Goal: Task Accomplishment & Management: Manage account settings

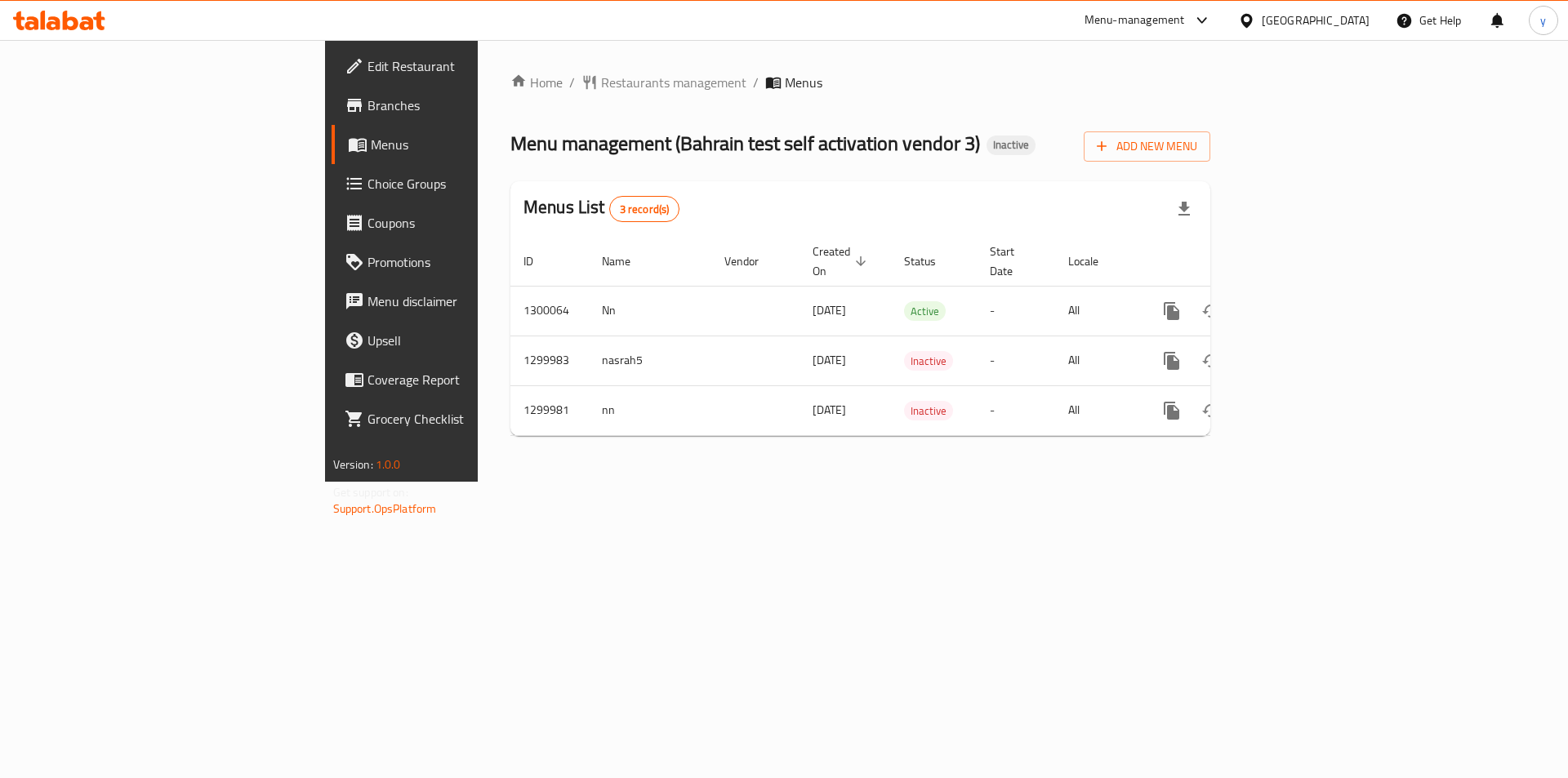
click at [970, 482] on div "Home / Restaurants management / Menus Menu management ( [GEOGRAPHIC_DATA] test …" at bounding box center [860, 261] width 766 height 442
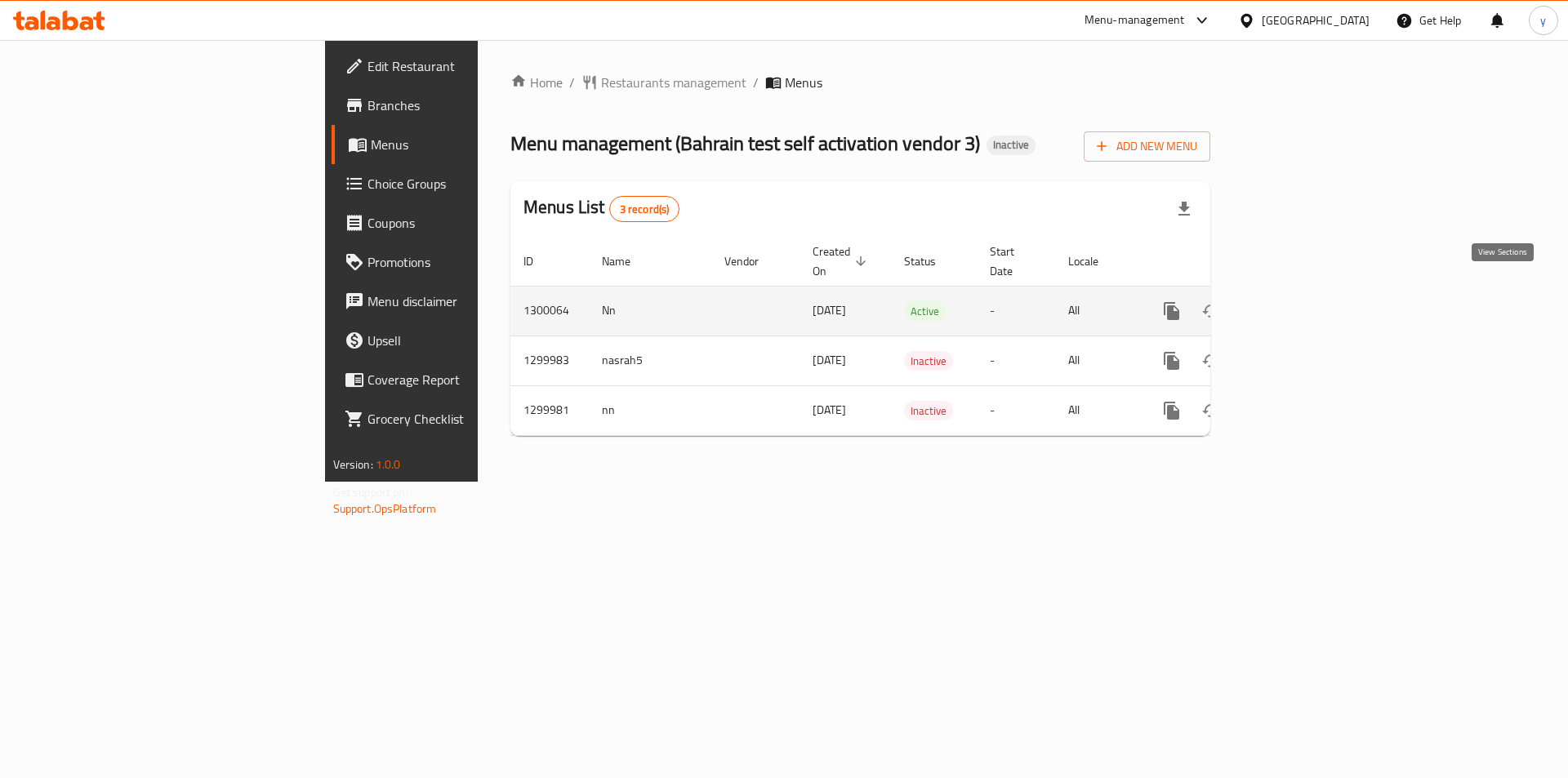
click at [1045, 304] on icon "enhanced table" at bounding box center [1290, 311] width 15 height 15
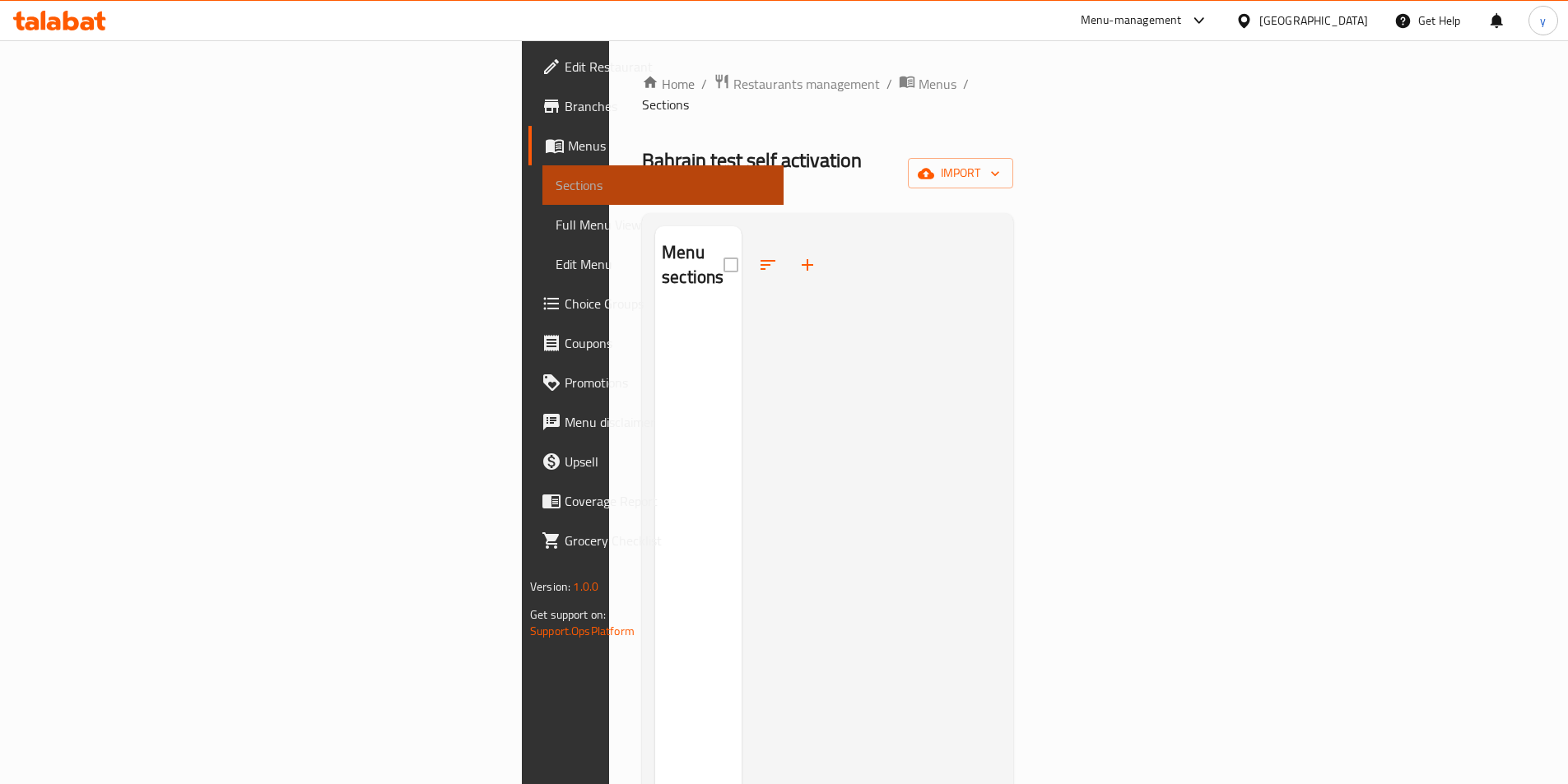
click at [555, 182] on span "Sections" at bounding box center [663, 185] width 215 height 20
click at [528, 162] on link "Menus" at bounding box center [656, 145] width 255 height 39
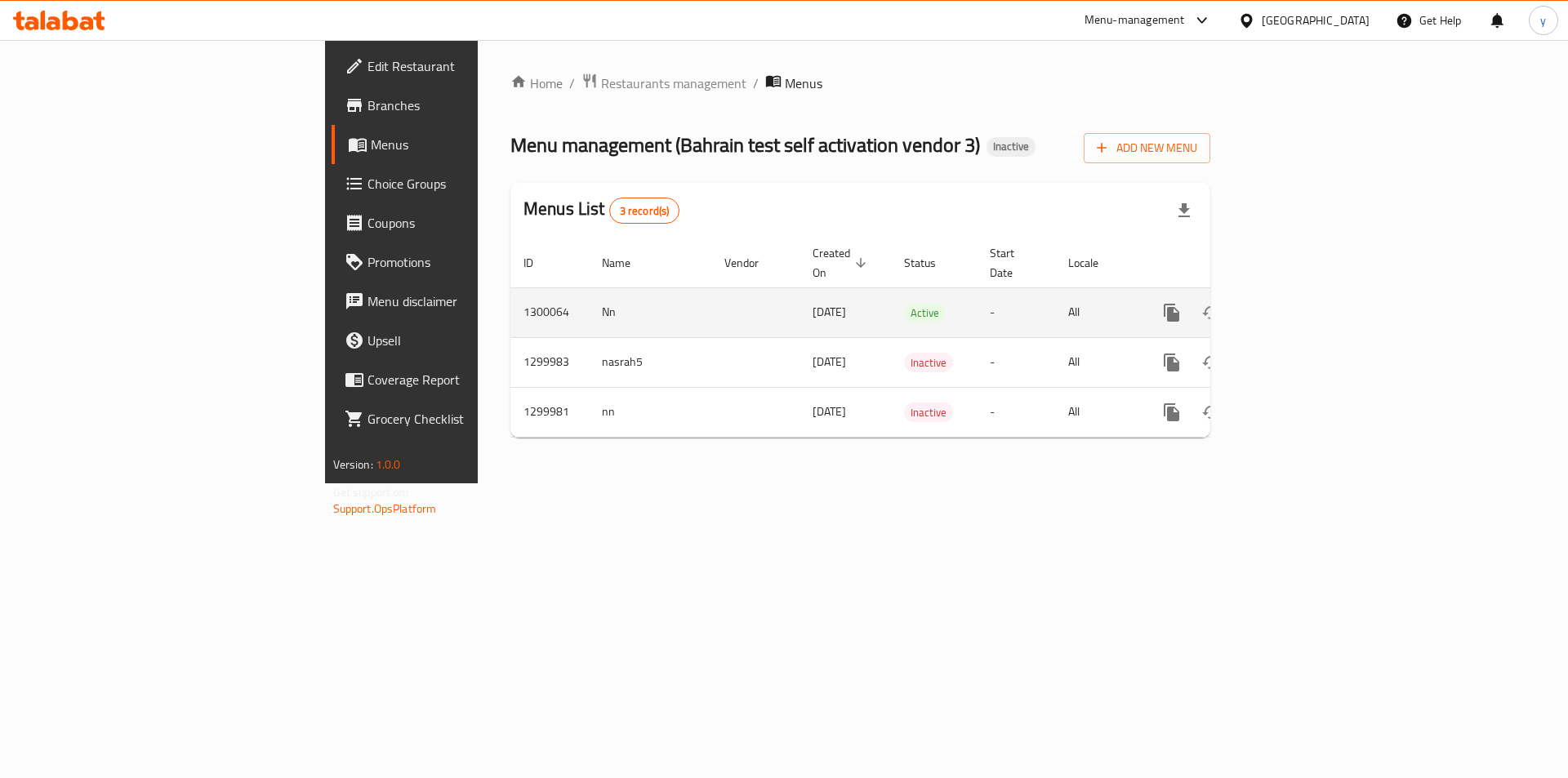
click at [1045, 303] on icon "enhanced table" at bounding box center [1290, 313] width 20 height 20
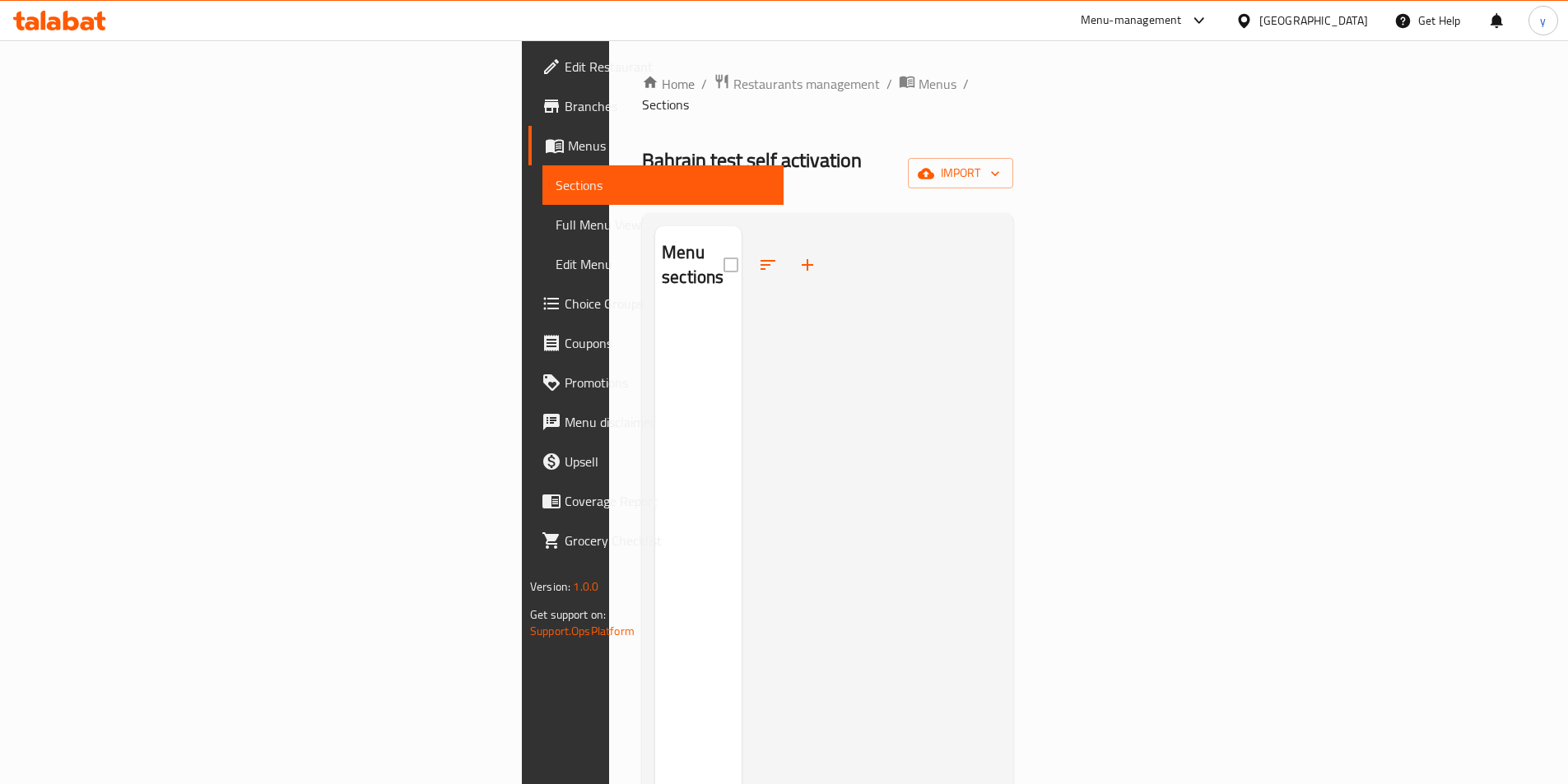
click at [565, 310] on span "Choice Groups" at bounding box center [667, 304] width 206 height 20
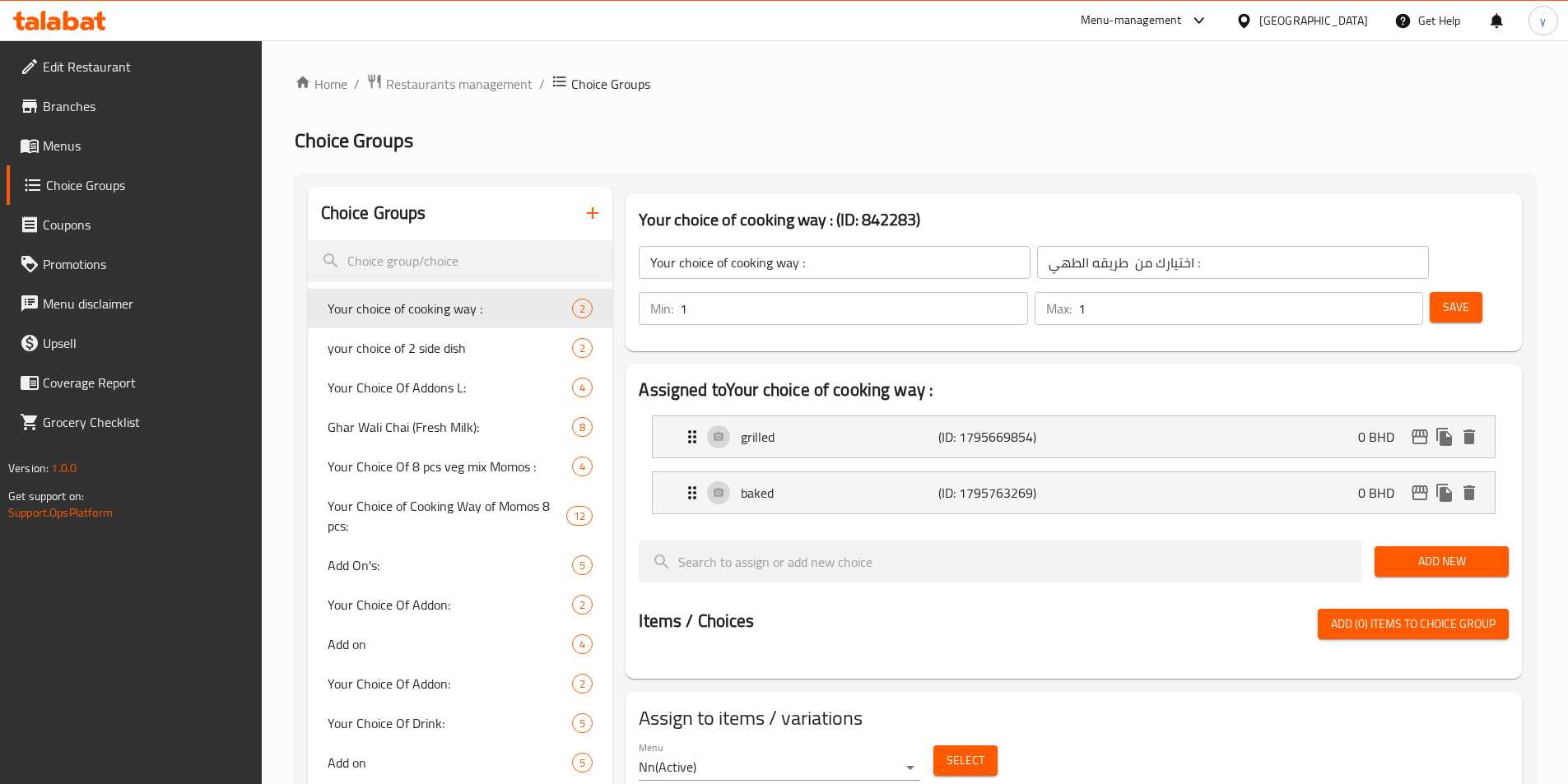
click at [585, 209] on icon "button" at bounding box center [593, 214] width 20 height 20
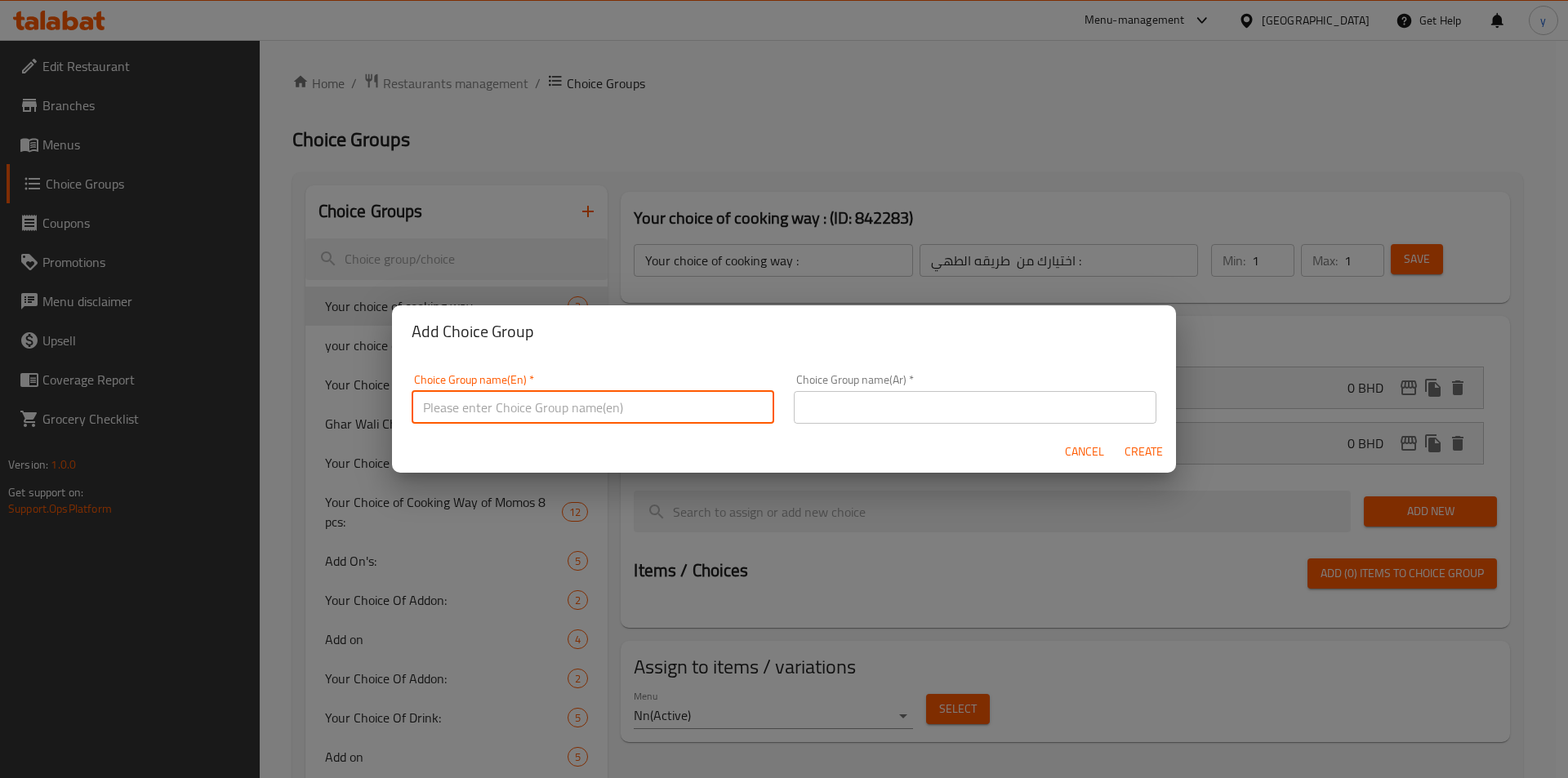
click at [610, 408] on input "text" at bounding box center [593, 407] width 363 height 32
type input "y"
type input "Your choice of sauce:"
click at [803, 402] on input "text" at bounding box center [975, 407] width 363 height 32
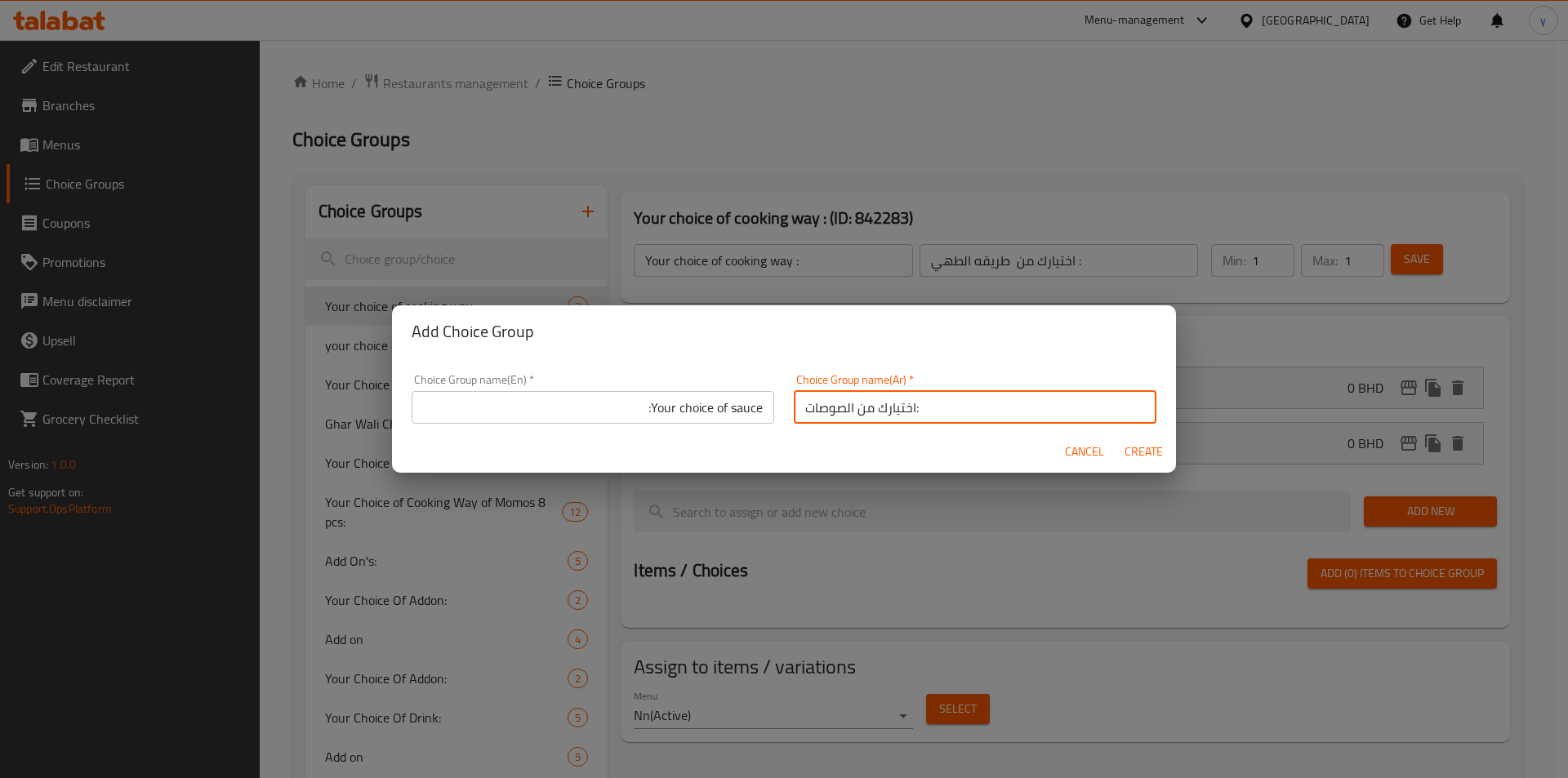
type input "اختيارك من الصوصات:"
click at [1045, 444] on span "Create" at bounding box center [1143, 452] width 39 height 21
type input "Your choice of sauce:"
type input "اختيارك من الصوصات:"
type input "0"
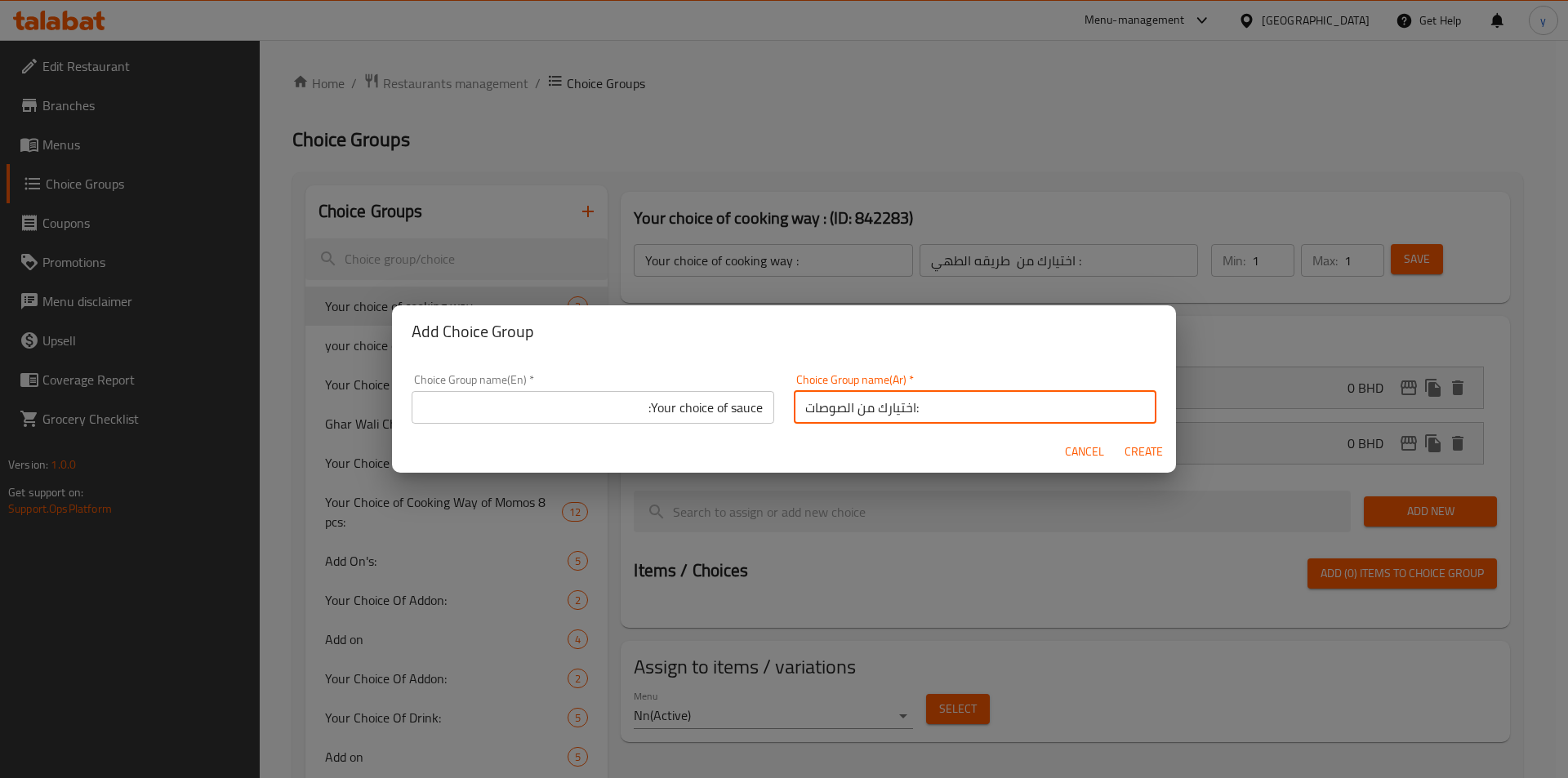
type input "0"
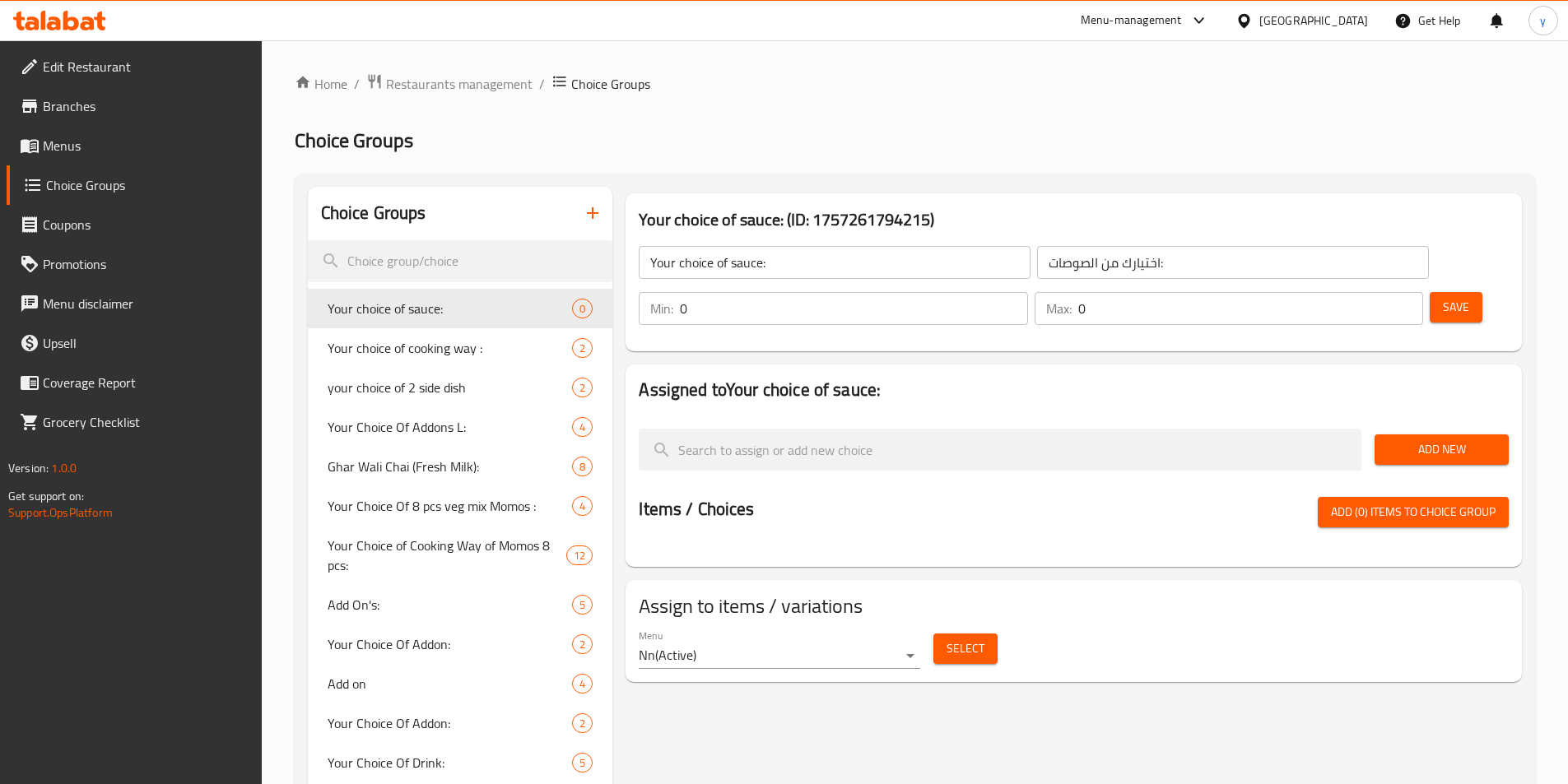
click at [1053, 440] on span "Add New" at bounding box center [1441, 450] width 108 height 21
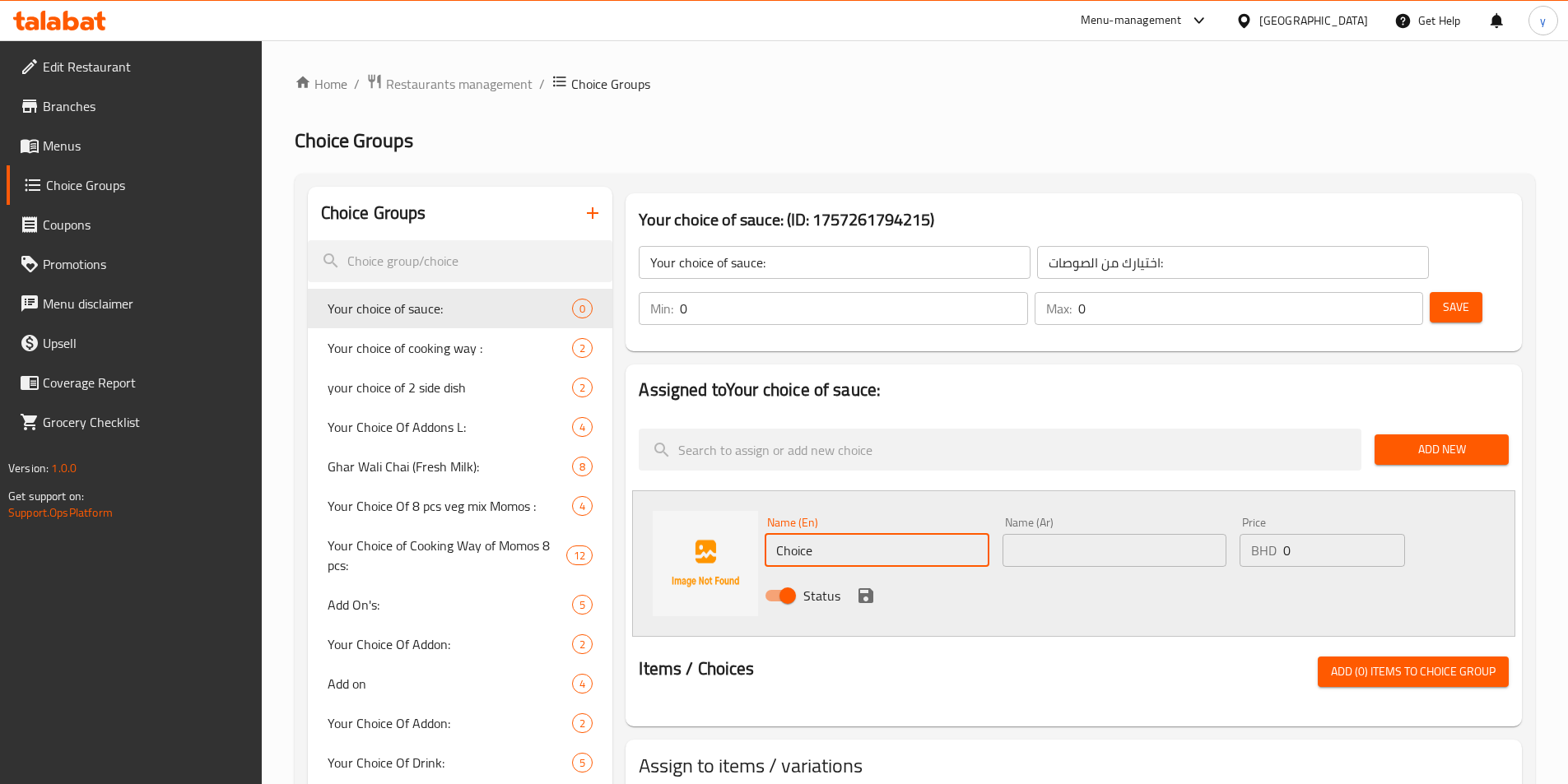
click at [844, 534] on input "Choice" at bounding box center [877, 550] width 224 height 33
type input "="
type input "Caramel Sauce"
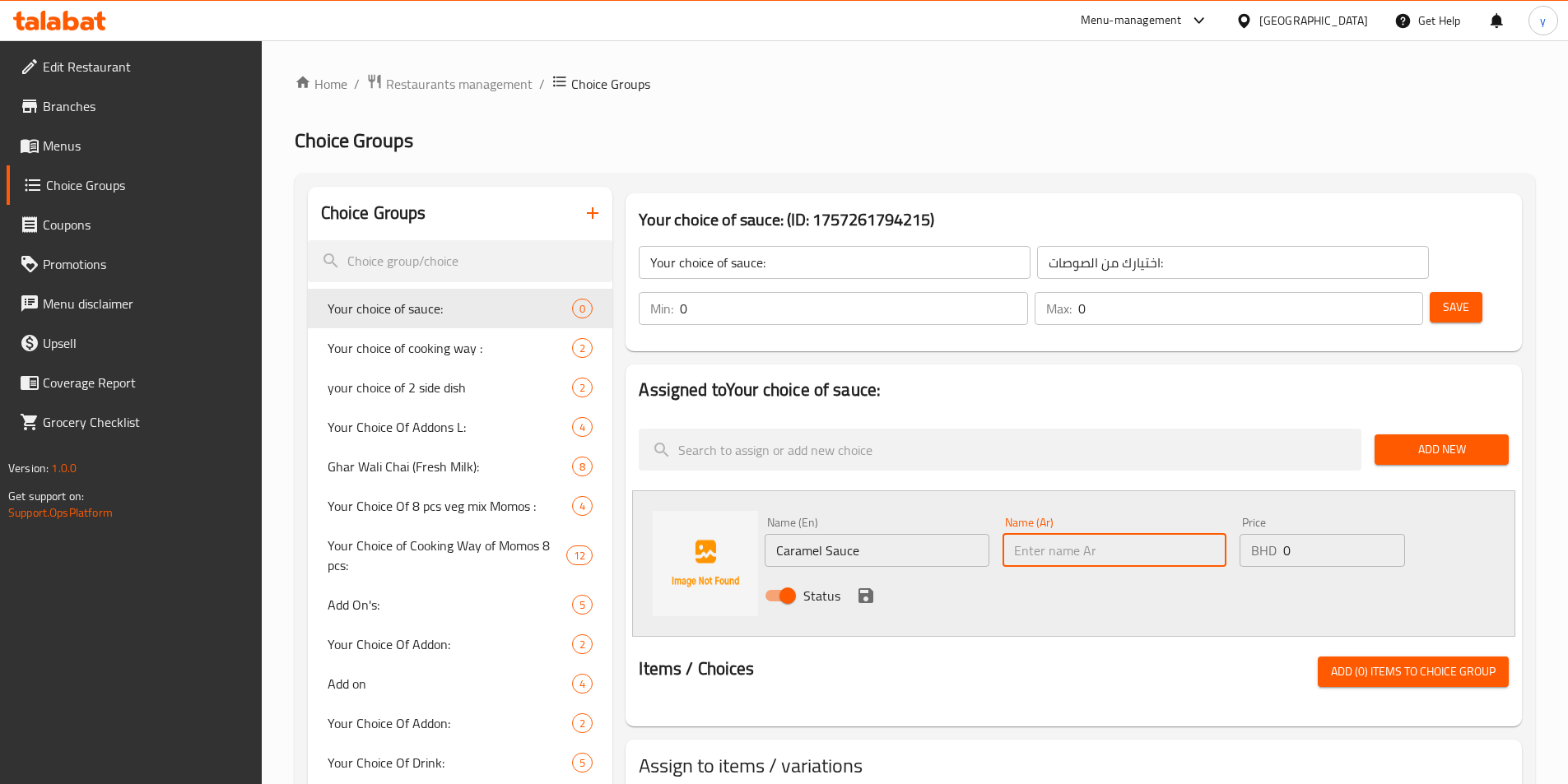
click at [1041, 534] on input "text" at bounding box center [1114, 550] width 224 height 33
type input "W"
type input "صوص الكراميل"
click at [1053, 534] on input "0" at bounding box center [1343, 550] width 121 height 33
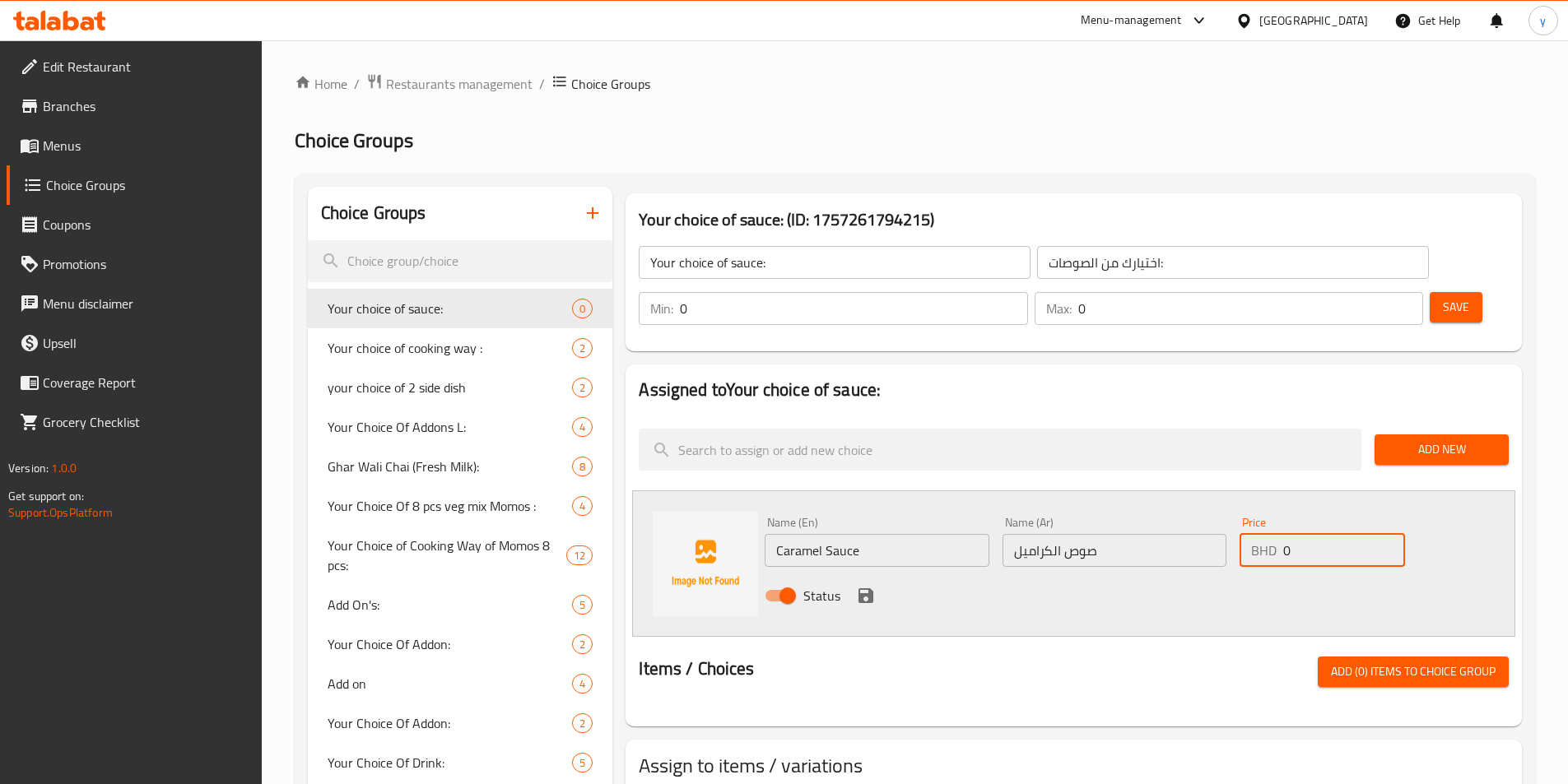
click at [1053, 534] on input "0" at bounding box center [1343, 550] width 121 height 33
click at [765, 264] on input "Your choice of sauce:" at bounding box center [835, 262] width 392 height 33
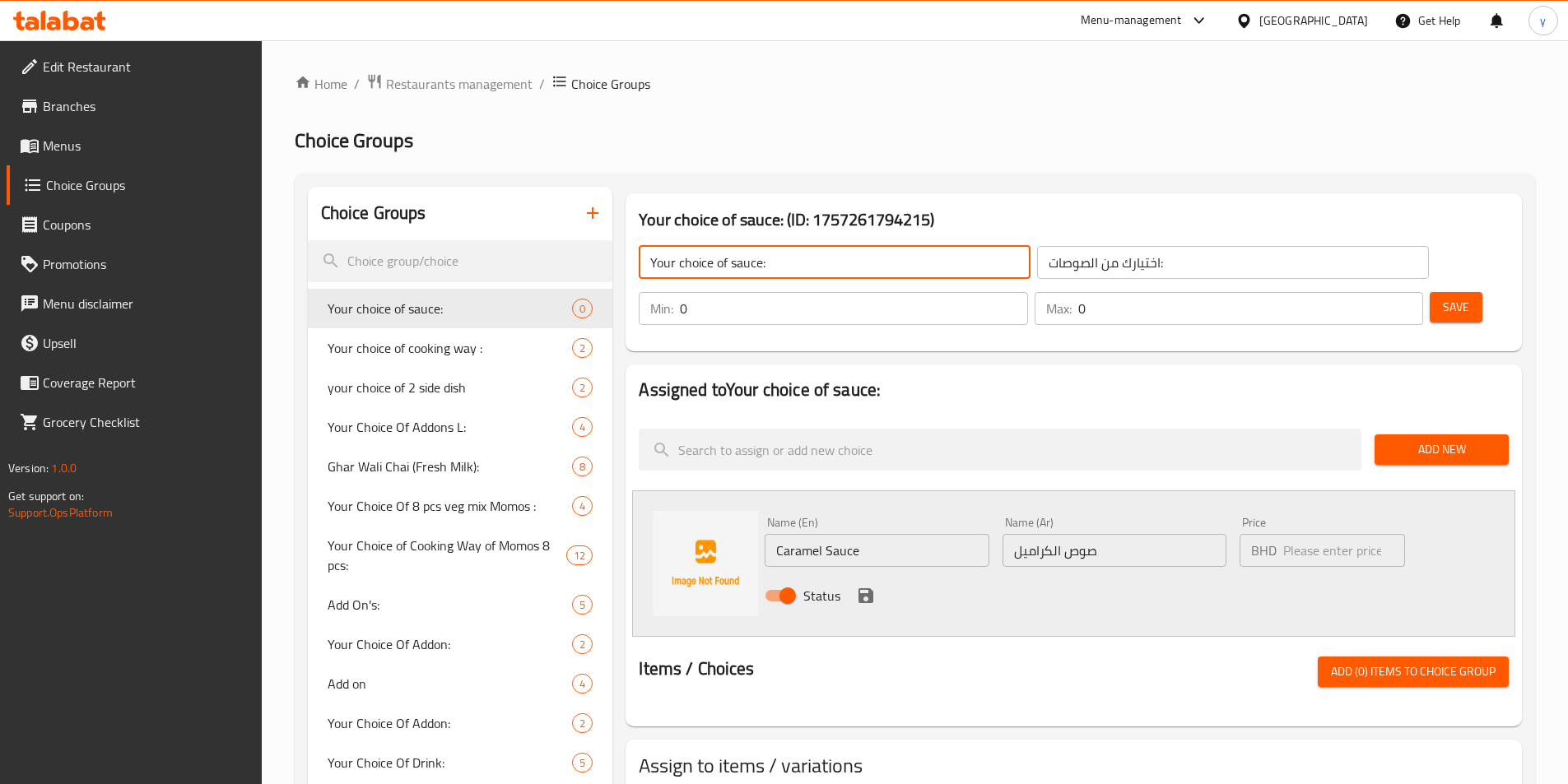
click at [765, 264] on input "Your choice of sauce:" at bounding box center [835, 262] width 392 height 33
type input "س"
type input "s"
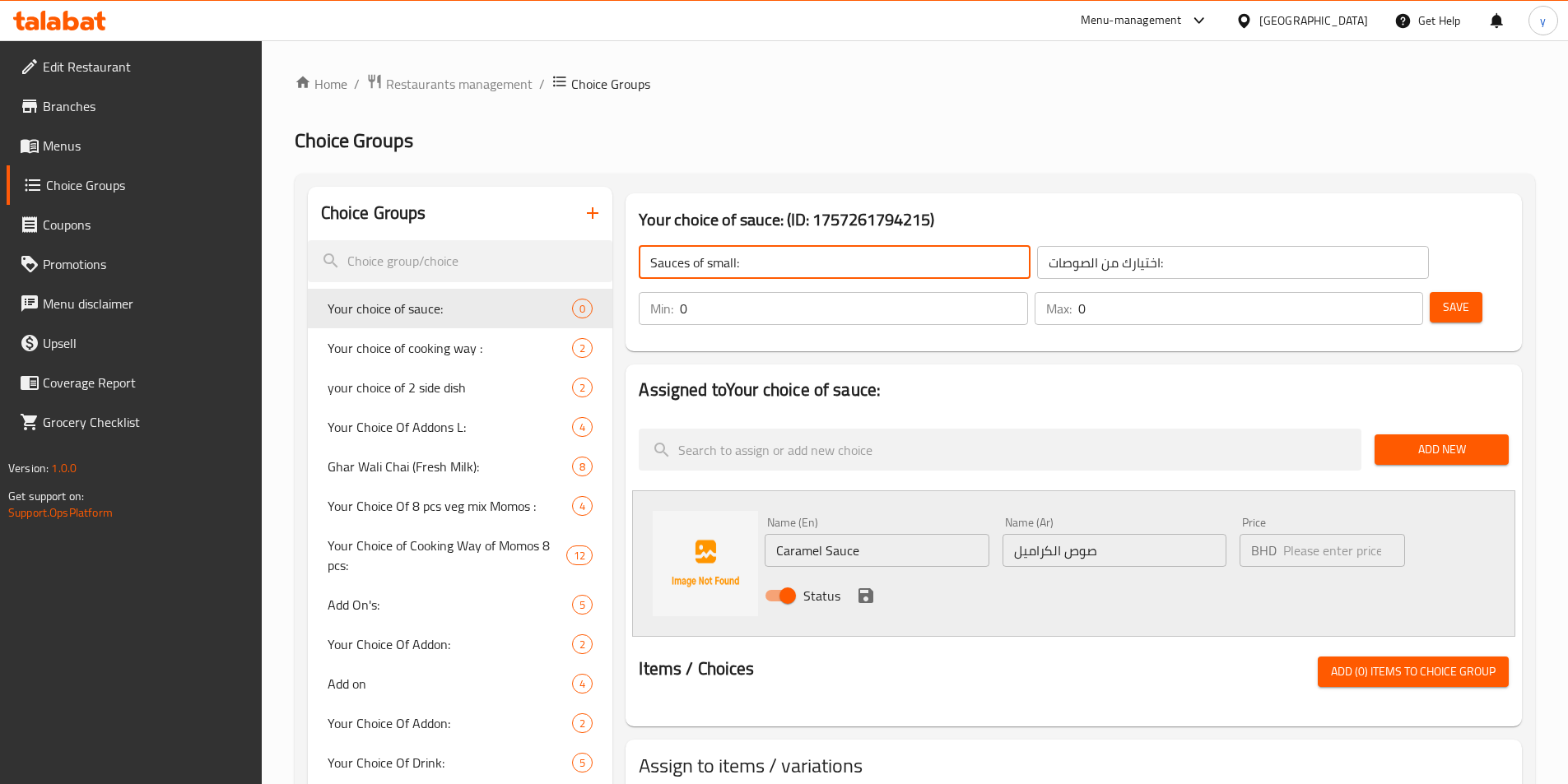
type input "Sauces of small:"
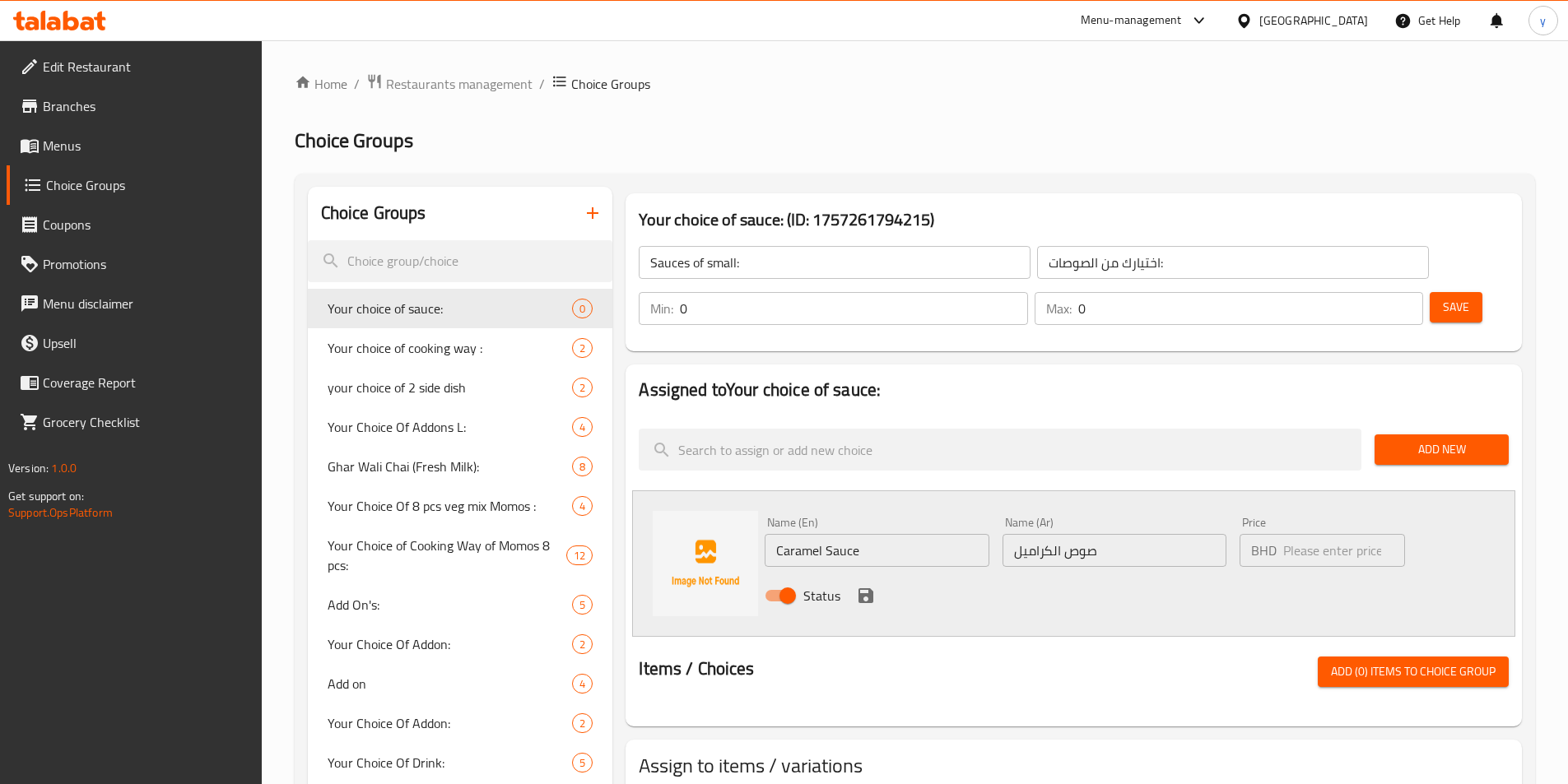
click at [1053, 244] on div "اختيارك من الصوصات: ​" at bounding box center [1233, 262] width 399 height 39
click at [1053, 259] on input "اختيارك من الصوصات:" at bounding box center [1233, 262] width 392 height 33
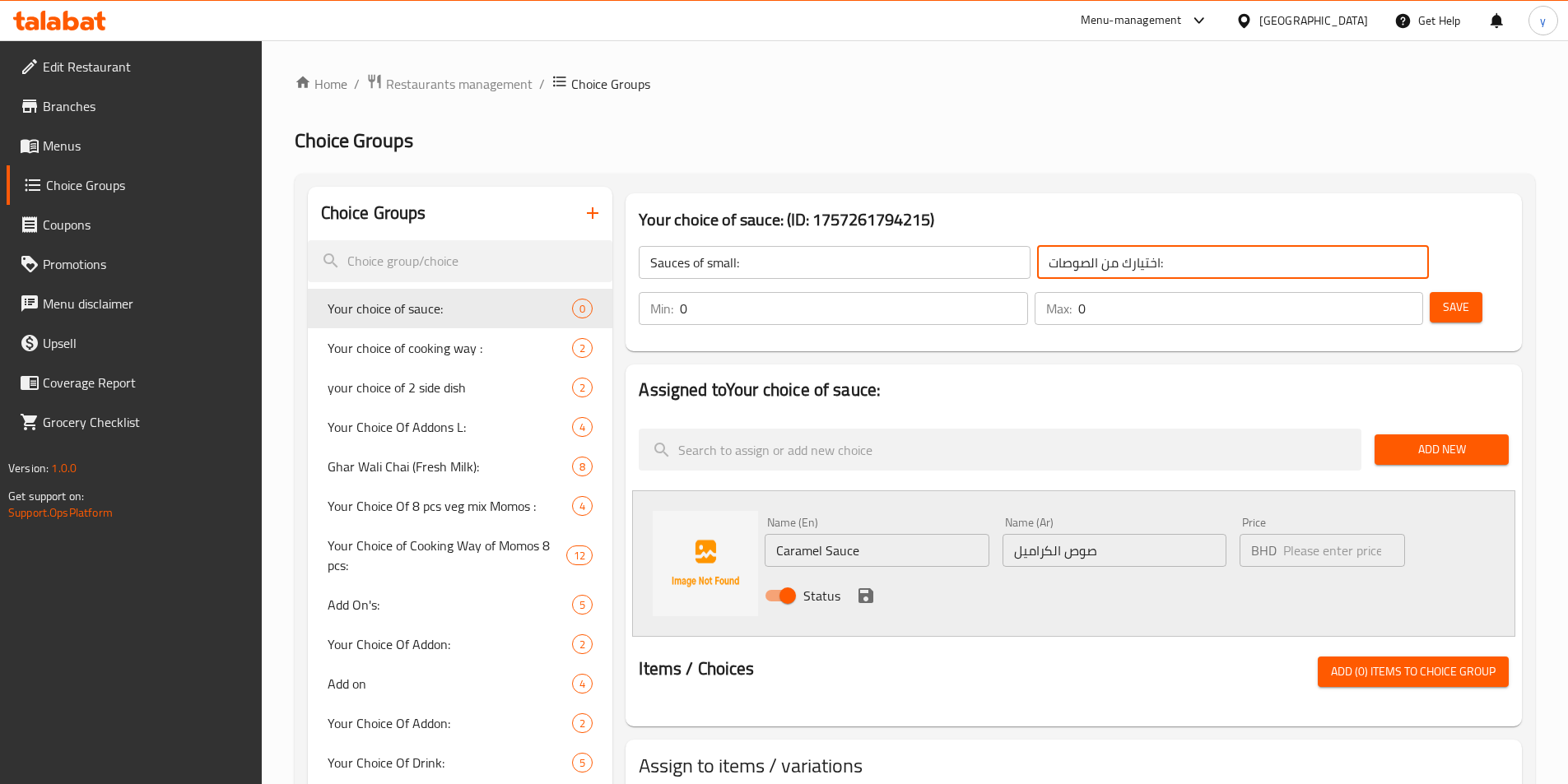
click at [1053, 259] on input "اختيارك من الصوصات:" at bounding box center [1233, 262] width 392 height 33
type input "w"
type input "صوصات الحجم الصغير"
click at [762, 269] on input "Sauces of small:" at bounding box center [835, 262] width 392 height 33
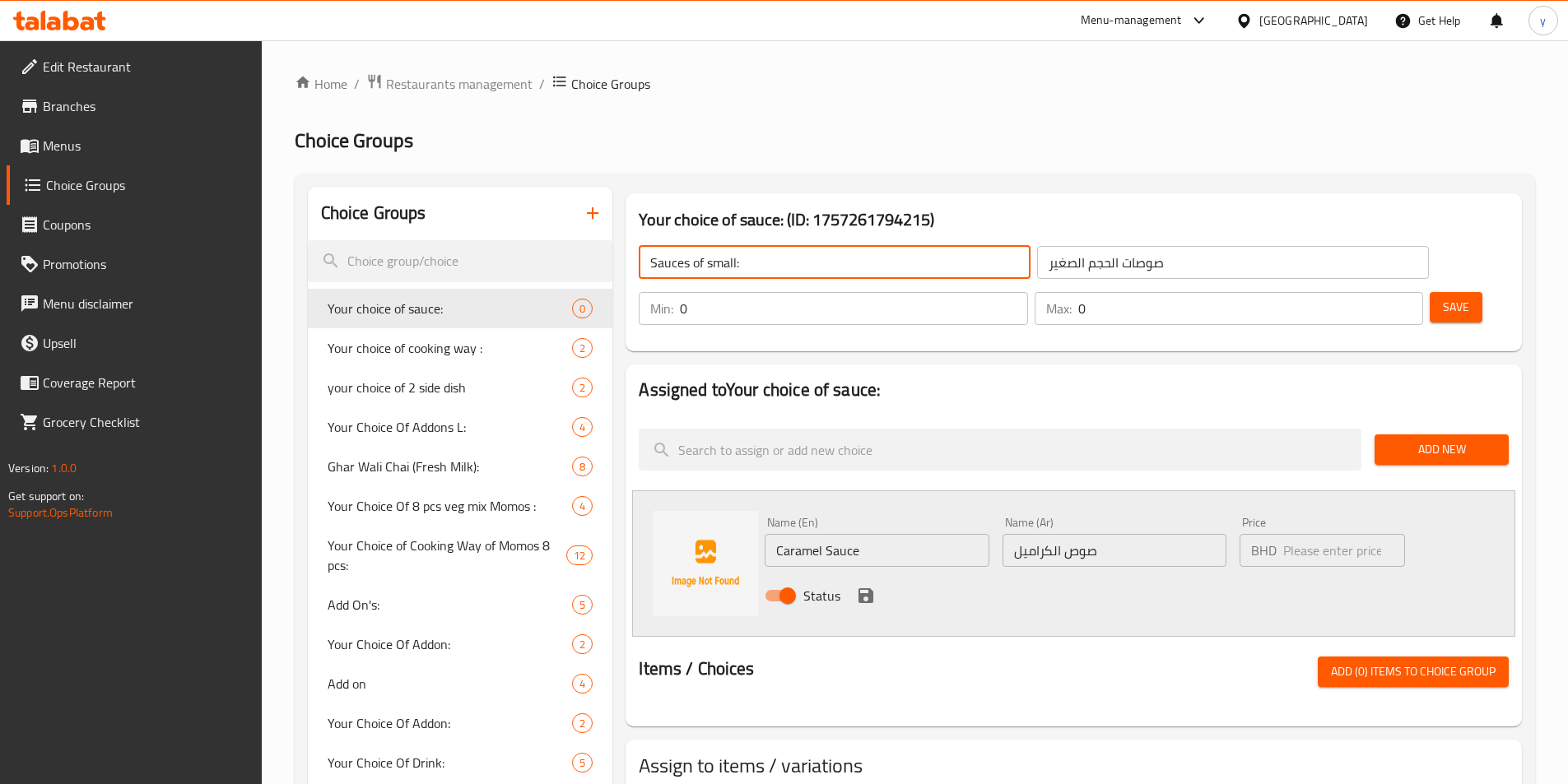
click at [762, 269] on input "Sauces of small:" at bounding box center [835, 262] width 392 height 33
type input "Sauces of small size:"
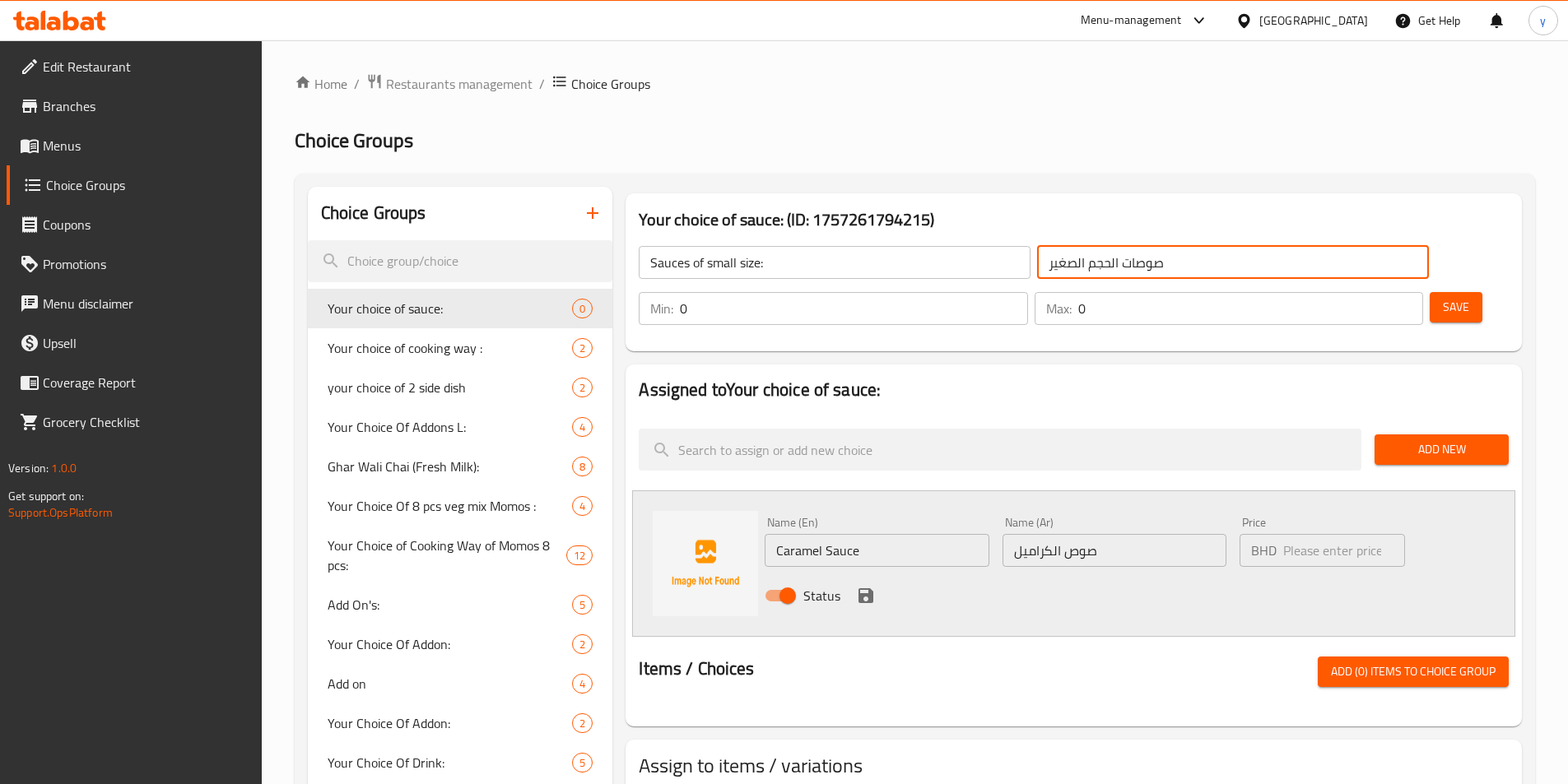
click at [1053, 255] on input "صوصات الحجم الصغير" at bounding box center [1233, 262] width 392 height 33
type input "صوصات الحجم الصغير:"
click at [957, 534] on input "Caramel Sauce" at bounding box center [877, 550] width 224 height 33
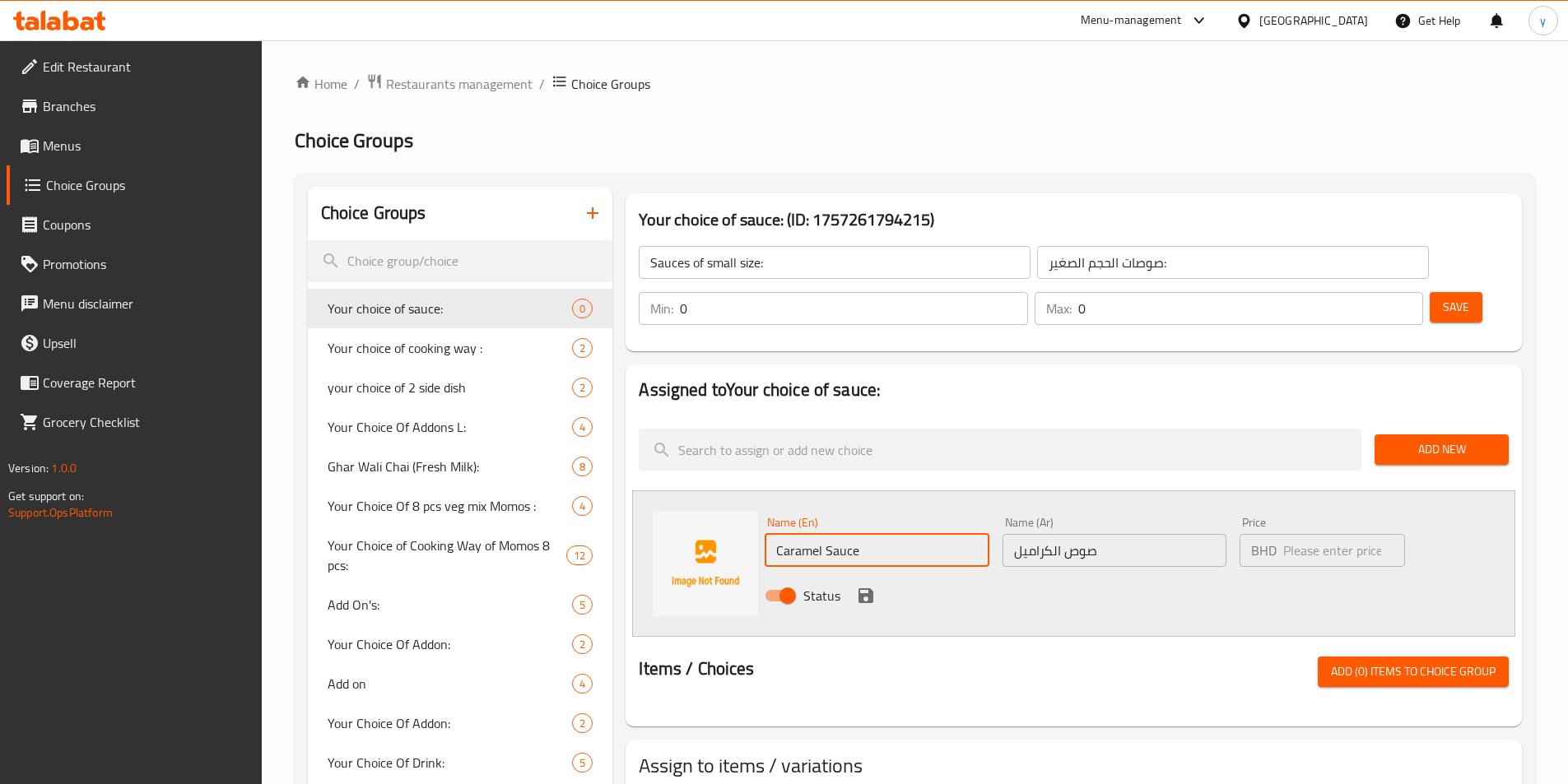
click at [1053, 534] on input "number" at bounding box center [1343, 550] width 121 height 33
type input "10"
click at [862, 588] on icon "save" at bounding box center [866, 596] width 15 height 15
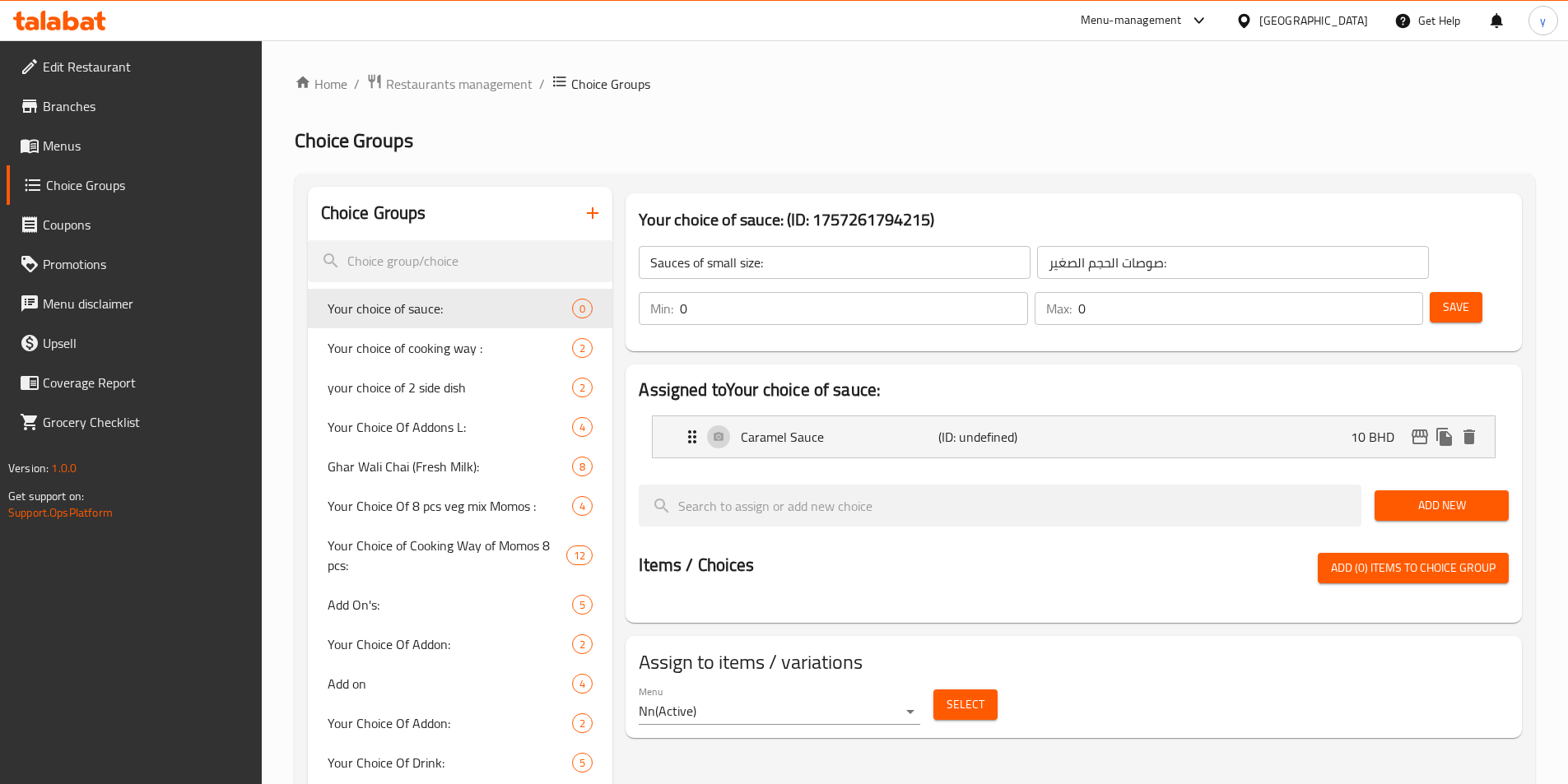
click at [1053, 495] on span "Add New" at bounding box center [1441, 505] width 108 height 21
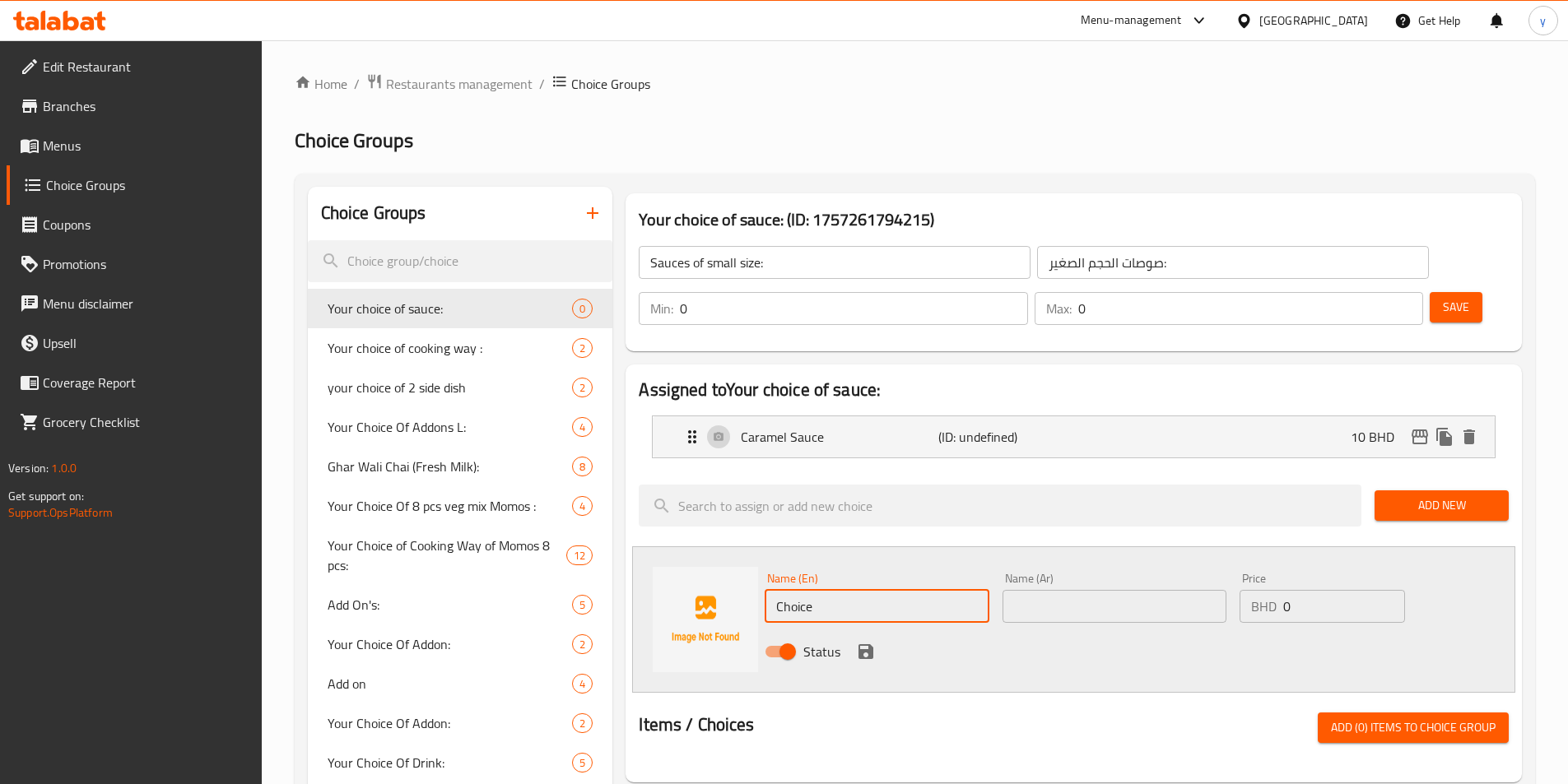
click at [857, 590] on input "Choice" at bounding box center [877, 606] width 224 height 33
type input "Chocolate Sauce"
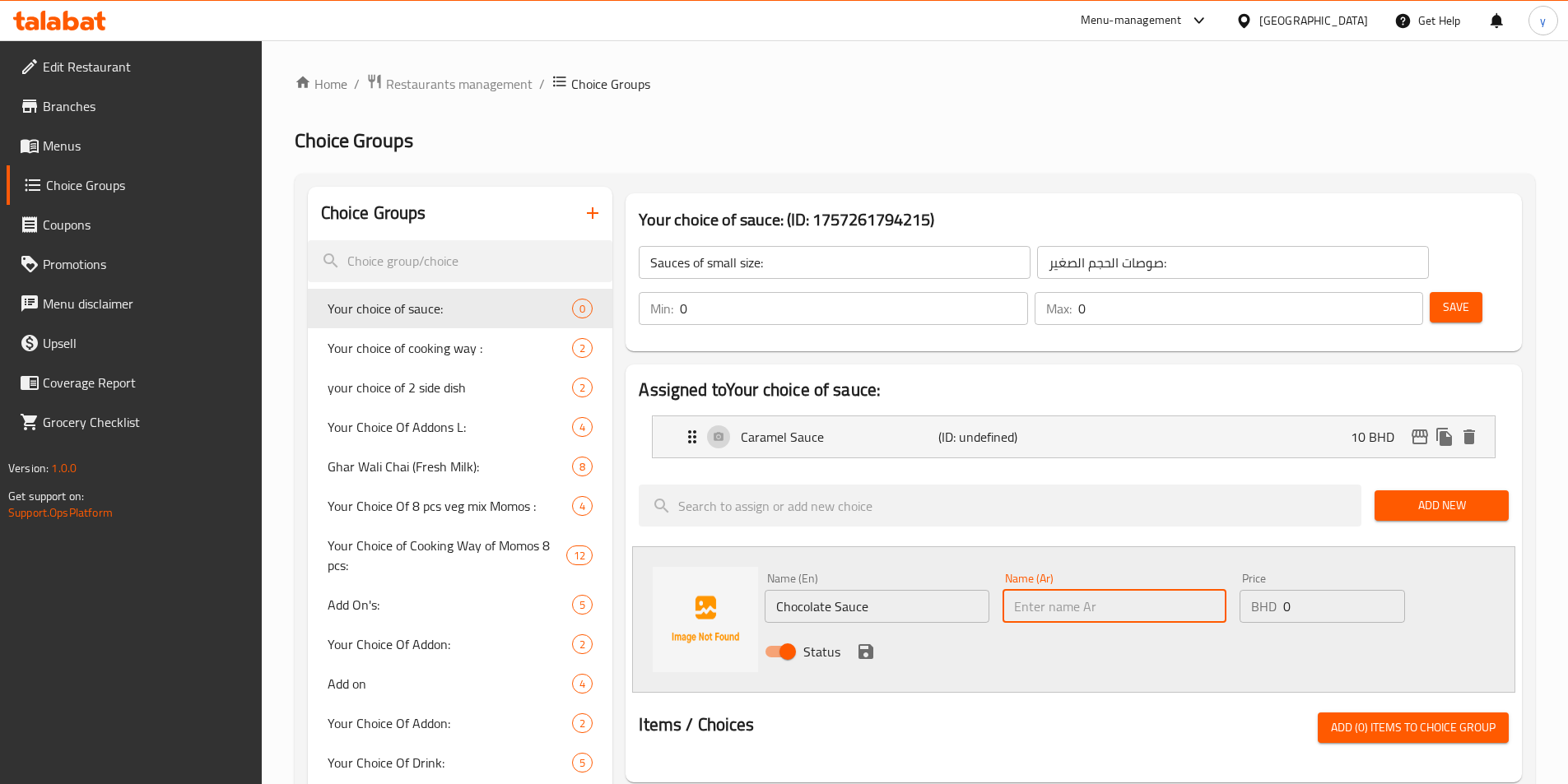
click at [1022, 590] on input "text" at bounding box center [1114, 606] width 224 height 33
type input "ً"
type input "w"
type input "صوص الشوكولاتة"
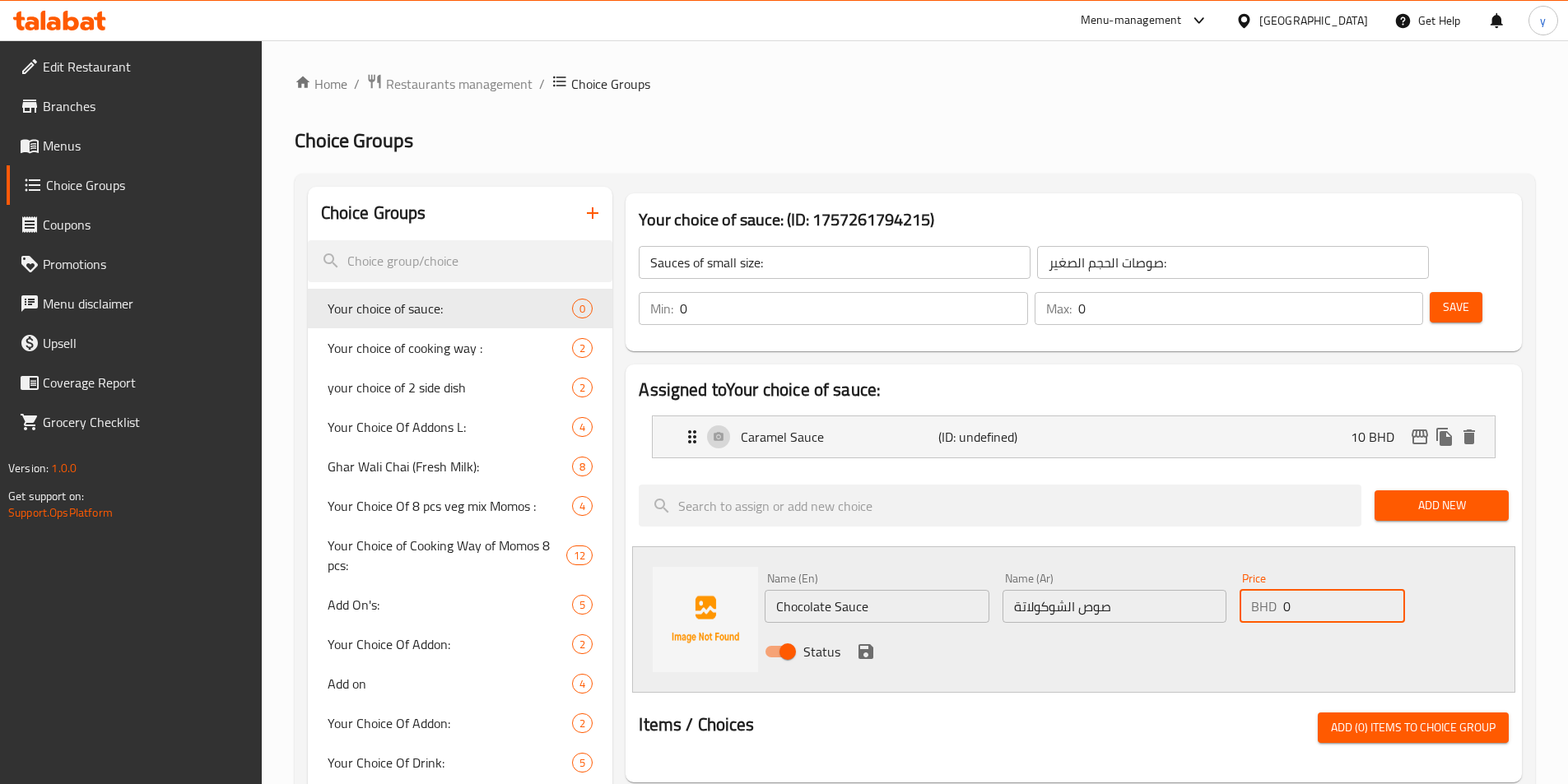
click at [1053, 590] on input "0" at bounding box center [1343, 606] width 121 height 33
drag, startPoint x: 1292, startPoint y: 569, endPoint x: 1264, endPoint y: 560, distance: 29.4
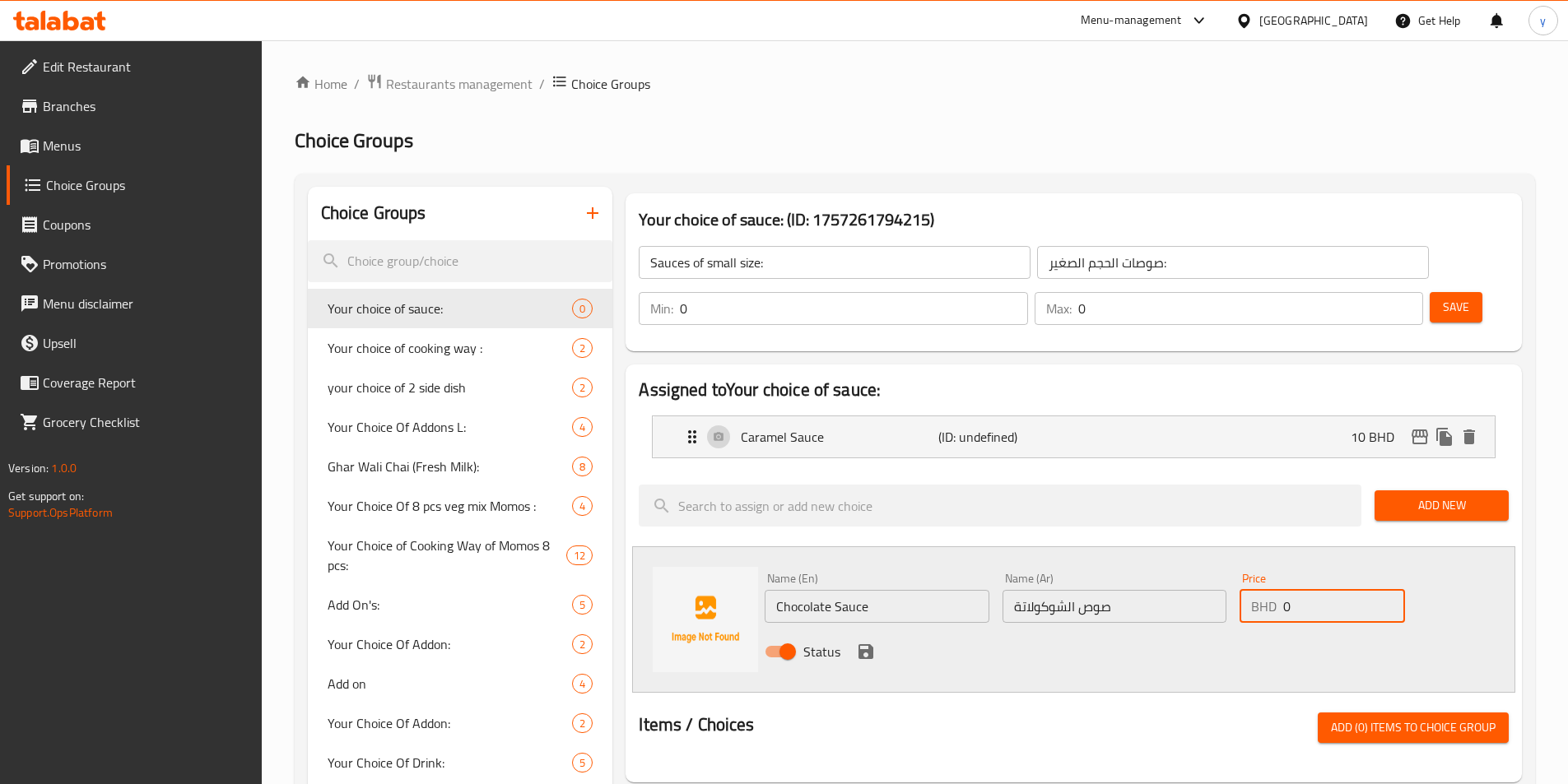
click at [1053, 590] on div "BHD 0 Price" at bounding box center [1321, 606] width 164 height 33
type input "15"
click at [868, 645] on icon "save" at bounding box center [866, 652] width 15 height 15
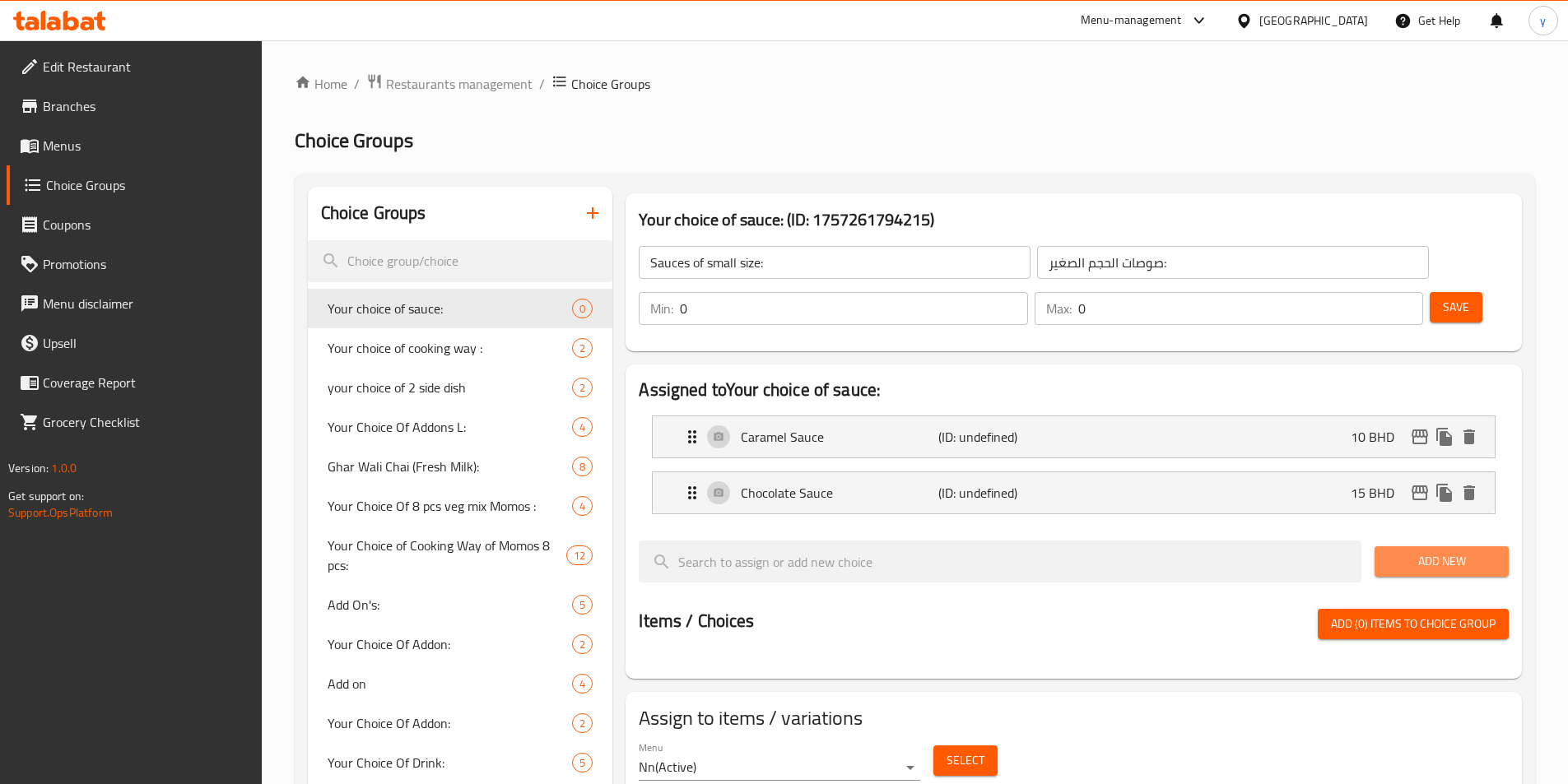
click at [1053, 551] on span "Add New" at bounding box center [1441, 561] width 108 height 21
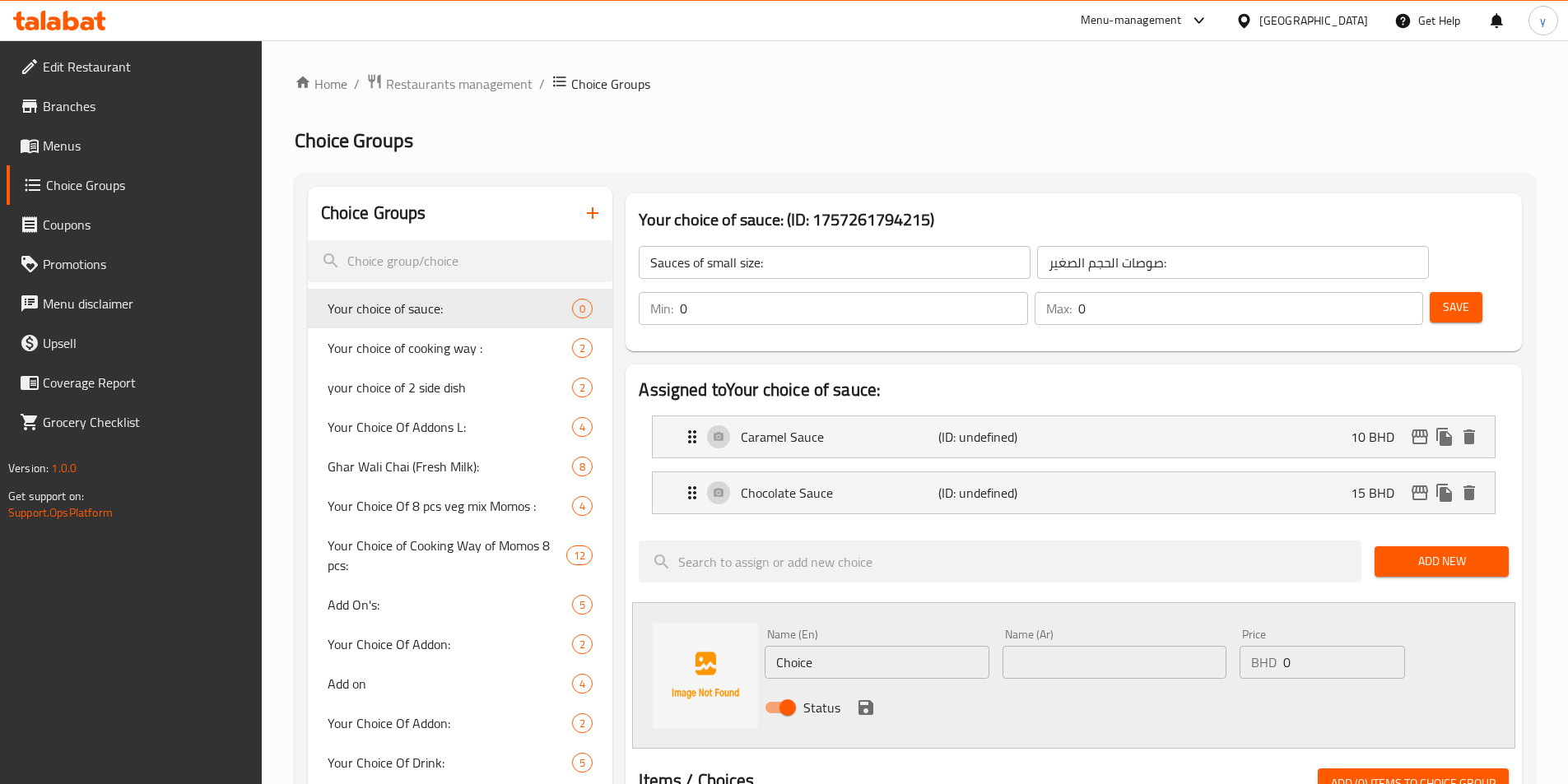
click at [837, 646] on input "Choice" at bounding box center [877, 662] width 224 height 33
type input "ر"
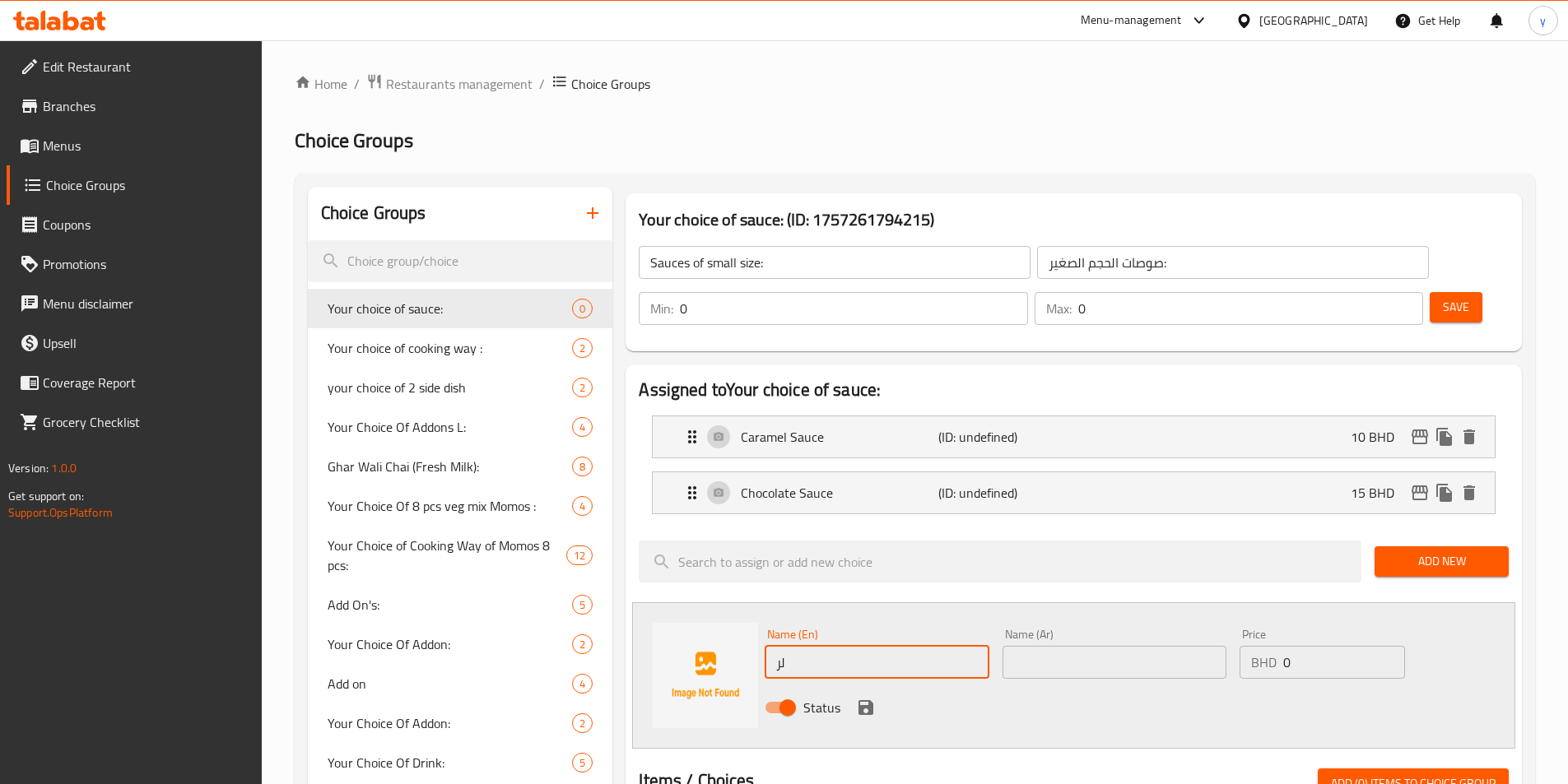
type input "ل"
type input "Vanilla sauce"
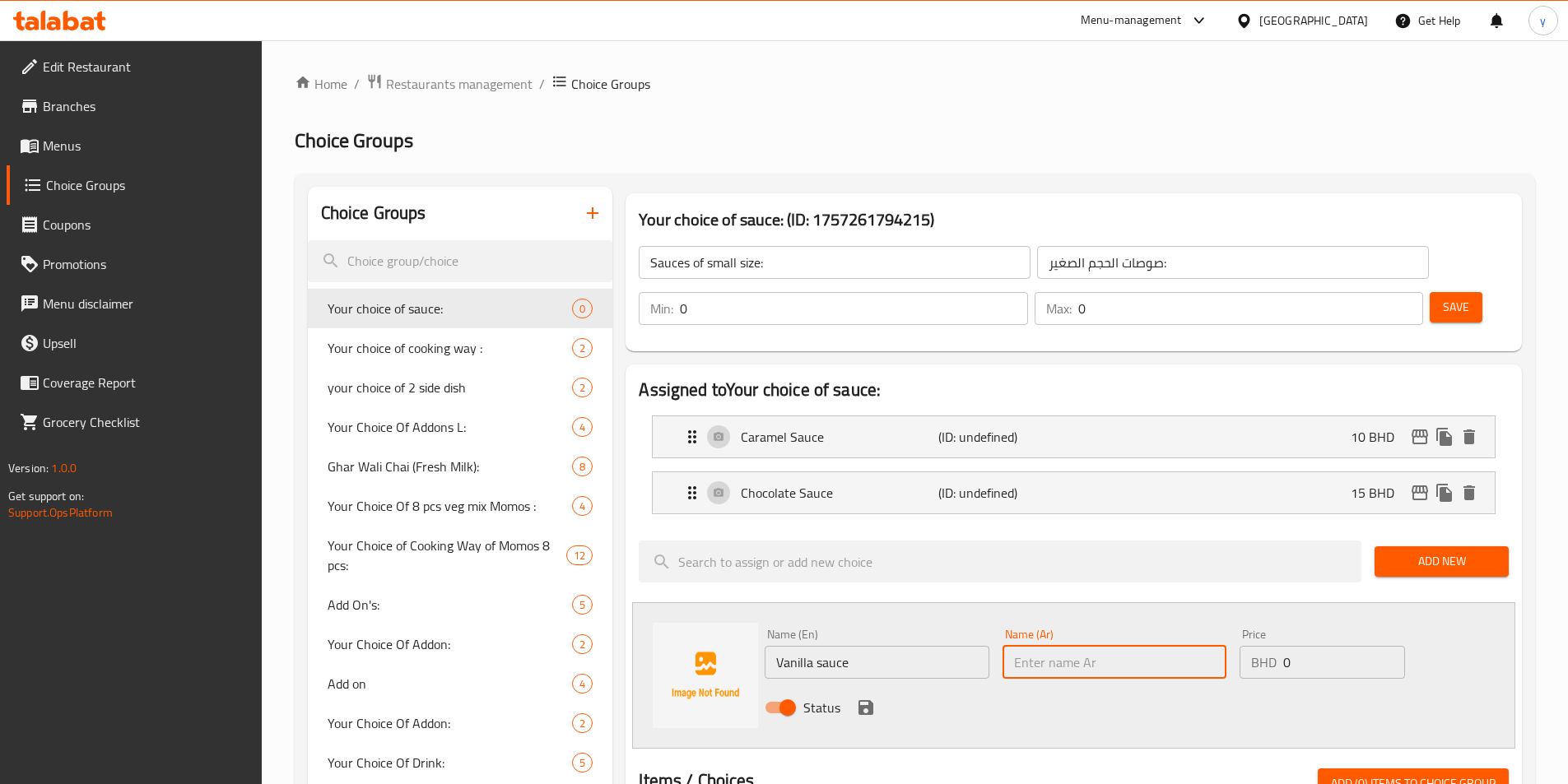
click at [1053, 646] on input "text" at bounding box center [1114, 662] width 224 height 33
type input "صوص الفانيلا"
click at [1053, 646] on input "0" at bounding box center [1343, 662] width 121 height 33
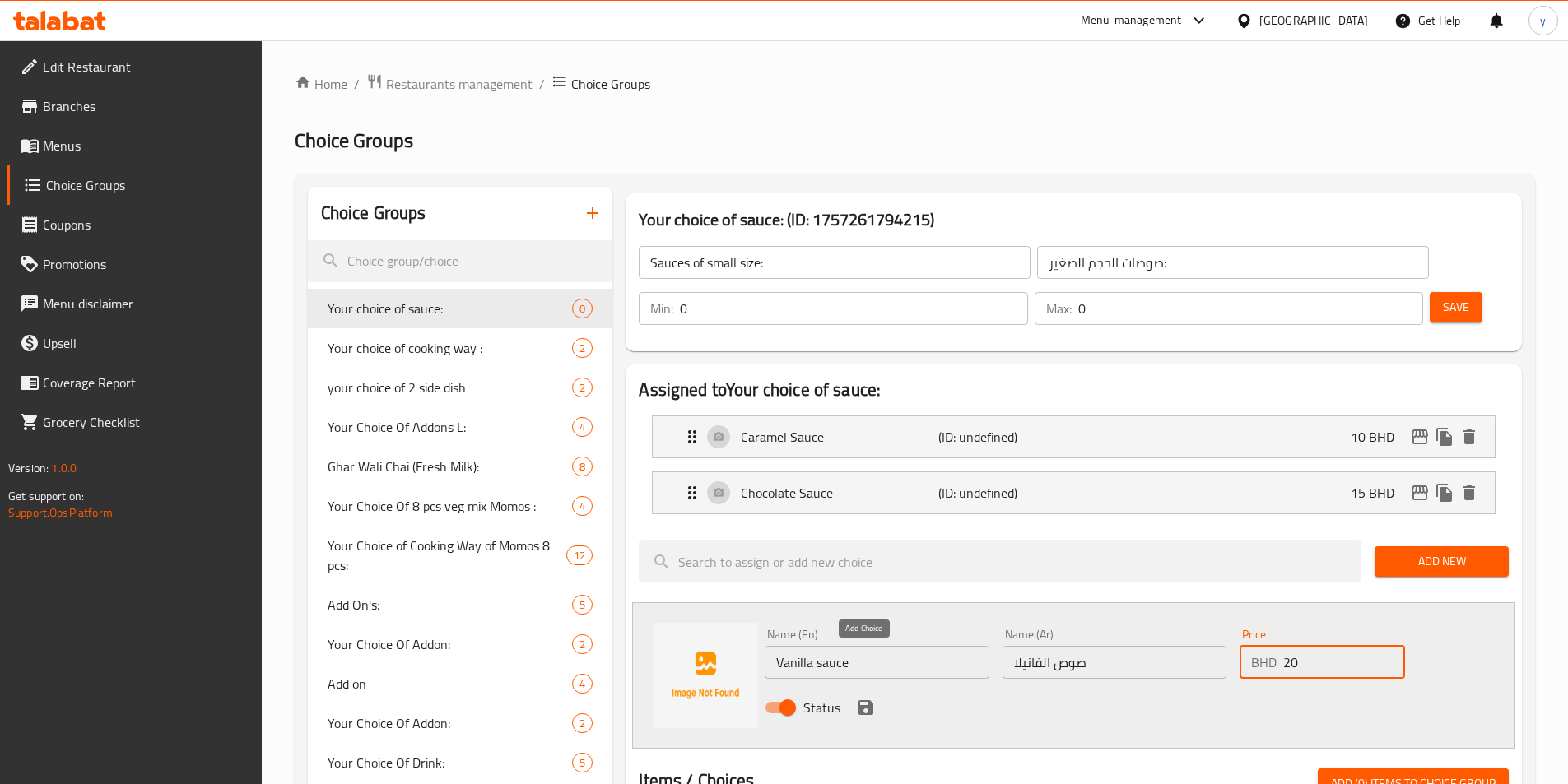
type input "20"
click at [860, 701] on icon "save" at bounding box center [866, 708] width 15 height 15
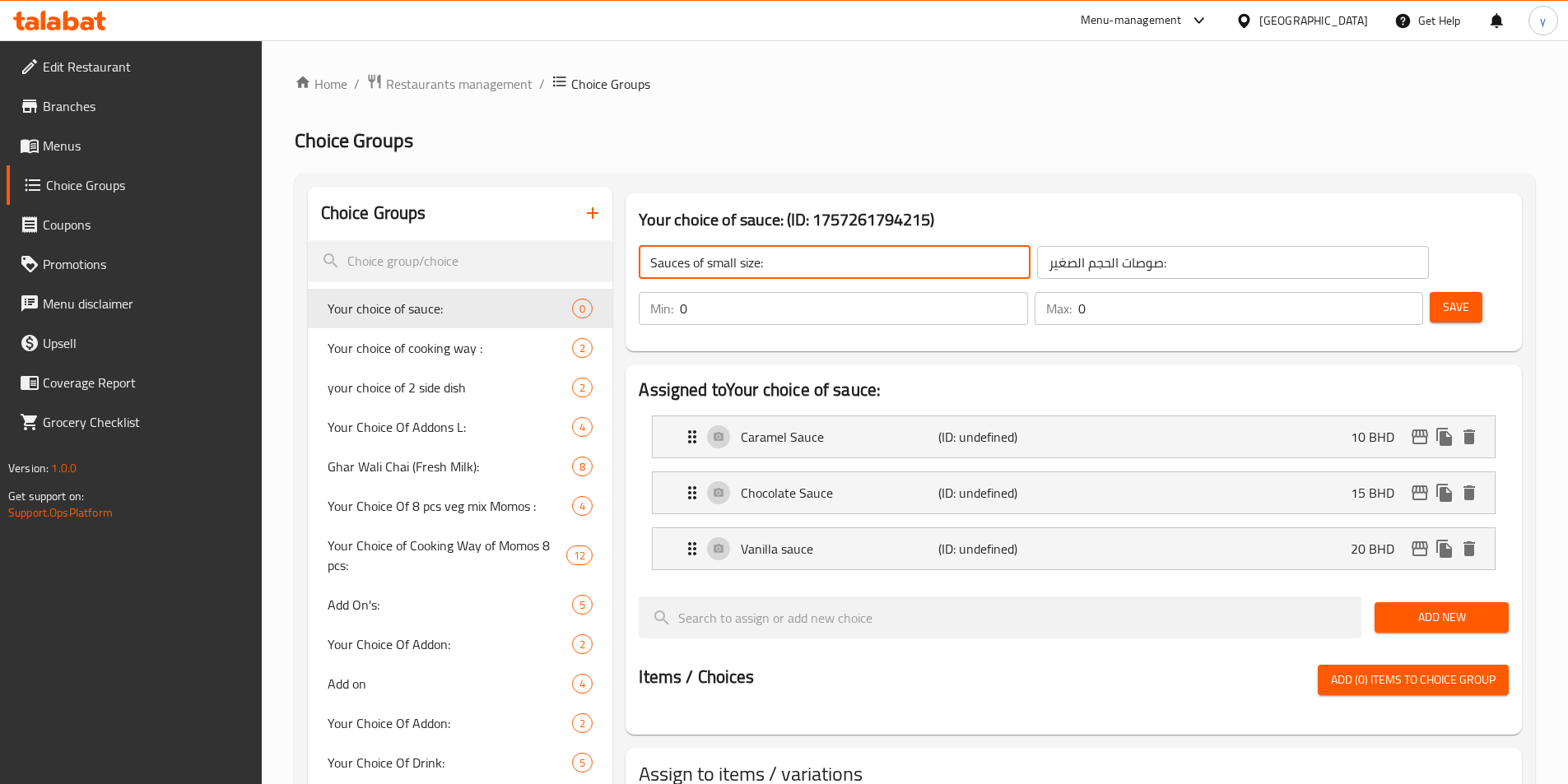
click at [646, 259] on input "Sauces of small size:" at bounding box center [835, 262] width 392 height 33
type input "Sauces of small size:"
click at [1053, 292] on button "Save" at bounding box center [1455, 307] width 53 height 31
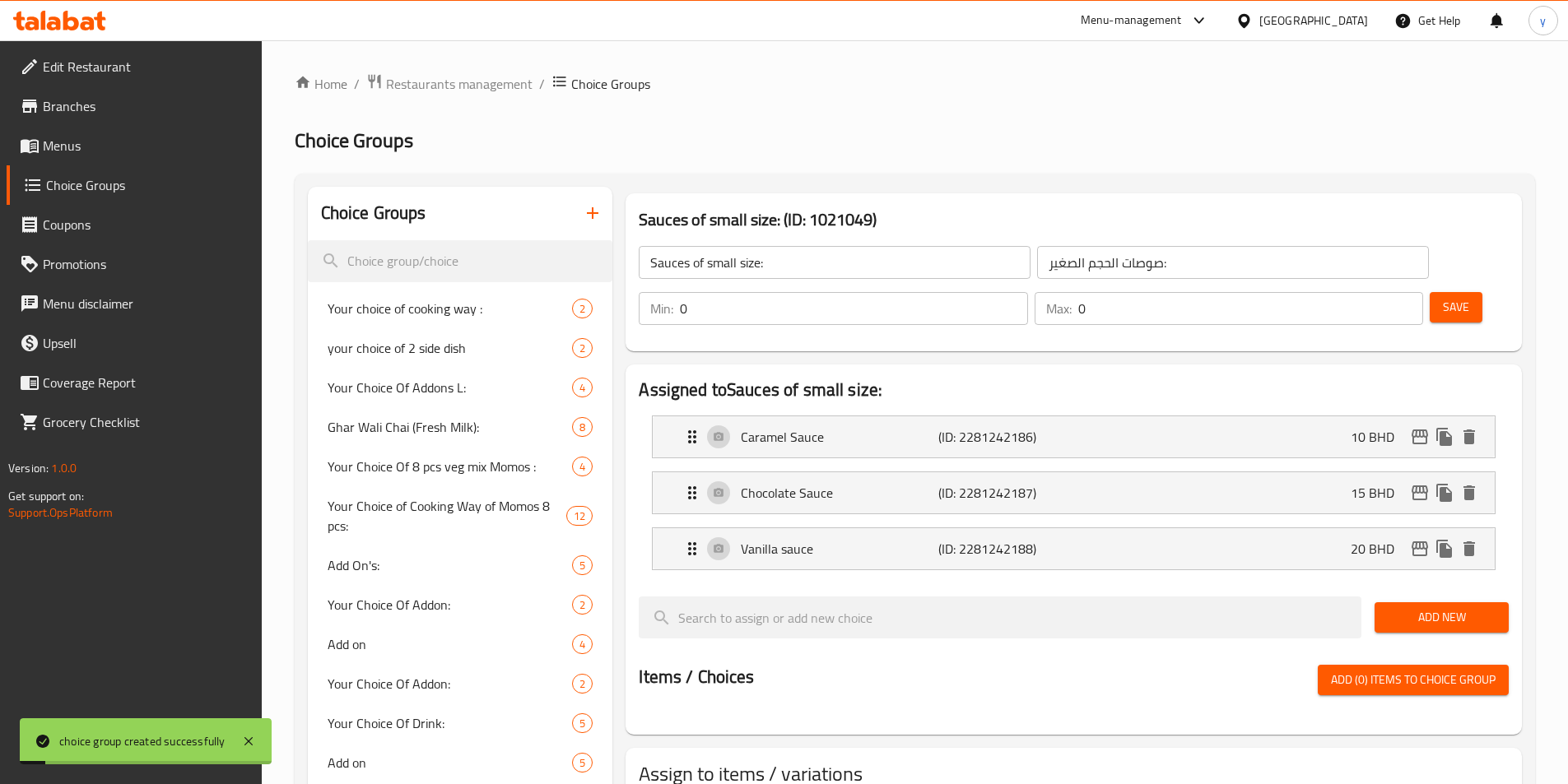
click at [599, 215] on icon "button" at bounding box center [593, 214] width 20 height 20
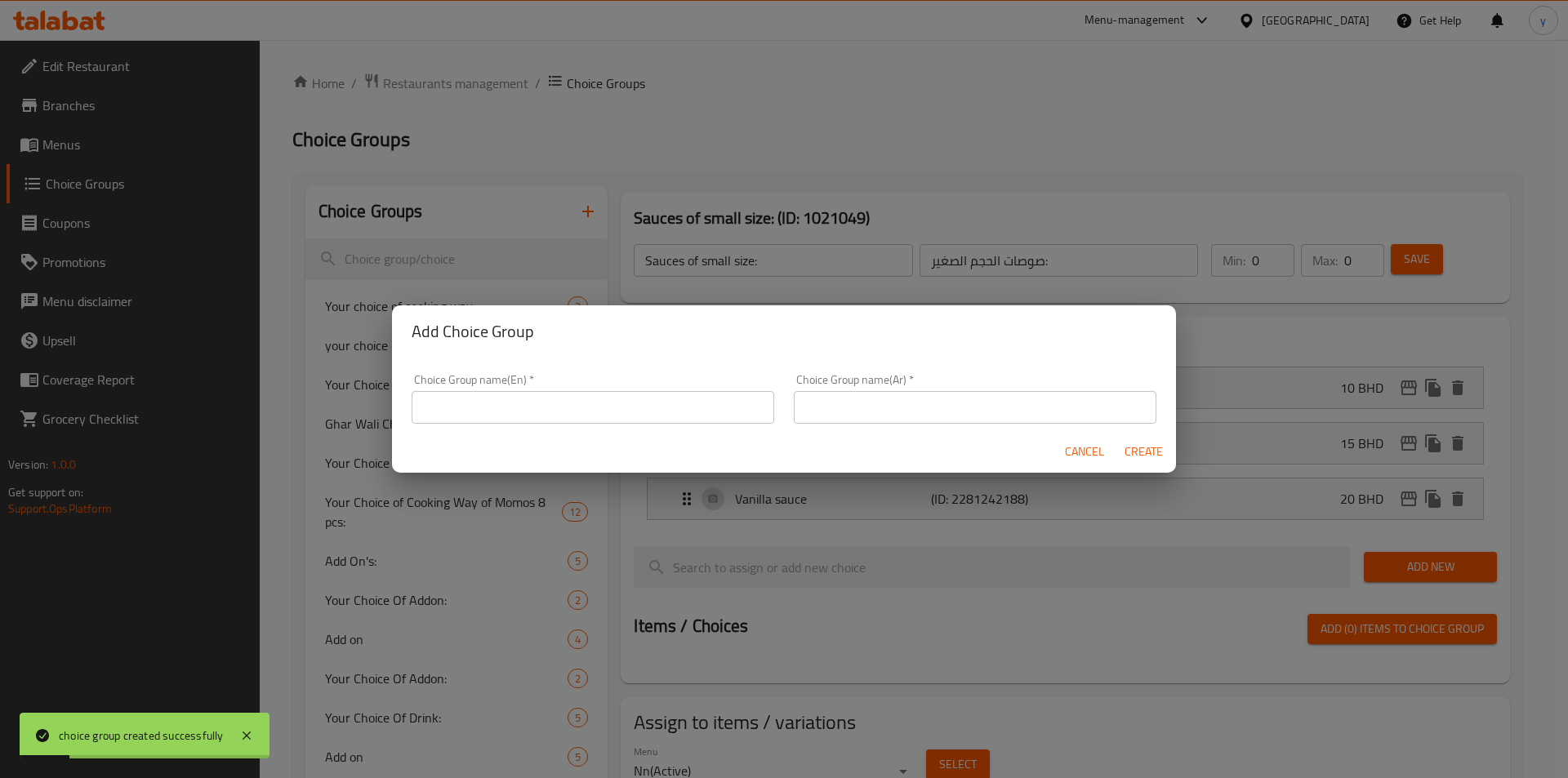
click at [690, 428] on div "Choice Group name(En)   * Choice Group name(En) *" at bounding box center [593, 399] width 382 height 70
click at [690, 414] on input "text" at bounding box center [593, 407] width 363 height 32
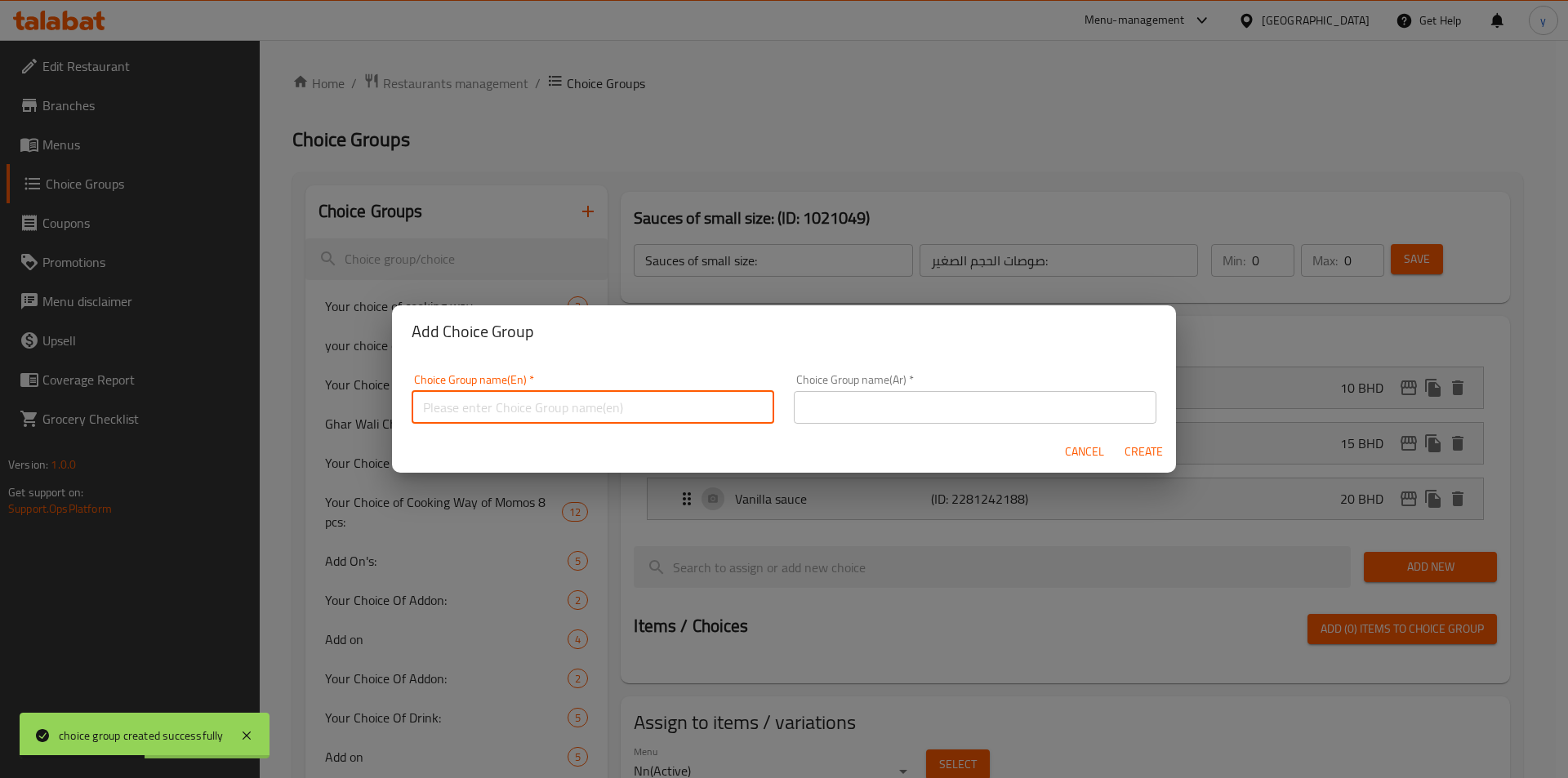
type input "س"
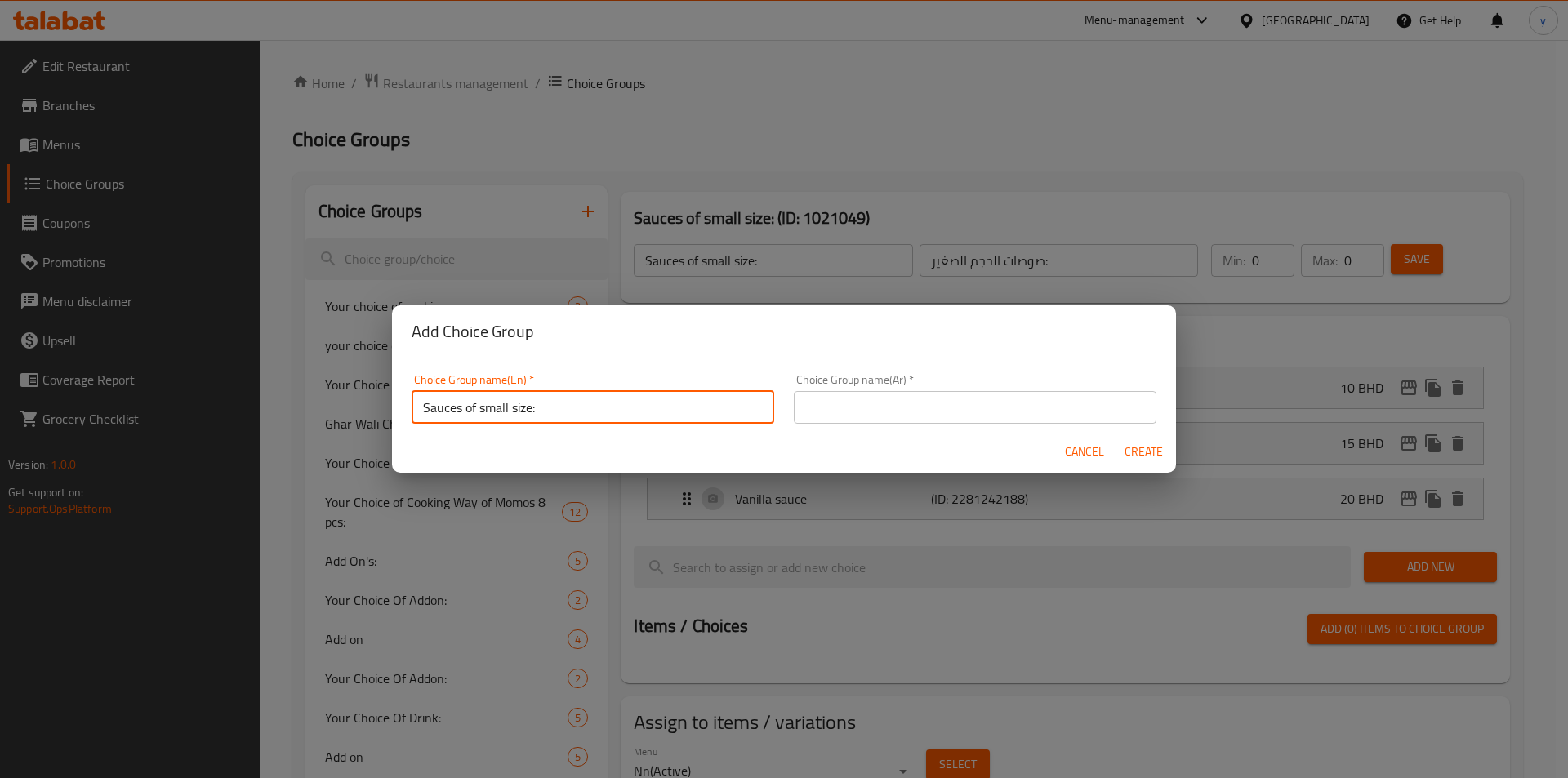
click at [474, 399] on input "Sauces of small size:" at bounding box center [593, 407] width 363 height 32
click at [498, 405] on input "Sauces of small size:" at bounding box center [593, 407] width 363 height 32
type input "Sauces of medium size:"
click at [873, 421] on input "text" at bounding box center [975, 407] width 363 height 32
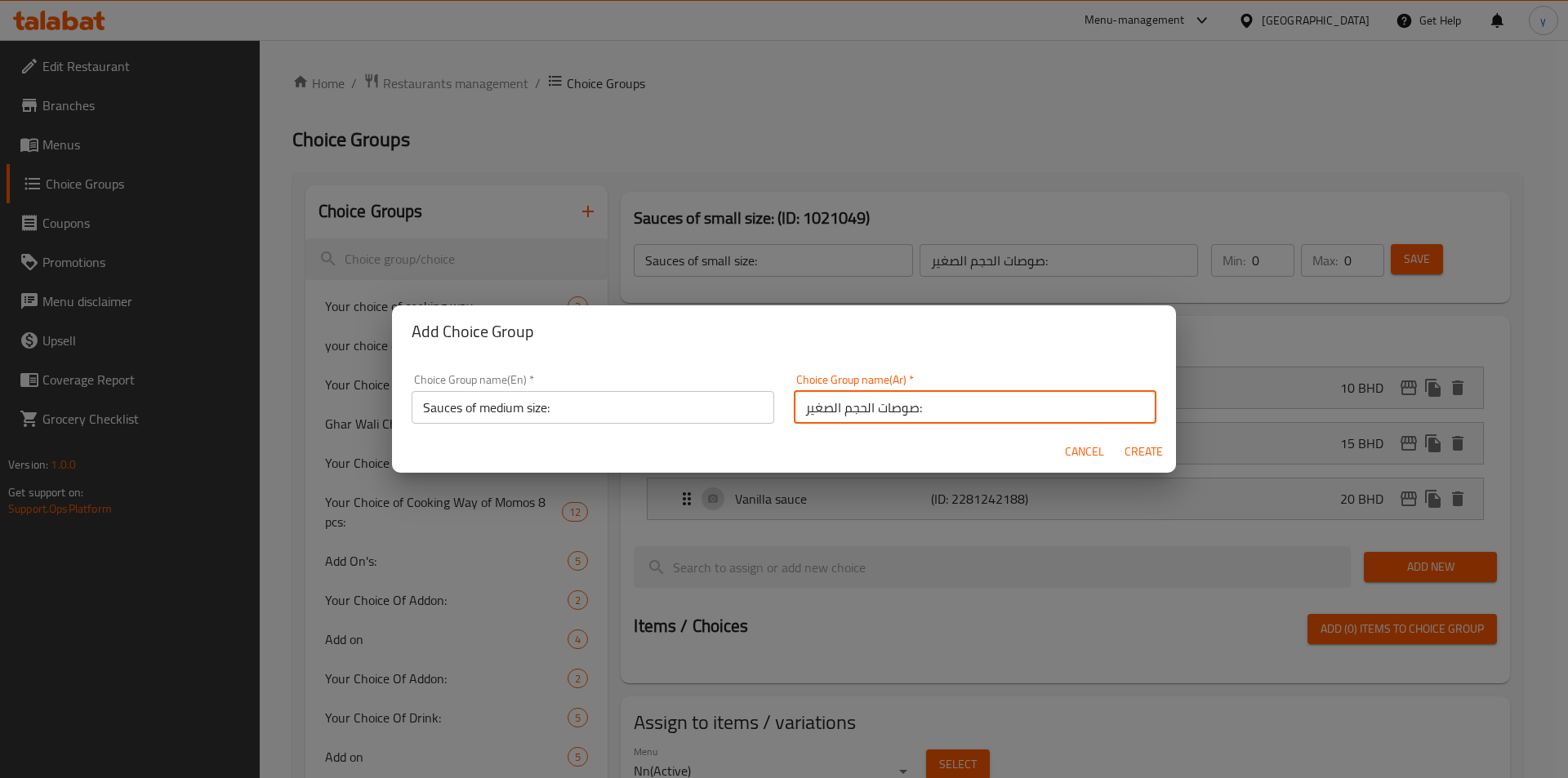
click at [821, 415] on input "صوصات الحجم الصغير:" at bounding box center [975, 407] width 363 height 32
click at [820, 414] on input "صوصات الحجم الصغير:" at bounding box center [975, 407] width 363 height 32
type input "صوصات الحجم الوسط:"
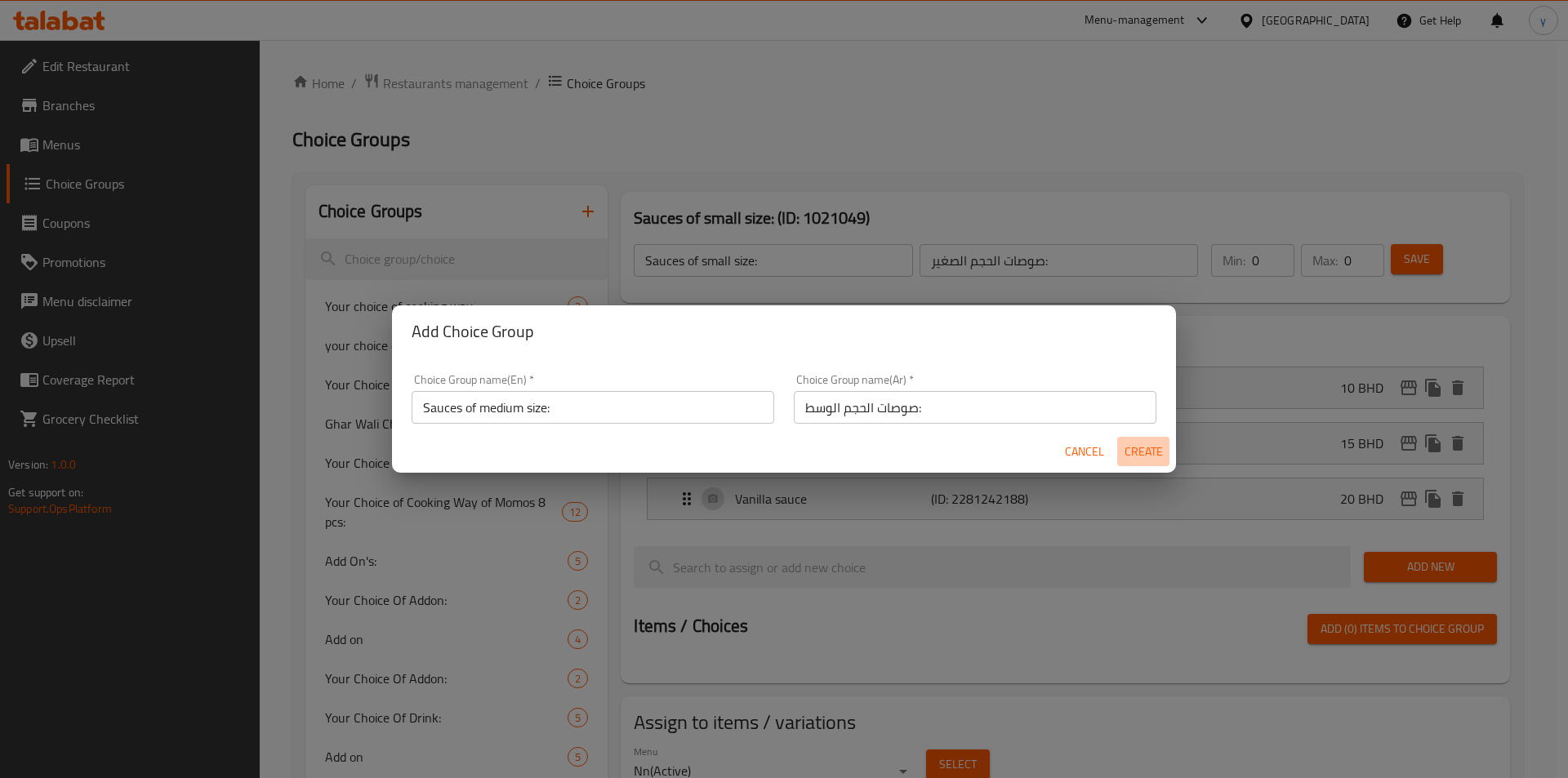
click at [1045, 448] on span "Create" at bounding box center [1143, 452] width 39 height 21
type input "Sauces of medium size:"
type input "صوصات الحجم الوسط:"
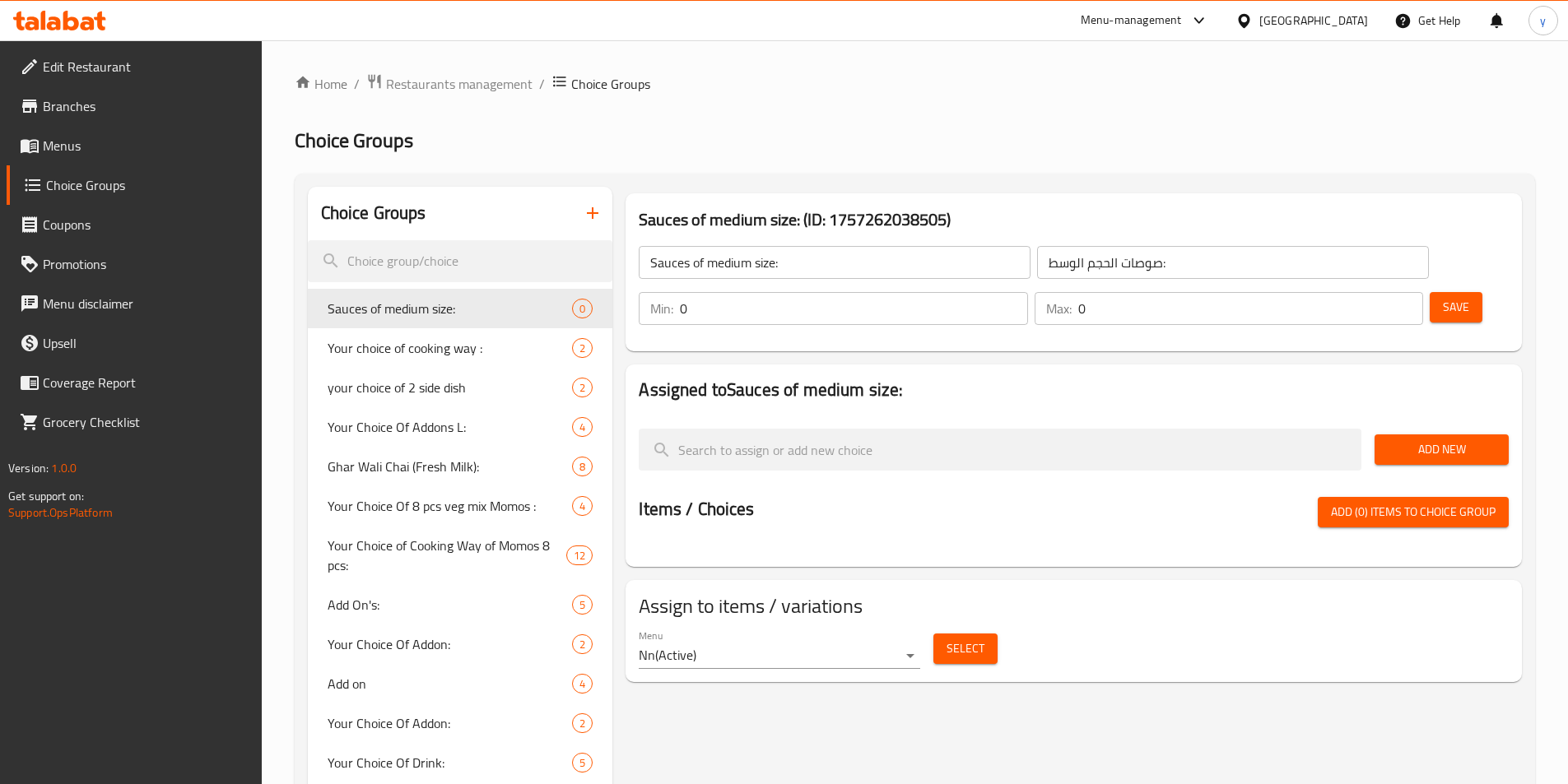
click at [1053, 440] on span "Add New" at bounding box center [1441, 450] width 108 height 21
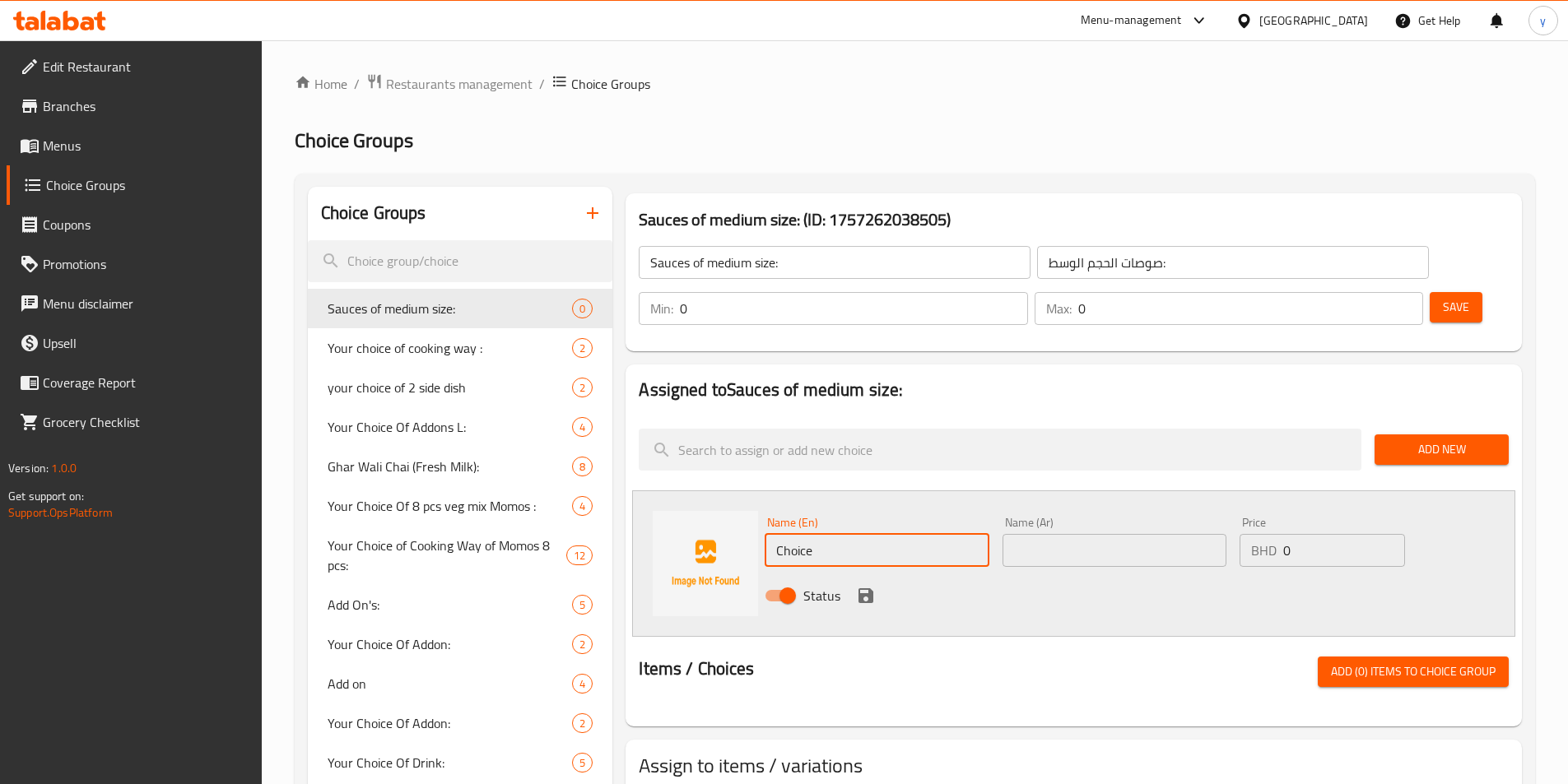
click at [946, 534] on input "Choice" at bounding box center [877, 550] width 224 height 33
type input "س"
type input "ؤ"
type input "Caramel Sauce"
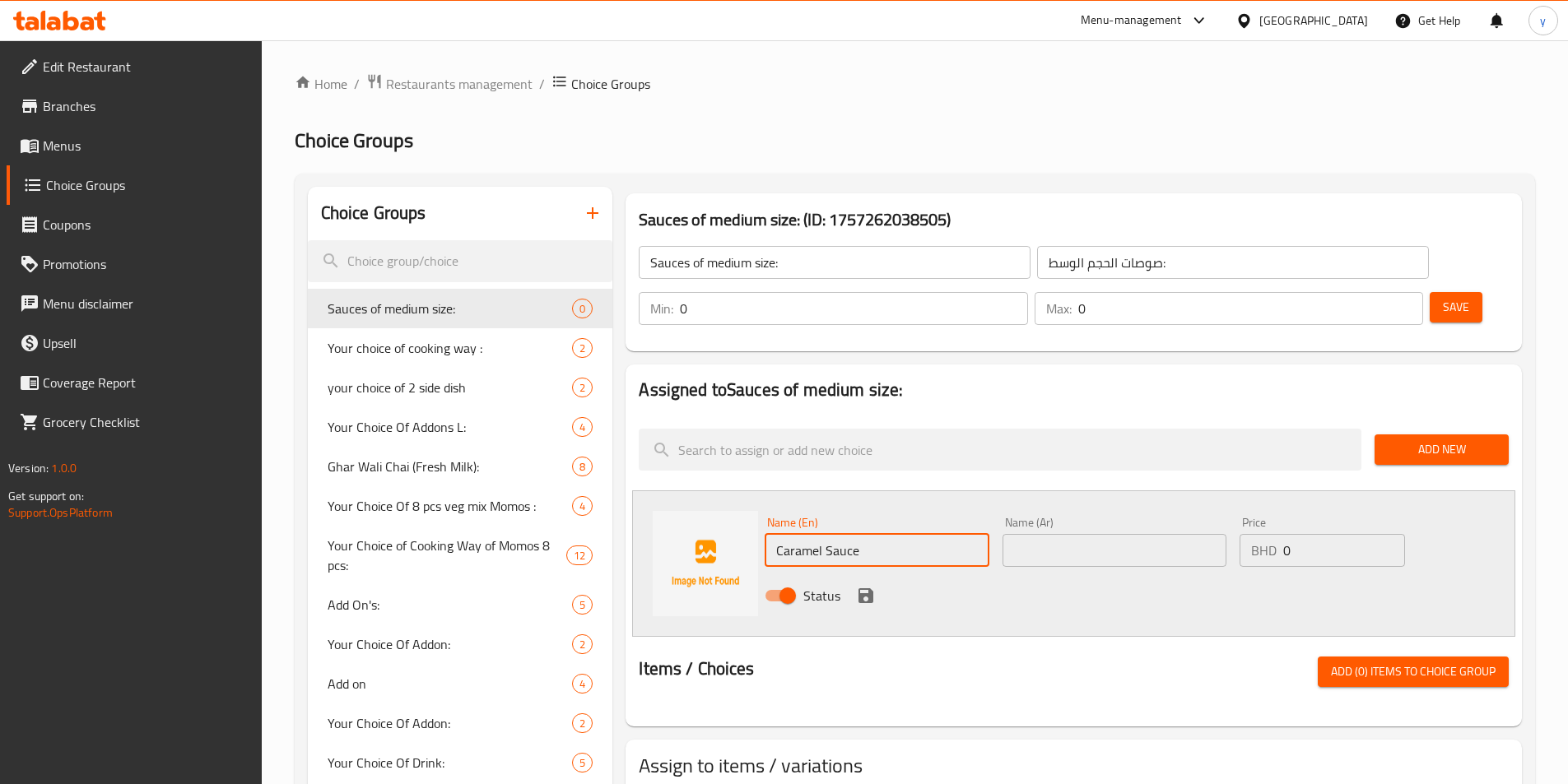
click at [1036, 534] on input "text" at bounding box center [1114, 550] width 224 height 33
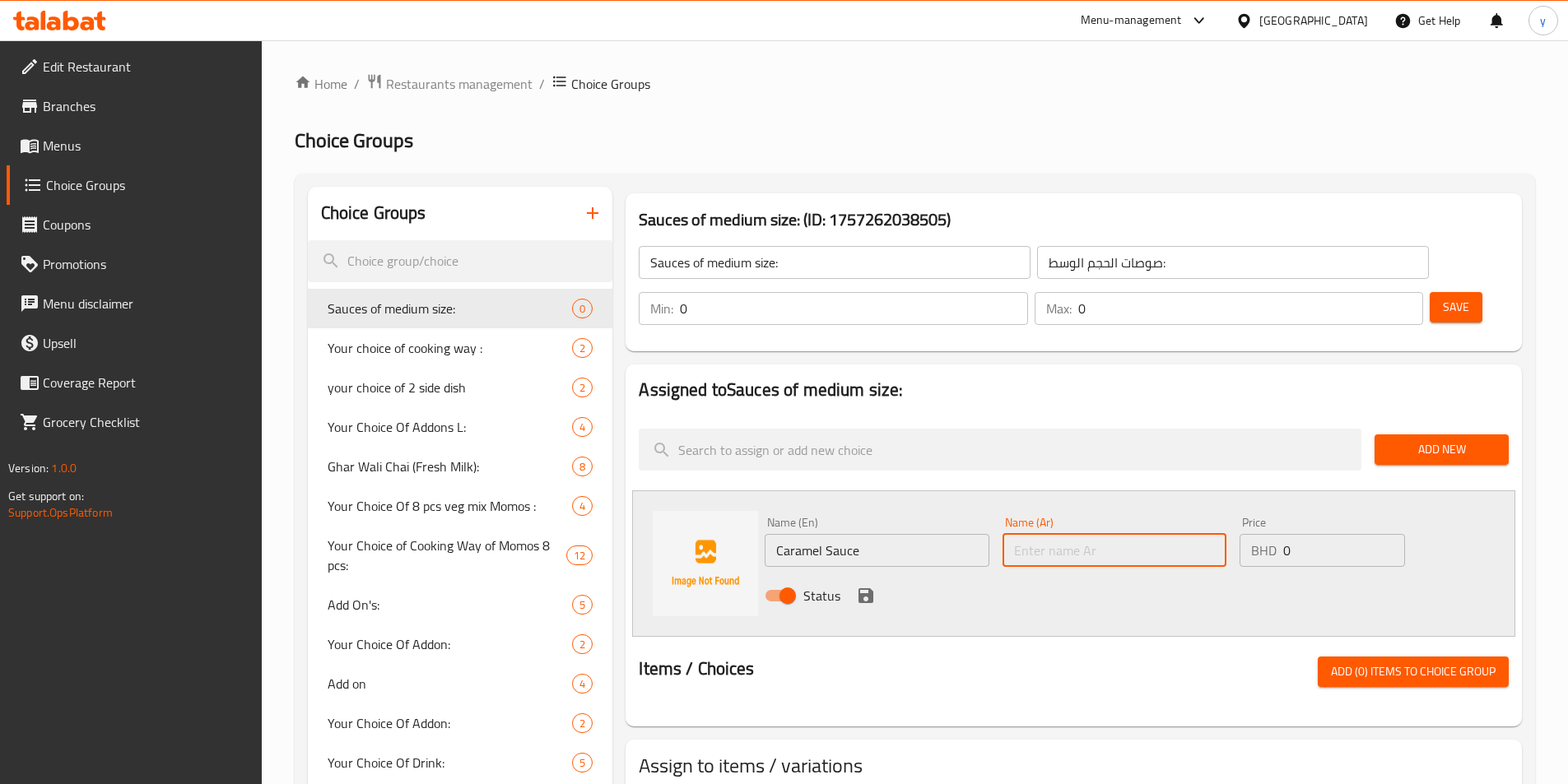
type input "صوص الكراميل"
click at [1053, 534] on input "0" at bounding box center [1343, 550] width 121 height 33
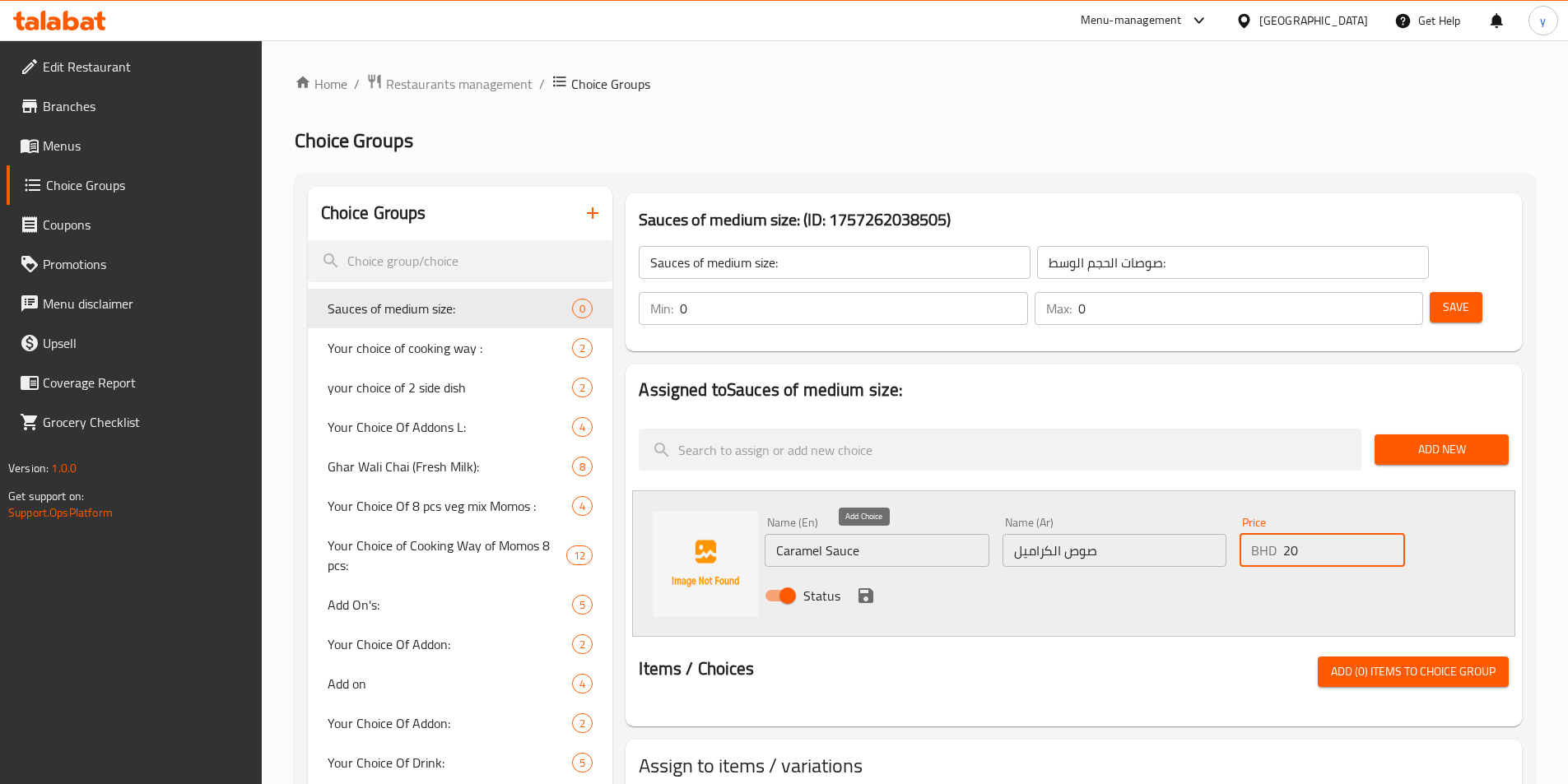
type input "20"
click at [866, 586] on icon "save" at bounding box center [866, 596] width 20 height 20
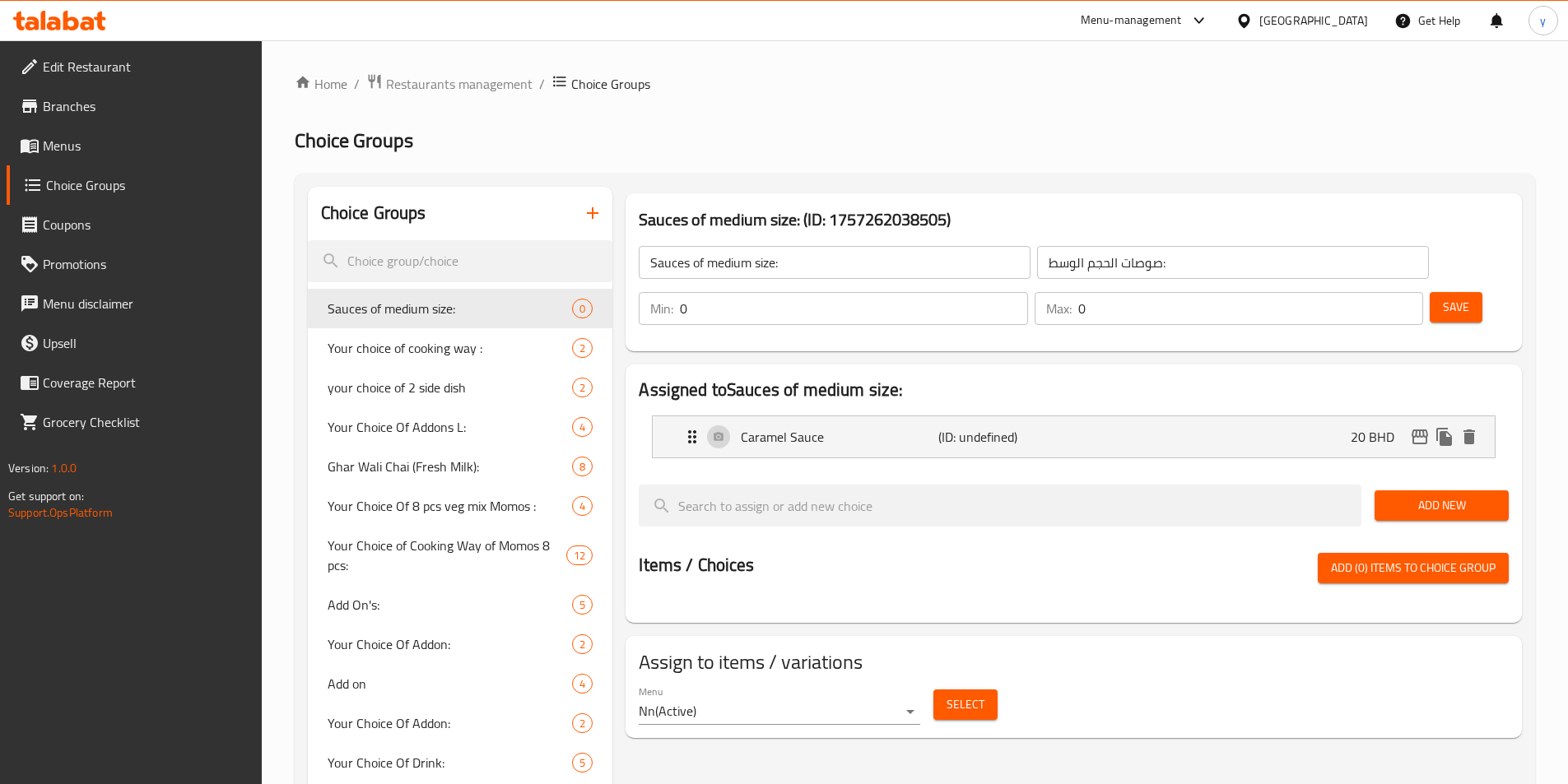
click at [1053, 495] on span "Add New" at bounding box center [1441, 505] width 108 height 21
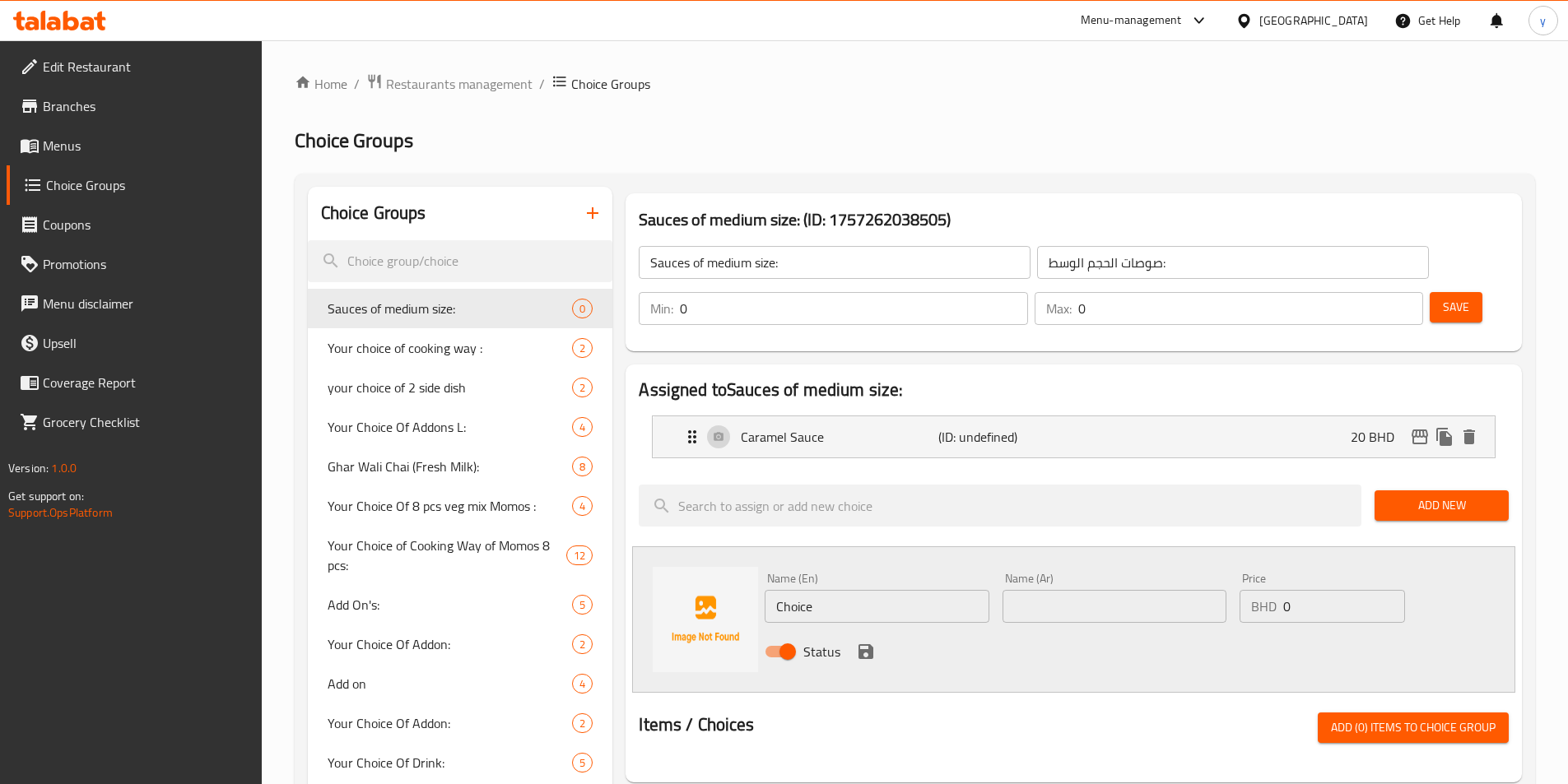
click at [868, 590] on input "Choice" at bounding box center [877, 606] width 224 height 33
click at [868, 590] on input "text" at bounding box center [877, 606] width 224 height 33
type input "Chocolate Sauce"
click at [1043, 590] on input "text" at bounding box center [1114, 606] width 224 height 33
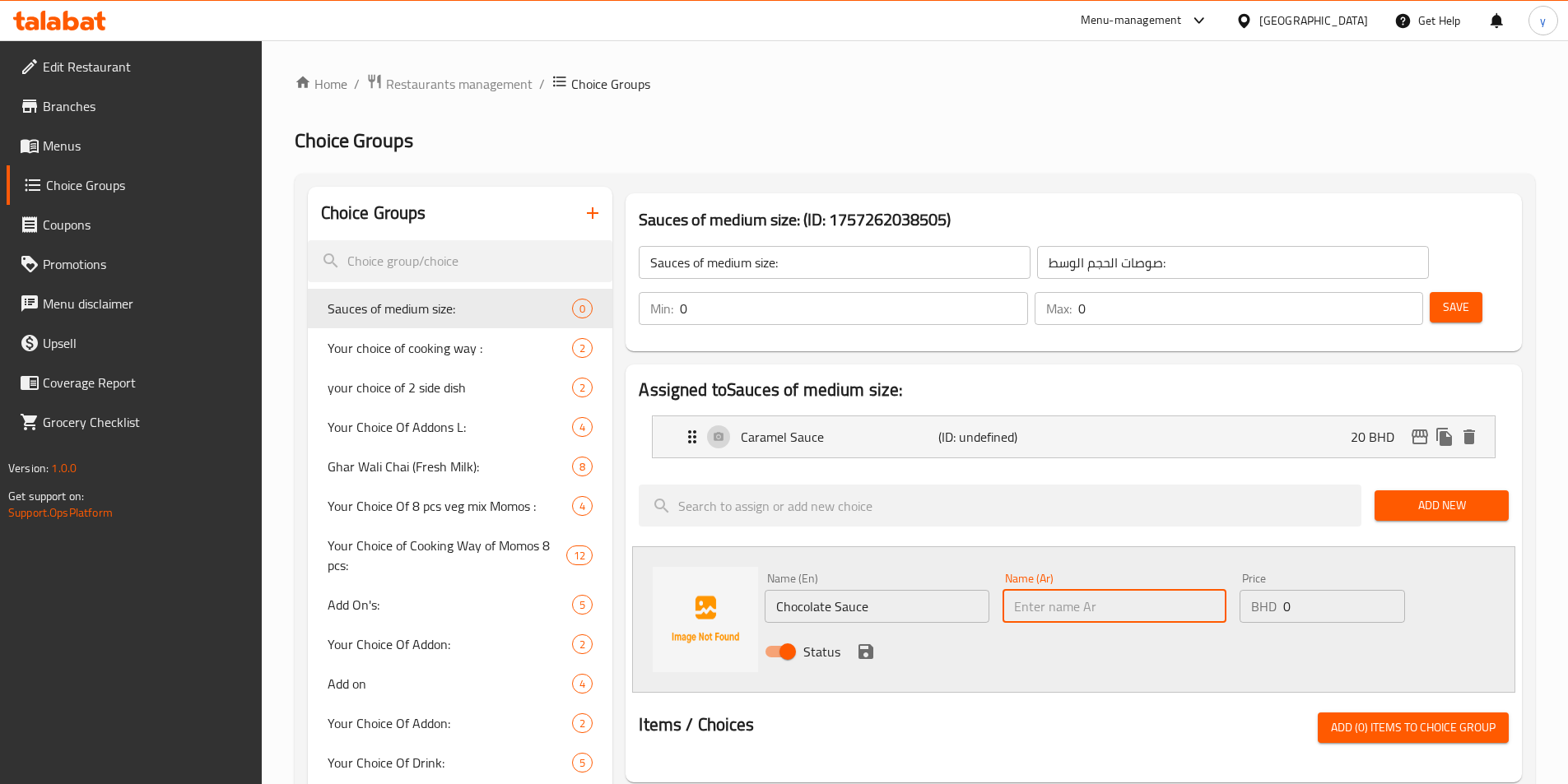
type input "صوص الشوكولاتة"
click at [1053, 590] on input "0" at bounding box center [1343, 606] width 121 height 33
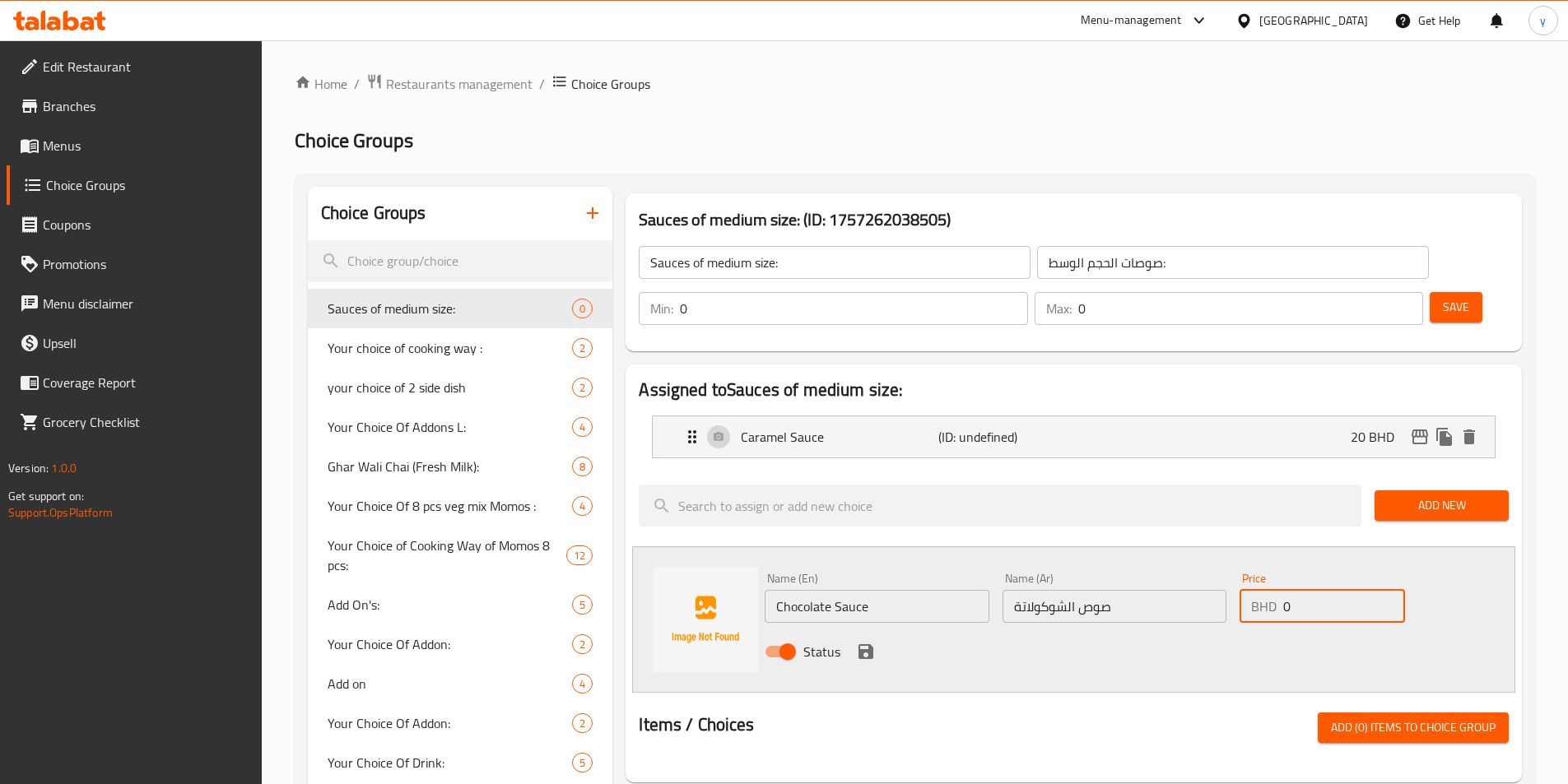
click at [1053, 590] on input "0" at bounding box center [1343, 606] width 121 height 33
type input "25"
click at [864, 642] on icon "save" at bounding box center [866, 652] width 20 height 20
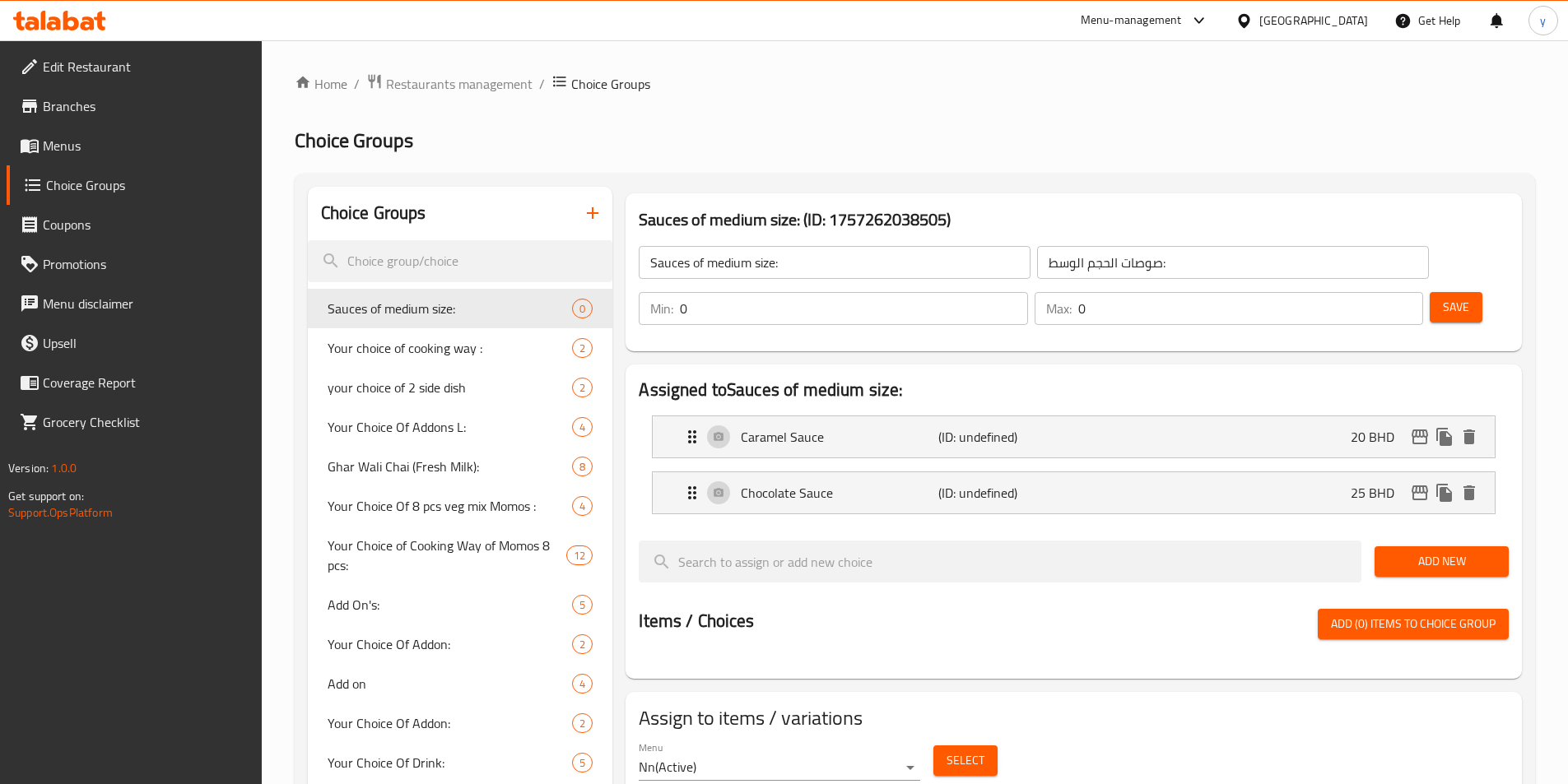
click at [1053, 551] on span "Add New" at bounding box center [1441, 561] width 108 height 21
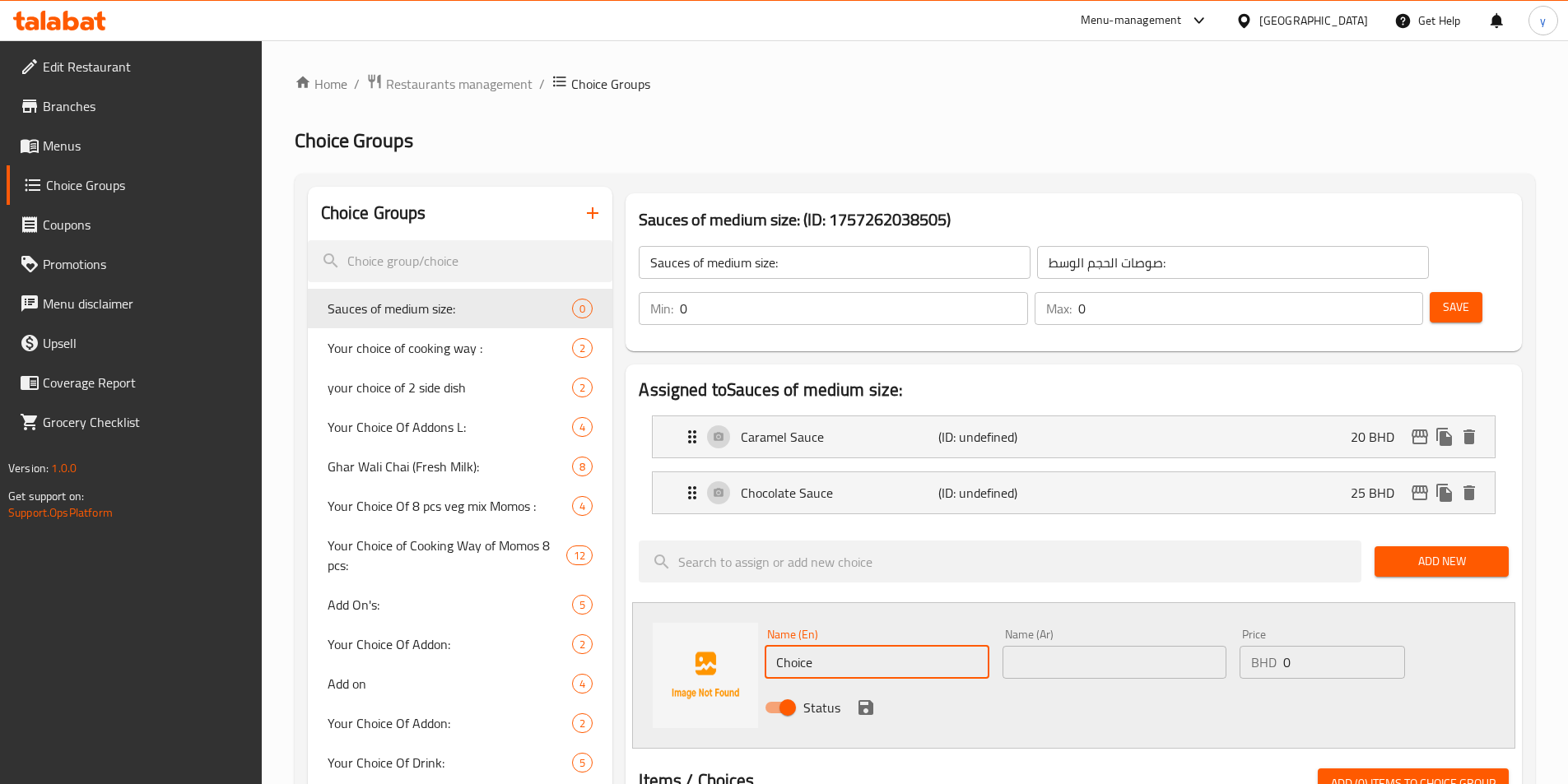
click at [930, 646] on input "Choice" at bounding box center [877, 662] width 224 height 33
type input "Vanilla sauce"
click at [1053, 629] on div "Name (Ar) Name (Ar)" at bounding box center [1114, 654] width 224 height 50
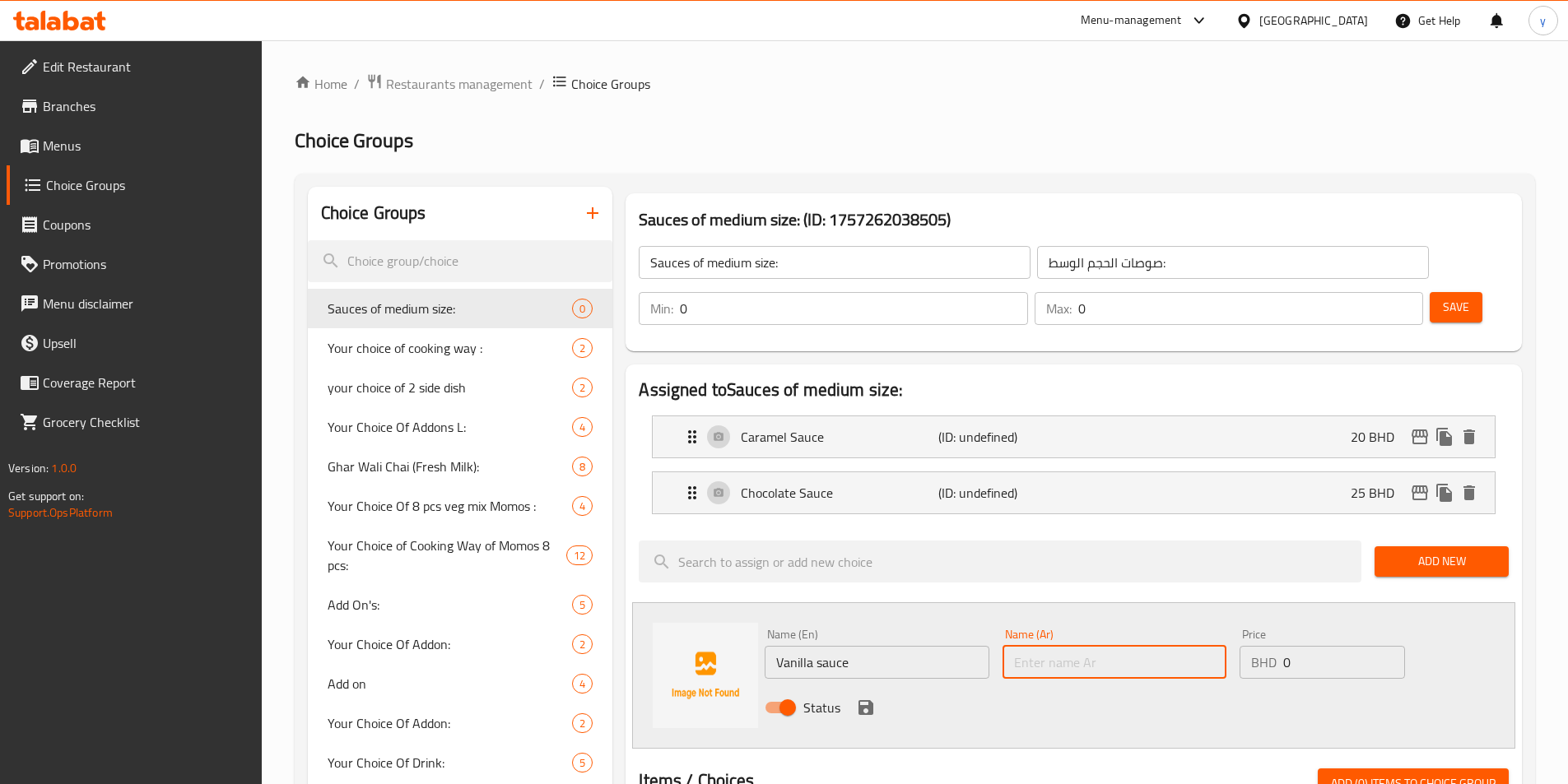
click at [1053, 646] on input "text" at bounding box center [1114, 662] width 224 height 33
type input "صوص الفانيلا"
click at [1053, 646] on input "0" at bounding box center [1343, 662] width 121 height 33
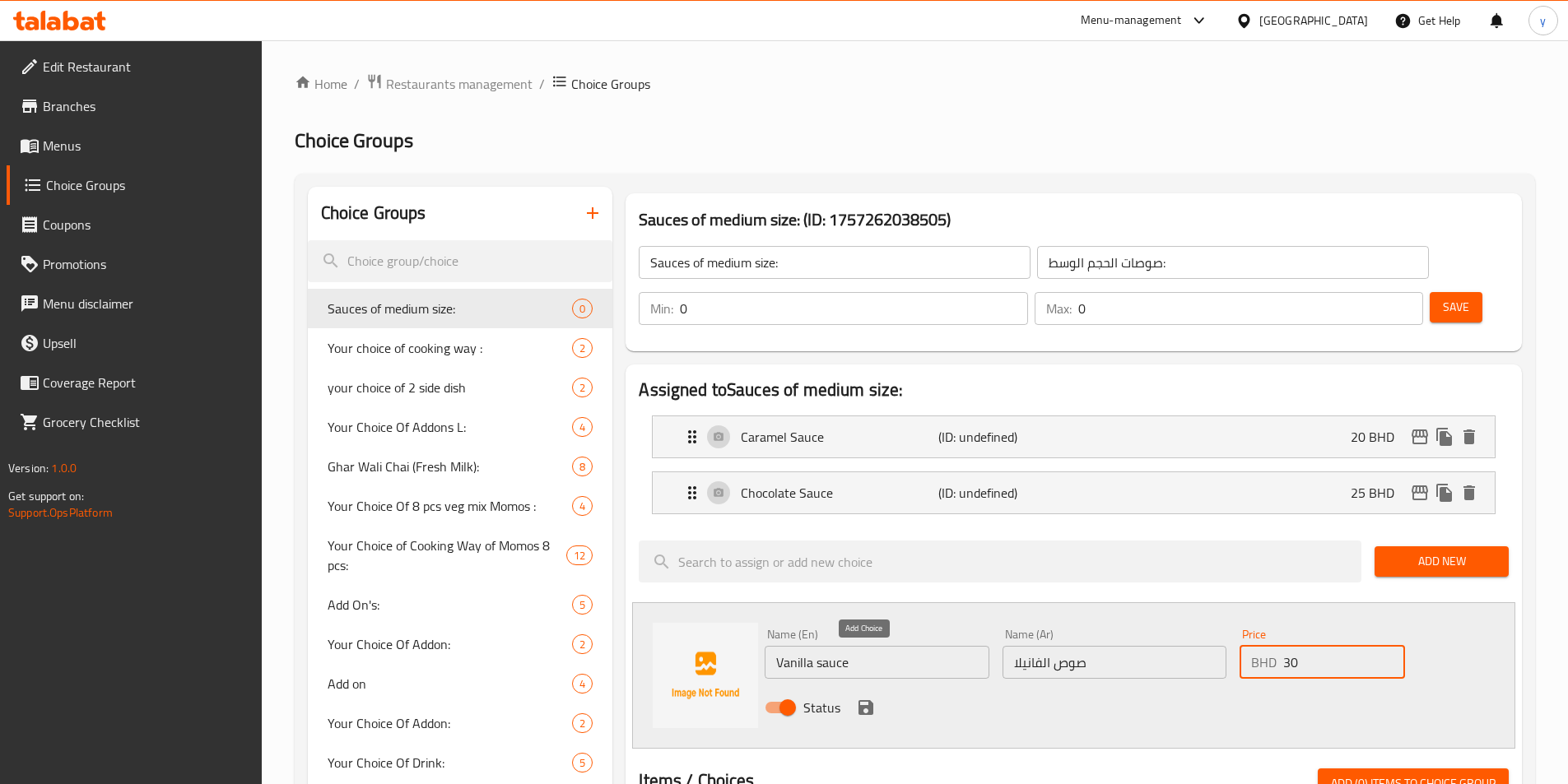
type input "30"
click at [867, 698] on icon "save" at bounding box center [866, 708] width 20 height 20
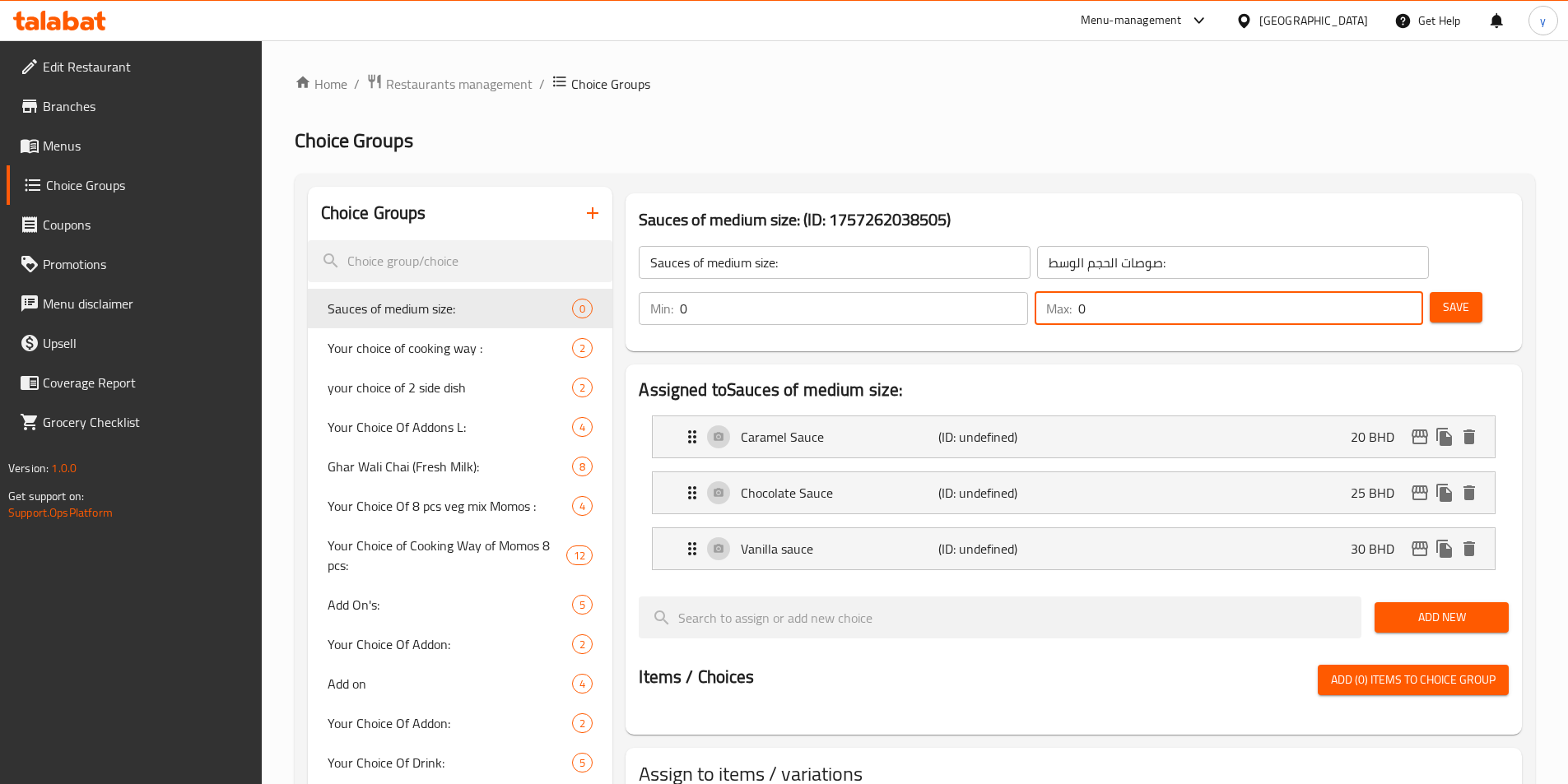
click at [1053, 292] on input "0" at bounding box center [1250, 308] width 344 height 33
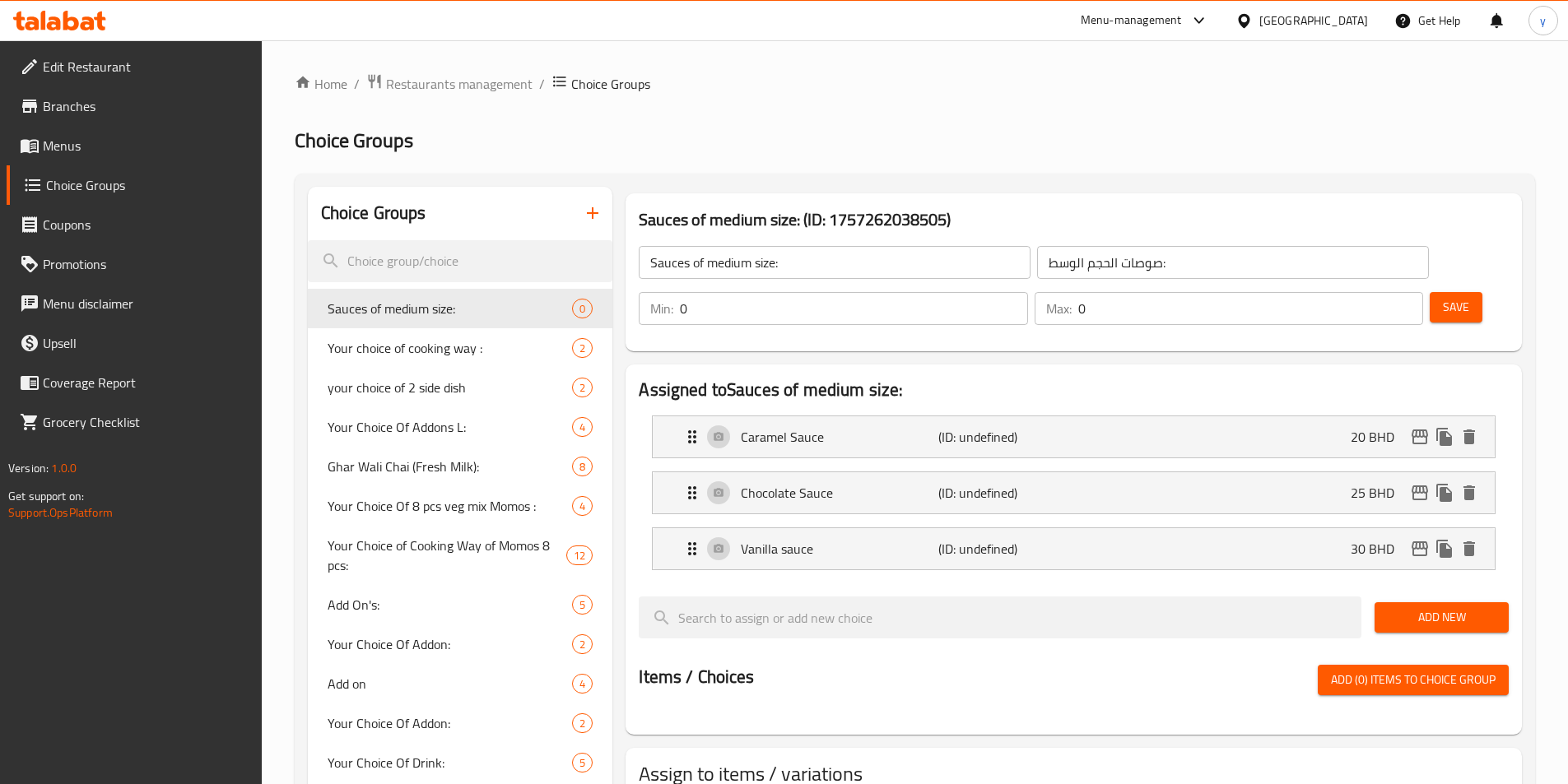
click at [1053, 219] on h3 "Sauces of medium size: (ID: 1757262038505)" at bounding box center [1073, 220] width 870 height 27
click at [465, 261] on input "search" at bounding box center [460, 261] width 305 height 42
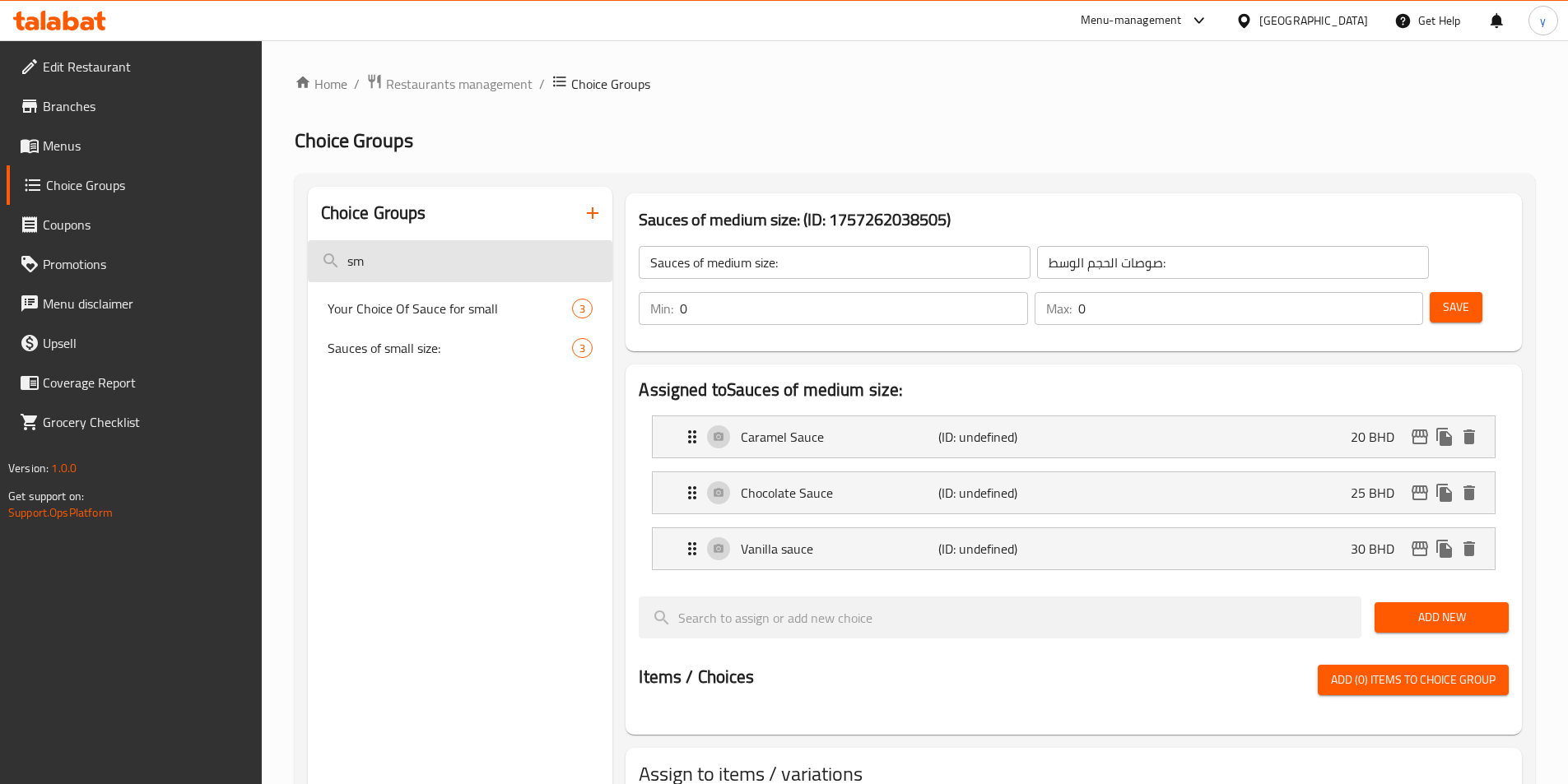
type input "s"
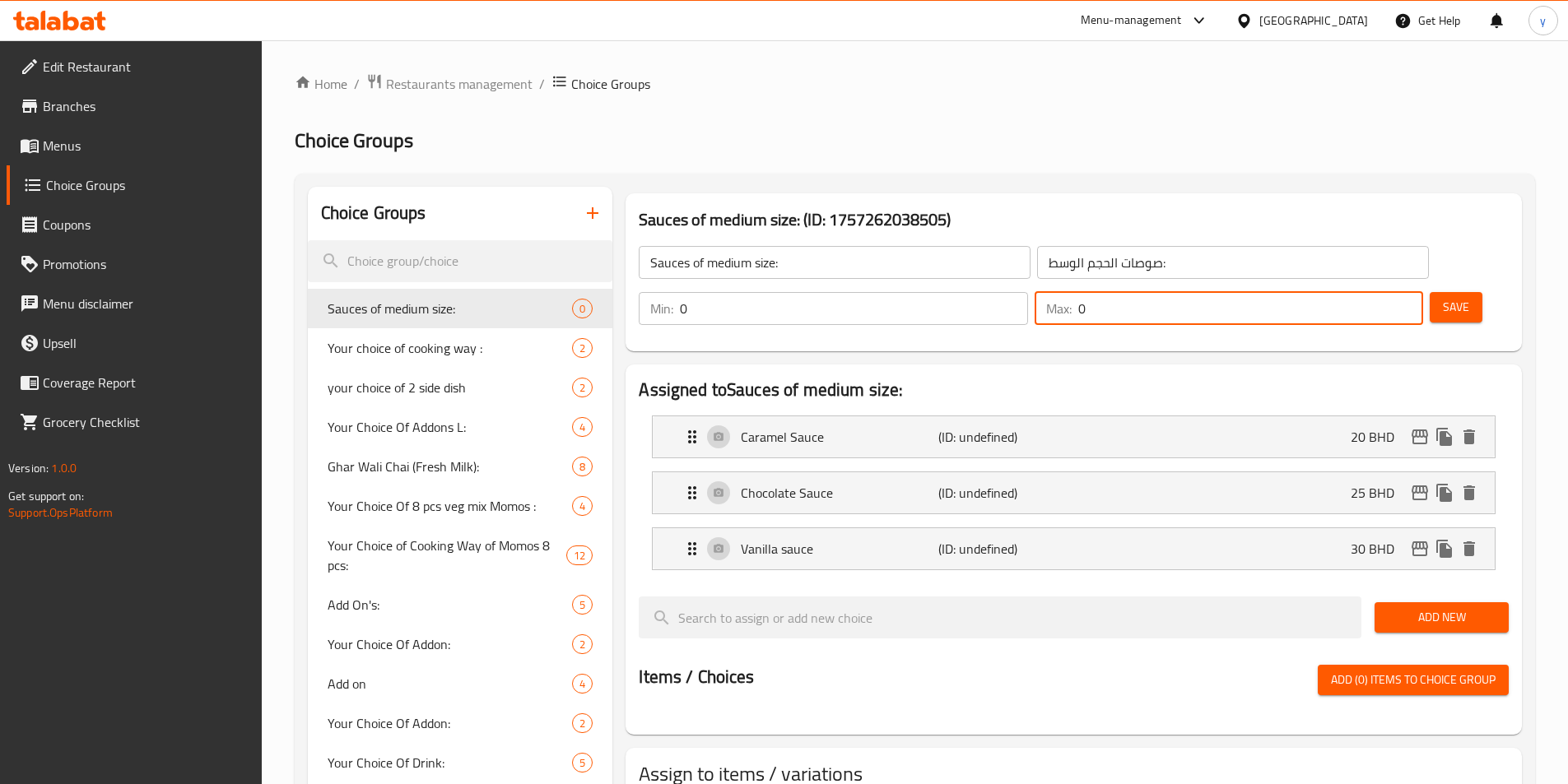
click at [1053, 292] on input "0" at bounding box center [1250, 308] width 344 height 33
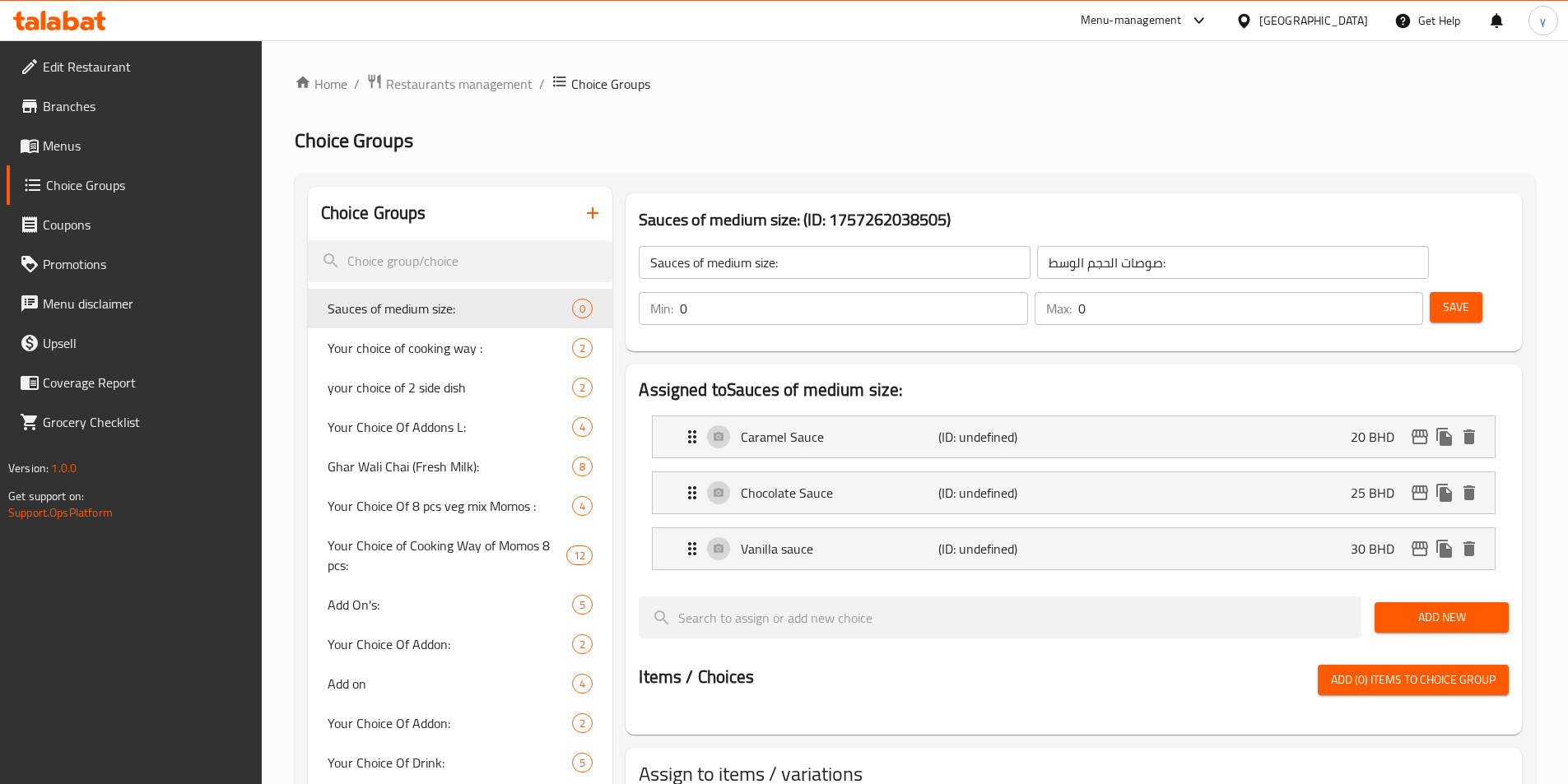
click at [1053, 378] on h2 "Assigned to Sauces of medium size:" at bounding box center [1073, 390] width 870 height 25
click at [1053, 297] on span "Save" at bounding box center [1456, 307] width 27 height 21
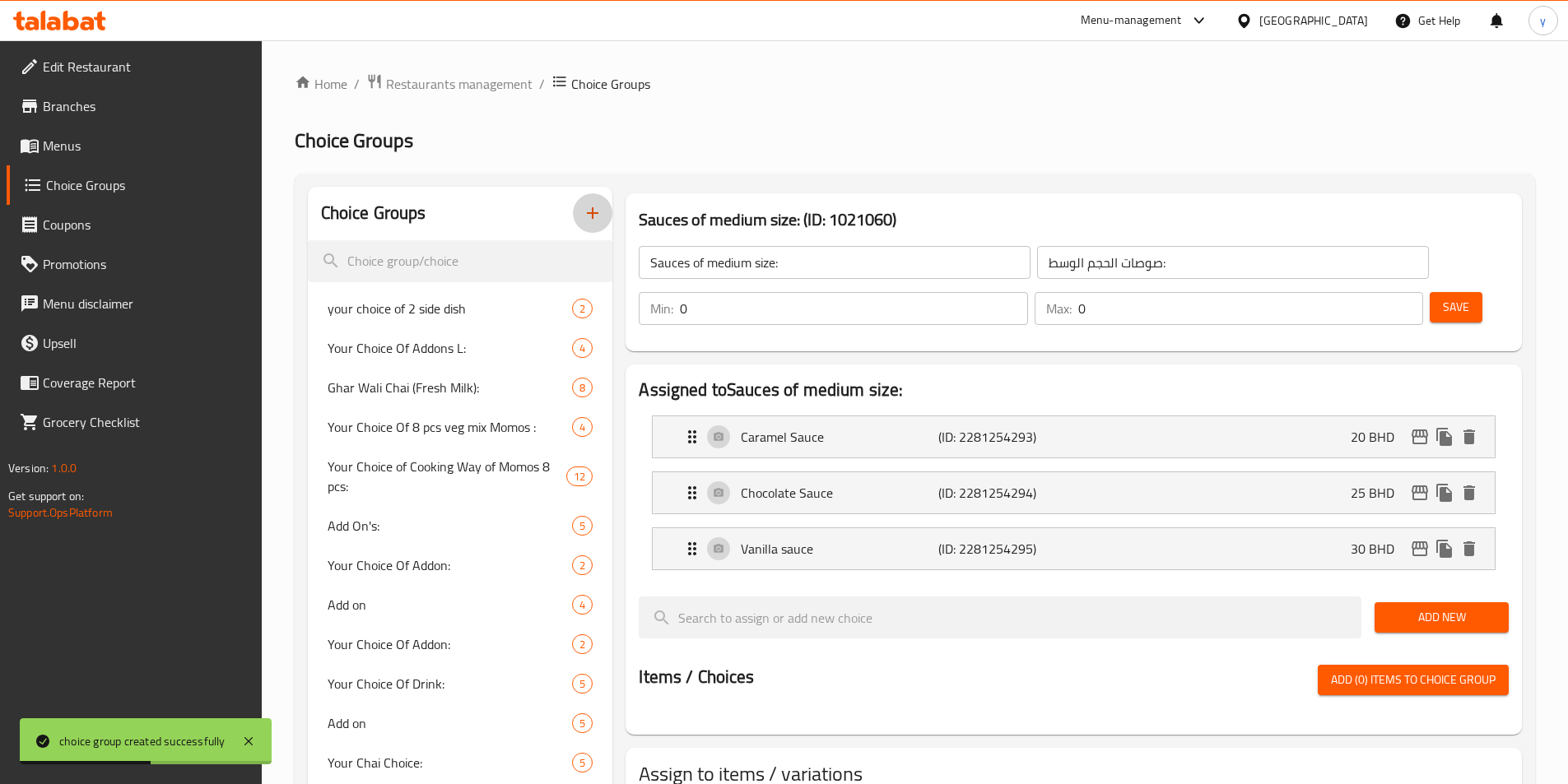
click at [598, 216] on icon "button" at bounding box center [593, 214] width 20 height 20
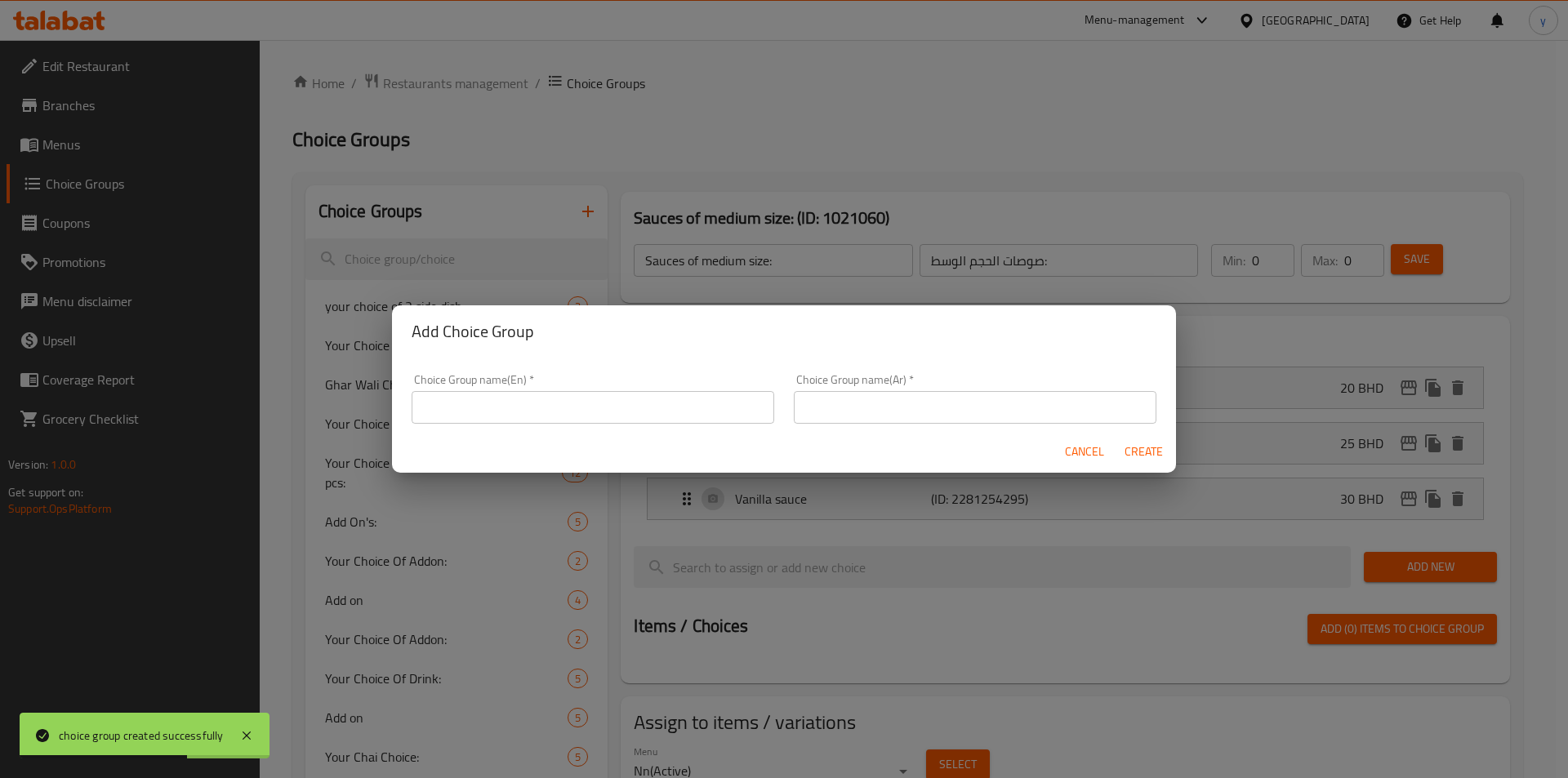
click at [661, 421] on div "Choice Group name(En)   * Choice Group name(En) *" at bounding box center [593, 399] width 382 height 70
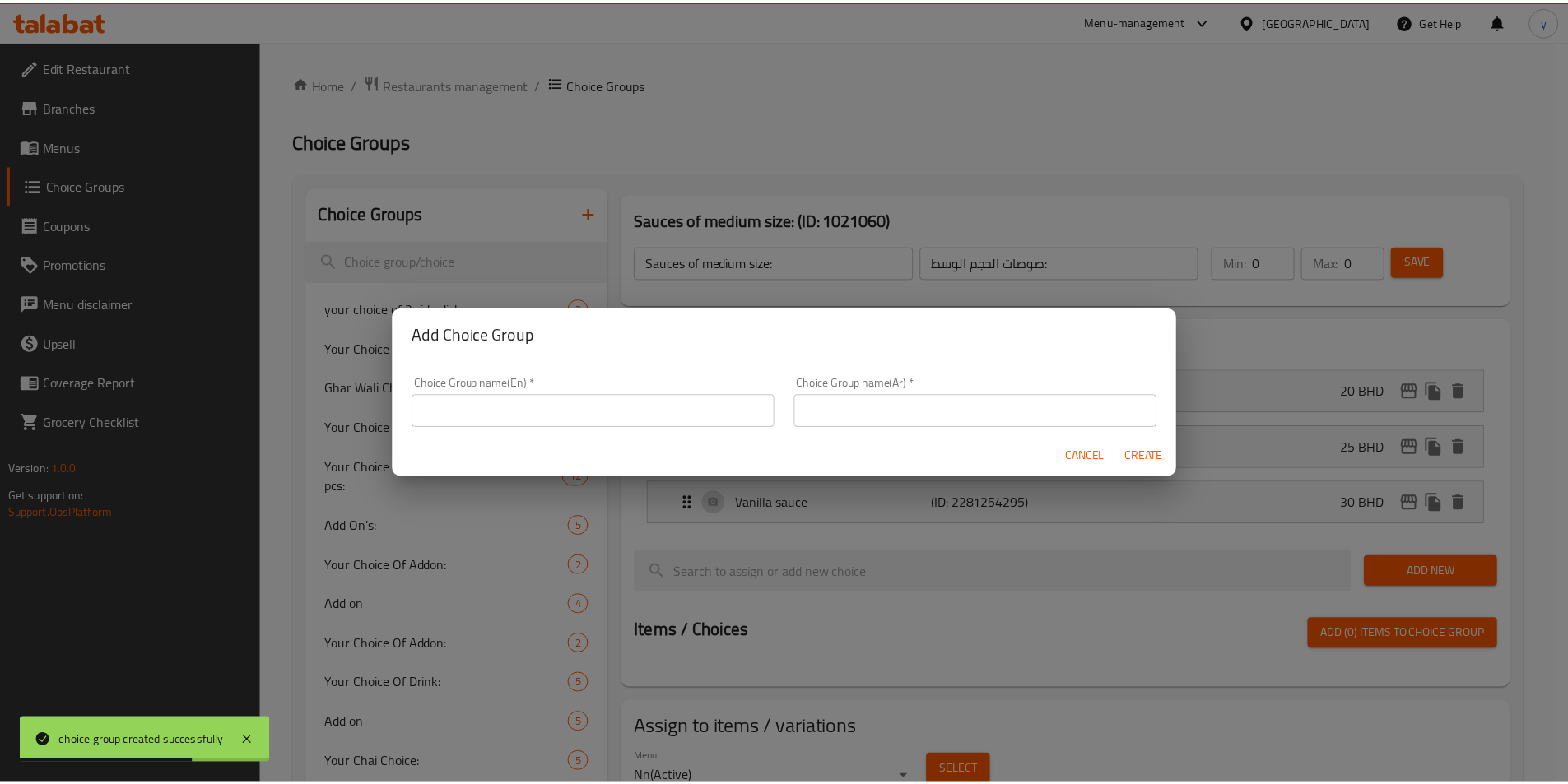
scroll to position [5, 0]
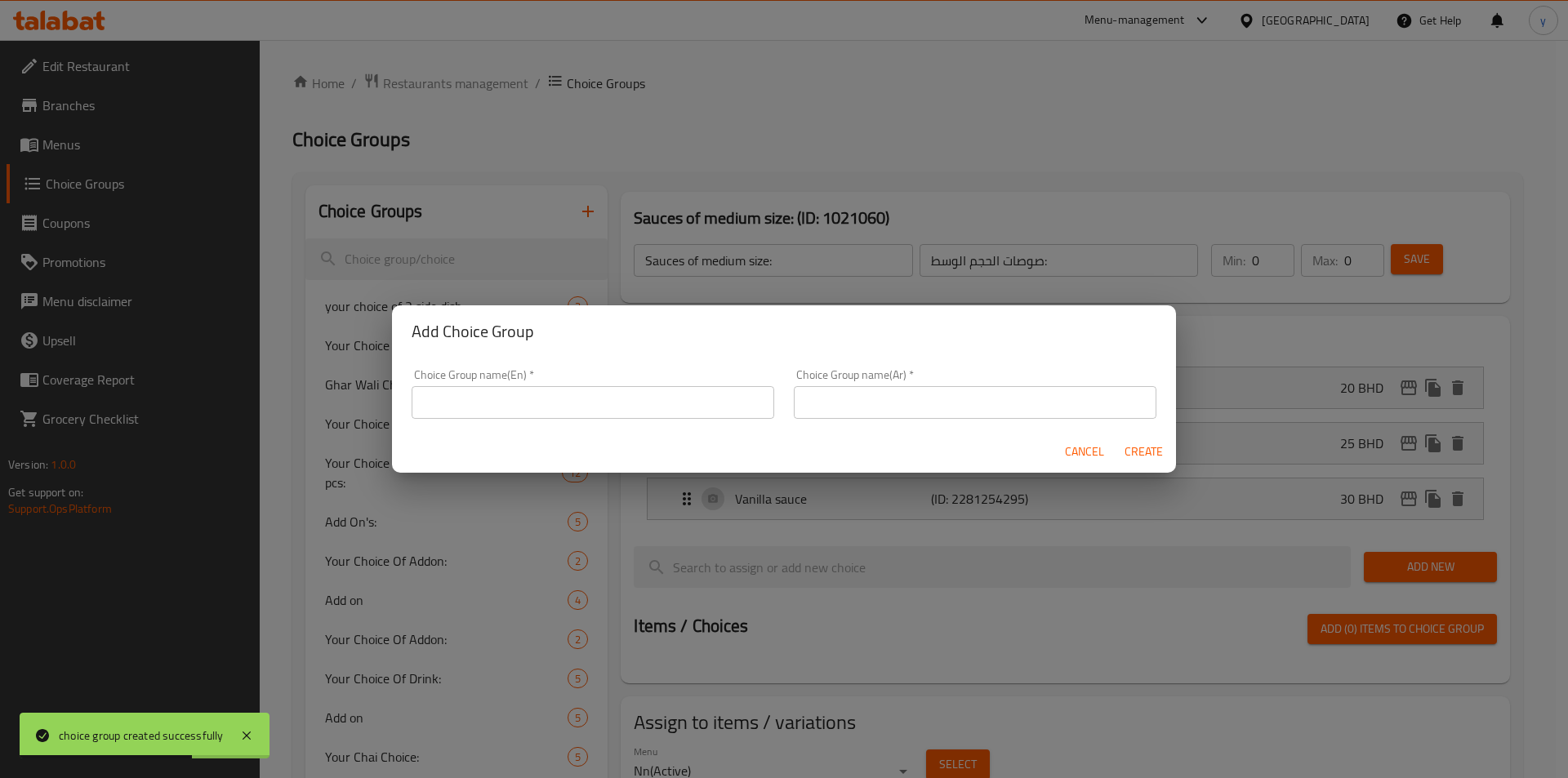
click at [658, 410] on input "text" at bounding box center [593, 402] width 363 height 32
click at [488, 402] on input "Sauces of medium size:" at bounding box center [593, 402] width 363 height 32
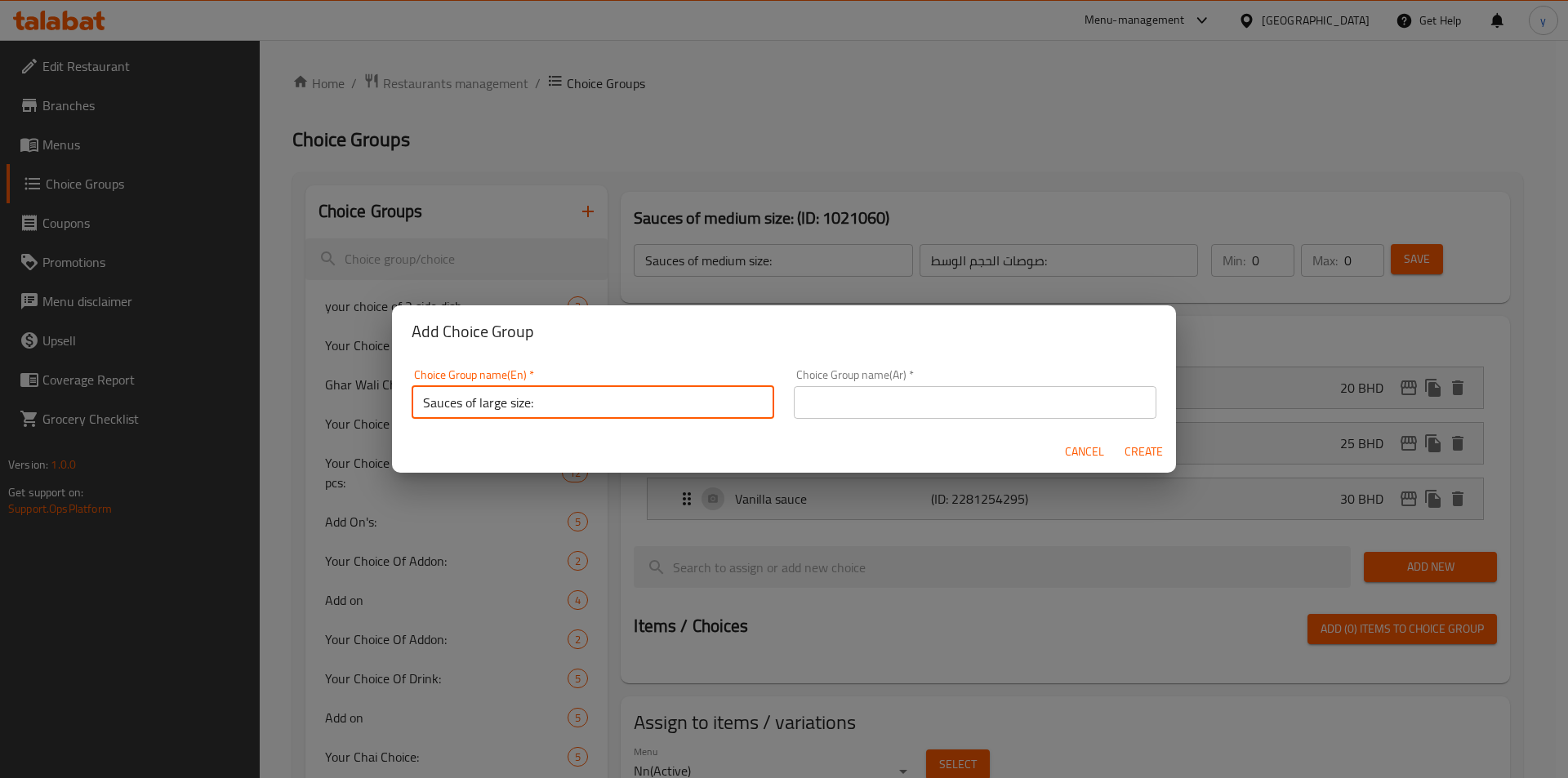
type input "Sauces of large size:"
click at [924, 389] on input "text" at bounding box center [975, 402] width 363 height 32
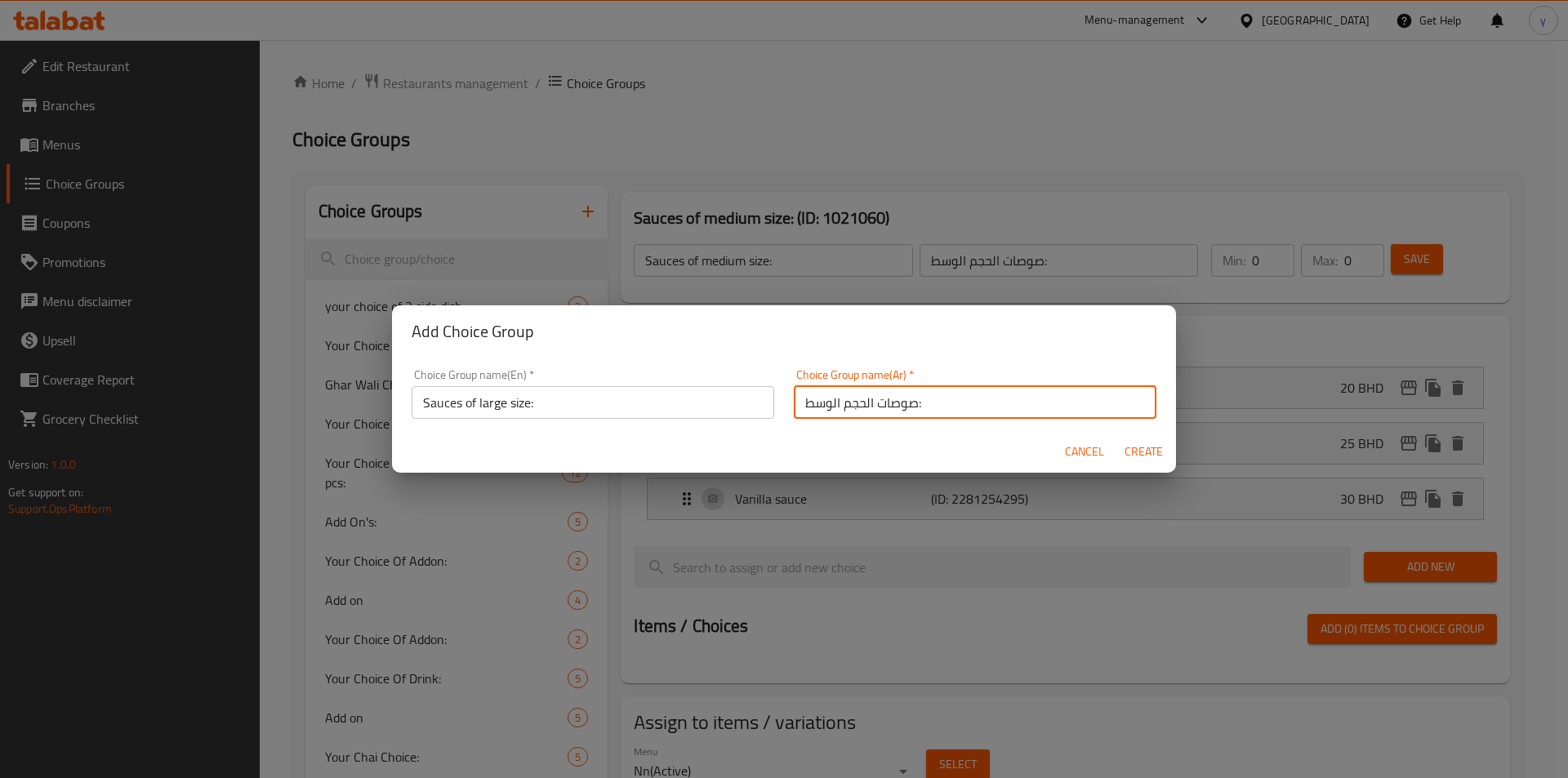
click at [815, 405] on input "صوصات الحجم الوسط:" at bounding box center [975, 402] width 363 height 32
type input "صوصات الحجم الكبير:"
click at [1045, 455] on span "Create" at bounding box center [1143, 452] width 39 height 21
type input "Sauces of large size:"
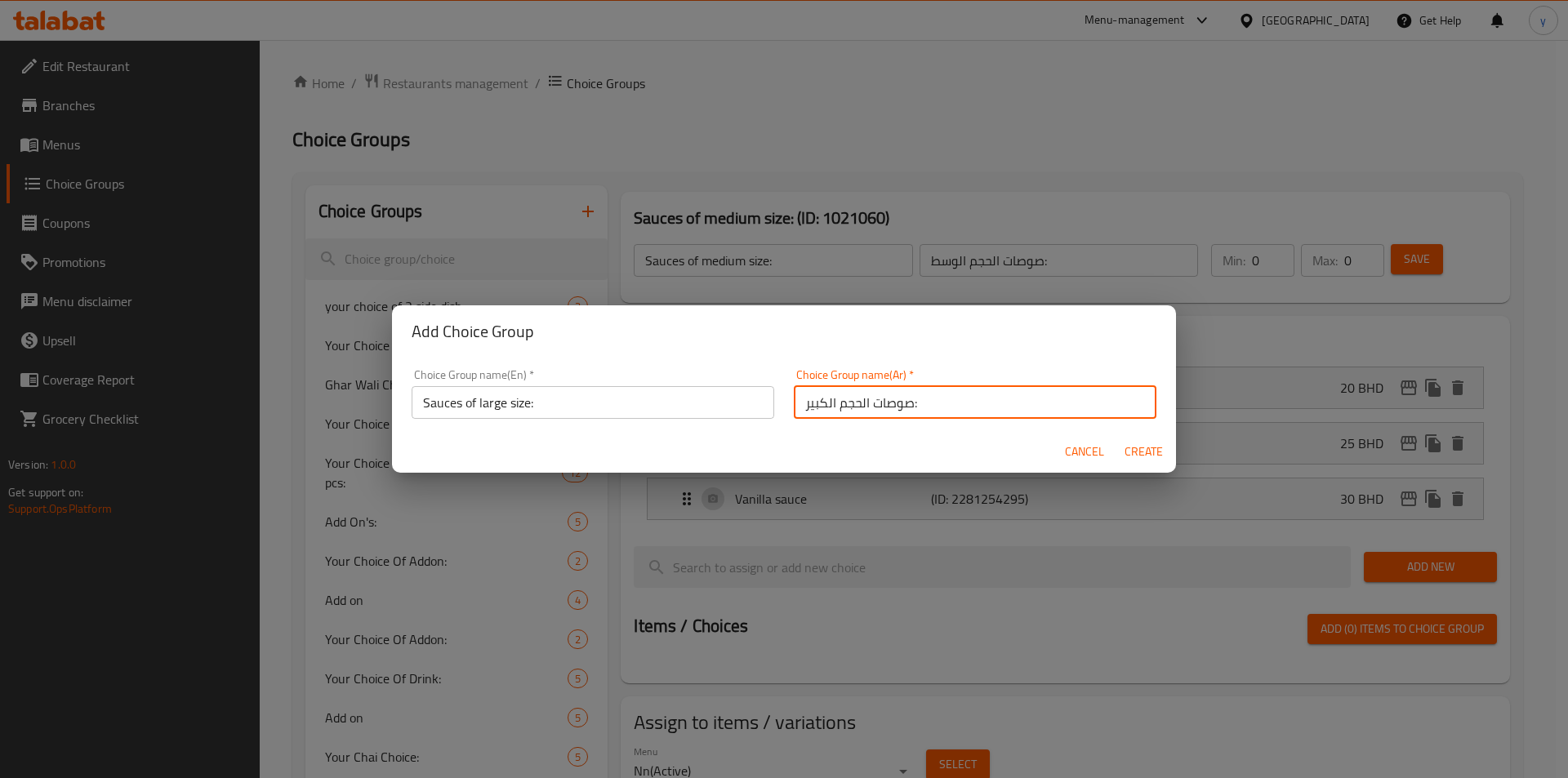
type input "صوصات الحجم الكبير:"
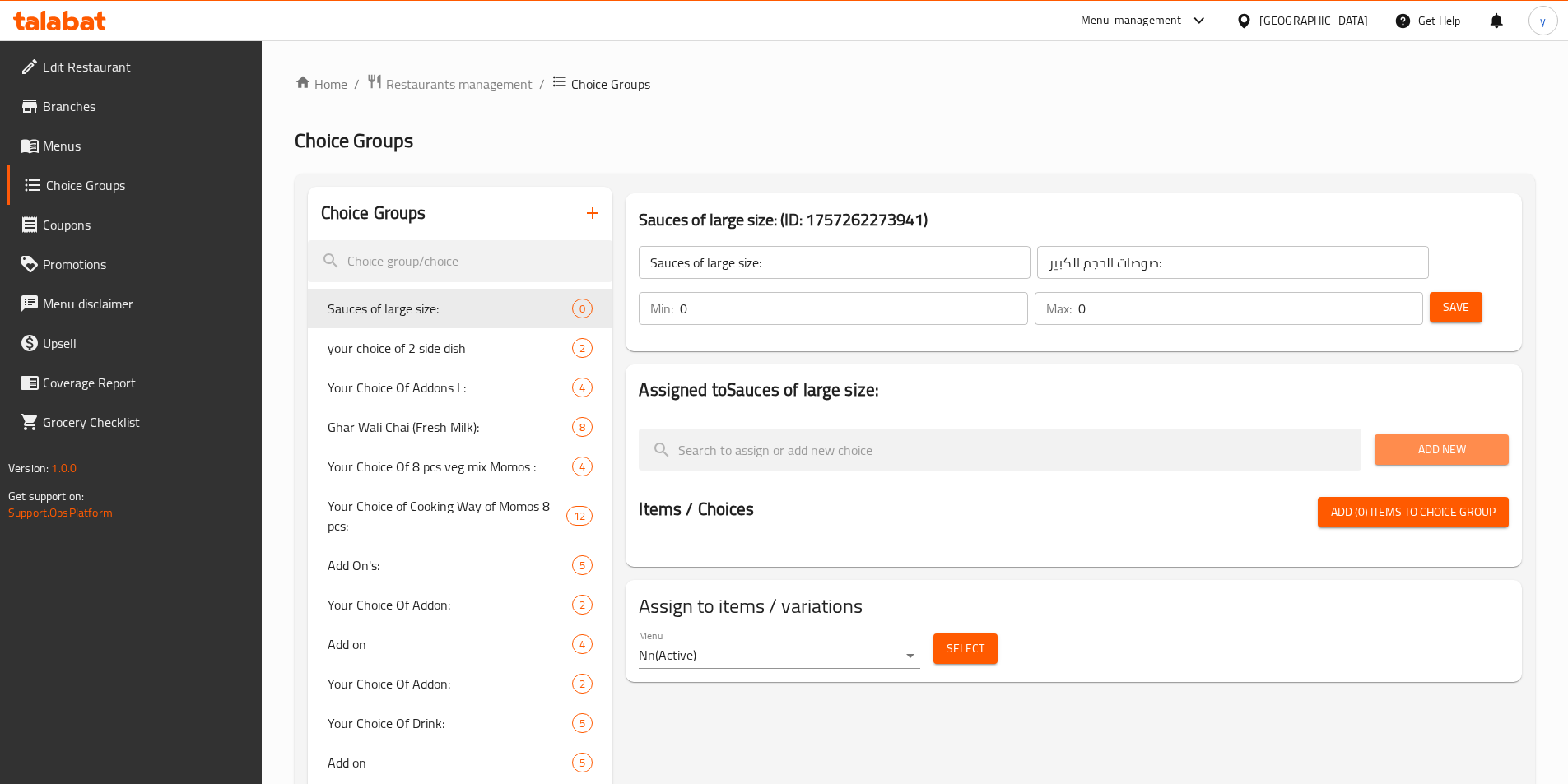
click at [1053, 435] on button "Add New" at bounding box center [1441, 450] width 134 height 31
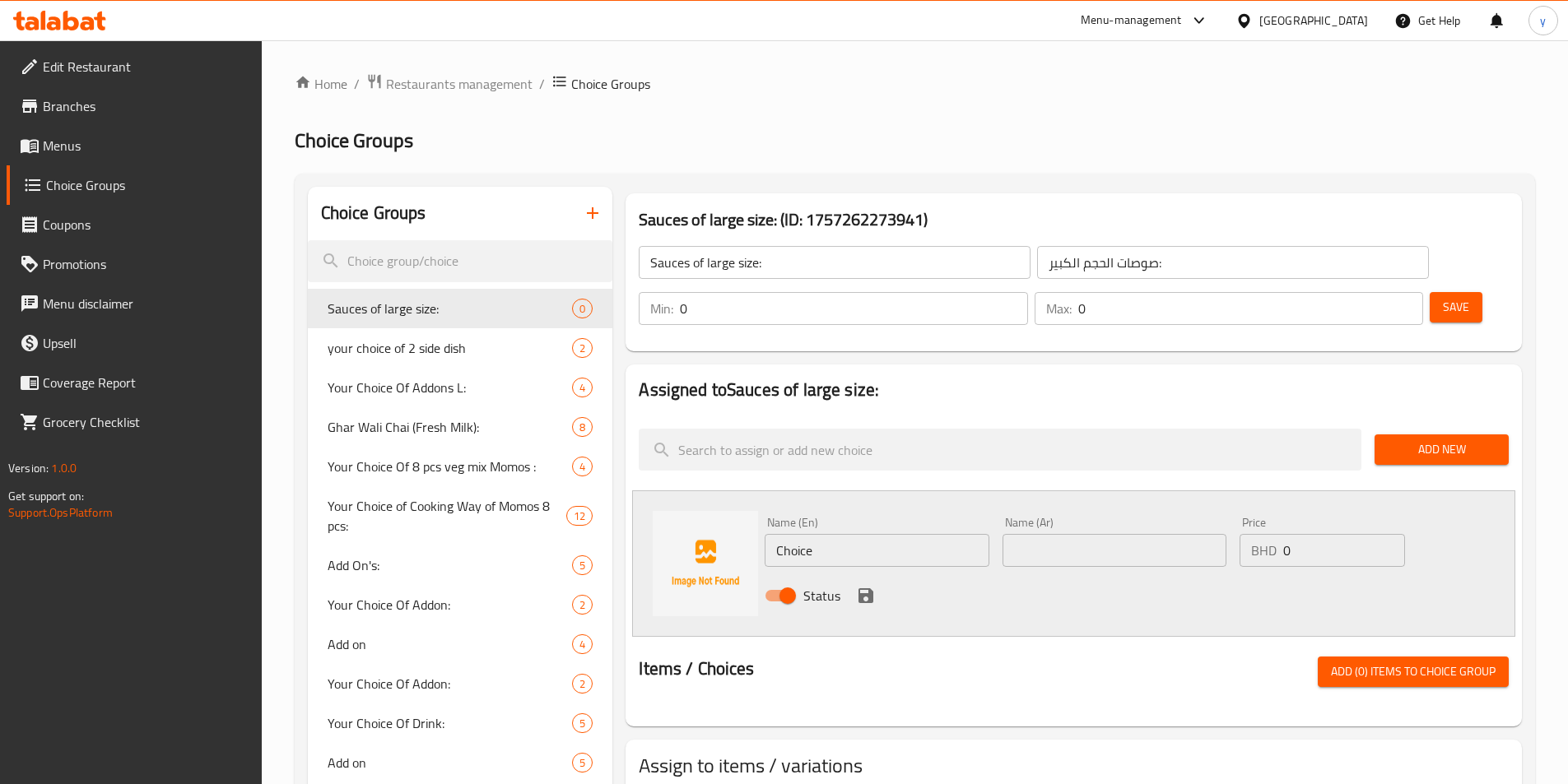
click at [946, 534] on input "Choice" at bounding box center [877, 550] width 224 height 33
type input "ؤ"
type input "Caramel Sauce"
click at [1048, 534] on input "text" at bounding box center [1114, 550] width 224 height 33
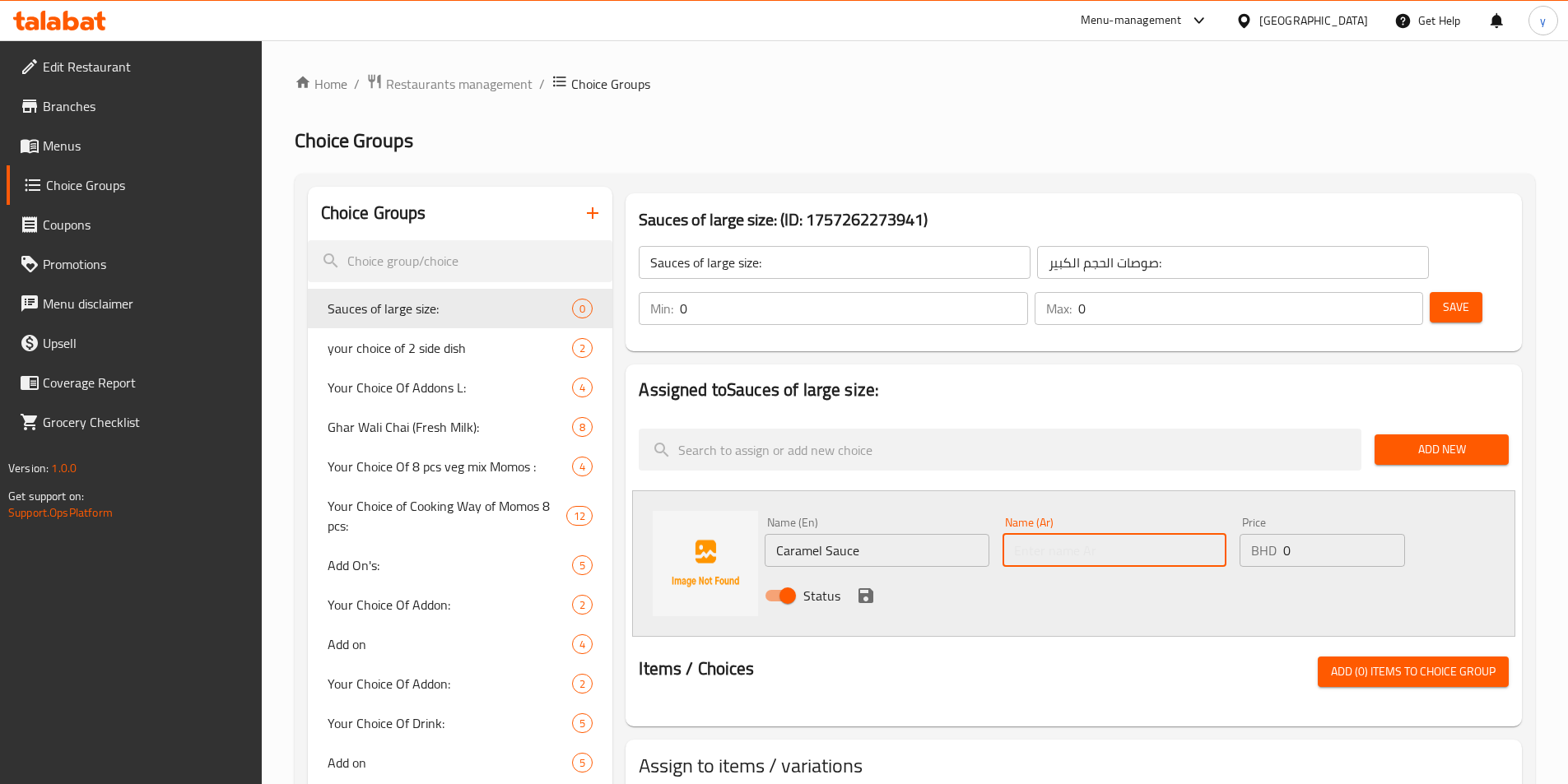
type input "صوص الكراميل"
click at [1053, 534] on input "0" at bounding box center [1343, 550] width 121 height 33
type input "30"
click at [869, 588] on icon "save" at bounding box center [866, 596] width 15 height 15
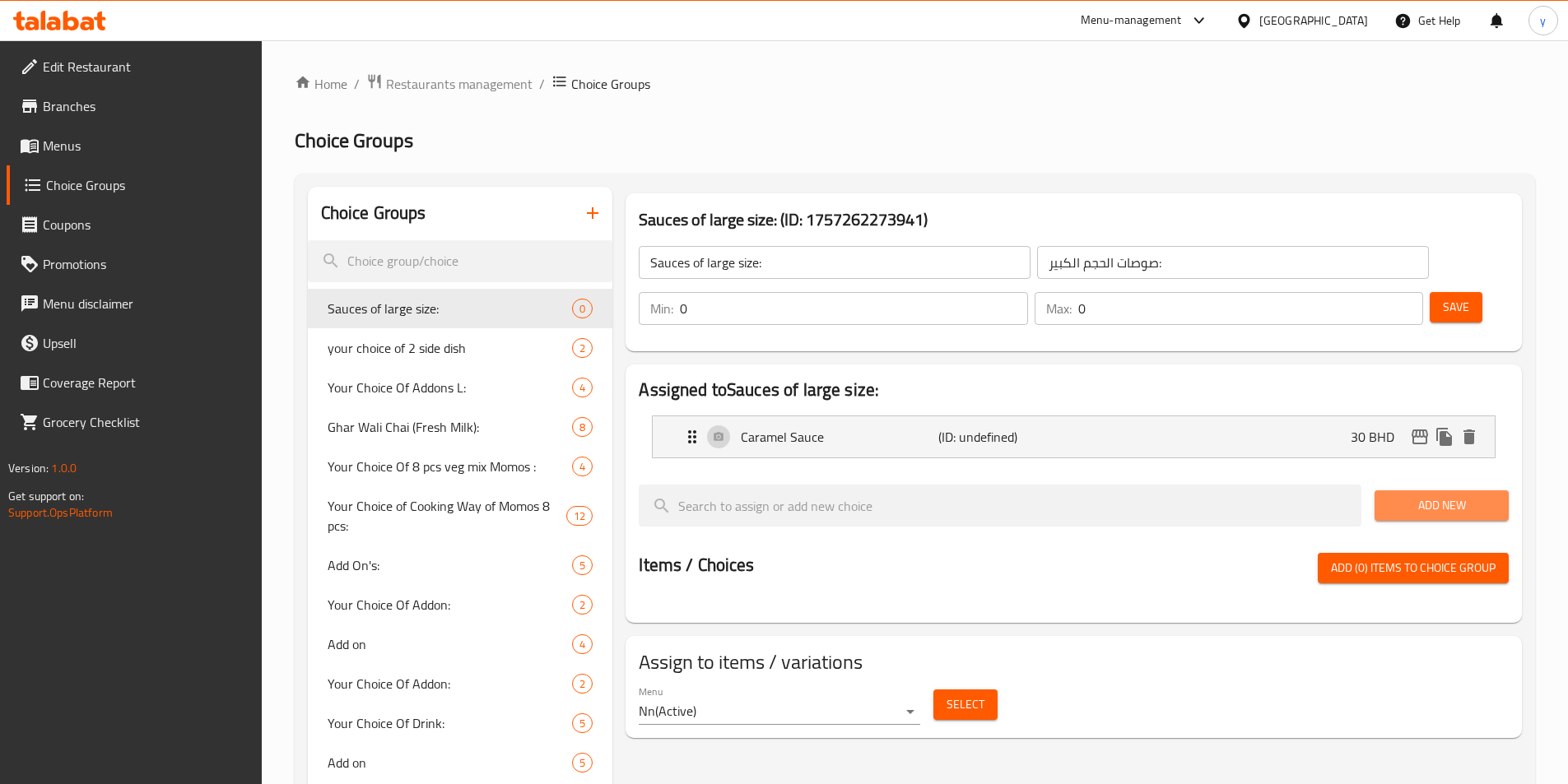
click at [1053, 495] on span "Add New" at bounding box center [1441, 505] width 108 height 21
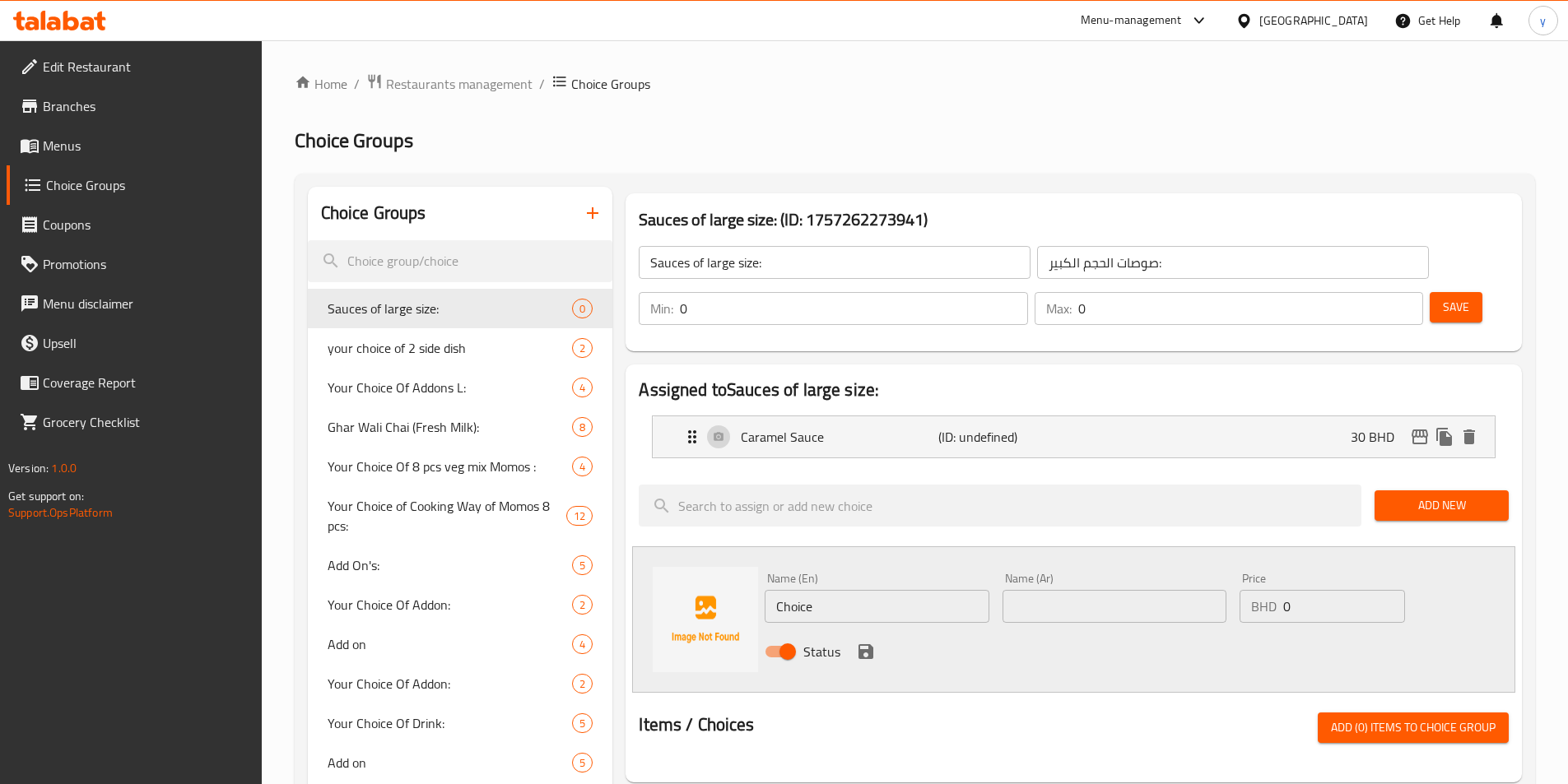
click at [827, 590] on input "Choice" at bounding box center [877, 606] width 224 height 33
type input "Chocolate Sauce"
click at [1053, 590] on input "text" at bounding box center [1114, 606] width 224 height 33
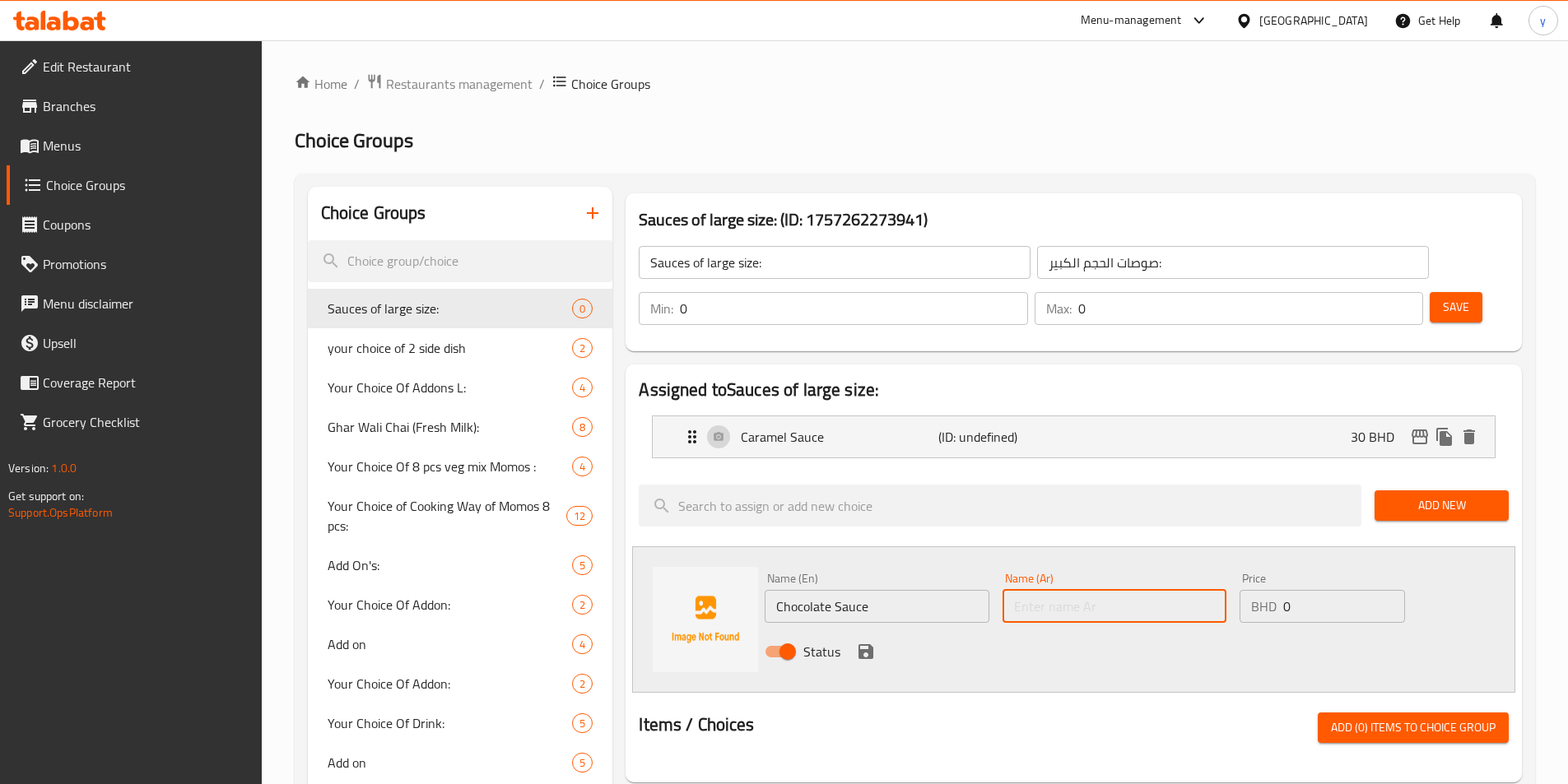
type input "صوص الشوكولاتة"
click at [1053, 590] on input "0" at bounding box center [1343, 606] width 121 height 33
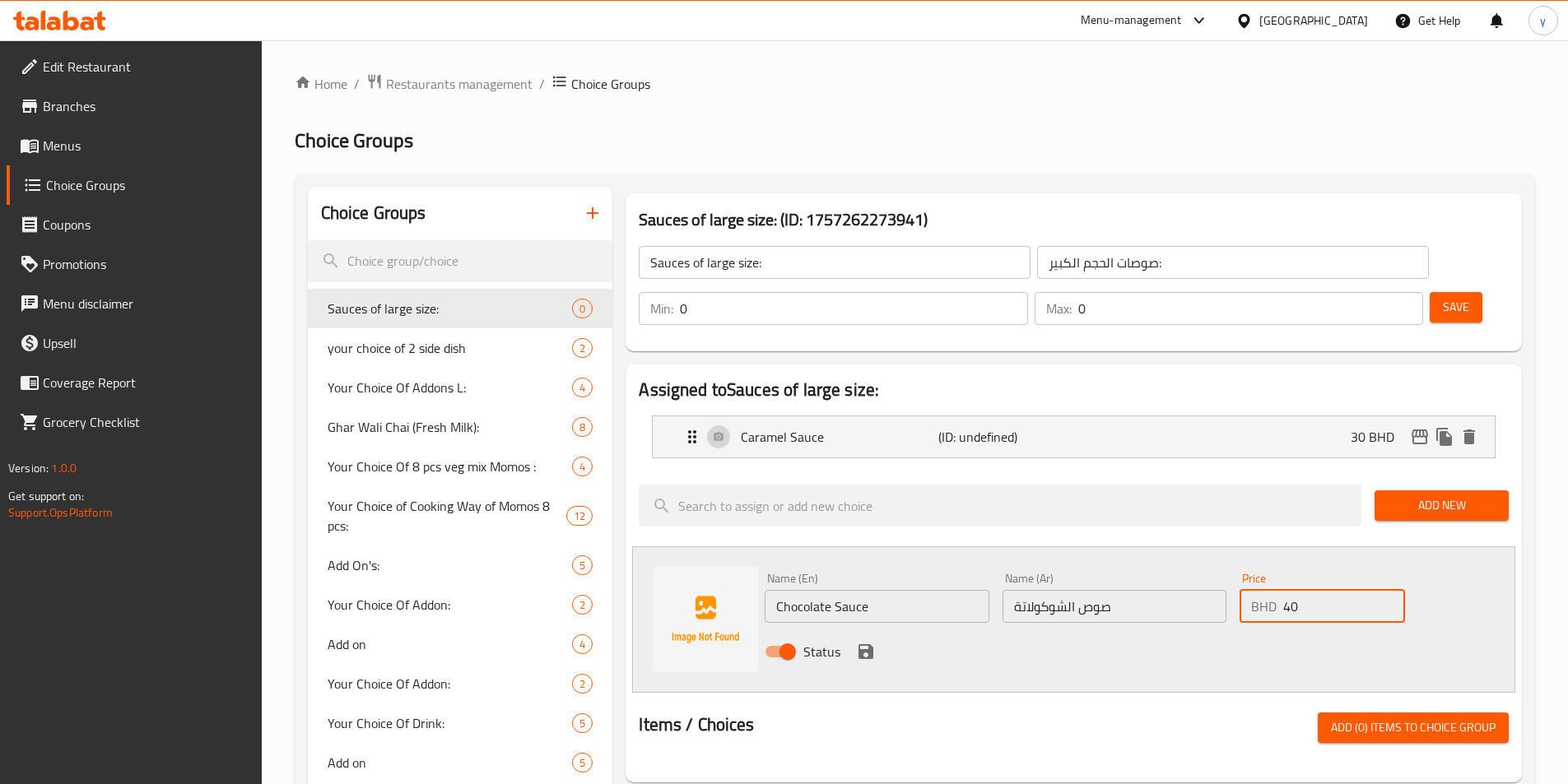
type input "40"
click at [862, 645] on icon "save" at bounding box center [866, 652] width 15 height 15
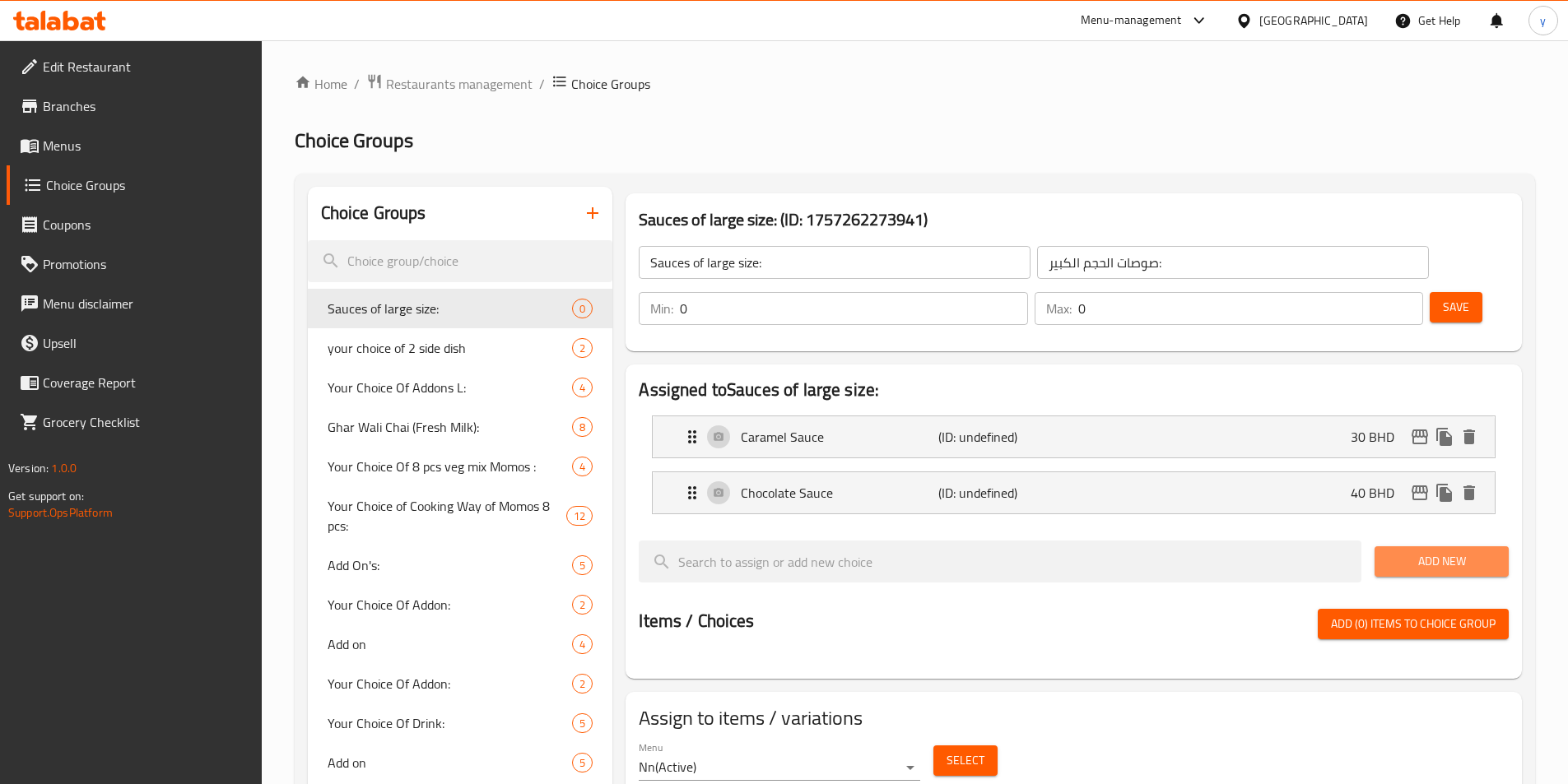
click at [1053, 551] on span "Add New" at bounding box center [1441, 561] width 108 height 21
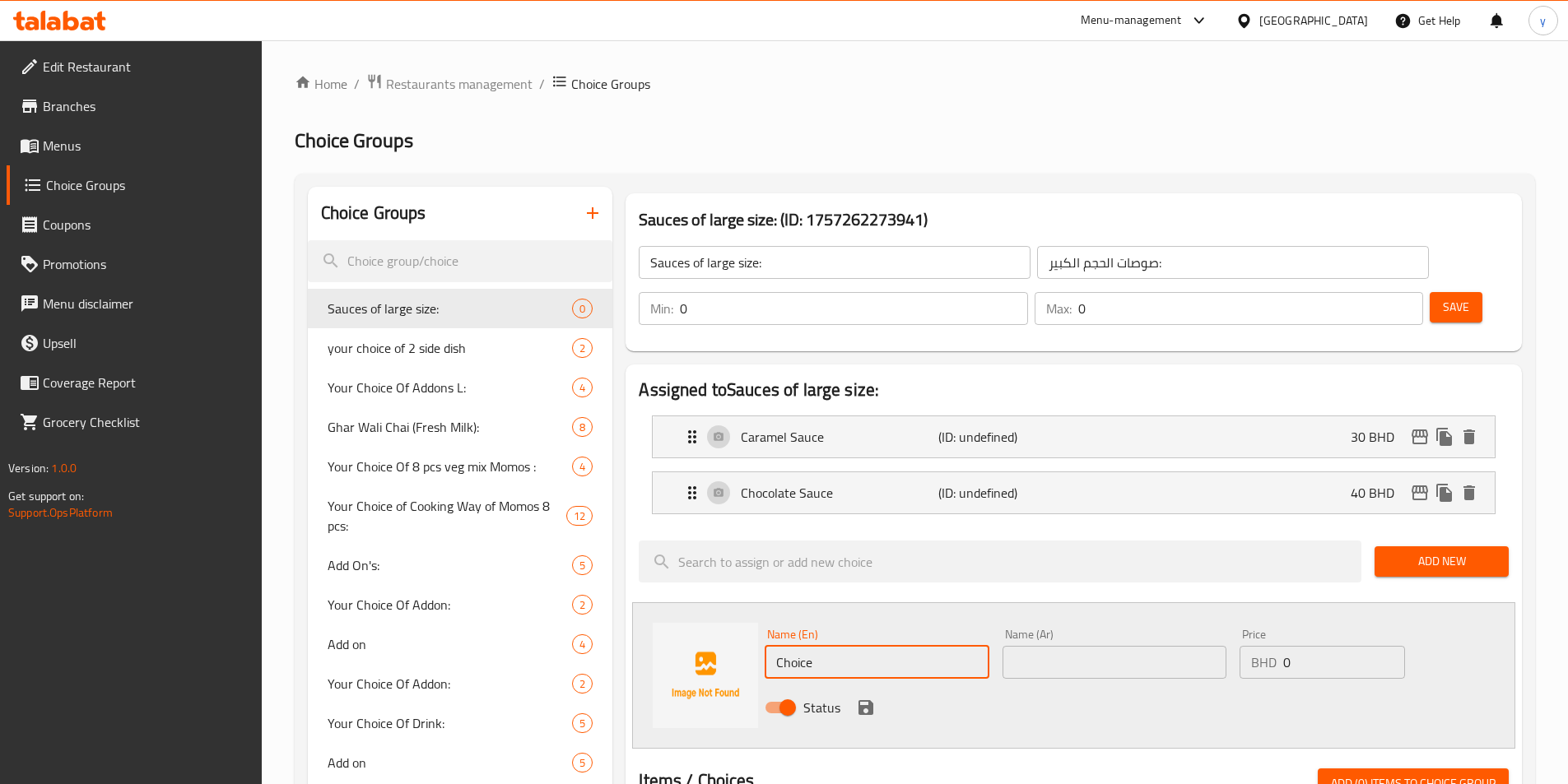
click at [862, 646] on input "Choice" at bounding box center [877, 662] width 224 height 33
type input "Vanilla sauce"
drag, startPoint x: 1013, startPoint y: 626, endPoint x: 1024, endPoint y: 622, distance: 11.7
click at [1018, 646] on input "text" at bounding box center [1114, 662] width 224 height 33
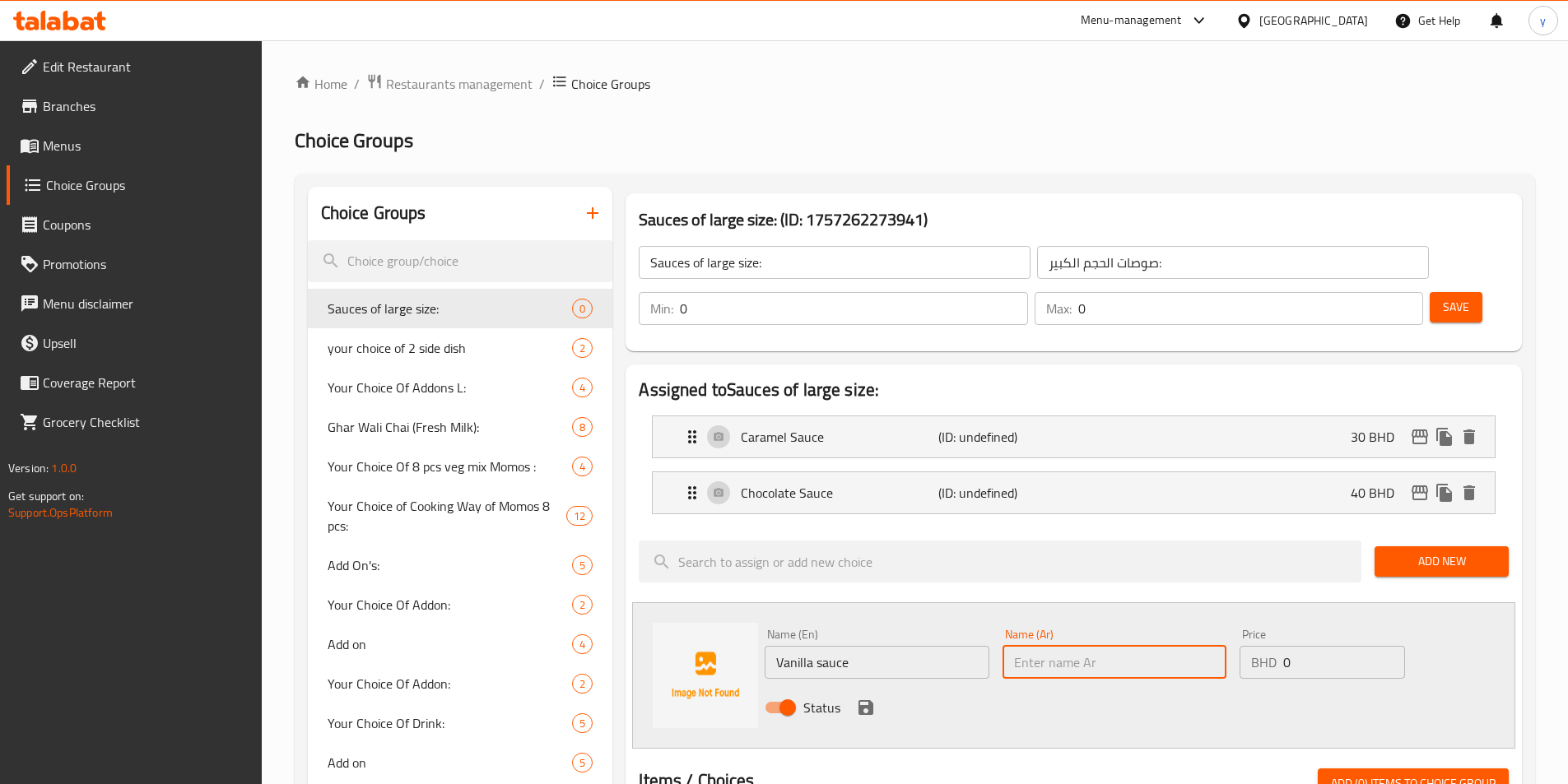
type input "صوص الفانيلا"
click at [1053, 646] on input "0" at bounding box center [1343, 662] width 121 height 33
type input "50"
click at [860, 701] on icon "save" at bounding box center [866, 708] width 15 height 15
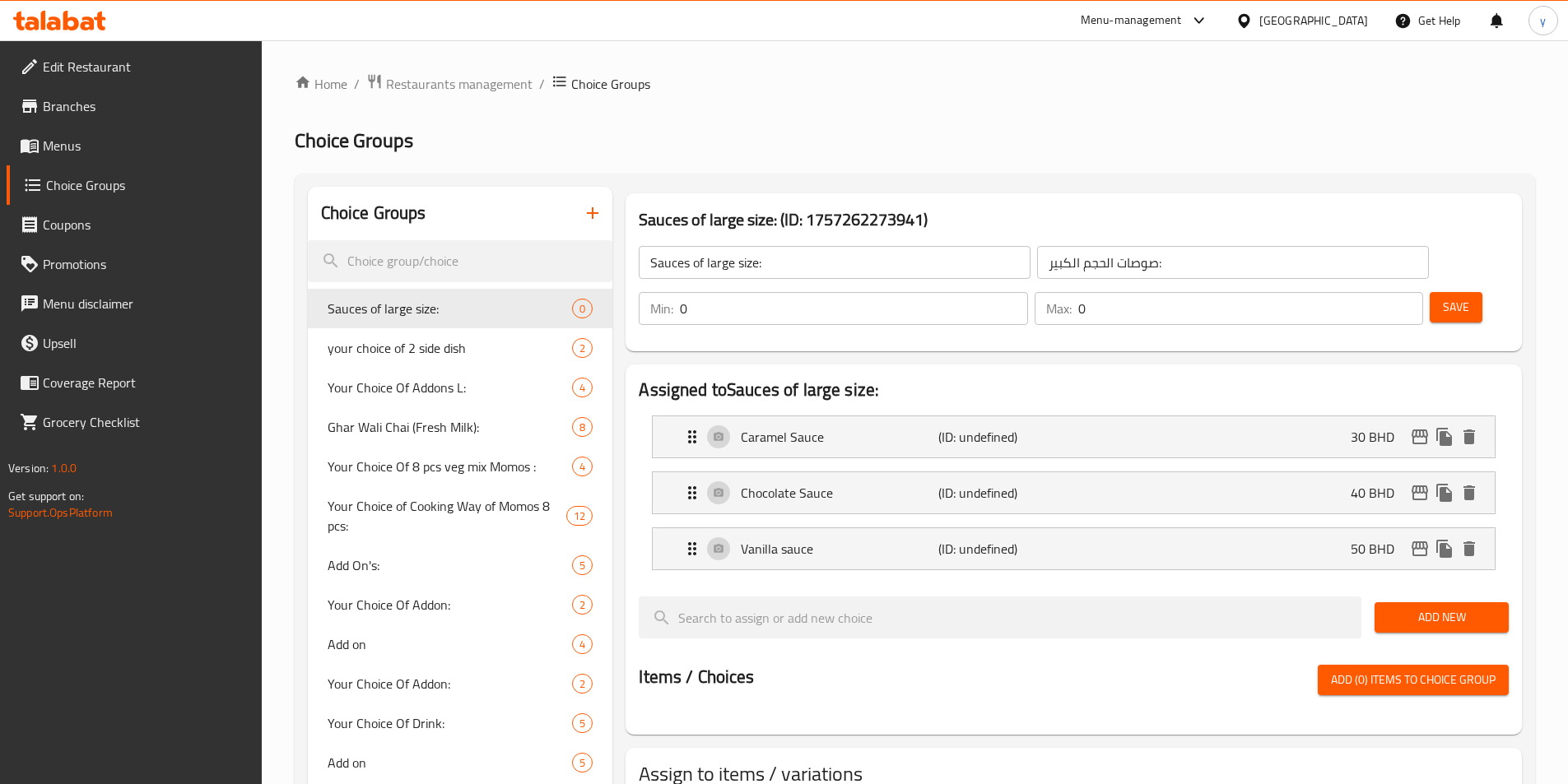
click at [1053, 292] on button "Save" at bounding box center [1455, 307] width 53 height 31
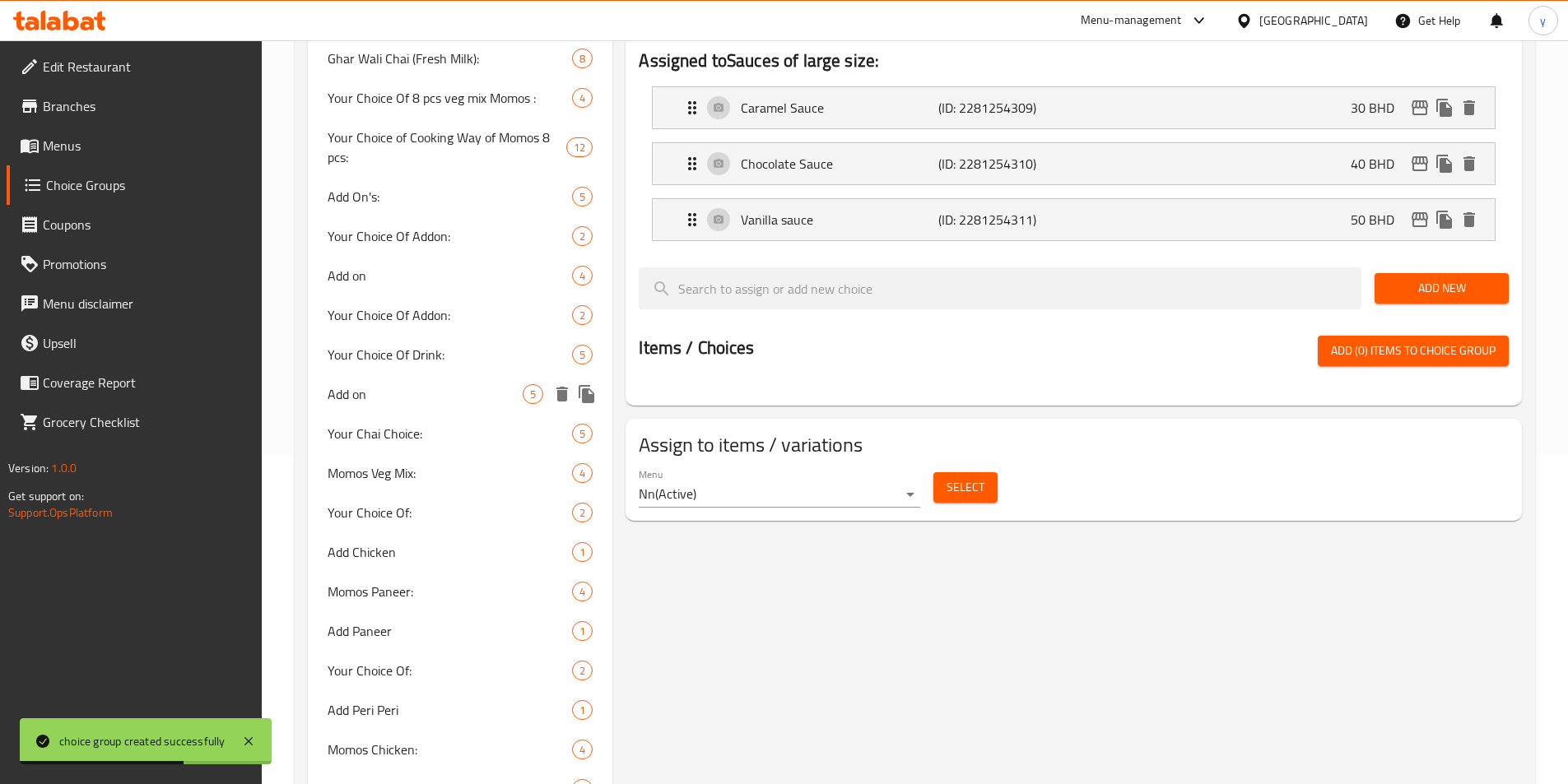
scroll to position [0, 0]
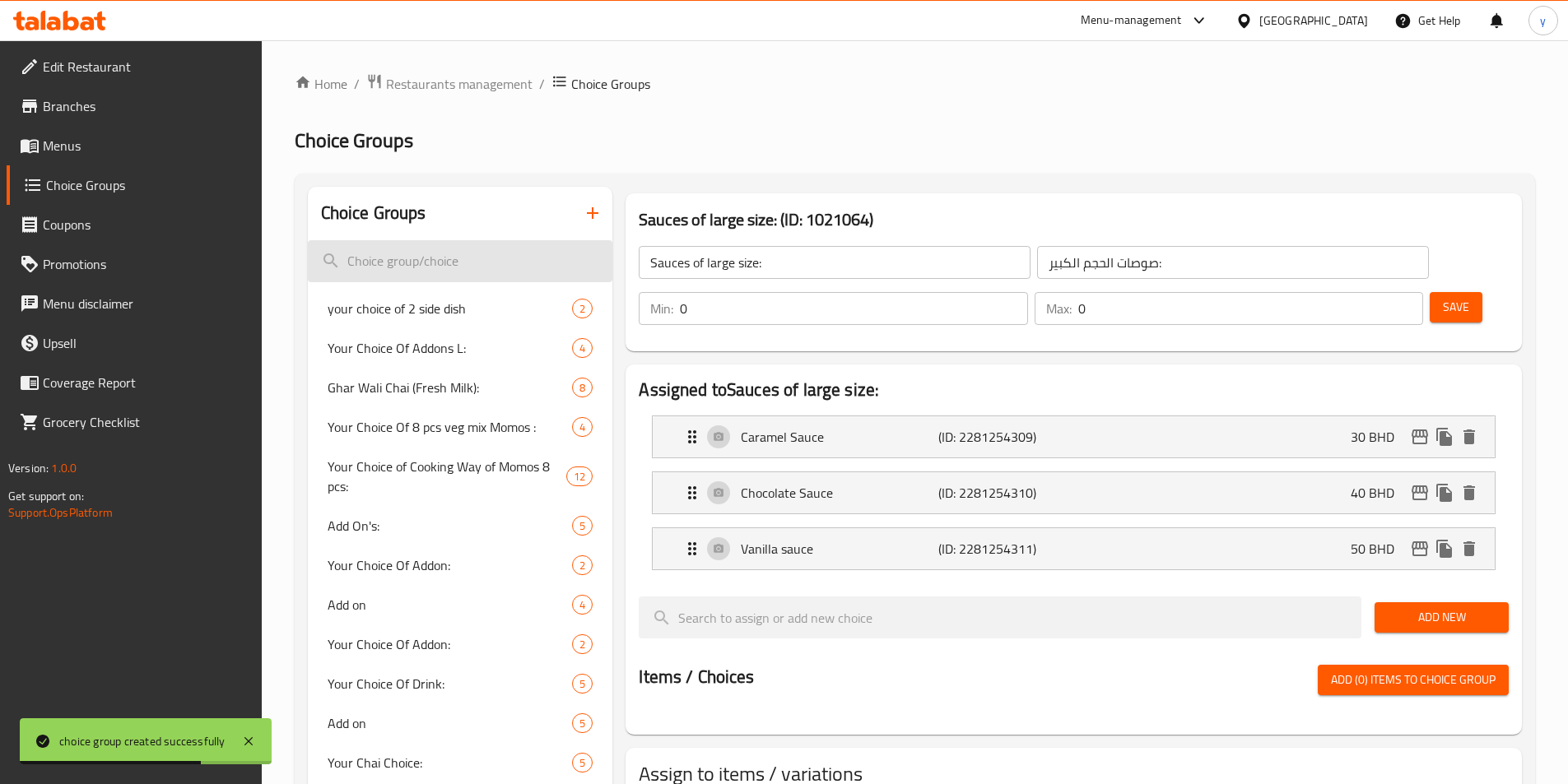
click at [435, 279] on input "search" at bounding box center [460, 261] width 305 height 42
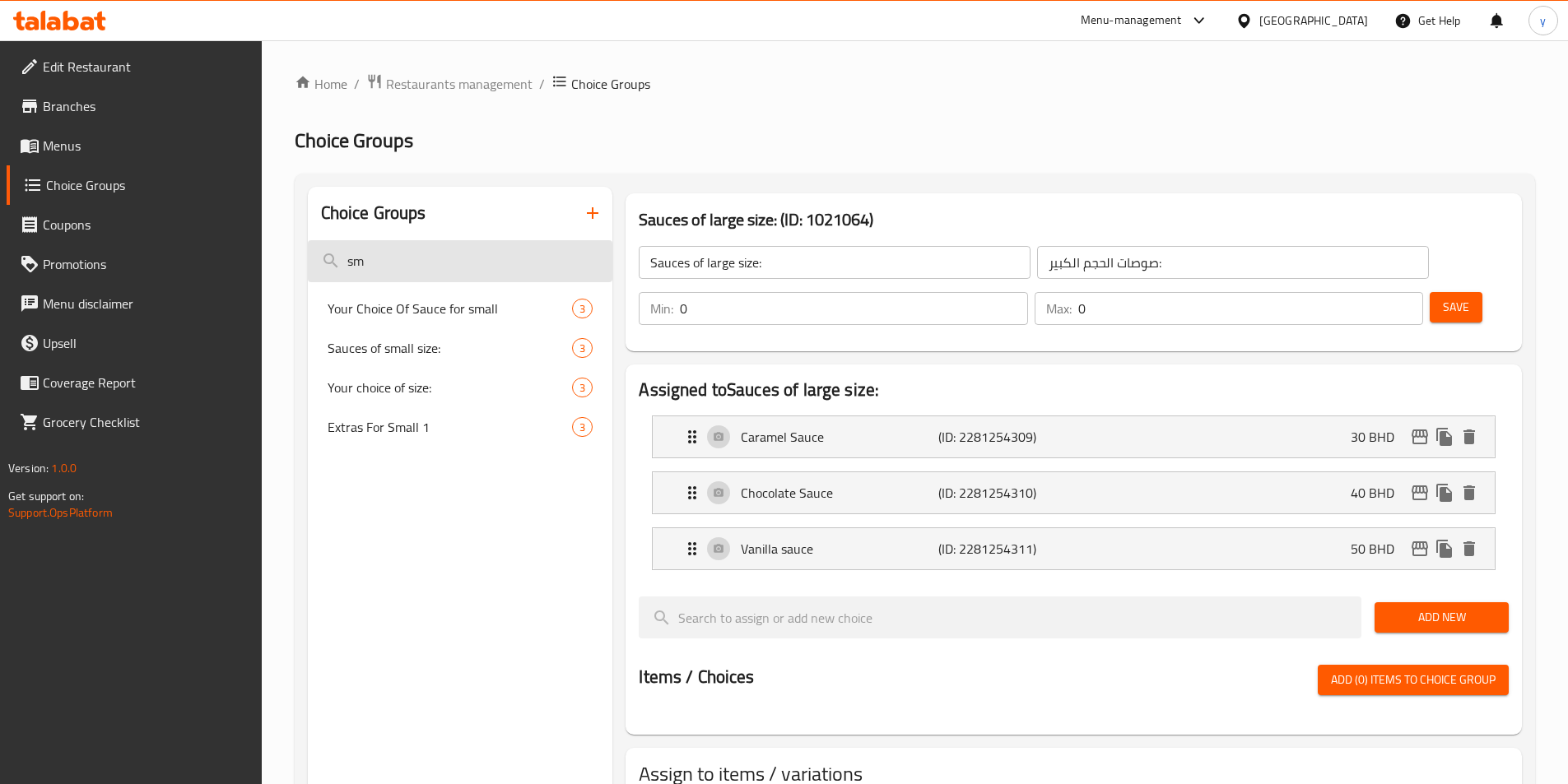
type input "s"
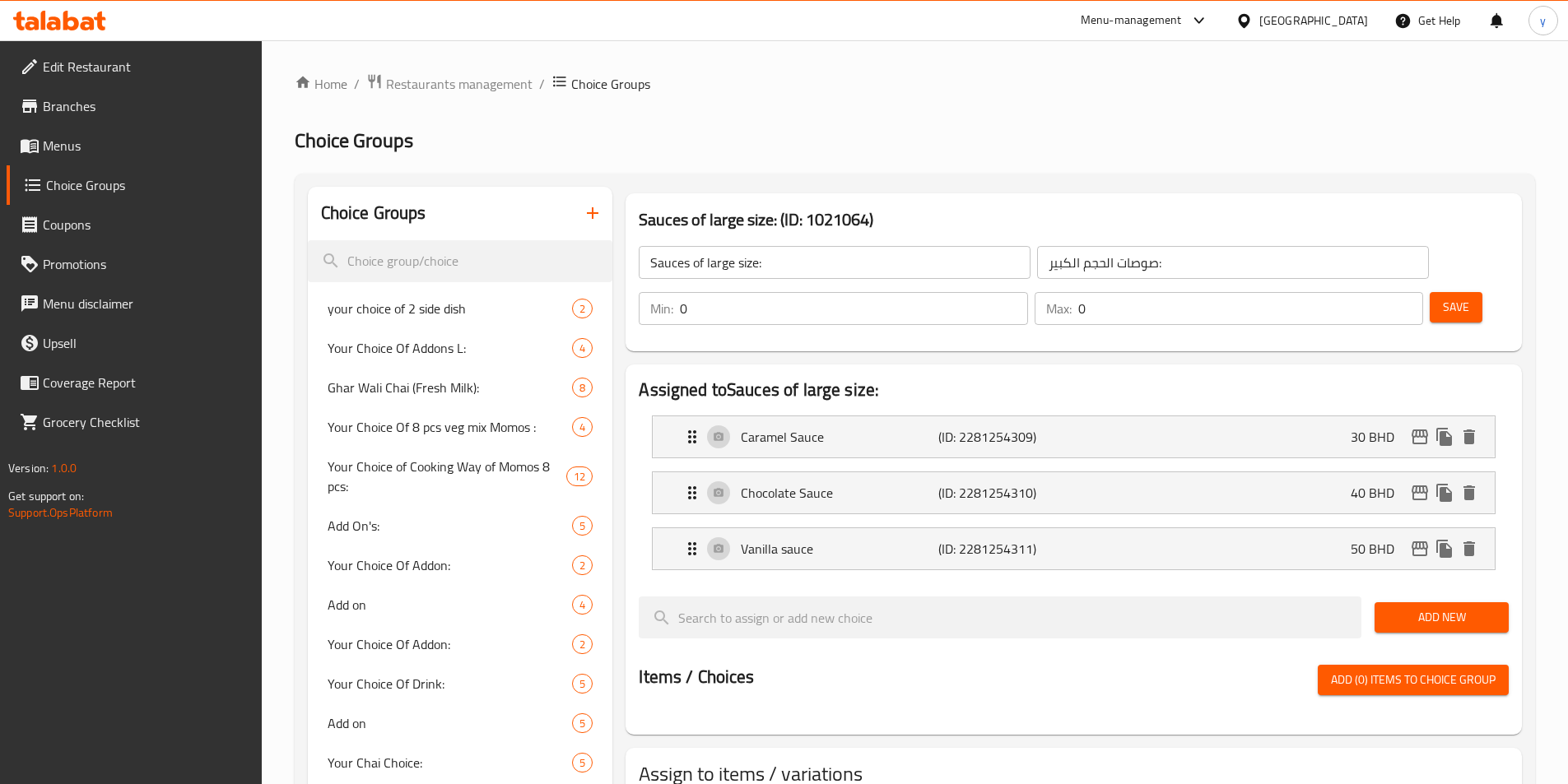
click at [591, 209] on icon "button" at bounding box center [593, 214] width 20 height 20
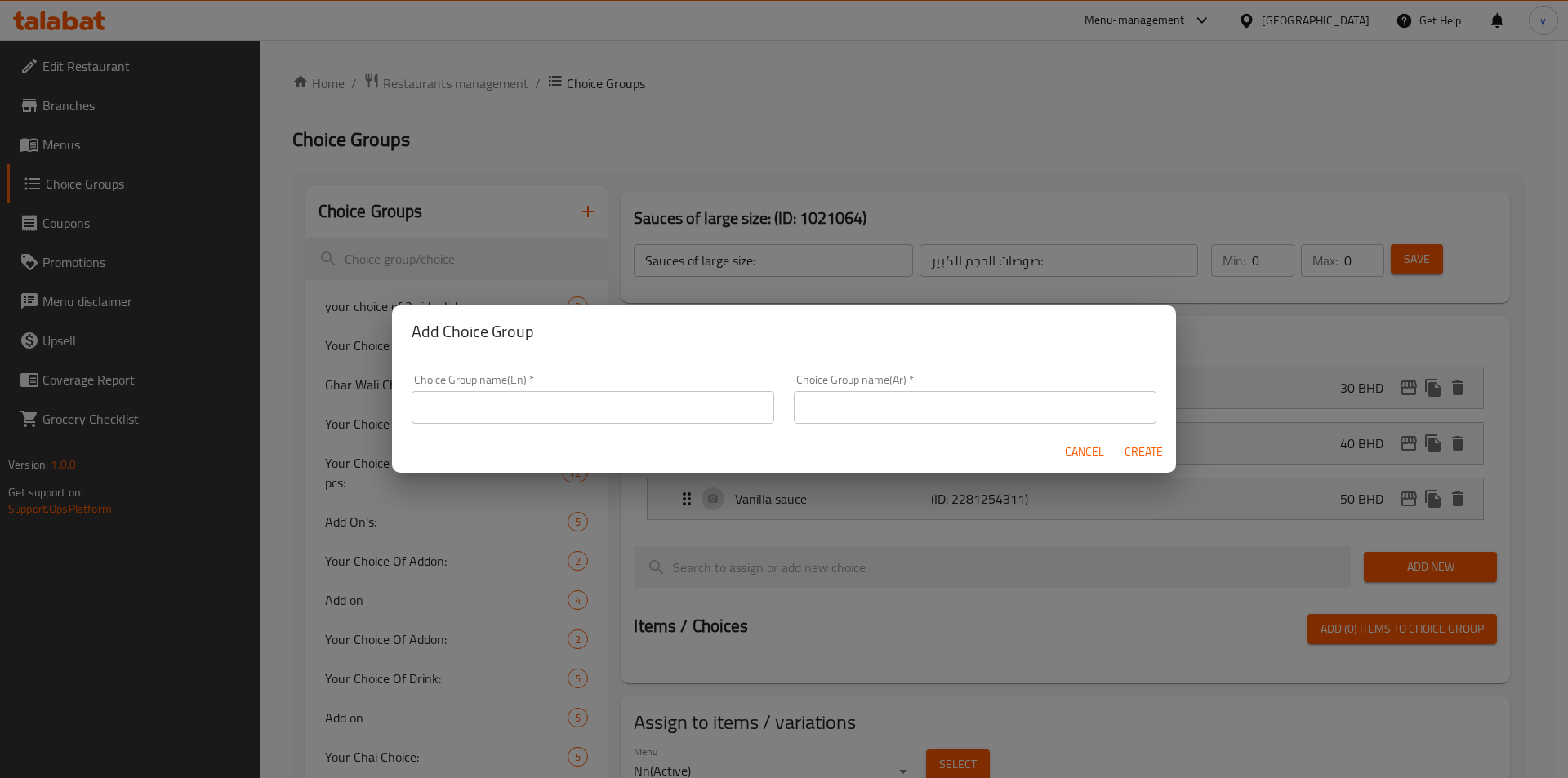
click at [582, 417] on input "text" at bounding box center [593, 407] width 363 height 32
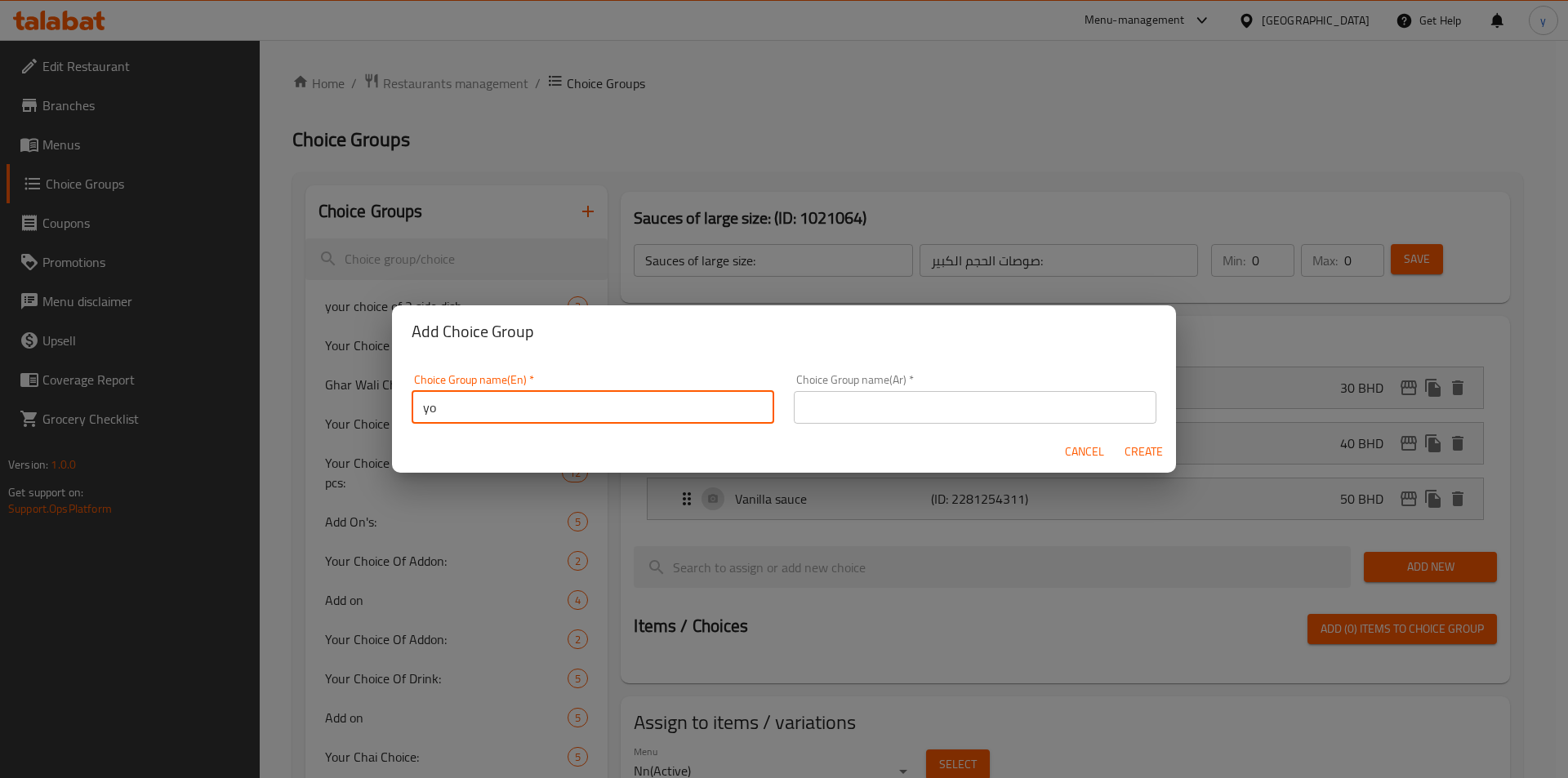
type input "y"
click at [507, 411] on input "Your choice of sauce:" at bounding box center [593, 407] width 363 height 32
type input "Your choice of sugar:"
click at [810, 426] on div "Choice Group name(Ar)   * Choice Group name(Ar) *" at bounding box center [975, 399] width 382 height 70
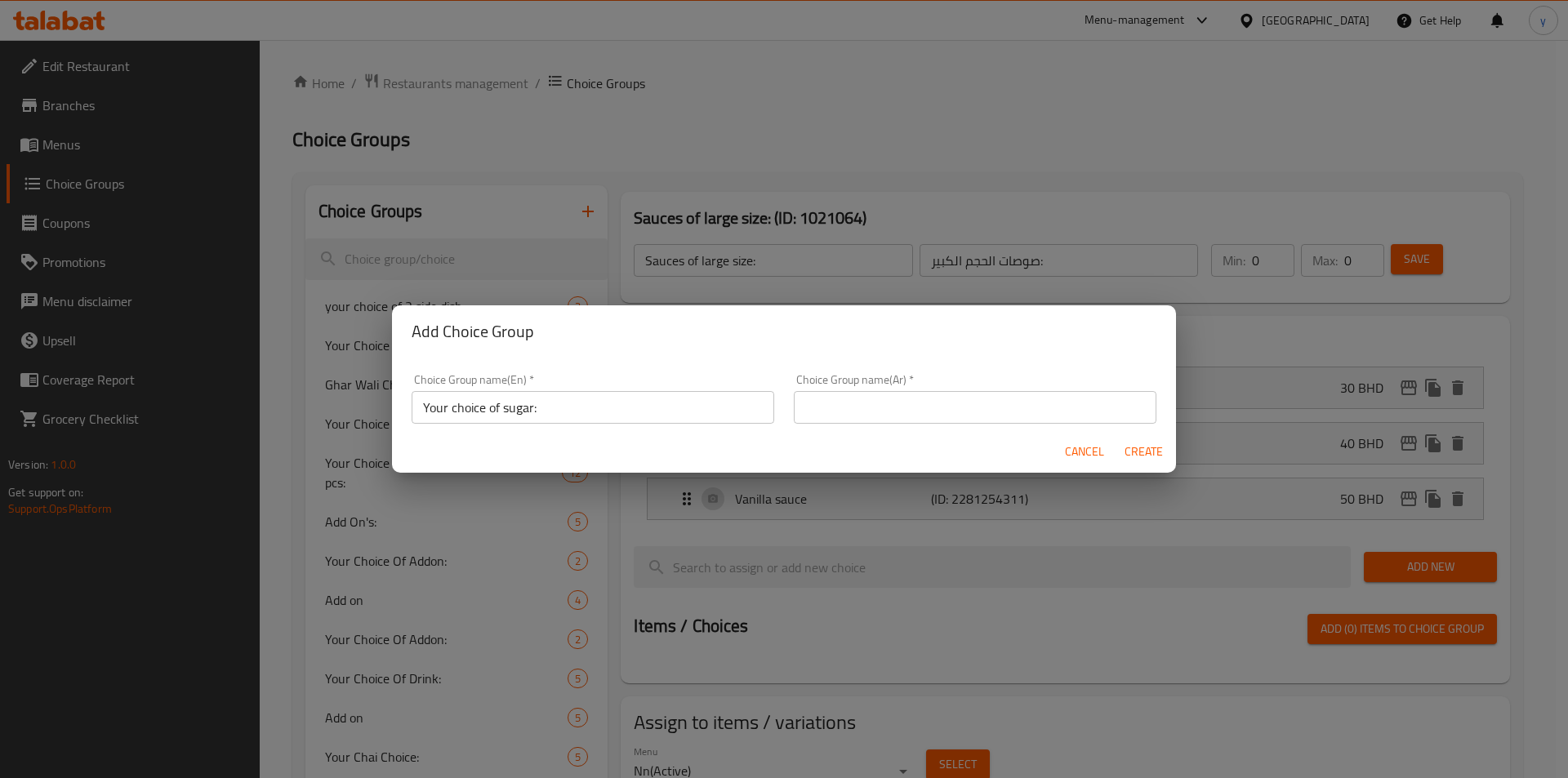
click at [827, 406] on input "text" at bounding box center [975, 407] width 363 height 32
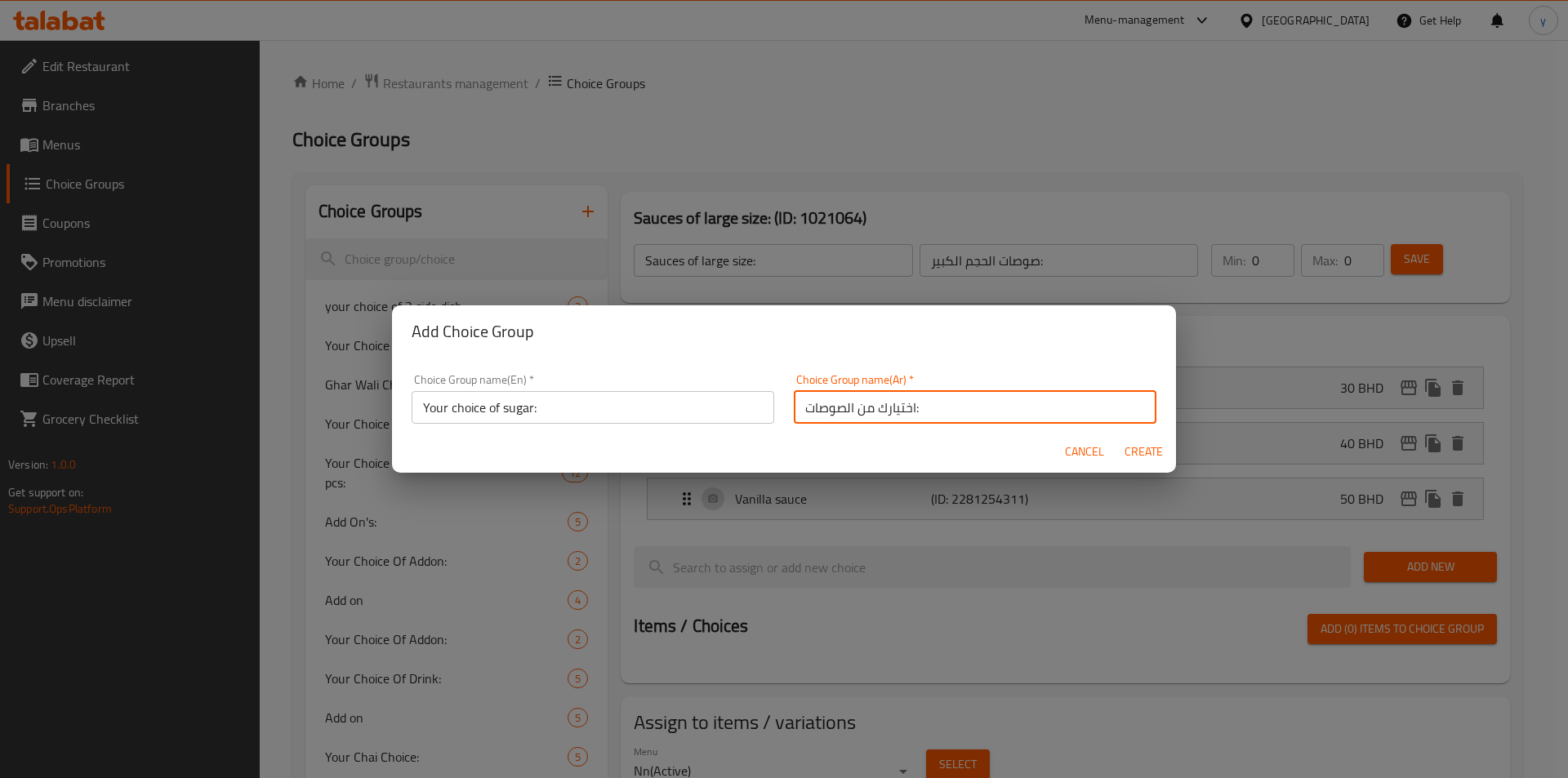
click at [805, 411] on input "اختيارك من الصوصات:" at bounding box center [975, 407] width 363 height 32
type input "اختيارك من السكر:"
click at [1045, 447] on span "Create" at bounding box center [1143, 452] width 39 height 21
type input "Your choice of sugar:"
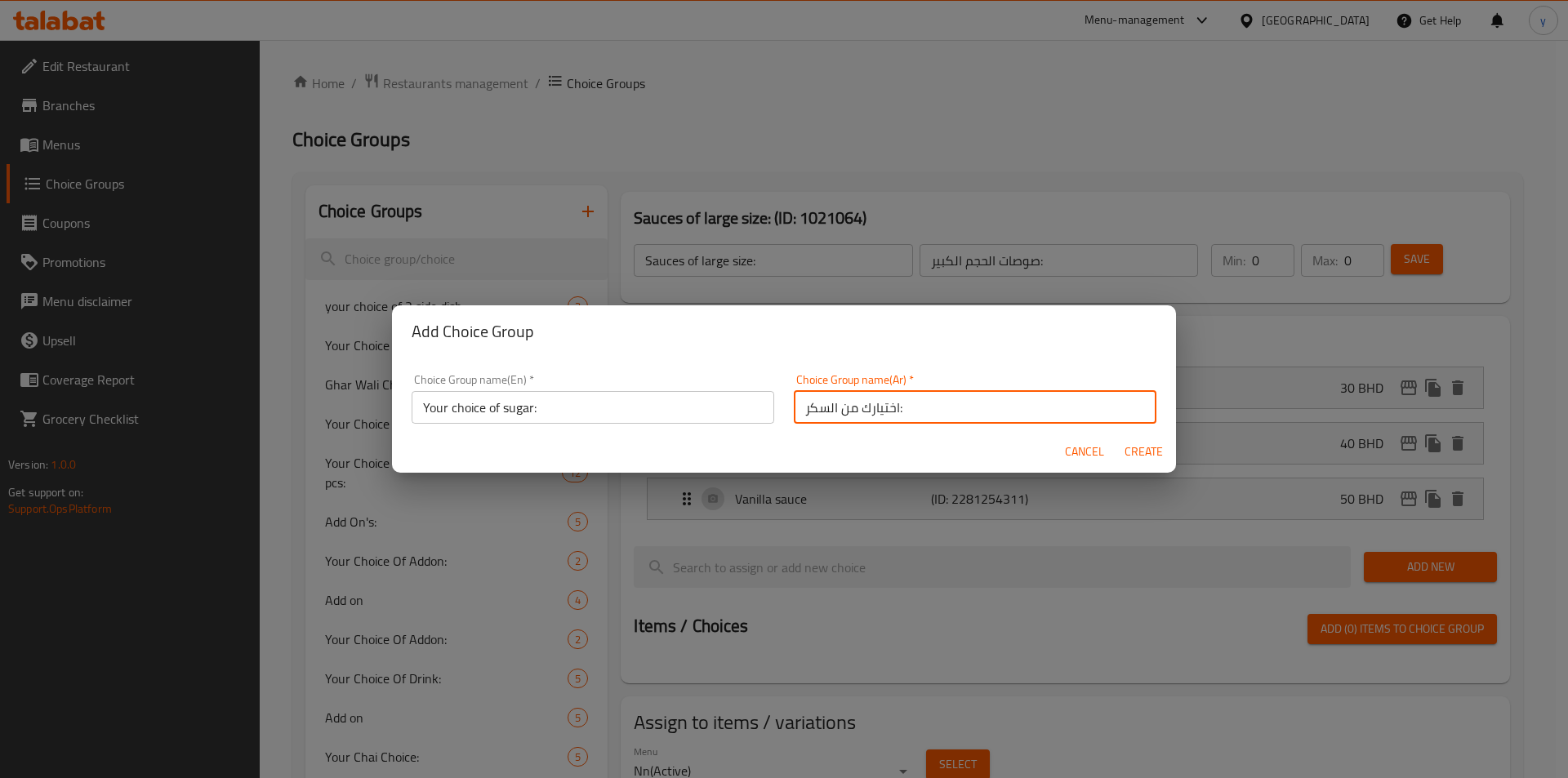
type input "اختيارك من السكر:"
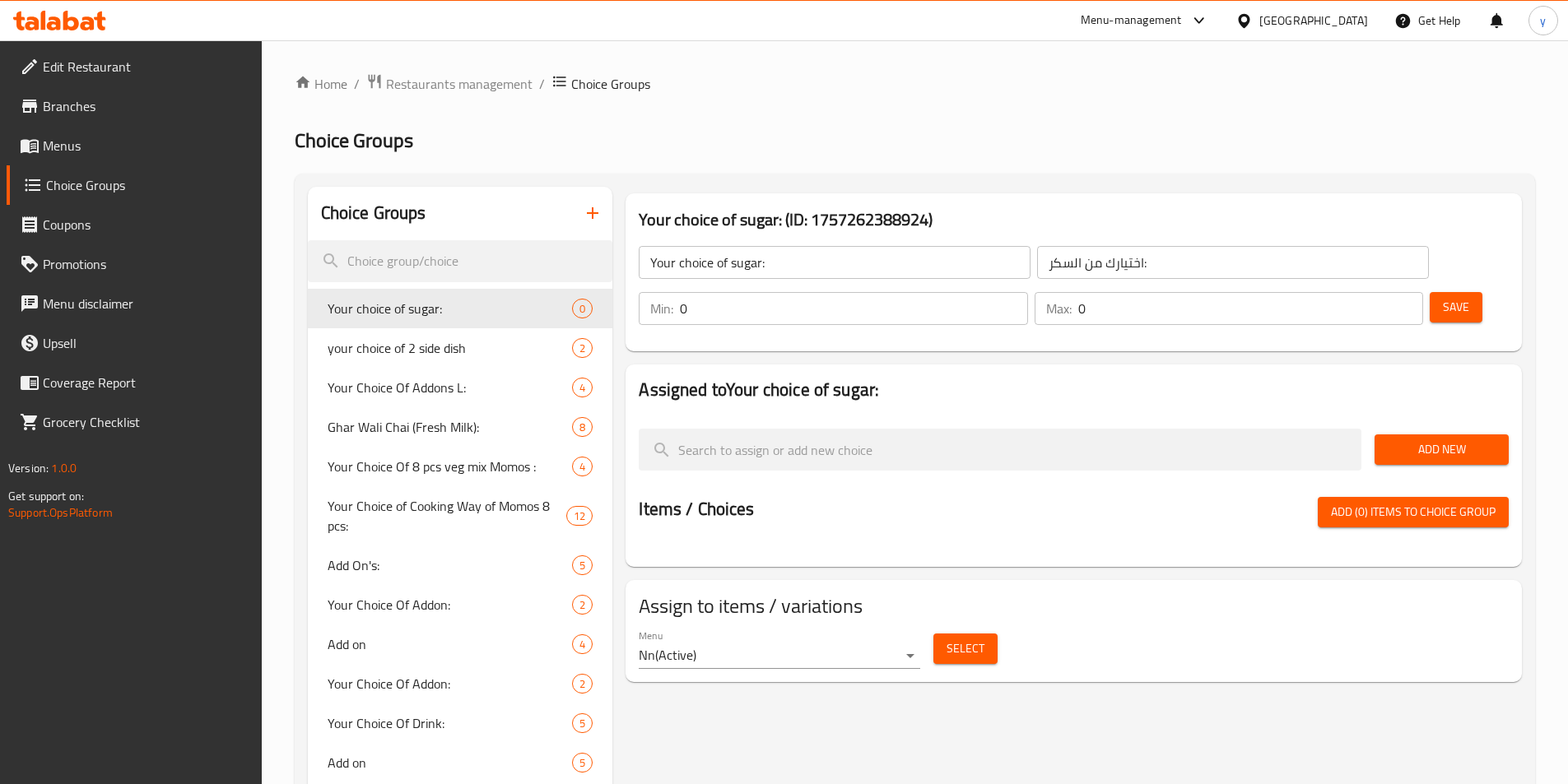
click at [1053, 440] on span "Add New" at bounding box center [1441, 450] width 108 height 21
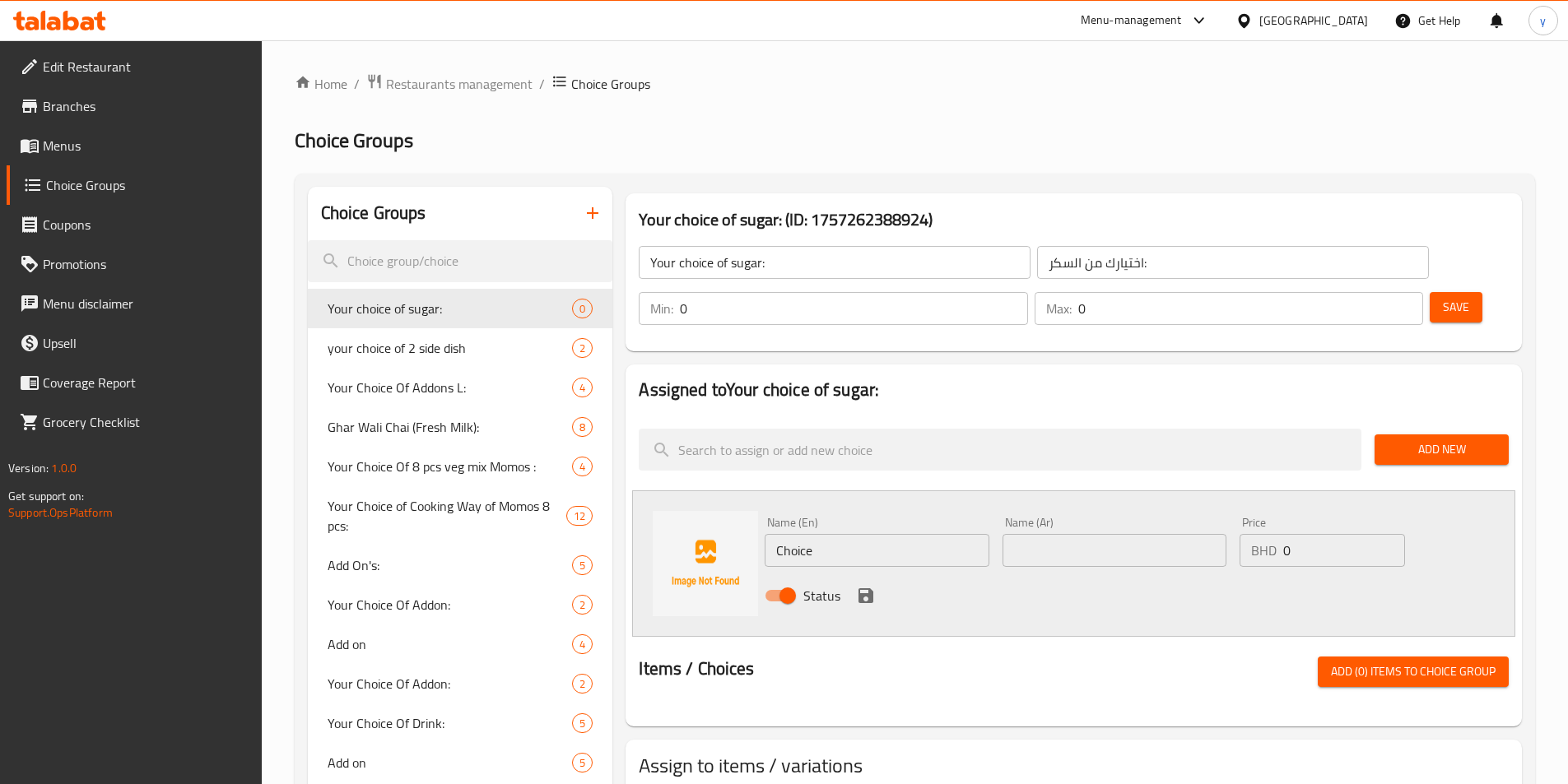
click at [927, 534] on input "Choice" at bounding box center [877, 550] width 224 height 33
type input "ص"
type input "w"
type input "With sugar"
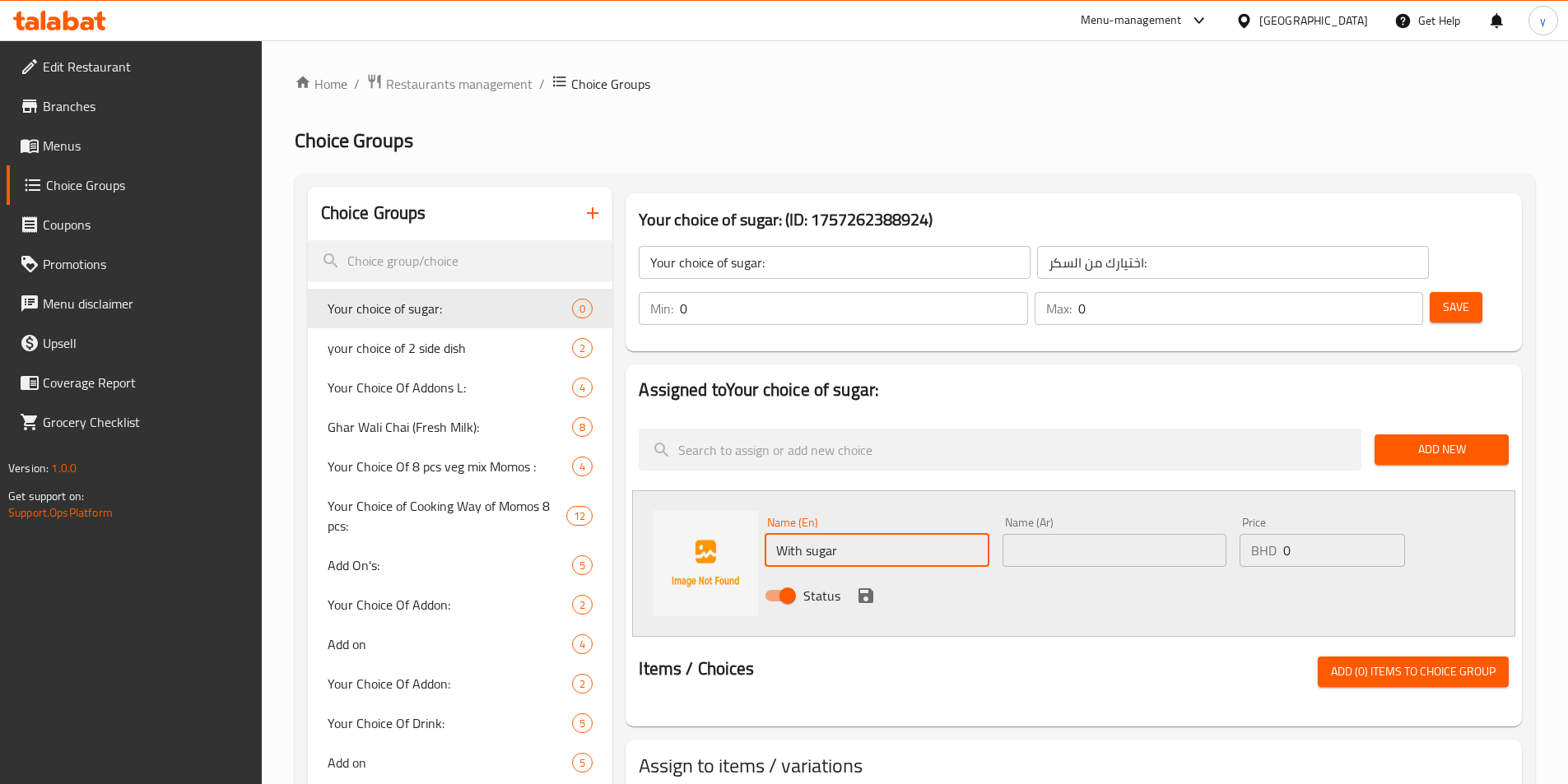
click at [1021, 534] on input "text" at bounding box center [1114, 550] width 224 height 33
type input "l"
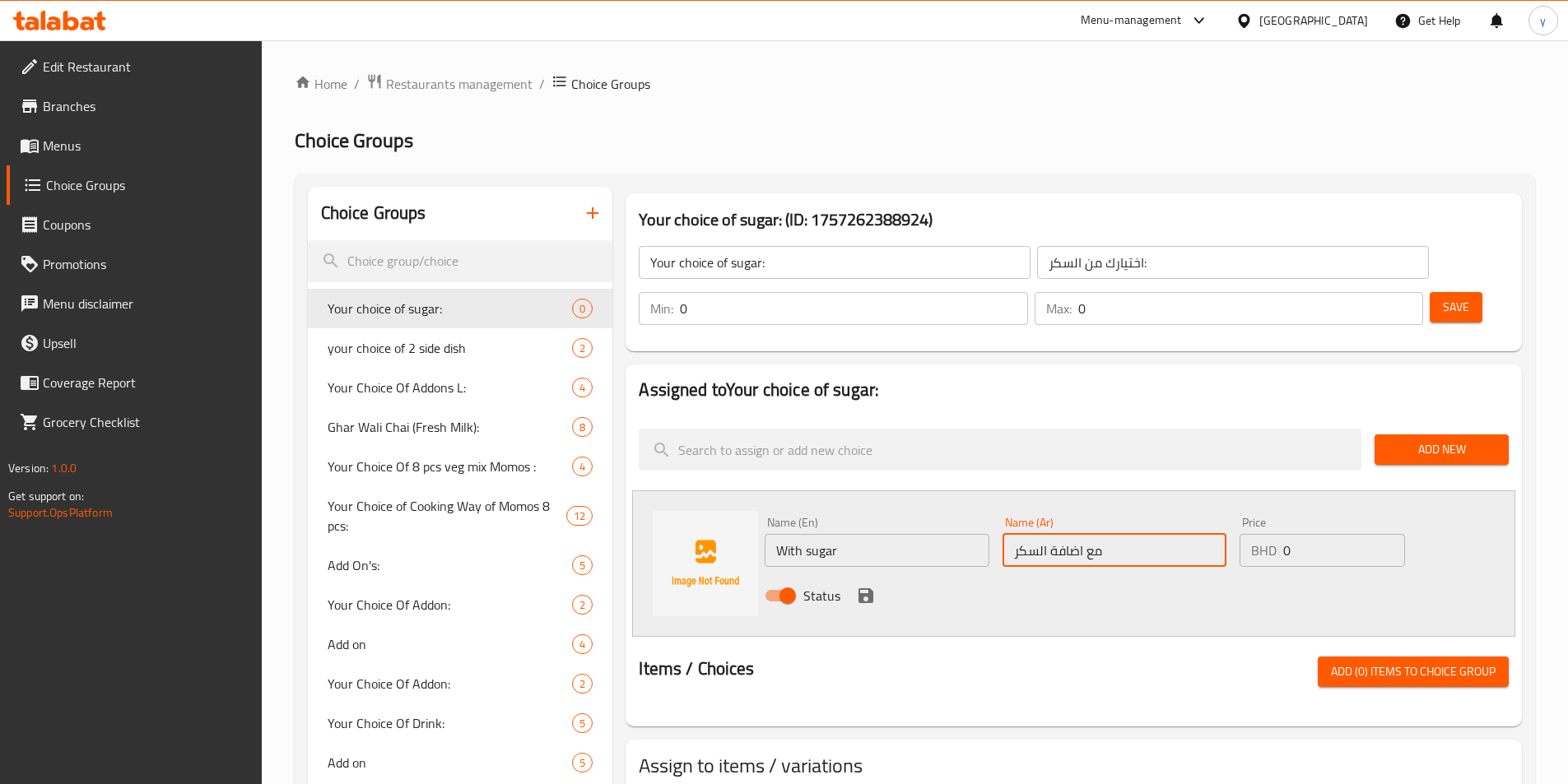
type input "مع اضافة السكر"
click at [1053, 534] on input "0" at bounding box center [1343, 550] width 121 height 33
click at [1053, 579] on div "Name (En) With sugar Name (En) Name (Ar) مع اضافة السكر Name (Ar) Price BHD 0 P…" at bounding box center [1073, 564] width 883 height 147
click at [862, 588] on icon "save" at bounding box center [866, 596] width 15 height 15
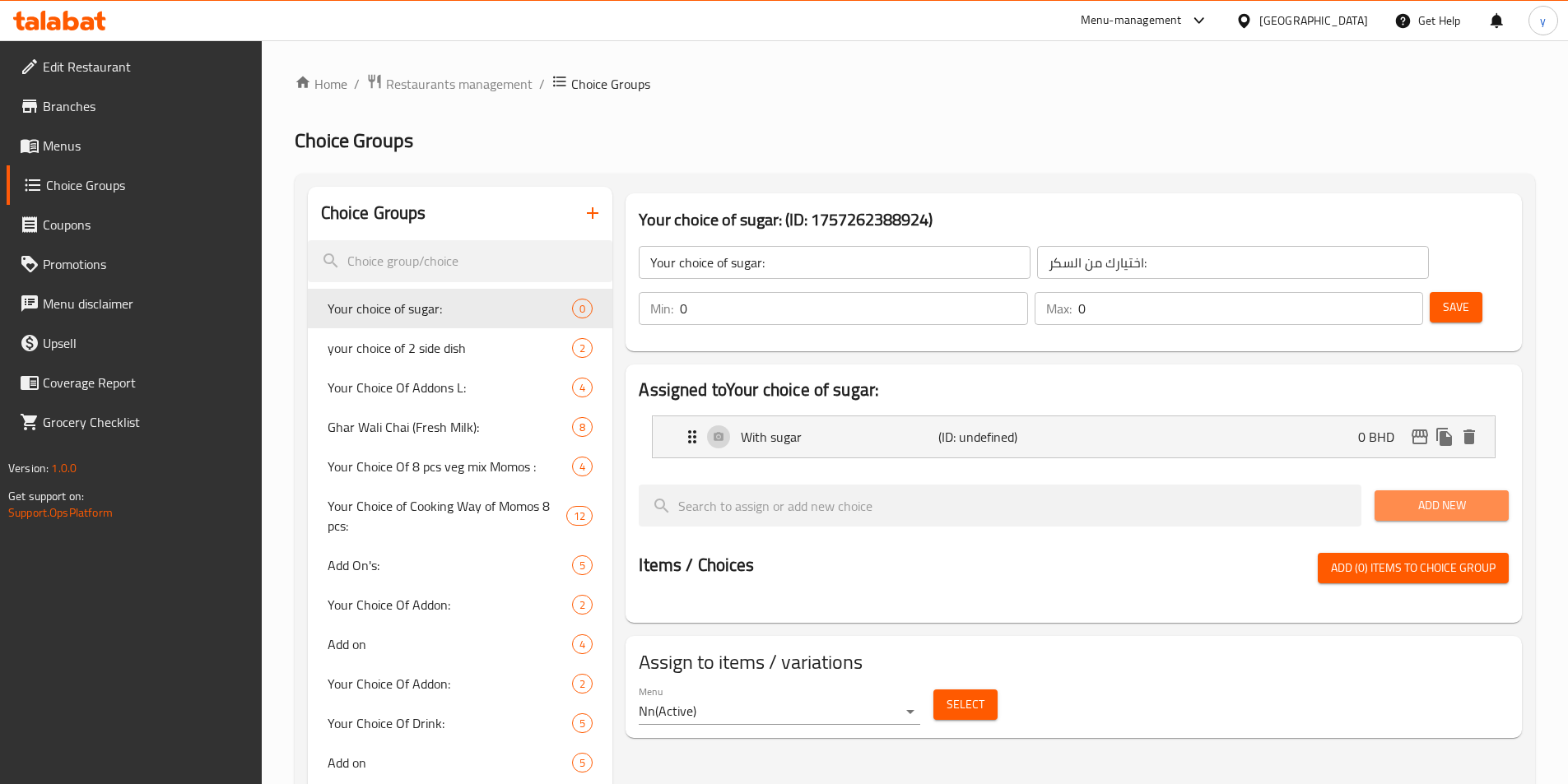
click at [1053, 495] on span "Add New" at bounding box center [1441, 505] width 108 height 21
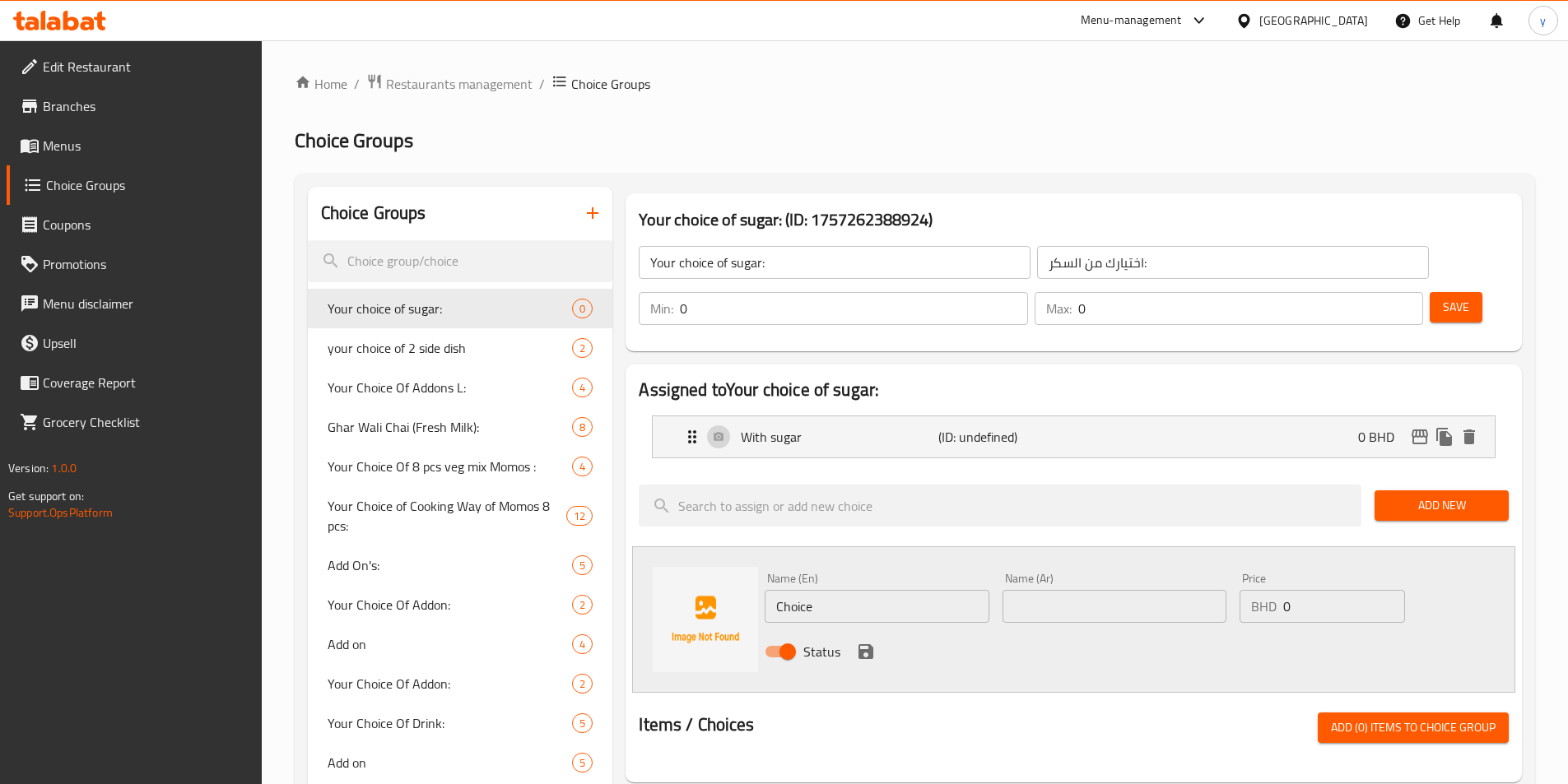
click at [882, 590] on input "Choice" at bounding box center [877, 606] width 224 height 33
type input "ص"
type input "ً"
type input "ص"
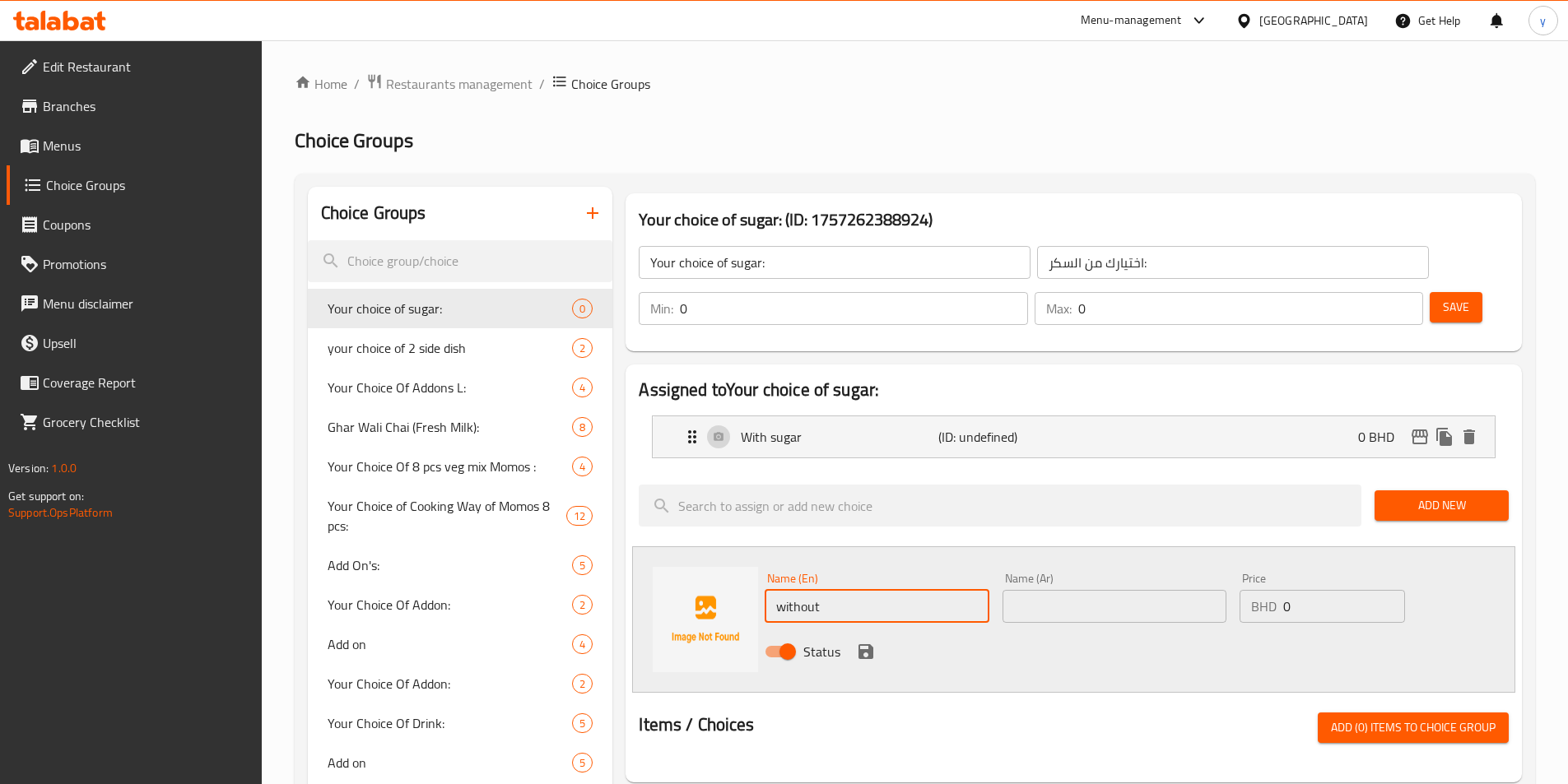
click at [791, 590] on input "without" at bounding box center [877, 606] width 224 height 33
click at [785, 590] on input "without" at bounding box center [877, 606] width 224 height 33
drag, startPoint x: 1040, startPoint y: 549, endPoint x: 1038, endPoint y: 559, distance: 10.2
click at [1040, 590] on input "text" at bounding box center [1114, 606] width 224 height 33
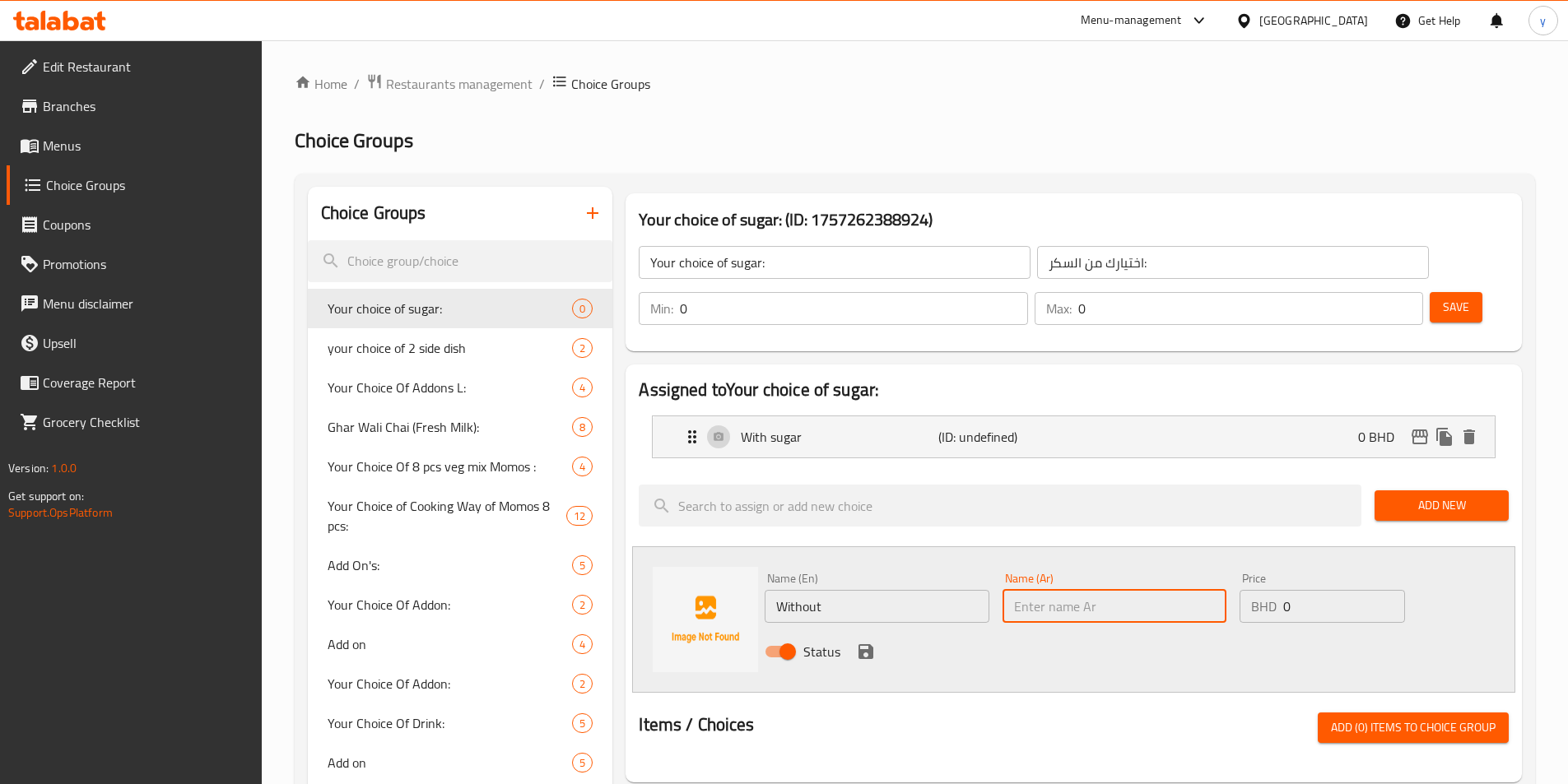
click at [867, 590] on input "Without" at bounding box center [877, 606] width 224 height 33
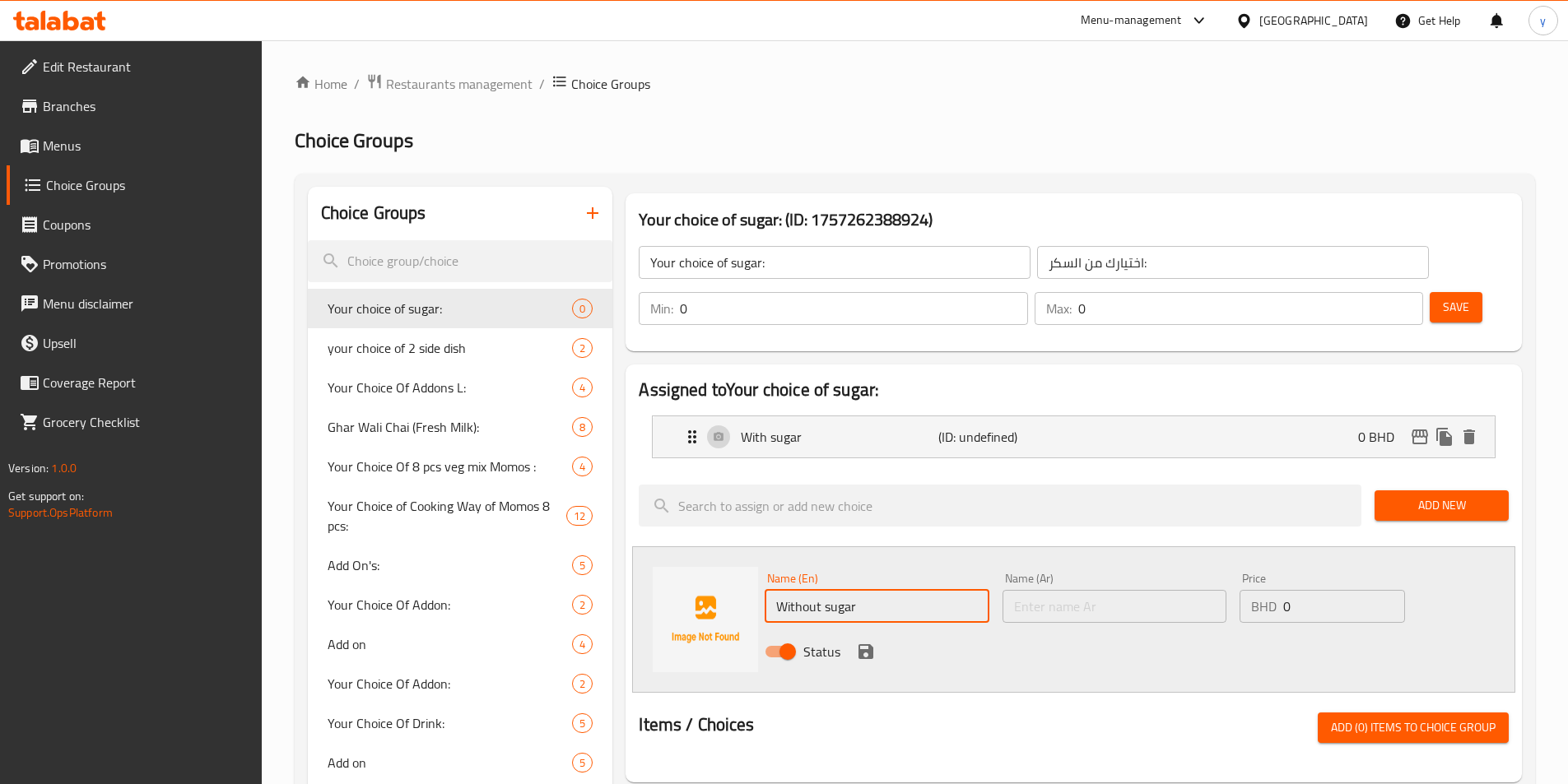
type input "Without sugar"
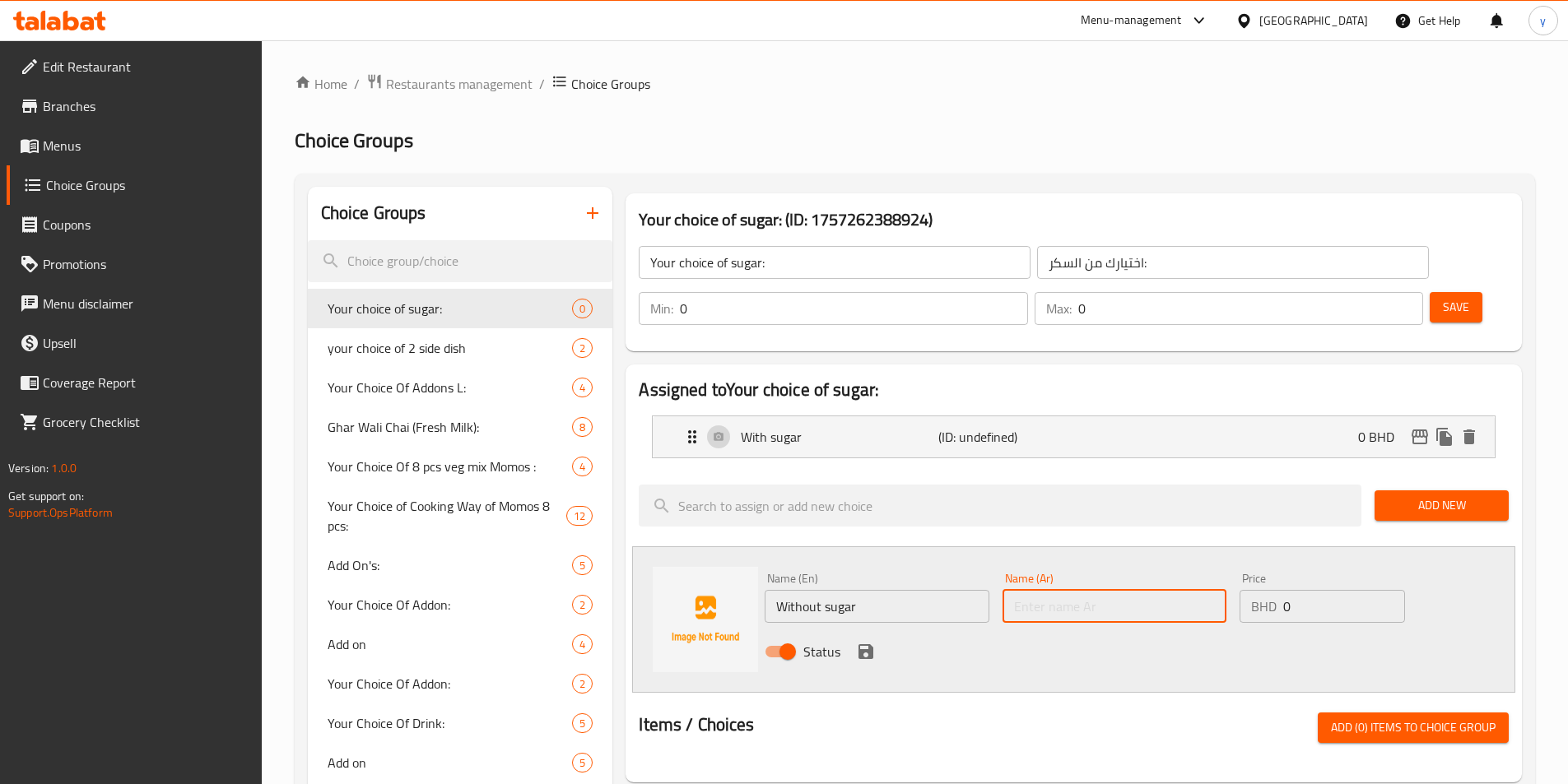
click at [1053, 590] on input "text" at bounding box center [1114, 606] width 224 height 33
type input "l"
type input "بدون اضافة سكر"
click at [870, 645] on icon "save" at bounding box center [866, 652] width 15 height 15
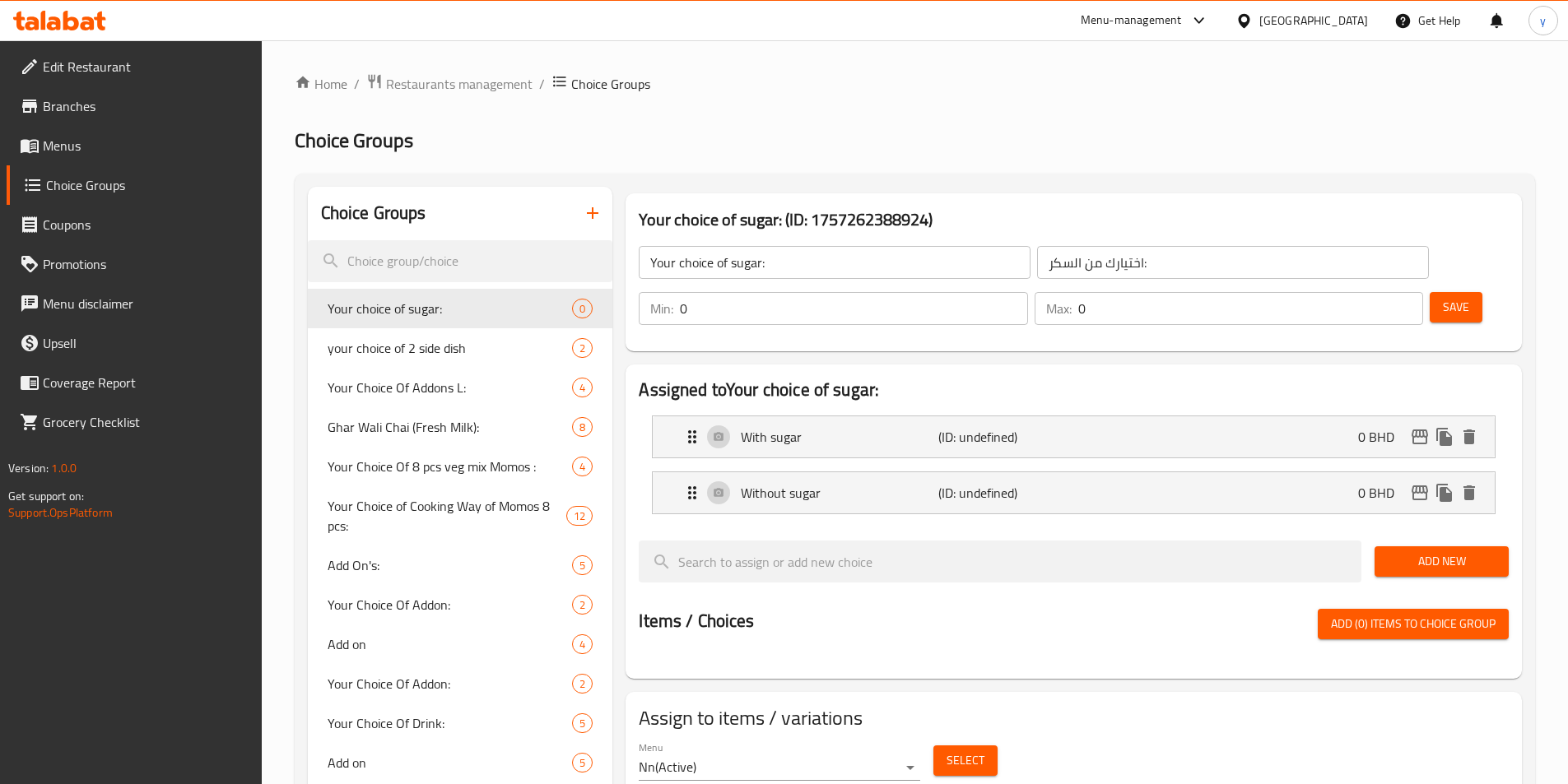
click at [1053, 292] on button "Save" at bounding box center [1455, 307] width 53 height 31
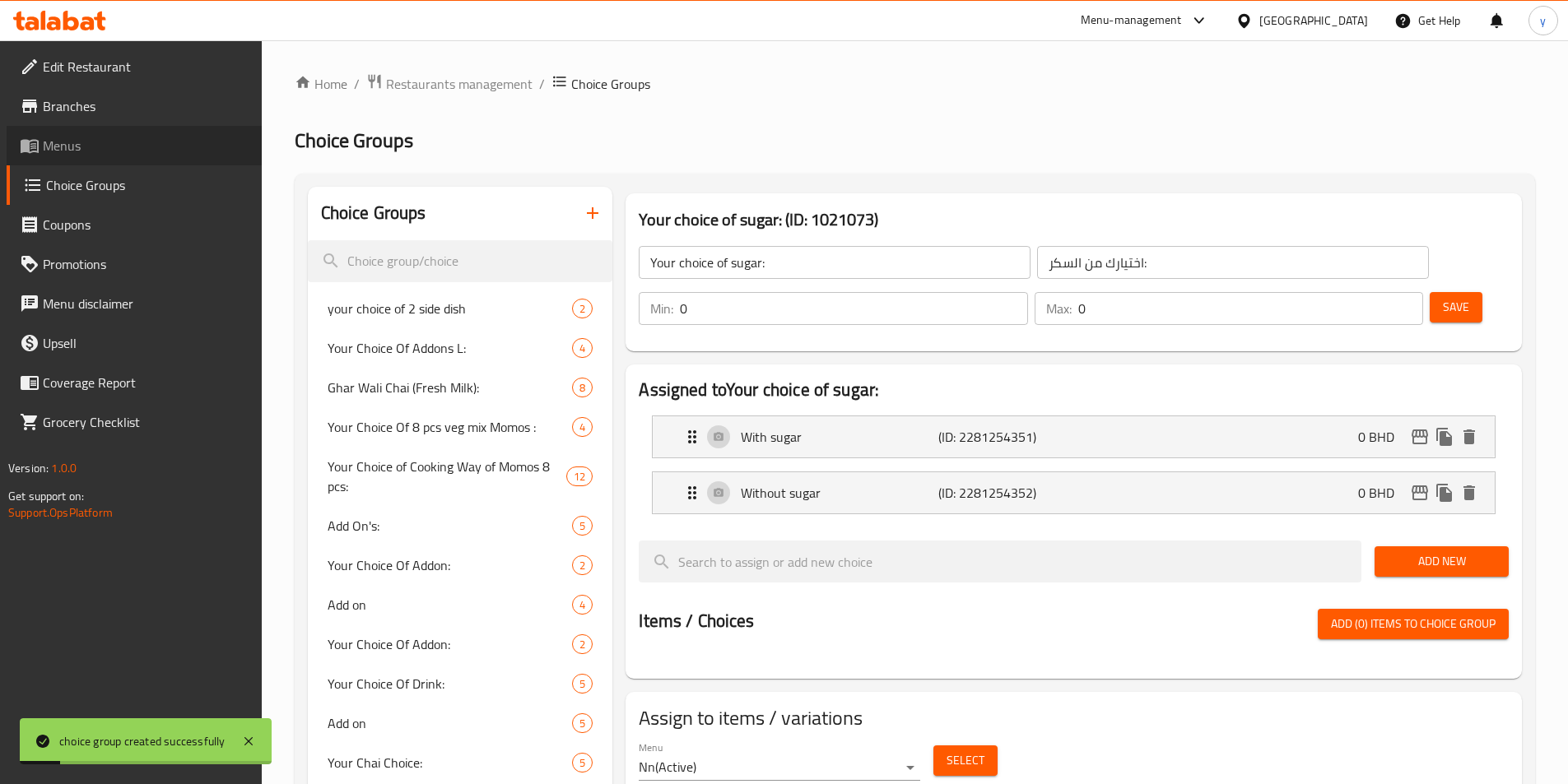
click at [100, 147] on span "Menus" at bounding box center [145, 146] width 206 height 20
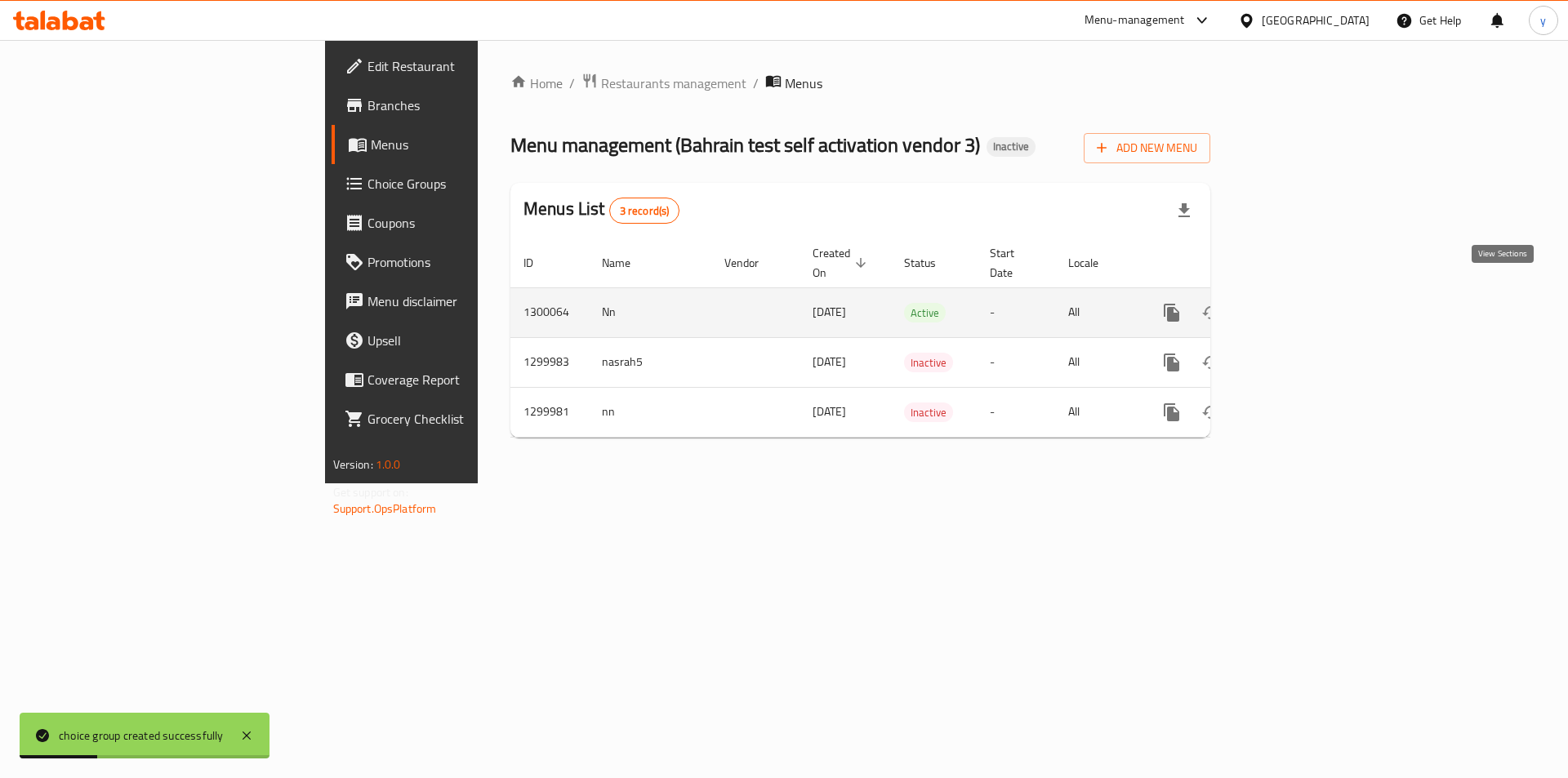
click at [1045, 293] on link "enhanced table" at bounding box center [1289, 312] width 39 height 39
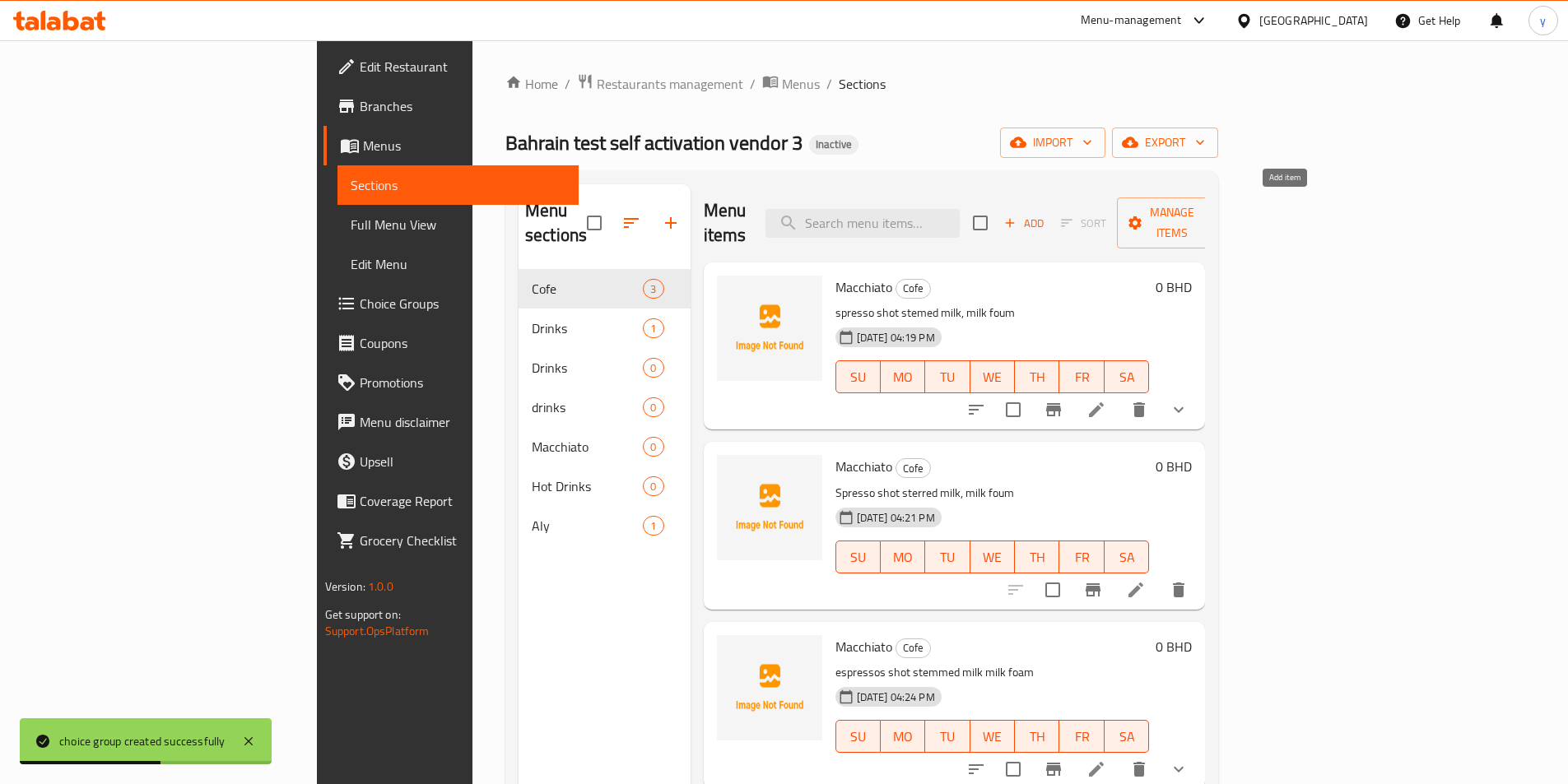
click at [1046, 216] on span "Add" at bounding box center [1023, 224] width 44 height 19
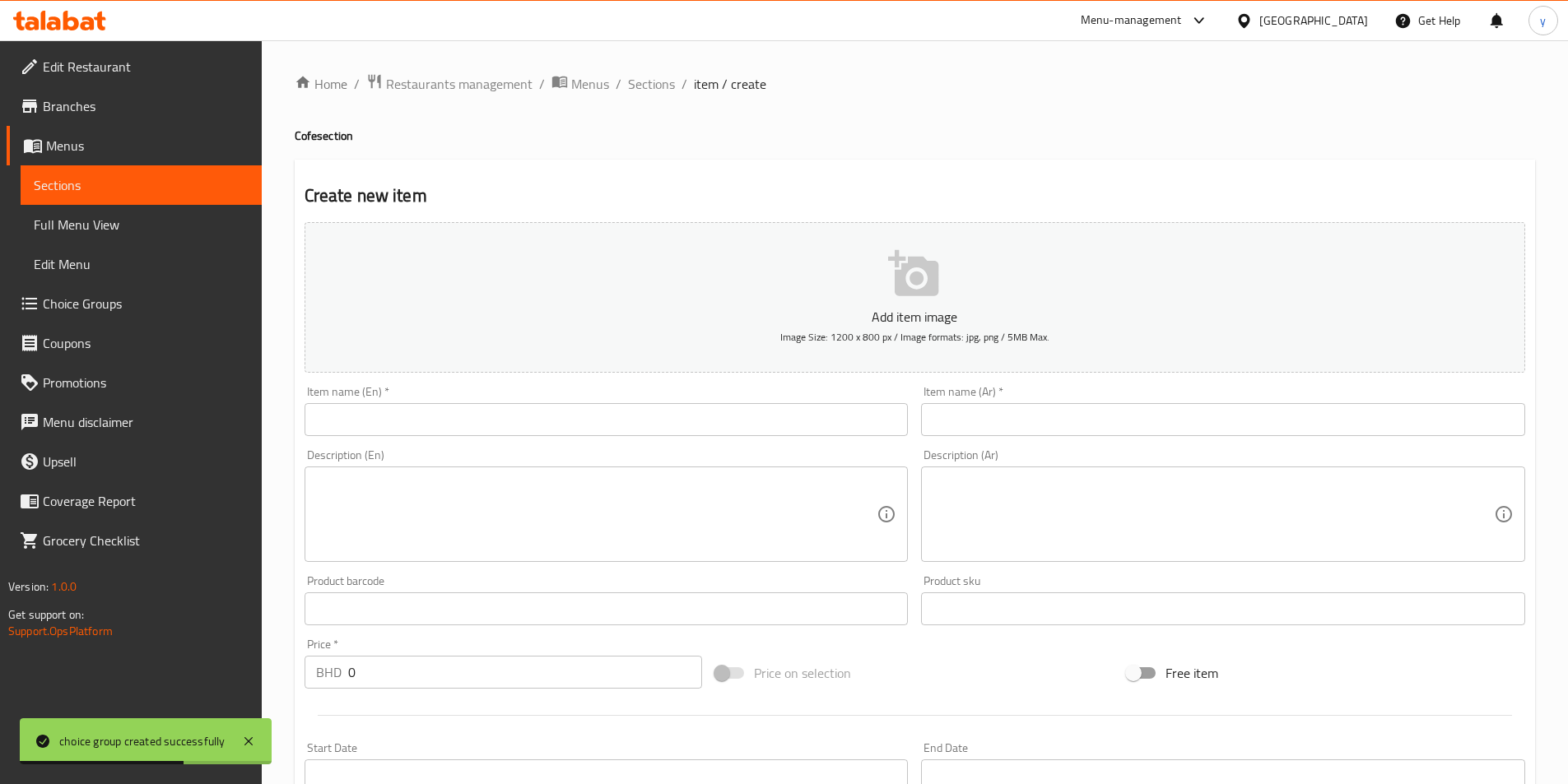
click at [832, 397] on div "Item name (En)   * Item name (En) *" at bounding box center [606, 411] width 604 height 50
click at [818, 451] on div "Description (En) Description (En)" at bounding box center [606, 505] width 604 height 113
click at [826, 422] on input "text" at bounding box center [606, 419] width 604 height 33
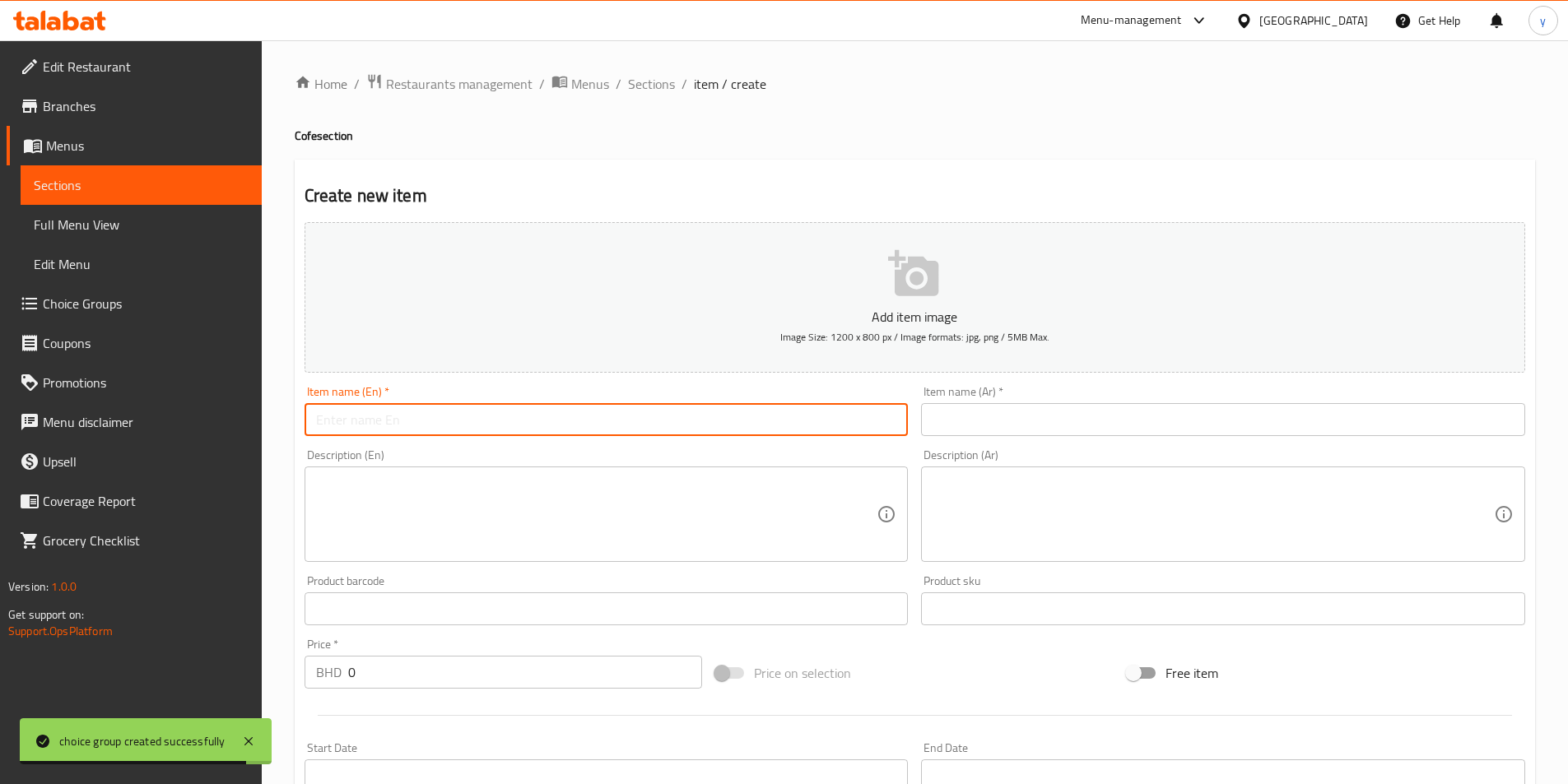
type input "ة"
type input "m"
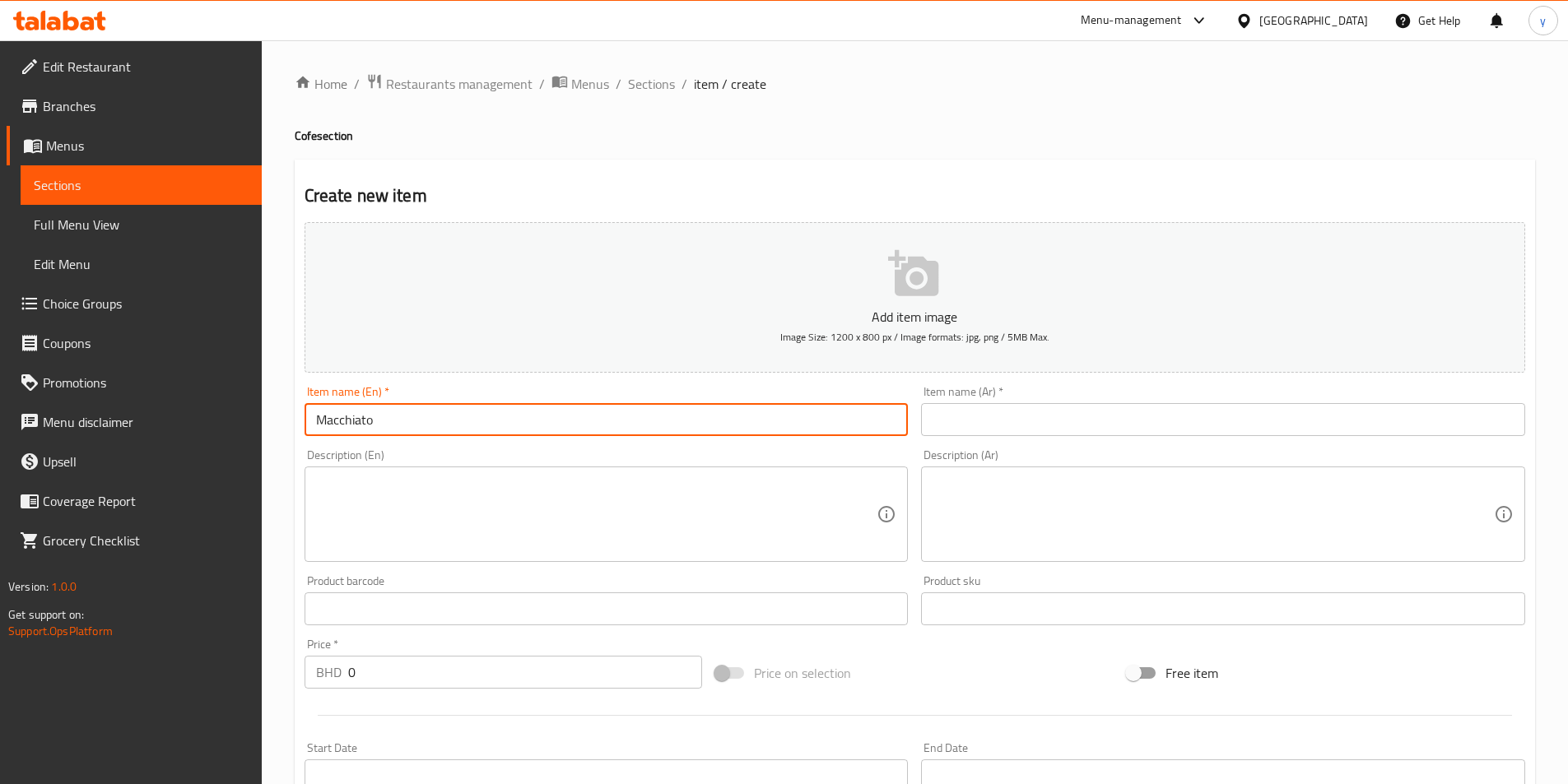
click at [362, 424] on input "Macchiato" at bounding box center [606, 419] width 604 height 33
type input "Macchiato"
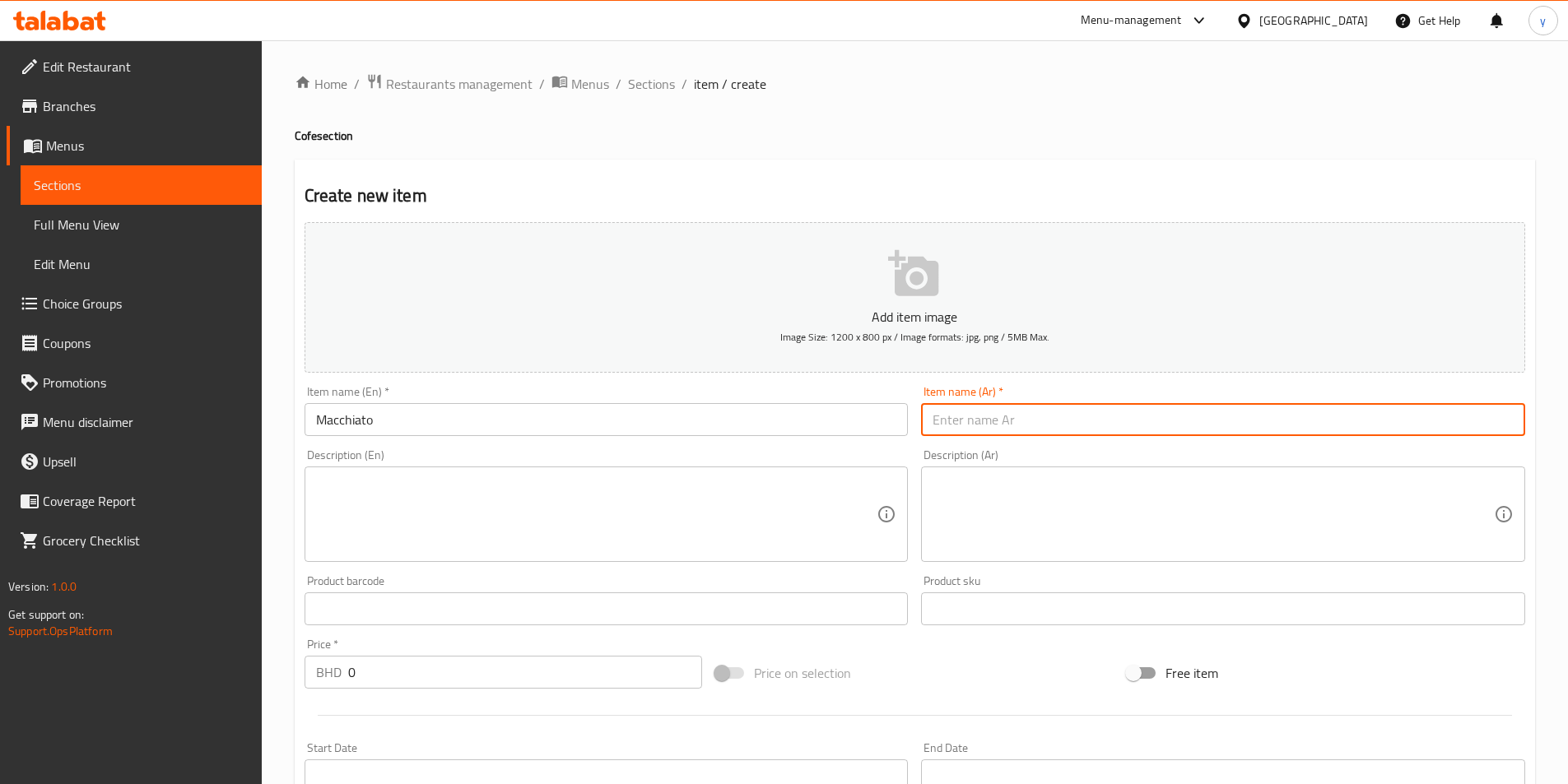
click at [969, 413] on input "text" at bounding box center [1223, 419] width 604 height 33
paste input "Macchiato"
type input "Macchiato"
click at [1013, 424] on input "Macchiato" at bounding box center [1223, 419] width 604 height 33
click at [1013, 425] on input "Macchiato" at bounding box center [1223, 419] width 604 height 33
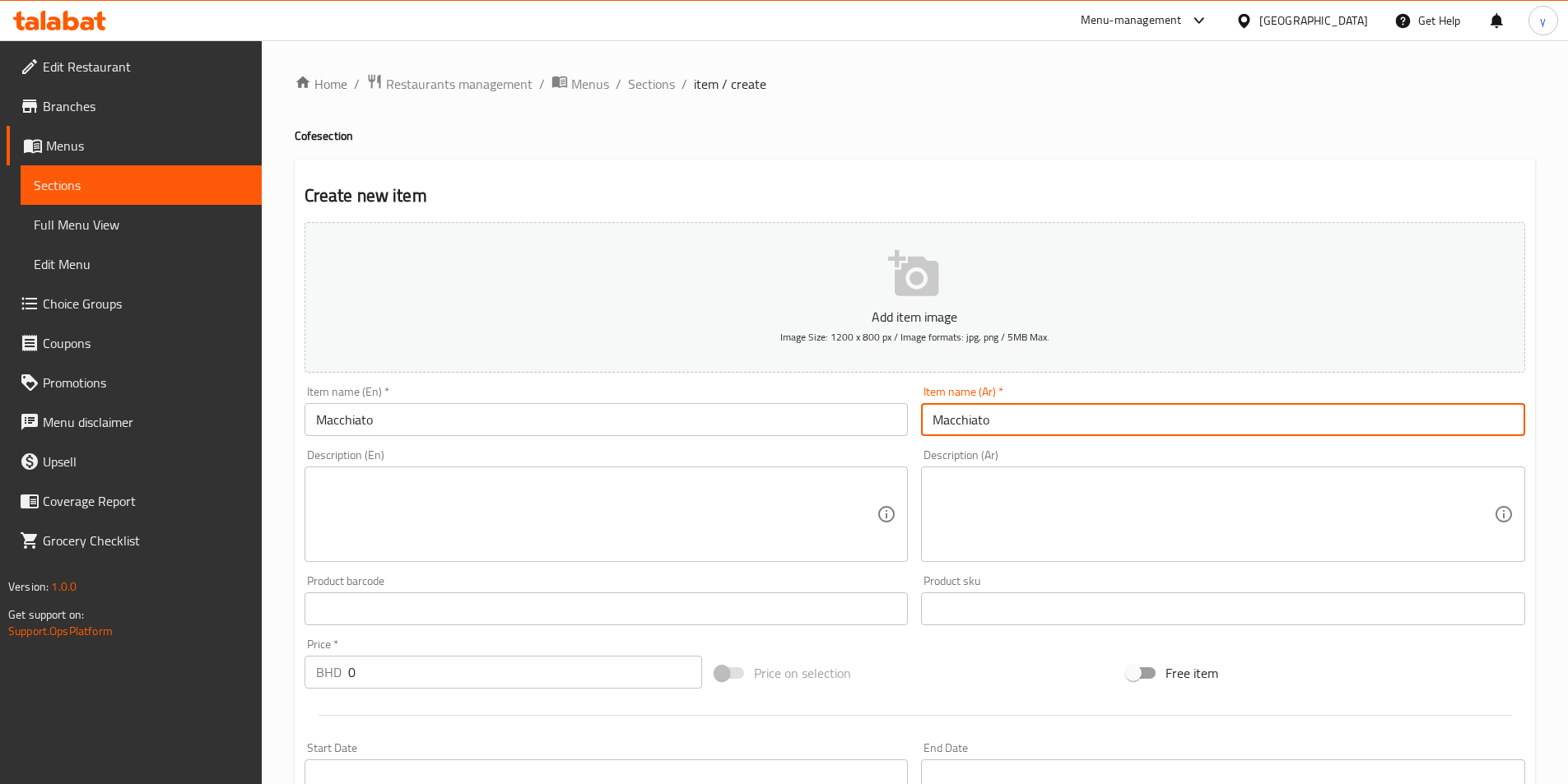
click at [1013, 425] on input "Macchiato" at bounding box center [1223, 419] width 604 height 33
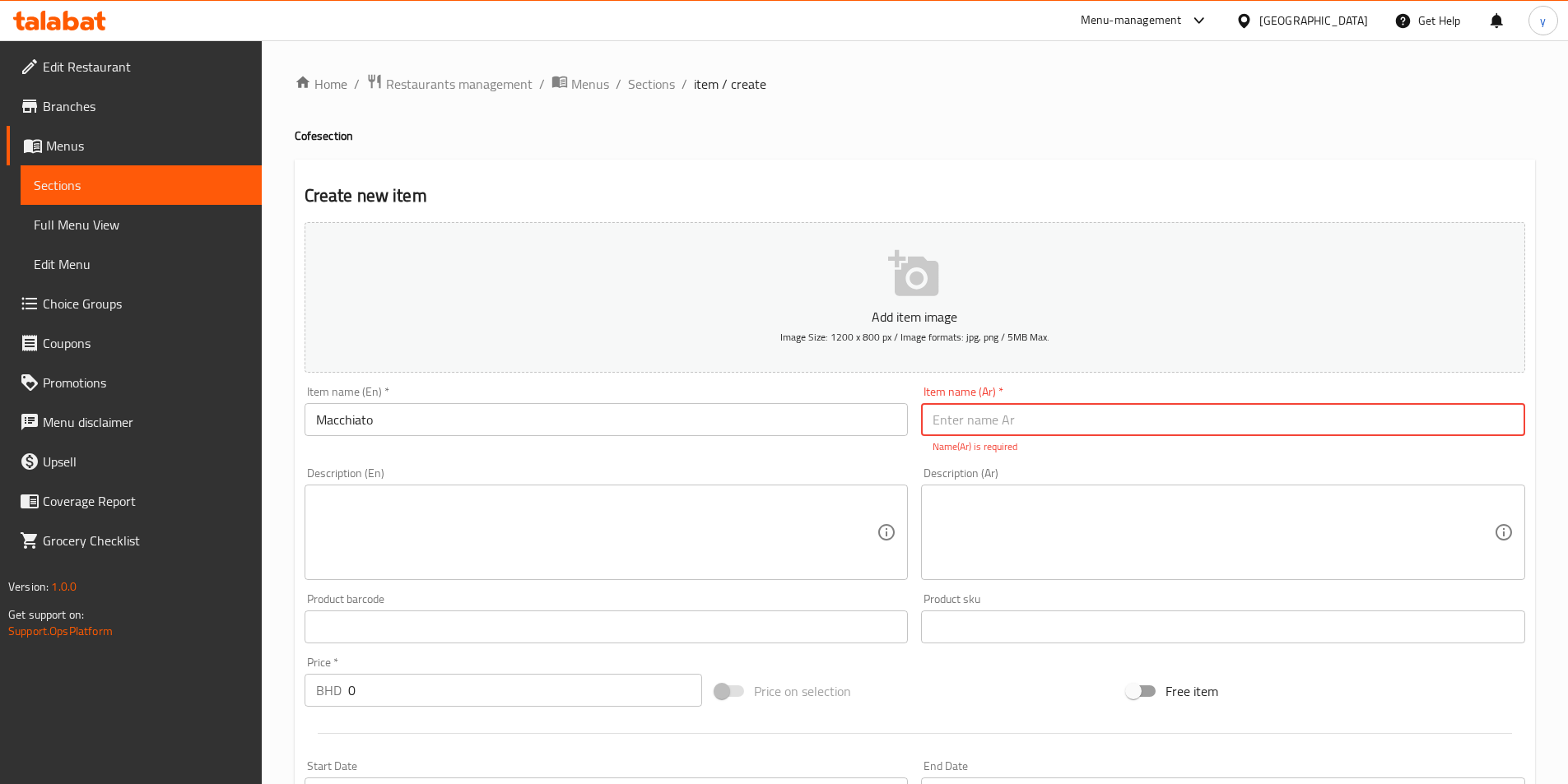
click at [998, 420] on input "text" at bounding box center [1223, 419] width 604 height 33
paste input "ماكياتو"
type input "ماكياتو"
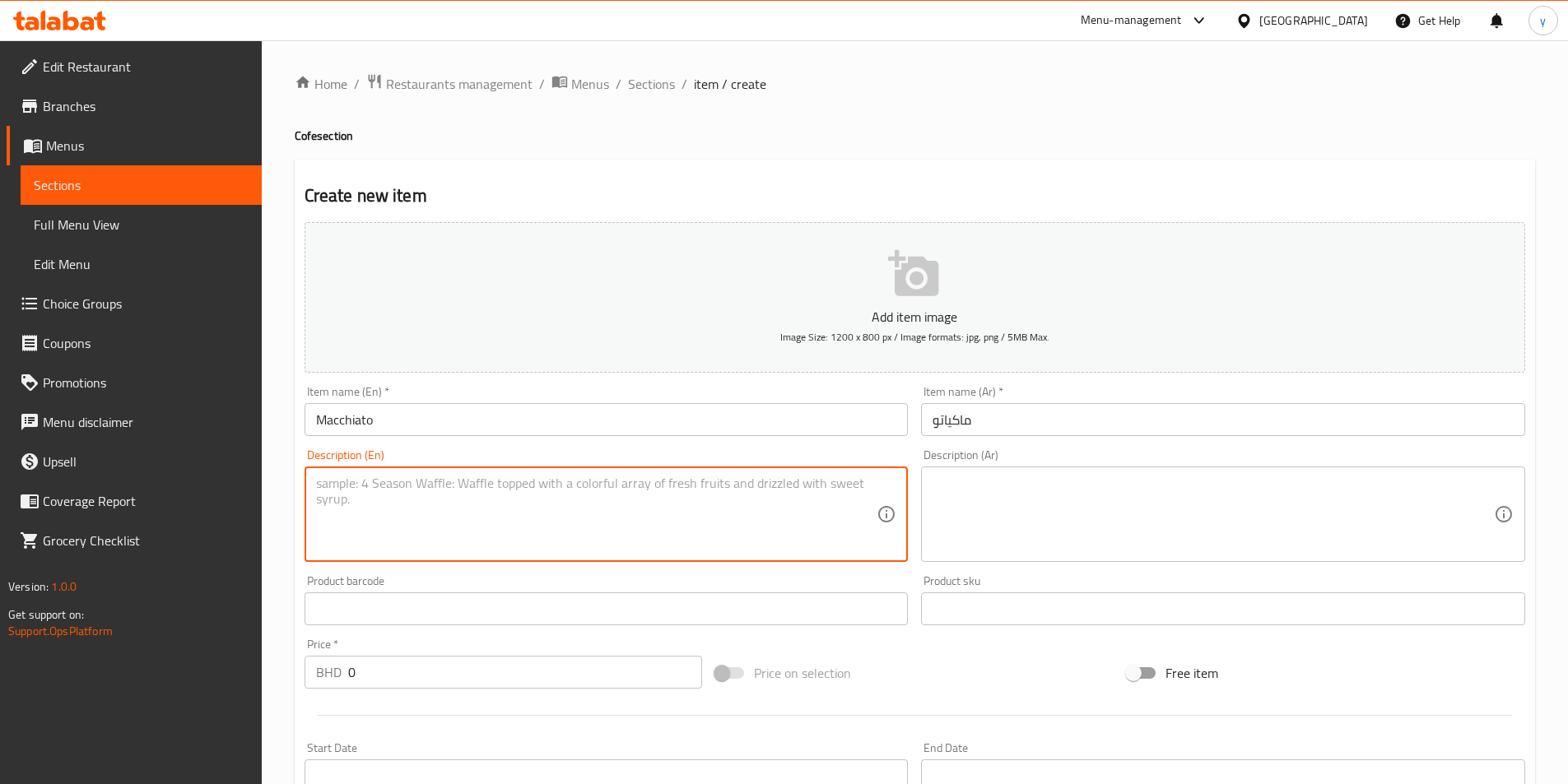
click at [500, 528] on textarea at bounding box center [596, 515] width 561 height 78
click at [489, 501] on textarea "Spresso Shot" at bounding box center [596, 515] width 561 height 78
click at [319, 489] on textarea "Spresso Shot" at bounding box center [596, 515] width 561 height 78
paste textarea "Espresso"
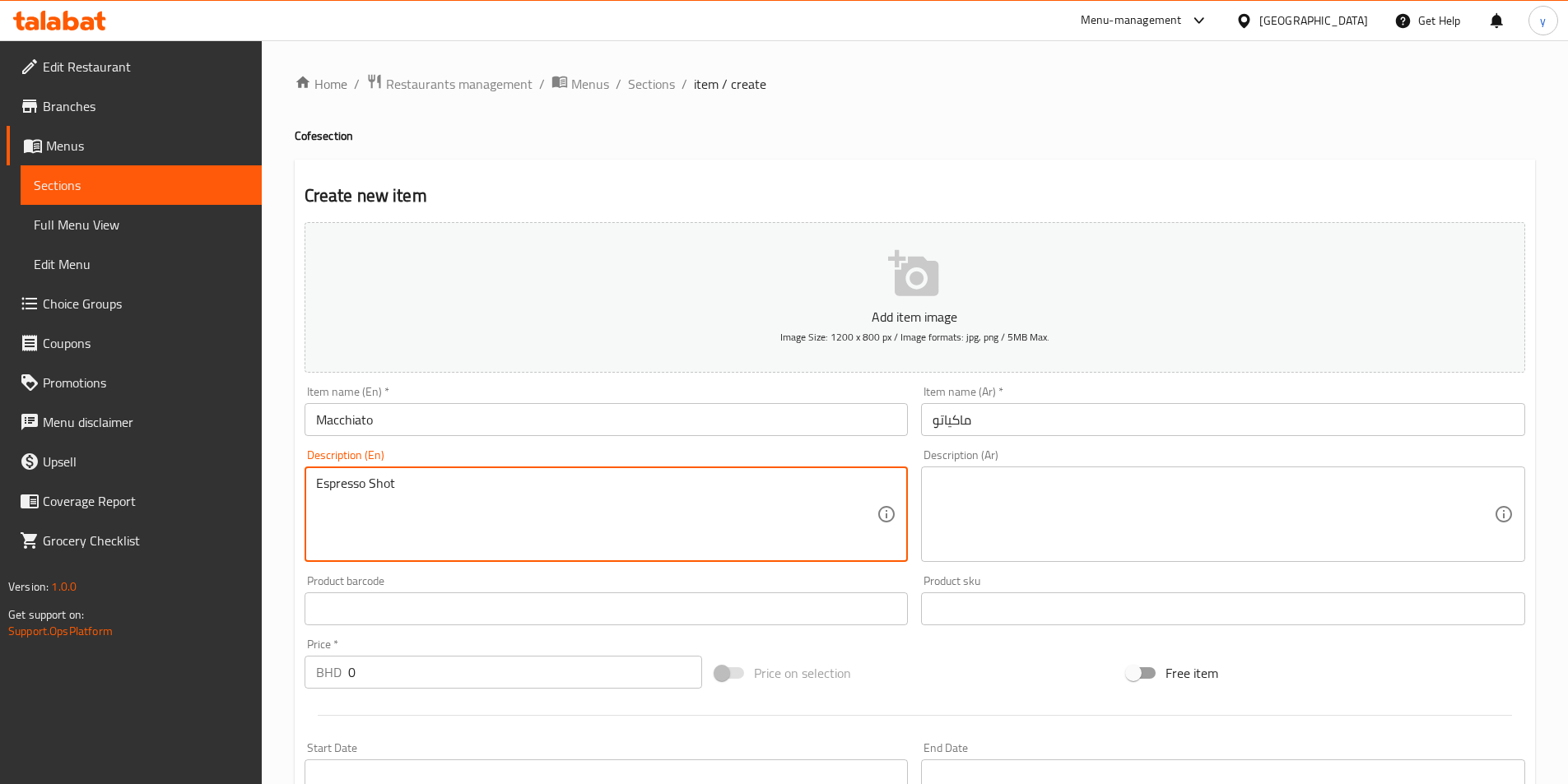
click at [432, 490] on textarea "Espresso Shot" at bounding box center [596, 515] width 561 height 78
click at [457, 485] on textarea "Espresso shot stemed milk, Milk Foum" at bounding box center [596, 515] width 561 height 78
click at [449, 484] on textarea "Espresso shot stemed milk, Milk Foum" at bounding box center [596, 515] width 561 height 78
click at [473, 486] on textarea "Espresso Shot Stemed Milk, Milk Foum" at bounding box center [596, 515] width 561 height 78
click at [608, 490] on textarea "Espresso Shot Stemed Milk, Milk Foum" at bounding box center [596, 515] width 561 height 78
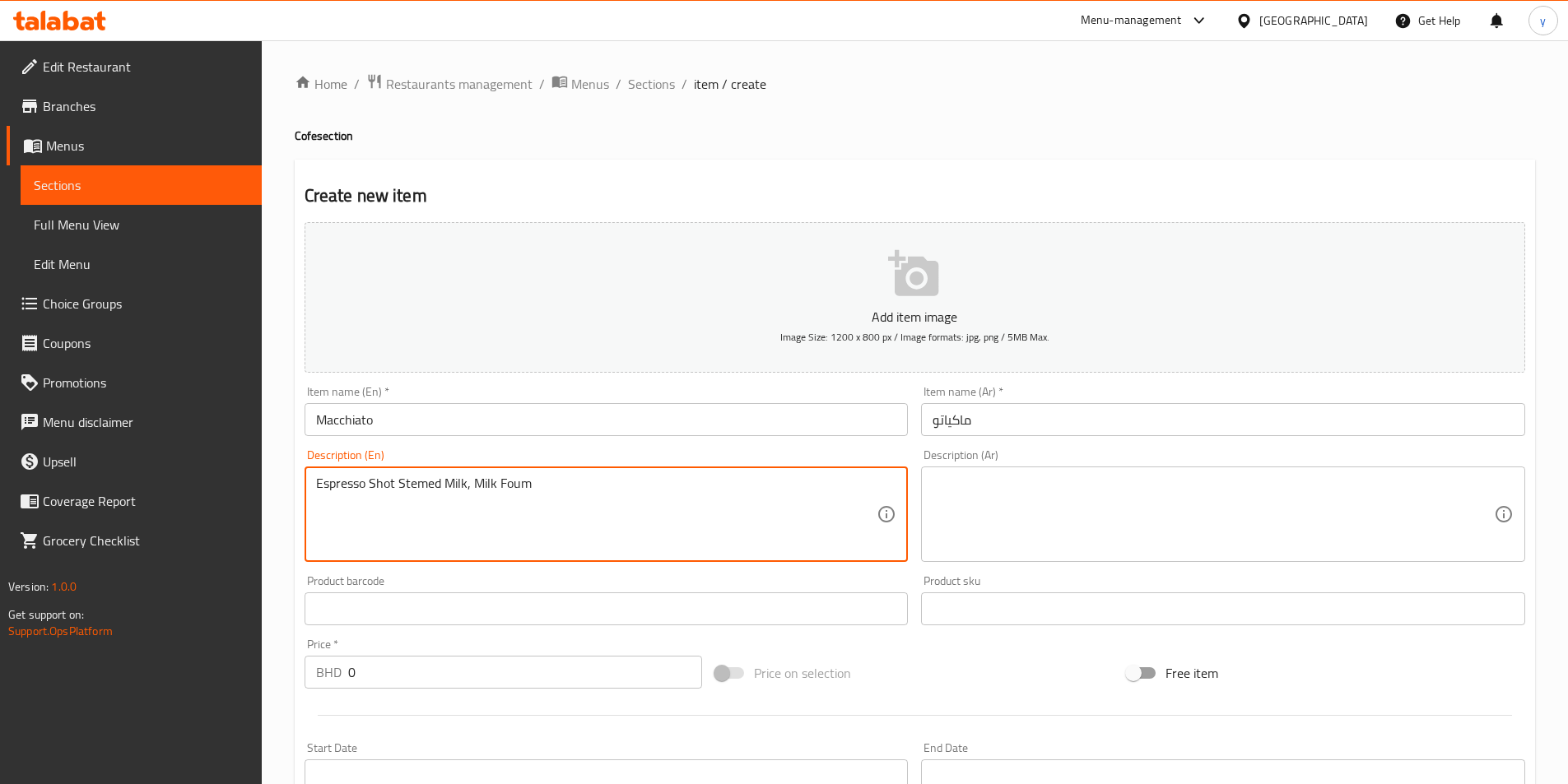
type textarea "Espresso Shot Stemed Milk, Milk Foum"
click at [1053, 484] on textarea at bounding box center [1213, 515] width 561 height 78
click at [540, 488] on textarea "Espresso Shot Stemed Milk, Milk Foum" at bounding box center [596, 515] width 561 height 78
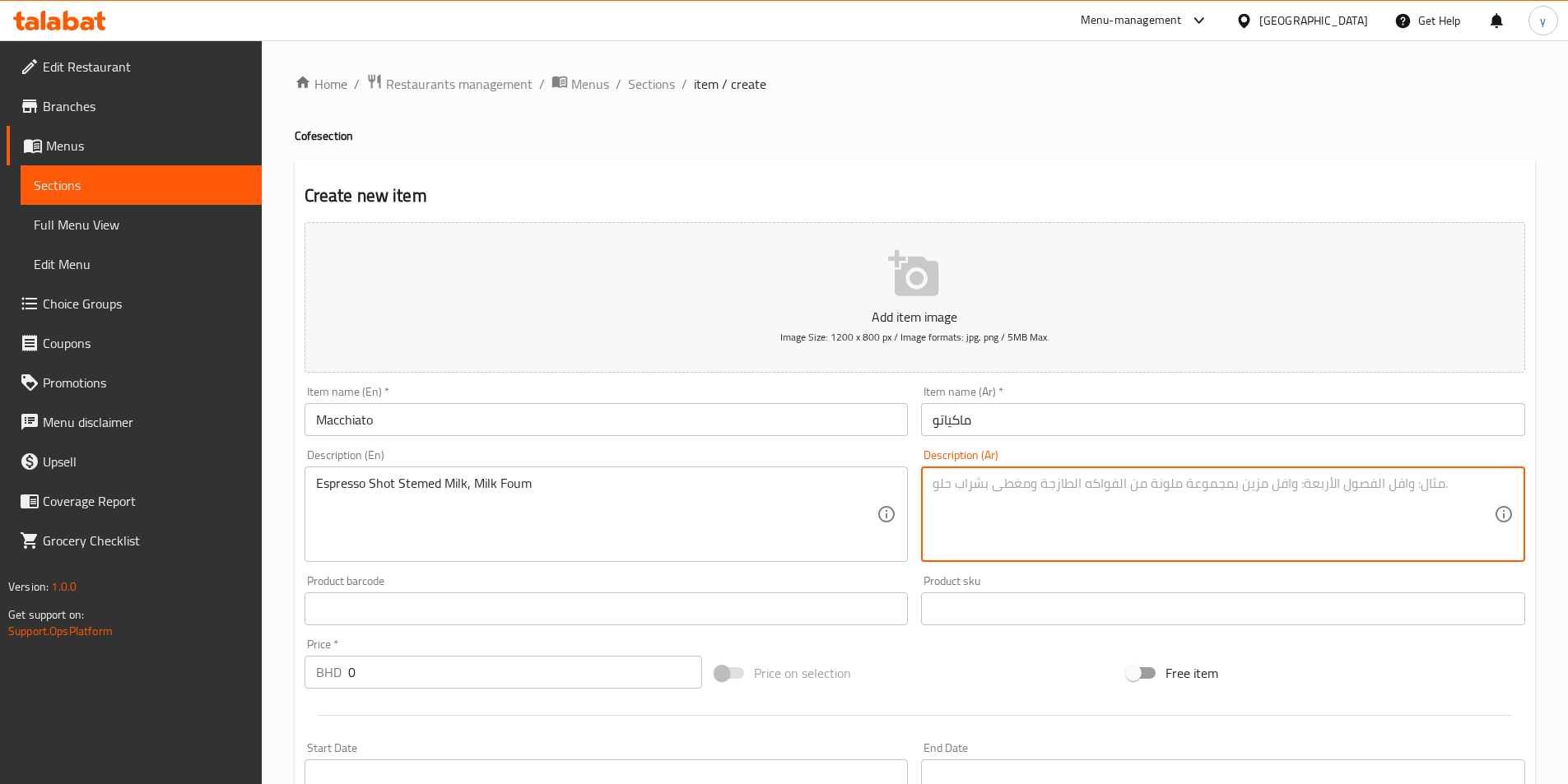
click at [1053, 498] on textarea at bounding box center [1213, 515] width 561 height 78
paste textarea "شوت إسبرسو حليب مبخر، رغوة حليب"
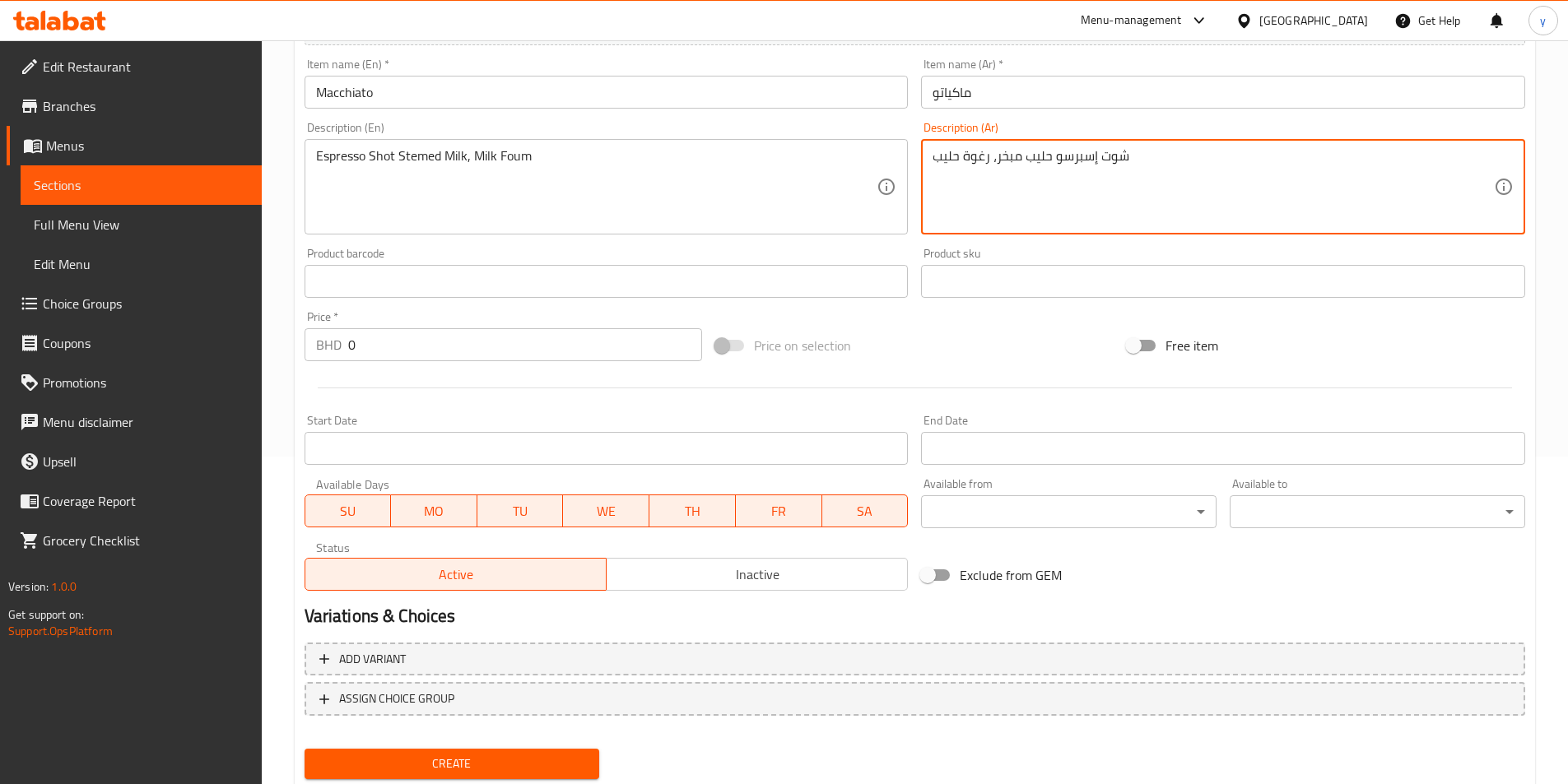
scroll to position [329, 0]
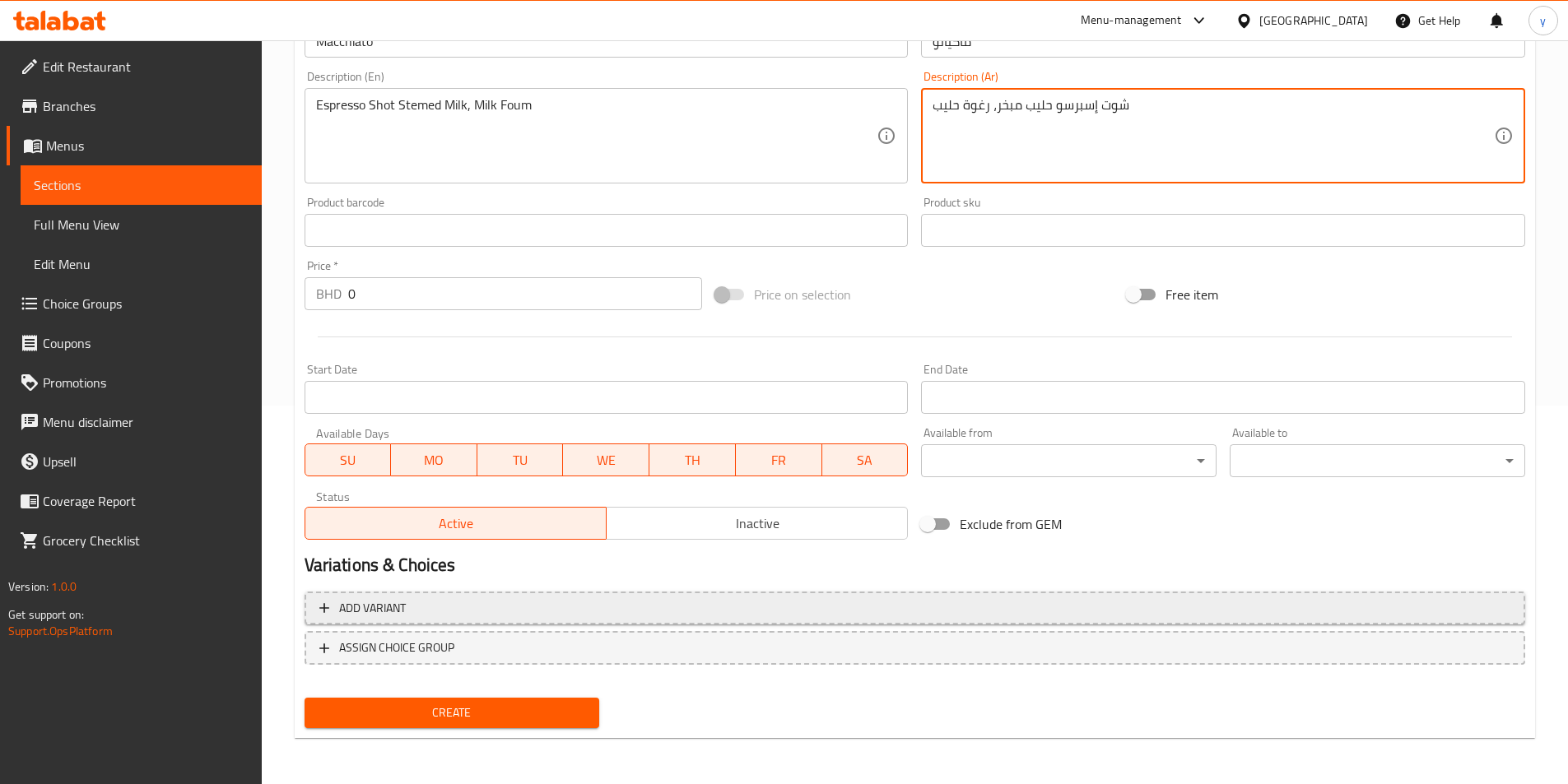
type textarea "شوت إسبرسو حليب مبخر، رغوة حليب"
click at [410, 605] on span "Add variant" at bounding box center [915, 608] width 1191 height 21
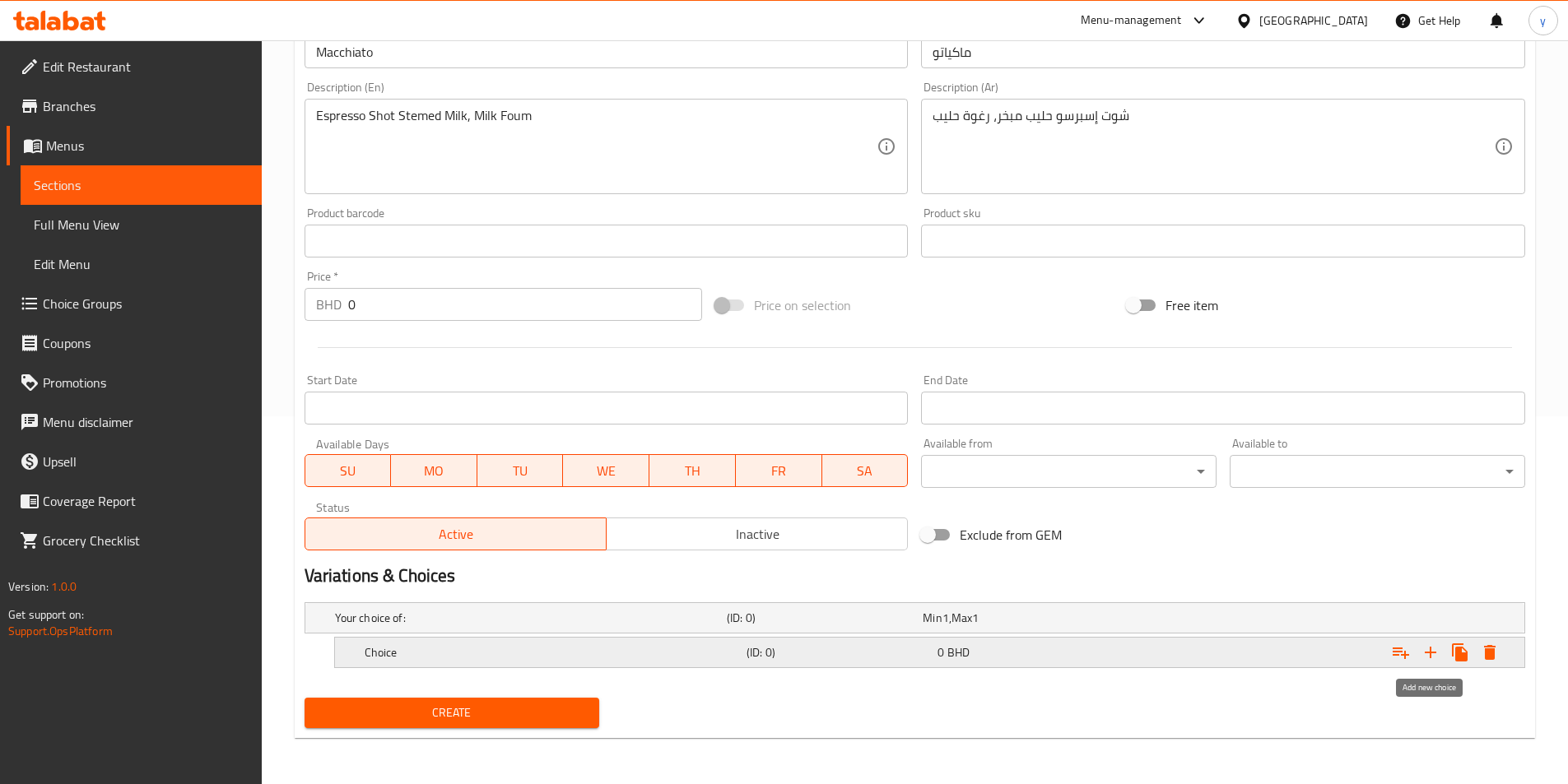
click at [1053, 656] on icon "Expand" at bounding box center [1430, 653] width 20 height 20
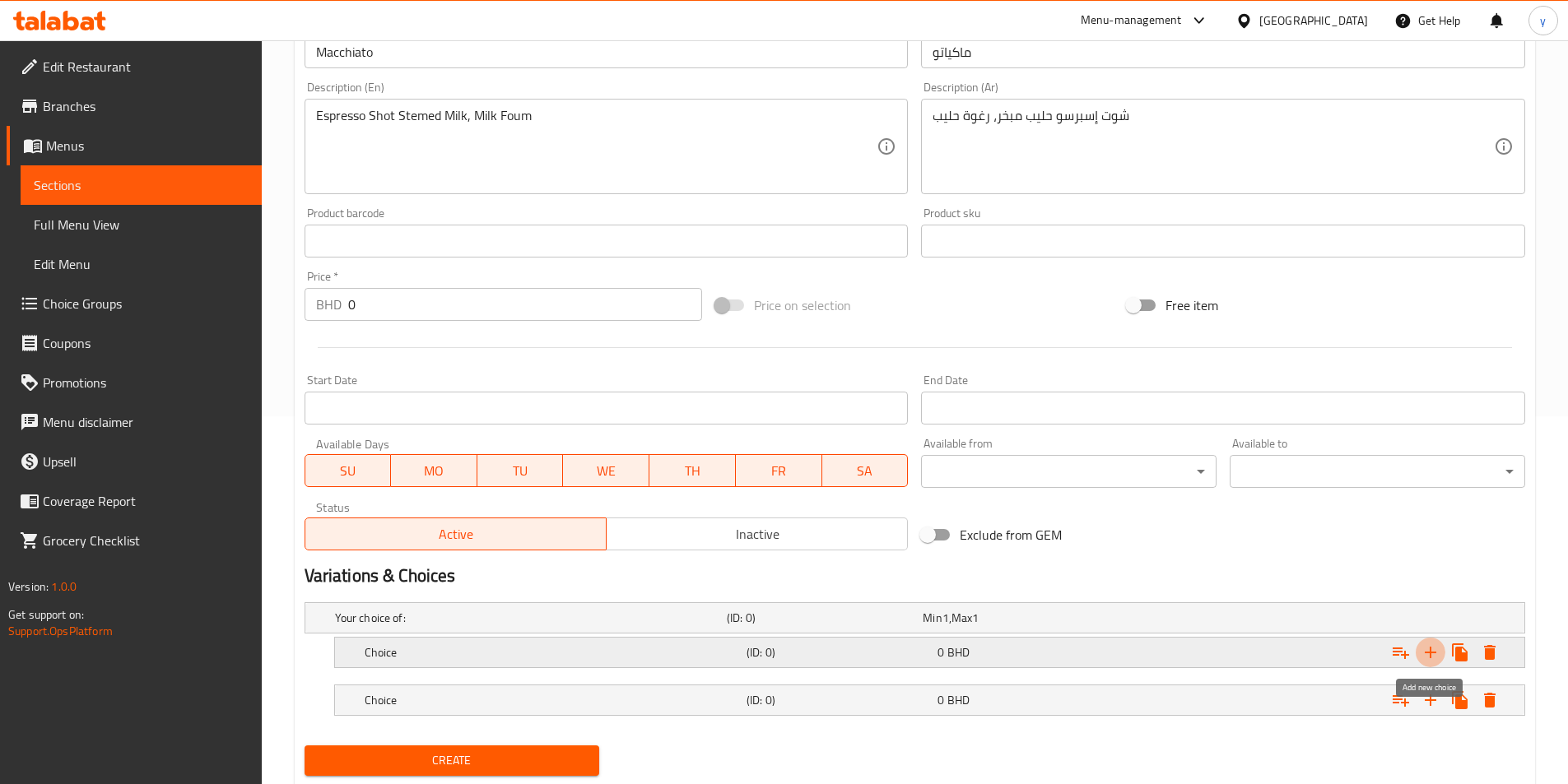
click at [1053, 656] on icon "Expand" at bounding box center [1430, 653] width 20 height 20
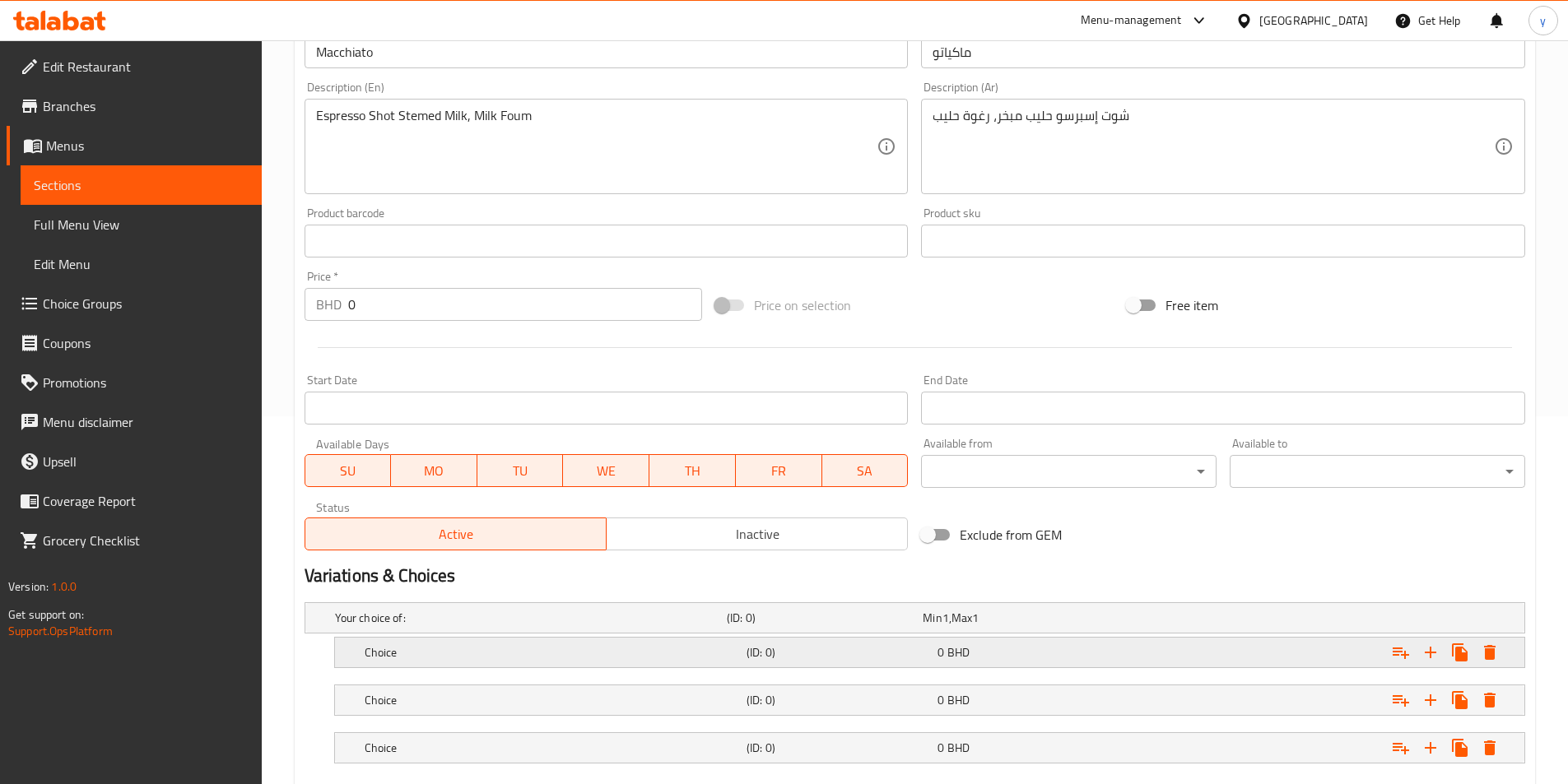
click at [1053, 663] on div "Expand" at bounding box center [1316, 652] width 382 height 36
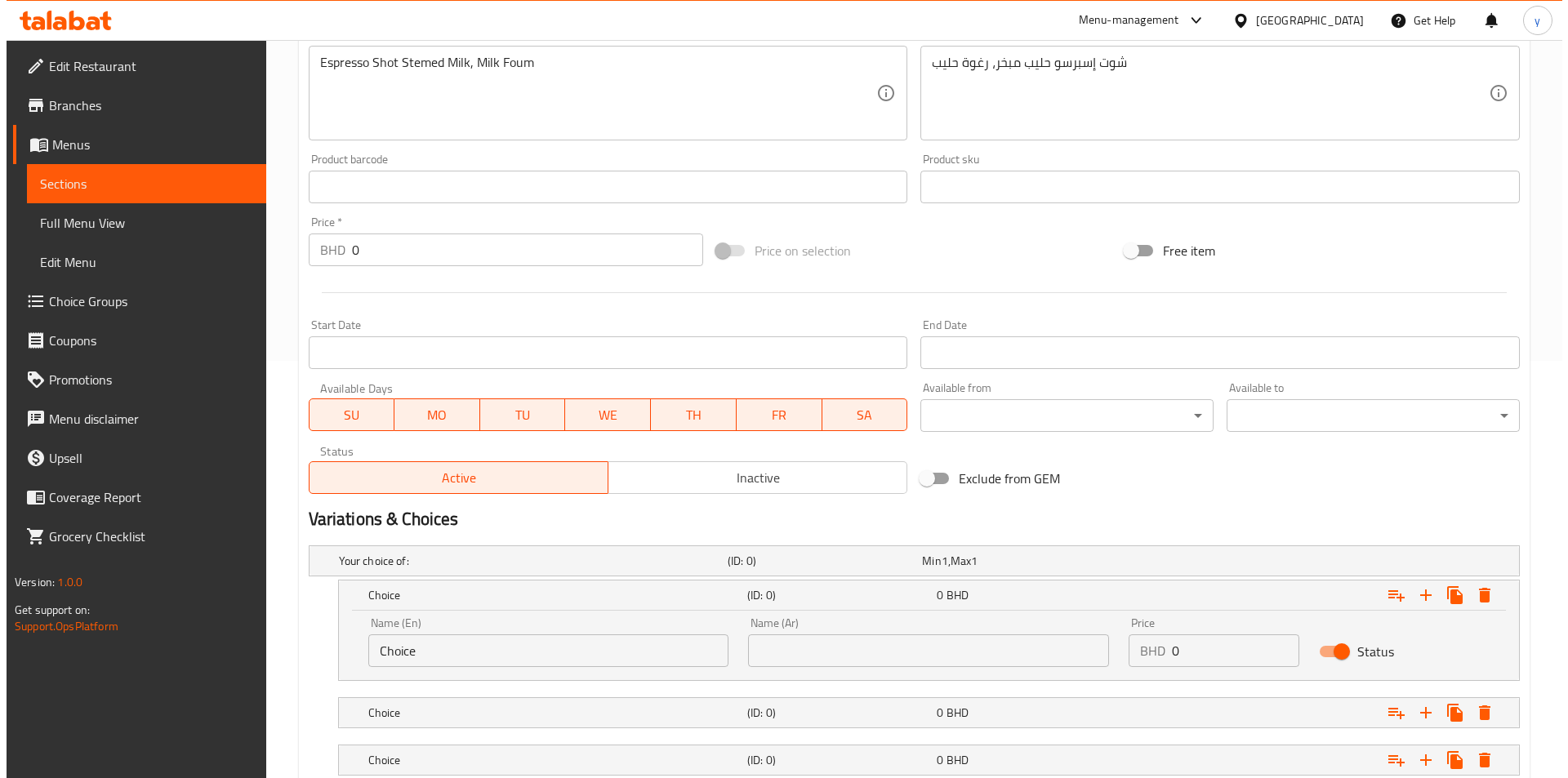
scroll to position [447, 0]
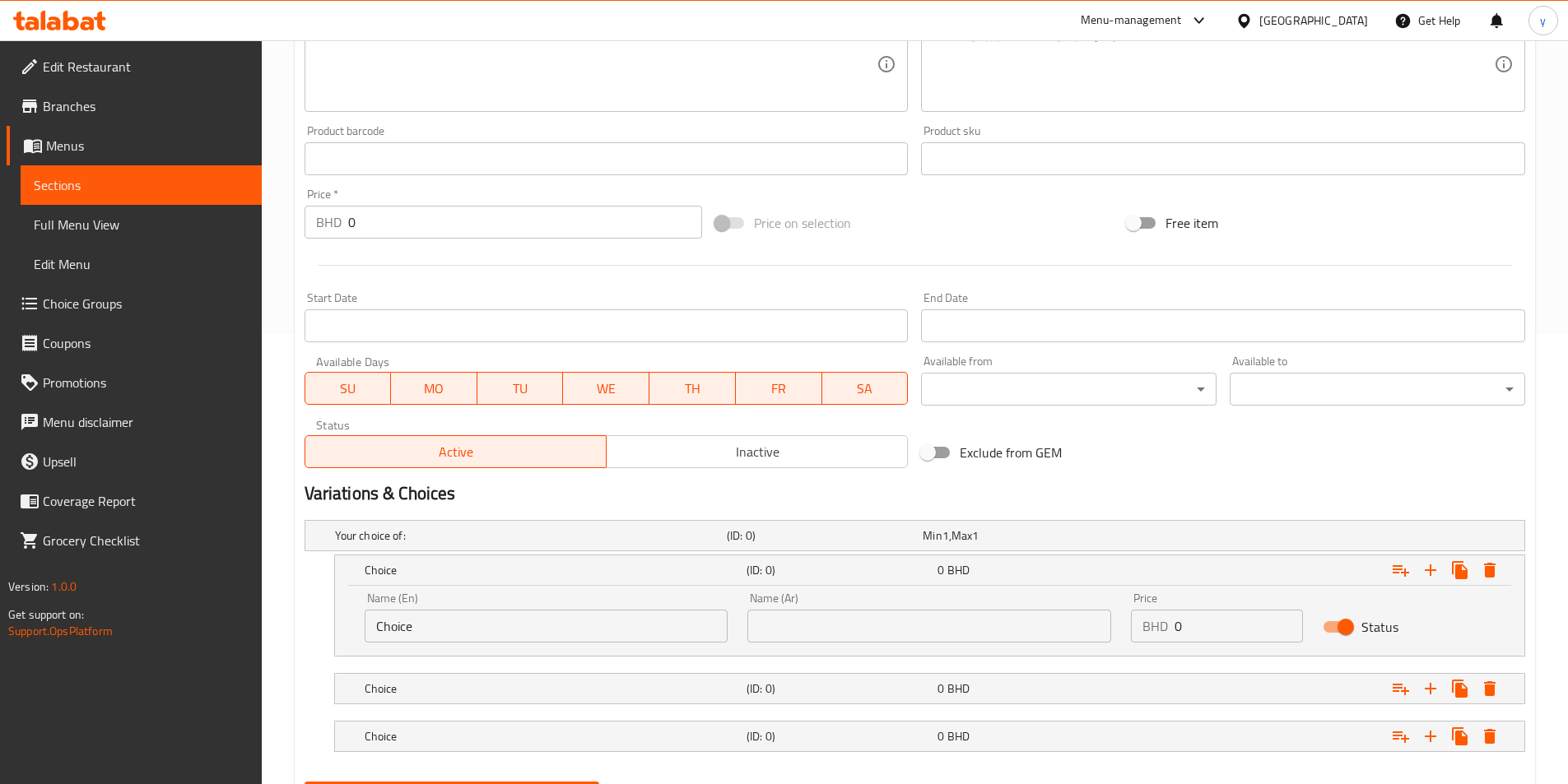
click at [567, 619] on input "Choice" at bounding box center [546, 626] width 364 height 33
type input "Small"
click at [785, 635] on input "text" at bounding box center [929, 626] width 364 height 33
type input "صغير"
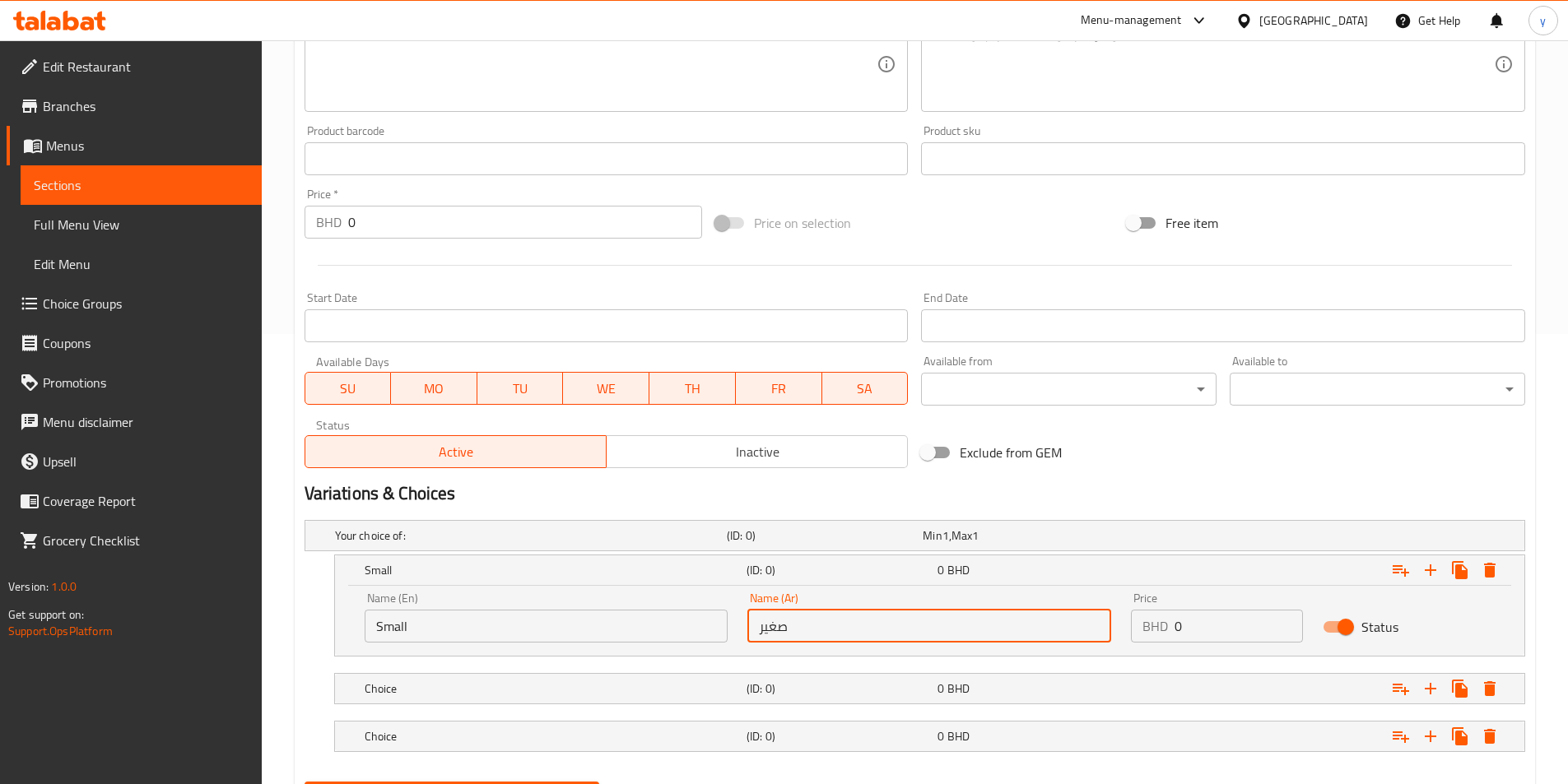
click at [1053, 632] on input "0" at bounding box center [1239, 626] width 128 height 33
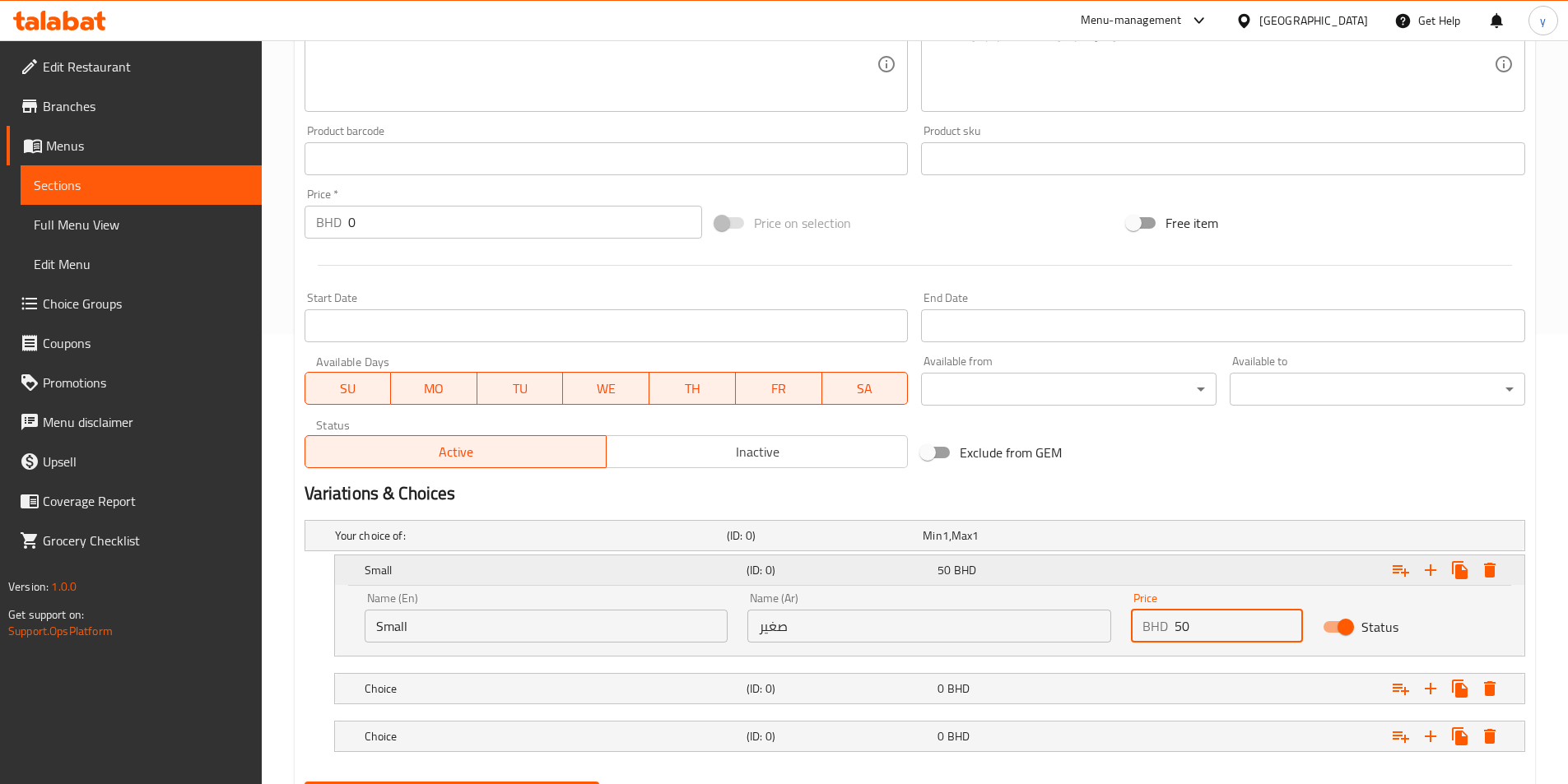
type input "50"
click at [1053, 571] on icon "Expand" at bounding box center [1400, 570] width 20 height 20
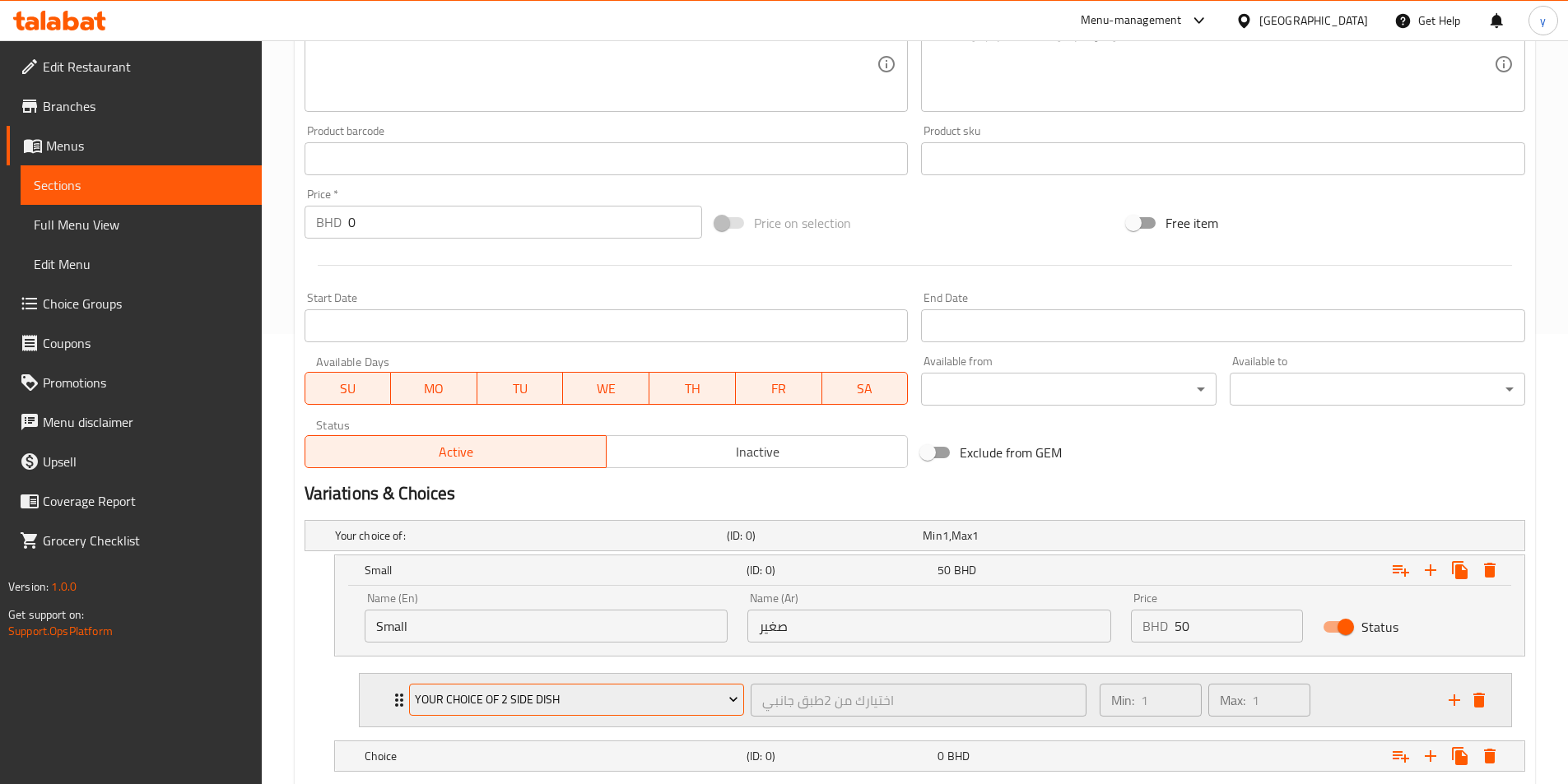
click at [721, 706] on span "your choice of 2 side dish" at bounding box center [576, 700] width 324 height 21
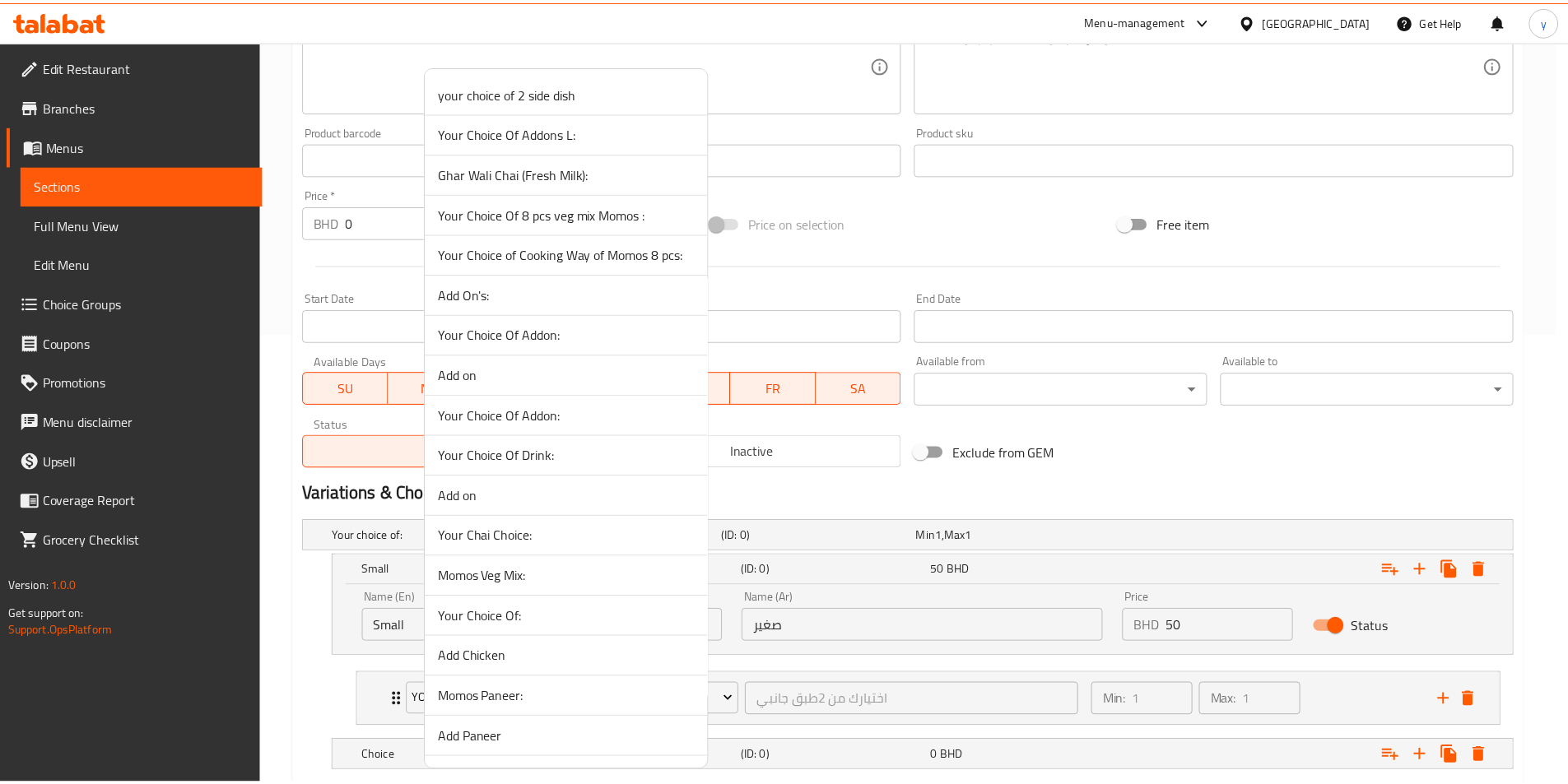
scroll to position [1450, 0]
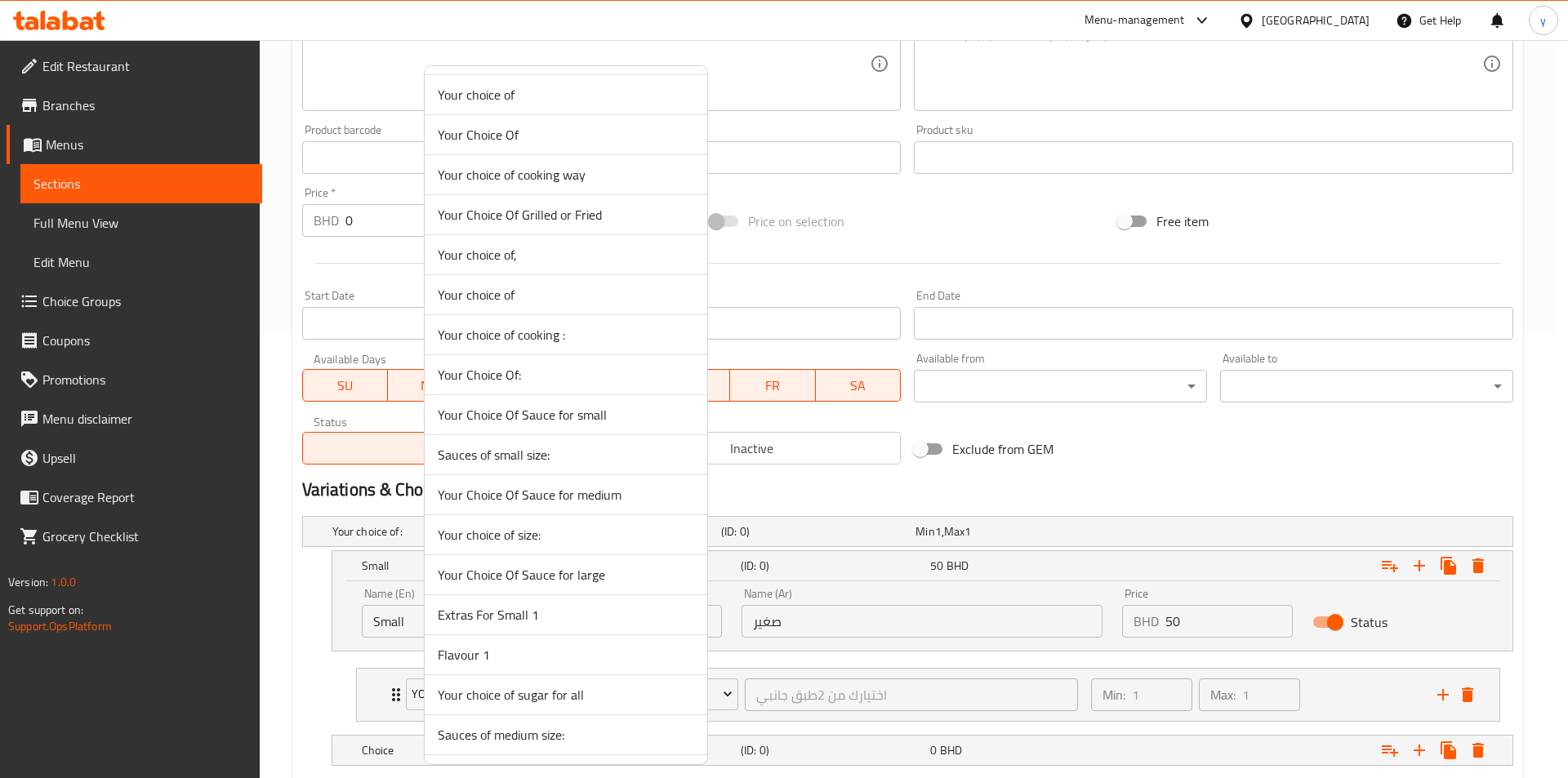
click at [473, 453] on span "Sauces of small size:" at bounding box center [566, 455] width 257 height 20
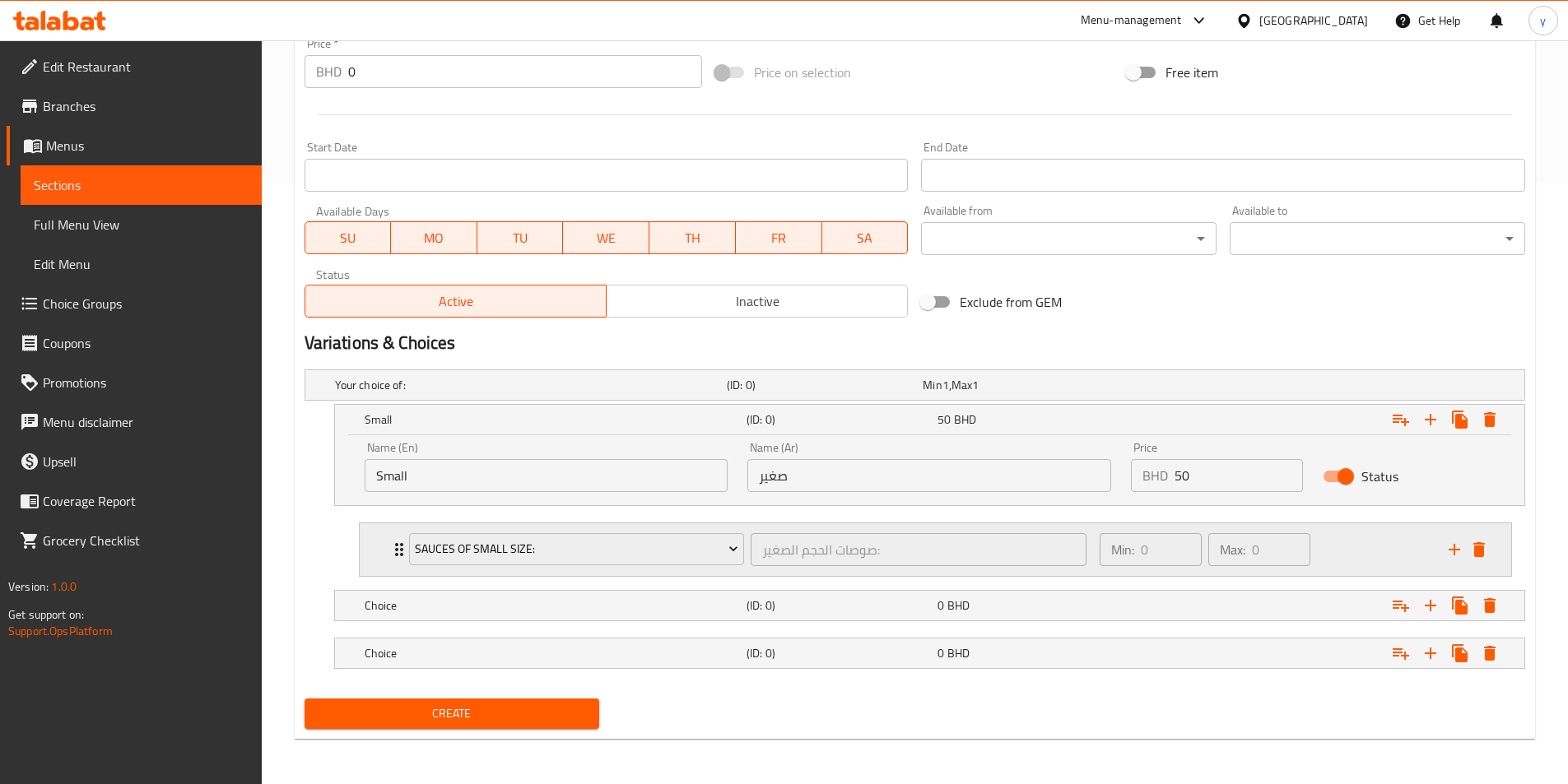
scroll to position [601, 0]
click at [385, 540] on div "Sauces of small size: صوصات الحجم الصغير: ​ Min: 0 ​ Max: 0 ​" at bounding box center [935, 549] width 1151 height 53
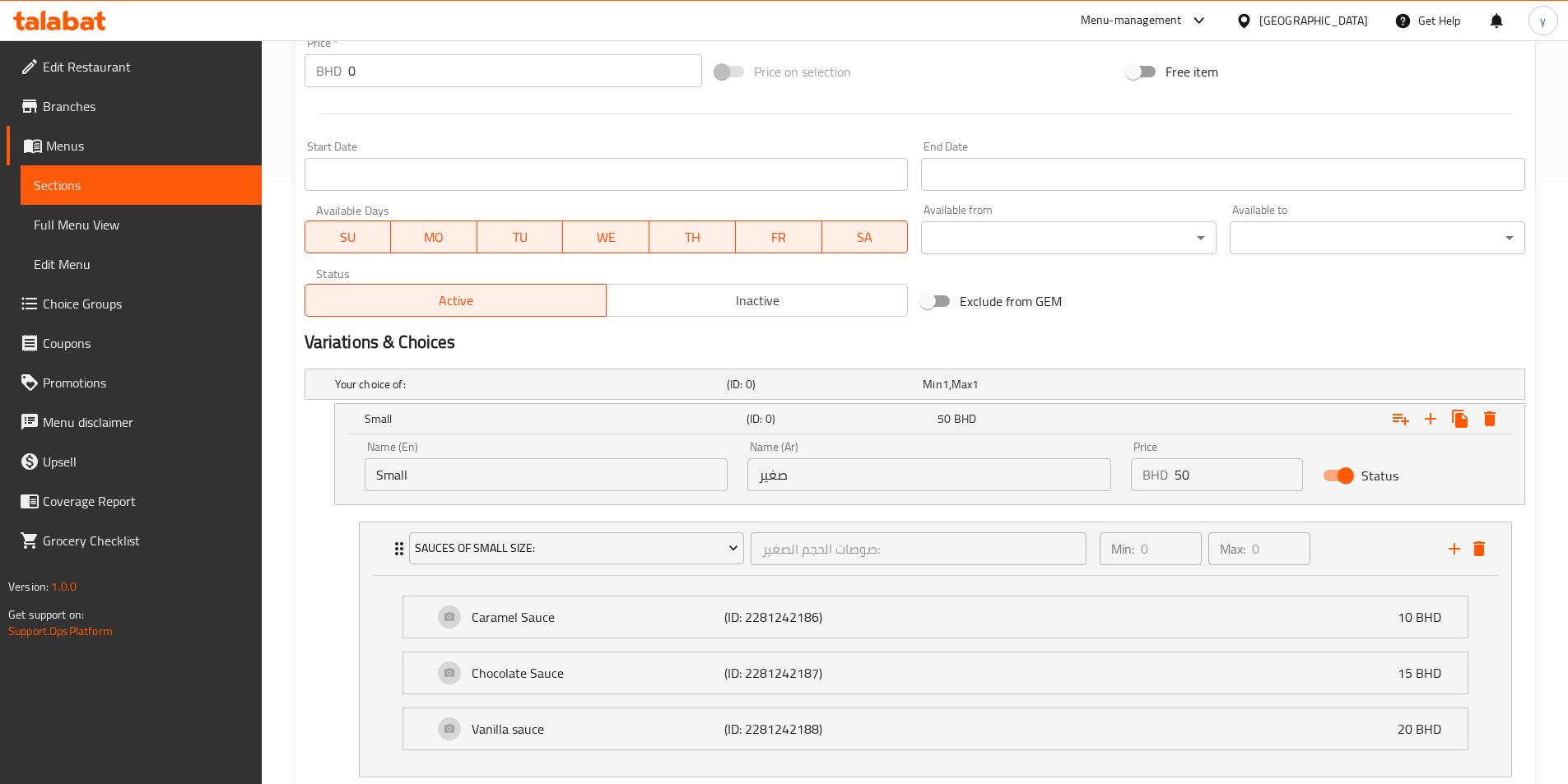
click at [320, 530] on nav "Sauces of small size: صوصات الحجم الصغير: ​ Min: 0 ​ Max: 0 ​ Caramel Sauce (ID…" at bounding box center [914, 650] width 1220 height 282
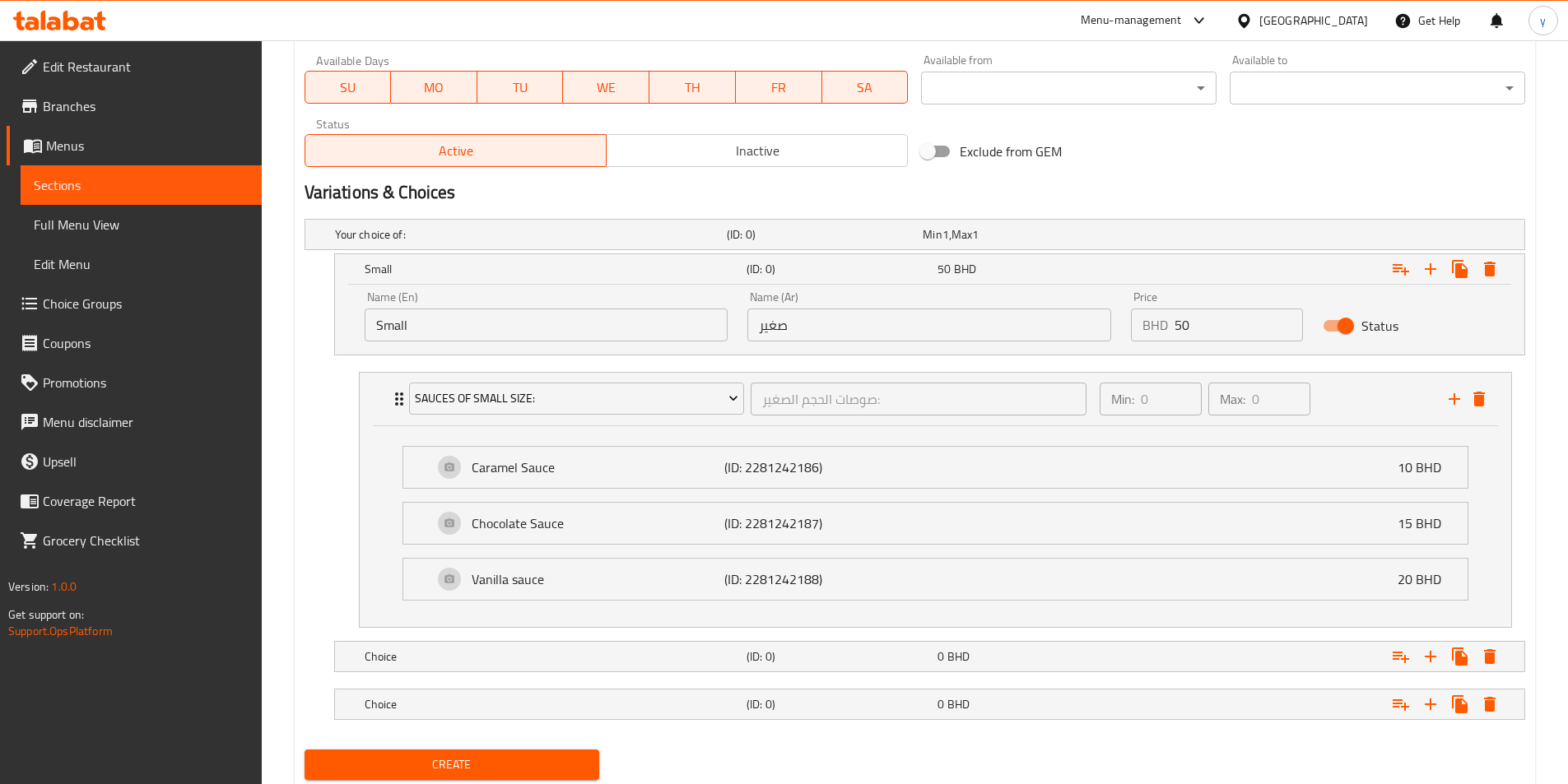
scroll to position [766, 0]
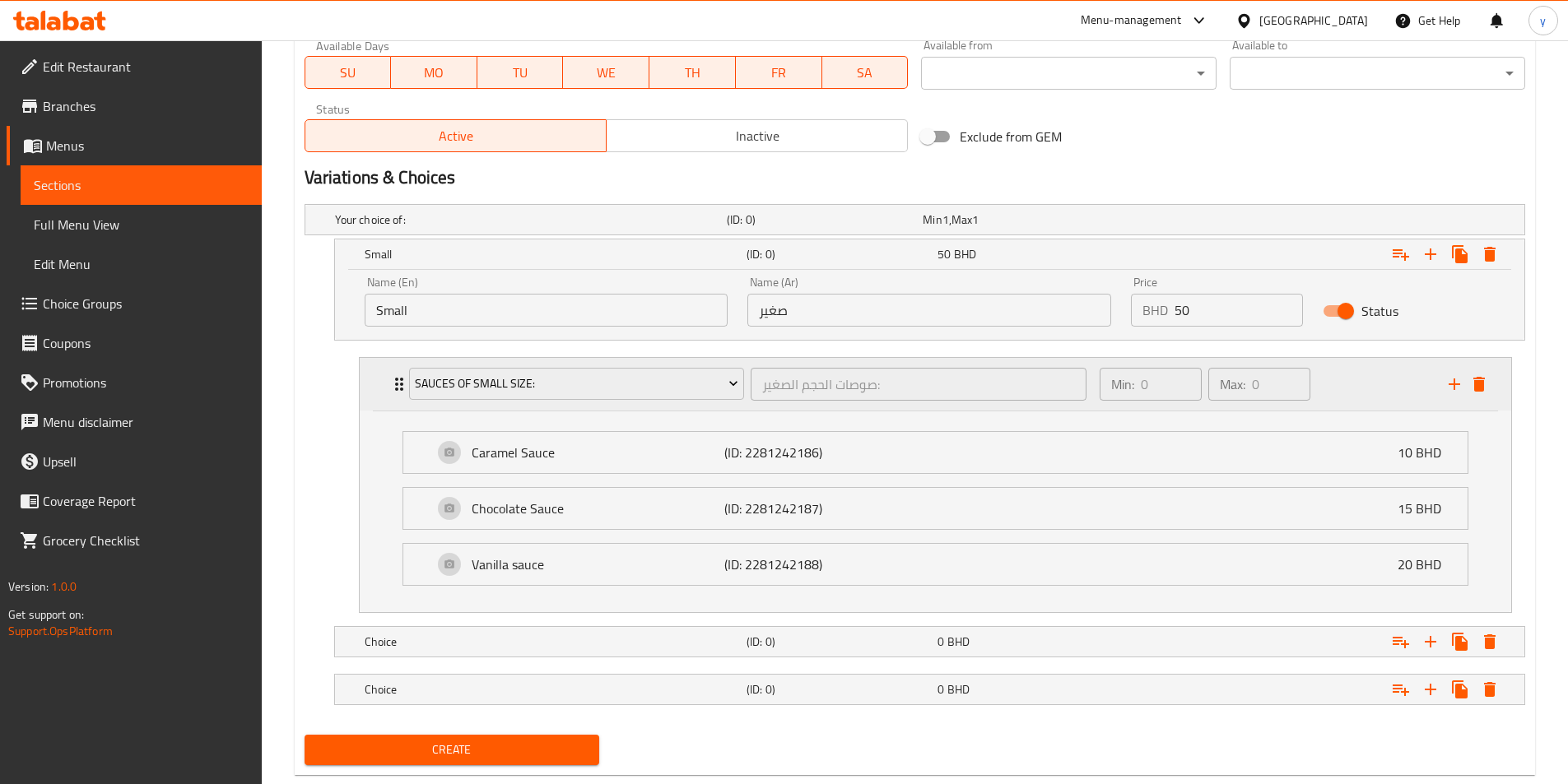
click at [396, 385] on icon "Expand" at bounding box center [400, 384] width 8 height 13
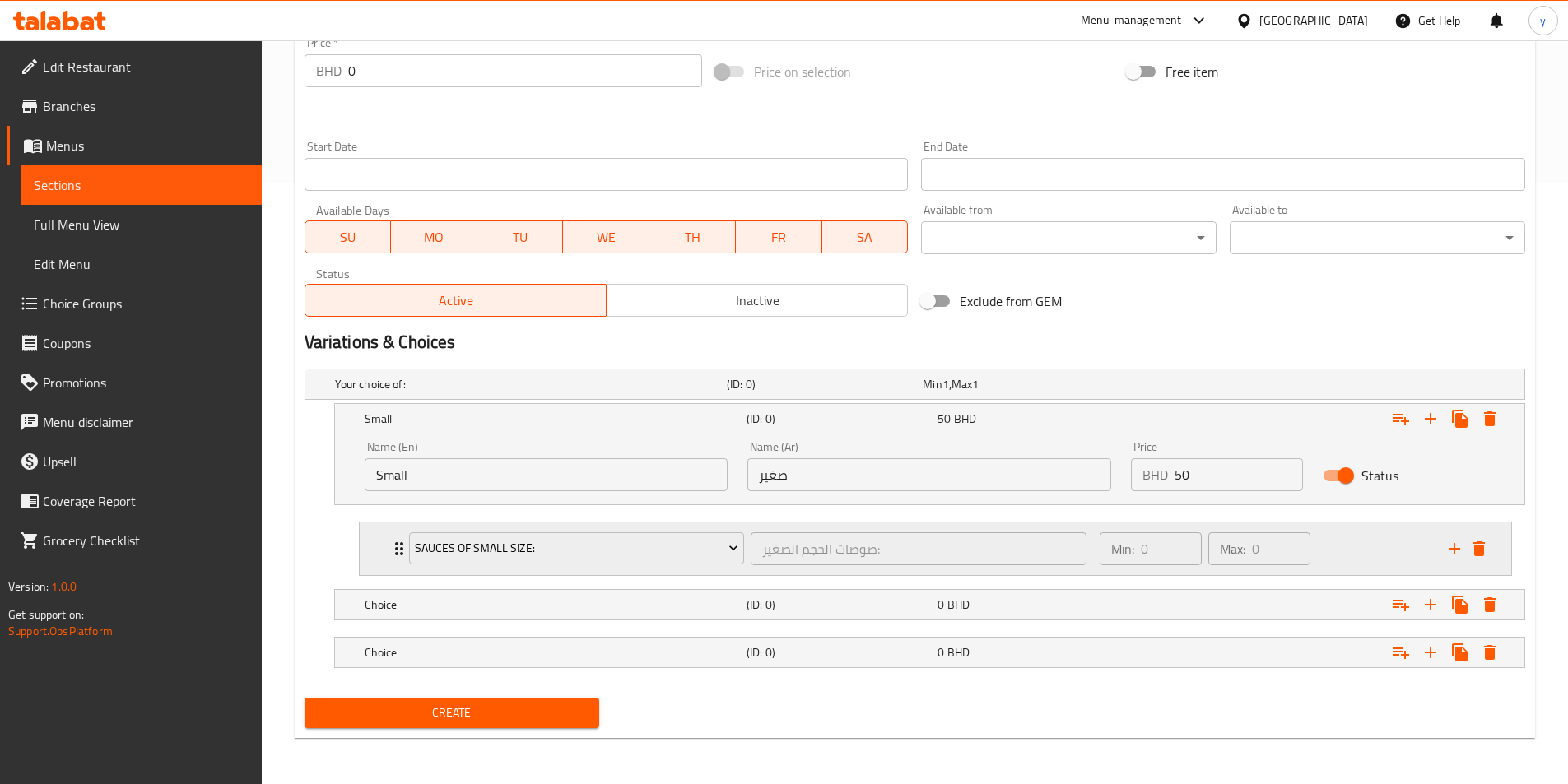
scroll to position [601, 0]
click at [351, 596] on div "Choice (ID: 0) 0 BHD" at bounding box center [930, 605] width 1189 height 30
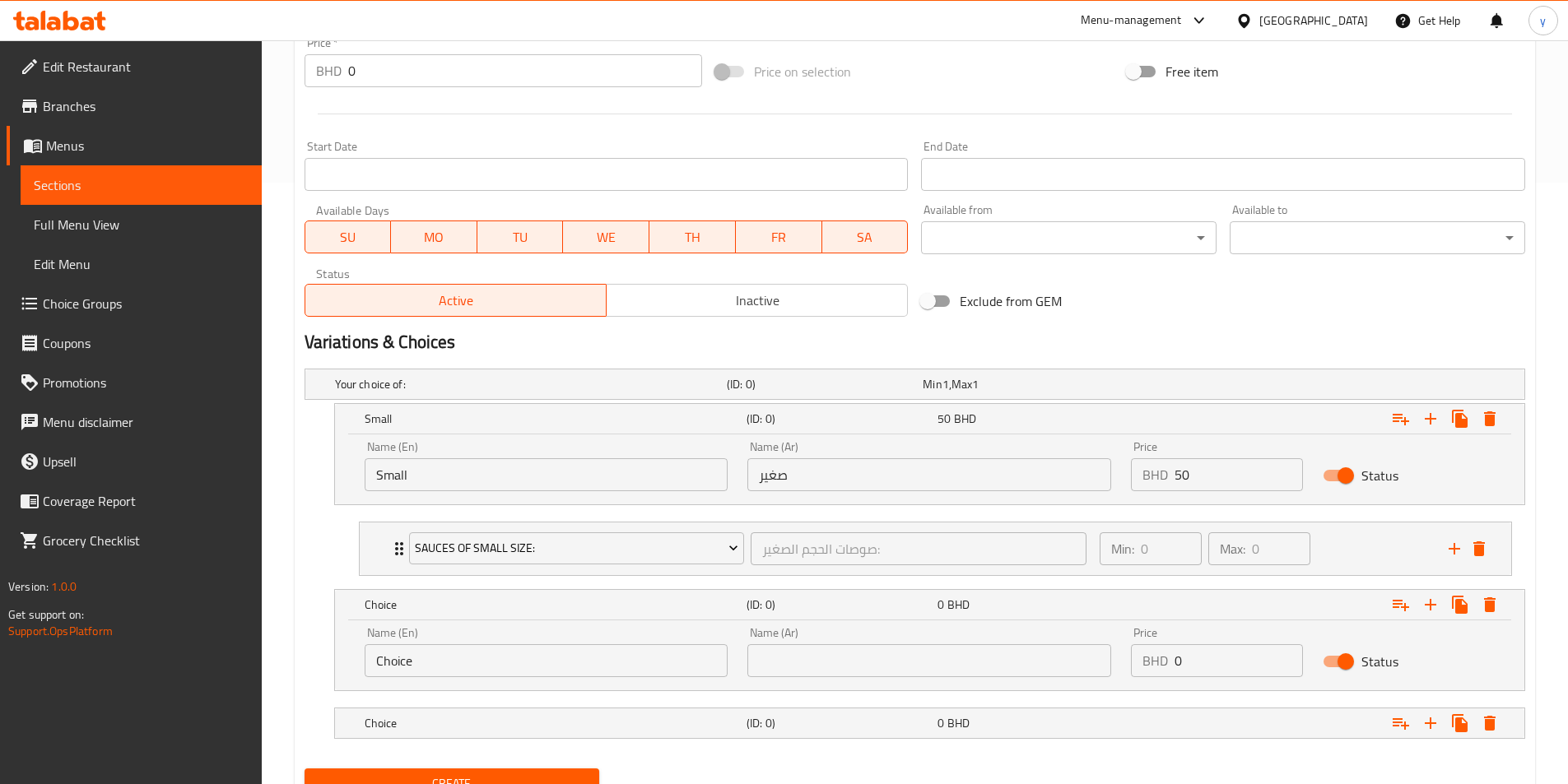
click at [540, 665] on input "Choice" at bounding box center [546, 661] width 364 height 33
type input "Medium"
click at [773, 666] on input "text" at bounding box center [929, 661] width 364 height 33
type input "وسط"
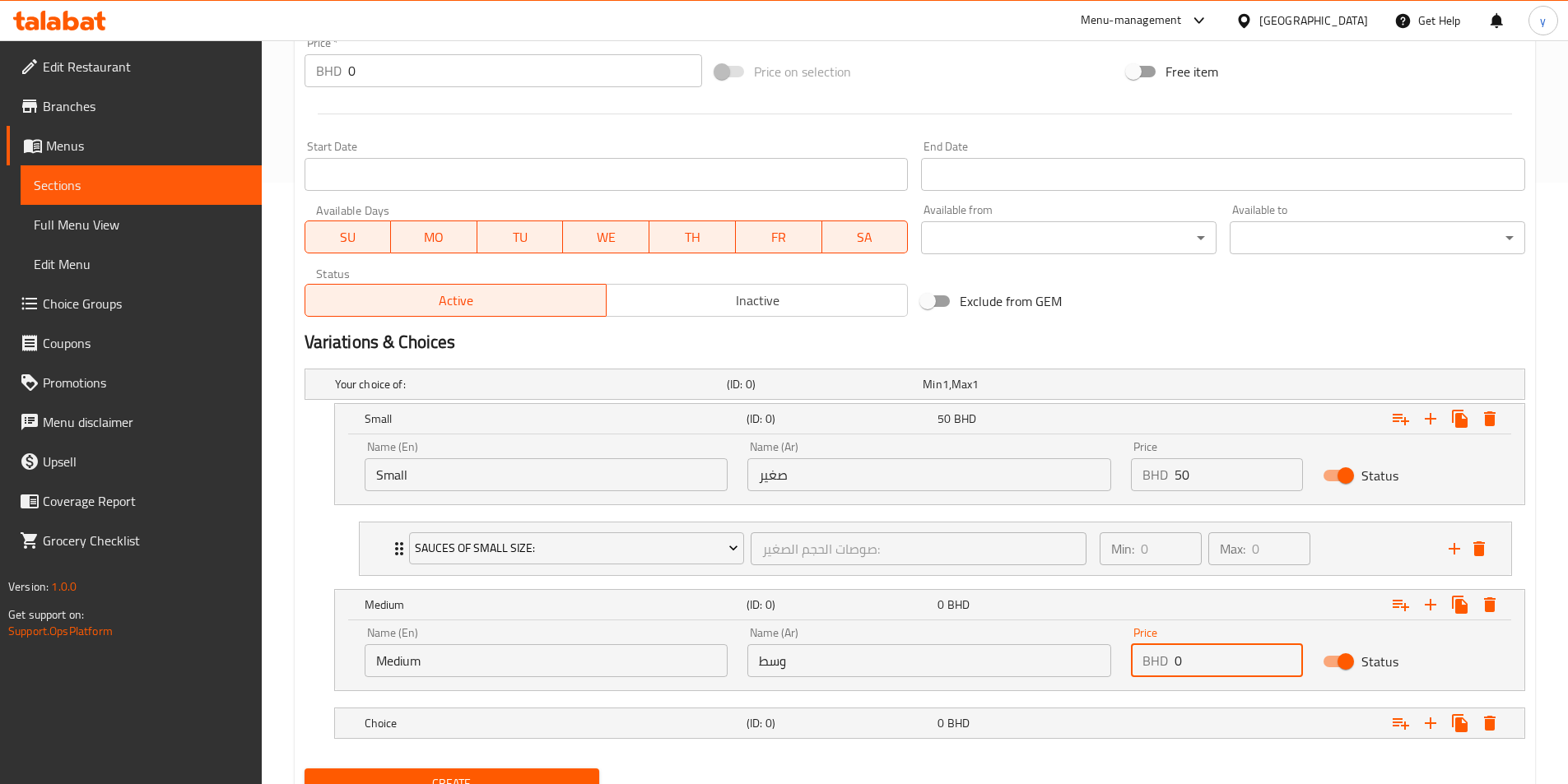
click at [1053, 654] on input "0" at bounding box center [1239, 661] width 128 height 33
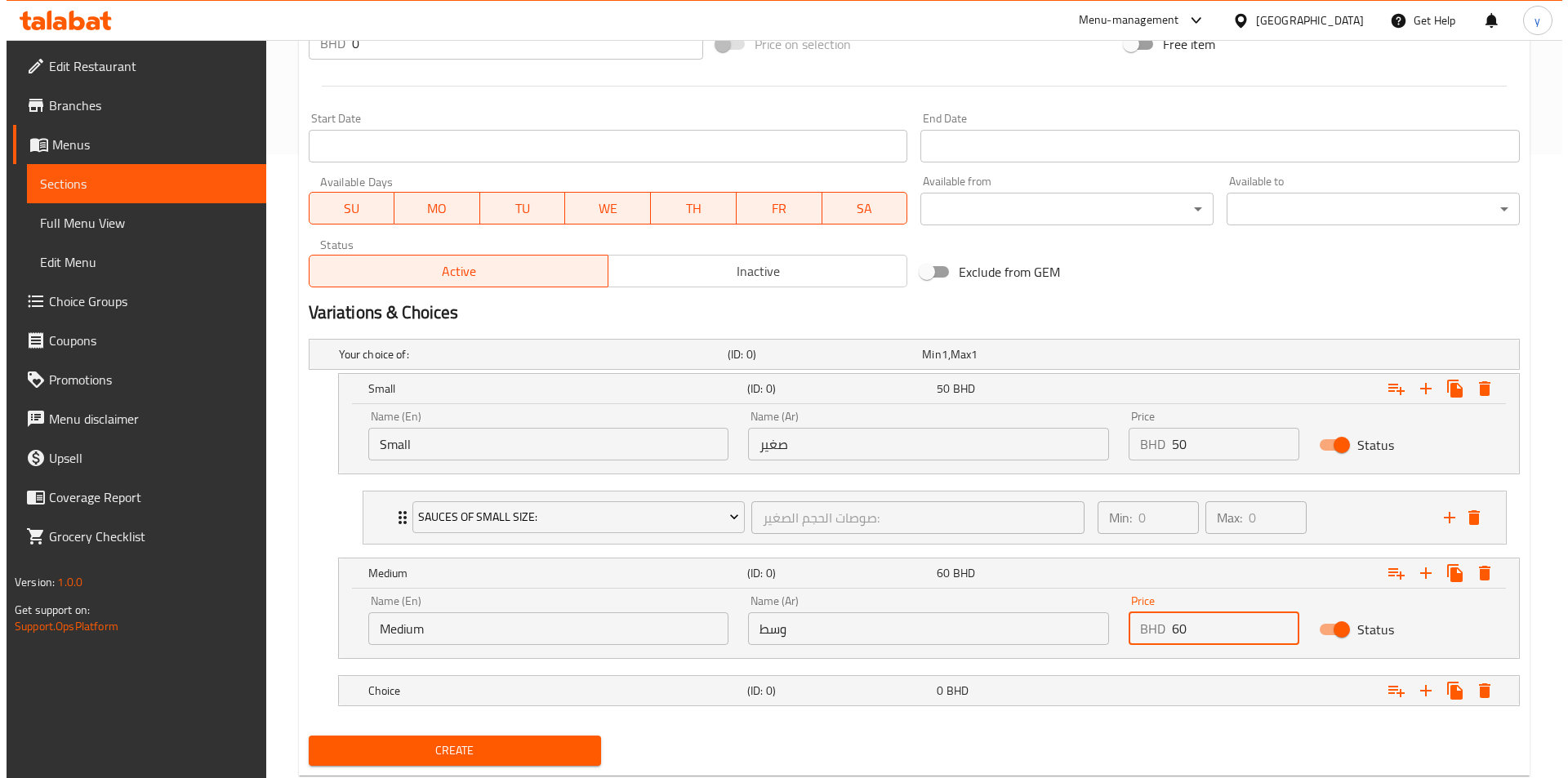
scroll to position [667, 0]
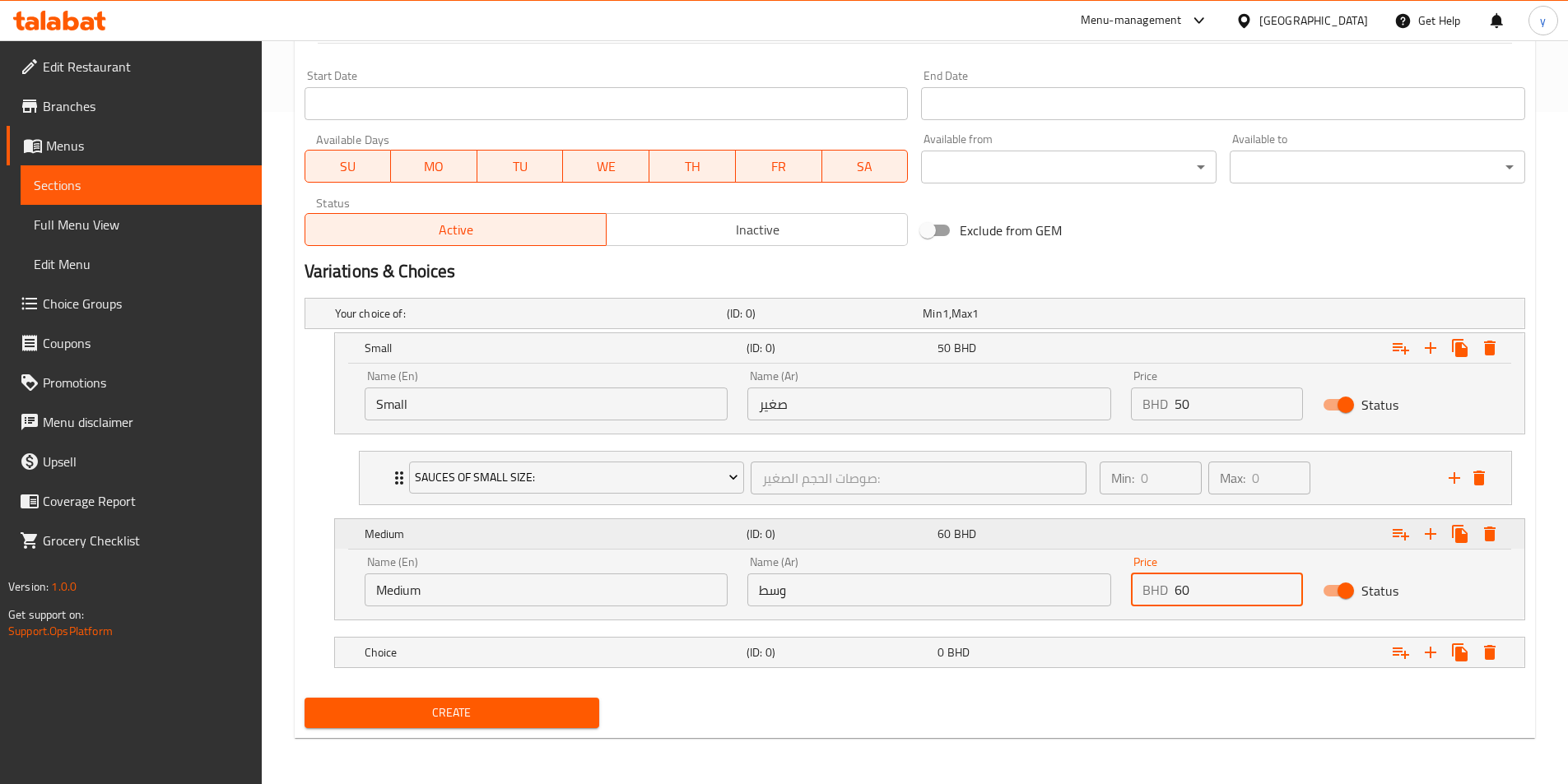
type input "60"
click at [1053, 543] on icon "Expand" at bounding box center [1400, 535] width 20 height 20
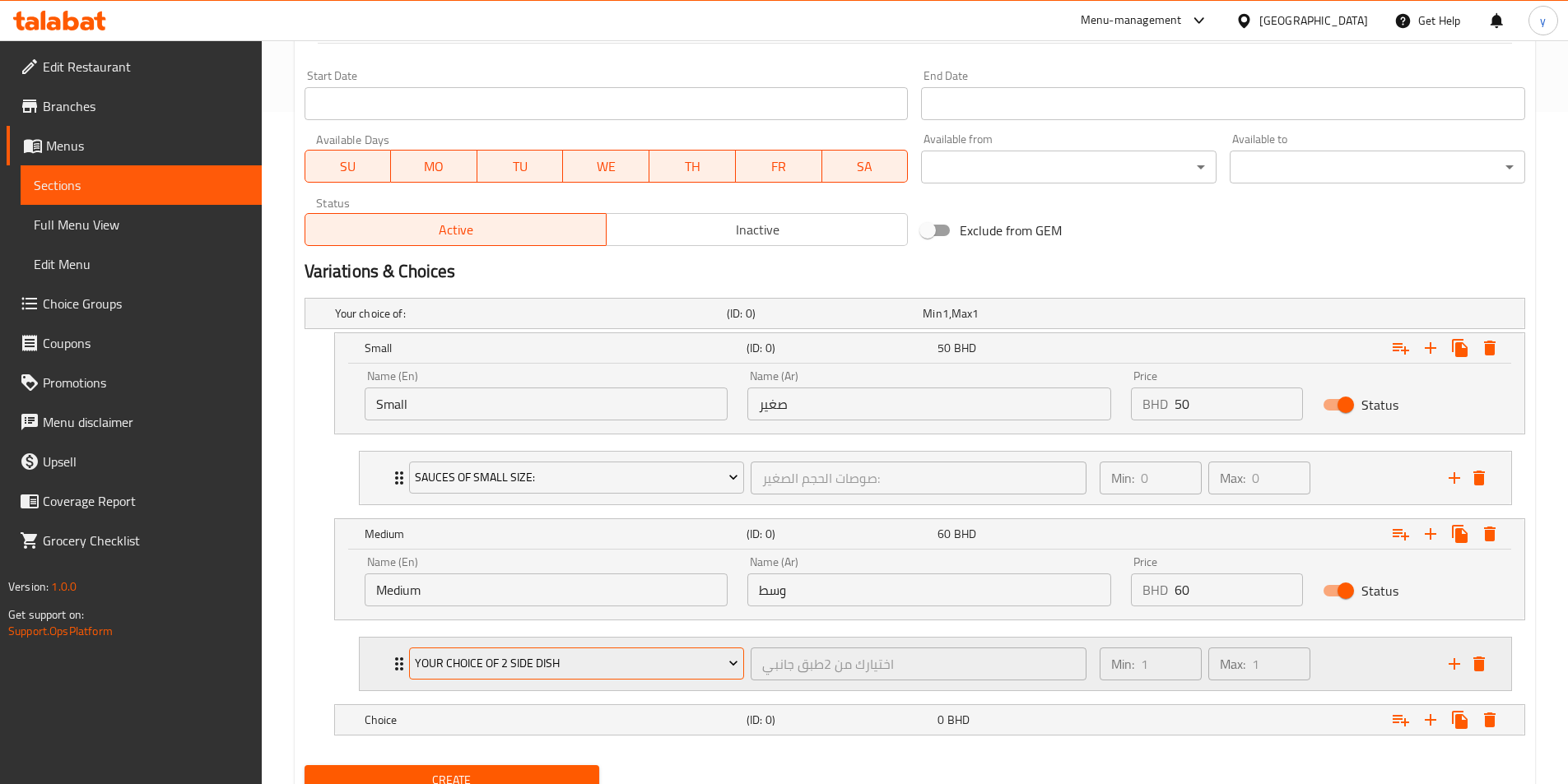
click at [542, 664] on span "your choice of 2 side dish" at bounding box center [576, 663] width 324 height 21
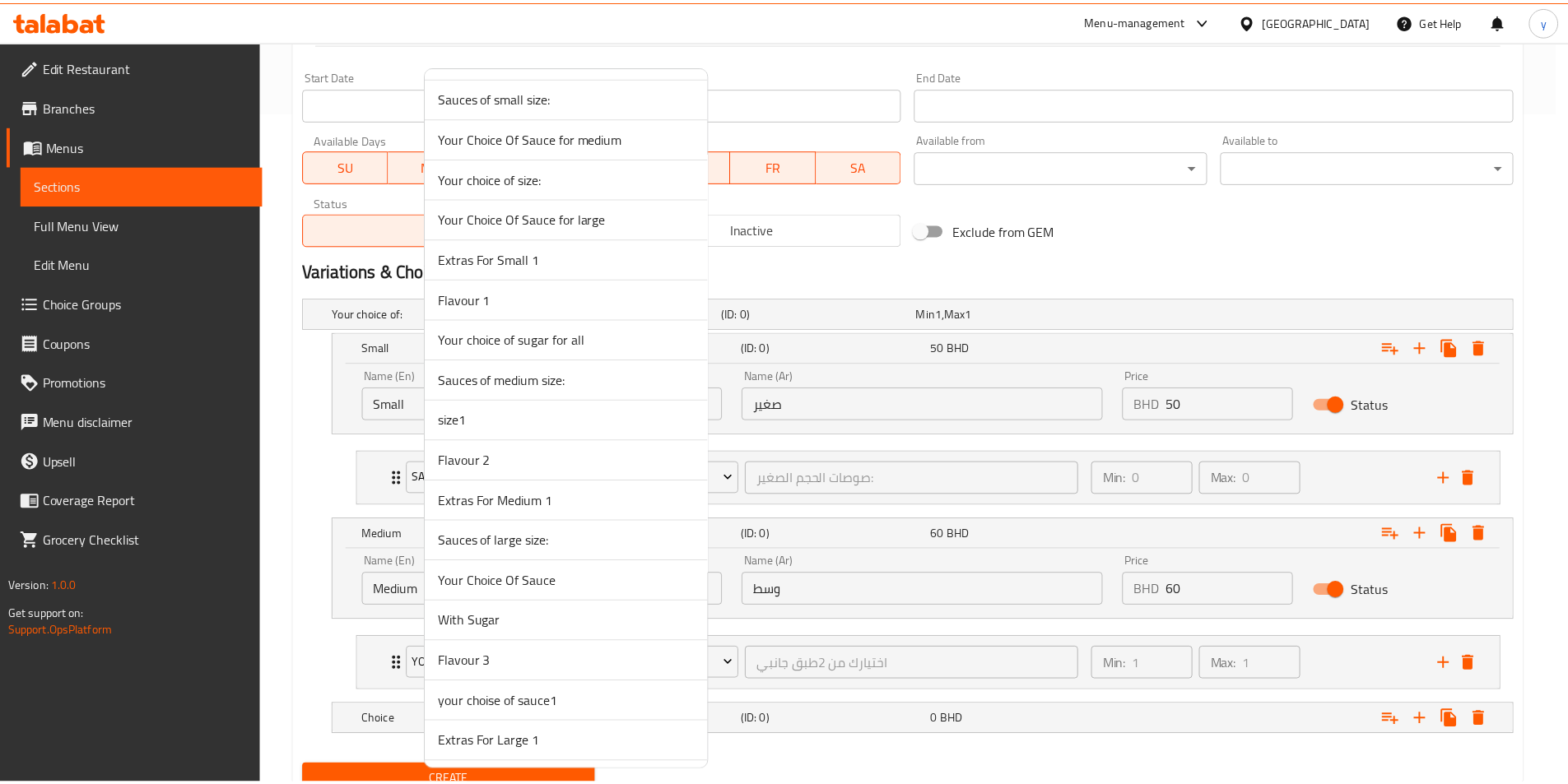
scroll to position [1728, 0]
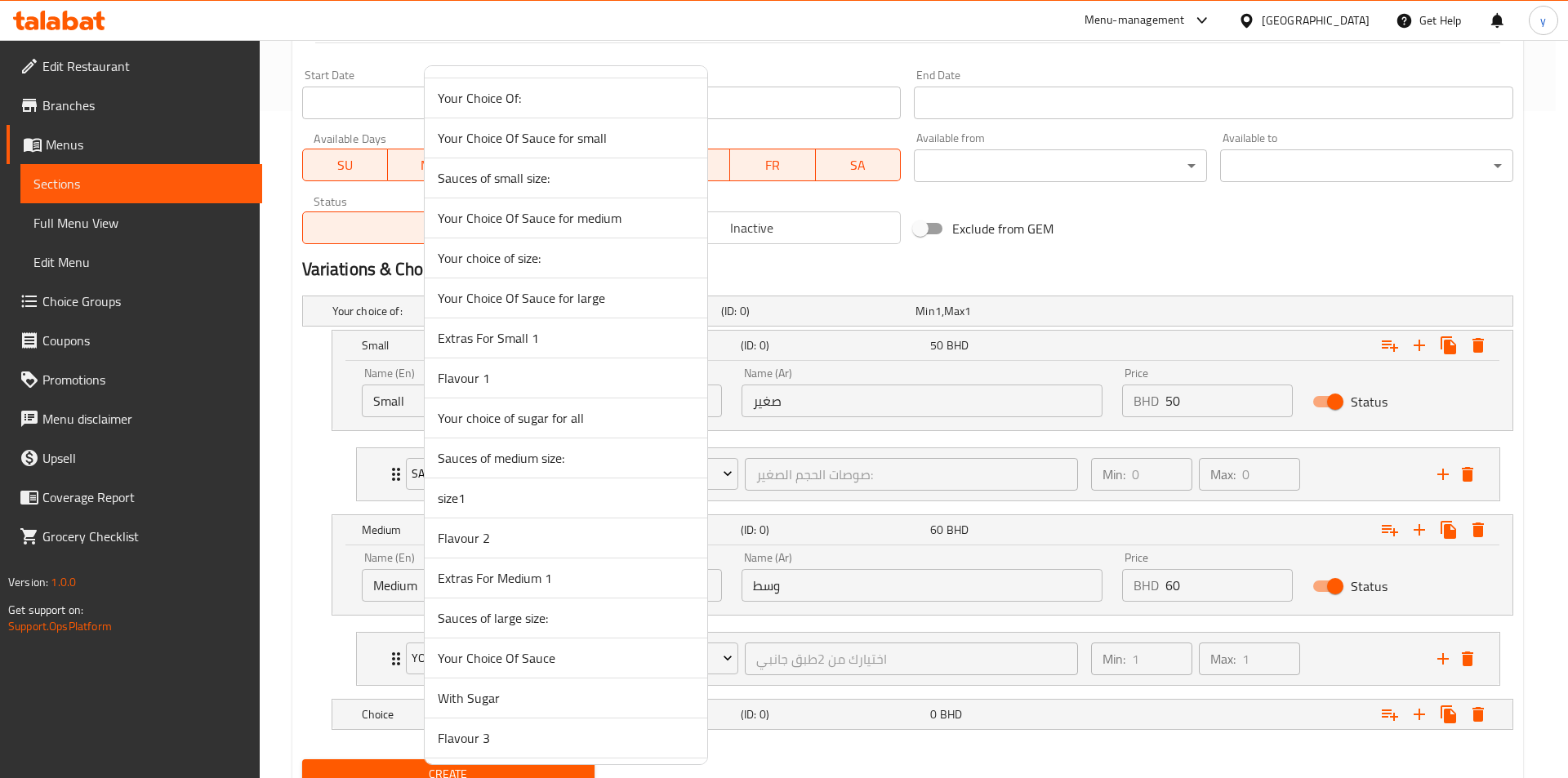
click at [495, 463] on span "Sauces of medium size:" at bounding box center [566, 459] width 257 height 20
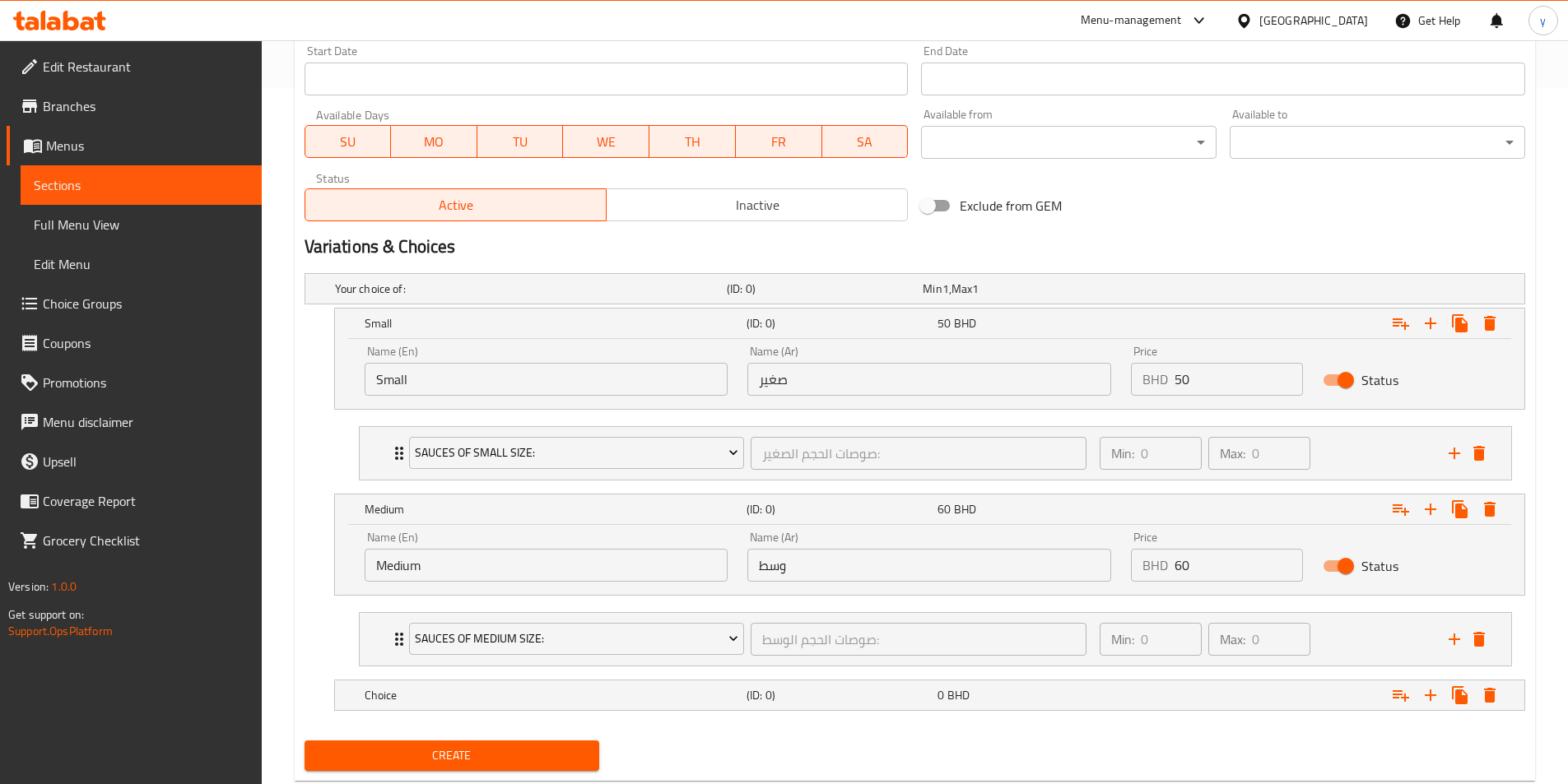
scroll to position [740, 0]
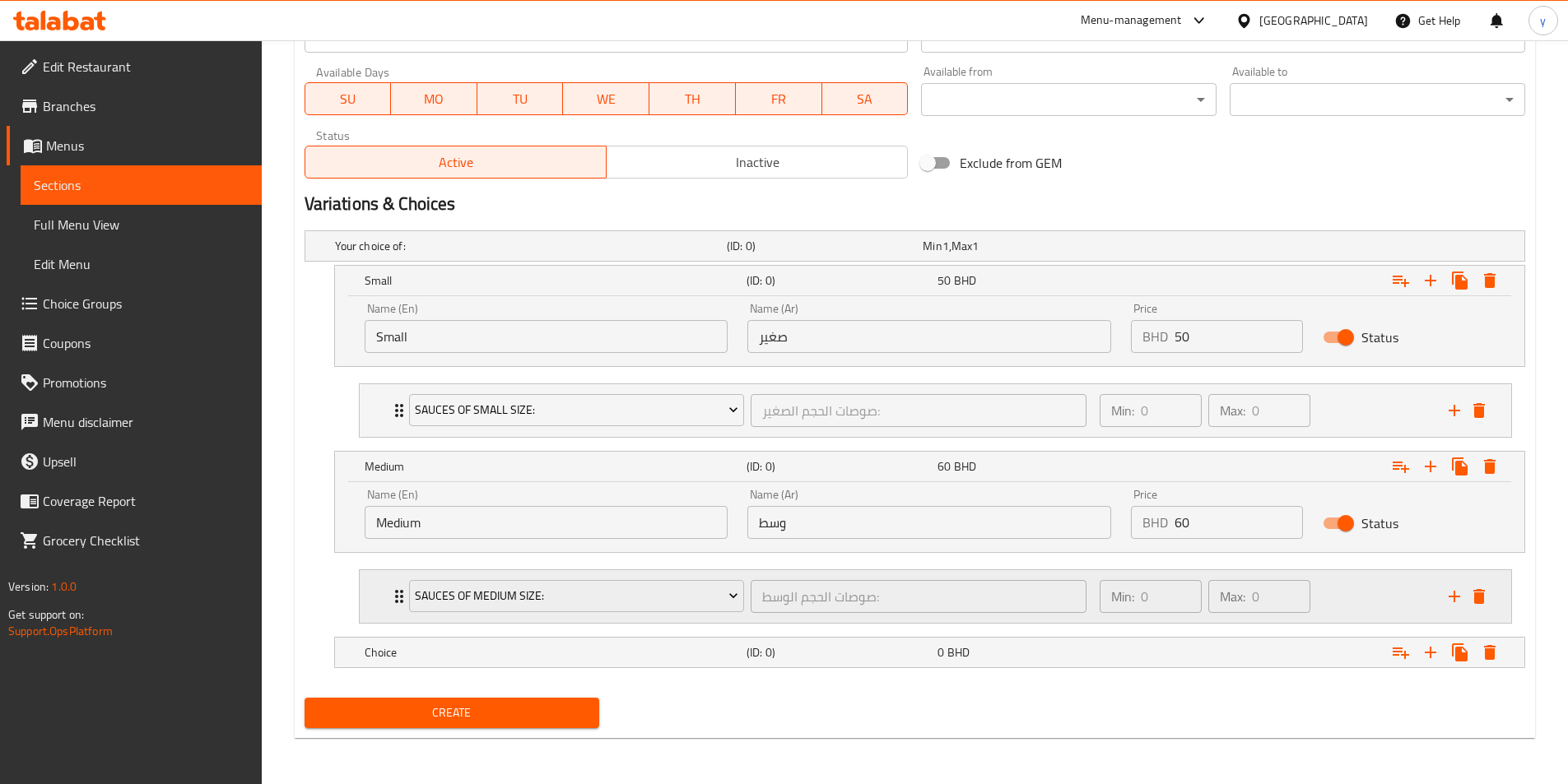
click at [395, 606] on div "Sauces of medium size: صوصات الحجم الوسط: ​ Min: 0 ​ Max: 0 ​" at bounding box center [940, 596] width 1102 height 53
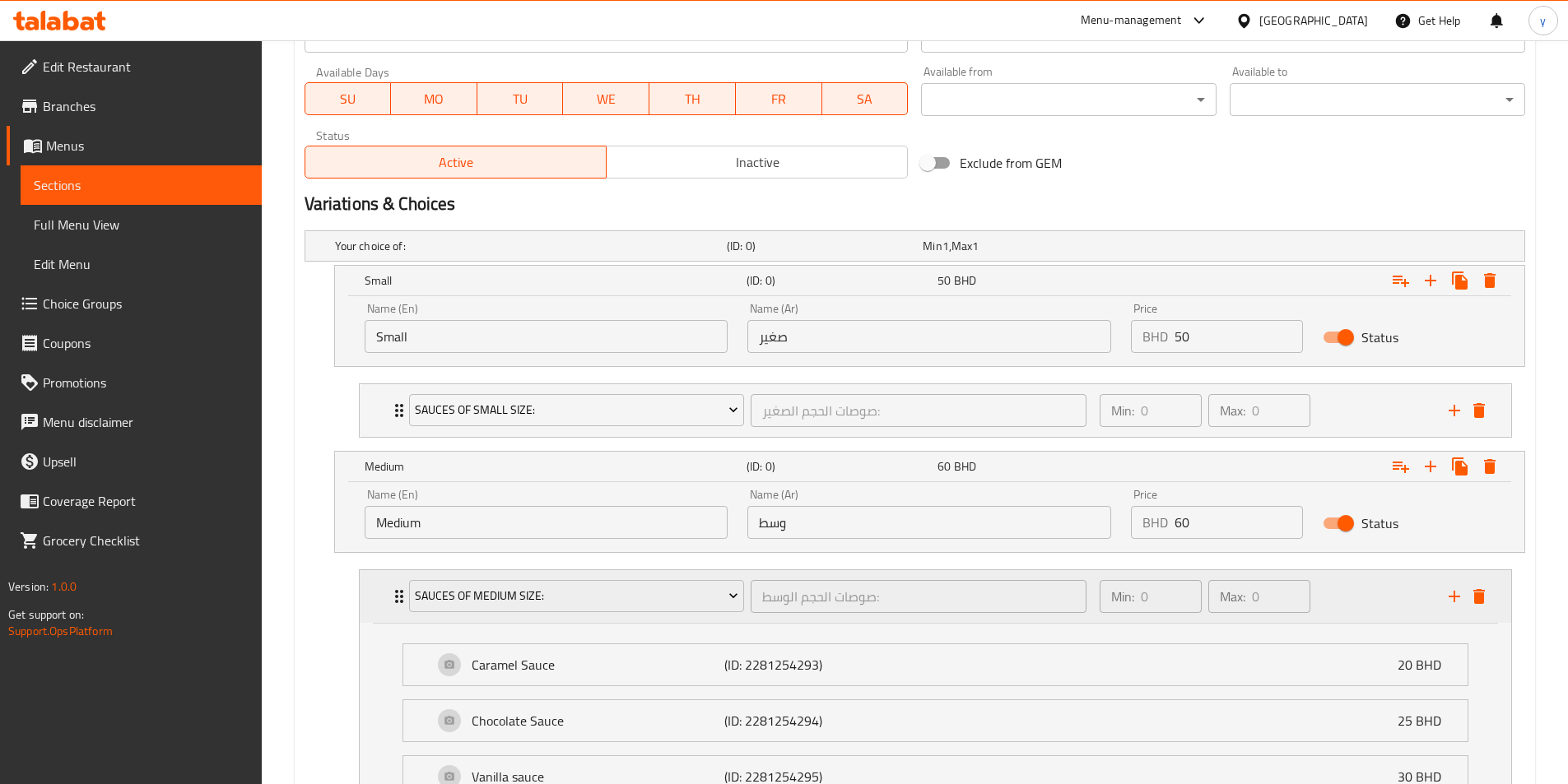
scroll to position [822, 0]
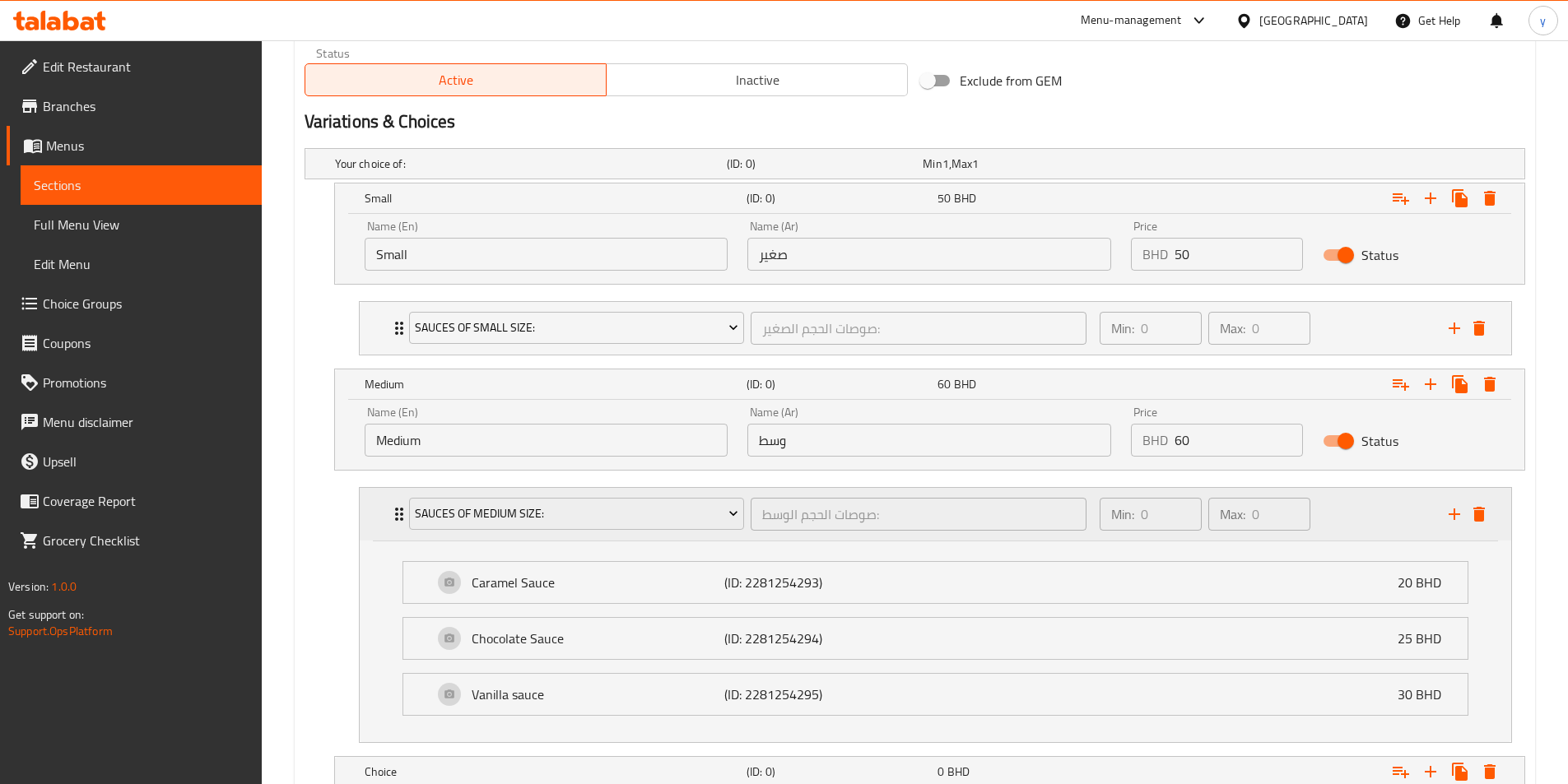
click at [391, 520] on icon "Expand" at bounding box center [400, 515] width 20 height 20
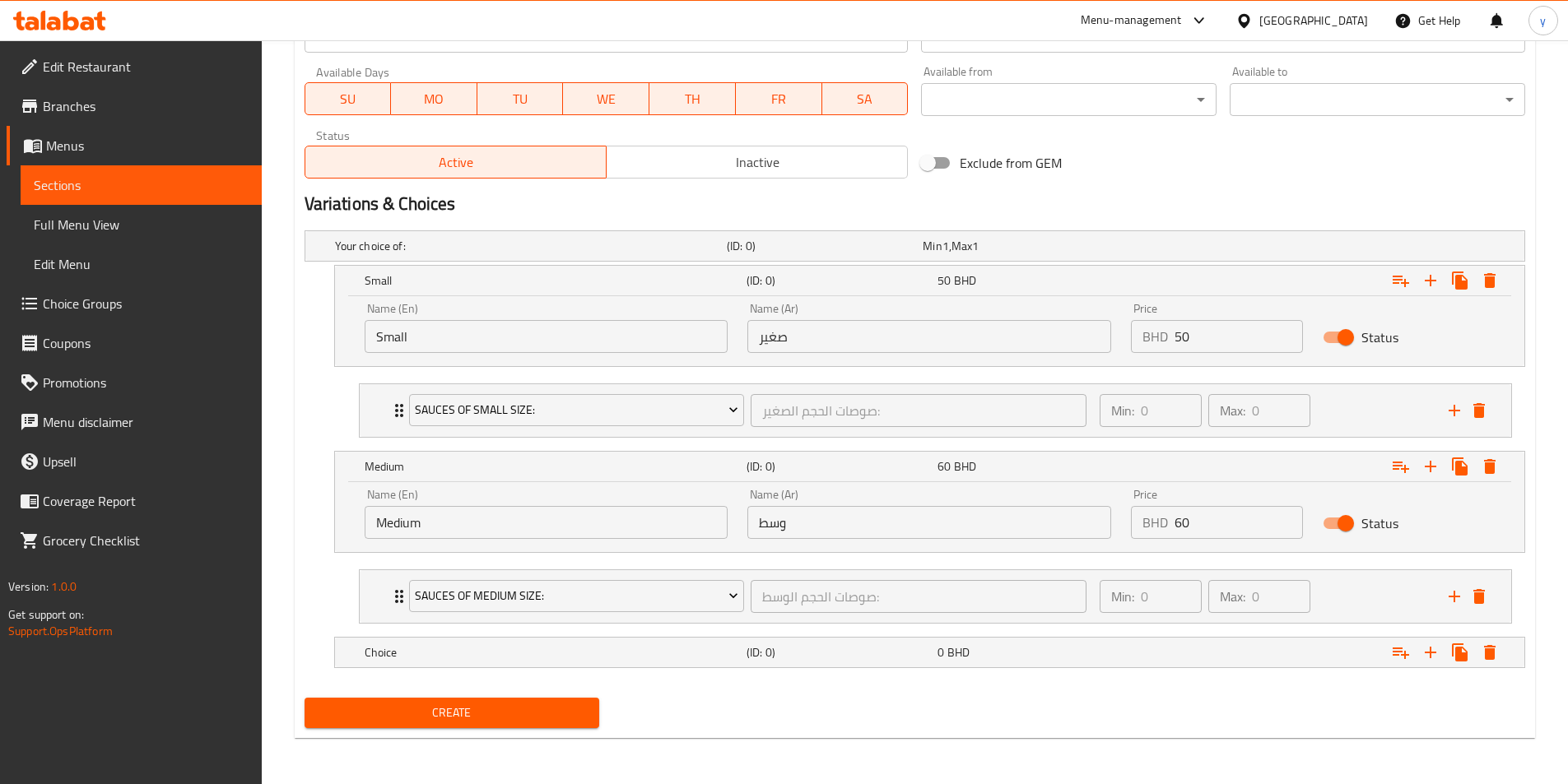
scroll to position [740, 0]
click at [670, 653] on h5 "Choice" at bounding box center [552, 653] width 375 height 17
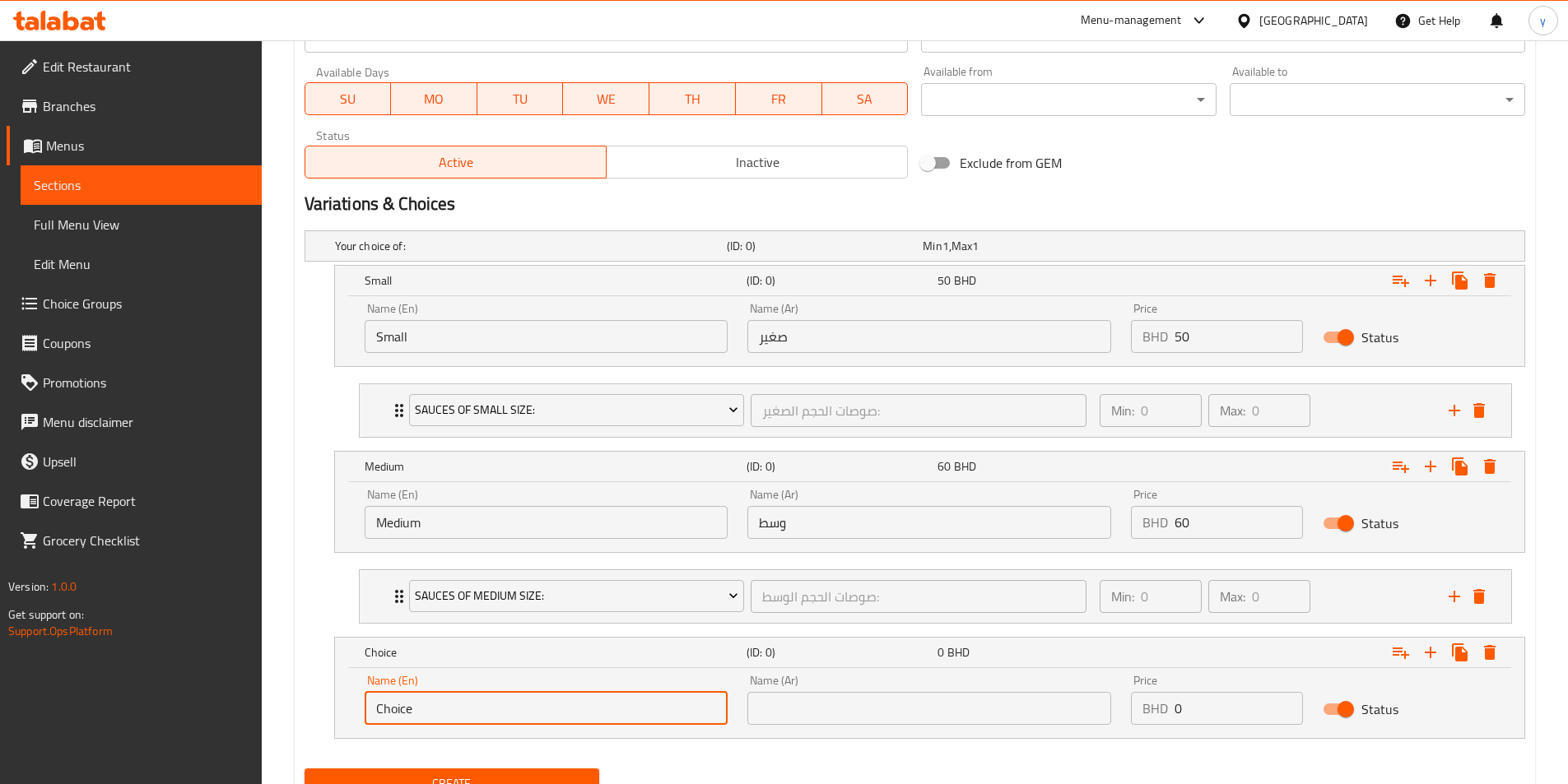
click at [556, 711] on input "Choice" at bounding box center [546, 708] width 364 height 33
type input "l"
type input "Large"
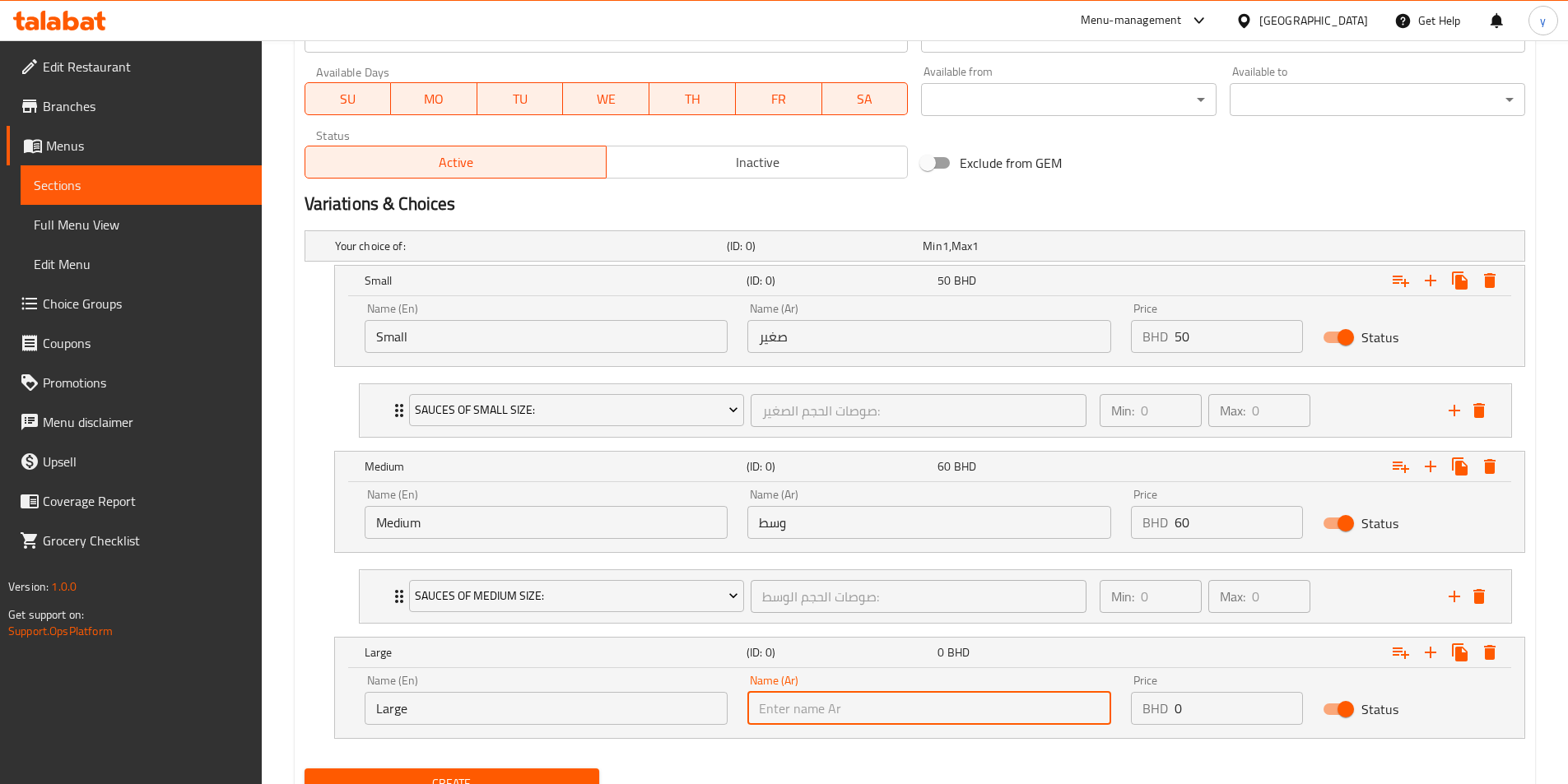
click at [864, 706] on input "text" at bounding box center [929, 708] width 364 height 33
type input "كبير"
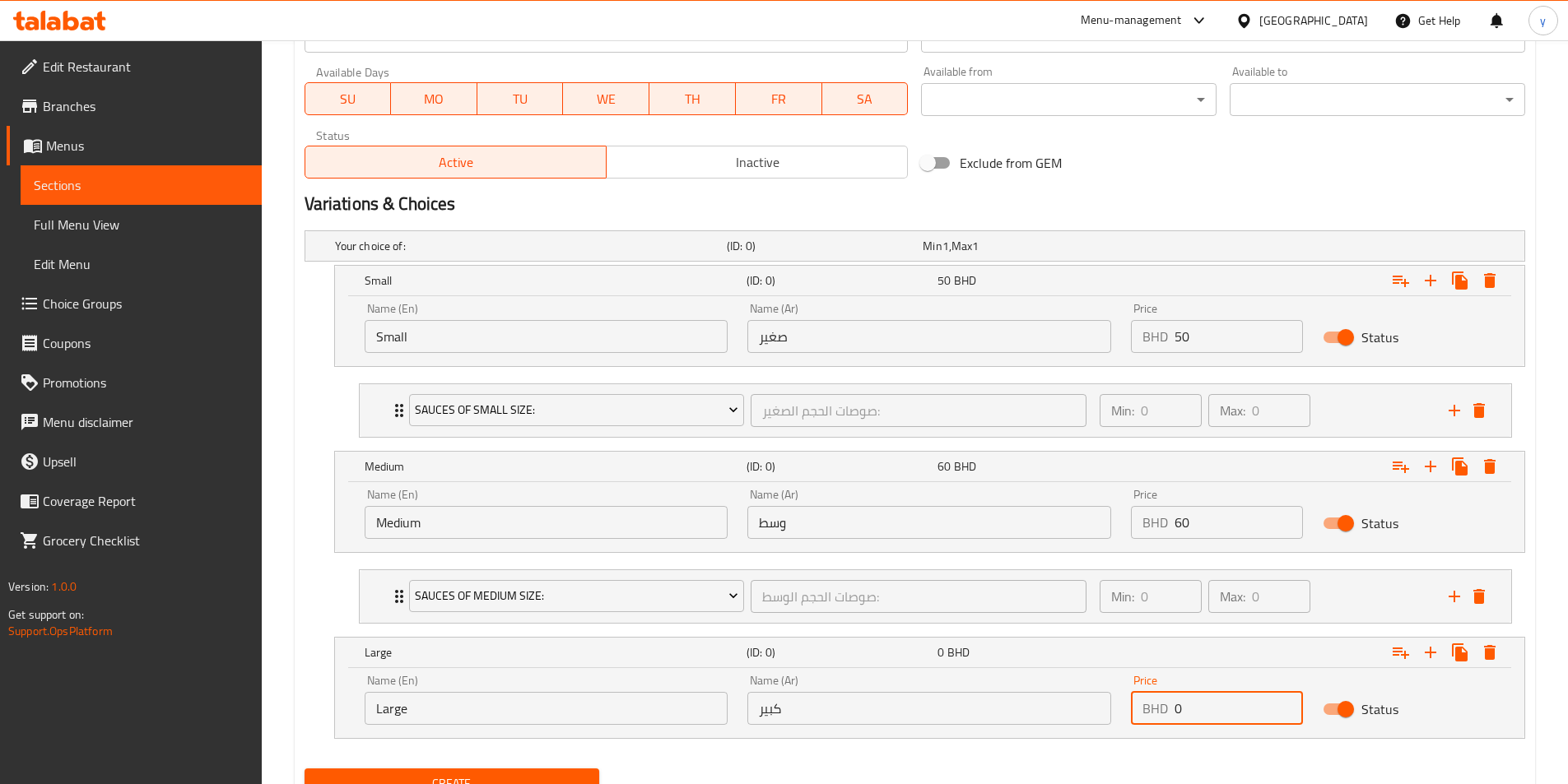
click at [1053, 711] on input "0" at bounding box center [1239, 708] width 128 height 33
type input "70"
click at [1053, 643] on icon "Expand" at bounding box center [1400, 653] width 20 height 20
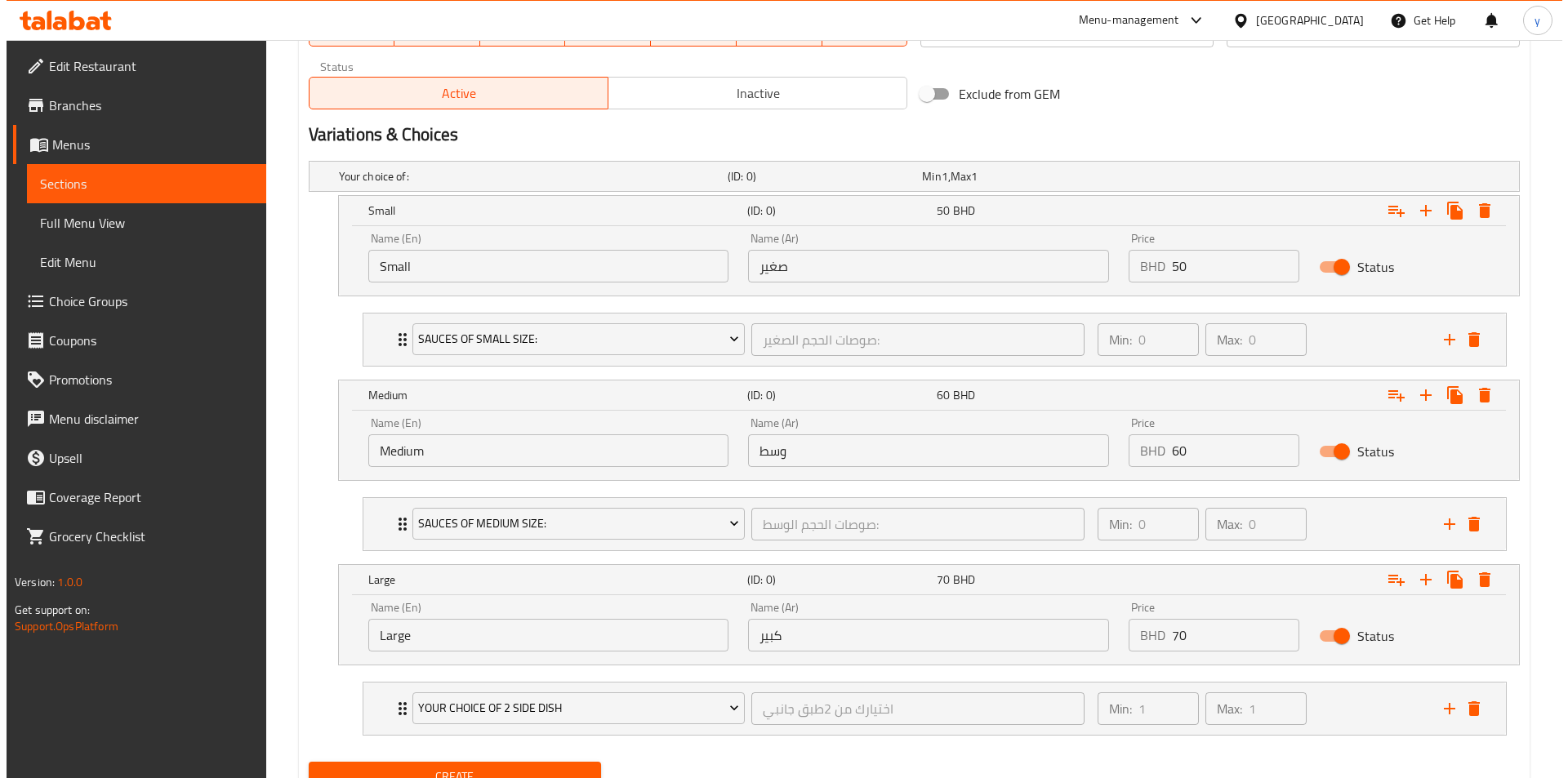
scroll to position [872, 0]
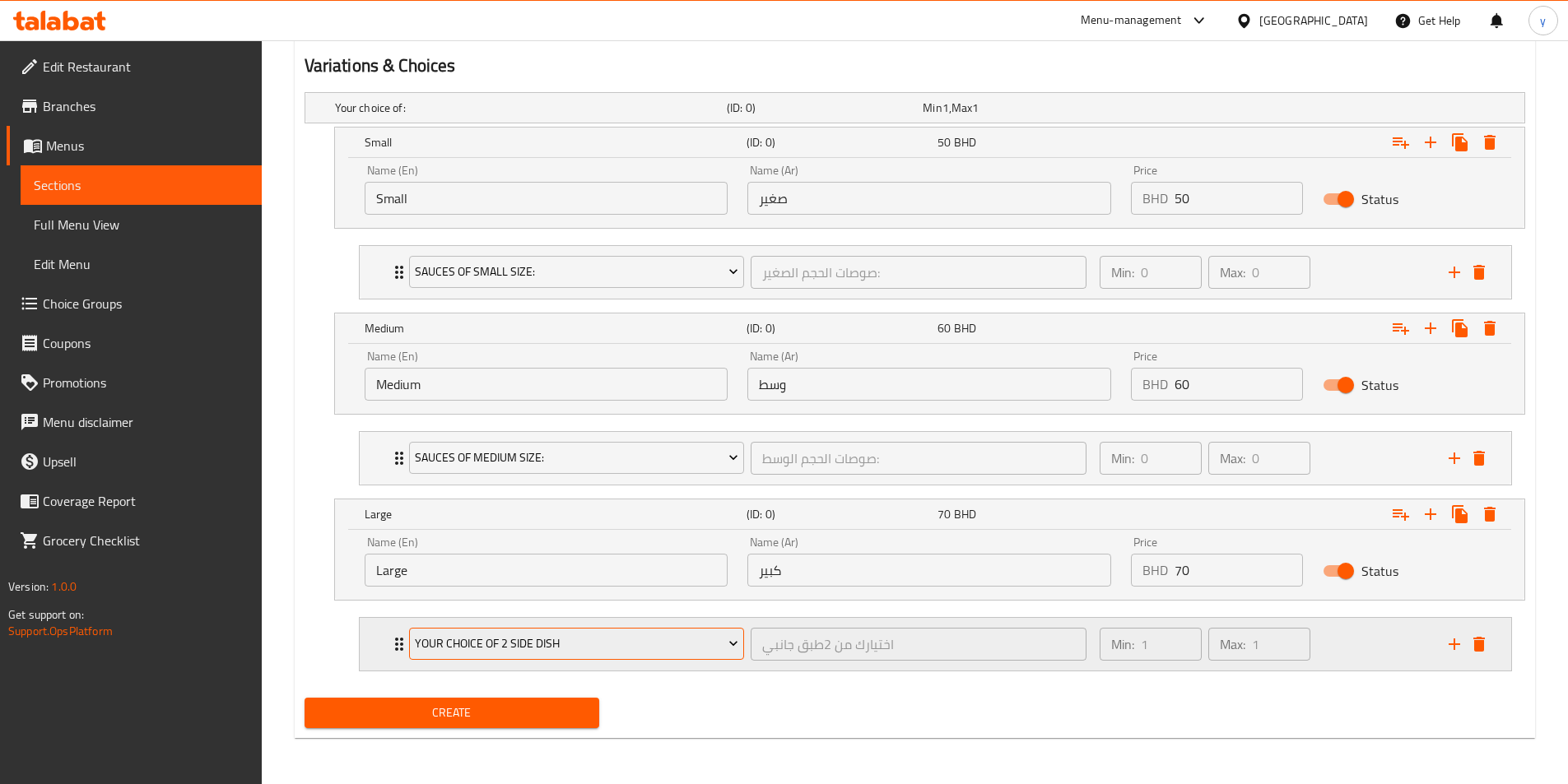
click at [602, 648] on span "your choice of 2 side dish" at bounding box center [576, 644] width 324 height 21
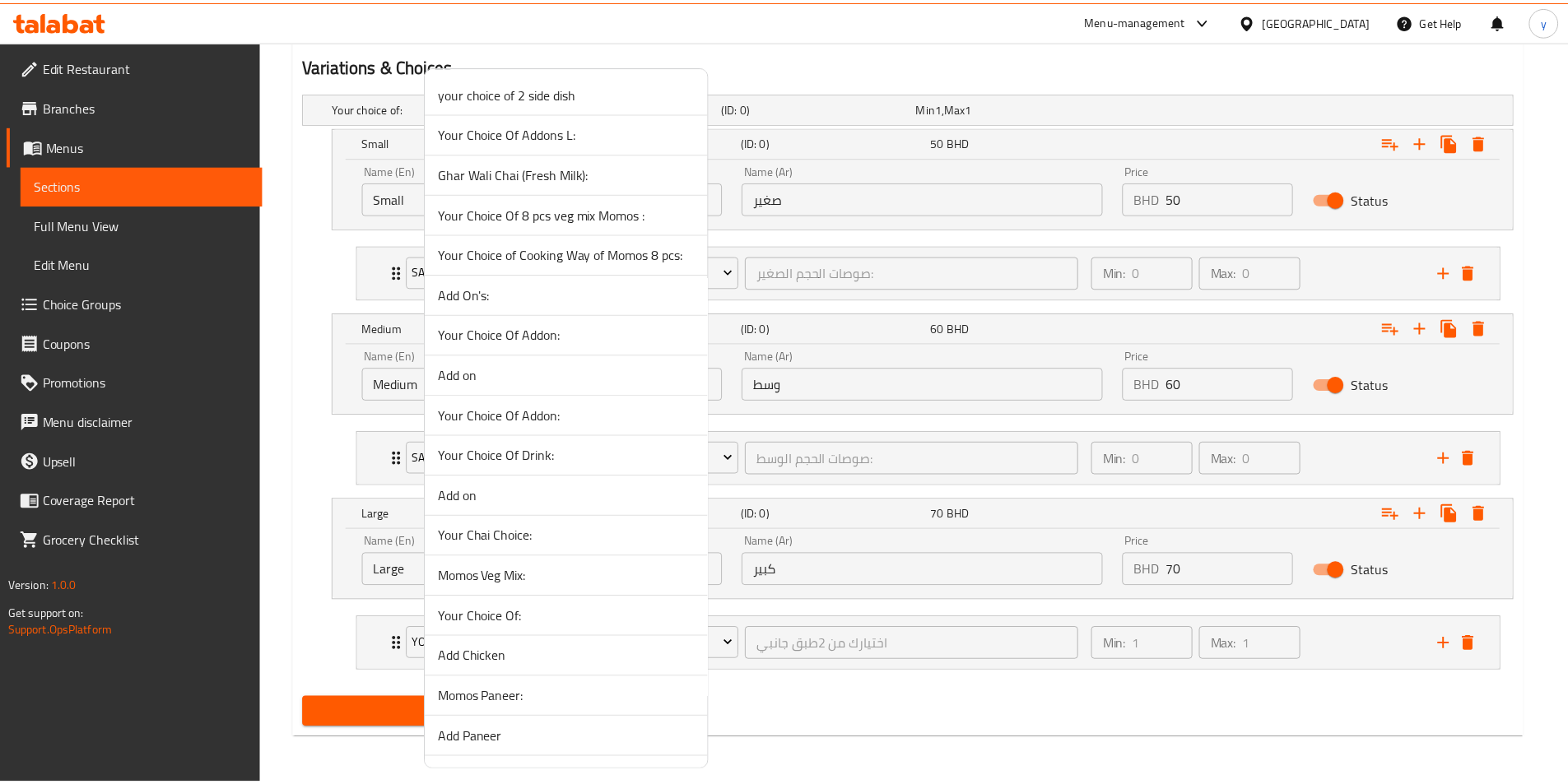
scroll to position [1611, 0]
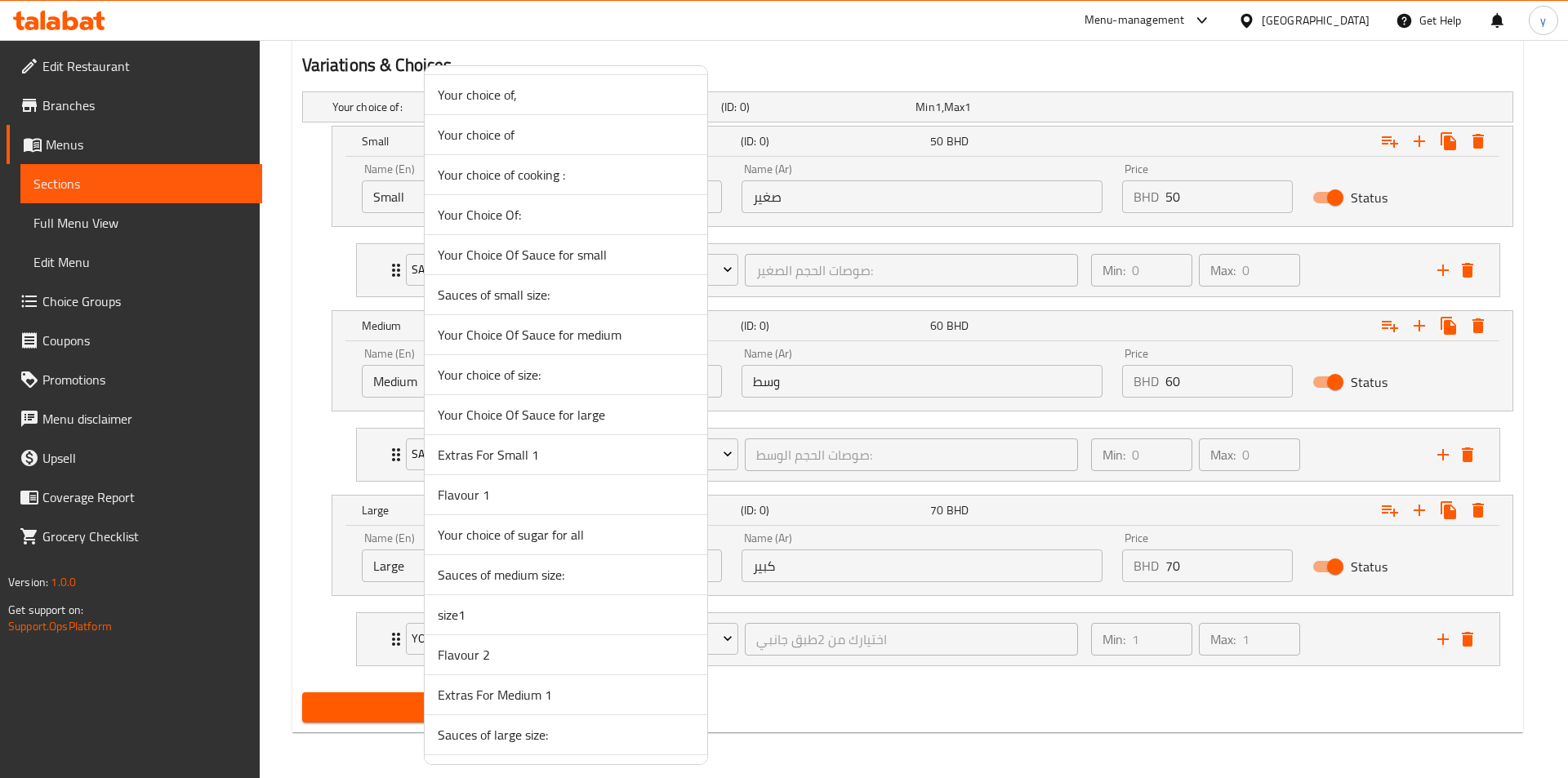
click at [503, 732] on span "Sauces of large size:" at bounding box center [566, 735] width 257 height 20
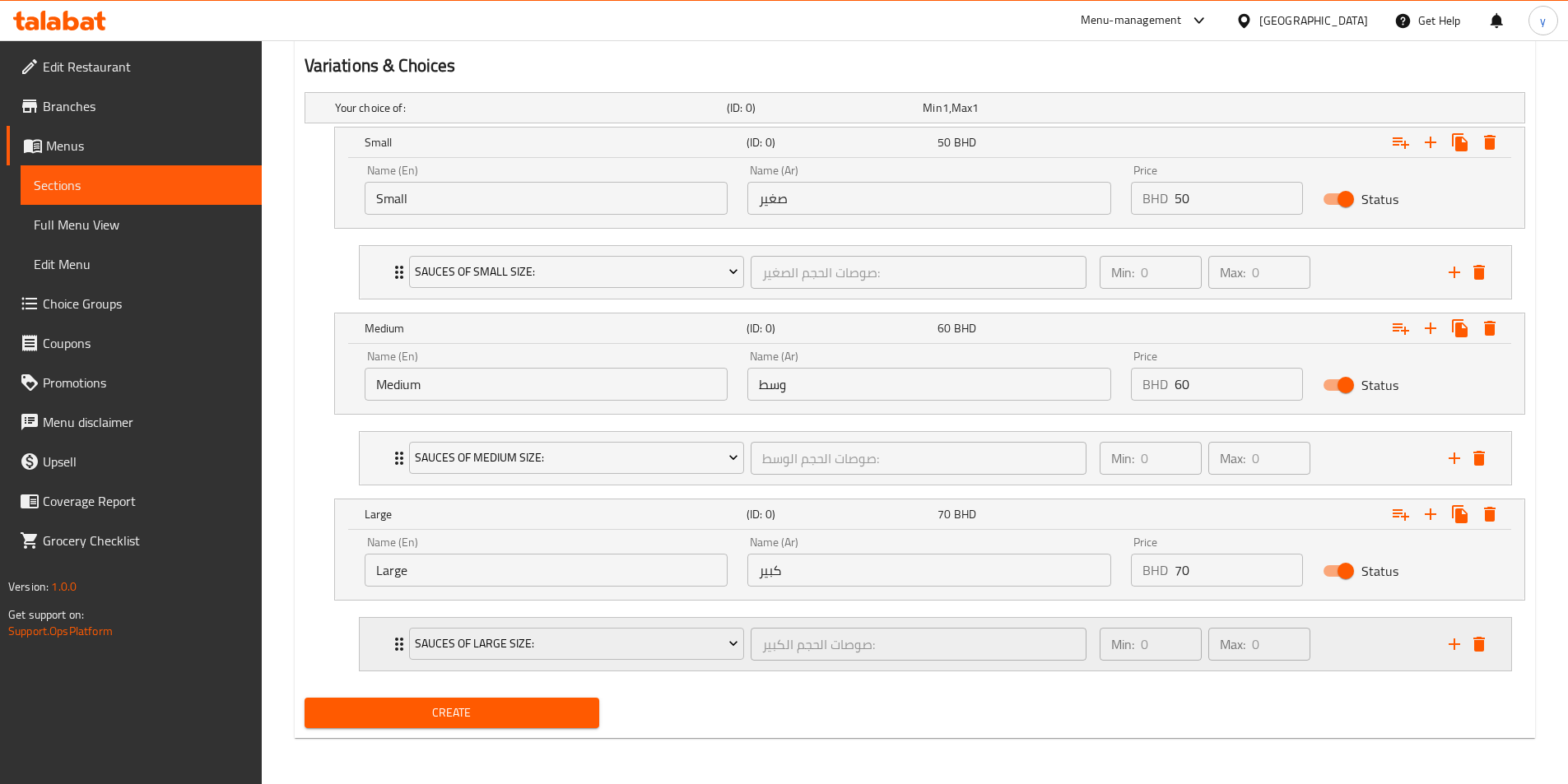
click at [397, 655] on div "Sauces of large size: صوصات الحجم الكبير: ​ Min: 0 ​ Max: 0 ​" at bounding box center [940, 644] width 1102 height 53
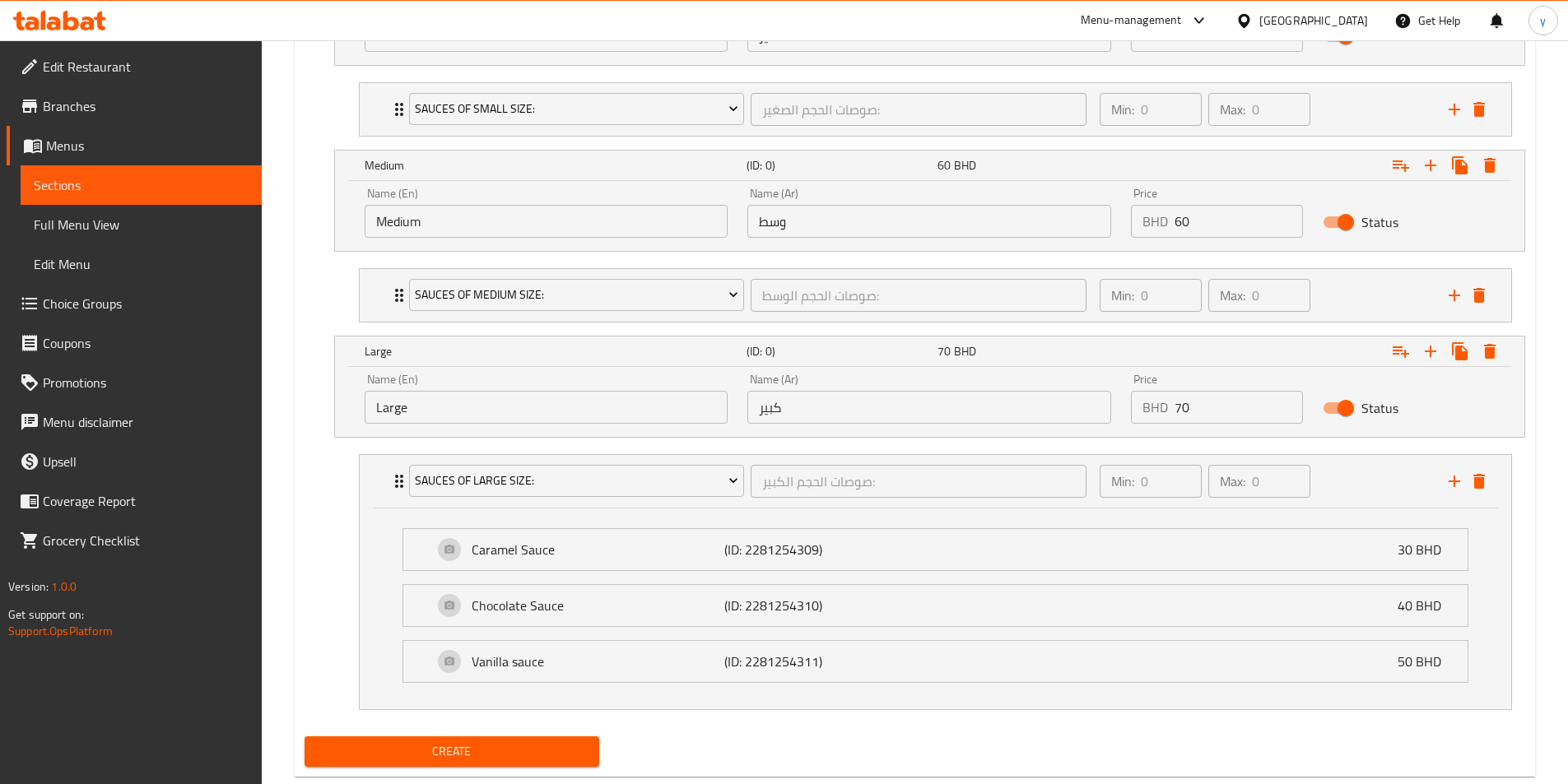
scroll to position [1043, 0]
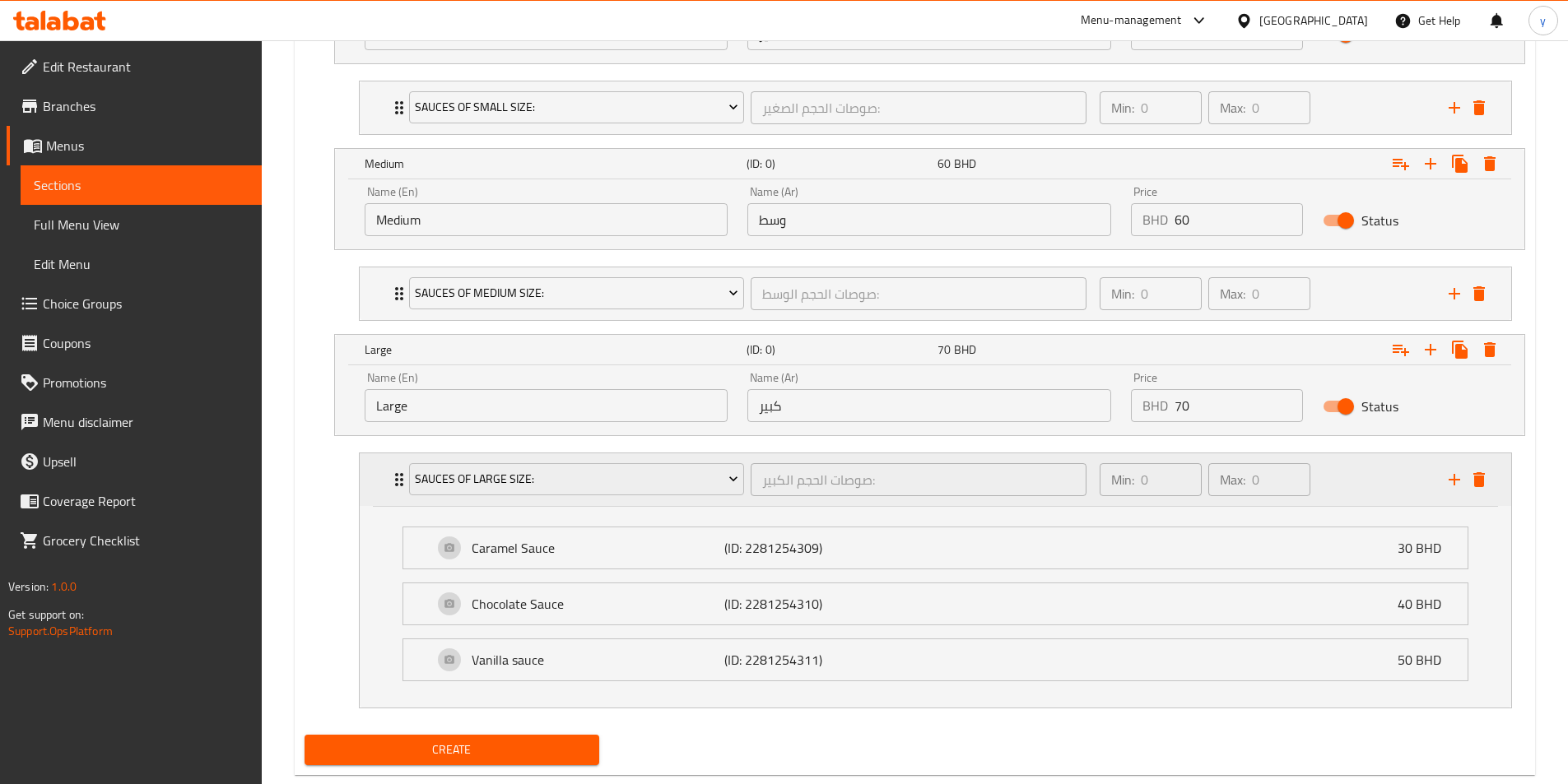
click at [400, 485] on div "Sauces of large size: صوصات الحجم الكبير: ​" at bounding box center [748, 480] width 698 height 53
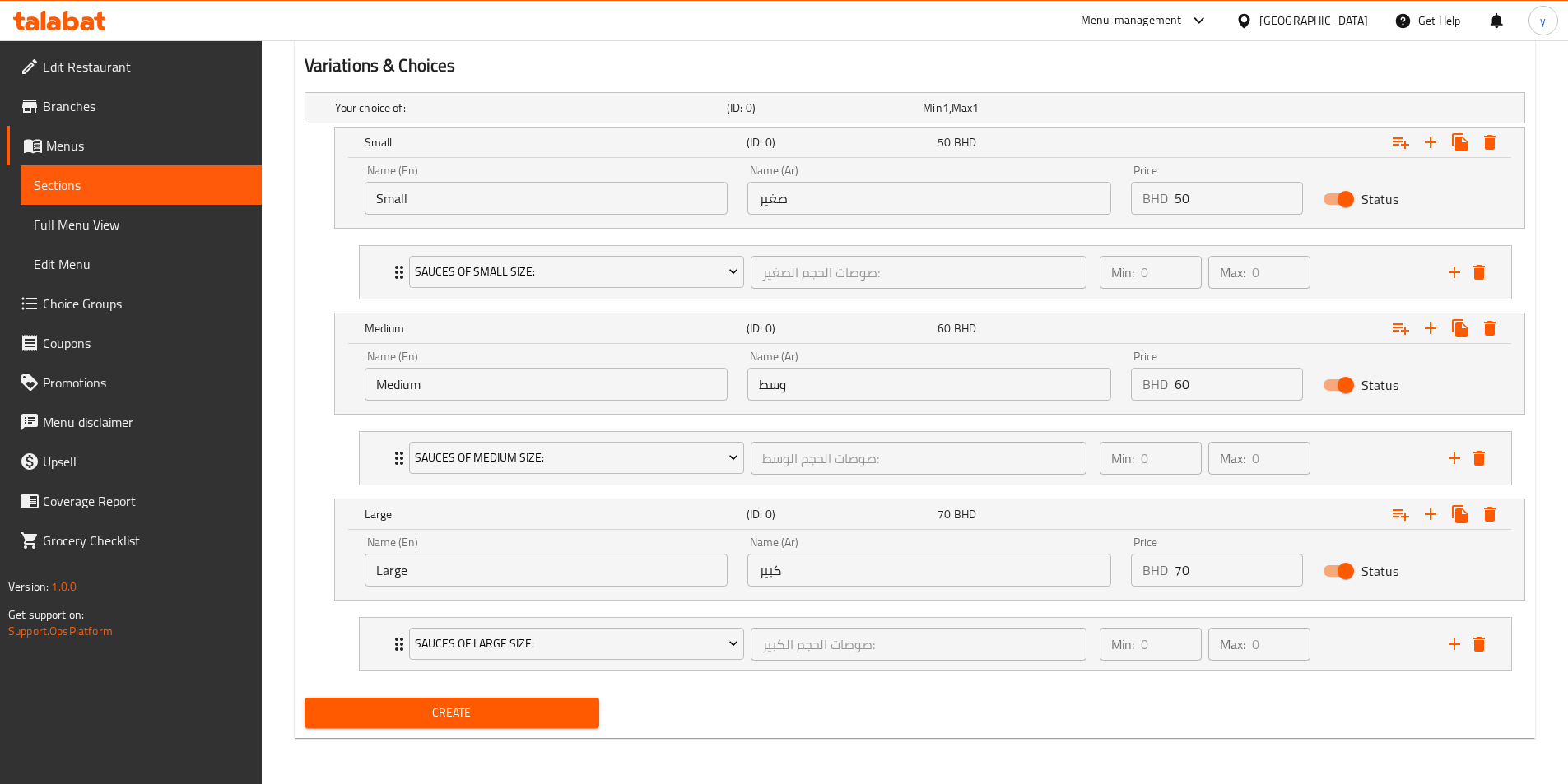
scroll to position [878, 0]
click at [329, 626] on nav "Sauces of large size: صوصات الحجم الكبير: ​ Min: 0 ​ Max: 0 ​ Caramel Sauce (ID…" at bounding box center [914, 644] width 1220 height 81
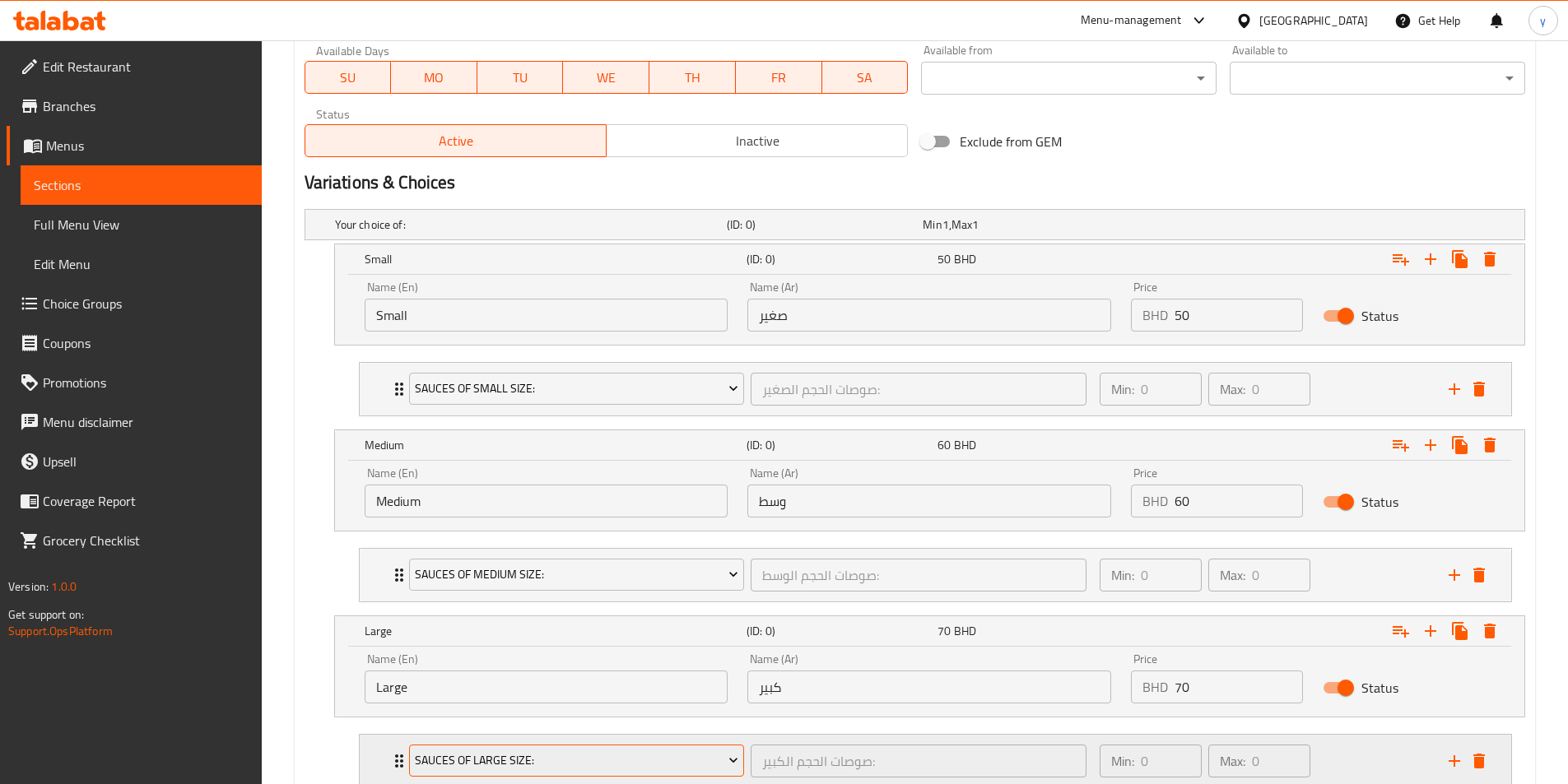
scroll to position [466, 0]
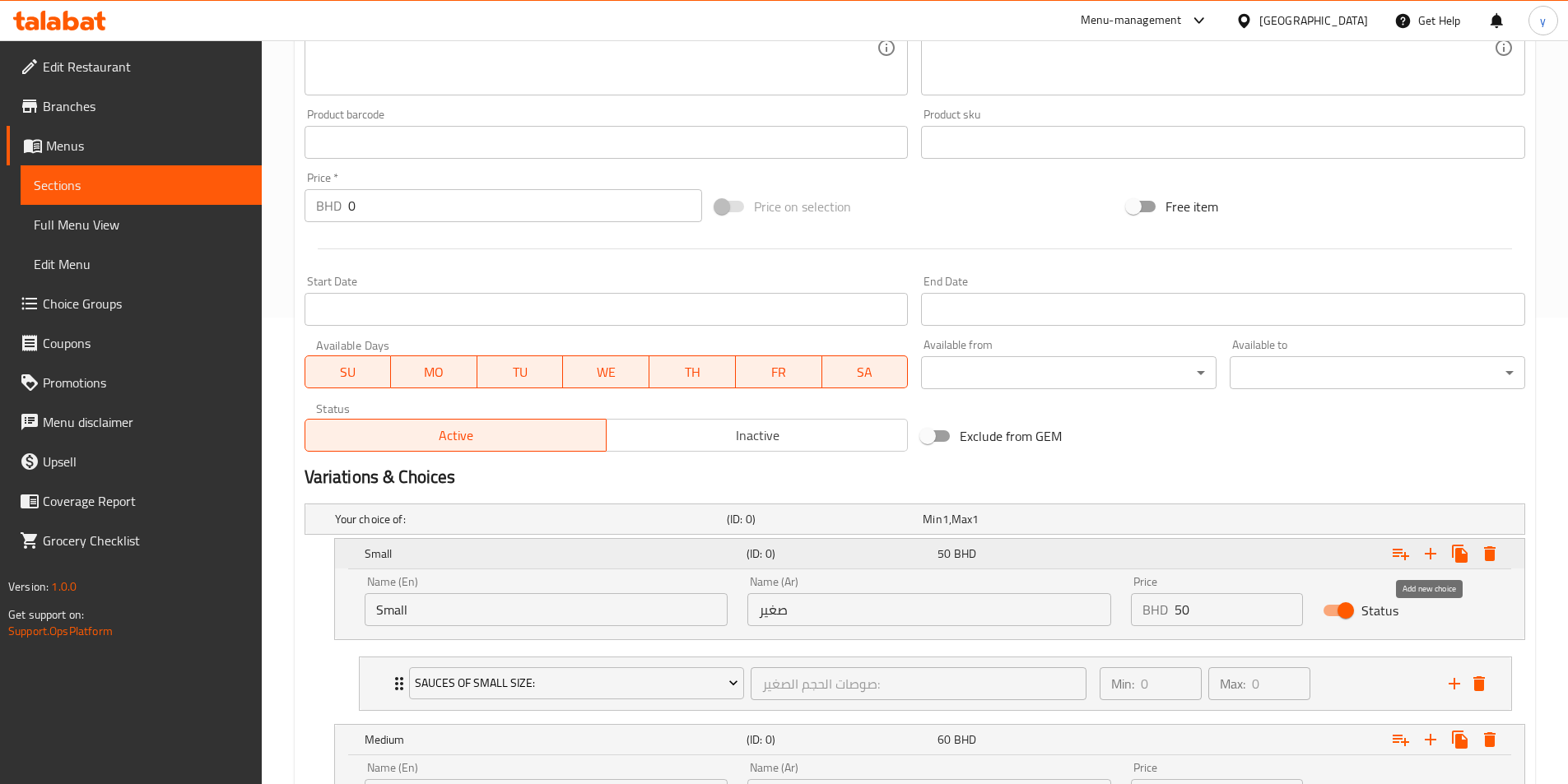
click at [1053, 558] on icon "Expand" at bounding box center [1430, 554] width 20 height 20
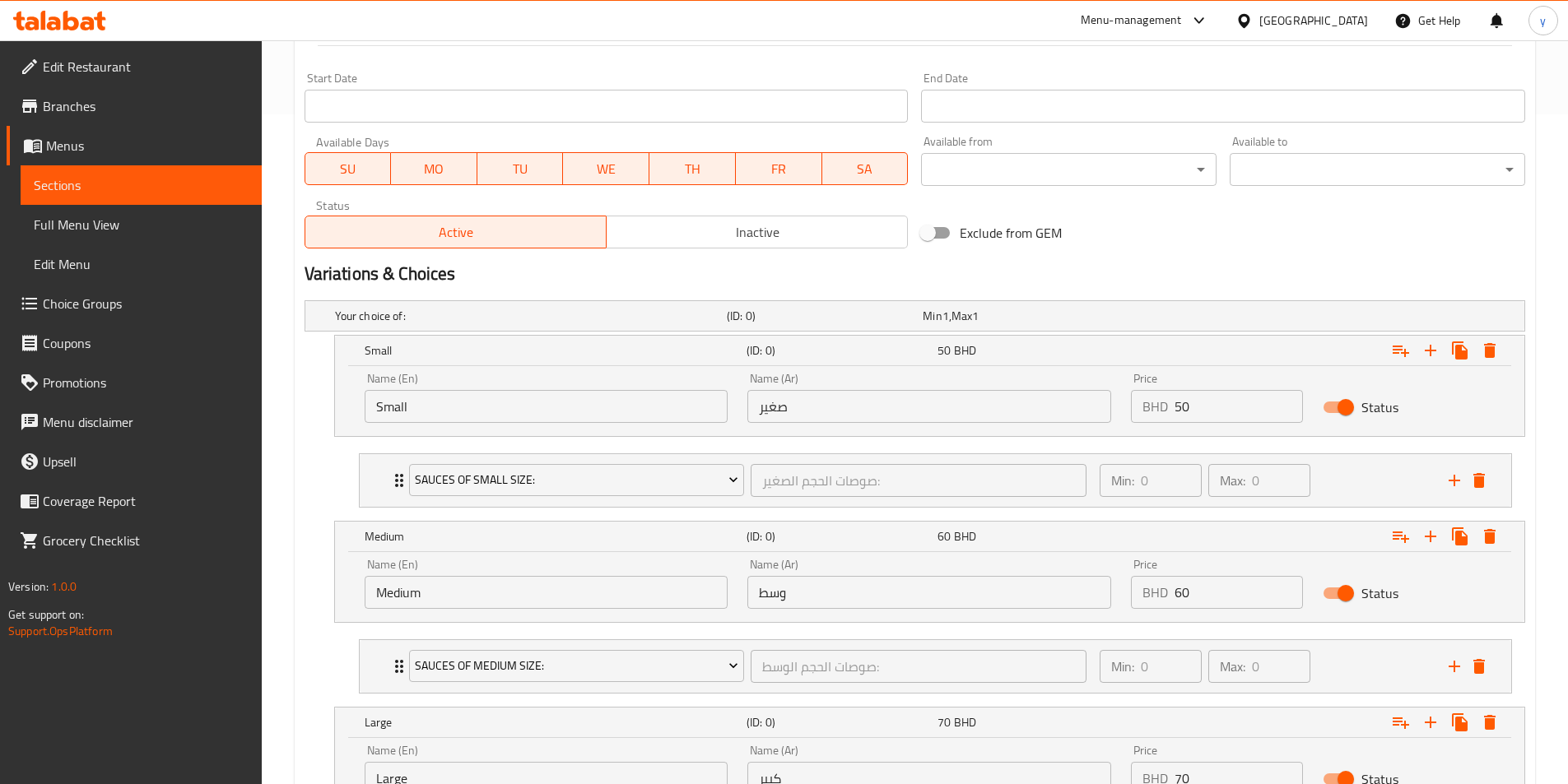
scroll to position [926, 0]
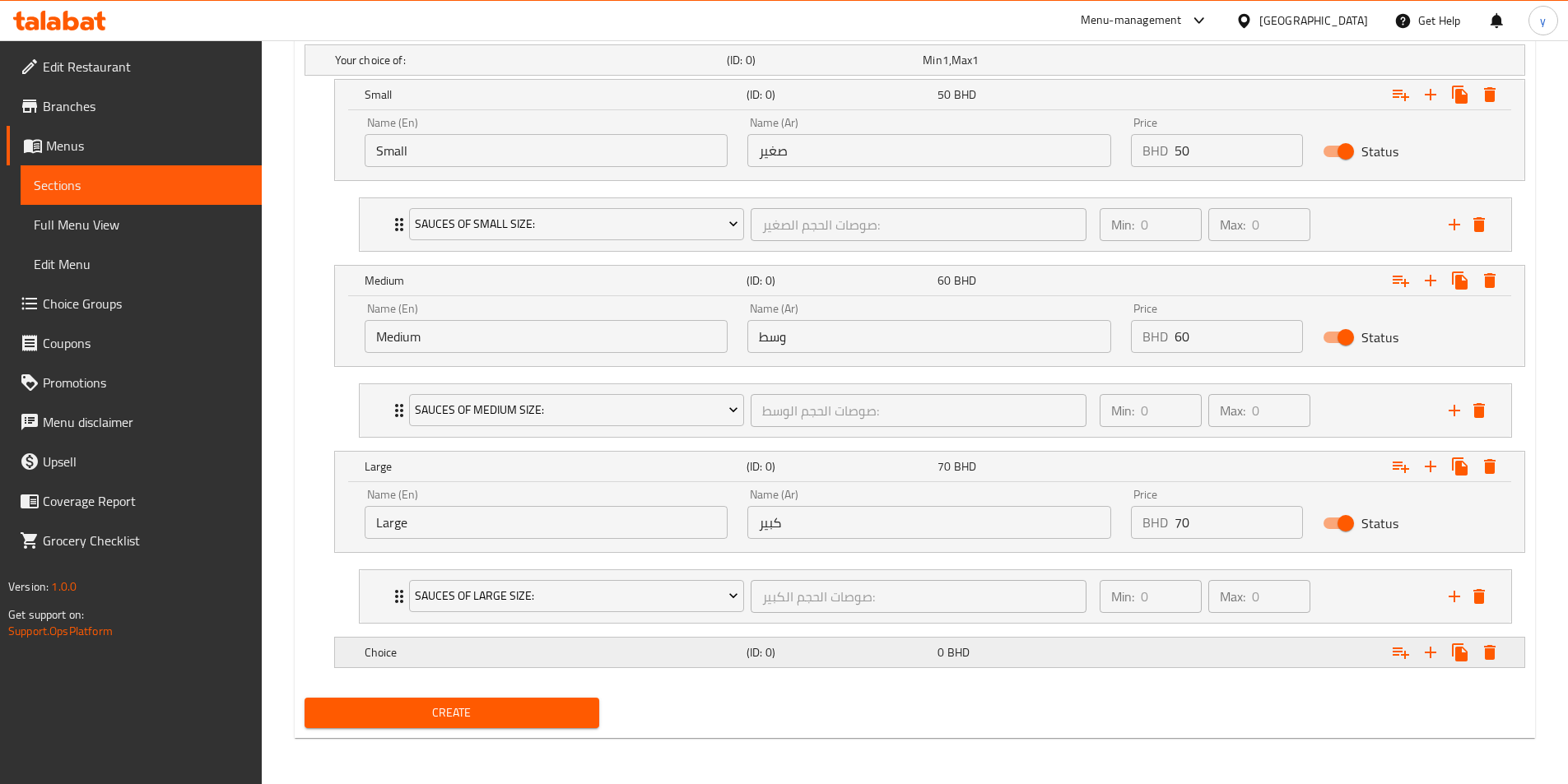
click at [558, 653] on h5 "Choice" at bounding box center [552, 653] width 375 height 17
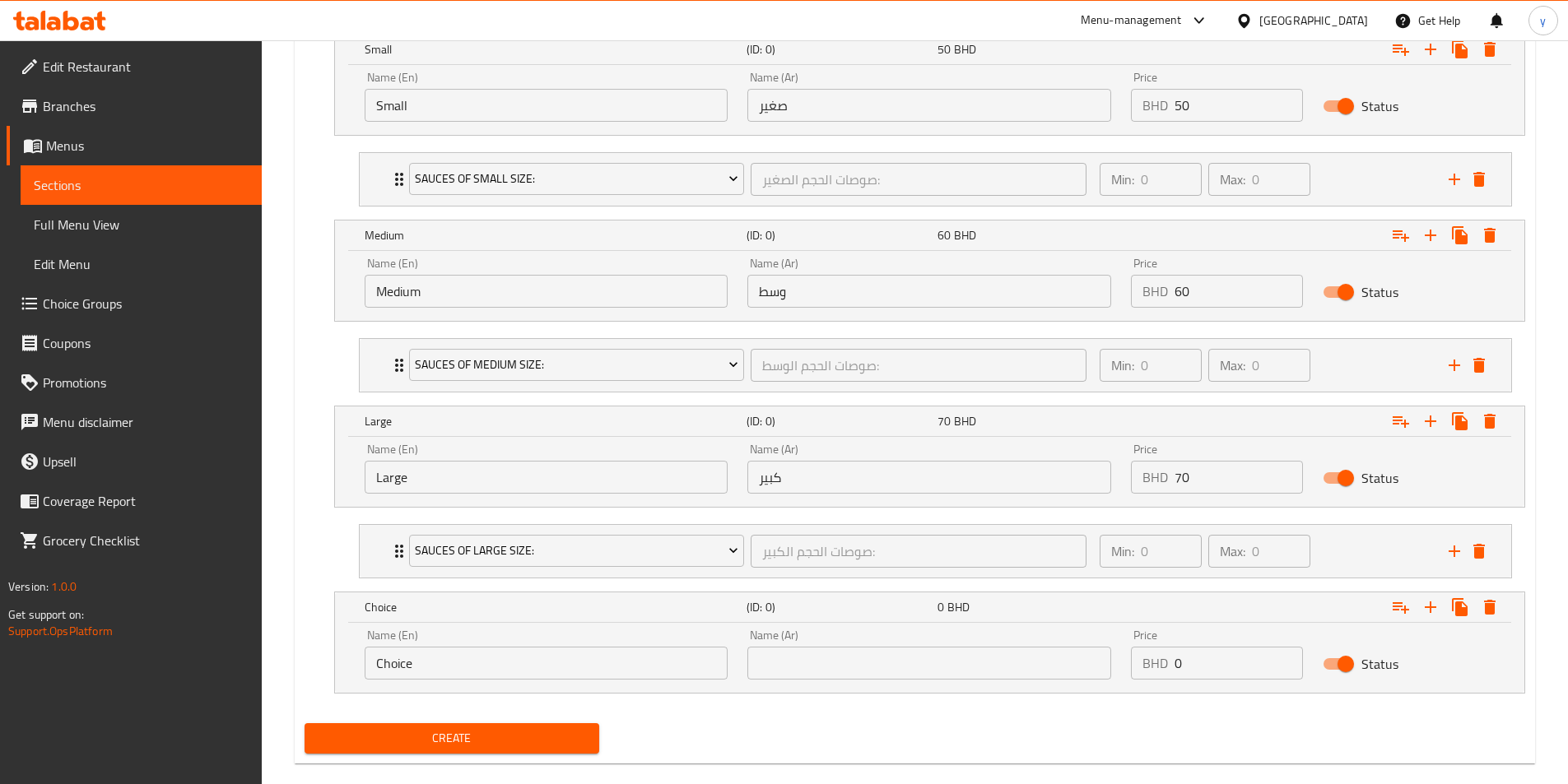
scroll to position [997, 0]
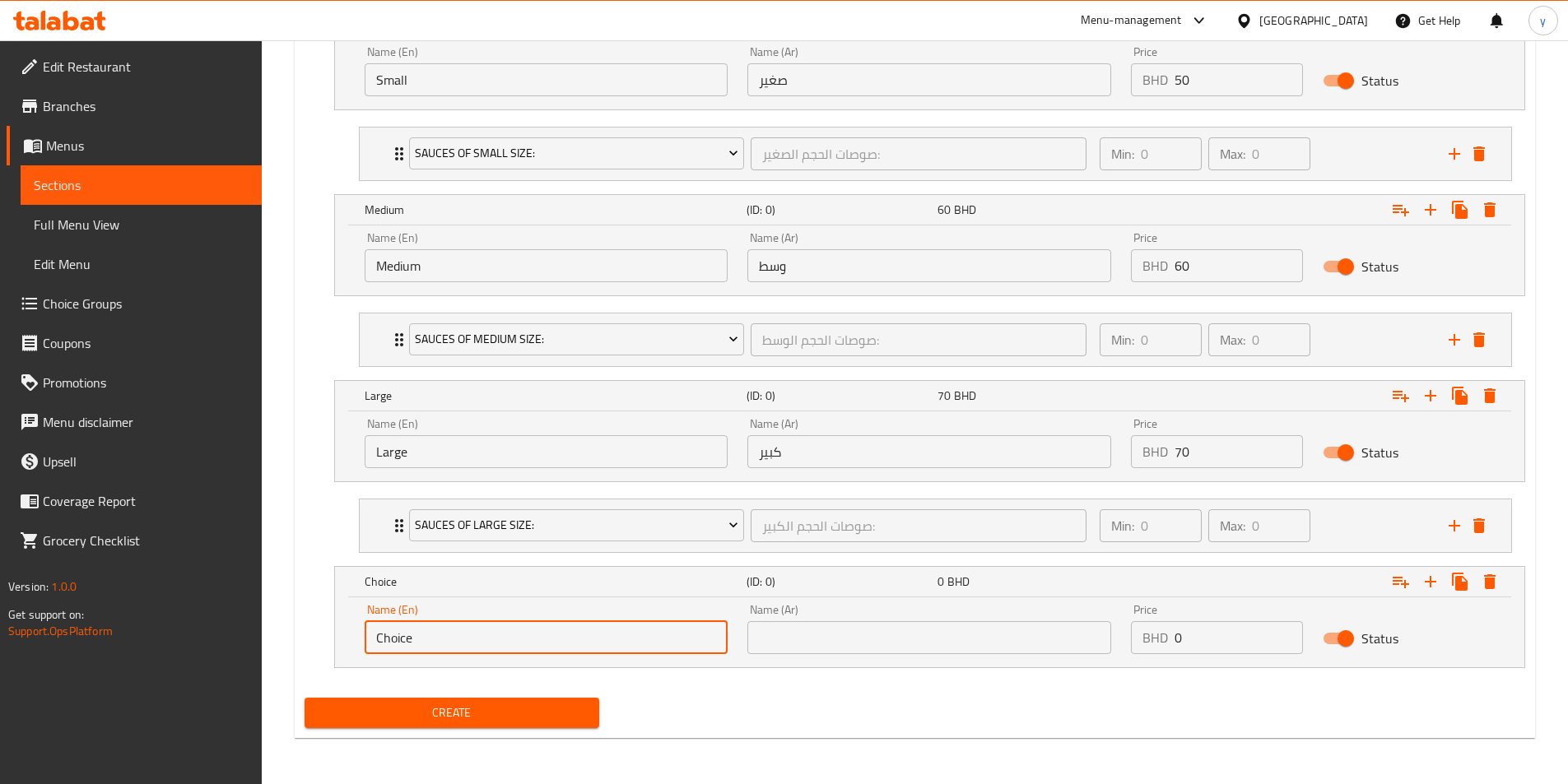
click at [651, 639] on input "Choice" at bounding box center [546, 637] width 364 height 33
click at [641, 646] on input "text" at bounding box center [546, 637] width 364 height 33
type input "s"
click at [371, 641] on input "Sugar" at bounding box center [546, 637] width 364 height 33
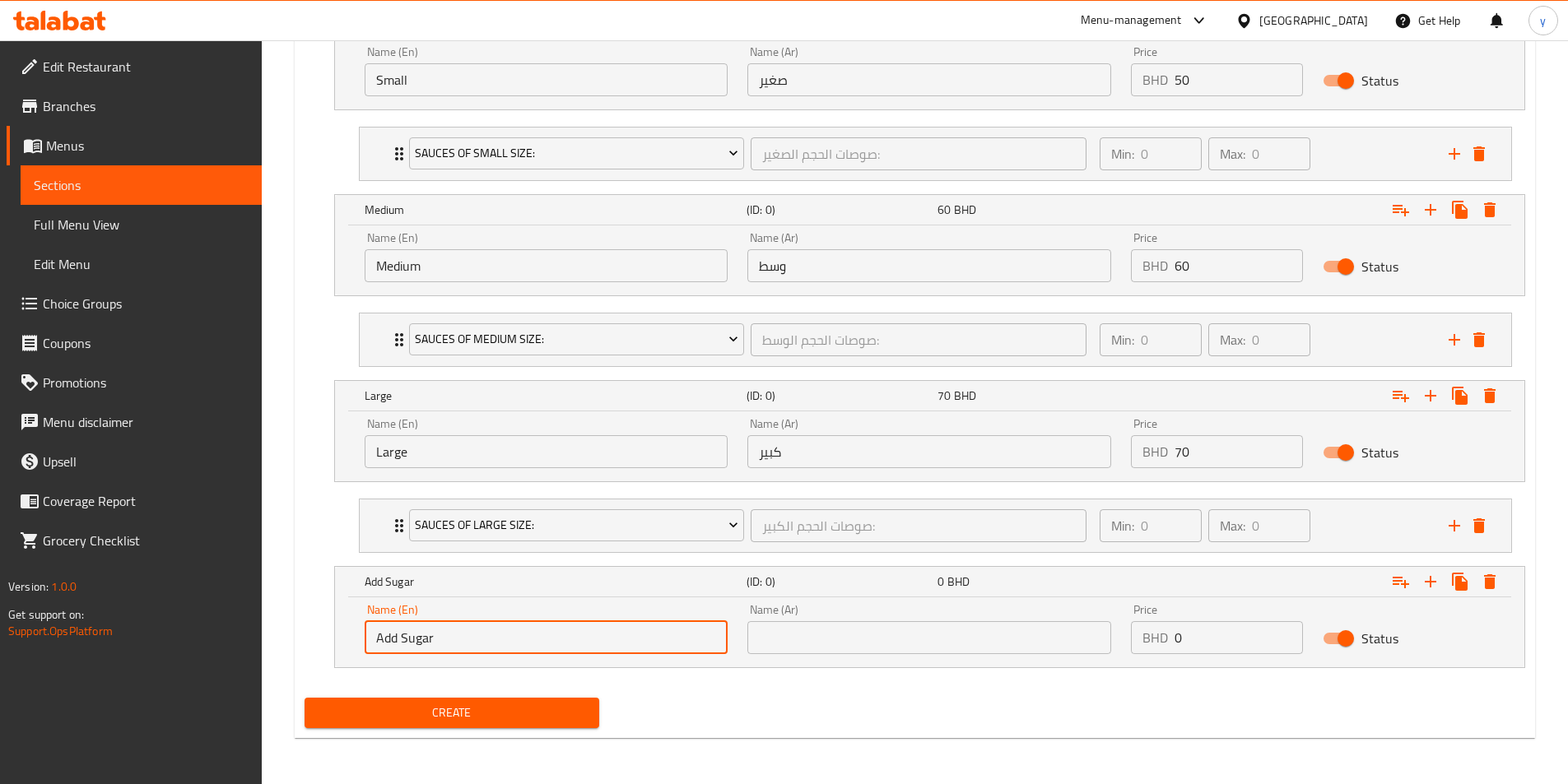
click at [452, 641] on input "Add Sugar" at bounding box center [546, 637] width 364 height 33
type input "Add Sugar"
click at [848, 631] on input "text" at bounding box center [929, 637] width 364 height 33
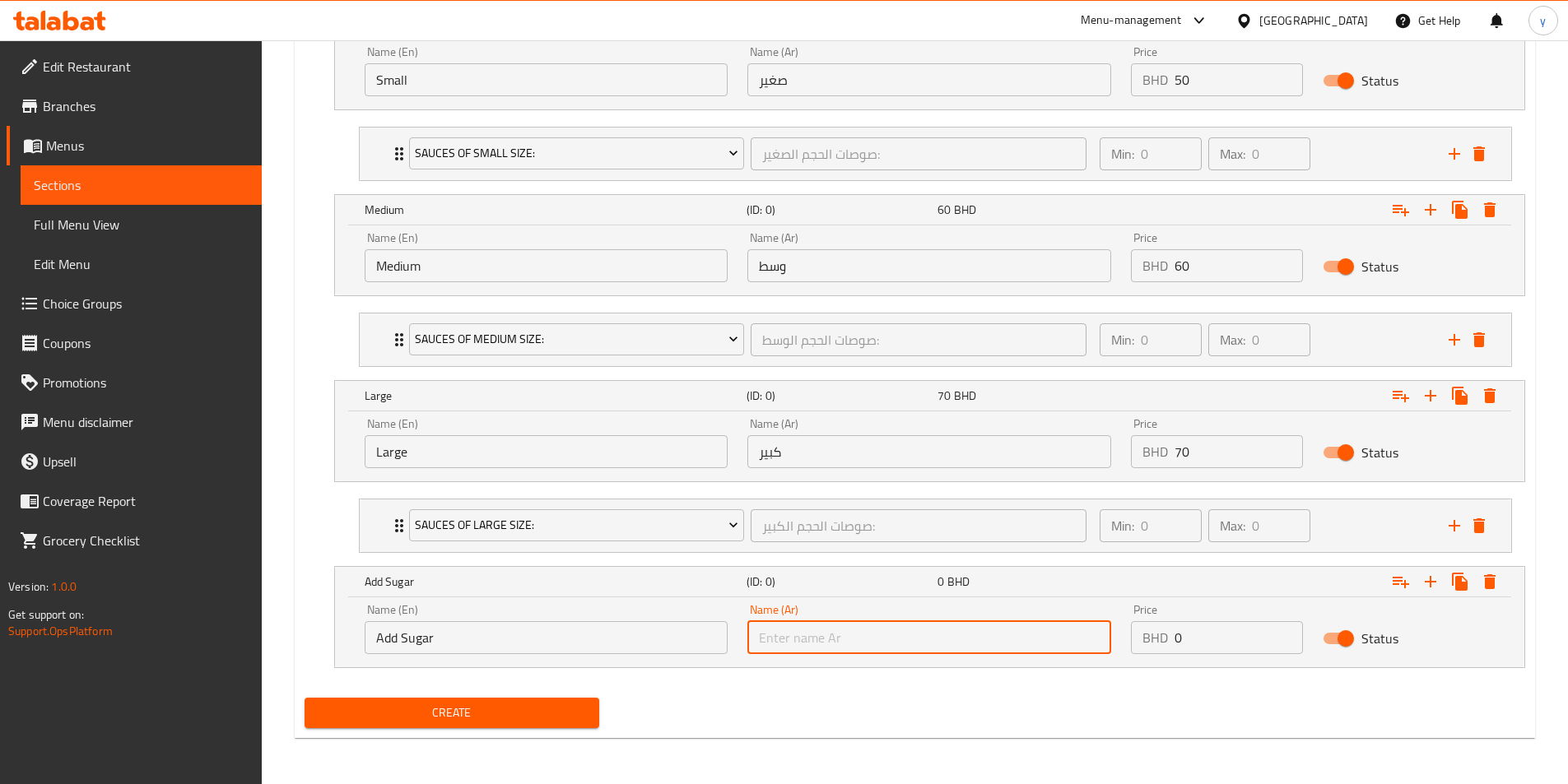
type input "h"
type input "اضافة سكر"
click at [1053, 582] on button "Expand" at bounding box center [1401, 582] width 30 height 30
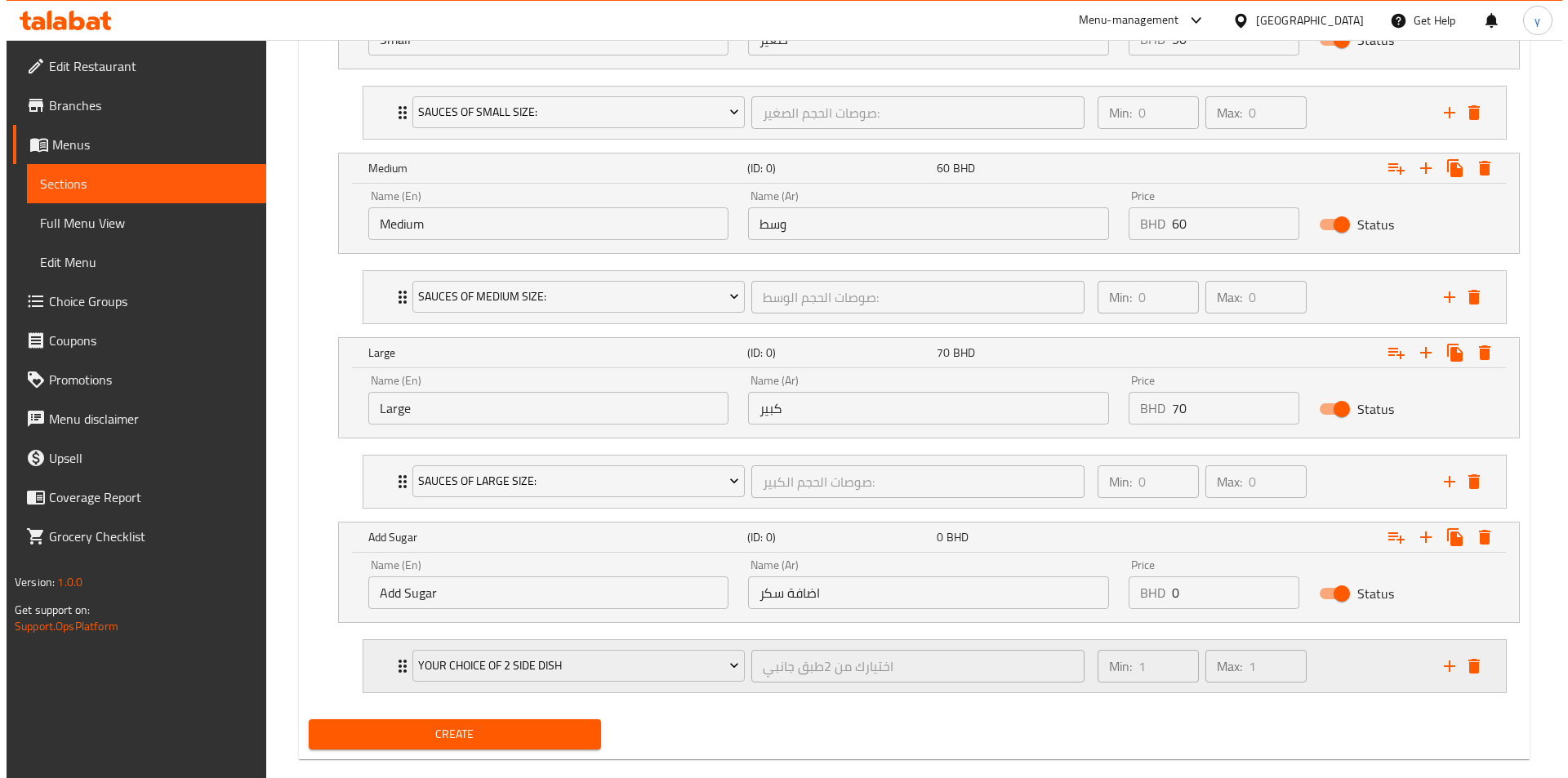
scroll to position [1056, 0]
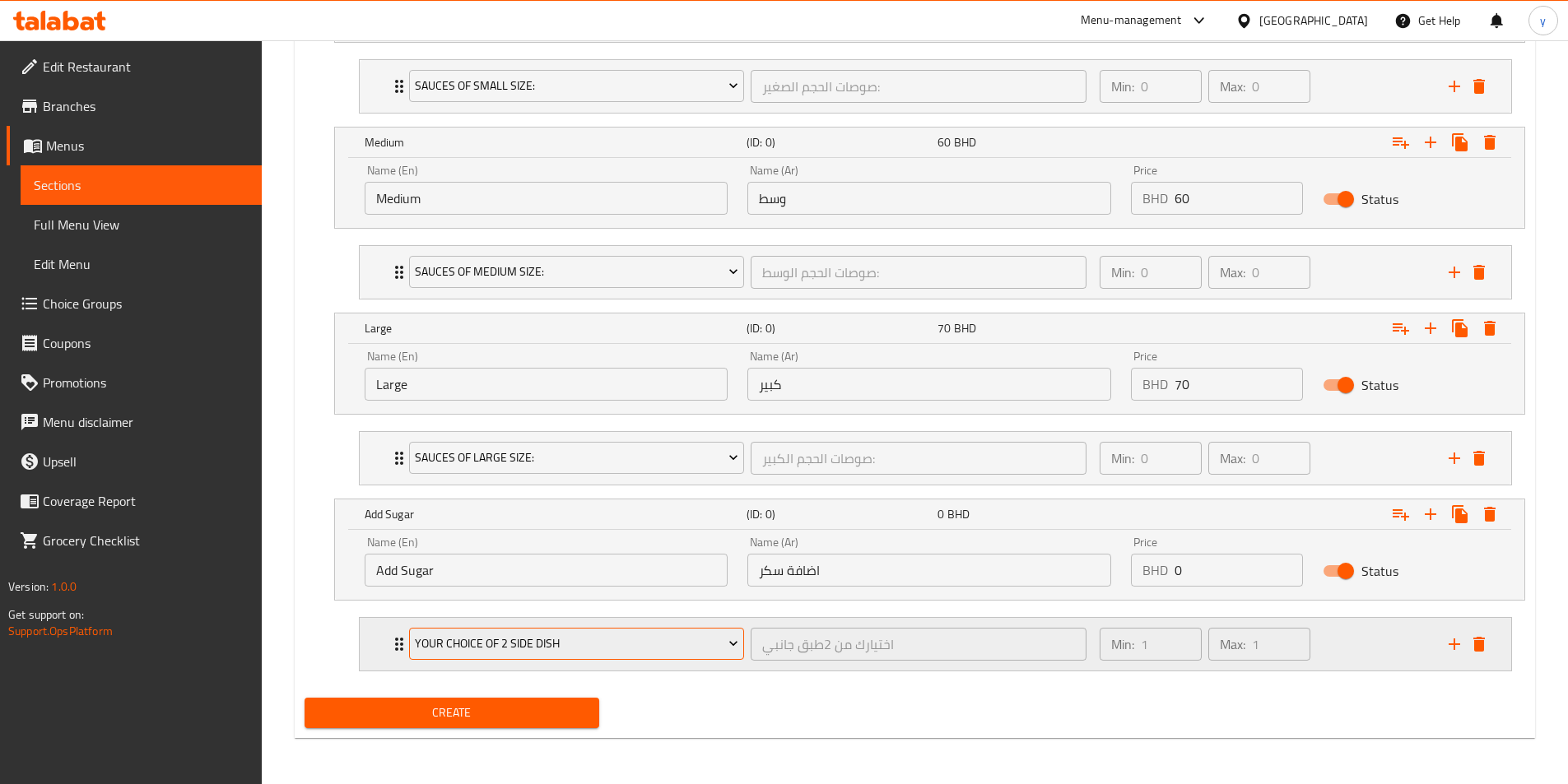
click at [725, 645] on icon "Expand" at bounding box center [733, 644] width 17 height 17
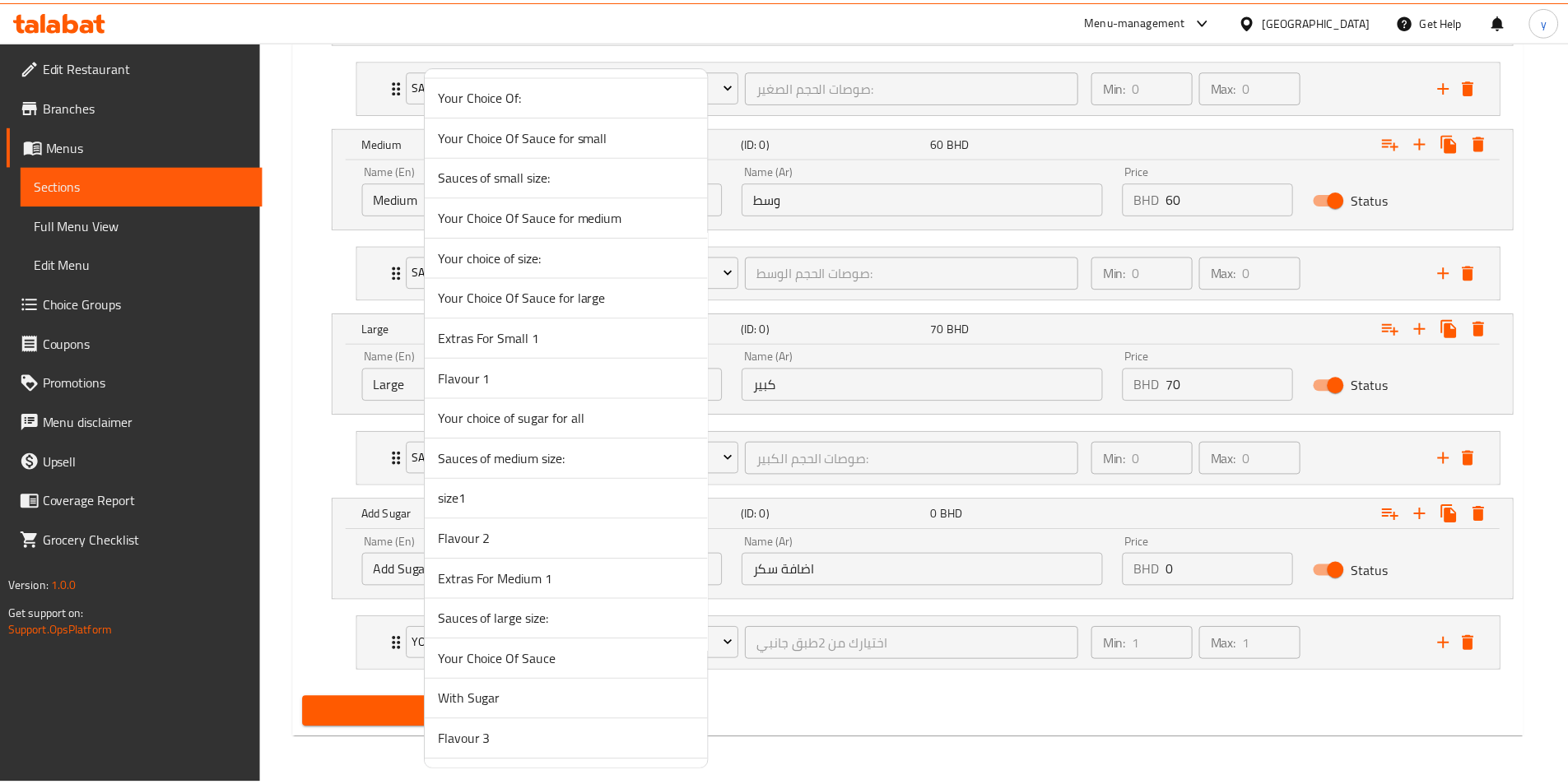
scroll to position [2215, 0]
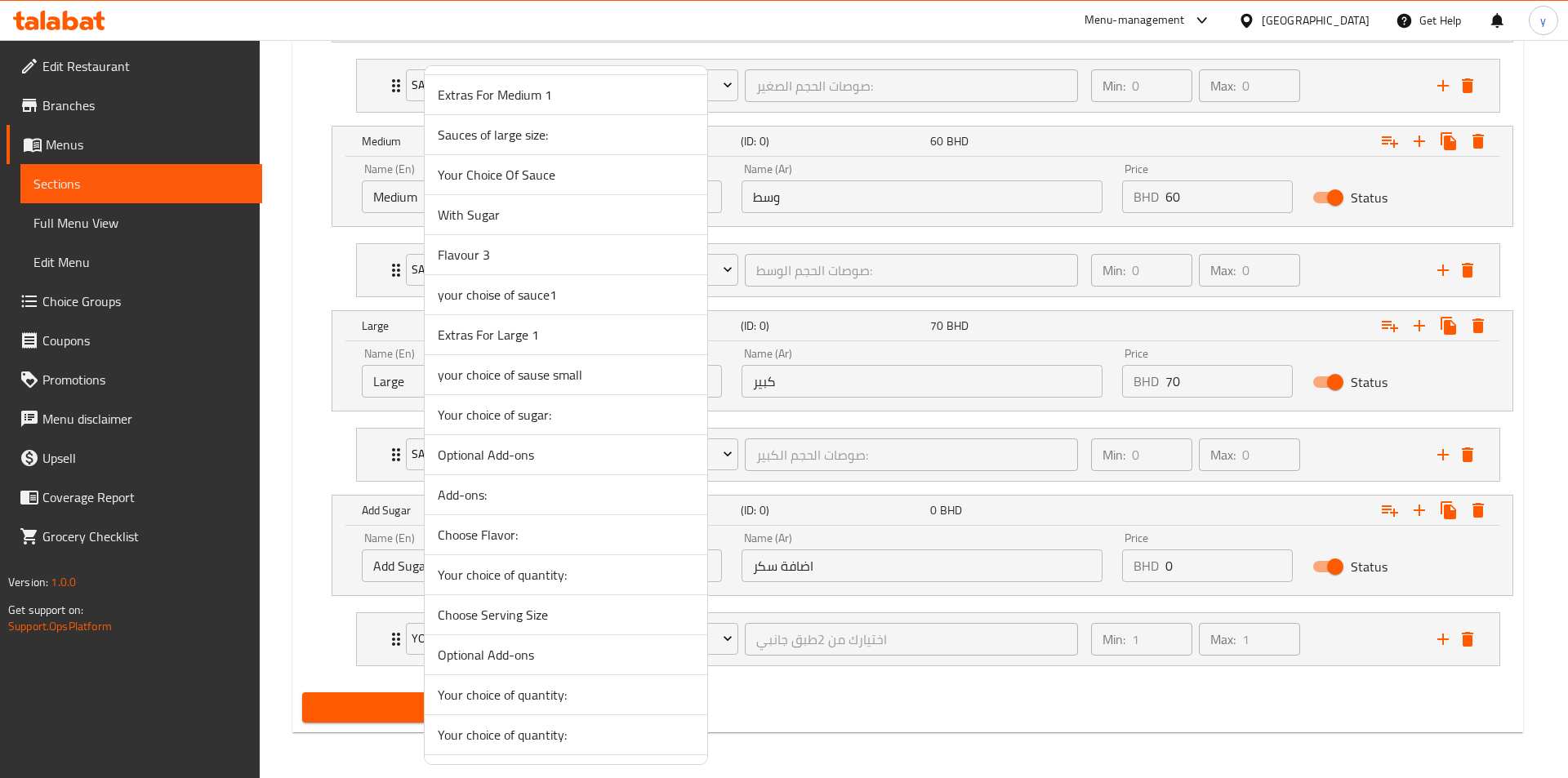
click at [460, 418] on span "Your choice of sugar:" at bounding box center [566, 415] width 257 height 20
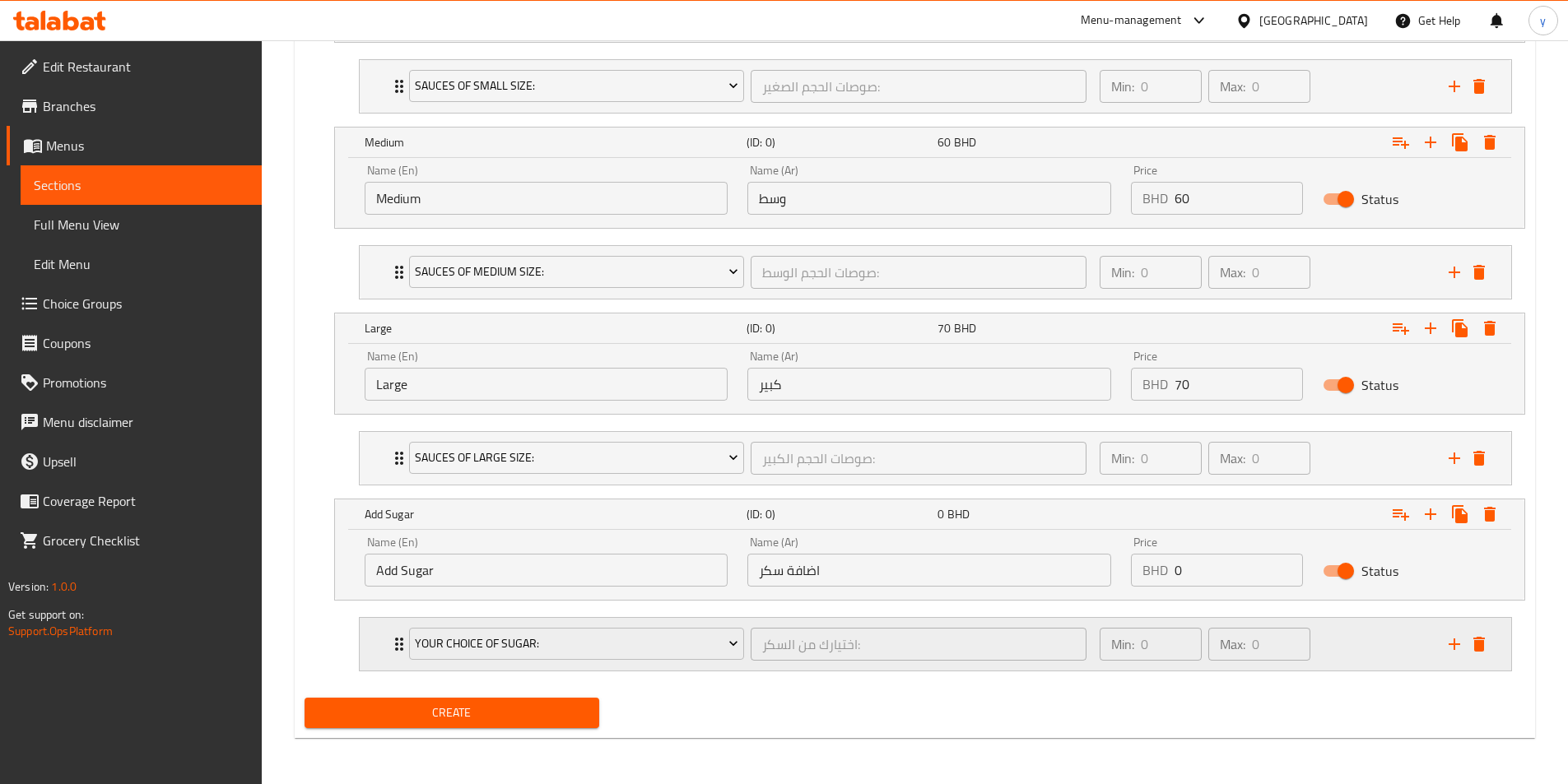
click at [395, 646] on icon "Expand" at bounding box center [400, 645] width 20 height 20
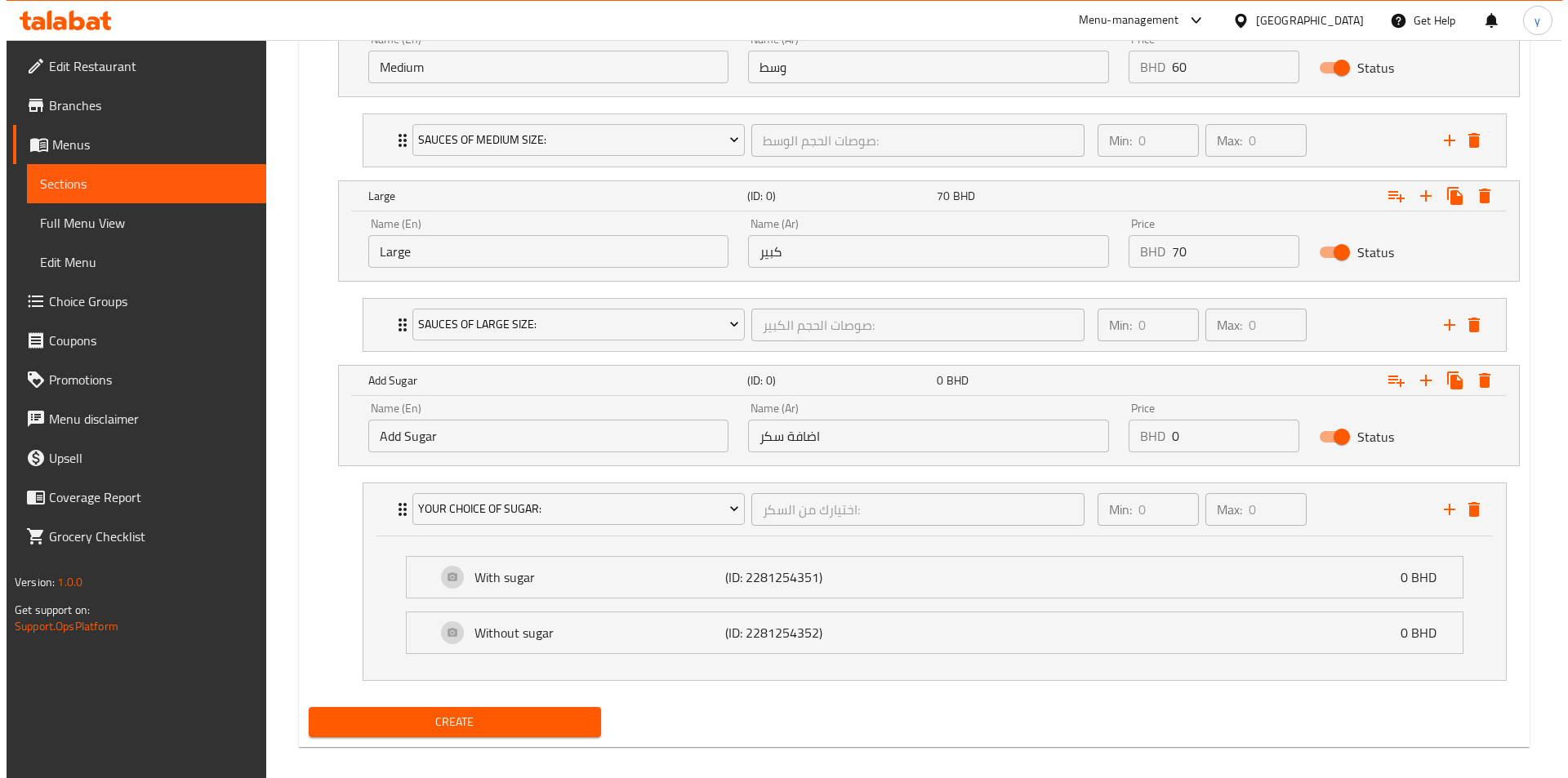
scroll to position [1200, 0]
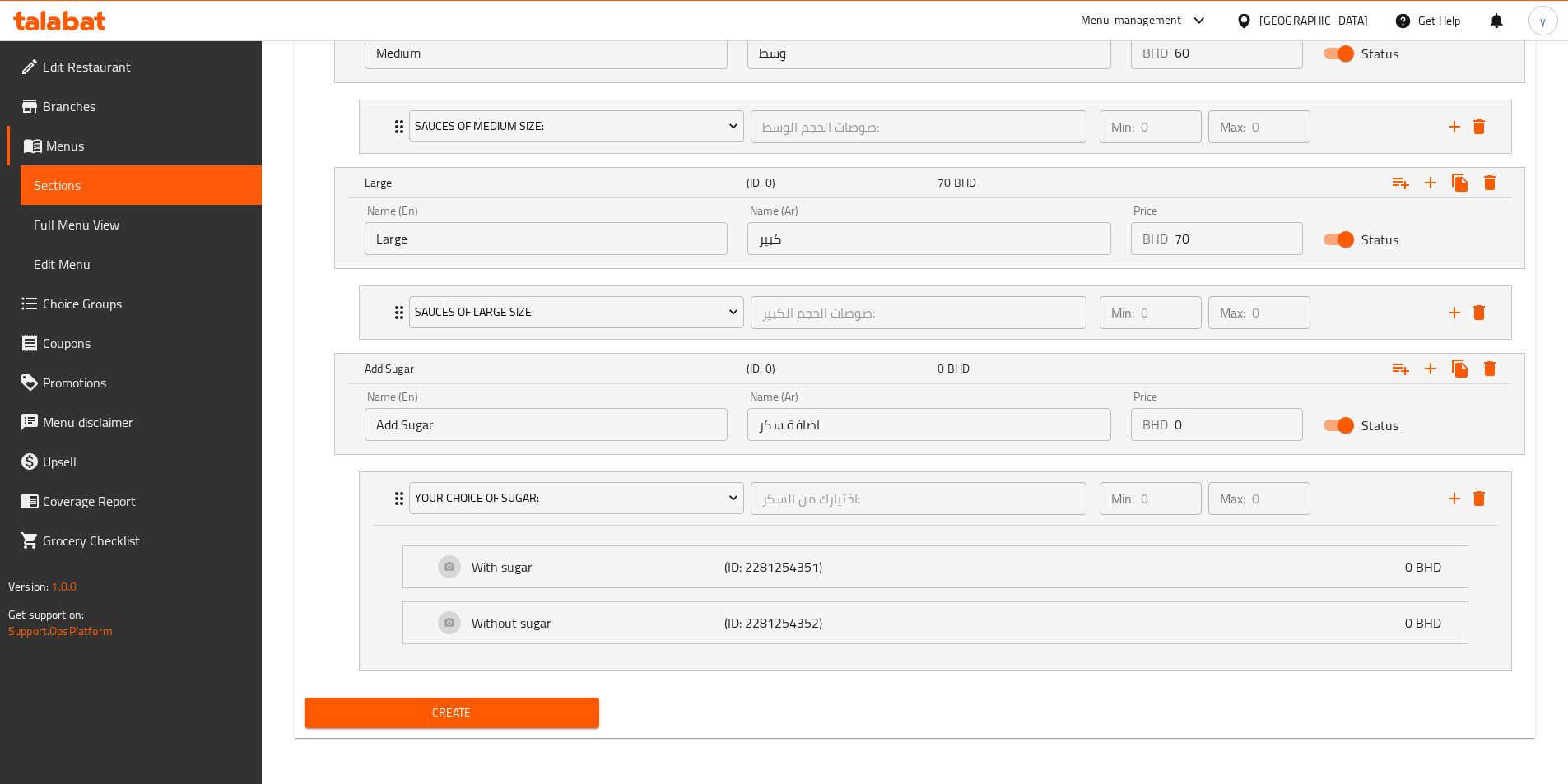
click at [508, 712] on span "Create" at bounding box center [452, 713] width 269 height 21
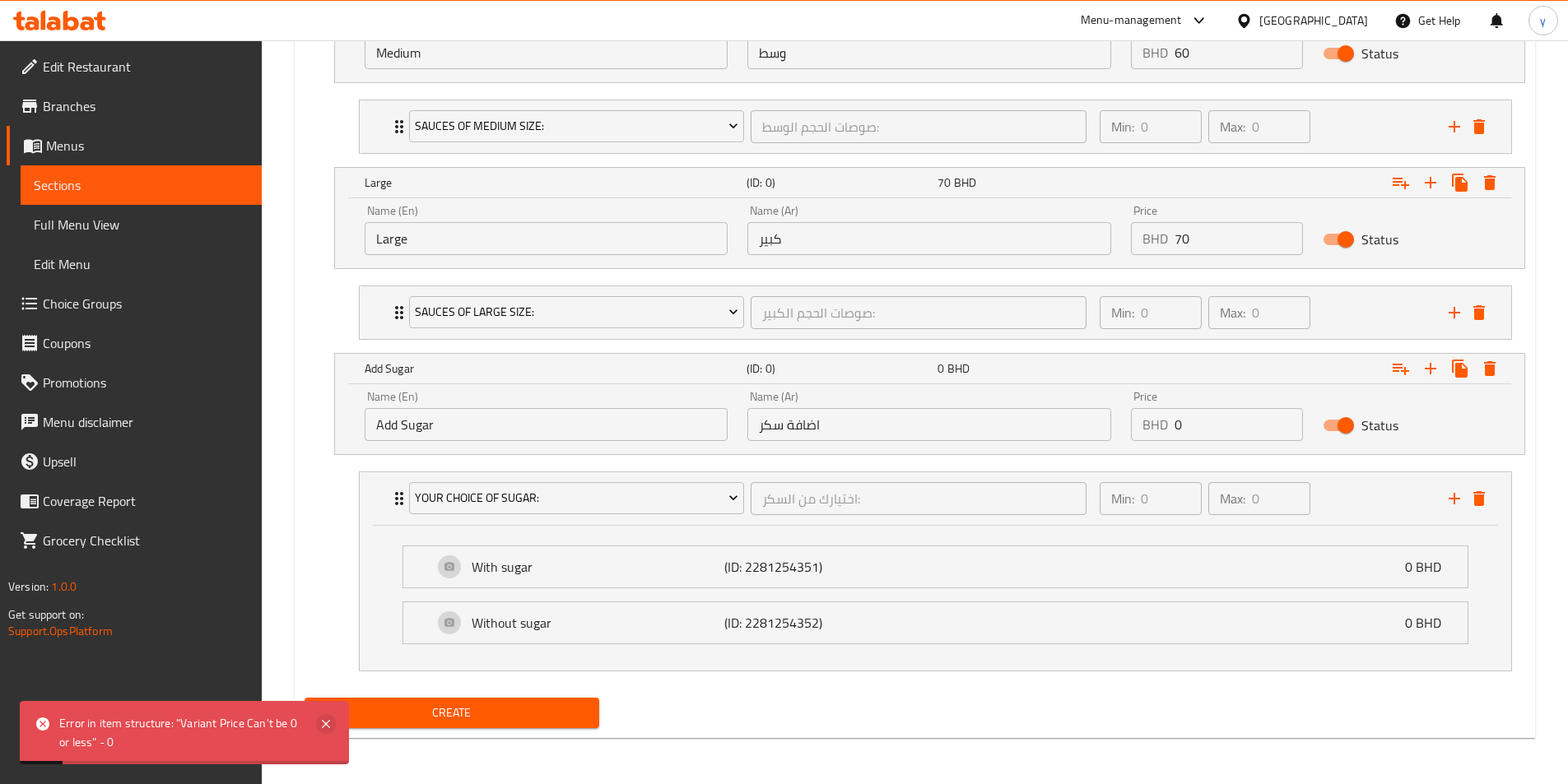
click at [329, 730] on icon at bounding box center [326, 724] width 20 height 20
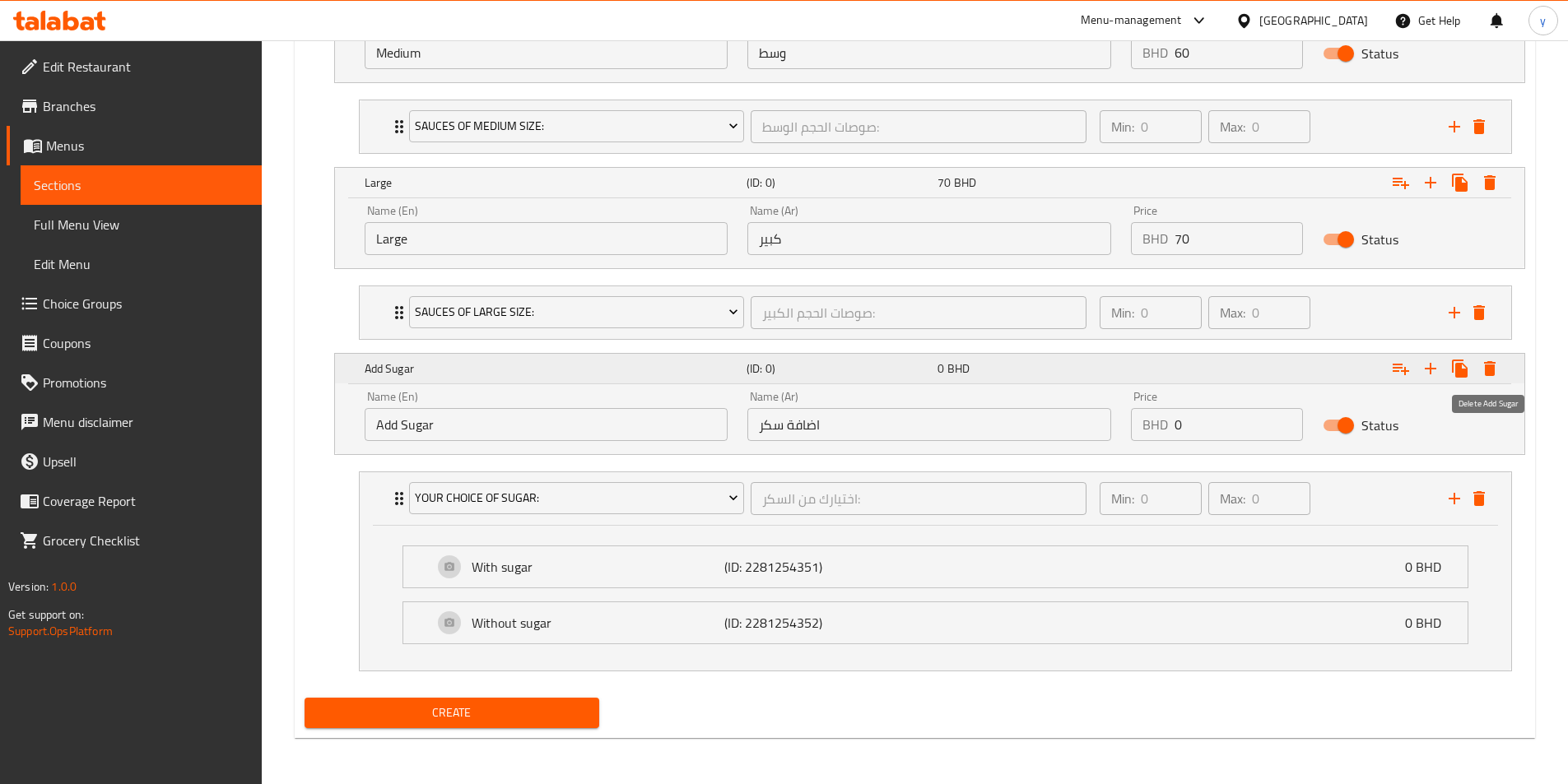
click at [1053, 371] on icon "Expand" at bounding box center [1490, 369] width 12 height 15
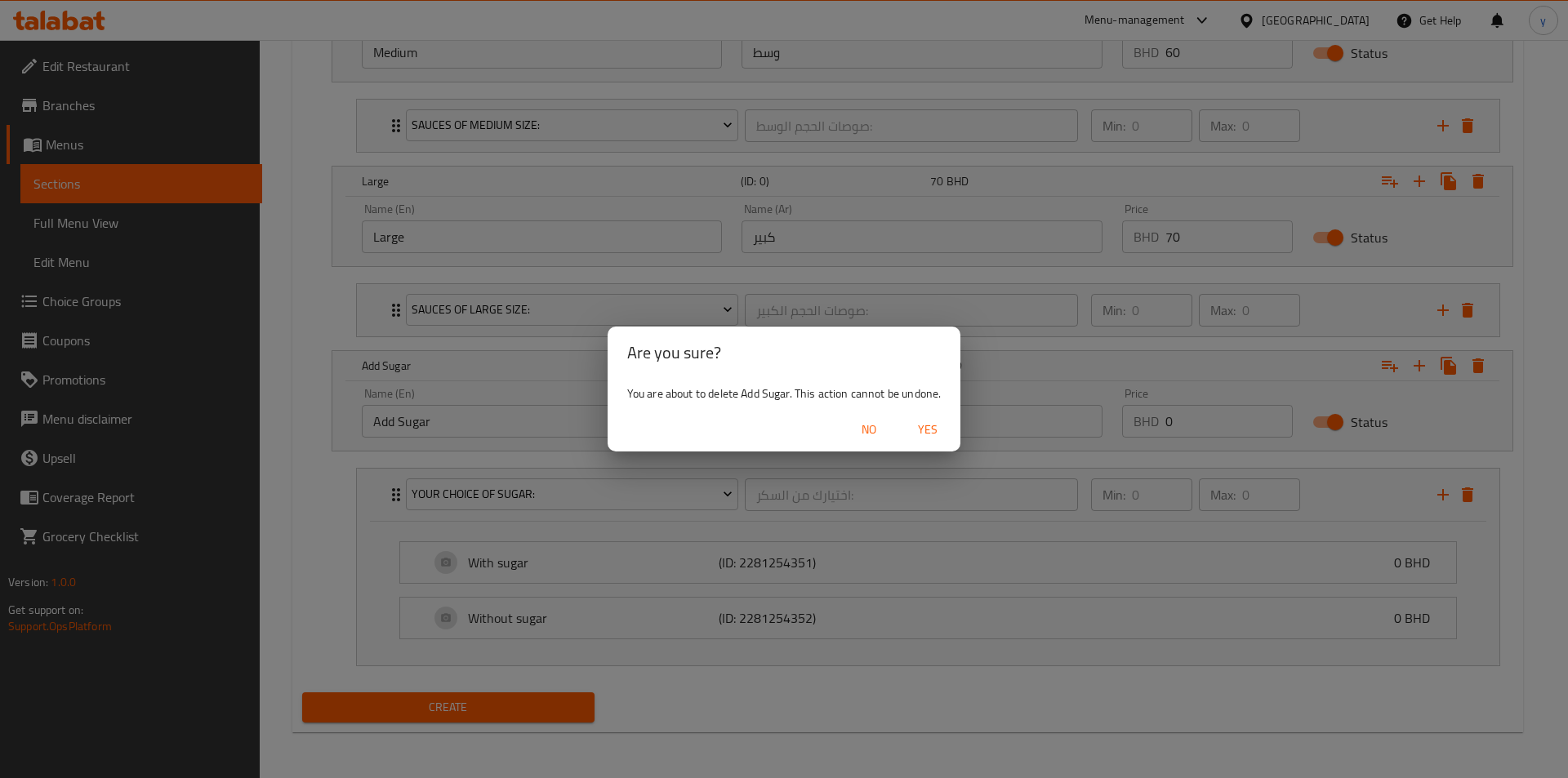
click at [921, 426] on span "Yes" at bounding box center [927, 430] width 39 height 21
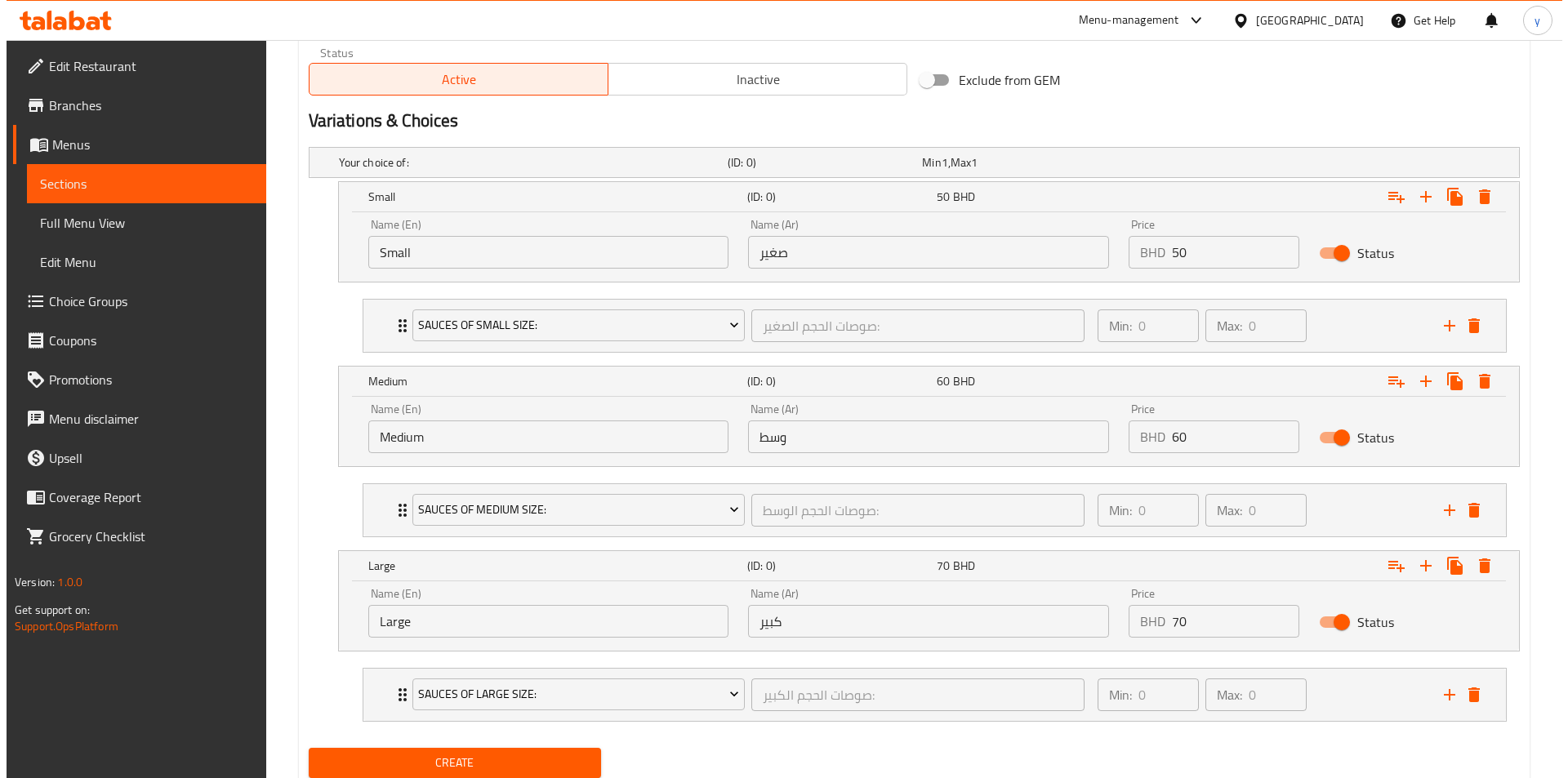
scroll to position [627, 0]
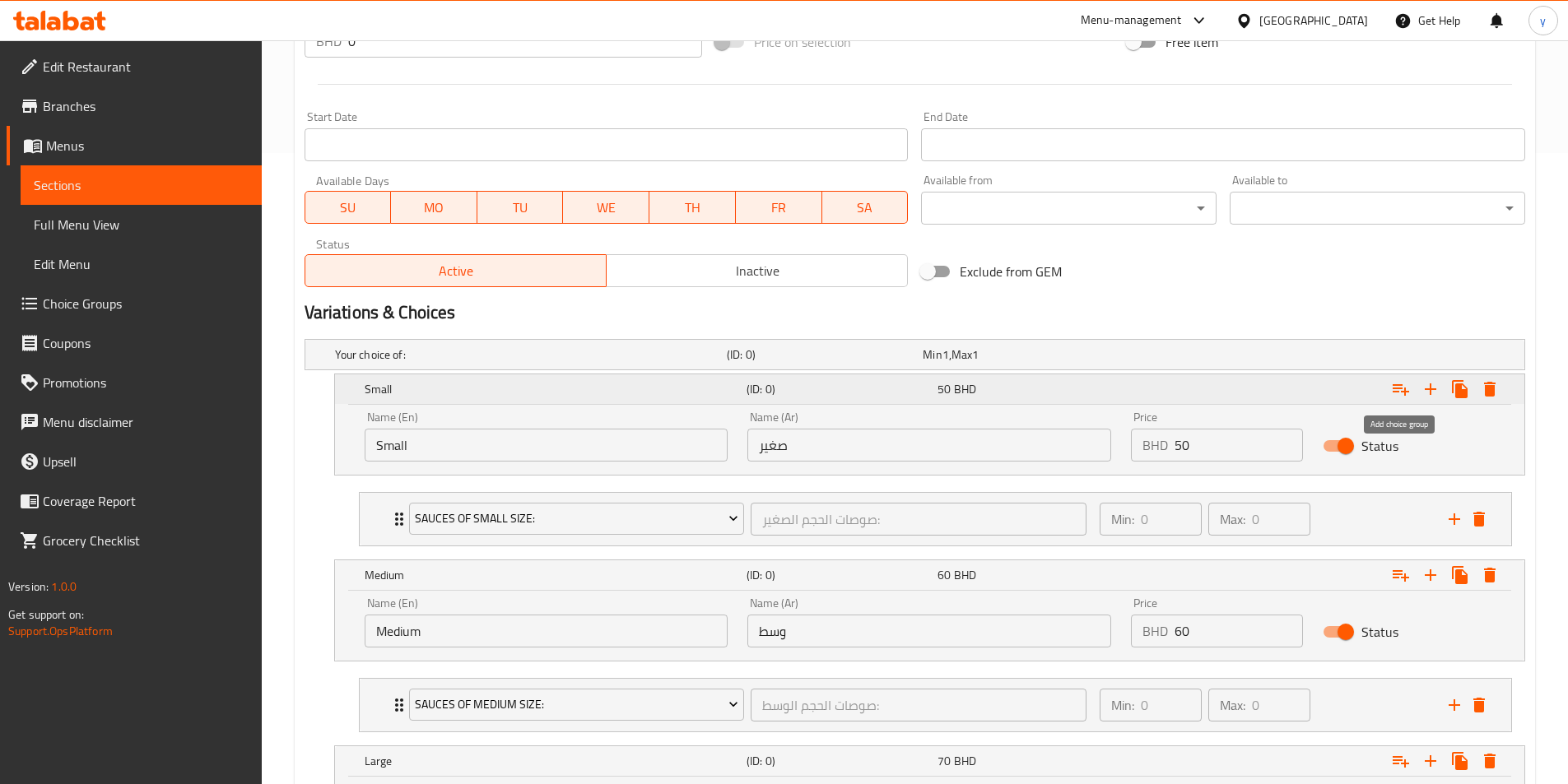
click at [1053, 389] on icon "Expand" at bounding box center [1400, 389] width 20 height 20
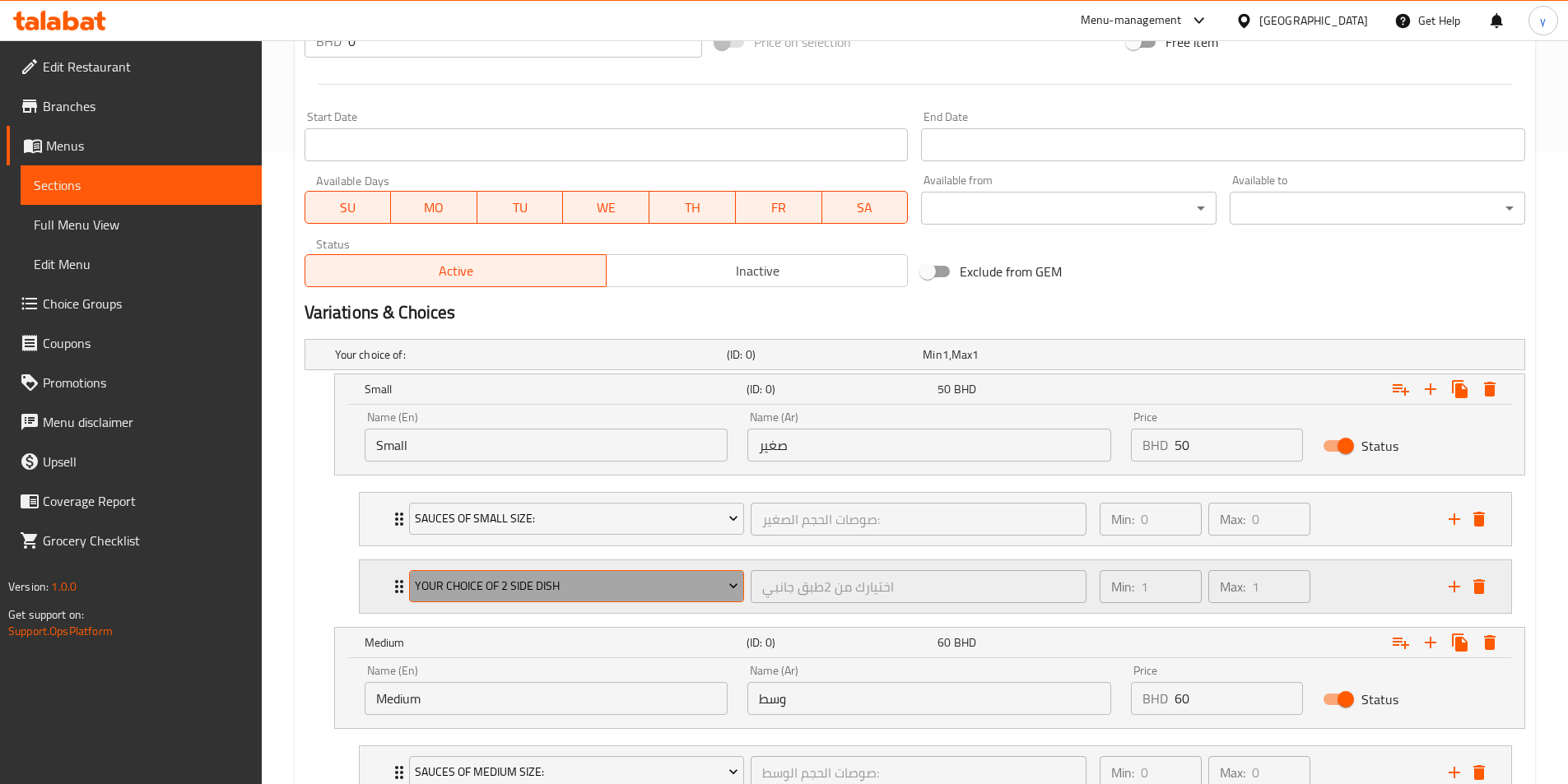
click at [557, 577] on span "your choice of 2 side dish" at bounding box center [576, 586] width 324 height 21
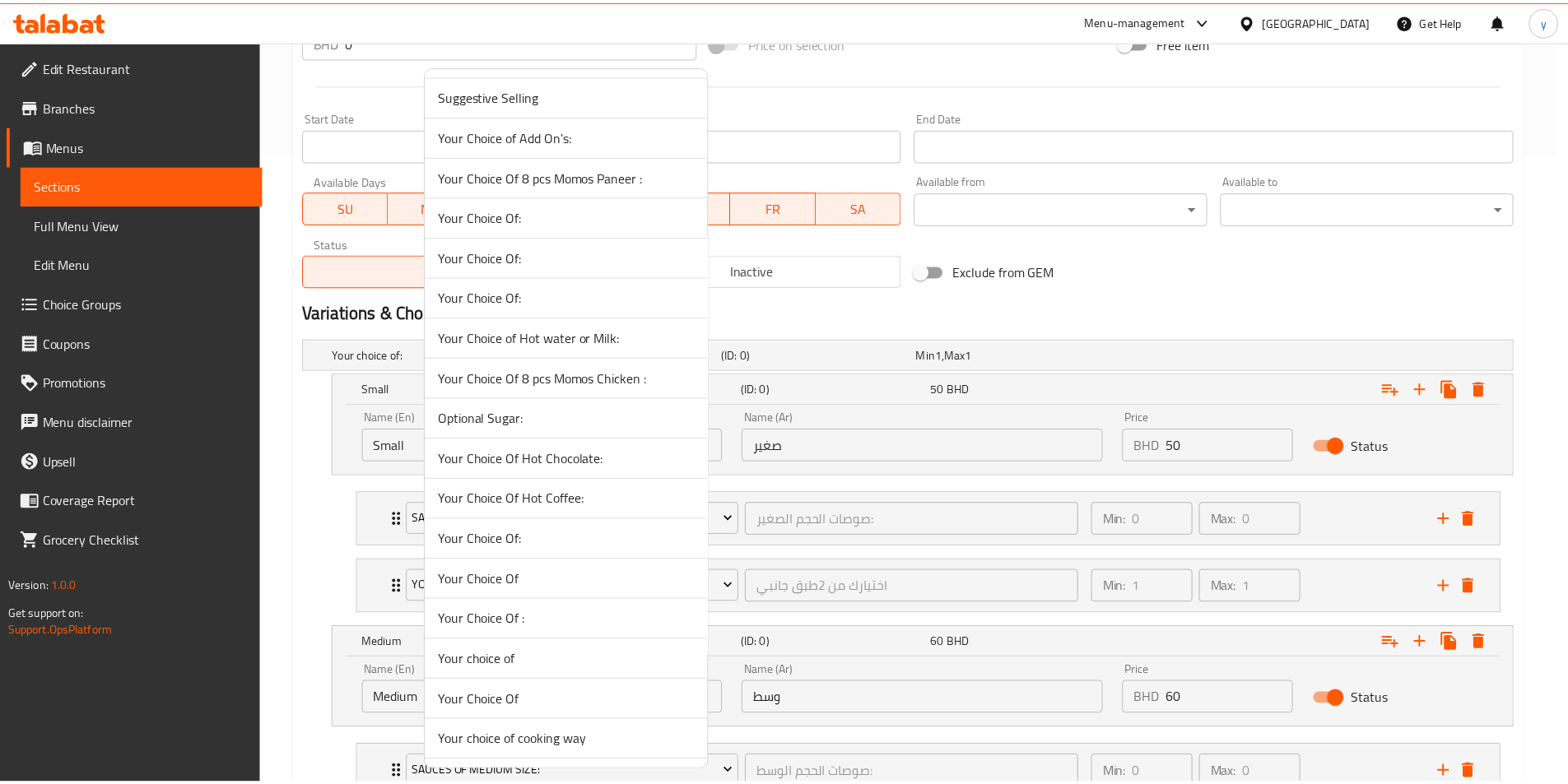
scroll to position [2215, 0]
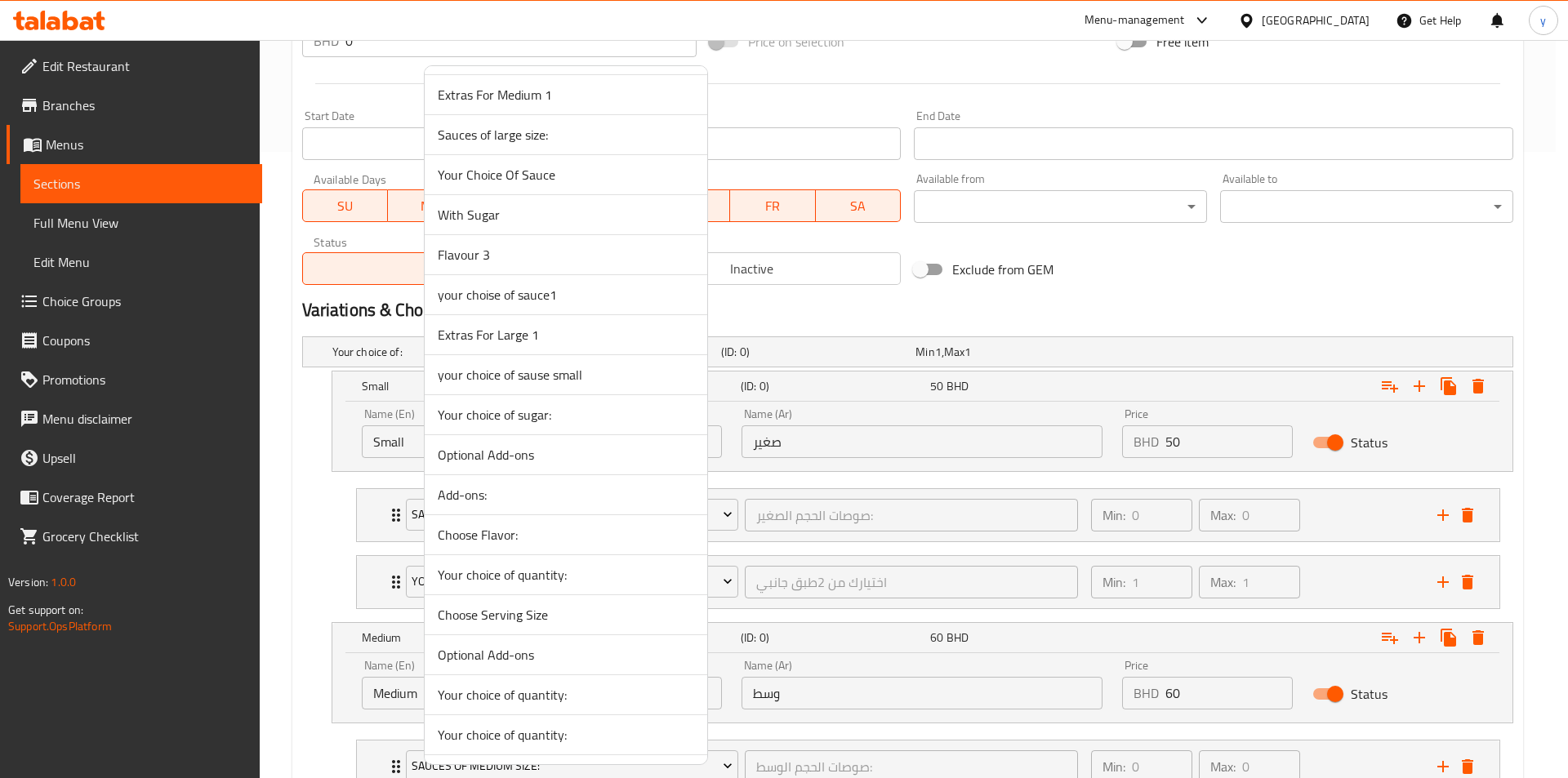
click at [504, 412] on span "Your choice of sugar:" at bounding box center [566, 415] width 257 height 20
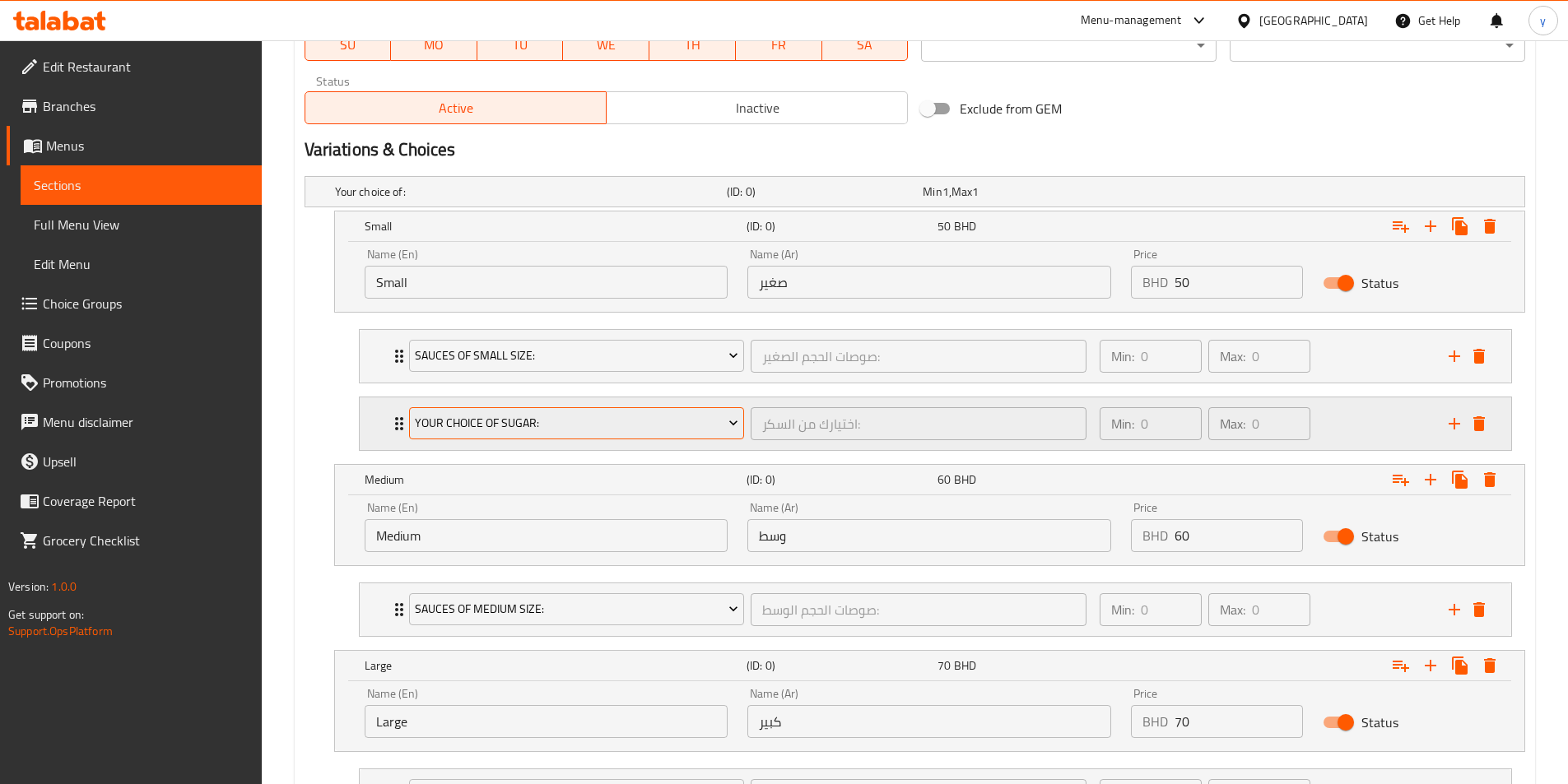
scroll to position [796, 0]
click at [397, 416] on icon "Expand" at bounding box center [400, 422] width 8 height 13
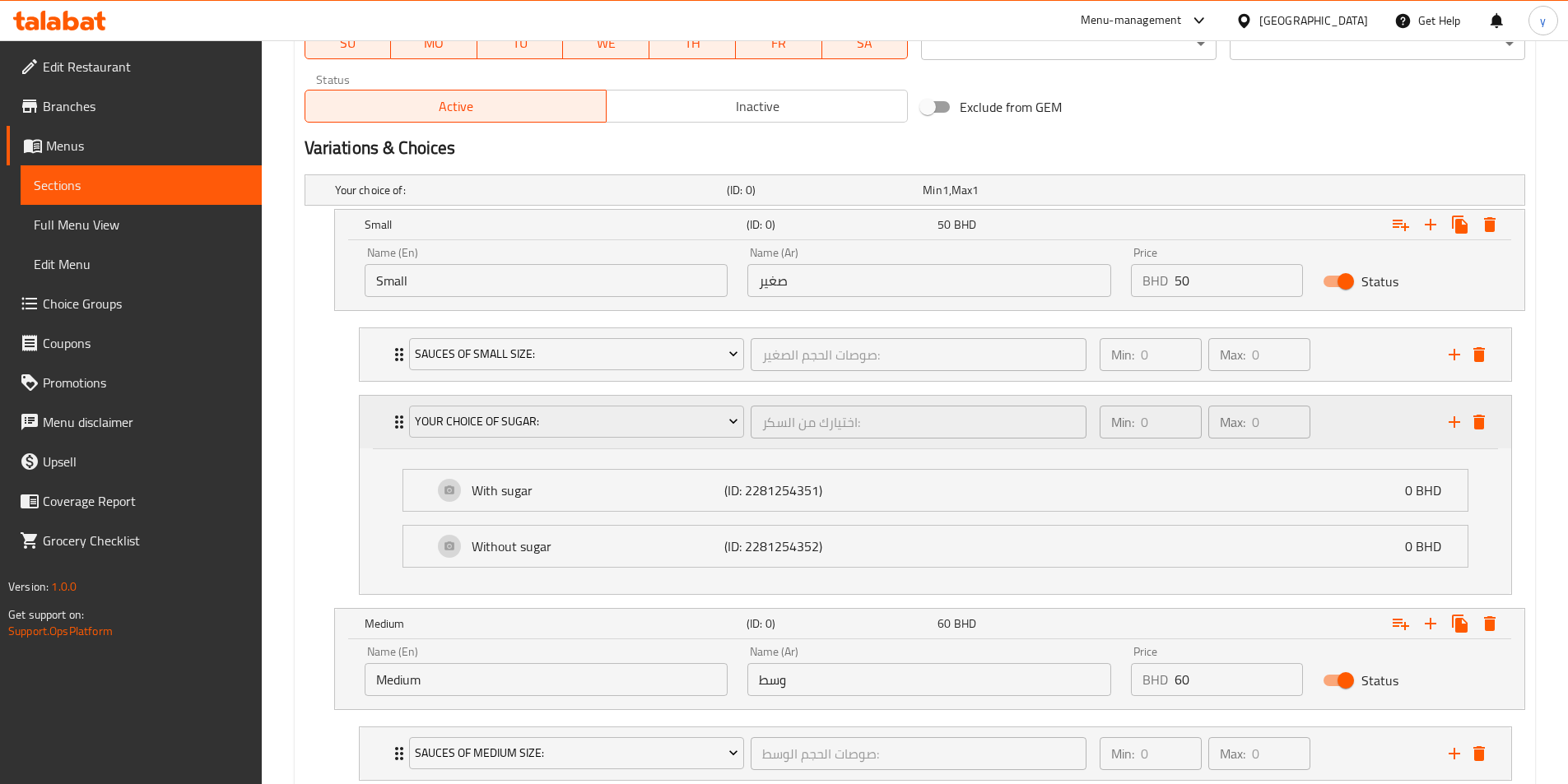
click at [397, 416] on icon "Expand" at bounding box center [400, 422] width 8 height 13
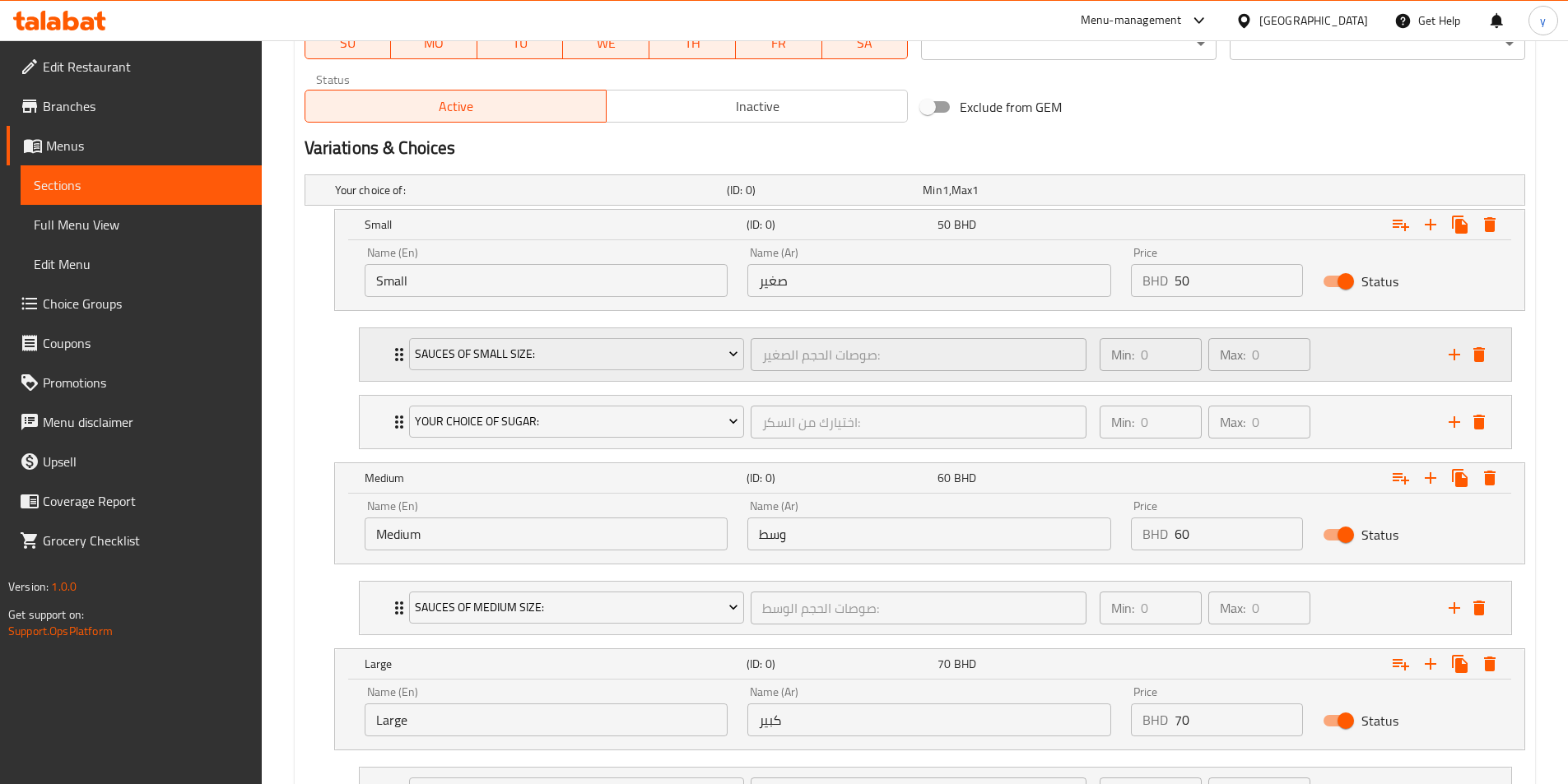
click at [407, 349] on div "Sauces of small size:" at bounding box center [576, 354] width 342 height 39
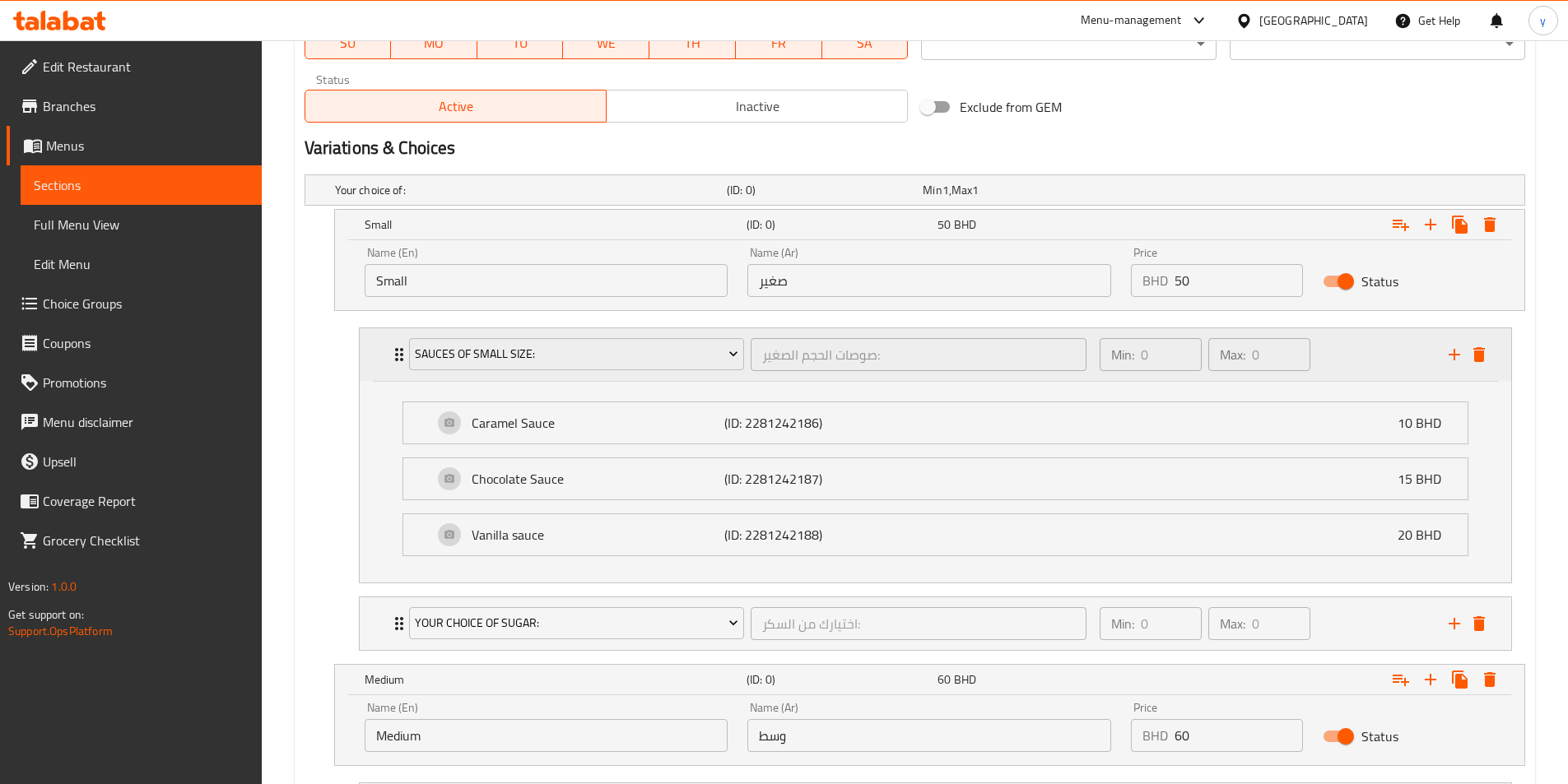
click at [401, 352] on div "Sauces of small size: صوصات الحجم الصغير: ​" at bounding box center [748, 354] width 698 height 53
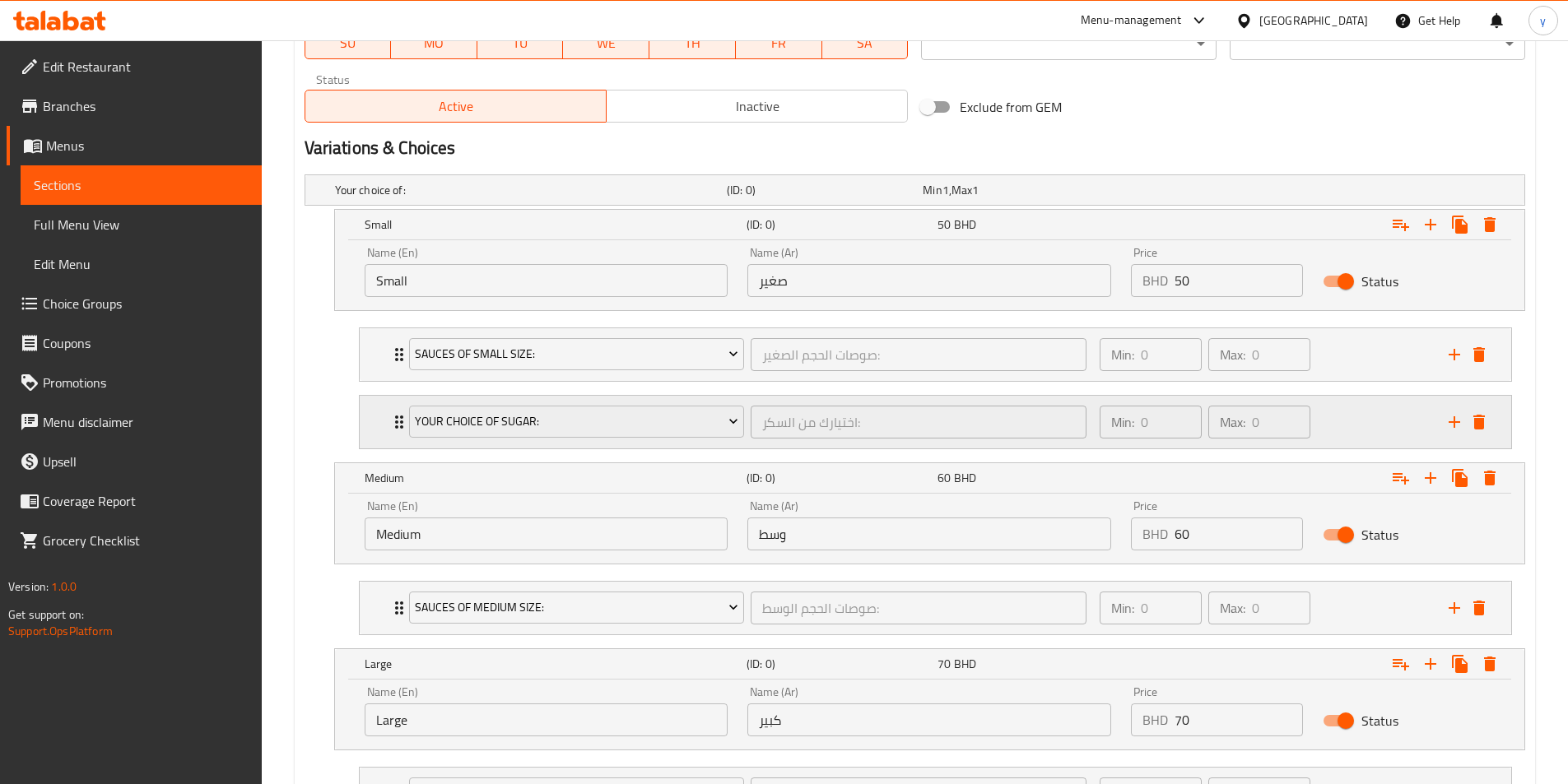
click at [391, 420] on icon "Expand" at bounding box center [400, 422] width 20 height 20
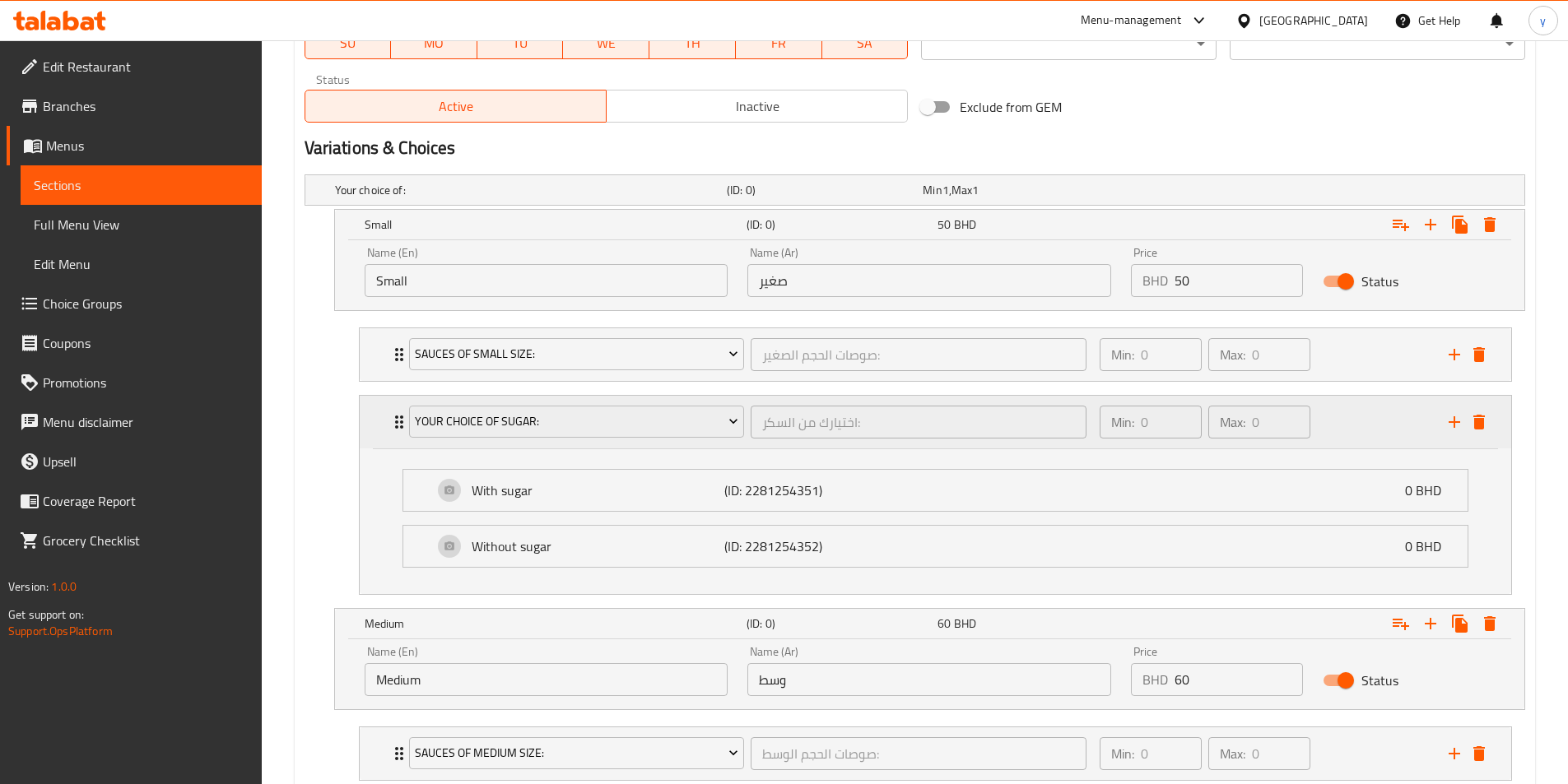
click at [391, 420] on icon "Expand" at bounding box center [400, 422] width 20 height 20
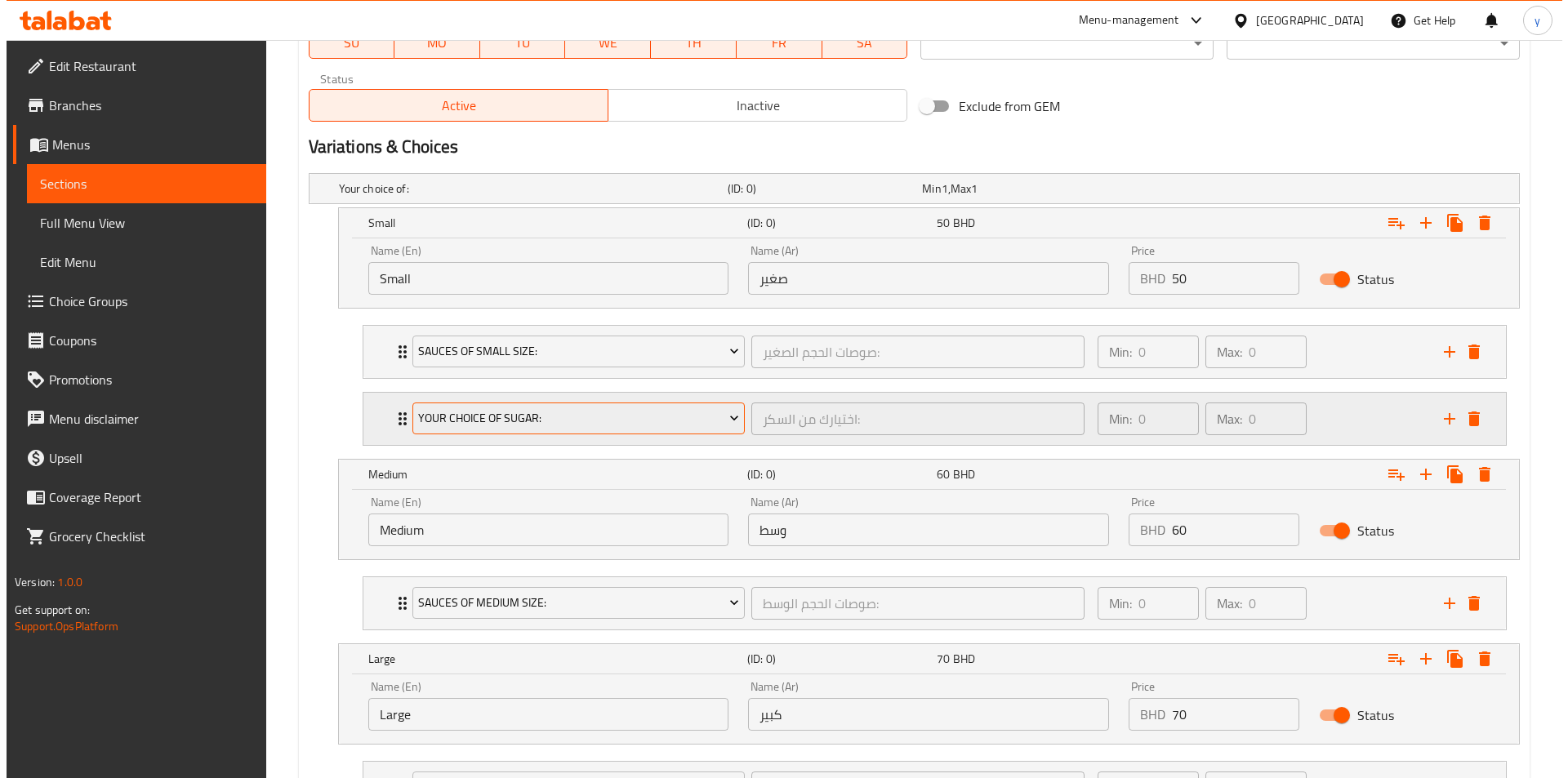
scroll to position [872, 0]
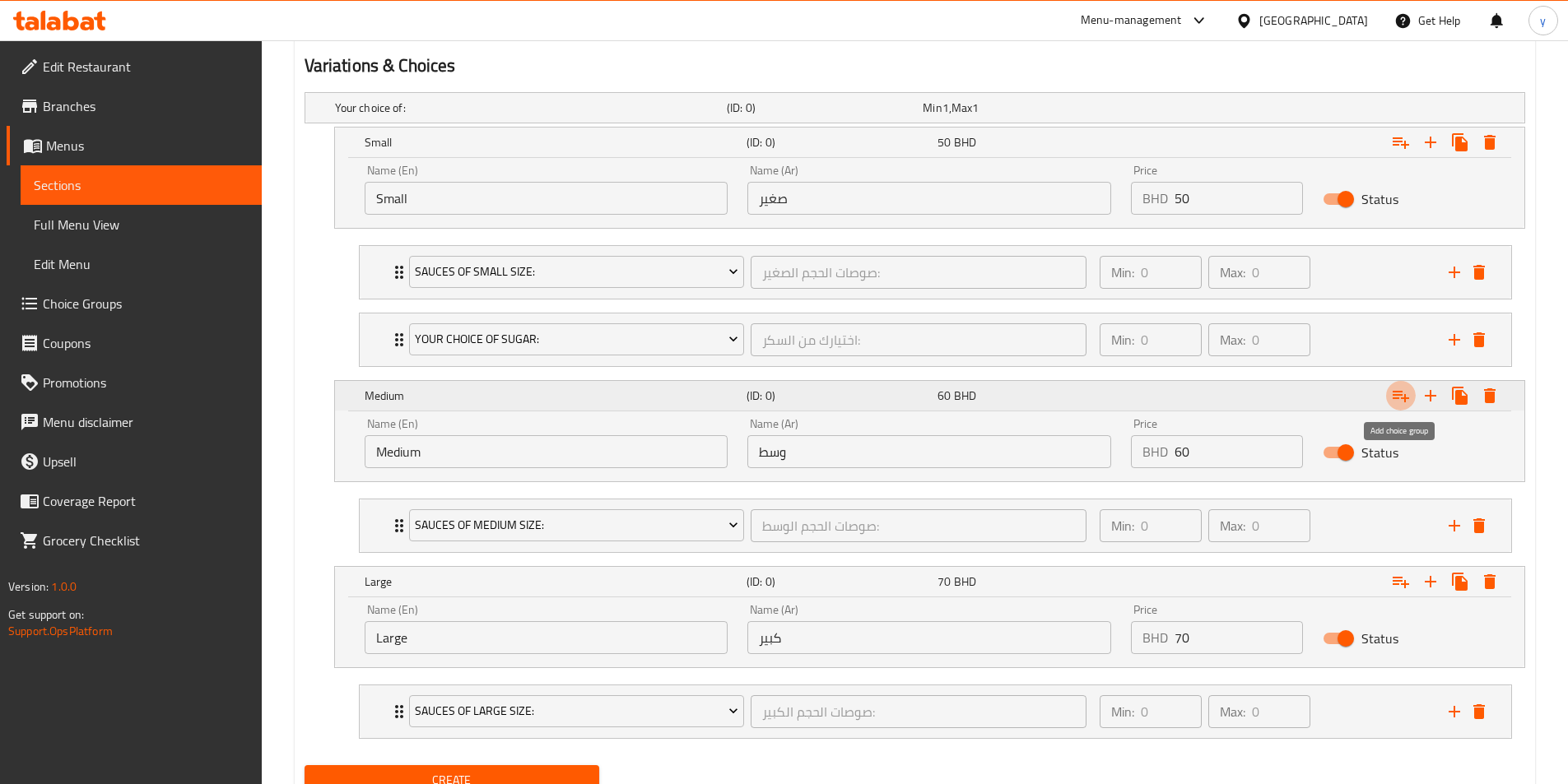
click at [1053, 393] on icon "Expand" at bounding box center [1400, 396] width 20 height 20
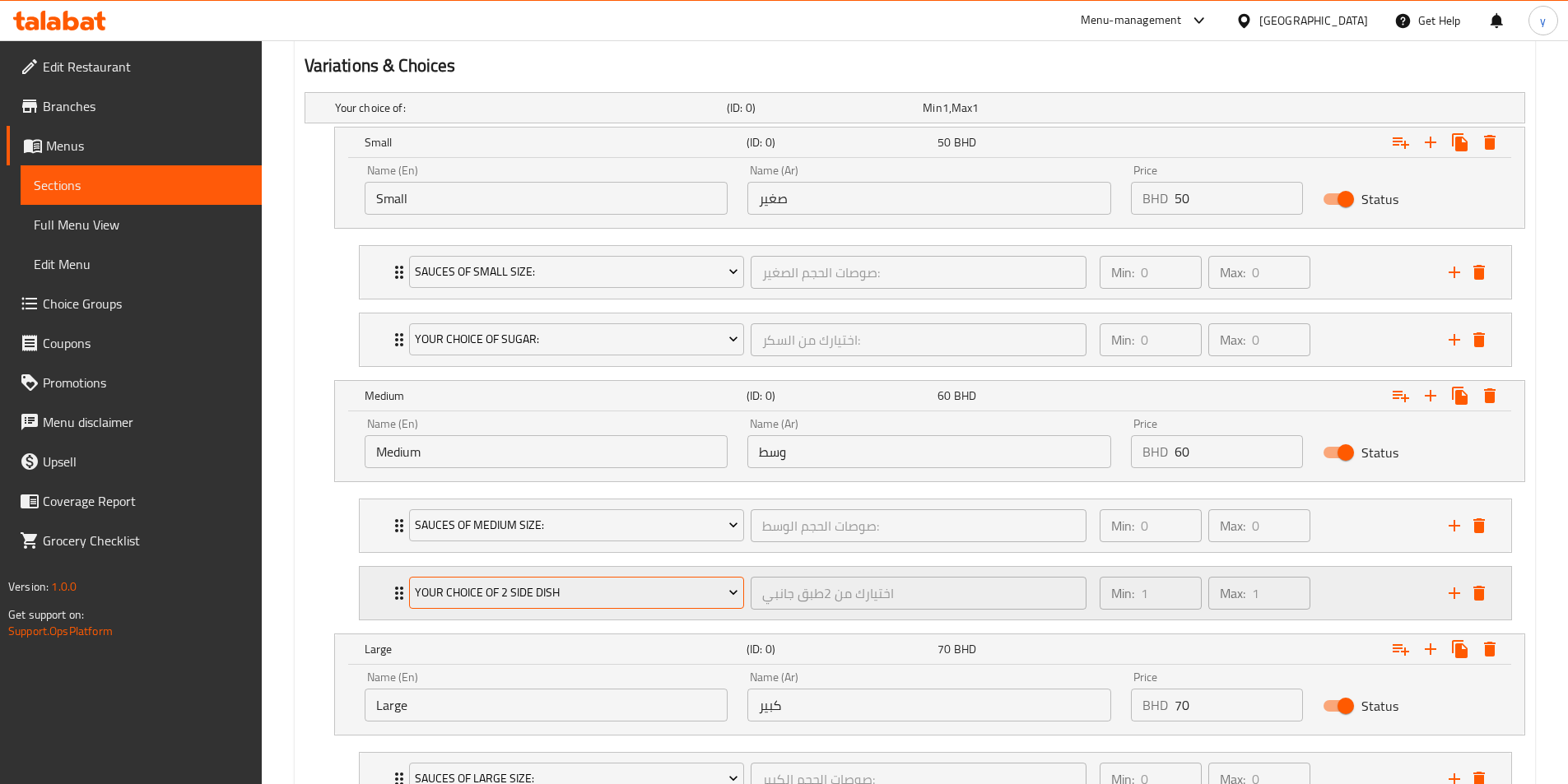
click at [731, 590] on icon "Expand" at bounding box center [733, 593] width 17 height 17
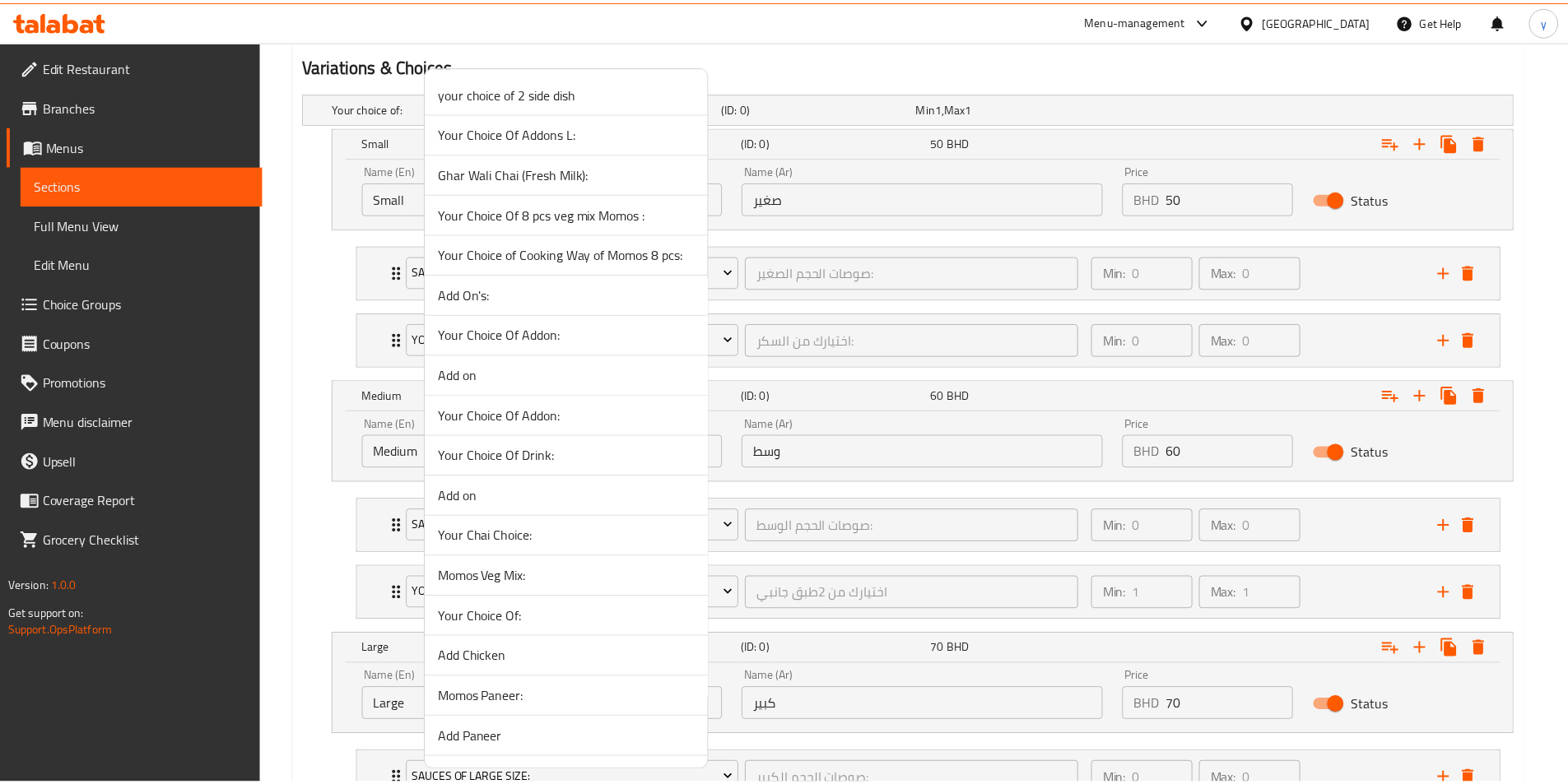
scroll to position [2215, 0]
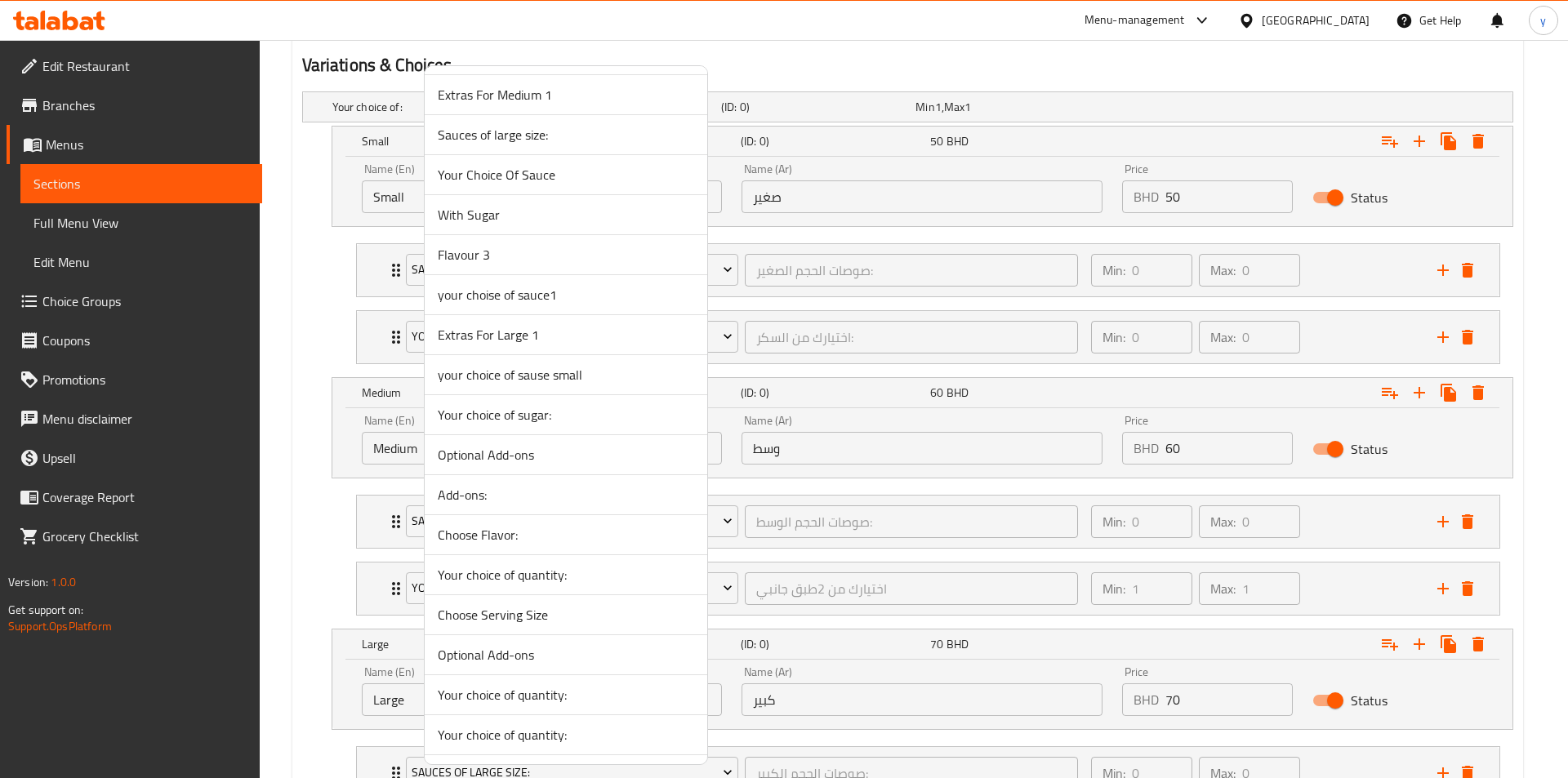
click at [530, 415] on span "Your choice of sugar:" at bounding box center [566, 415] width 257 height 20
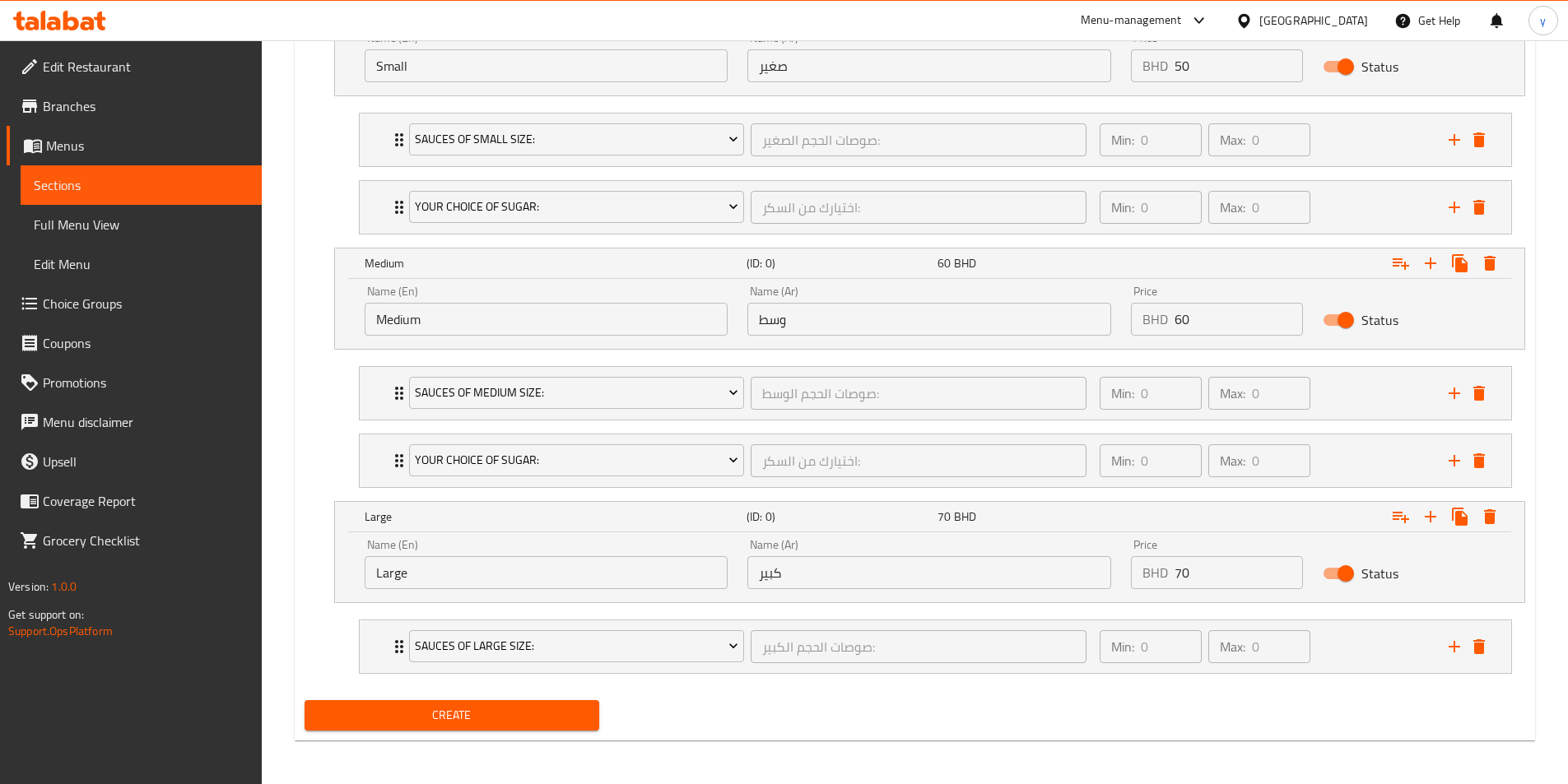
scroll to position [1013, 0]
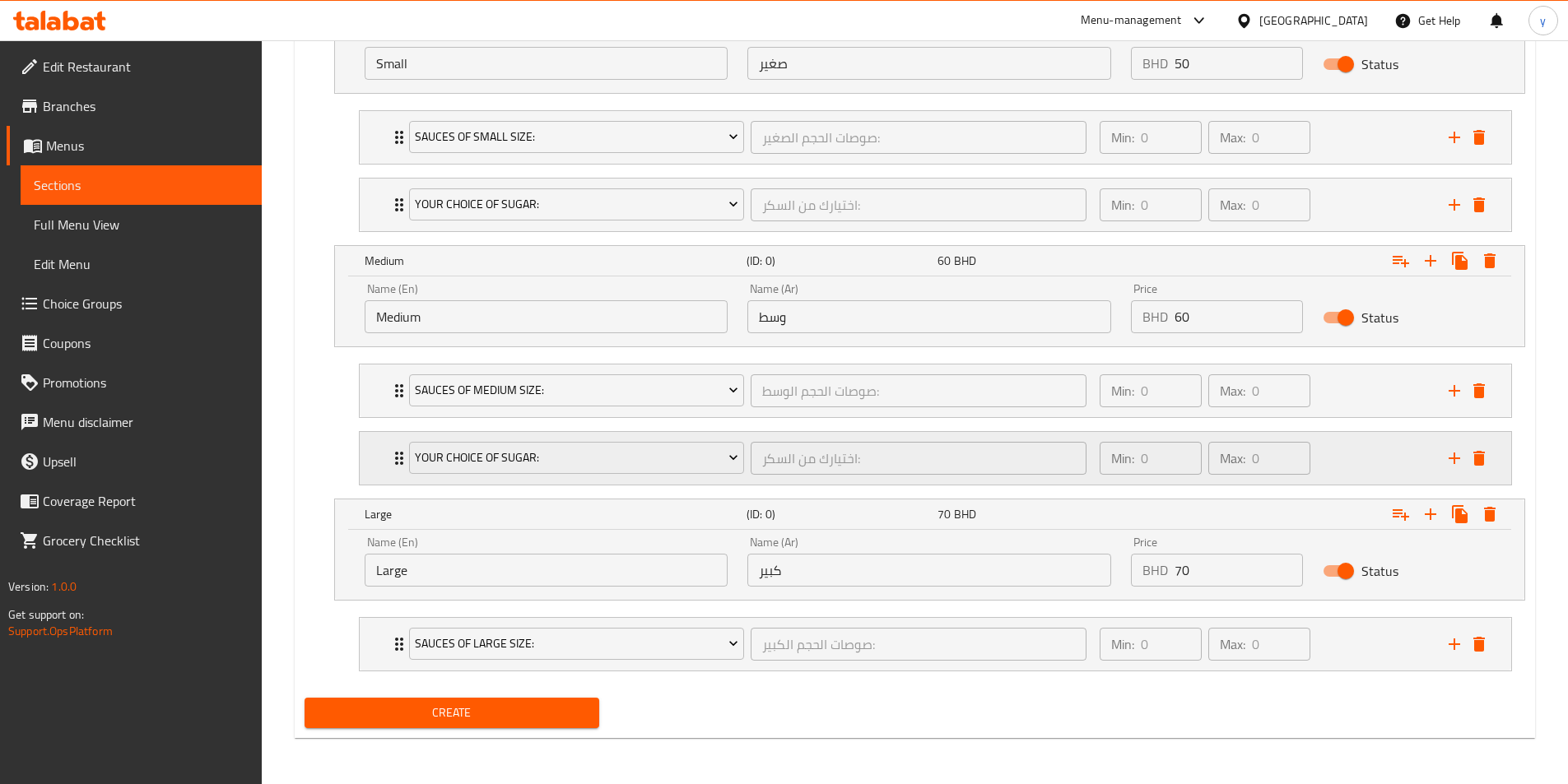
click at [400, 451] on div "Your choice of sugar: اختيارك من السكر: ​" at bounding box center [748, 458] width 698 height 53
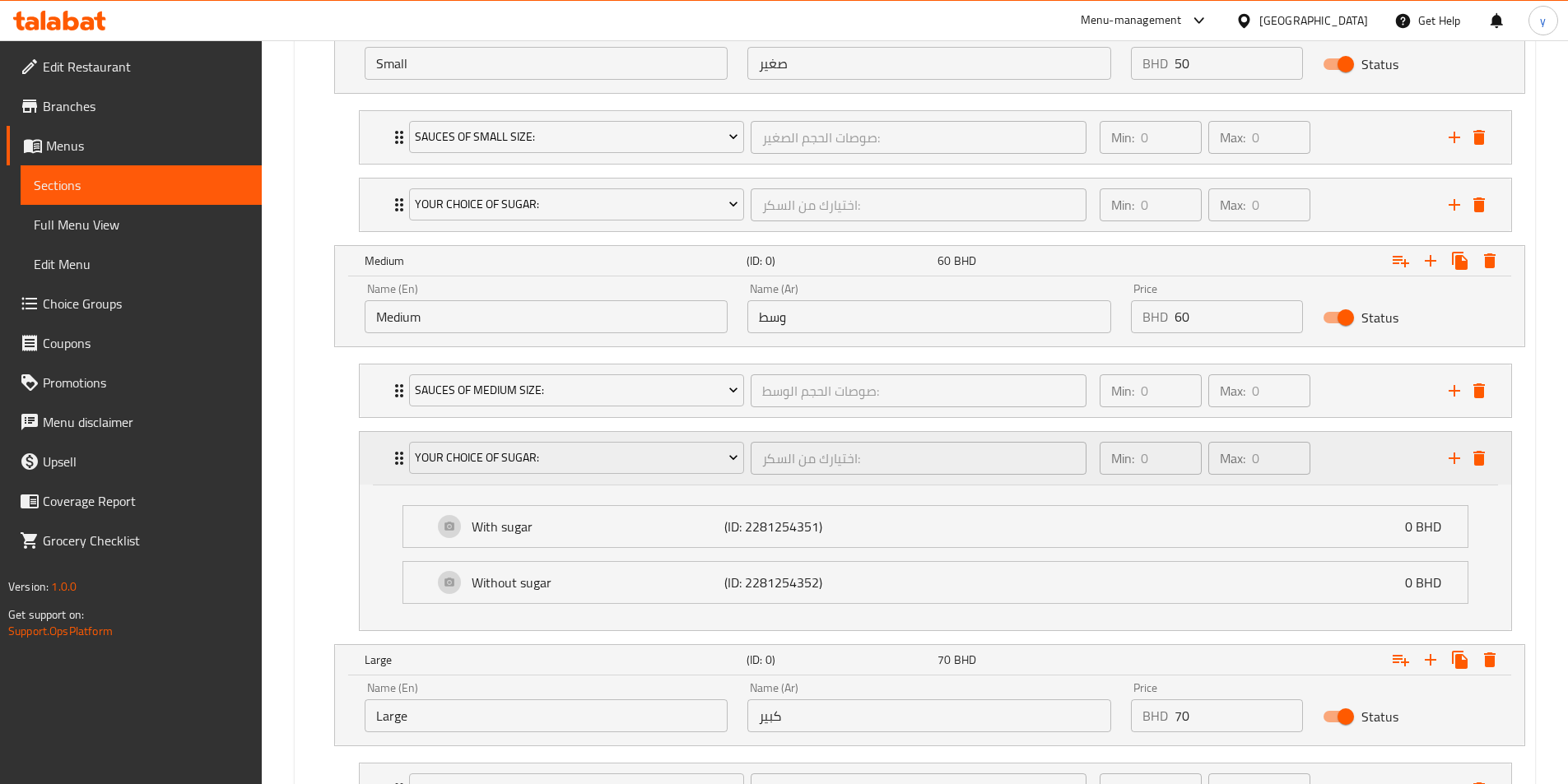
click at [400, 451] on div "Your choice of sugar: اختيارك من السكر: ​" at bounding box center [748, 458] width 698 height 53
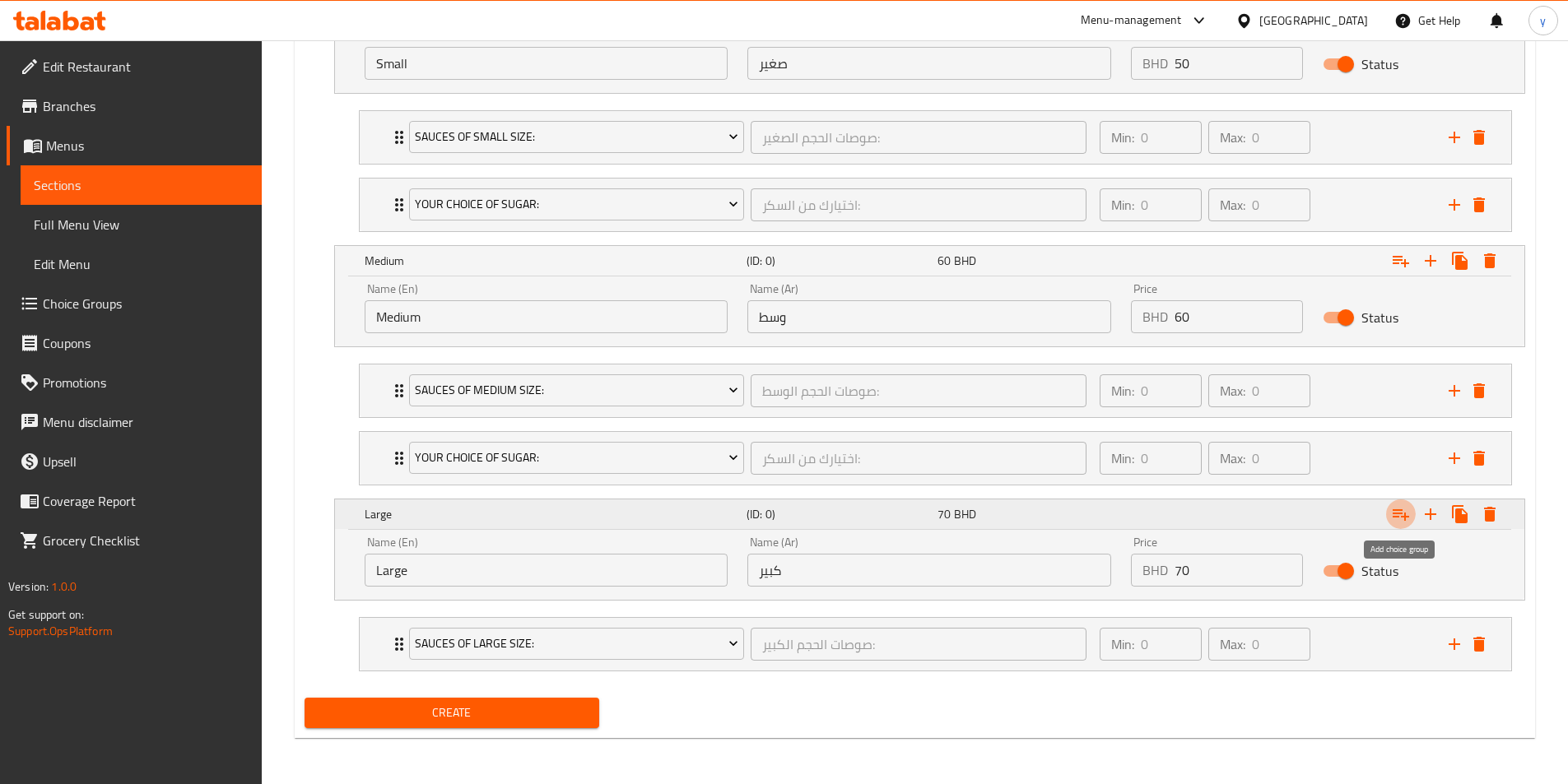
click at [1053, 511] on icon "Expand" at bounding box center [1400, 515] width 20 height 20
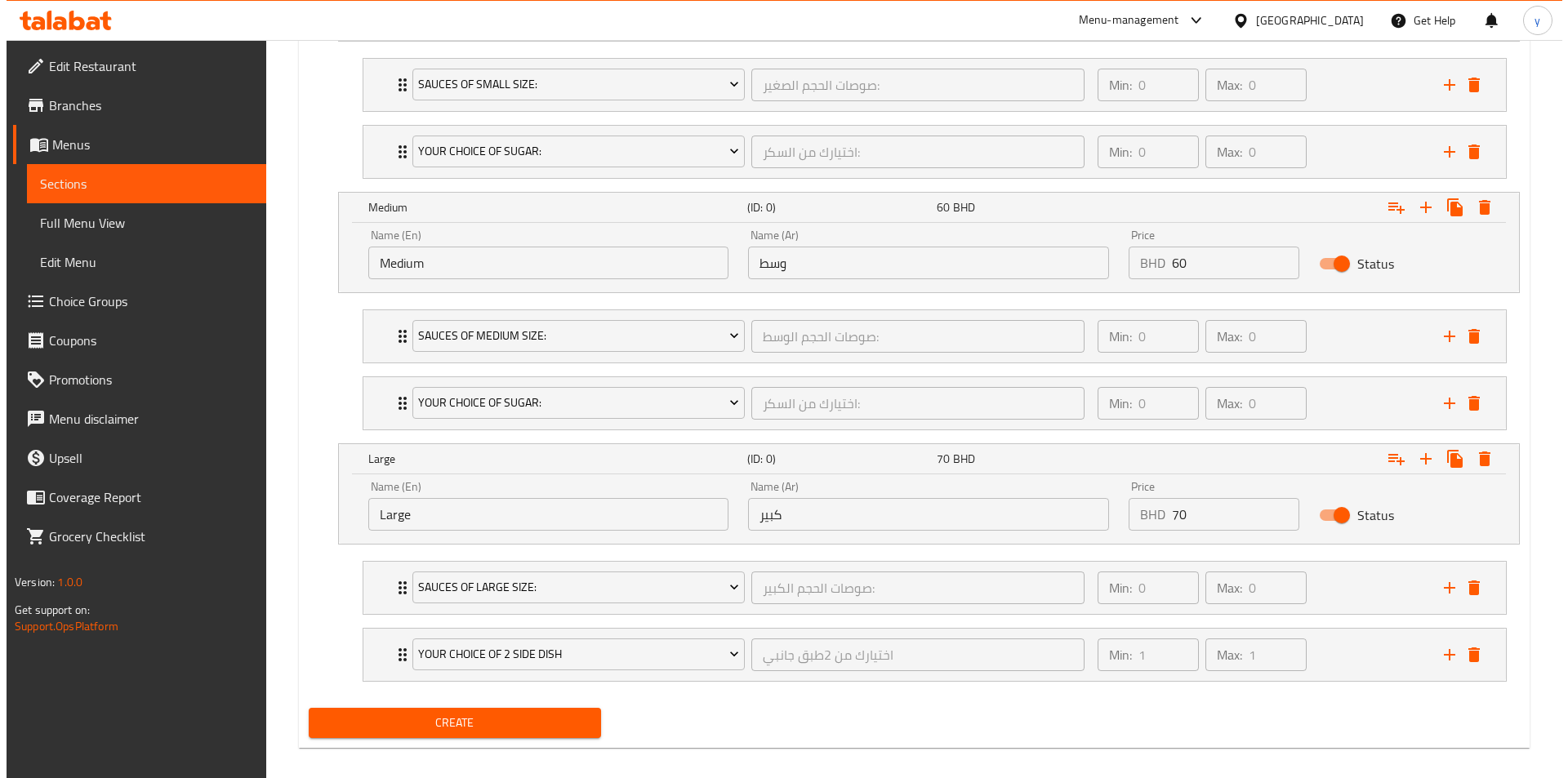
scroll to position [1072, 0]
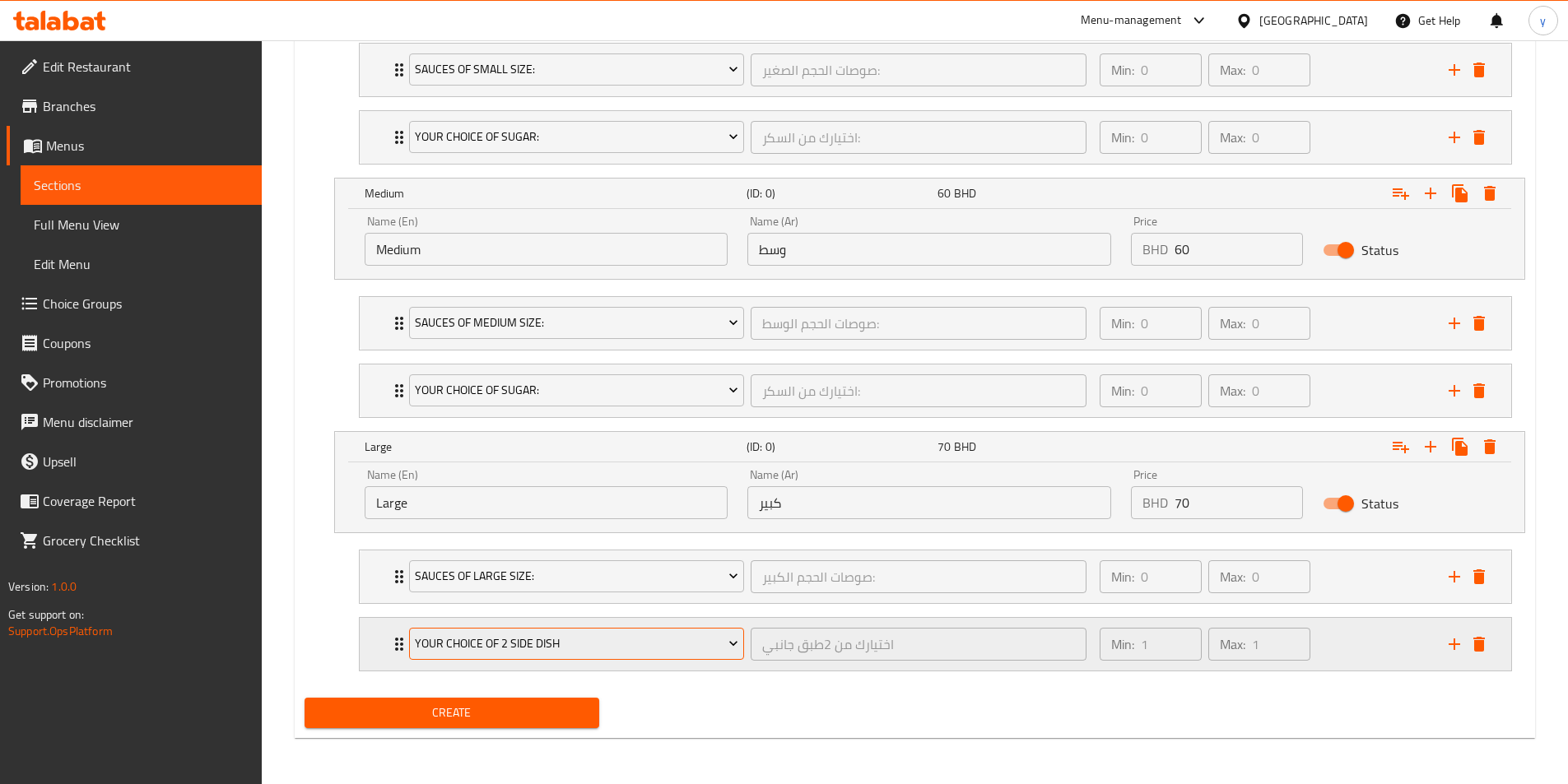
click at [728, 641] on icon "Expand" at bounding box center [733, 644] width 17 height 17
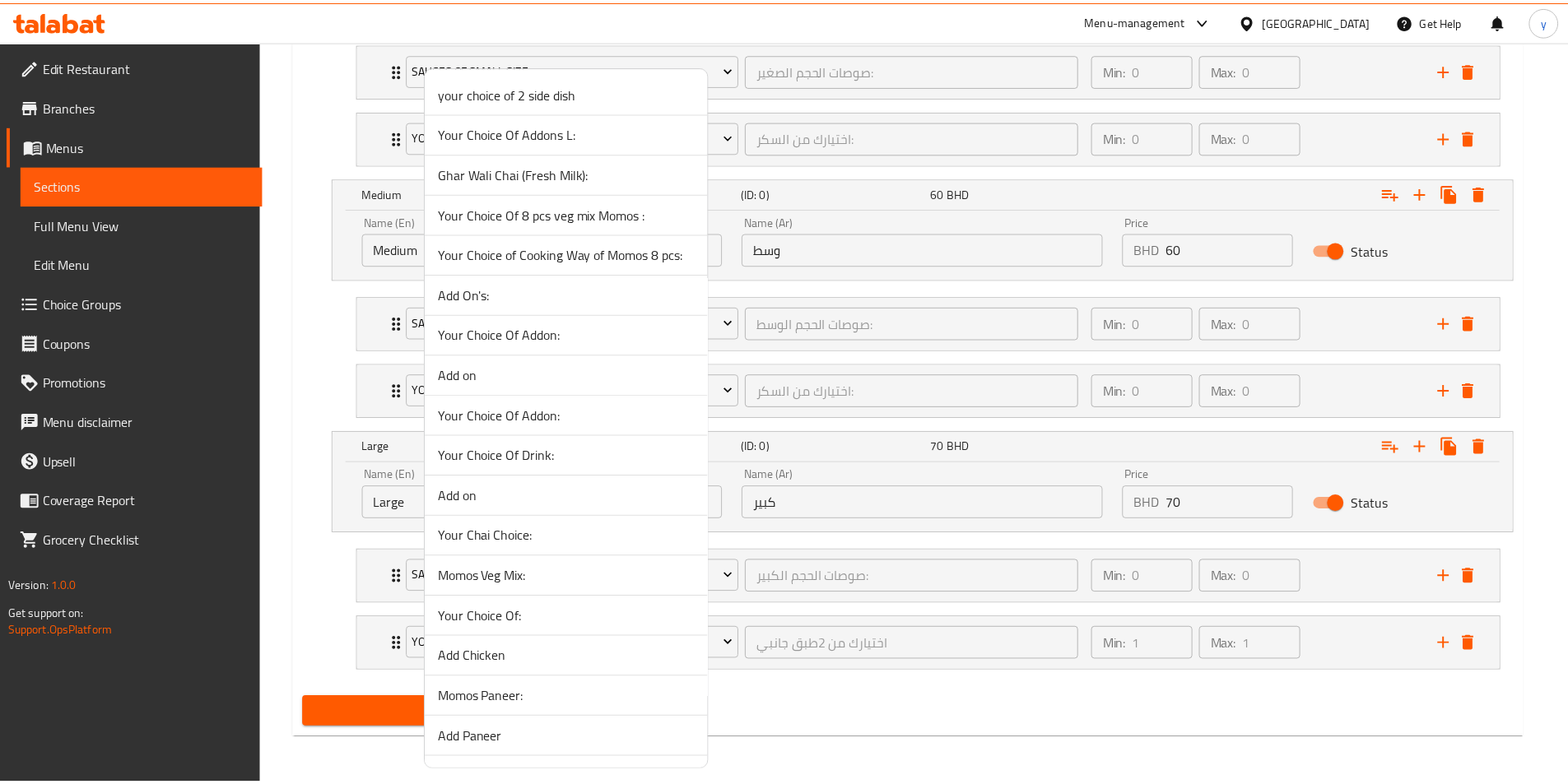
scroll to position [2215, 0]
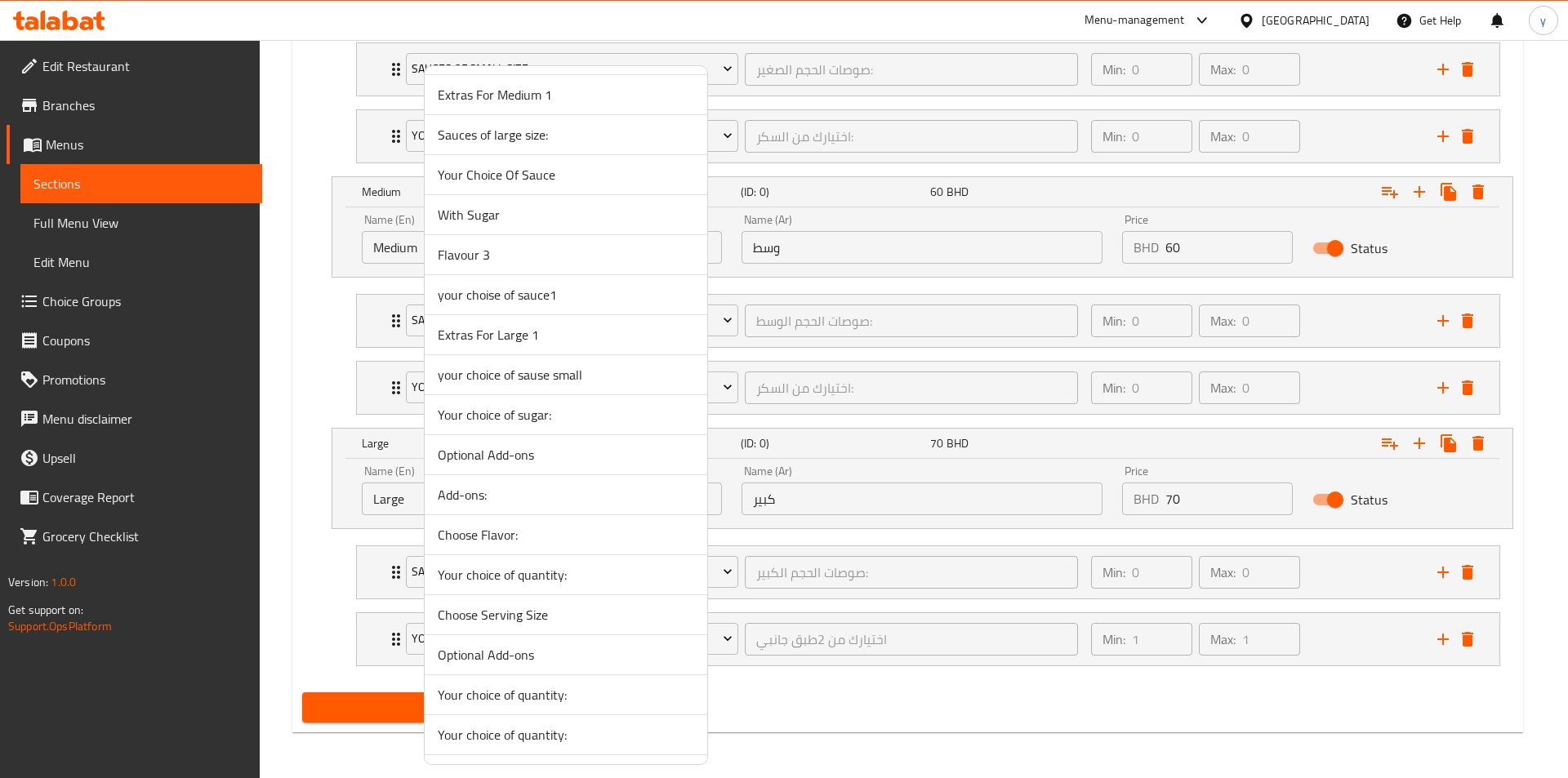
click at [469, 418] on span "Your choice of sugar:" at bounding box center [566, 415] width 257 height 20
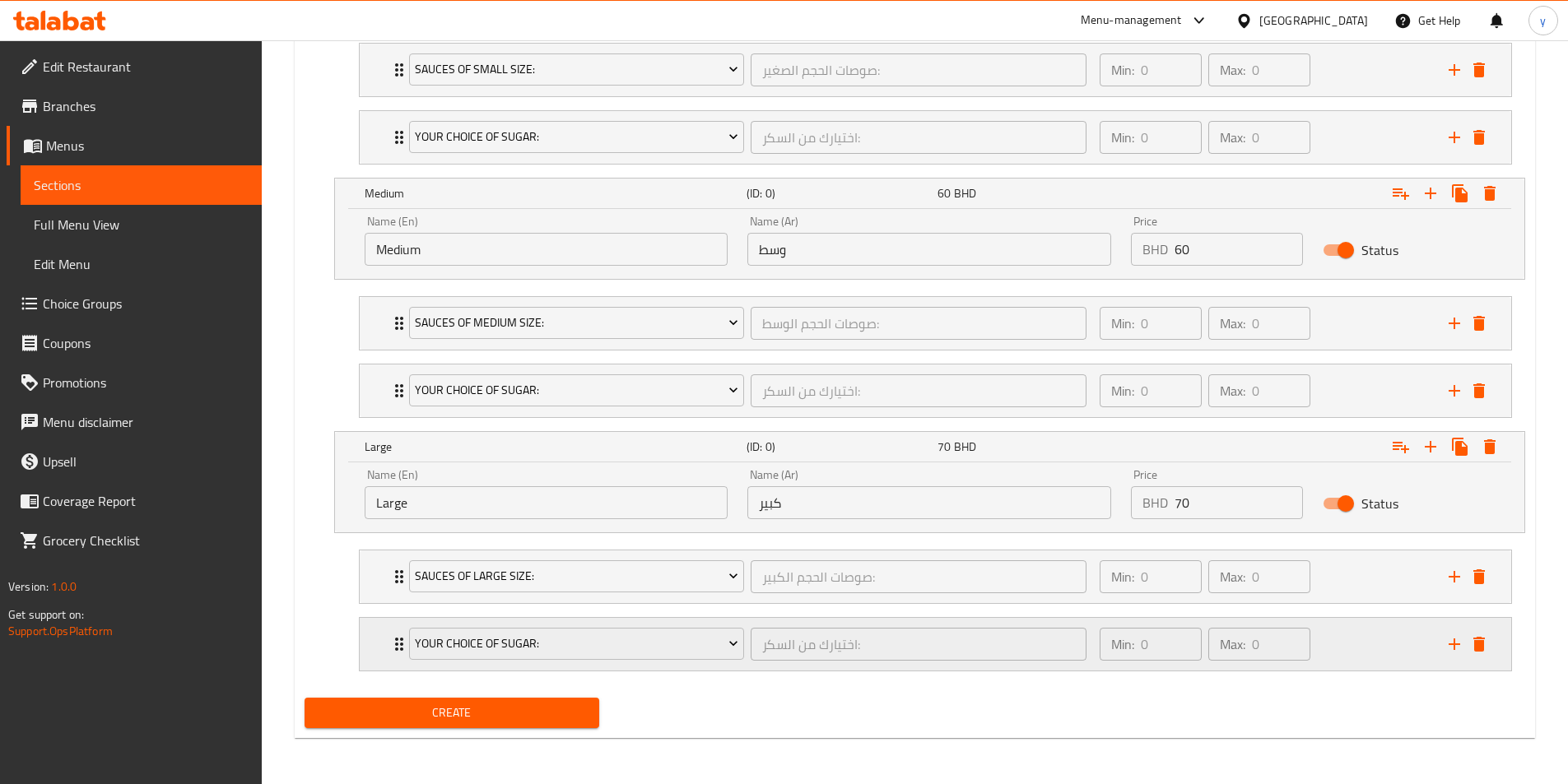
click at [400, 649] on div "Your choice of sugar: اختيارك من السكر: ​" at bounding box center [748, 644] width 698 height 53
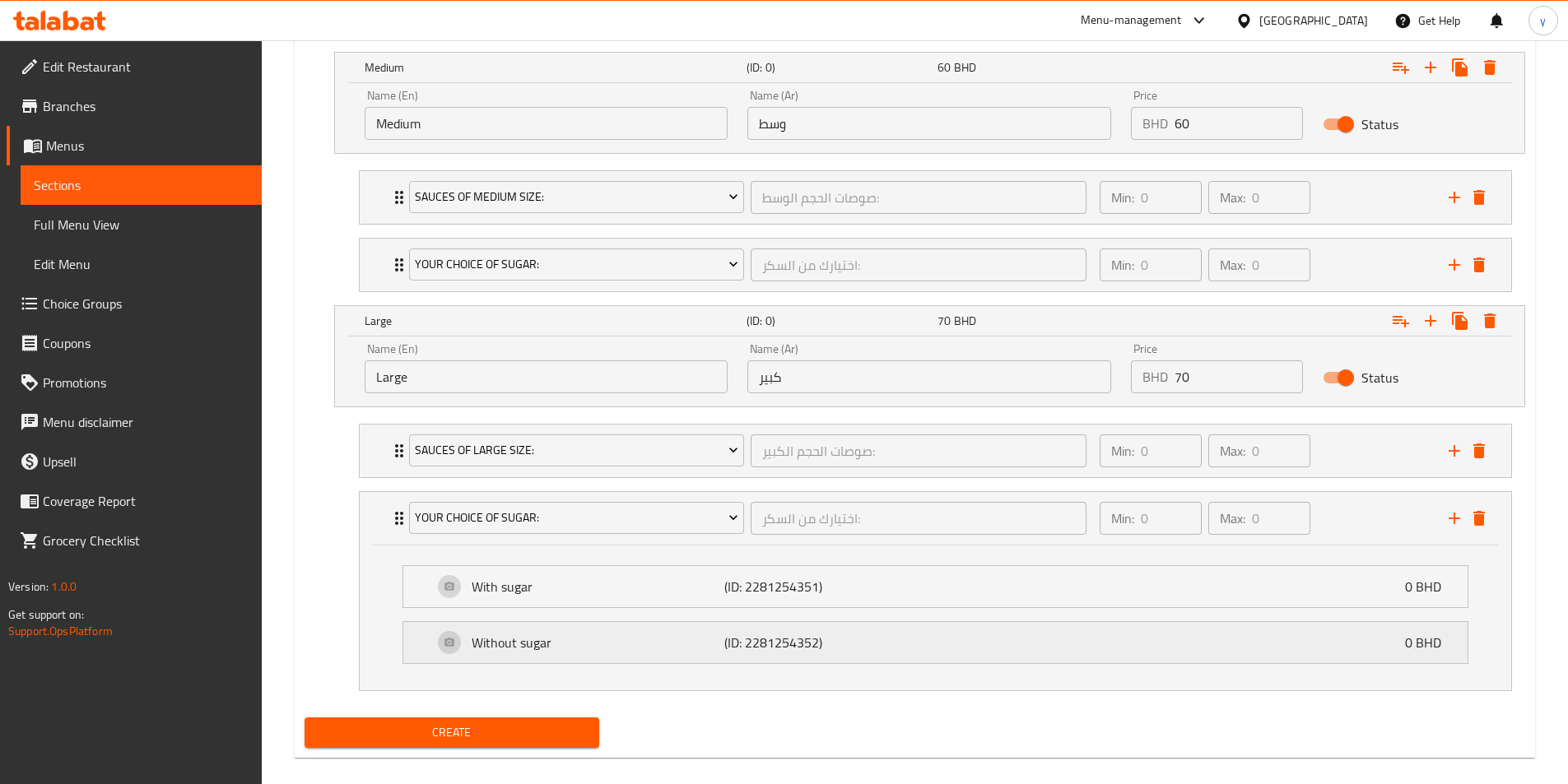
scroll to position [1226, 0]
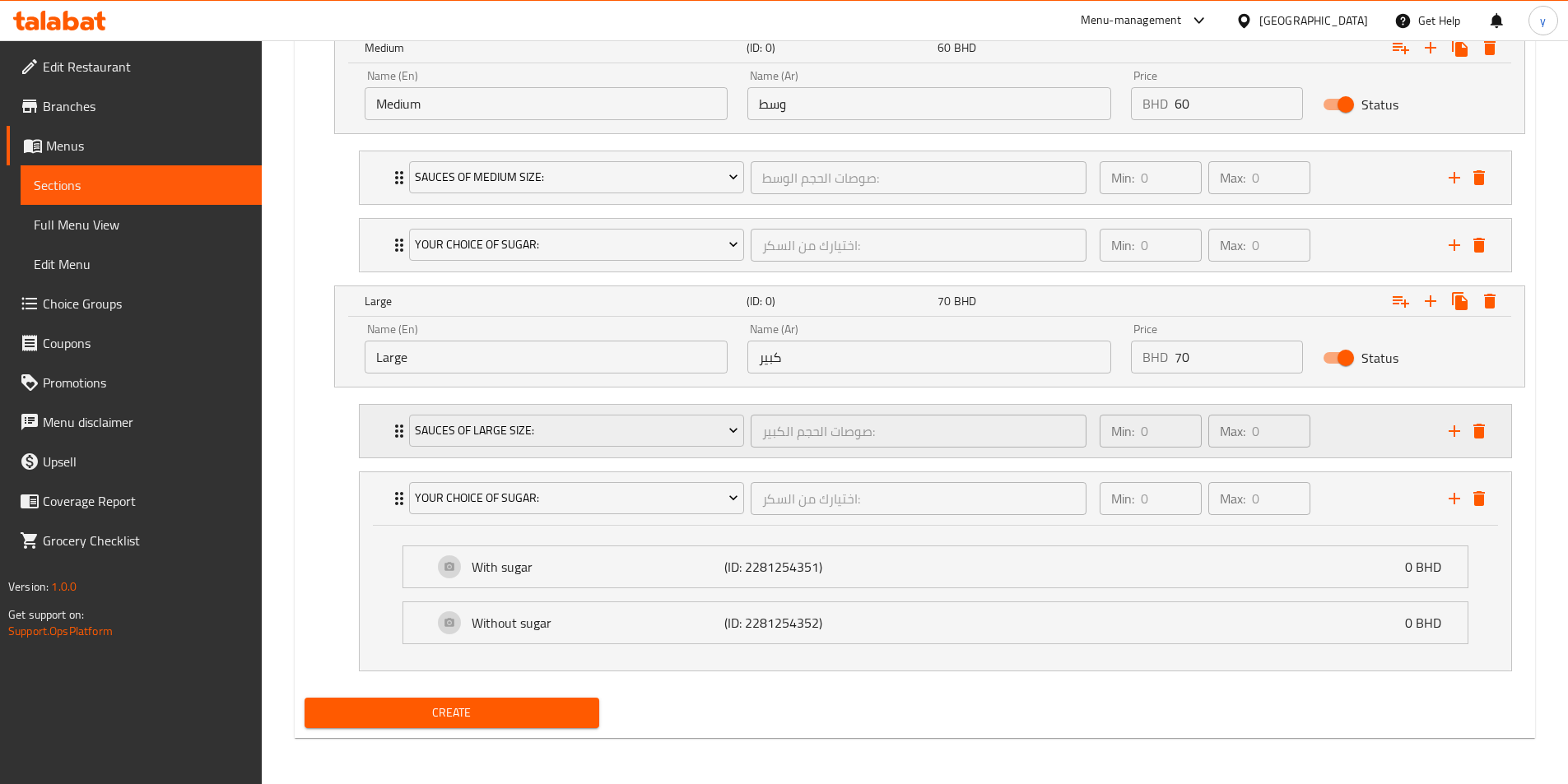
click at [400, 435] on div "Sauces of large size: صوصات الحجم الكبير: ​" at bounding box center [748, 430] width 698 height 53
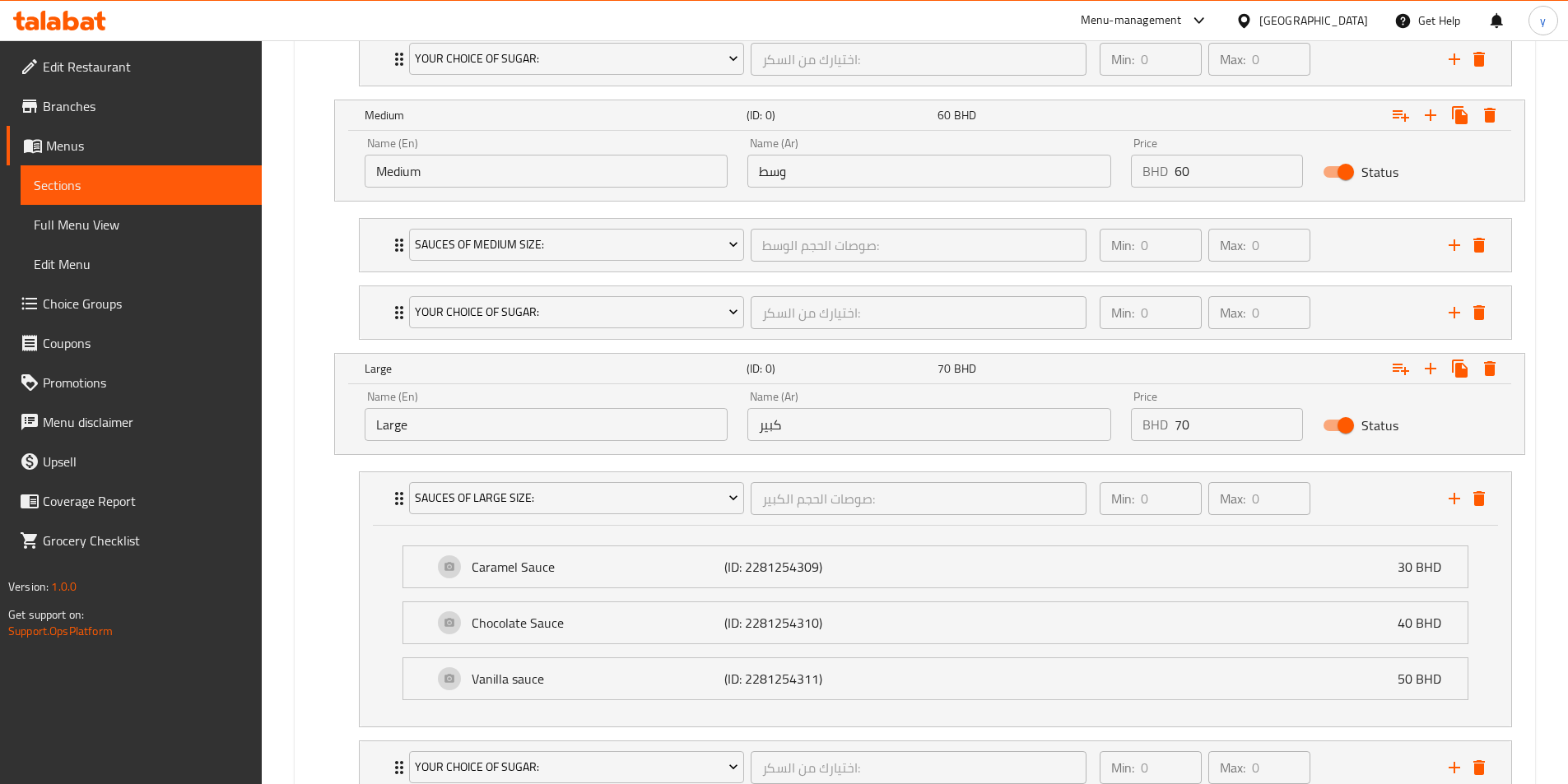
scroll to position [568, 0]
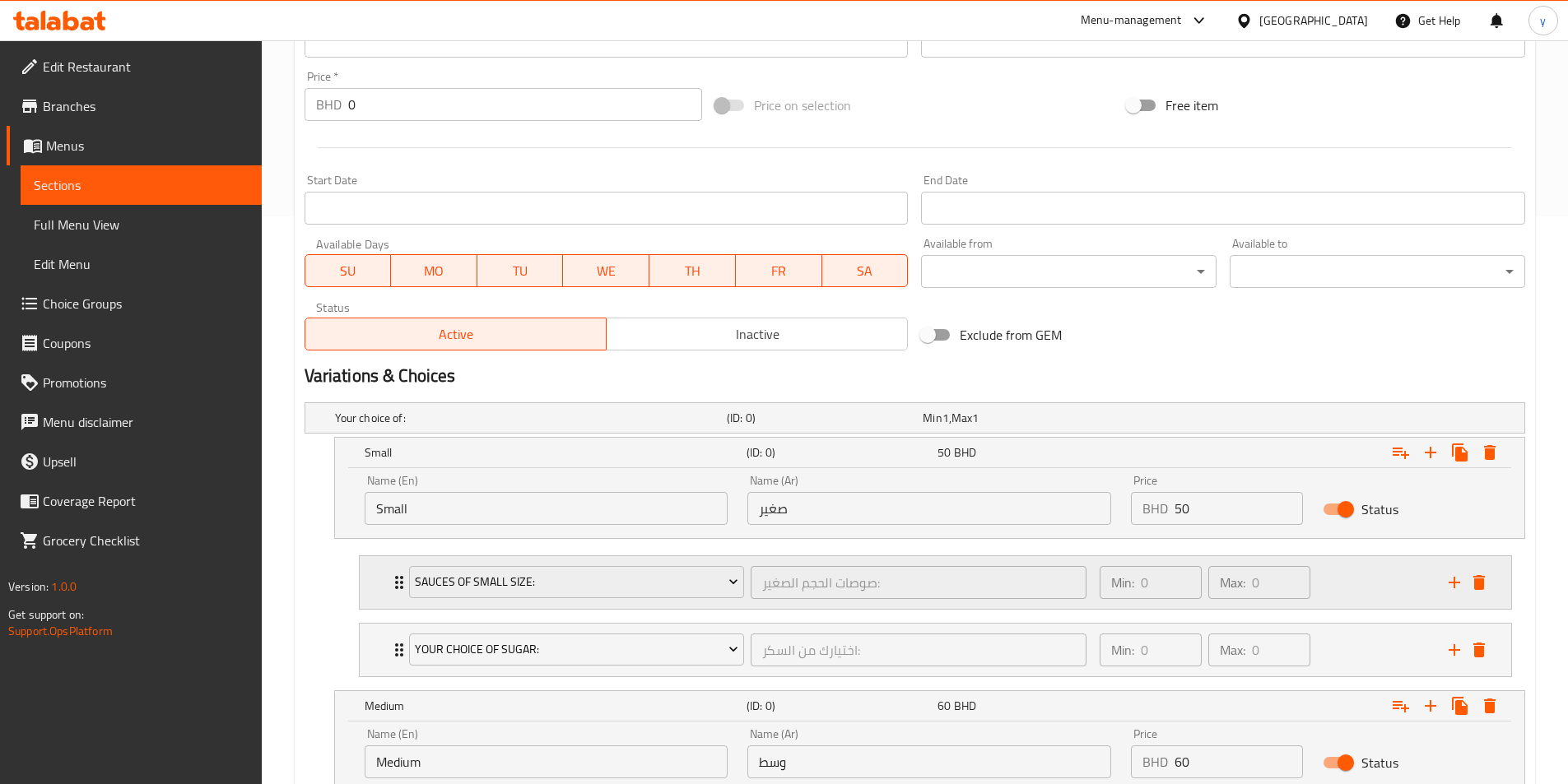
click at [401, 575] on div "Sauces of small size: صوصات الحجم الصغير: ​" at bounding box center [748, 582] width 698 height 53
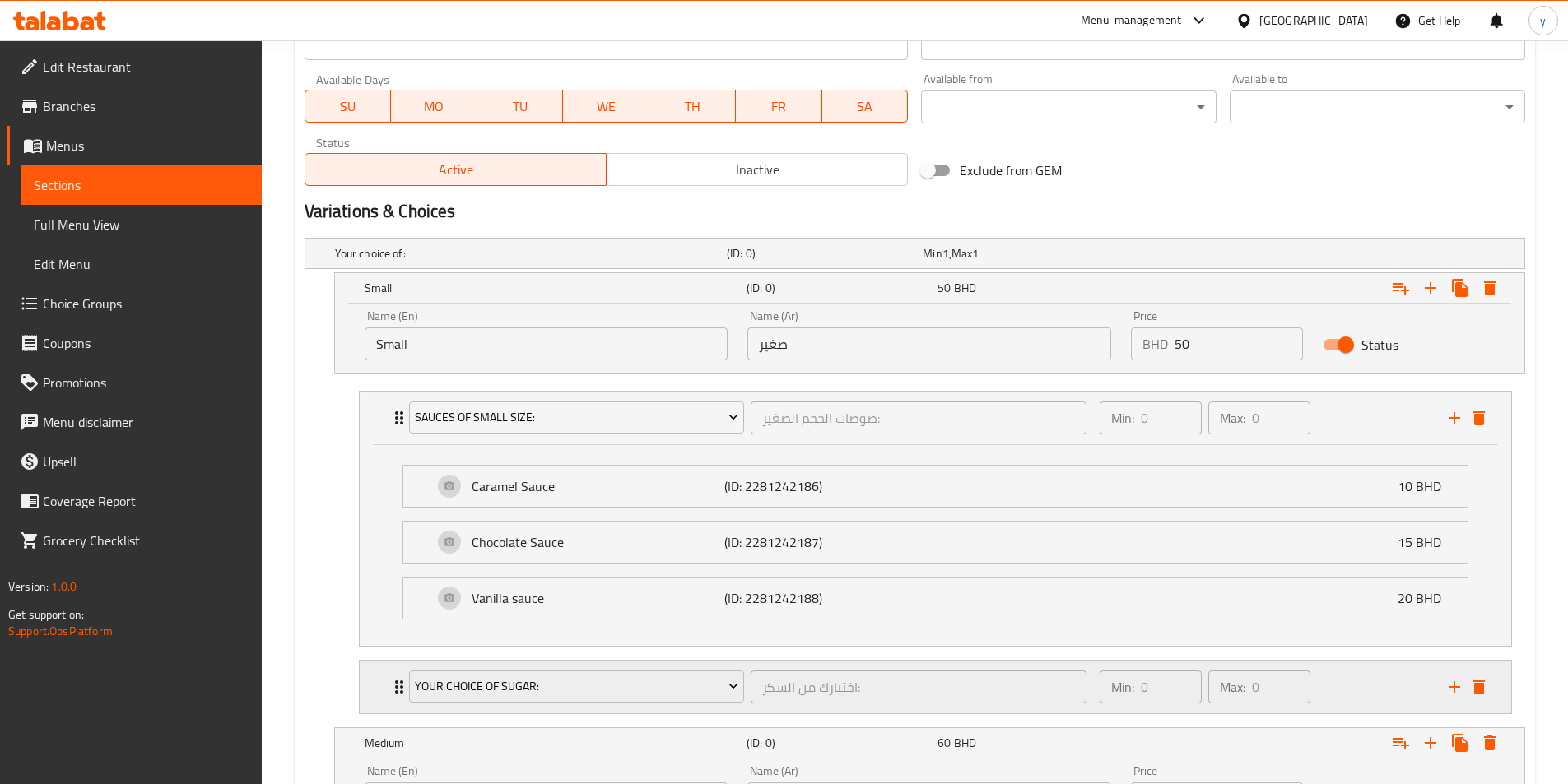
click at [400, 682] on div "Your choice of sugar: اختيارك من السكر: ​" at bounding box center [748, 686] width 698 height 53
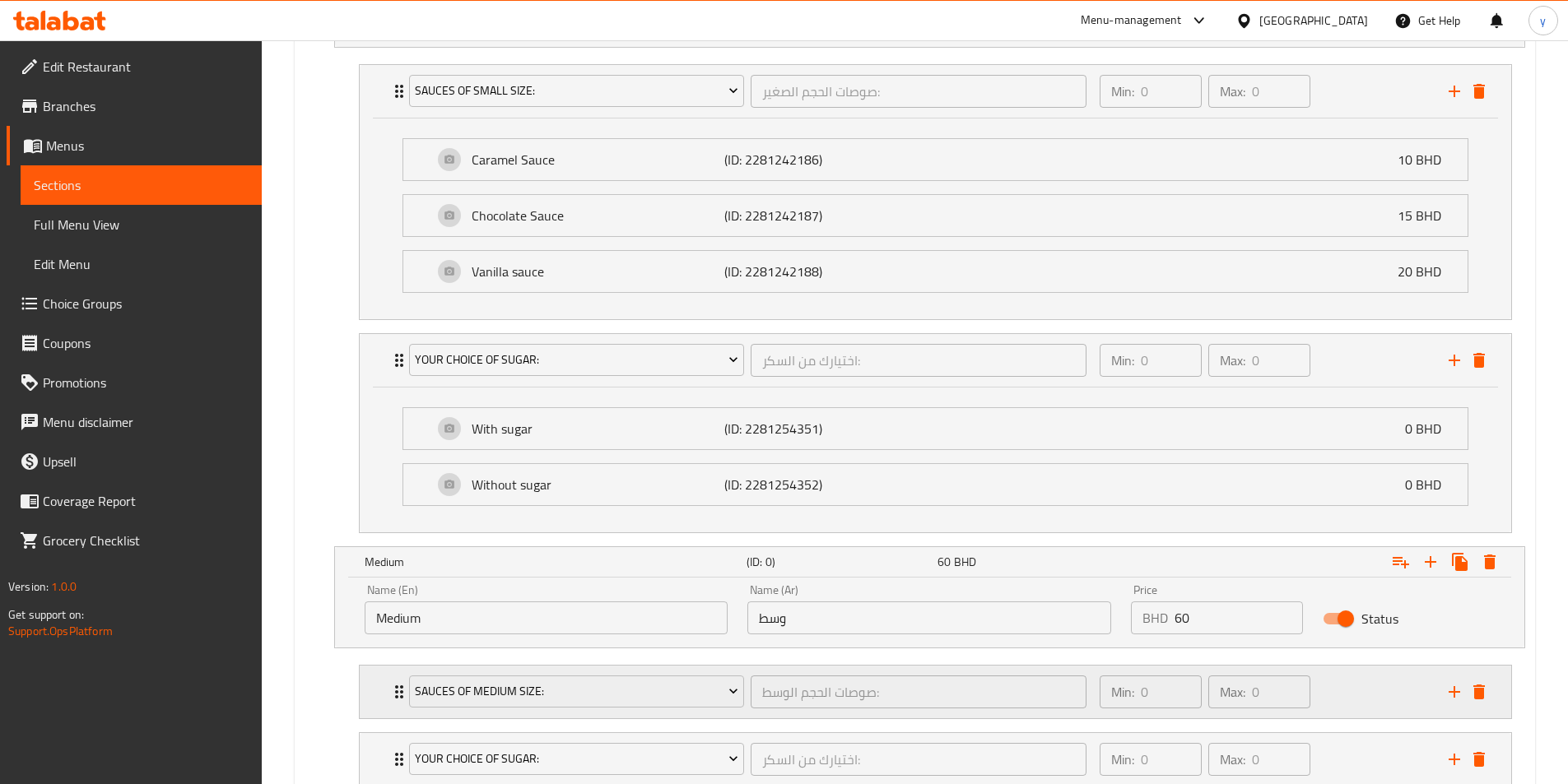
scroll to position [1062, 0]
click at [400, 695] on div "Sauces of medium size: صوصات الحجم الوسط: ​" at bounding box center [748, 689] width 698 height 53
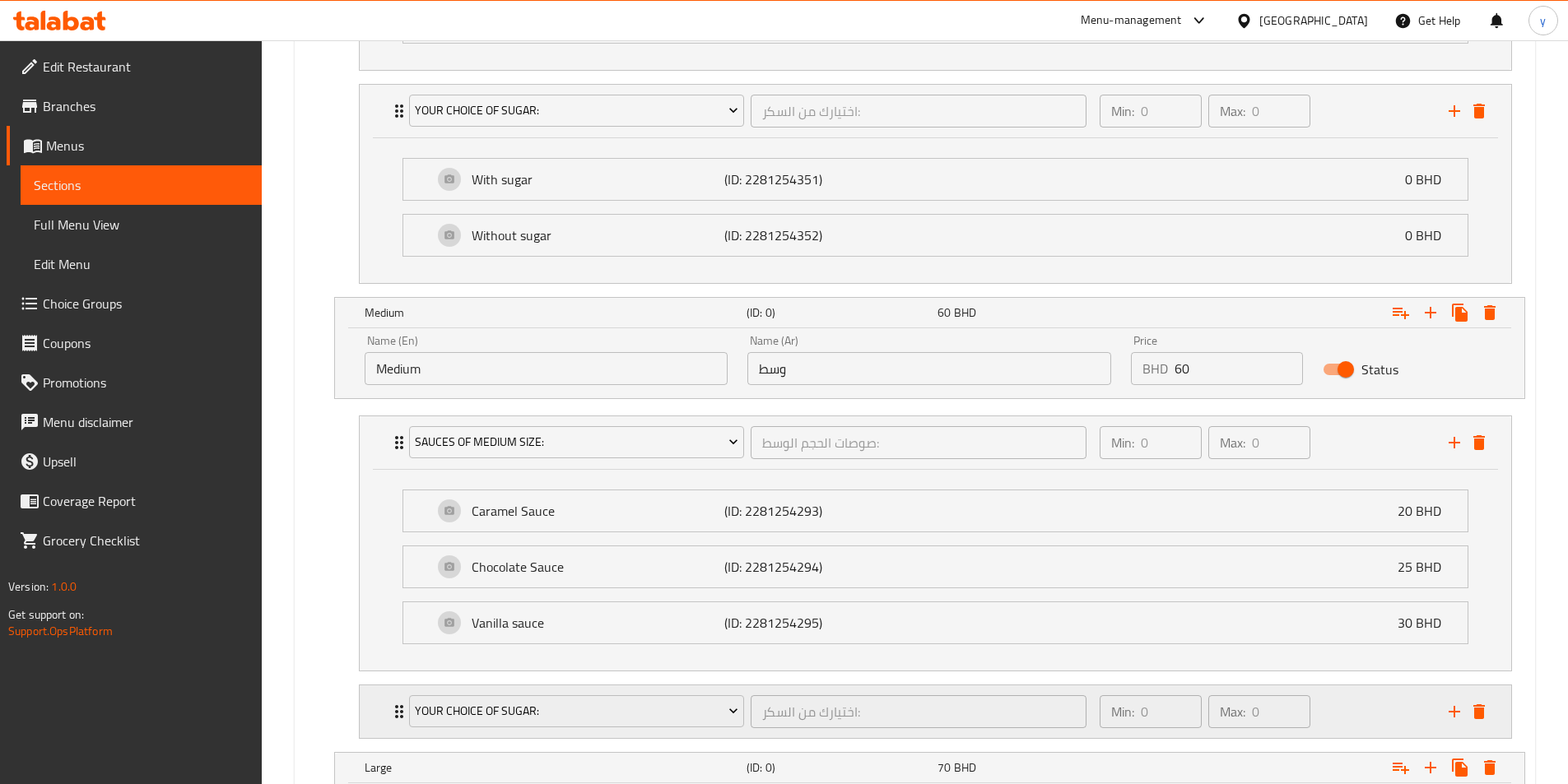
click at [398, 725] on div "Your choice of sugar: اختيارك من السكر: ​ Min: 0 ​ Max: 0 ​" at bounding box center [940, 711] width 1102 height 53
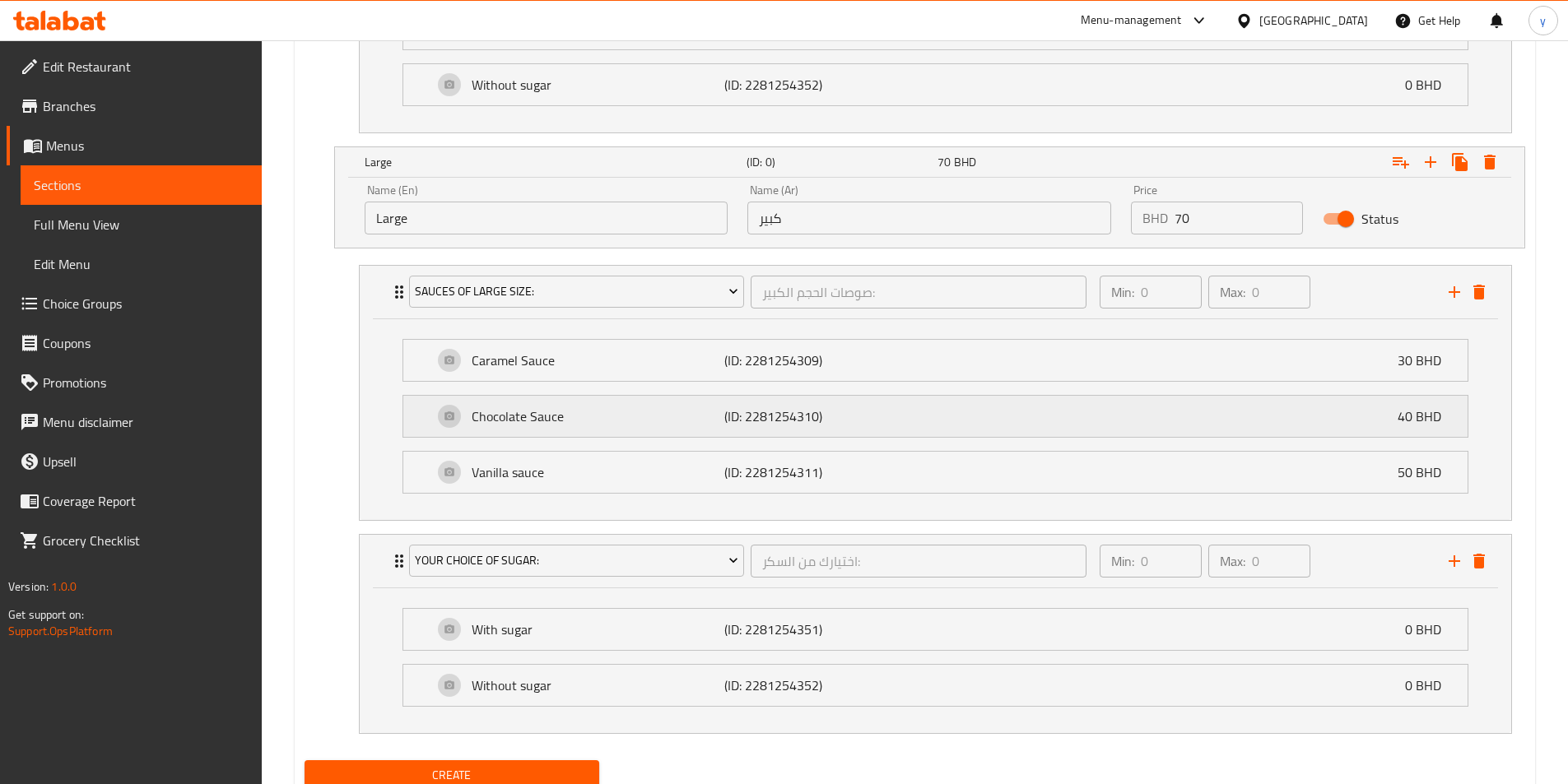
scroll to position [2123, 0]
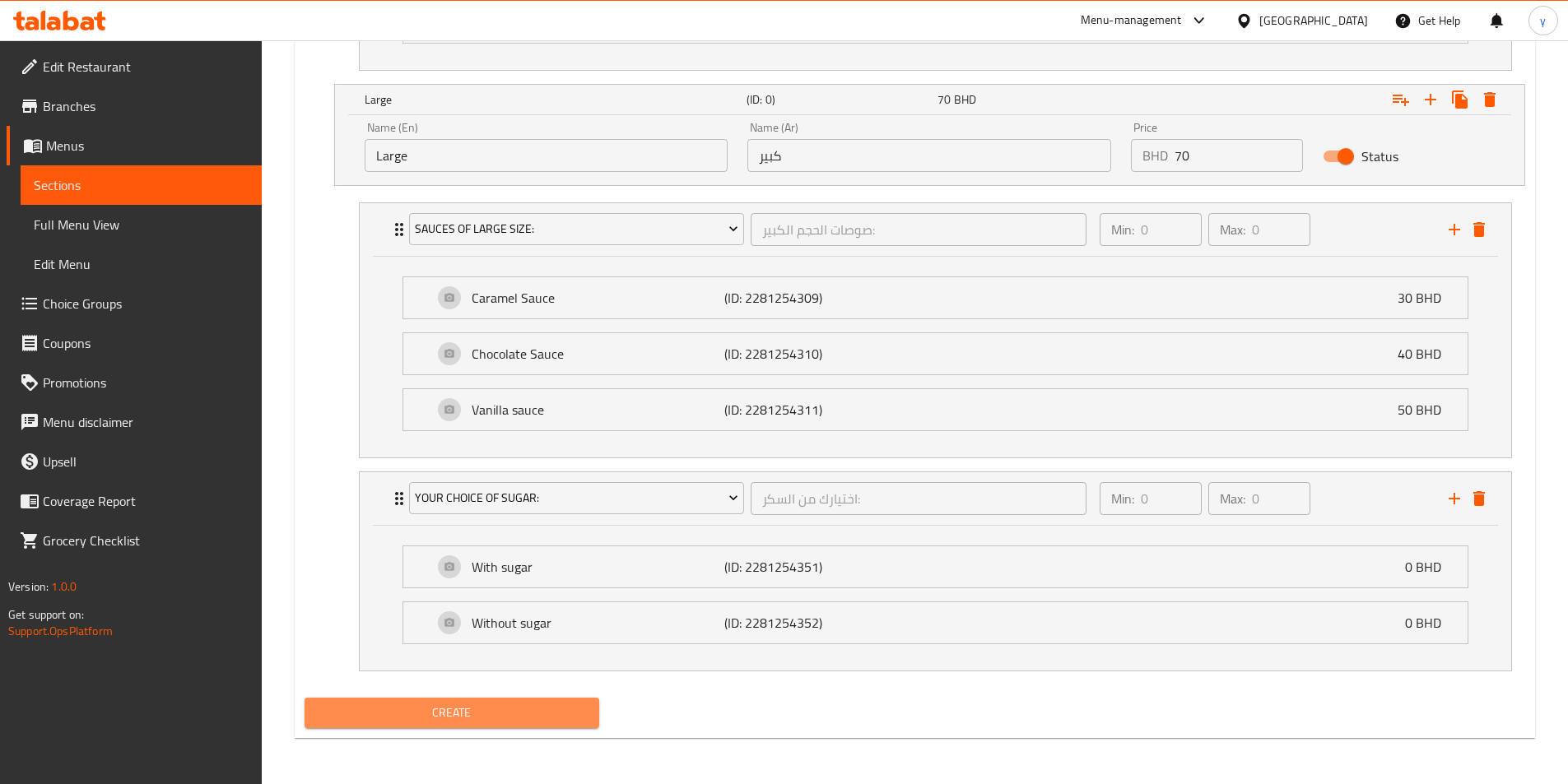
click at [411, 721] on span "Create" at bounding box center [452, 713] width 269 height 21
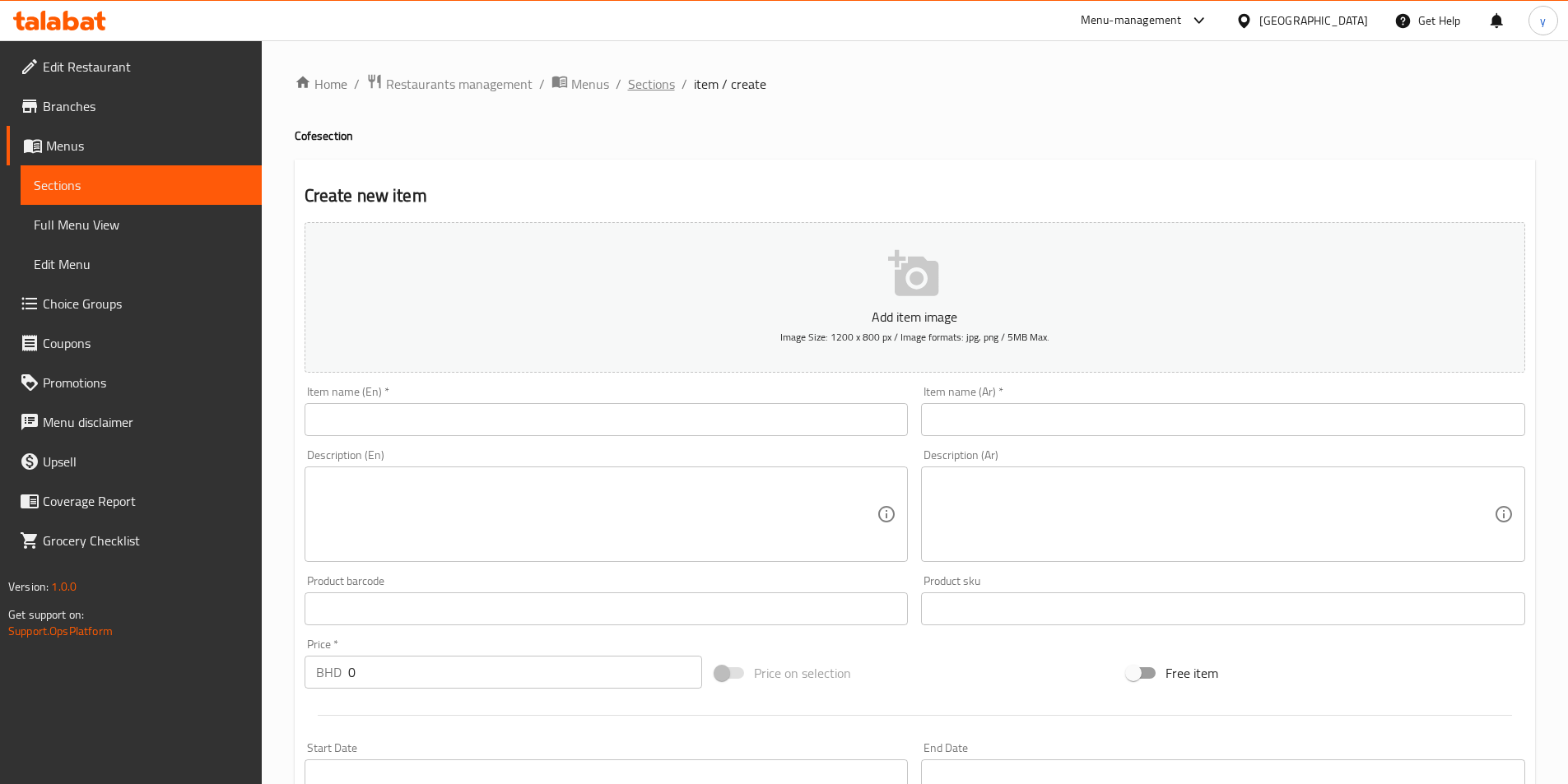
click at [659, 88] on span "Sections" at bounding box center [651, 84] width 47 height 20
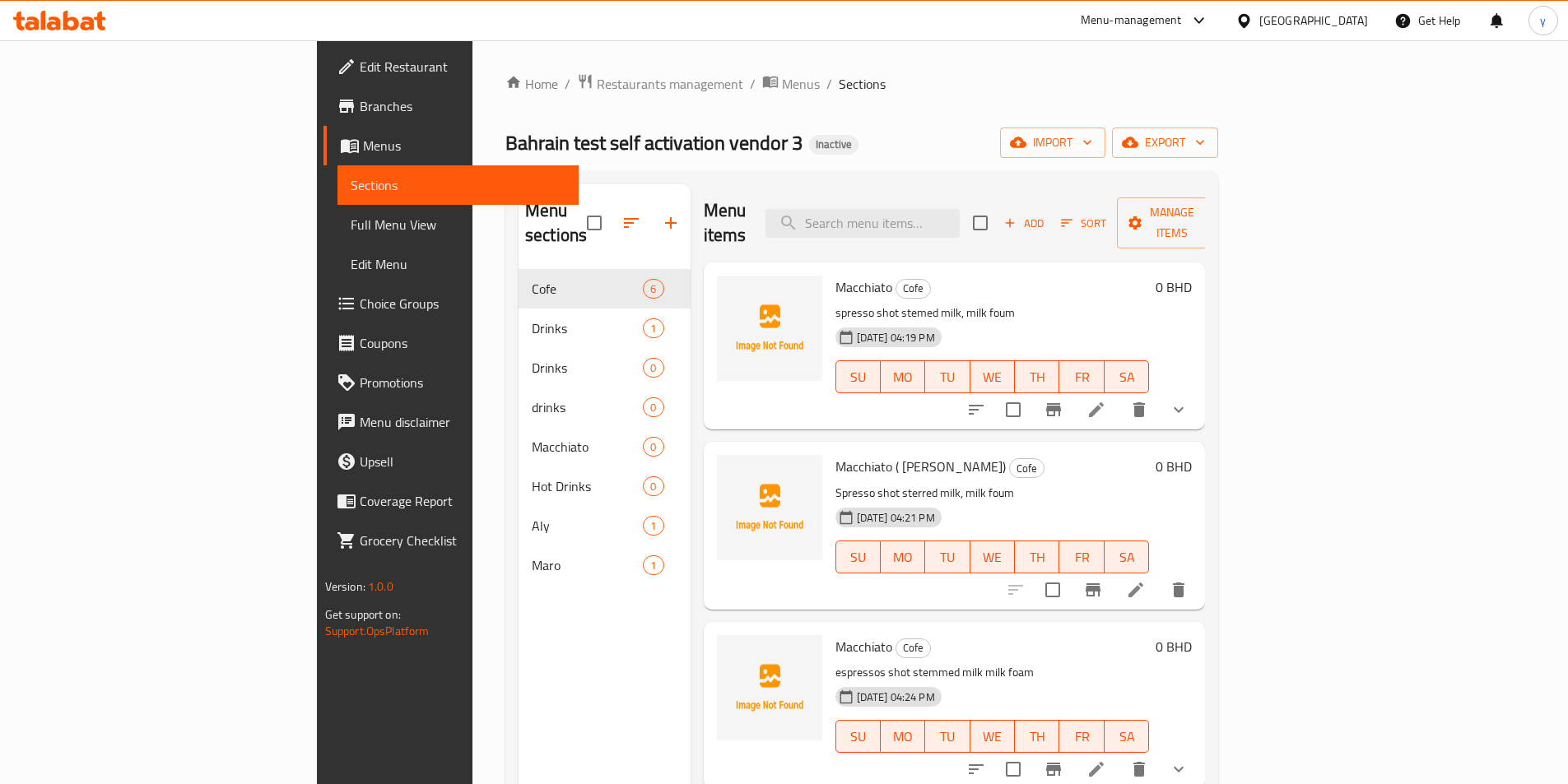
click at [1050, 303] on p "spresso shot stemed milk, milk foum" at bounding box center [992, 313] width 314 height 21
click at [1189, 400] on icon "show more" at bounding box center [1179, 410] width 20 height 20
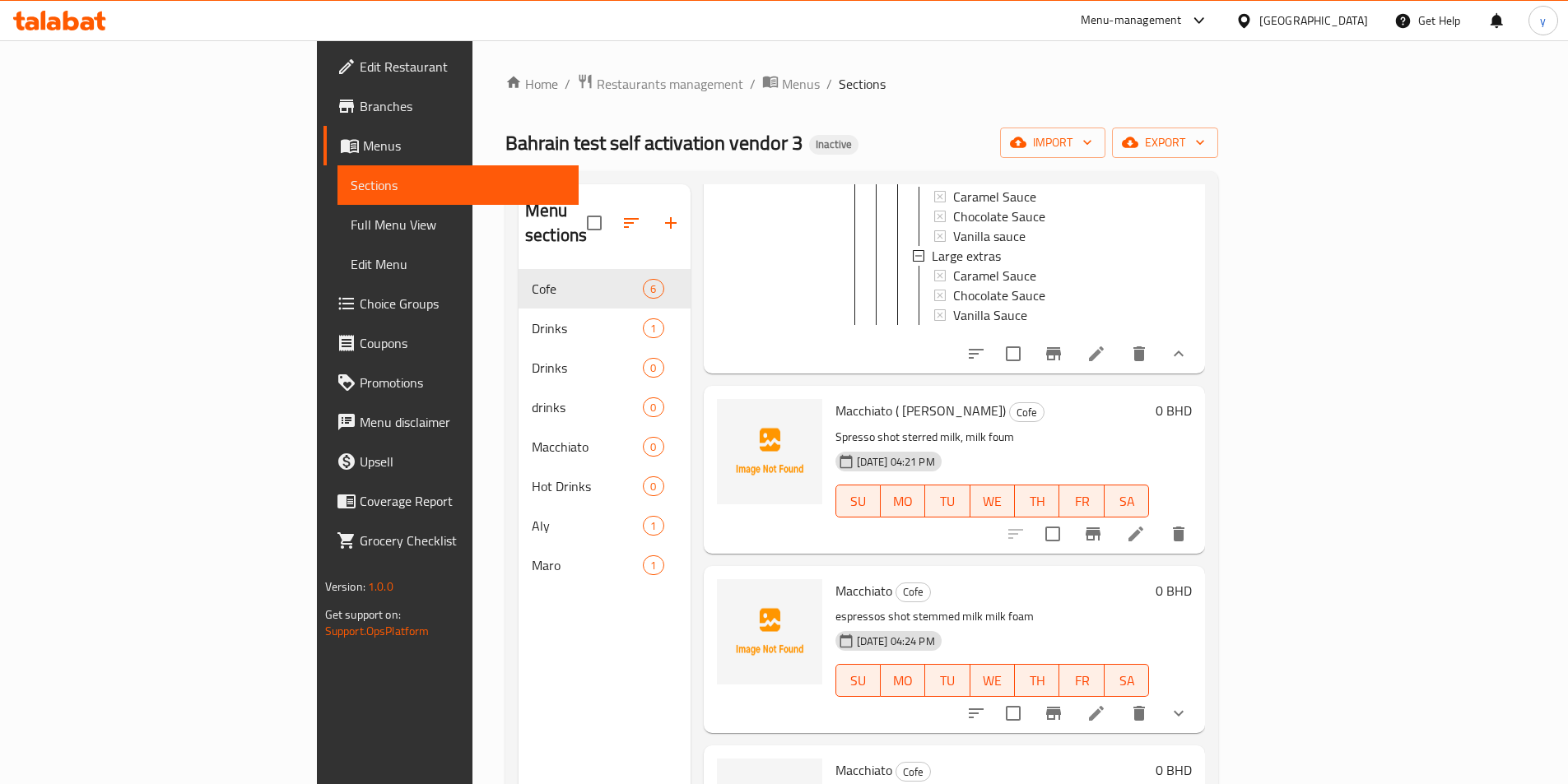
scroll to position [658, 0]
click at [1189, 340] on icon "show more" at bounding box center [1179, 350] width 20 height 20
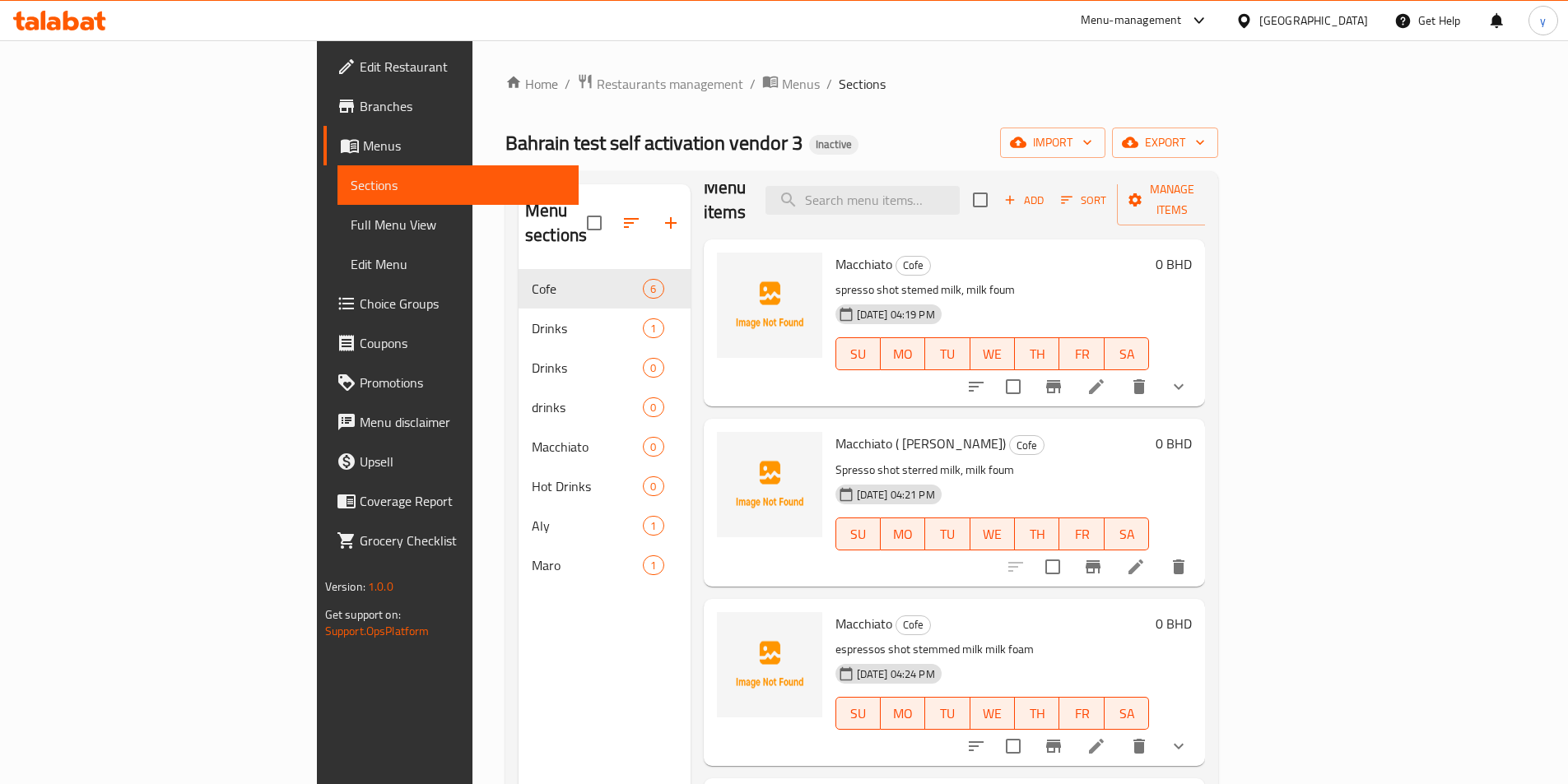
scroll to position [105, 0]
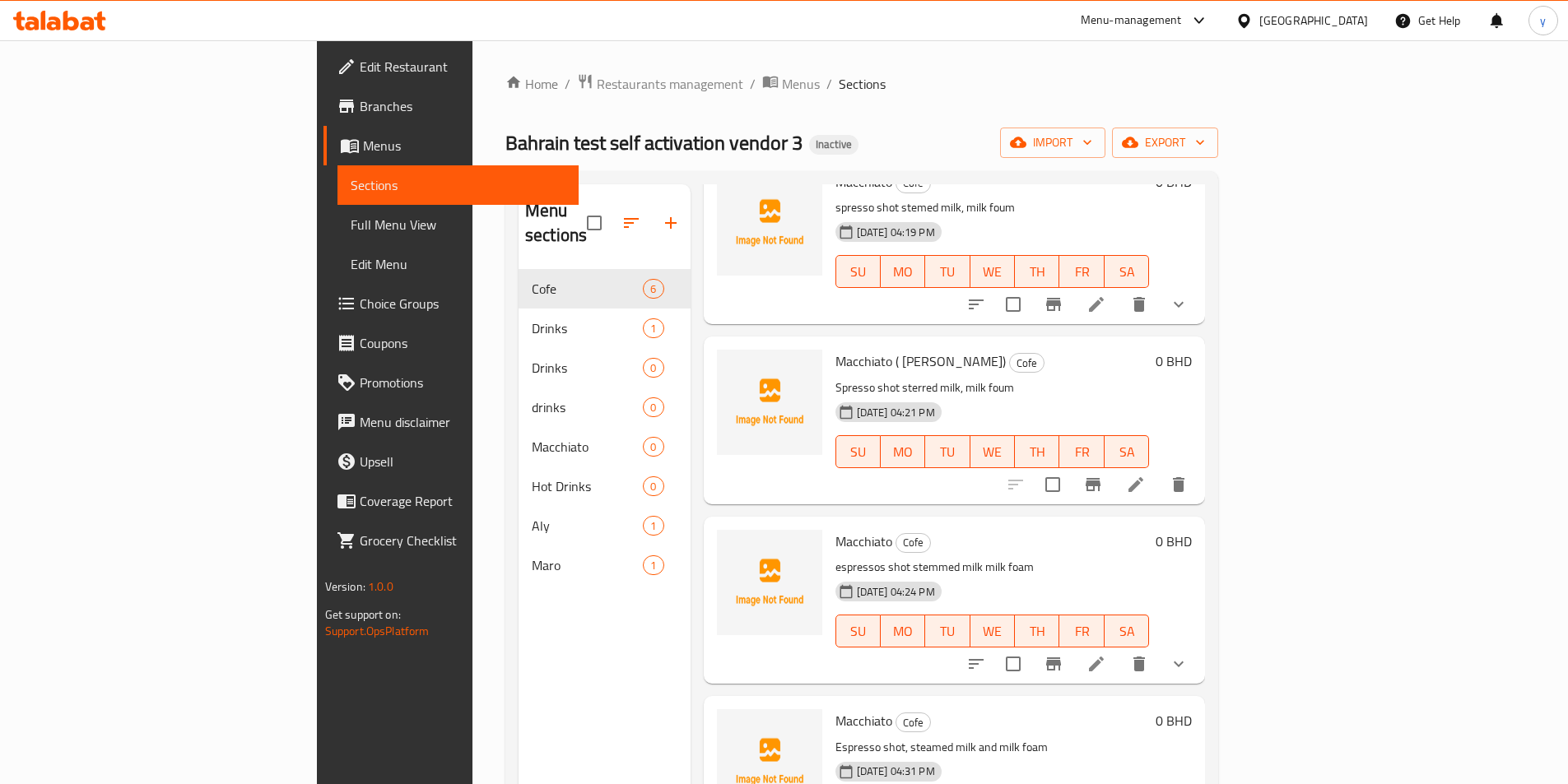
click at [1189, 654] on icon "show more" at bounding box center [1179, 664] width 20 height 20
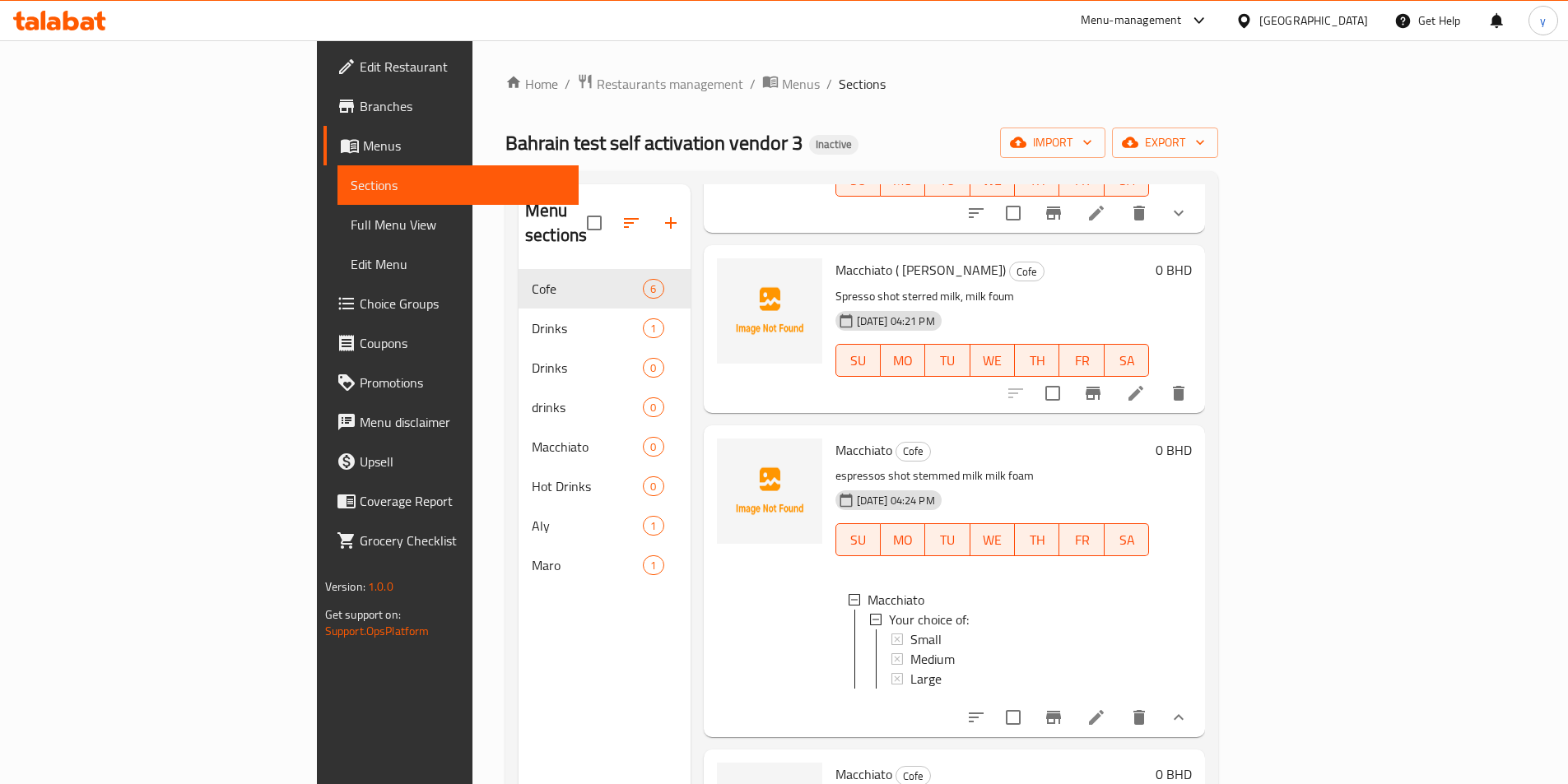
scroll to position [180, 0]
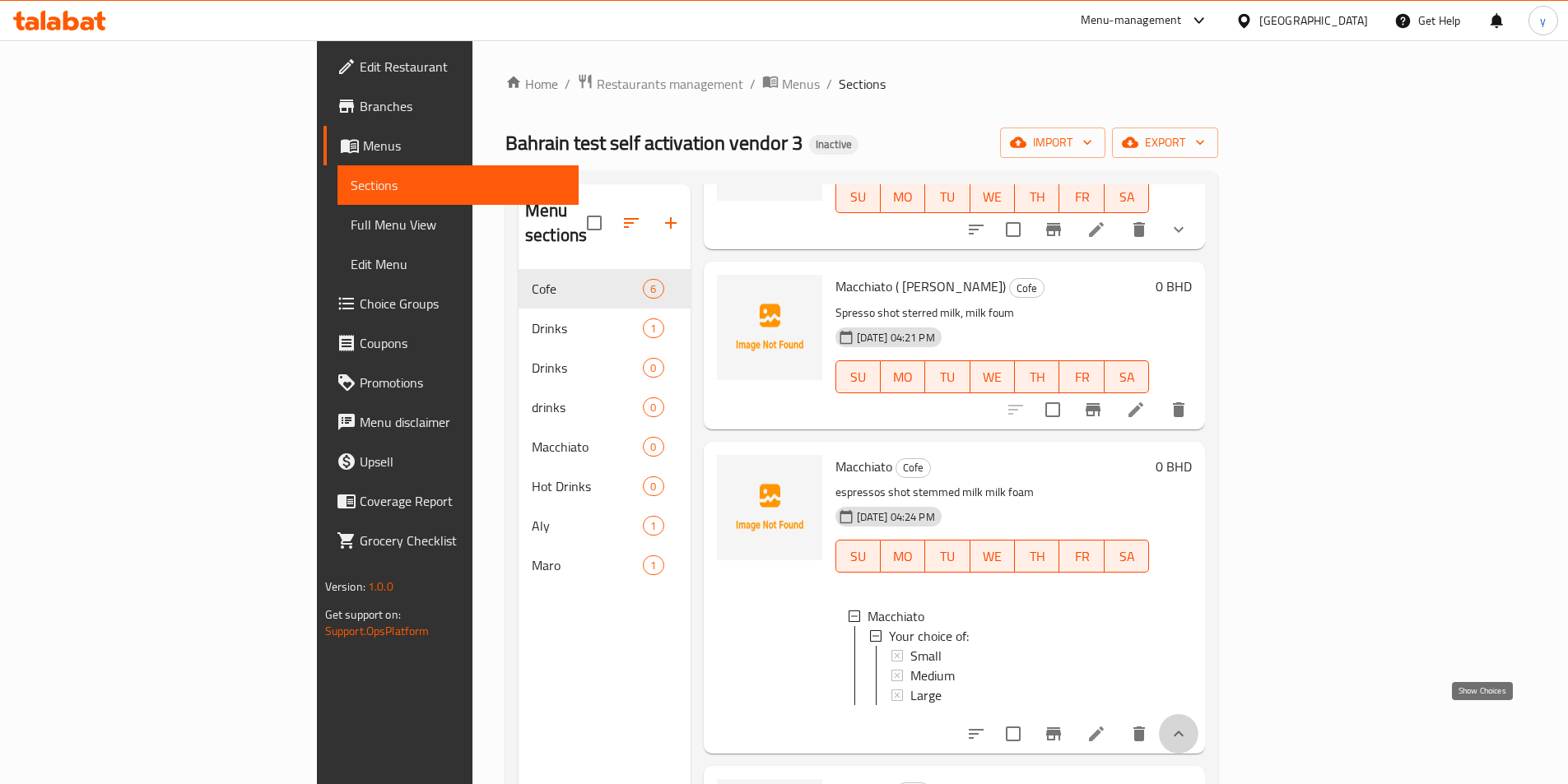
click at [1189, 728] on icon "show more" at bounding box center [1179, 734] width 20 height 20
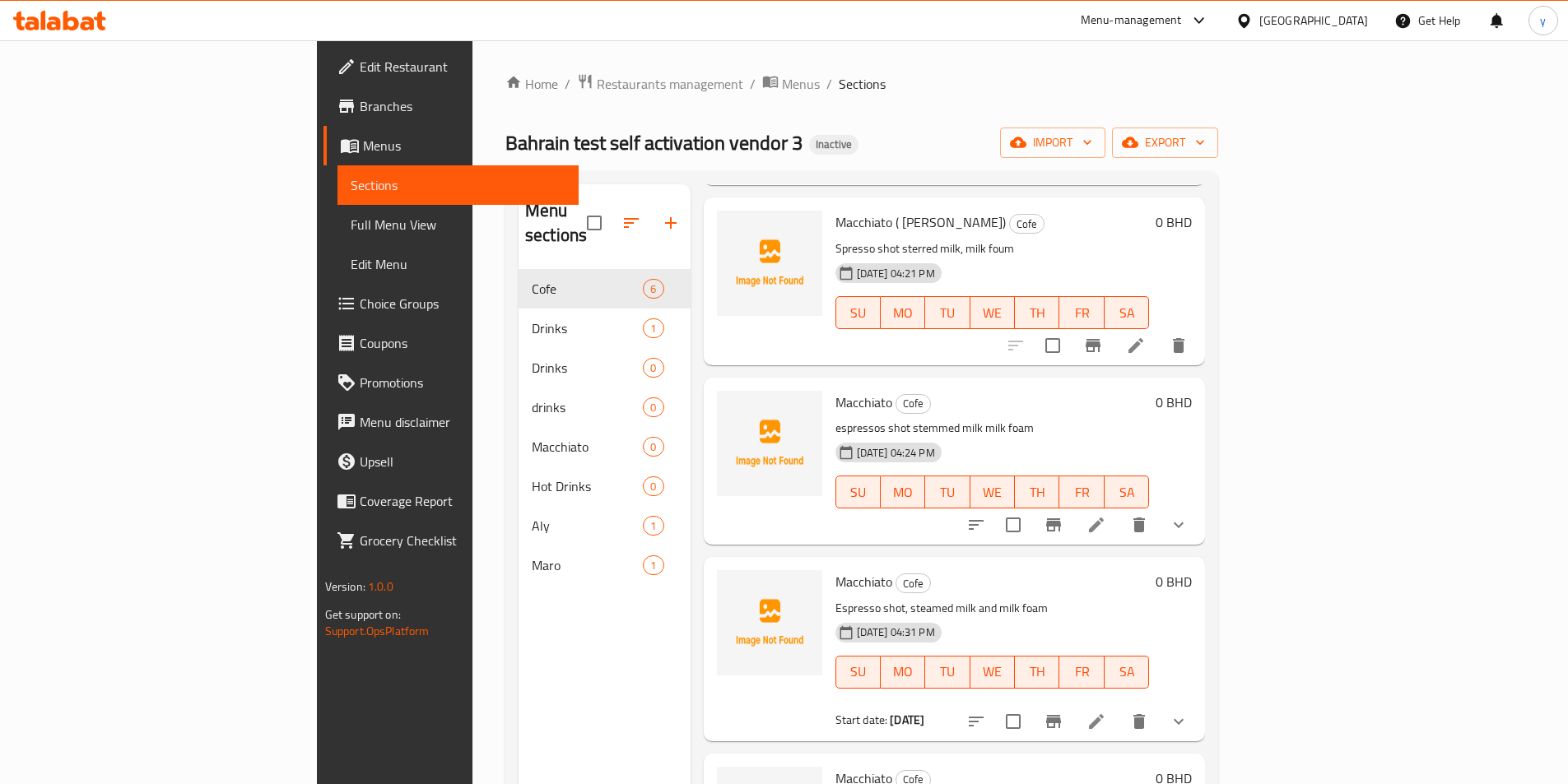
scroll to position [352, 0]
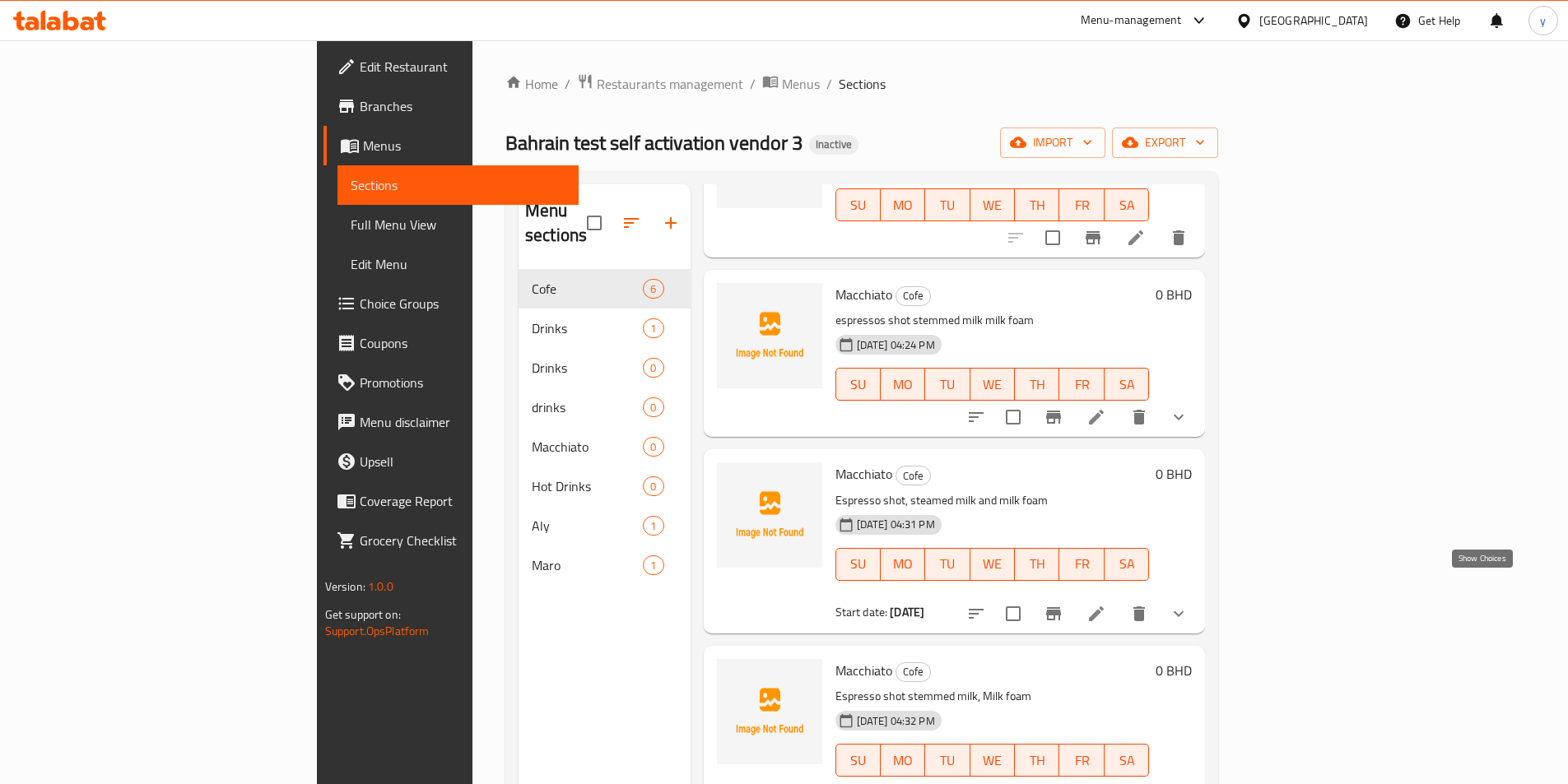
click at [1189, 604] on icon "show more" at bounding box center [1179, 614] width 20 height 20
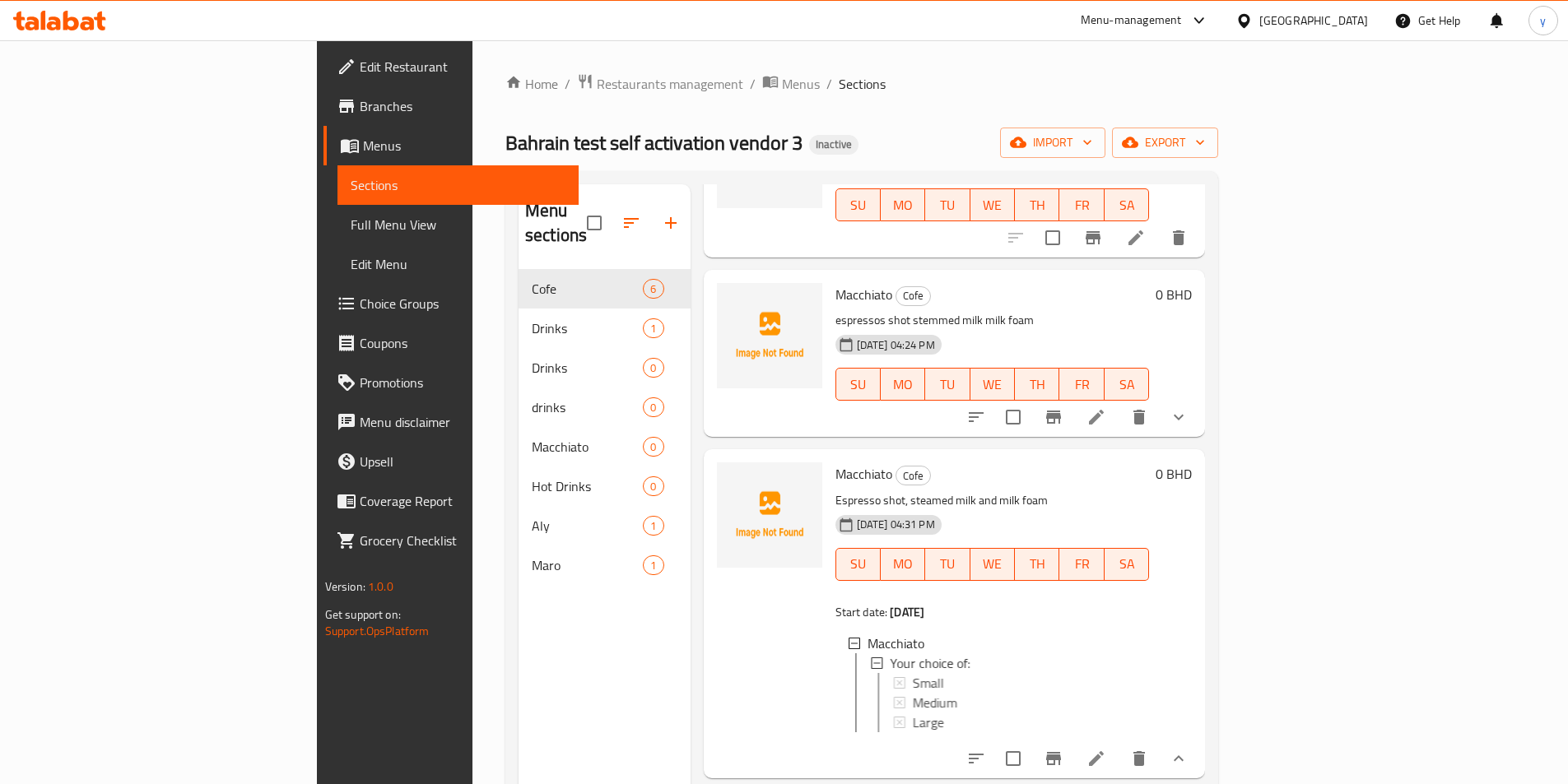
scroll to position [3, 0]
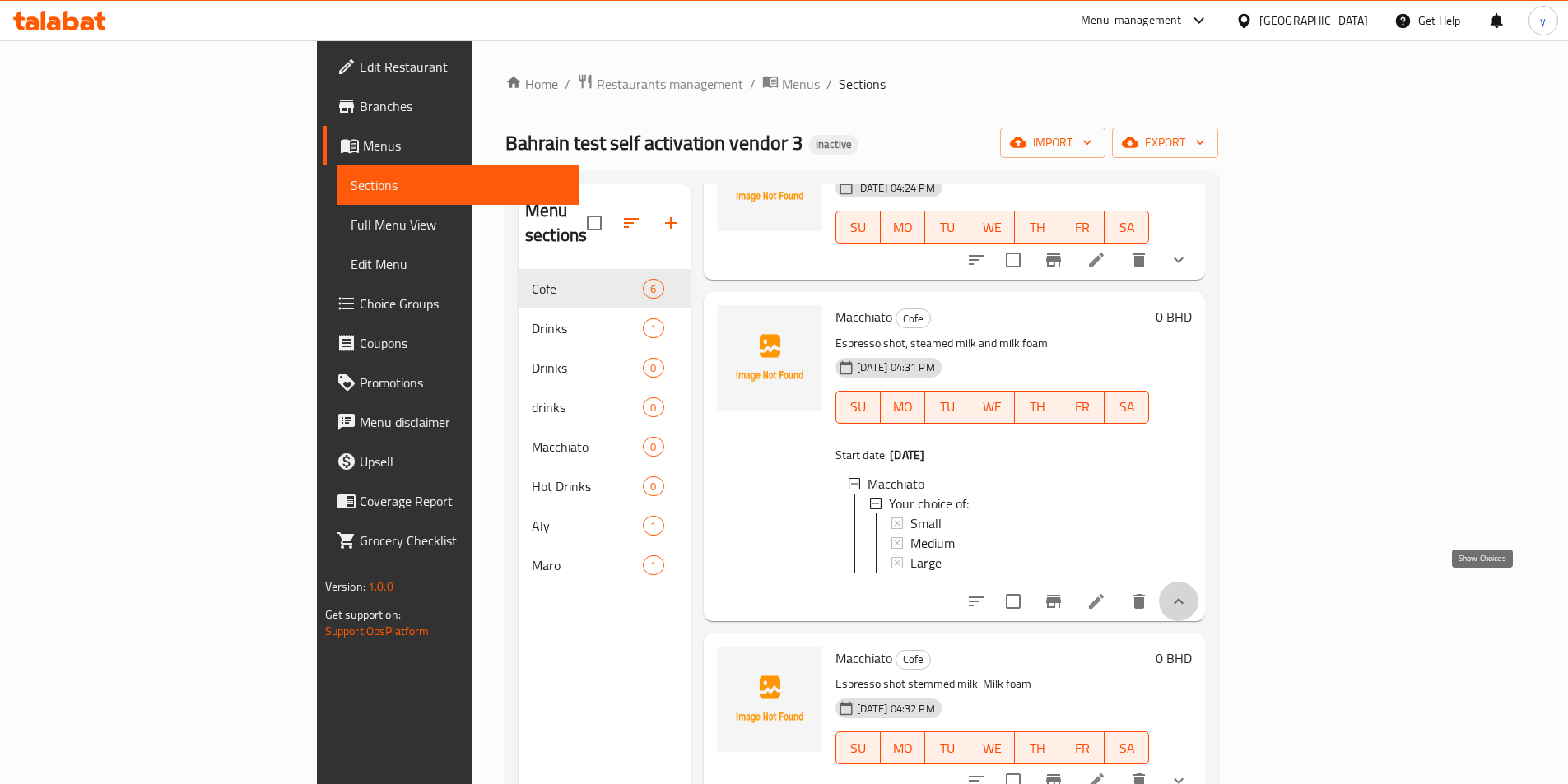
click at [1184, 598] on icon "show more" at bounding box center [1179, 601] width 10 height 6
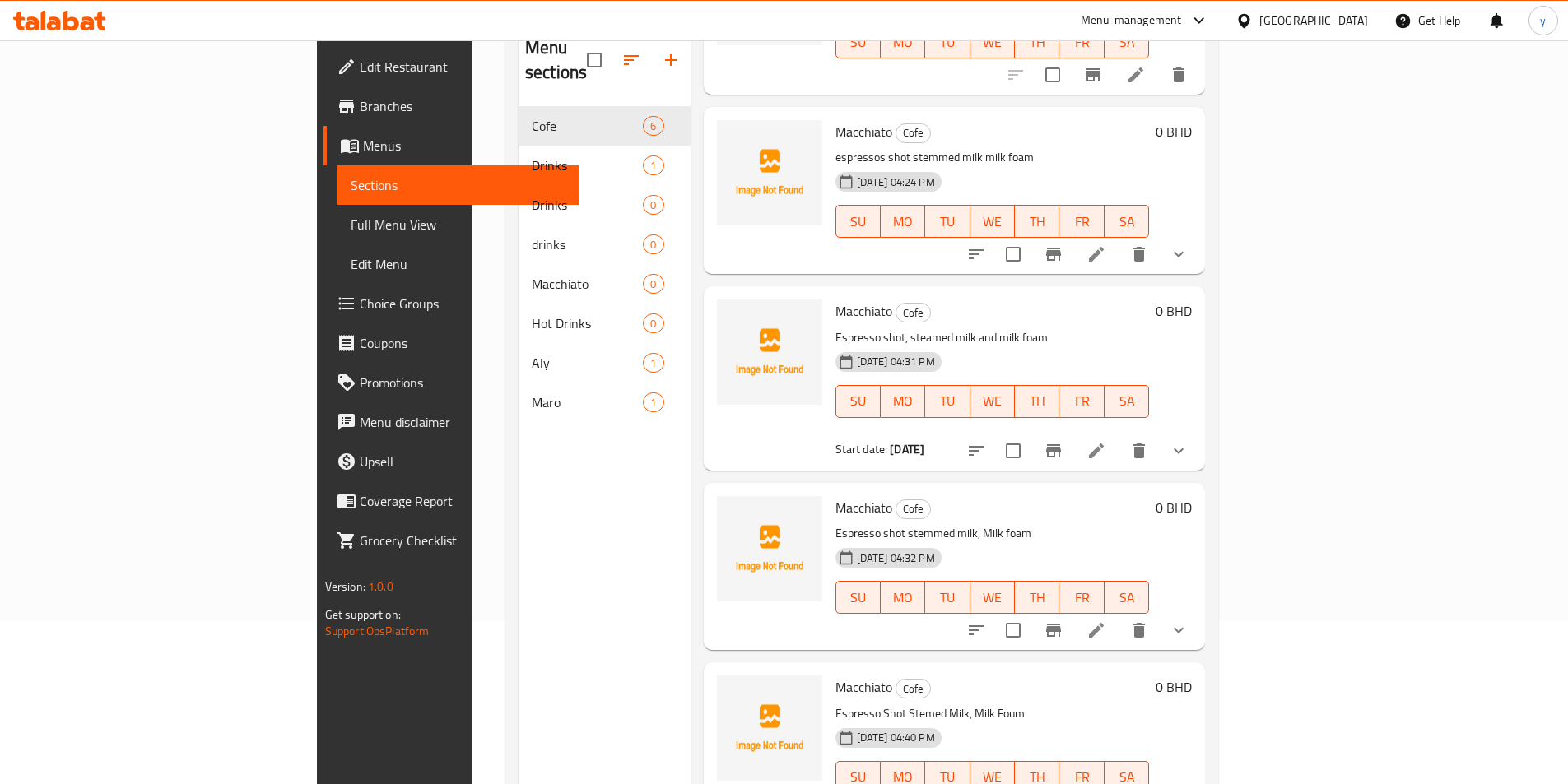
scroll to position [164, 0]
click at [1184, 626] on icon "show more" at bounding box center [1179, 629] width 10 height 6
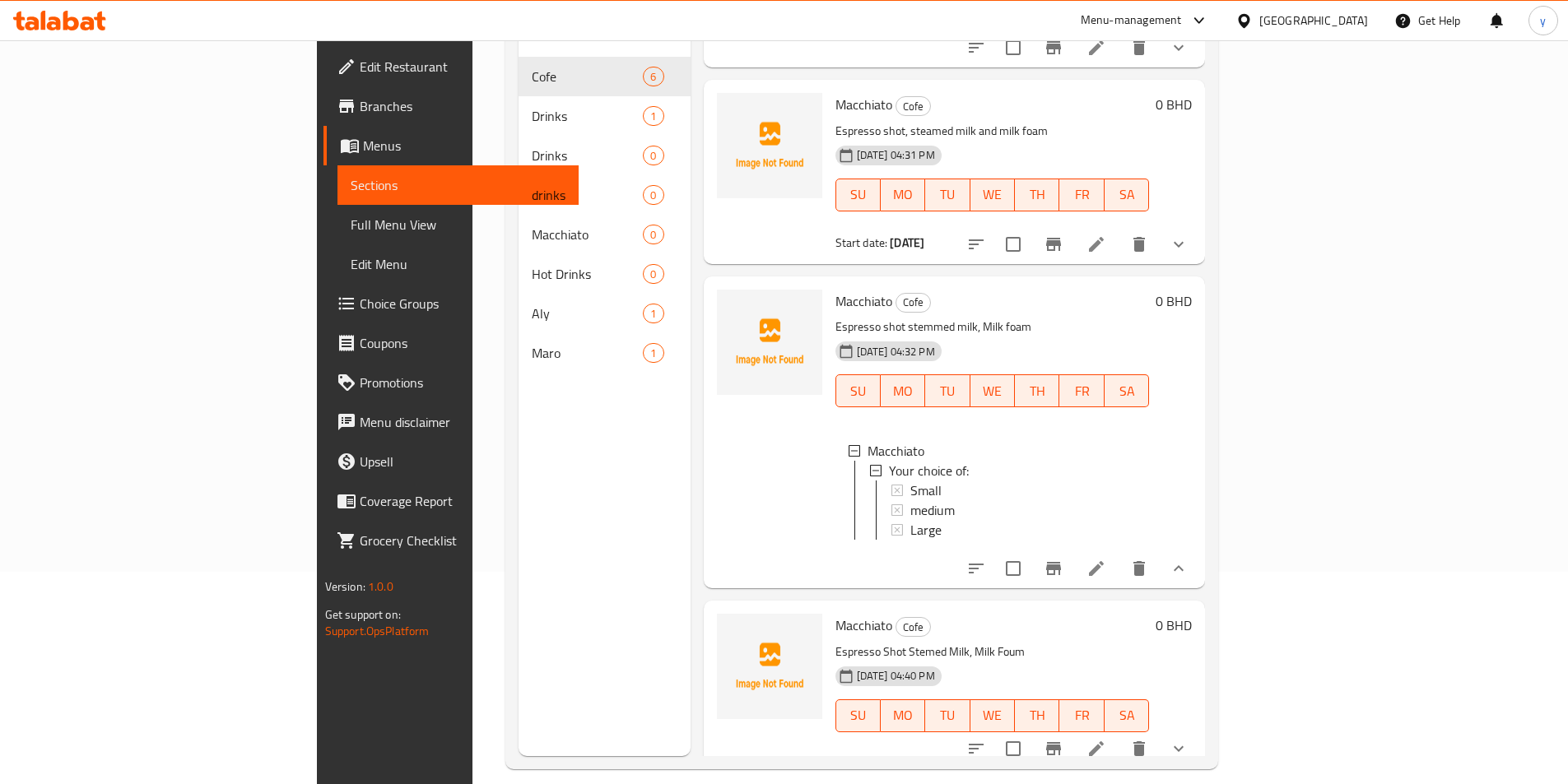
scroll to position [230, 0]
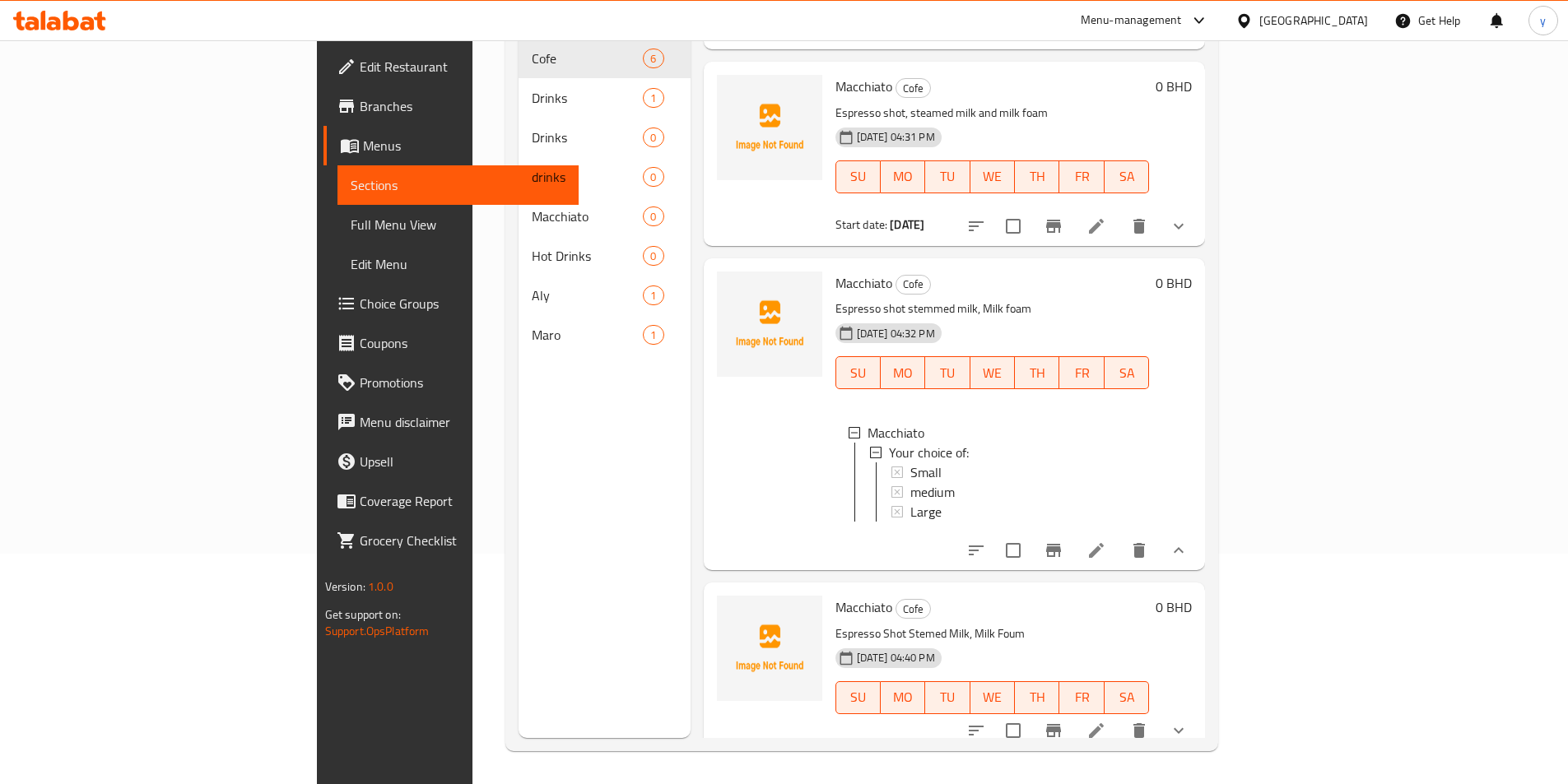
click at [1189, 540] on icon "show more" at bounding box center [1179, 550] width 20 height 20
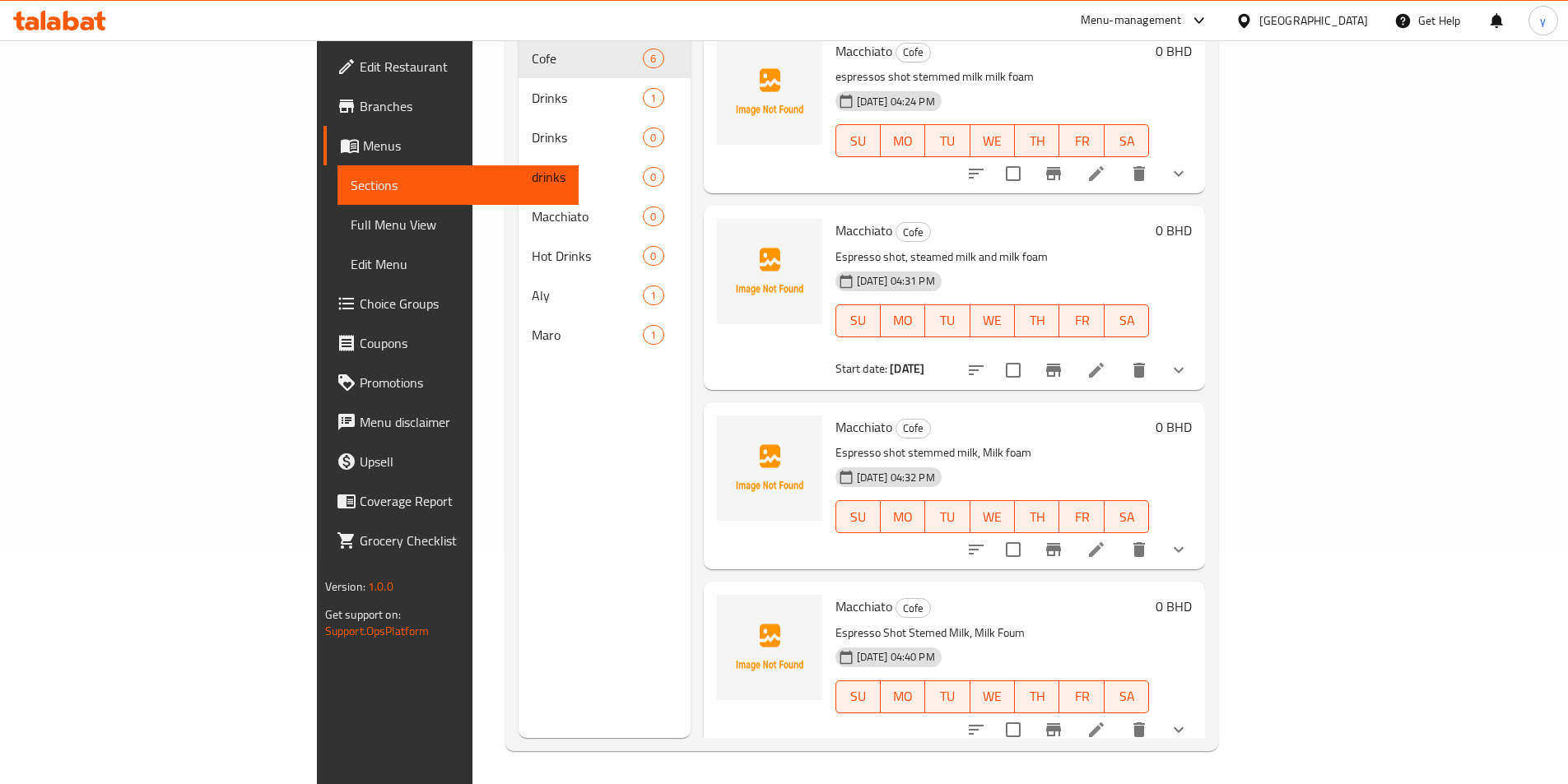
scroll to position [352, 0]
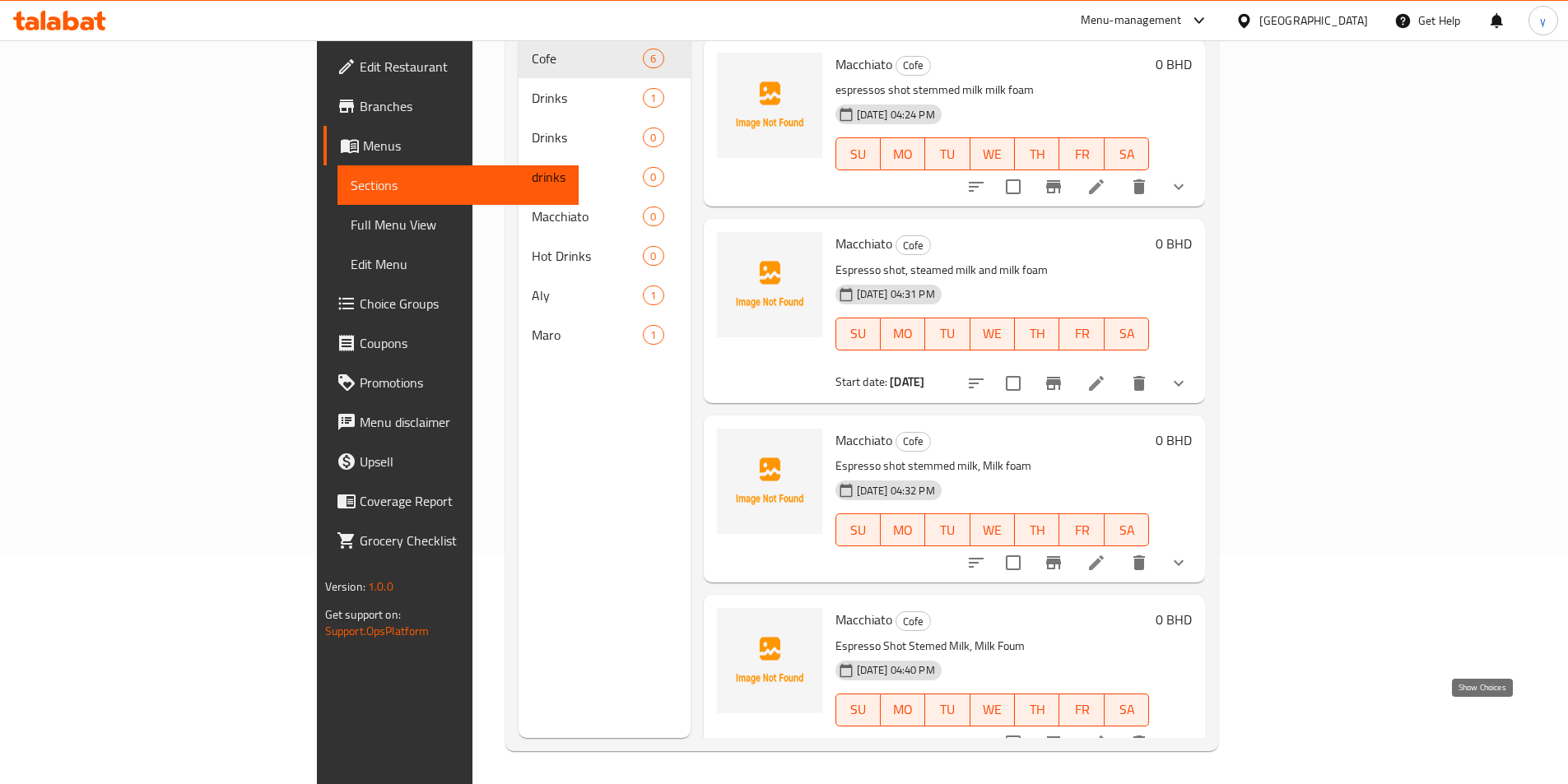
click at [1189, 733] on icon "show more" at bounding box center [1179, 743] width 20 height 20
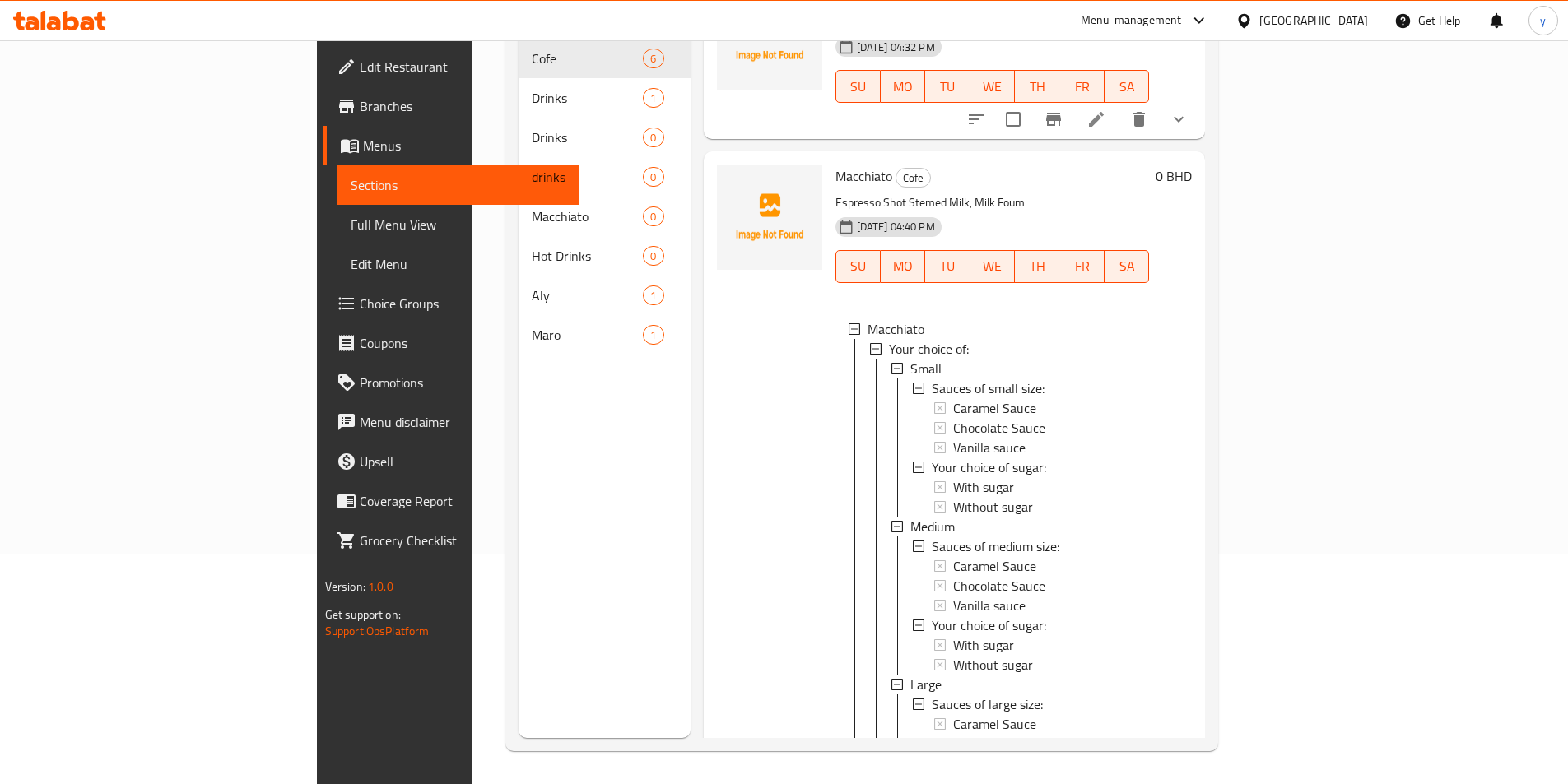
scroll to position [924, 0]
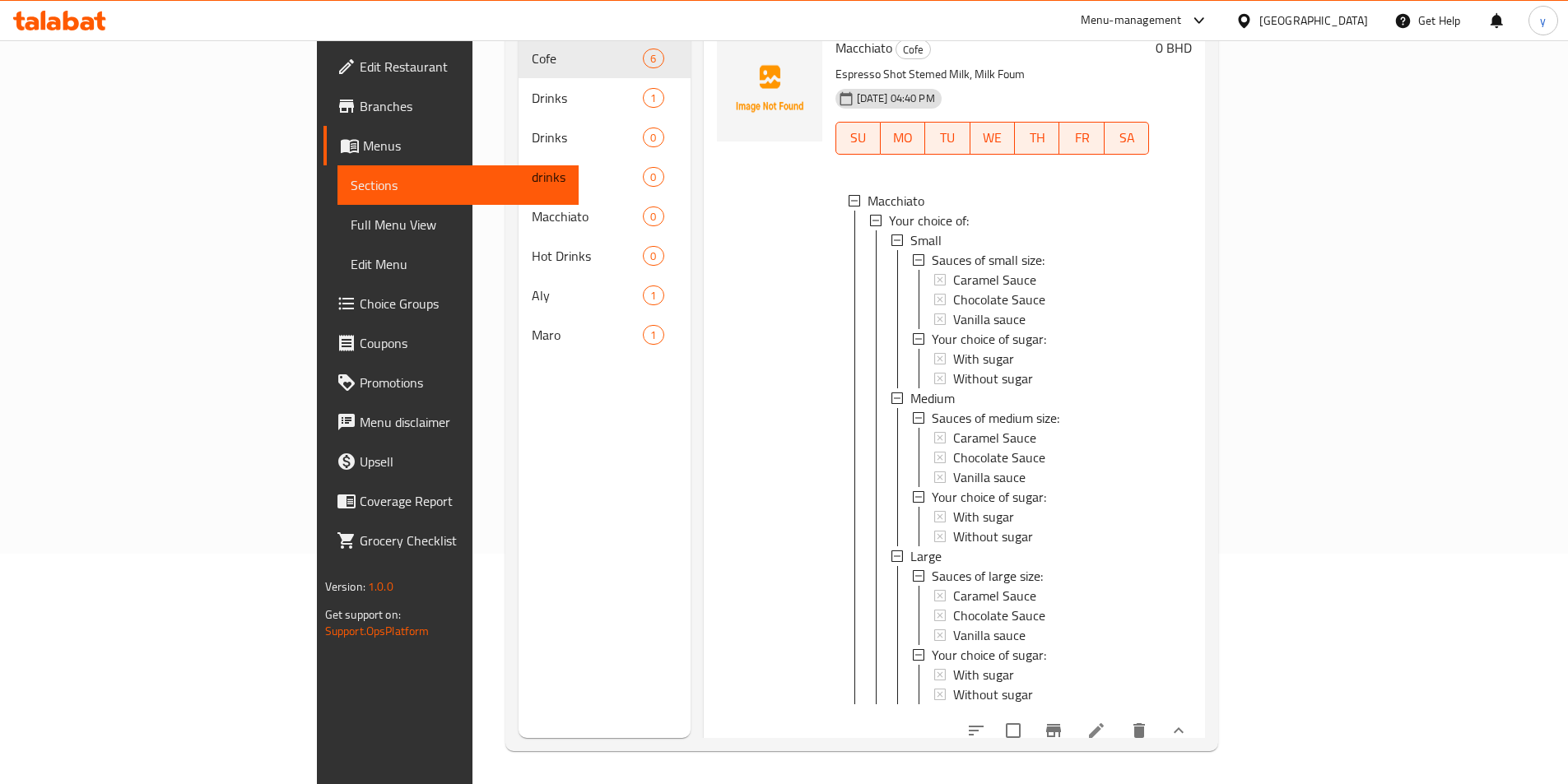
click at [1106, 721] on icon at bounding box center [1096, 731] width 20 height 20
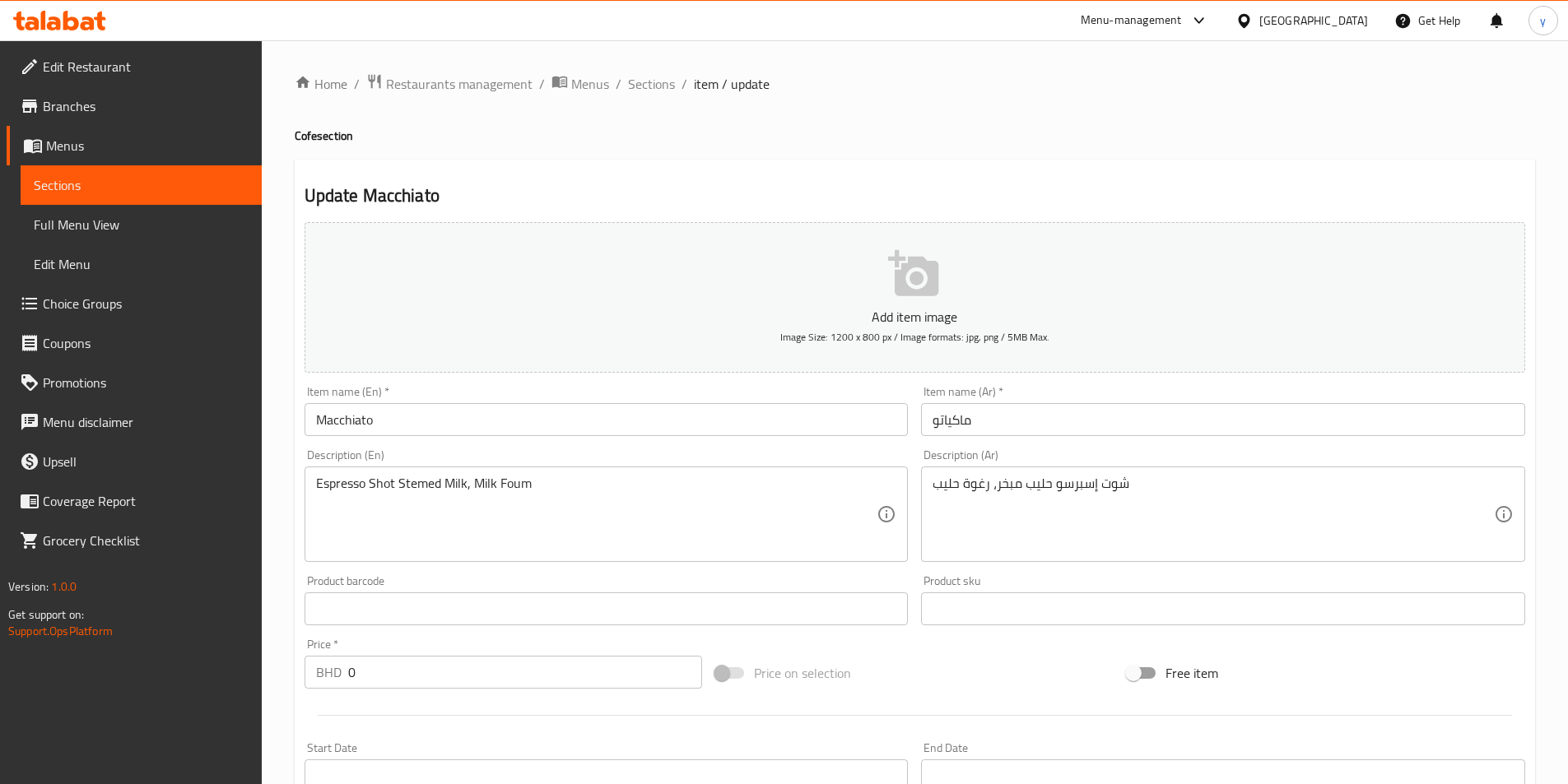
click at [554, 442] on div "Item name (En)   * Macchiato Item name (En) *" at bounding box center [606, 411] width 617 height 63
click at [555, 439] on div "Item name (En)   * Macchiato Item name (En) *" at bounding box center [606, 411] width 617 height 63
click at [580, 429] on input "Macchiato" at bounding box center [606, 419] width 604 height 33
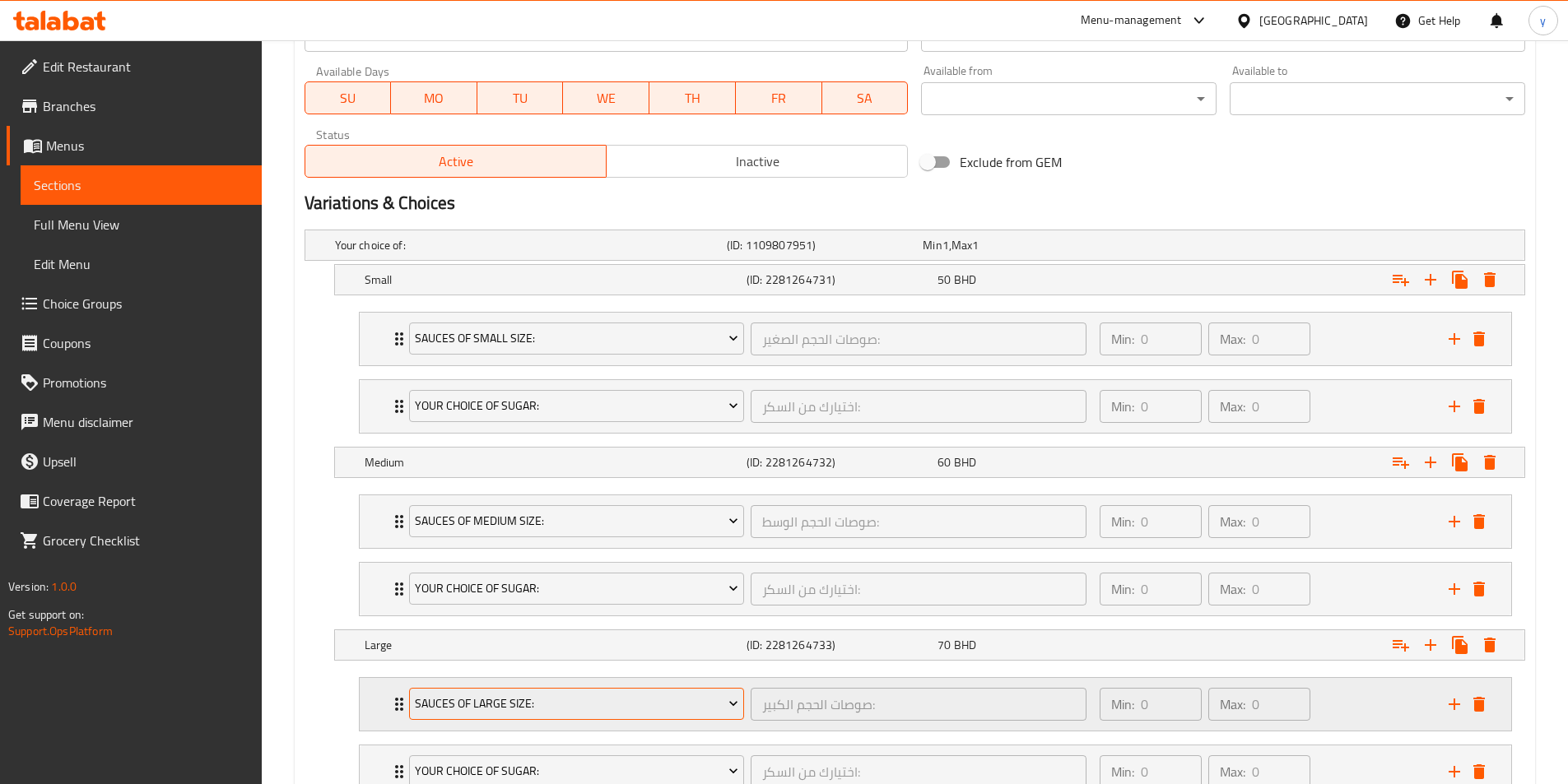
scroll to position [868, 0]
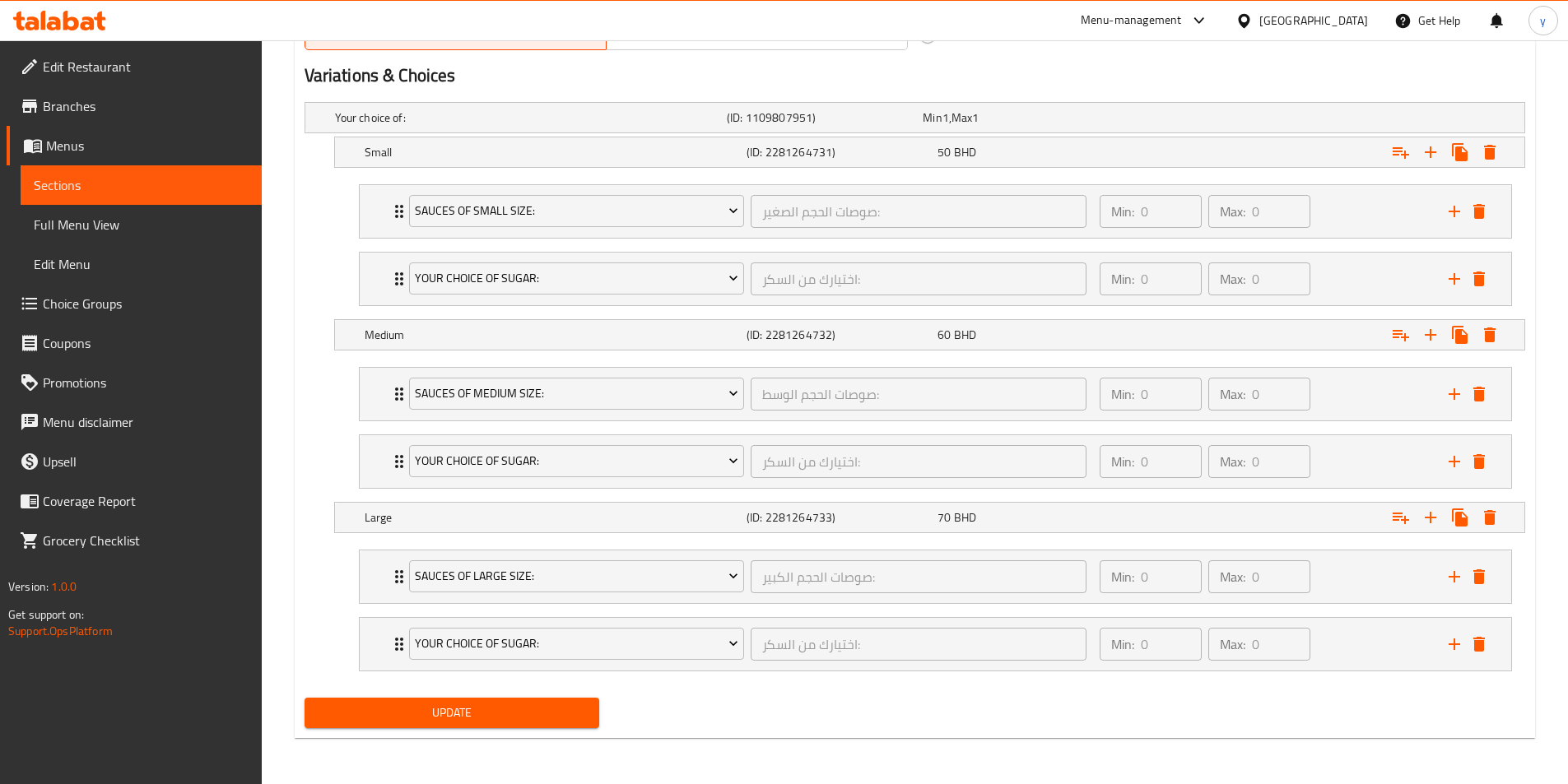
type input "Macchiato ym"
click at [449, 719] on span "Update" at bounding box center [452, 713] width 269 height 21
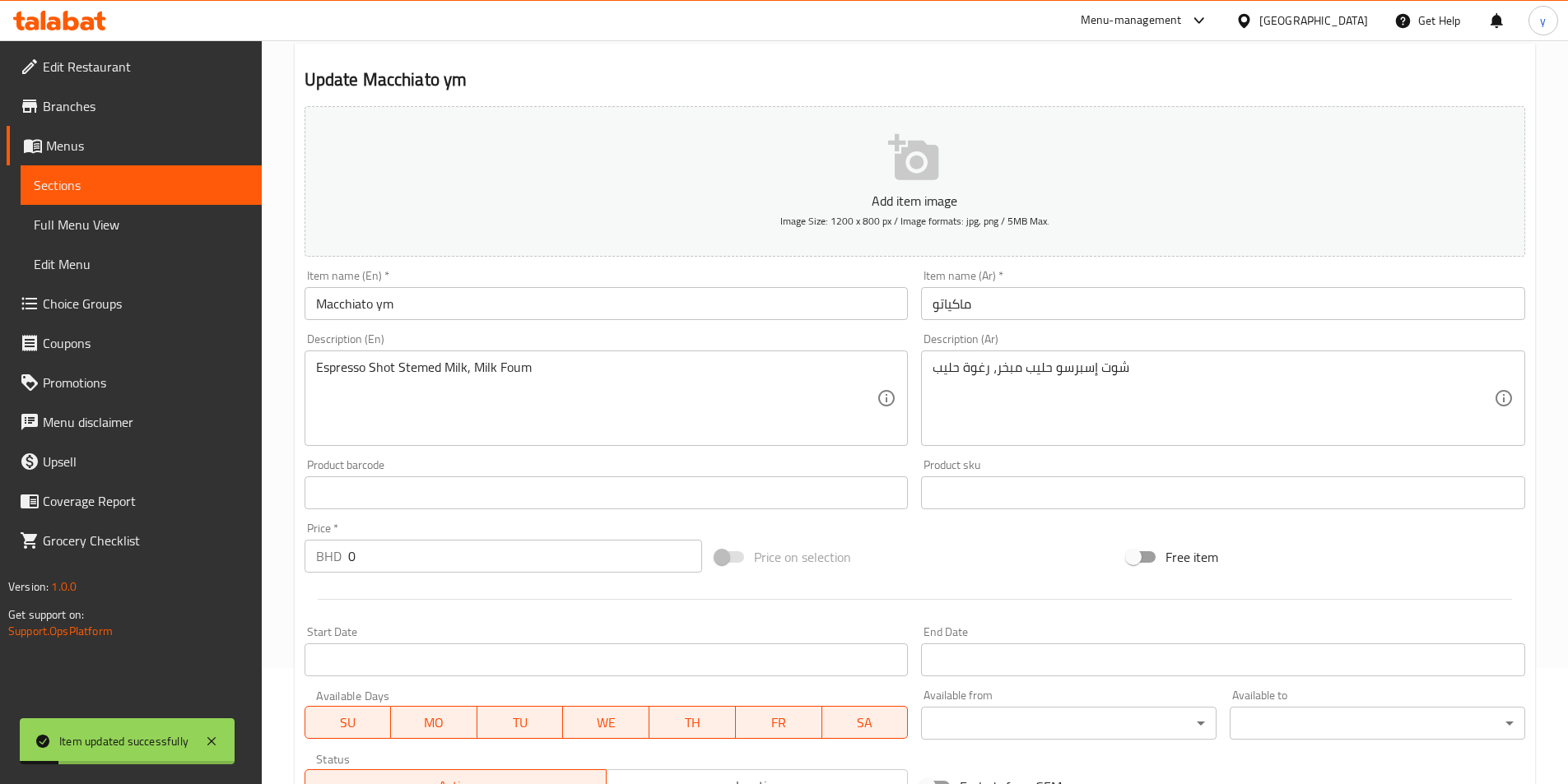
scroll to position [0, 0]
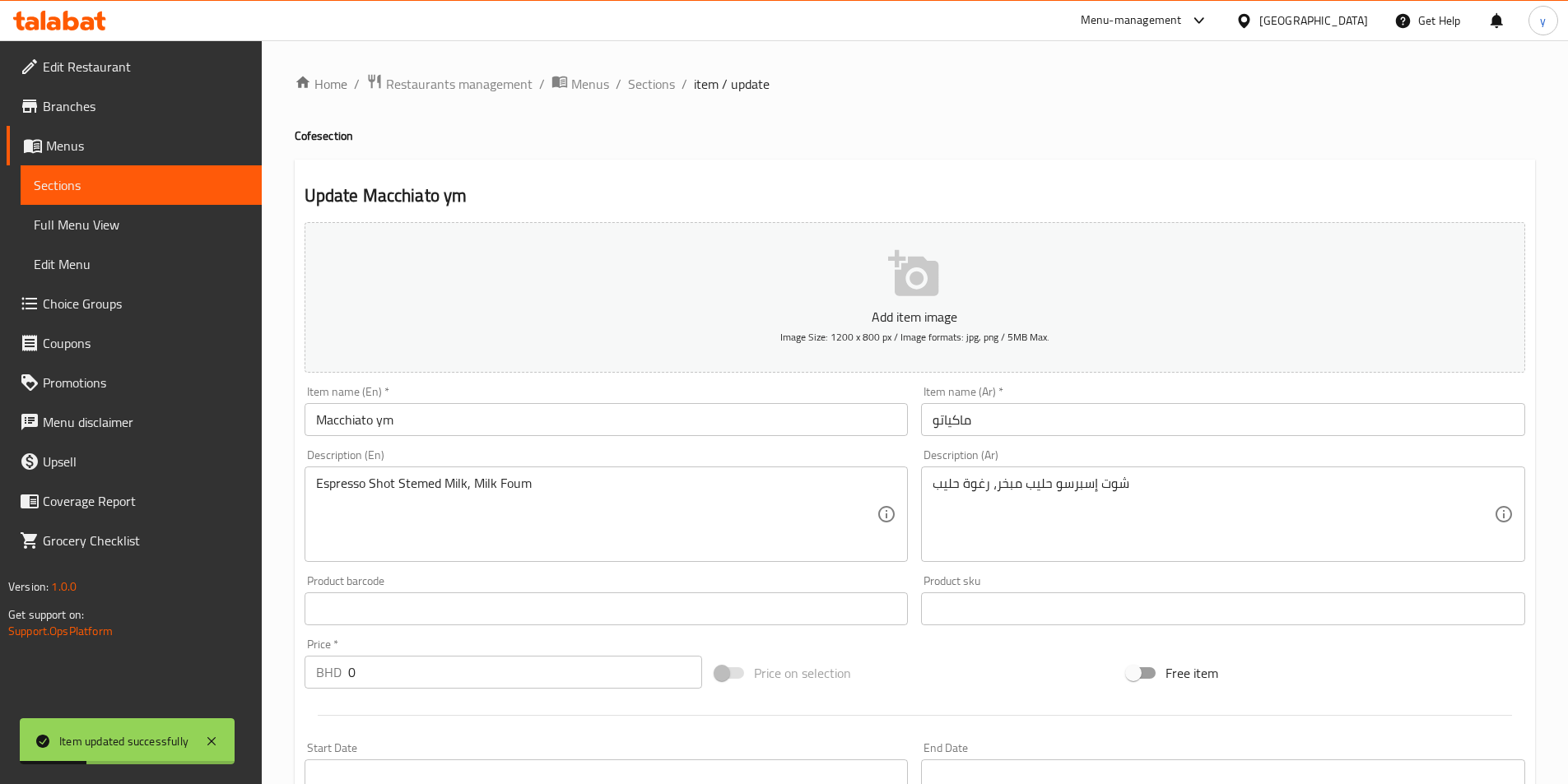
click at [706, 84] on span "item / update" at bounding box center [731, 84] width 76 height 20
click at [660, 91] on span "Sections" at bounding box center [651, 84] width 47 height 20
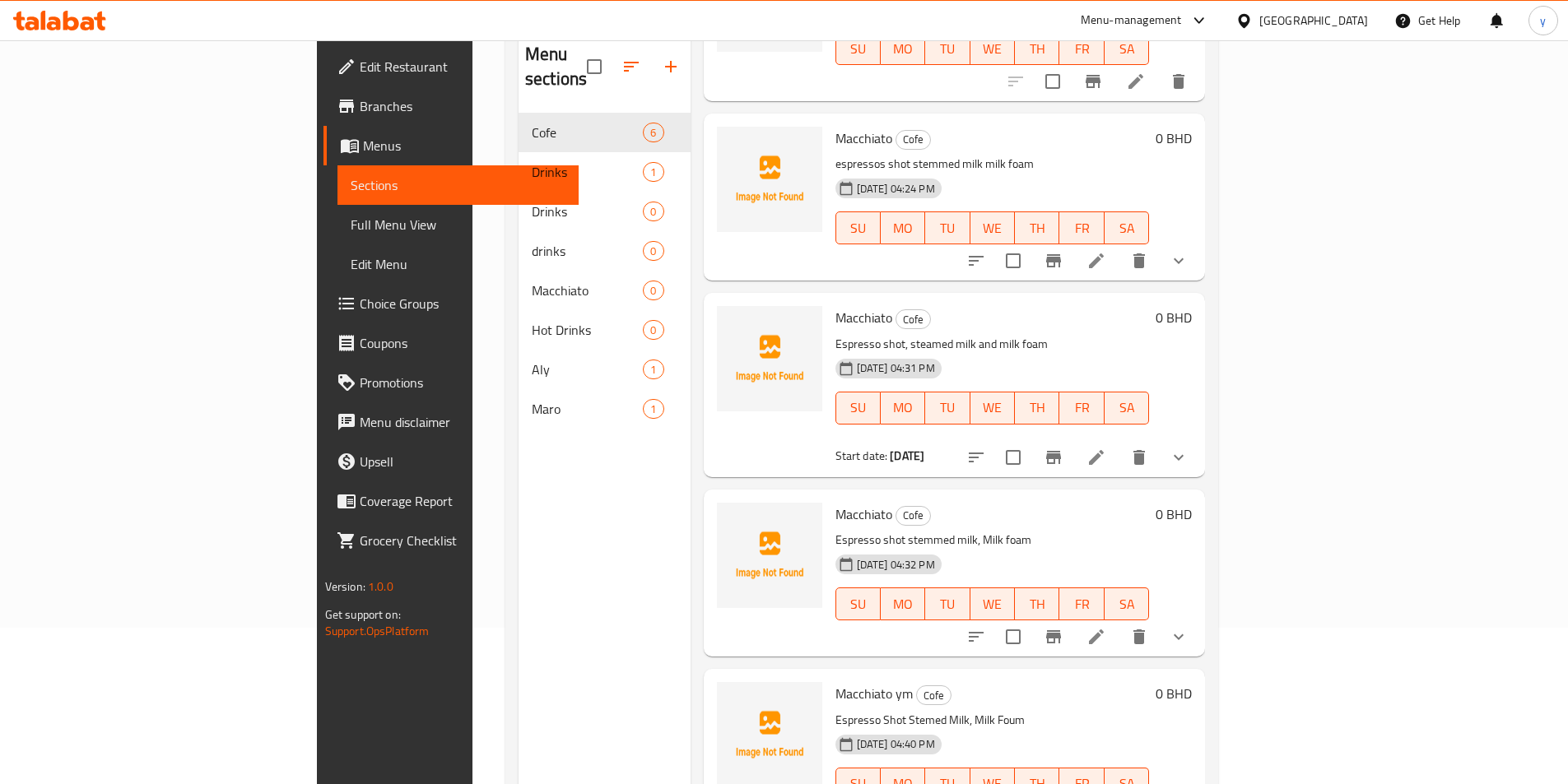
scroll to position [230, 0]
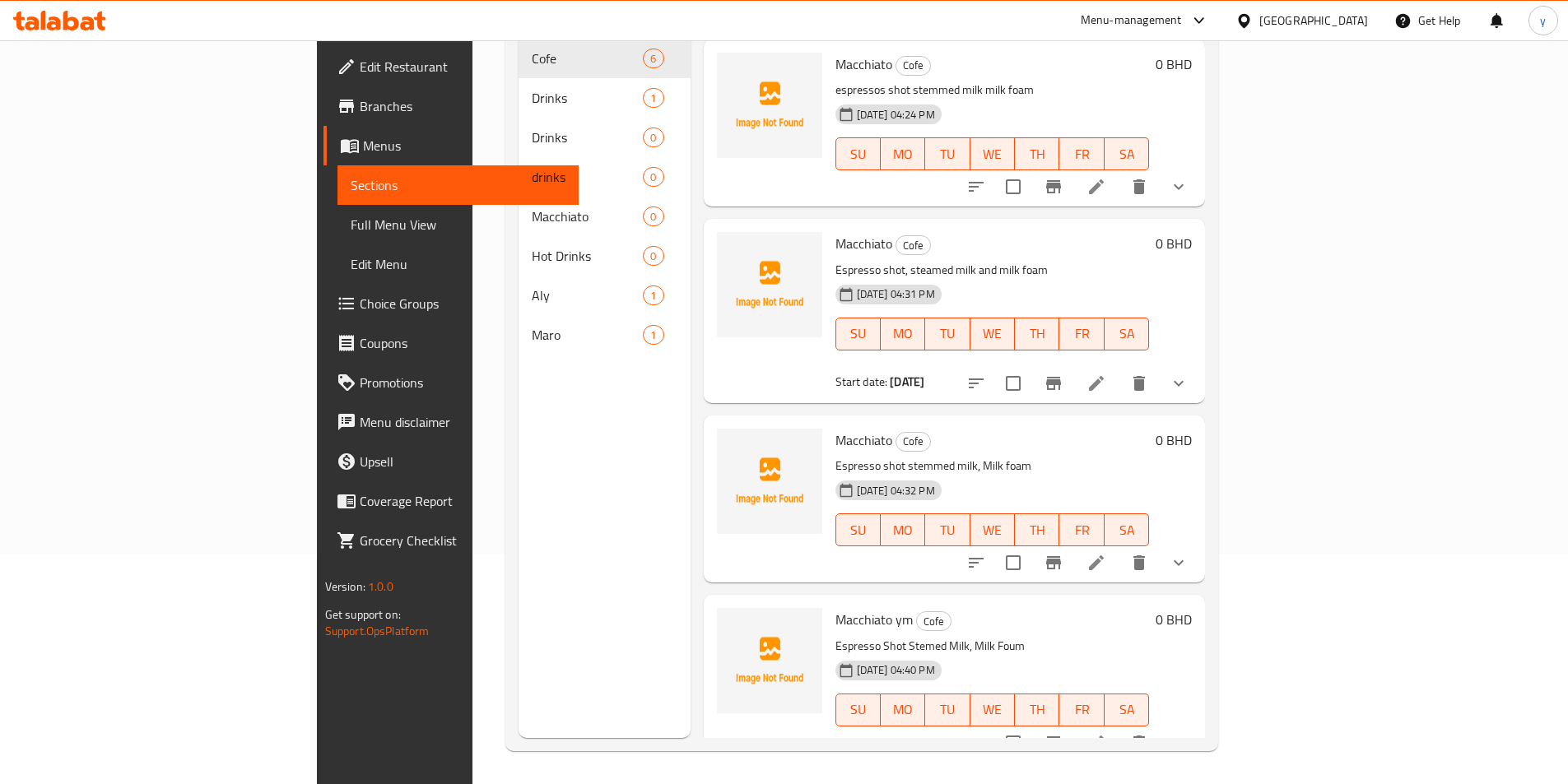
click at [1199, 723] on button "show more" at bounding box center [1178, 742] width 39 height 39
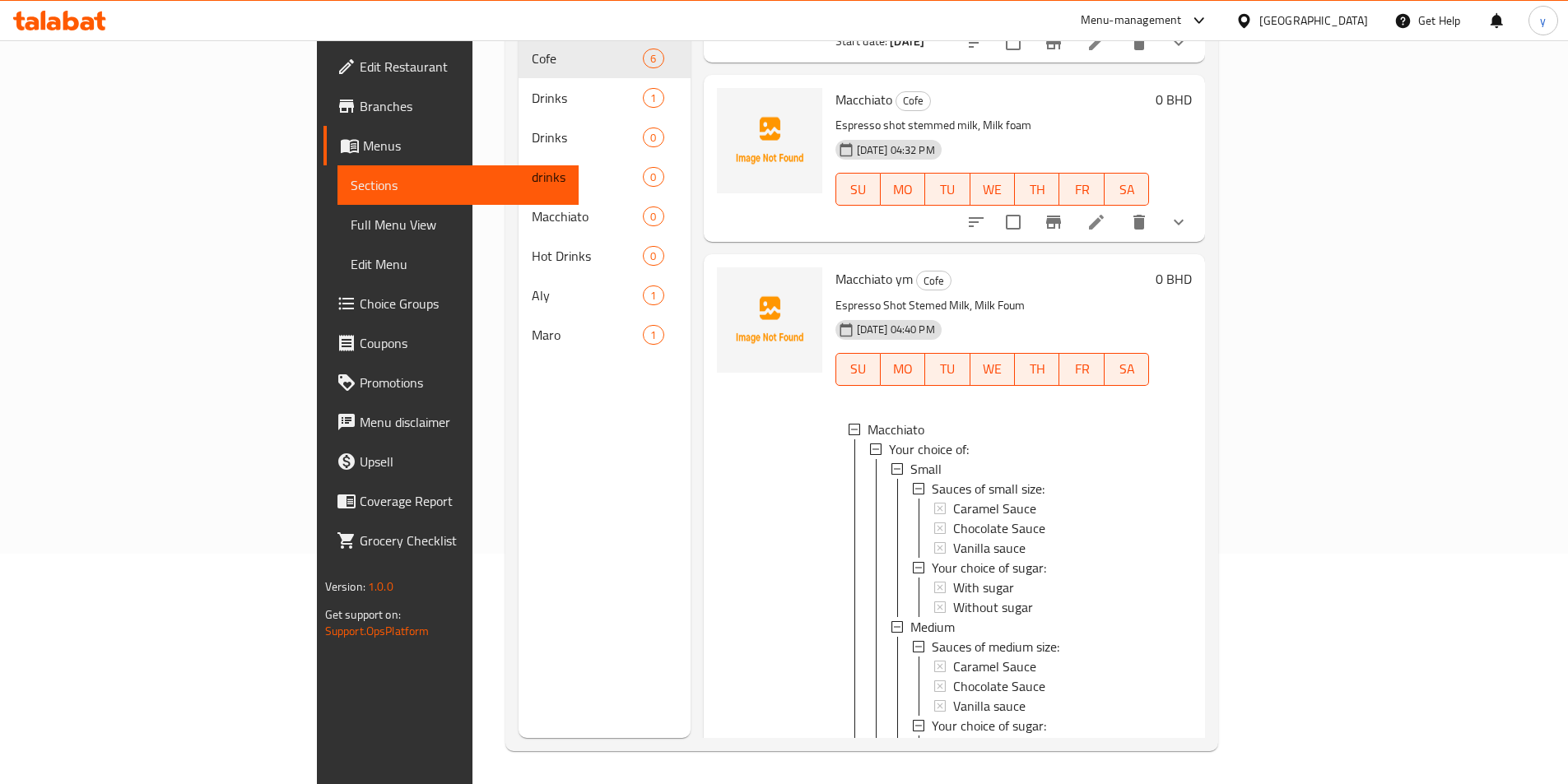
scroll to position [513, 0]
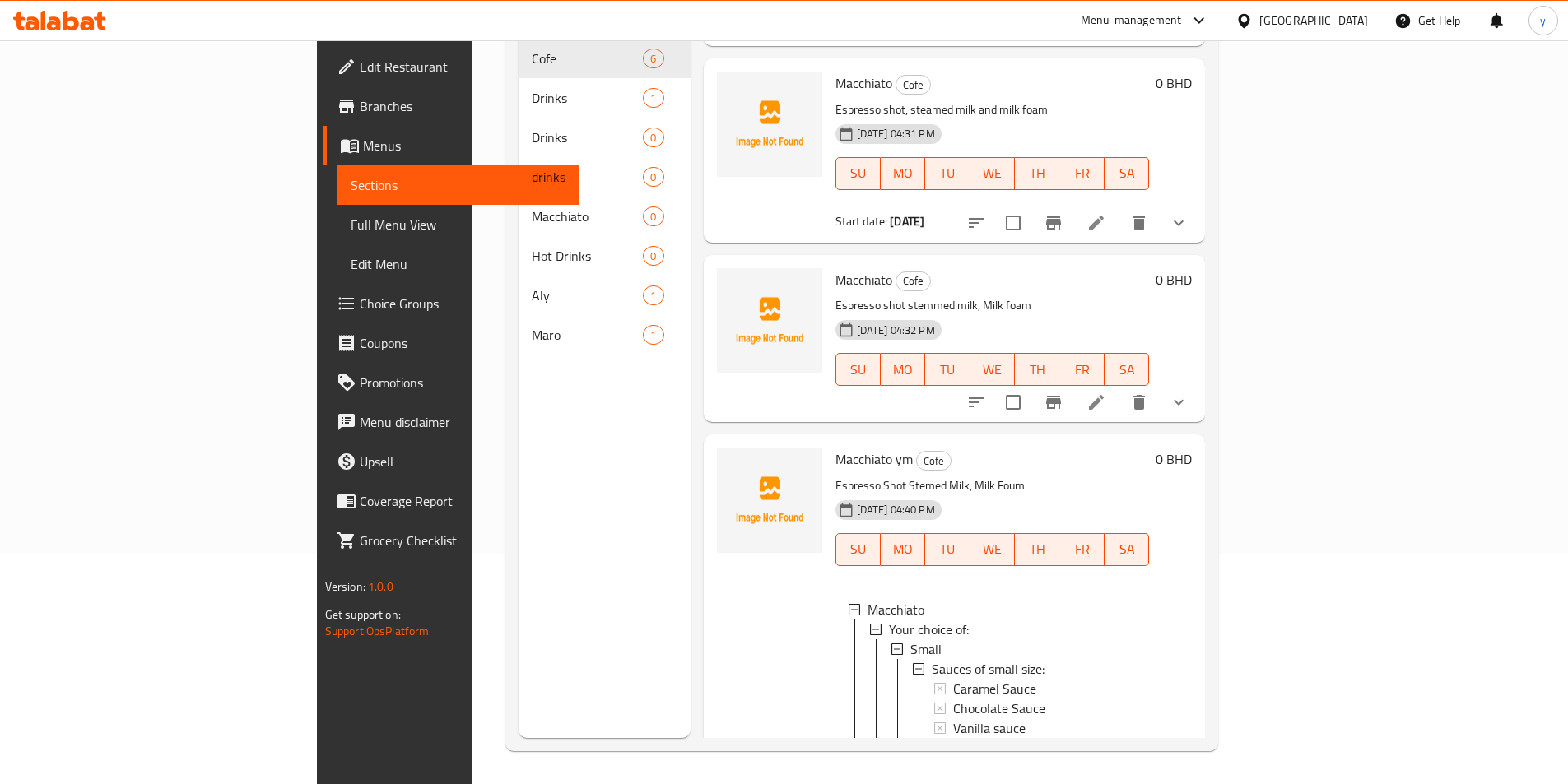
click at [350, 230] on span "Full Menu View" at bounding box center [458, 225] width 215 height 20
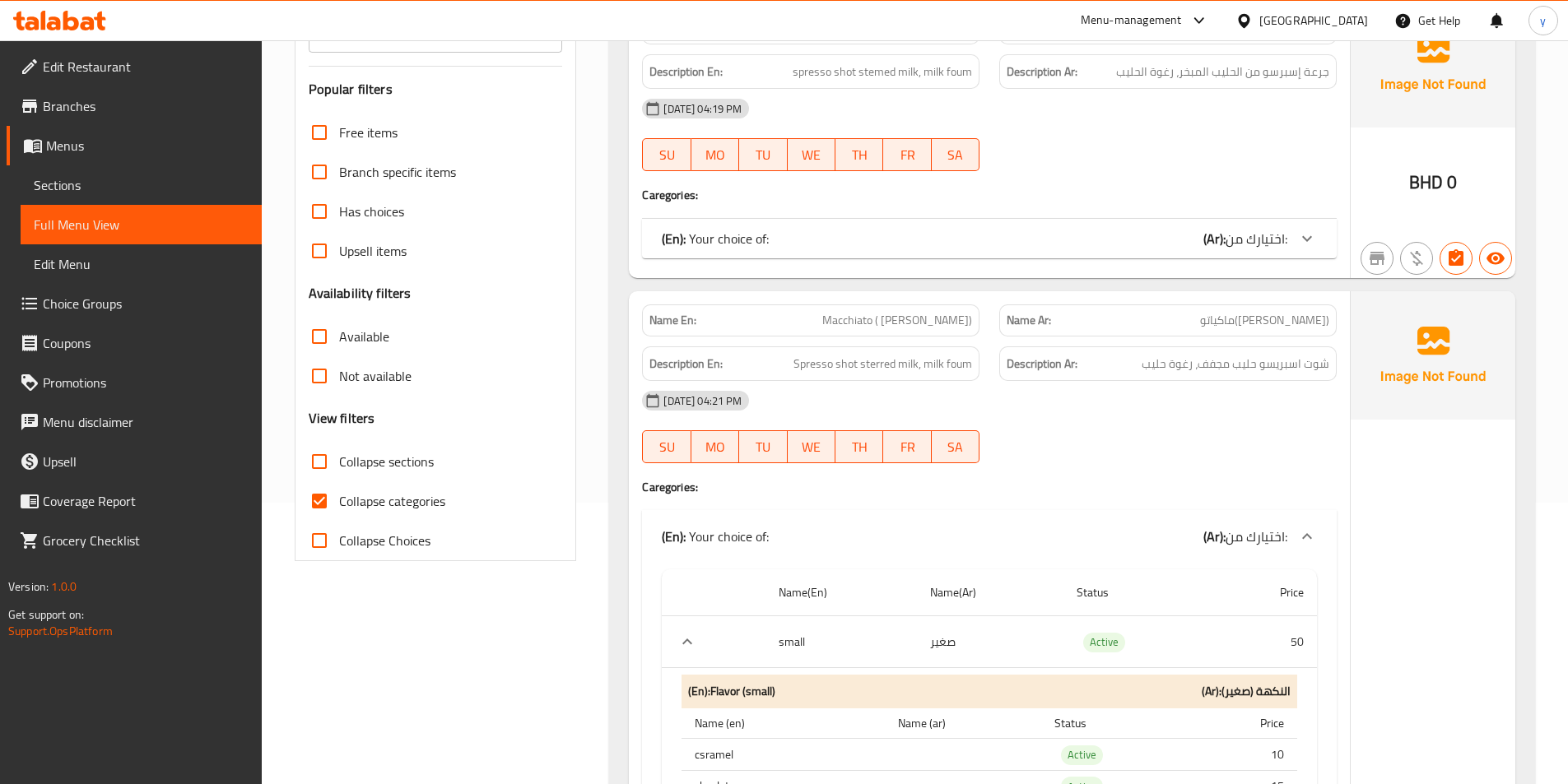
scroll to position [411, 0]
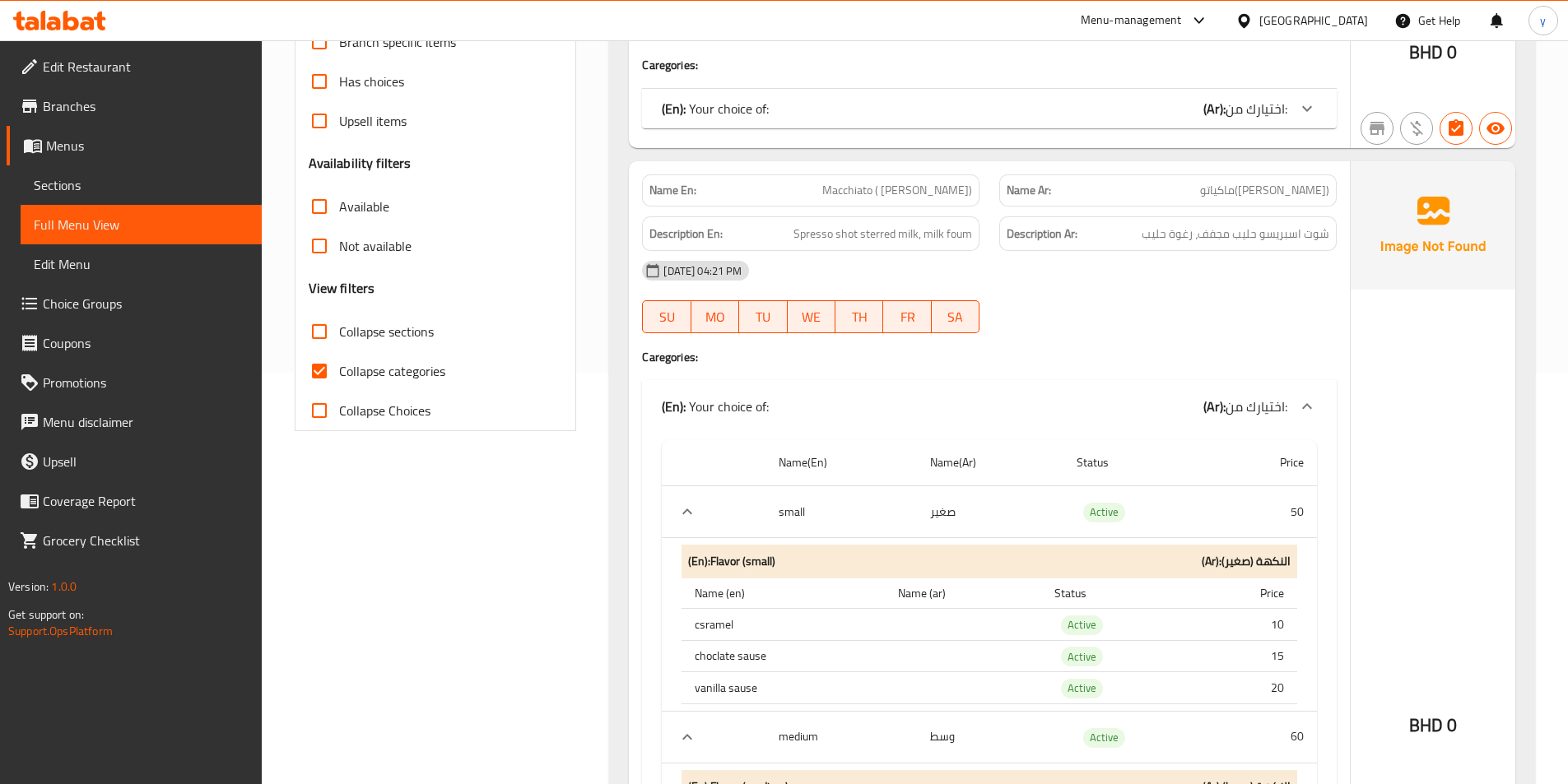
click at [324, 375] on input "Collapse categories" at bounding box center [319, 370] width 39 height 39
checkbox input "false"
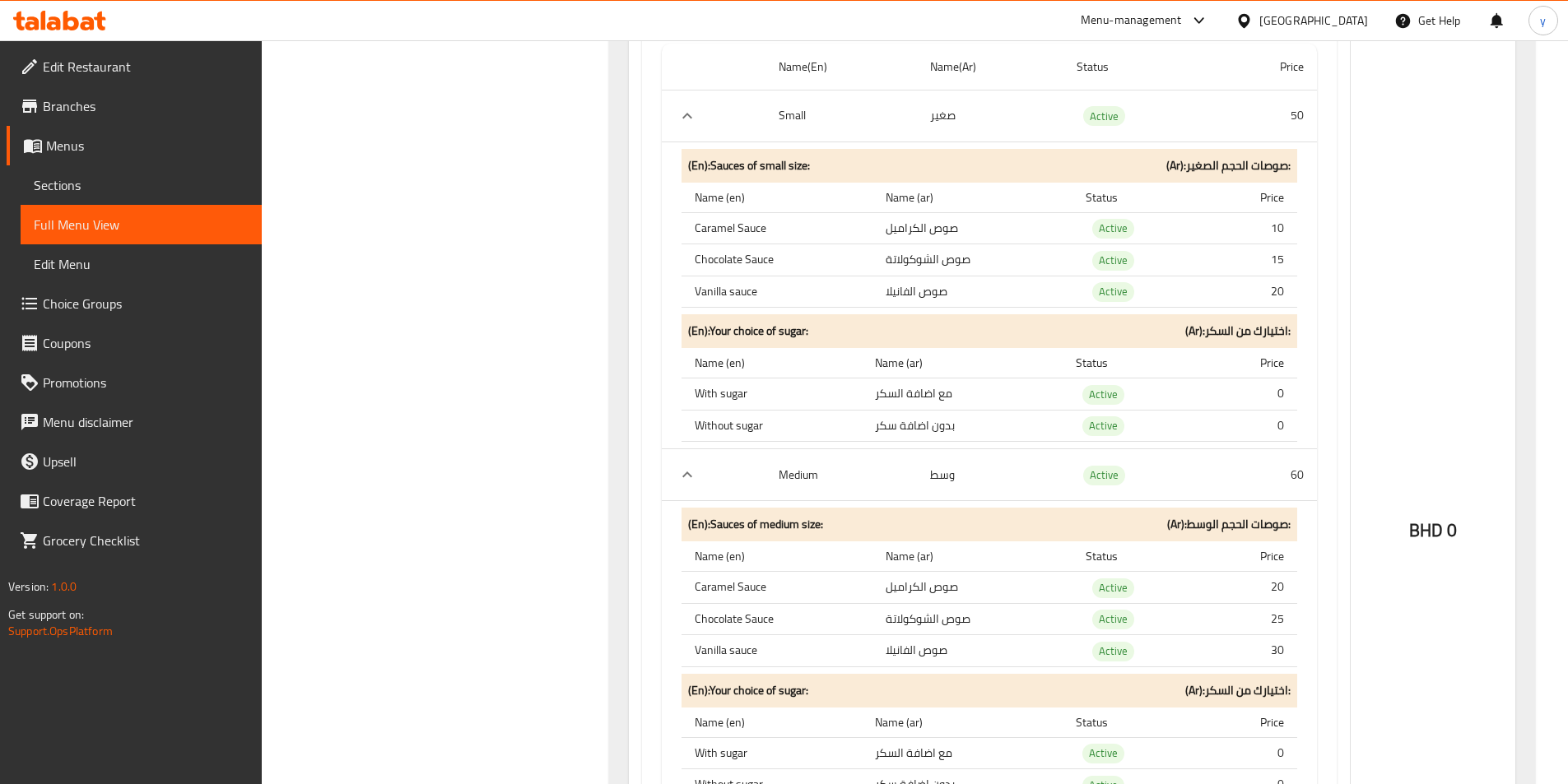
scroll to position [4691, 0]
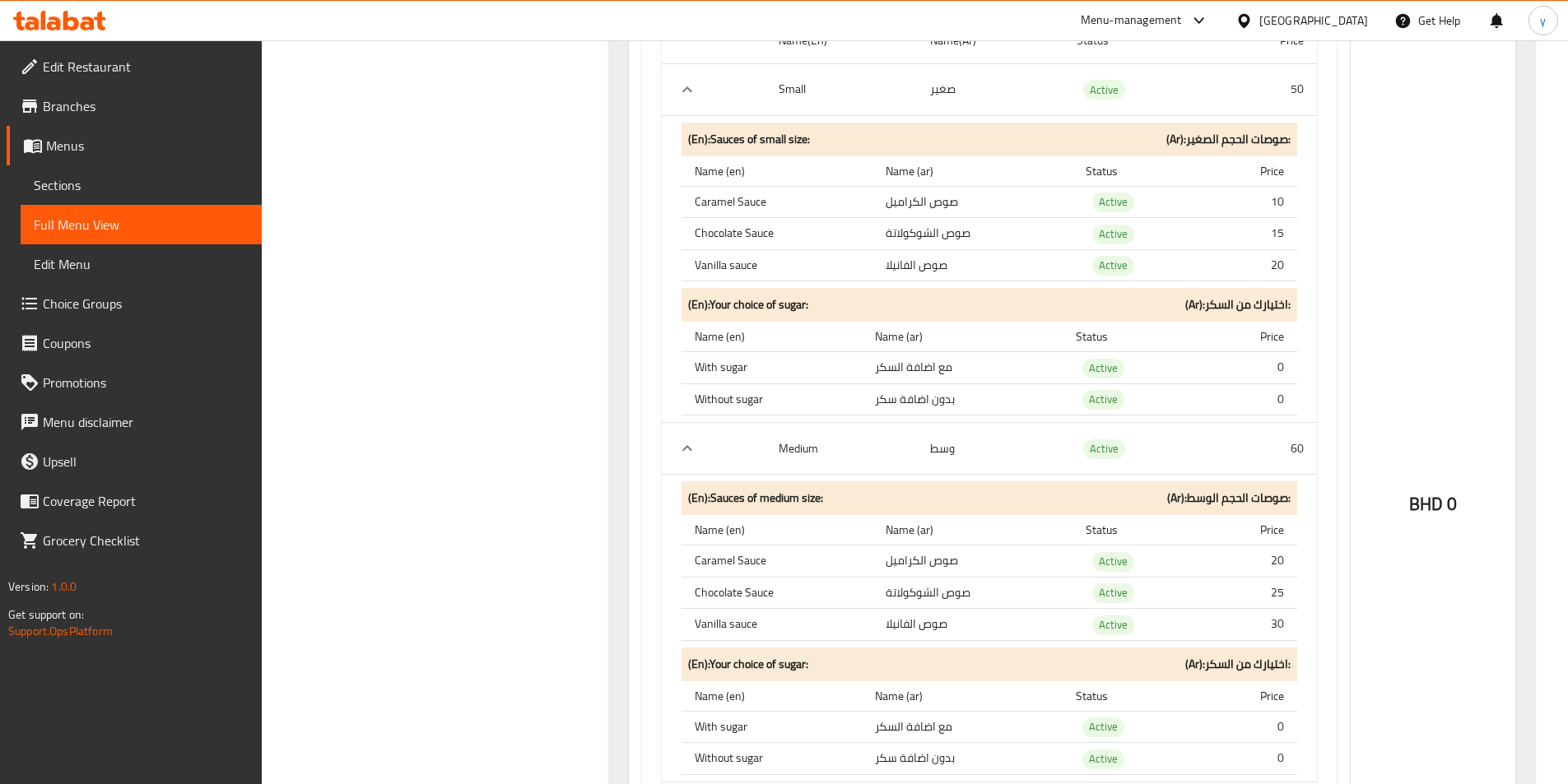
click at [915, 368] on td "مع اضافة السكر" at bounding box center [962, 368] width 201 height 32
click at [916, 368] on td "مع اضافة السكر" at bounding box center [962, 368] width 201 height 32
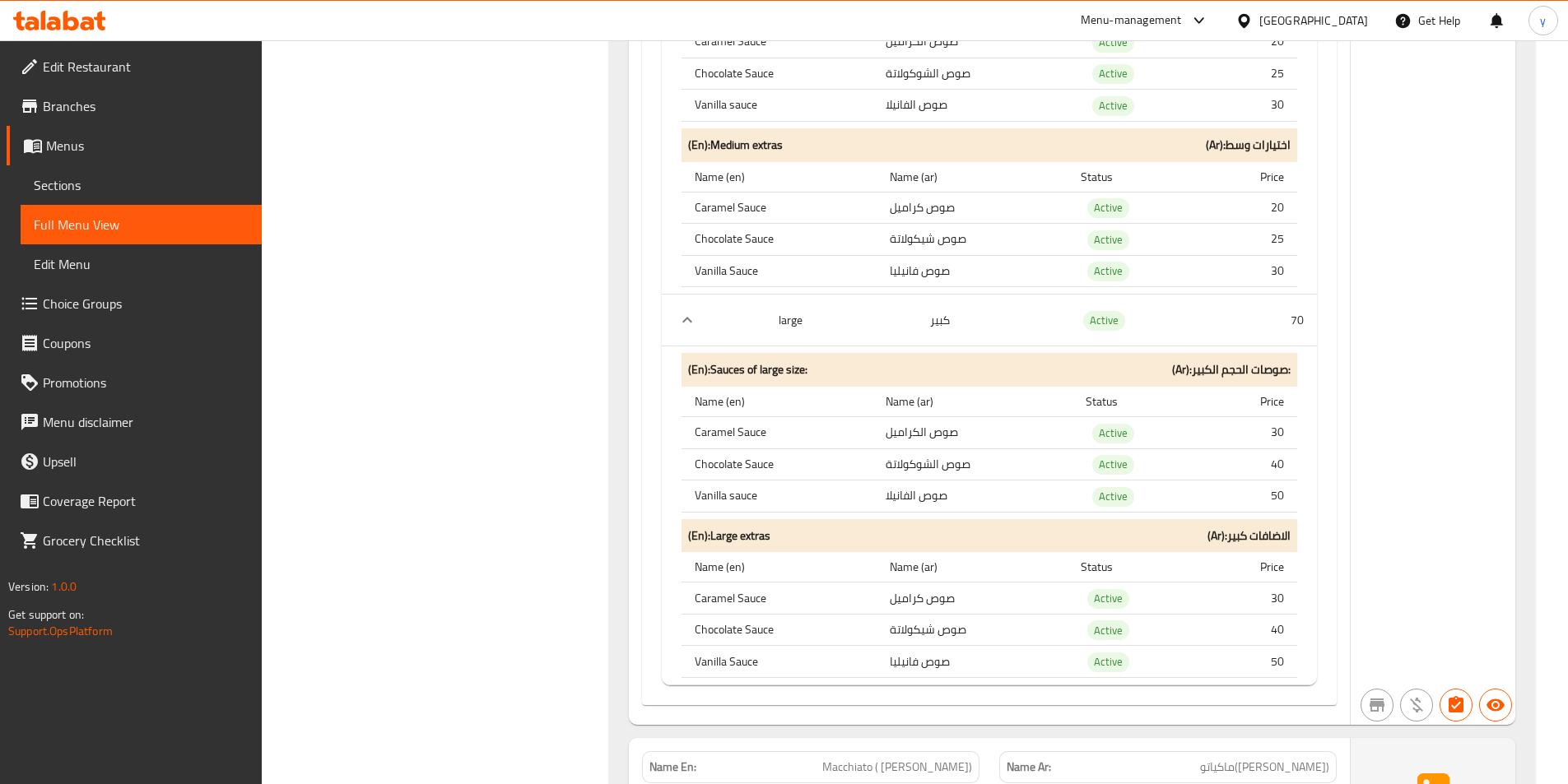
scroll to position [988, 0]
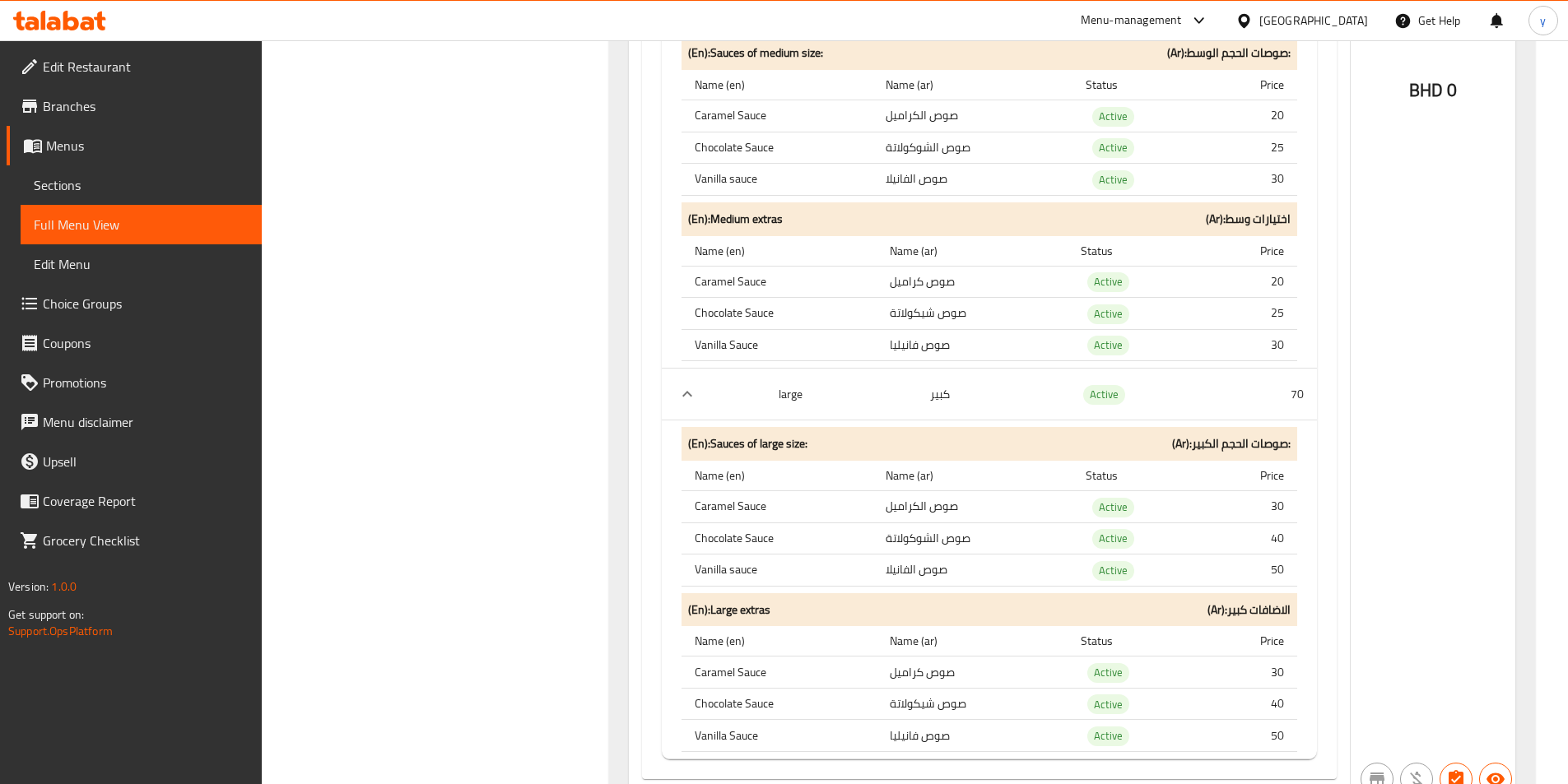
click at [149, 193] on span "Sections" at bounding box center [141, 185] width 215 height 20
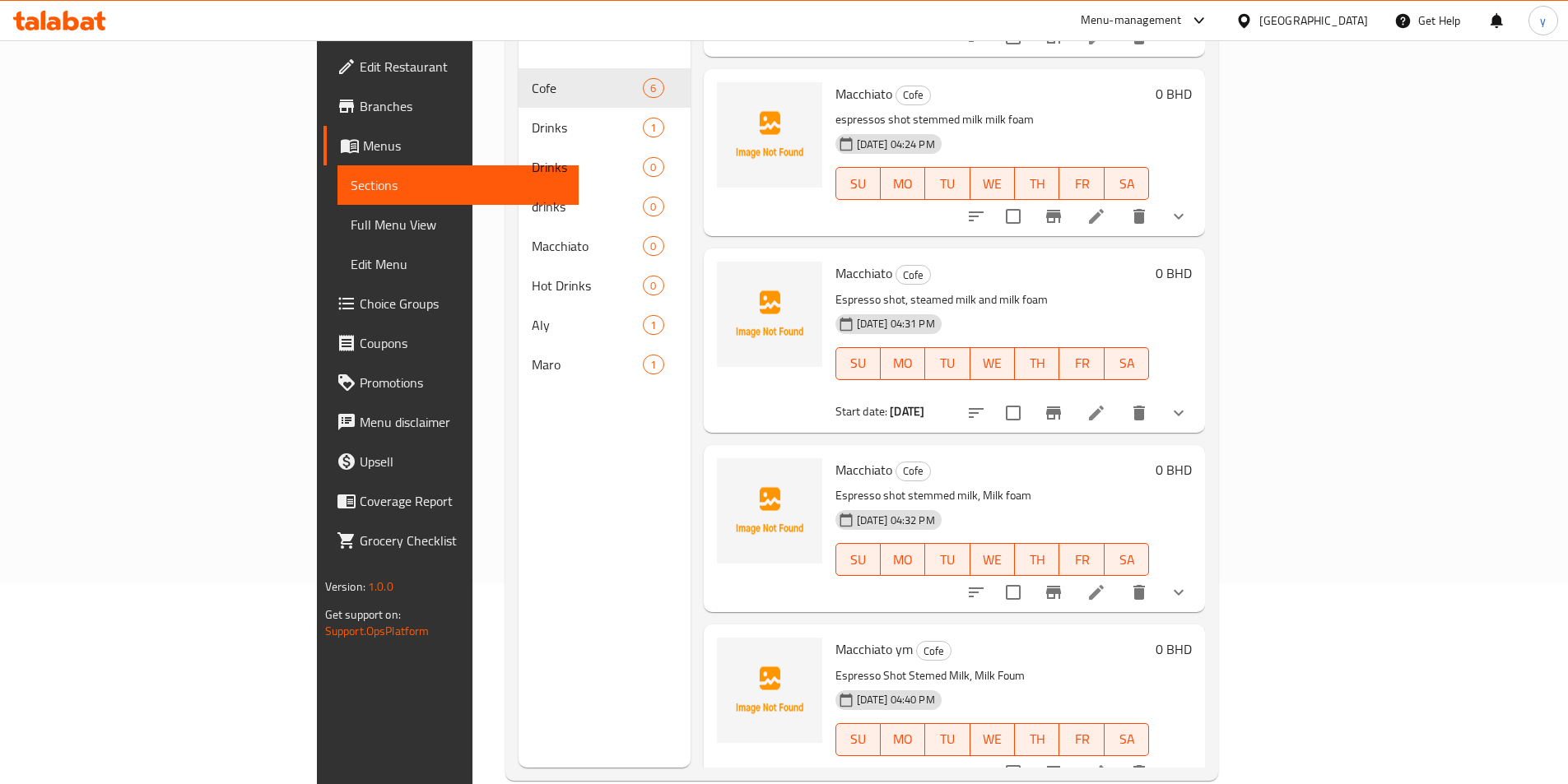
scroll to position [230, 0]
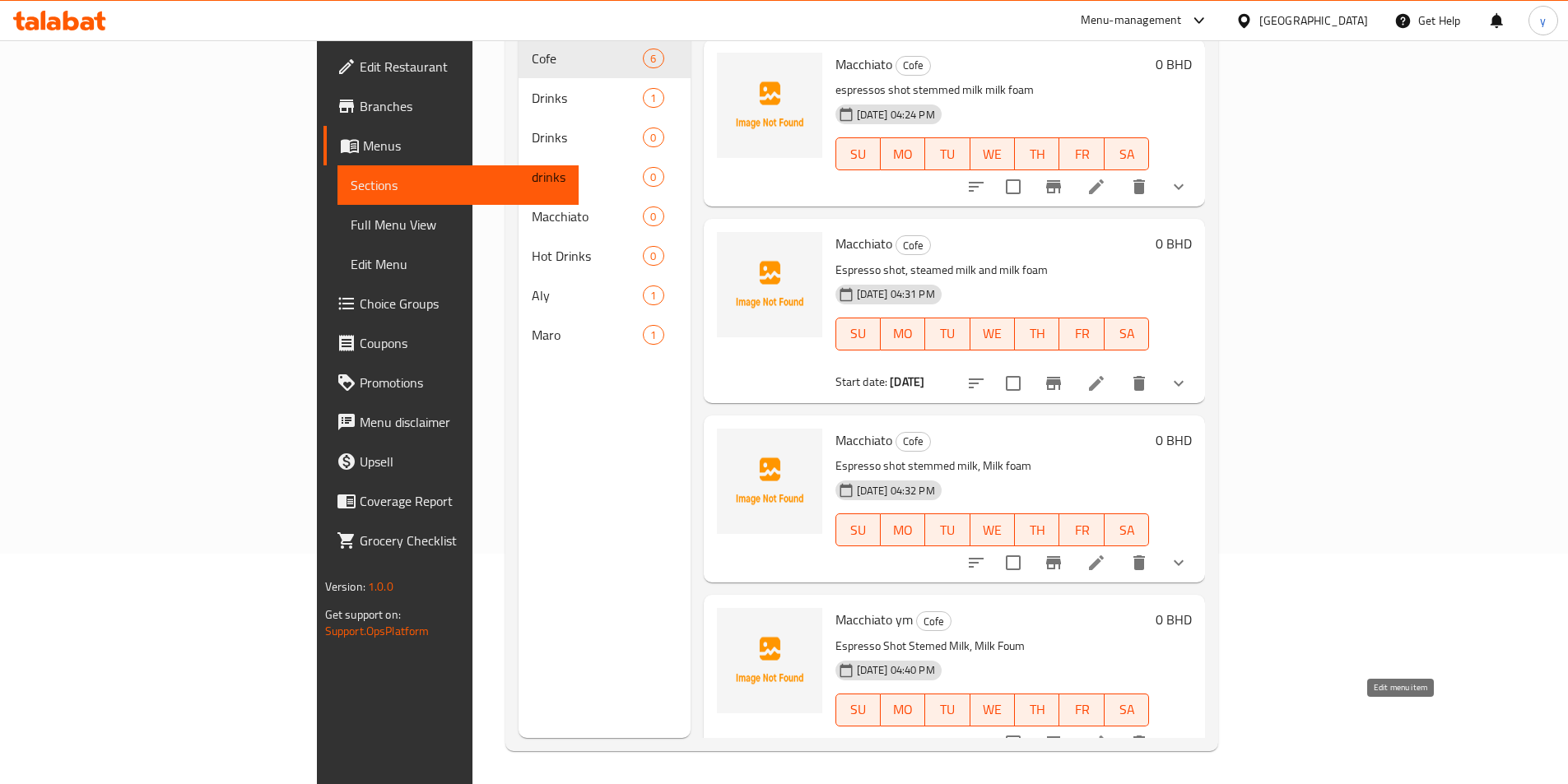
click at [1103, 736] on icon at bounding box center [1096, 743] width 15 height 15
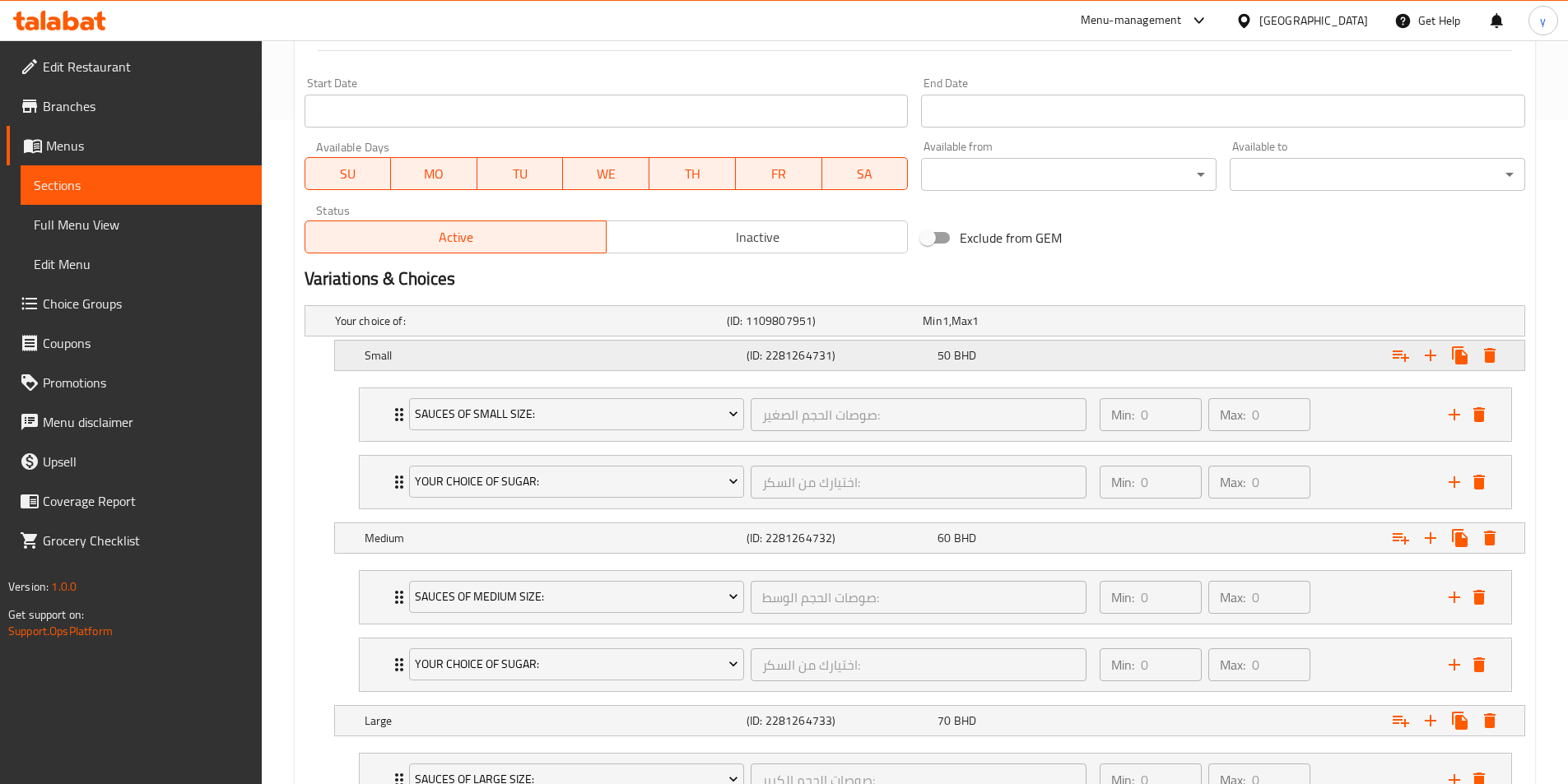
scroll to position [868, 0]
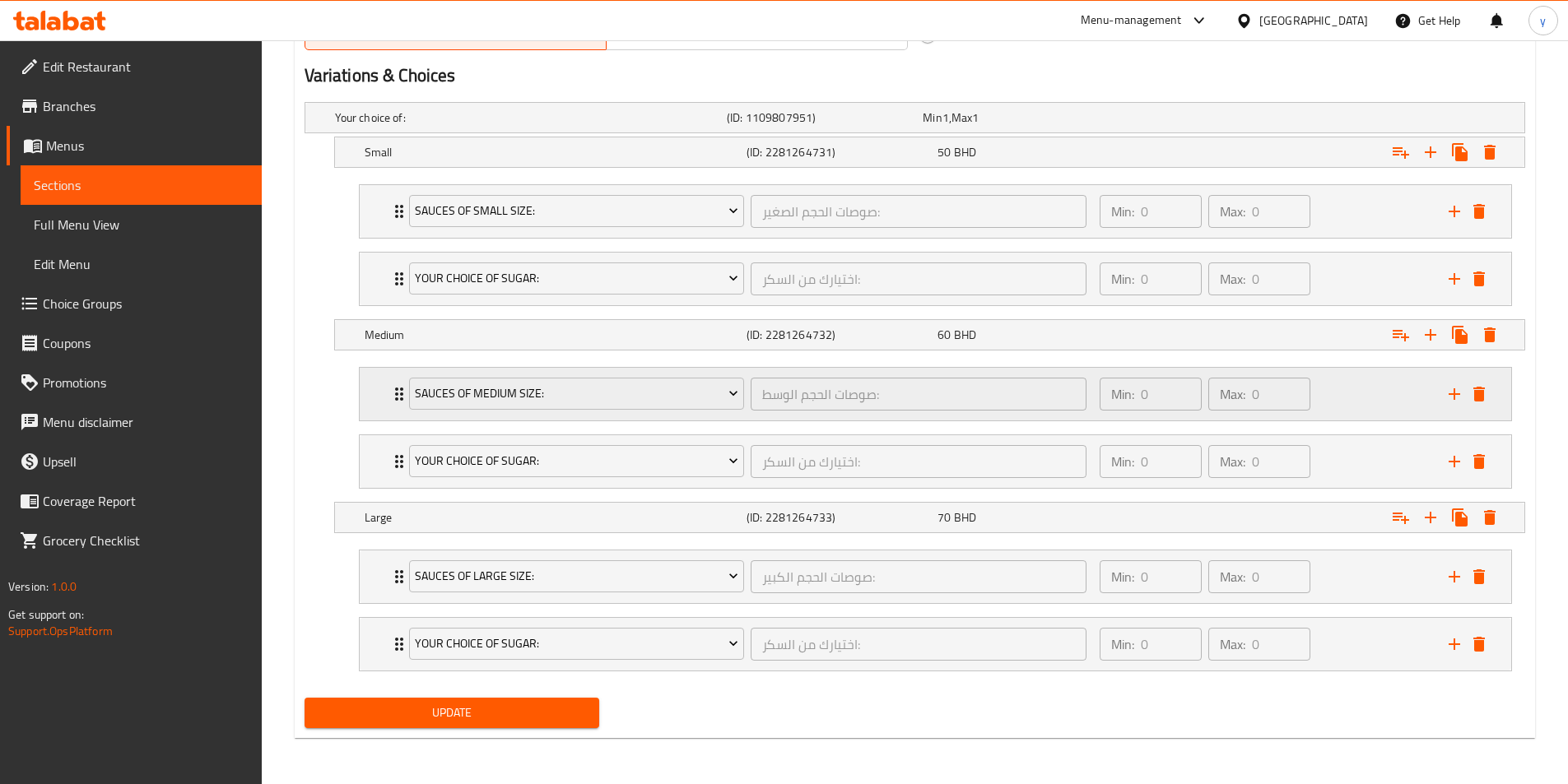
click at [384, 396] on div "Sauces of medium size: صوصات الحجم الوسط: ​ Min: 0 ​ Max: 0 ​" at bounding box center [935, 394] width 1151 height 53
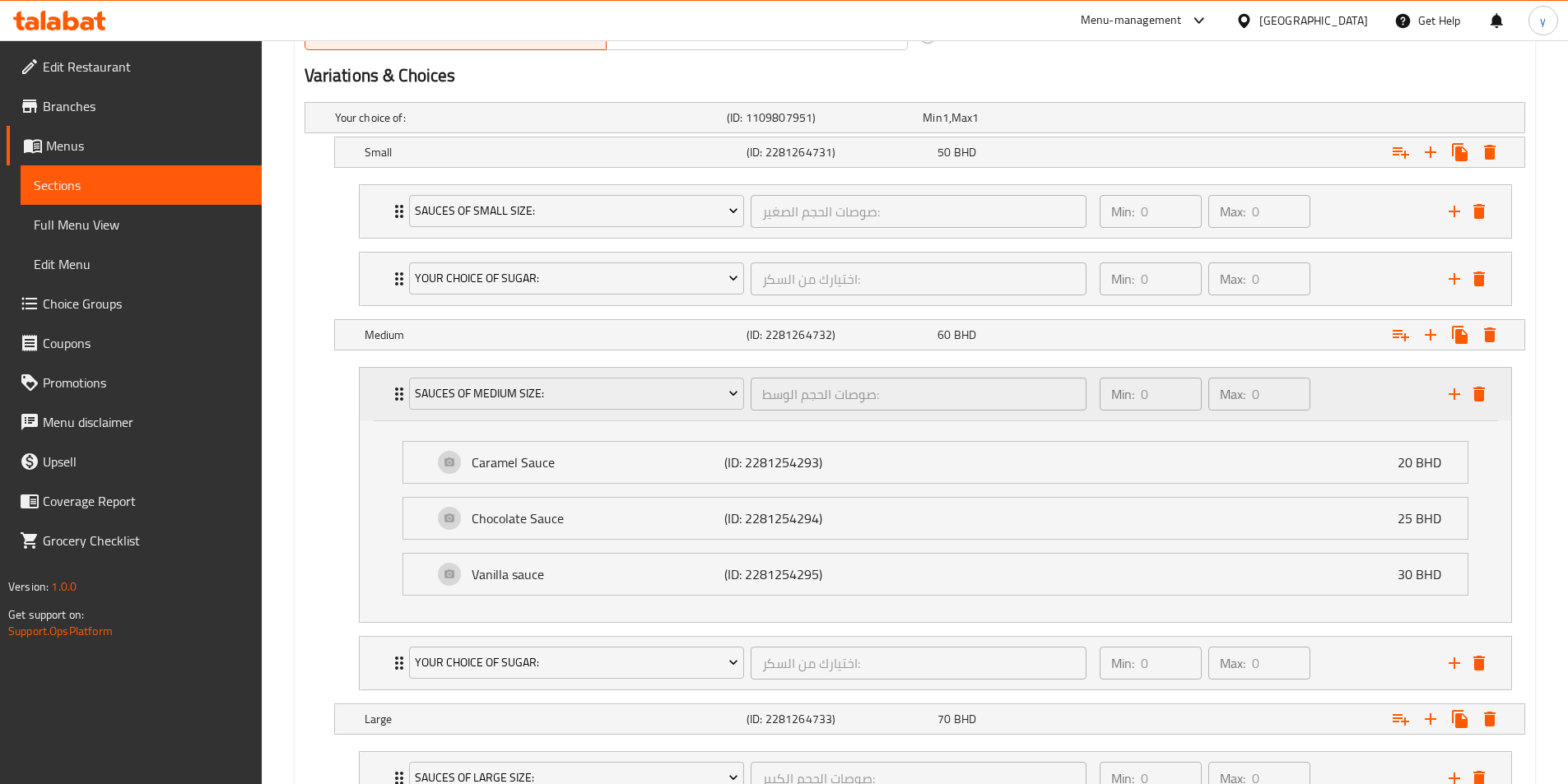
click at [1130, 391] on p "Min:" at bounding box center [1123, 395] width 23 height 20
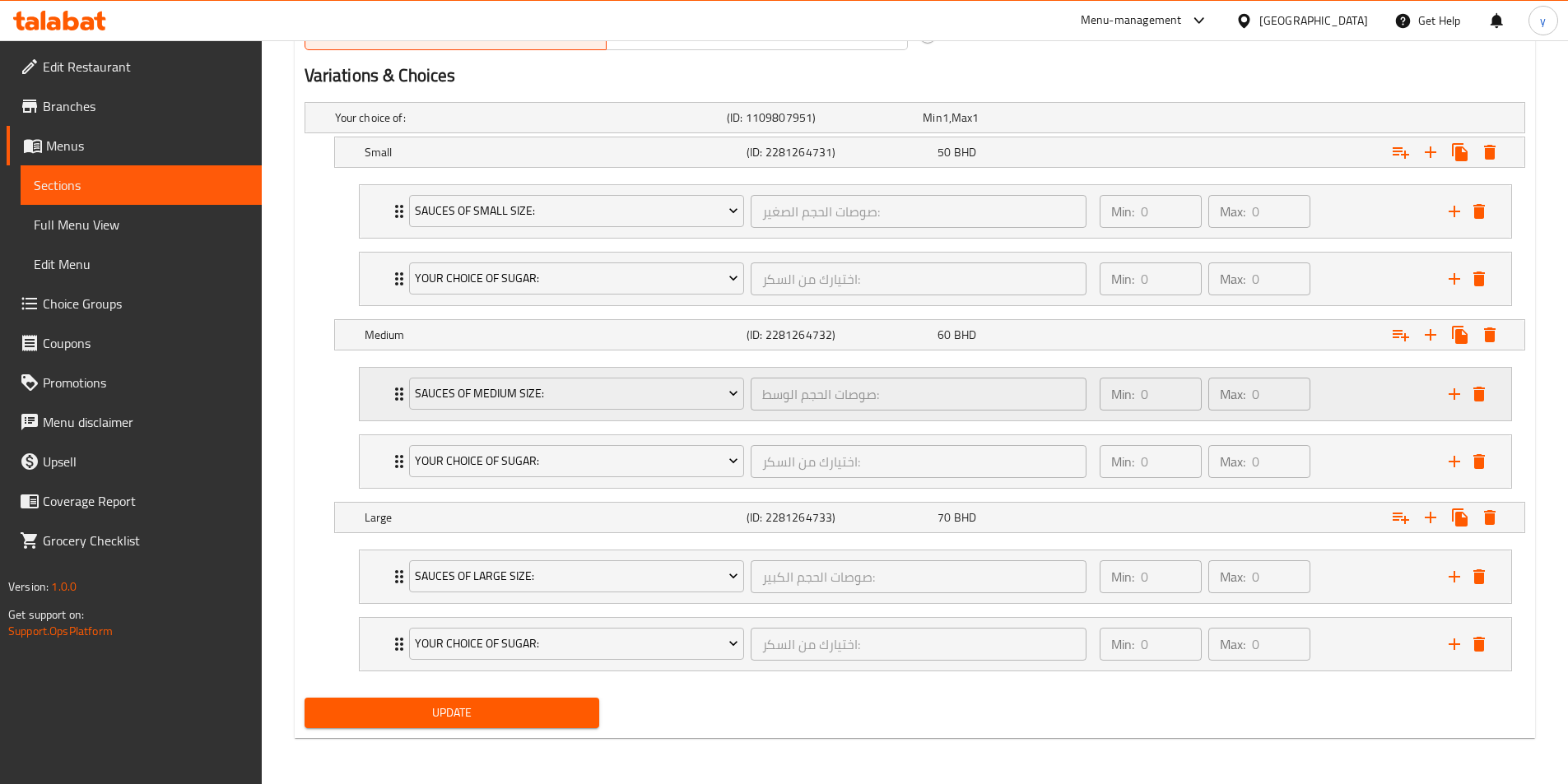
click at [1130, 391] on p "Min:" at bounding box center [1123, 395] width 23 height 20
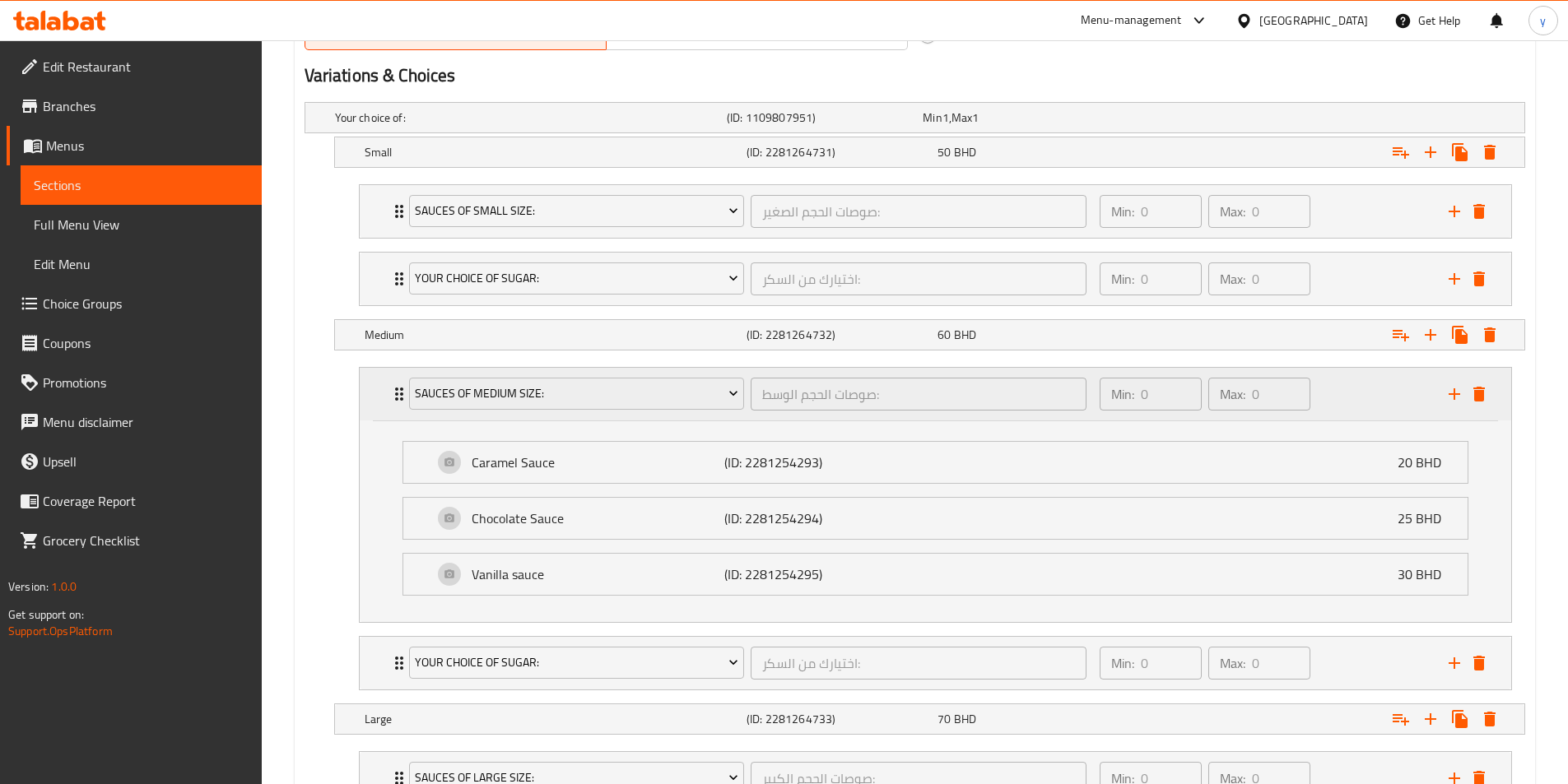
click at [1130, 391] on p "Min:" at bounding box center [1123, 395] width 23 height 20
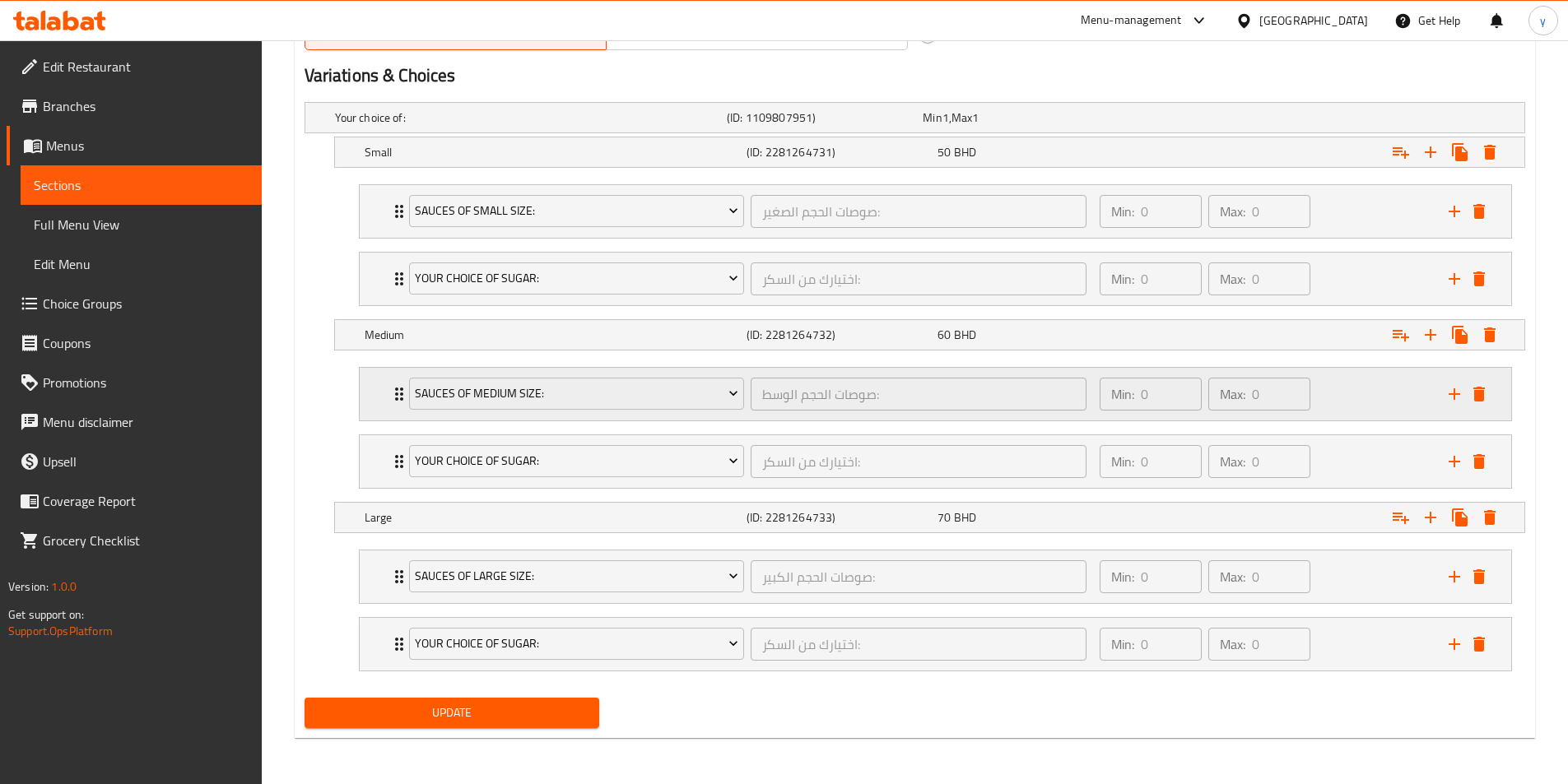
click at [401, 384] on div "Sauces of medium size: صوصات الحجم الوسط: ​" at bounding box center [748, 394] width 698 height 53
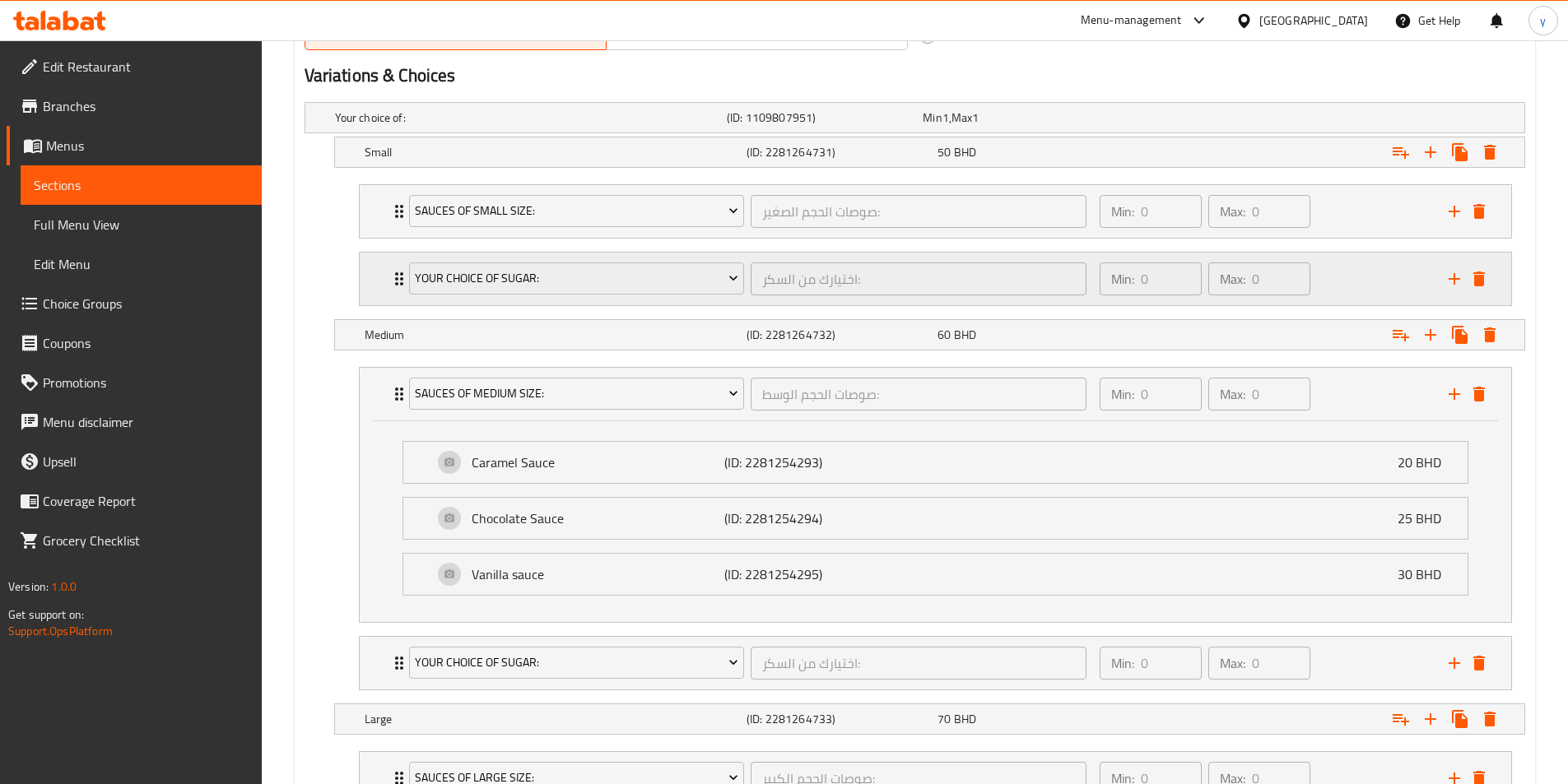
click at [387, 283] on div "Your choice of sugar: اختيارك من السكر: ​ Min: 0 ​ Max: 0 ​" at bounding box center [935, 279] width 1151 height 53
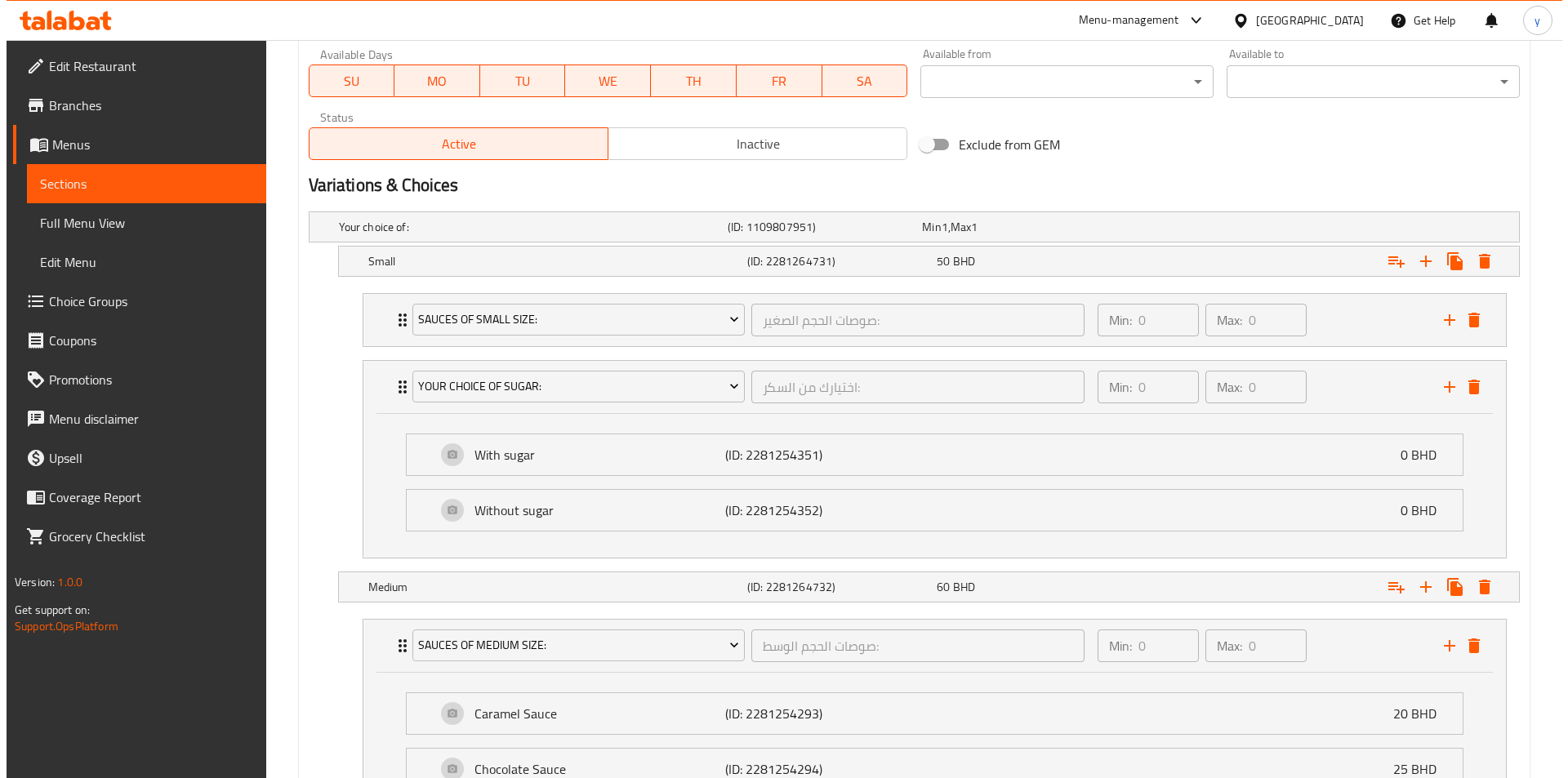
scroll to position [780, 0]
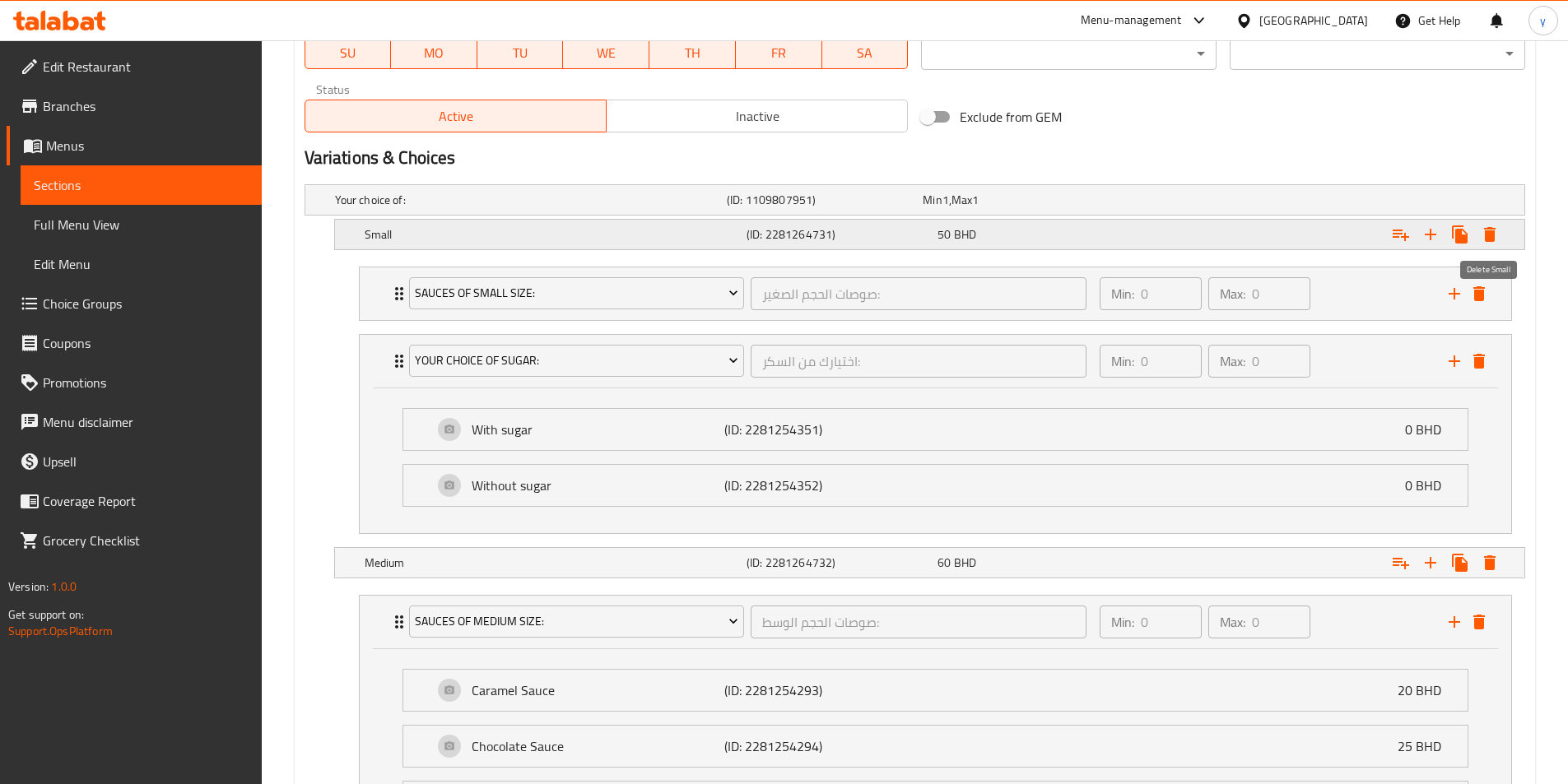
click at [1490, 236] on icon "Expand" at bounding box center [1490, 234] width 12 height 15
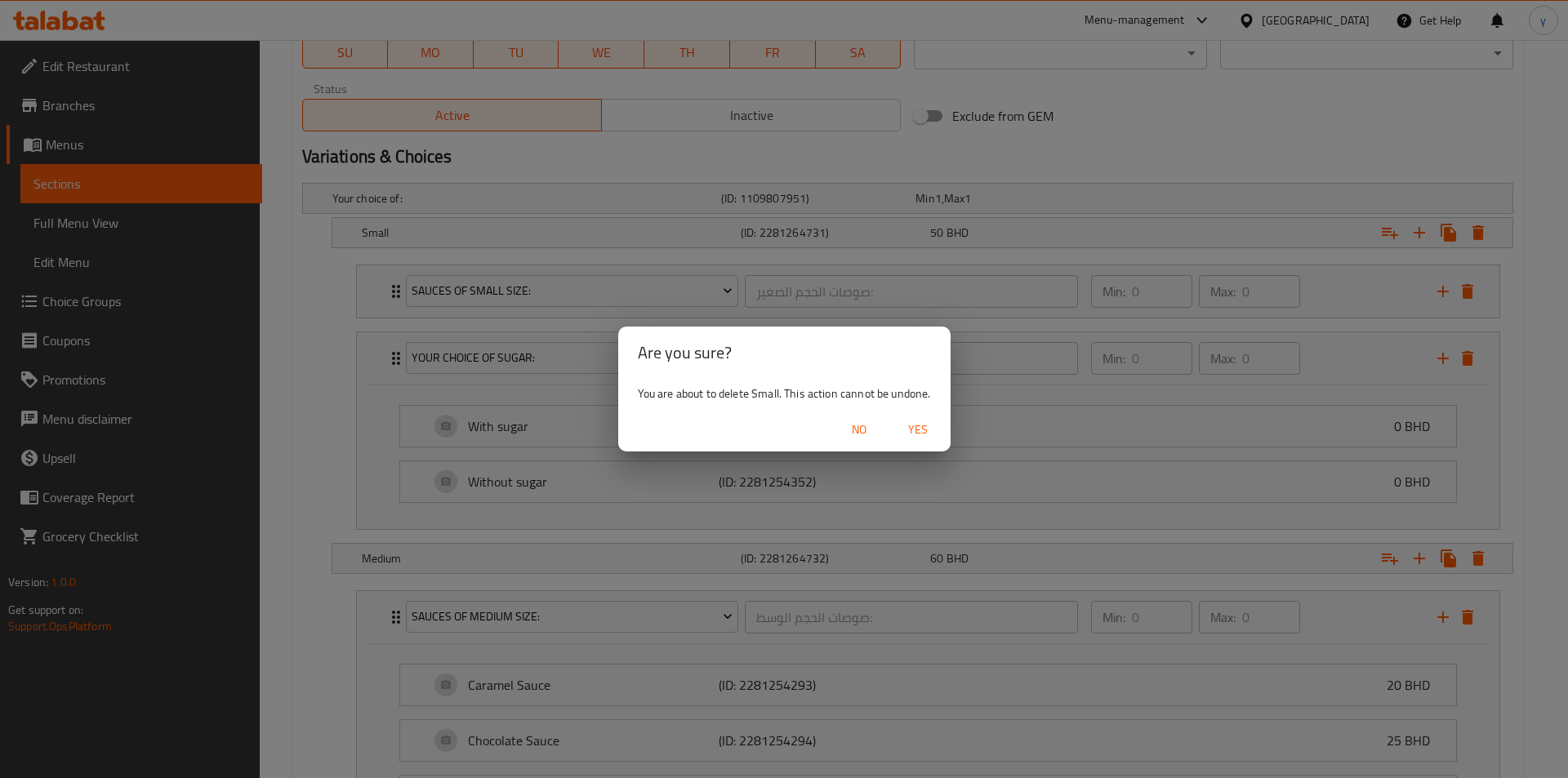
click at [903, 433] on span "Yes" at bounding box center [917, 430] width 39 height 21
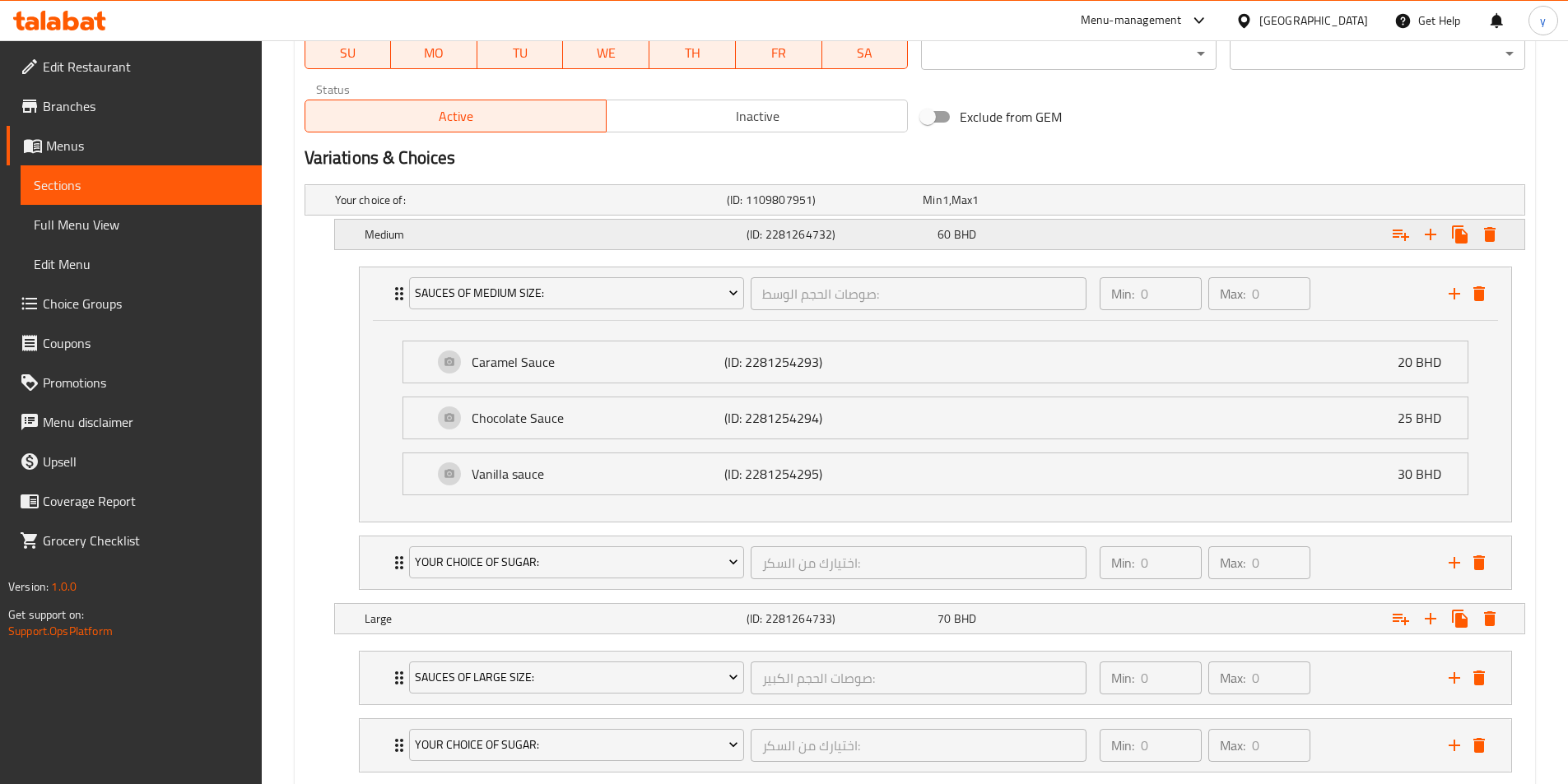
click at [1500, 234] on button "Expand" at bounding box center [1490, 234] width 30 height 30
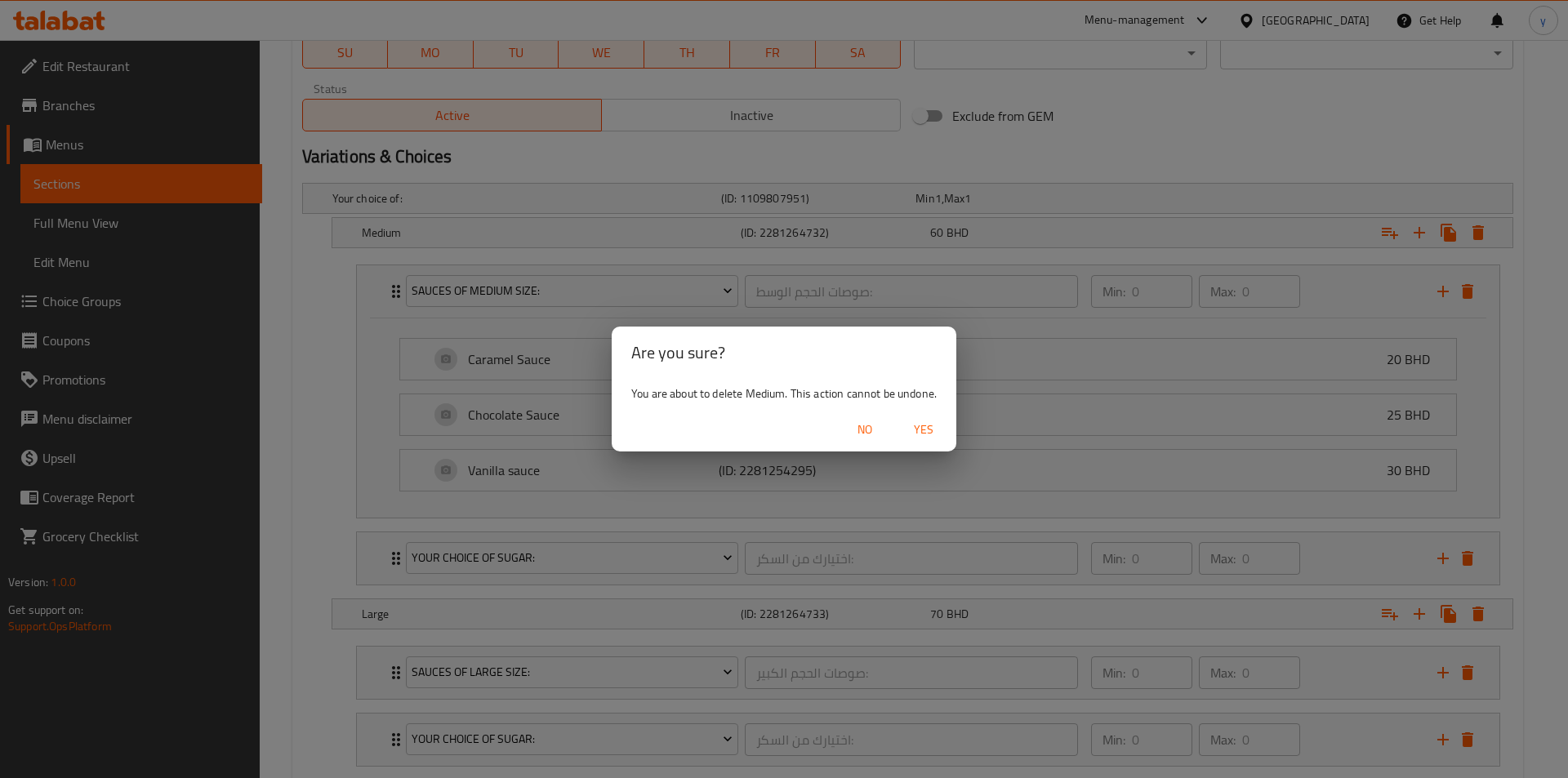
click at [913, 428] on span "Yes" at bounding box center [923, 430] width 39 height 21
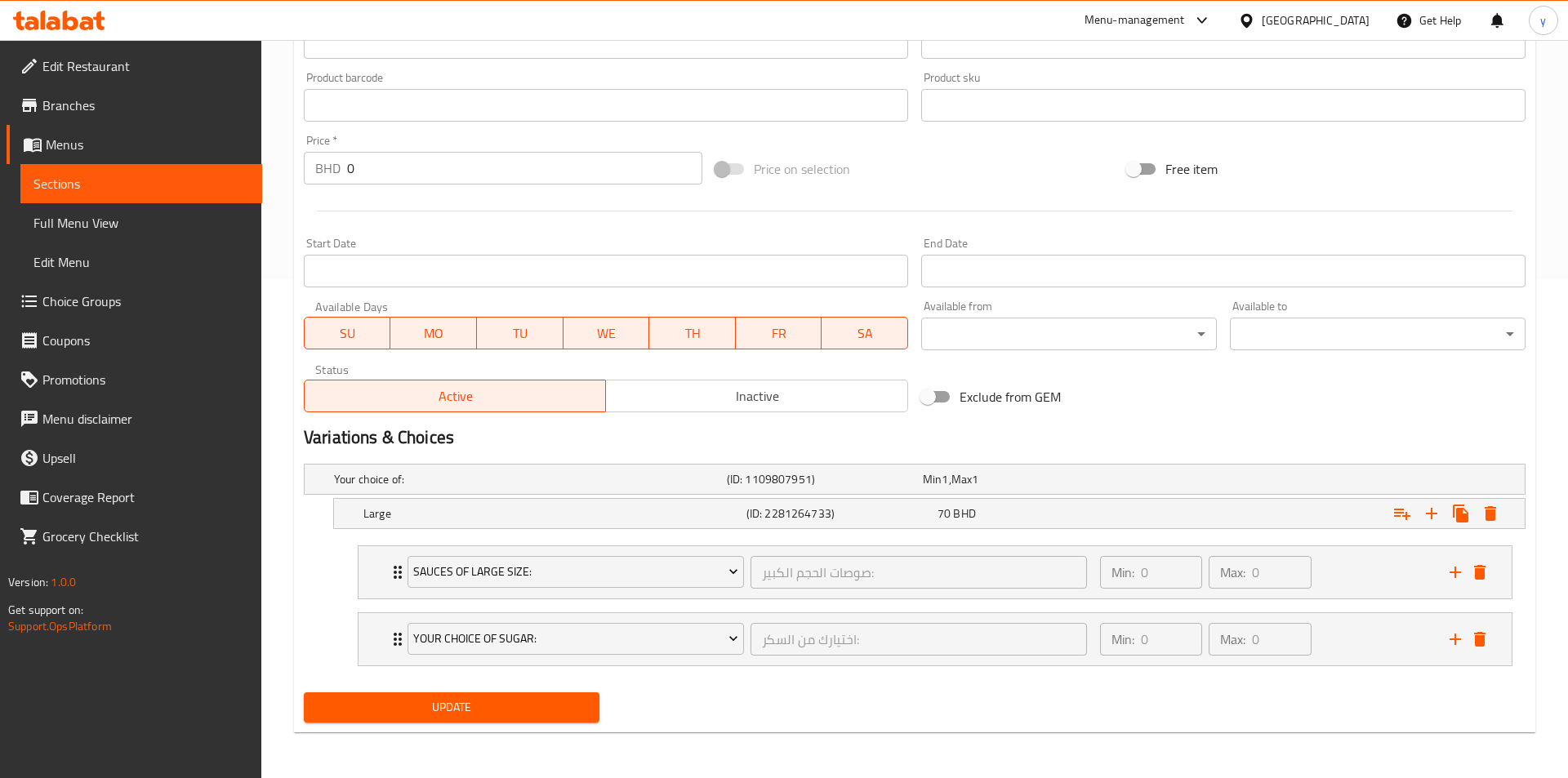
scroll to position [499, 0]
click at [1480, 518] on icon "Expand" at bounding box center [1479, 514] width 12 height 15
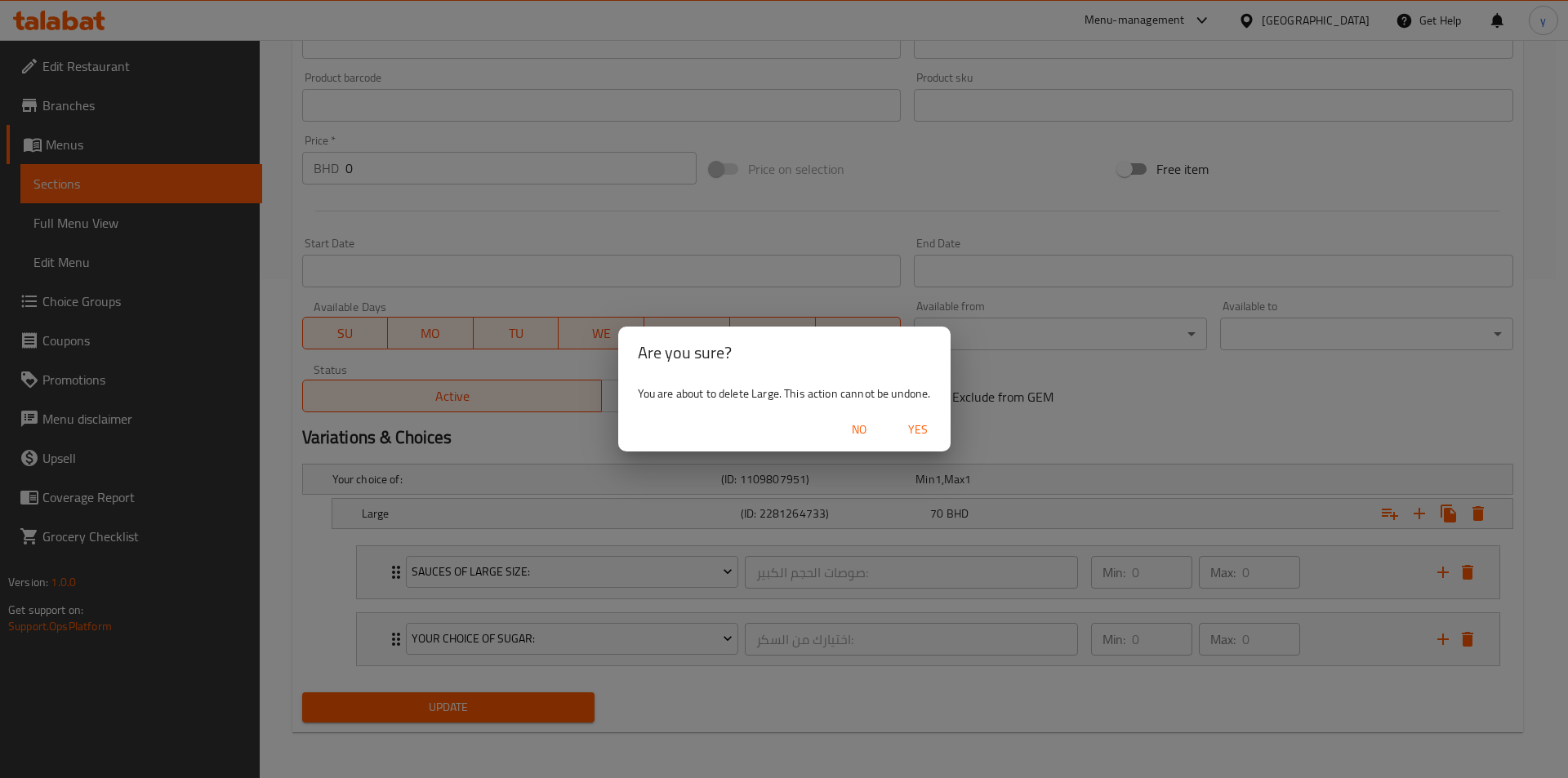
click at [913, 440] on button "Yes" at bounding box center [917, 430] width 52 height 31
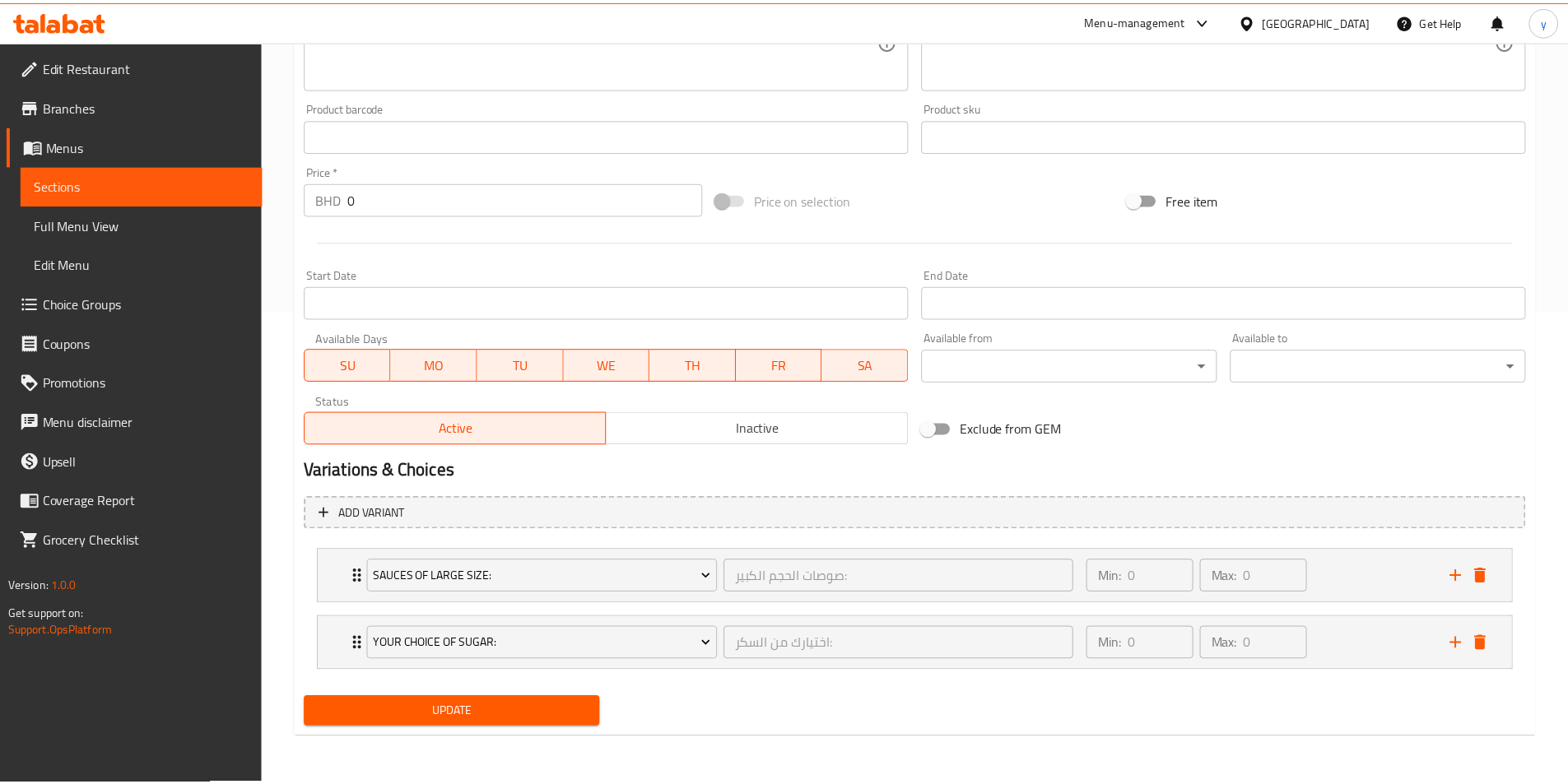
scroll to position [467, 0]
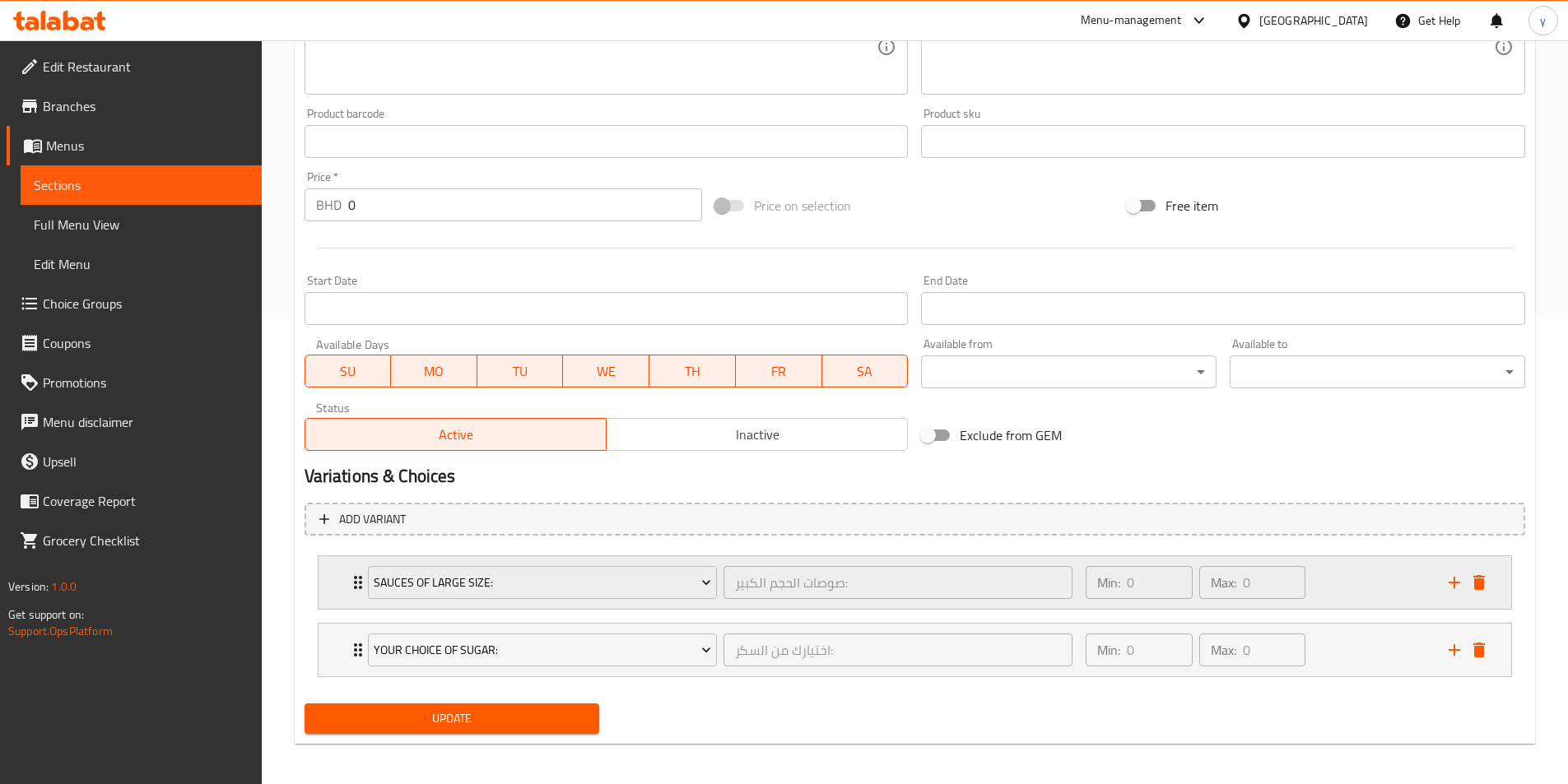
click at [1490, 596] on div "Sauces of large size: صوصات الحجم الكبير: ​ Min: 0 ​ Max: 0 ​" at bounding box center [919, 582] width 1143 height 53
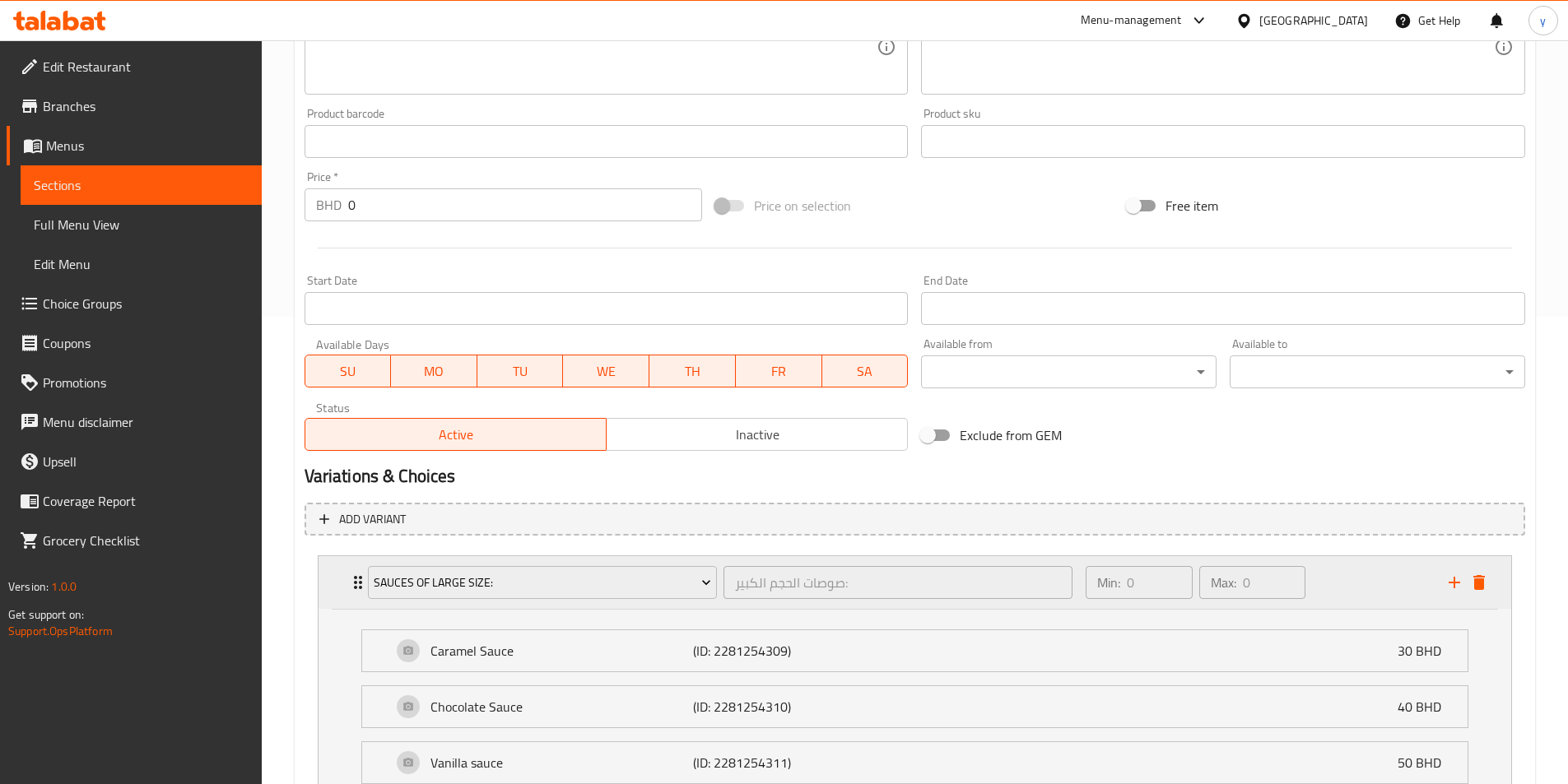
click at [1485, 585] on icon "delete" at bounding box center [1479, 583] width 20 height 20
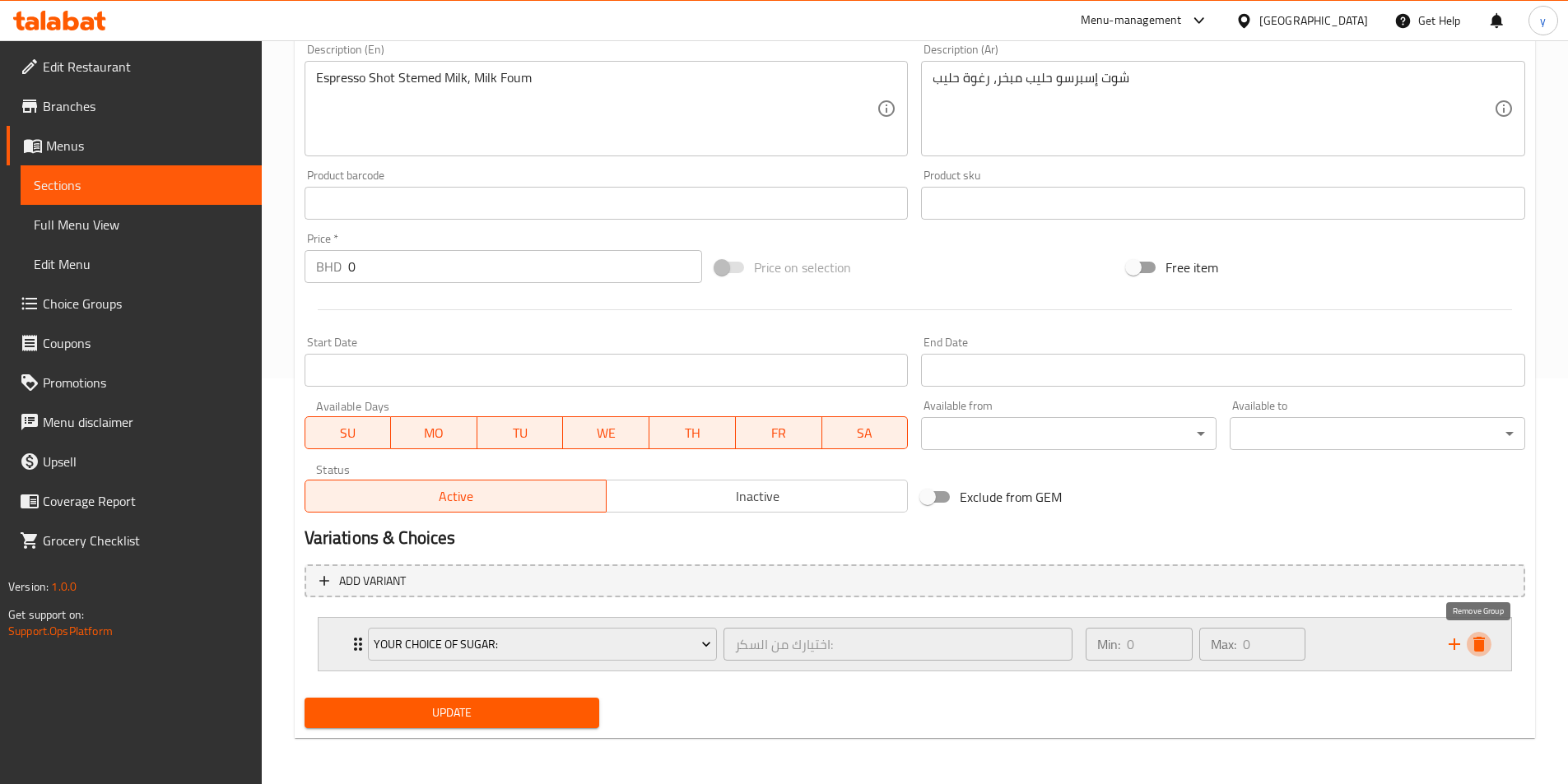
click at [1475, 644] on icon "delete" at bounding box center [1479, 645] width 12 height 15
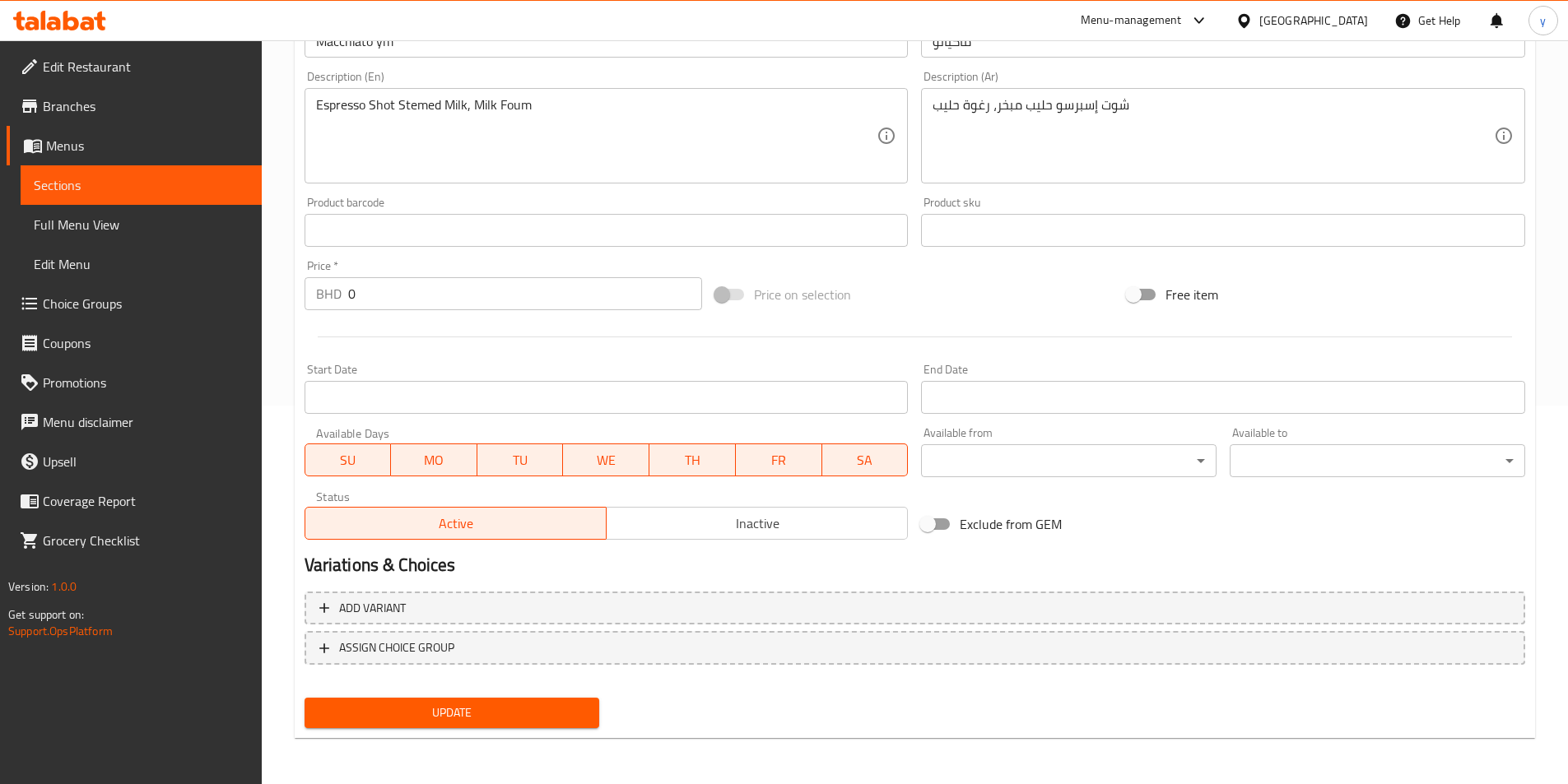
click at [104, 308] on span "Choice Groups" at bounding box center [145, 304] width 206 height 20
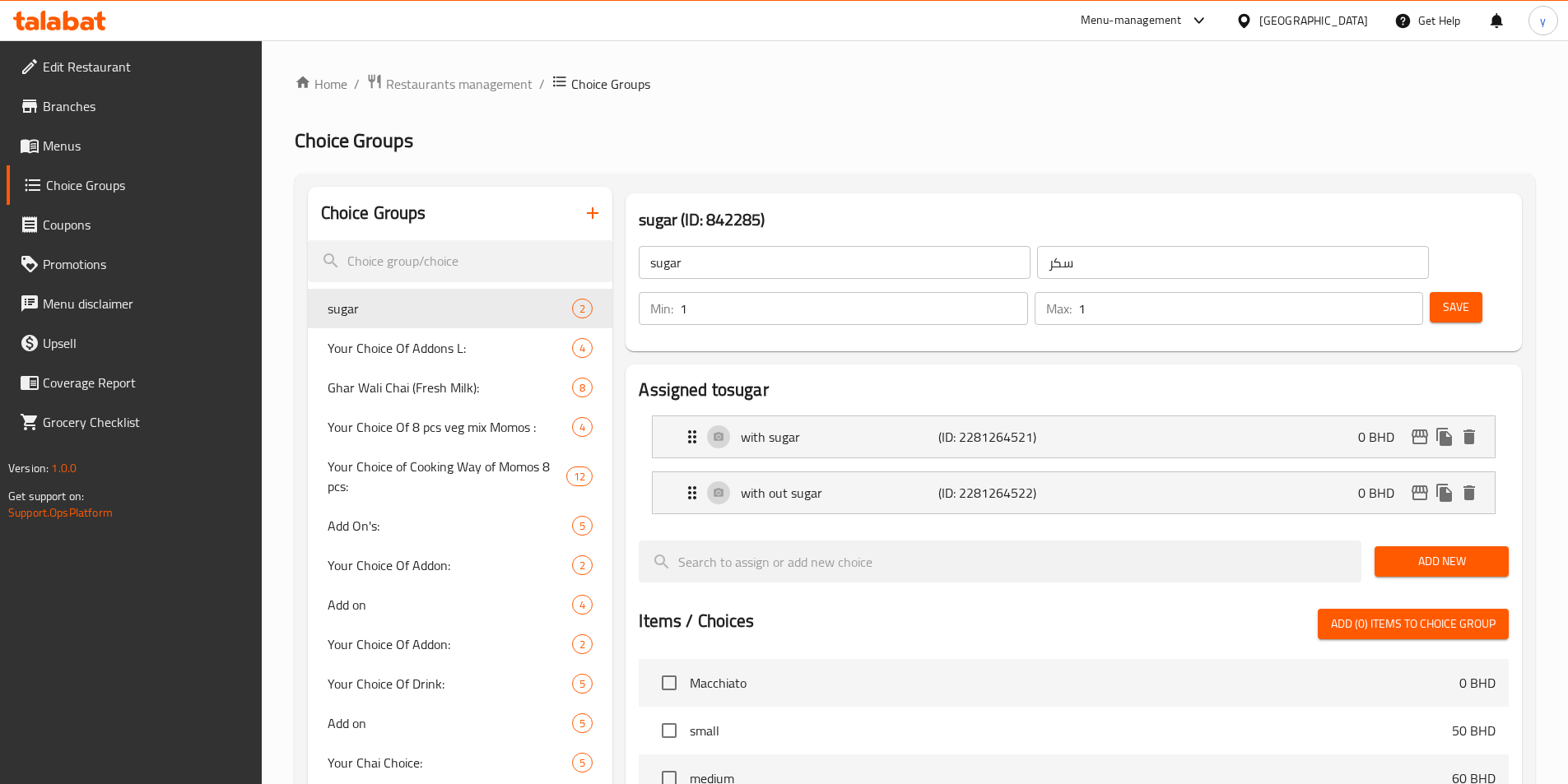
click at [1027, 292] on input "1" at bounding box center [853, 308] width 347 height 33
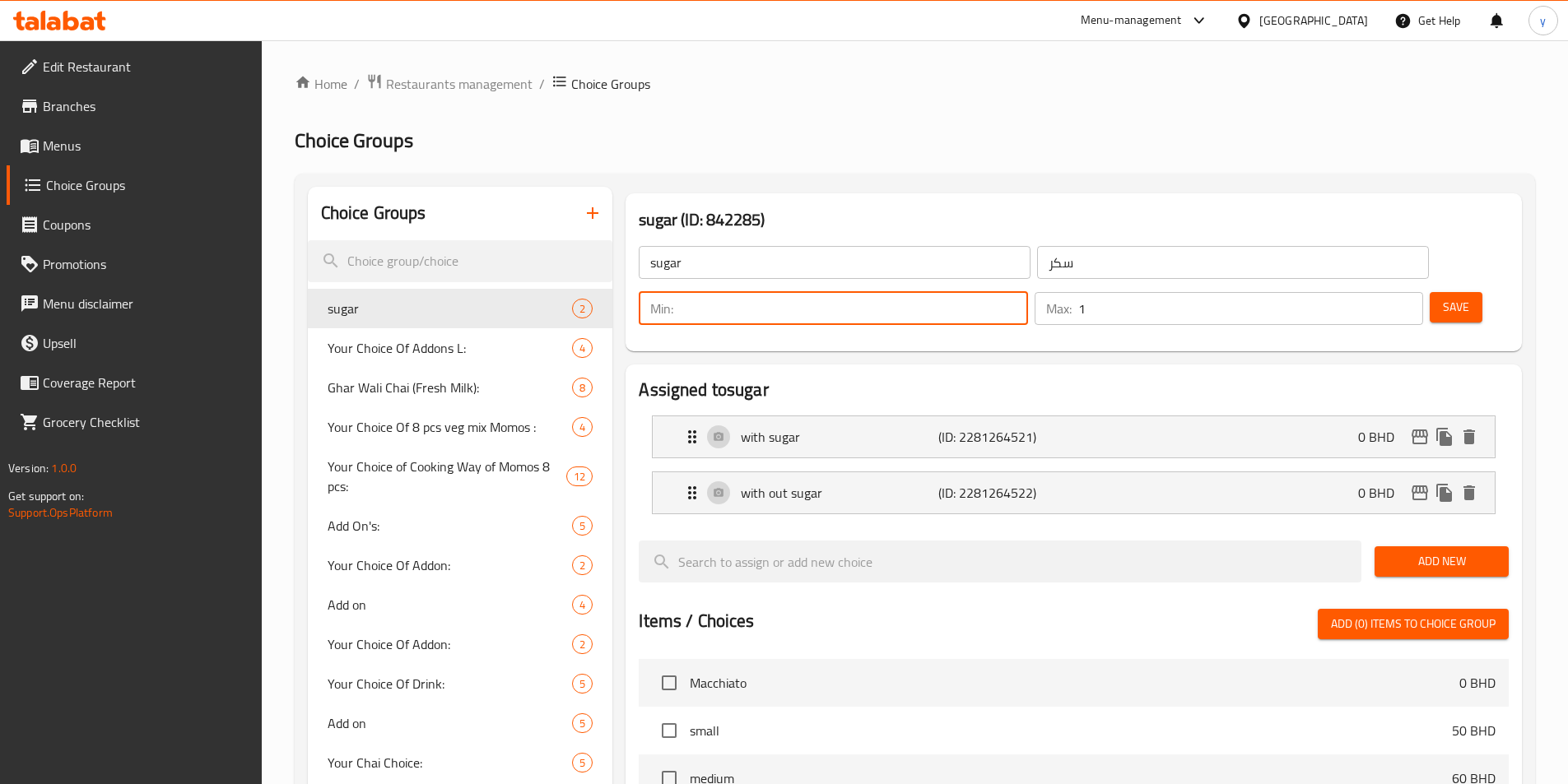
type input "0"
click at [1277, 416] on div "with sugar (ID: 2281264521) 0 BHD" at bounding box center [1078, 436] width 792 height 41
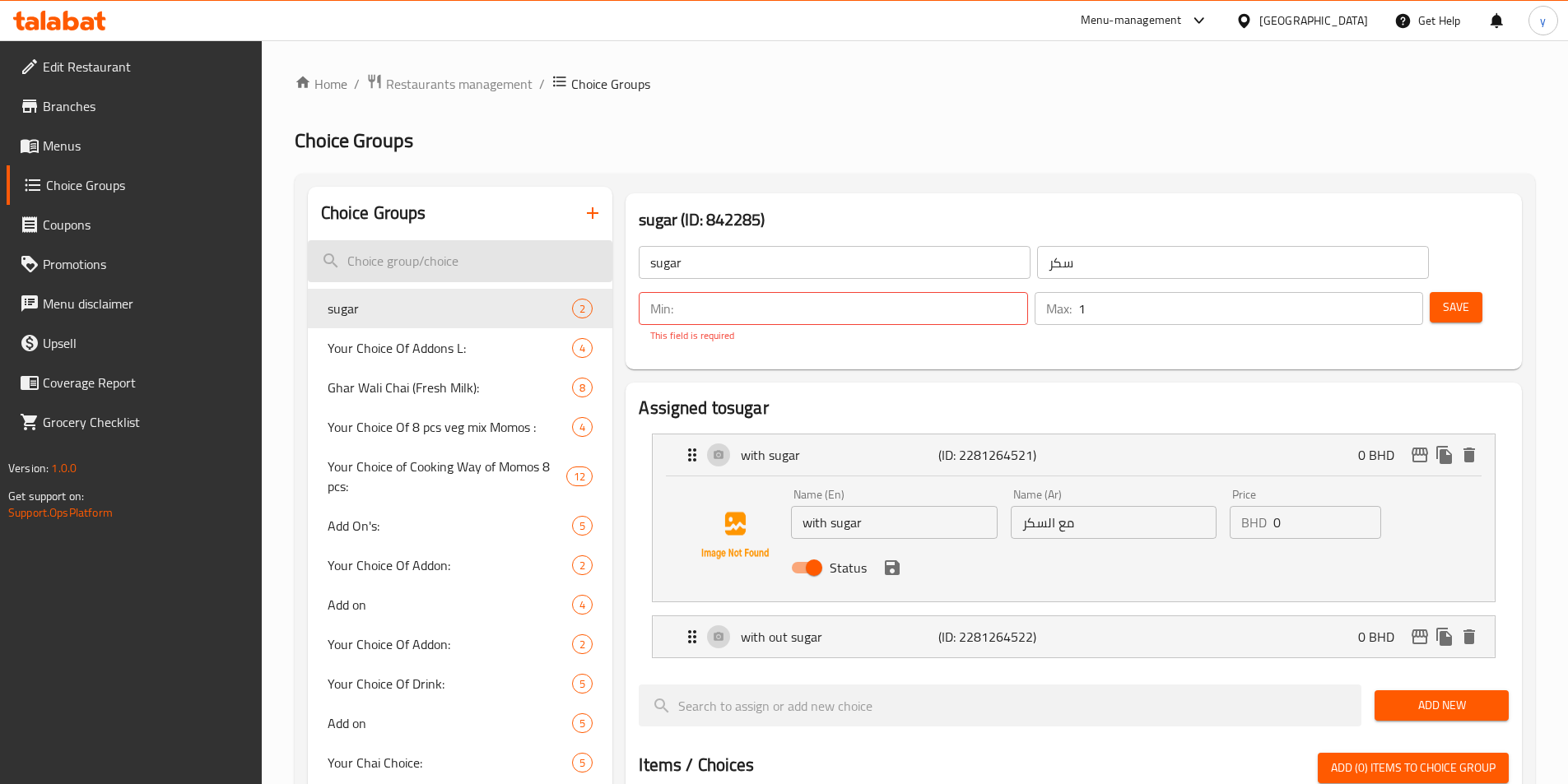
click at [475, 269] on input "search" at bounding box center [460, 261] width 305 height 42
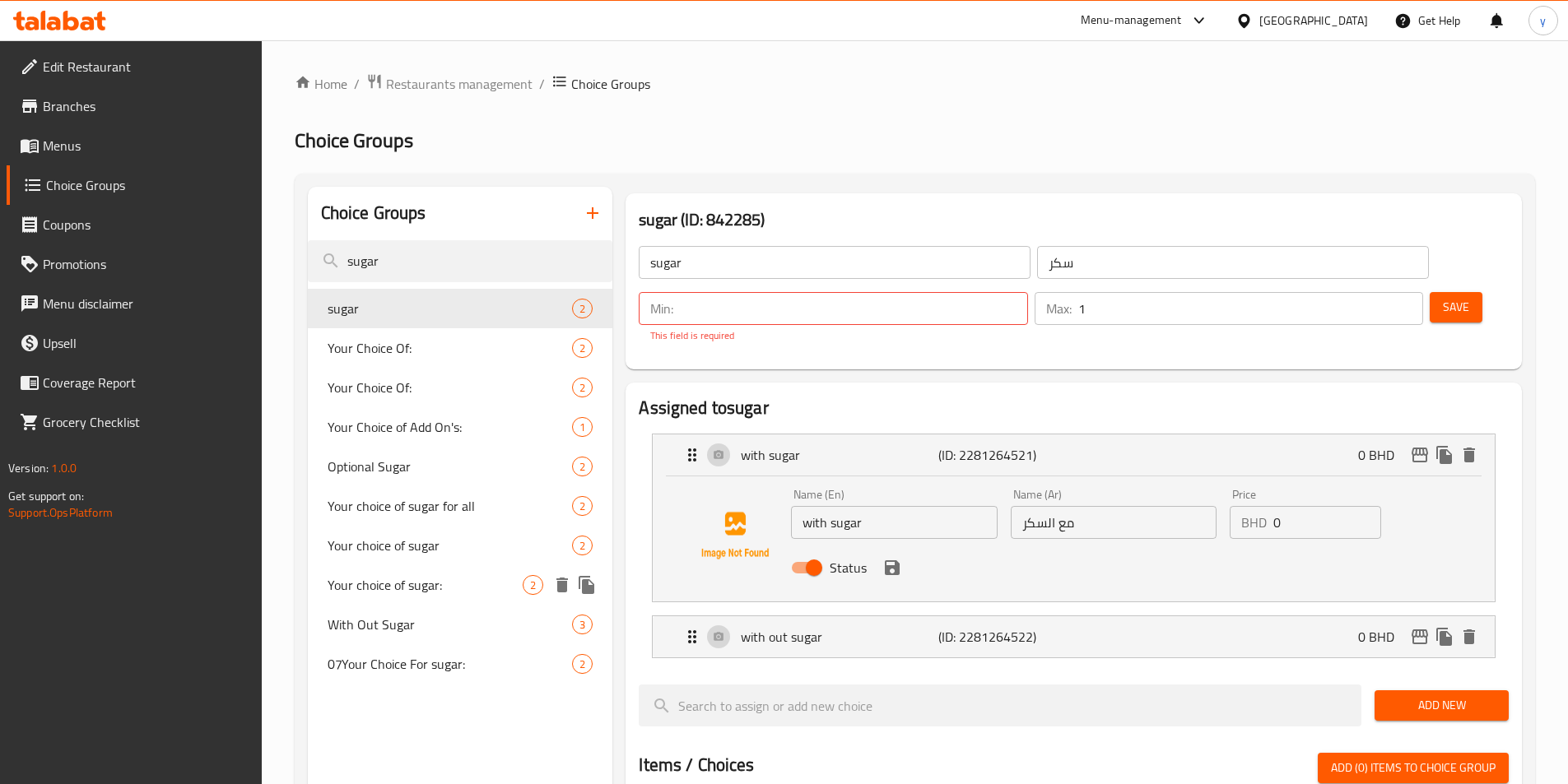
type input "sugar"
click at [448, 580] on span "Your choice of sugar:" at bounding box center [425, 585] width 196 height 20
type input "Your choice of sugar:"
type input "اختيارك من السكر:"
type input "0"
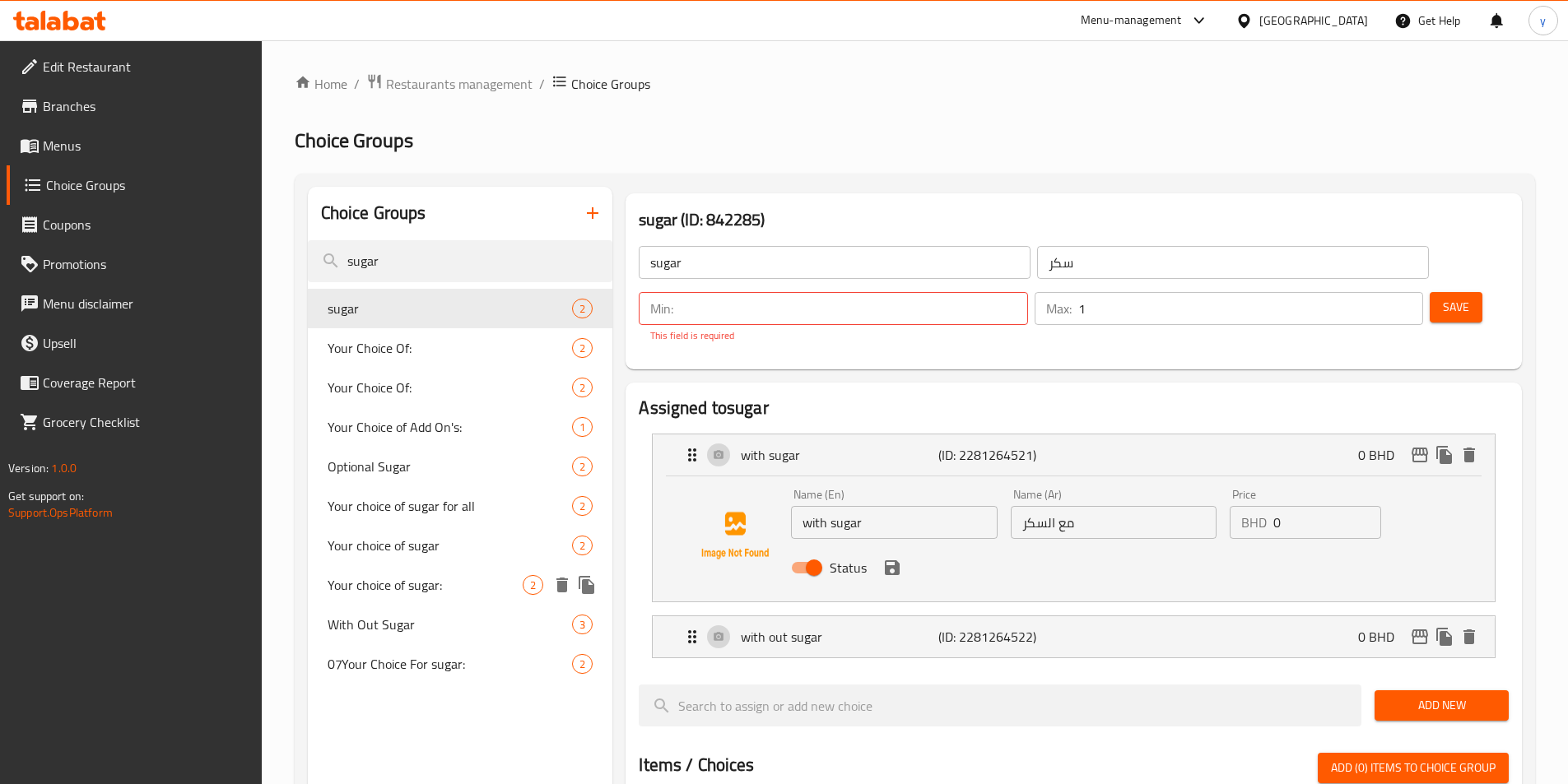
type input "0"
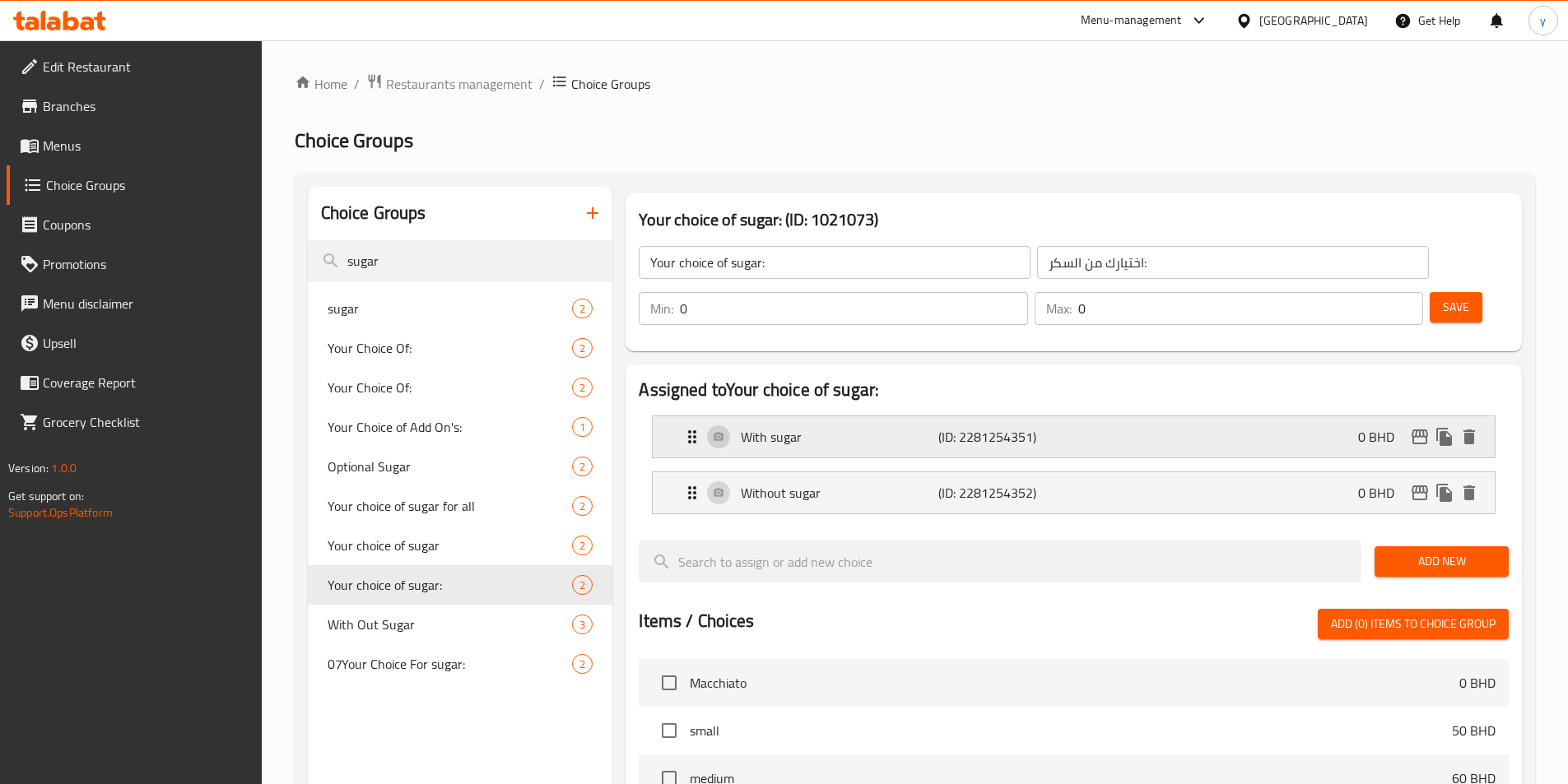
click at [906, 427] on p "With sugar" at bounding box center [839, 437] width 197 height 20
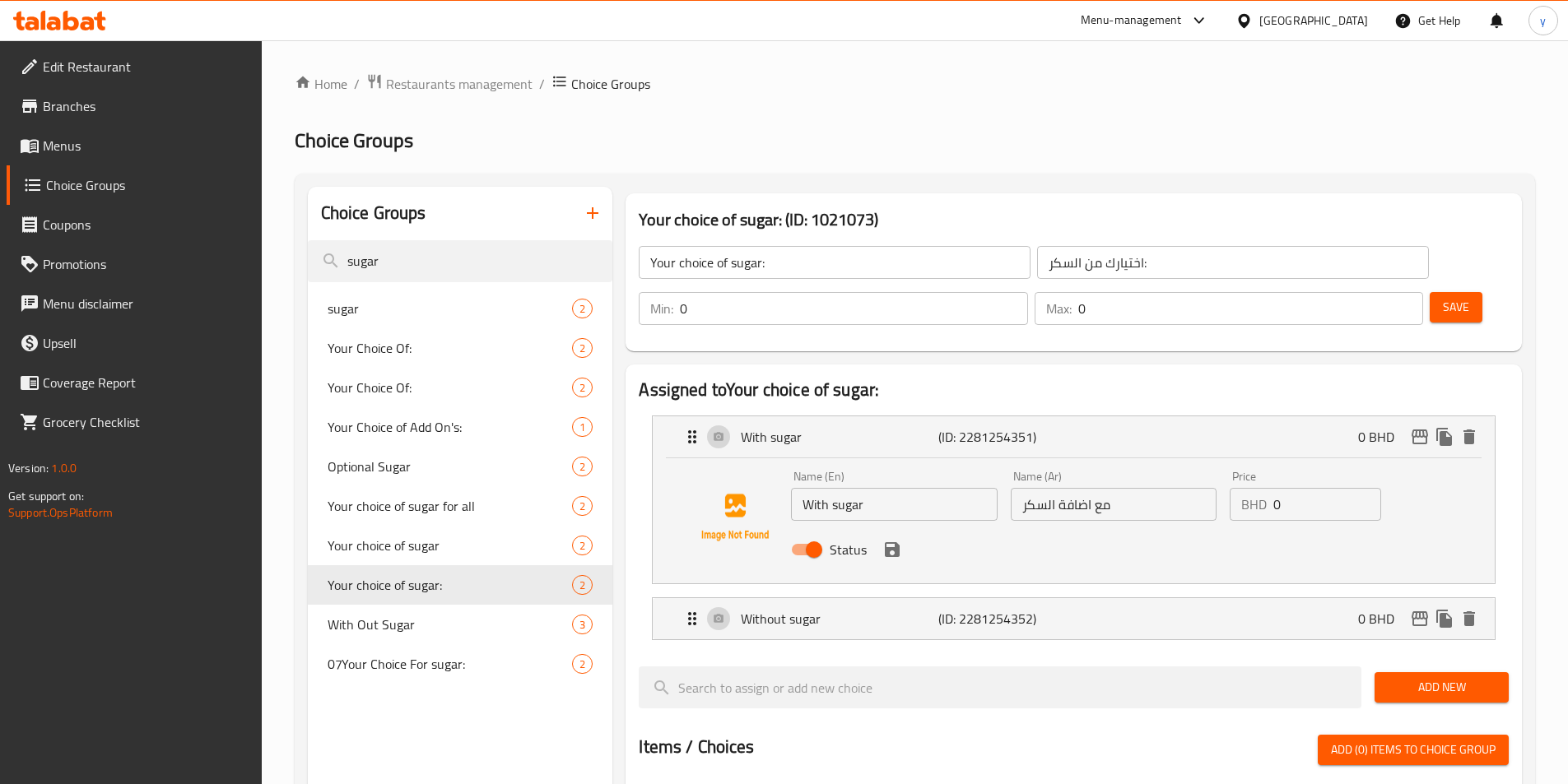
click at [1078, 488] on input "مع اضافة السكر" at bounding box center [1113, 504] width 206 height 33
click at [881, 609] on p "Without sugar" at bounding box center [839, 619] width 197 height 20
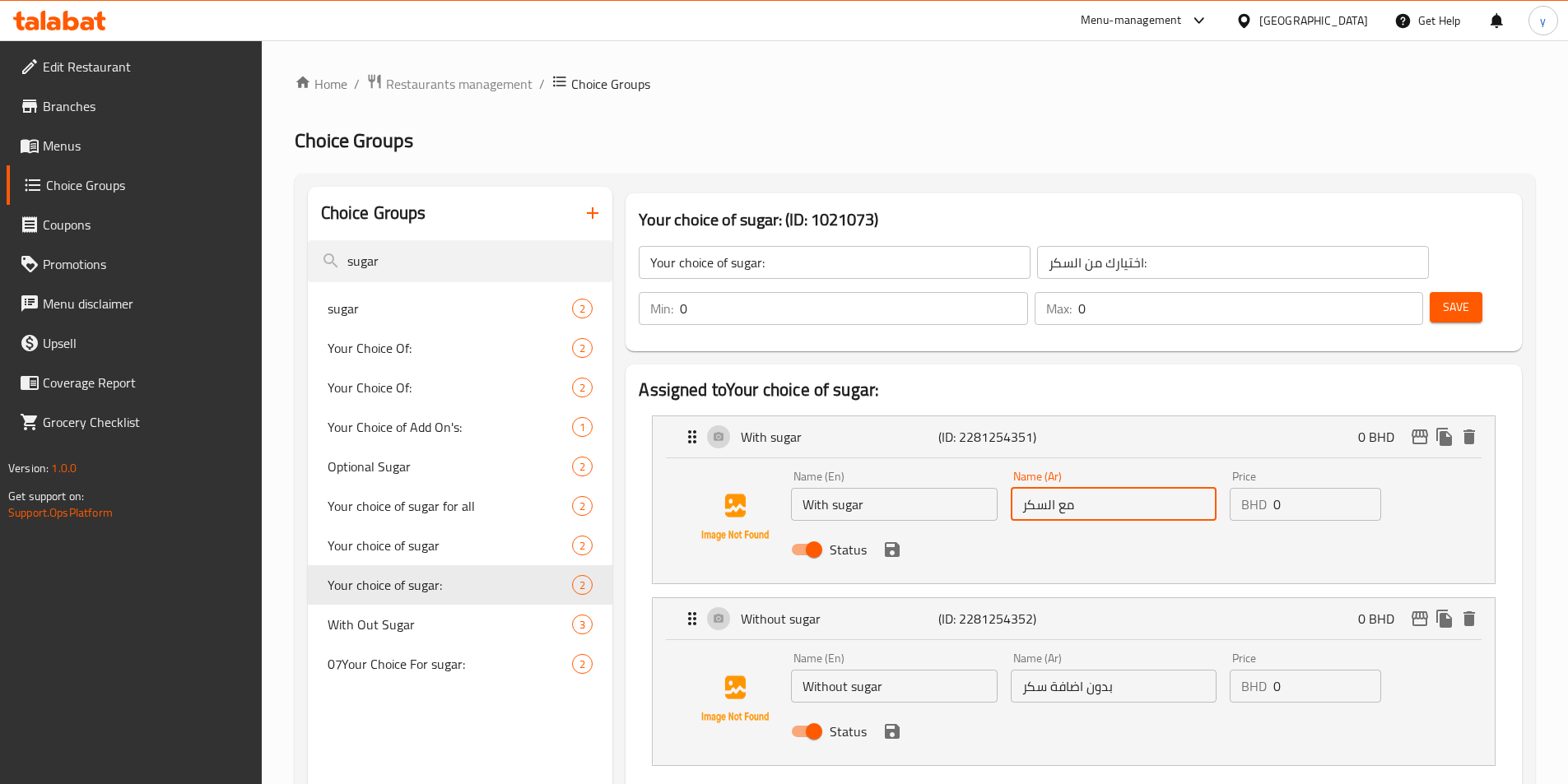
type input "مع السكر"
click at [1074, 670] on input "بدون اضافة سكر" at bounding box center [1113, 686] width 206 height 33
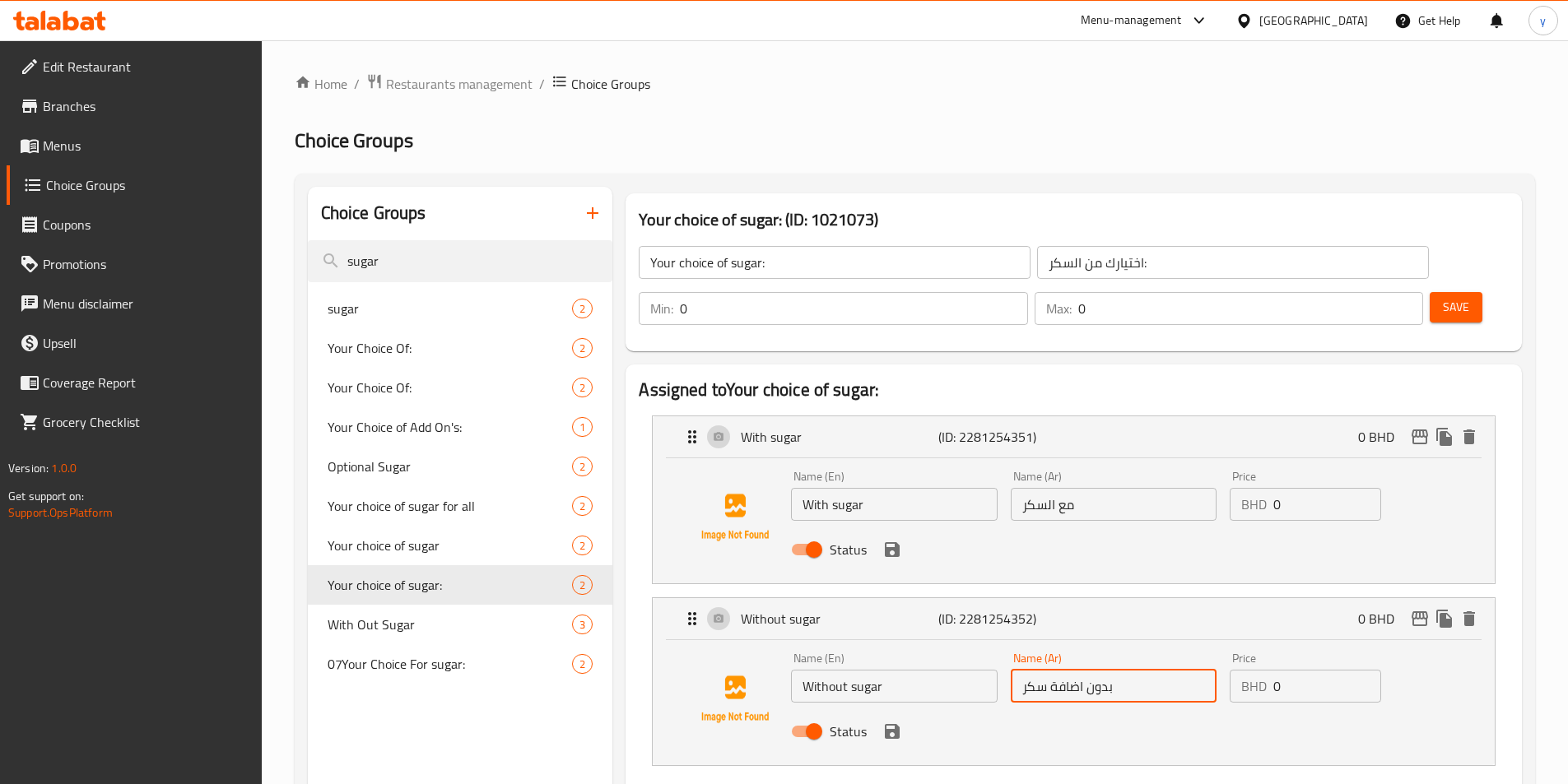
click at [1074, 670] on input "بدون اضافة سكر" at bounding box center [1113, 686] width 206 height 33
type input "بدون سكر"
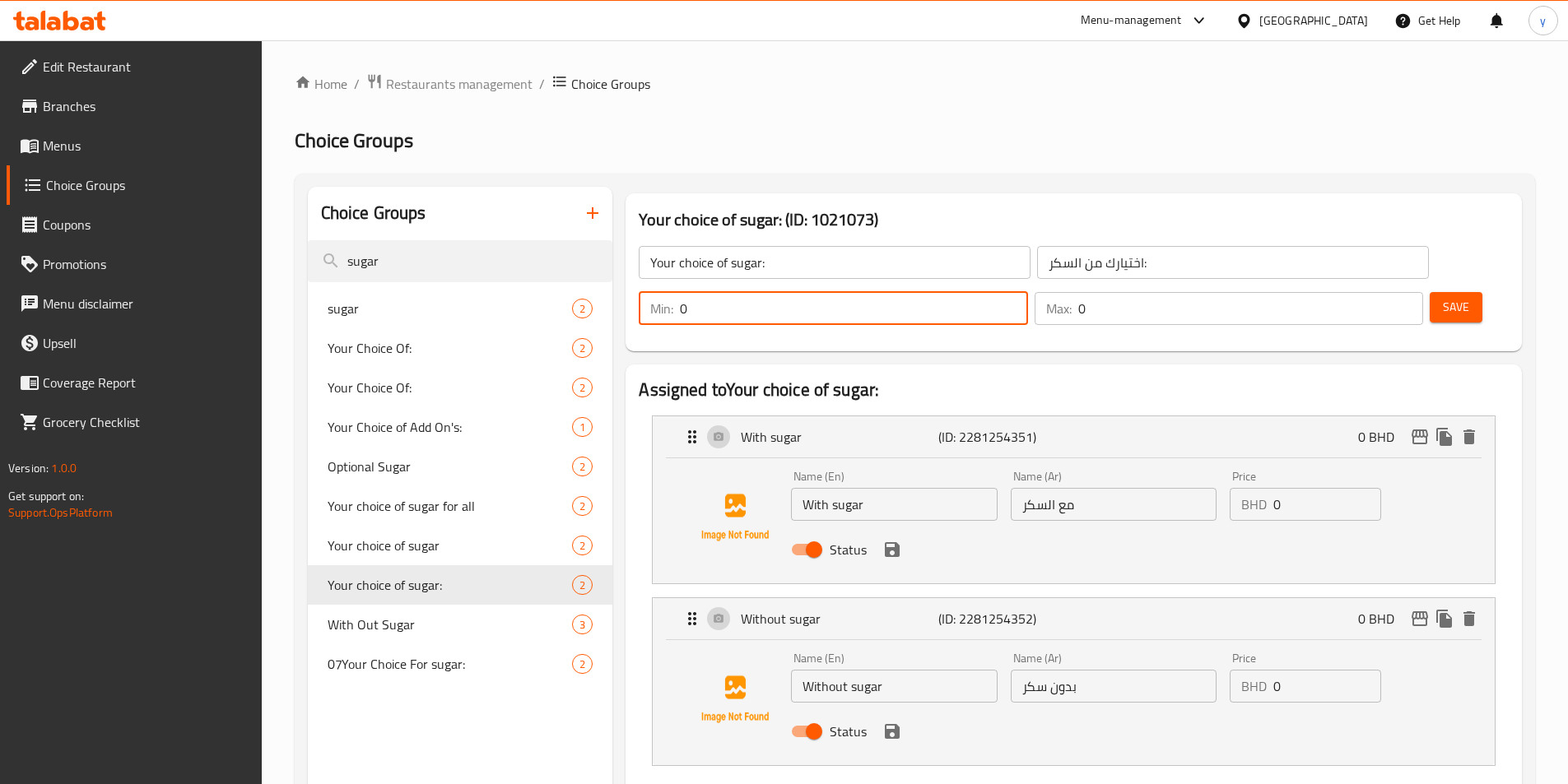
click at [1027, 292] on input "0" at bounding box center [853, 308] width 347 height 33
click at [1354, 292] on div "Max: 0 ​" at bounding box center [1229, 308] width 389 height 33
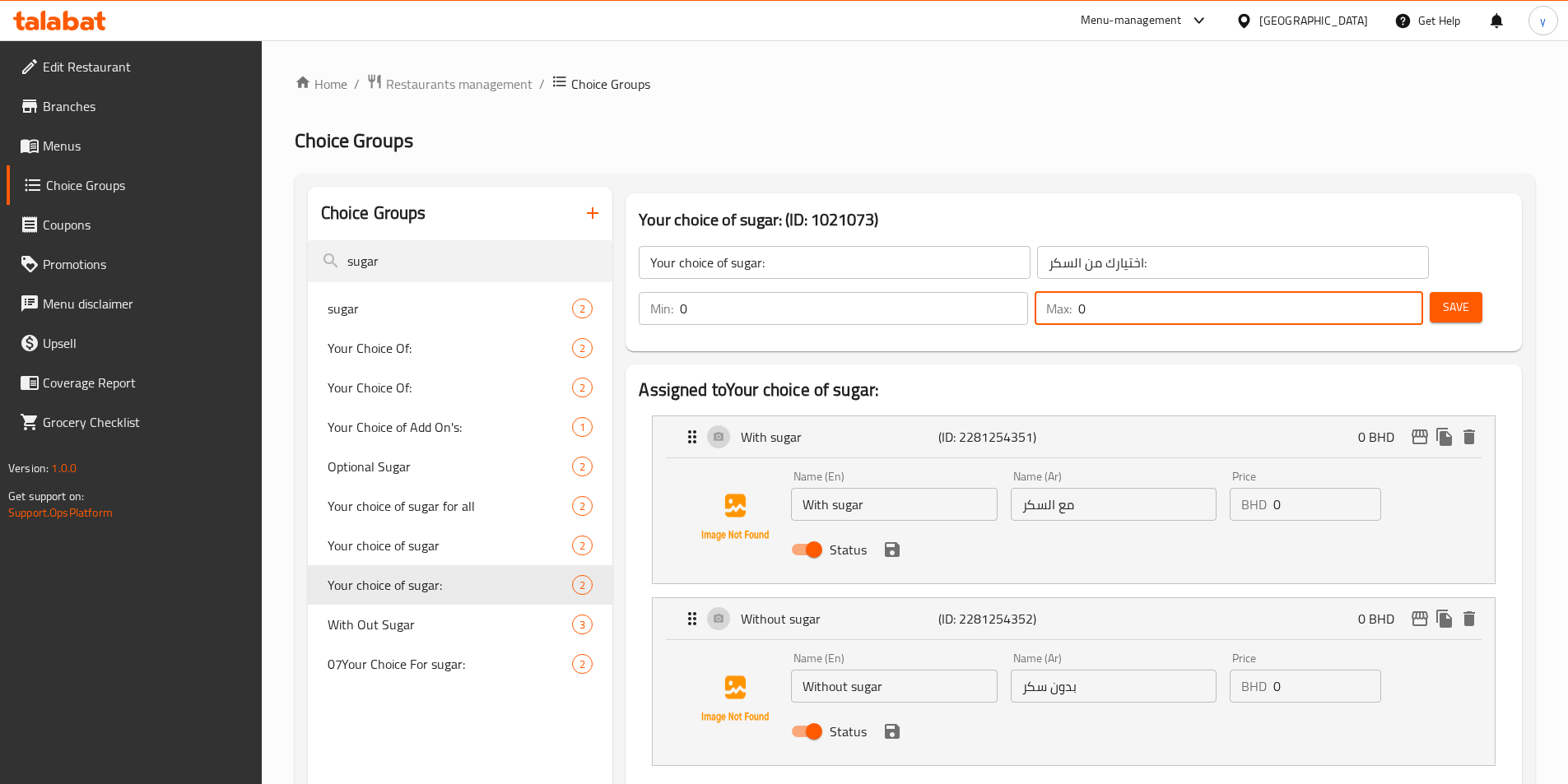
click at [1364, 292] on input "0" at bounding box center [1250, 308] width 344 height 33
type input "1"
click at [1445, 292] on button "Save" at bounding box center [1455, 307] width 53 height 31
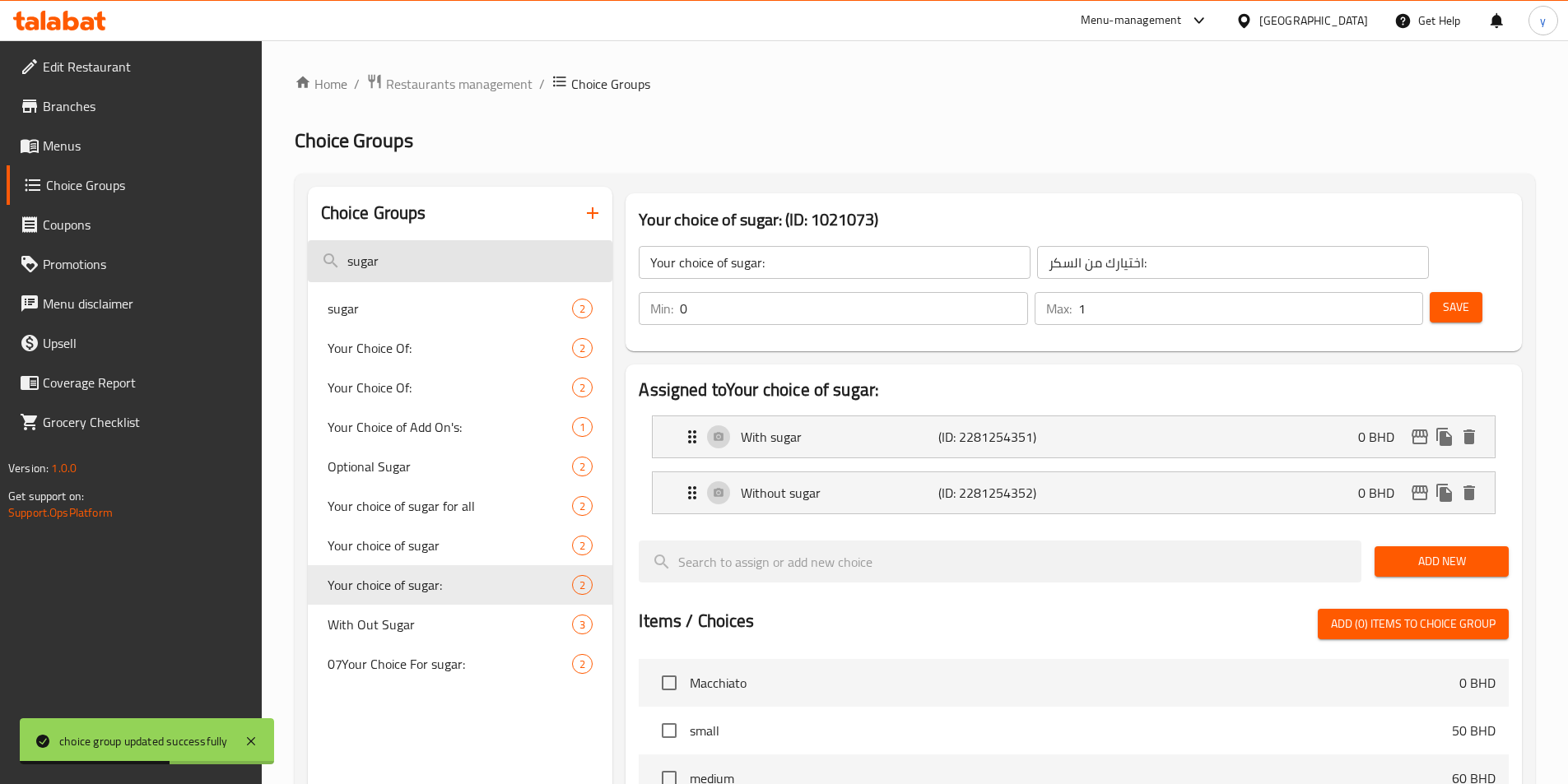
click at [544, 246] on input "sugar" at bounding box center [460, 261] width 305 height 42
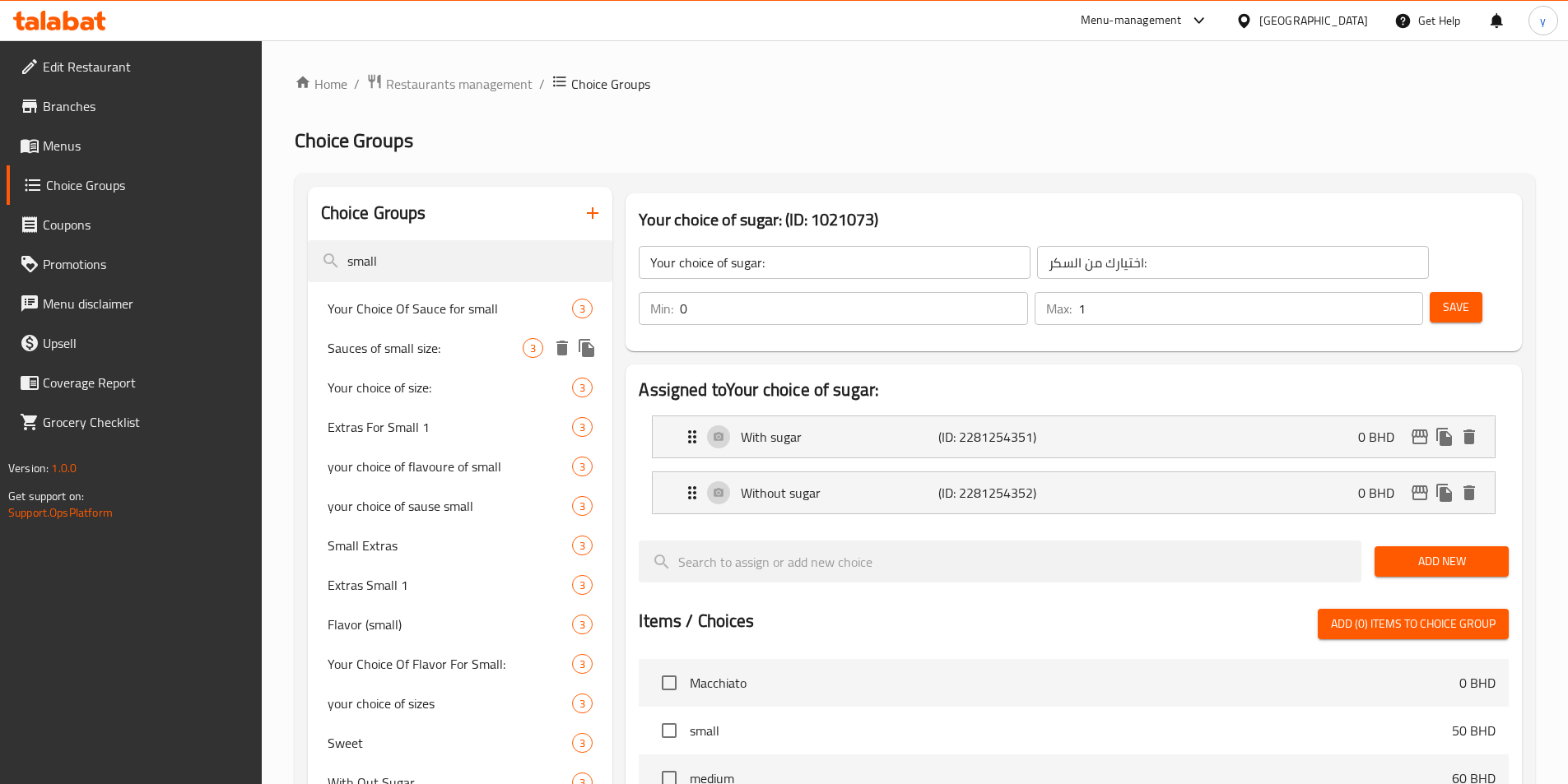
type input "small"
click at [444, 351] on span "Sauces of small size:" at bounding box center [425, 349] width 196 height 20
type input "Sauces of small size:"
type input "صوصات الحجم الصغير:"
type input "0"
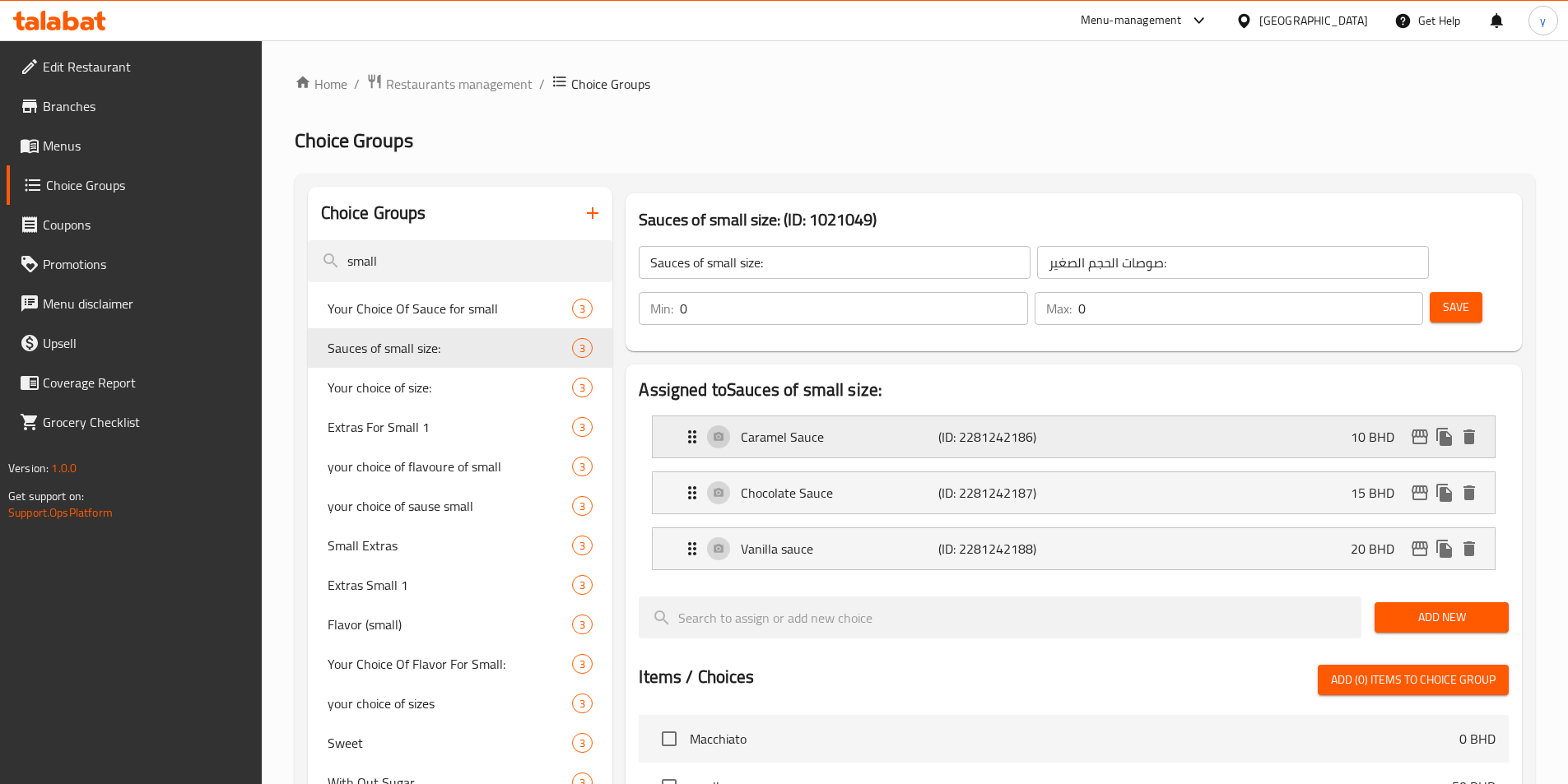
click at [972, 427] on p "(ID: 2281242186)" at bounding box center [1004, 437] width 132 height 20
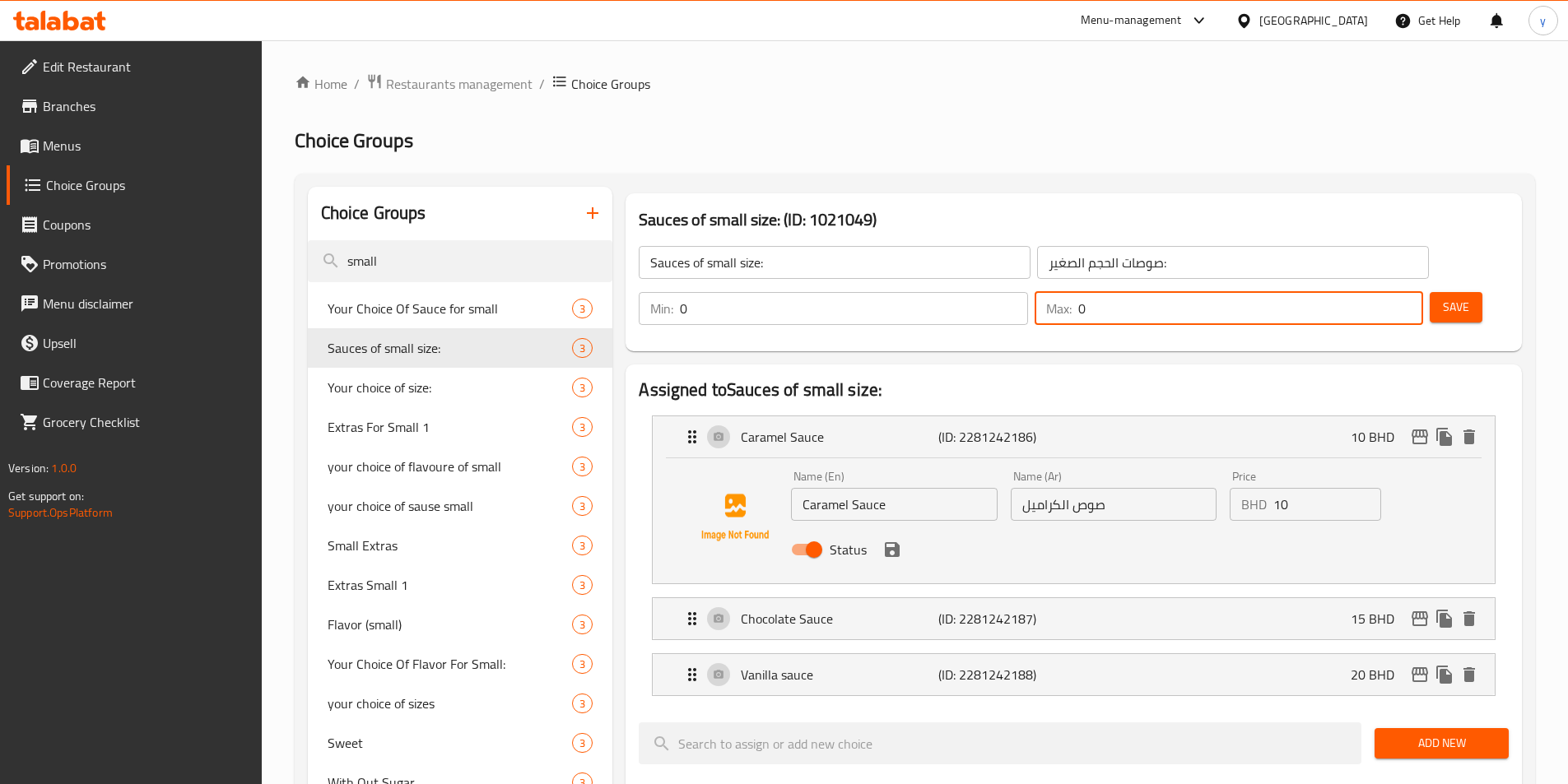
click at [1369, 292] on input "0" at bounding box center [1250, 308] width 344 height 33
type input "1"
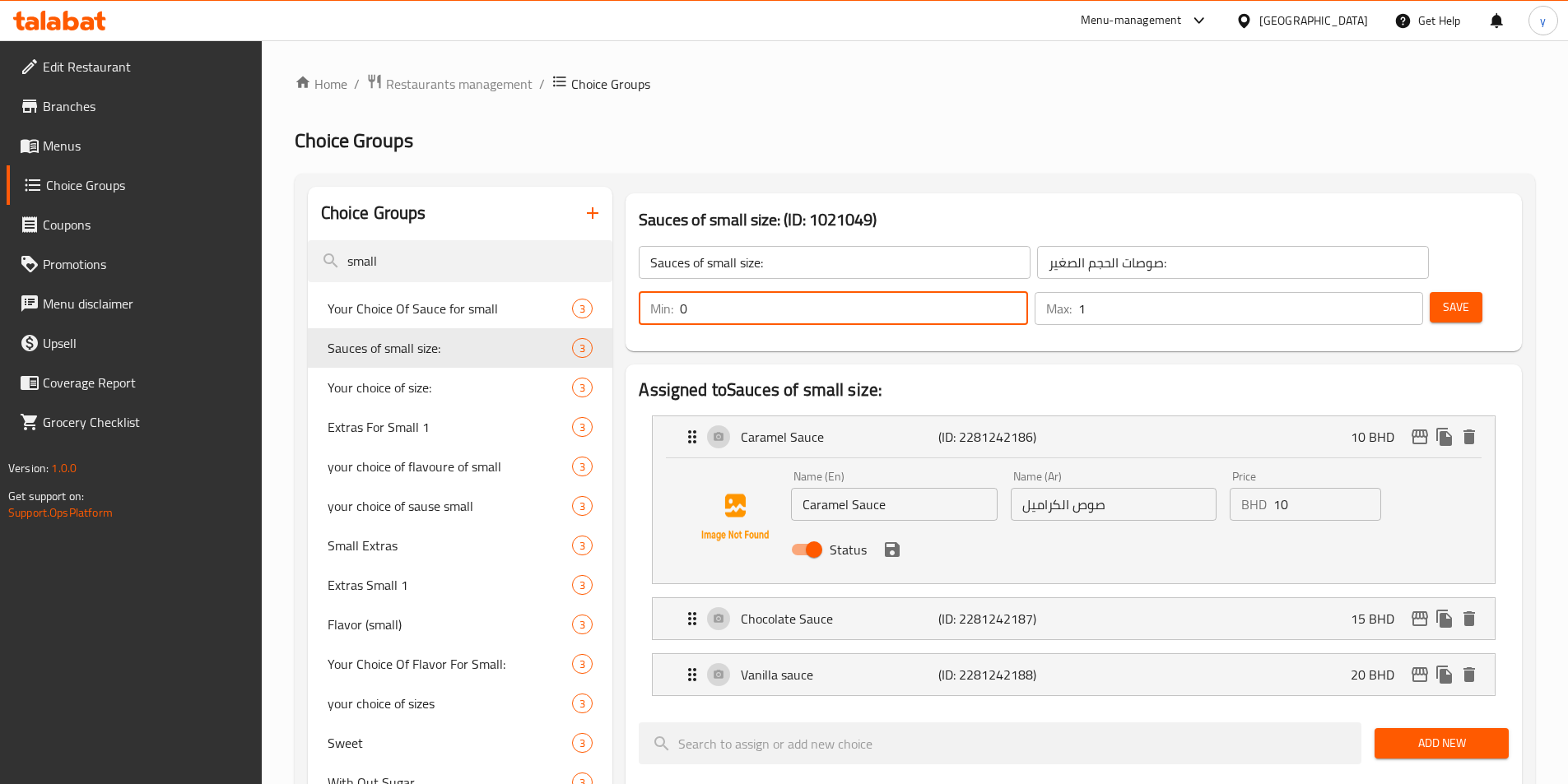
click at [1027, 292] on input "0" at bounding box center [853, 308] width 347 height 33
type input "1"
click at [1027, 292] on input "1" at bounding box center [853, 308] width 347 height 33
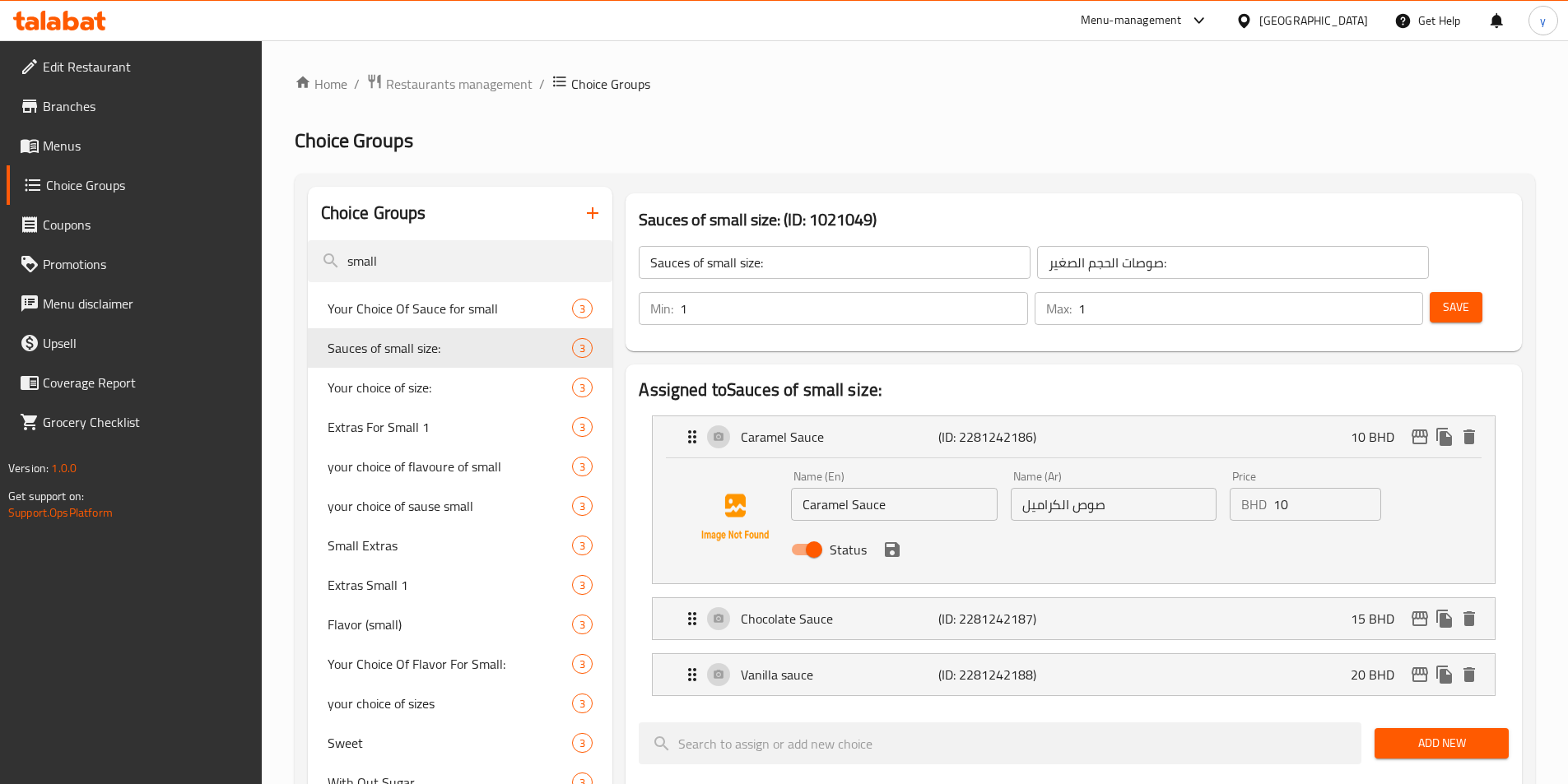
click at [1299, 402] on nav "Caramel Sauce (ID: 2281242186) 10 BHD Name (En) Caramel Sauce Name (En) Name (A…" at bounding box center [1073, 555] width 870 height 307
click at [1443, 297] on span "Save" at bounding box center [1456, 307] width 27 height 21
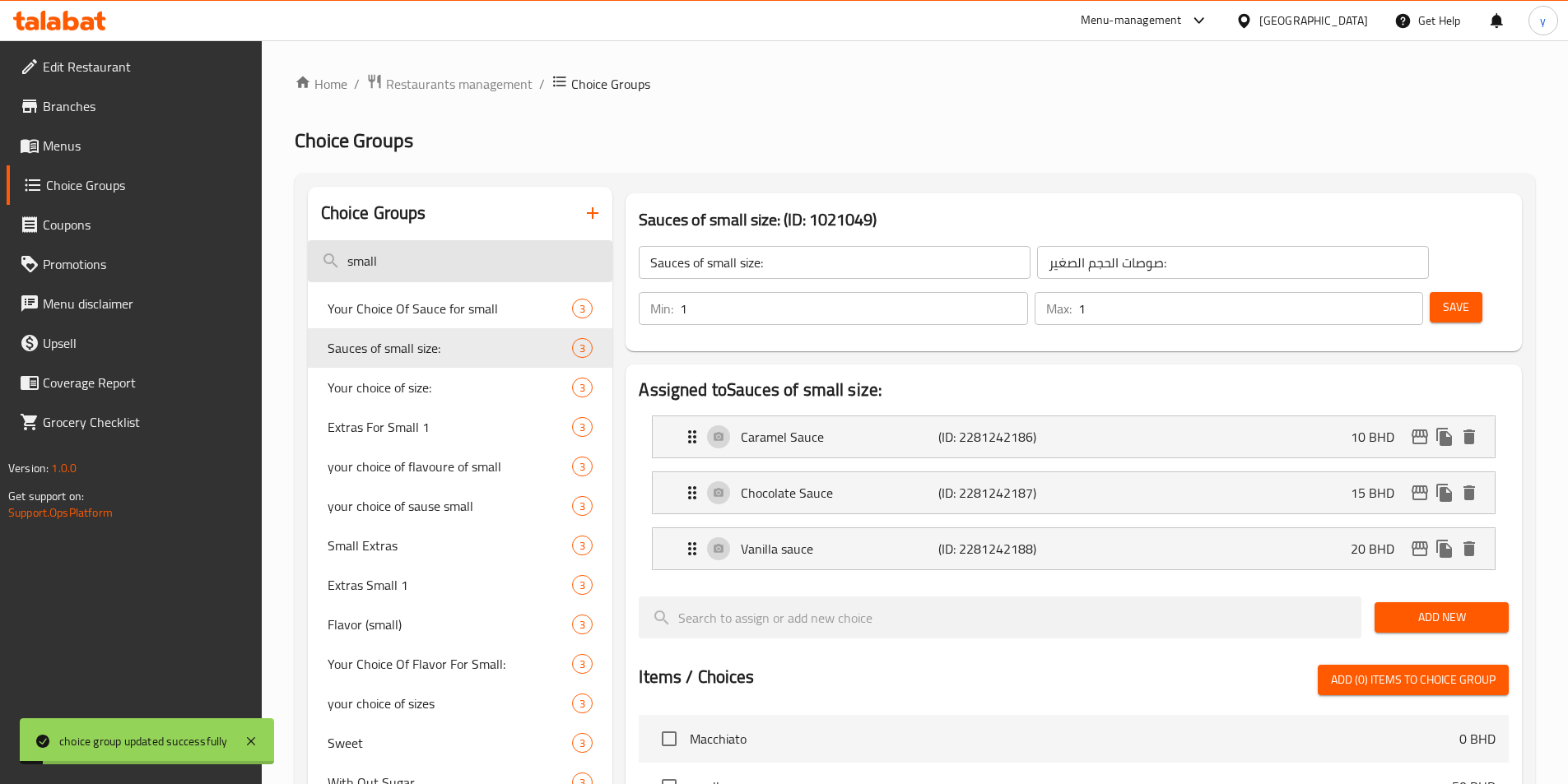
click at [461, 276] on input "small" at bounding box center [460, 261] width 305 height 42
type input "s"
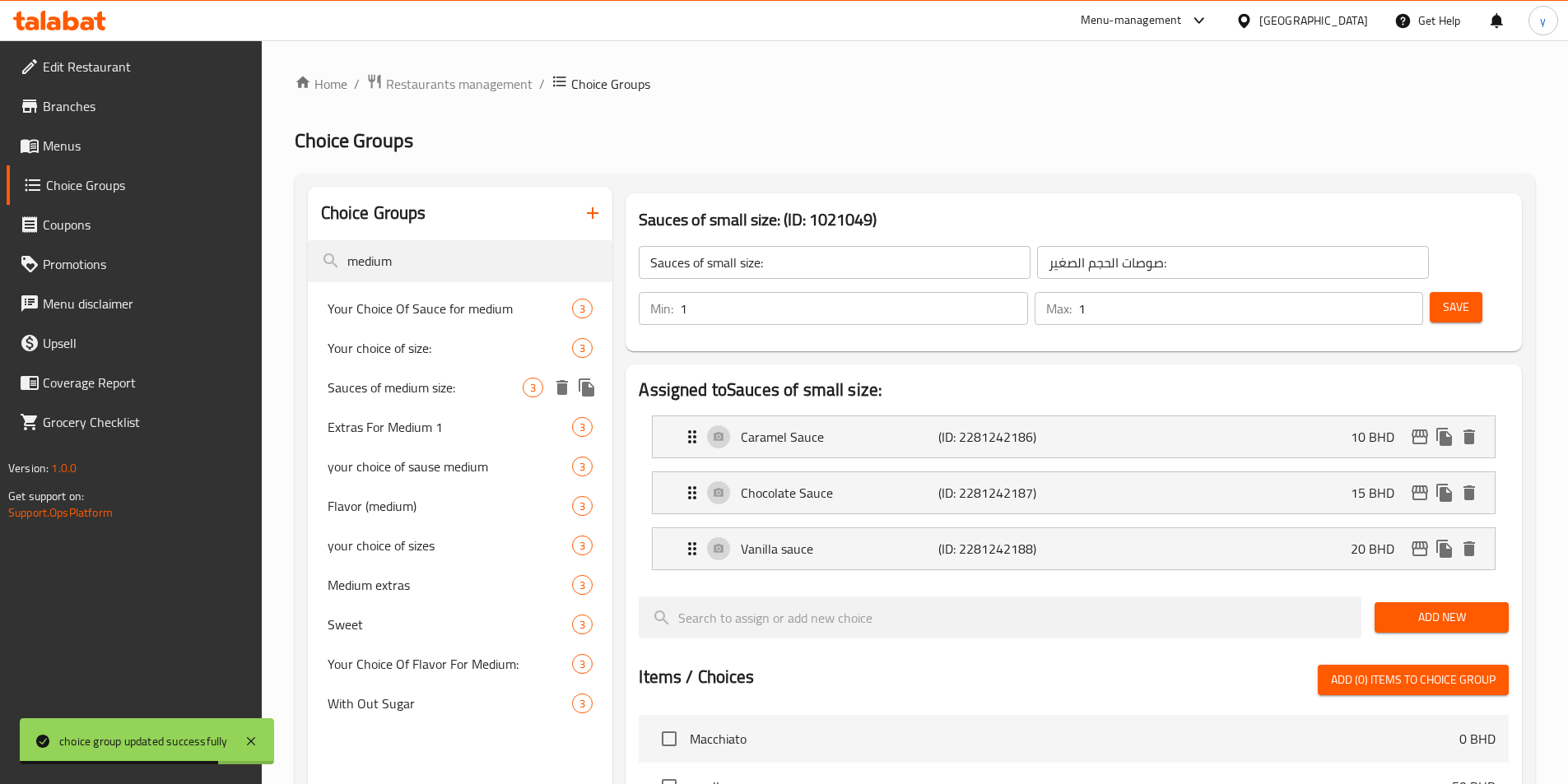
type input "medium"
click at [430, 378] on span "Sauces of medium size:" at bounding box center [425, 388] width 196 height 20
type input "Sauces of medium size:"
type input "صوصات الحجم الوسط:"
type input "0"
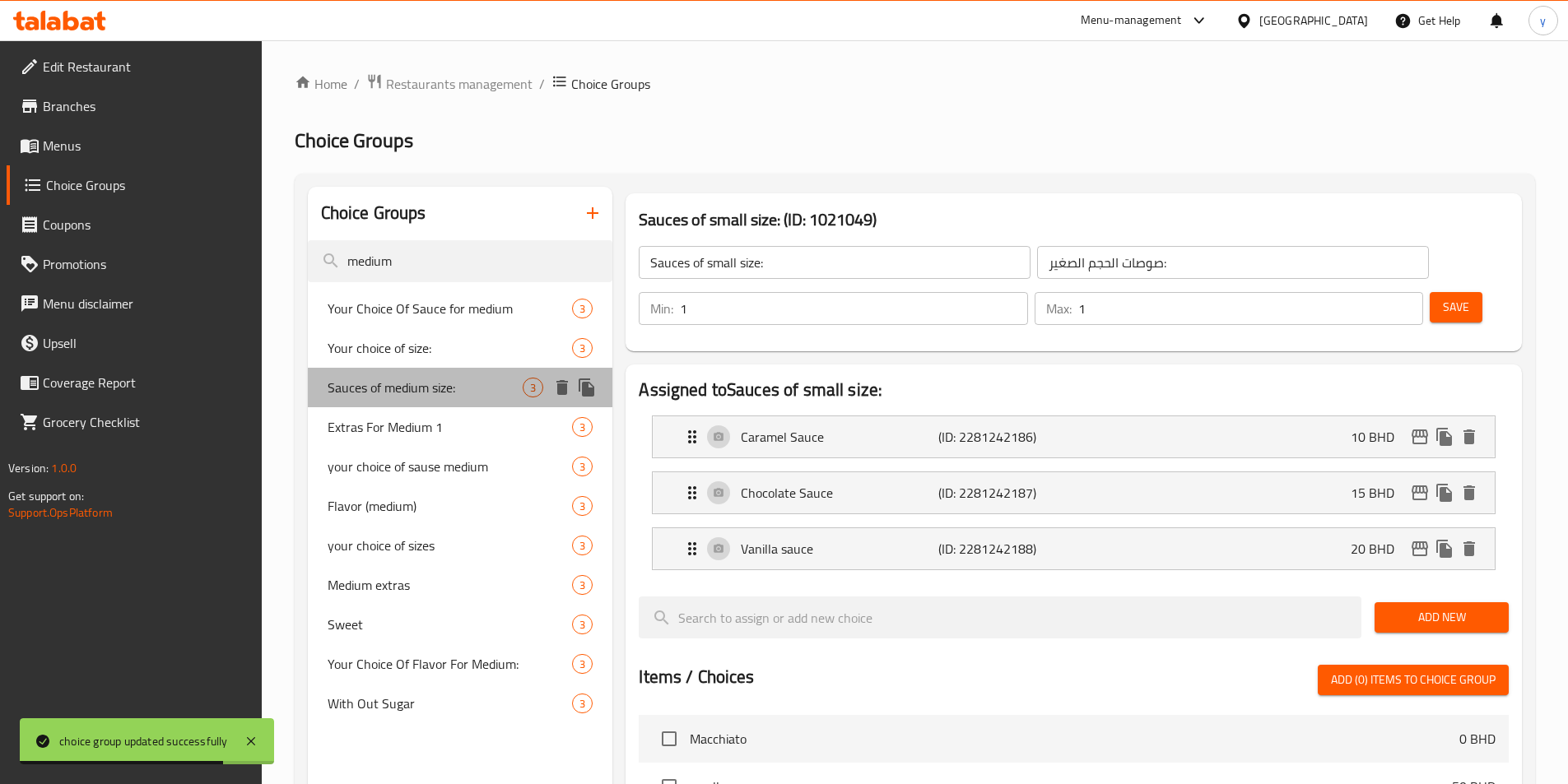
type input "0"
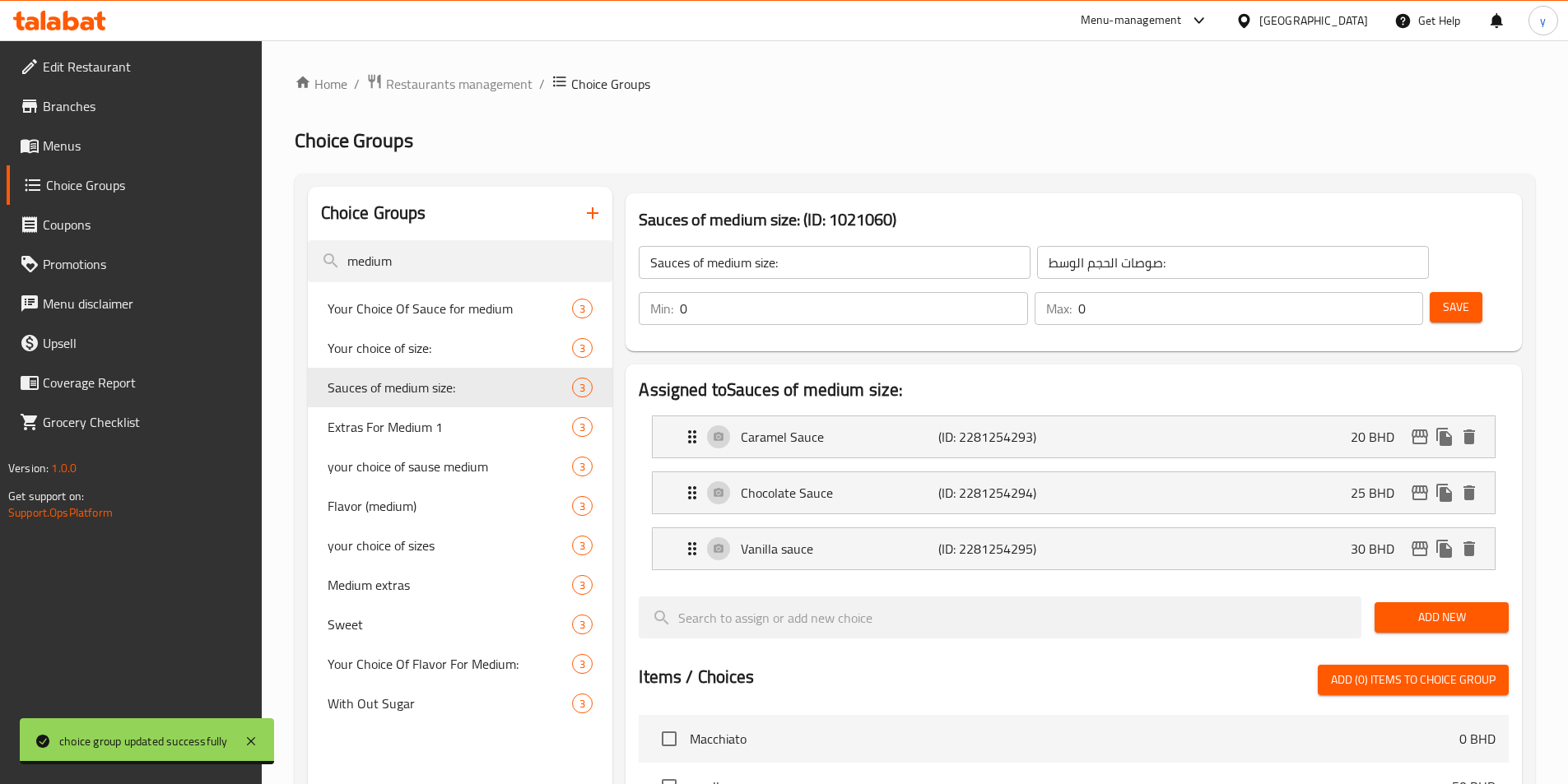
click at [1354, 292] on div "Max: 0 ​" at bounding box center [1229, 308] width 389 height 33
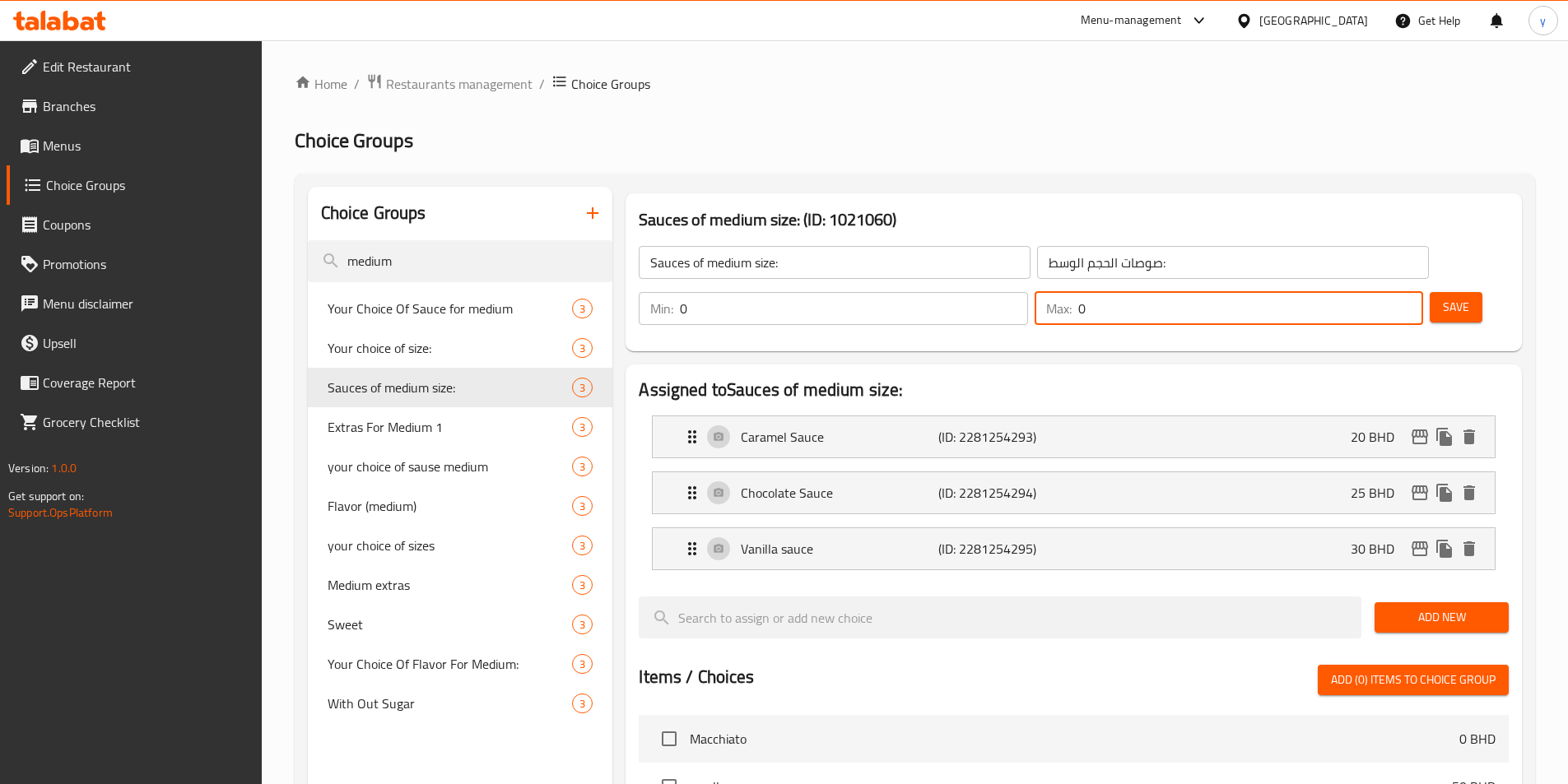
click at [1359, 292] on input "0" at bounding box center [1250, 308] width 344 height 33
type input "1"
click at [1443, 297] on span "Save" at bounding box center [1456, 307] width 27 height 21
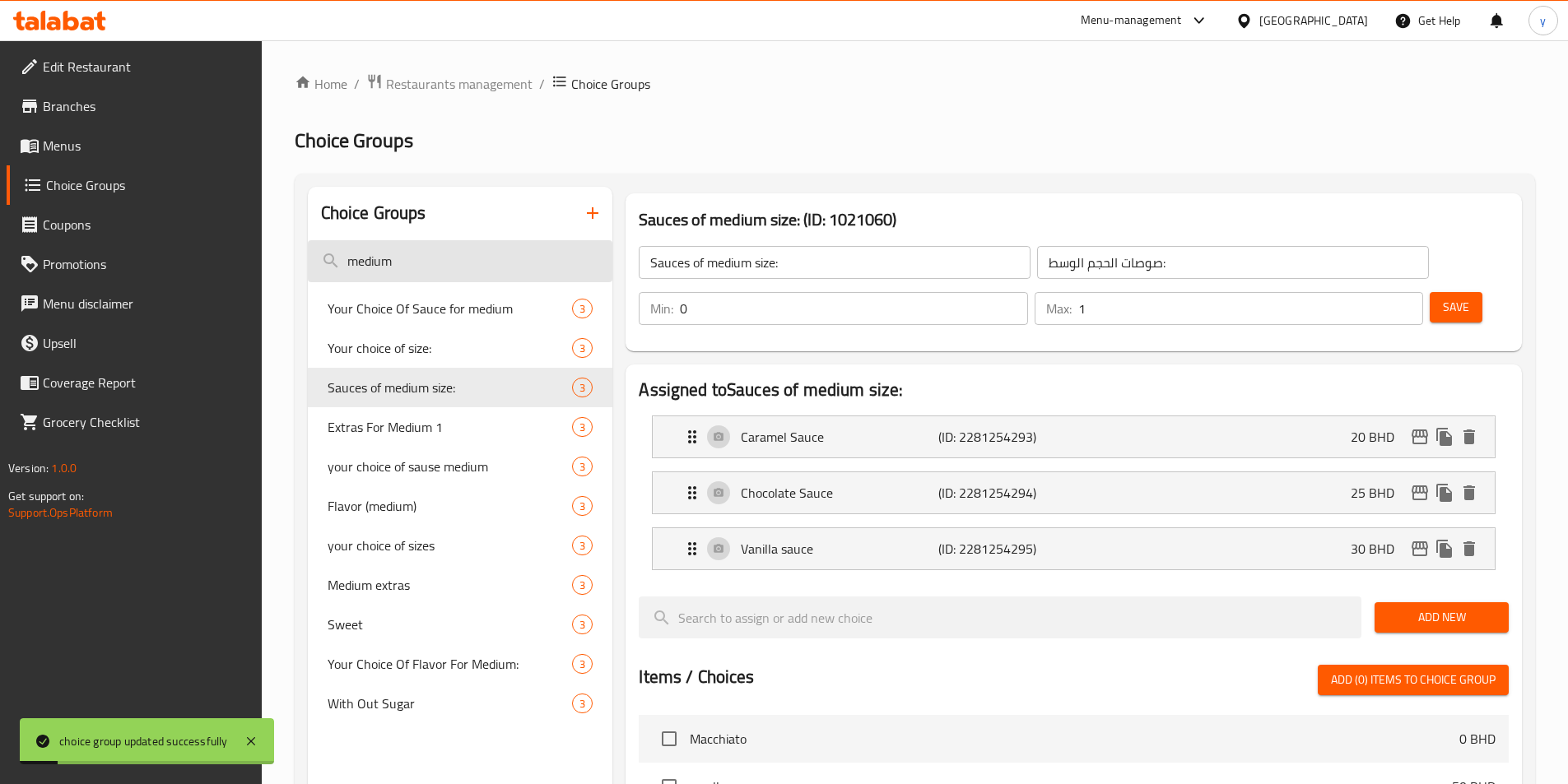
click at [489, 274] on input "medium" at bounding box center [460, 261] width 305 height 42
type input "m"
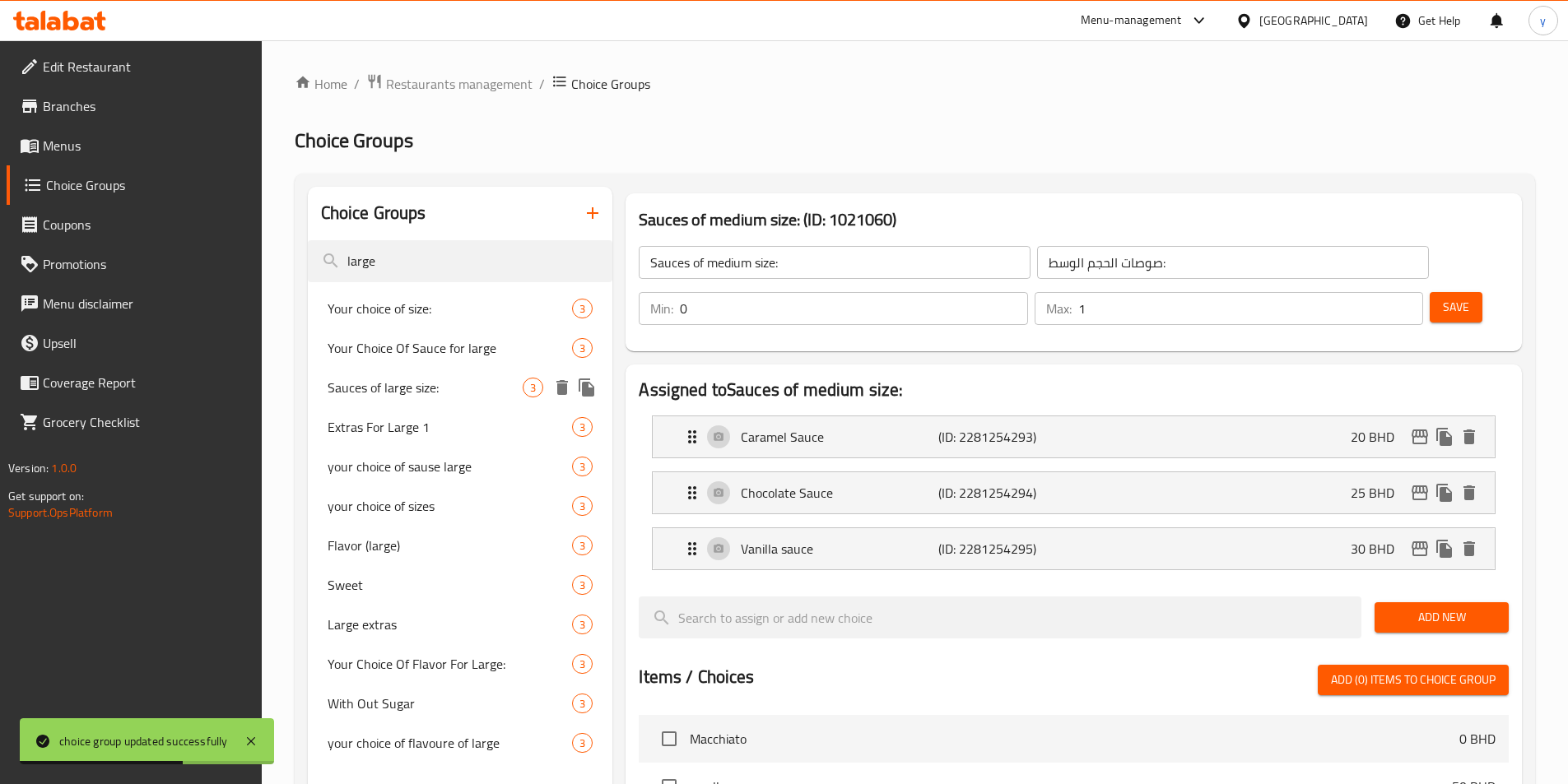
type input "large"
click at [400, 396] on span "Sauces of large size:" at bounding box center [425, 388] width 196 height 20
type input "Sauces of large size:"
type input "صوصات الحجم الكبير:"
type input "0"
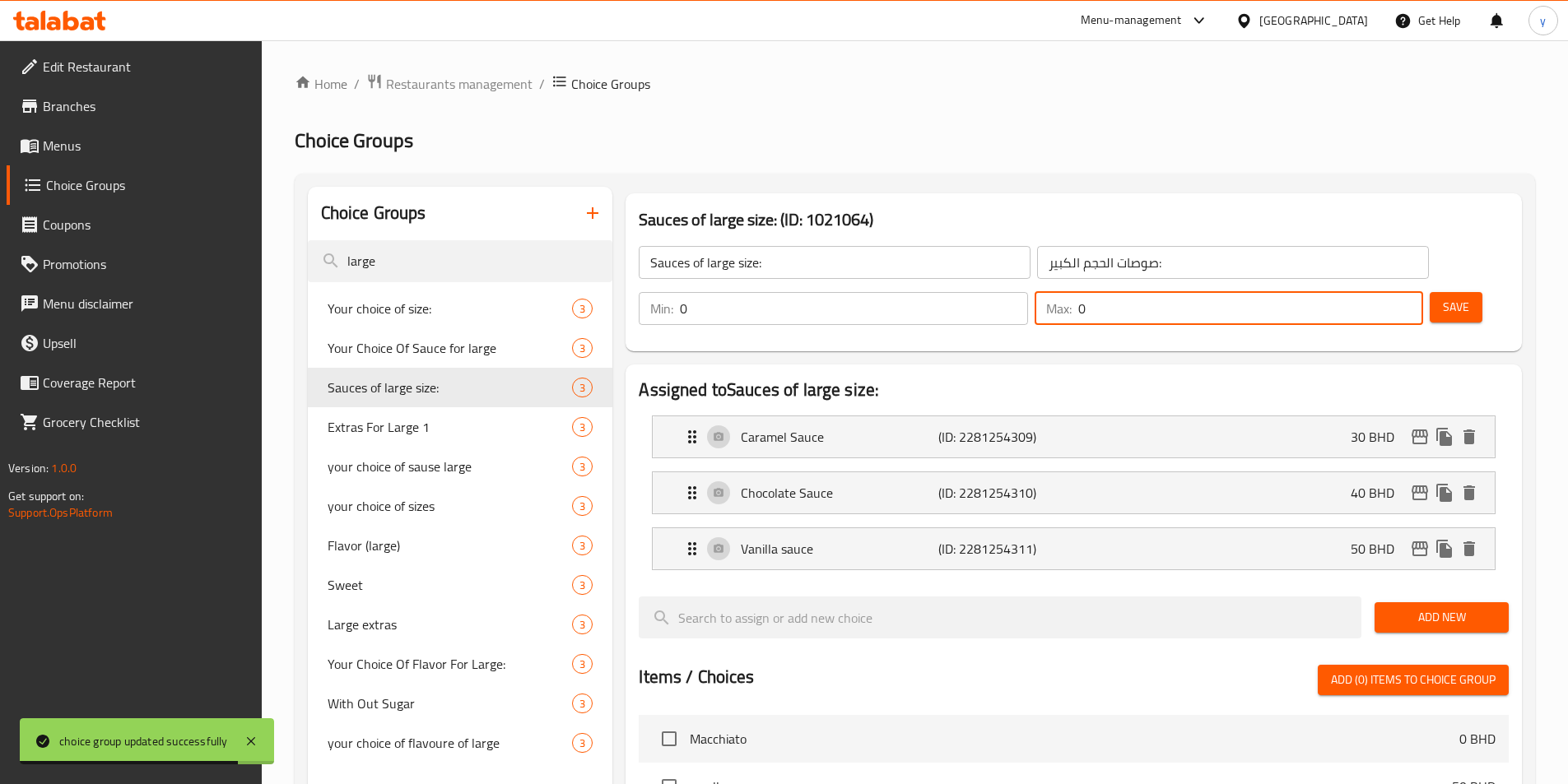
click at [1359, 292] on input "0" at bounding box center [1250, 308] width 344 height 33
type input "1"
click at [1430, 292] on button "Save" at bounding box center [1455, 307] width 53 height 31
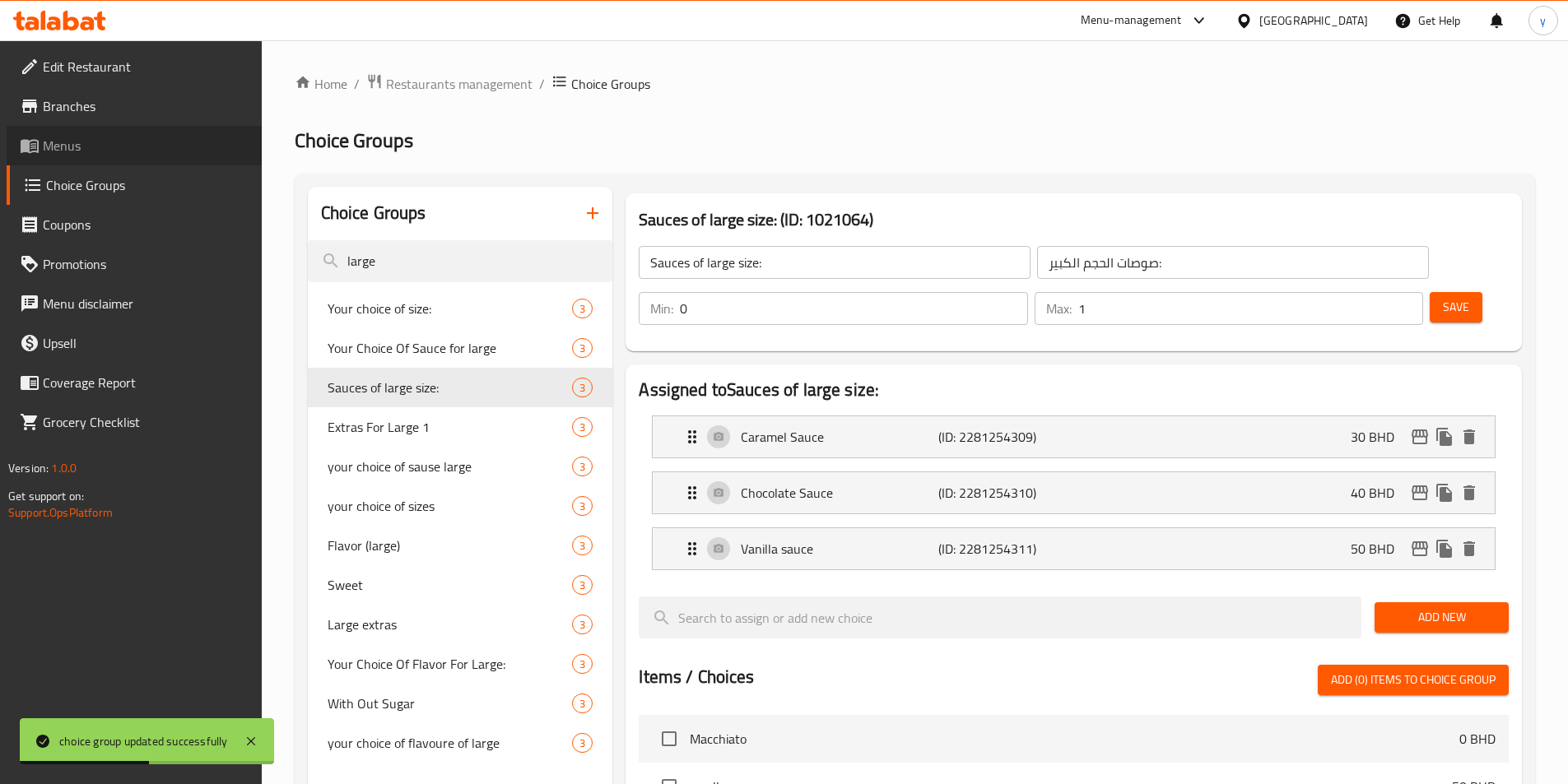
click at [97, 144] on span "Menus" at bounding box center [145, 146] width 206 height 20
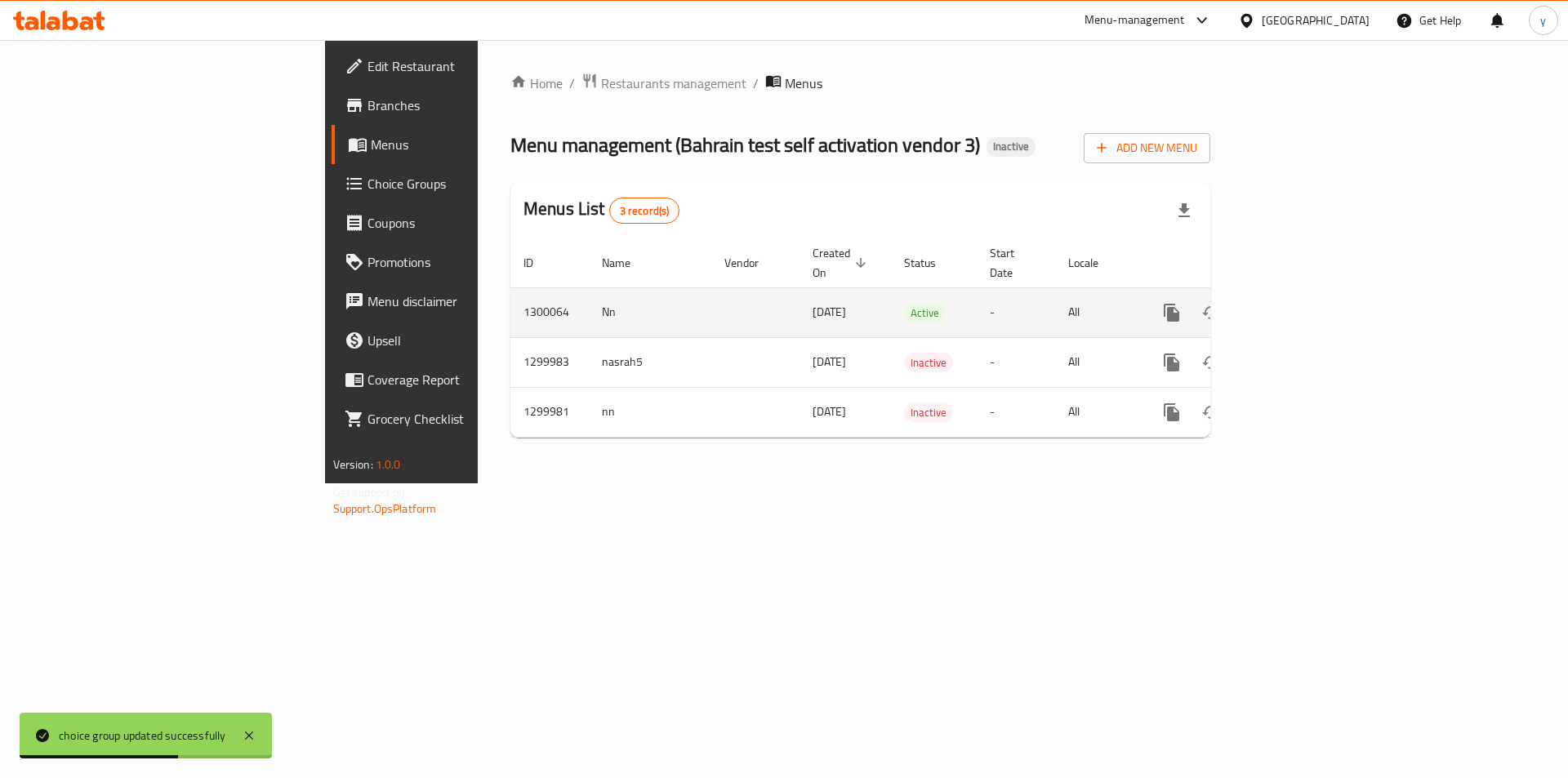
click at [1300, 303] on icon "enhanced table" at bounding box center [1290, 313] width 20 height 20
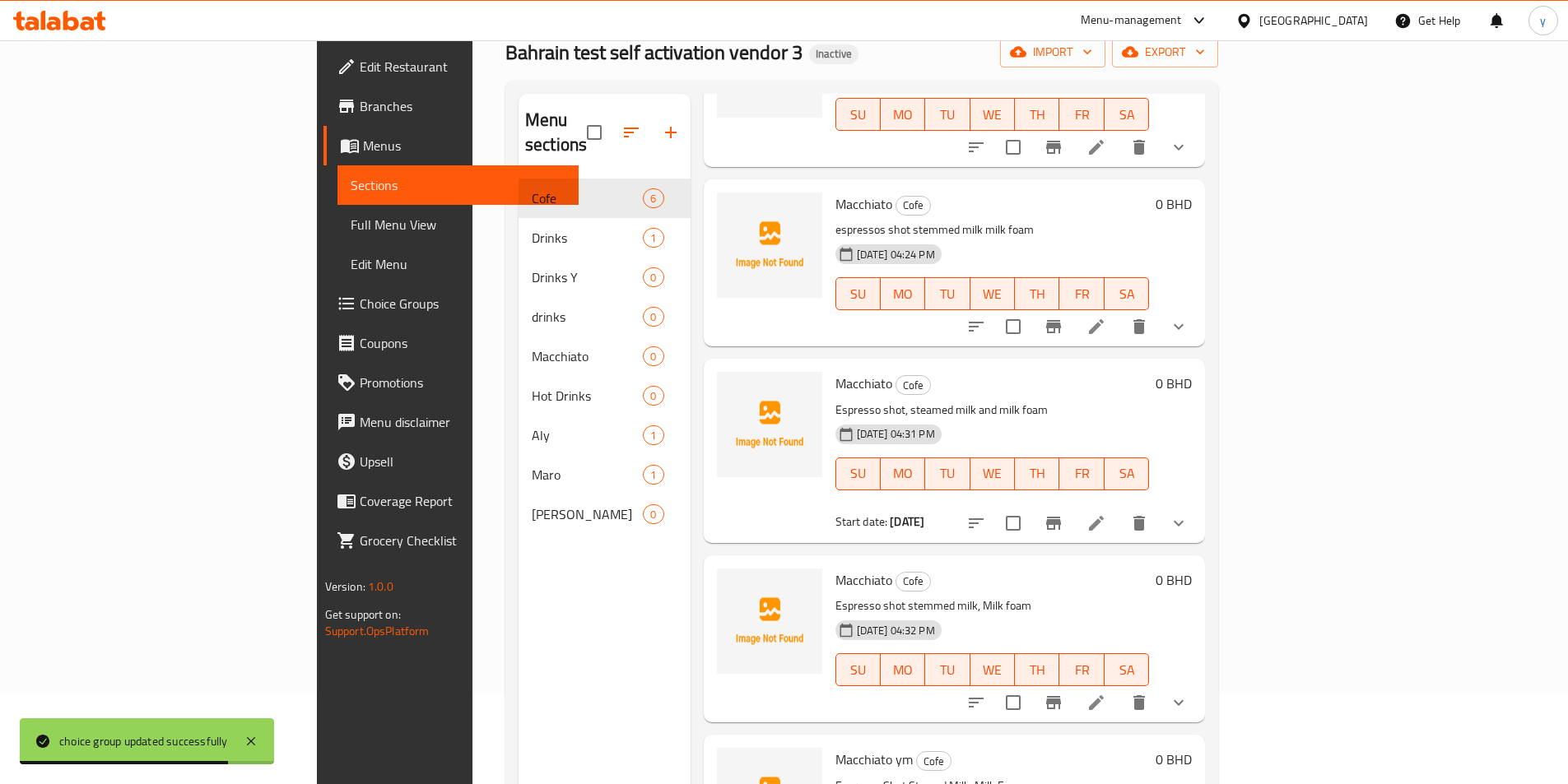
scroll to position [230, 0]
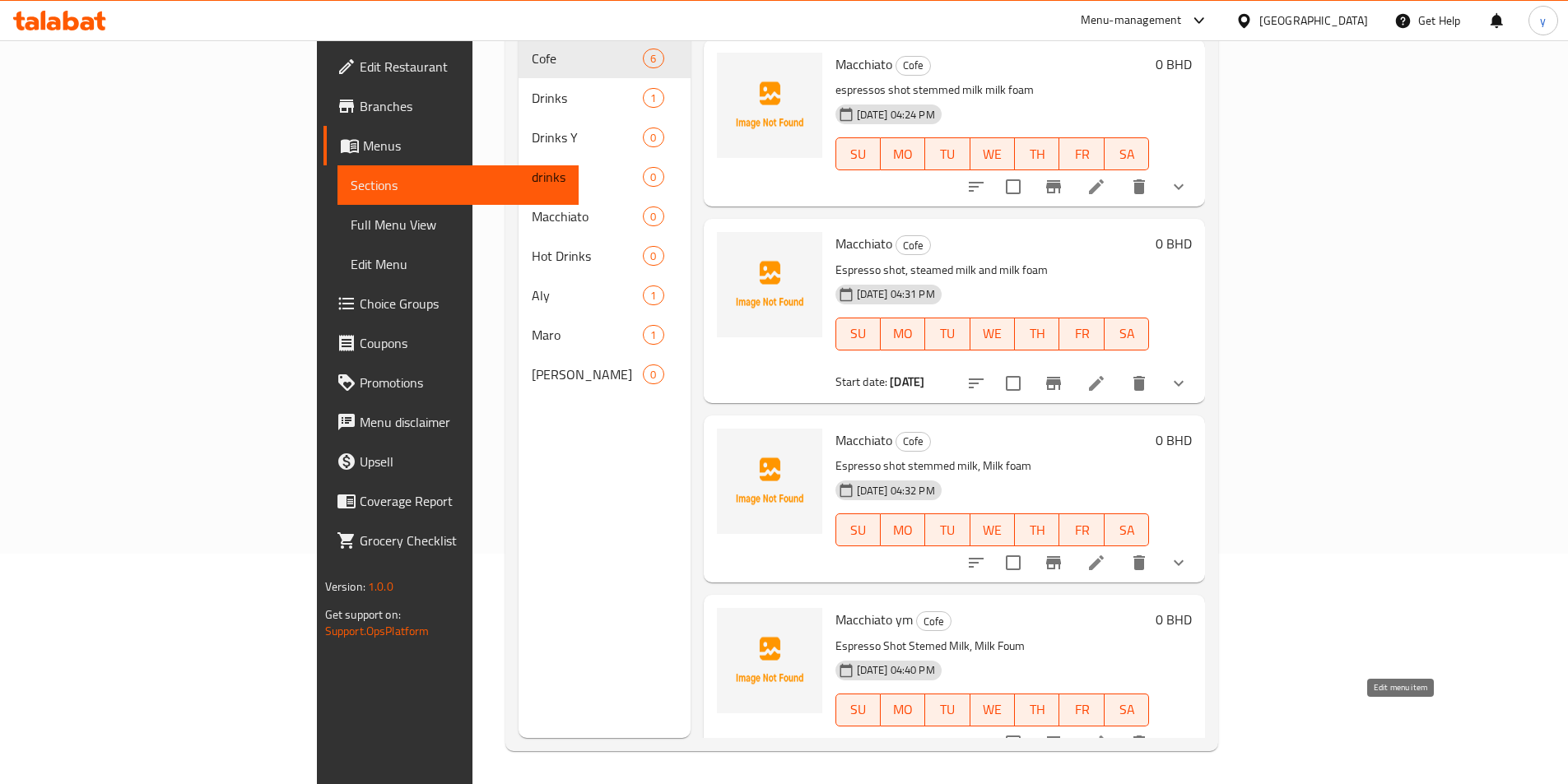
click at [1106, 733] on icon at bounding box center [1096, 743] width 20 height 20
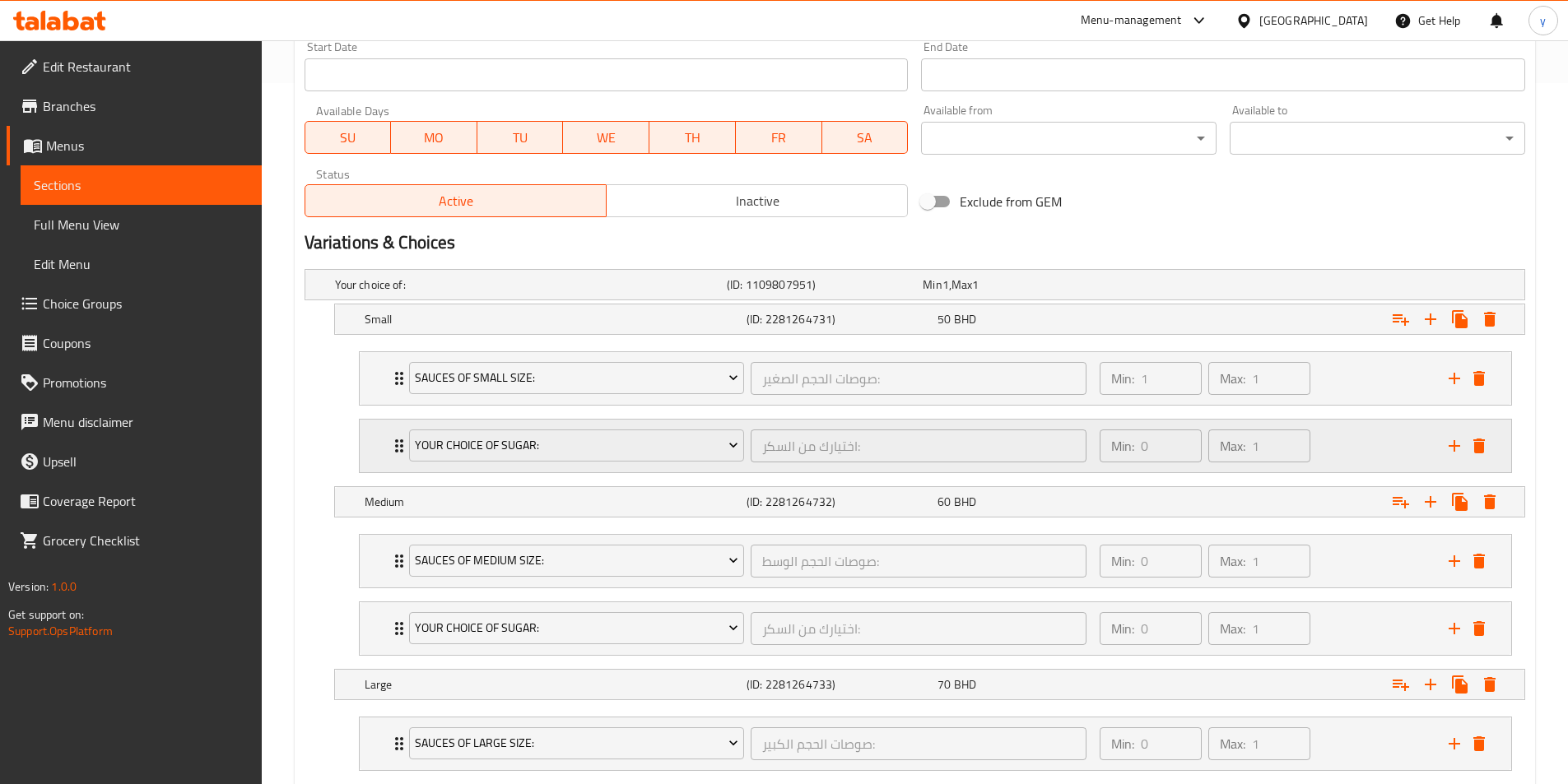
scroll to position [741, 0]
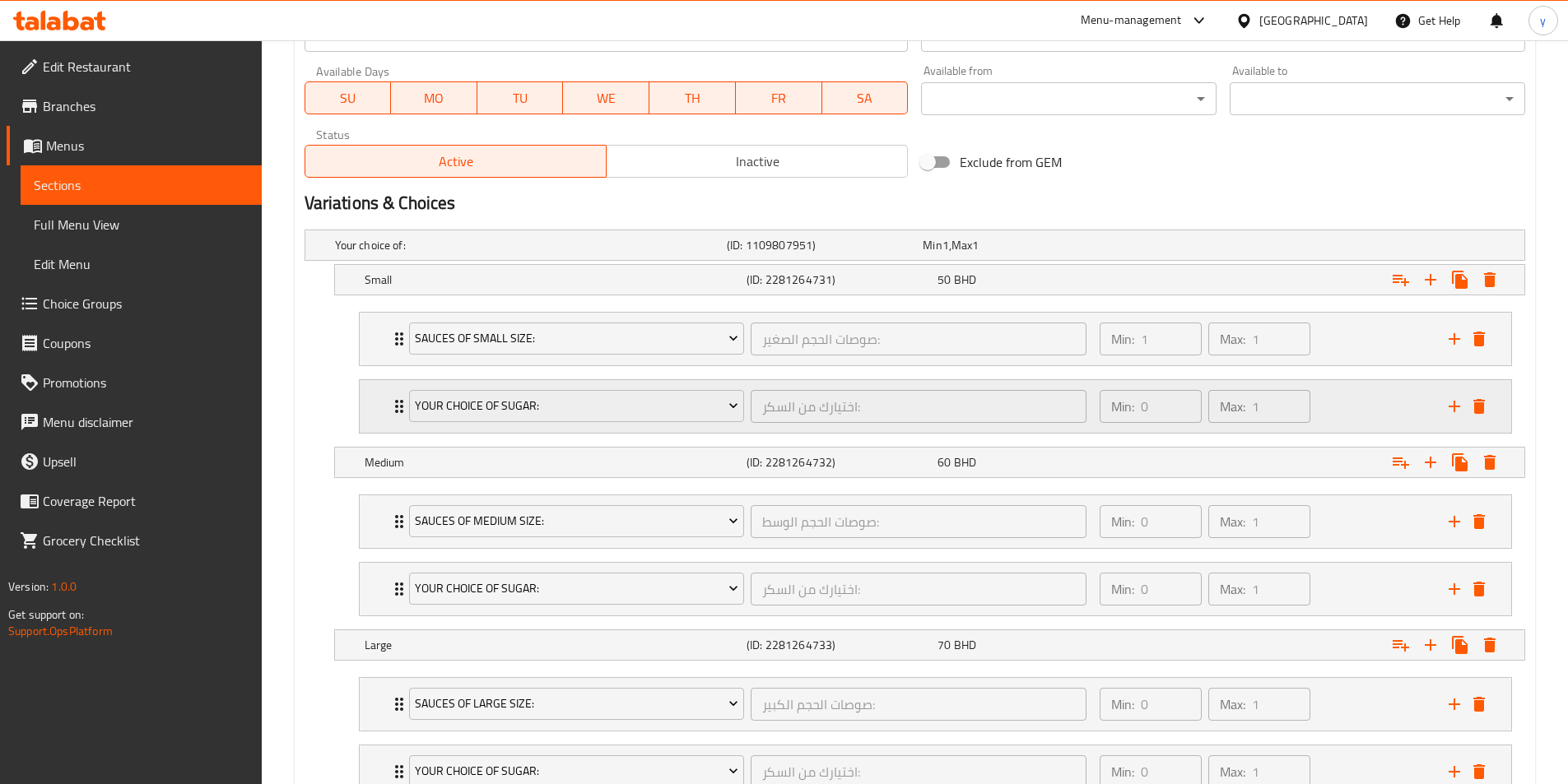
click at [388, 411] on div "Your choice of sugar: اختيارك من السكر: ​ Min: 0 ​ Max: 1 ​" at bounding box center [935, 406] width 1151 height 53
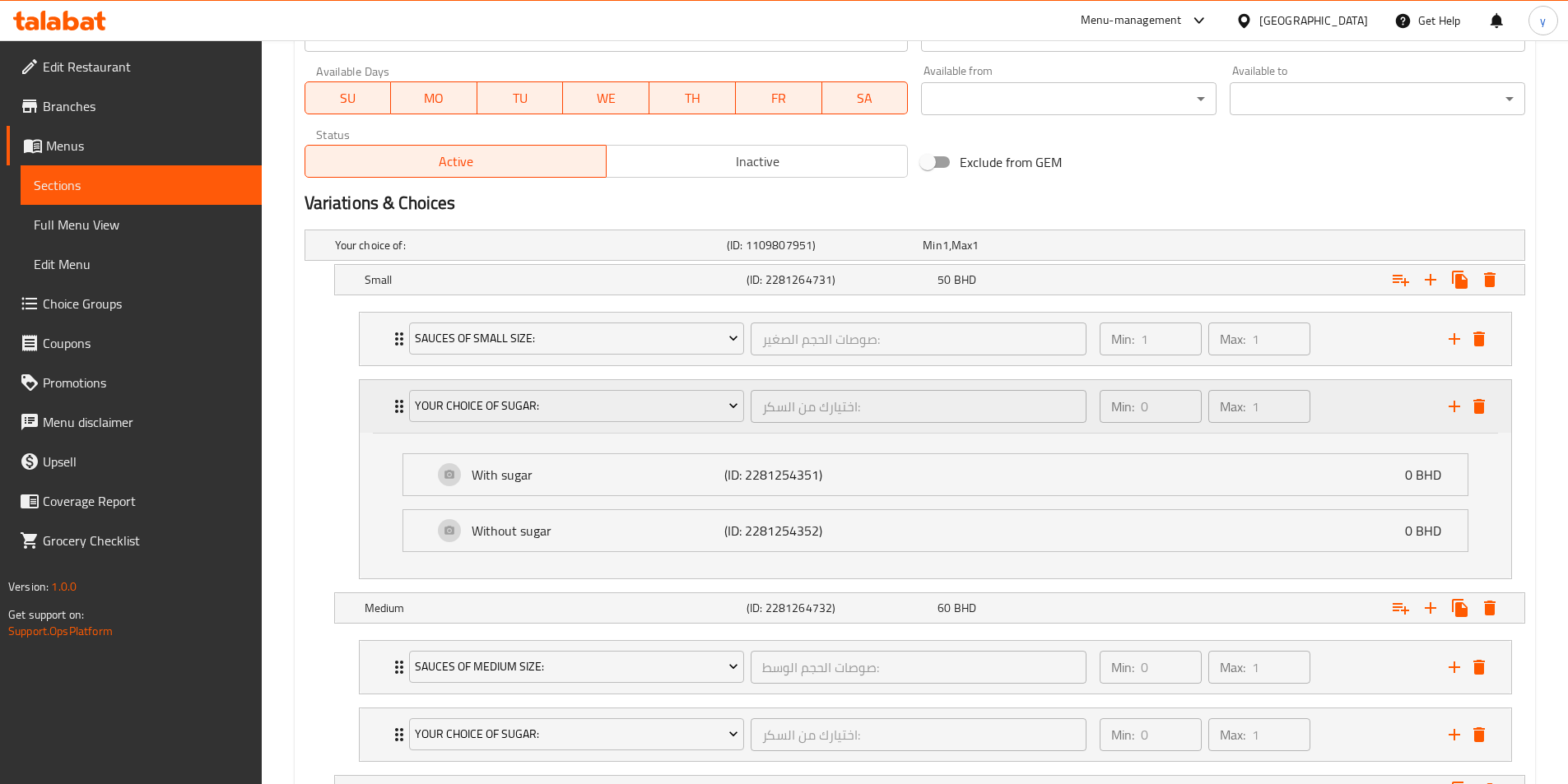
click at [388, 411] on div "Your choice of sugar: اختيارك من السكر: ​ Min: 0 ​ Max: 1 ​" at bounding box center [935, 406] width 1151 height 53
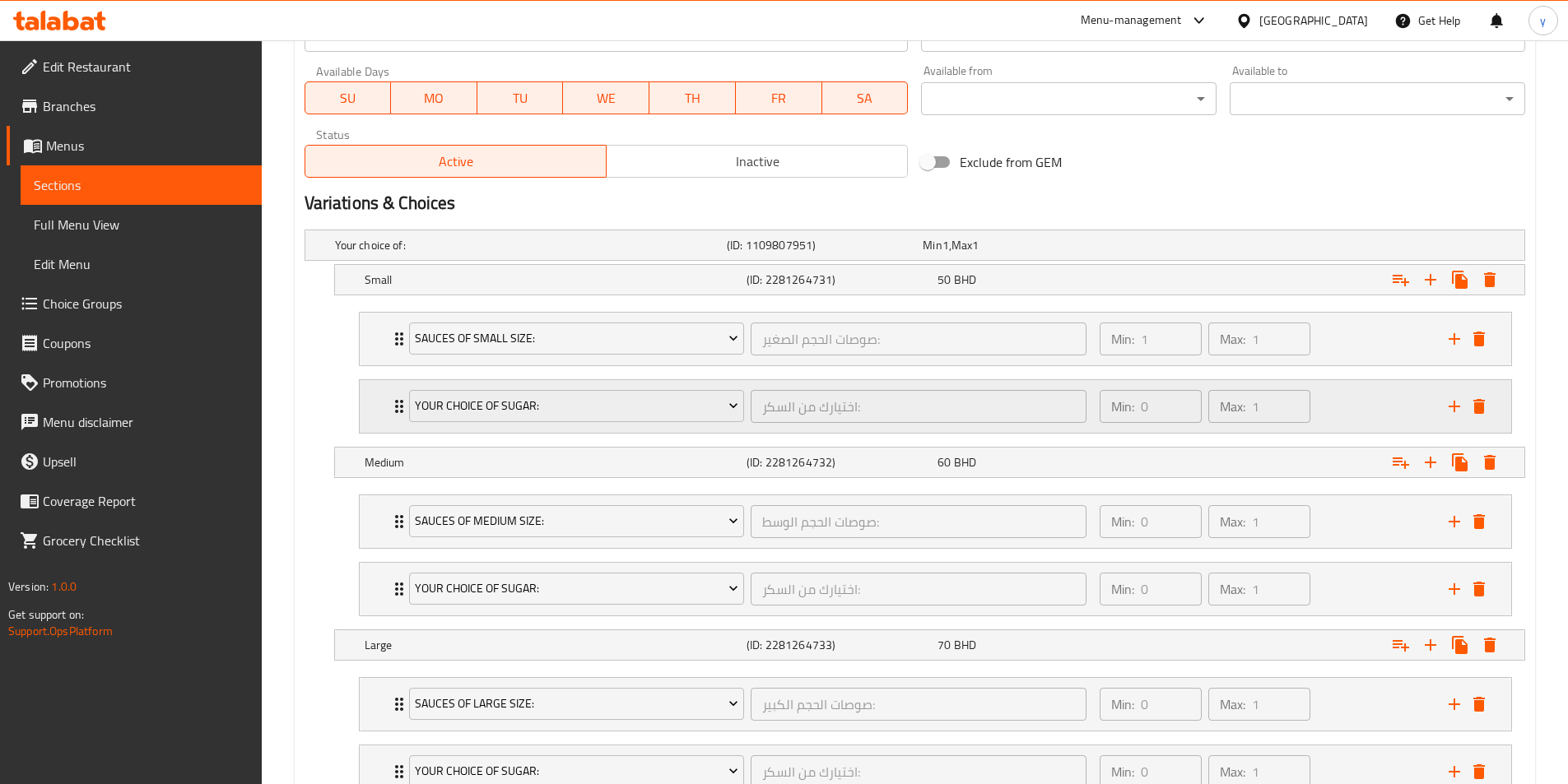
click at [388, 411] on div "Your choice of sugar: اختيارك من السكر: ​ Min: 0 ​ Max: 1 ​" at bounding box center [935, 406] width 1151 height 53
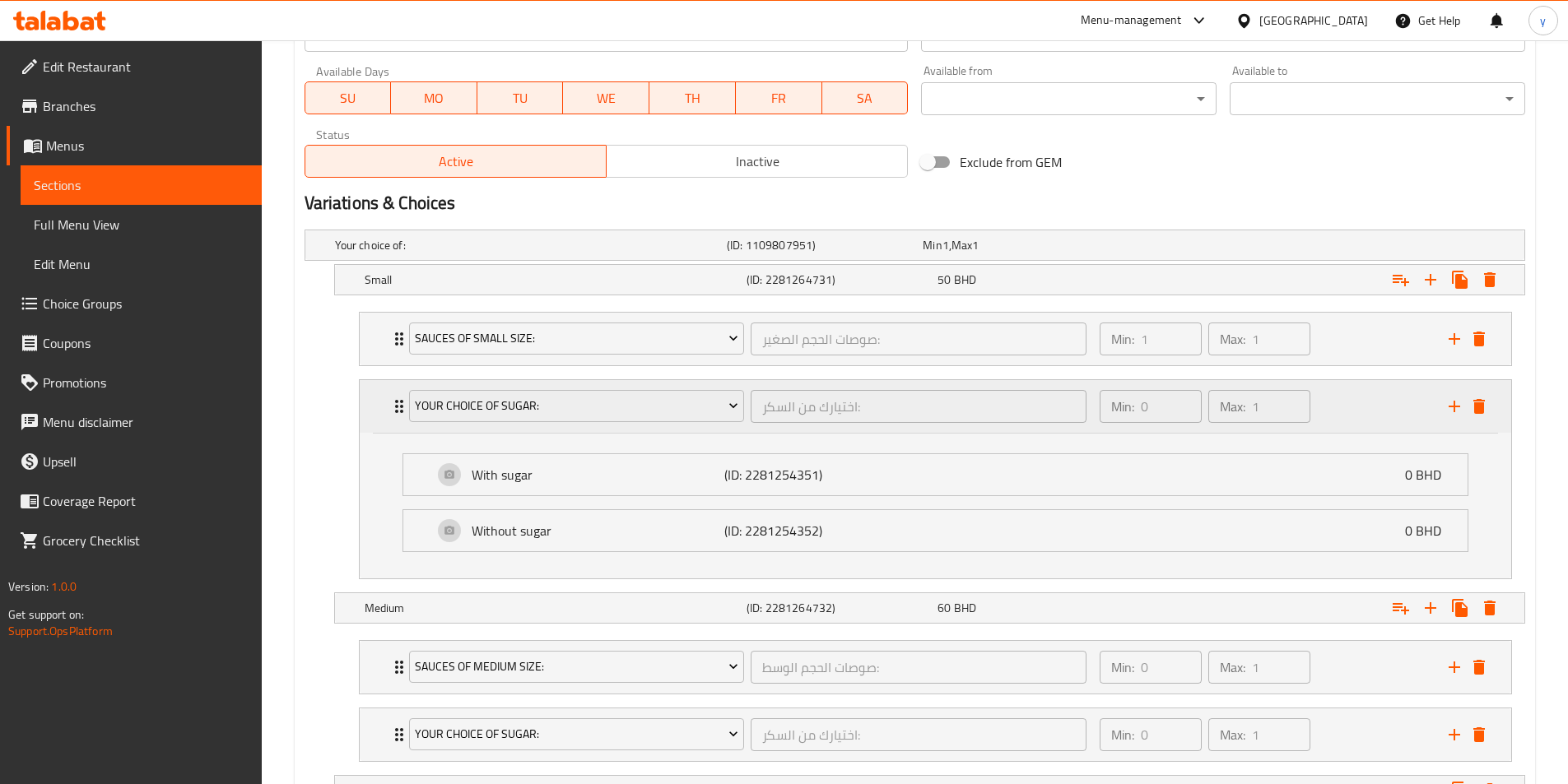
click at [388, 411] on div "Your choice of sugar: اختيارك من السكر: ​ Min: 0 ​ Max: 1 ​" at bounding box center [935, 406] width 1151 height 53
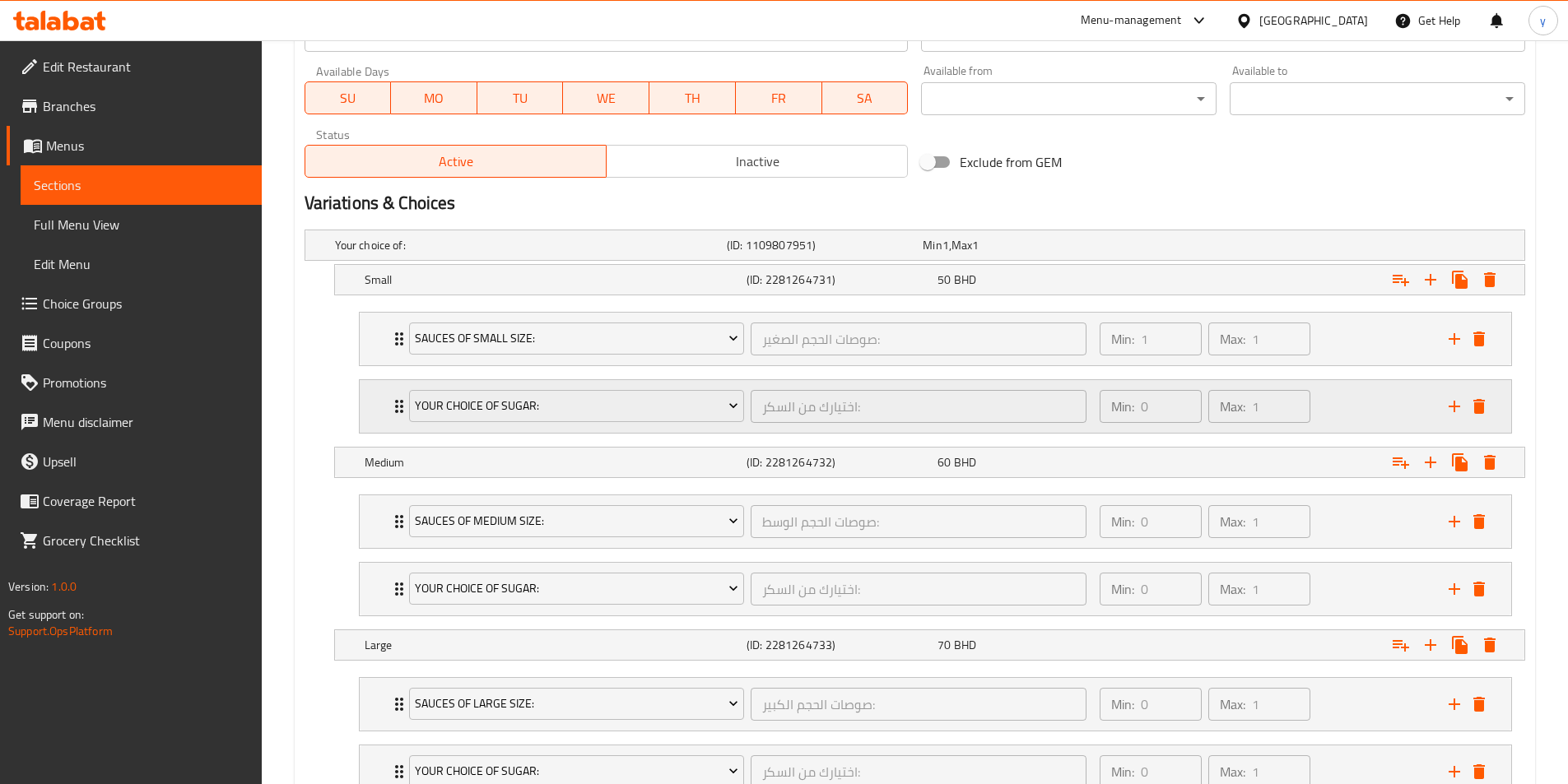
click at [388, 411] on div "Your choice of sugar: اختيارك من السكر: ​ Min: 0 ​ Max: 1 ​" at bounding box center [935, 406] width 1151 height 53
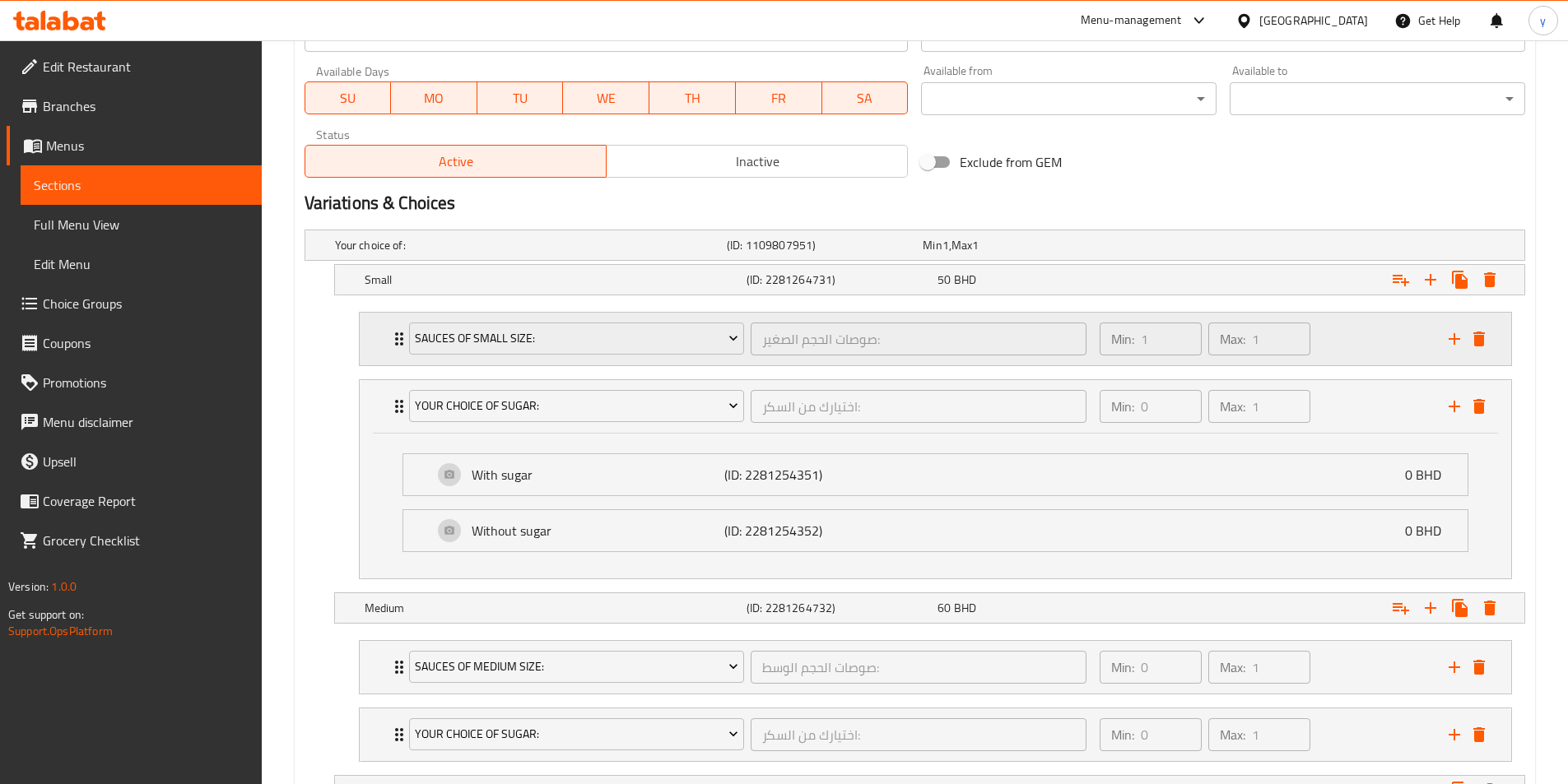
click at [394, 334] on icon "Expand" at bounding box center [400, 339] width 20 height 20
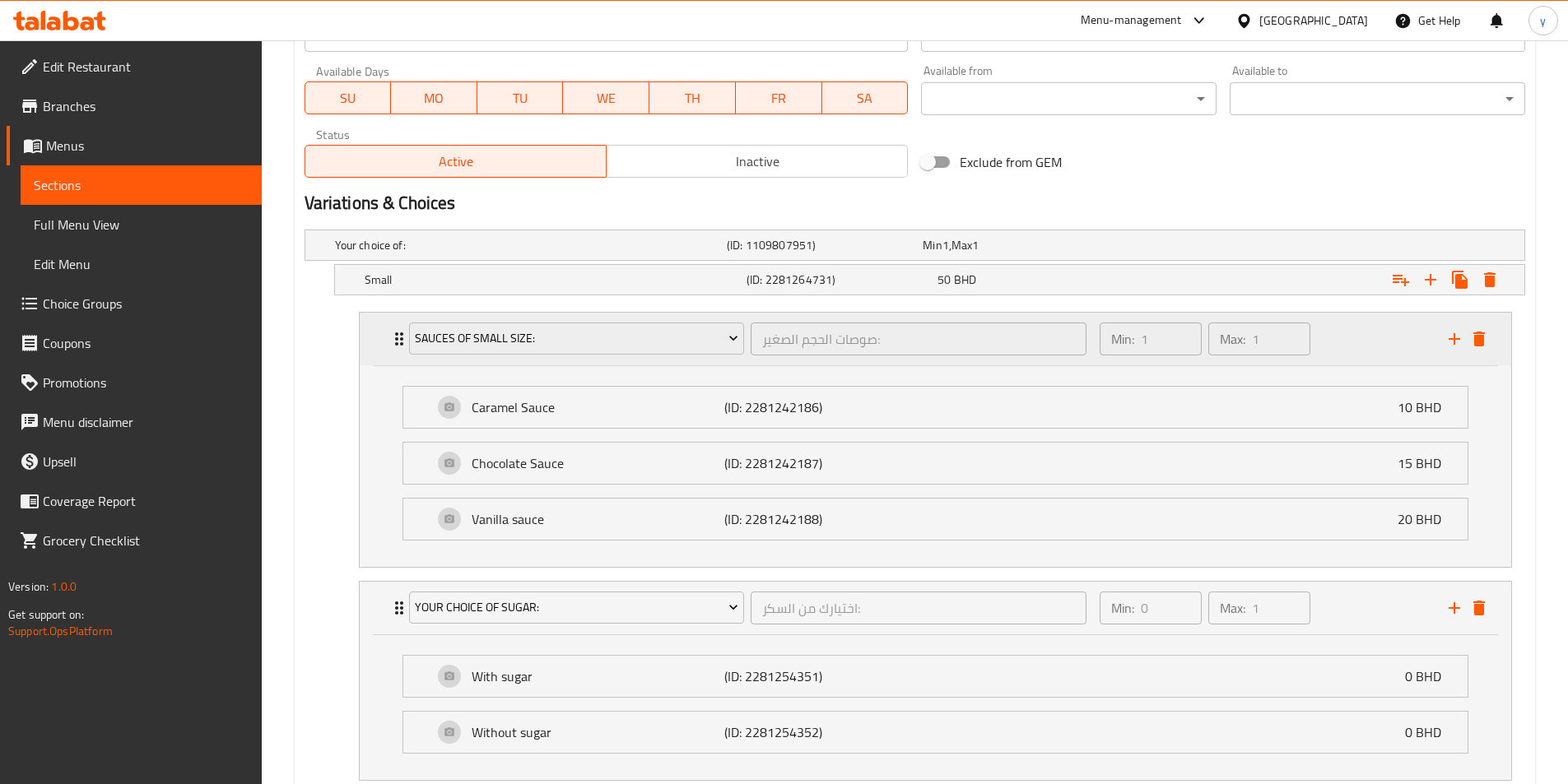
click at [394, 334] on icon "Expand" at bounding box center [400, 339] width 20 height 20
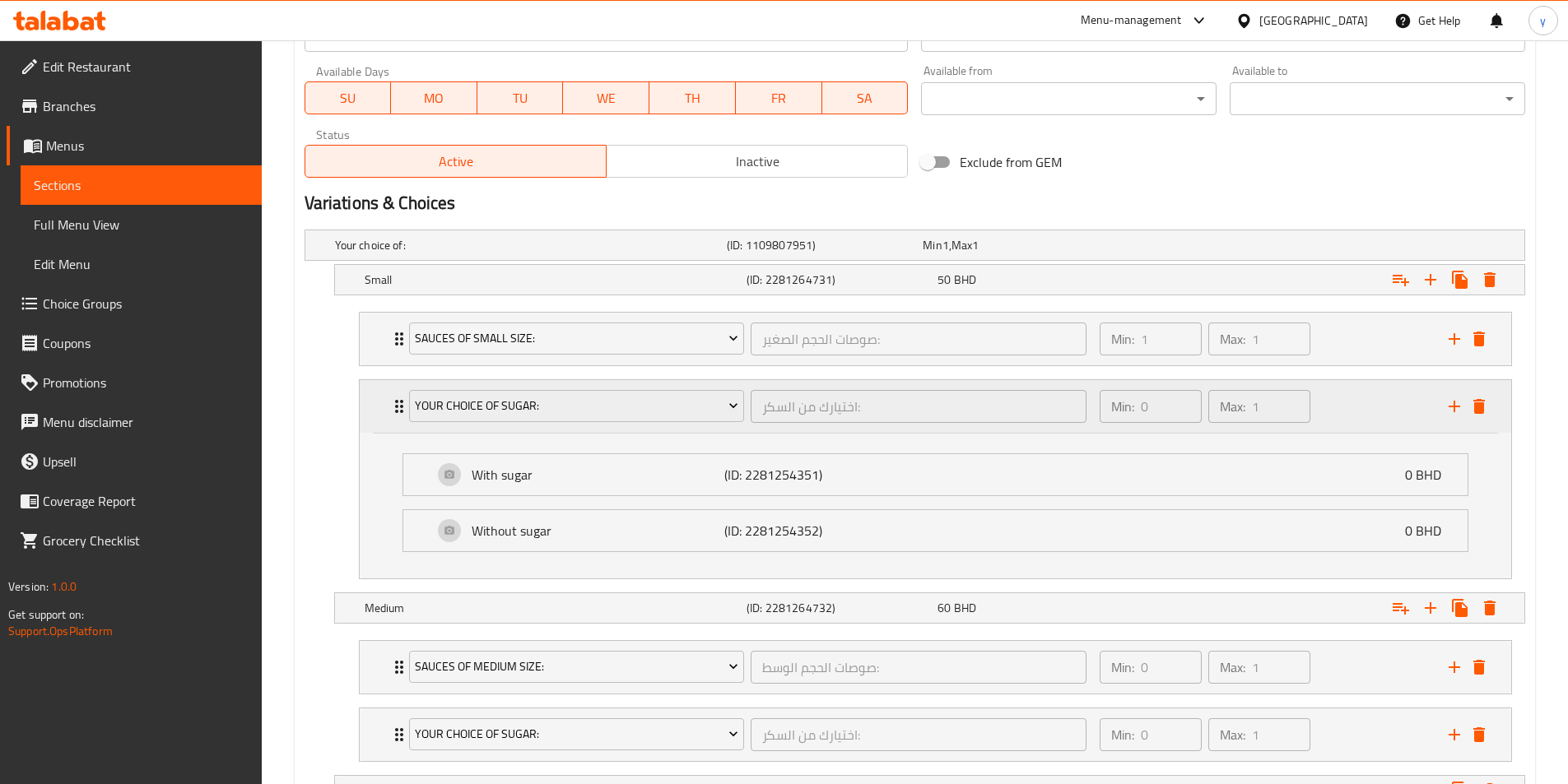
click at [404, 415] on div "Your choice of sugar: اختيارك من السكر: ​" at bounding box center [748, 406] width 698 height 53
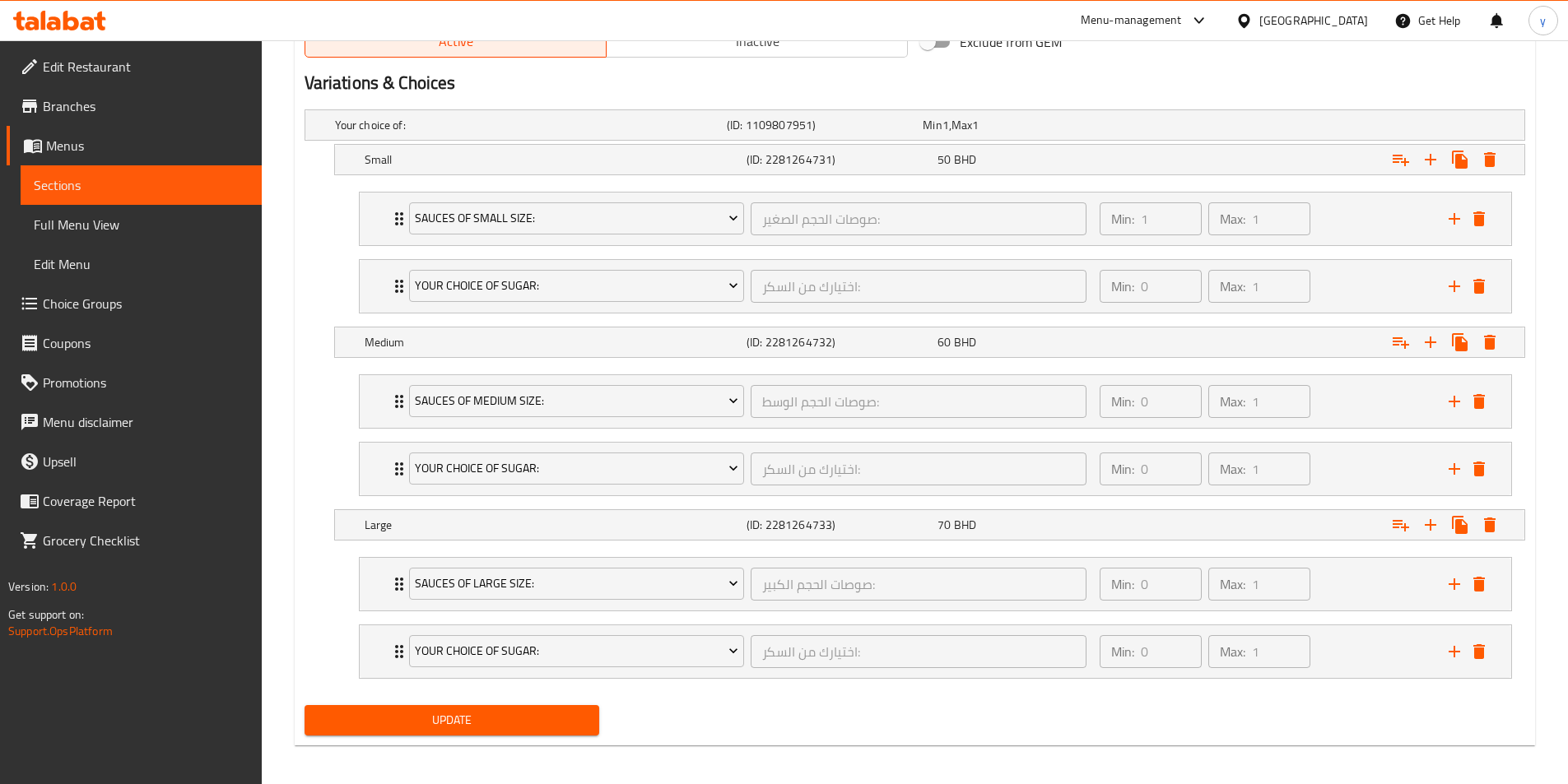
scroll to position [868, 0]
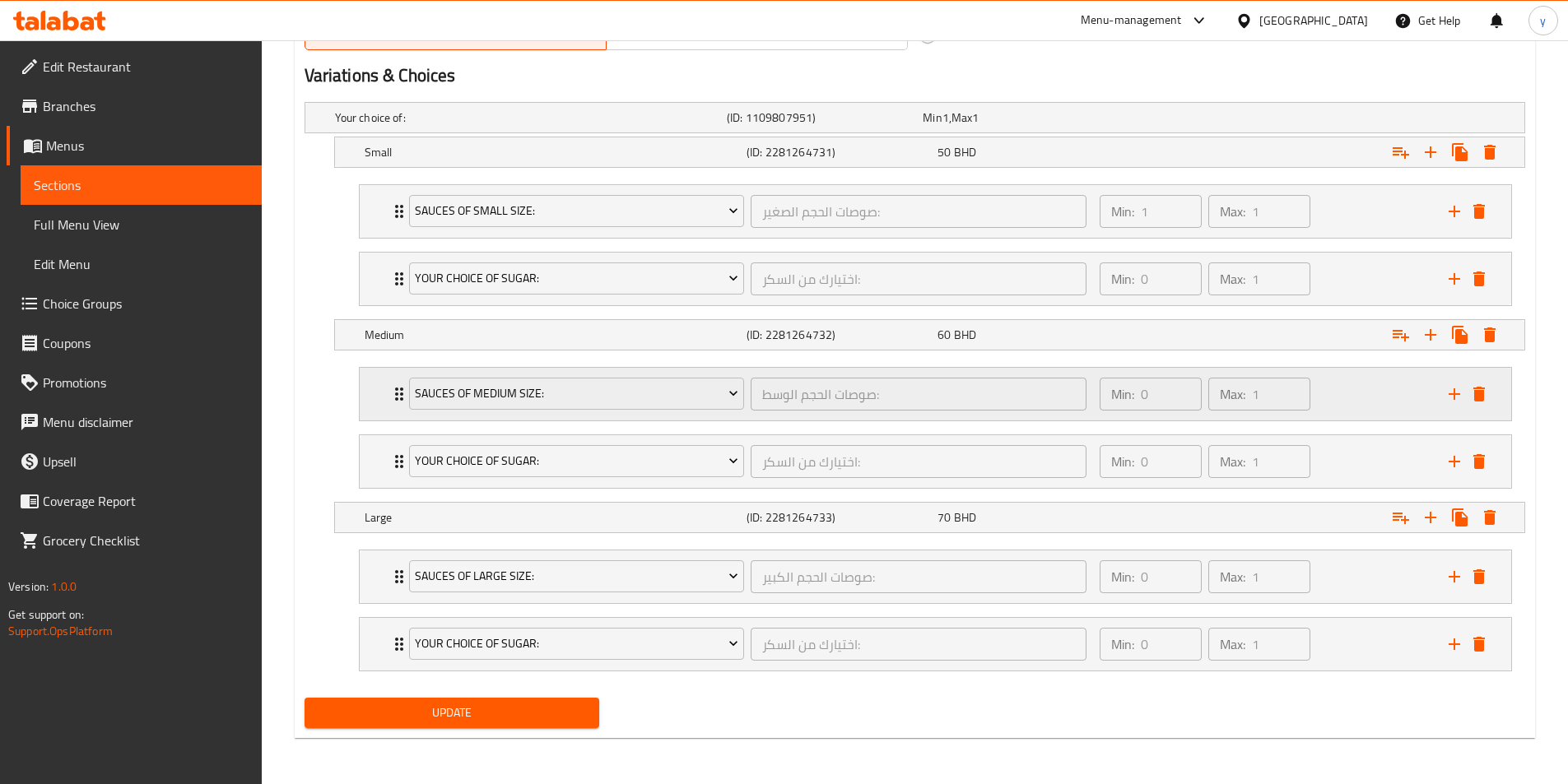
click at [401, 417] on div "Sauces of medium size: صوصات الحجم الوسط: ​" at bounding box center [748, 394] width 698 height 53
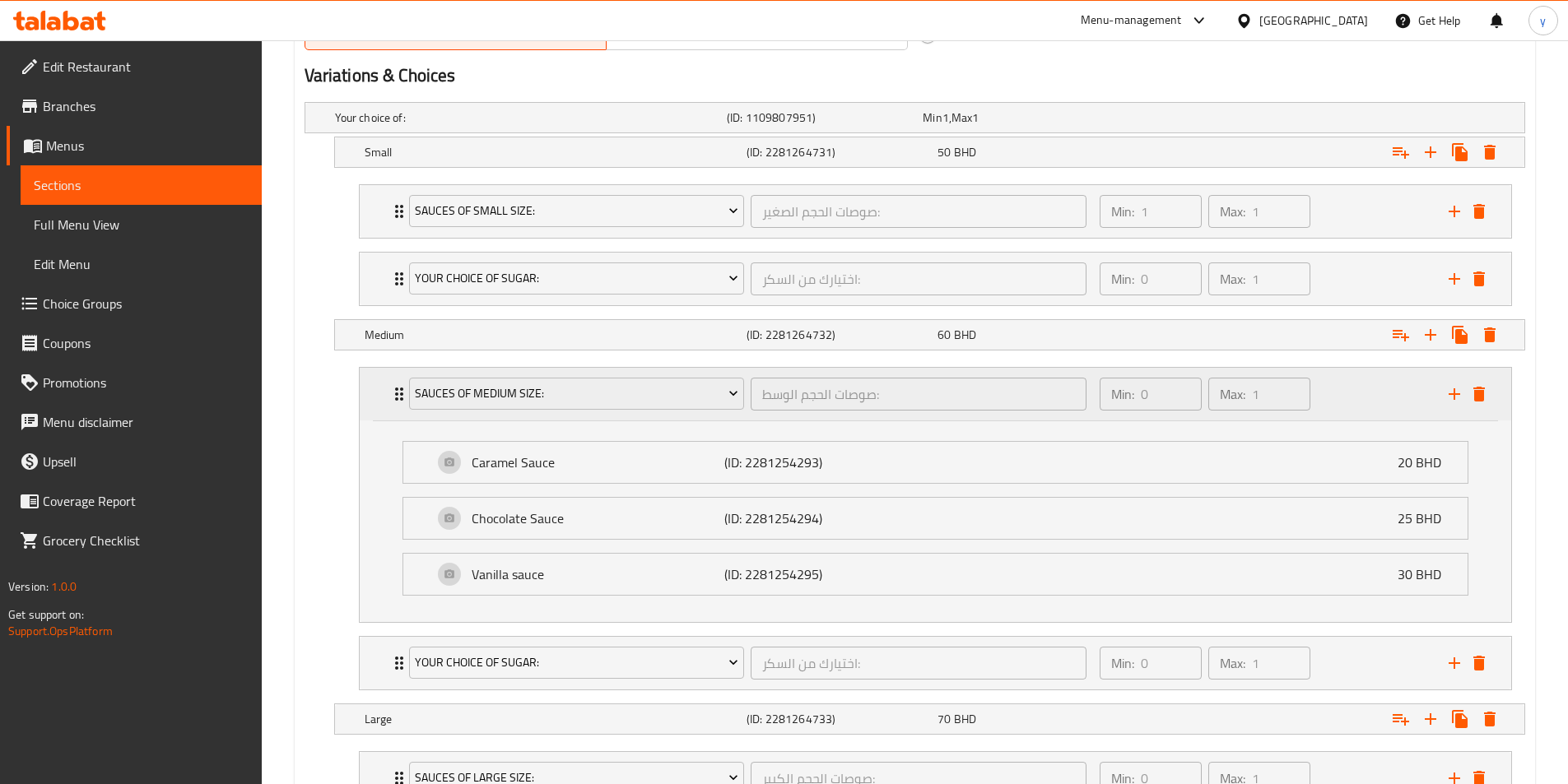
click at [401, 417] on div "Sauces of medium size: صوصات الحجم الوسط: ​" at bounding box center [748, 394] width 698 height 53
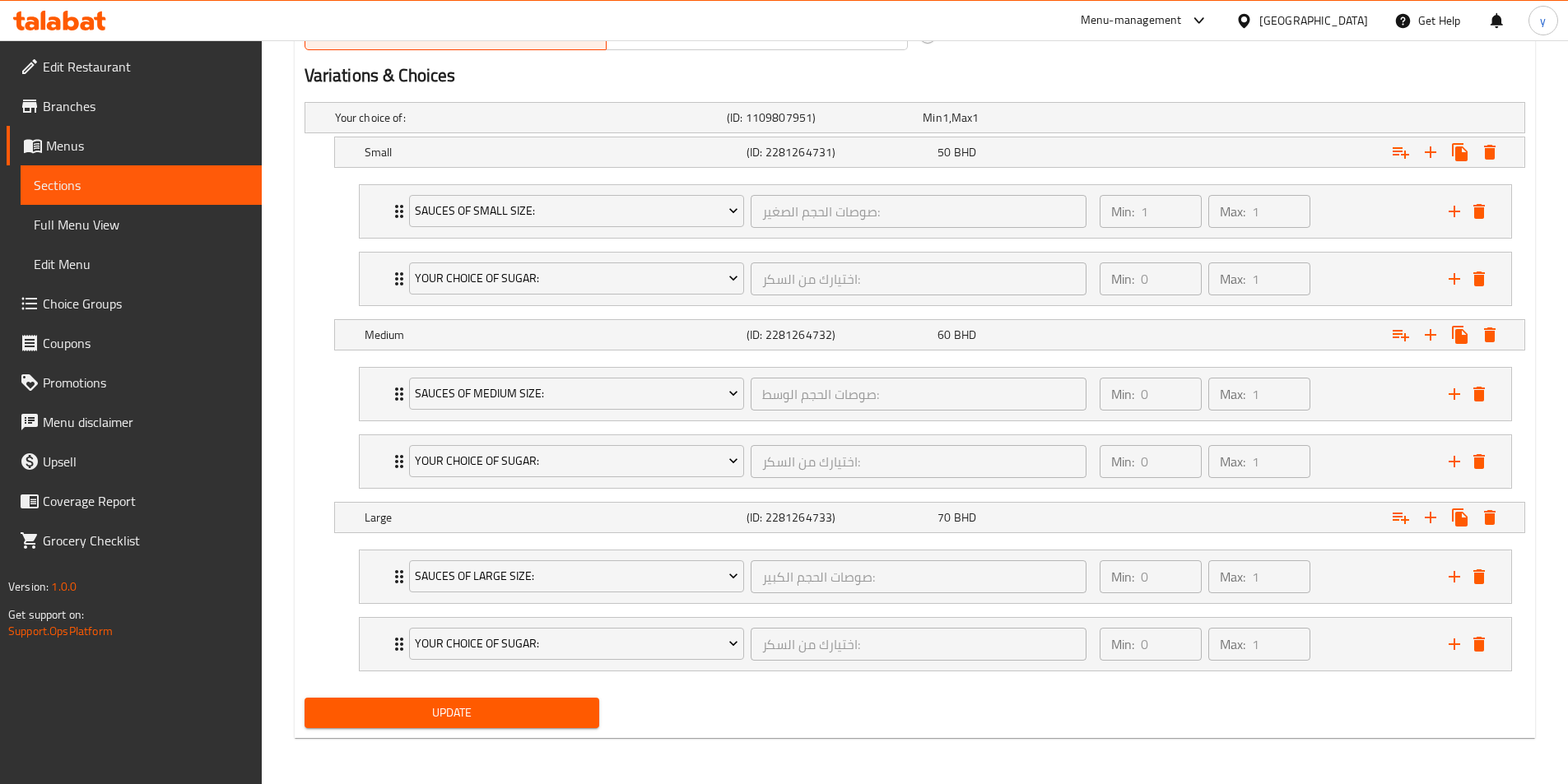
scroll to position [539, 0]
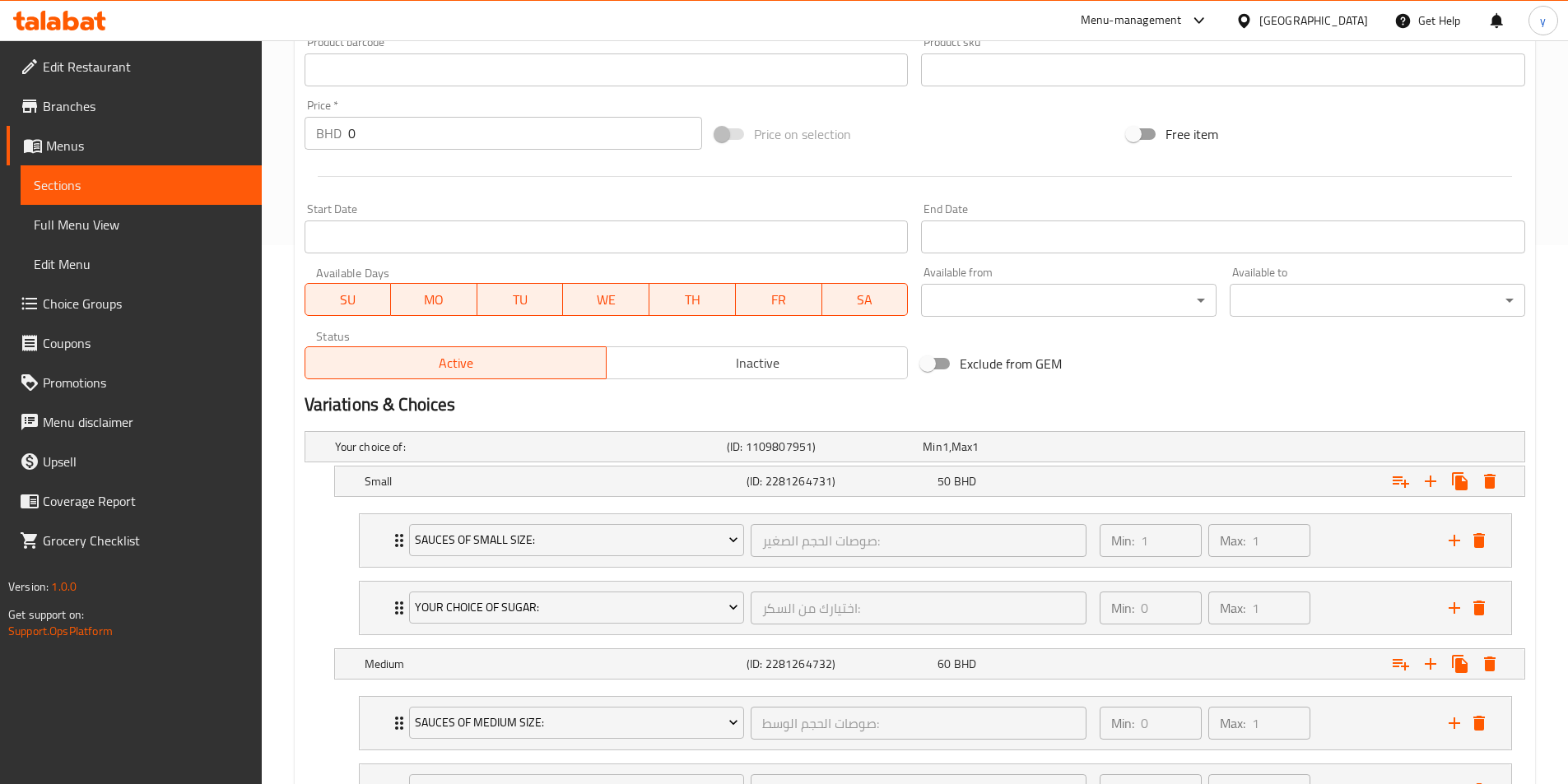
click at [109, 304] on span "Choice Groups" at bounding box center [145, 304] width 206 height 20
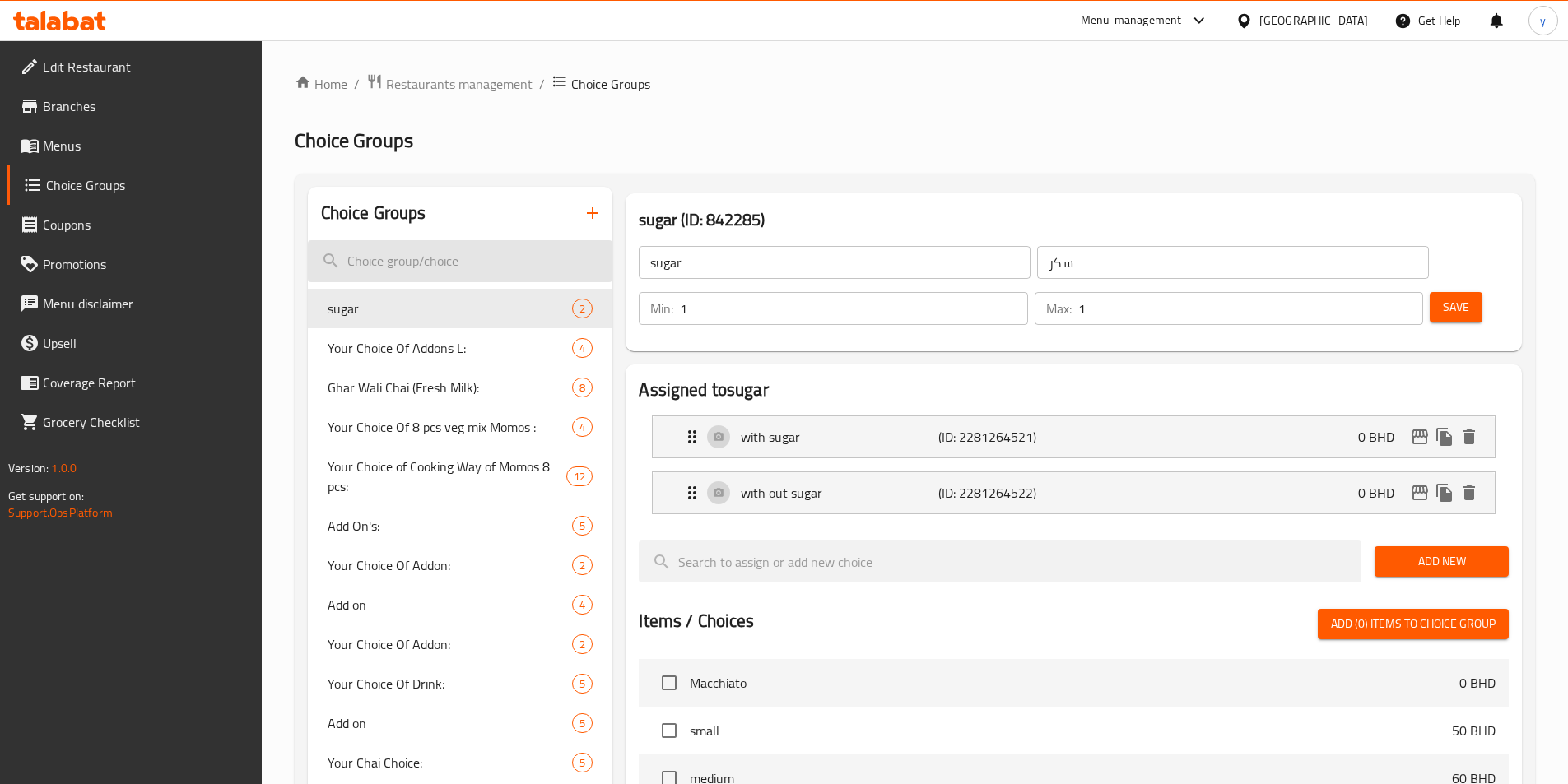
click at [455, 254] on input "search" at bounding box center [460, 261] width 305 height 42
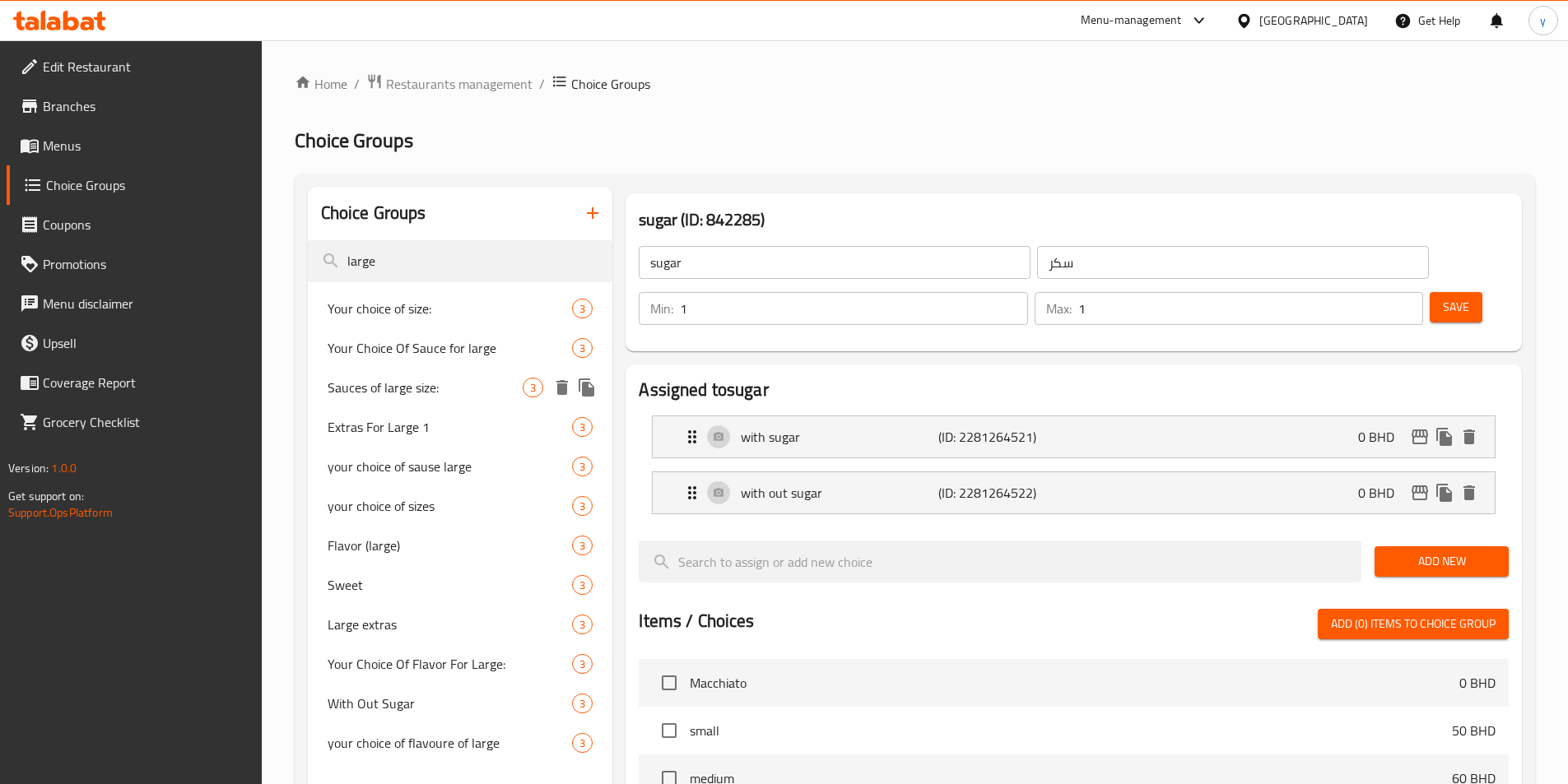
type input "large"
click at [364, 393] on span "Sauces of large size:" at bounding box center [425, 388] width 196 height 20
type input "Sauces of large size:"
type input "صوصات الحجم الكبير:"
type input "0"
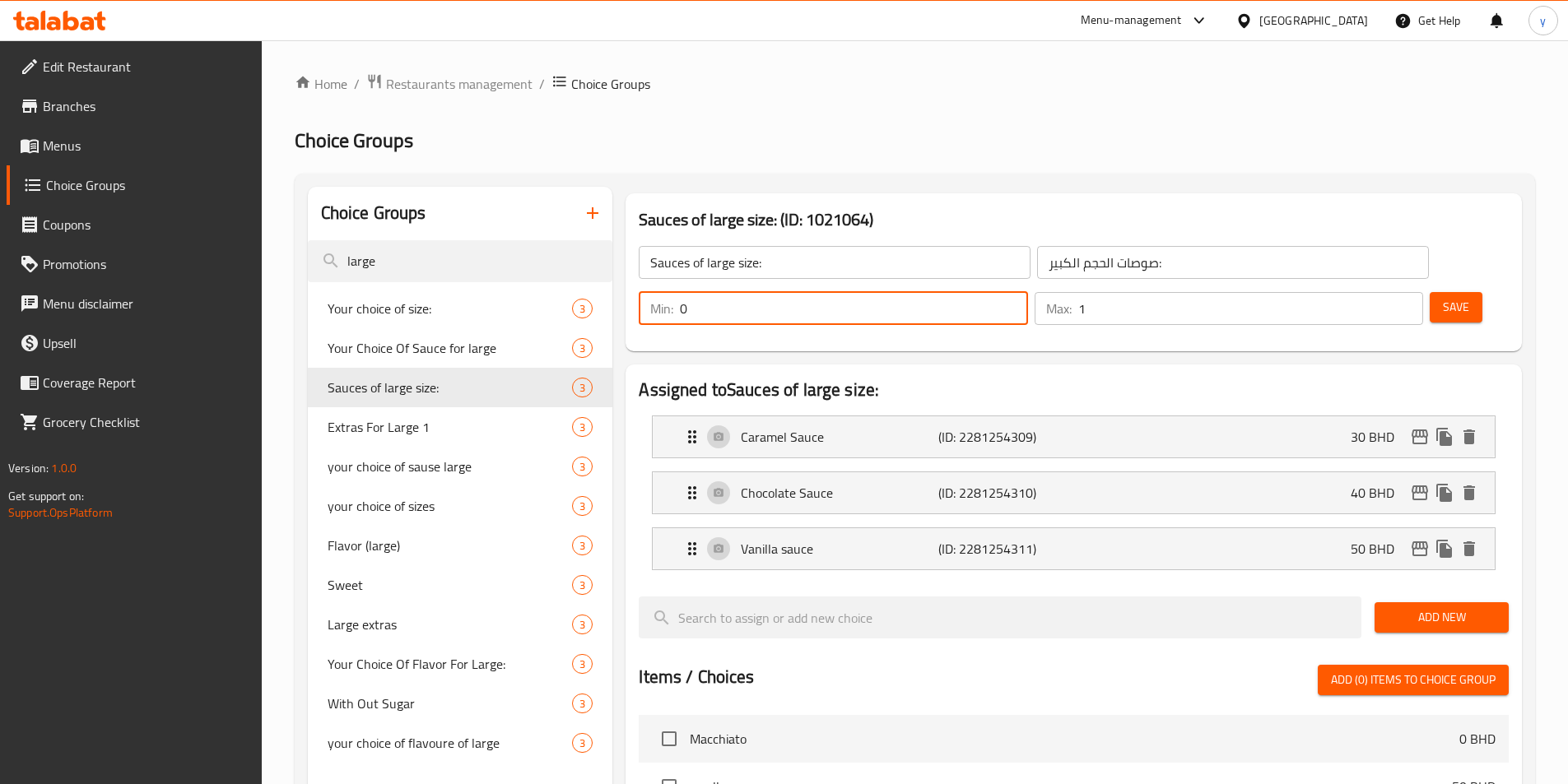
click at [1027, 292] on input "0" at bounding box center [853, 308] width 347 height 33
type input "1"
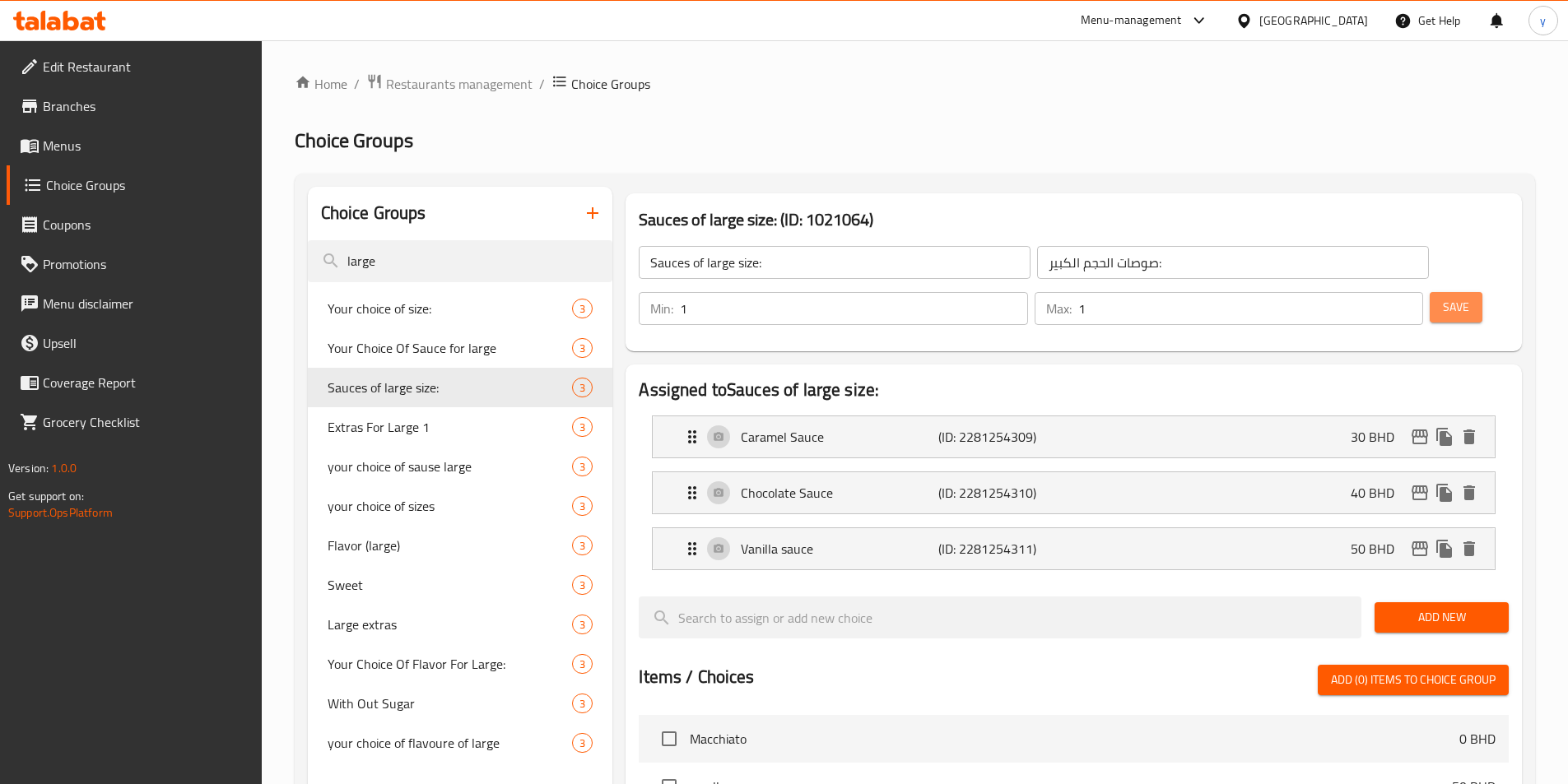
click at [1443, 297] on span "Save" at bounding box center [1456, 307] width 27 height 21
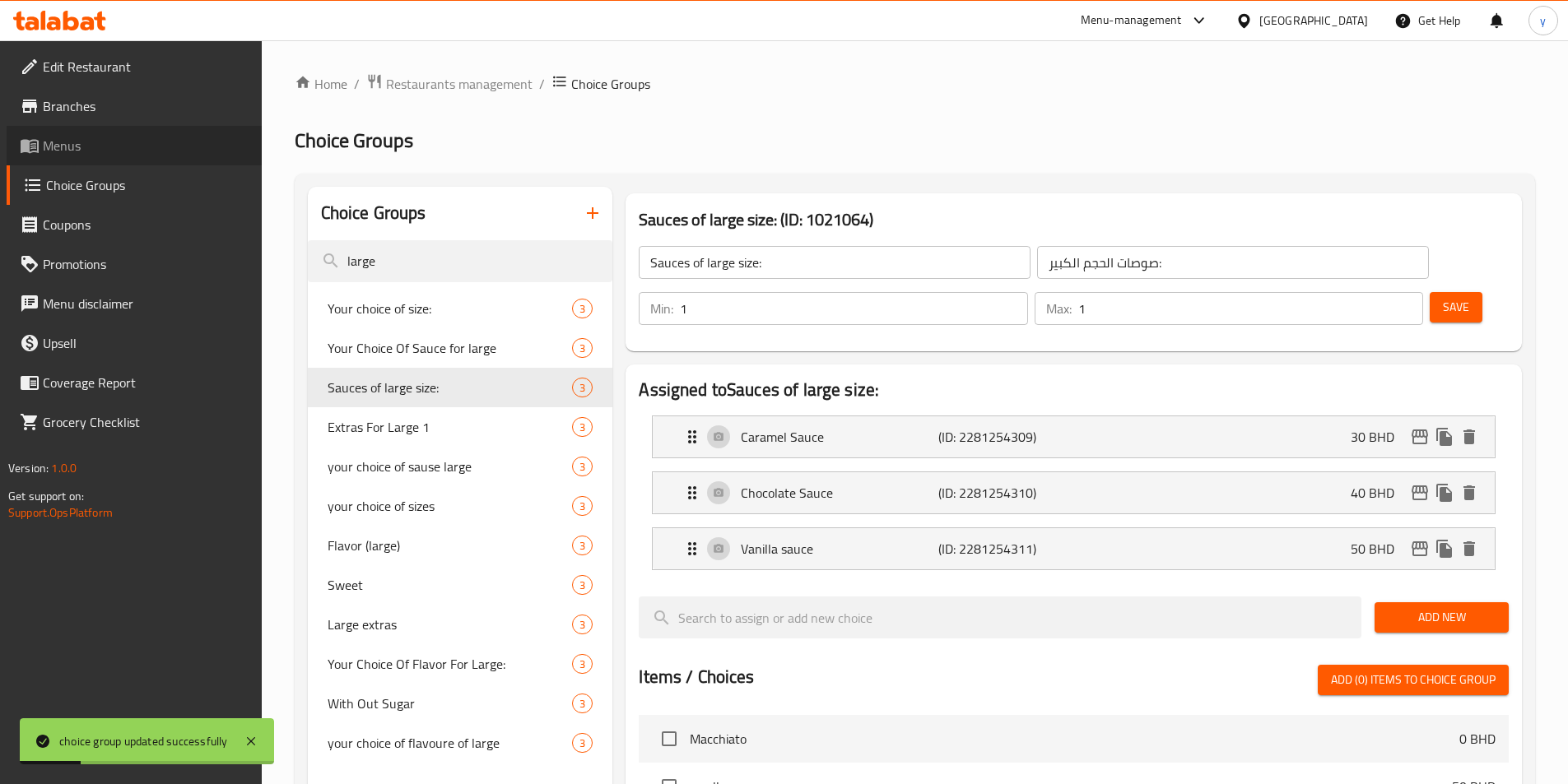
click at [88, 143] on span "Menus" at bounding box center [145, 146] width 206 height 20
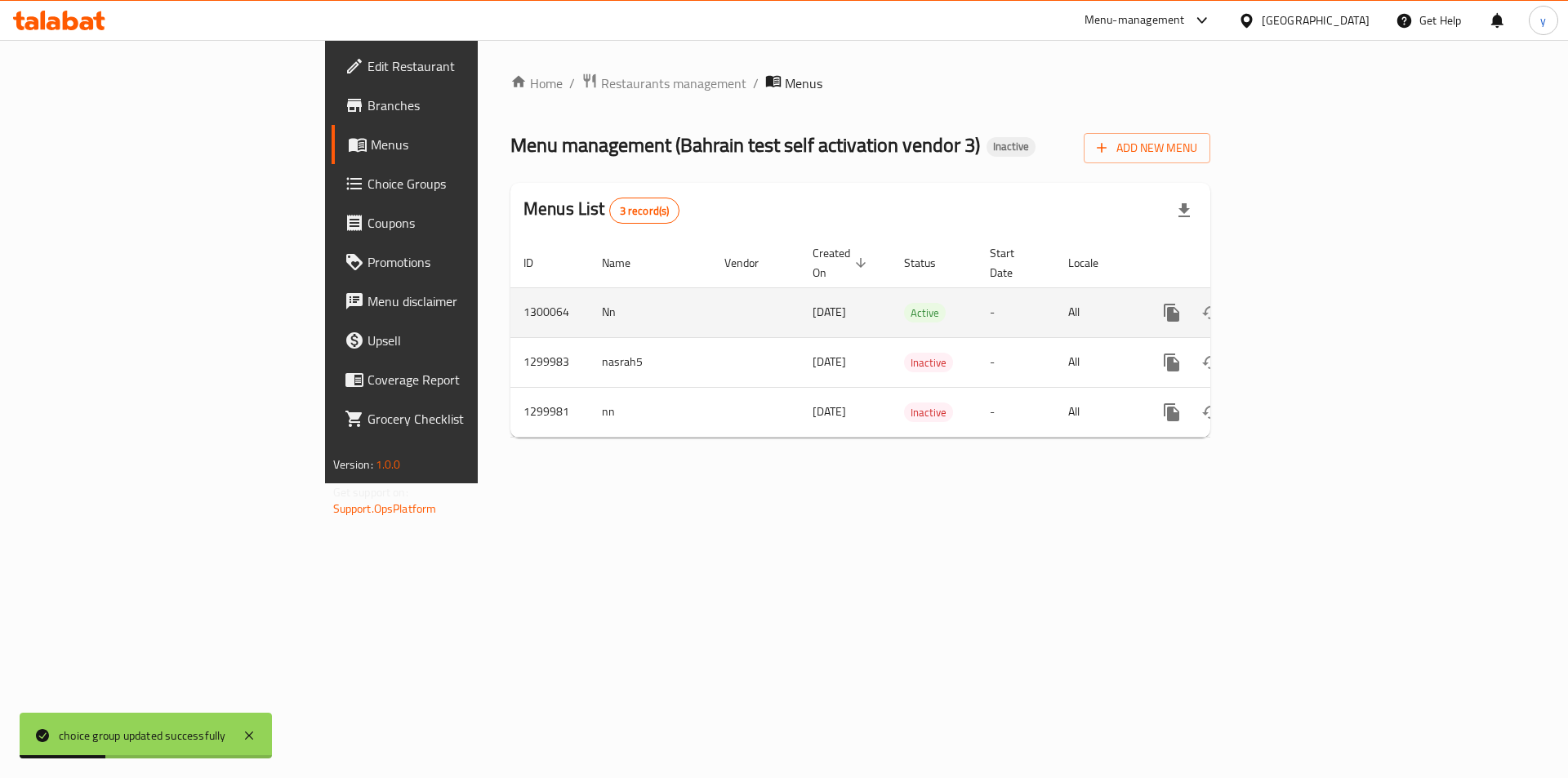
click at [1310, 293] on link "enhanced table" at bounding box center [1289, 312] width 39 height 39
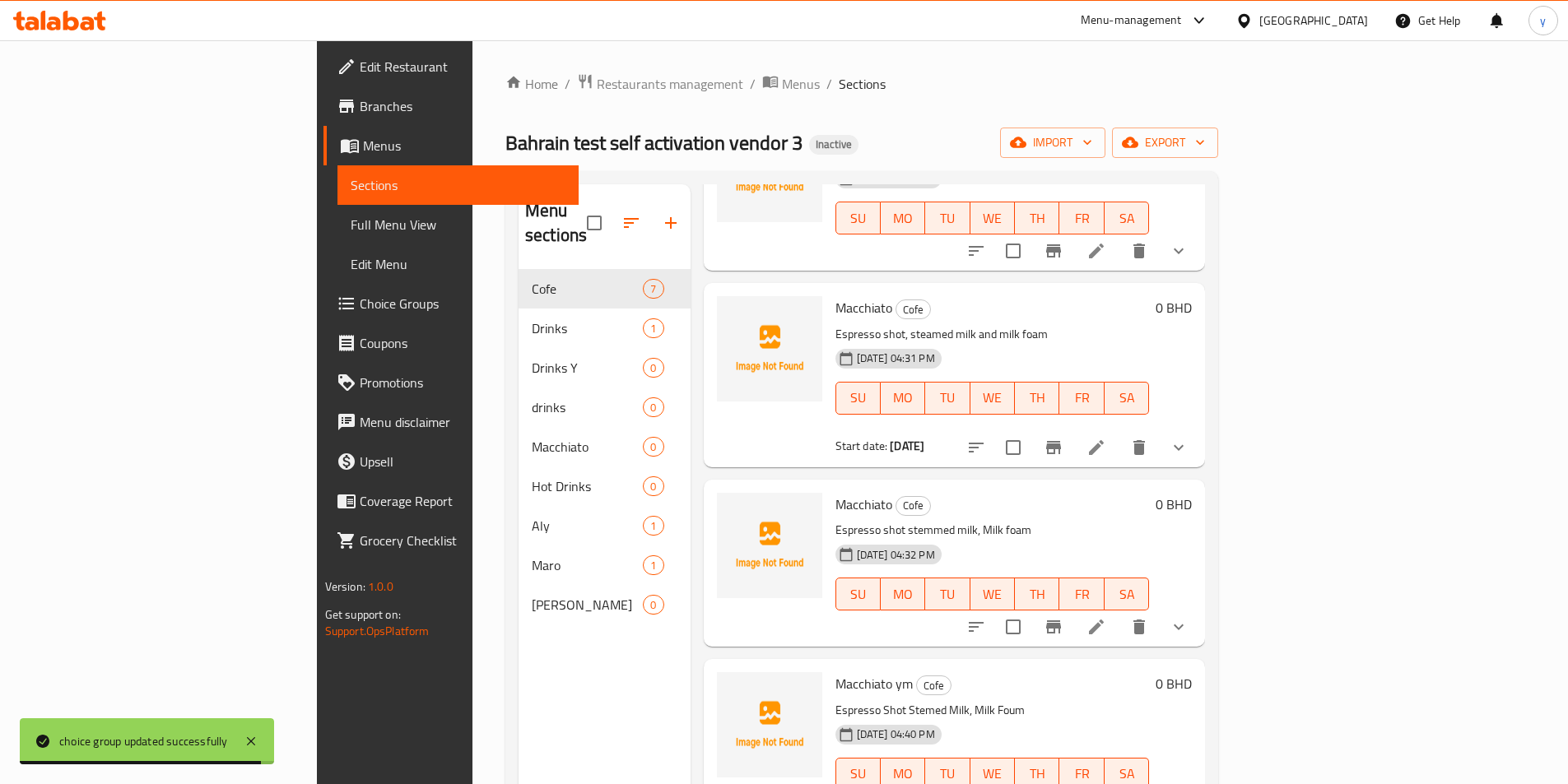
scroll to position [531, 0]
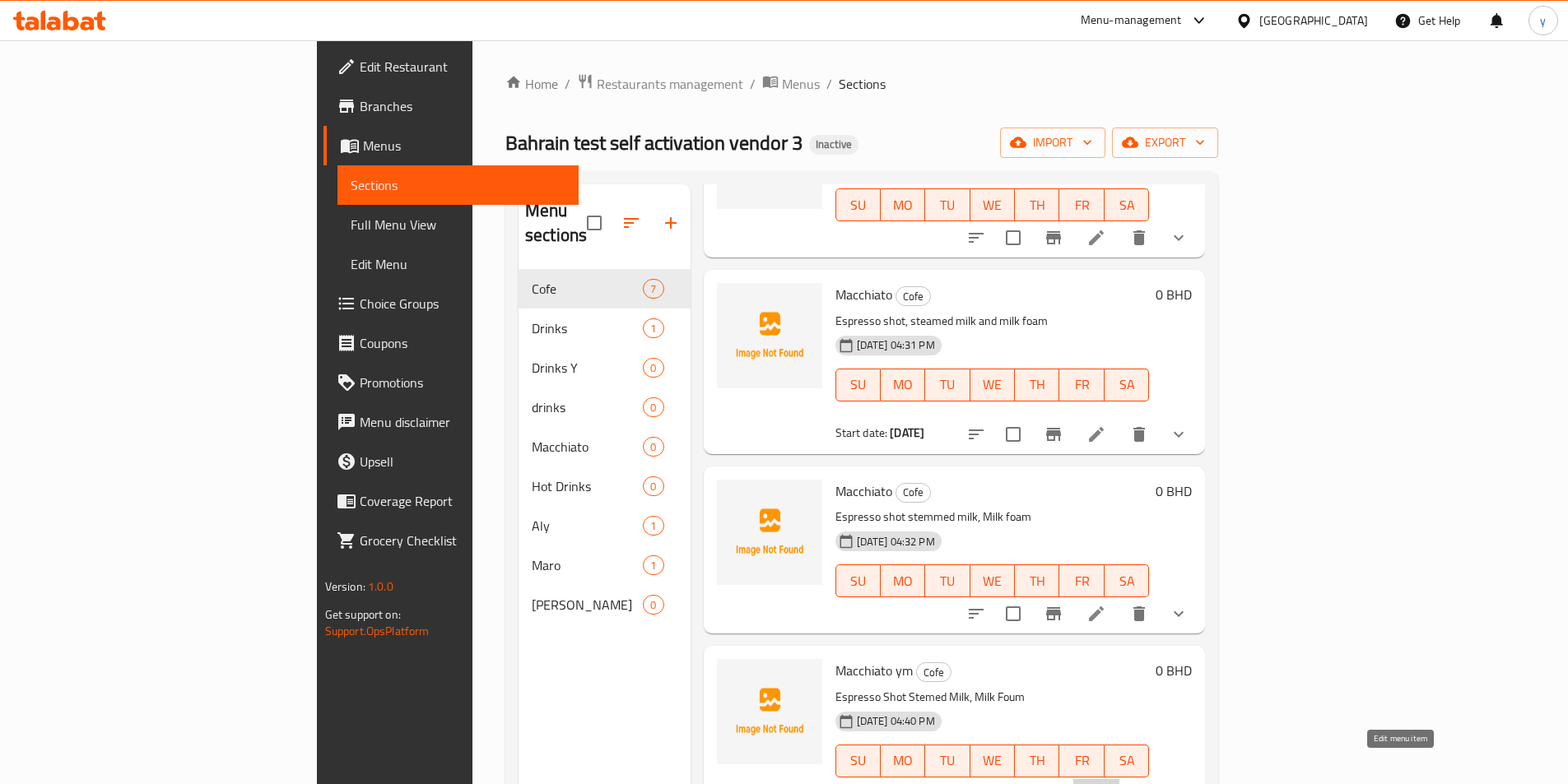
click at [1103, 783] on icon at bounding box center [1096, 794] width 15 height 15
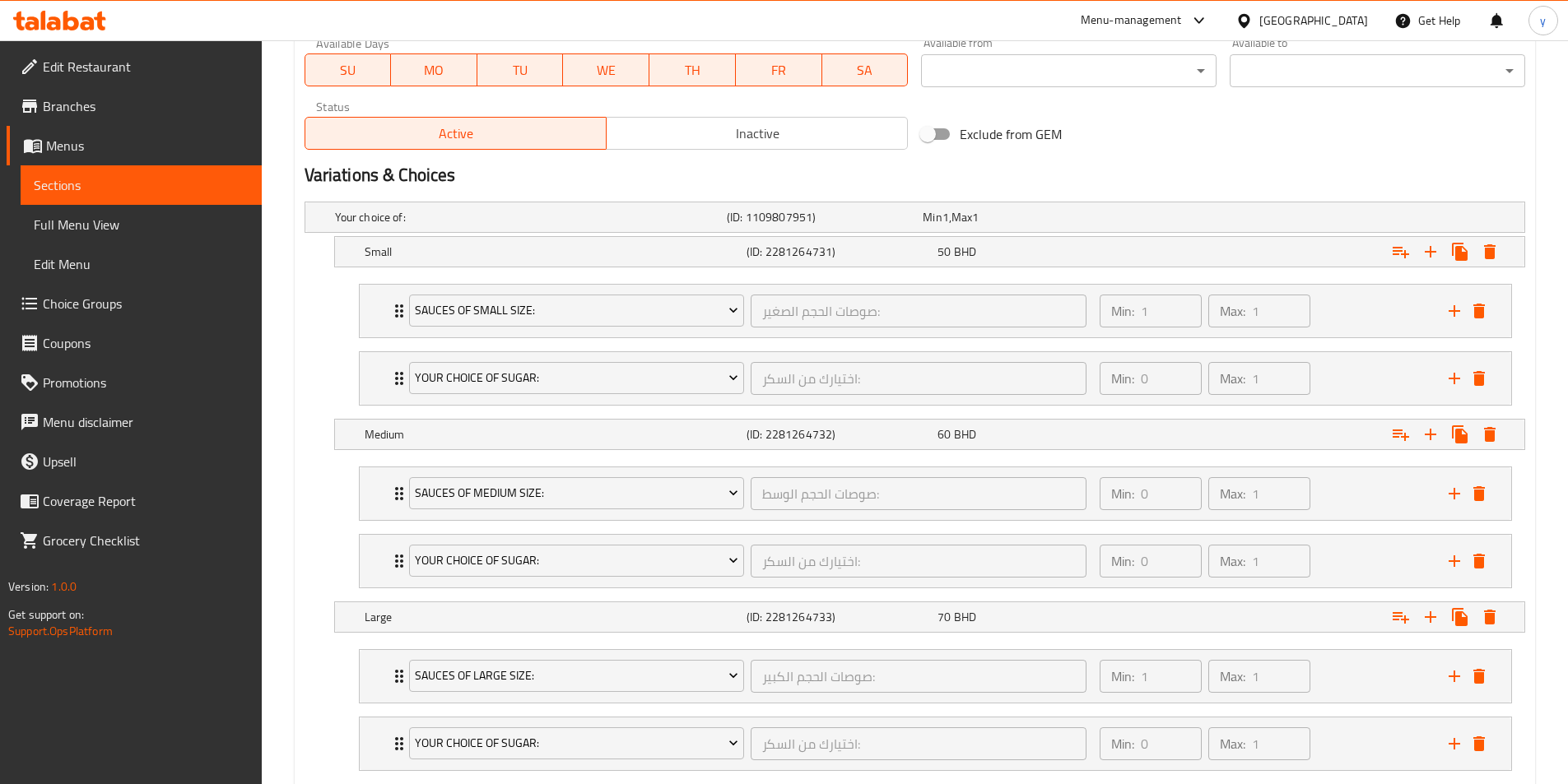
scroll to position [868, 0]
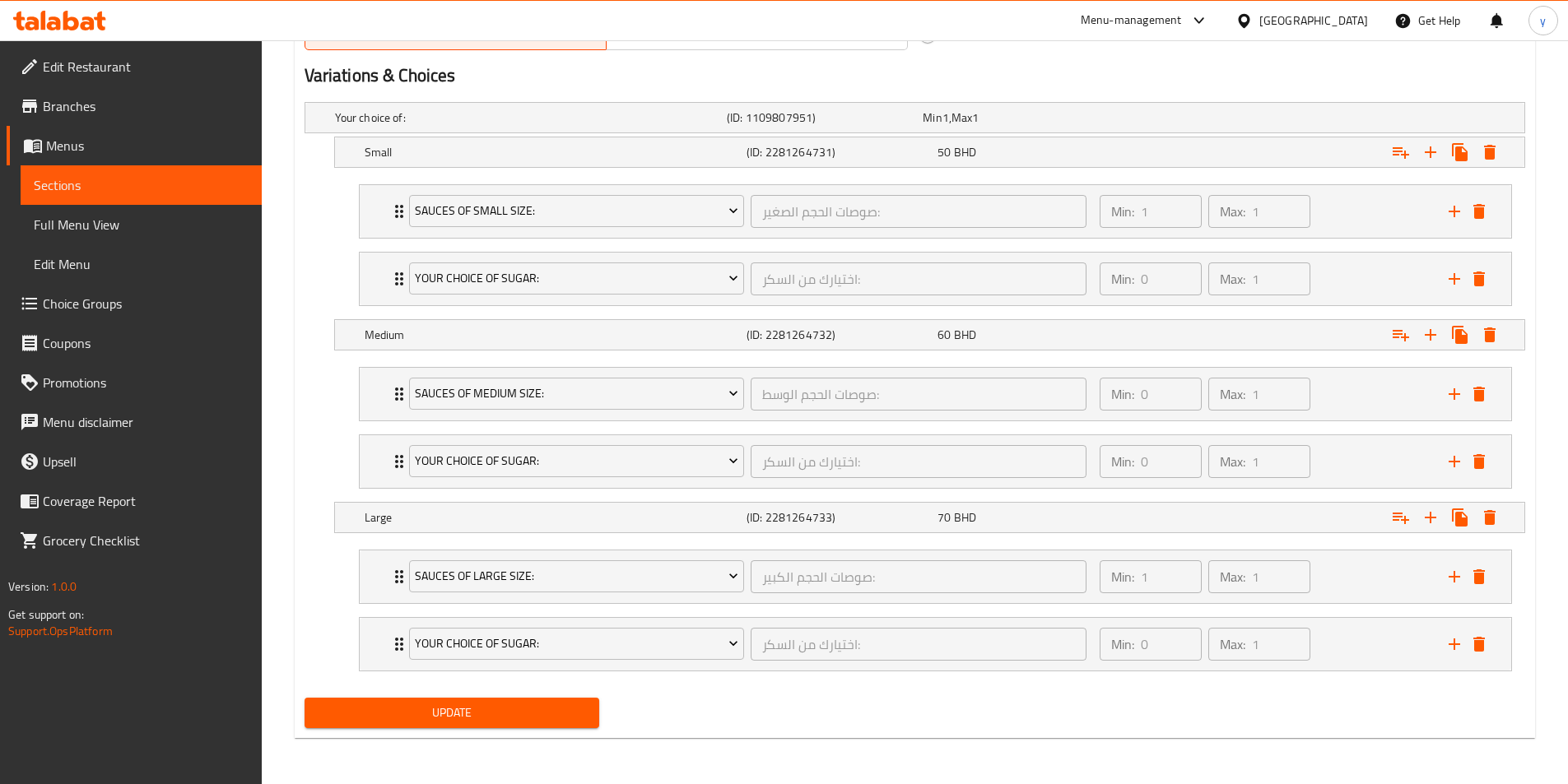
click at [496, 707] on span "Update" at bounding box center [452, 713] width 269 height 21
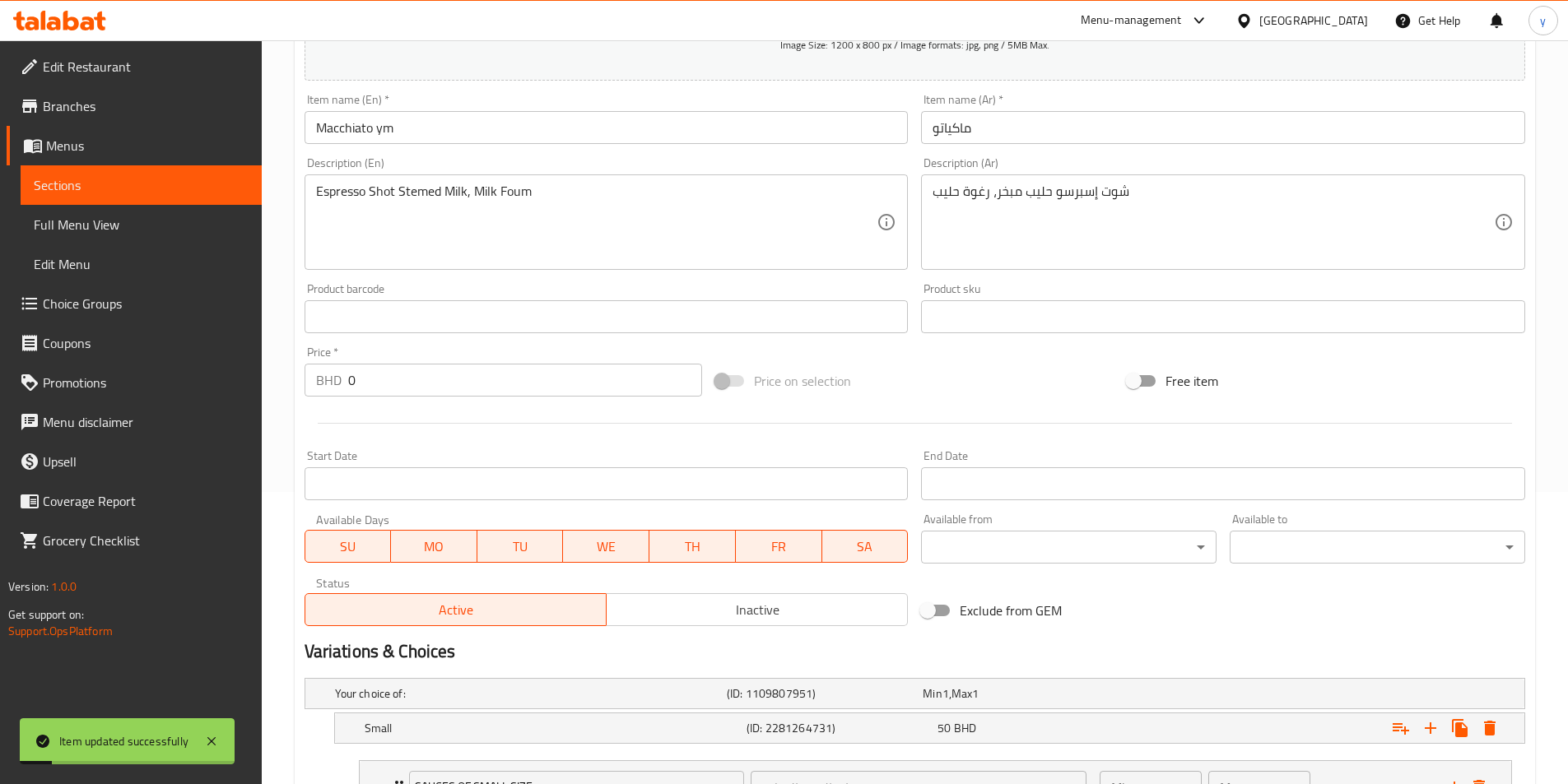
scroll to position [0, 0]
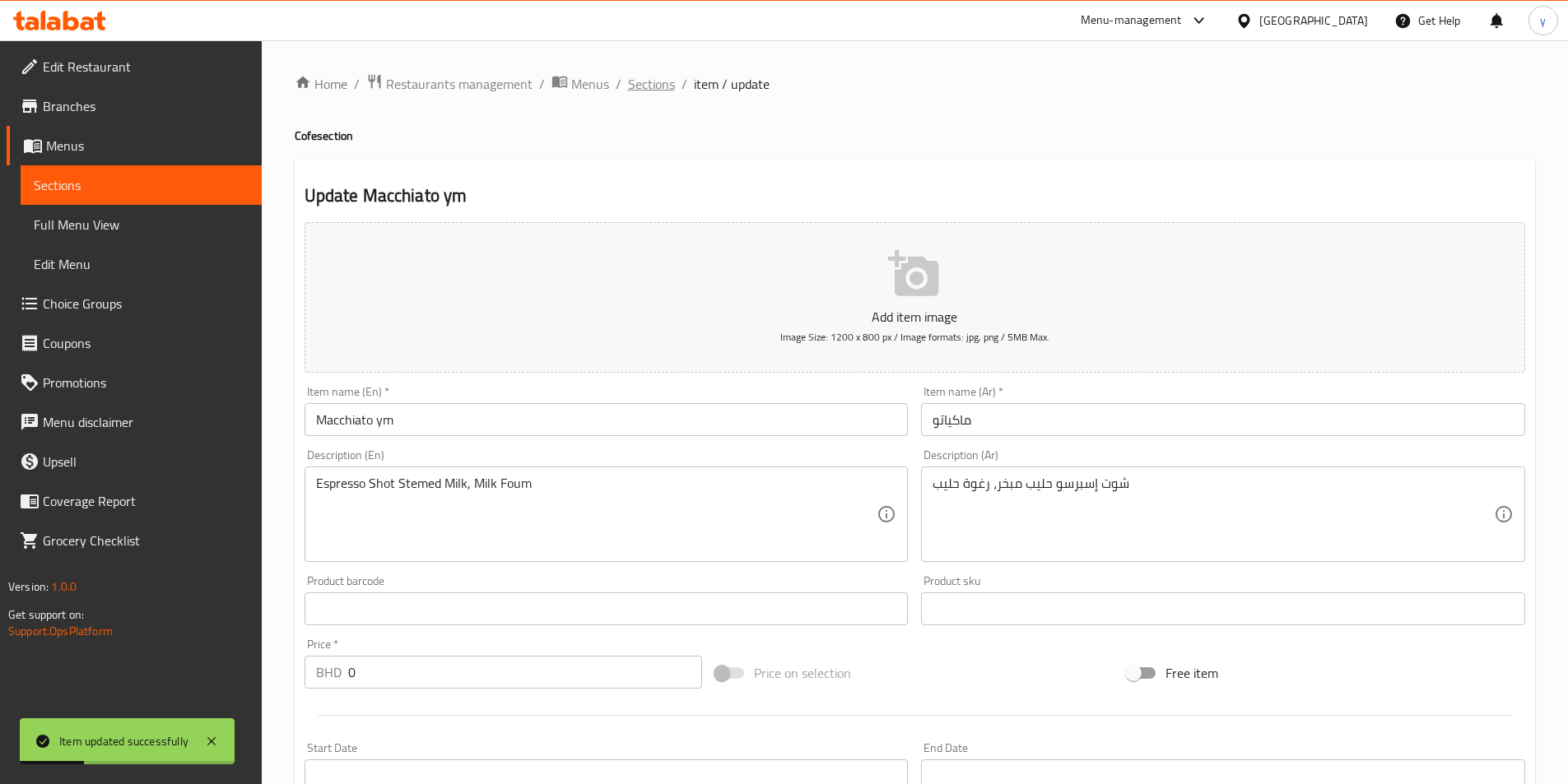
click at [656, 86] on span "Sections" at bounding box center [651, 84] width 47 height 20
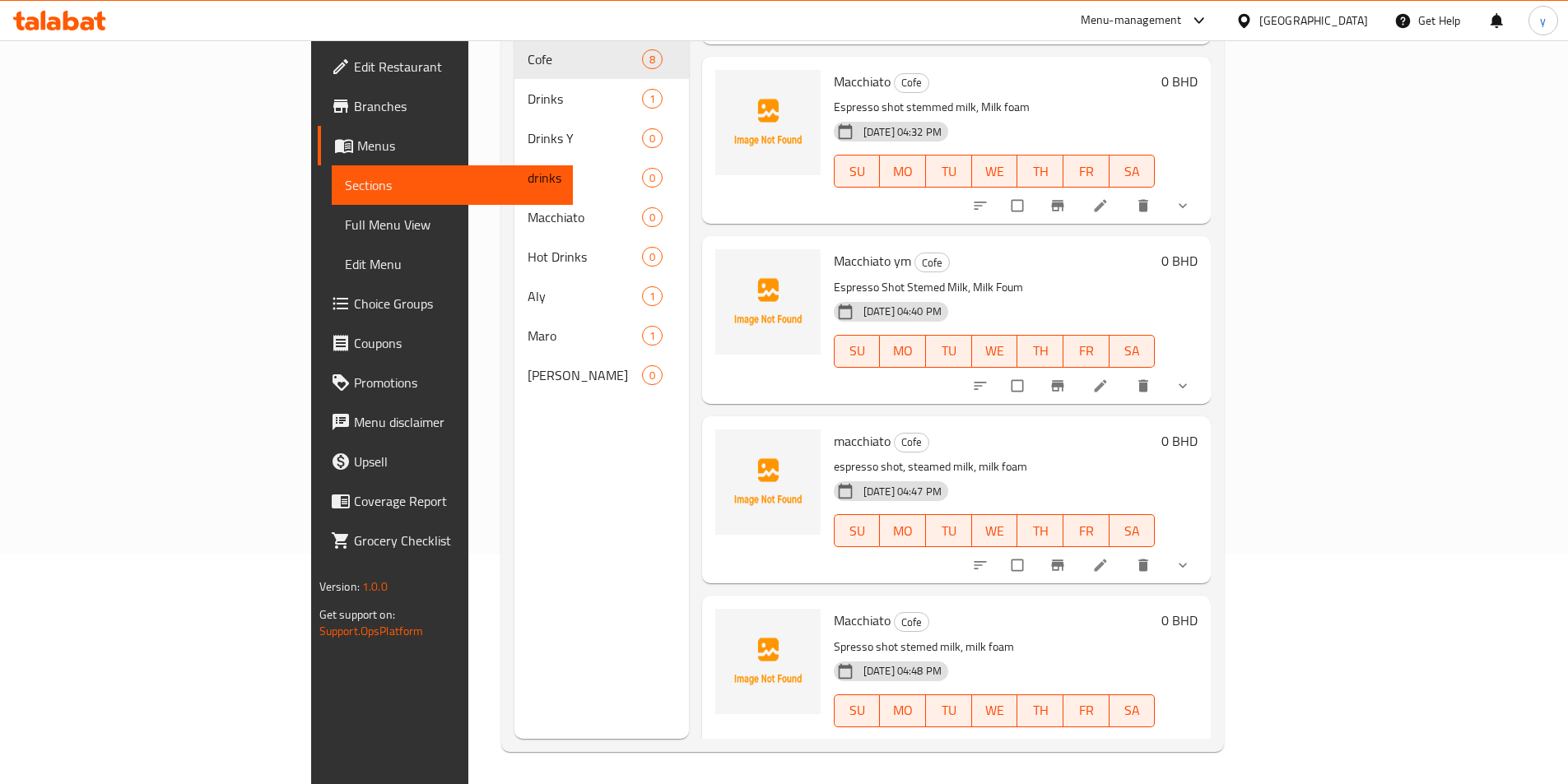
scroll to position [230, 0]
click at [1107, 379] on icon at bounding box center [1100, 384] width 13 height 13
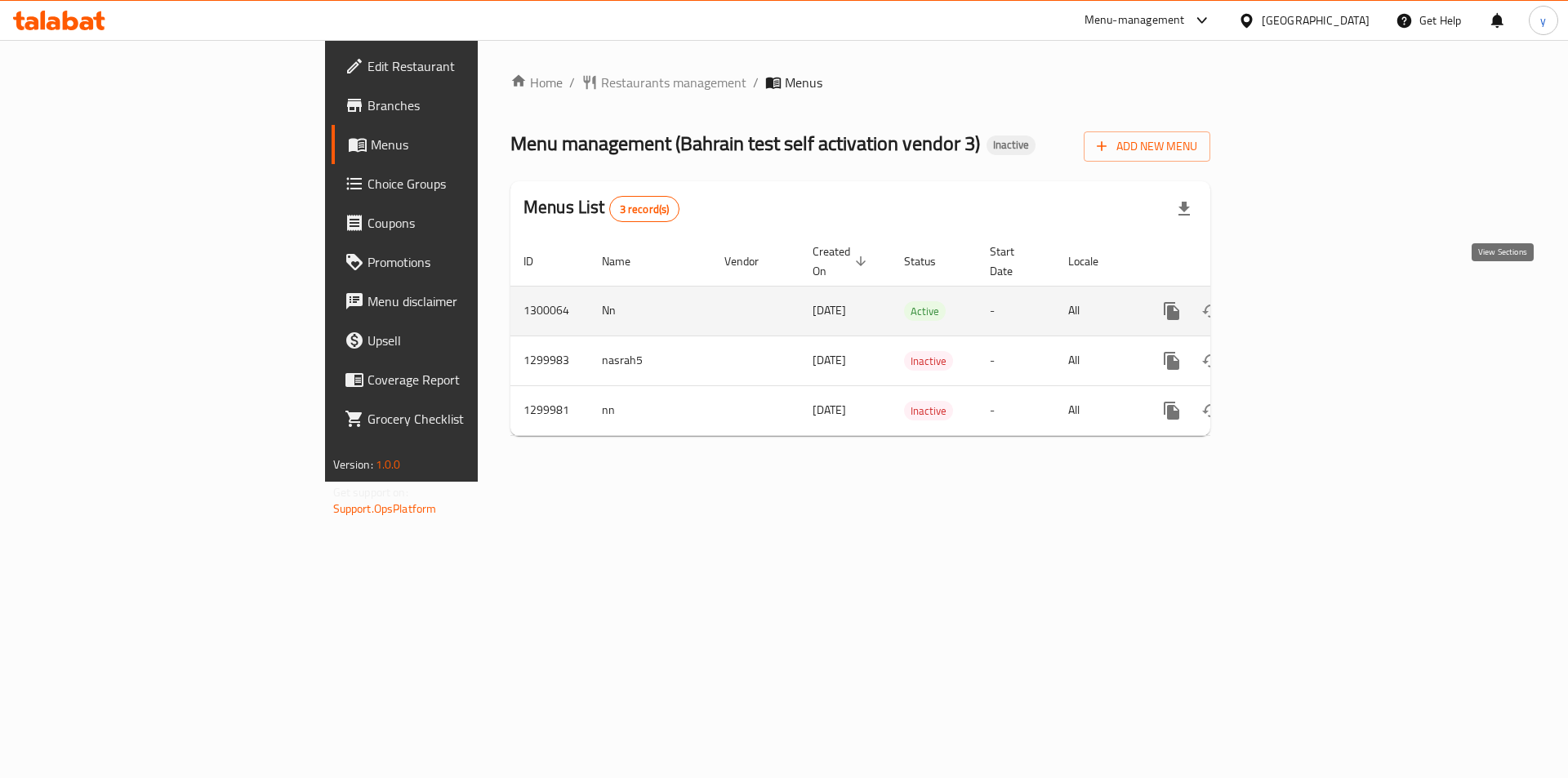
click at [1310, 291] on link "enhanced table" at bounding box center [1289, 310] width 39 height 39
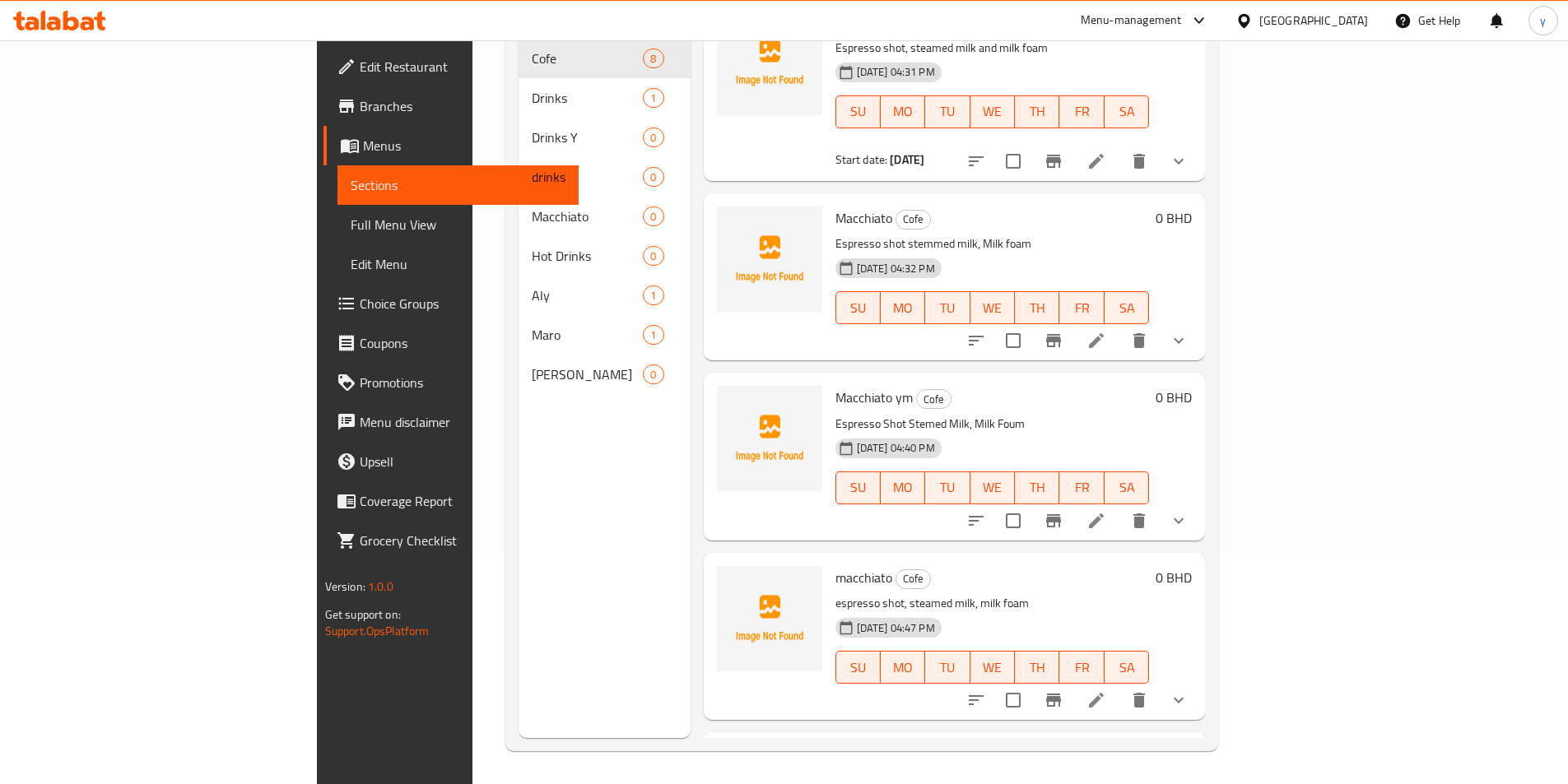
scroll to position [576, 0]
click at [350, 229] on span "Full Menu View" at bounding box center [458, 225] width 215 height 20
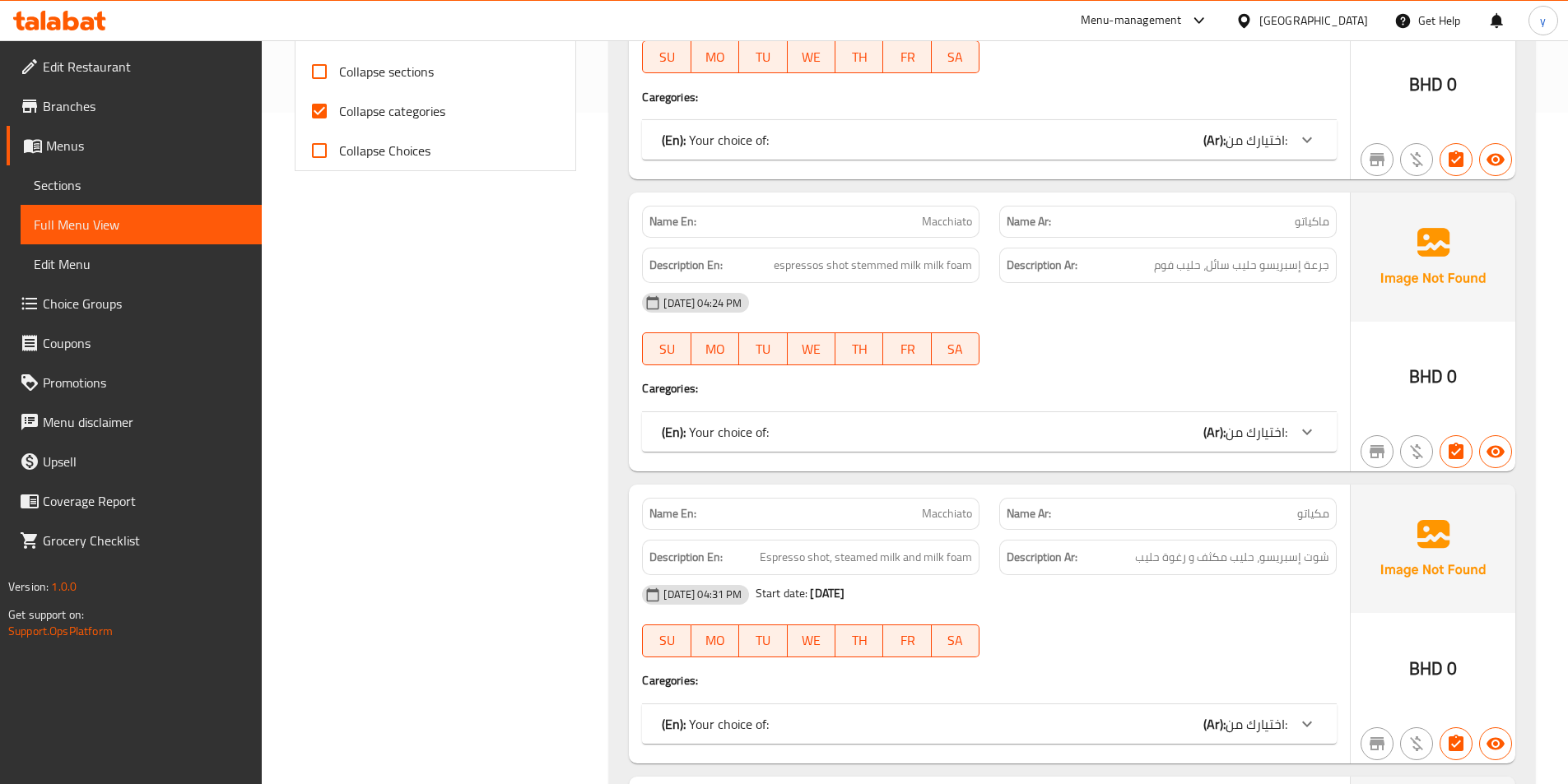
scroll to position [642, 0]
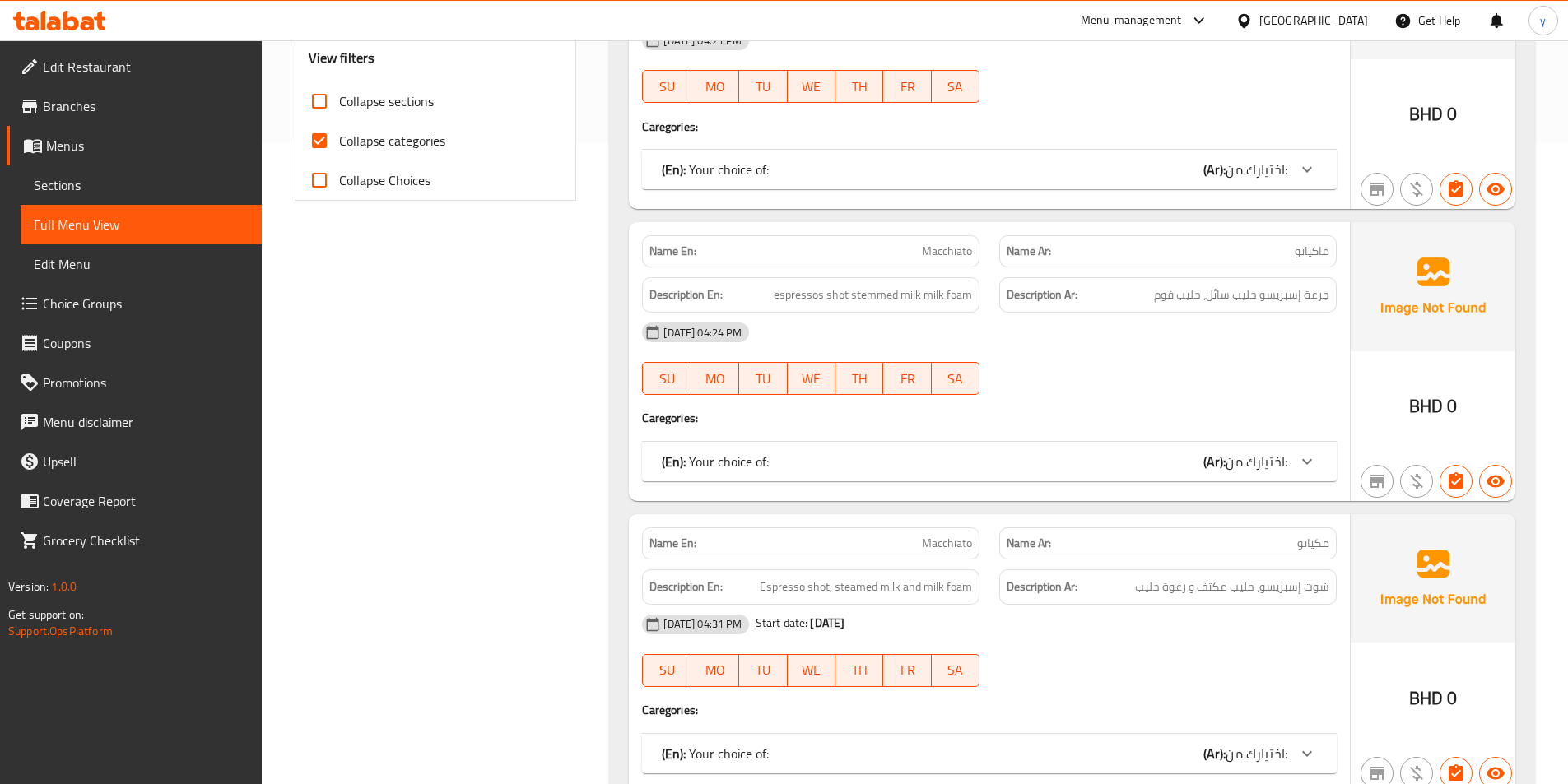
click at [389, 148] on span "Collapse categories" at bounding box center [392, 141] width 106 height 20
click at [339, 148] on input "Collapse categories" at bounding box center [319, 140] width 39 height 39
checkbox input "false"
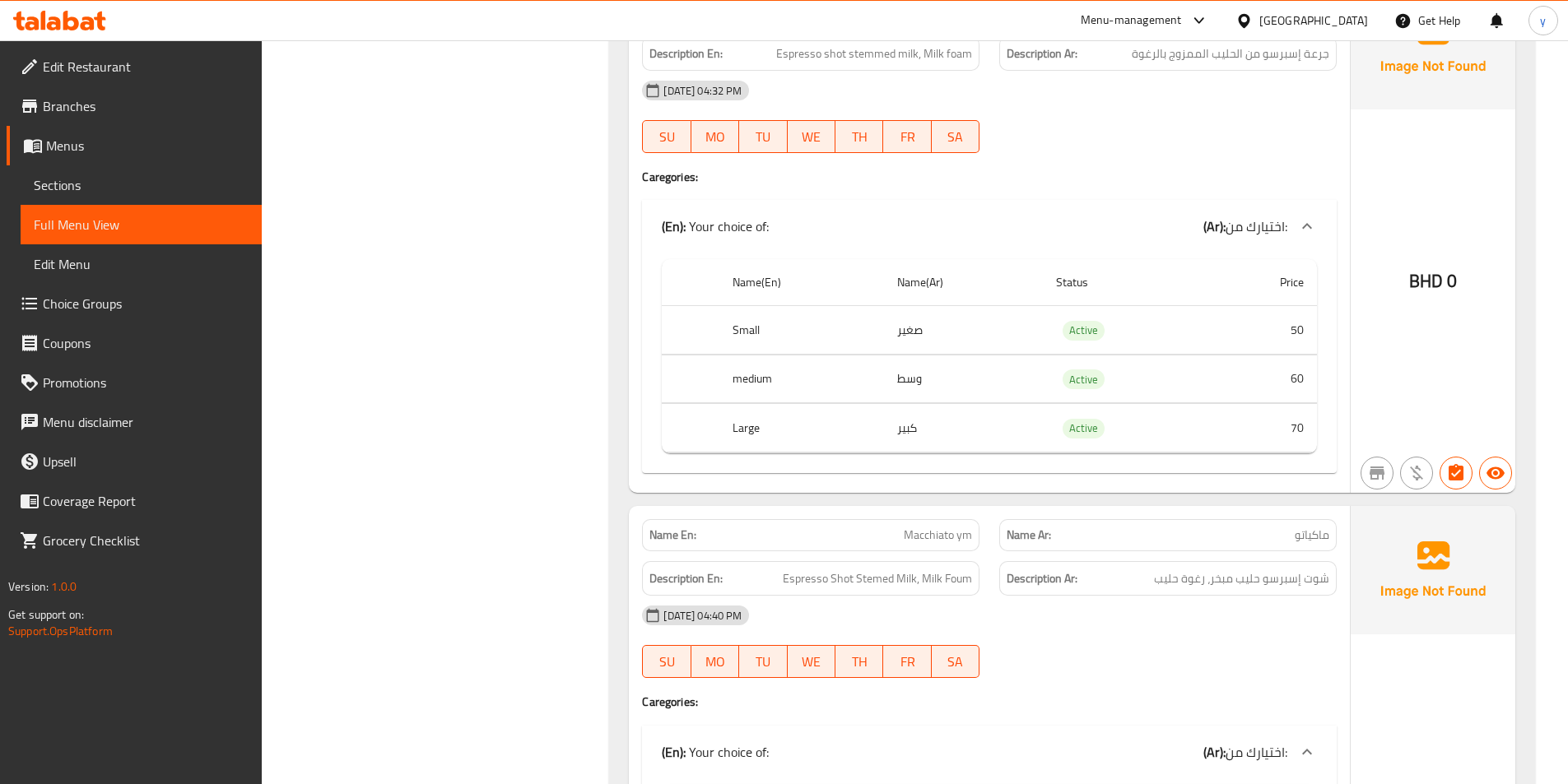
scroll to position [3852, 0]
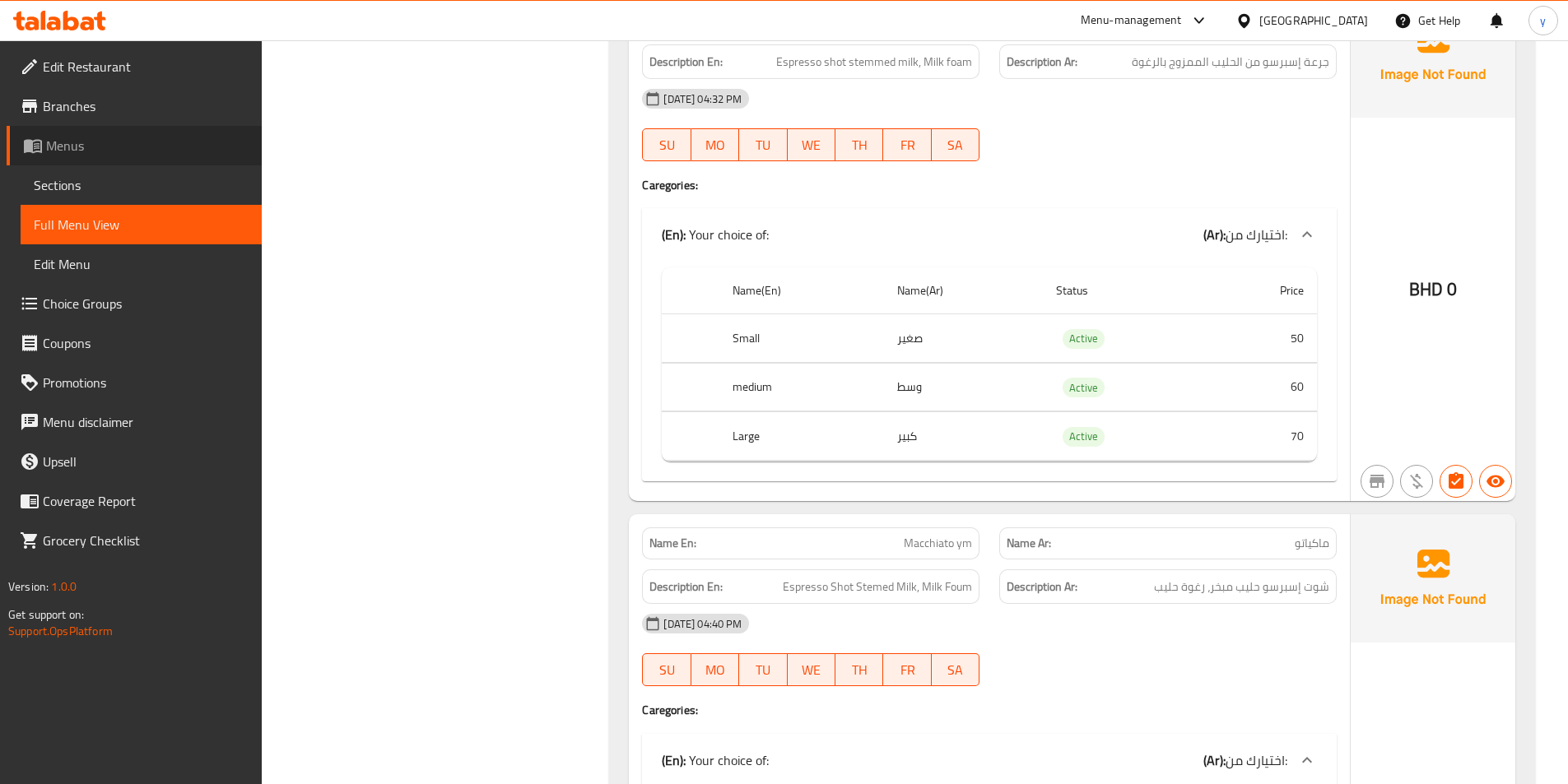
click at [118, 143] on span "Menus" at bounding box center [147, 146] width 203 height 20
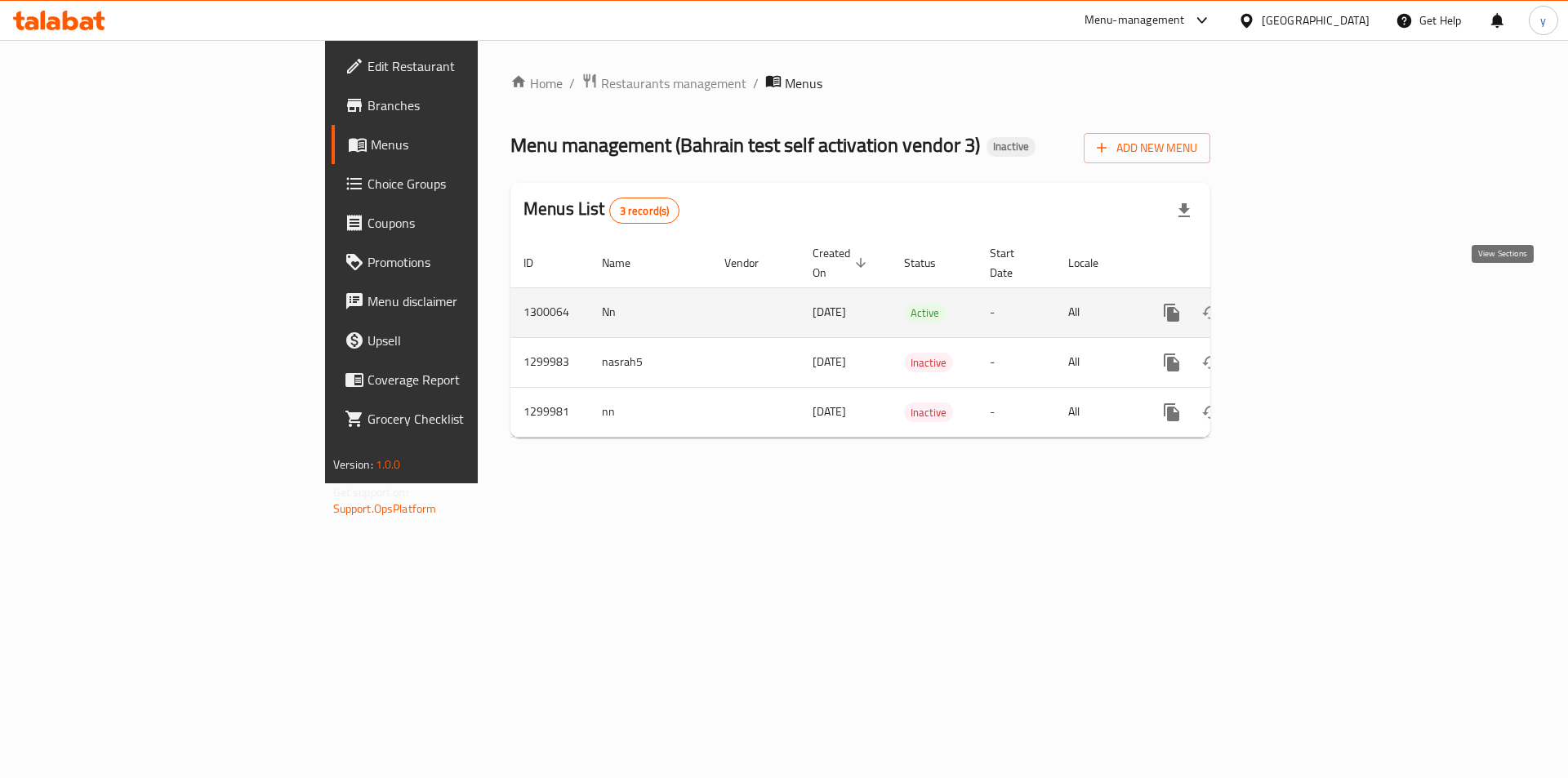
click at [1310, 293] on link "enhanced table" at bounding box center [1289, 312] width 39 height 39
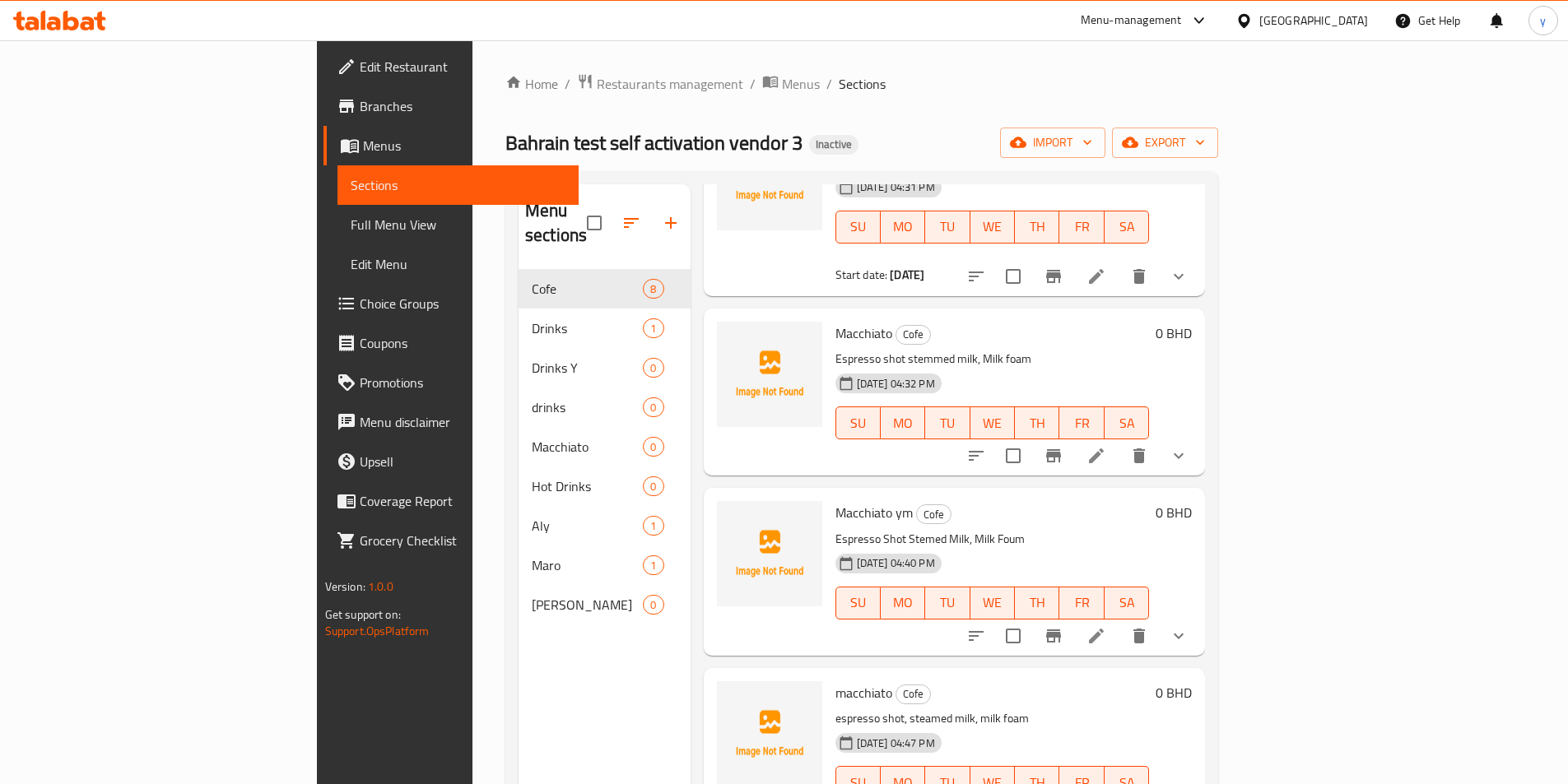
scroll to position [711, 0]
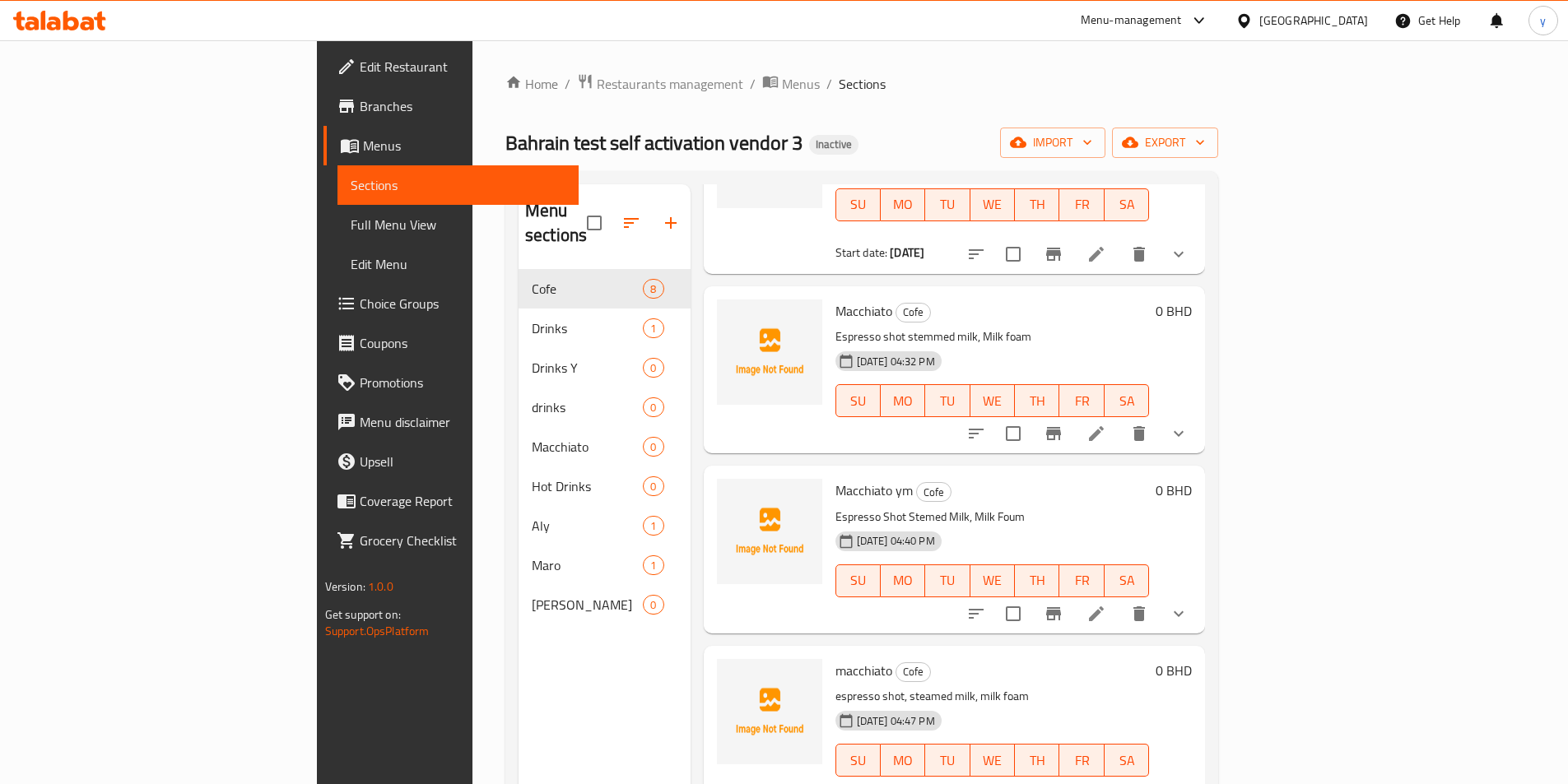
click at [1106, 604] on icon at bounding box center [1096, 614] width 20 height 20
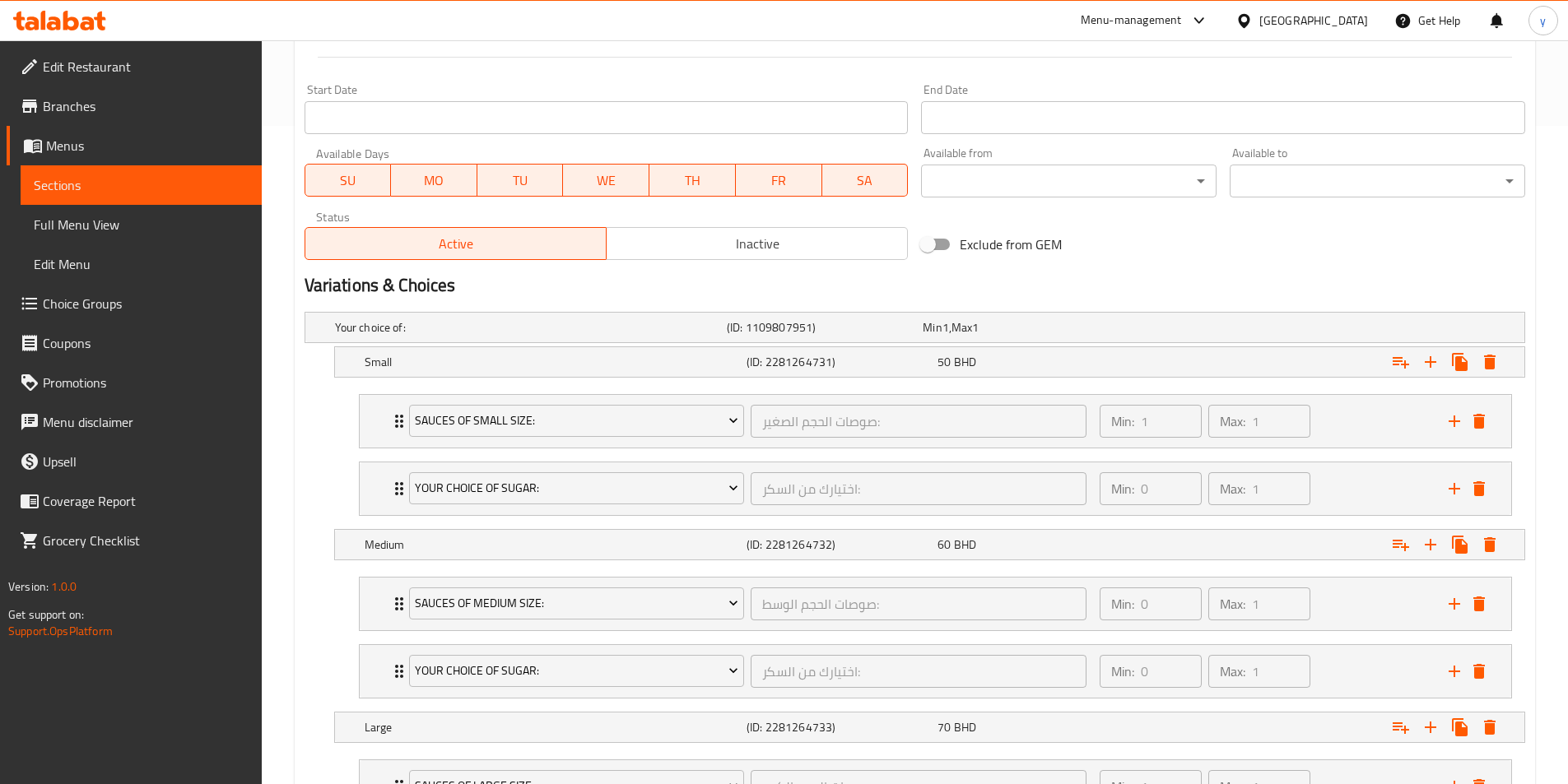
scroll to position [823, 0]
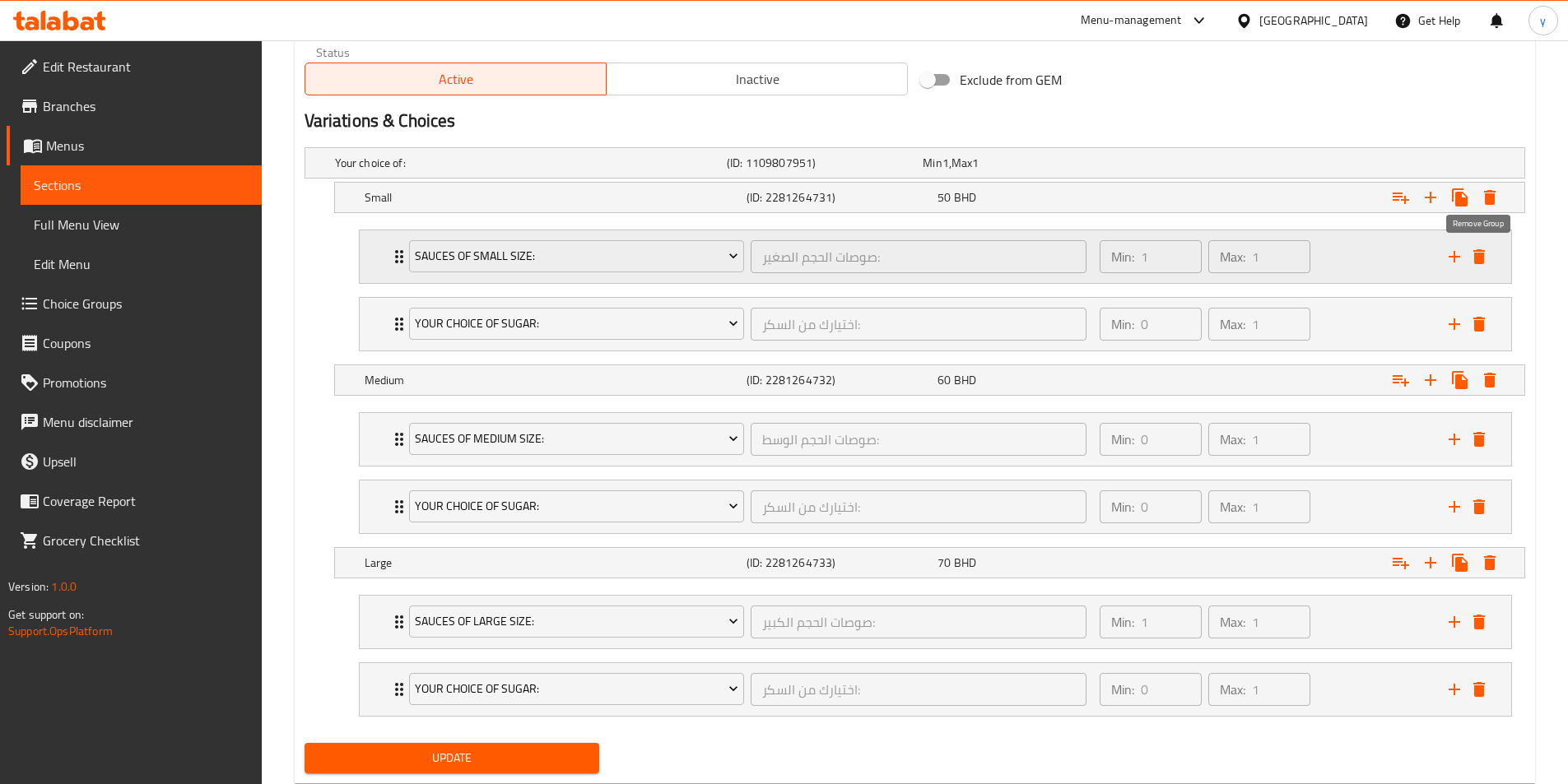
click at [1484, 257] on icon "delete" at bounding box center [1479, 257] width 12 height 15
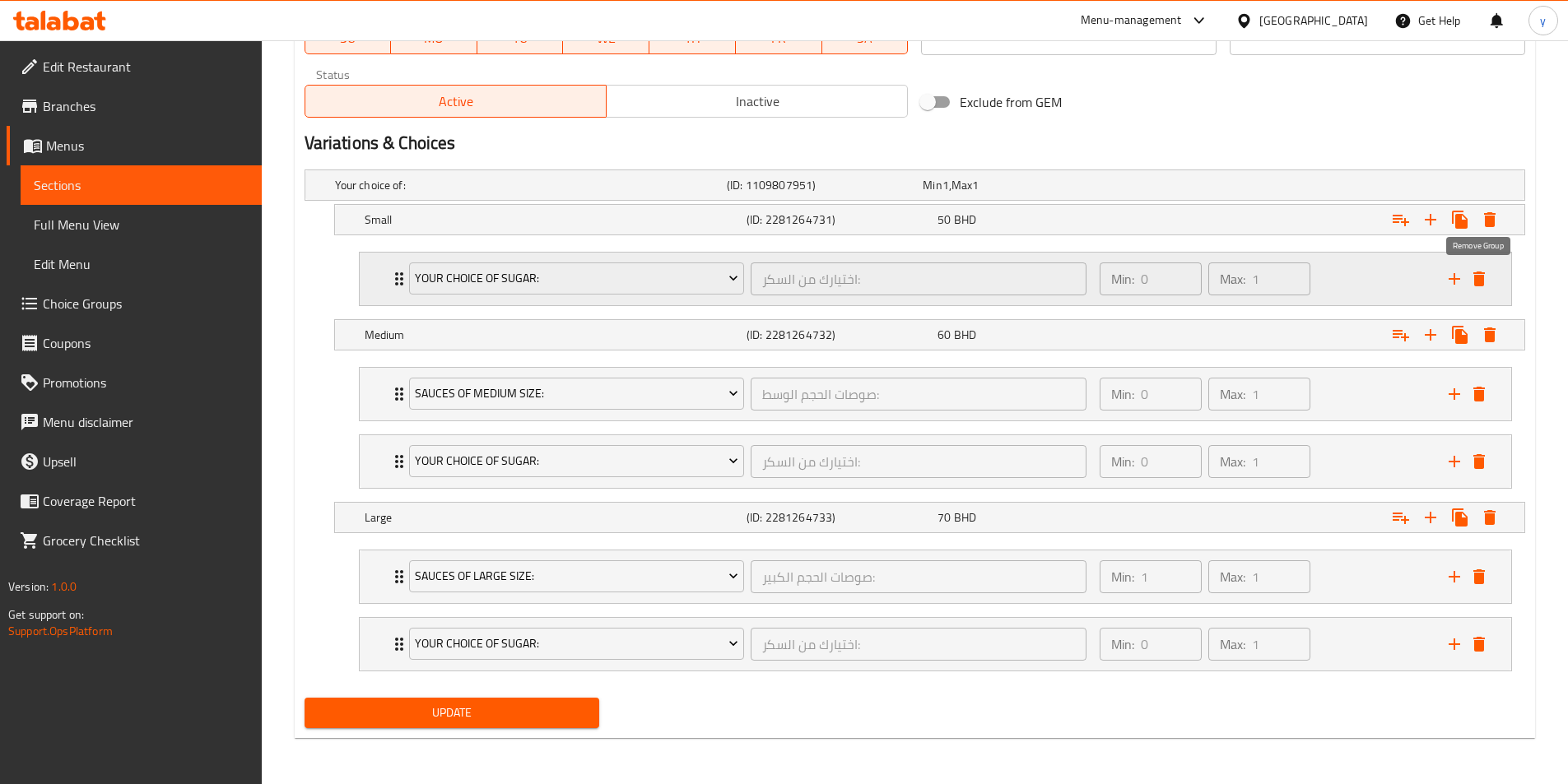
click at [1474, 282] on icon "delete" at bounding box center [1479, 279] width 12 height 15
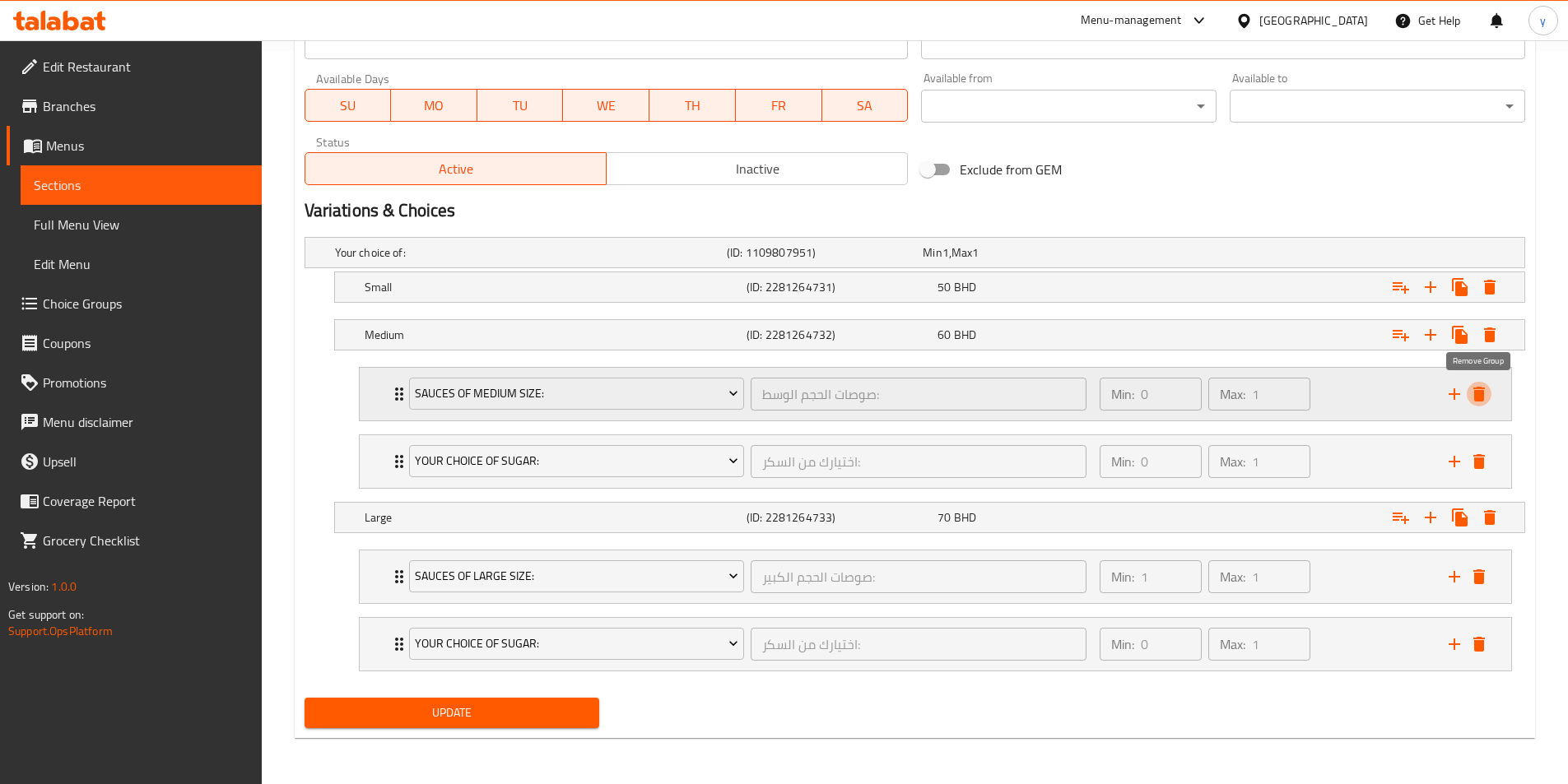
click at [1485, 397] on icon "delete" at bounding box center [1479, 395] width 20 height 20
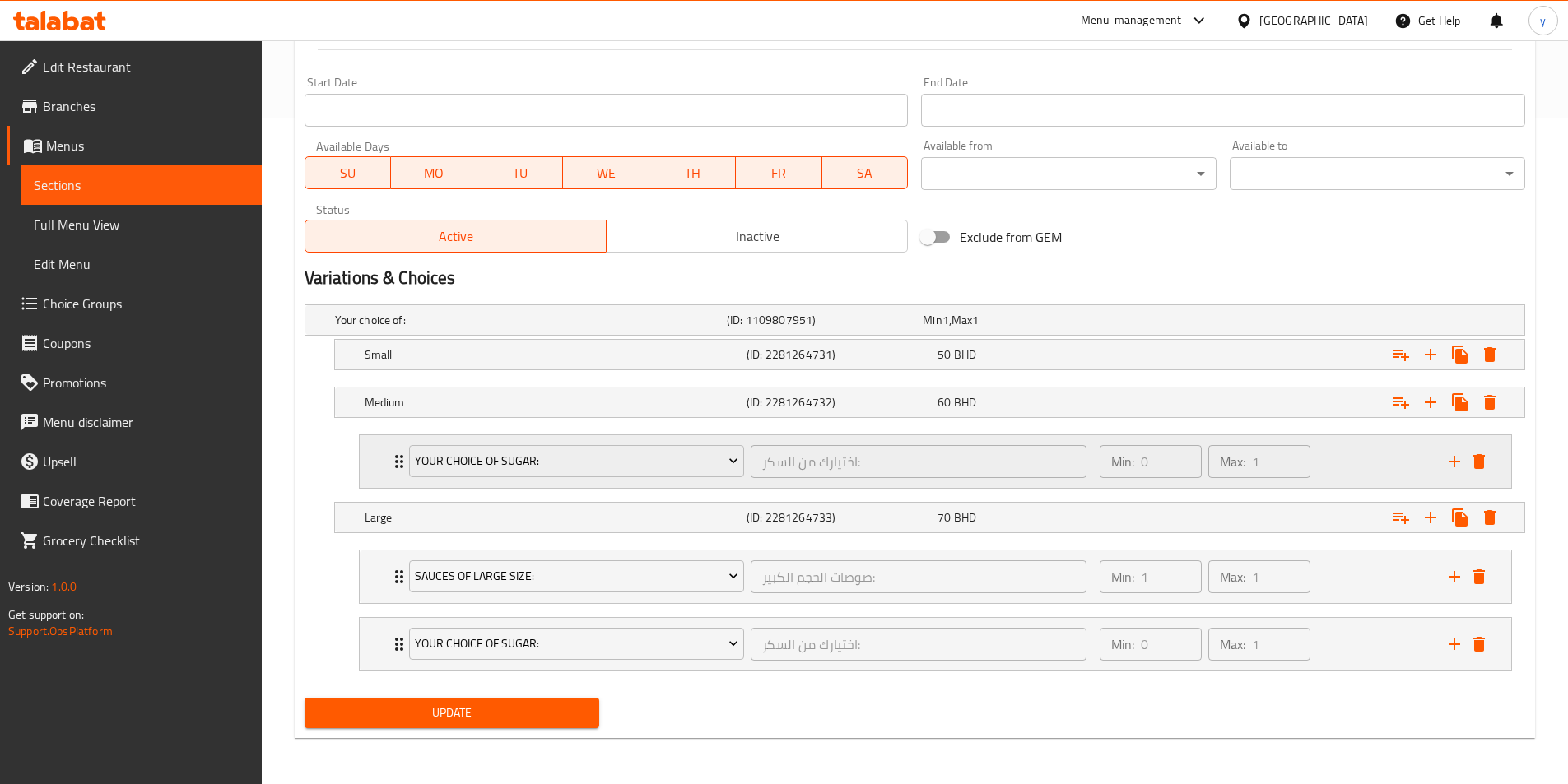
click at [1476, 485] on div "Your choice of sugar: اختيارك من السكر: ​ Min: 0 ​ Max: 1 ​" at bounding box center [940, 461] width 1102 height 53
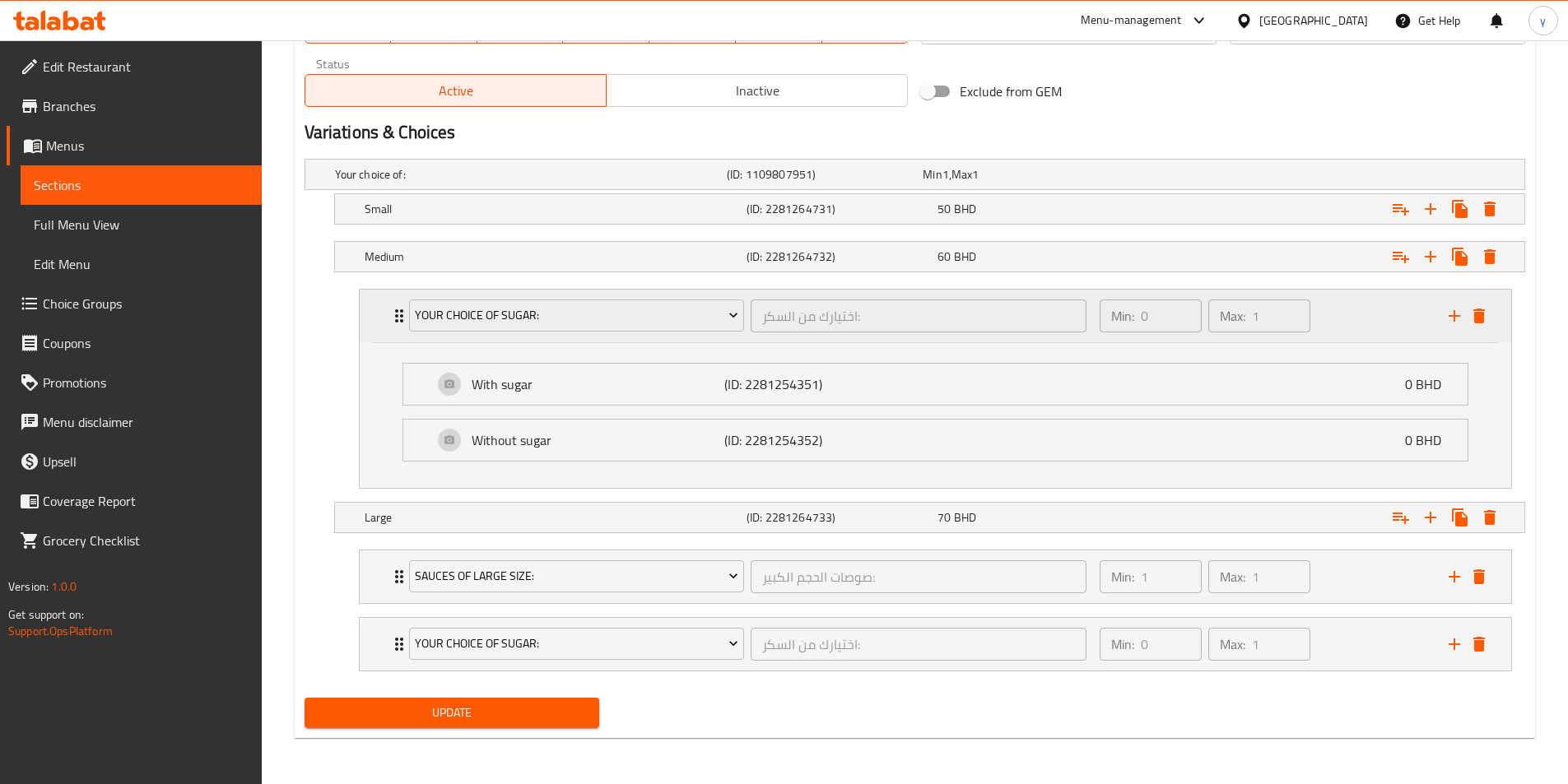
click at [1480, 331] on div "Your choice of sugar: اختيارك من السكر: ​ Min: 0 ​ Max: 1 ​" at bounding box center [940, 315] width 1102 height 53
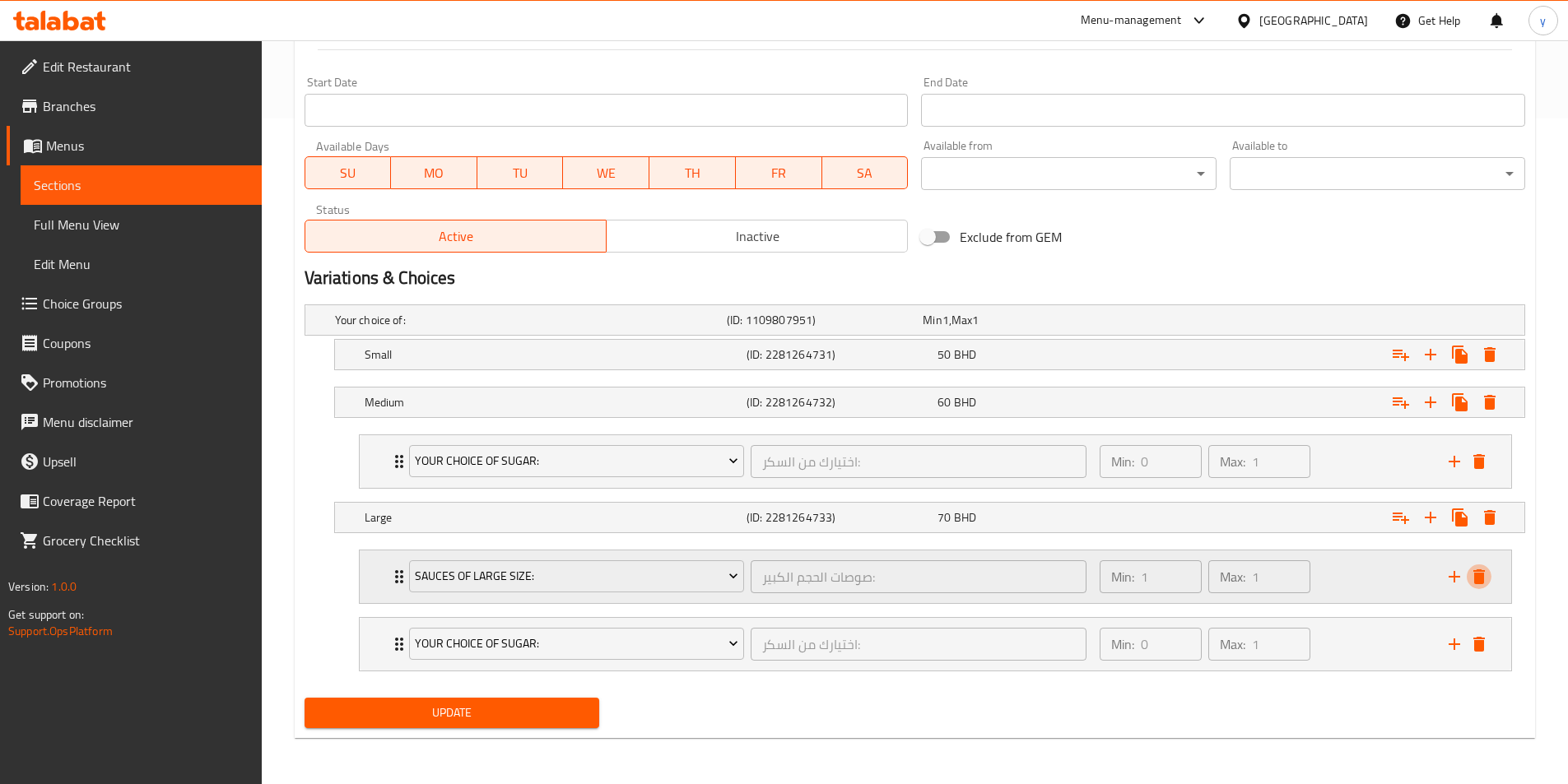
click at [1483, 572] on icon "delete" at bounding box center [1479, 577] width 20 height 20
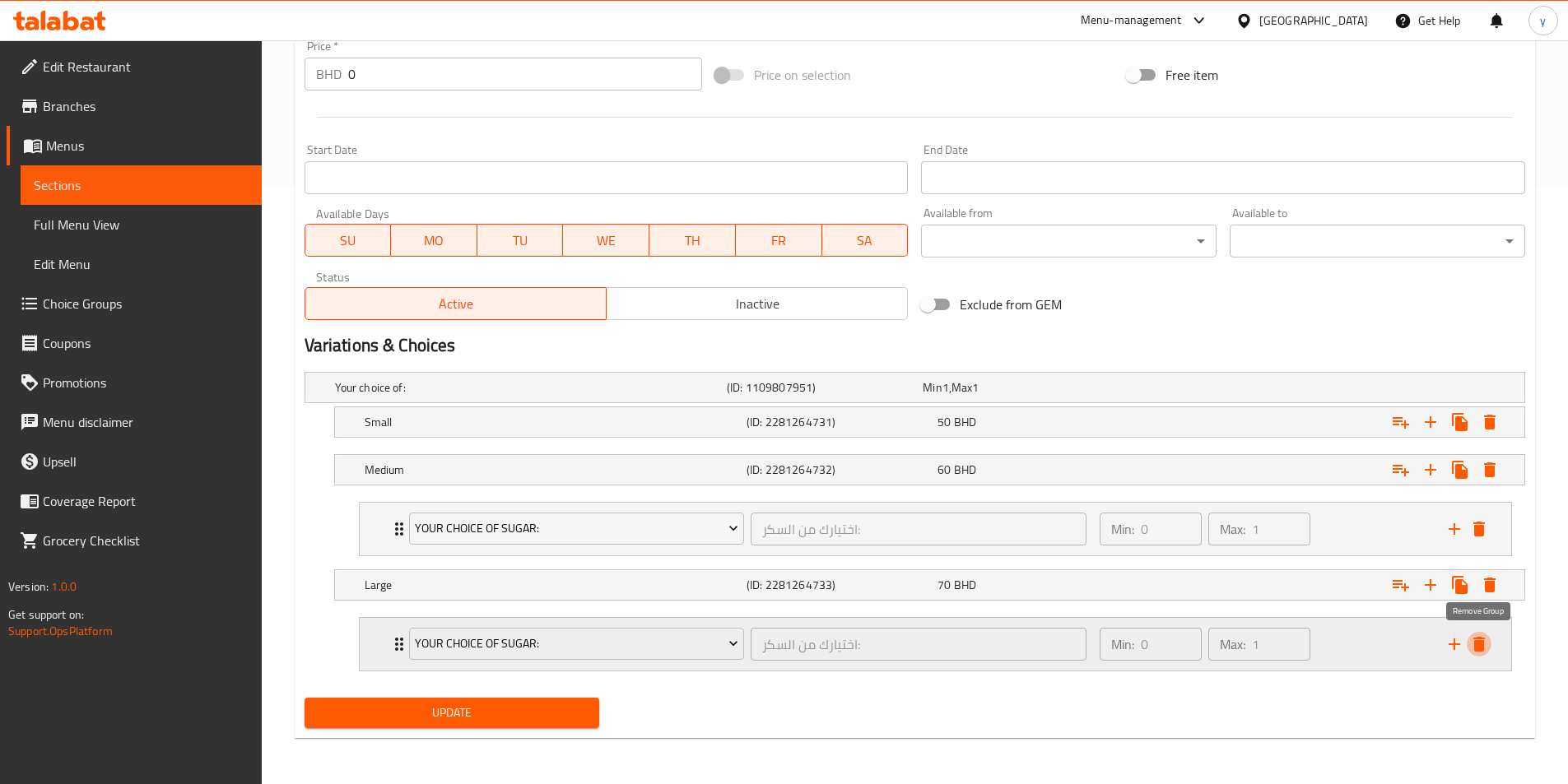
click at [1484, 638] on icon "delete" at bounding box center [1479, 645] width 12 height 15
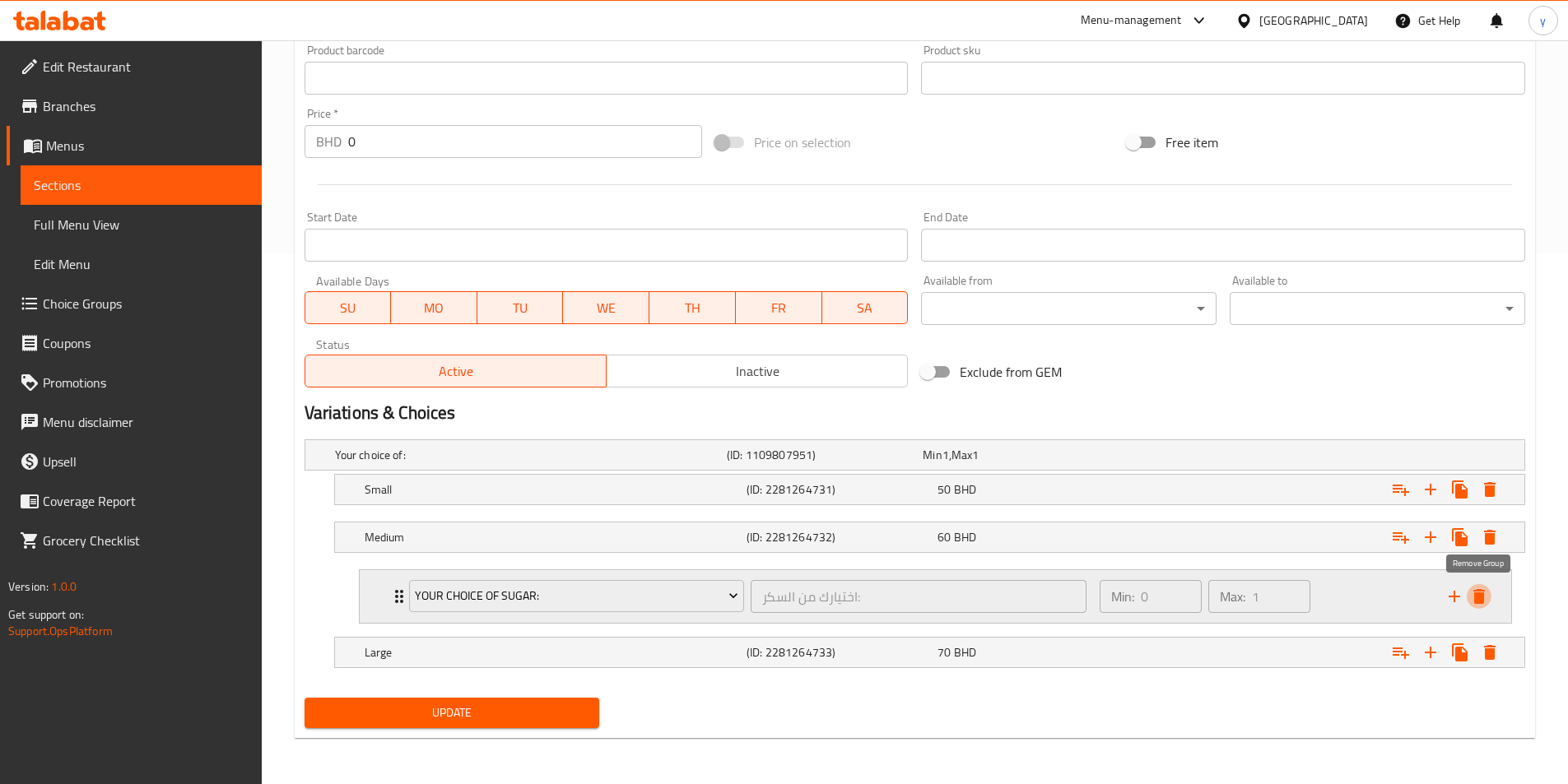
click at [1472, 597] on icon "delete" at bounding box center [1479, 596] width 20 height 20
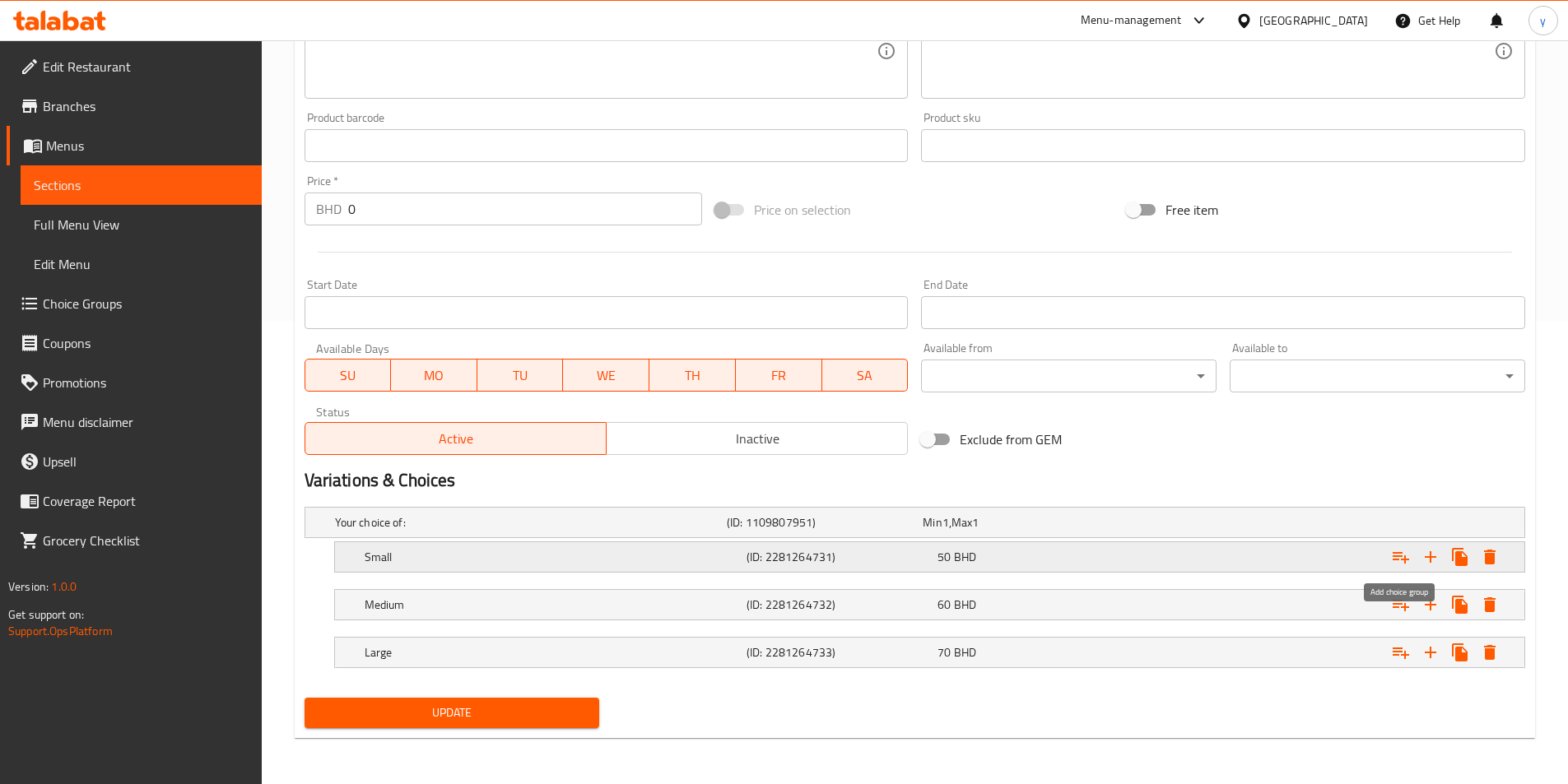
click at [1396, 557] on icon "Expand" at bounding box center [1400, 557] width 20 height 20
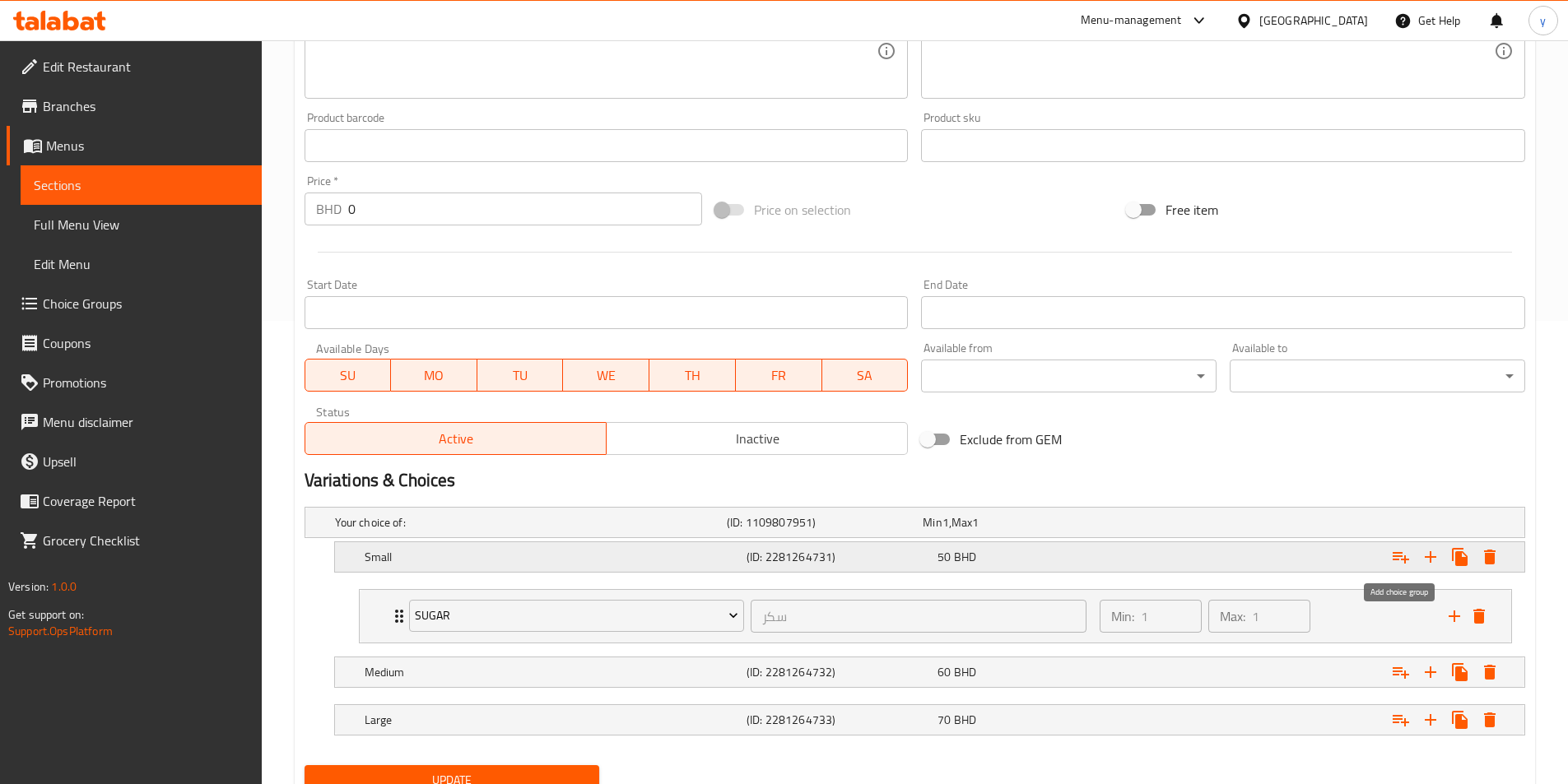
click at [1396, 557] on icon "Expand" at bounding box center [1400, 557] width 20 height 20
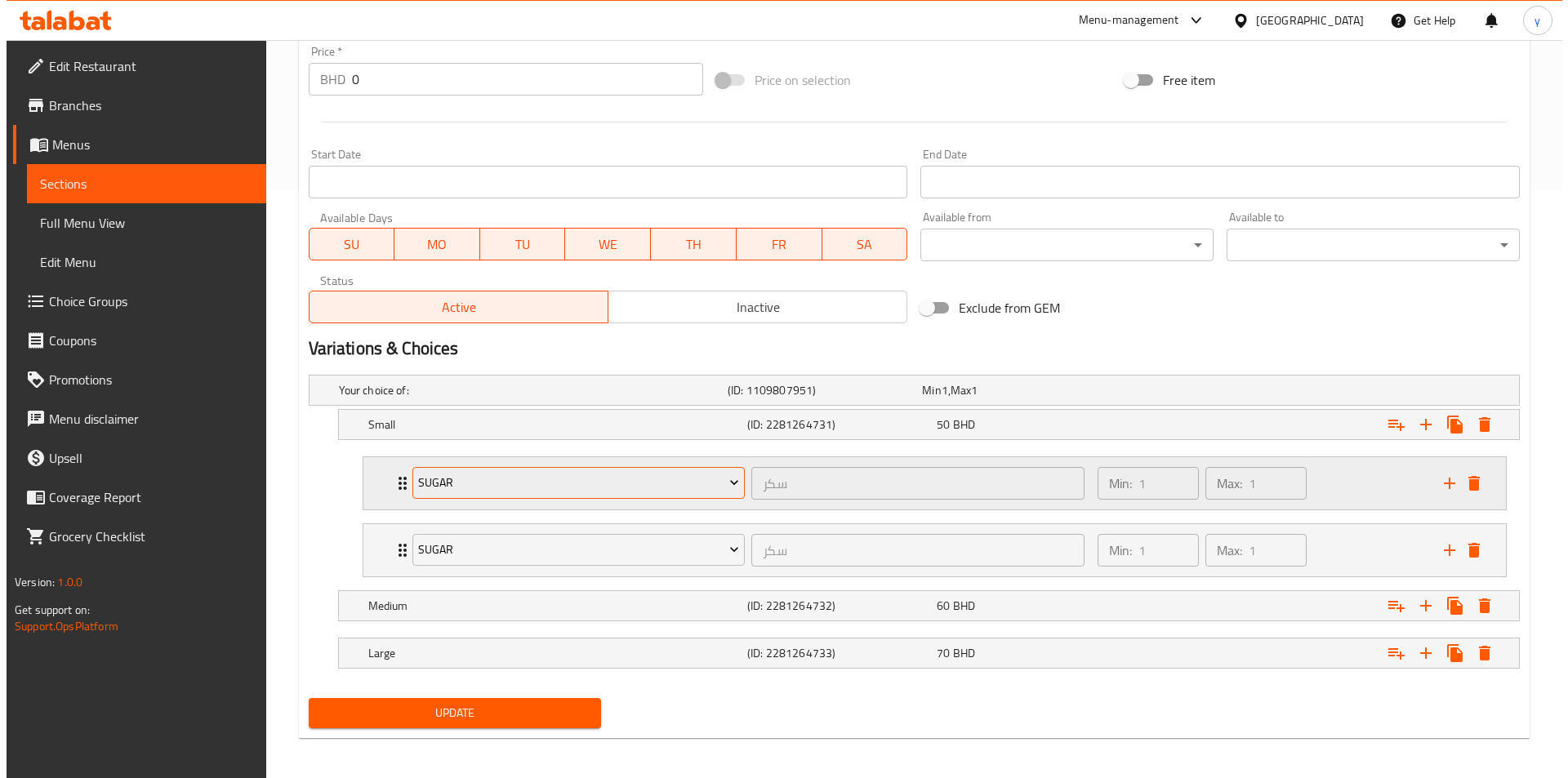
scroll to position [593, 0]
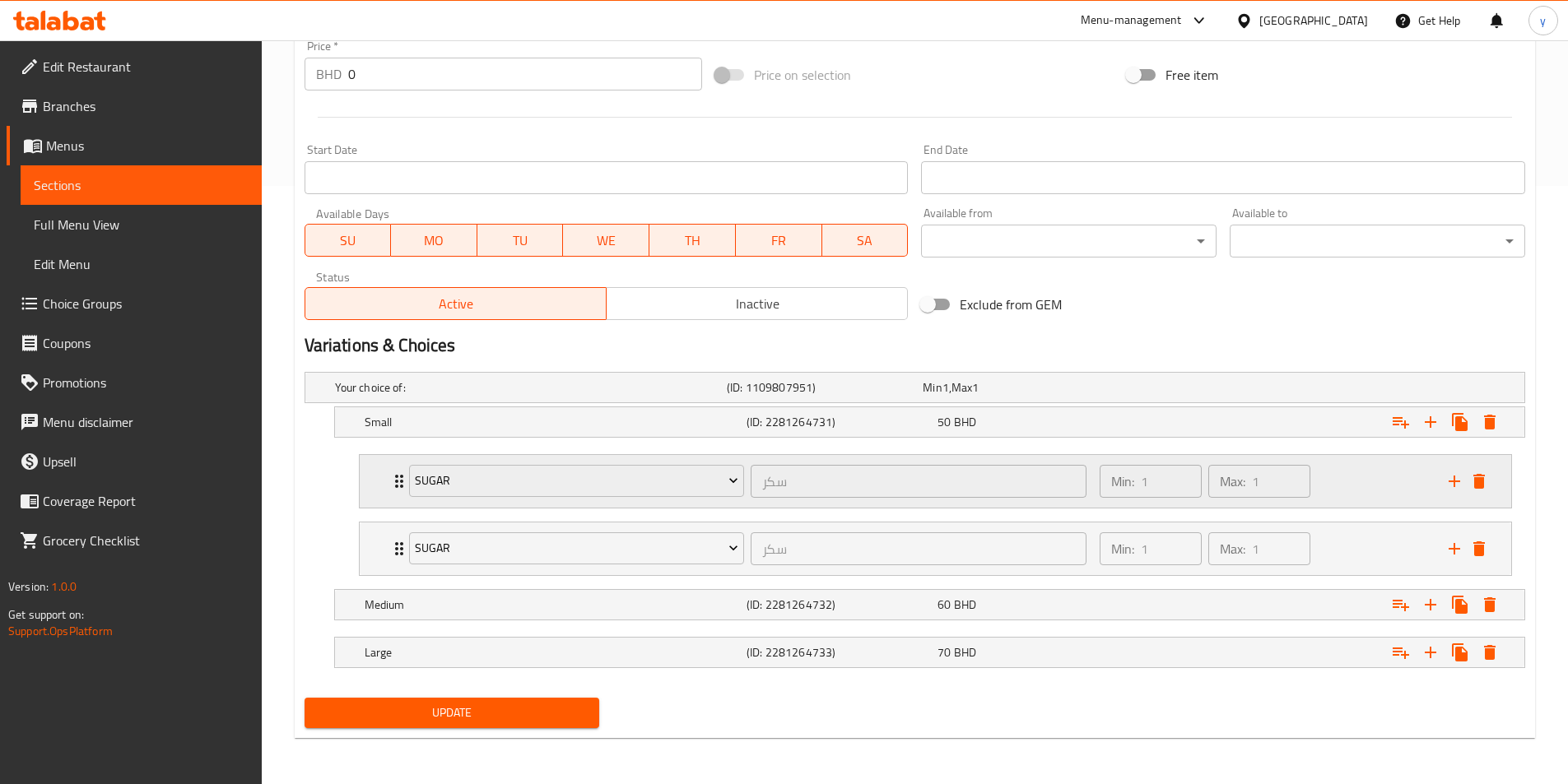
click at [400, 480] on div "sugar سكر ​" at bounding box center [748, 481] width 698 height 53
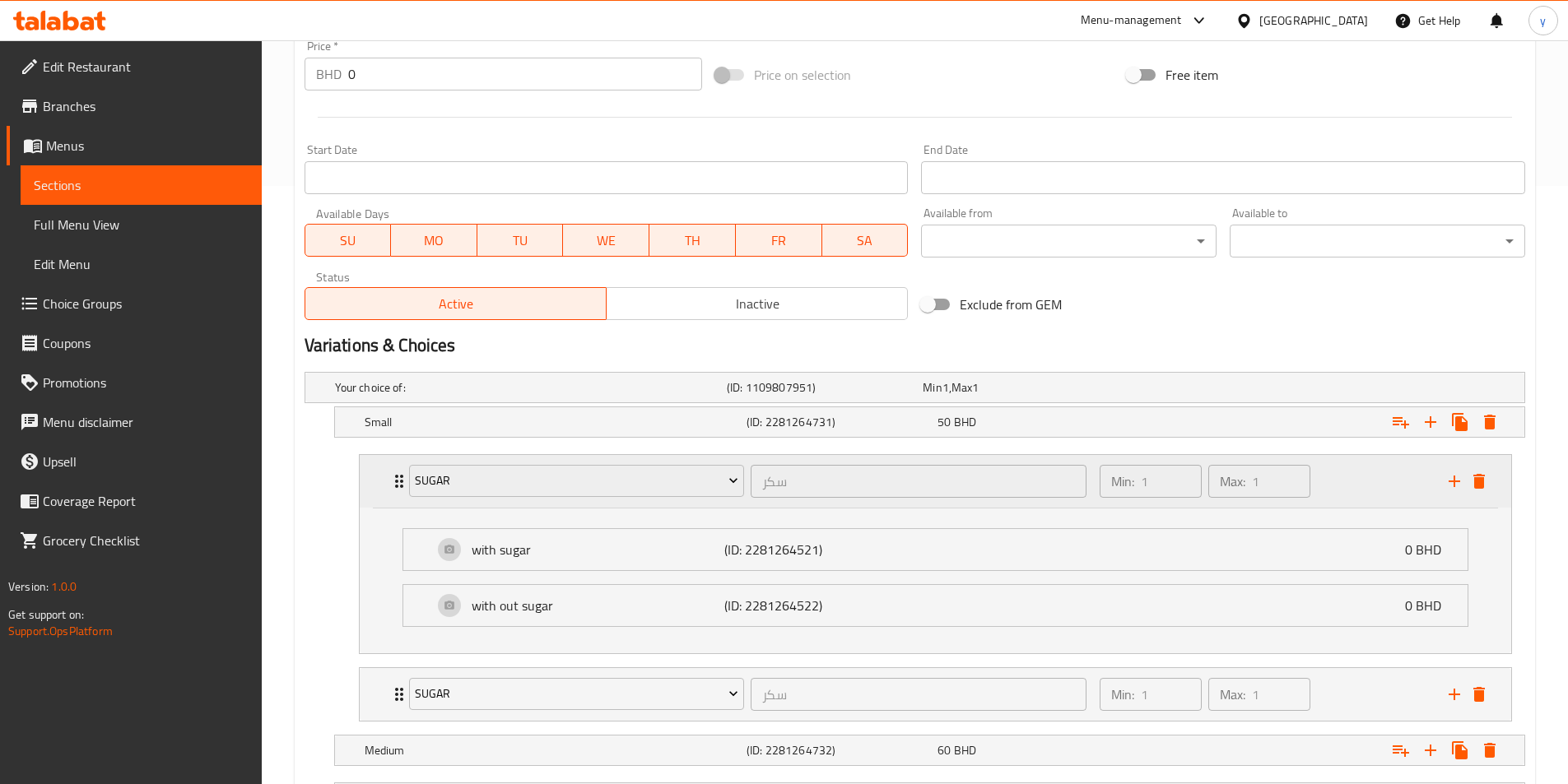
click at [400, 480] on div "sugar سكر ​" at bounding box center [748, 481] width 698 height 53
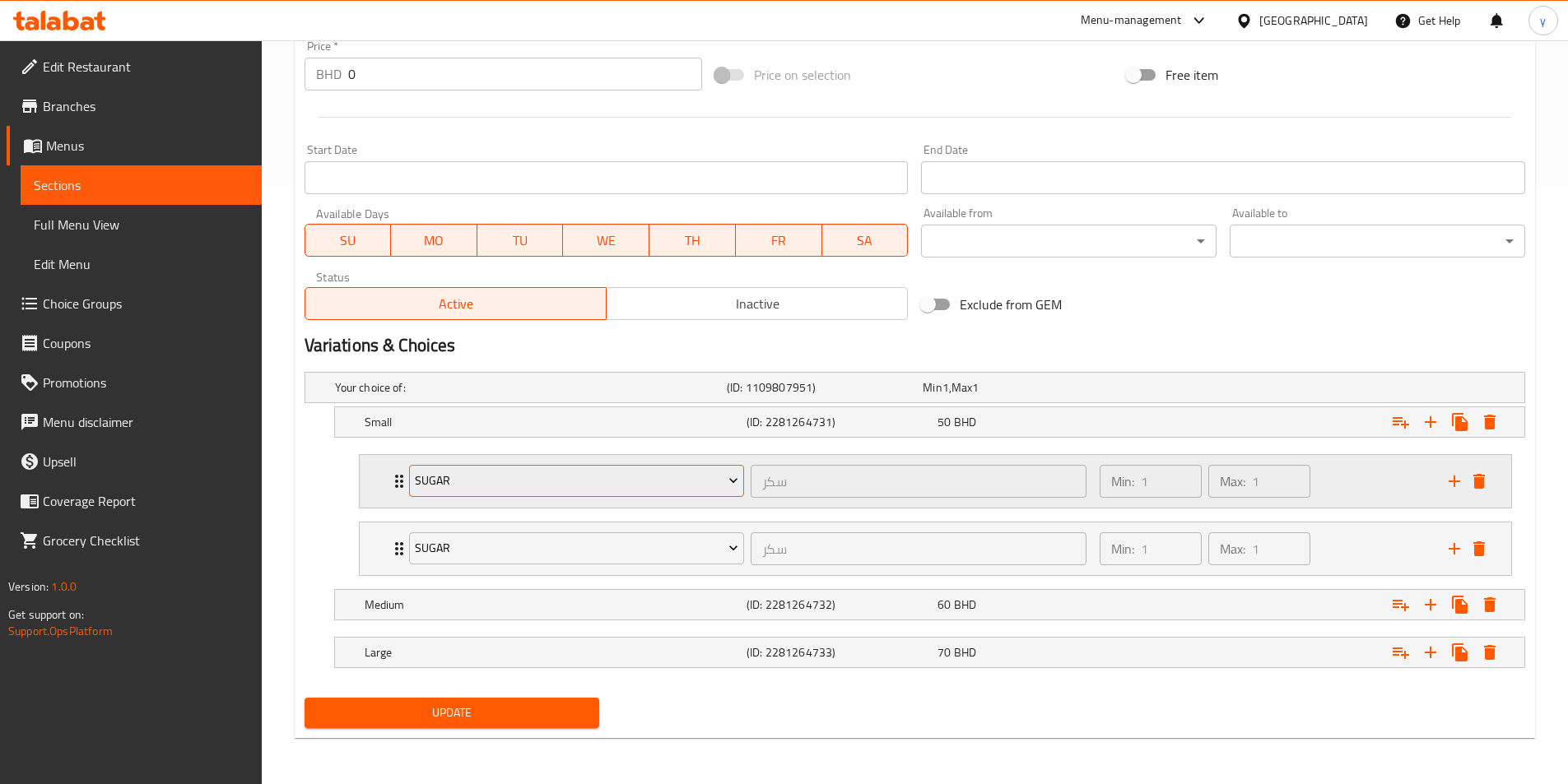
click at [637, 479] on span "sugar" at bounding box center [576, 480] width 324 height 21
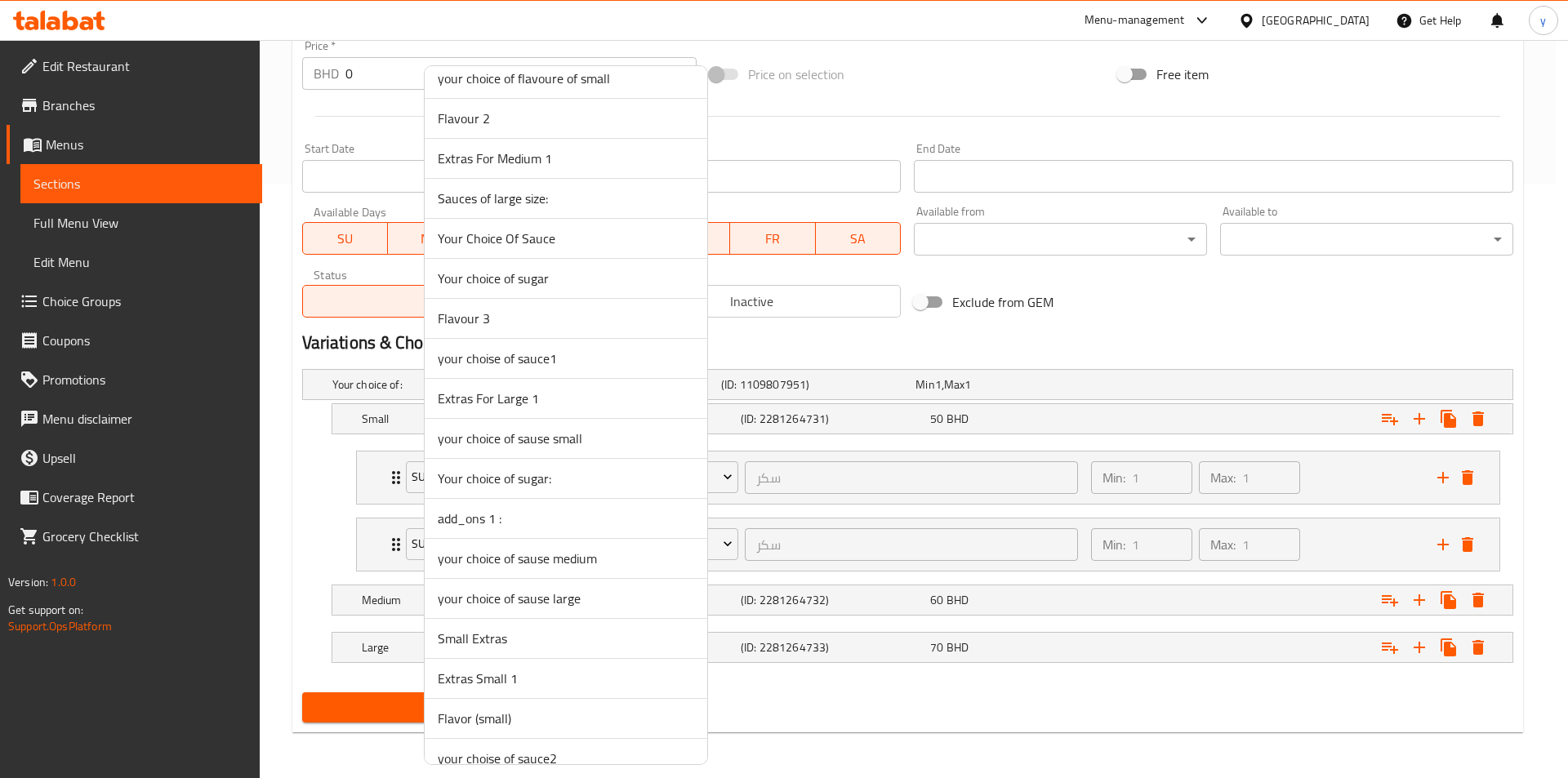
scroll to position [1638, 0]
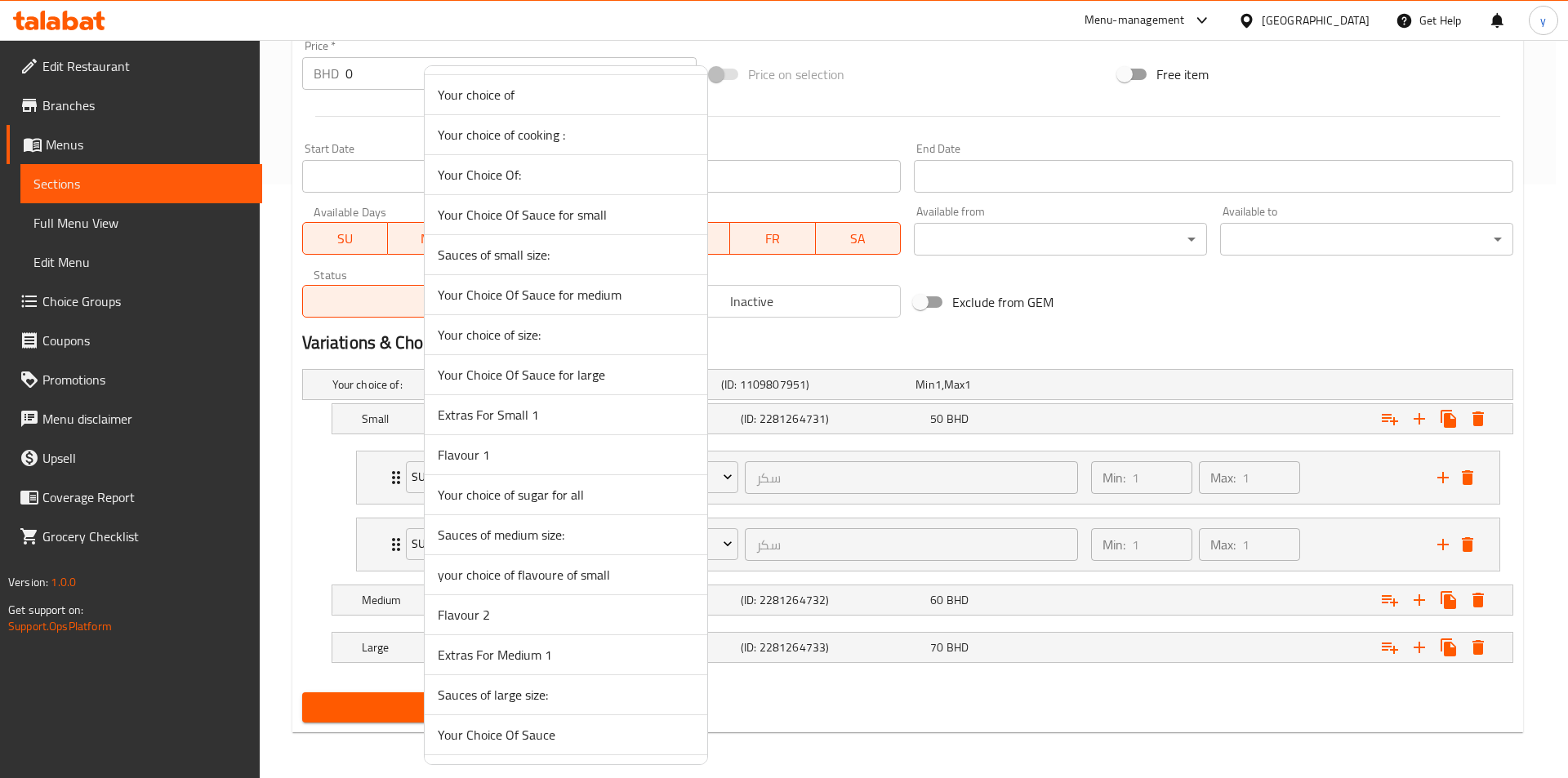
click at [490, 258] on span "Sauces of small size:" at bounding box center [566, 255] width 257 height 20
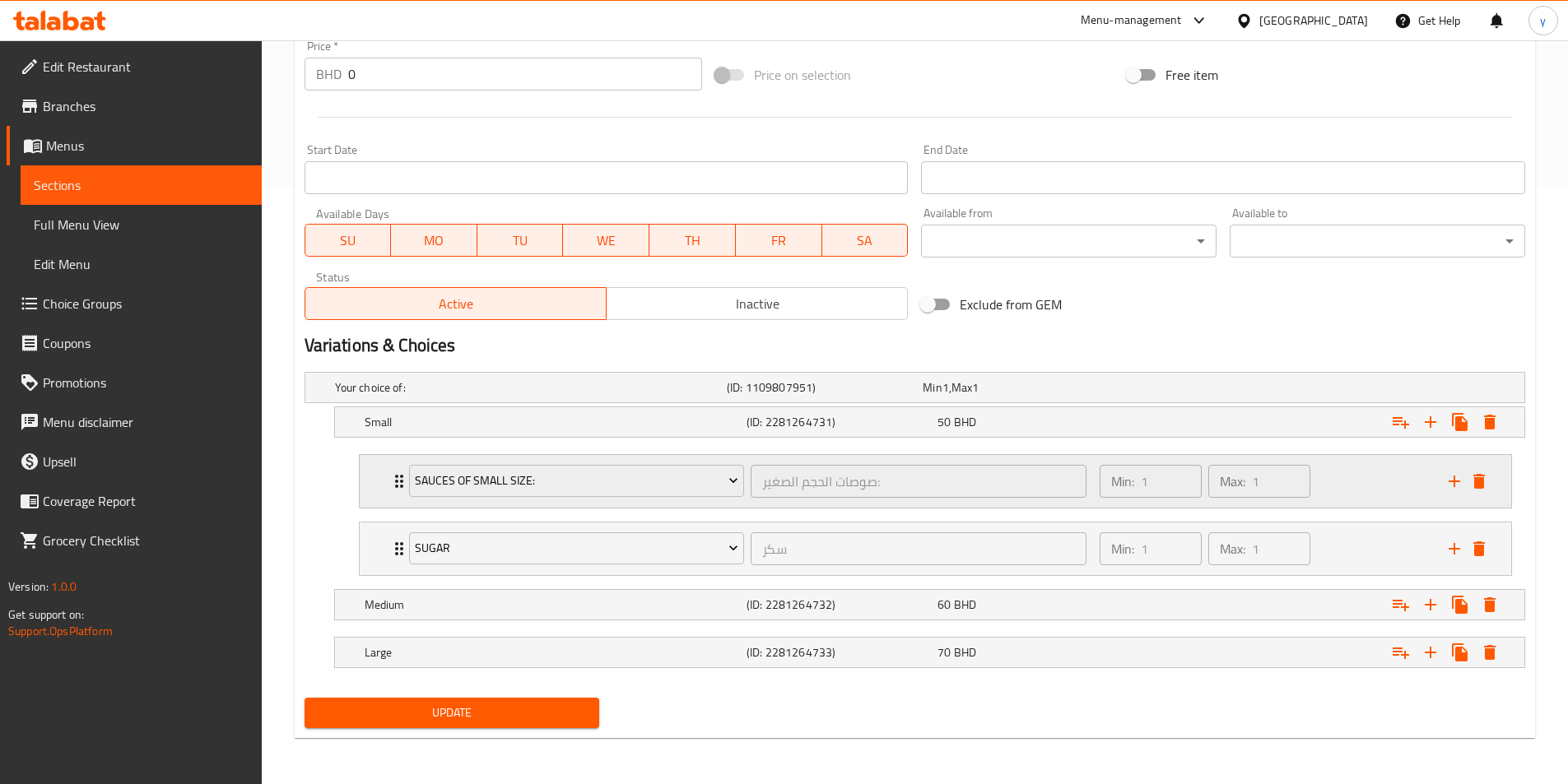
click at [393, 485] on icon "Expand" at bounding box center [400, 481] width 20 height 20
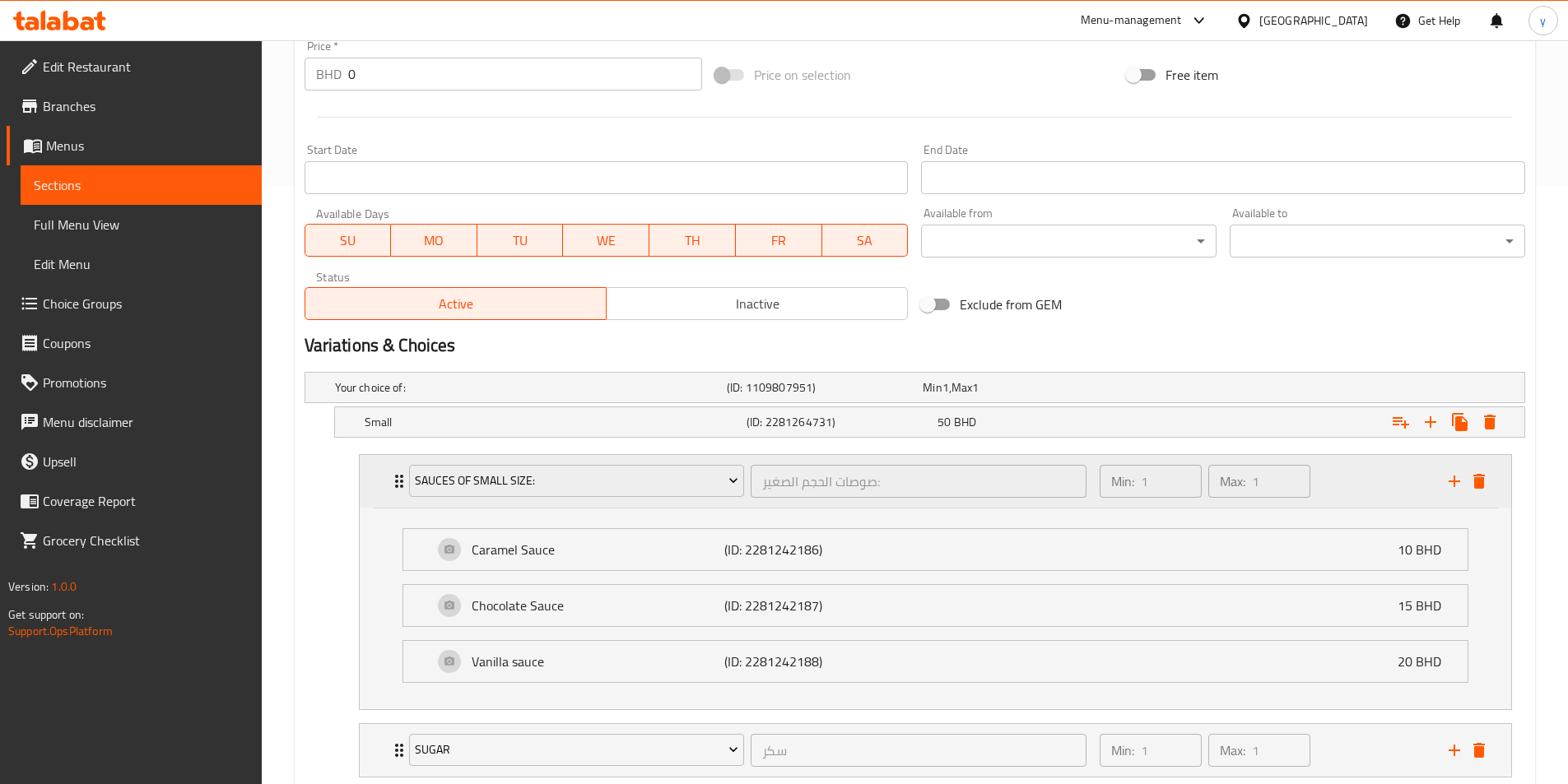
click at [393, 485] on icon "Expand" at bounding box center [400, 481] width 20 height 20
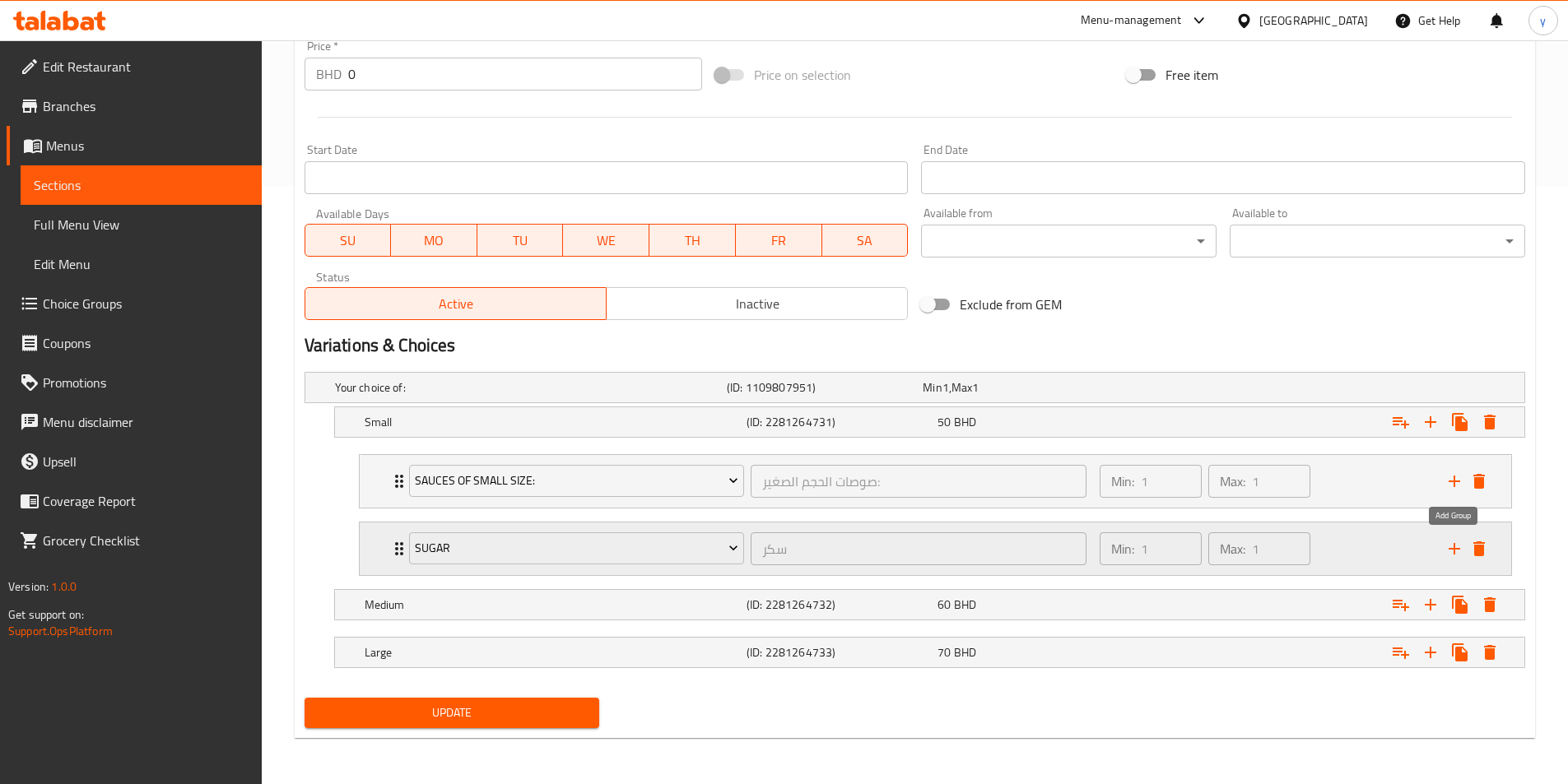
click at [1459, 553] on icon "add" at bounding box center [1455, 549] width 20 height 20
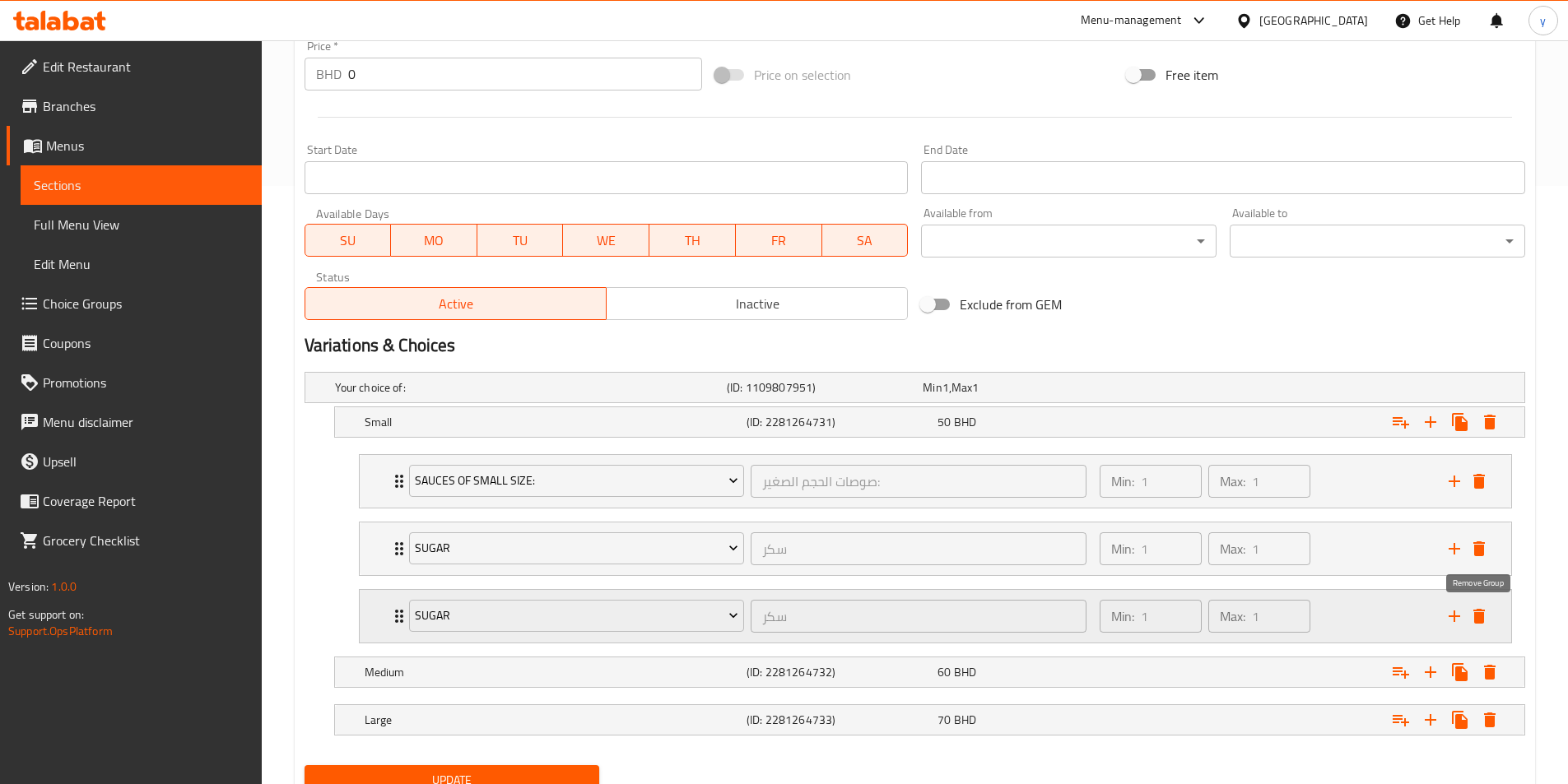
click at [1477, 614] on icon "delete" at bounding box center [1479, 616] width 12 height 15
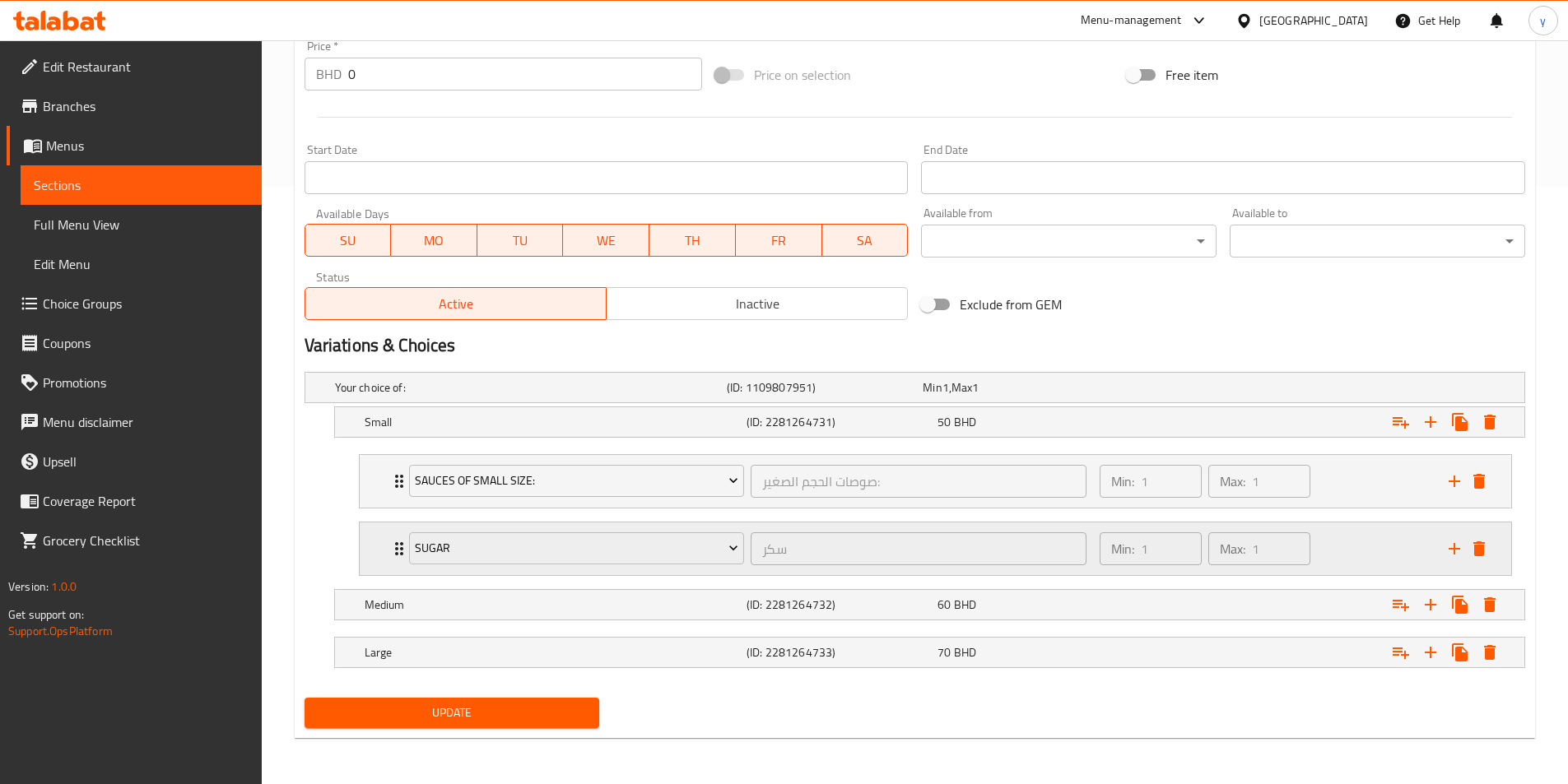
click at [383, 554] on div "sugar سكر ​ Min: 1 ​ Max: 1 ​" at bounding box center [935, 549] width 1151 height 53
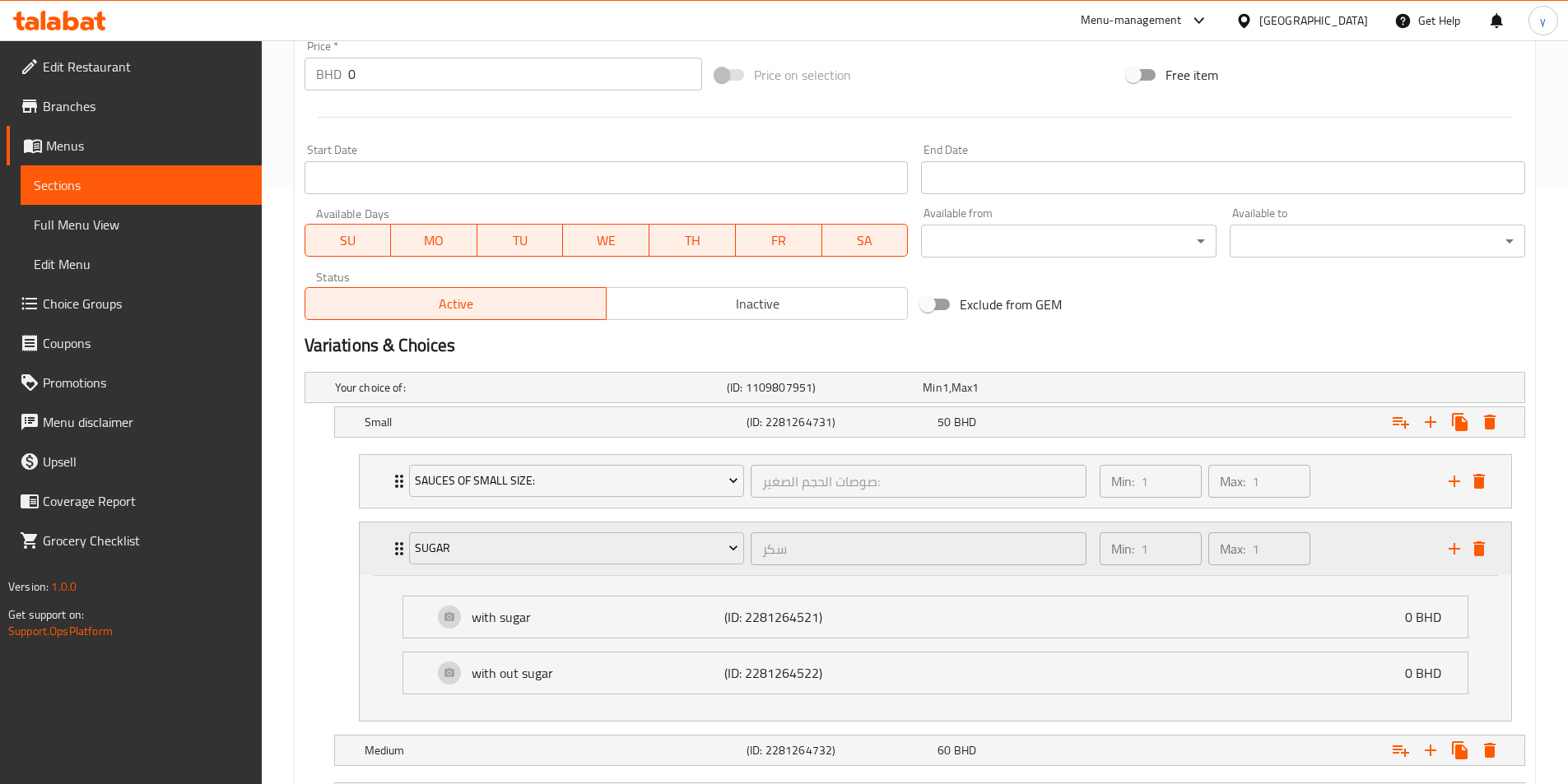
click at [396, 550] on icon "Expand" at bounding box center [400, 549] width 20 height 20
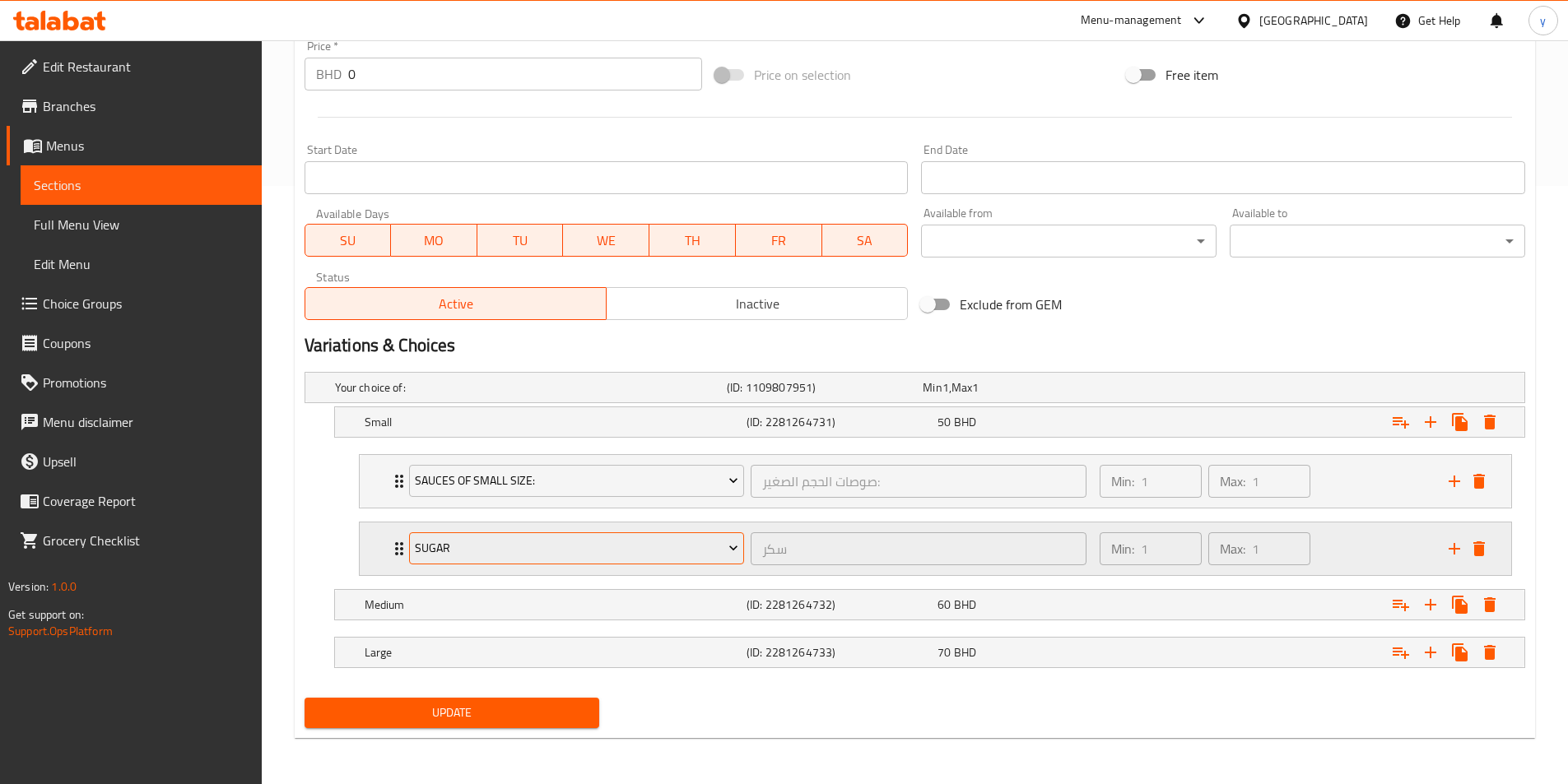
click at [736, 556] on icon "Expand" at bounding box center [733, 548] width 17 height 17
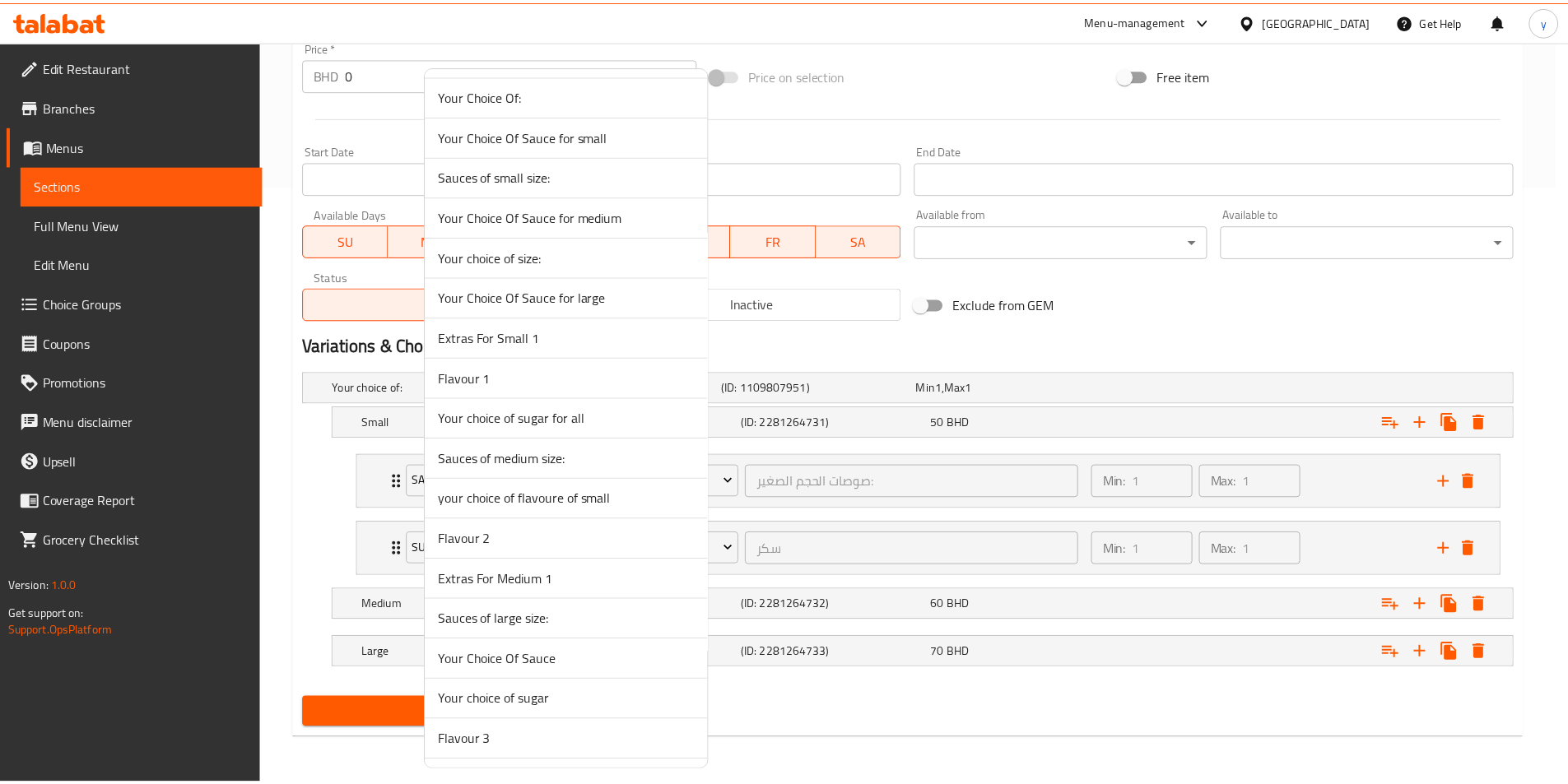
scroll to position [2215, 0]
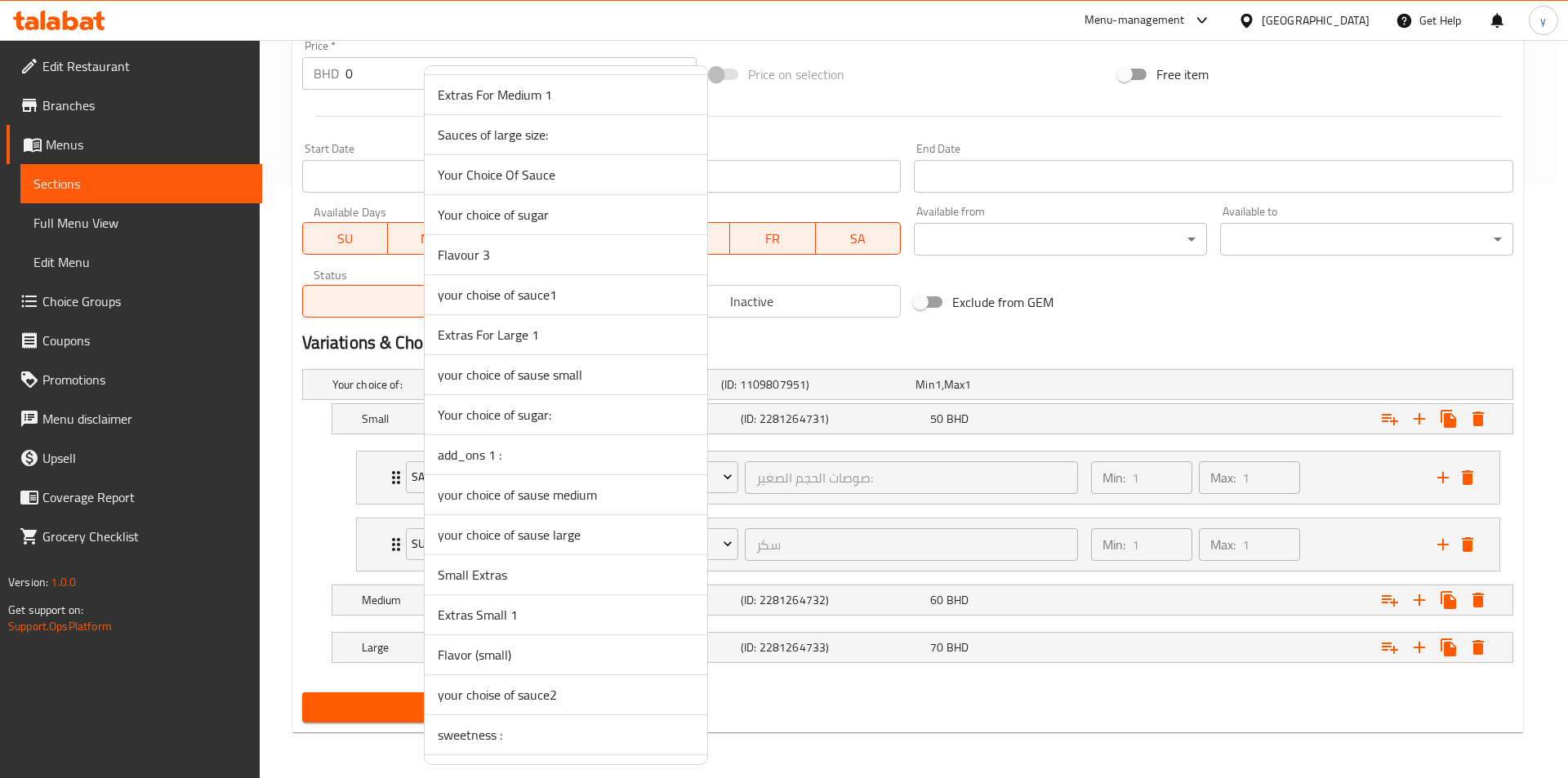
click at [498, 409] on span "Your choice of sugar:" at bounding box center [566, 415] width 257 height 20
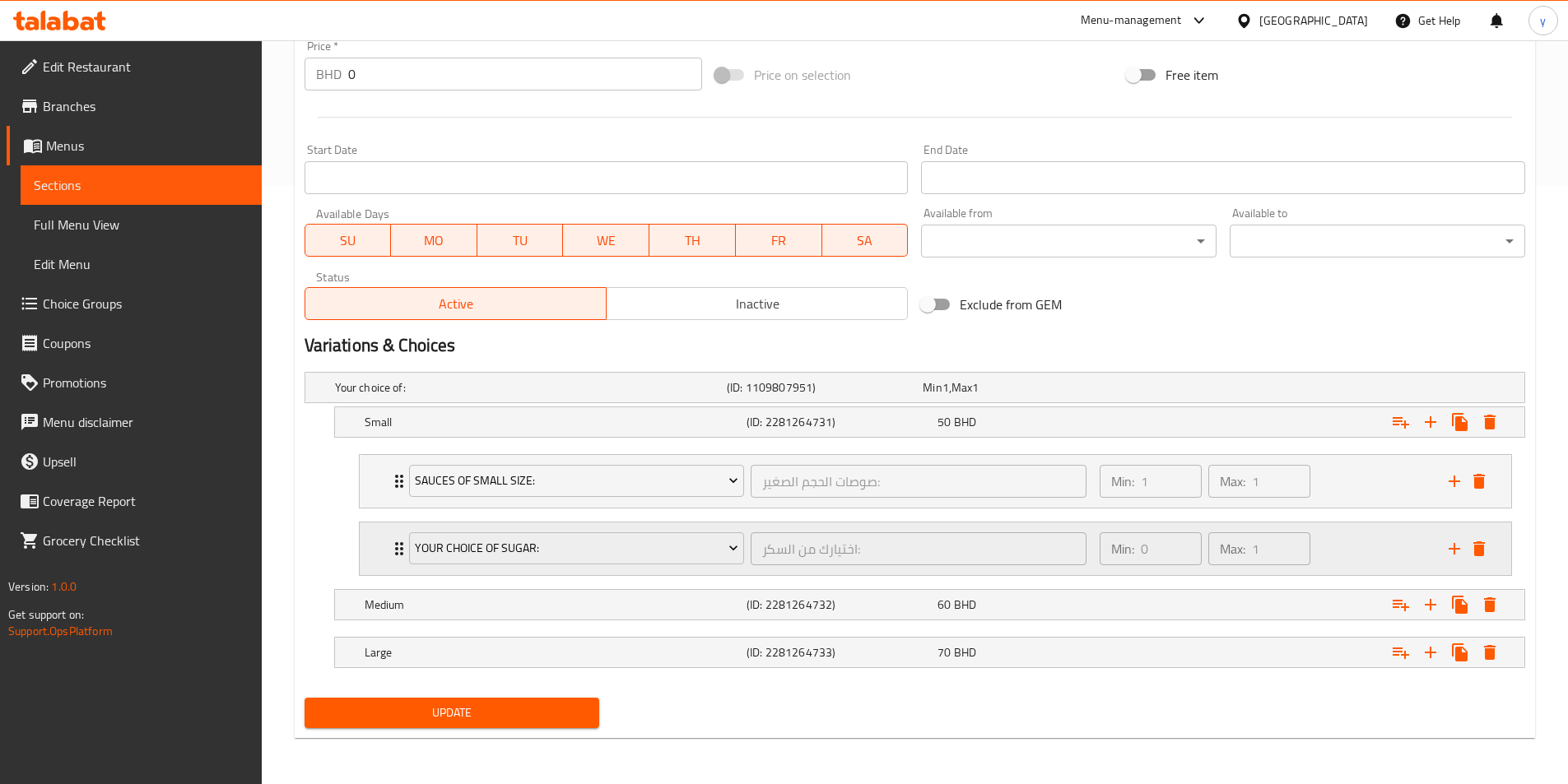
click at [390, 551] on icon "Expand" at bounding box center [400, 549] width 20 height 20
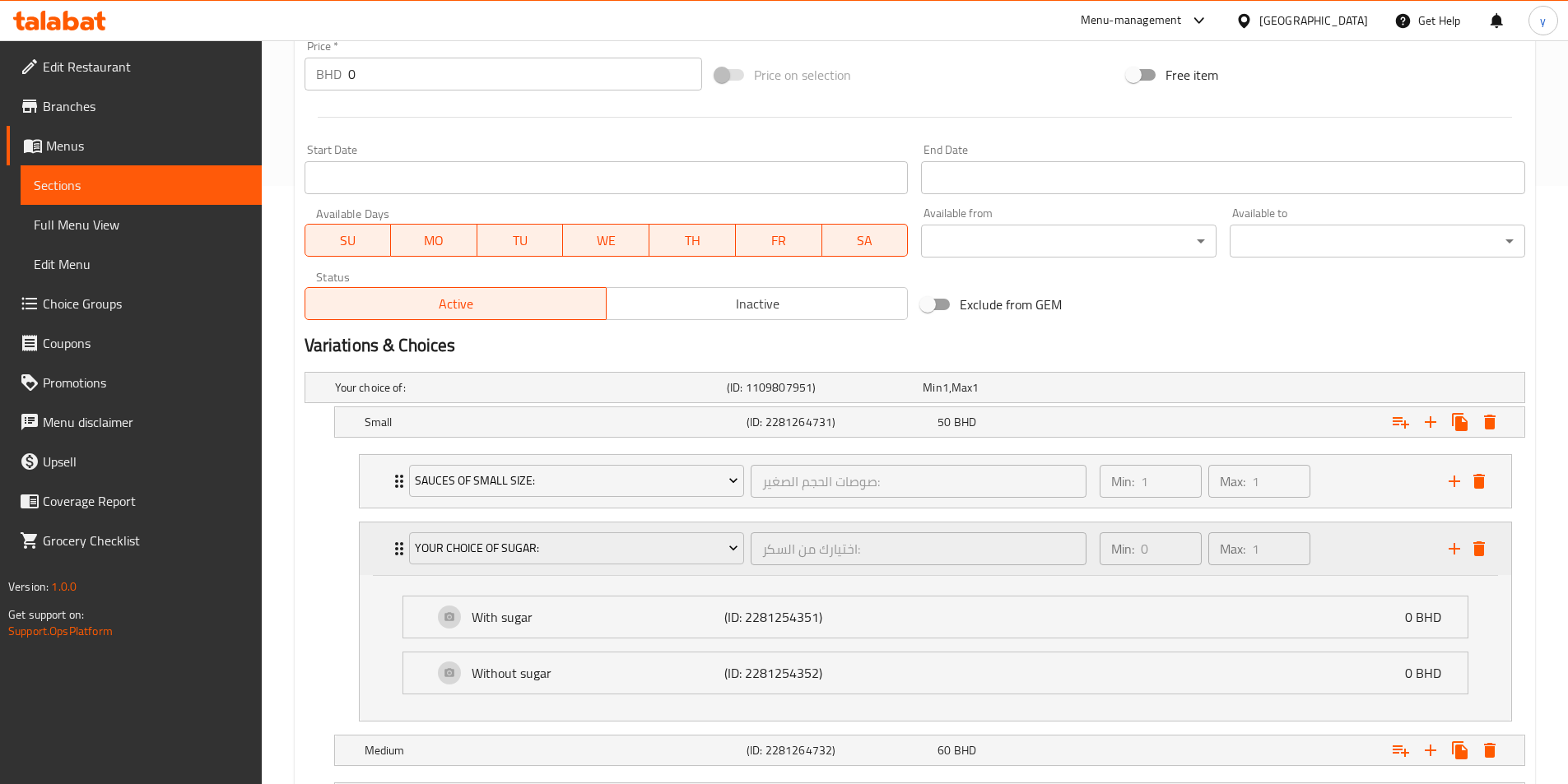
click at [389, 551] on icon "Expand" at bounding box center [400, 549] width 20 height 20
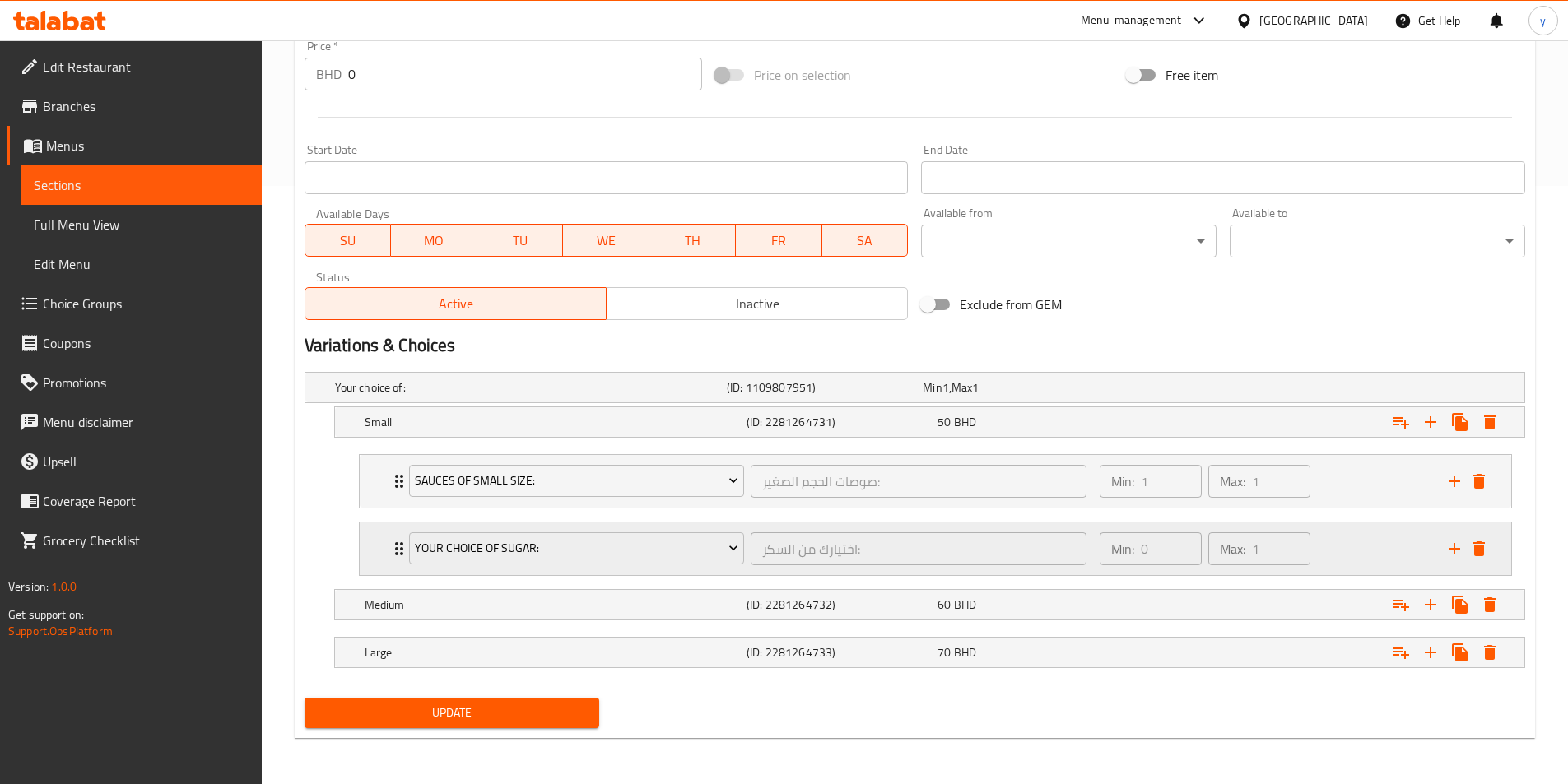
click at [389, 551] on icon "Expand" at bounding box center [400, 549] width 20 height 20
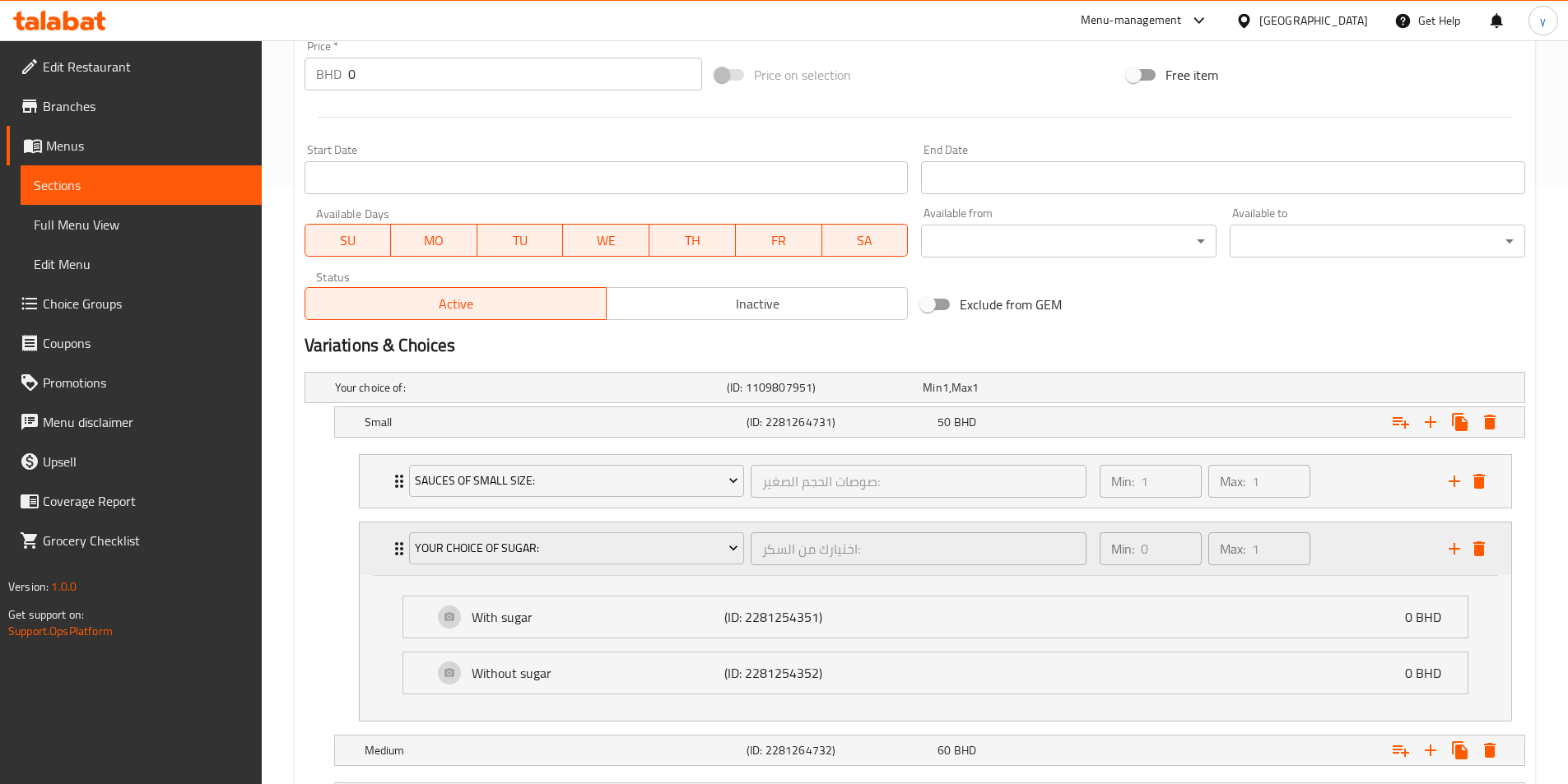
click at [403, 549] on div "Your choice of sugar: اختيارك من السكر: ​" at bounding box center [748, 549] width 698 height 53
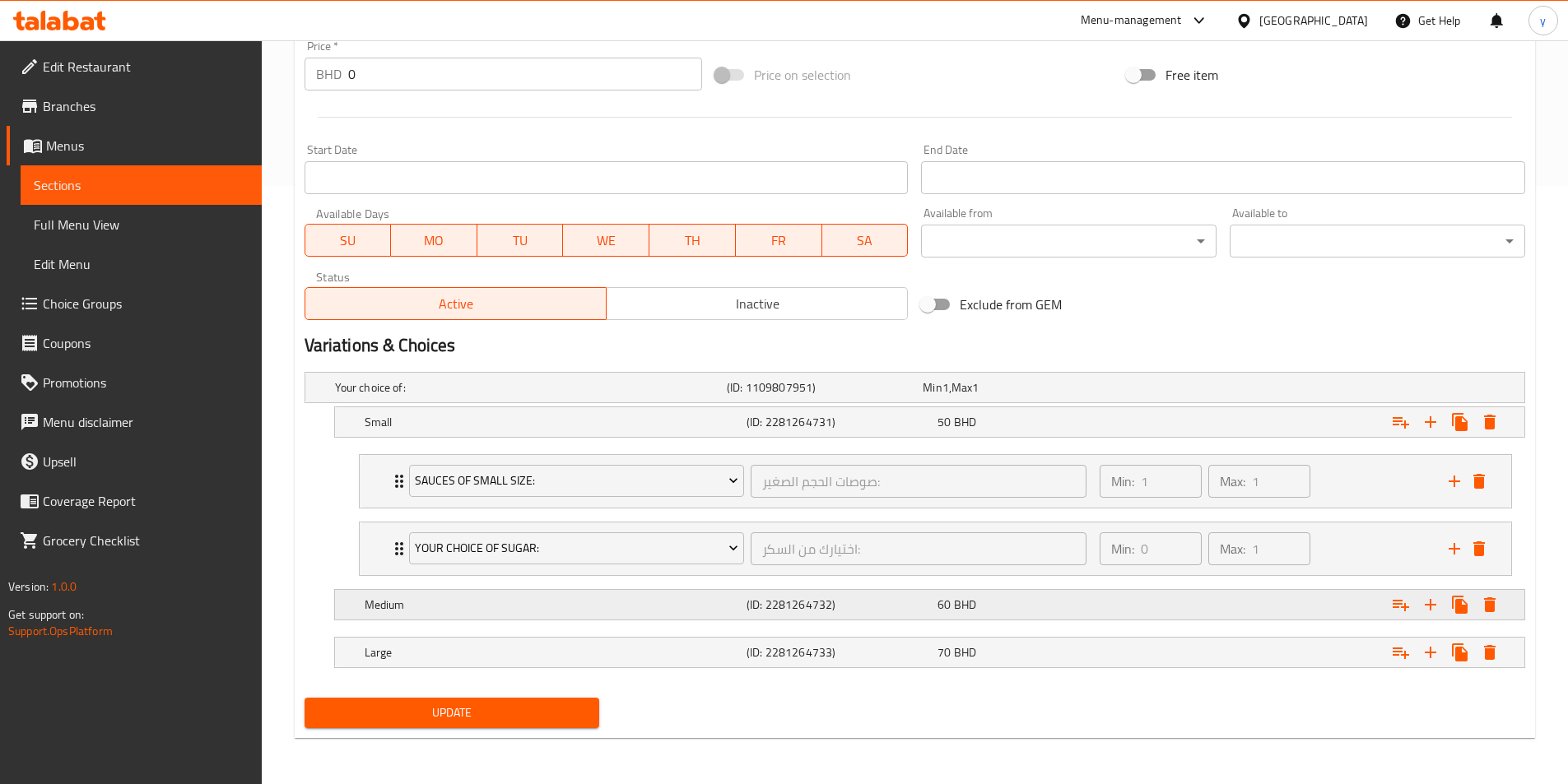
click at [394, 587] on div "Medium (ID: 2281264732) 60 BHD" at bounding box center [934, 604] width 1146 height 36
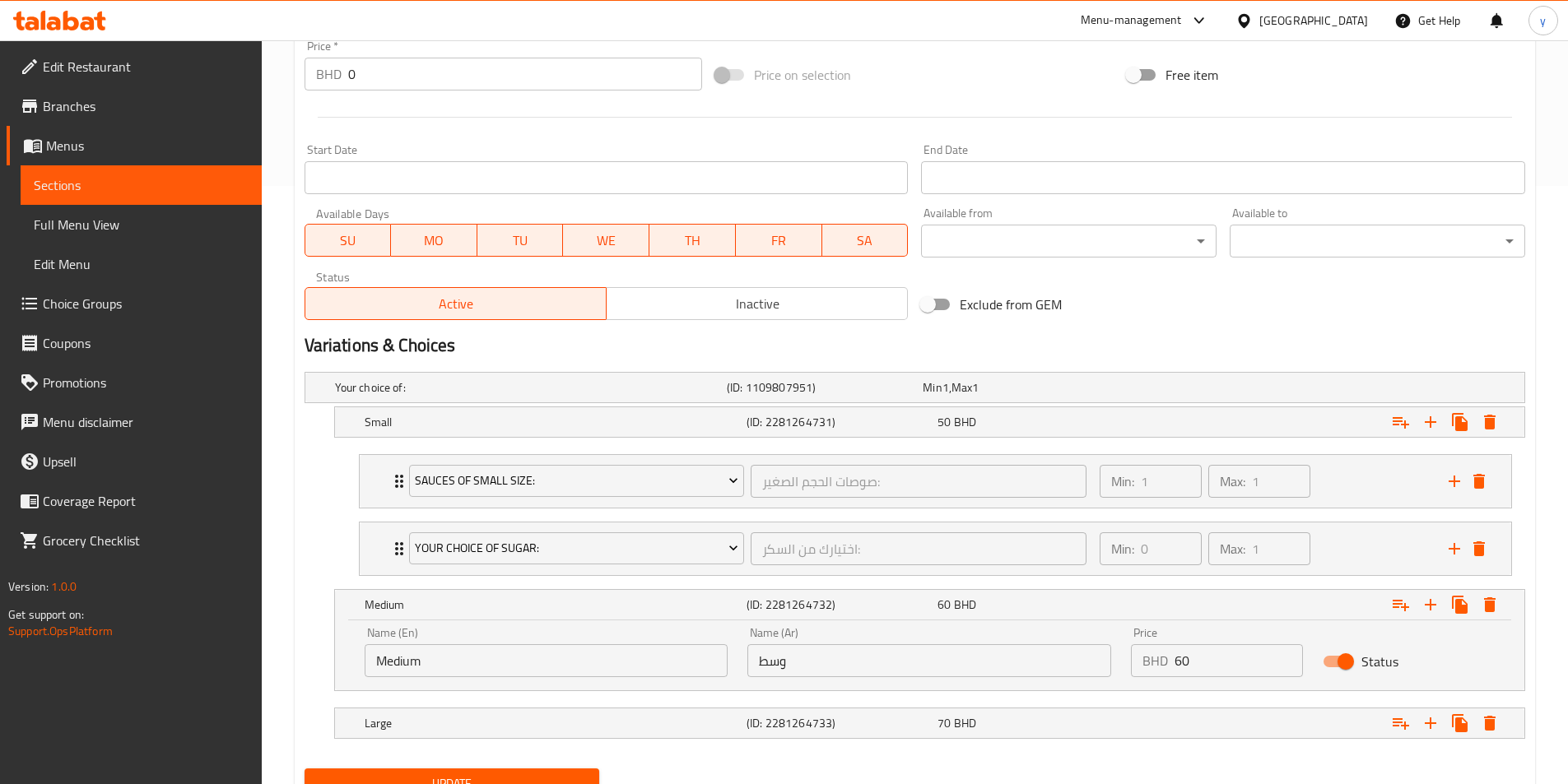
click at [99, 309] on span "Choice Groups" at bounding box center [145, 304] width 206 height 20
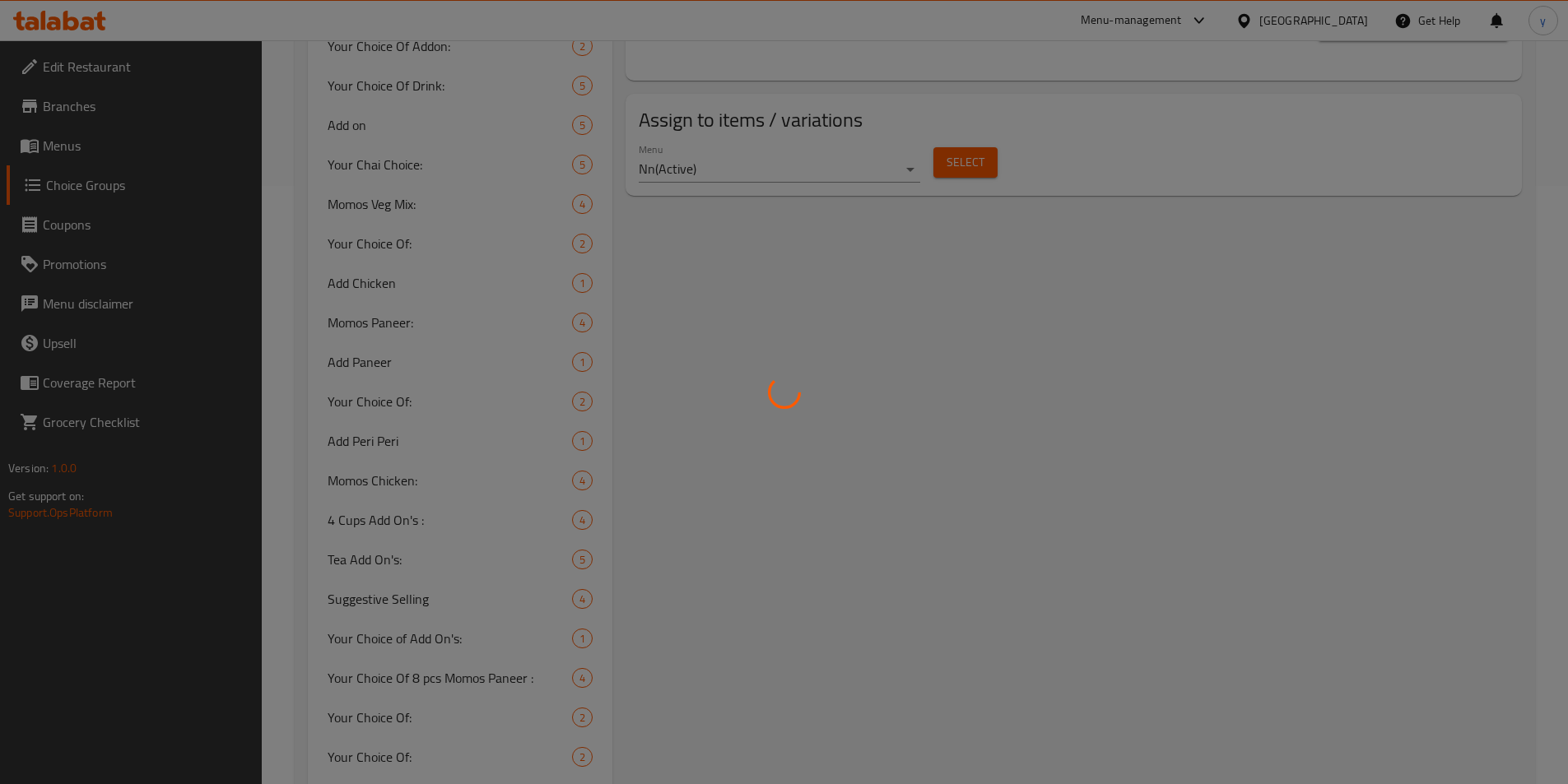
scroll to position [233, 0]
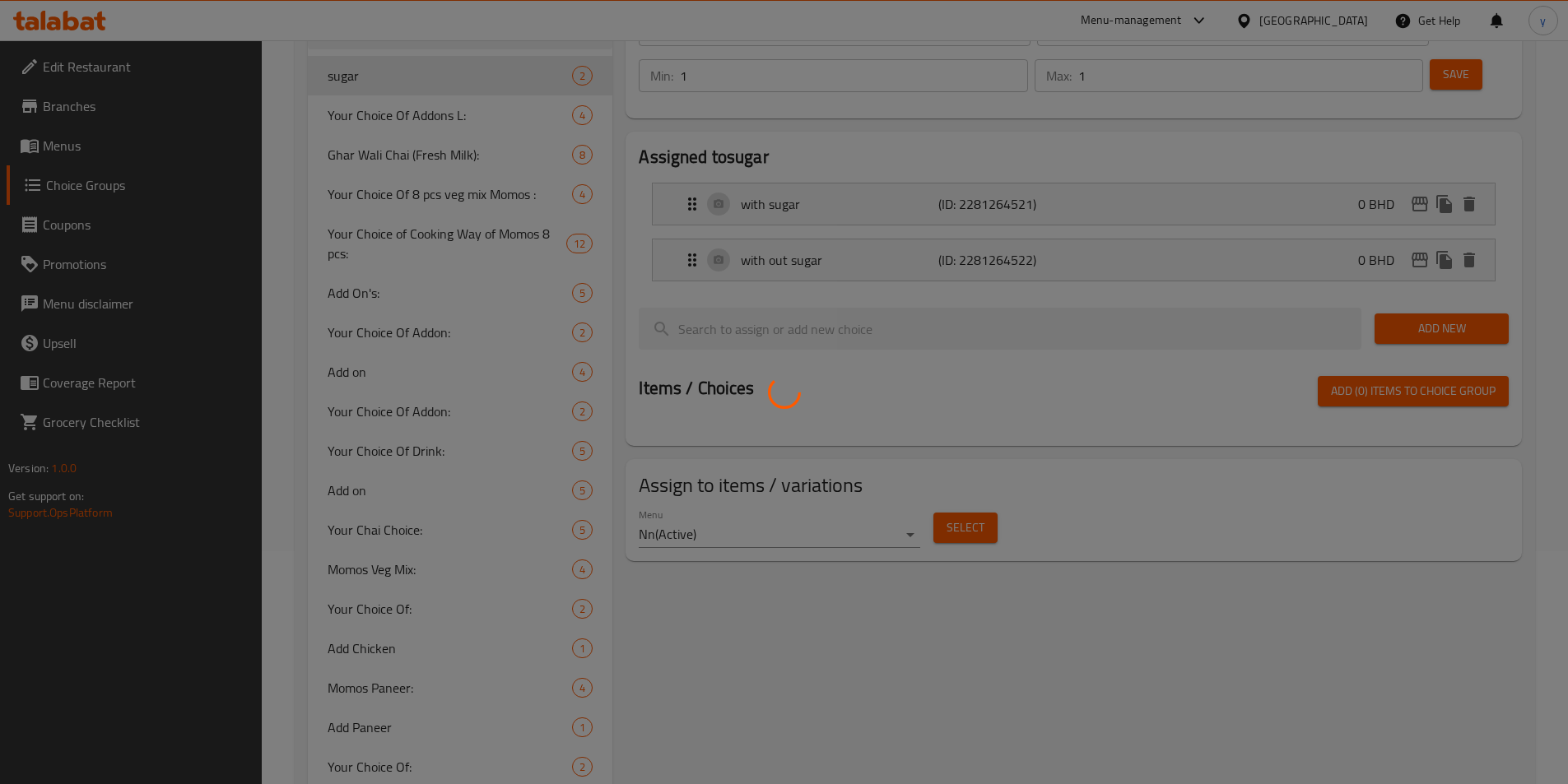
type input "your choise of sauce 3"
type input "اختيارك من الصوص3"
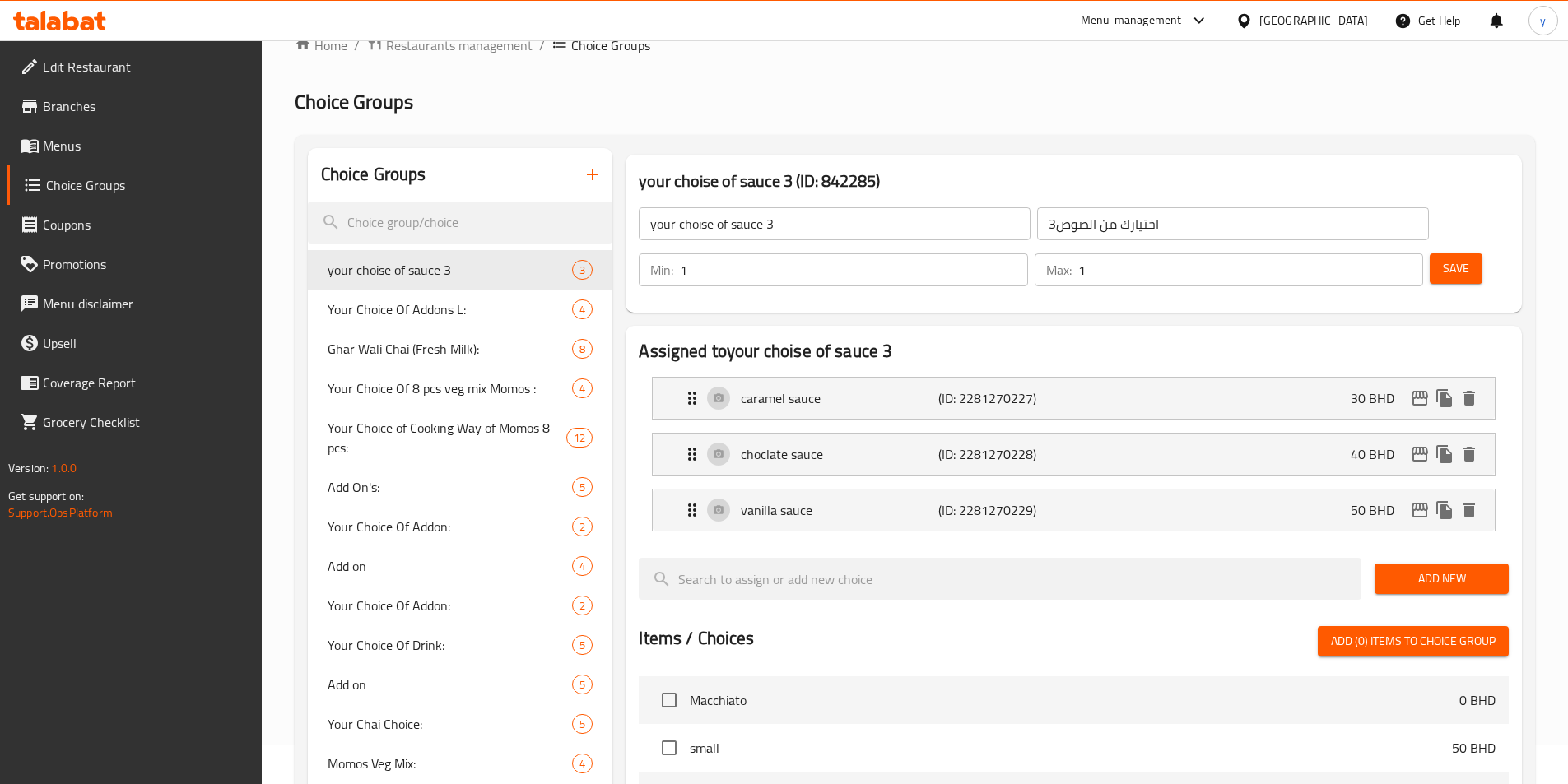
scroll to position [0, 0]
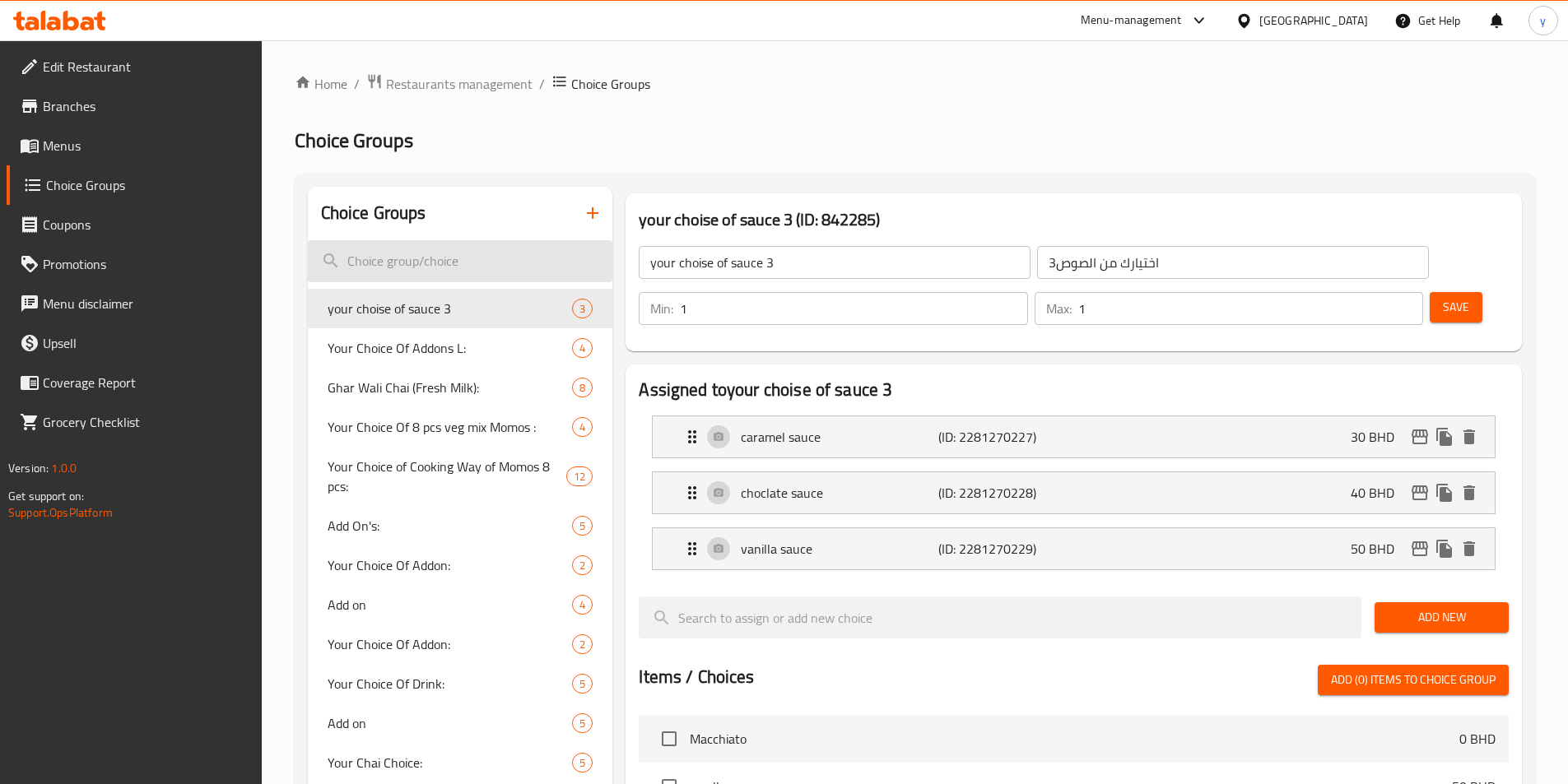
click at [450, 263] on input "search" at bounding box center [460, 261] width 305 height 42
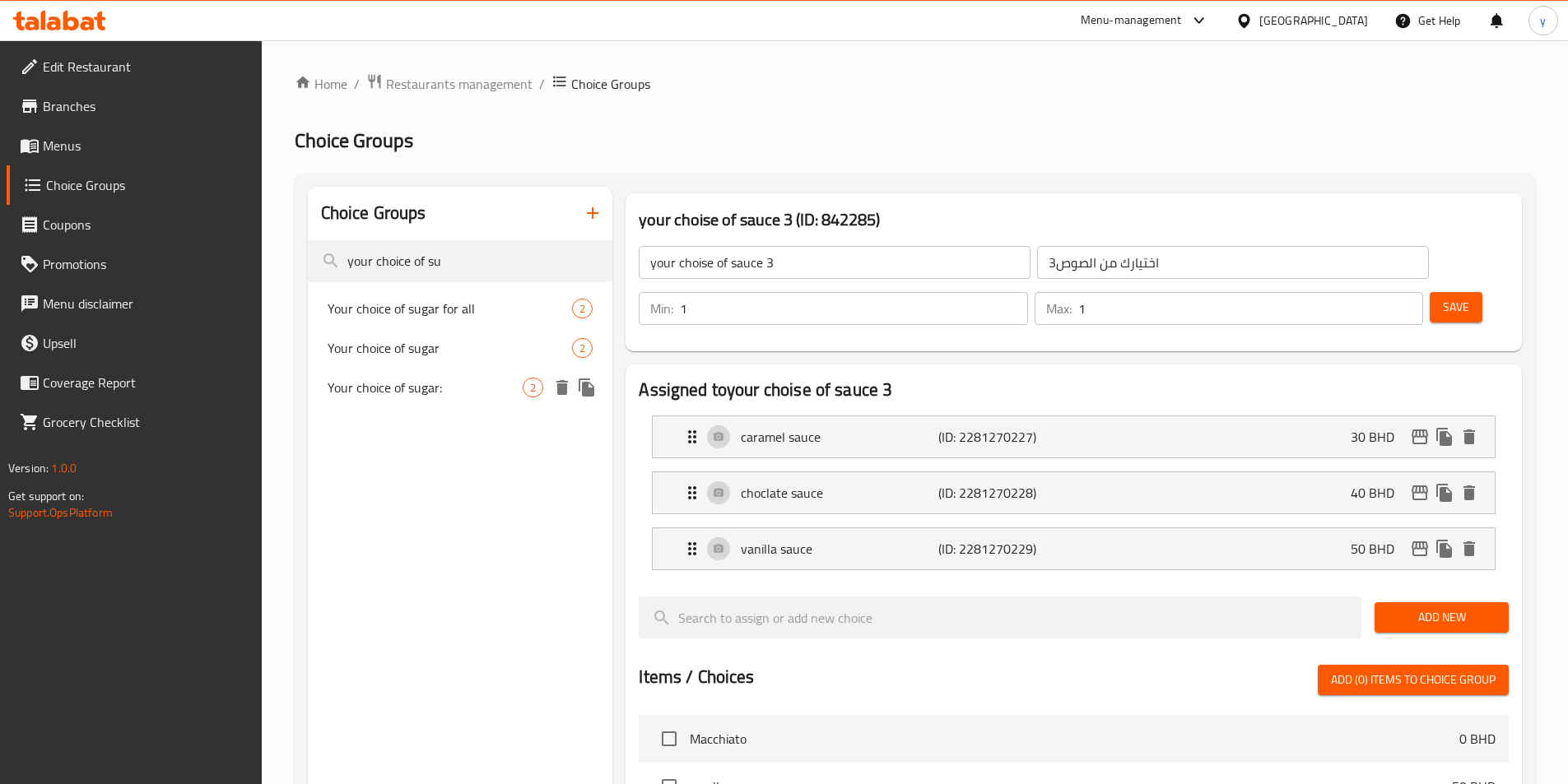
type input "your choice of su"
click at [430, 387] on span "Your choice of sugar:" at bounding box center [425, 388] width 196 height 20
type input "Your choice of sugar:"
type input "اختيارك من السكر:"
type input "0"
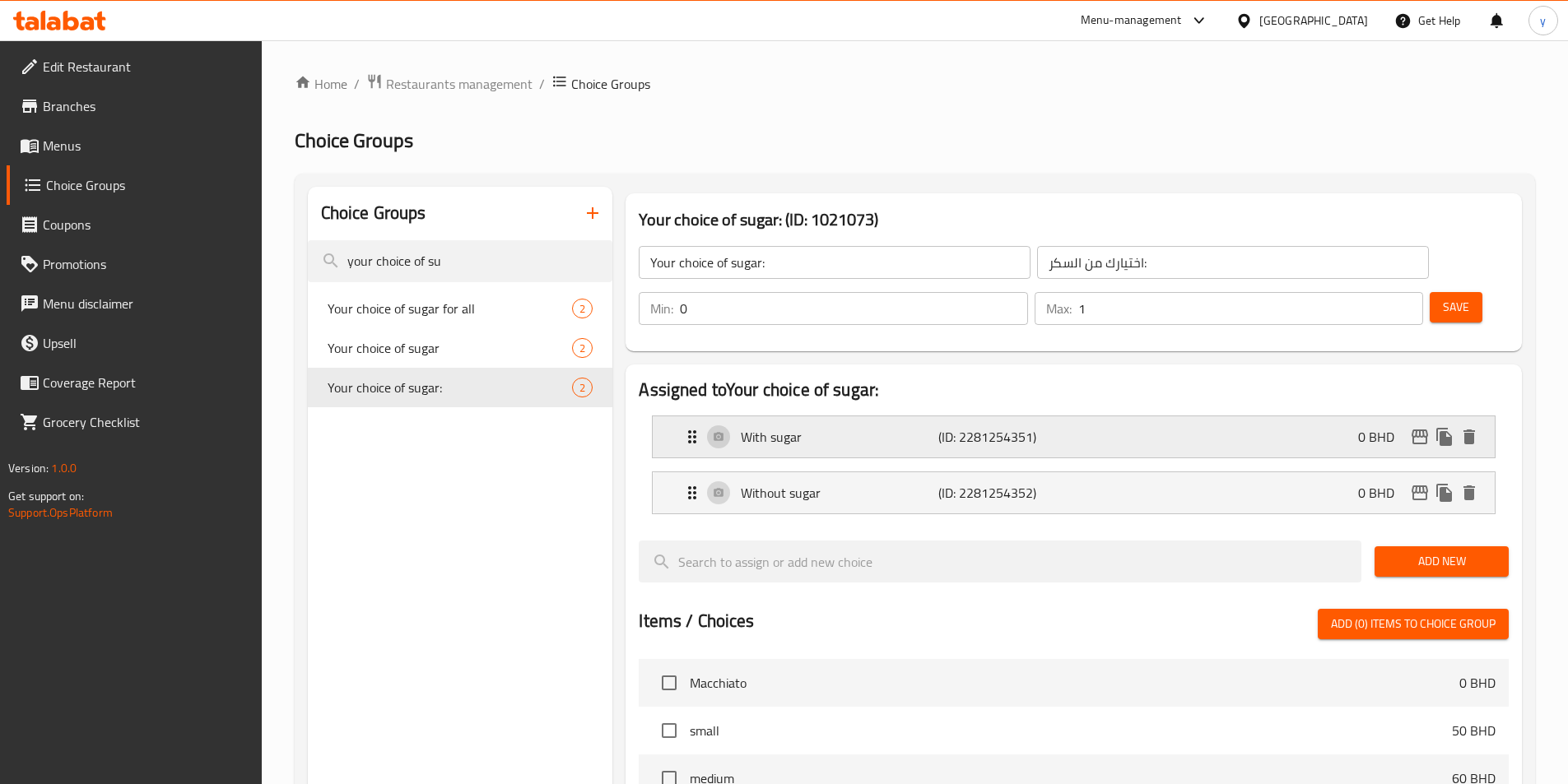
click at [853, 427] on p "With sugar" at bounding box center [839, 437] width 197 height 20
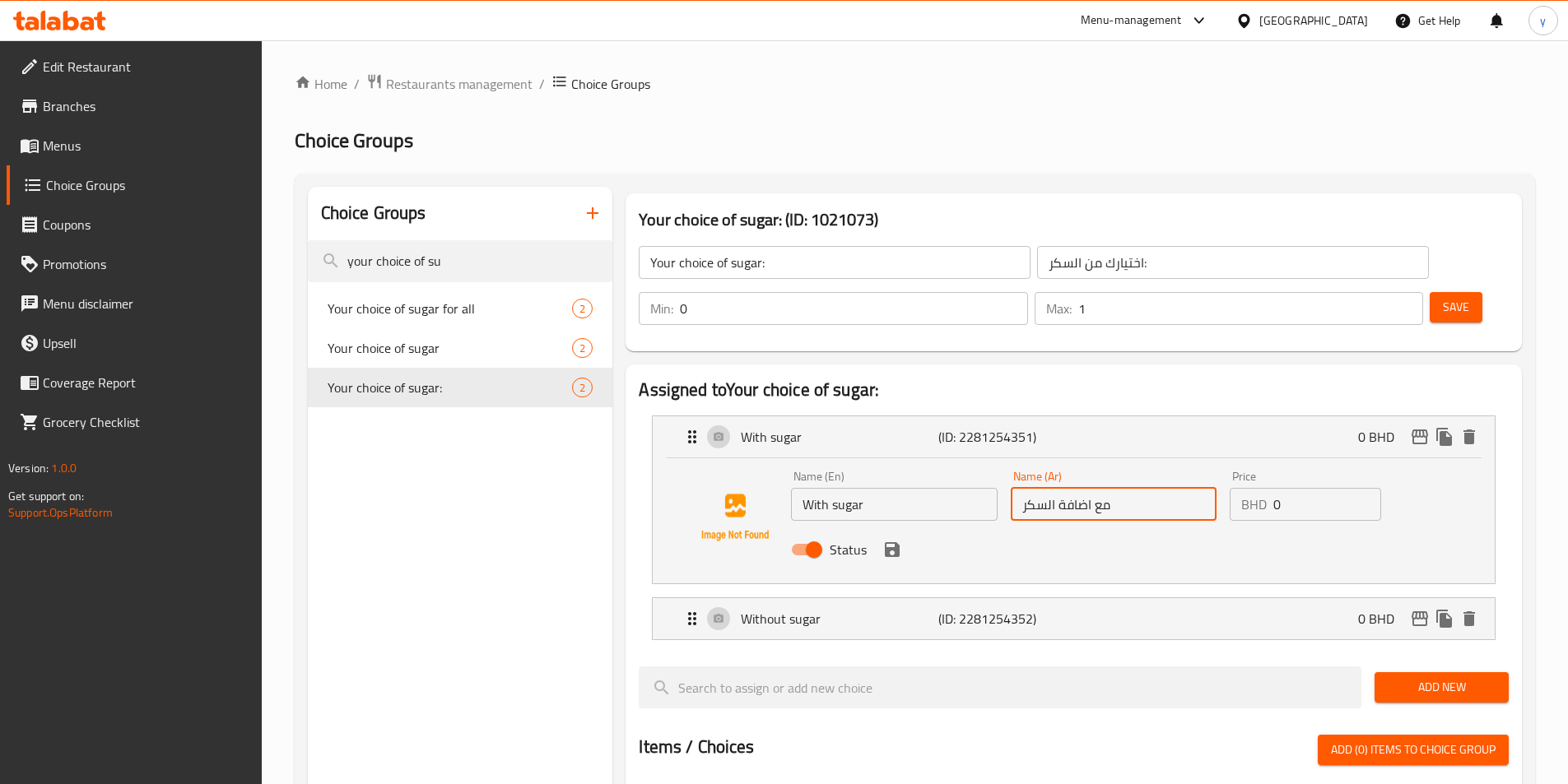
click at [1067, 488] on input "مع اضافة السكر" at bounding box center [1113, 504] width 206 height 33
click at [987, 609] on p "(ID: 2281254352)" at bounding box center [1004, 619] width 132 height 20
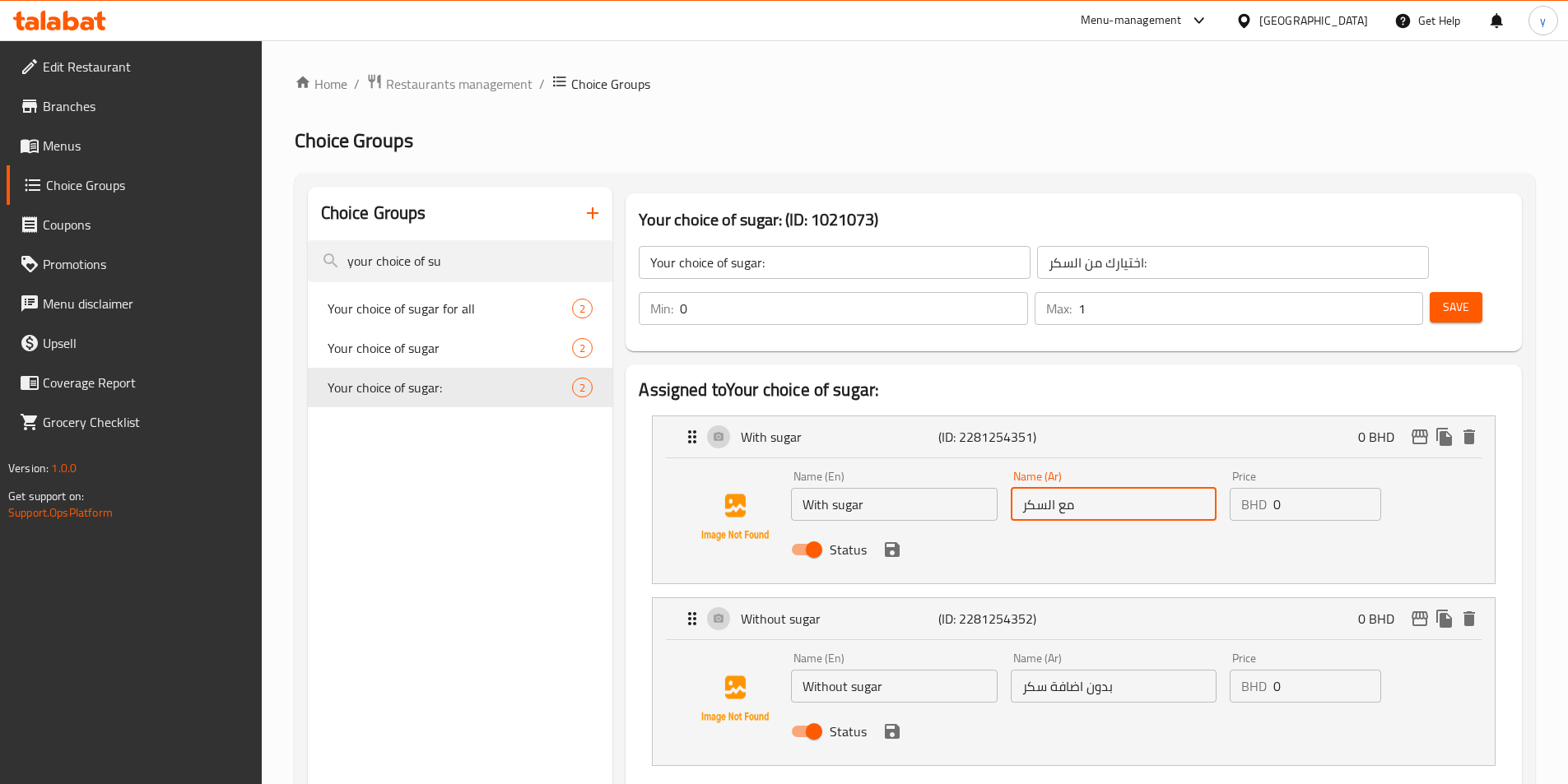
type input "مع السكر"
click at [1068, 670] on input "بدون اضافة سكر" at bounding box center [1113, 686] width 206 height 33
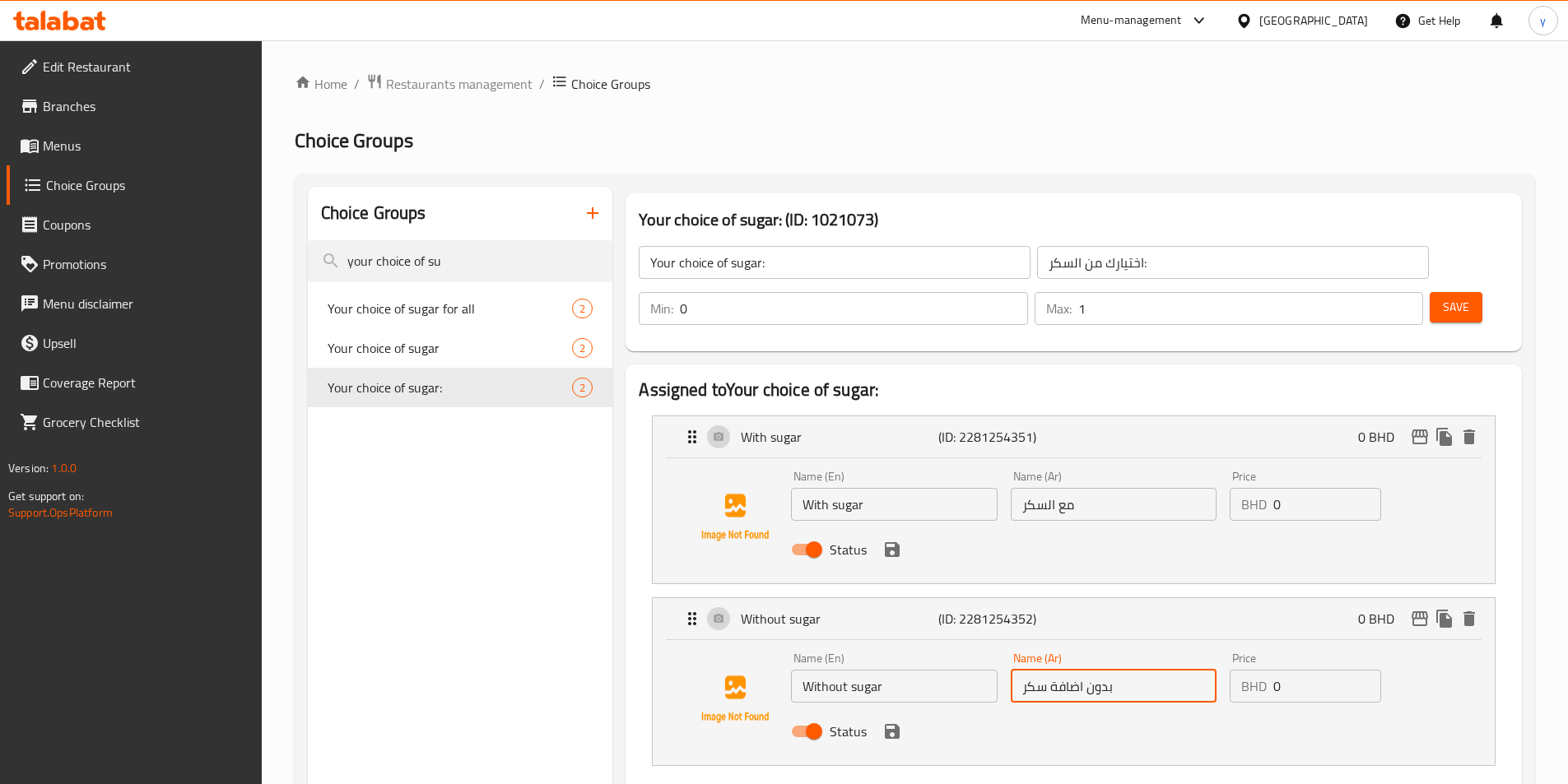
click at [1068, 670] on input "بدون اضافة سكر" at bounding box center [1113, 686] width 206 height 33
click at [890, 710] on div "Status" at bounding box center [1113, 731] width 657 height 44
click at [901, 721] on icon "save" at bounding box center [892, 731] width 20 height 20
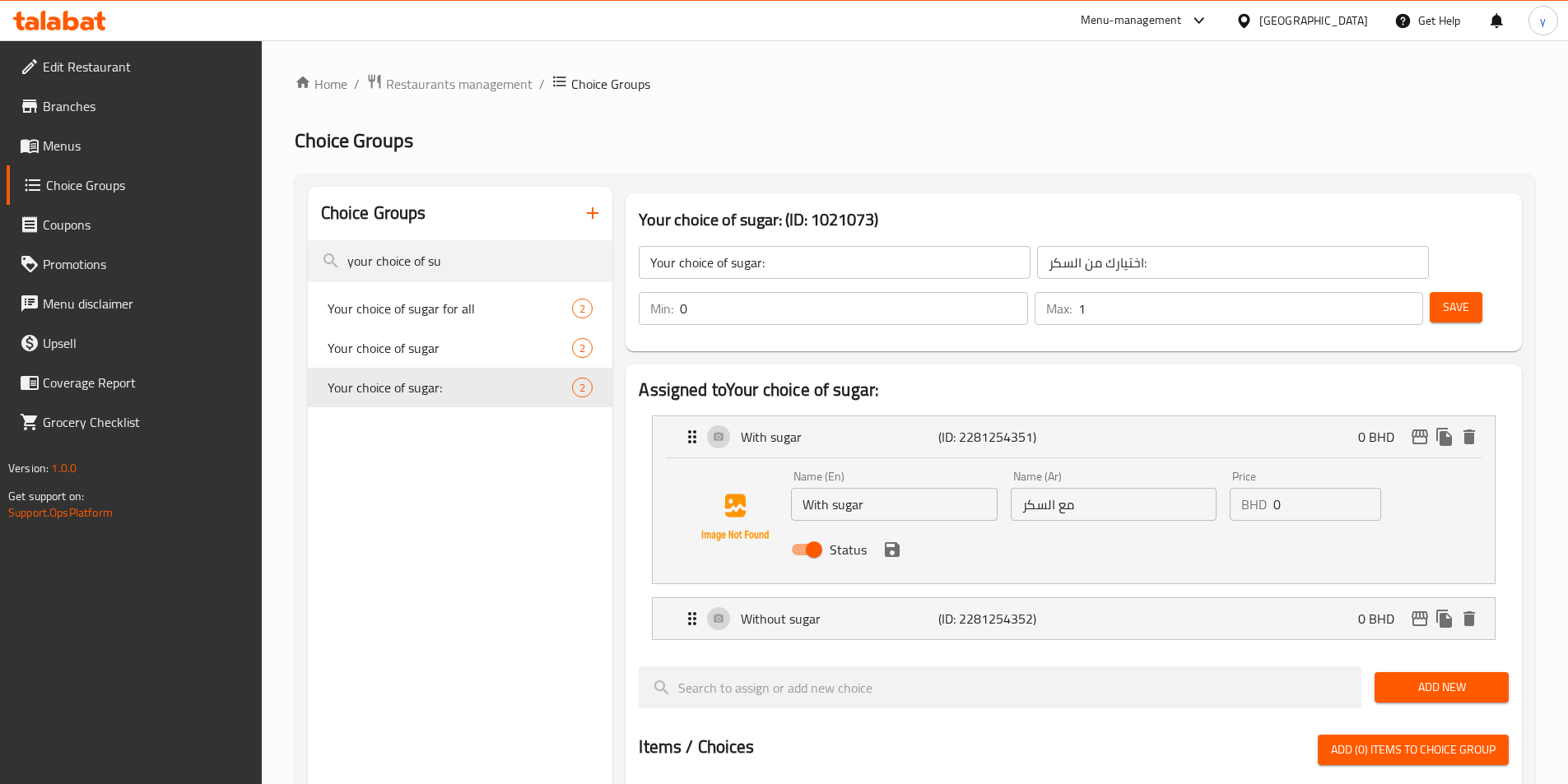
type input "بدون سكر"
click at [899, 540] on icon "save" at bounding box center [892, 550] width 20 height 20
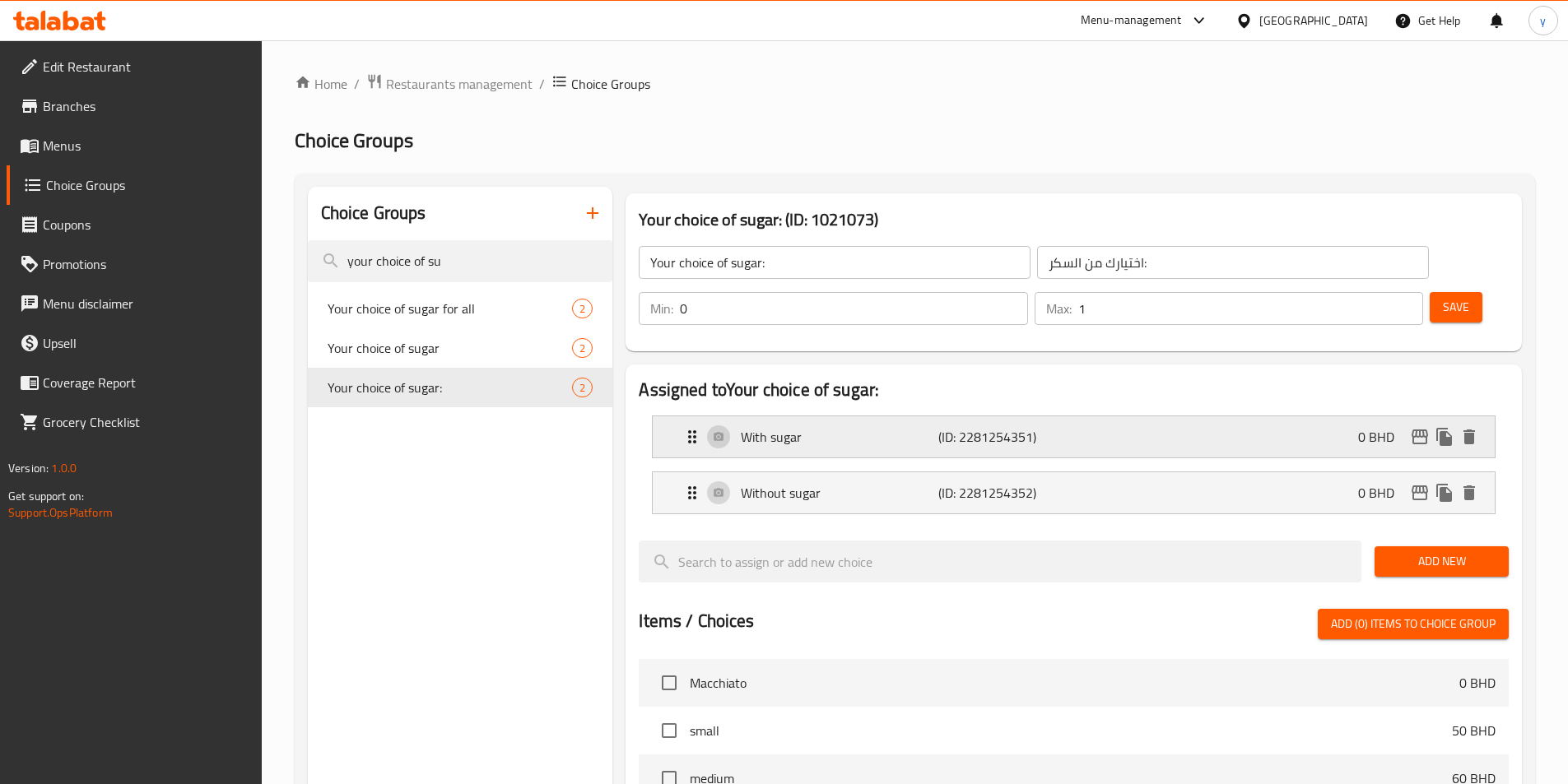
click at [696, 430] on icon "Expand" at bounding box center [692, 437] width 8 height 13
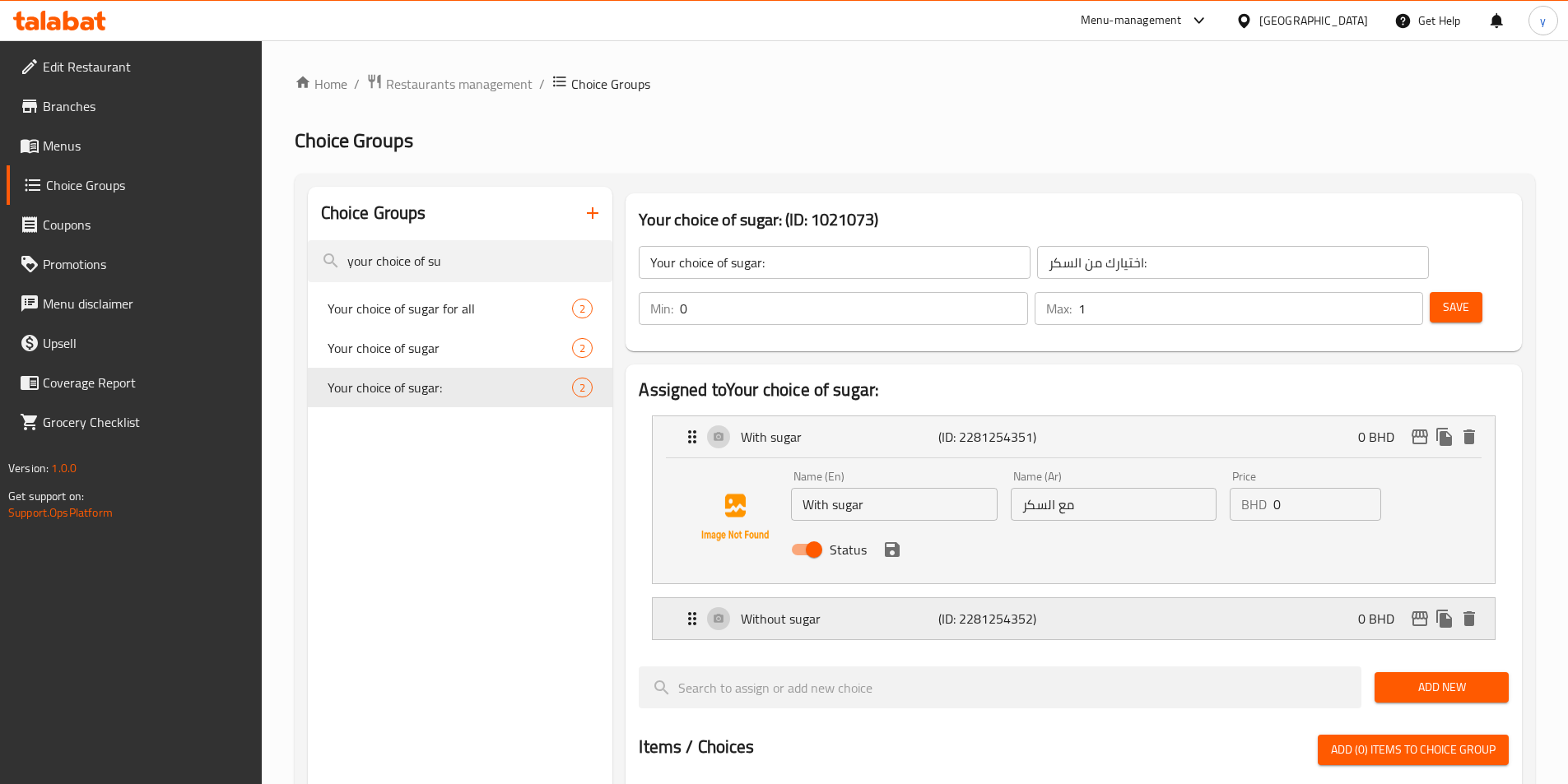
click at [681, 598] on div "Without sugar (ID: 2281254352) 0 BHD" at bounding box center [1073, 618] width 842 height 41
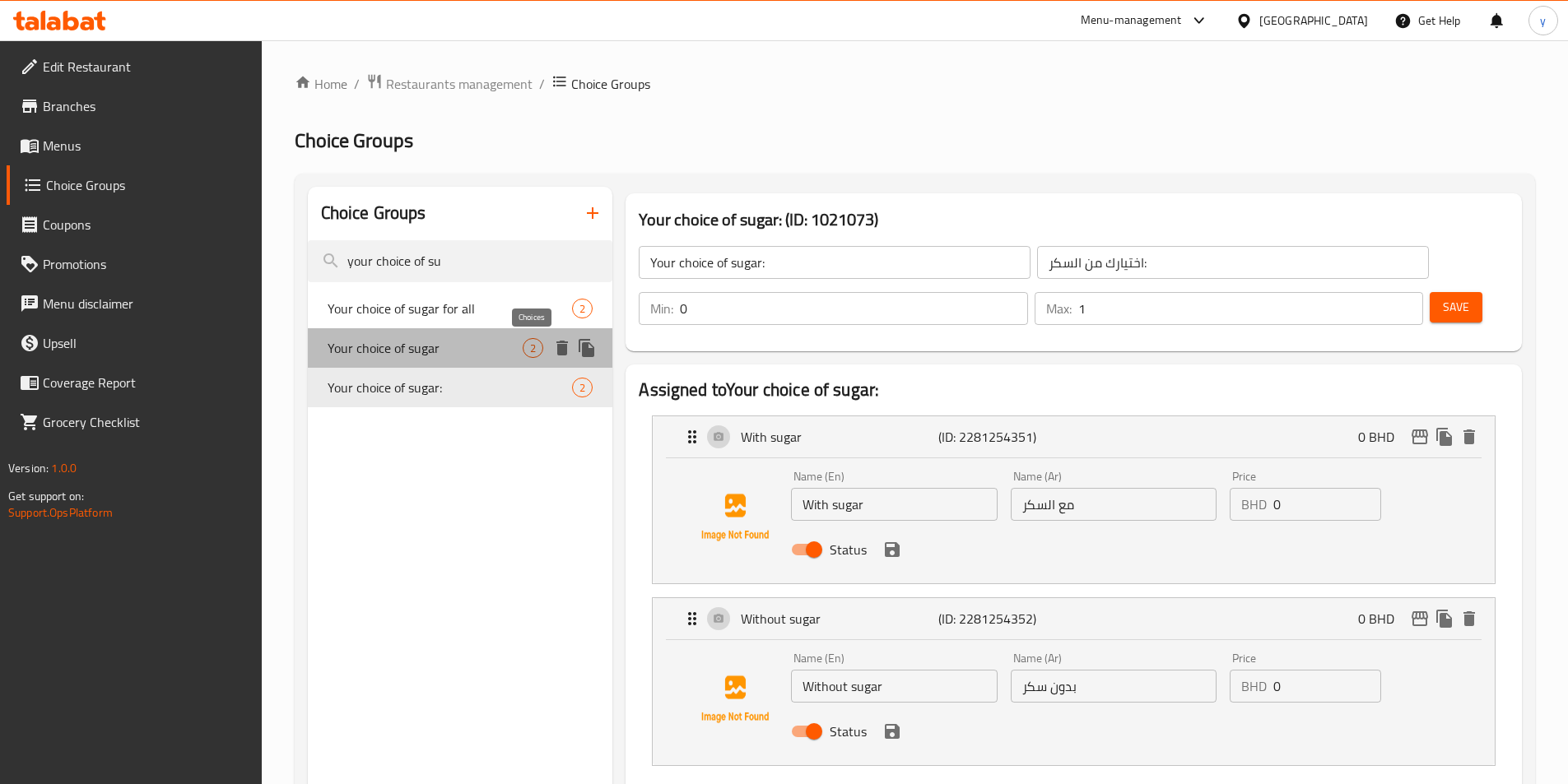
click at [530, 349] on span "2" at bounding box center [533, 348] width 19 height 16
type input "Your choice of sugar"
type input "اختيارك من السكر"
type input "0"
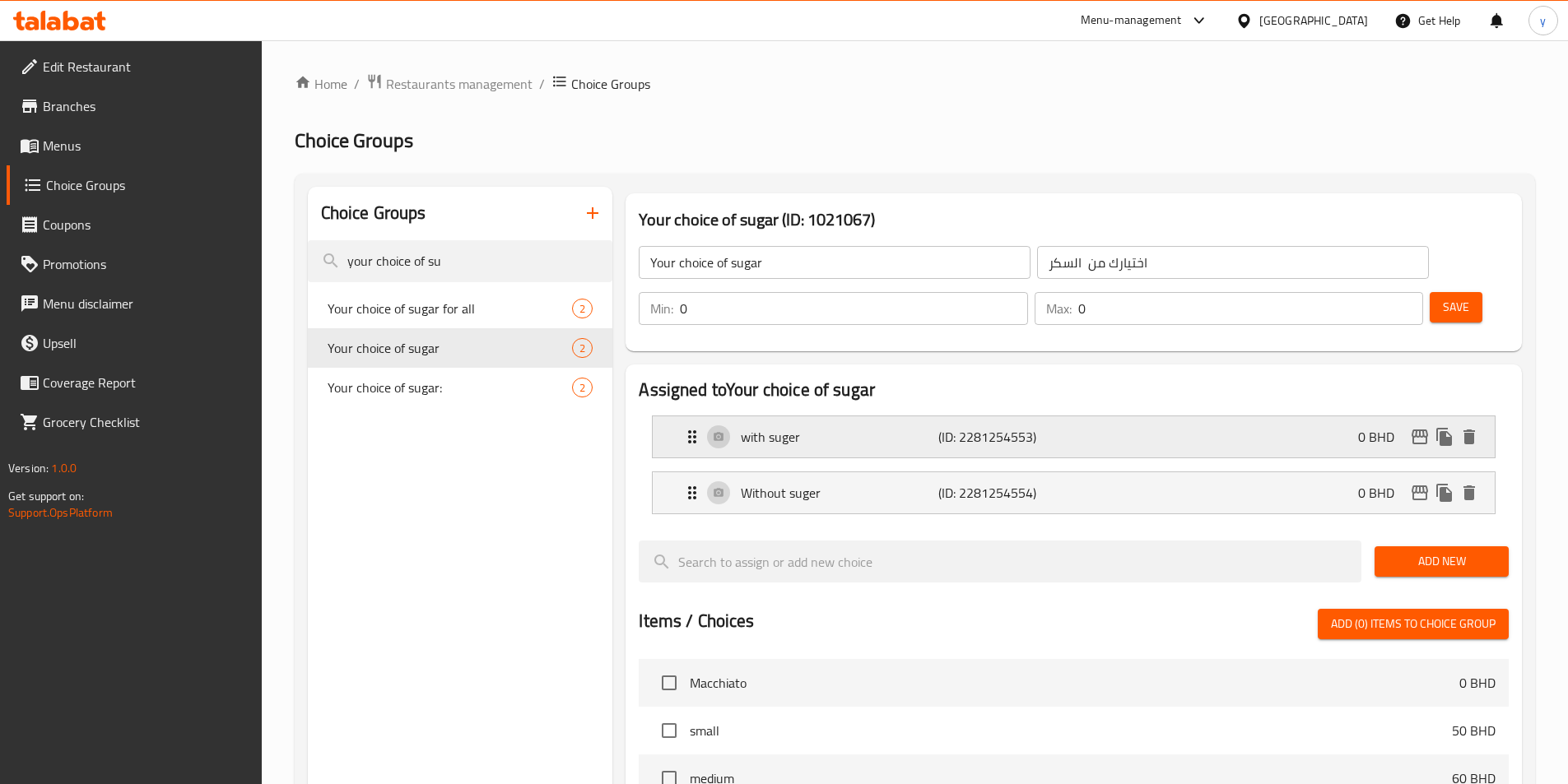
click at [683, 427] on icon "Expand" at bounding box center [692, 437] width 20 height 20
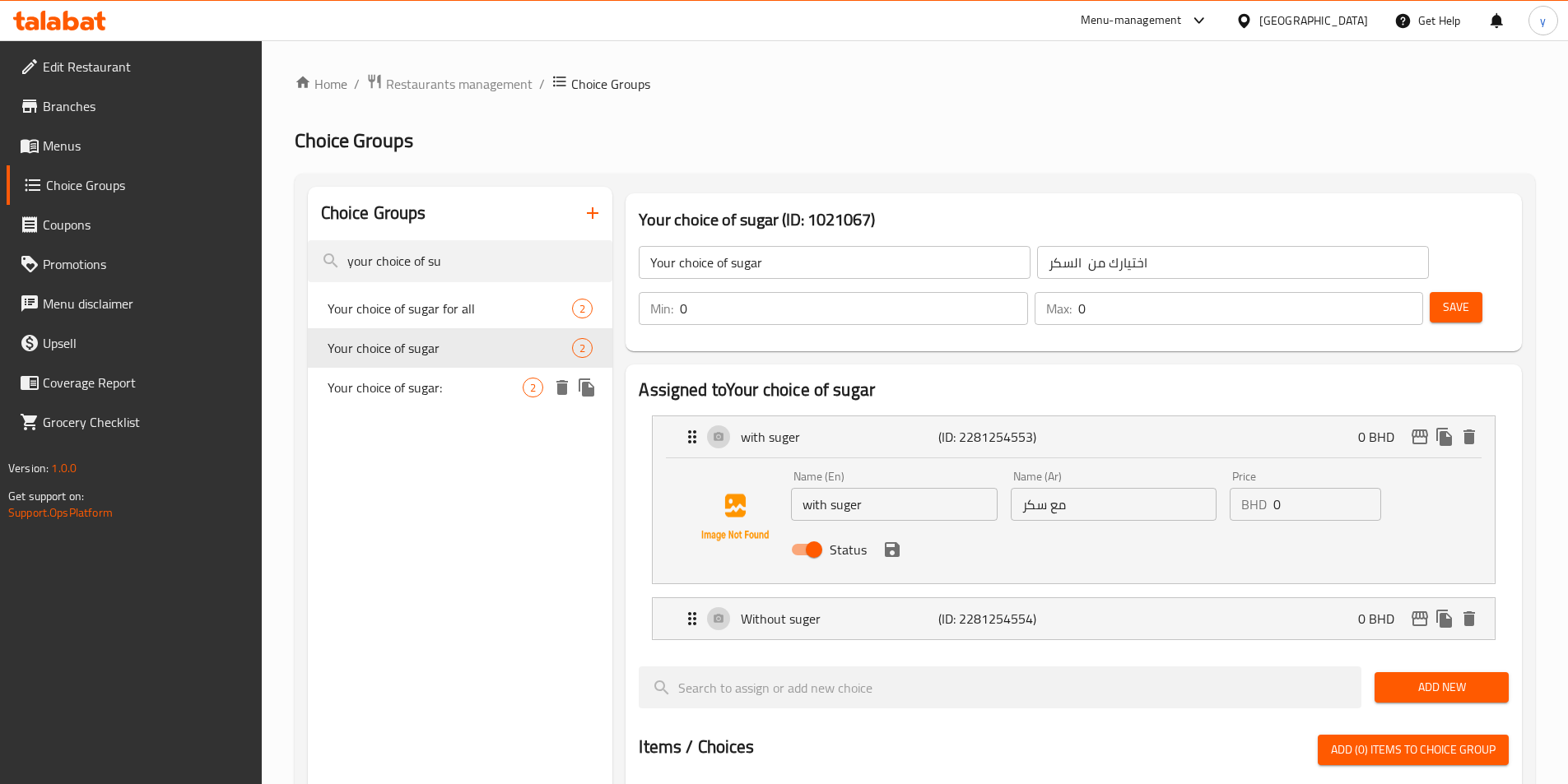
click at [441, 378] on span "Your choice of sugar:" at bounding box center [425, 388] width 196 height 20
type input "Your choice of sugar:"
type input "اختيارك من السكر:"
type input "1"
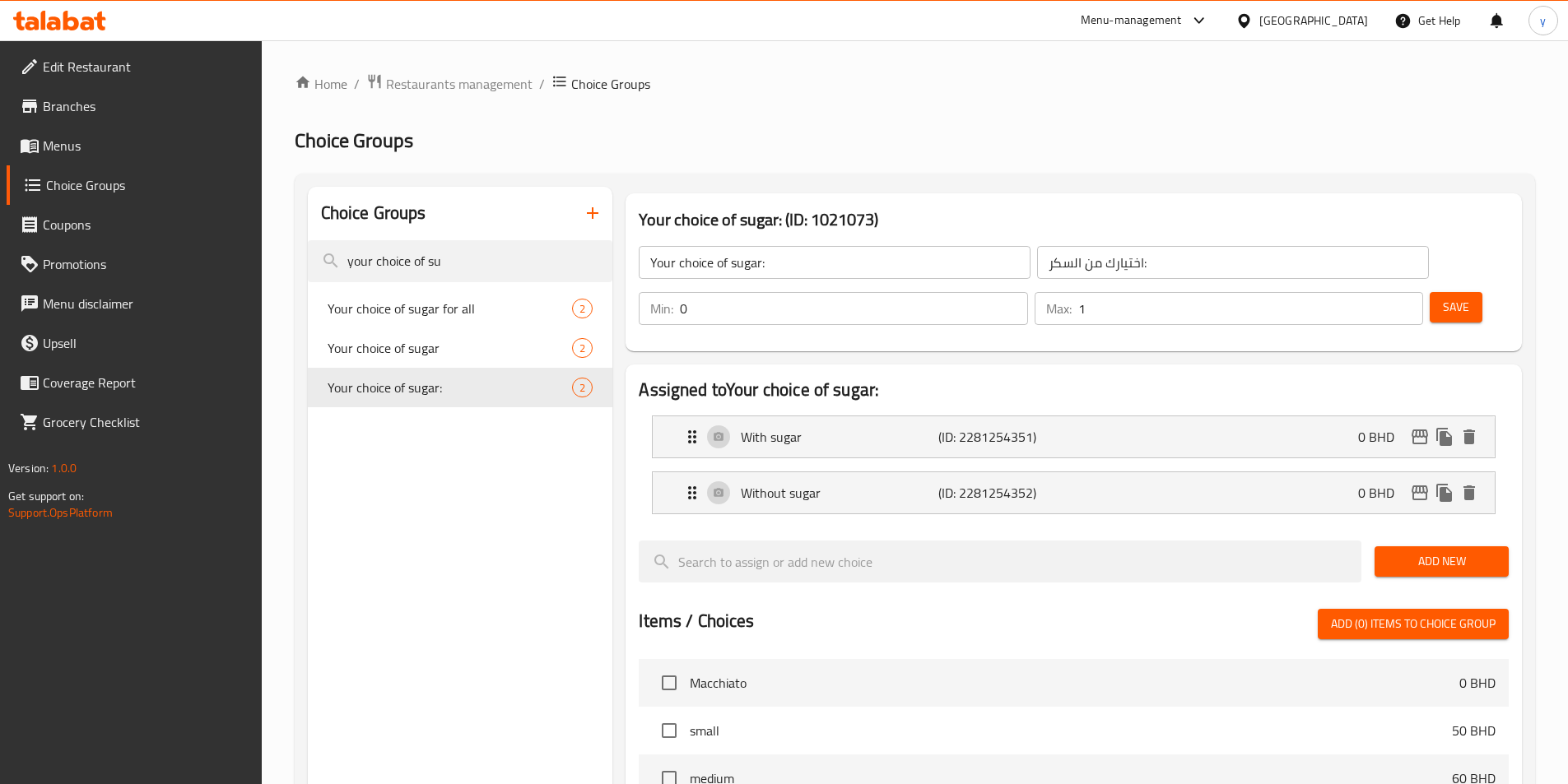
click at [1443, 297] on span "Save" at bounding box center [1456, 307] width 27 height 21
click at [63, 152] on span "Menus" at bounding box center [145, 146] width 206 height 20
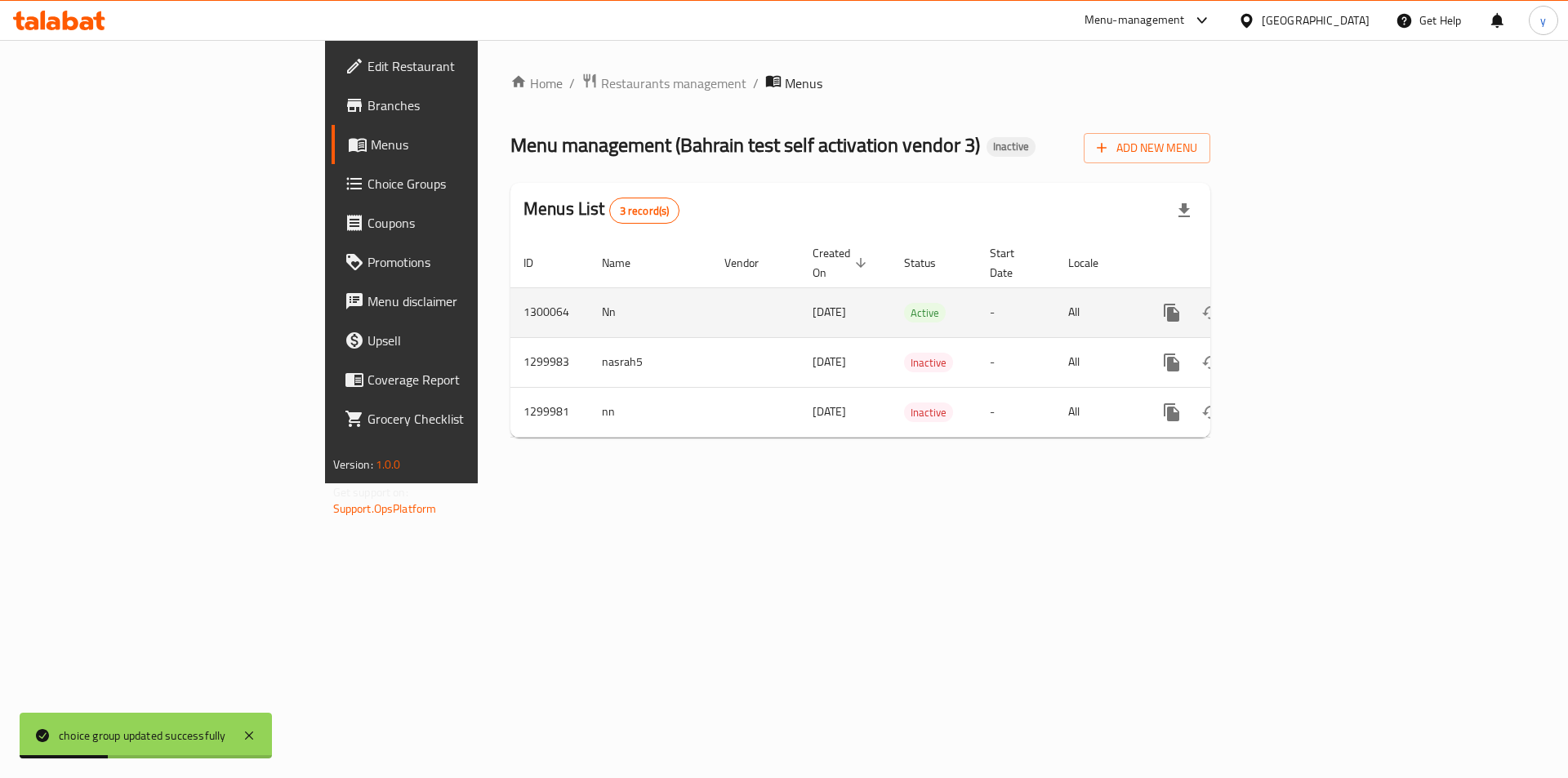
click at [1300, 303] on icon "enhanced table" at bounding box center [1290, 313] width 20 height 20
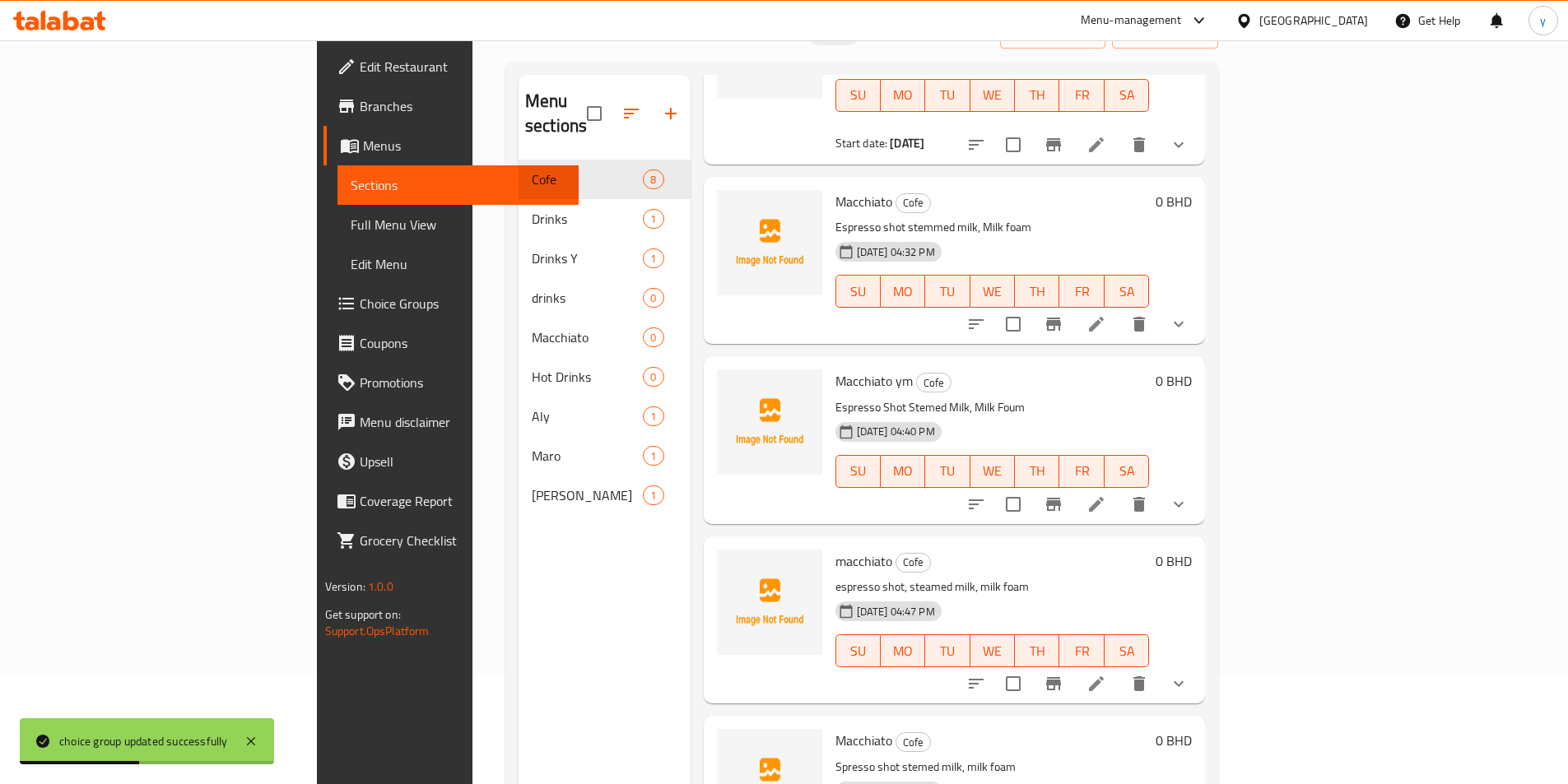
scroll to position [230, 0]
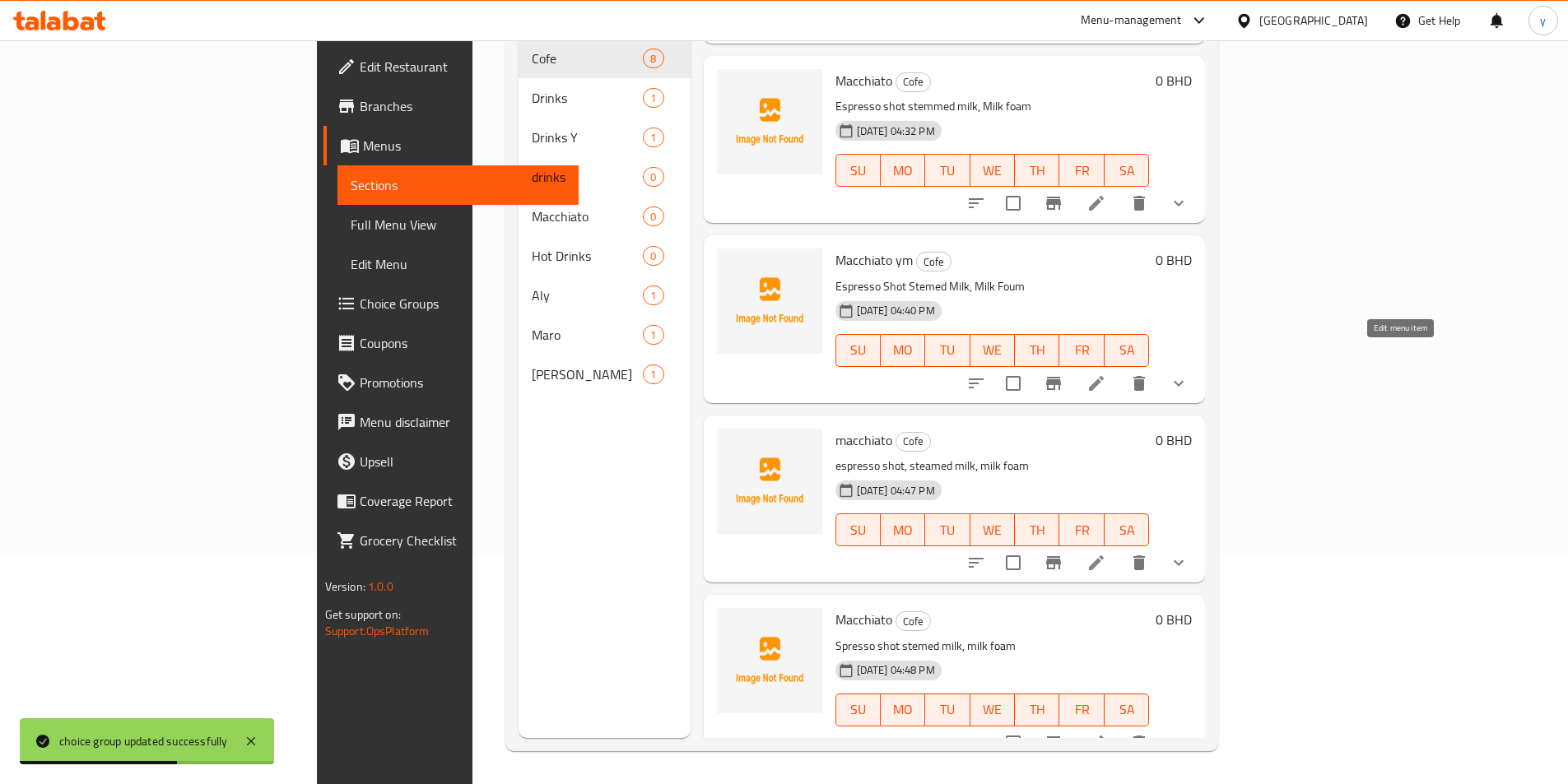
click at [1103, 376] on icon at bounding box center [1096, 384] width 15 height 15
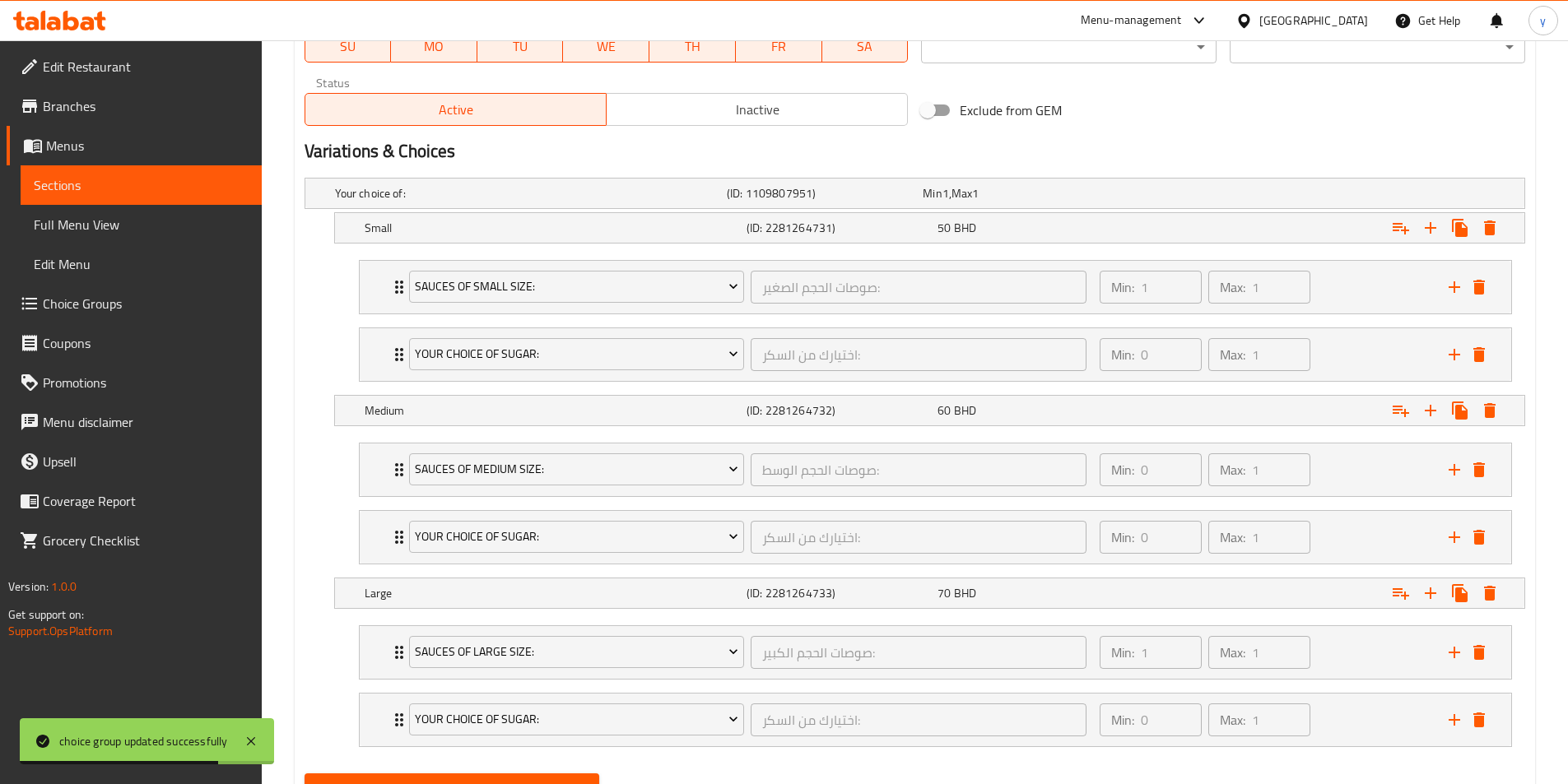
scroll to position [868, 0]
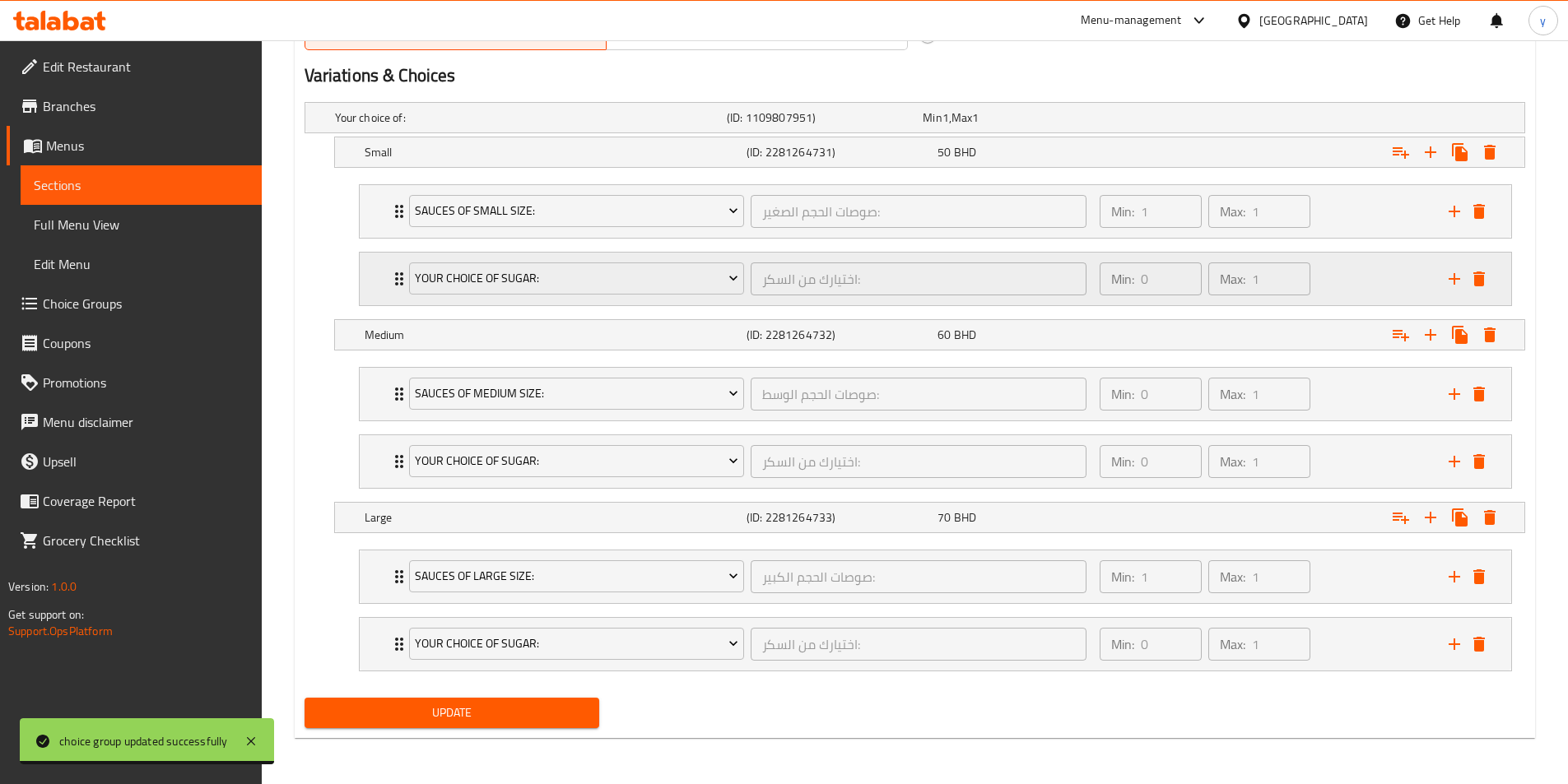
click at [400, 281] on div "Your choice of sugar: اختيارك من السكر: ​" at bounding box center [748, 279] width 698 height 53
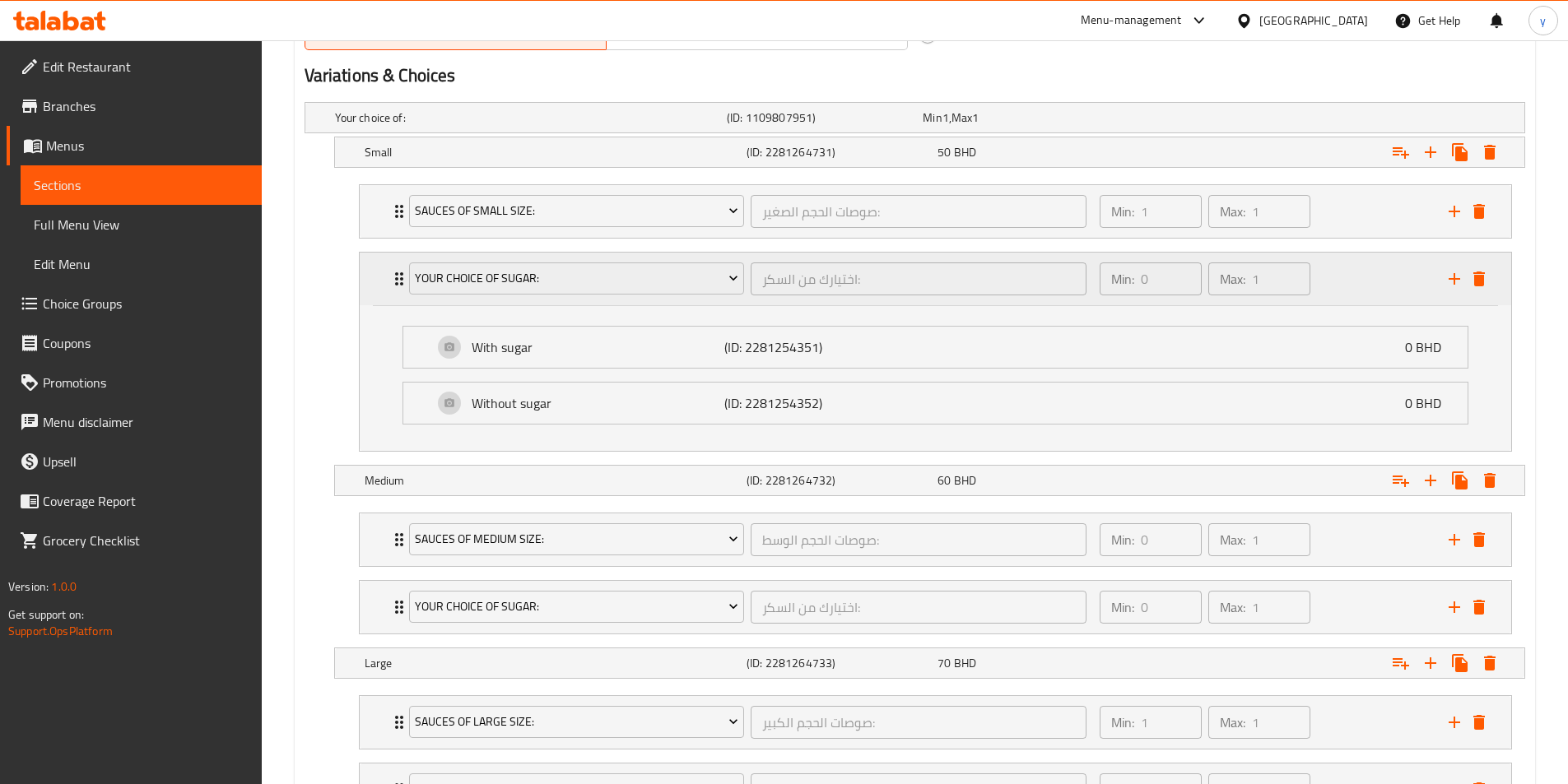
click at [400, 281] on div "Your choice of sugar: اختيارك من السكر: ​" at bounding box center [748, 279] width 698 height 53
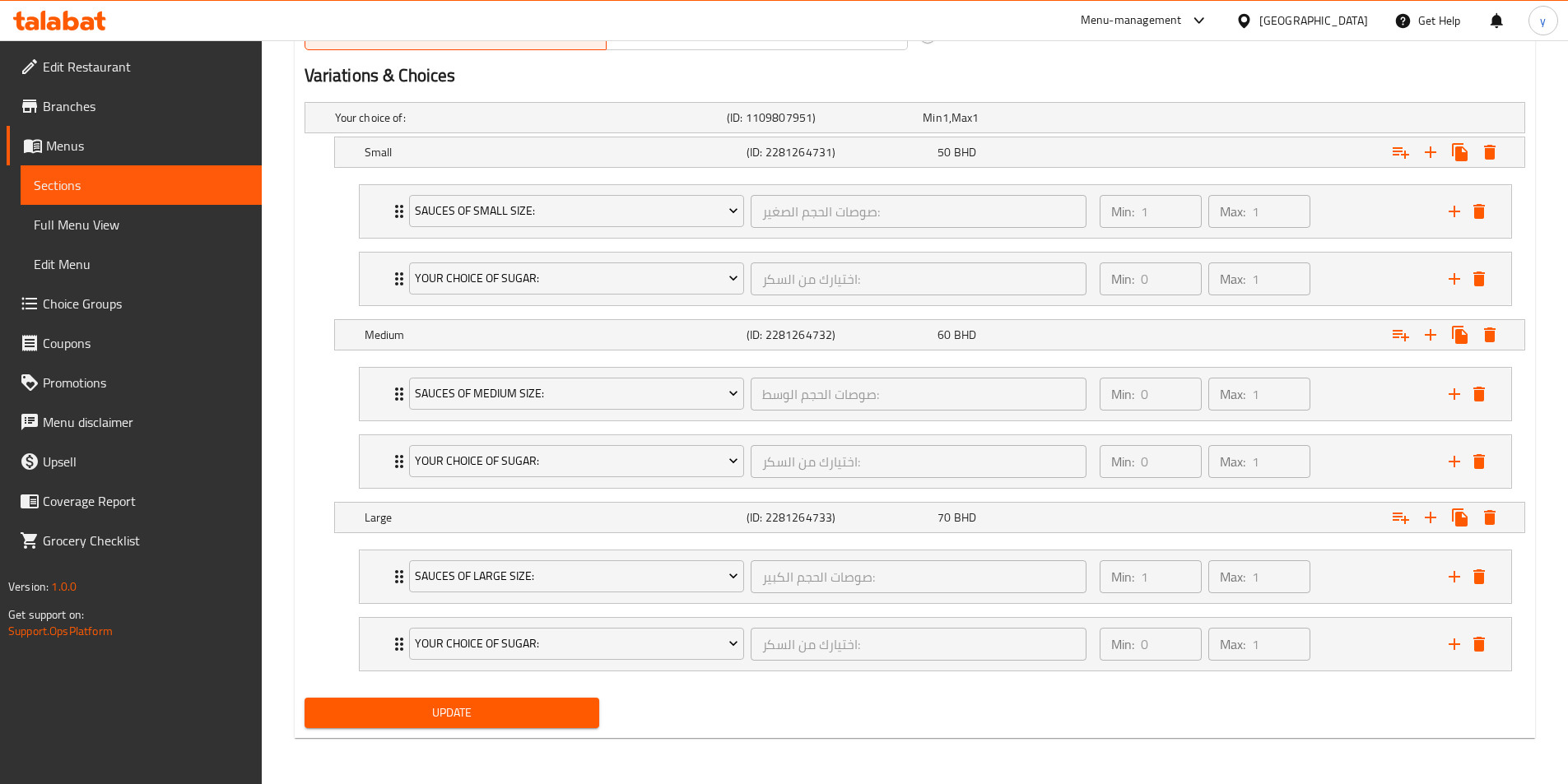
click at [525, 716] on span "Update" at bounding box center [452, 713] width 269 height 21
click at [90, 230] on span "Full Menu View" at bounding box center [141, 225] width 215 height 20
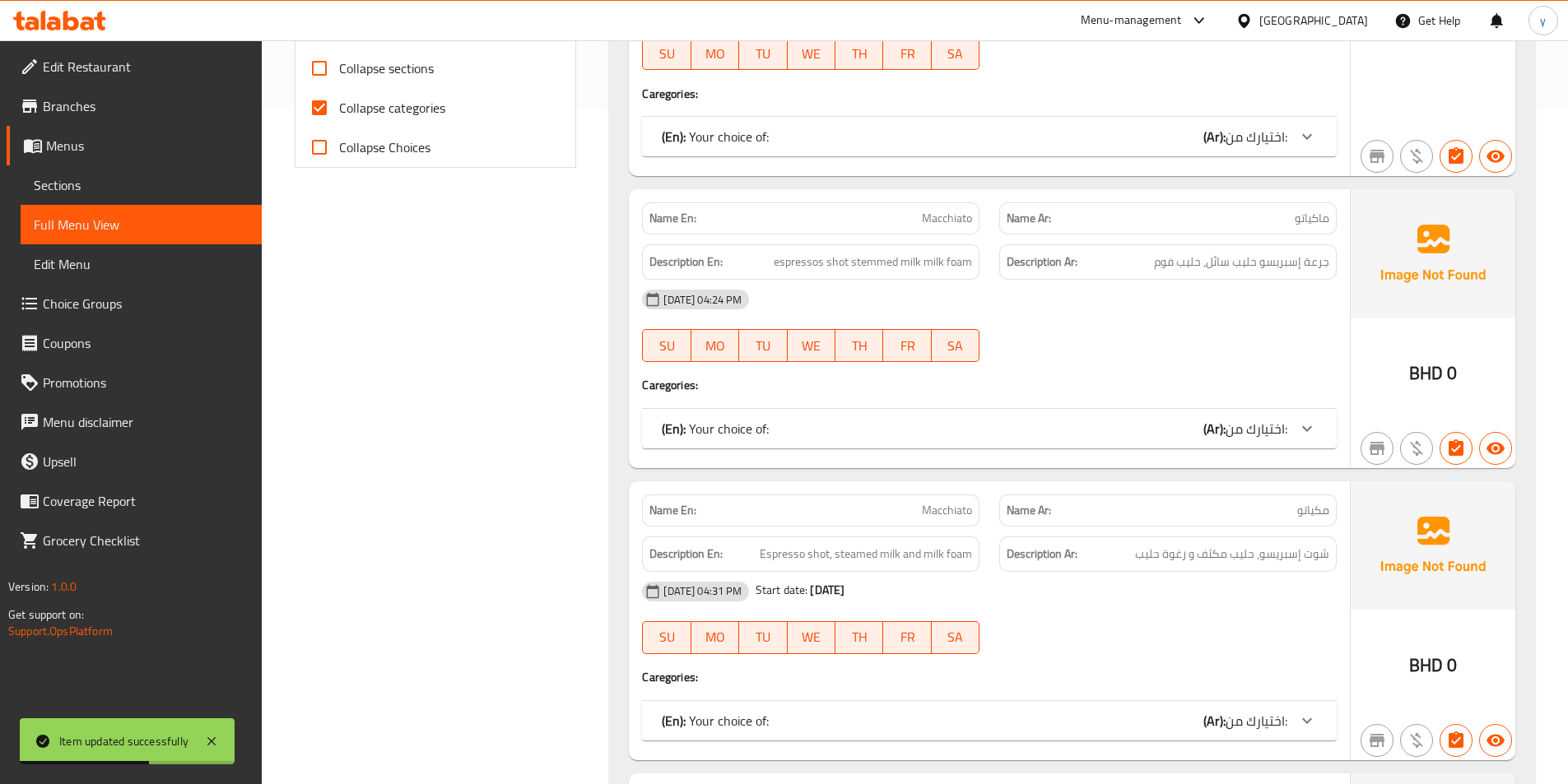
scroll to position [210, 0]
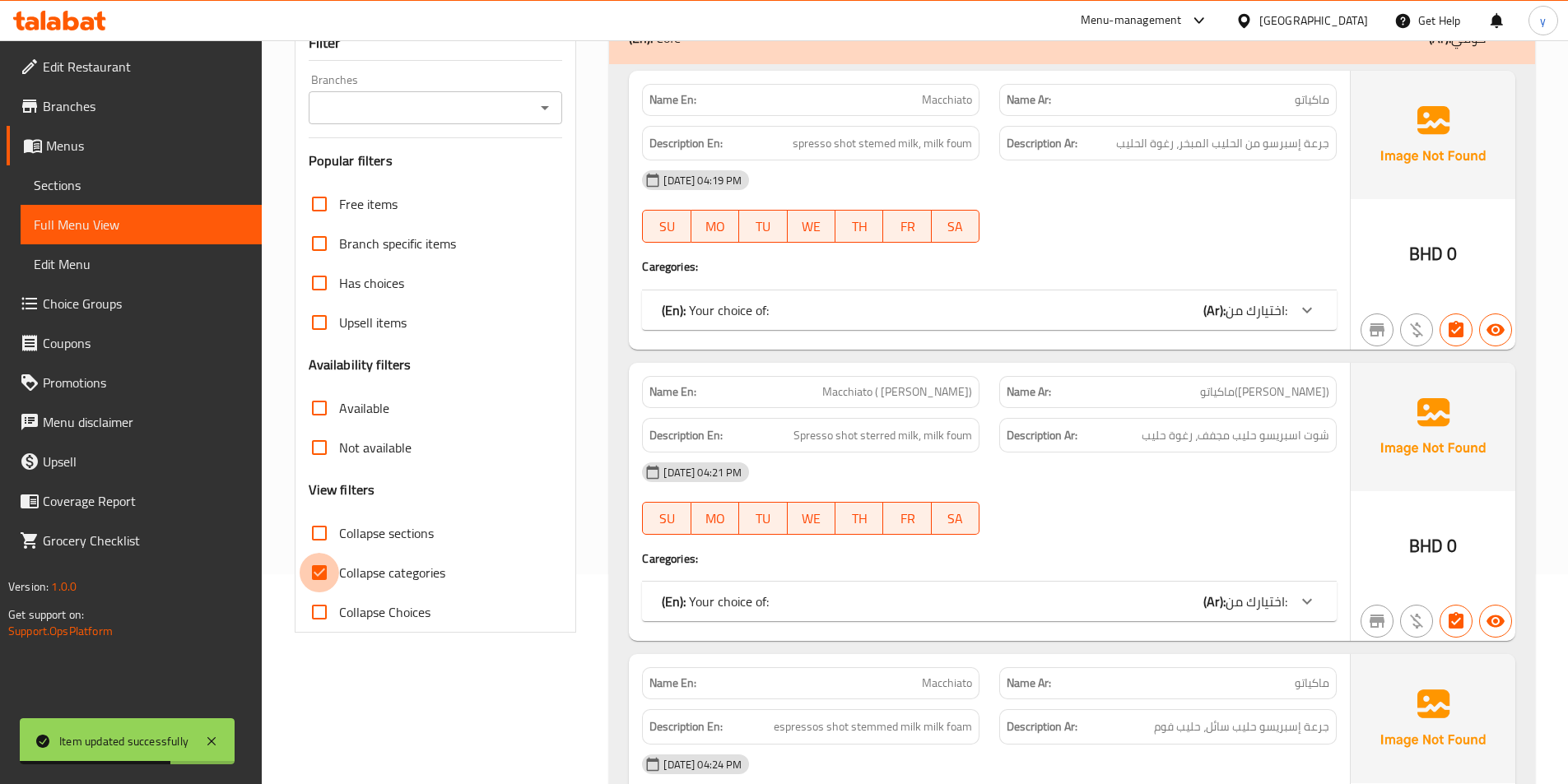
click at [334, 566] on input "Collapse categories" at bounding box center [319, 572] width 39 height 39
checkbox input "false"
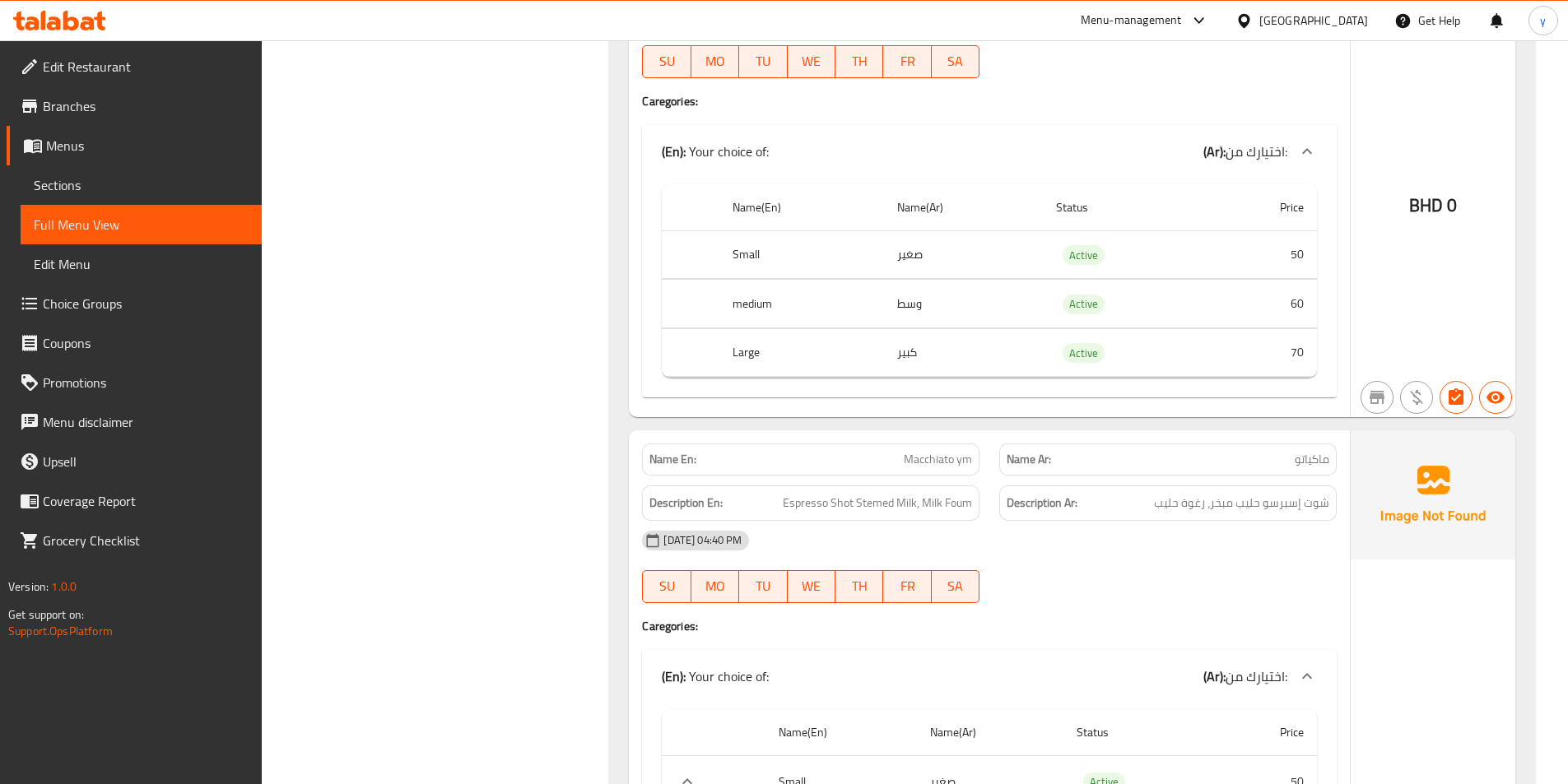
scroll to position [4818, 0]
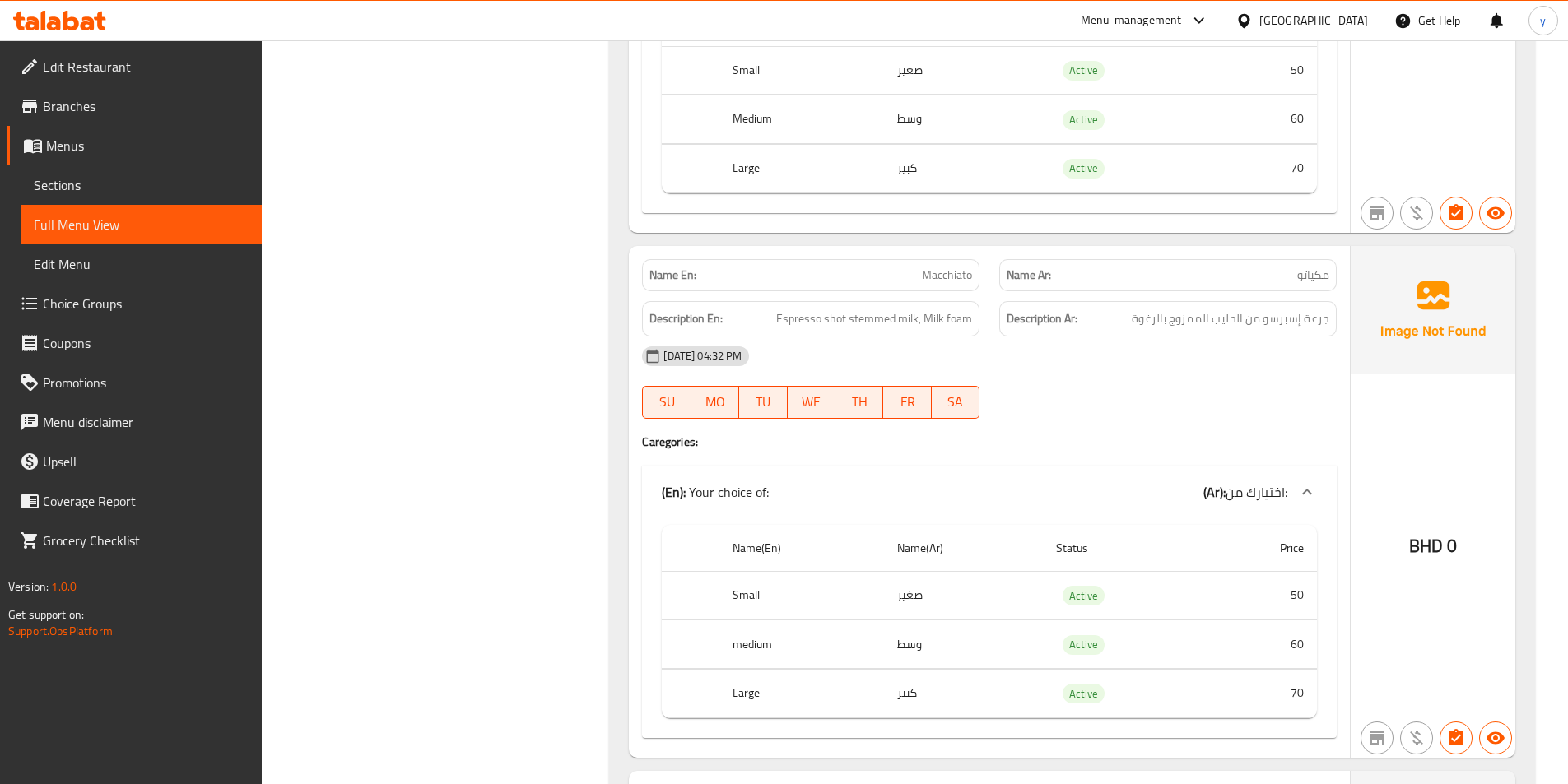
click at [116, 143] on span "Menus" at bounding box center [147, 146] width 203 height 20
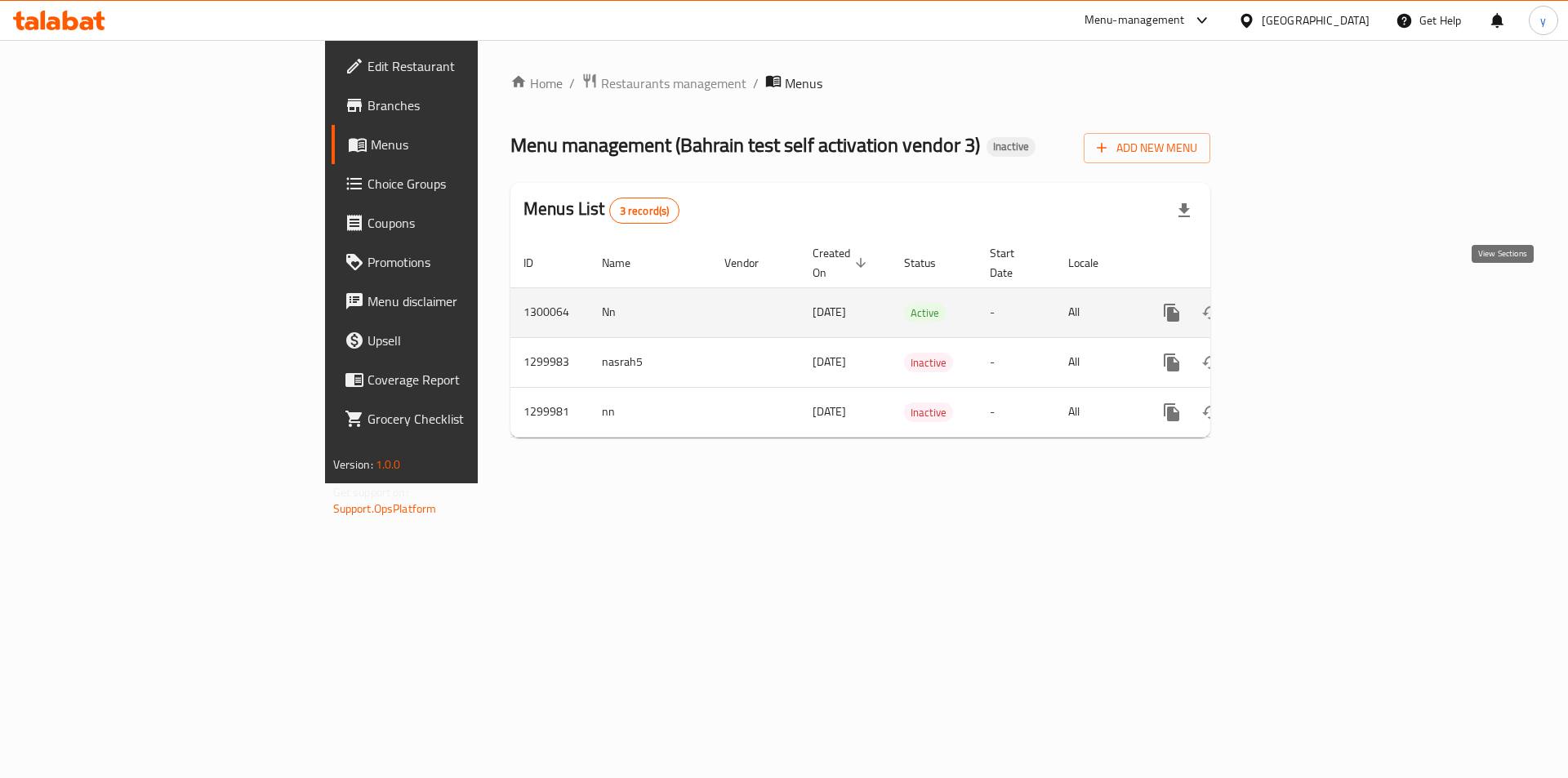
click at [1300, 303] on icon "enhanced table" at bounding box center [1290, 313] width 20 height 20
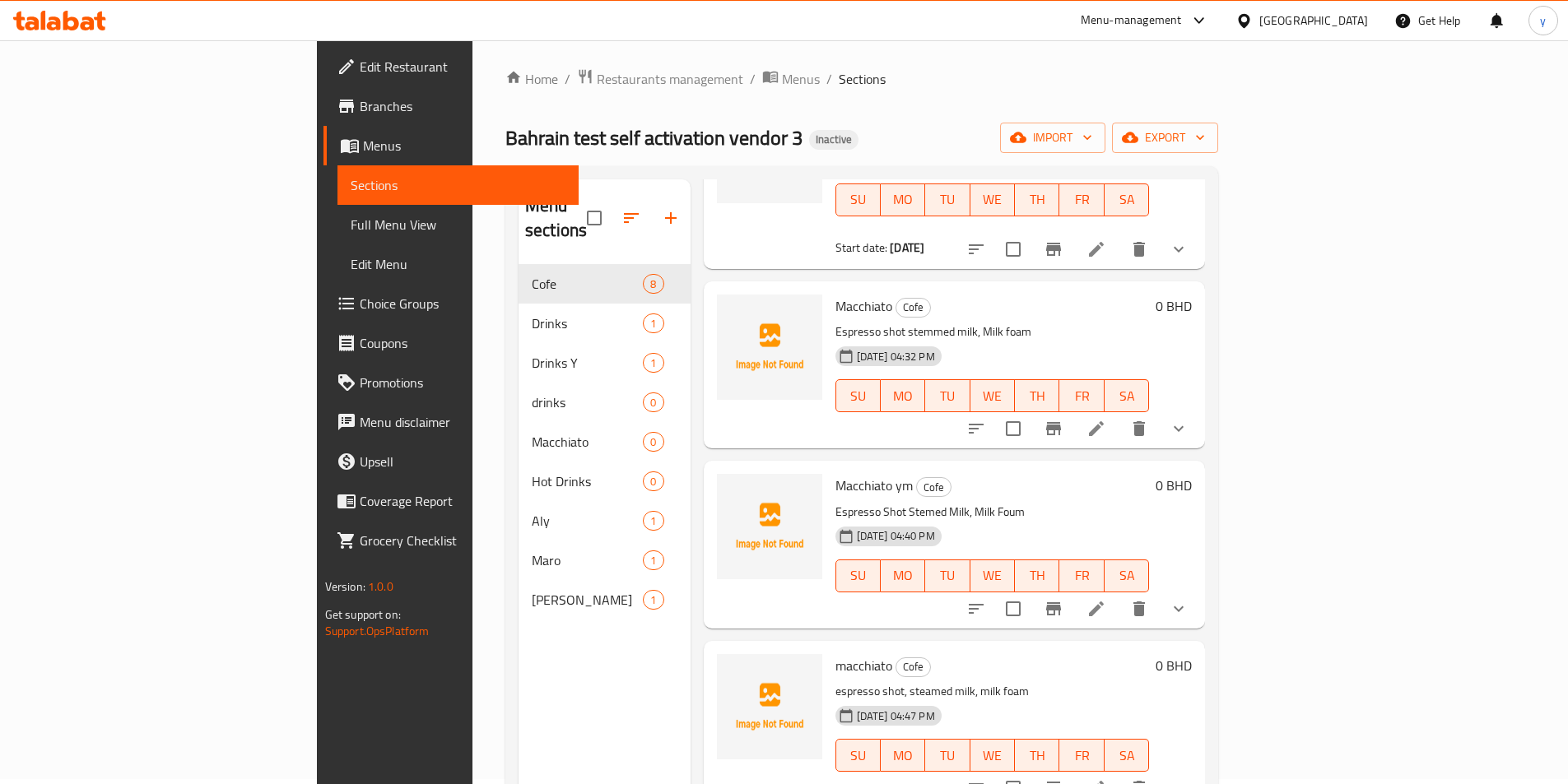
scroll to position [164, 0]
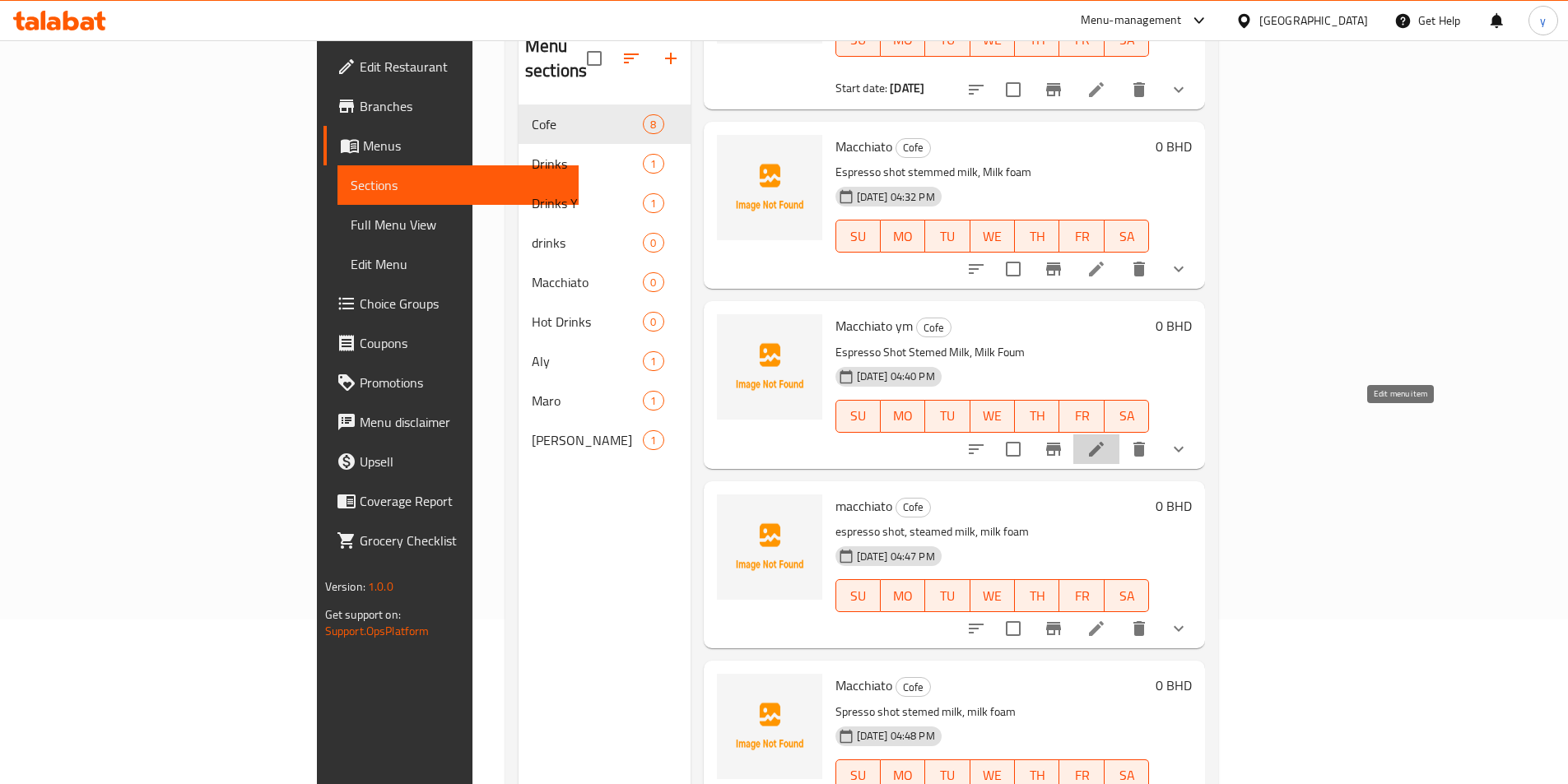
click at [1106, 440] on icon at bounding box center [1096, 450] width 20 height 20
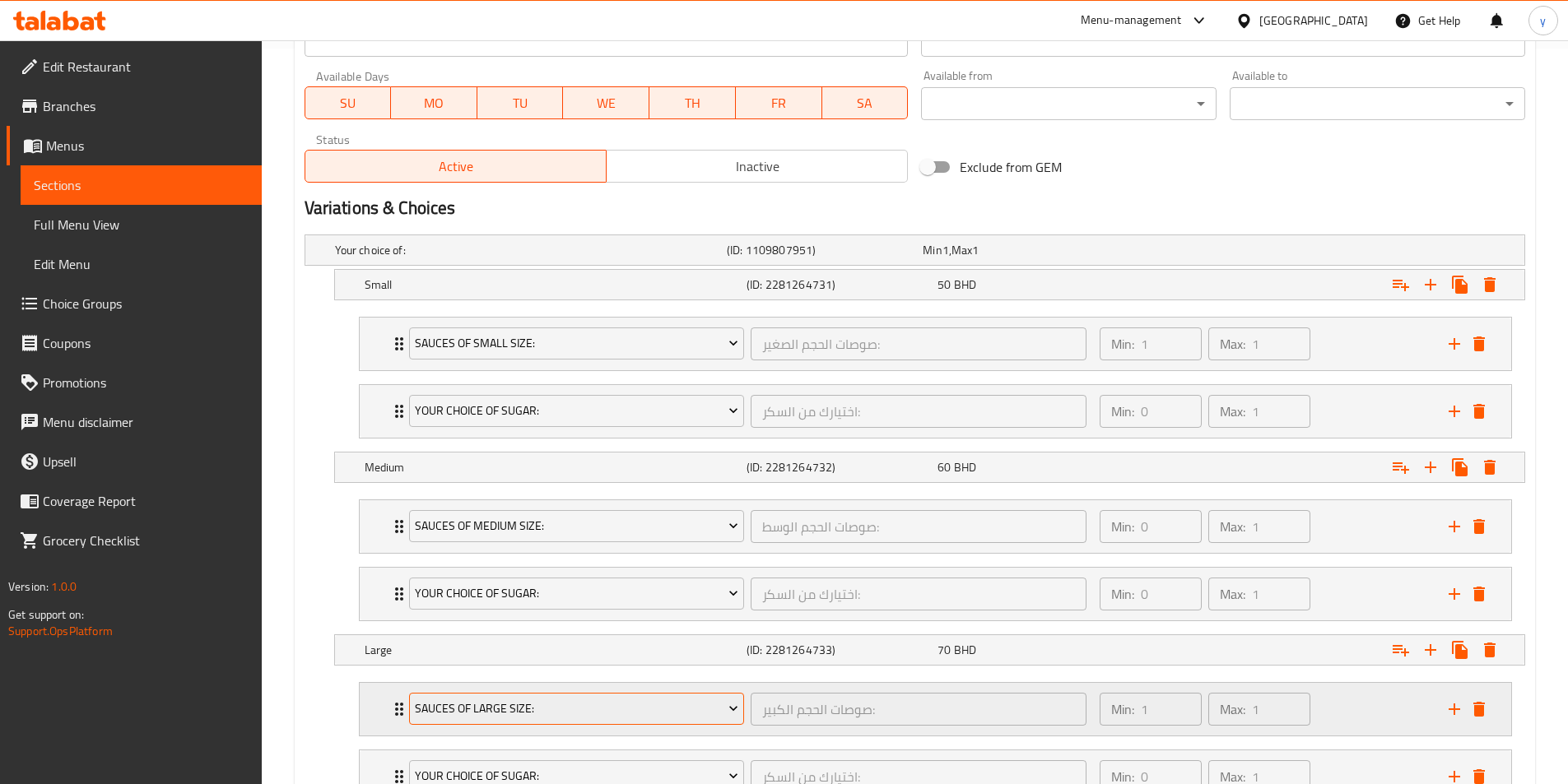
scroll to position [823, 0]
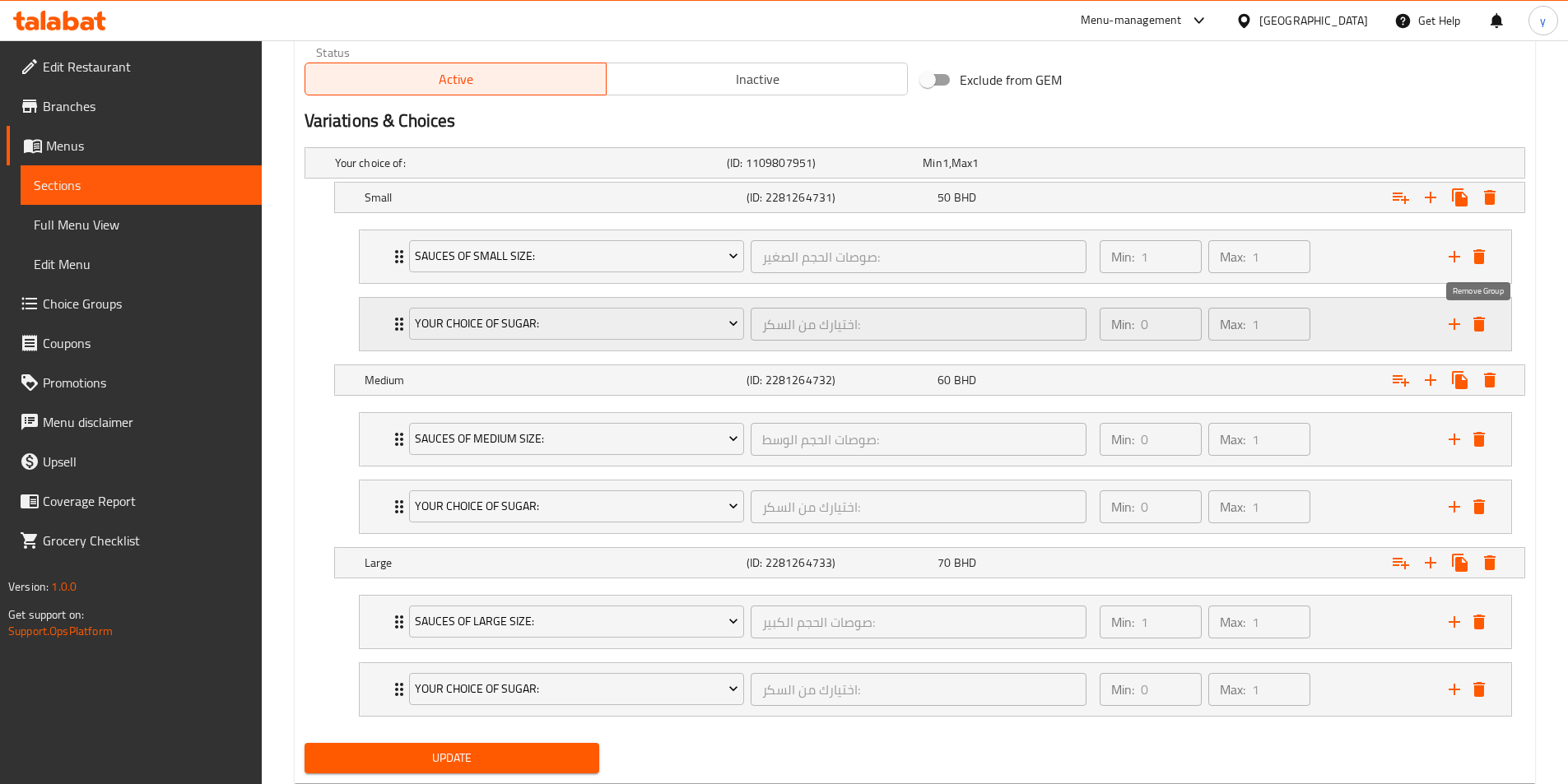
click at [1482, 327] on icon "delete" at bounding box center [1479, 324] width 12 height 15
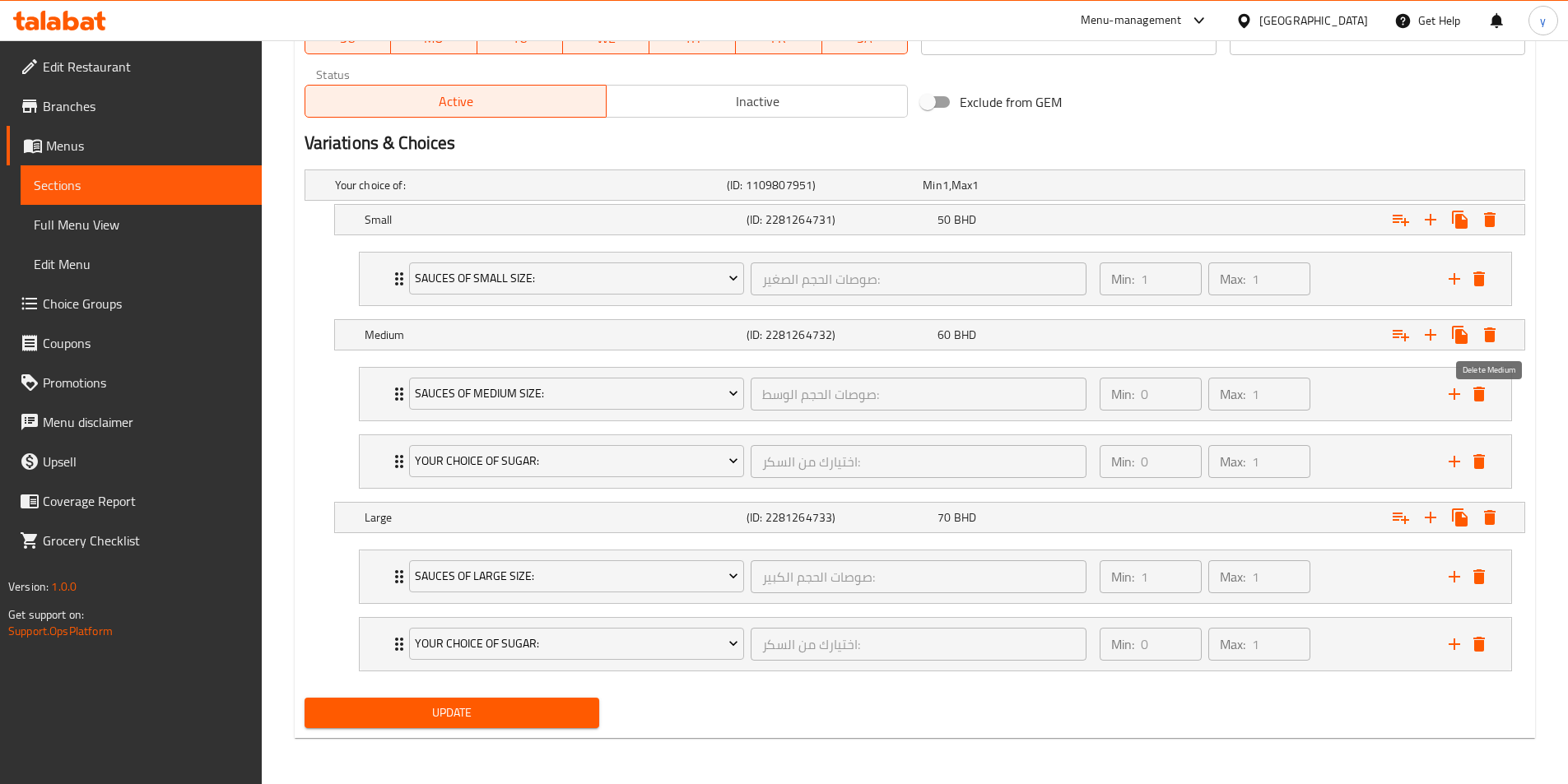
scroll to position [801, 0]
click at [1485, 456] on icon "delete" at bounding box center [1479, 462] width 12 height 15
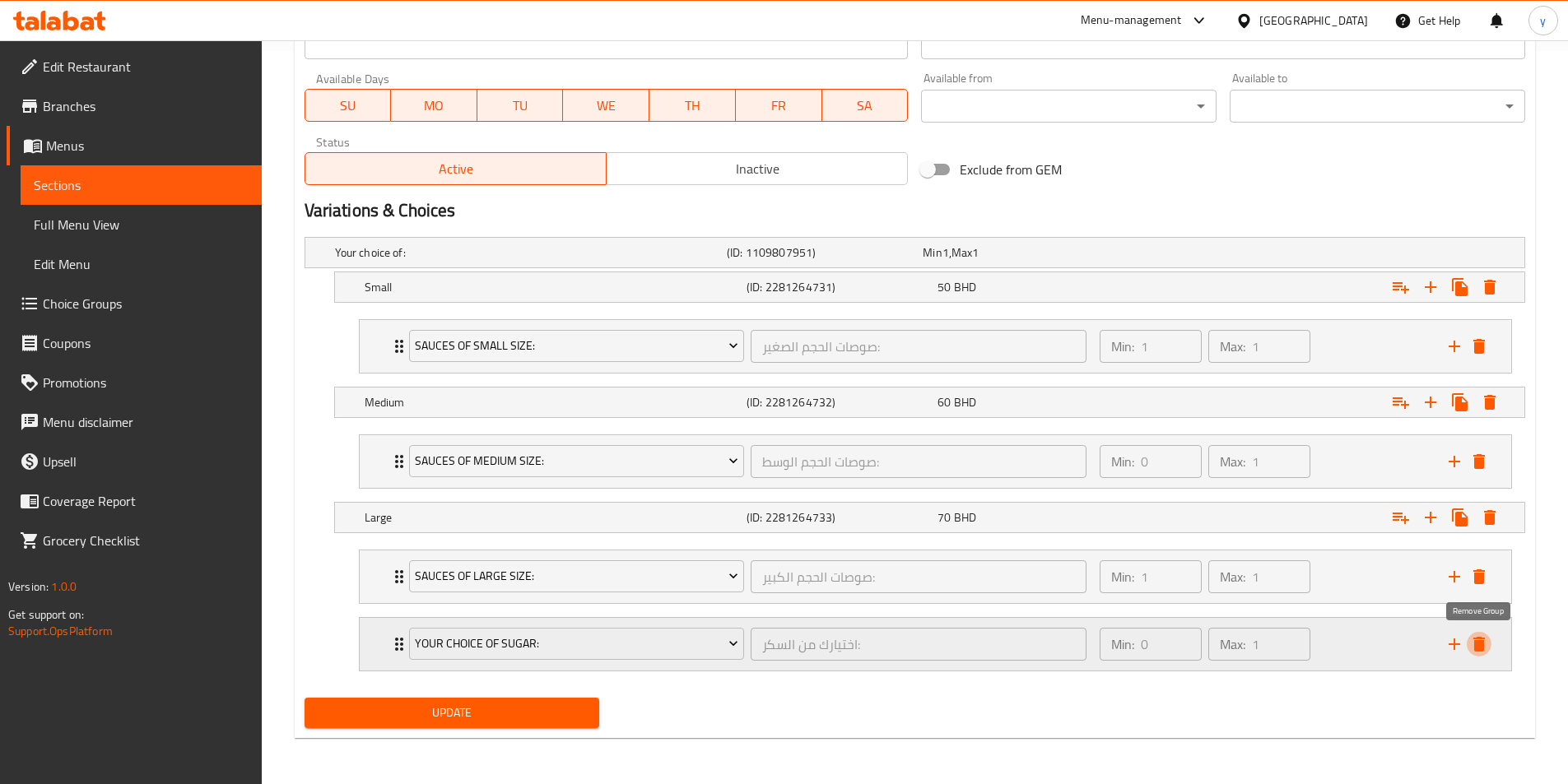
click at [1486, 639] on icon "delete" at bounding box center [1479, 645] width 20 height 20
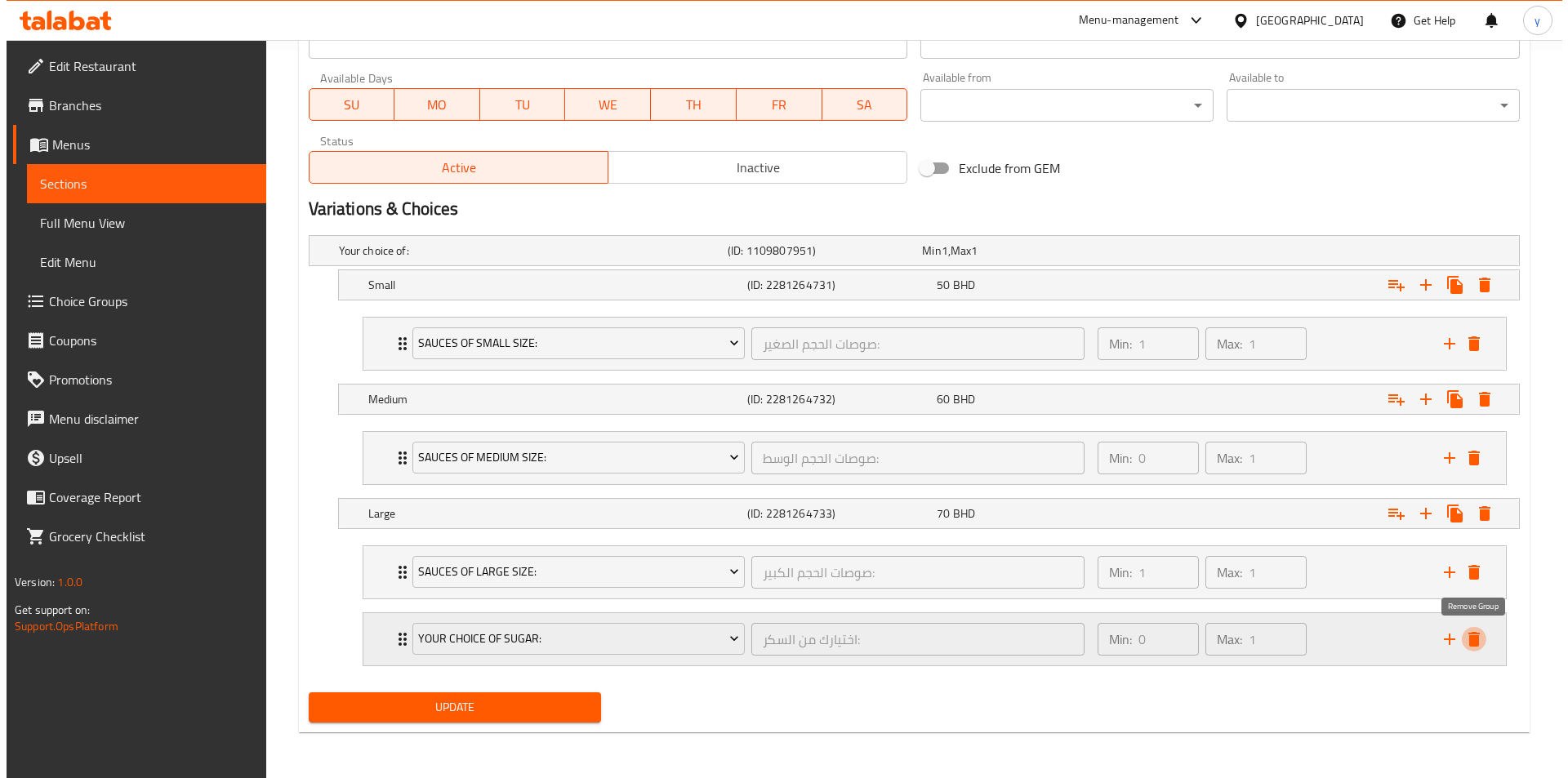
scroll to position [660, 0]
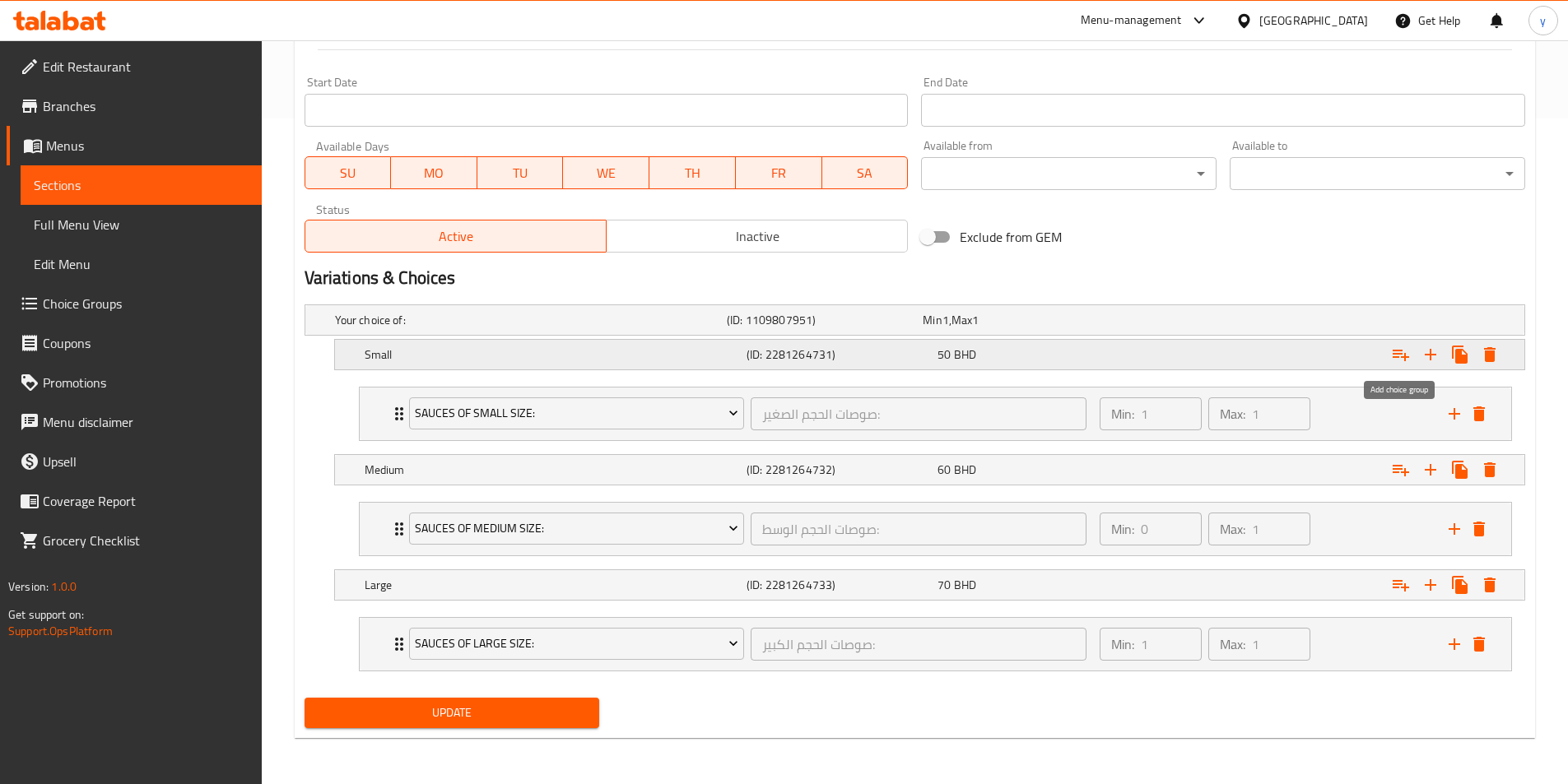
click at [1407, 358] on icon "Expand" at bounding box center [1400, 354] width 20 height 20
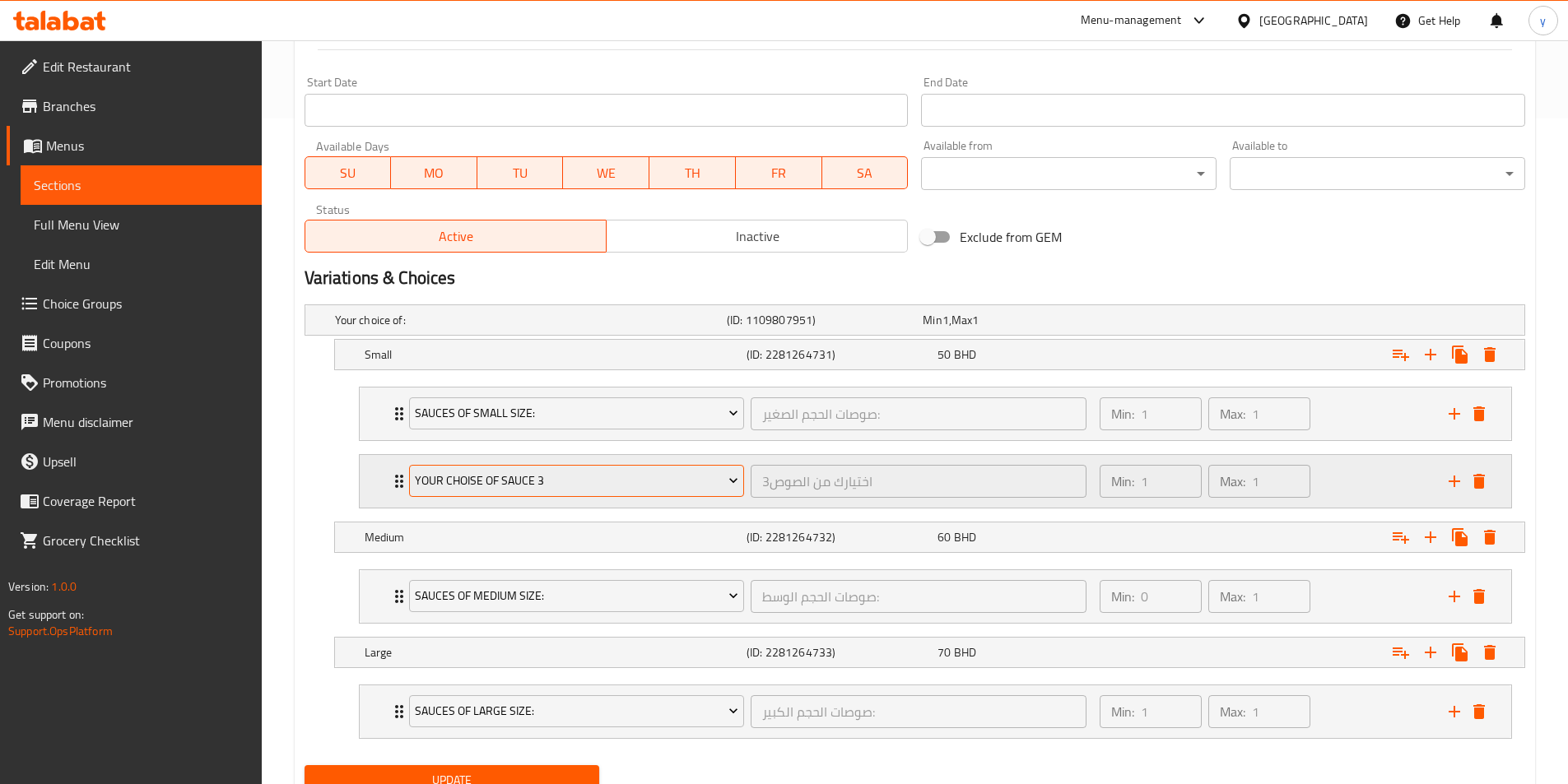
click at [688, 487] on span "your choise of sauce 3" at bounding box center [576, 480] width 324 height 21
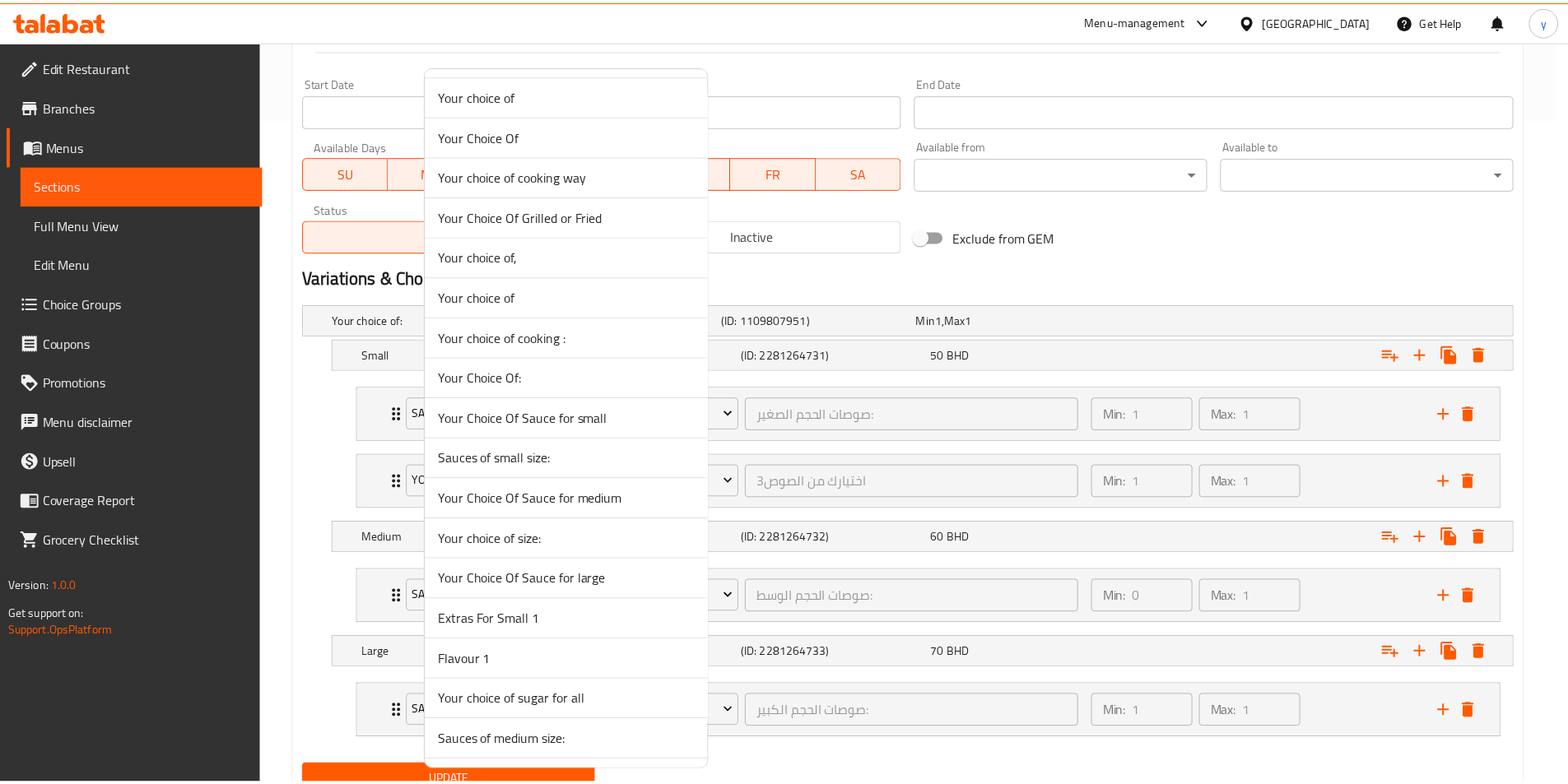
scroll to position [2013, 0]
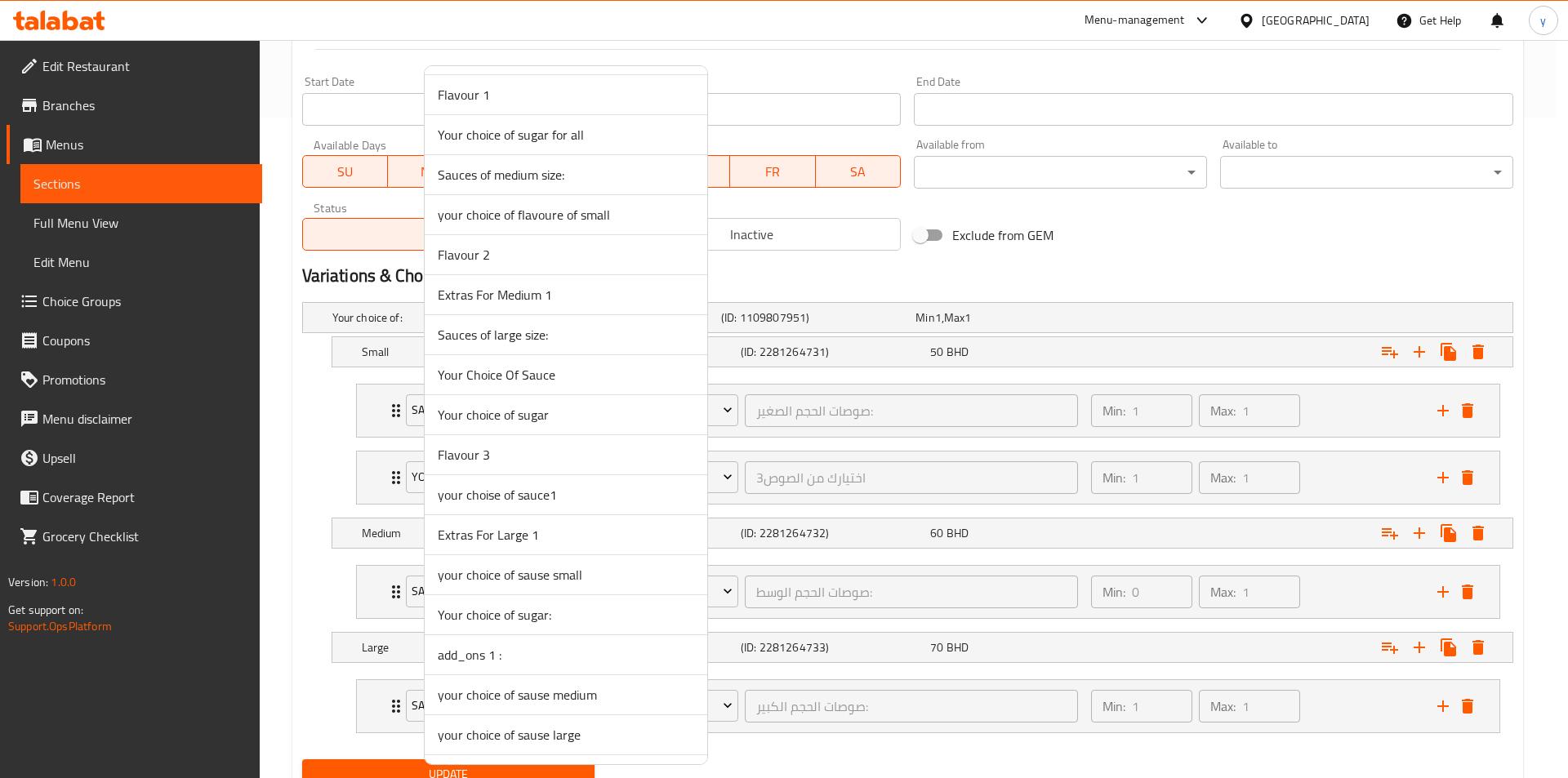
click at [504, 620] on span "Your choice of sugar:" at bounding box center [566, 615] width 257 height 20
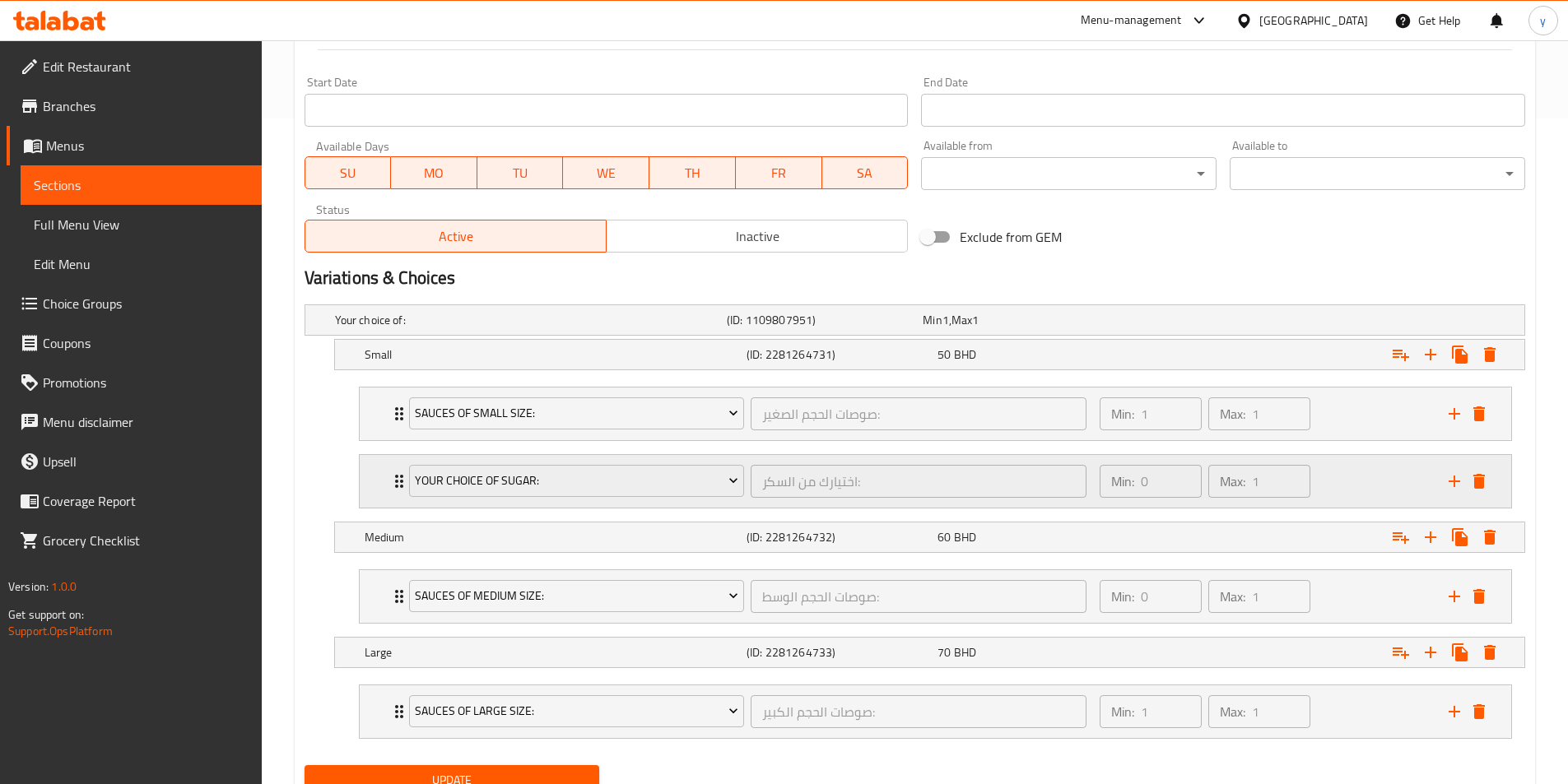
click at [405, 480] on div "Your choice of sugar:" at bounding box center [576, 481] width 342 height 39
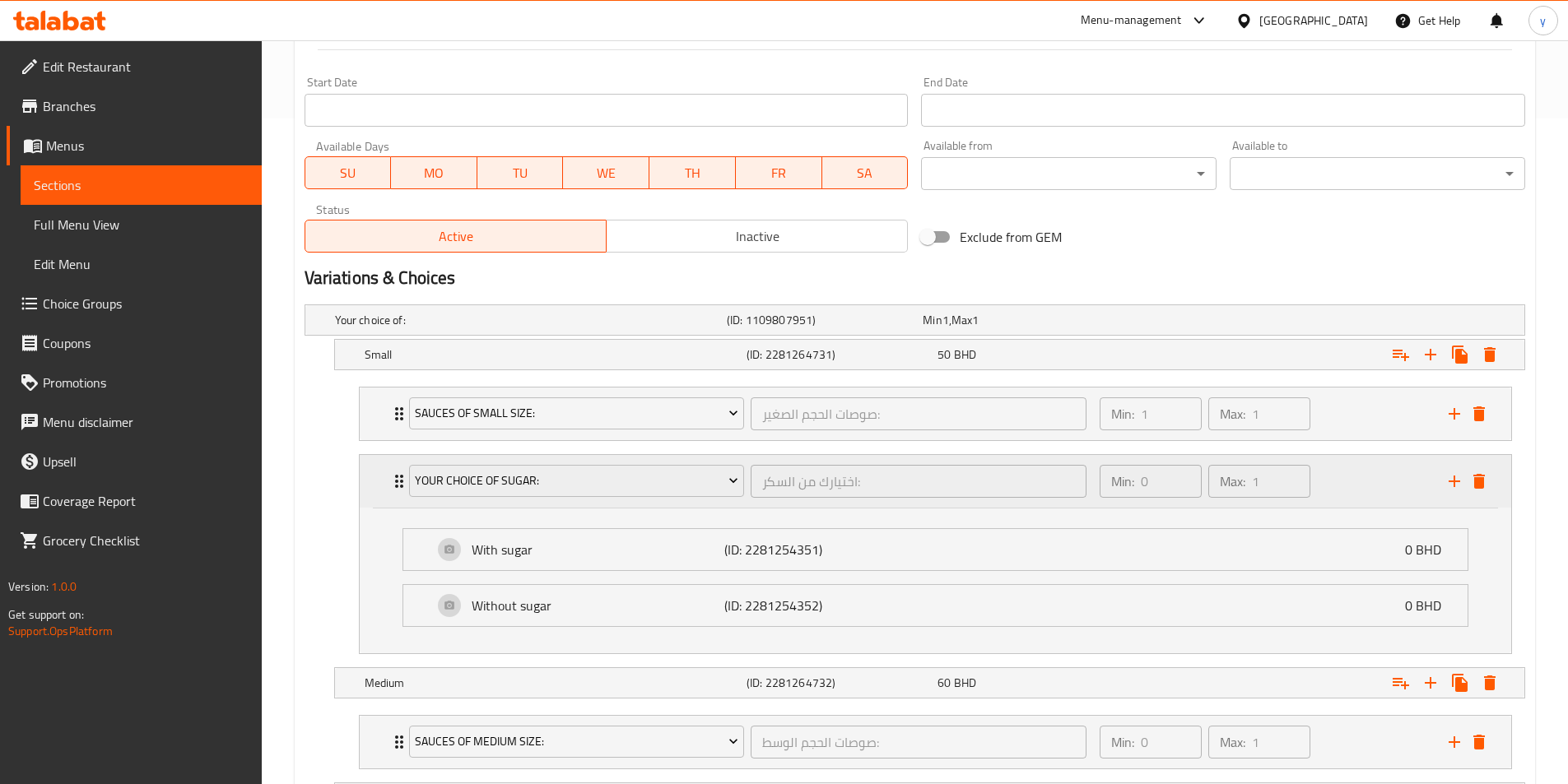
click at [405, 480] on div "Your choice of sugar:" at bounding box center [576, 481] width 342 height 39
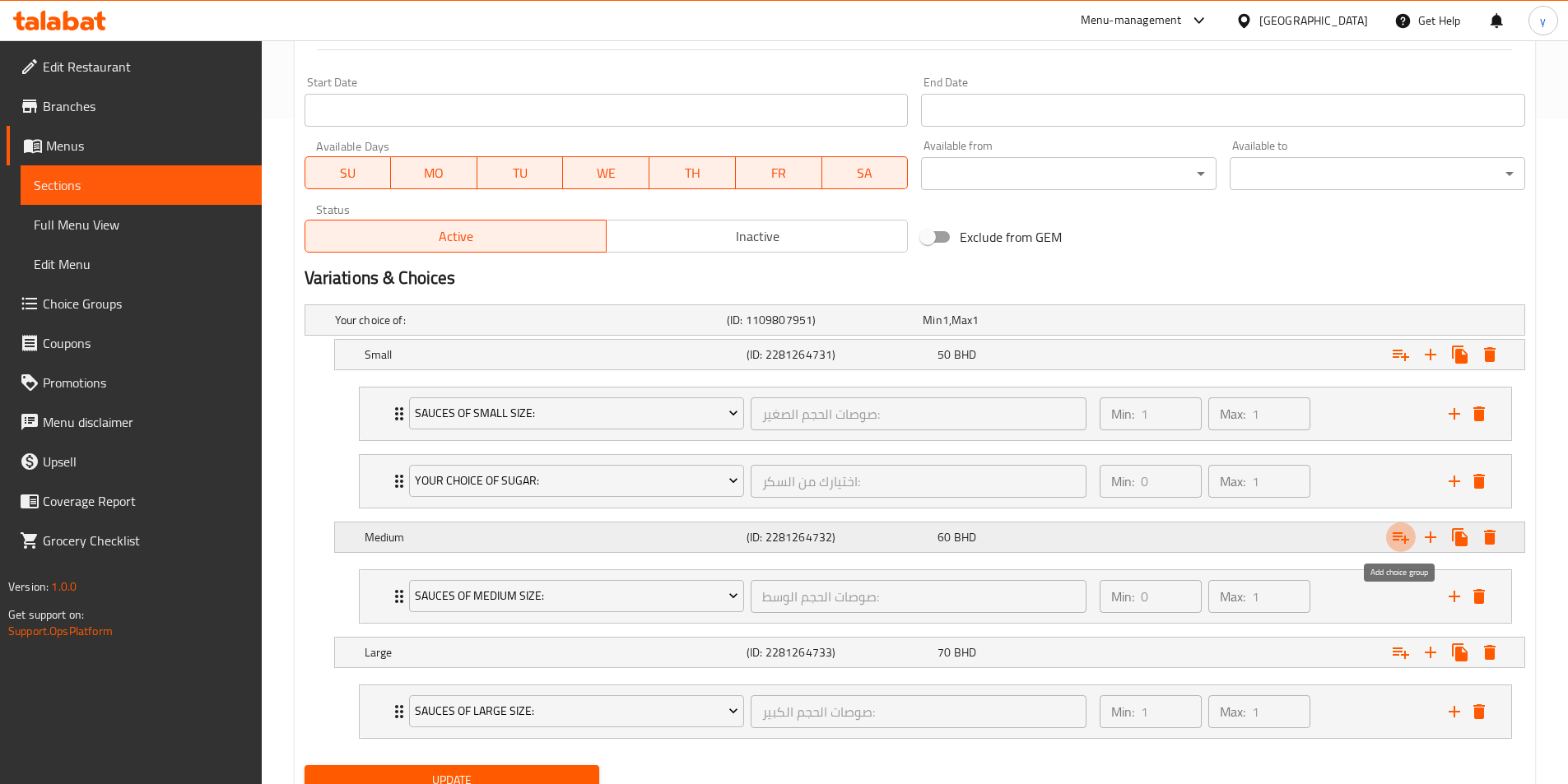
click at [1406, 539] on icon "Expand" at bounding box center [1400, 538] width 17 height 12
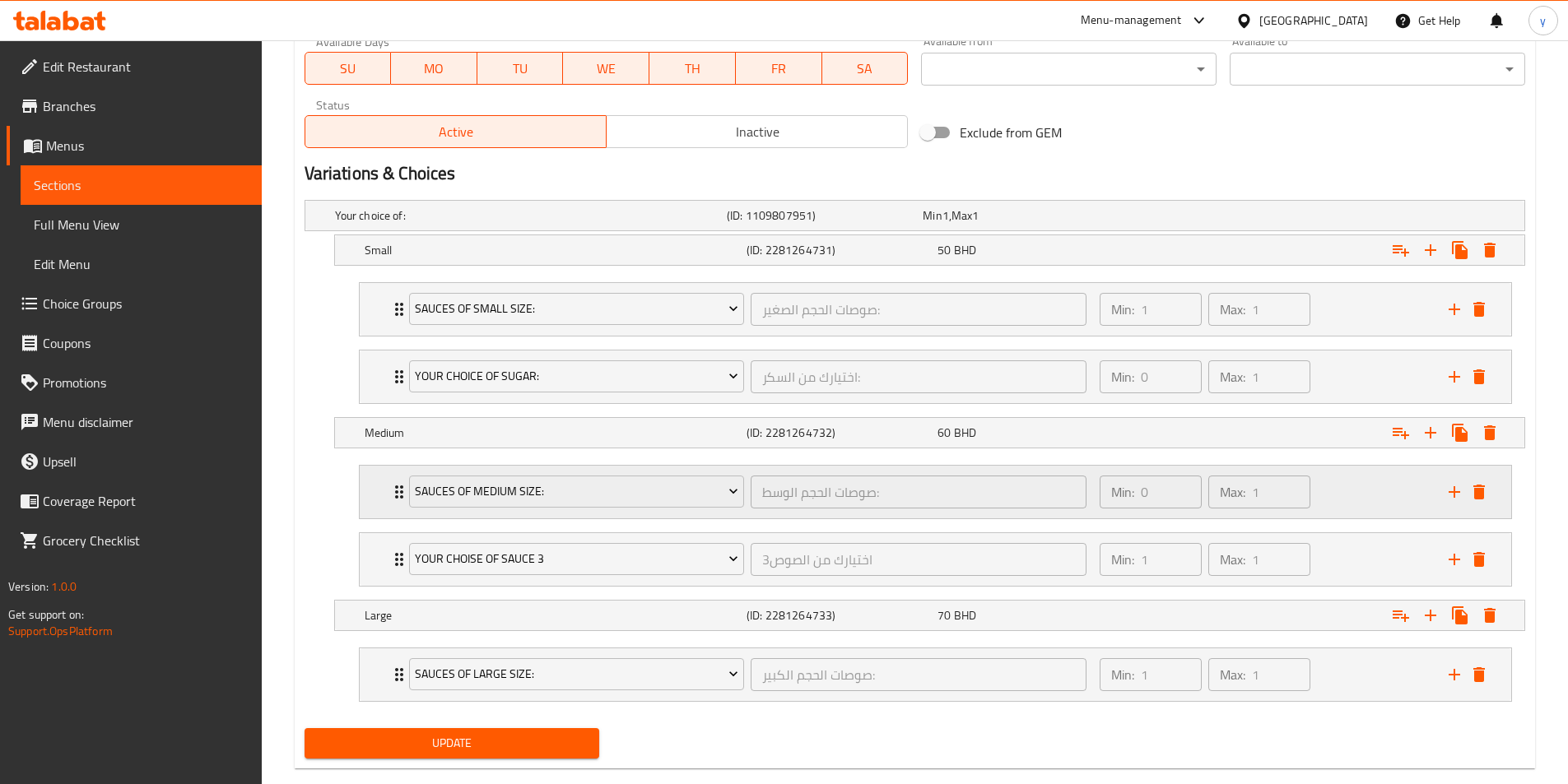
scroll to position [801, 0]
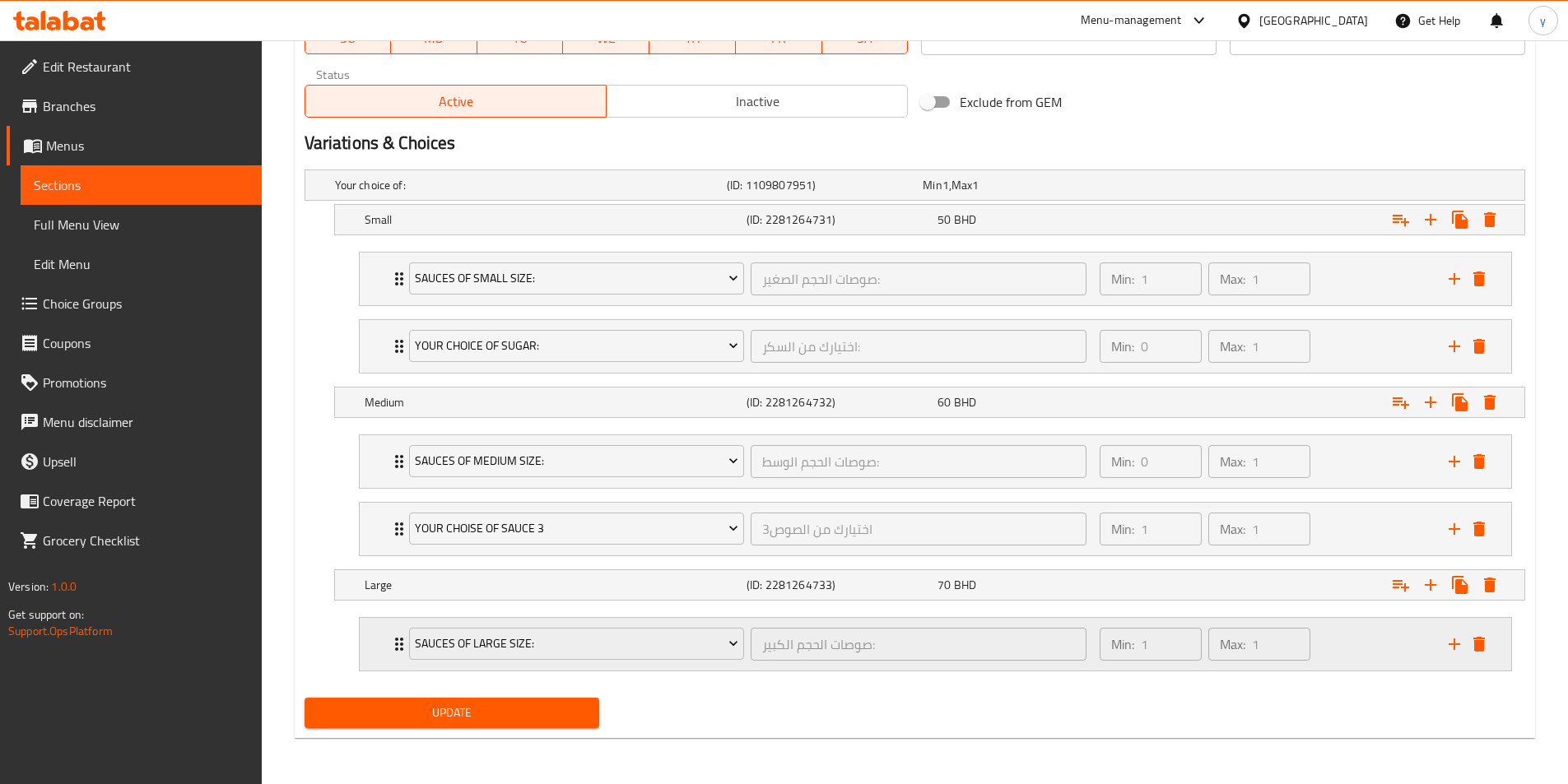
click at [390, 649] on icon "Expand" at bounding box center [400, 645] width 20 height 20
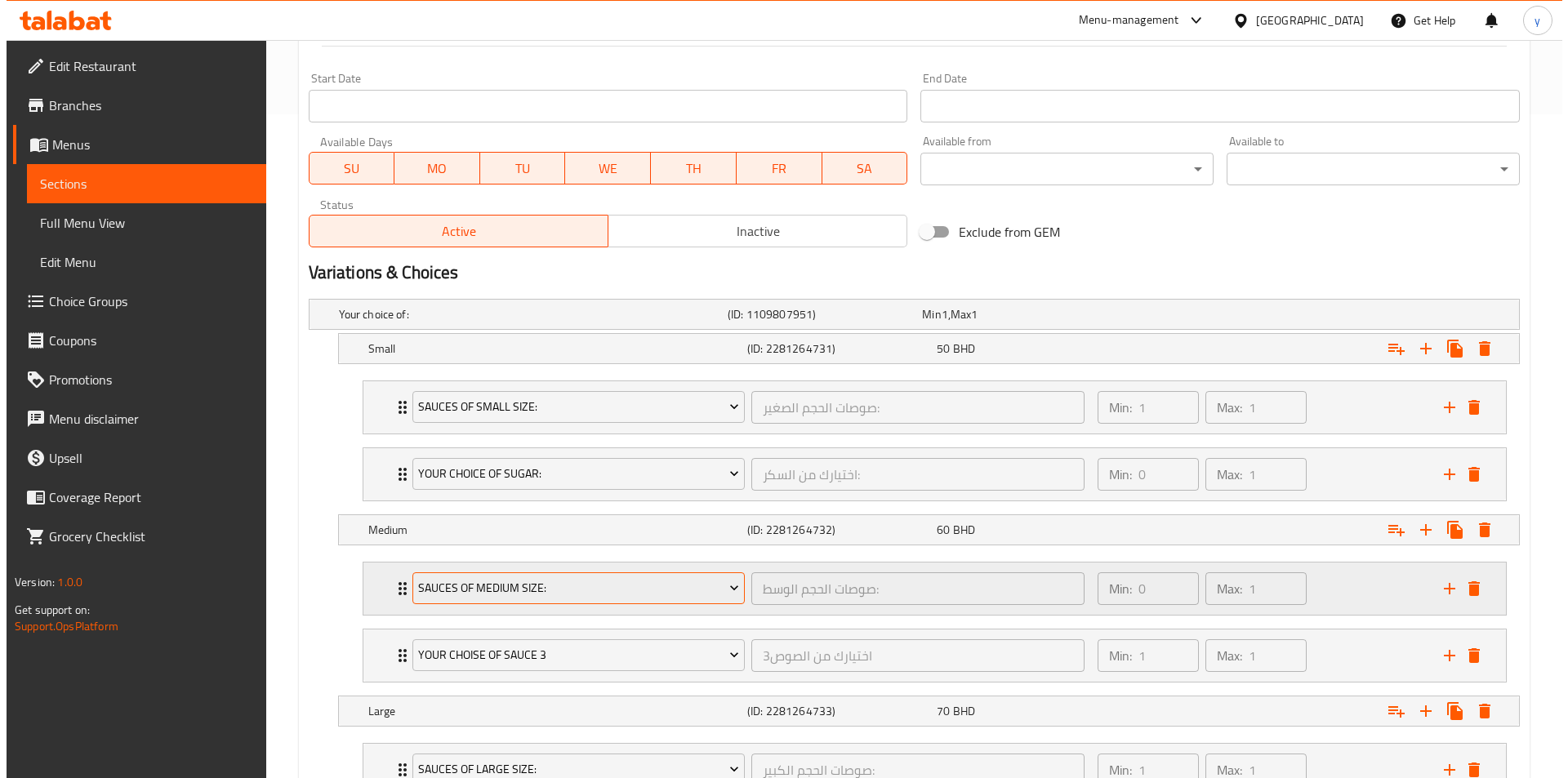
scroll to position [632, 0]
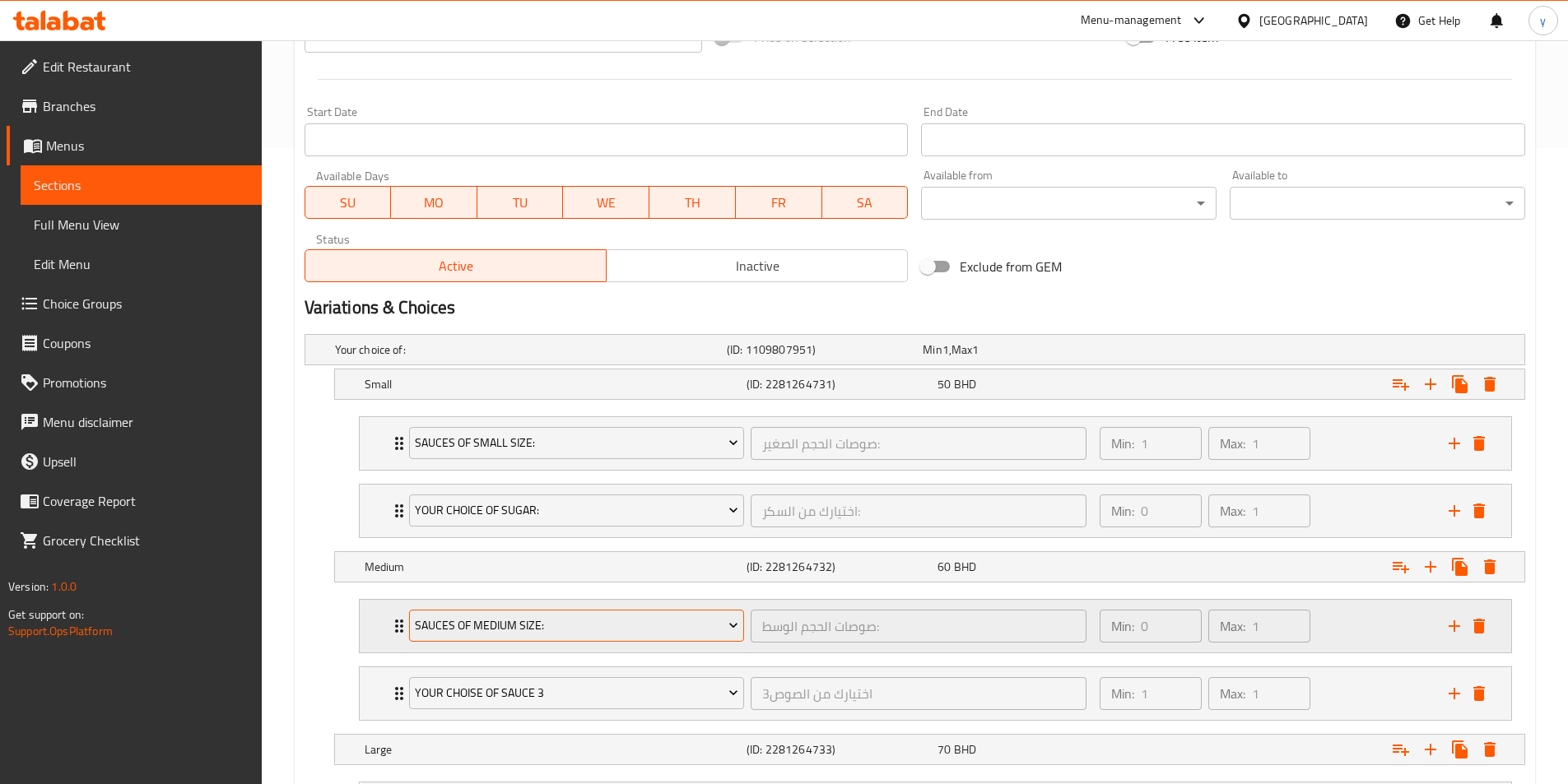
click at [666, 628] on span "Sauces of medium size:" at bounding box center [576, 626] width 324 height 21
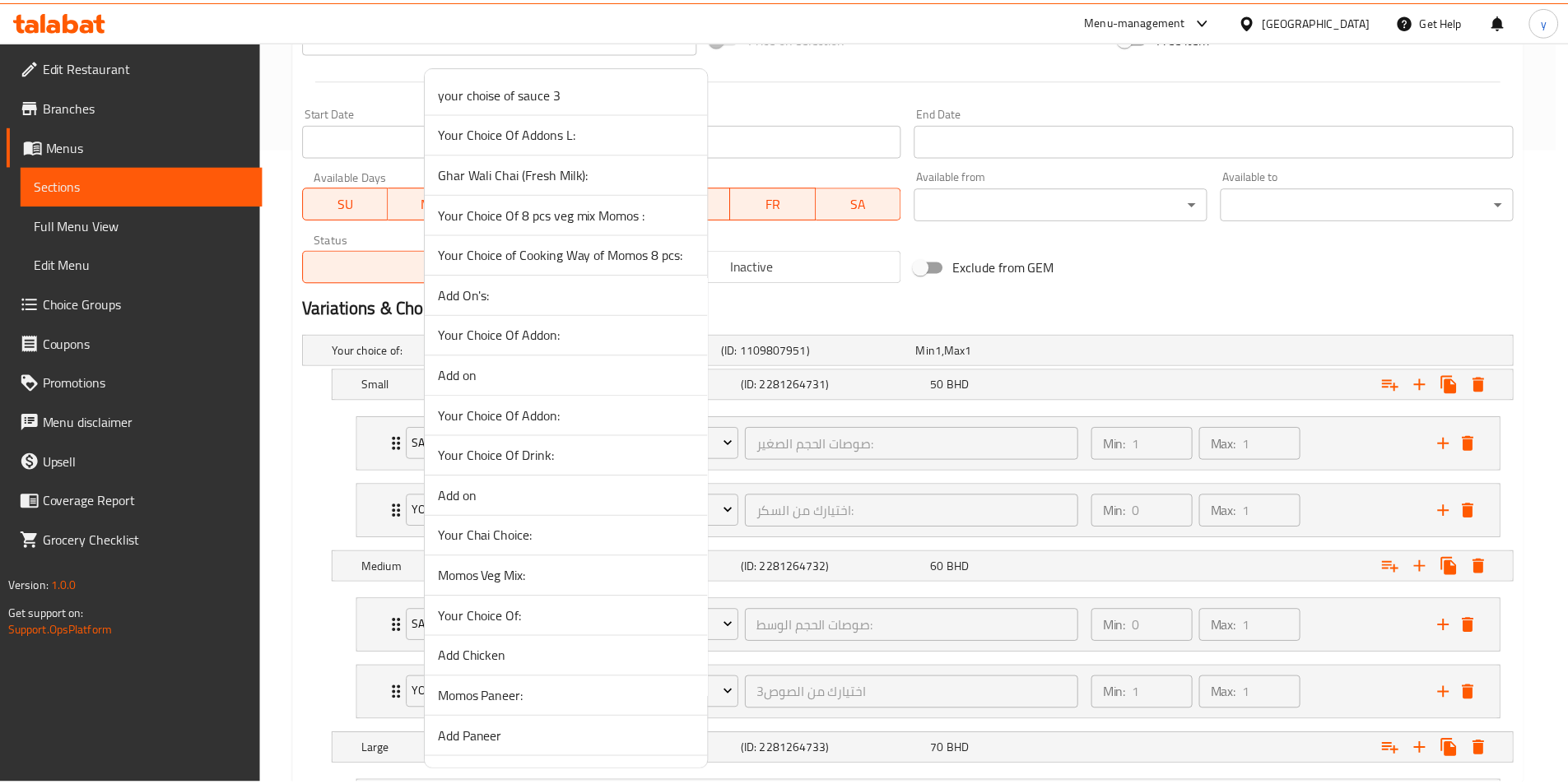
scroll to position [1450, 0]
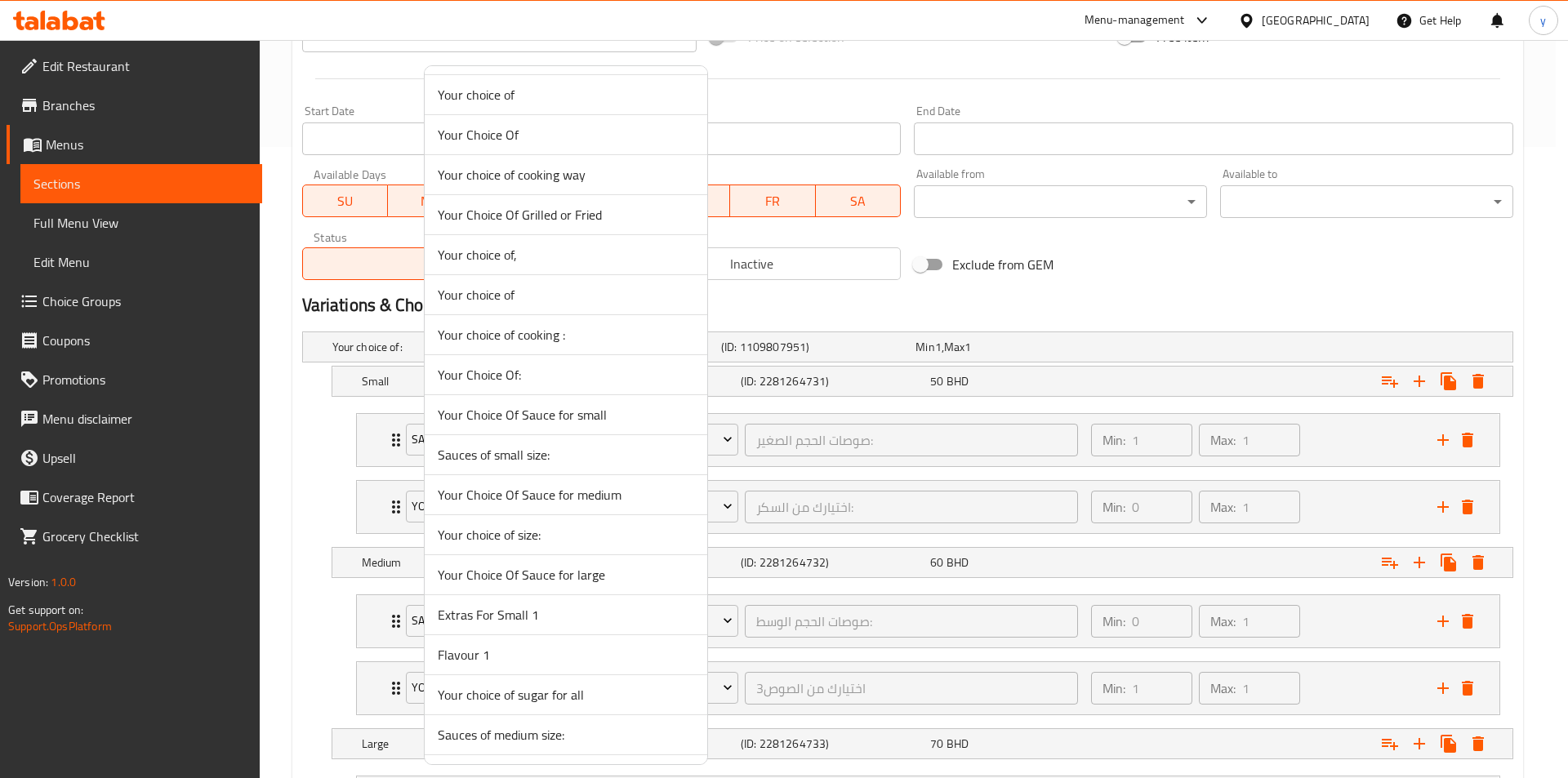
click at [516, 741] on span "Sauces of medium size:" at bounding box center [566, 735] width 257 height 20
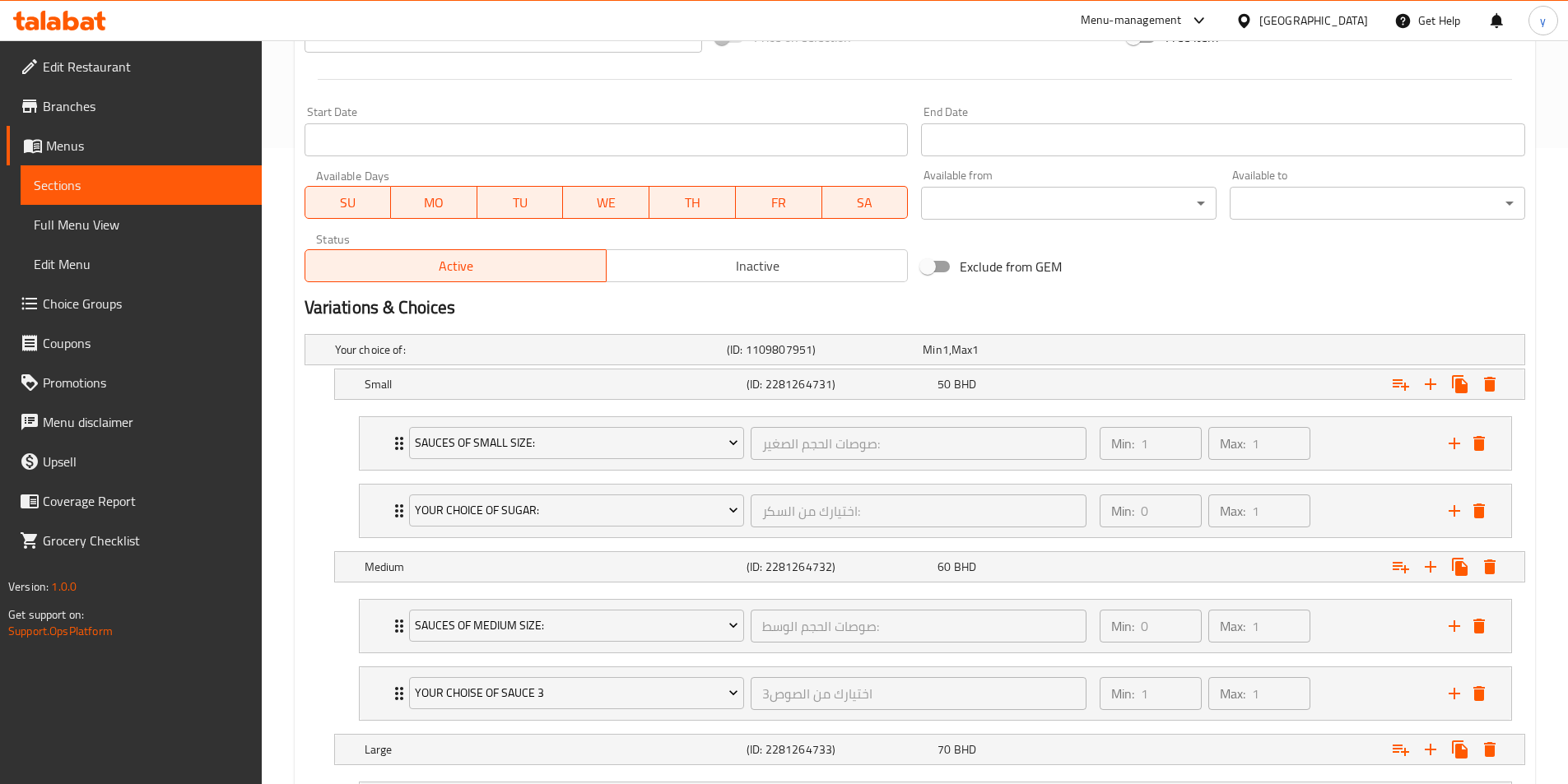
click at [99, 304] on span "Choice Groups" at bounding box center [145, 304] width 206 height 20
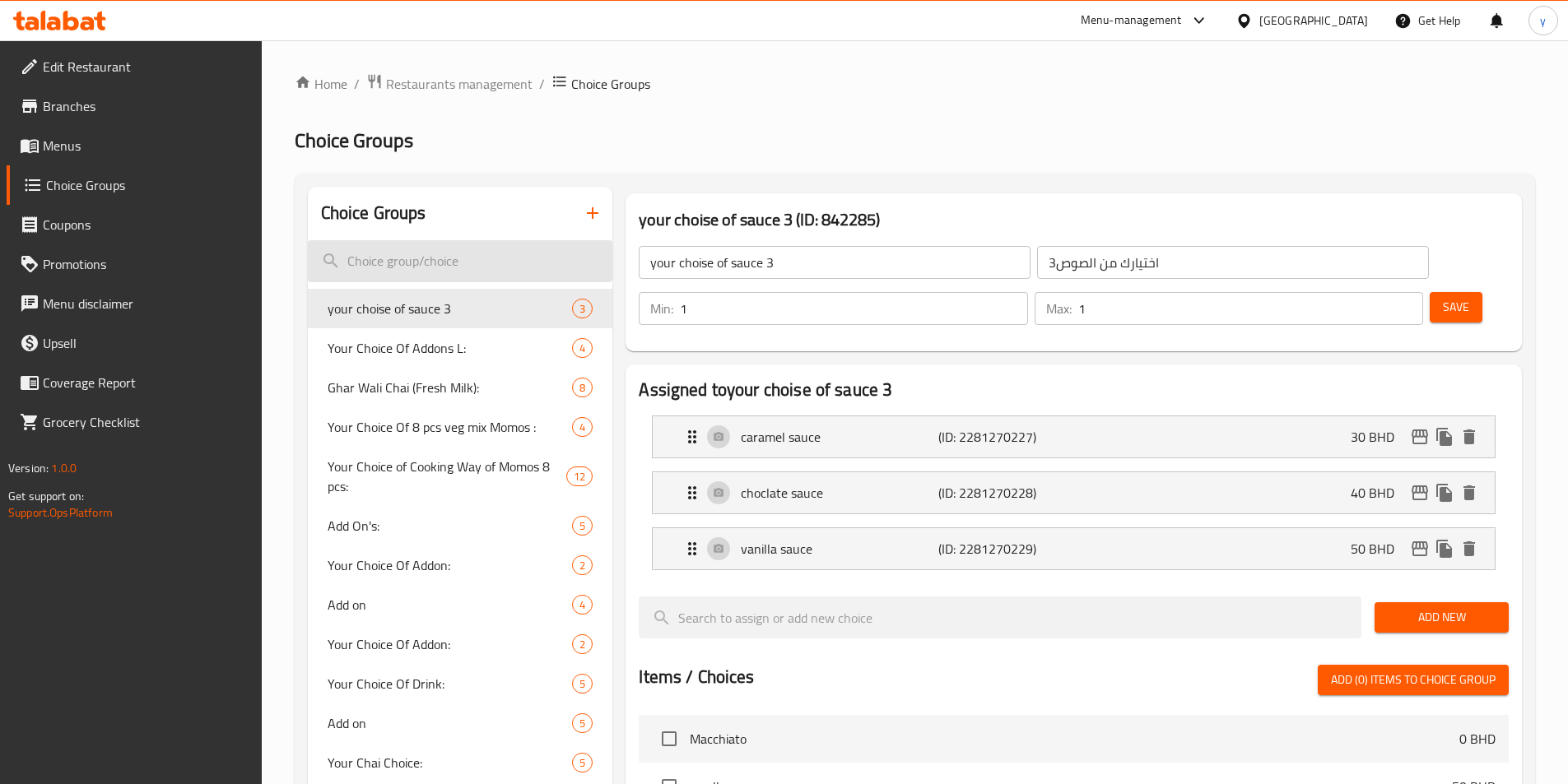
click at [474, 253] on input "search" at bounding box center [460, 261] width 305 height 42
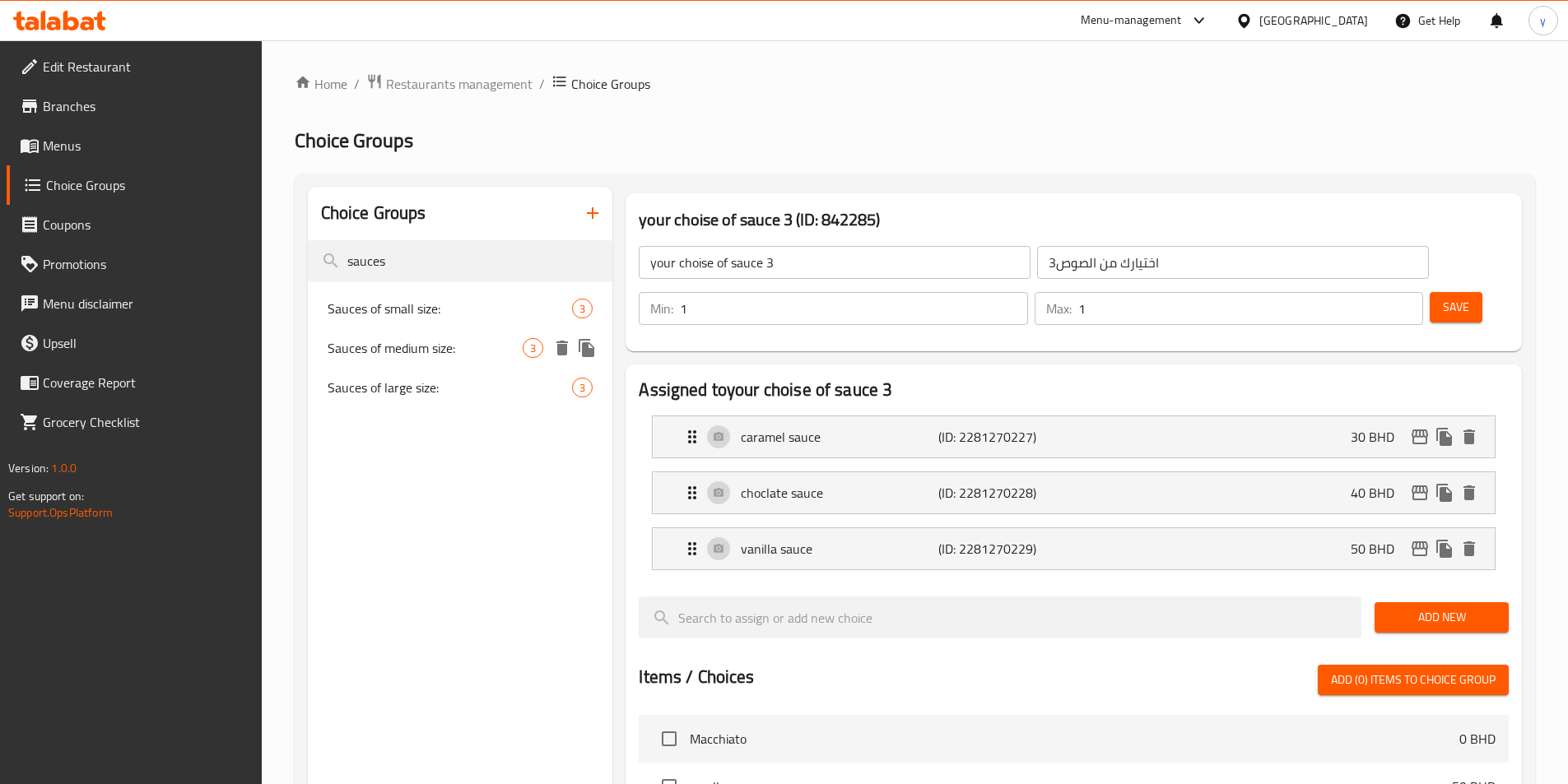
type input "sauces"
click at [460, 358] on div "Sauces of medium size: 3" at bounding box center [460, 348] width 305 height 39
type input "Sauces of medium size:"
type input "صوصات الحجم الوسط:"
type input "0"
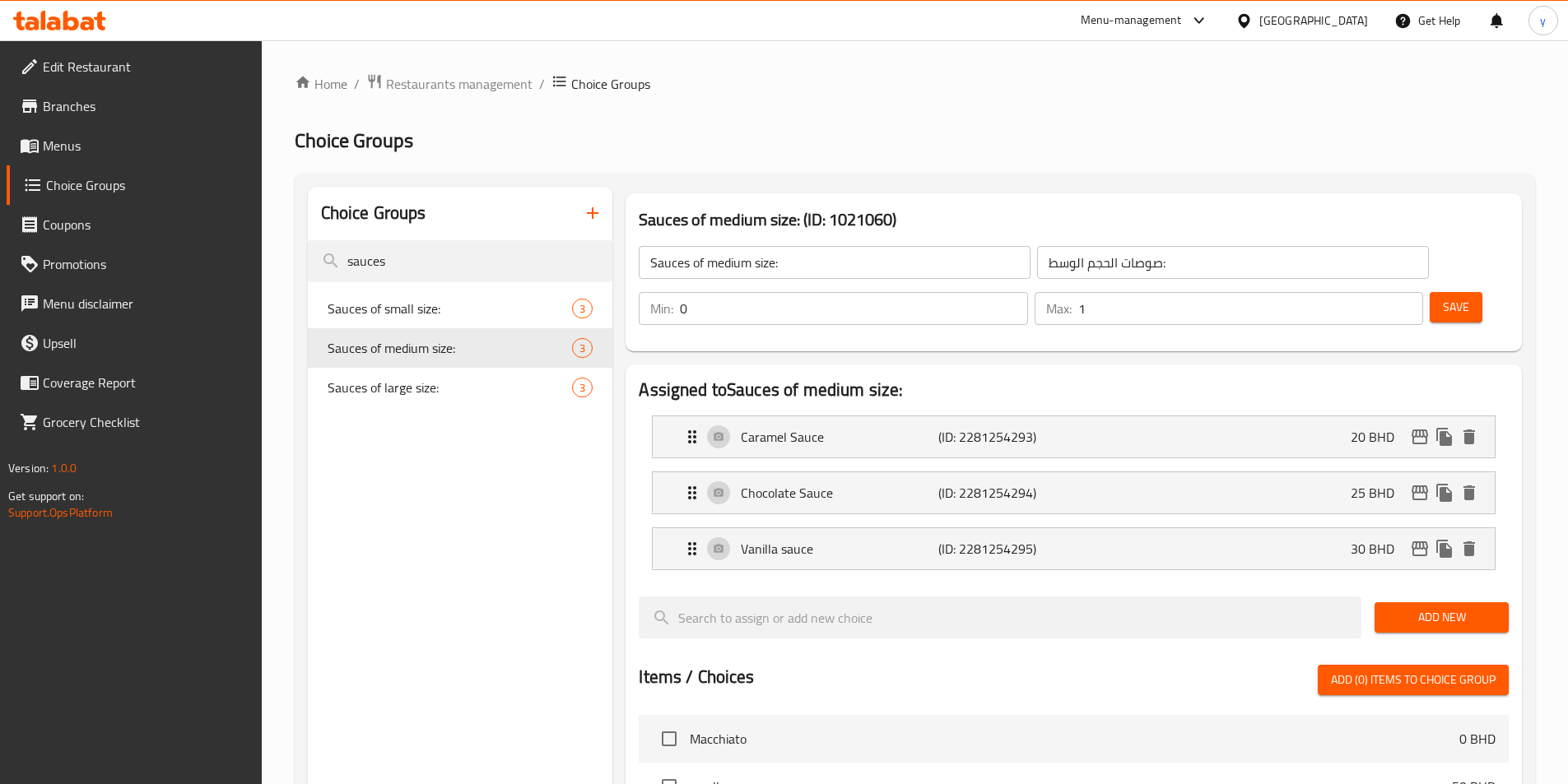
click at [1027, 292] on input "0" at bounding box center [853, 308] width 347 height 33
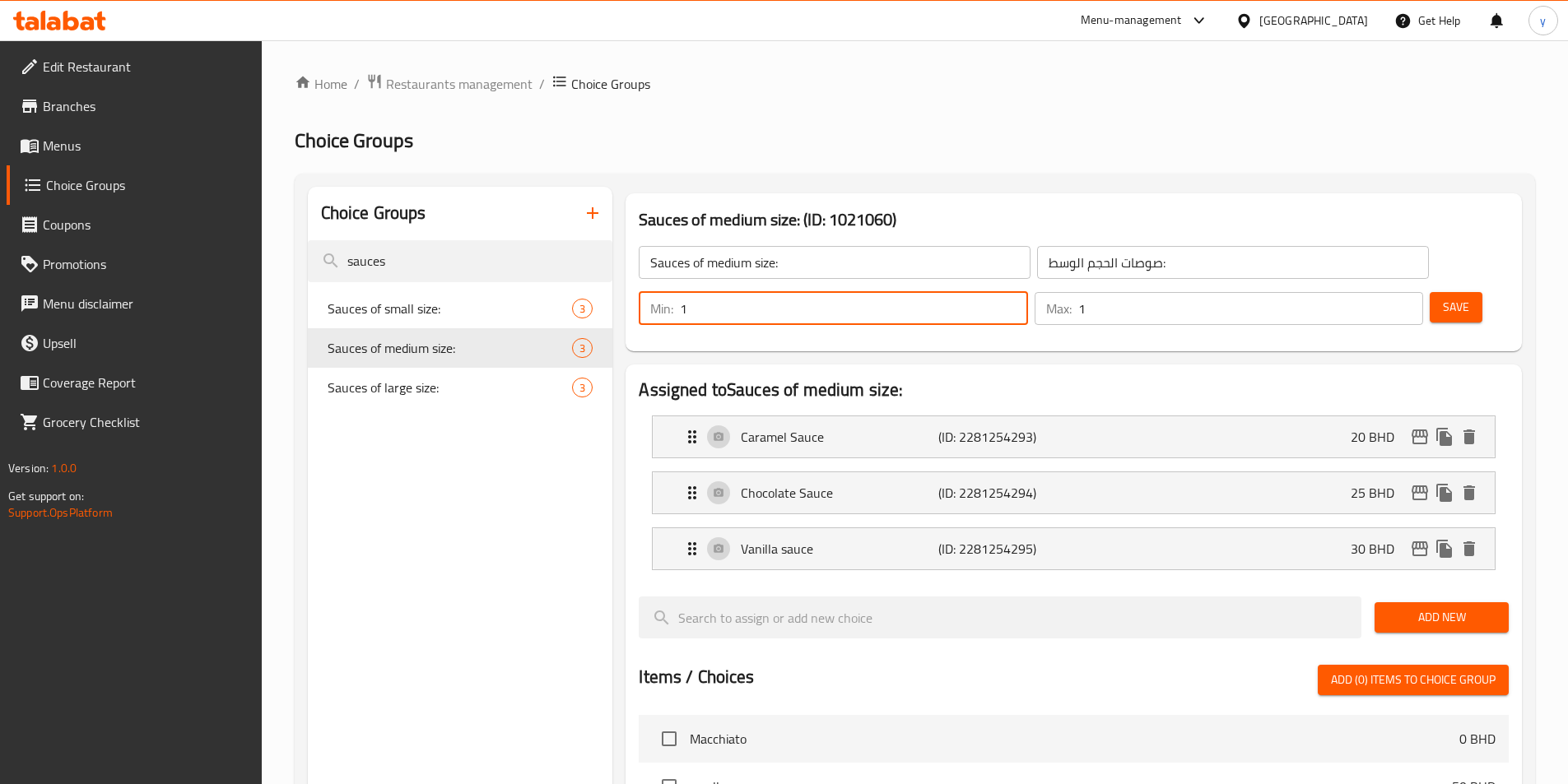
type input "1"
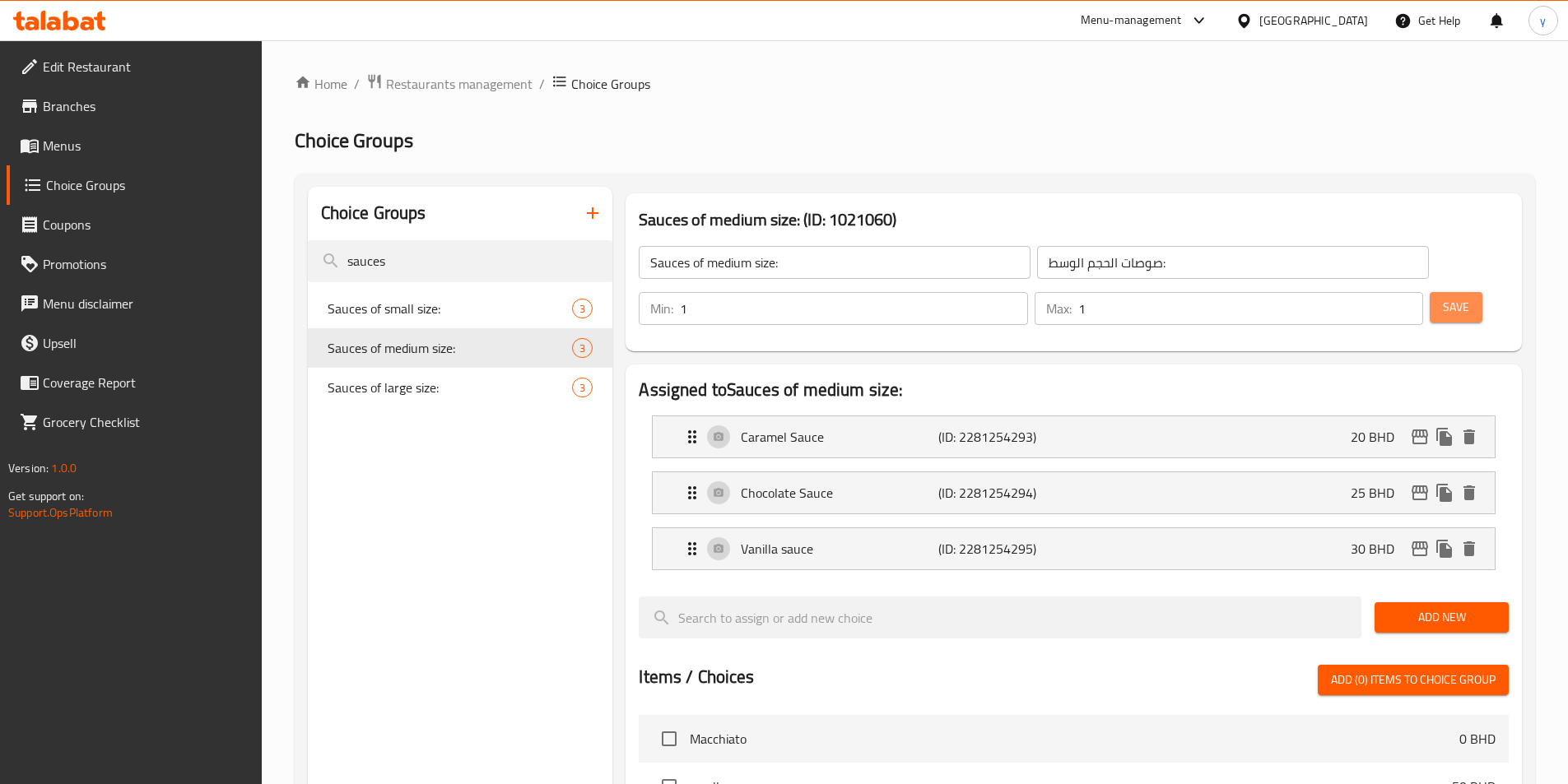
click at [1443, 297] on span "Save" at bounding box center [1456, 307] width 27 height 21
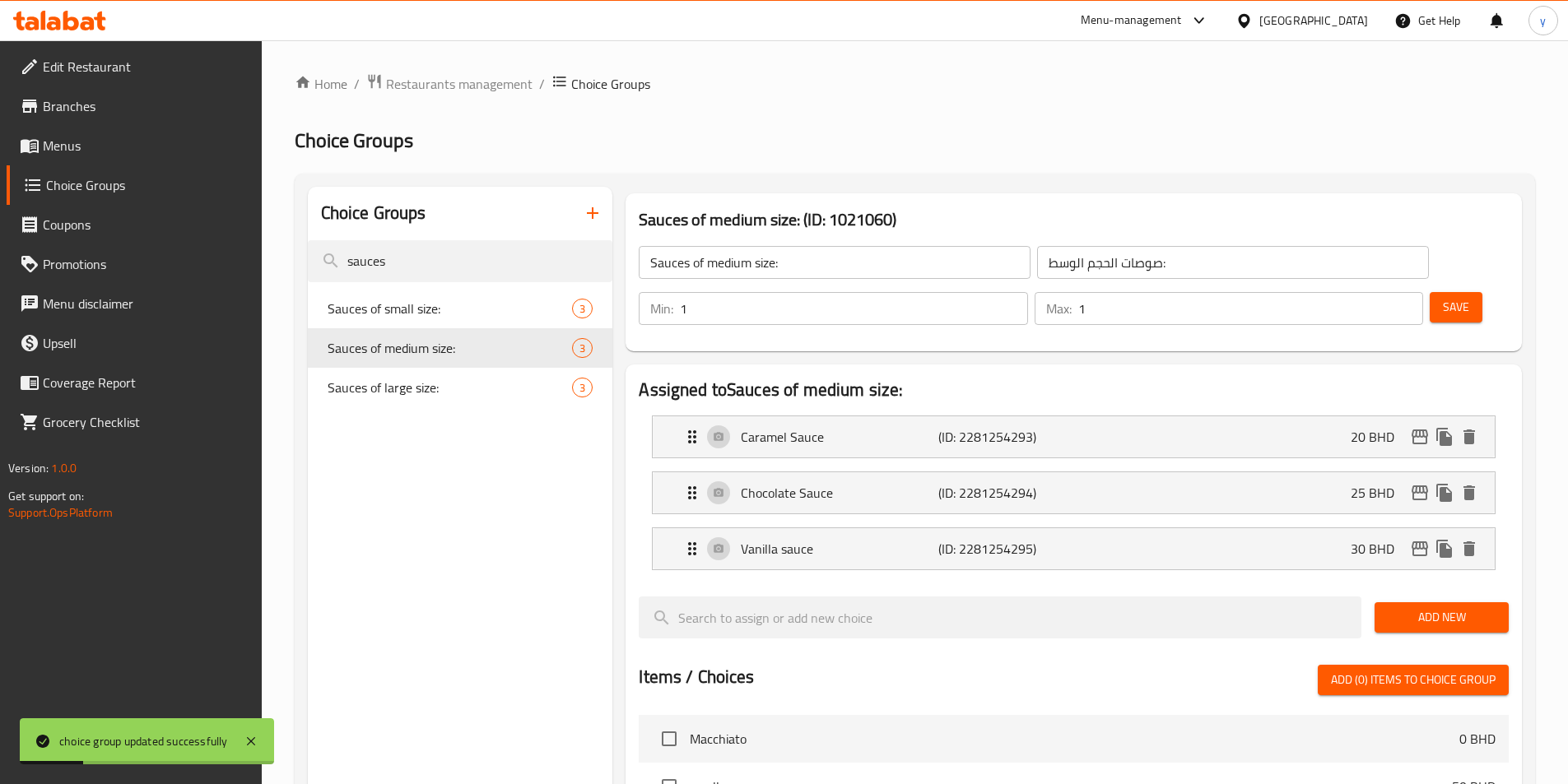
click at [82, 154] on span "Menus" at bounding box center [145, 146] width 206 height 20
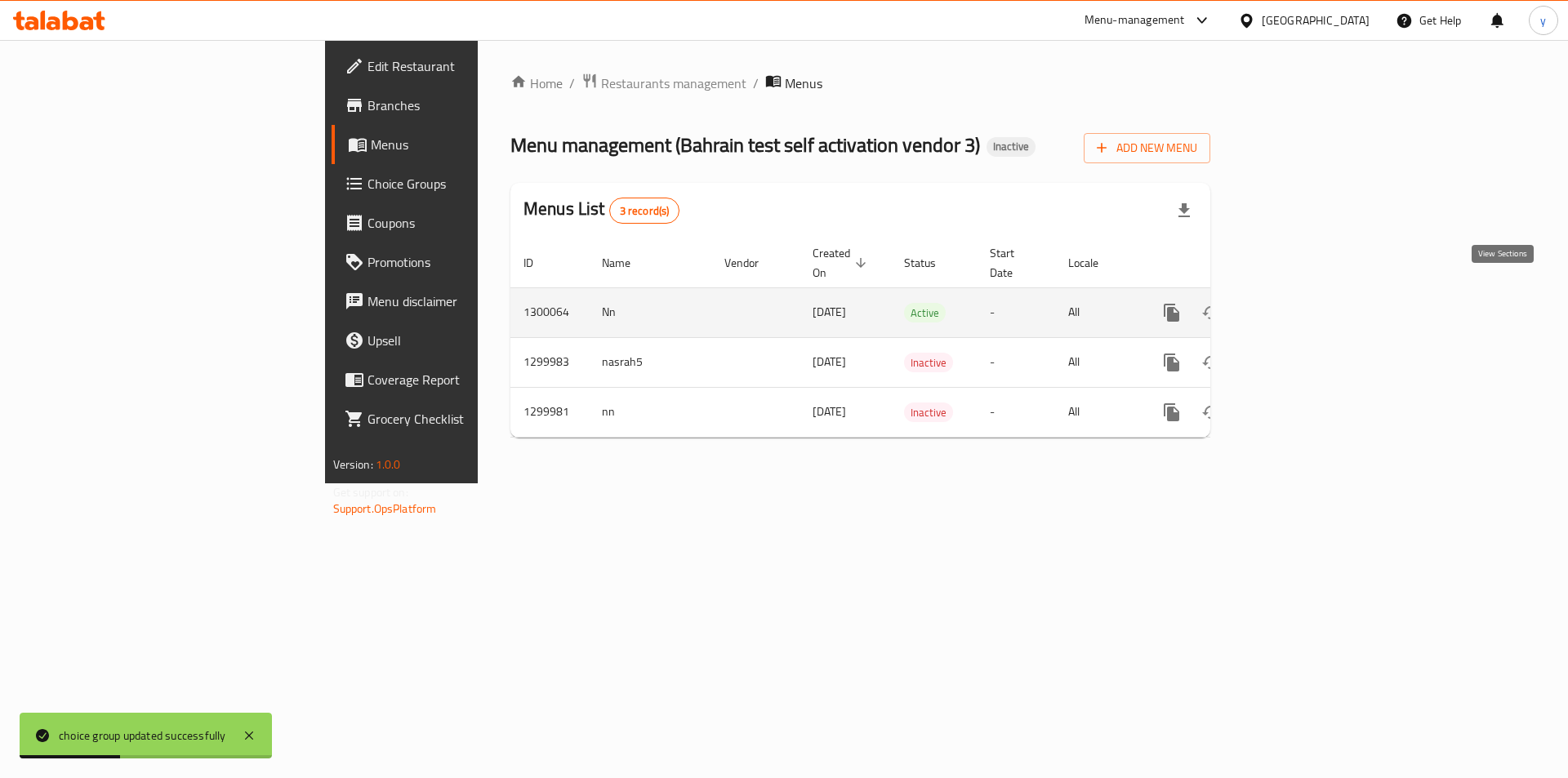
click at [1310, 294] on link "enhanced table" at bounding box center [1289, 312] width 39 height 39
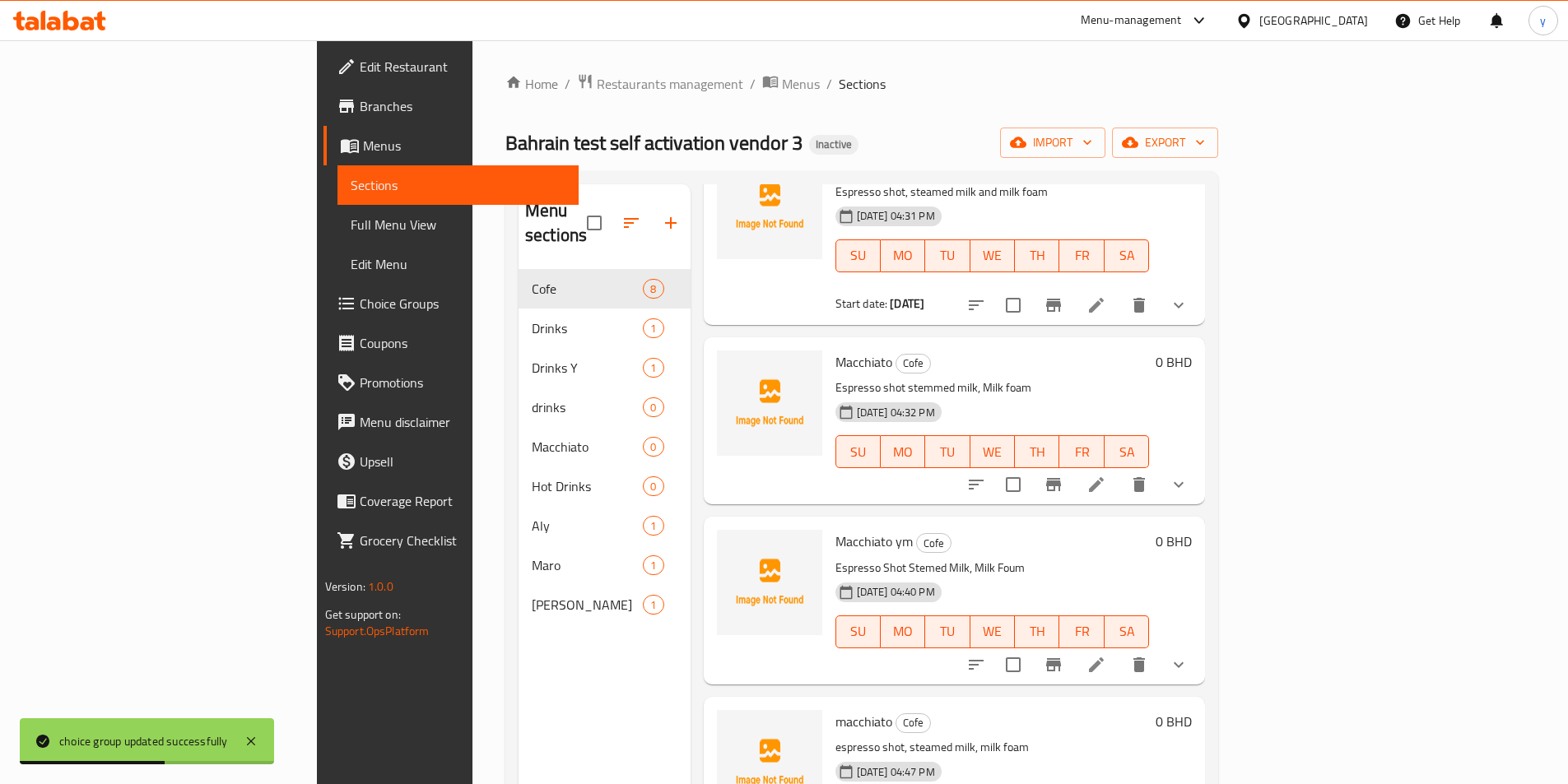
scroll to position [711, 0]
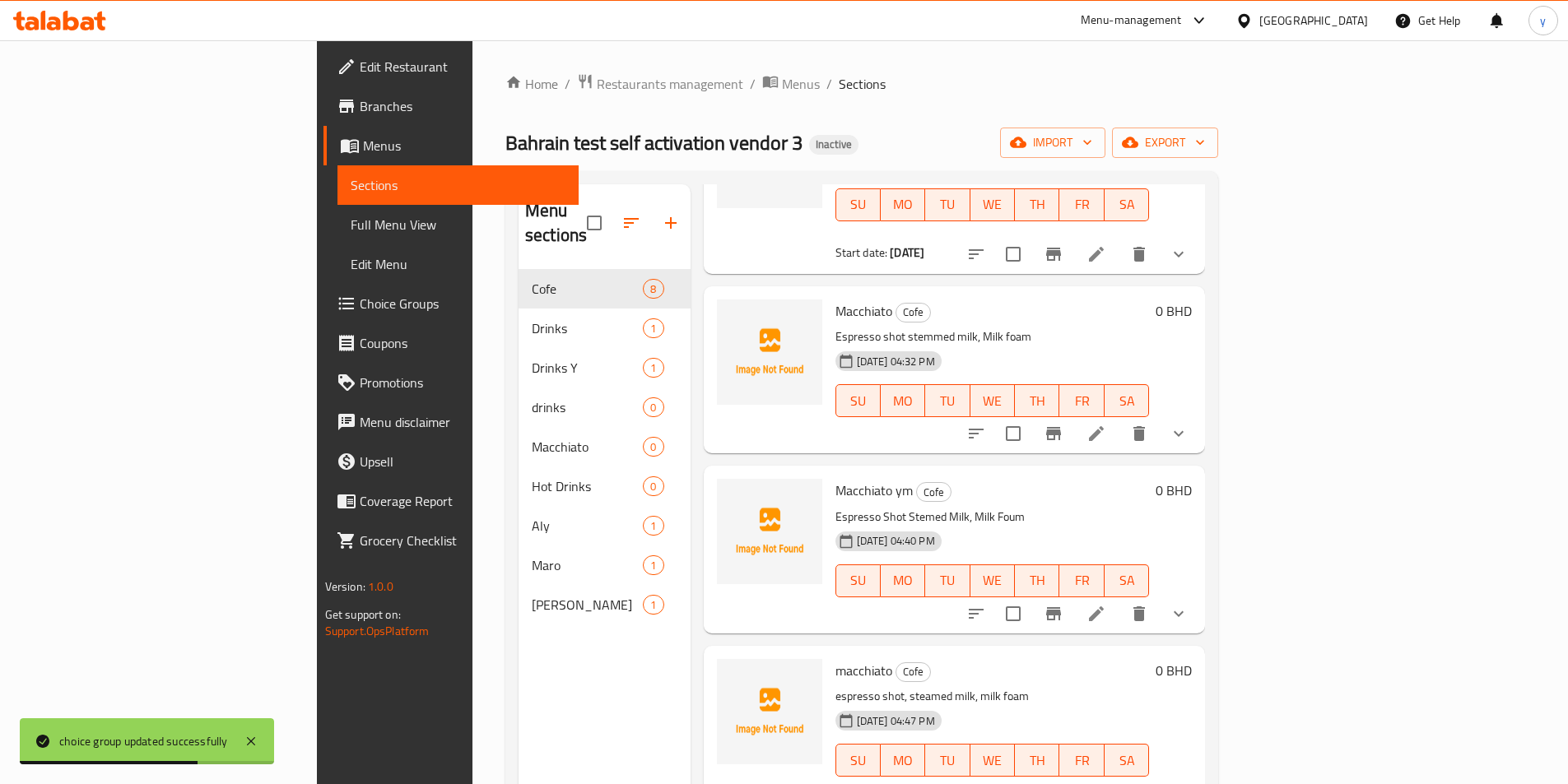
click at [1106, 604] on icon at bounding box center [1096, 614] width 20 height 20
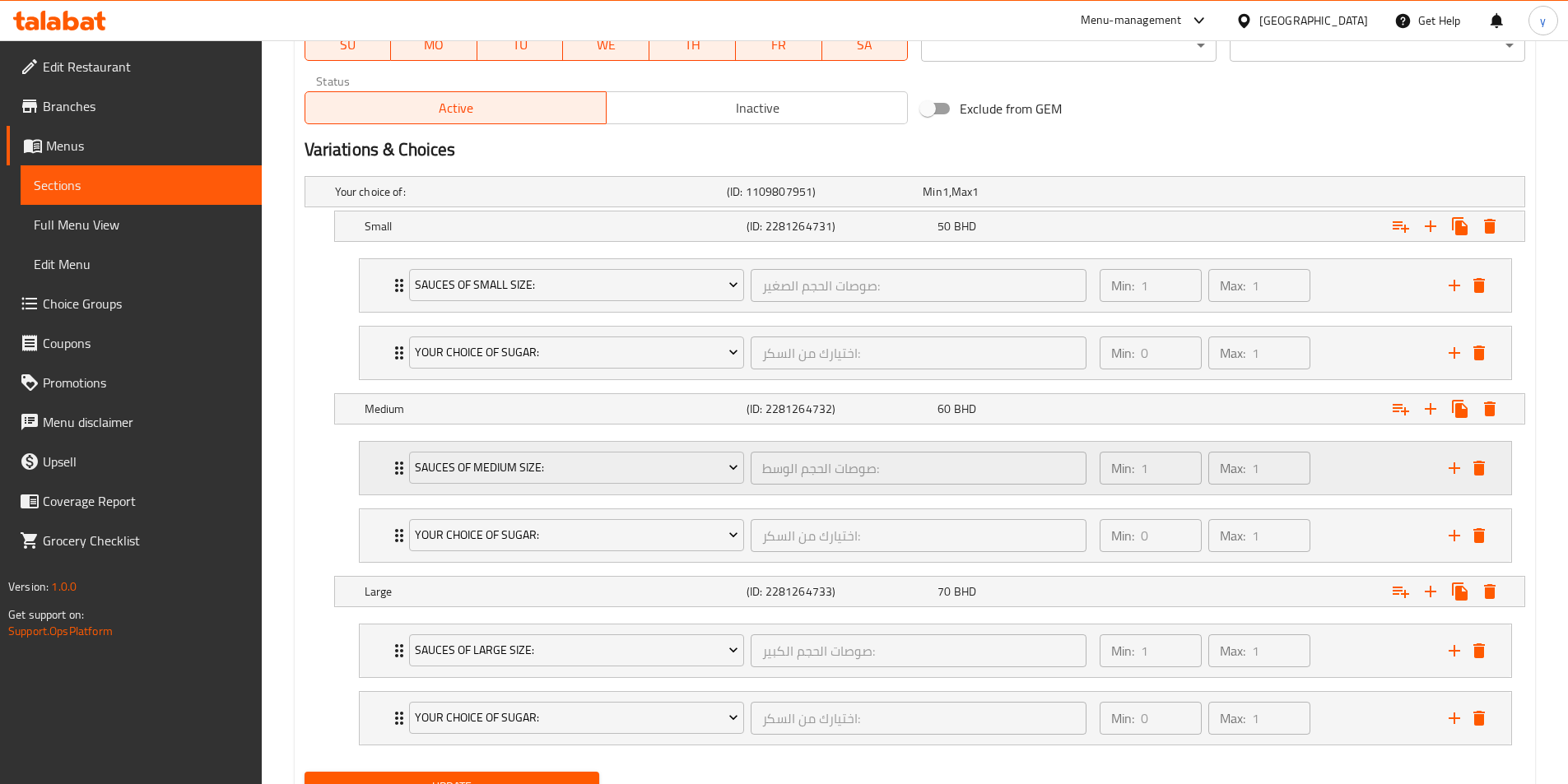
scroll to position [823, 0]
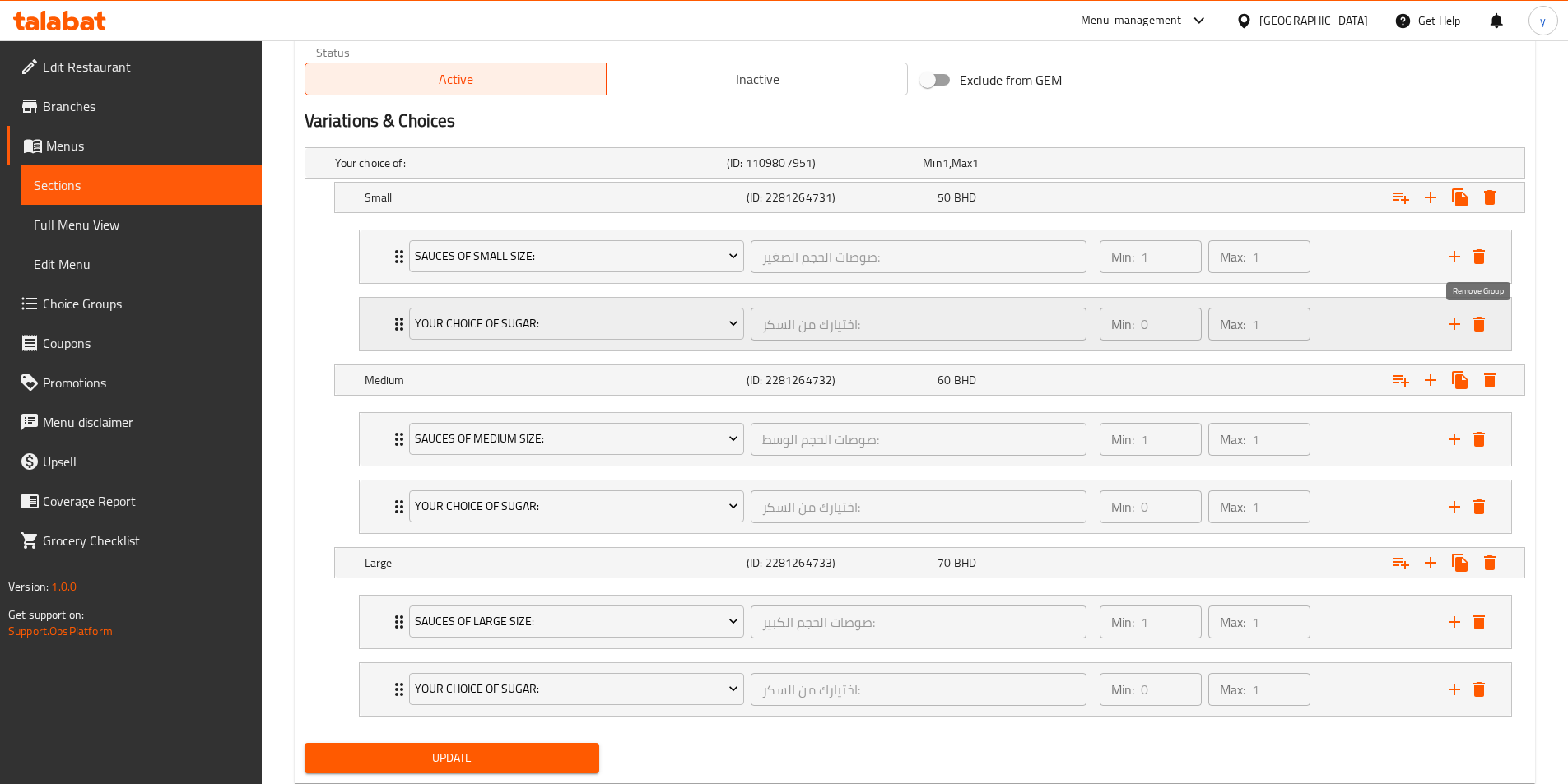
click at [1489, 330] on button "delete" at bounding box center [1479, 324] width 25 height 25
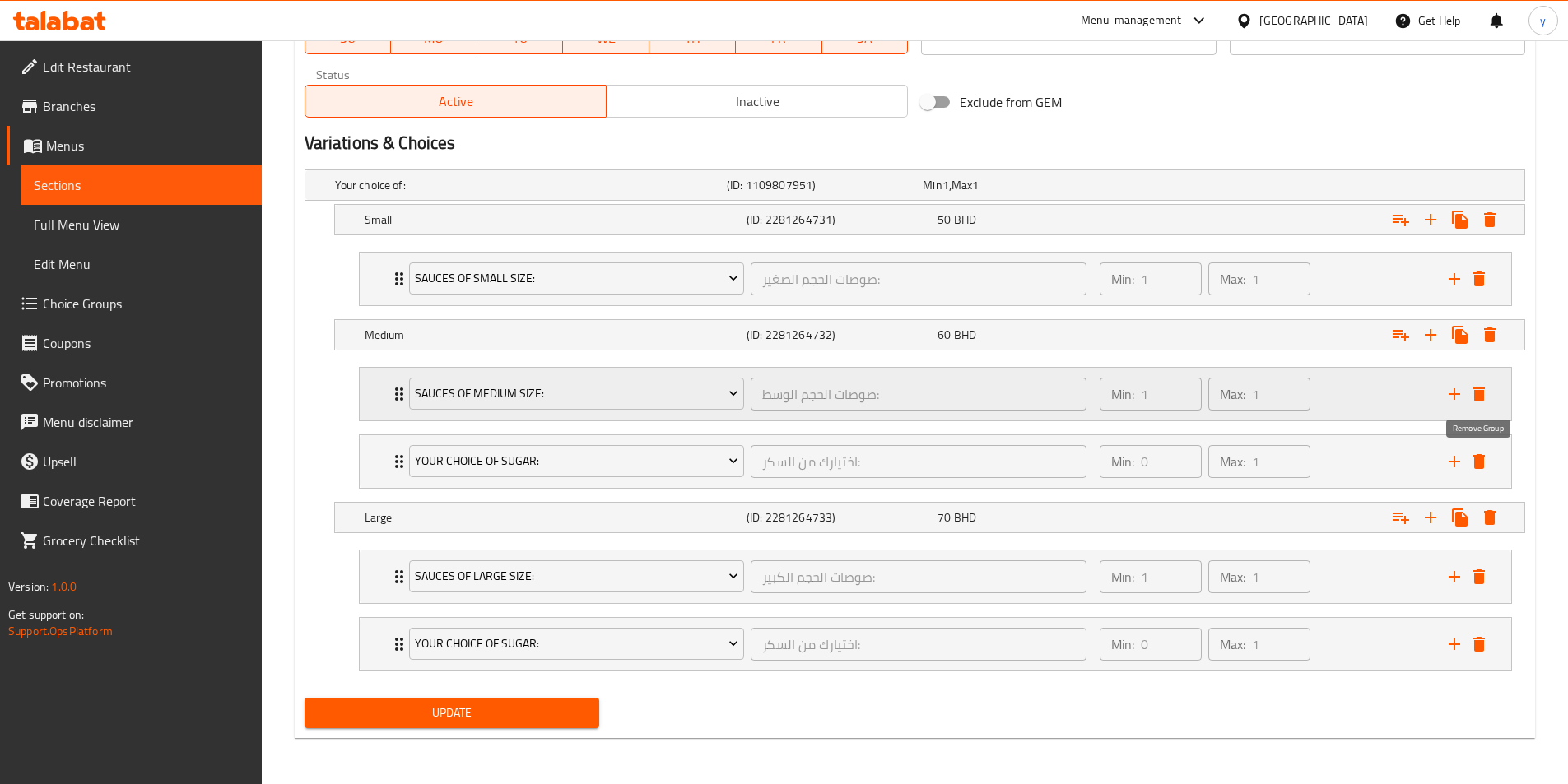
click at [1477, 464] on icon "delete" at bounding box center [1479, 462] width 12 height 15
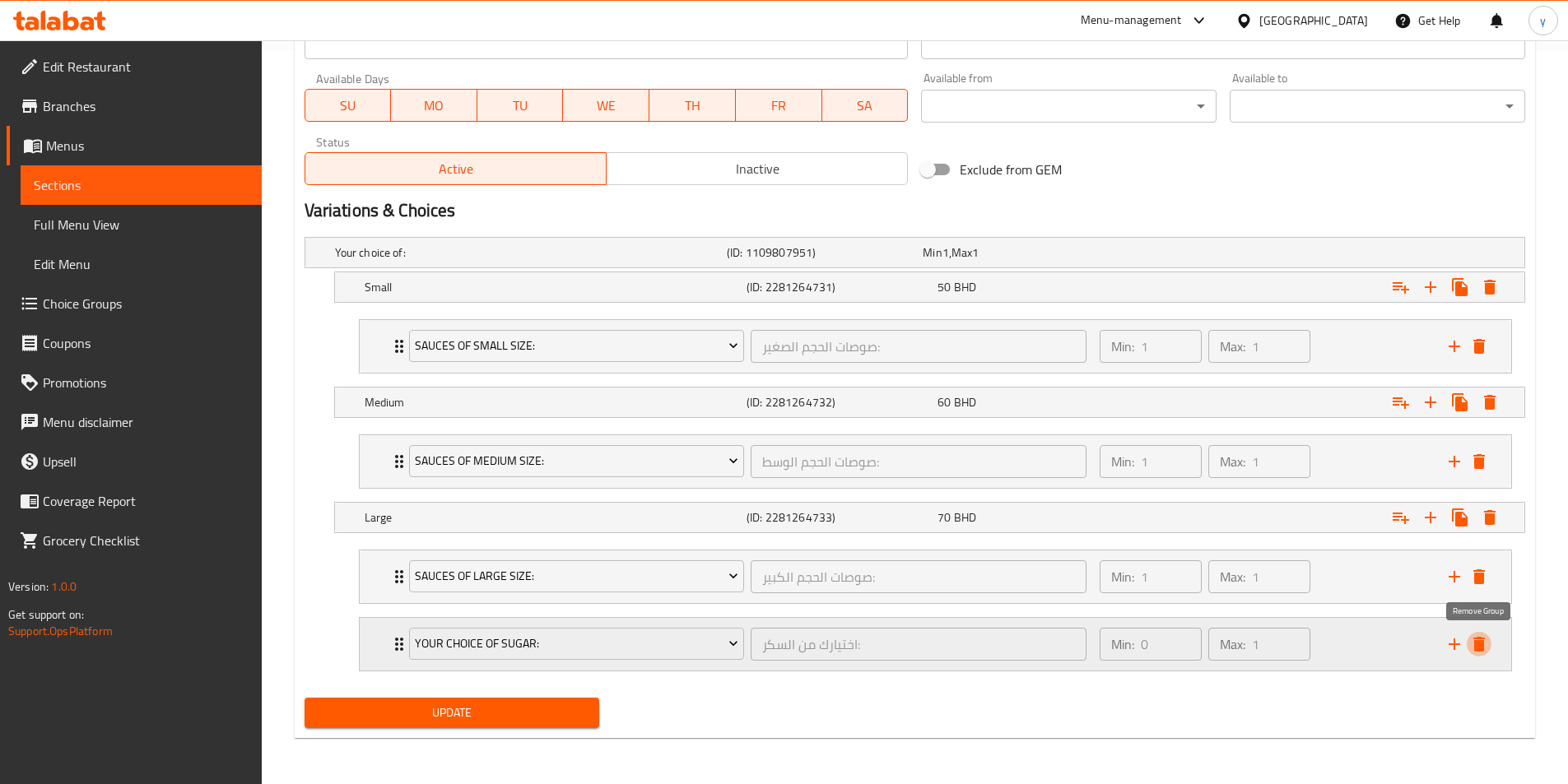
click at [1485, 637] on icon "delete" at bounding box center [1479, 645] width 20 height 20
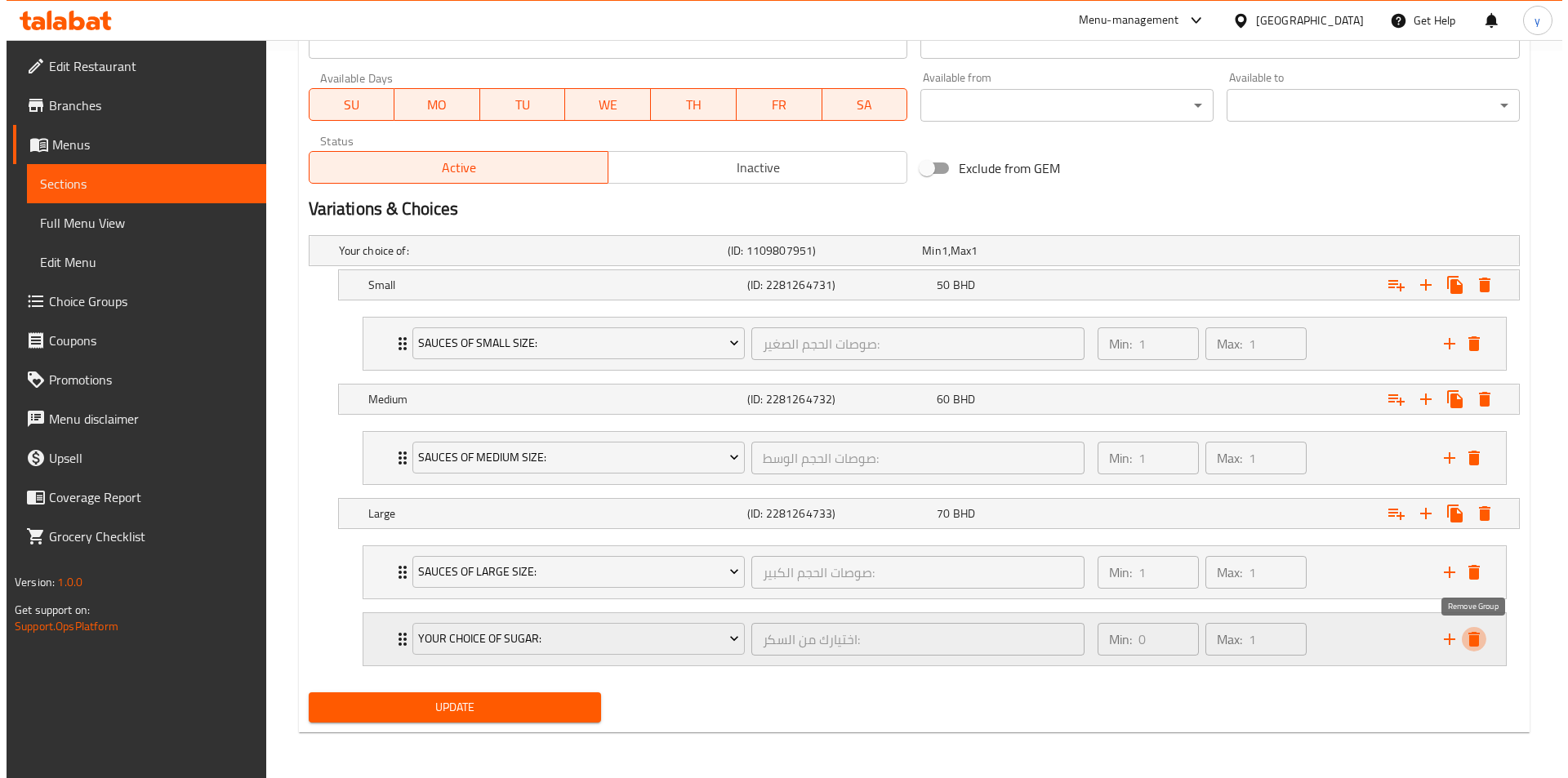
scroll to position [660, 0]
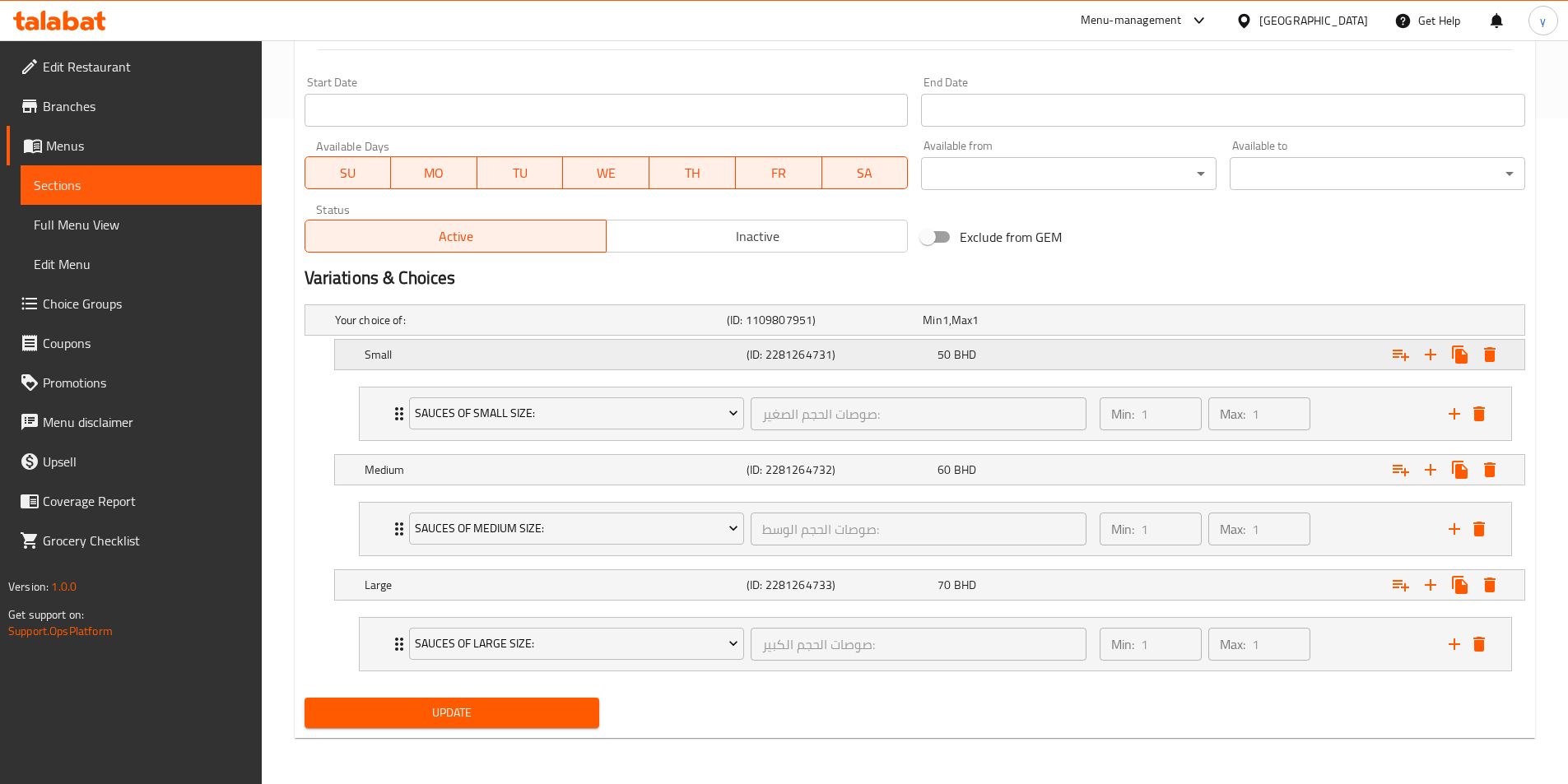
click at [1410, 357] on button "Expand" at bounding box center [1401, 354] width 30 height 30
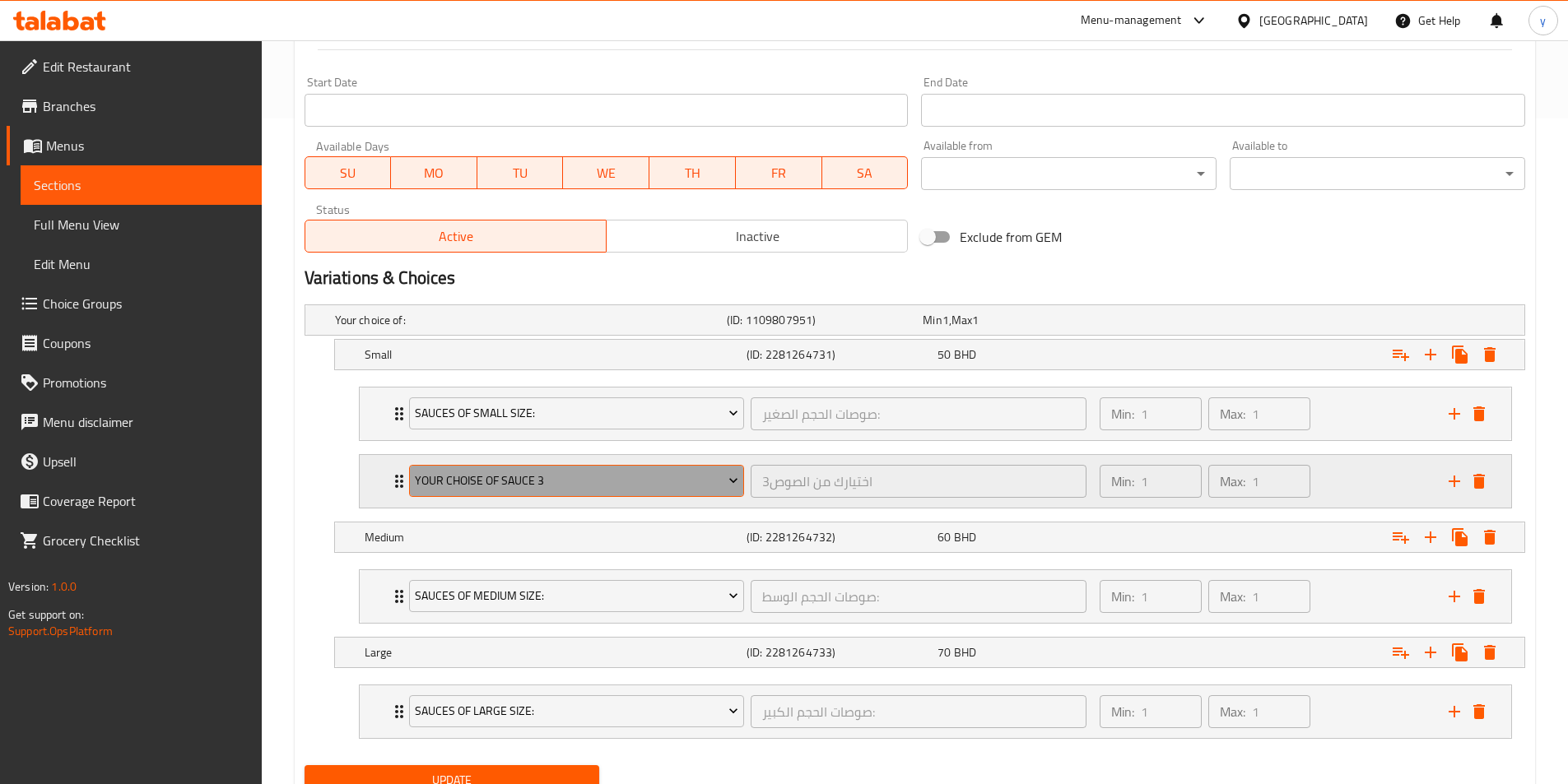
click at [438, 482] on span "your choise of sauce 3" at bounding box center [576, 480] width 324 height 21
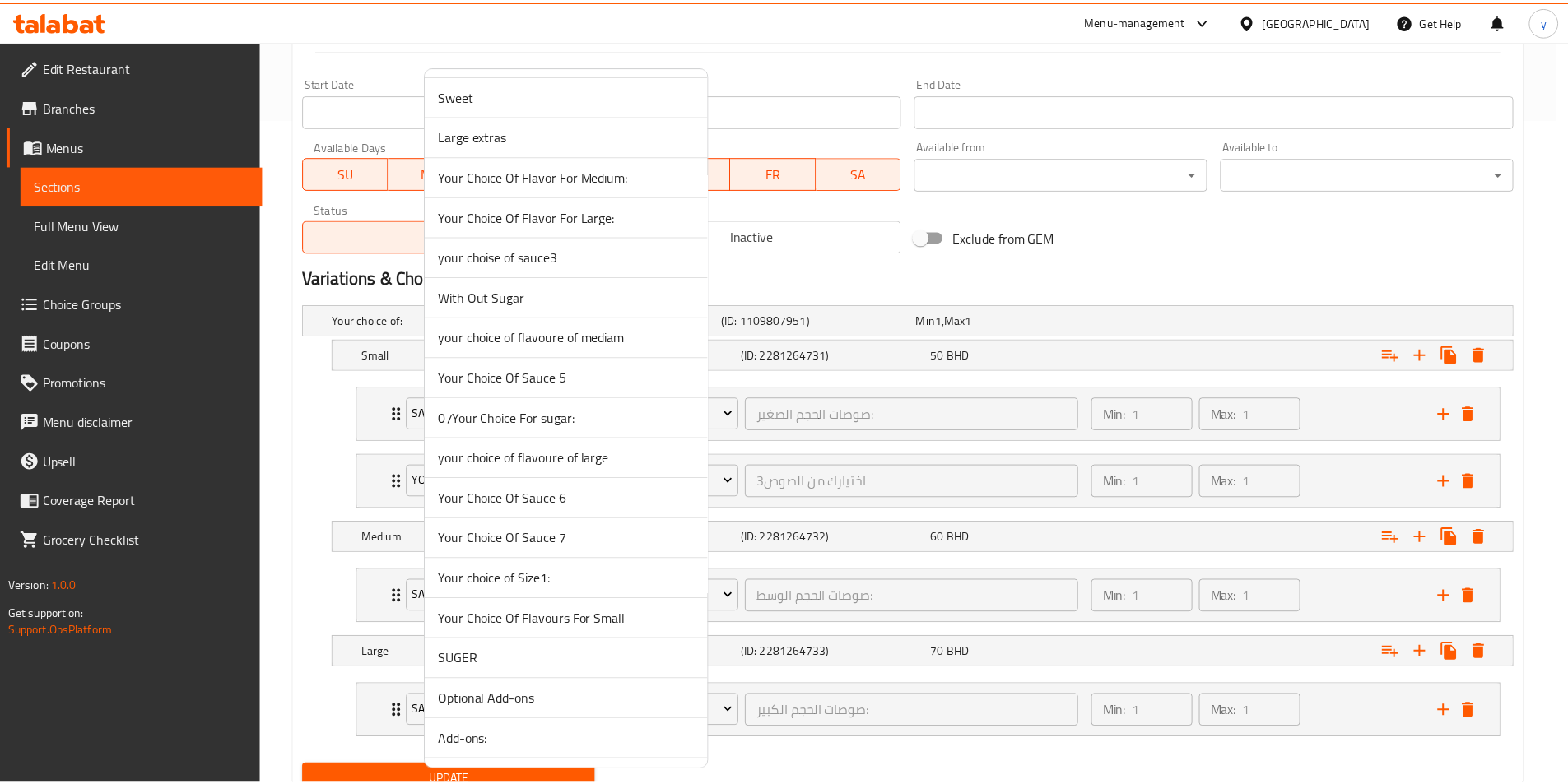
scroll to position [2215, 0]
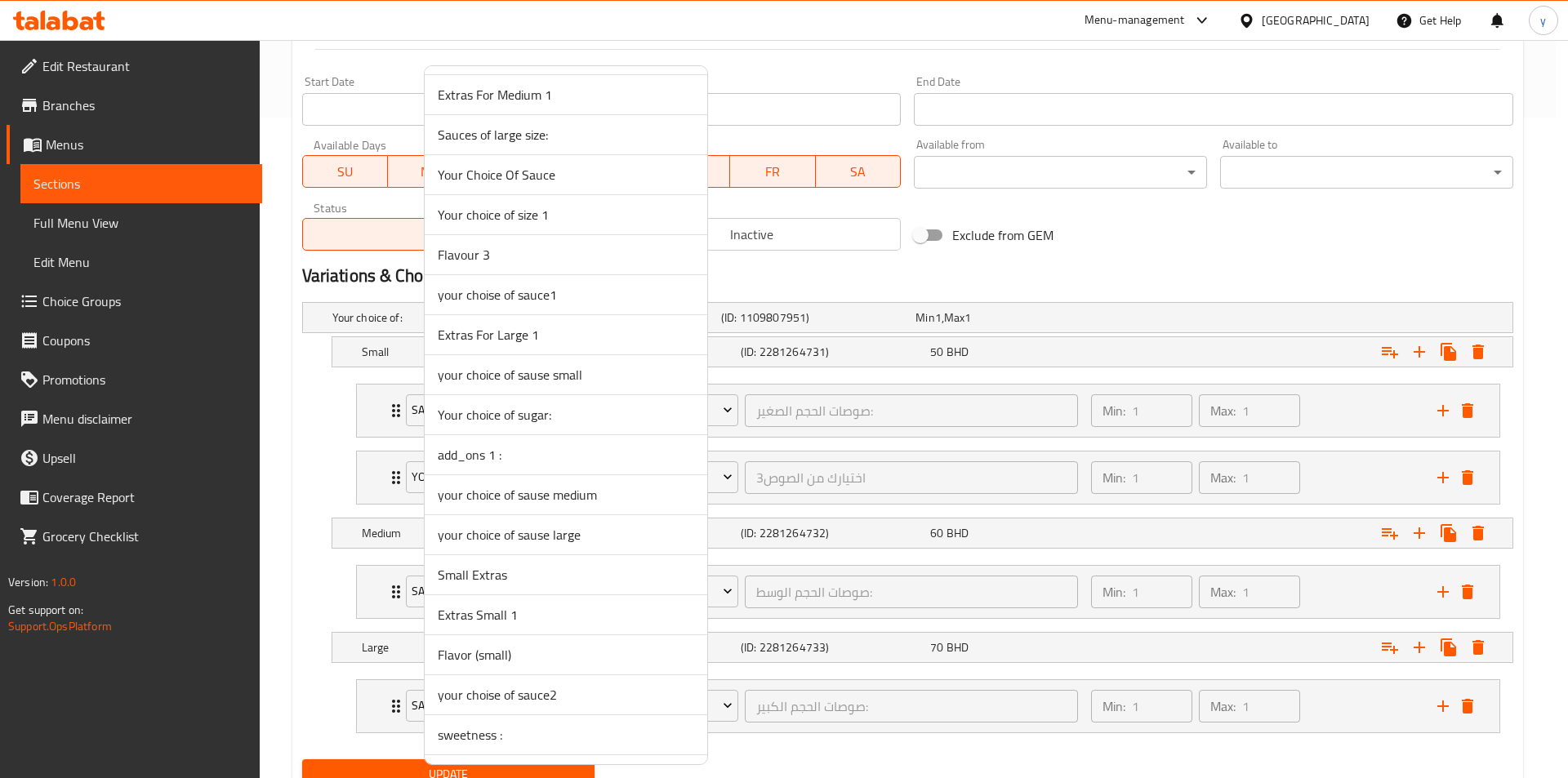
click at [493, 420] on span "Your choice of sugar:" at bounding box center [566, 415] width 257 height 20
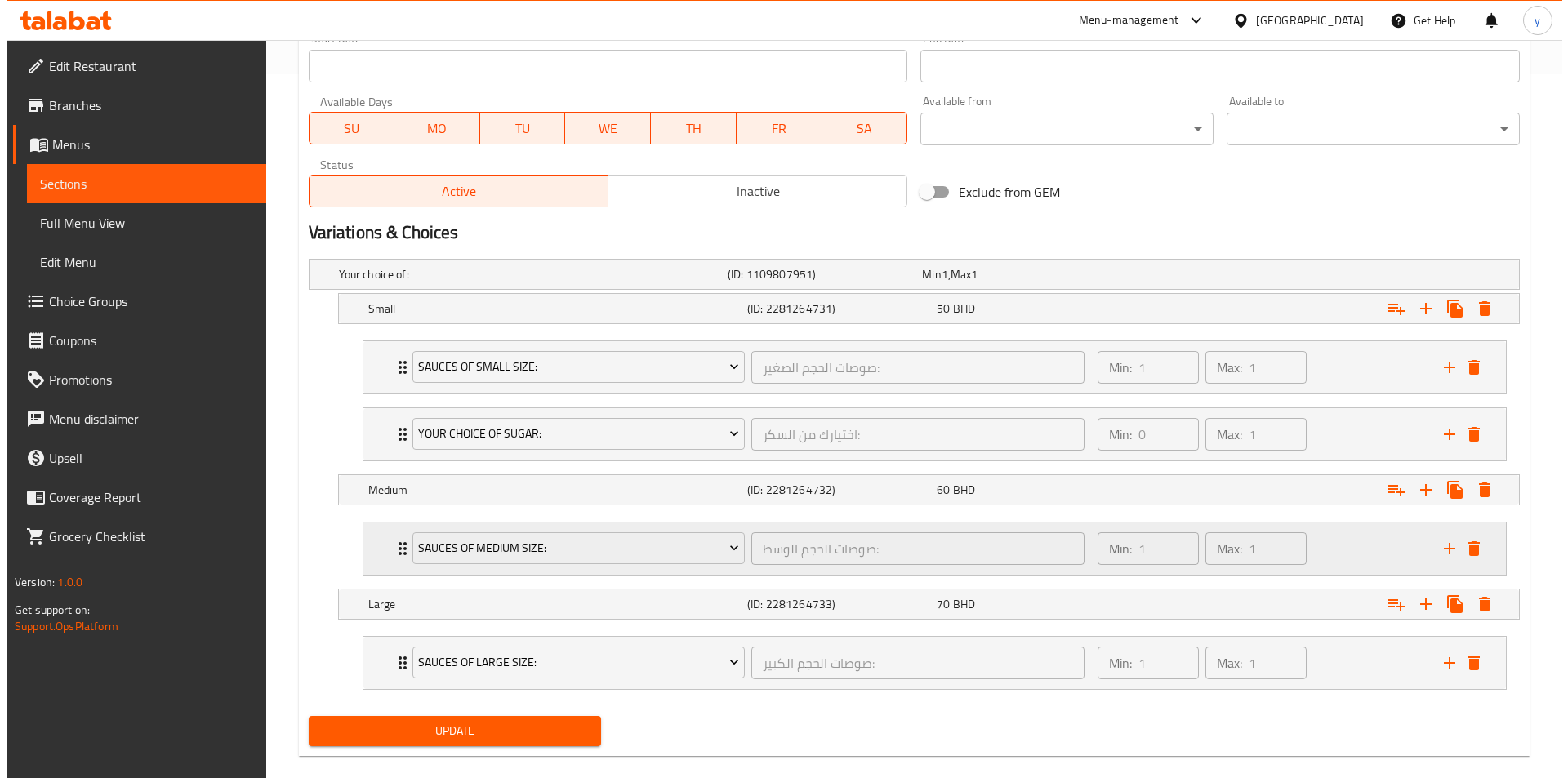
scroll to position [728, 0]
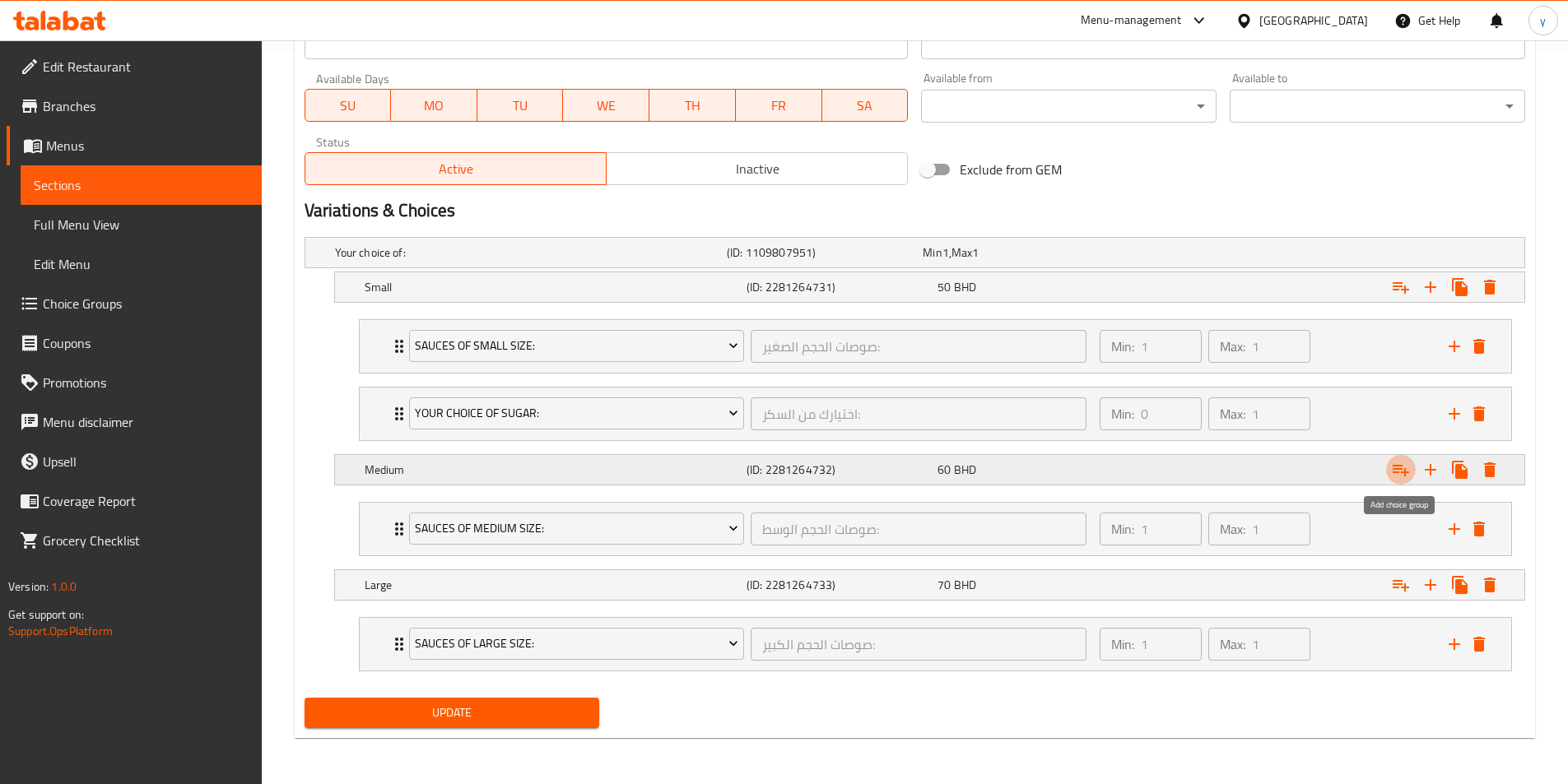
click at [1388, 471] on button "Expand" at bounding box center [1401, 470] width 30 height 30
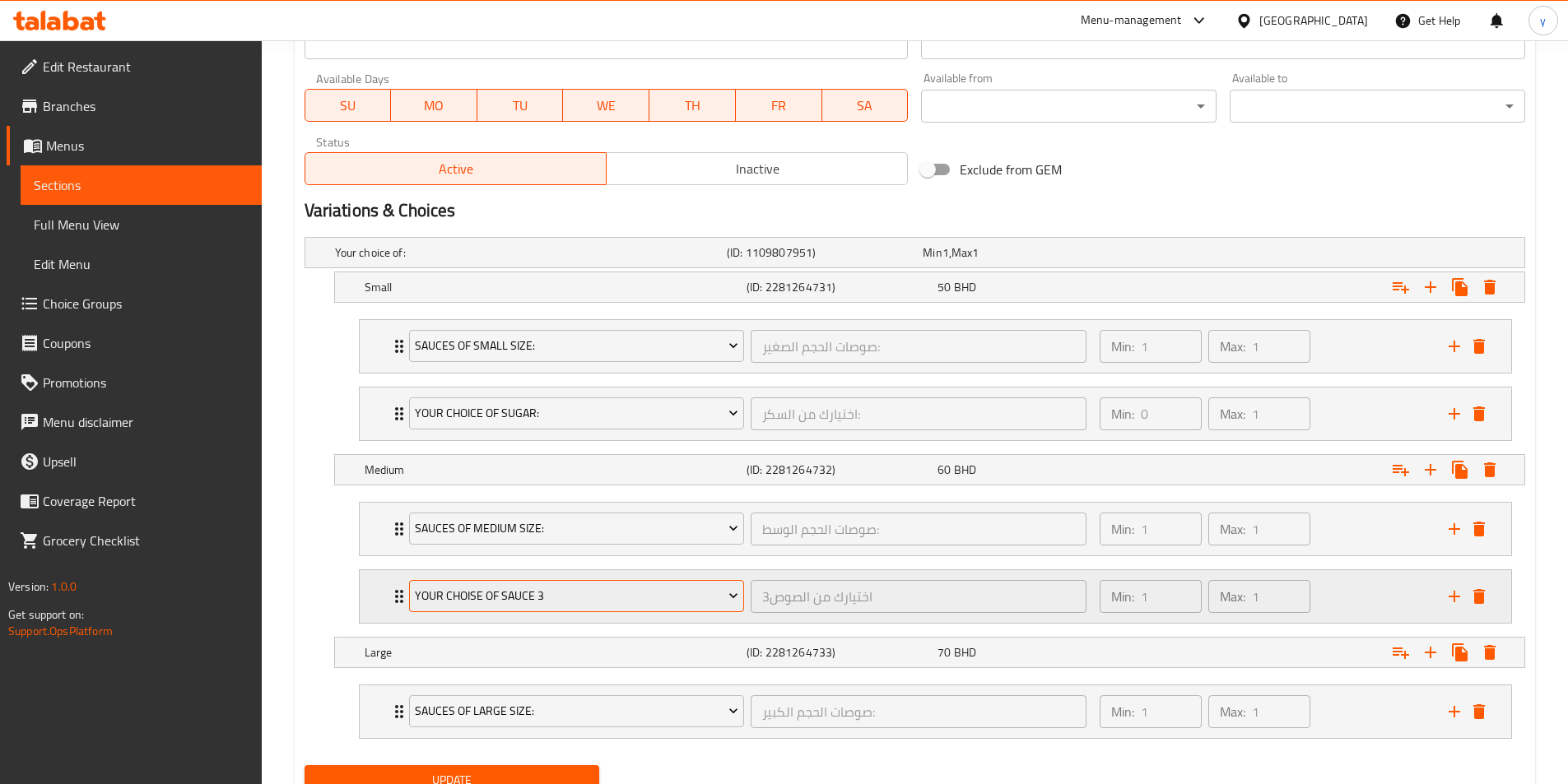
click at [468, 596] on span "your choise of sauce 3" at bounding box center [576, 596] width 324 height 21
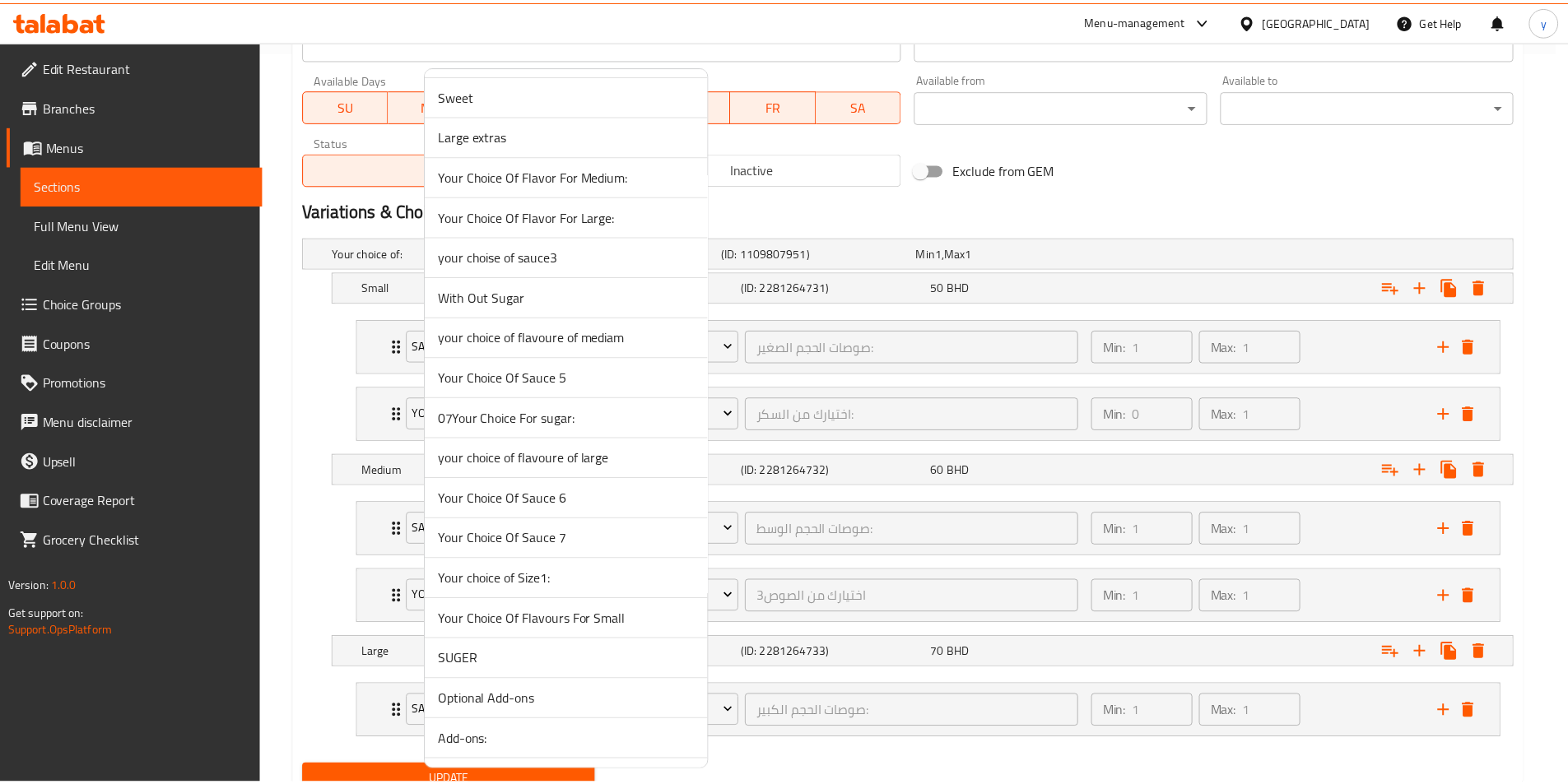
scroll to position [2215, 0]
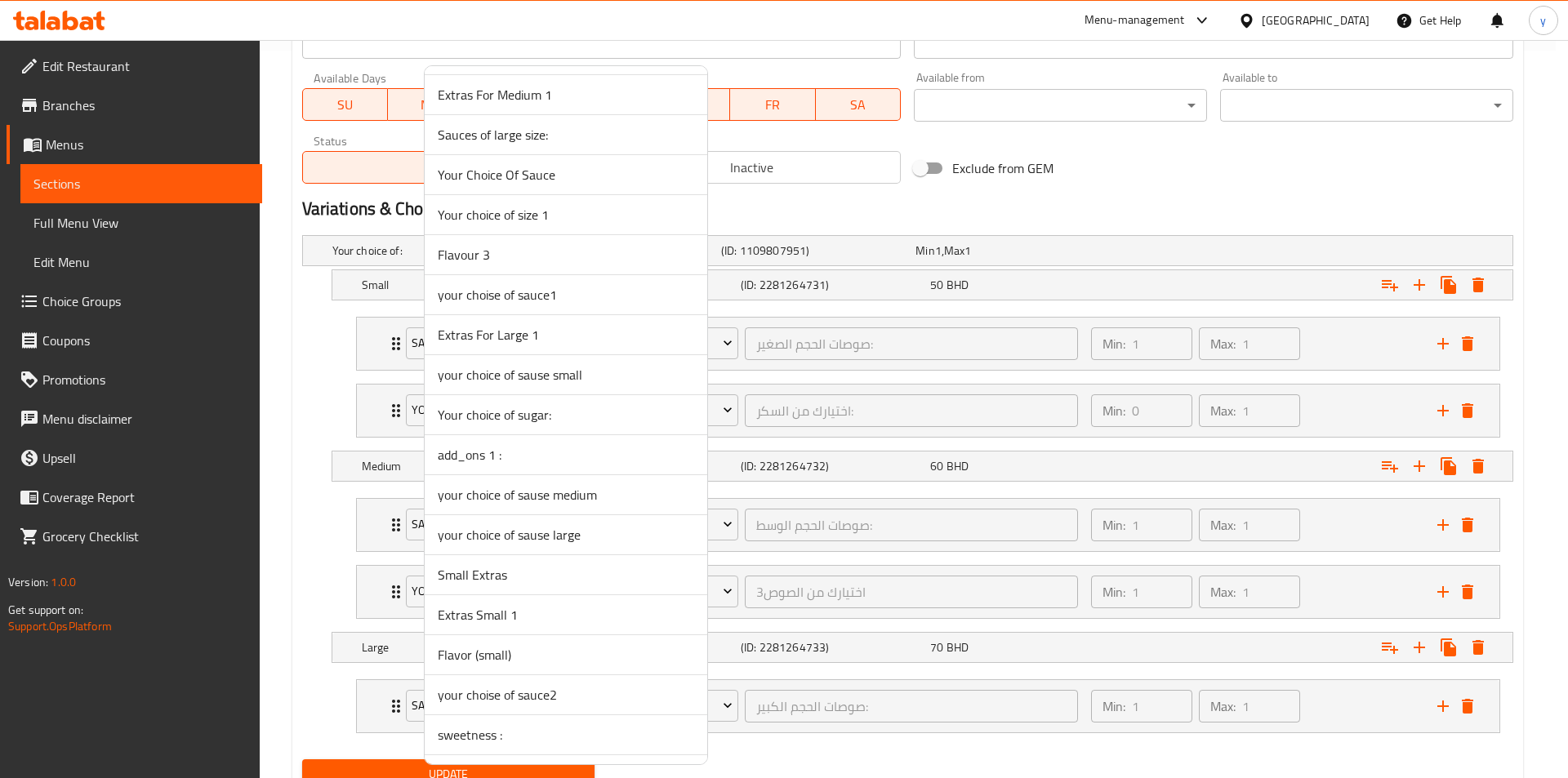
click at [474, 407] on span "Your choice of sugar:" at bounding box center [566, 415] width 257 height 20
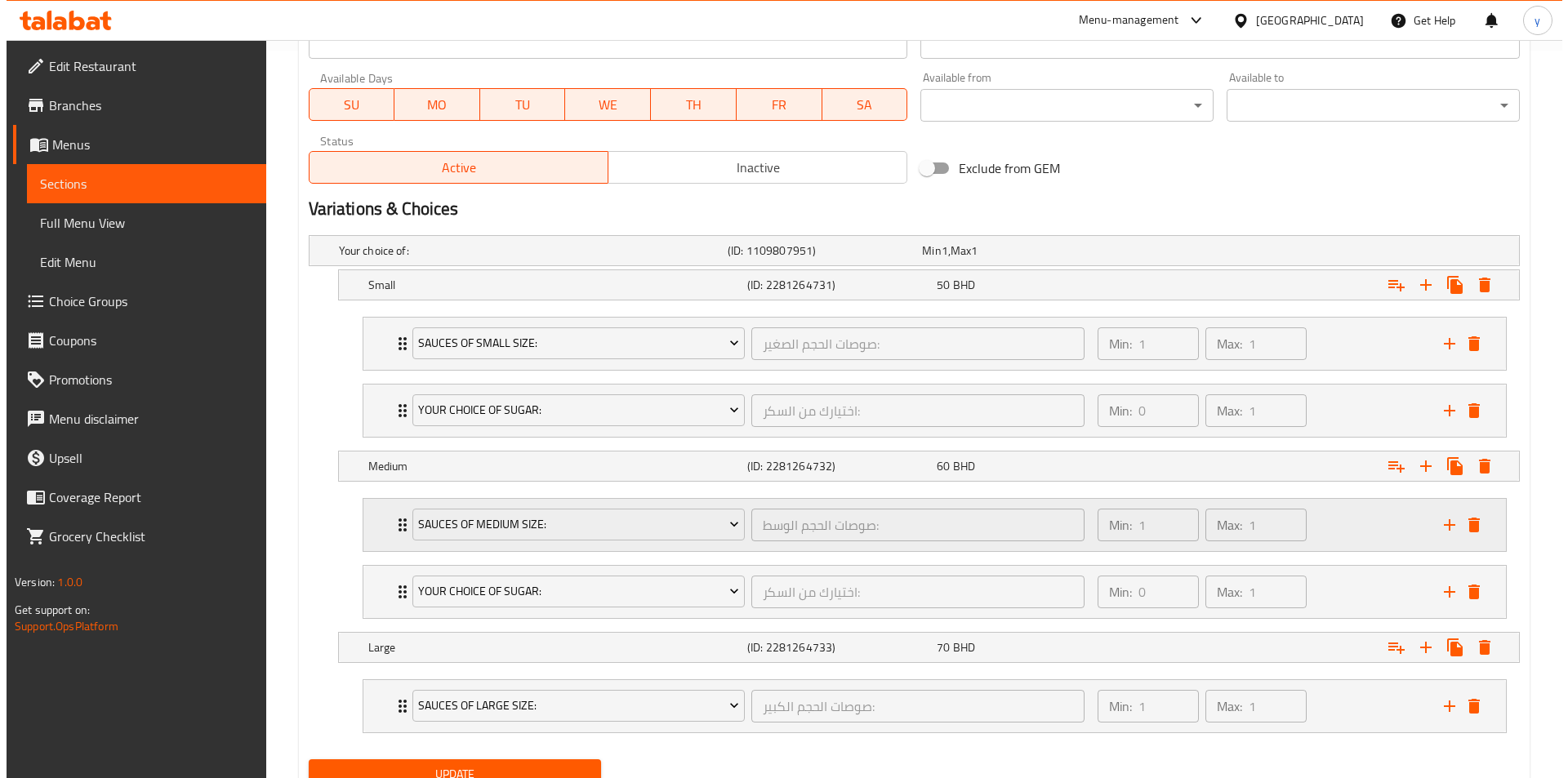
scroll to position [795, 0]
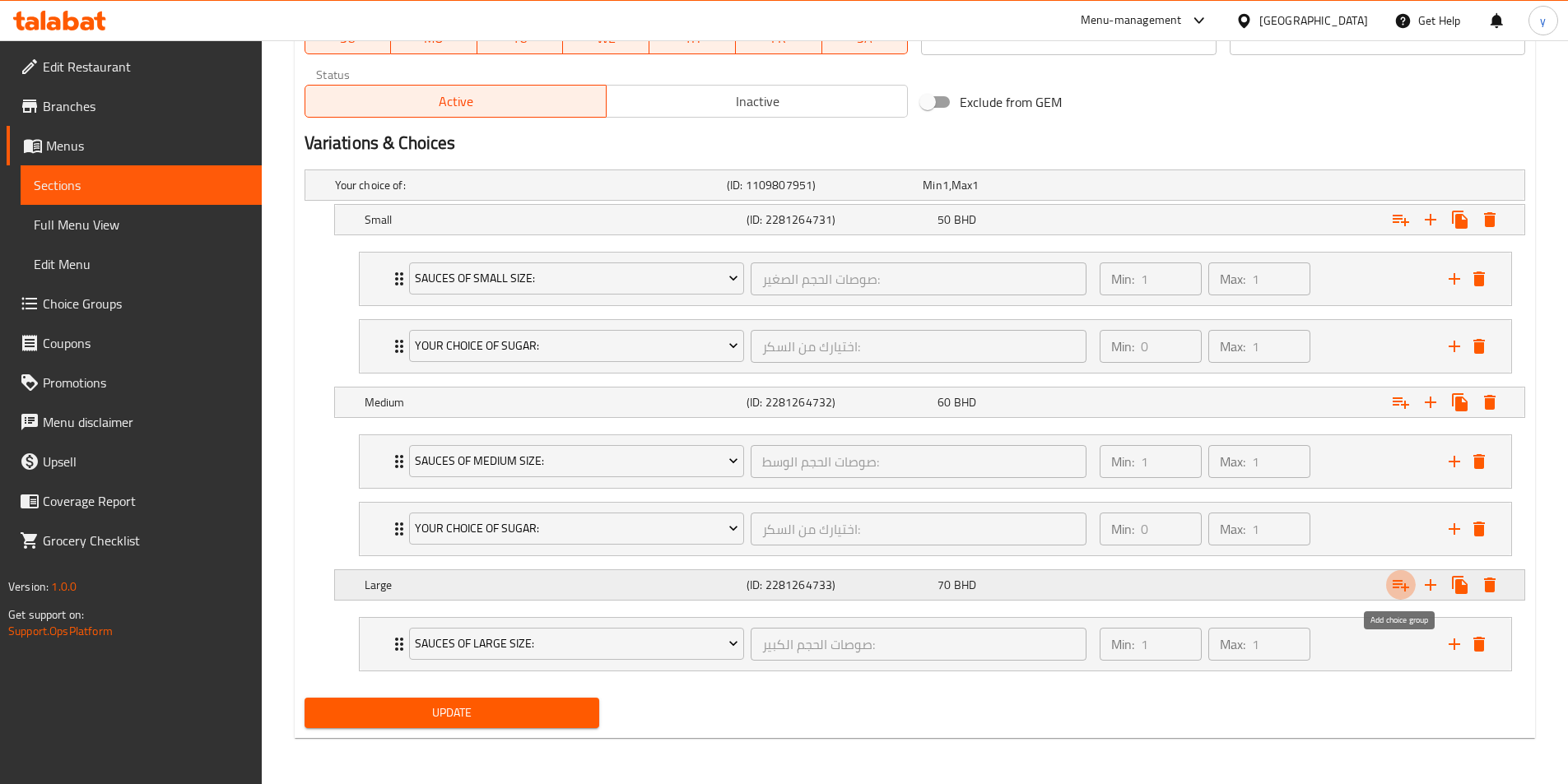
click at [1398, 587] on icon "Expand" at bounding box center [1400, 586] width 17 height 12
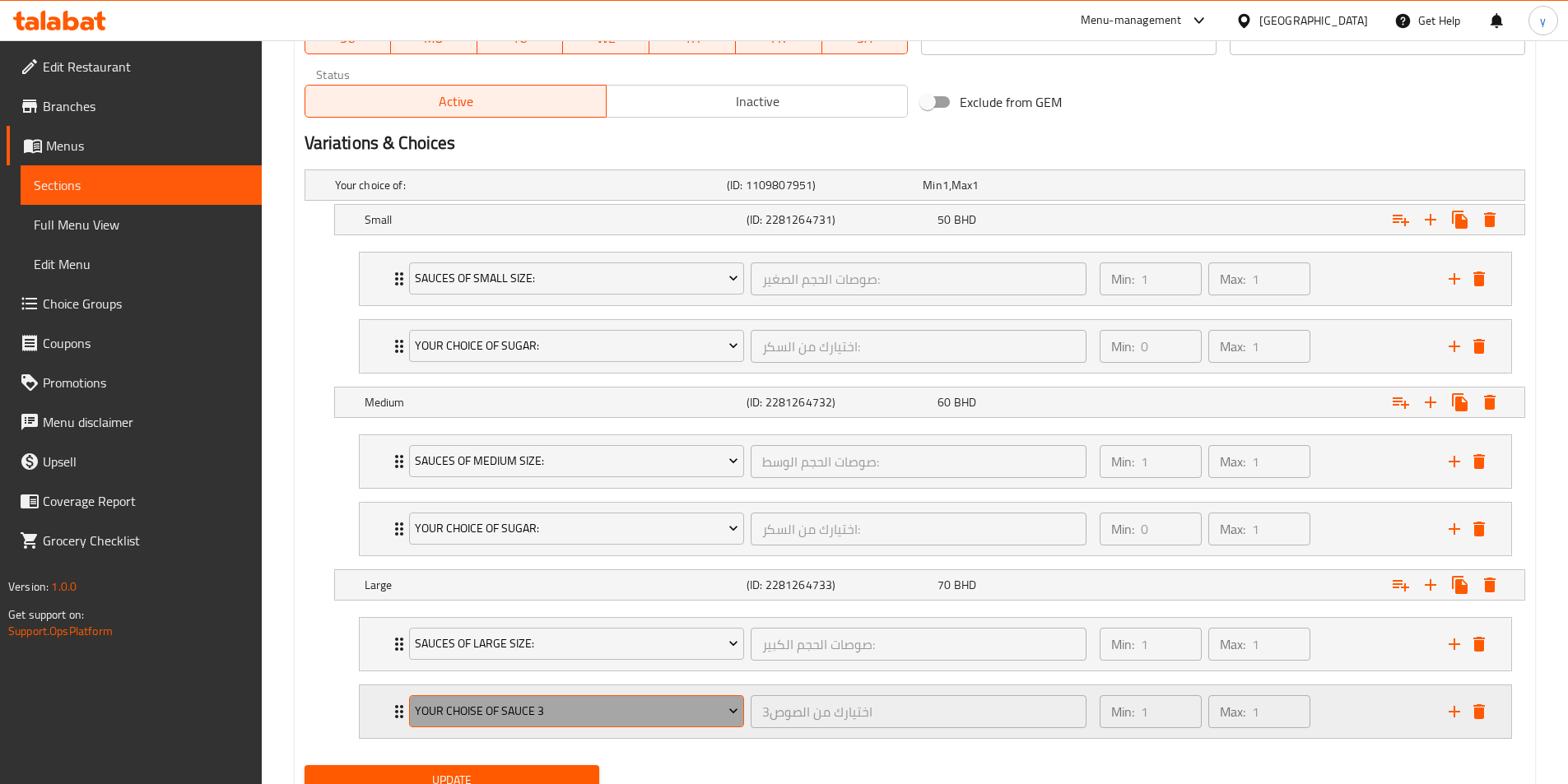
click at [439, 711] on span "your choise of sauce 3" at bounding box center [576, 711] width 324 height 21
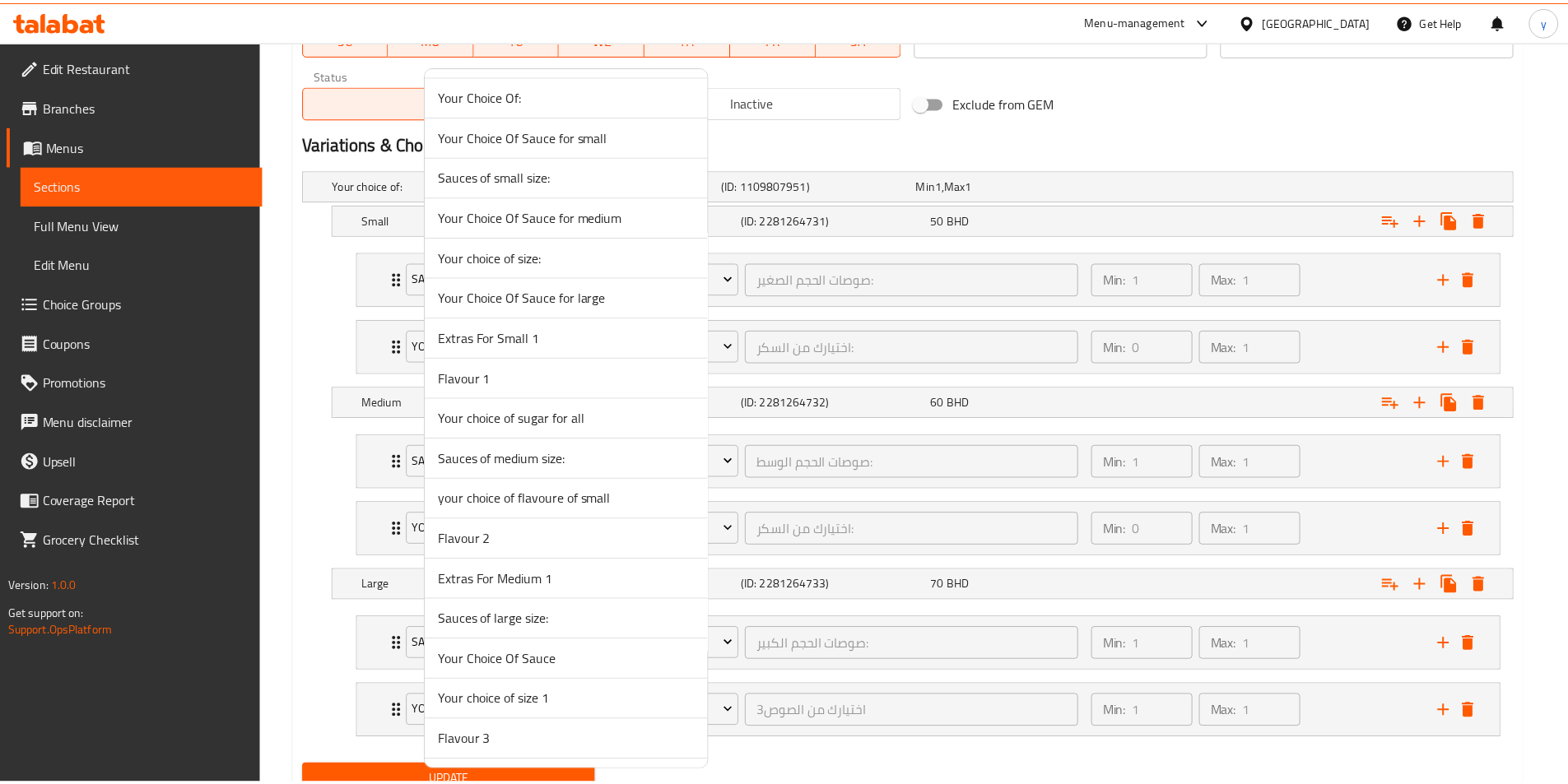
scroll to position [2215, 0]
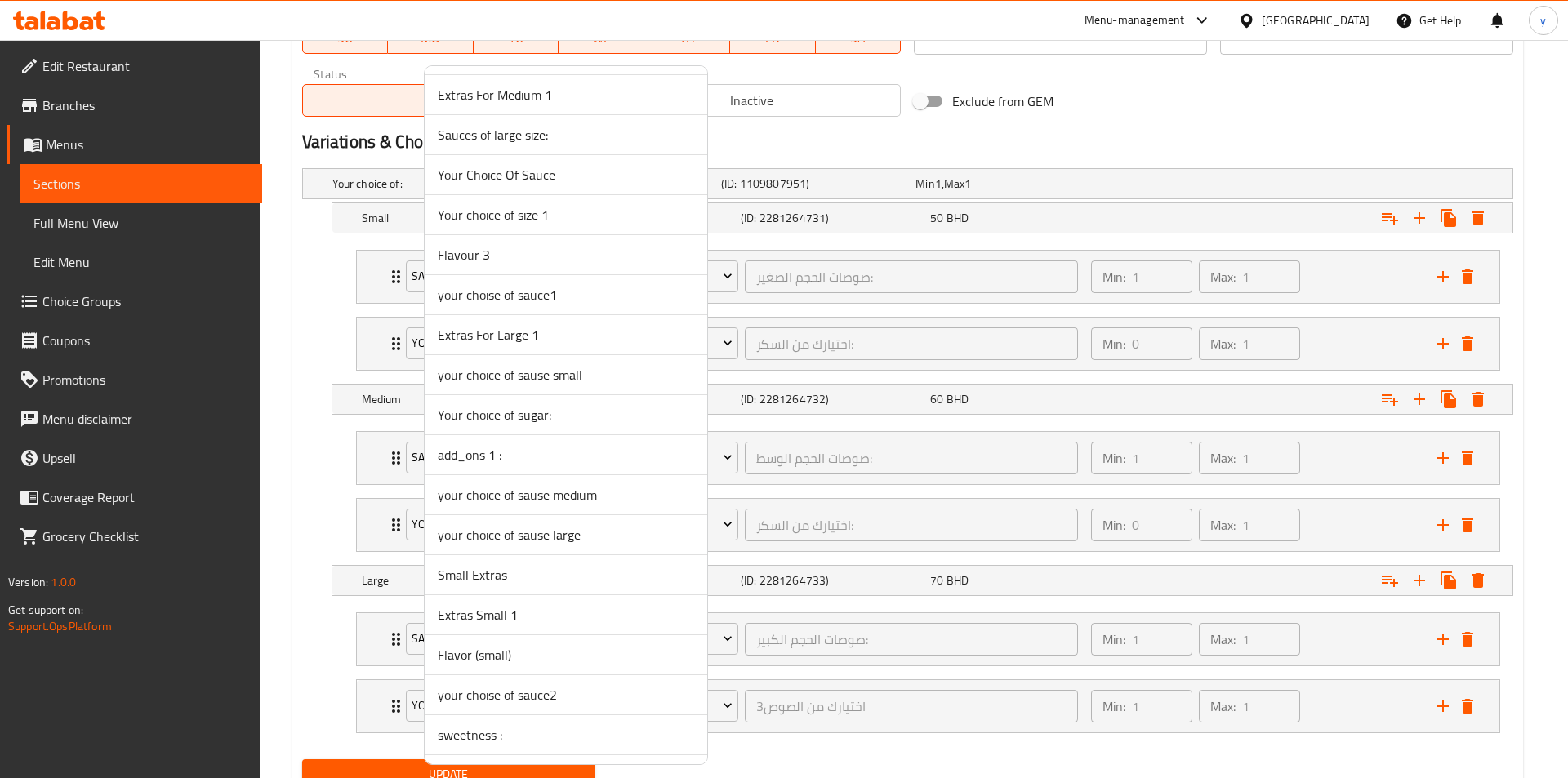
click at [545, 410] on span "Your choice of sugar:" at bounding box center [566, 415] width 257 height 20
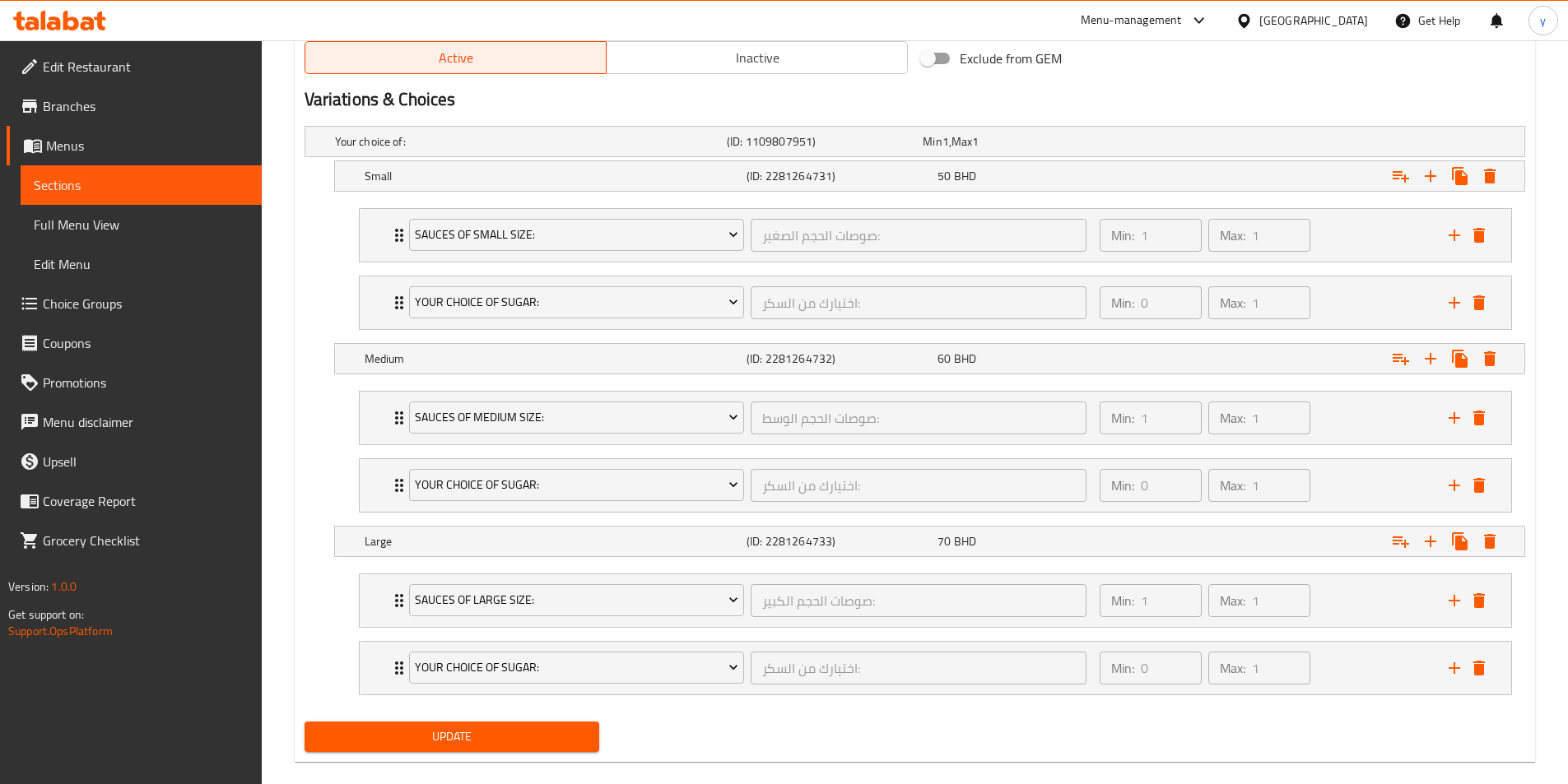
scroll to position [868, 0]
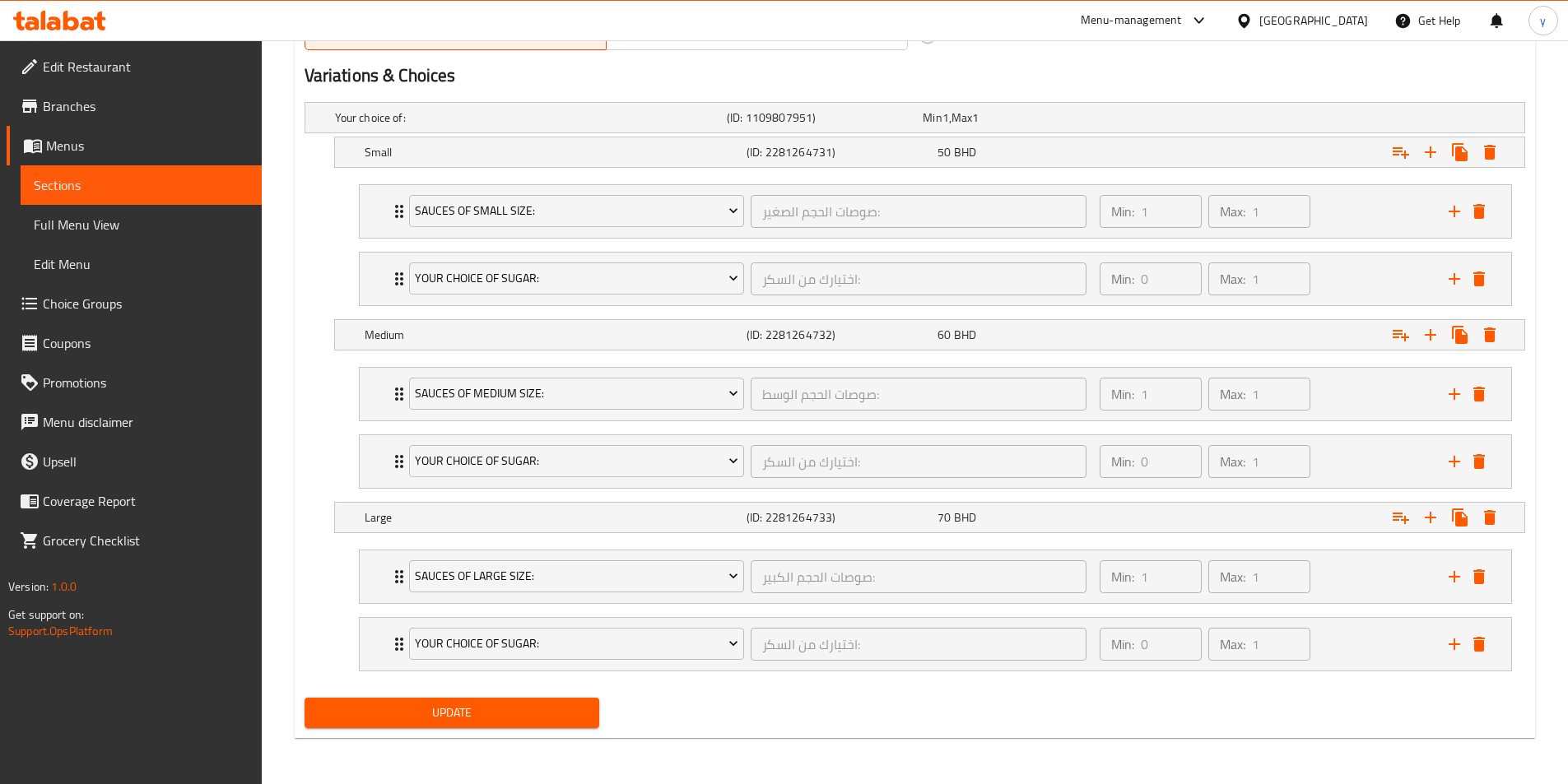
click at [525, 715] on span "Update" at bounding box center [452, 713] width 269 height 21
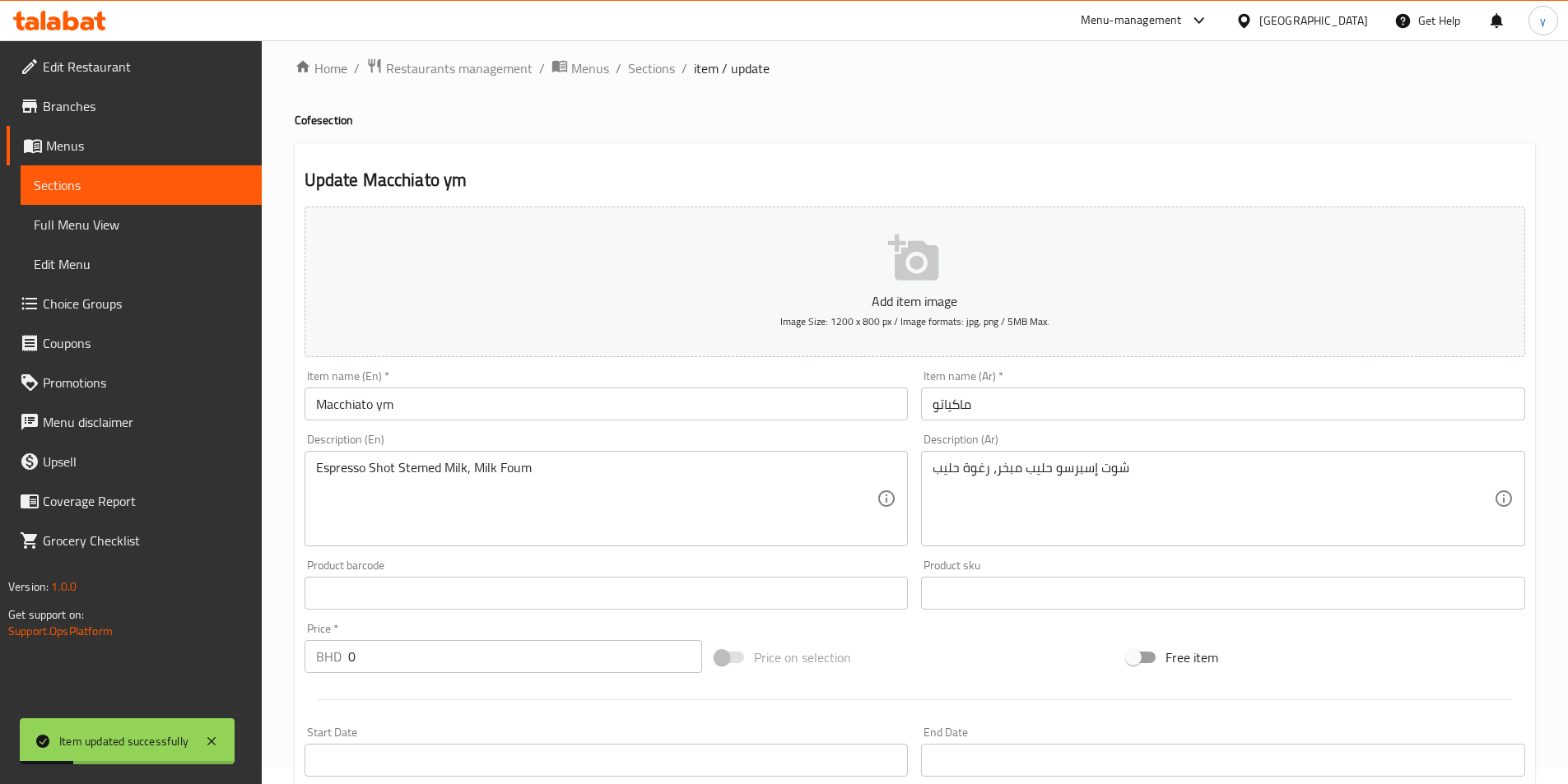
scroll to position [0, 0]
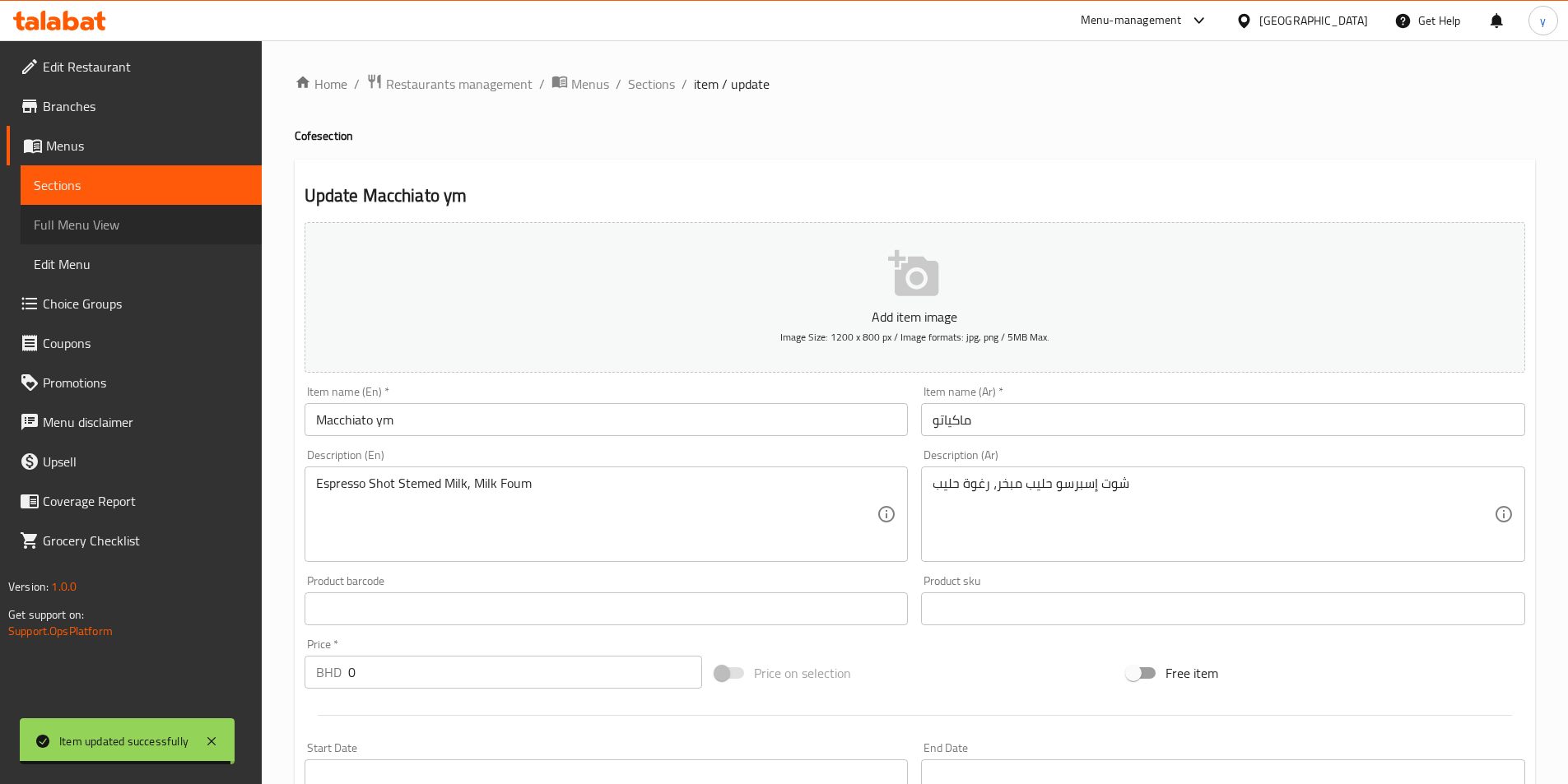
click at [110, 212] on link "Full Menu View" at bounding box center [141, 224] width 241 height 39
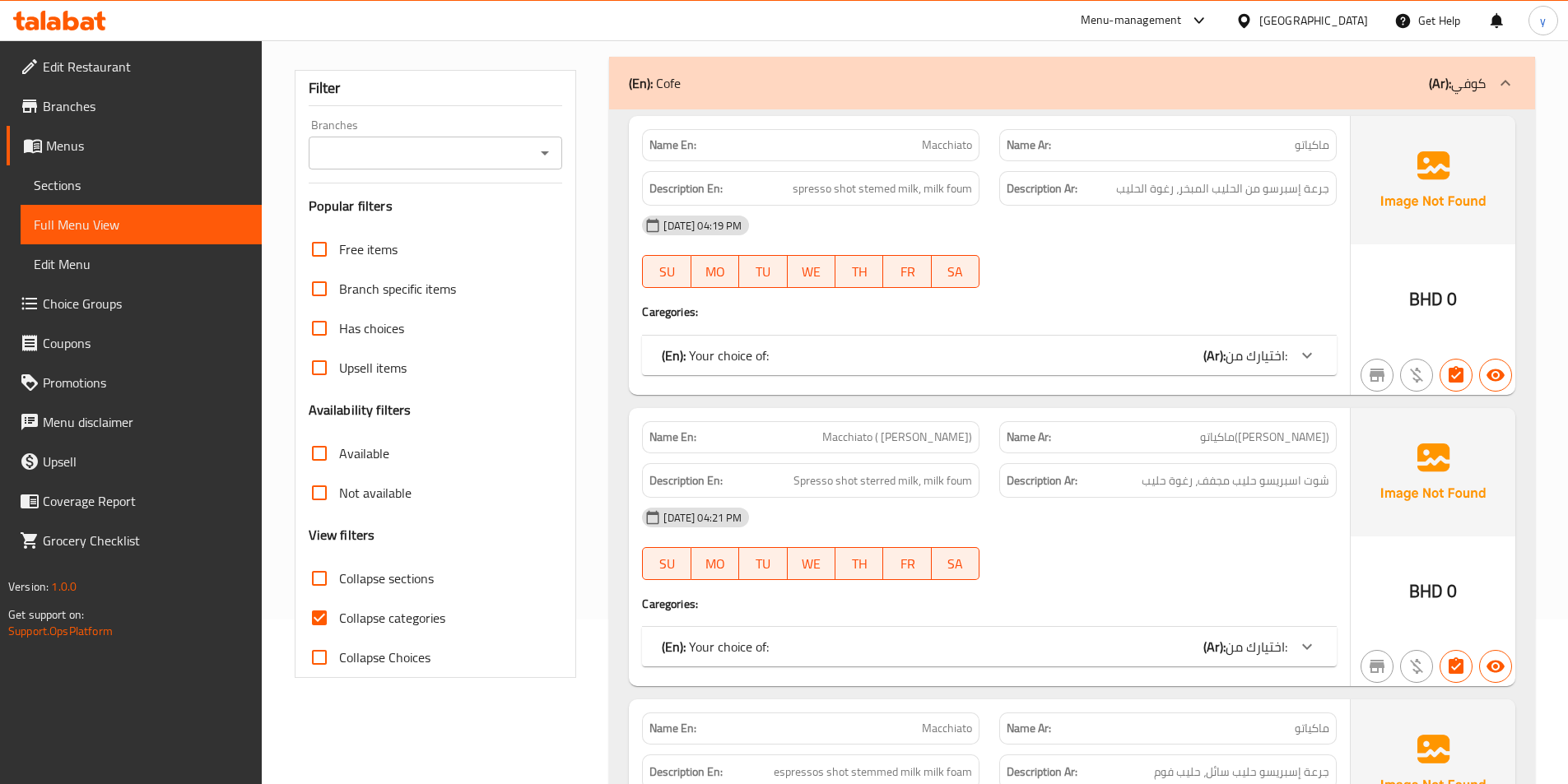
scroll to position [329, 0]
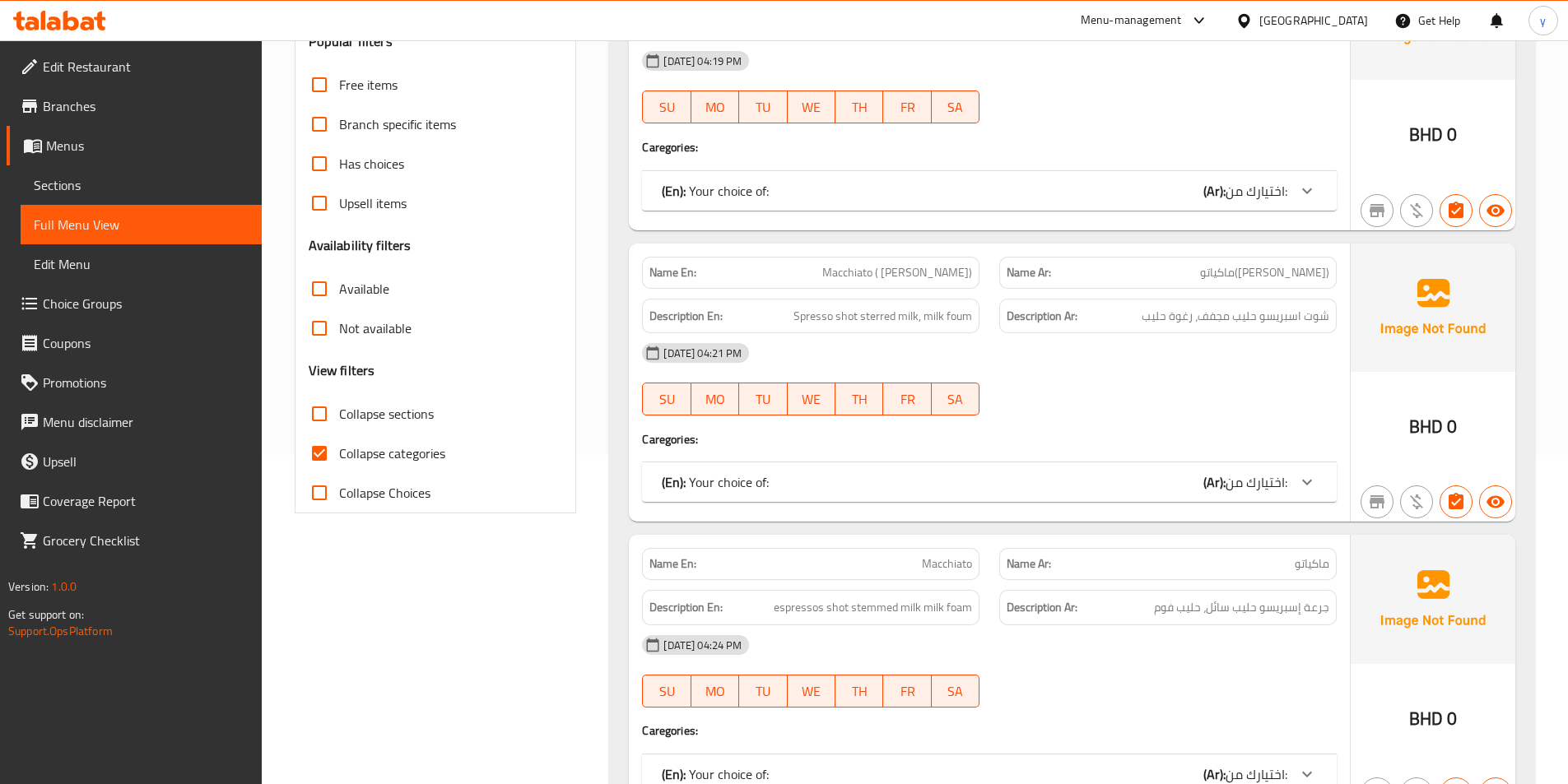
click at [358, 460] on span "Collapse categories" at bounding box center [392, 454] width 106 height 20
click at [339, 460] on input "Collapse categories" at bounding box center [319, 453] width 39 height 39
checkbox input "false"
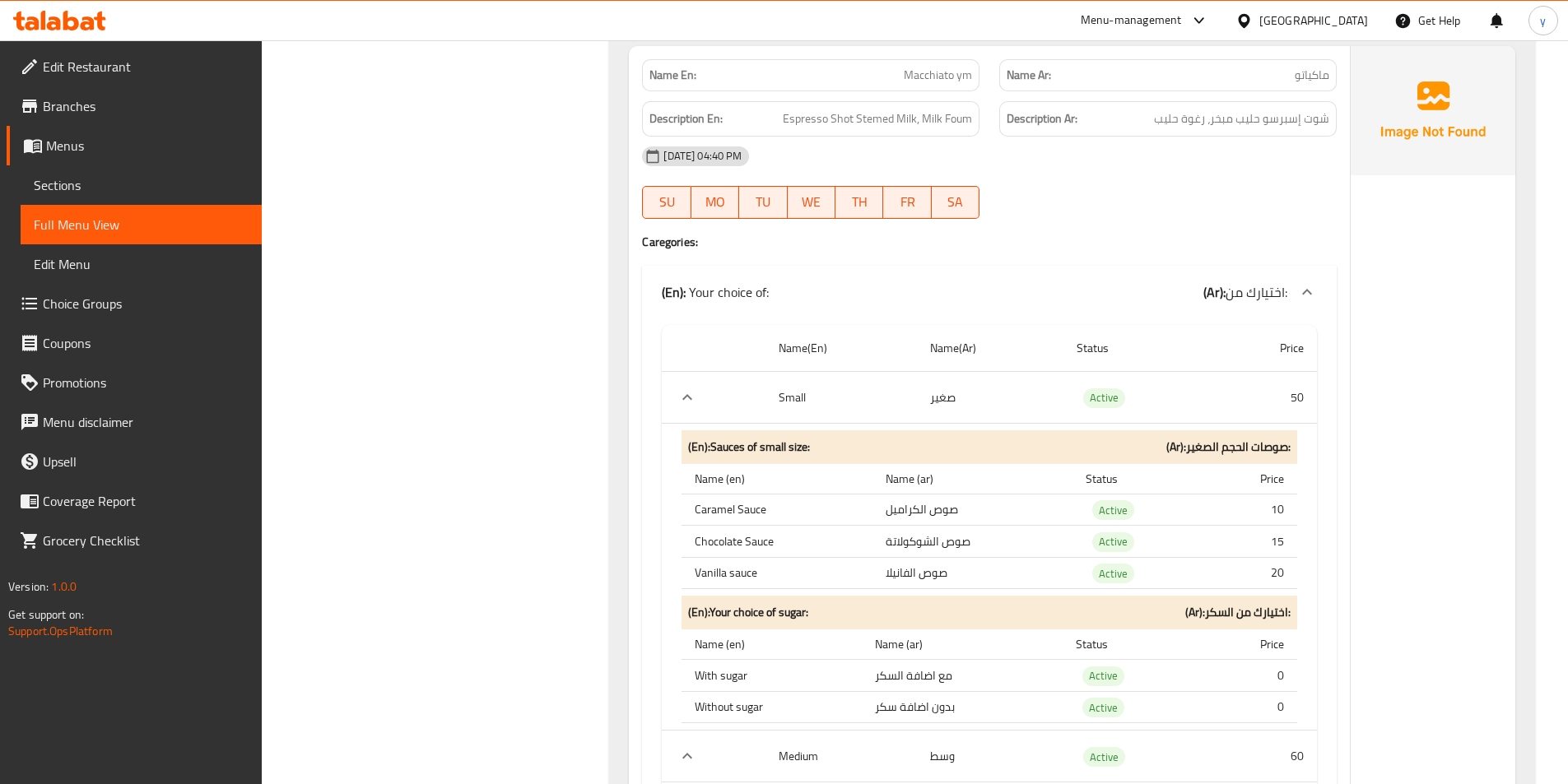
scroll to position [5514, 0]
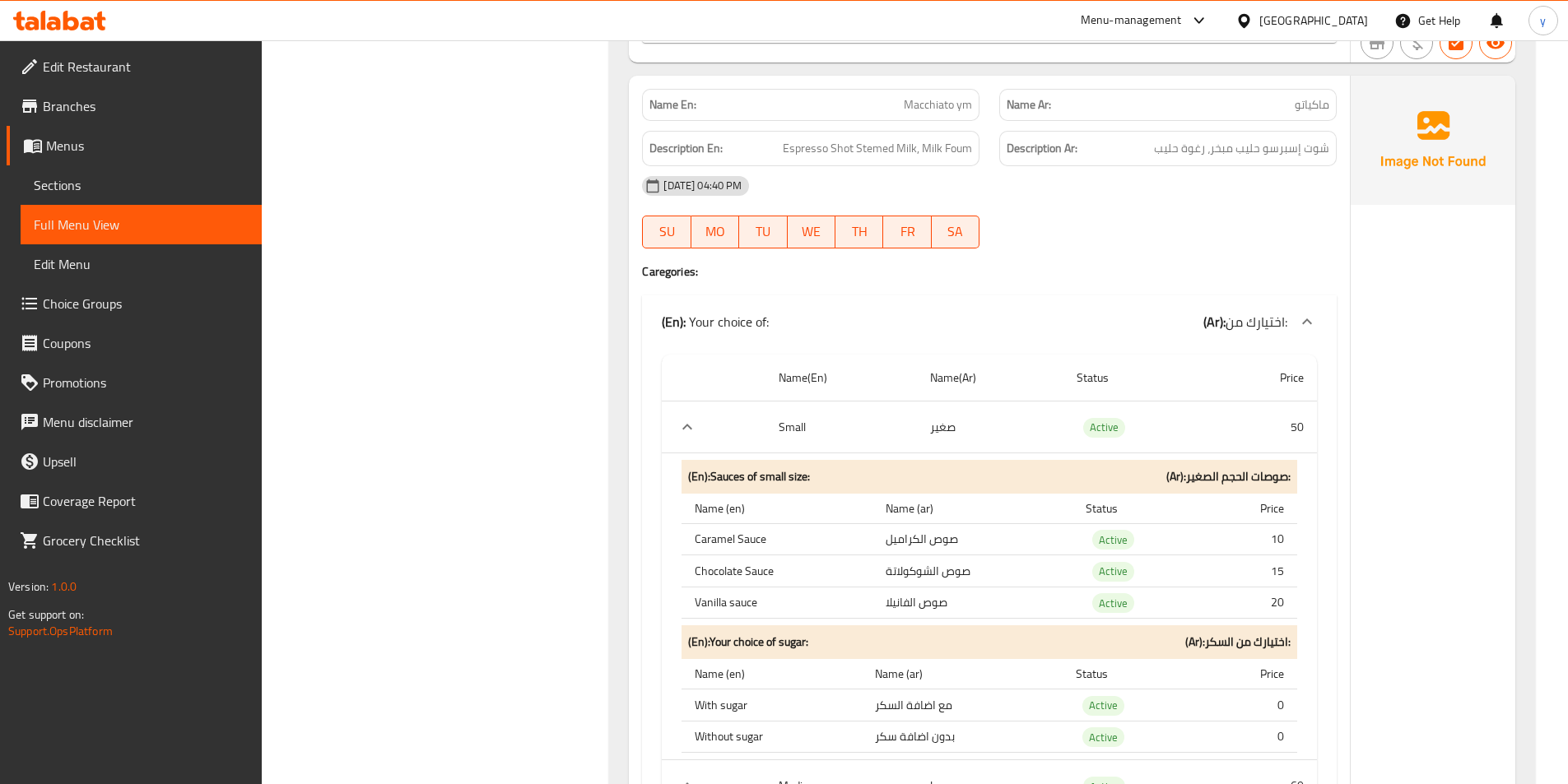
click at [135, 306] on span "Choice Groups" at bounding box center [145, 304] width 206 height 20
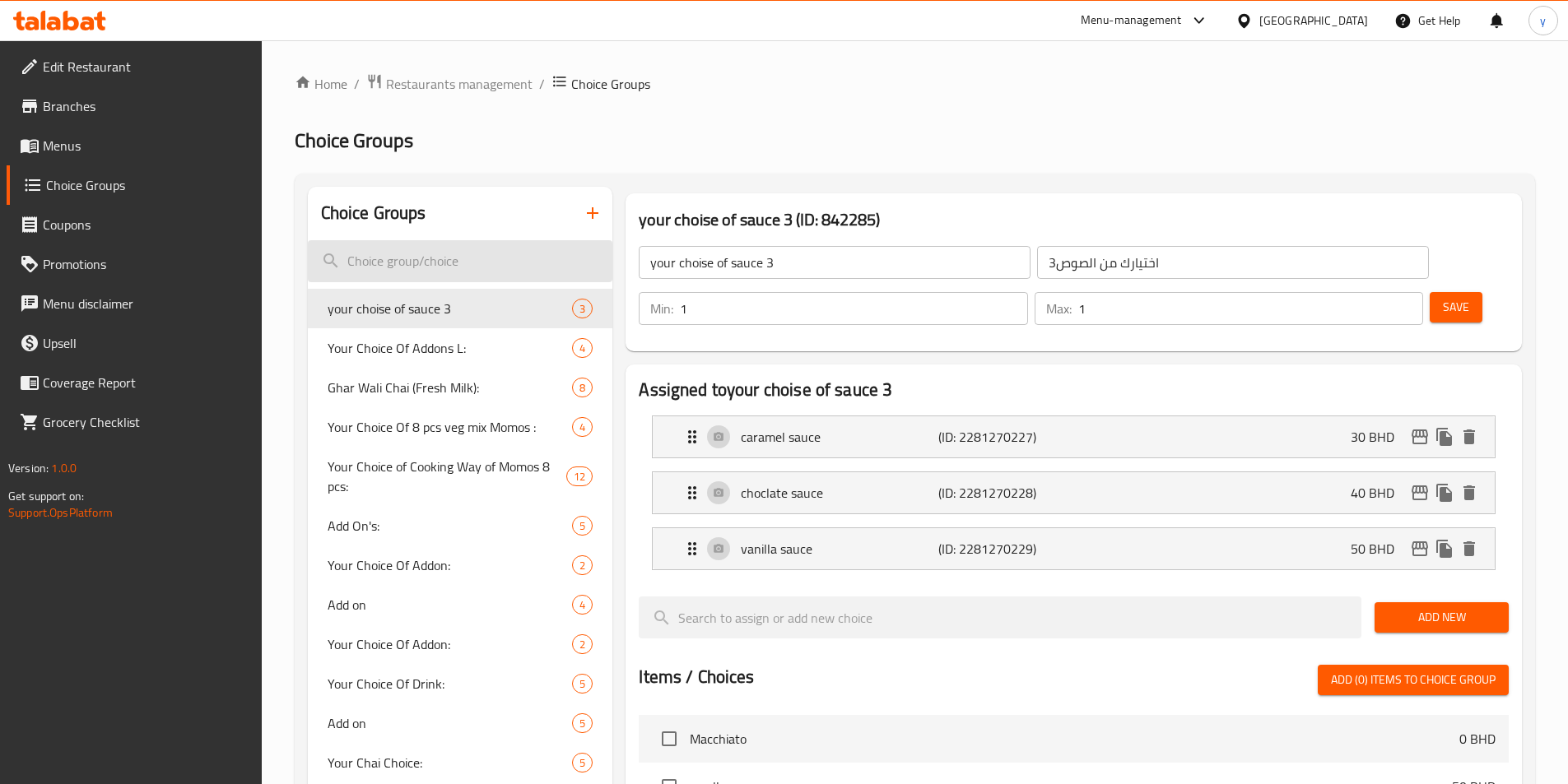
click at [539, 264] on input "search" at bounding box center [460, 261] width 305 height 42
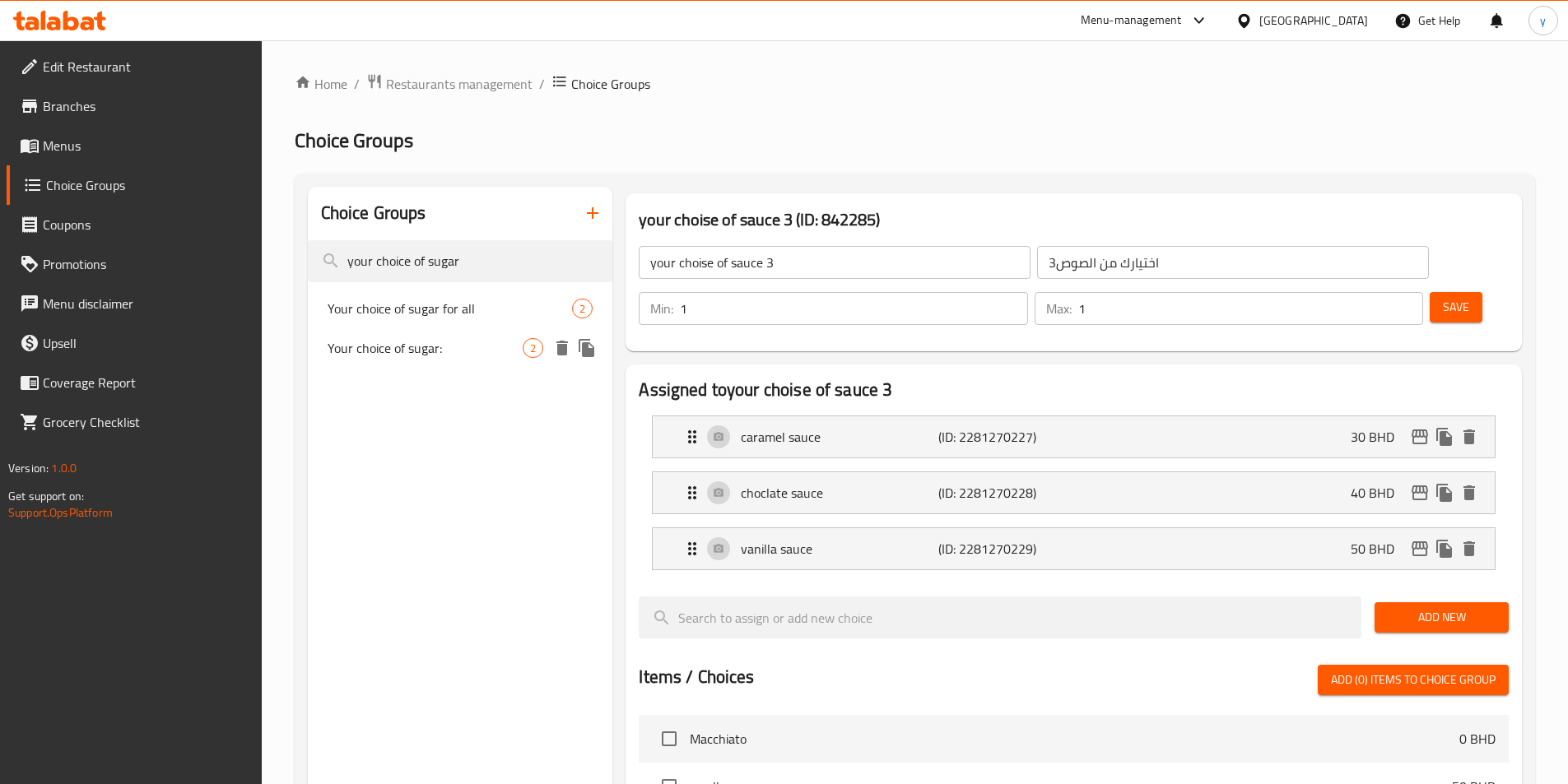
type input "your choice of sugar"
click at [420, 345] on span "Your choice of sugar:" at bounding box center [425, 349] width 196 height 20
type input "Your choice of sugar:"
type input "اختيارك من السكر:"
type input "0"
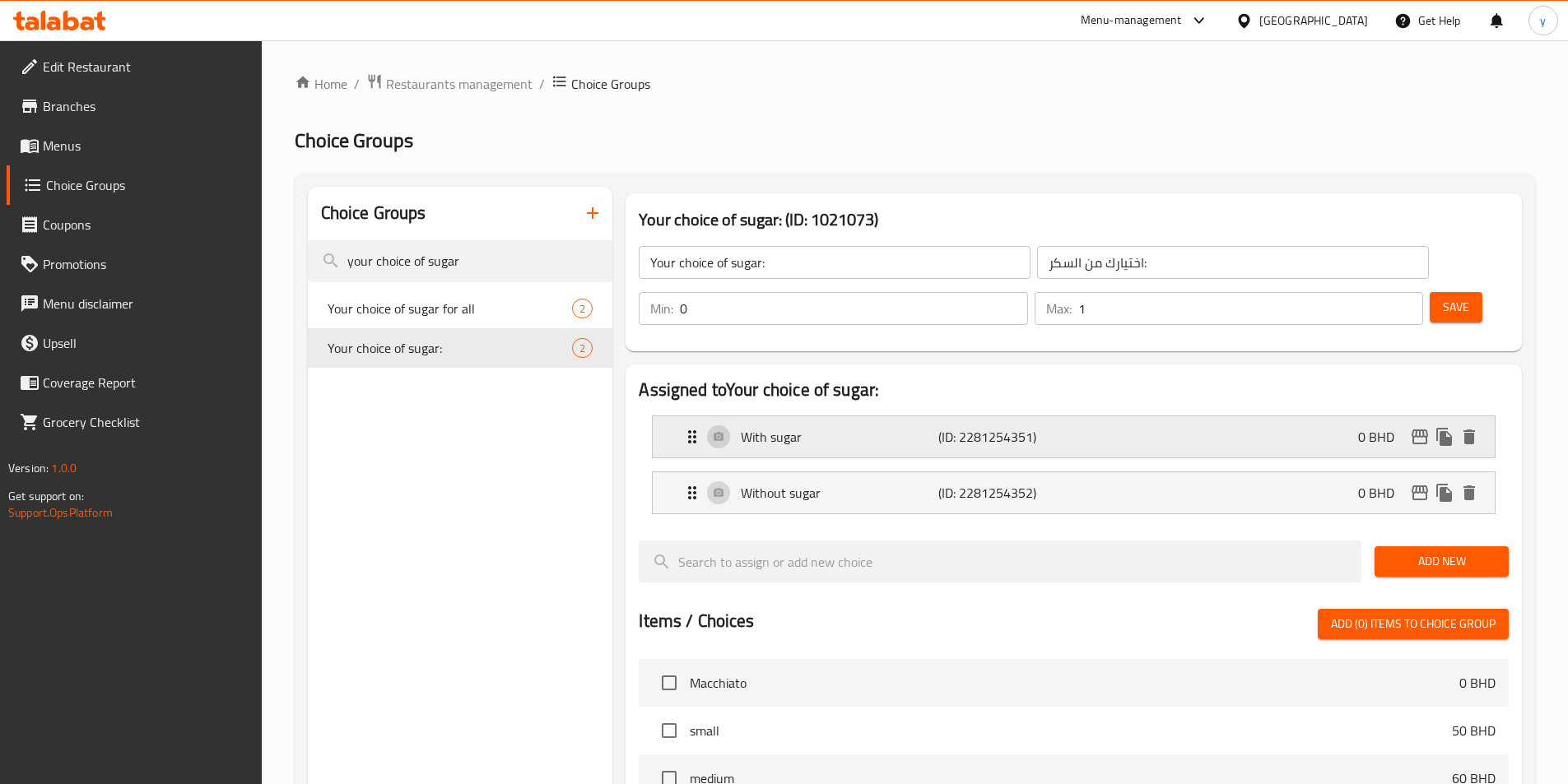
click at [904, 416] on div "With sugar (ID: 2281254351) 0 BHD" at bounding box center [1078, 436] width 792 height 41
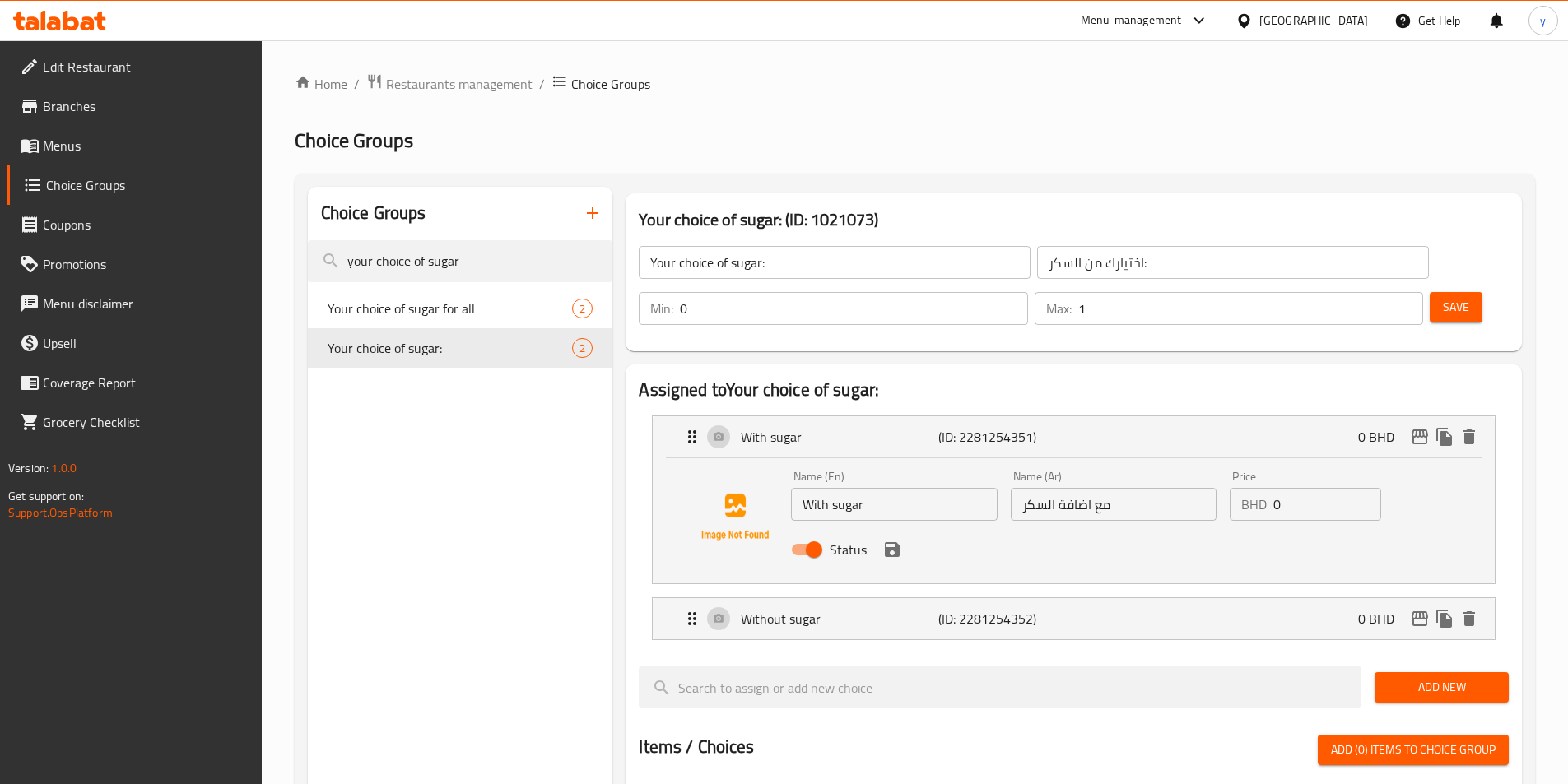
click at [1066, 488] on input "مع اضافة السكر" at bounding box center [1113, 504] width 206 height 33
click at [1069, 609] on p "(ID: 2281254352)" at bounding box center [1004, 619] width 132 height 20
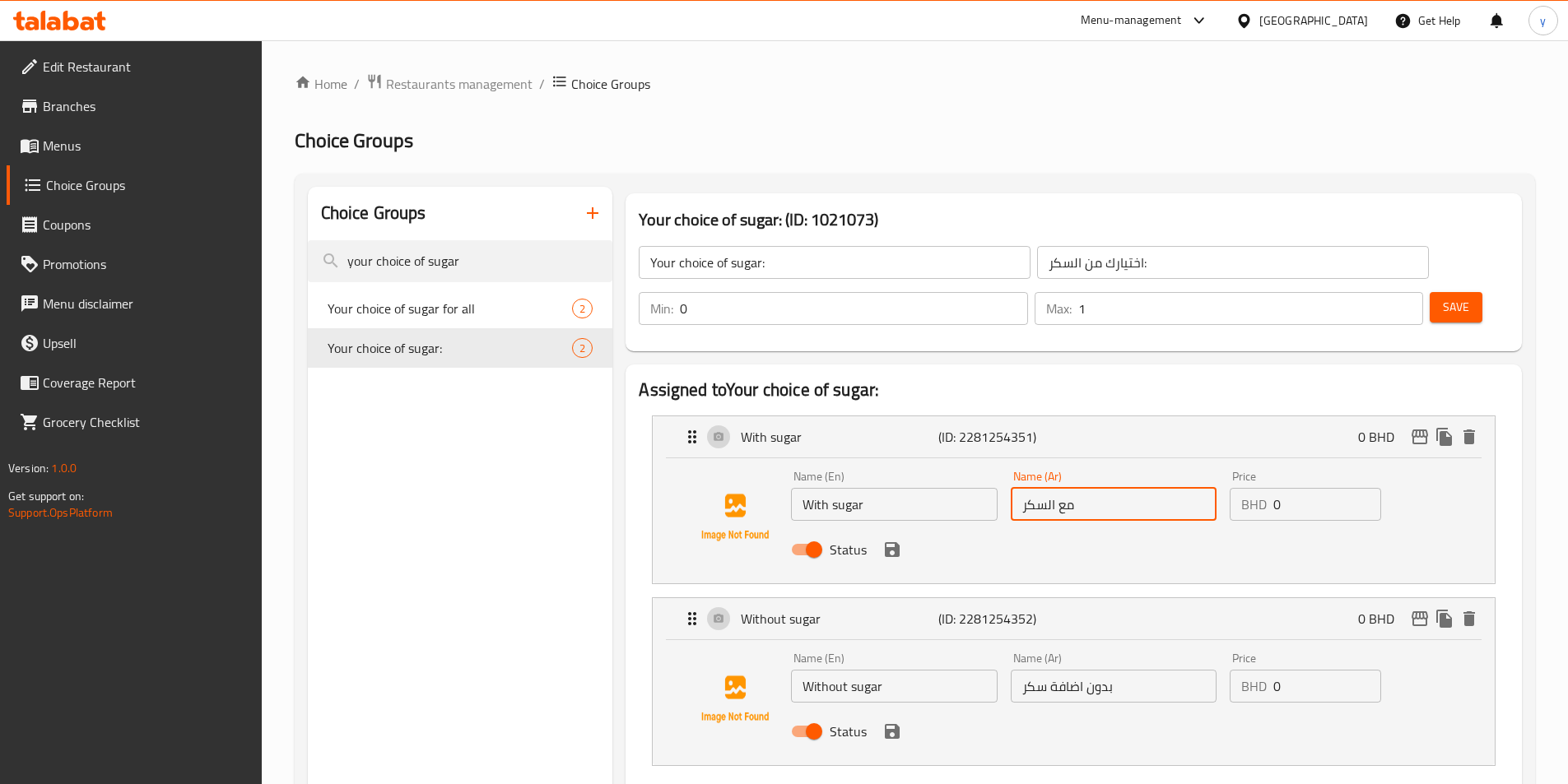
type input "مع السكر"
click at [1078, 670] on input "بدون اضافة سكر" at bounding box center [1113, 686] width 206 height 33
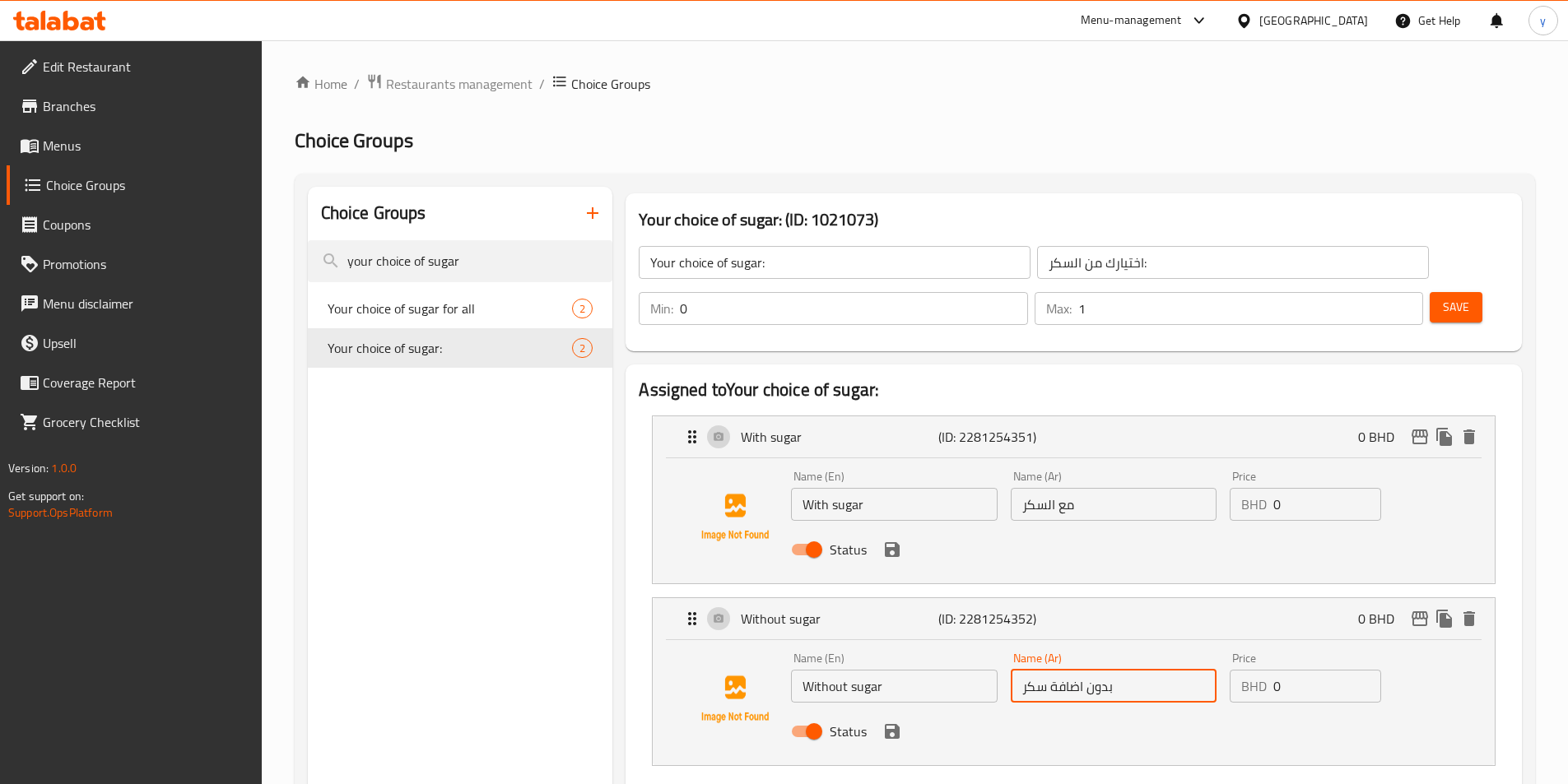
click at [1078, 670] on input "بدون اضافة سكر" at bounding box center [1113, 686] width 206 height 33
click at [884, 710] on div "Status" at bounding box center [1113, 731] width 657 height 44
click at [894, 724] on icon "save" at bounding box center [892, 731] width 15 height 15
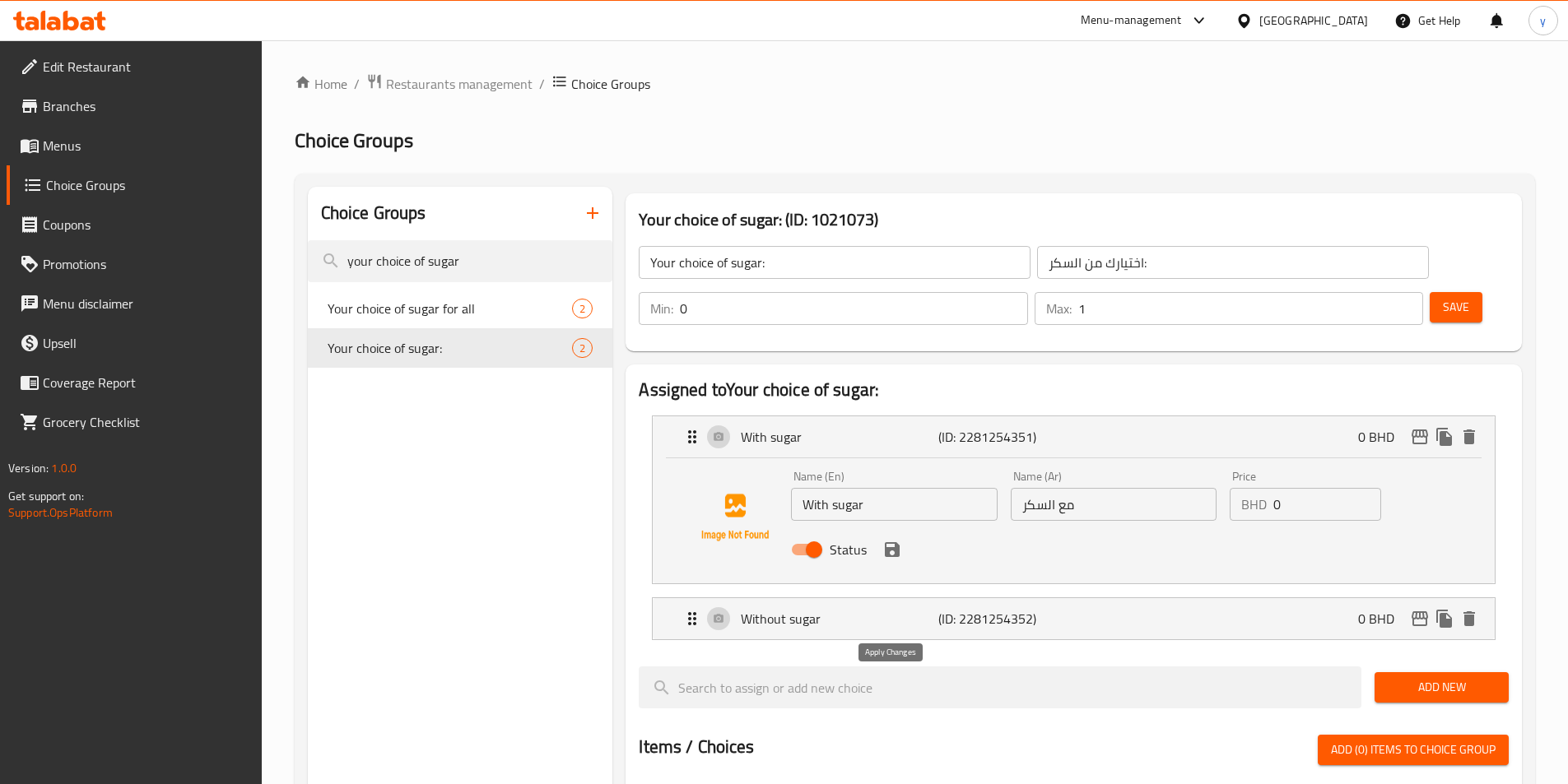
type input "بدون سكر"
click at [892, 527] on div "Status" at bounding box center [1113, 549] width 657 height 44
click at [893, 540] on icon "save" at bounding box center [892, 550] width 20 height 20
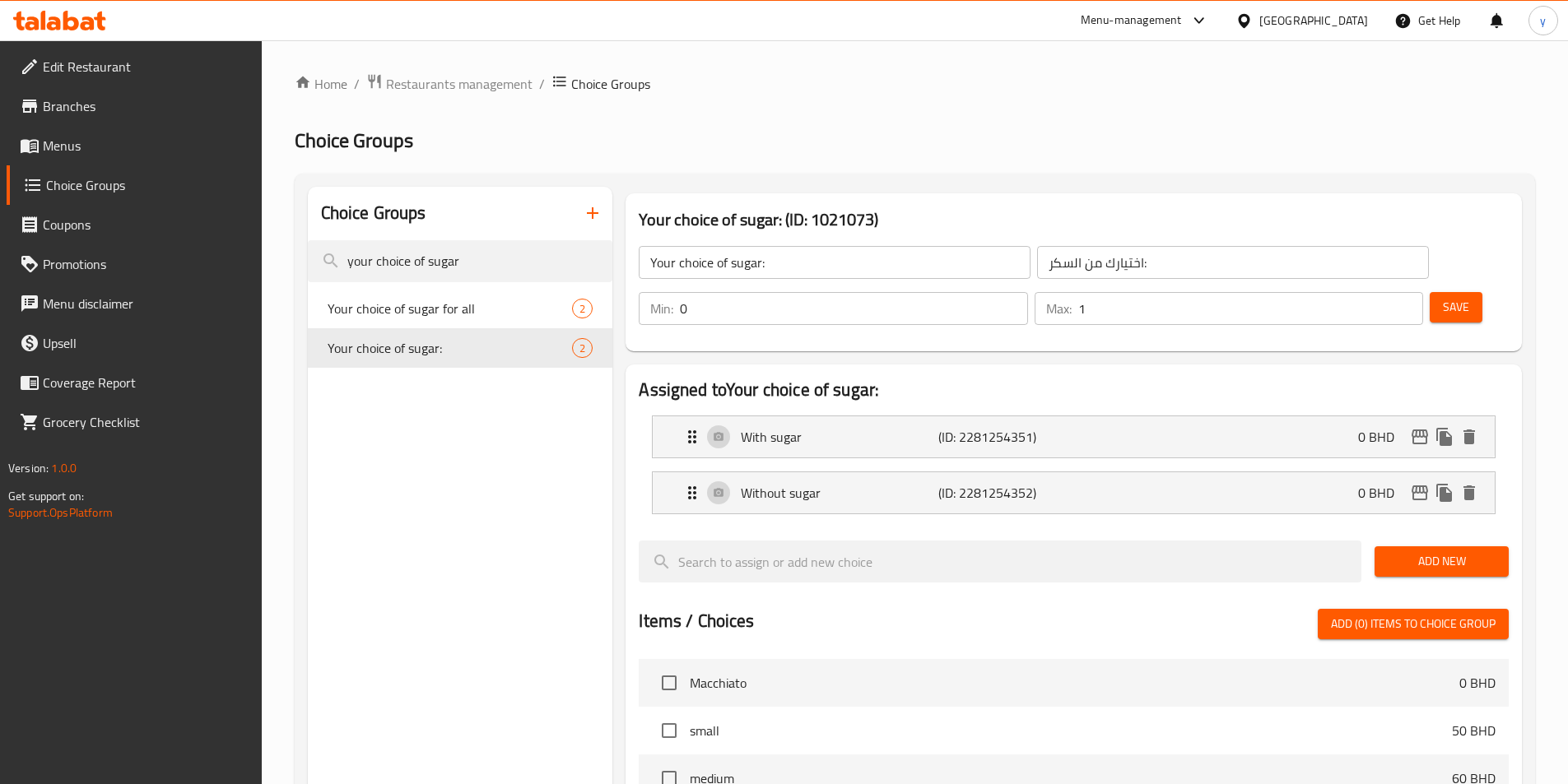
click at [1443, 297] on span "Save" at bounding box center [1456, 307] width 27 height 21
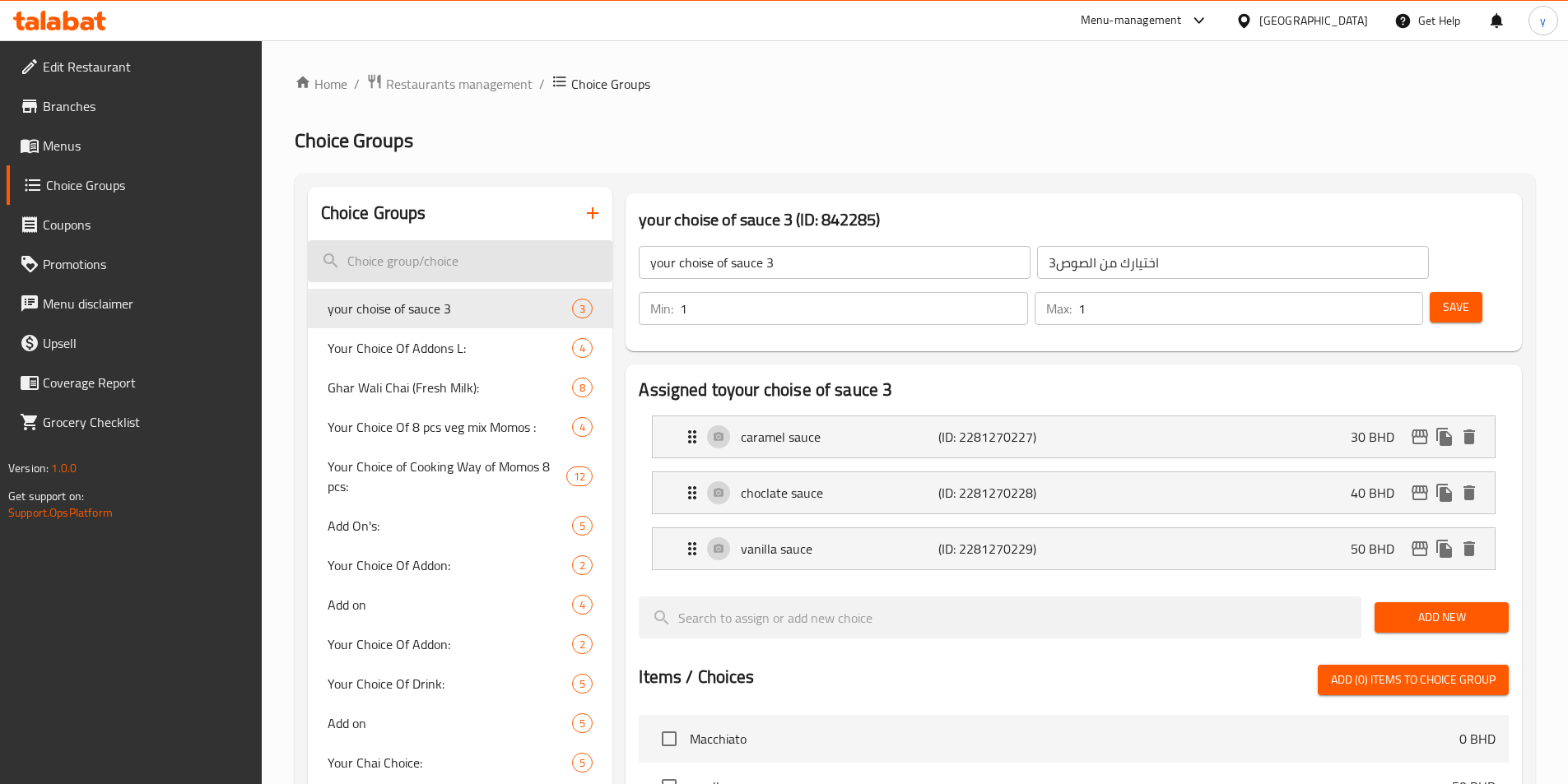
click at [430, 264] on input "search" at bounding box center [460, 261] width 305 height 42
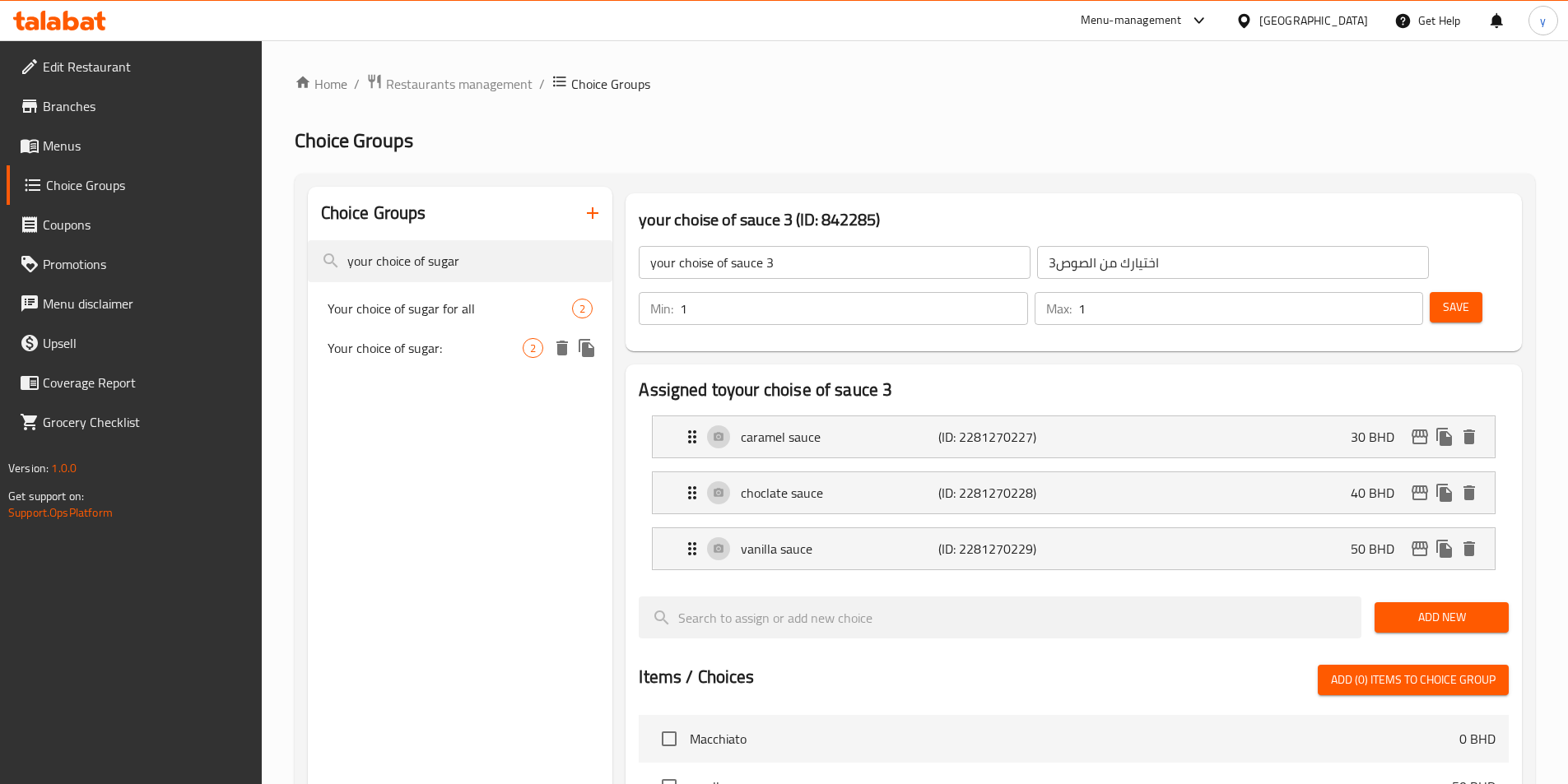
type input "your choice of sugar"
click at [395, 354] on span "Your choice of sugar:" at bounding box center [425, 349] width 196 height 20
type input "Your choice of sugar:"
type input "اختيارك من السكر:"
type input "0"
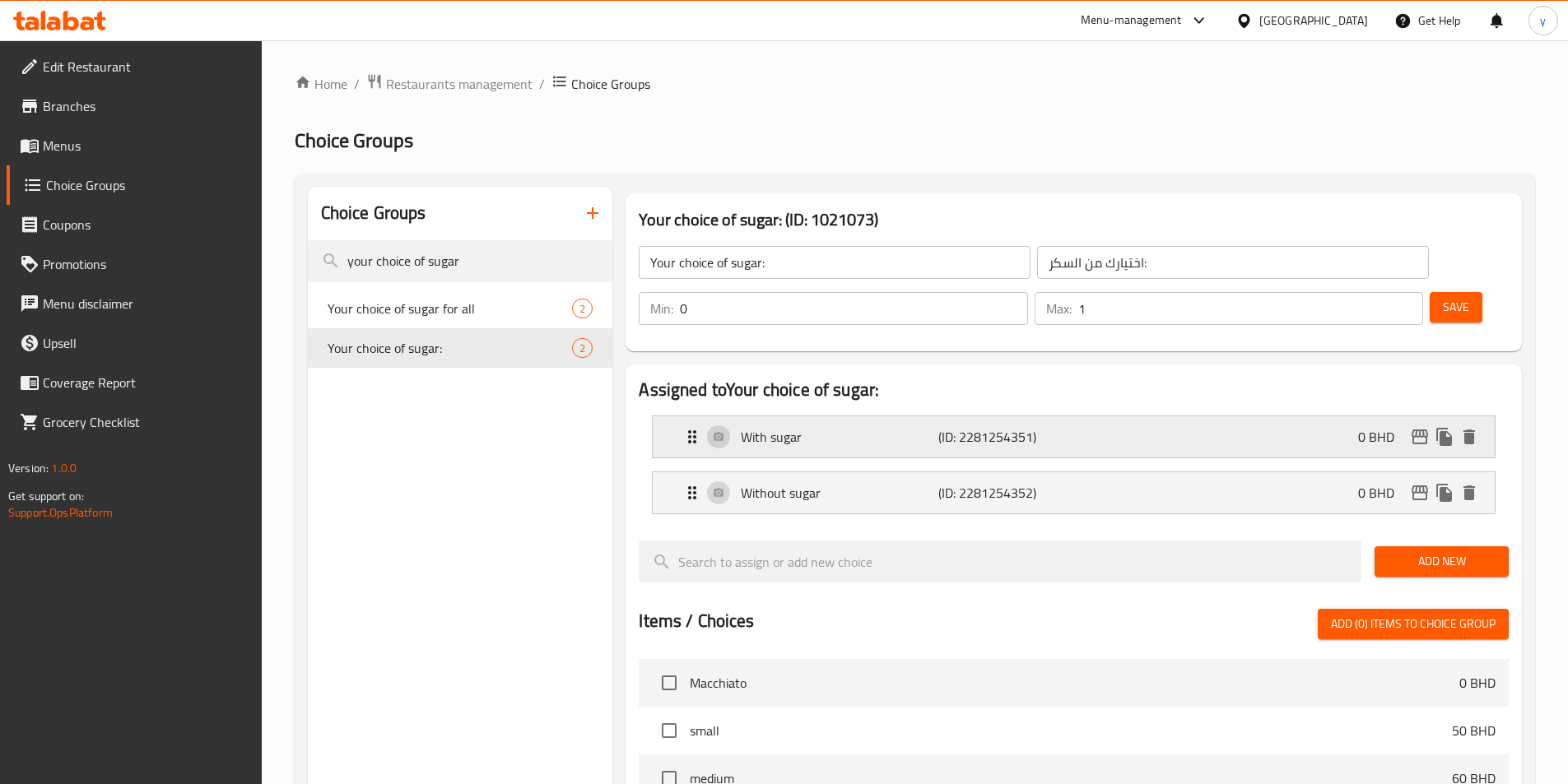
click at [1110, 416] on div "With sugar (ID: 2281254351) 0 BHD" at bounding box center [1078, 436] width 792 height 41
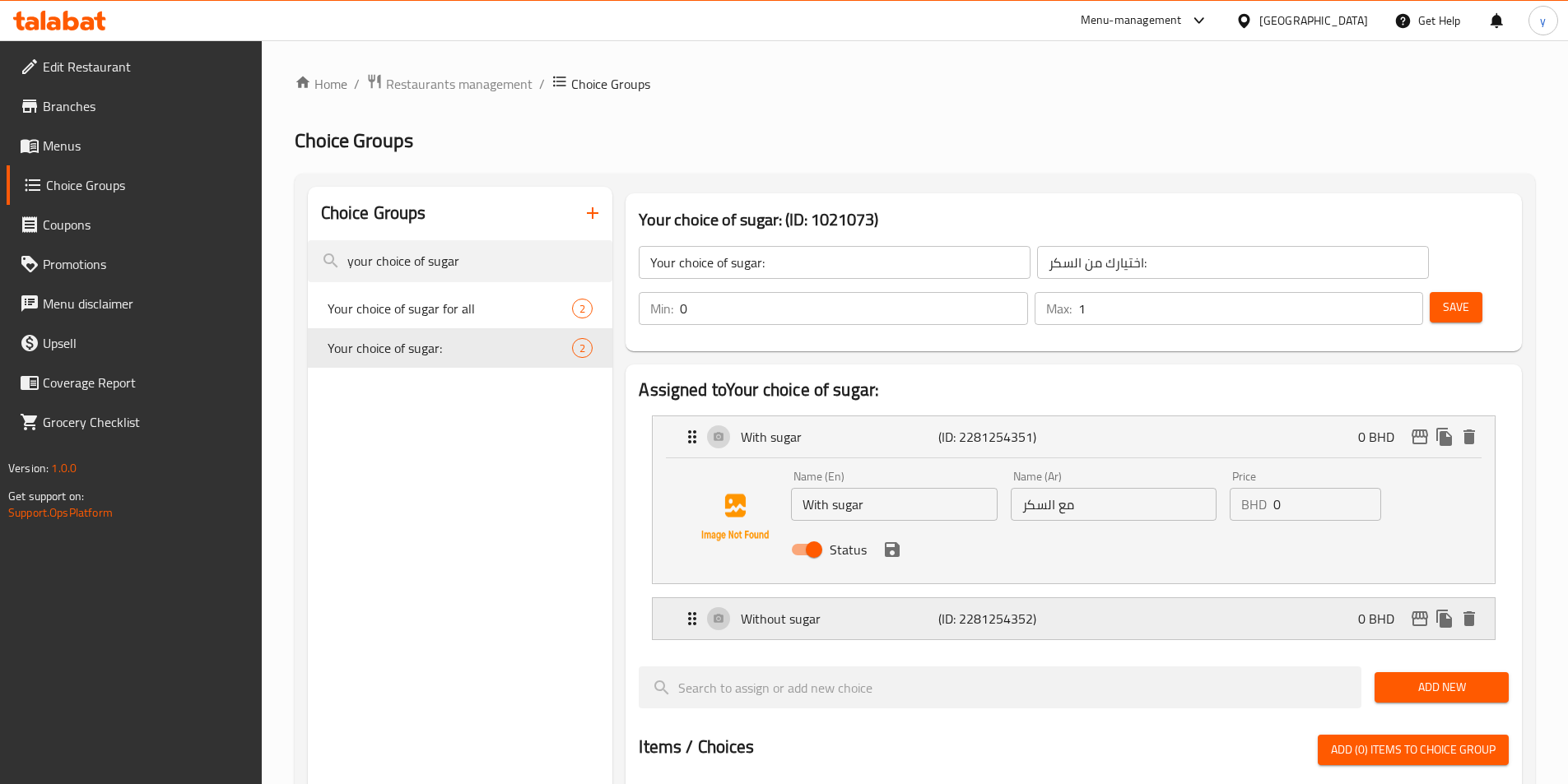
click at [1049, 609] on p "(ID: 2281254352)" at bounding box center [1004, 619] width 132 height 20
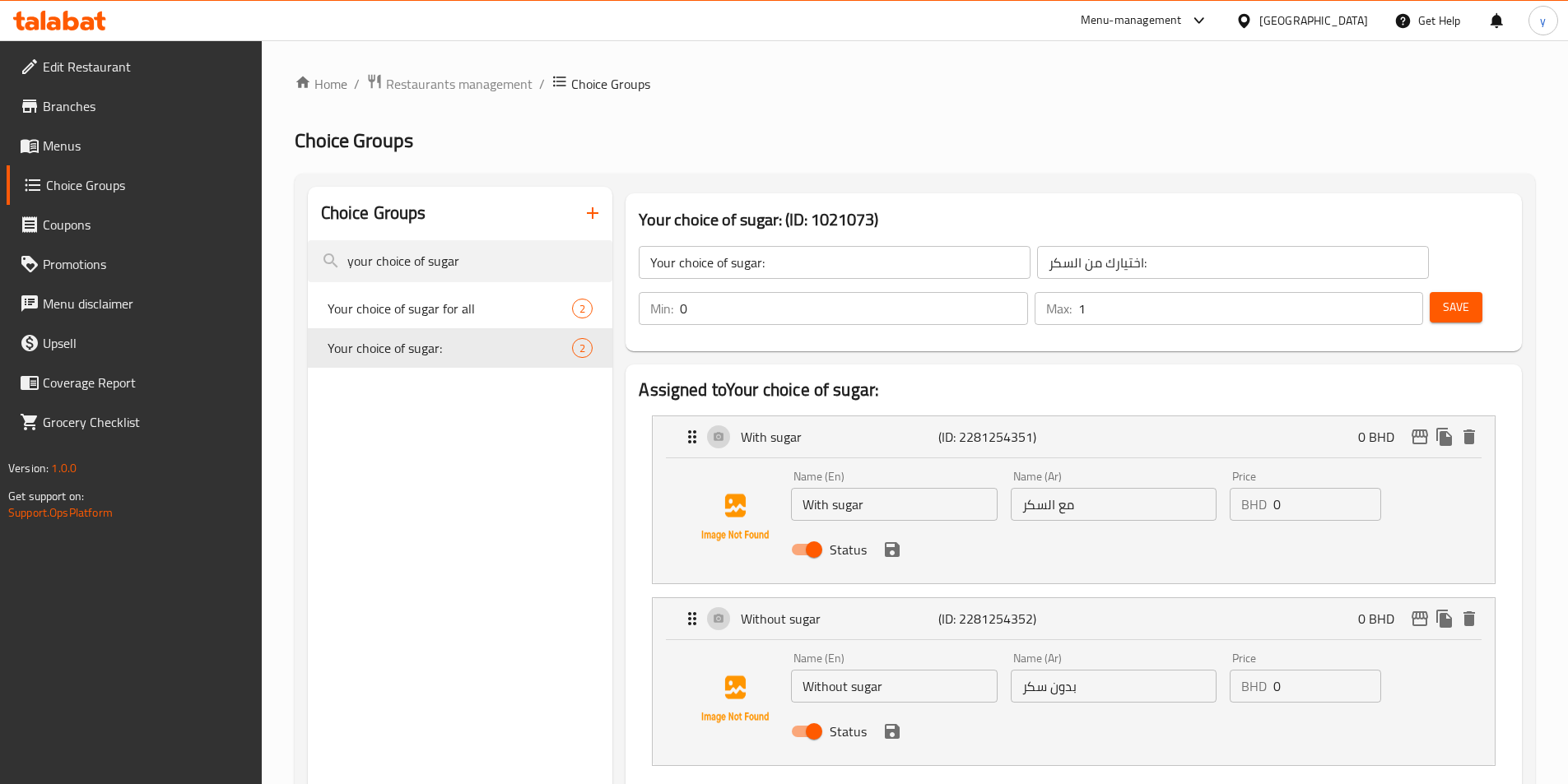
click at [116, 135] on link "Menus" at bounding box center [134, 145] width 255 height 39
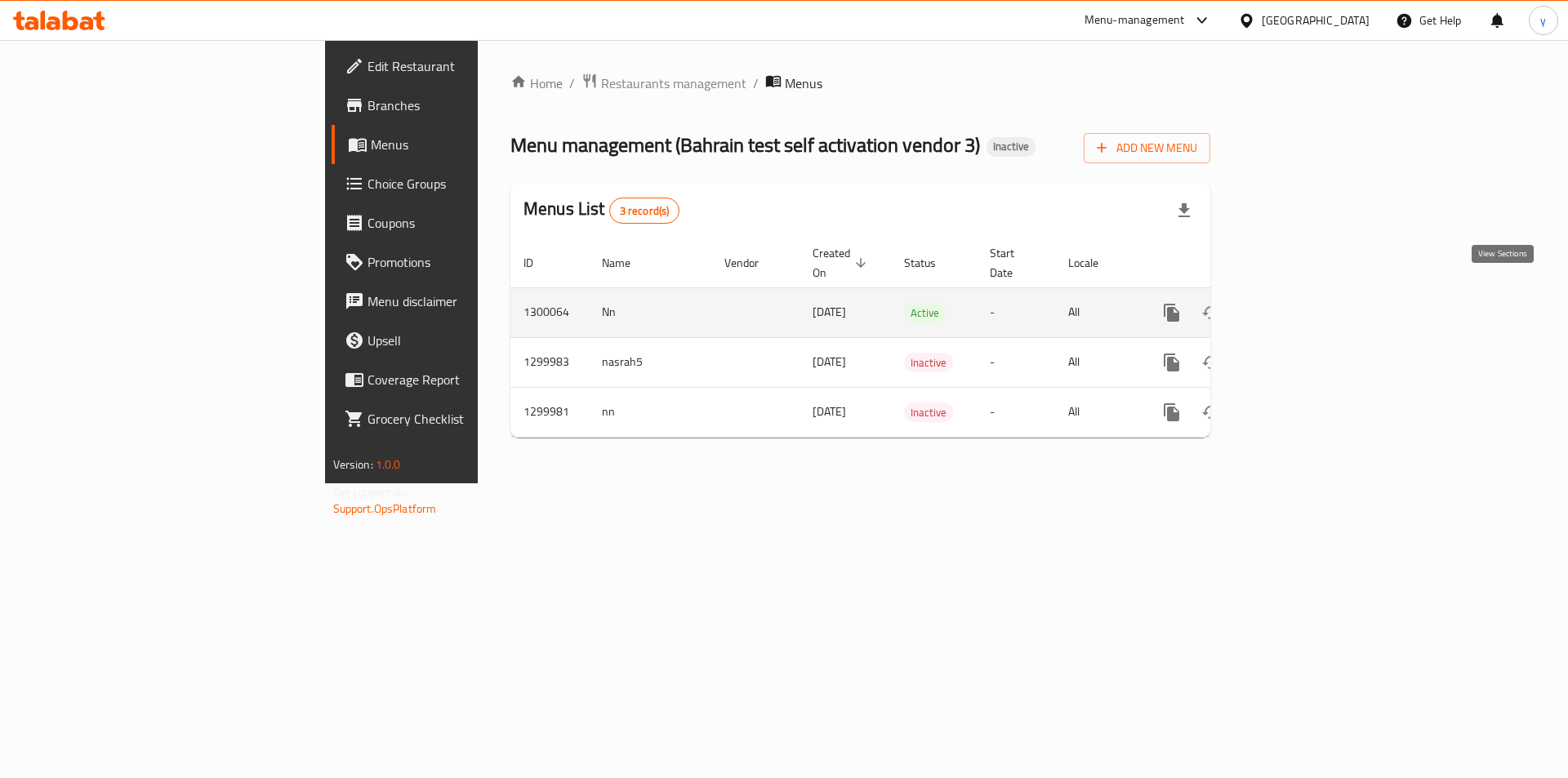
click at [1297, 305] on icon "enhanced table" at bounding box center [1290, 313] width 15 height 15
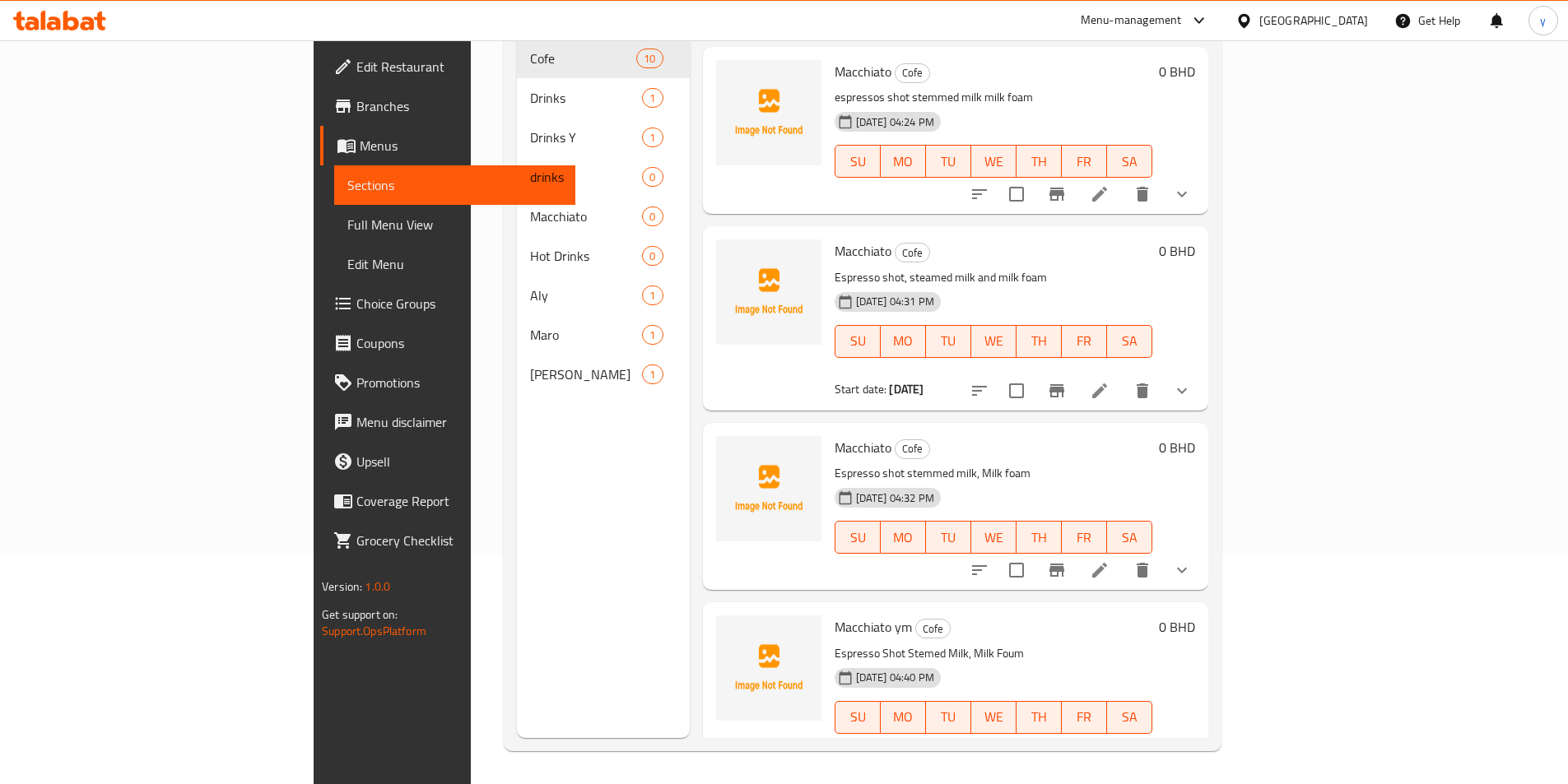
scroll to position [495, 0]
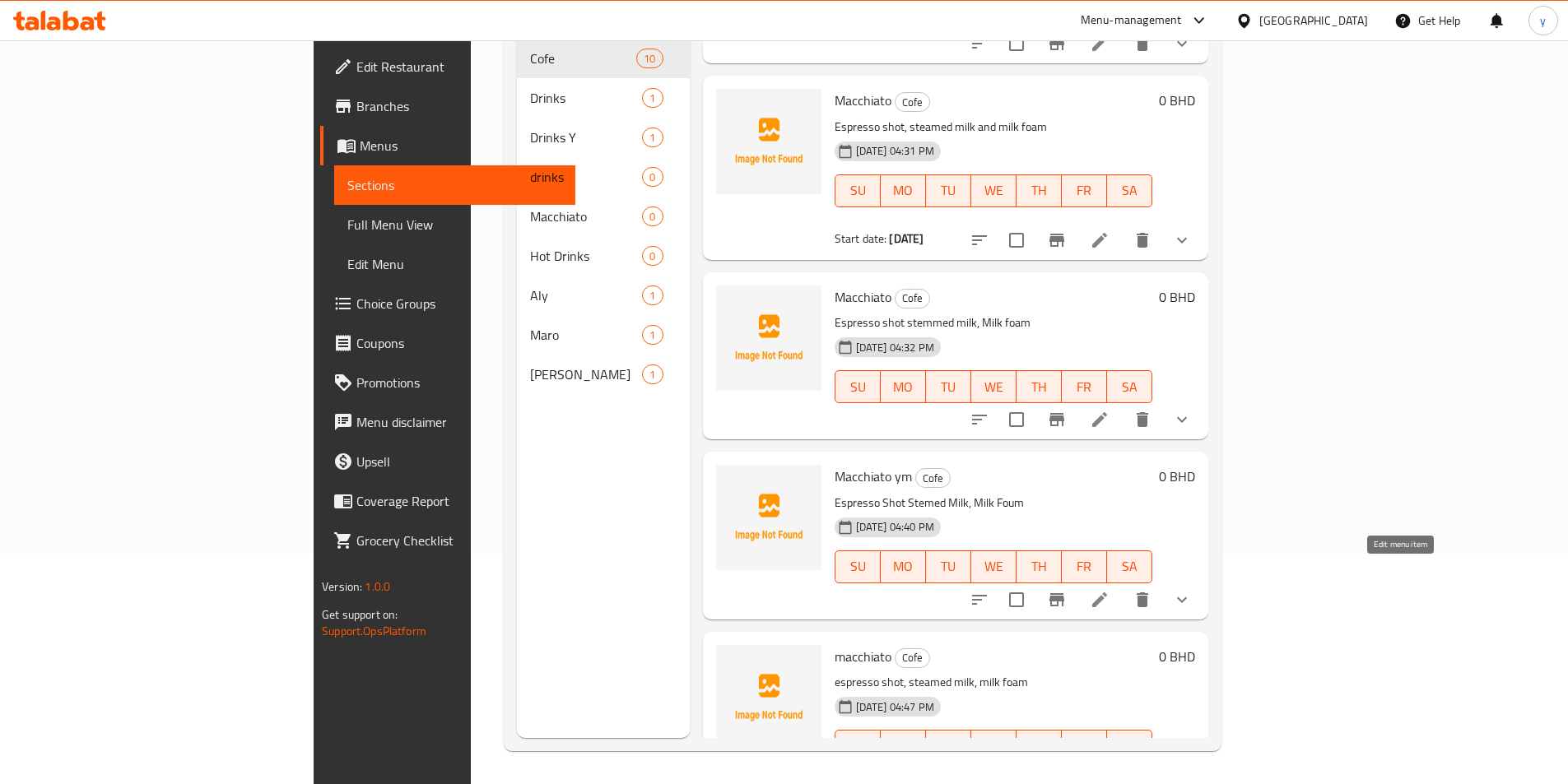
click at [1109, 590] on icon at bounding box center [1099, 600] width 20 height 20
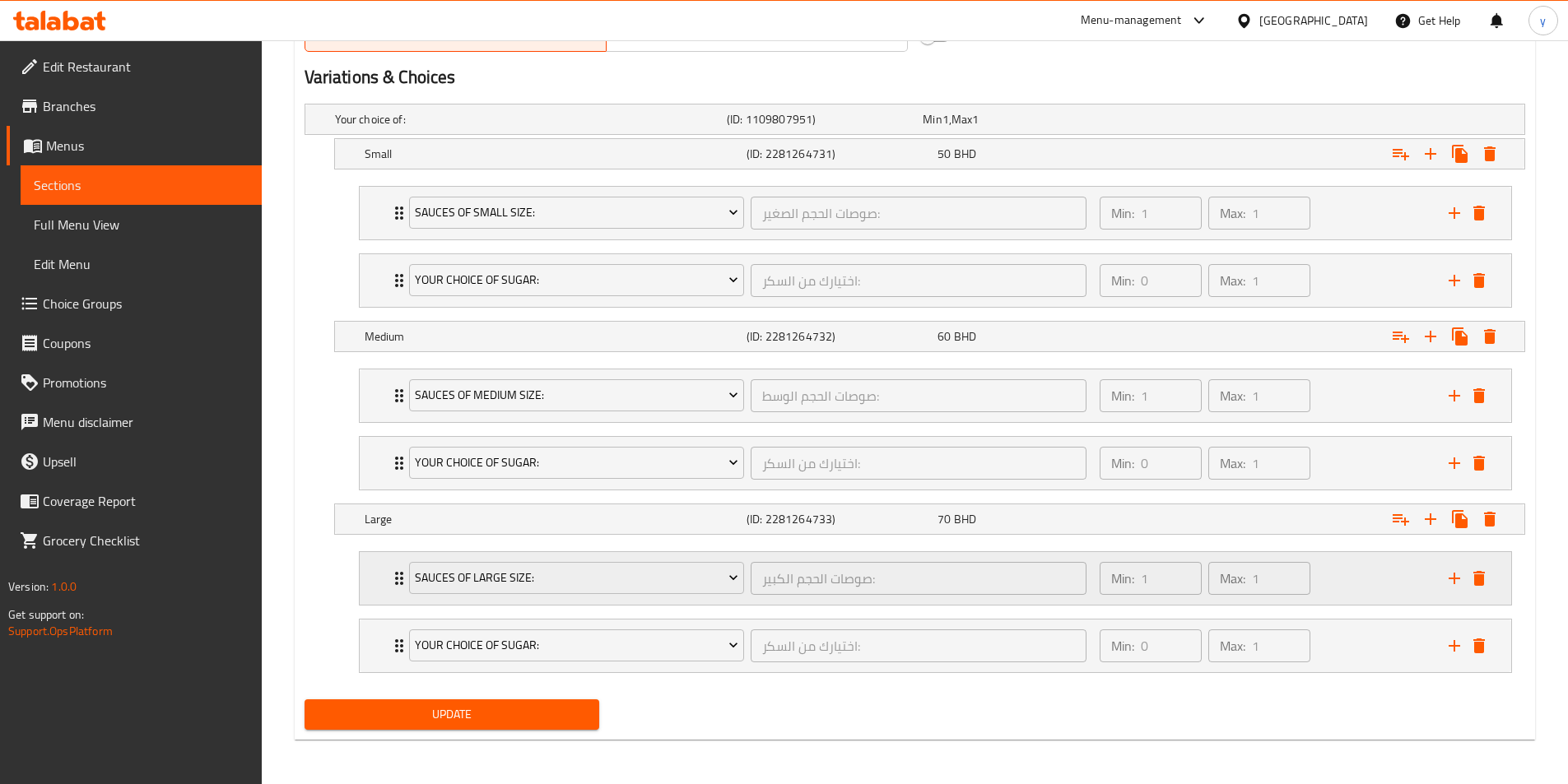
scroll to position [868, 0]
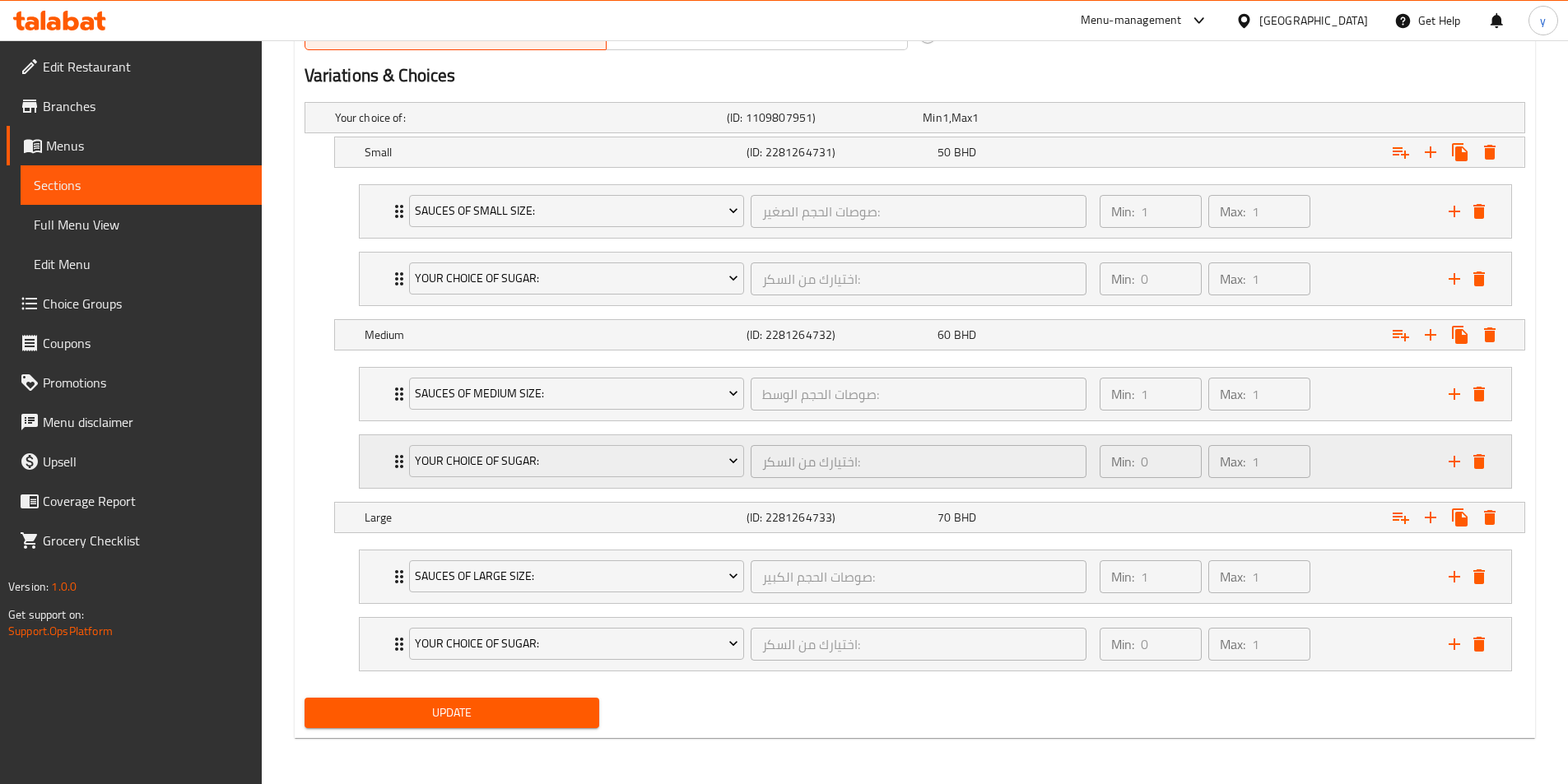
click at [397, 462] on icon "Expand" at bounding box center [400, 462] width 8 height 13
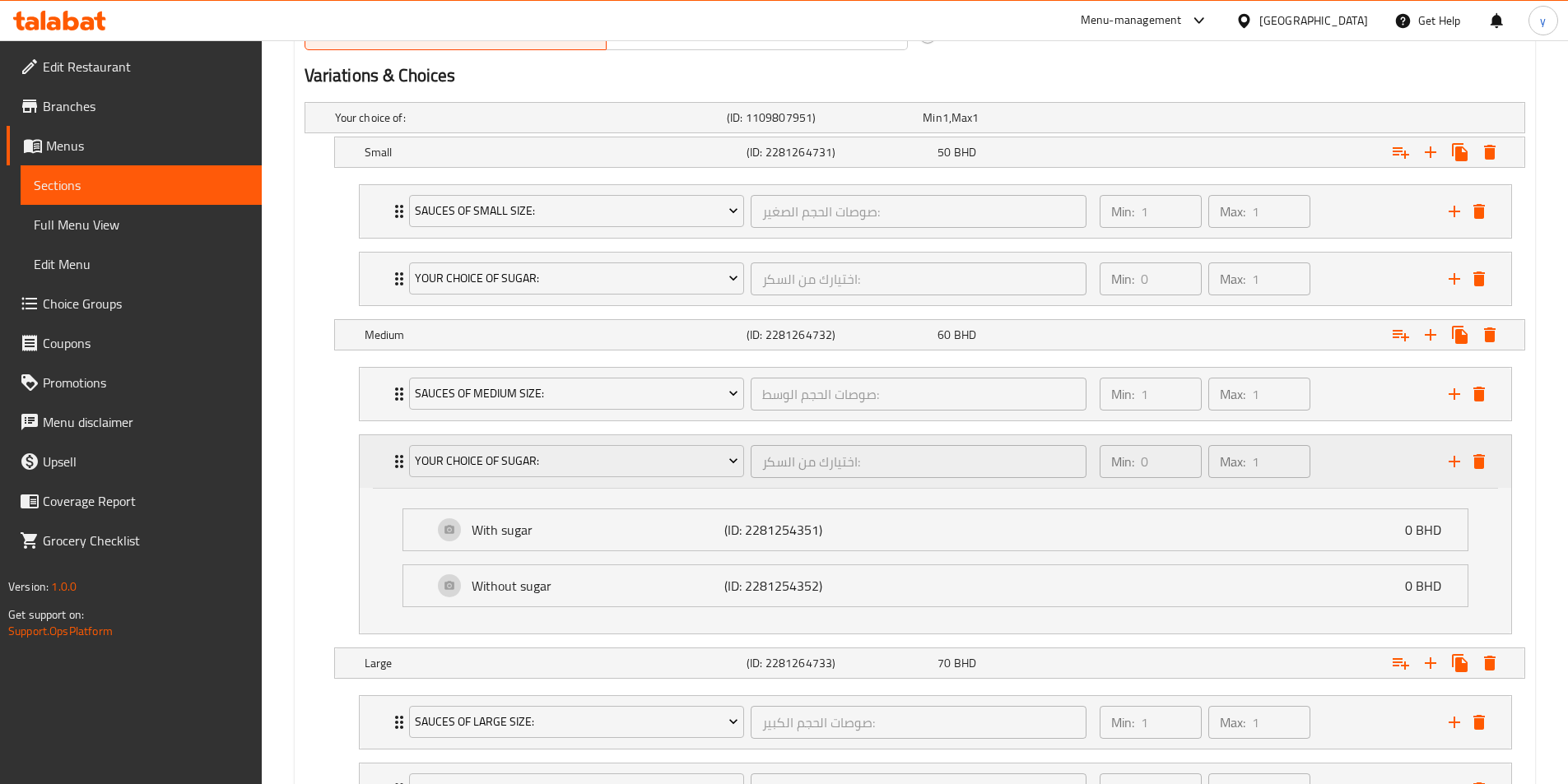
click at [396, 462] on icon "Expand" at bounding box center [400, 462] width 8 height 13
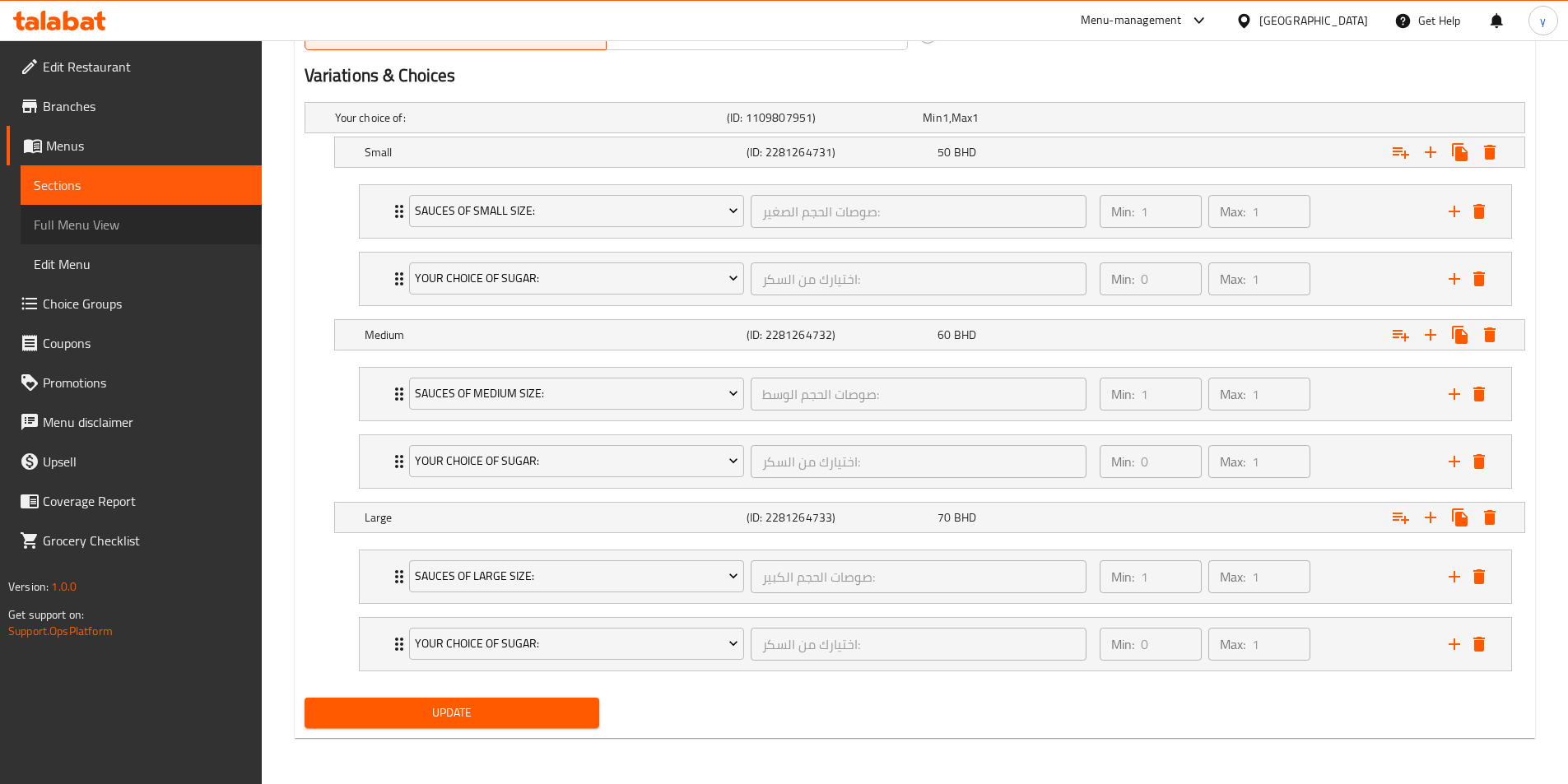
click at [138, 223] on span "Full Menu View" at bounding box center [141, 225] width 215 height 20
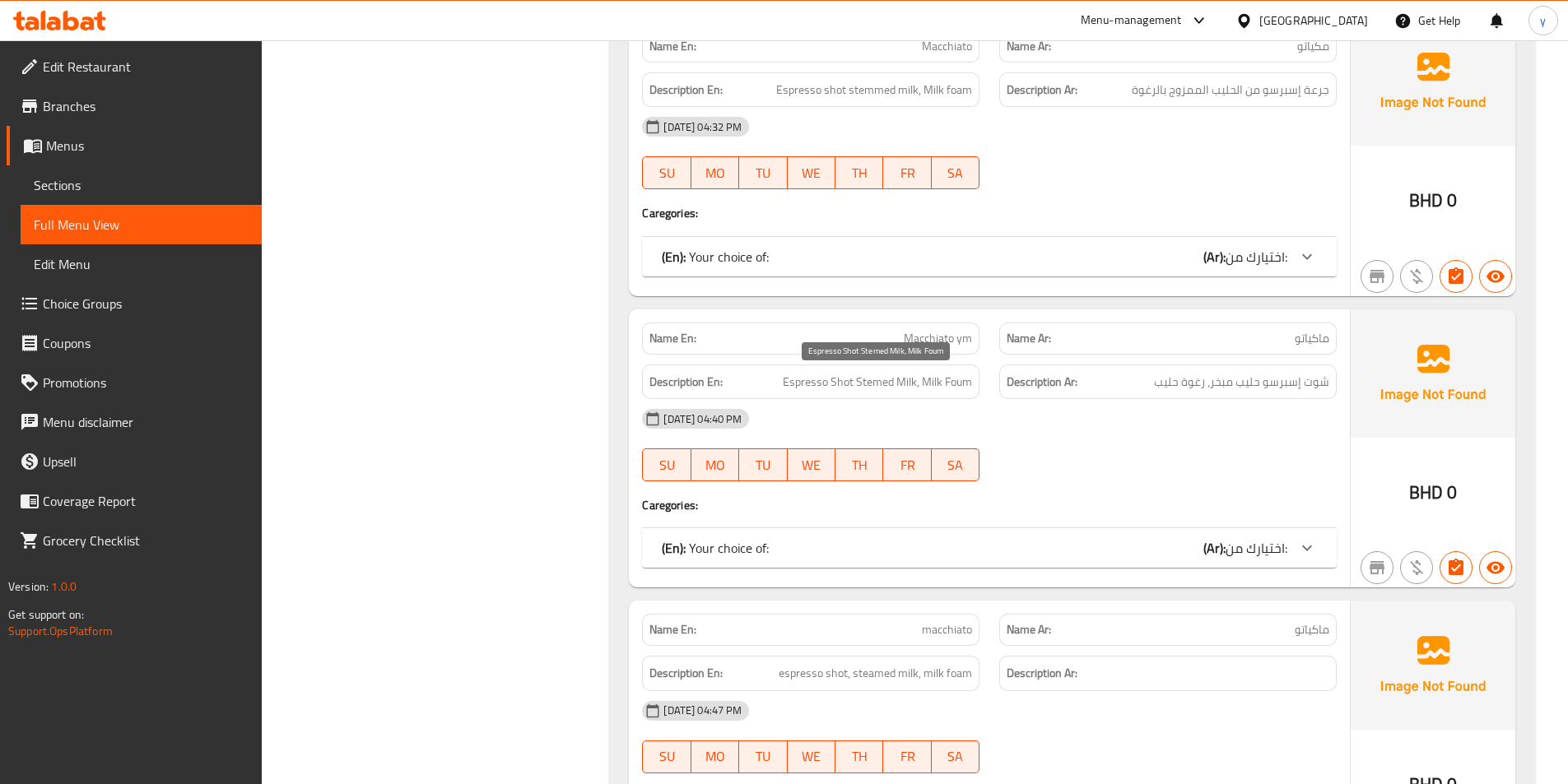
scroll to position [1445, 0]
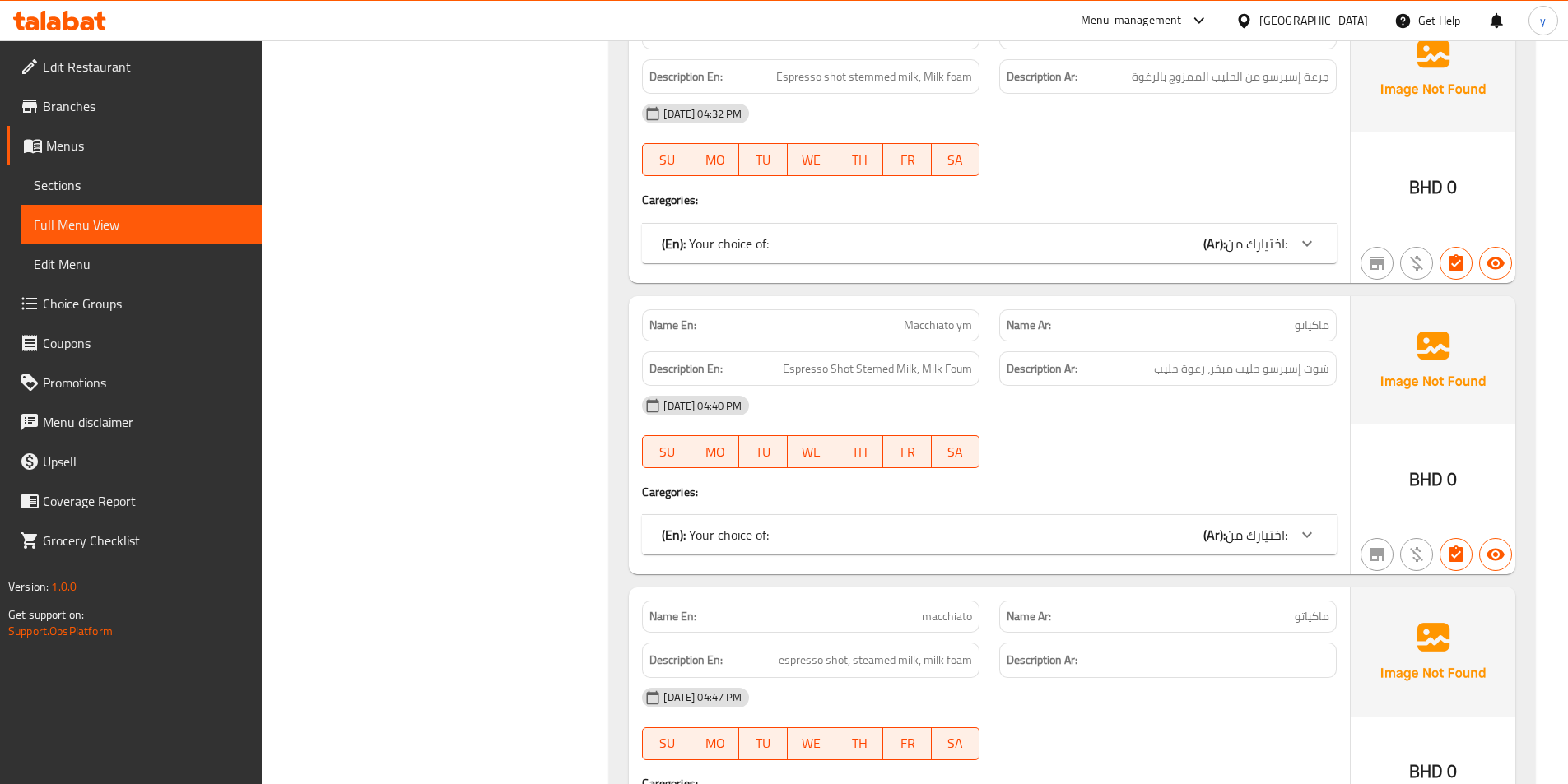
click at [1304, 540] on icon at bounding box center [1307, 535] width 20 height 20
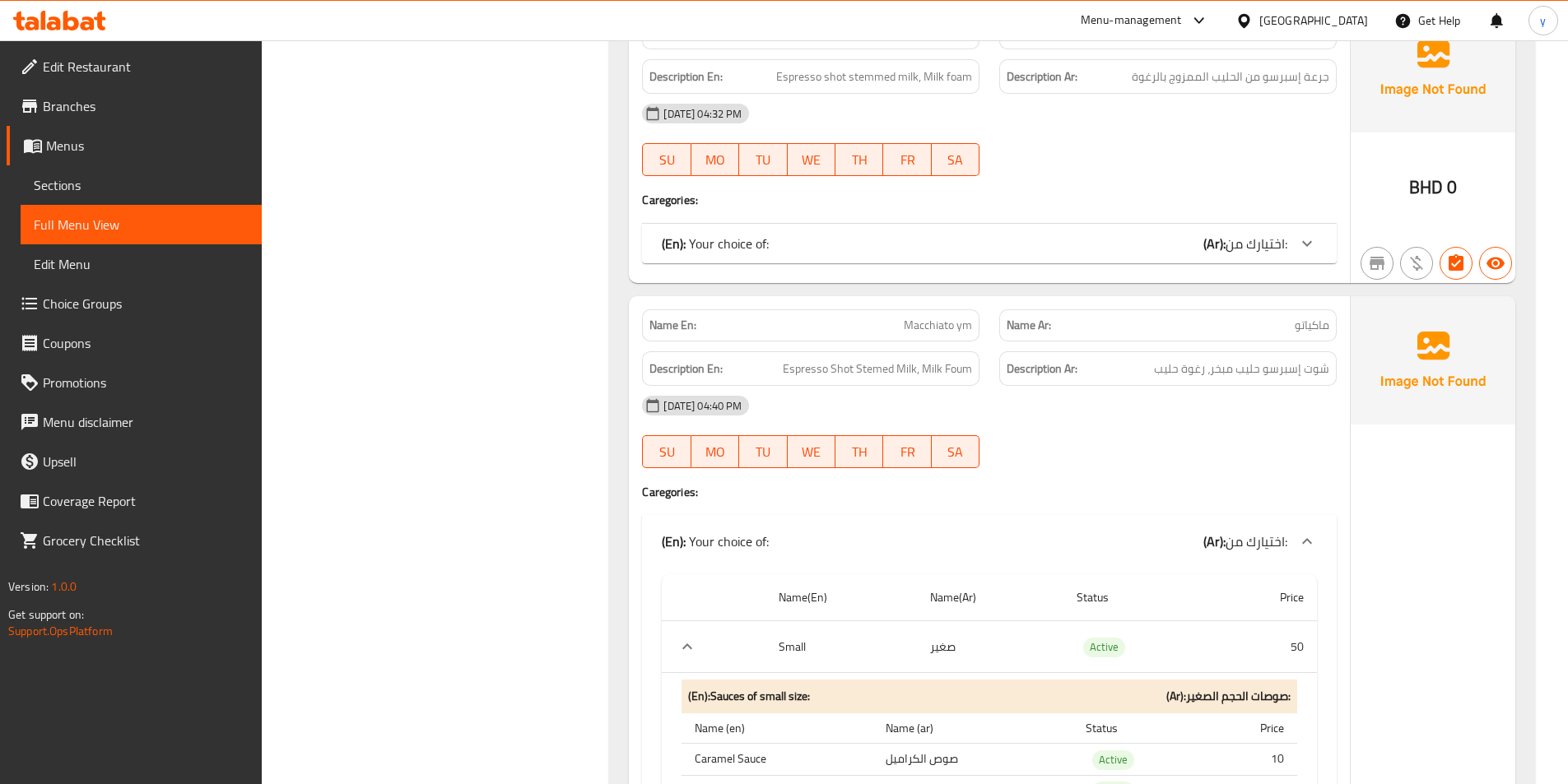
click at [105, 143] on span "Menus" at bounding box center [147, 146] width 203 height 20
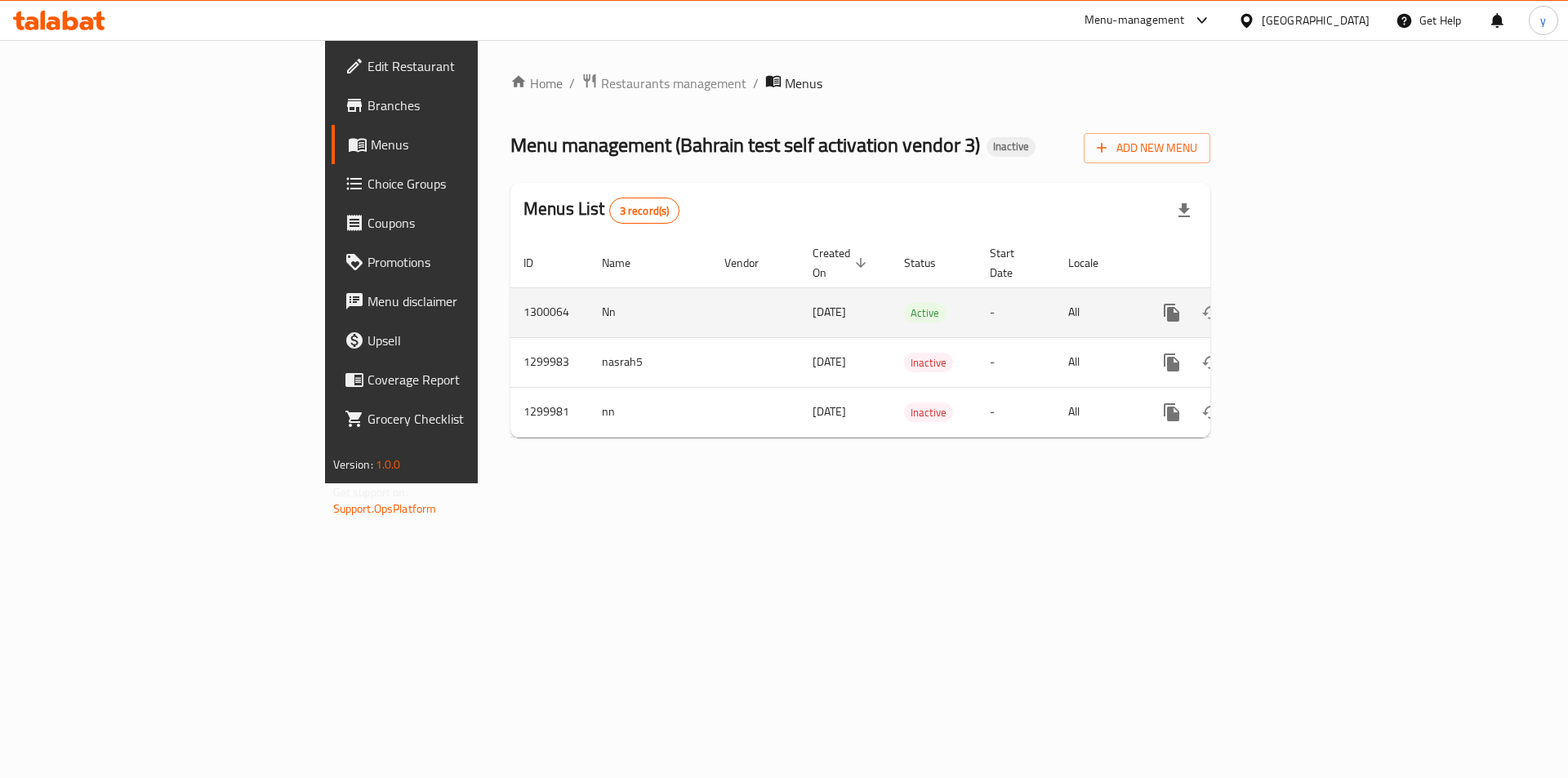
click at [1297, 305] on icon "enhanced table" at bounding box center [1290, 313] width 15 height 15
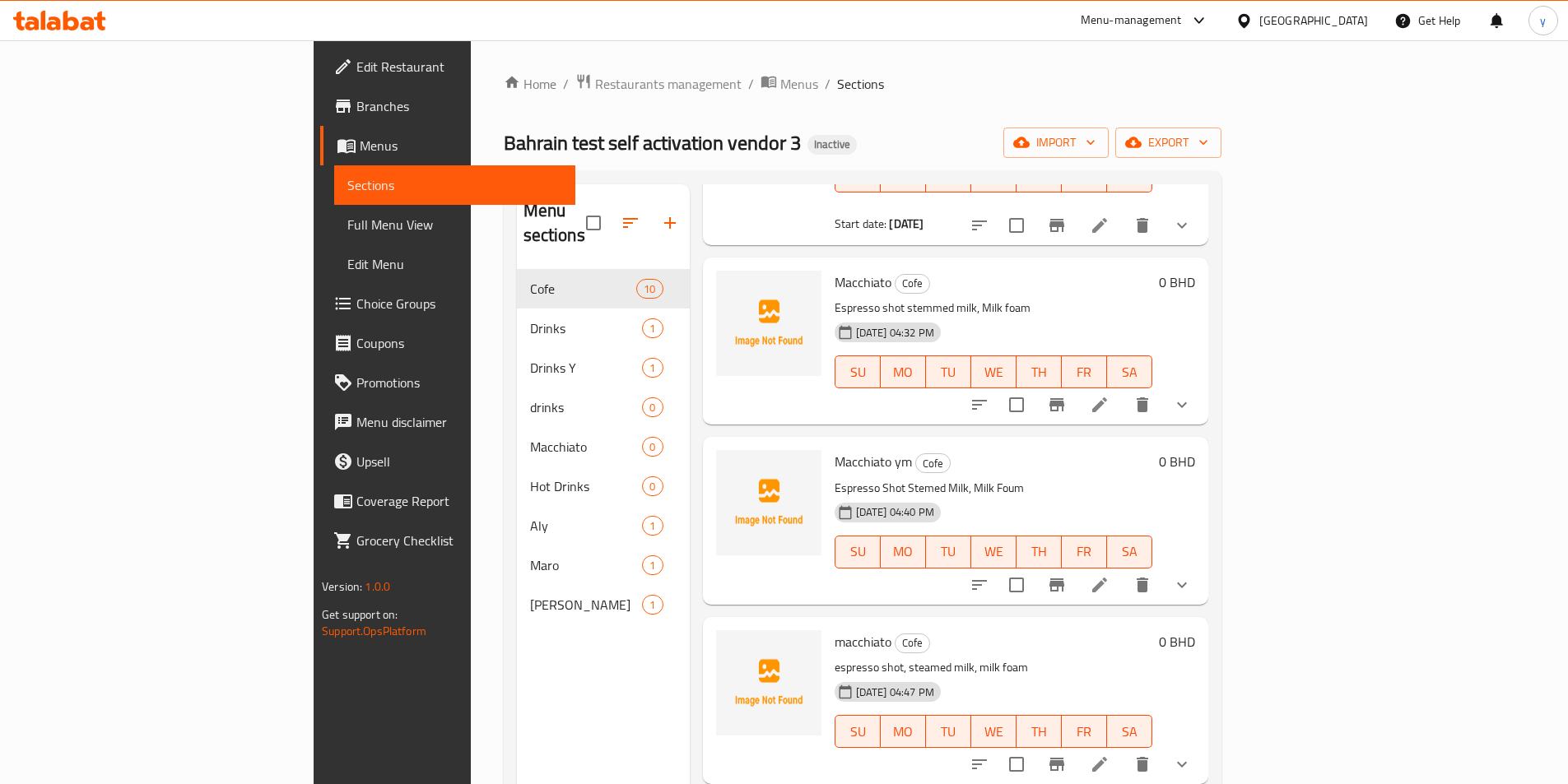
scroll to position [823, 0]
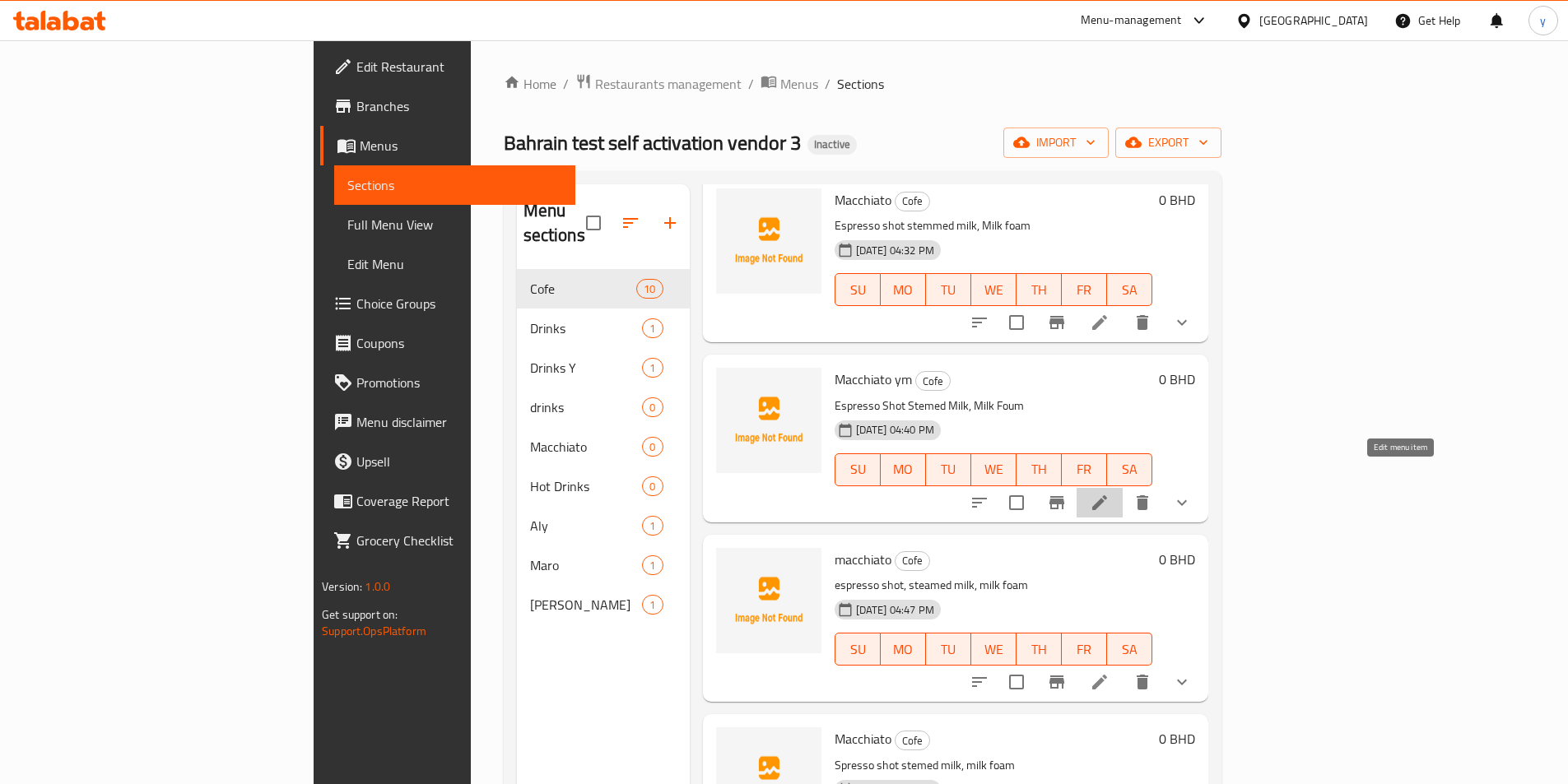
click at [1107, 495] on icon at bounding box center [1099, 503] width 15 height 15
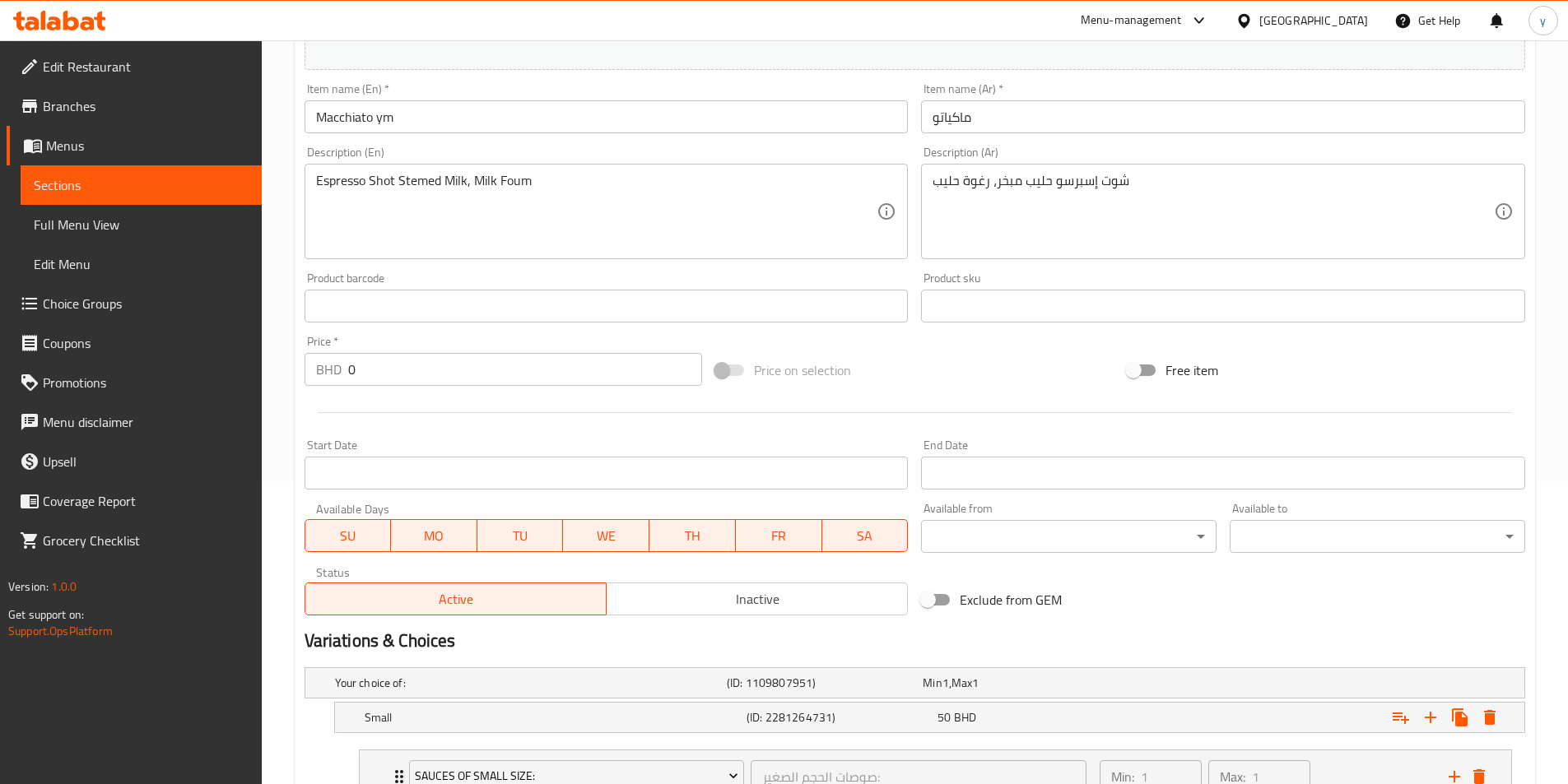
scroll to position [164, 0]
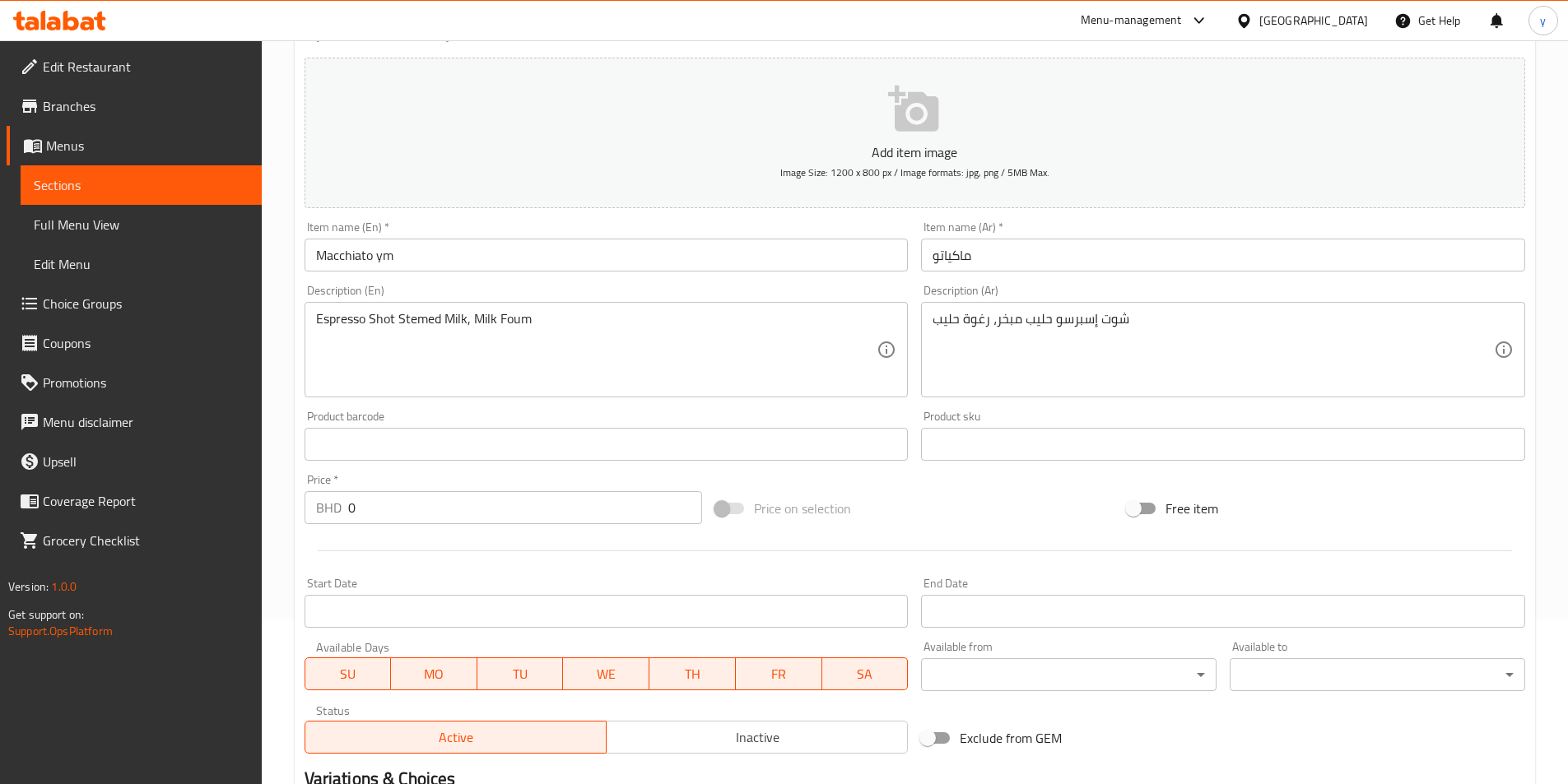
click at [932, 258] on input "ماكياتو" at bounding box center [1223, 254] width 604 height 33
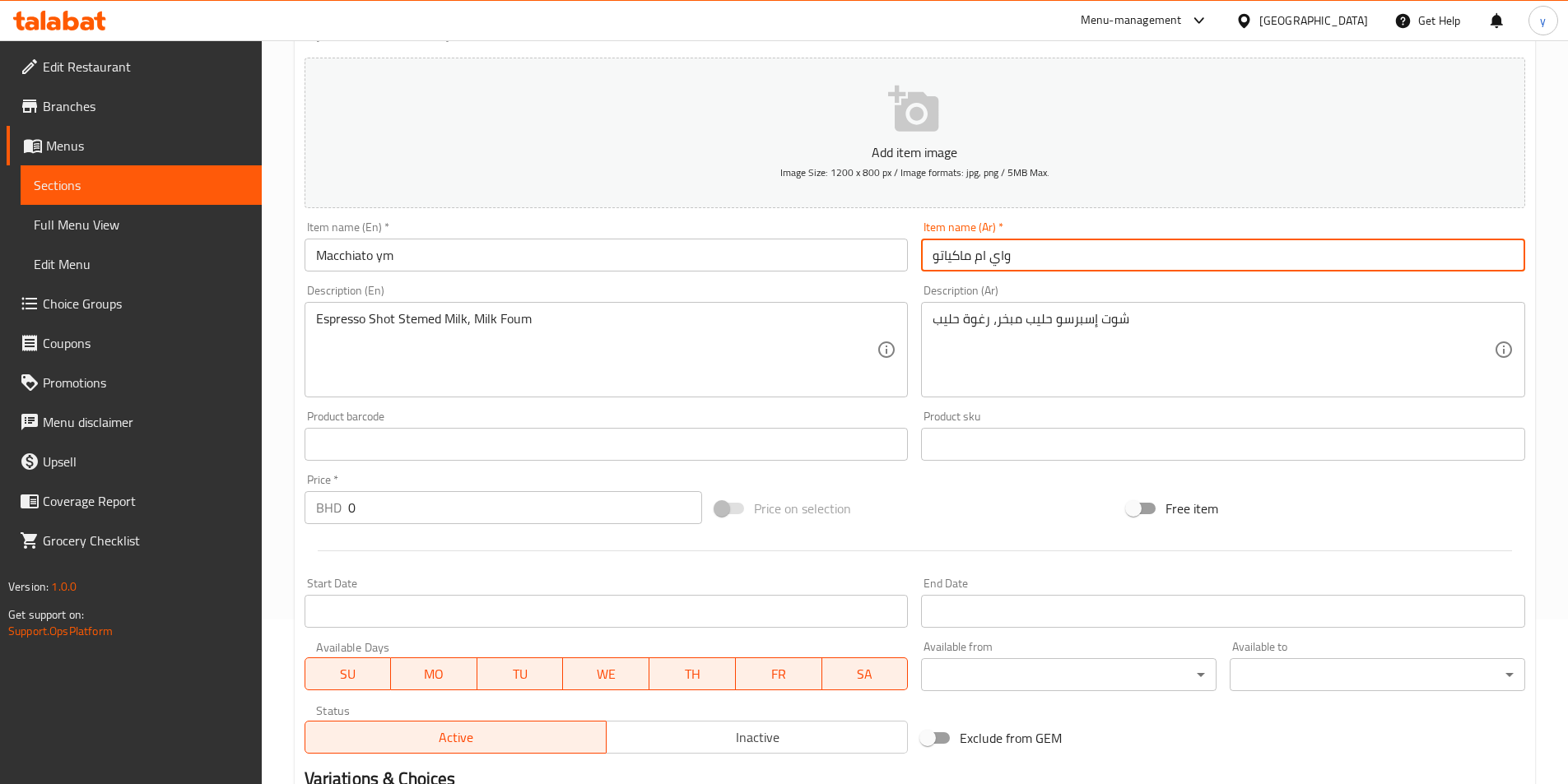
click at [947, 254] on input "واي ام ماكياتو" at bounding box center [1223, 254] width 604 height 33
click at [1021, 266] on input "واي ام" at bounding box center [1223, 254] width 604 height 33
paste input "ماكياتو"
click at [1021, 266] on input "واي ام ماكياتو" at bounding box center [1223, 254] width 604 height 33
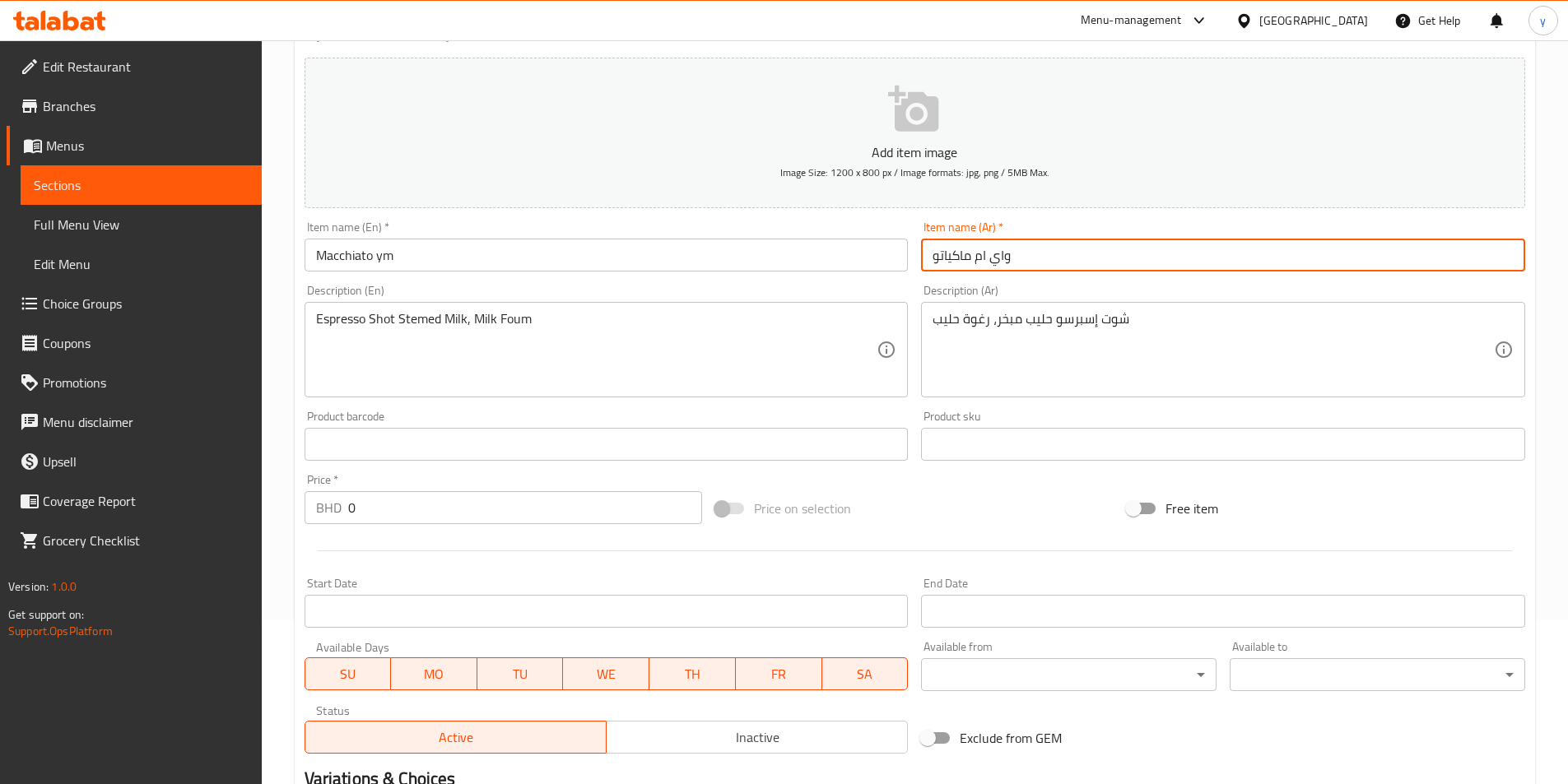
click at [926, 259] on input "واي ام ماكياتو" at bounding box center [1223, 254] width 604 height 33
drag, startPoint x: 973, startPoint y: 259, endPoint x: 1069, endPoint y: 263, distance: 96.1
click at [1069, 263] on input "واي ام ماكياتو" at bounding box center [1223, 254] width 604 height 33
click at [988, 252] on input "ماكياتو" at bounding box center [1223, 254] width 604 height 33
paste input "واي ام"
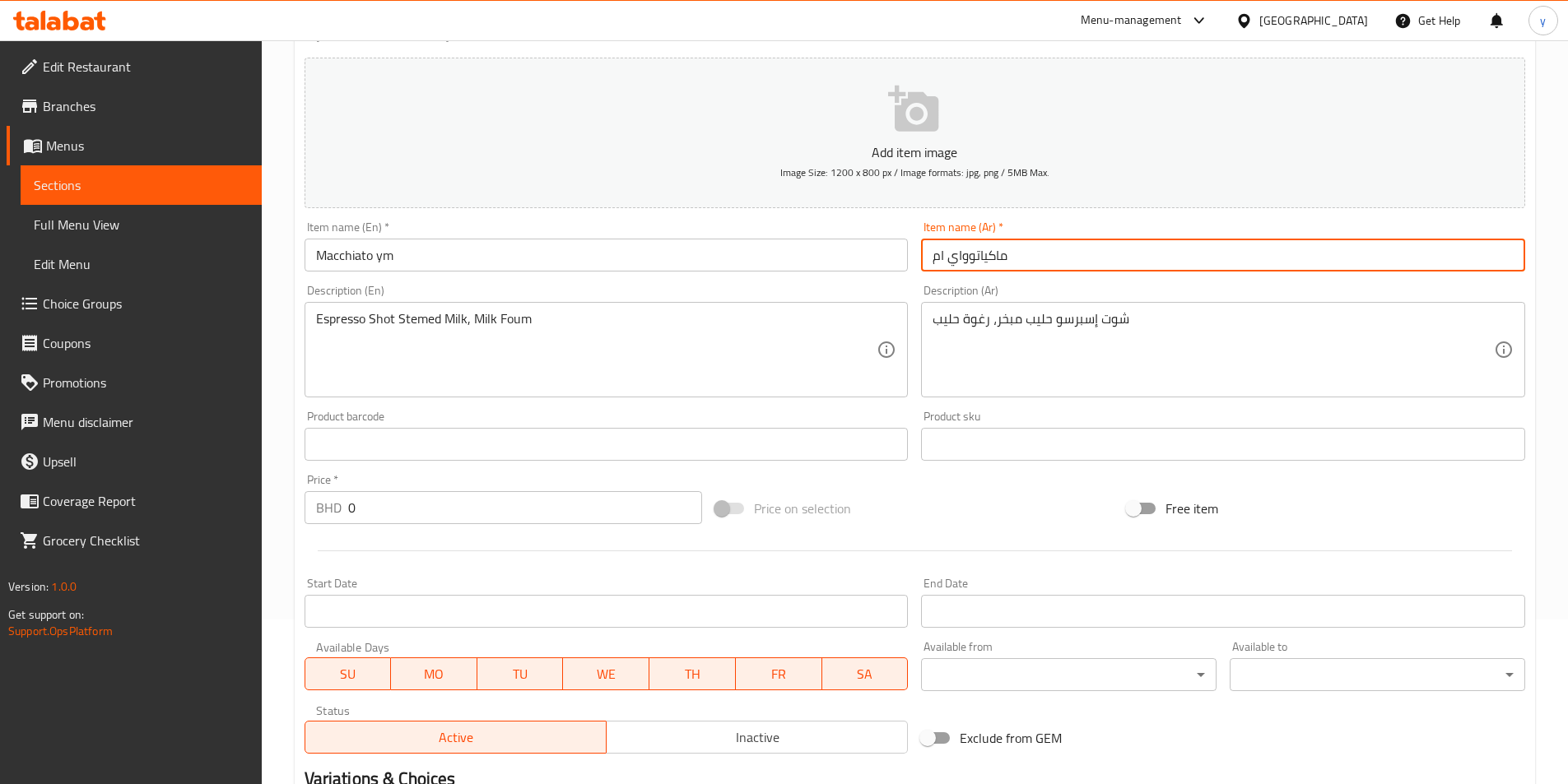
click at [969, 256] on input "ماكياتوواي ام" at bounding box center [1223, 254] width 604 height 33
click at [1050, 263] on input "ماكياتو واي ام" at bounding box center [1223, 254] width 604 height 33
type input "ماكياتو واي ام"
click at [1132, 505] on input "Free item" at bounding box center [1133, 508] width 93 height 31
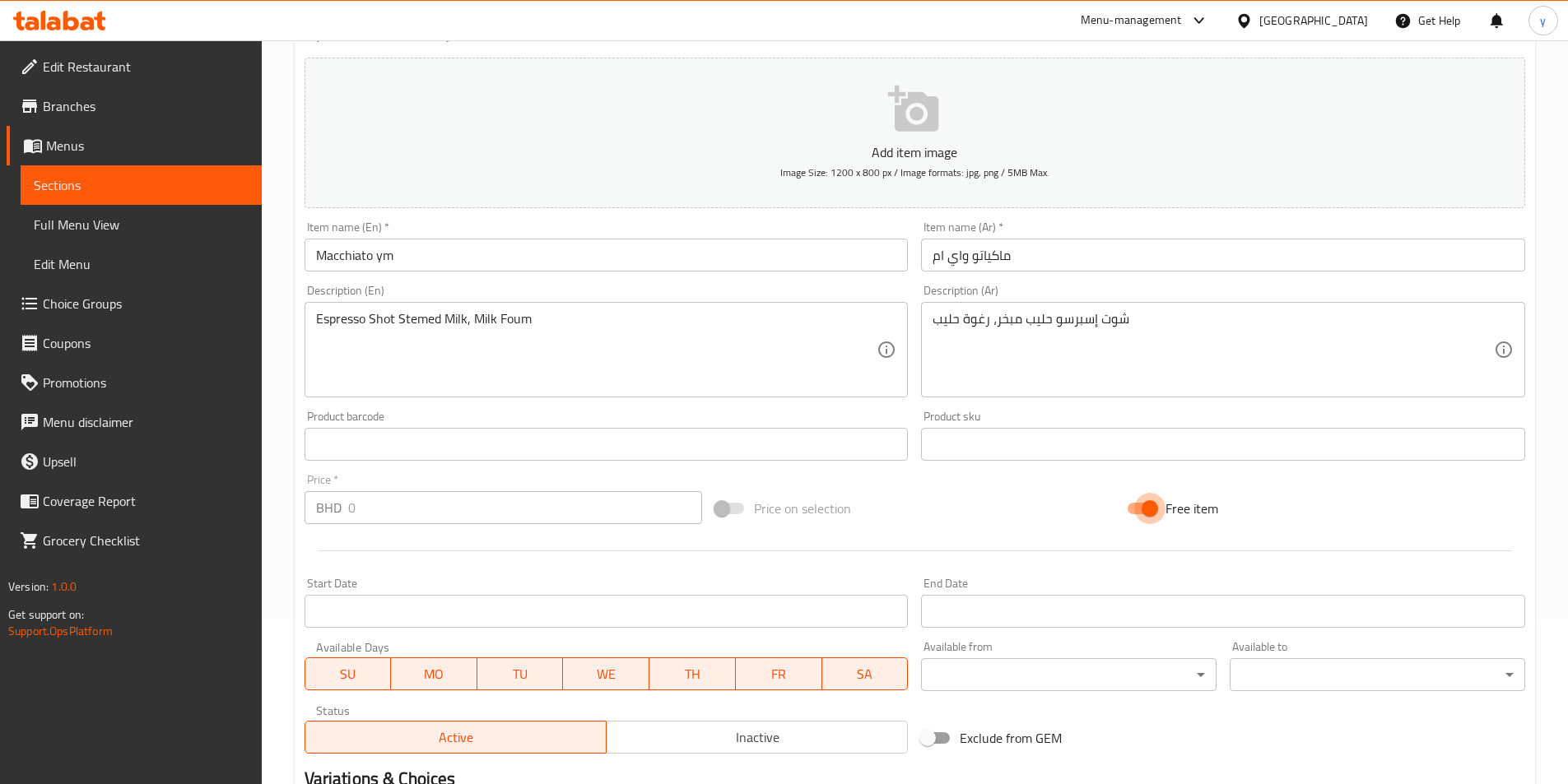
click at [1132, 505] on input "Free item" at bounding box center [1149, 508] width 93 height 31
click at [1132, 505] on input "Free item" at bounding box center [1133, 508] width 93 height 31
click at [1132, 505] on input "Free item" at bounding box center [1149, 508] width 93 height 31
click at [1132, 505] on input "Free item" at bounding box center [1133, 508] width 93 height 31
click at [1132, 505] on input "Free item" at bounding box center [1149, 508] width 93 height 31
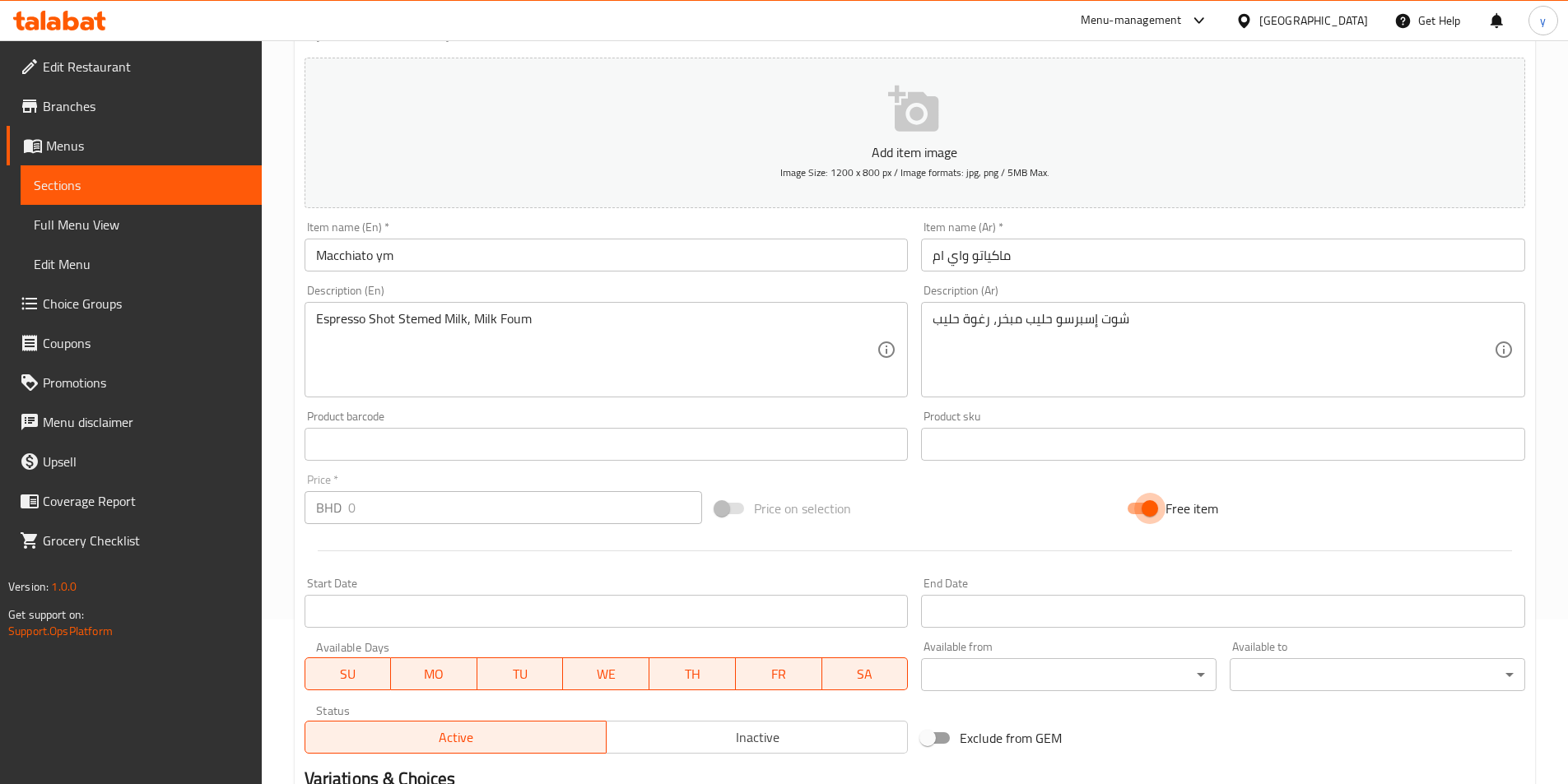
click at [1132, 505] on input "Free item" at bounding box center [1149, 508] width 93 height 31
click at [1132, 505] on input "Free item" at bounding box center [1133, 508] width 93 height 31
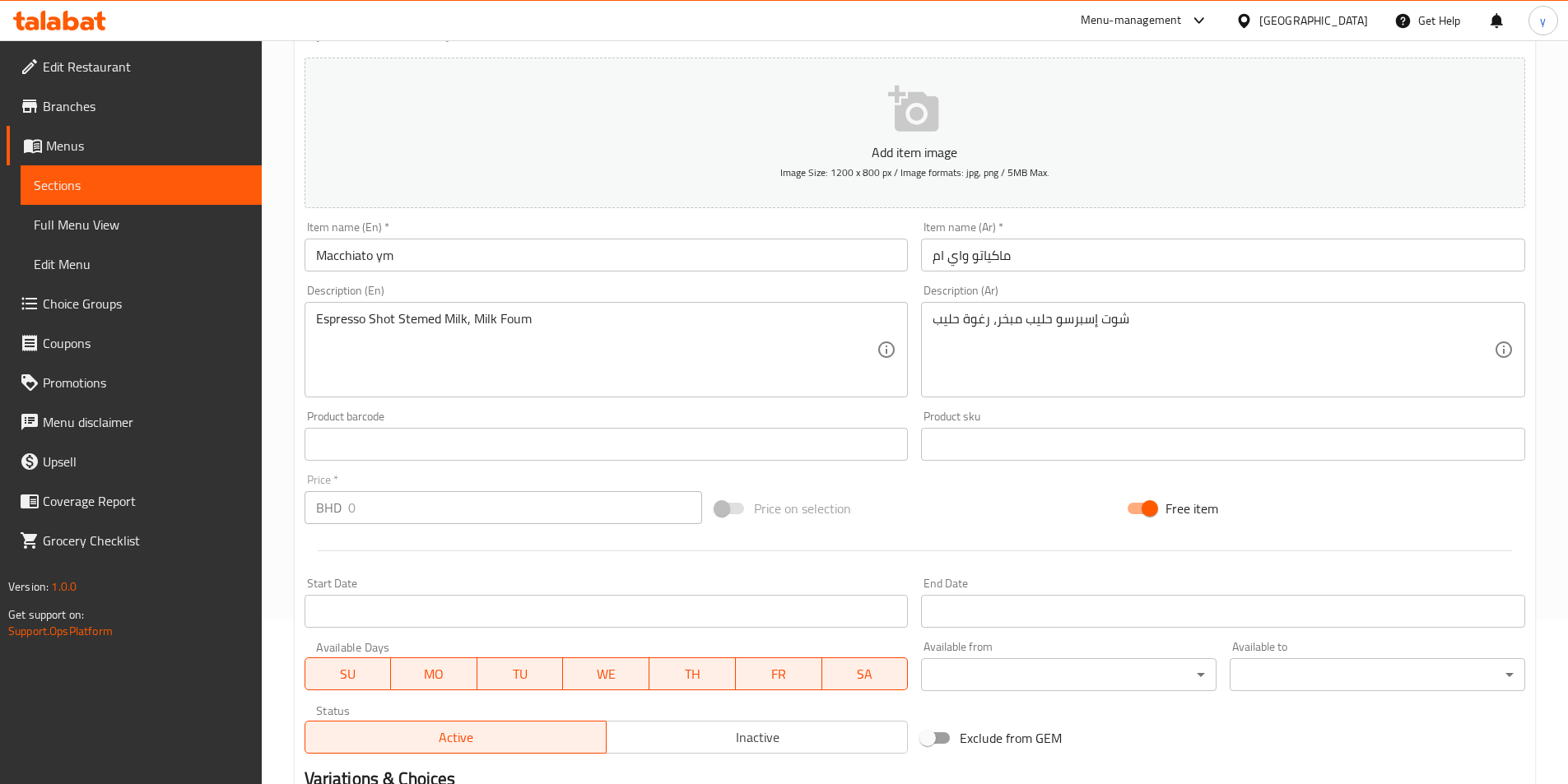
click at [1132, 505] on input "Free item" at bounding box center [1149, 508] width 93 height 31
click at [1132, 505] on input "Free item" at bounding box center [1133, 508] width 93 height 31
click at [1132, 505] on input "Free item" at bounding box center [1149, 508] width 93 height 31
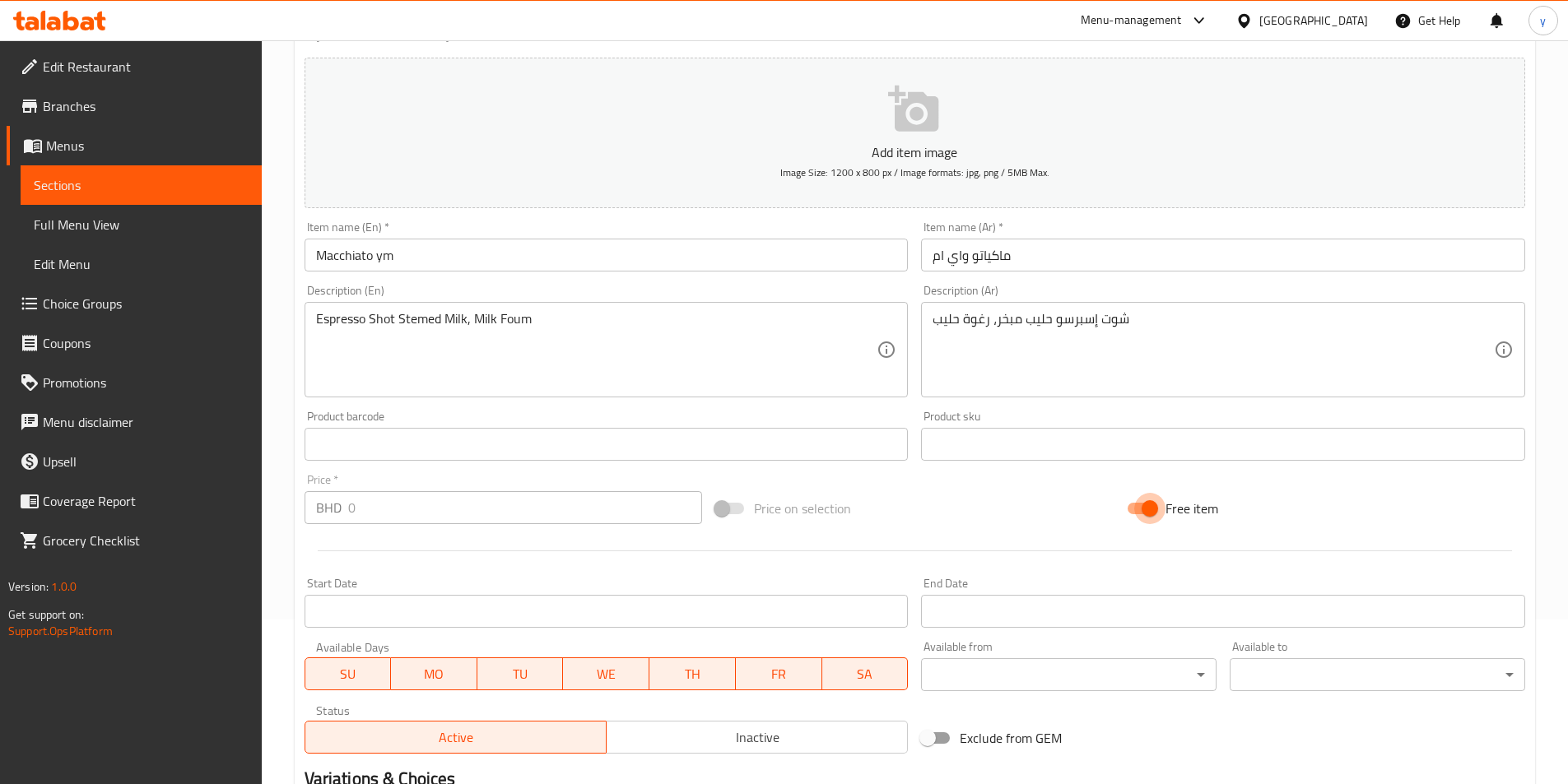
click at [1132, 505] on input "Free item" at bounding box center [1149, 508] width 93 height 31
click at [1132, 505] on input "Free item" at bounding box center [1133, 508] width 93 height 31
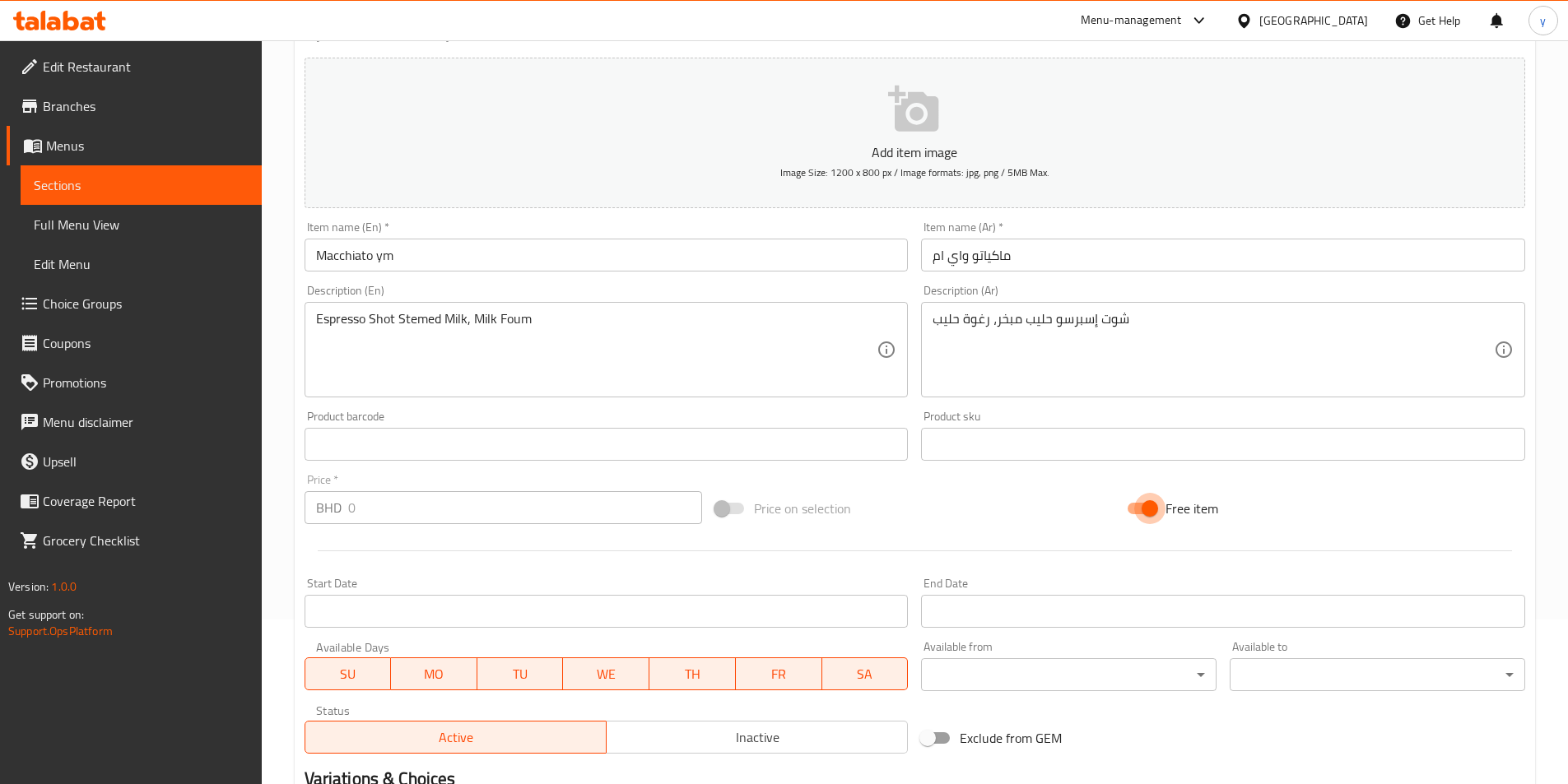
click at [1132, 505] on input "Free item" at bounding box center [1149, 508] width 93 height 31
click at [1132, 505] on input "Free item" at bounding box center [1133, 508] width 93 height 31
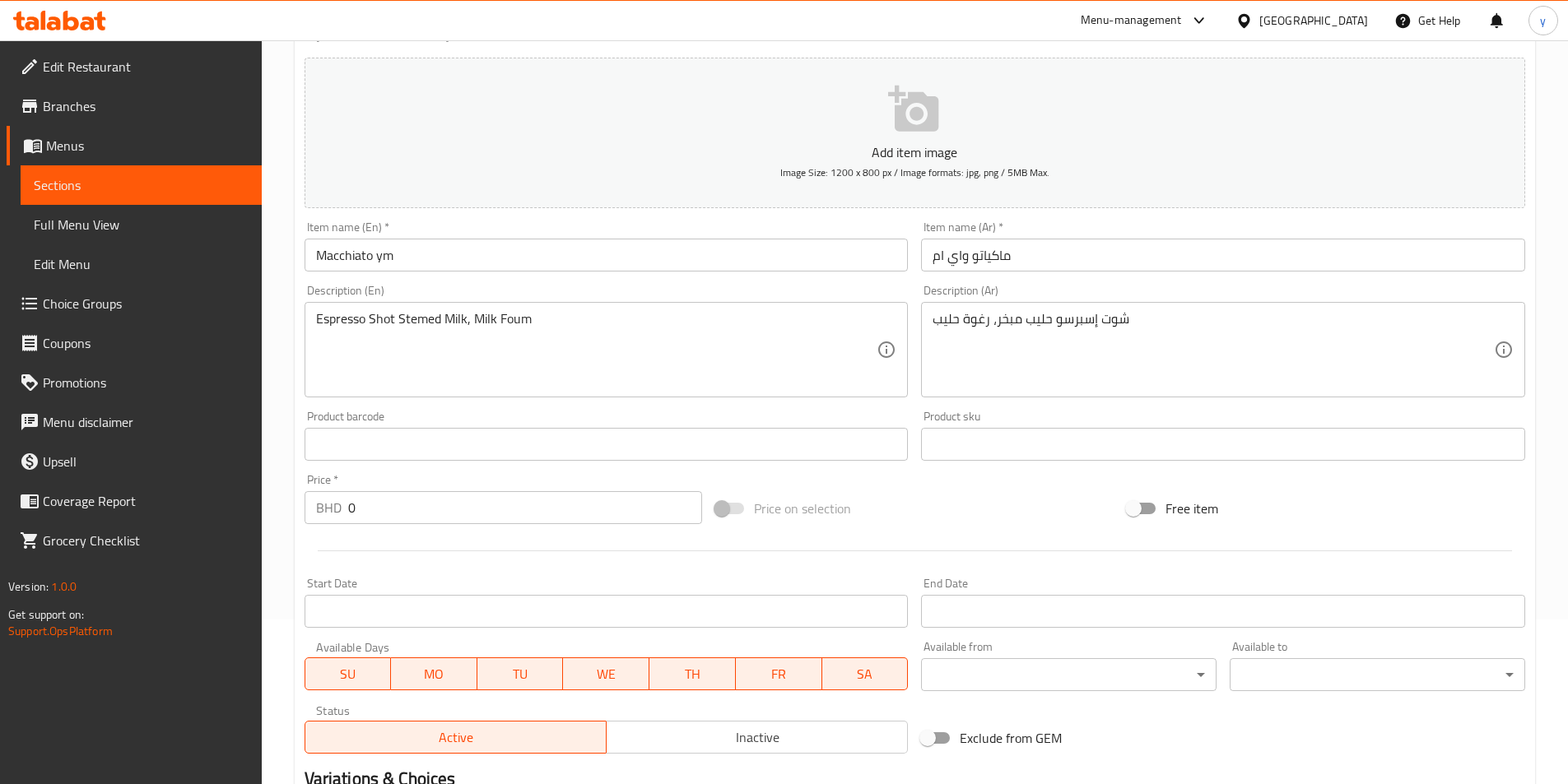
click at [1132, 505] on input "Free item" at bounding box center [1133, 508] width 93 height 31
click at [1132, 505] on input "Free item" at bounding box center [1149, 508] width 93 height 31
click at [1132, 505] on input "Free item" at bounding box center [1133, 508] width 93 height 31
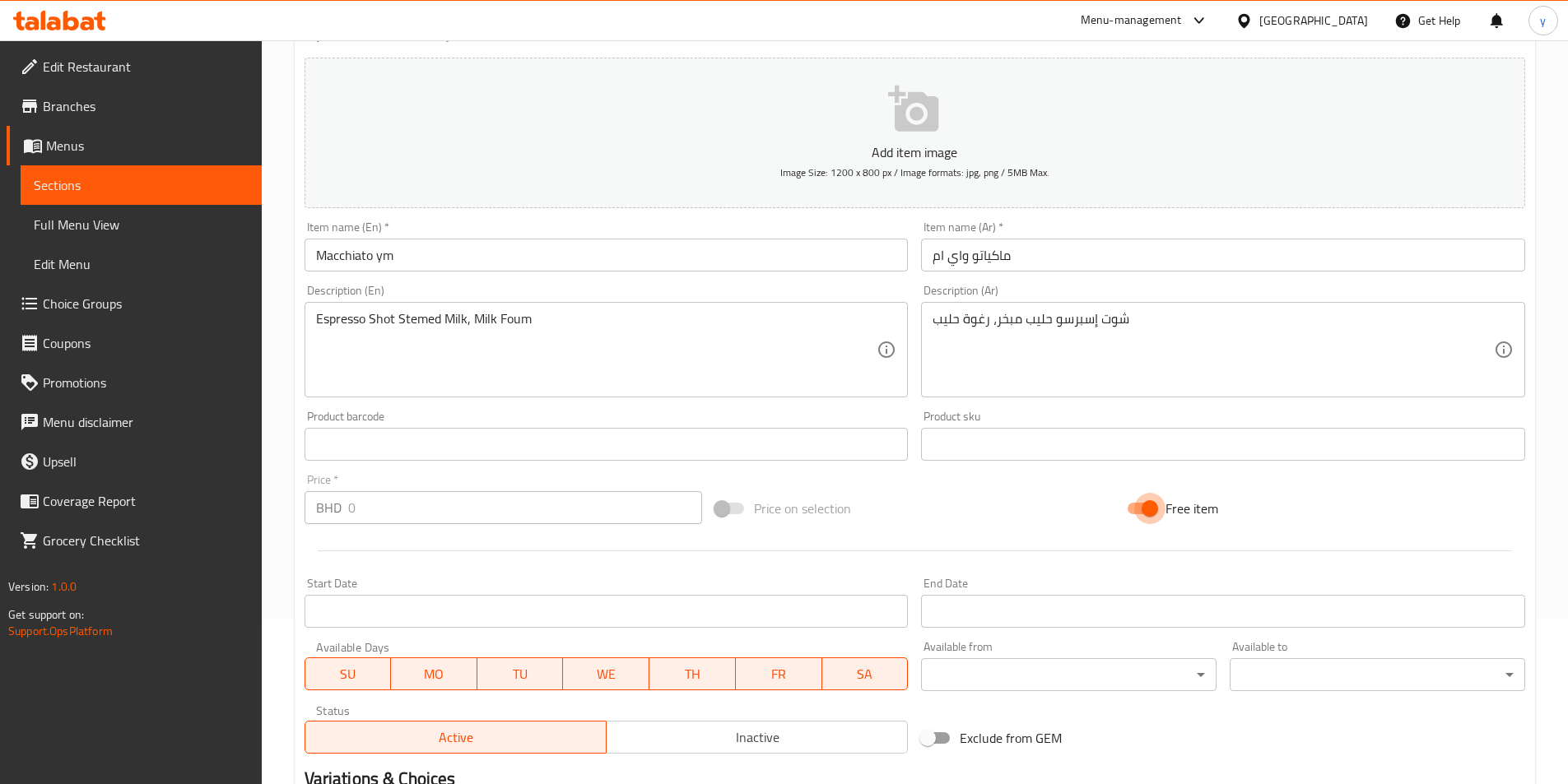
click at [1132, 505] on input "Free item" at bounding box center [1149, 508] width 93 height 31
checkbox input "false"
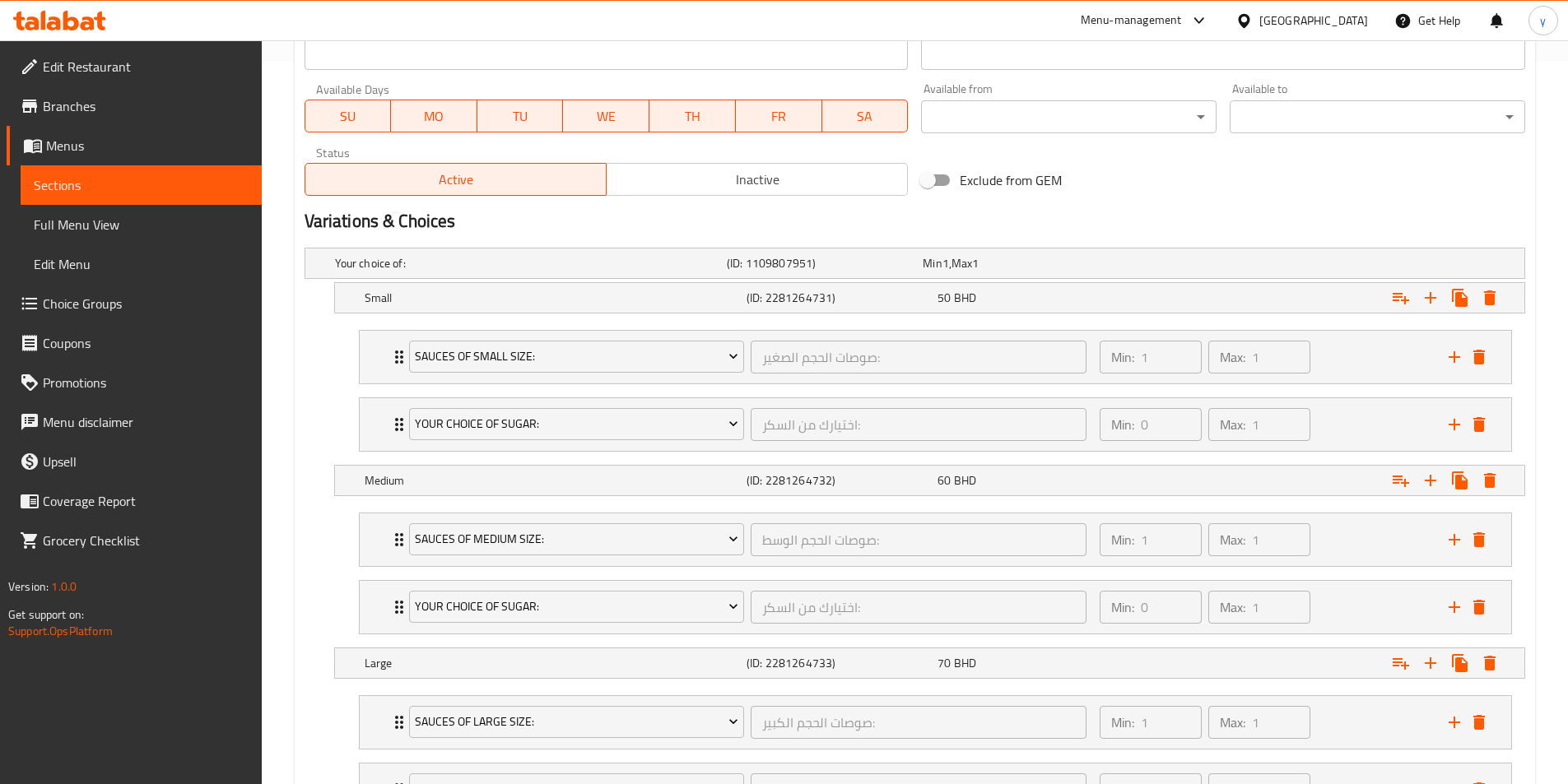
scroll to position [741, 0]
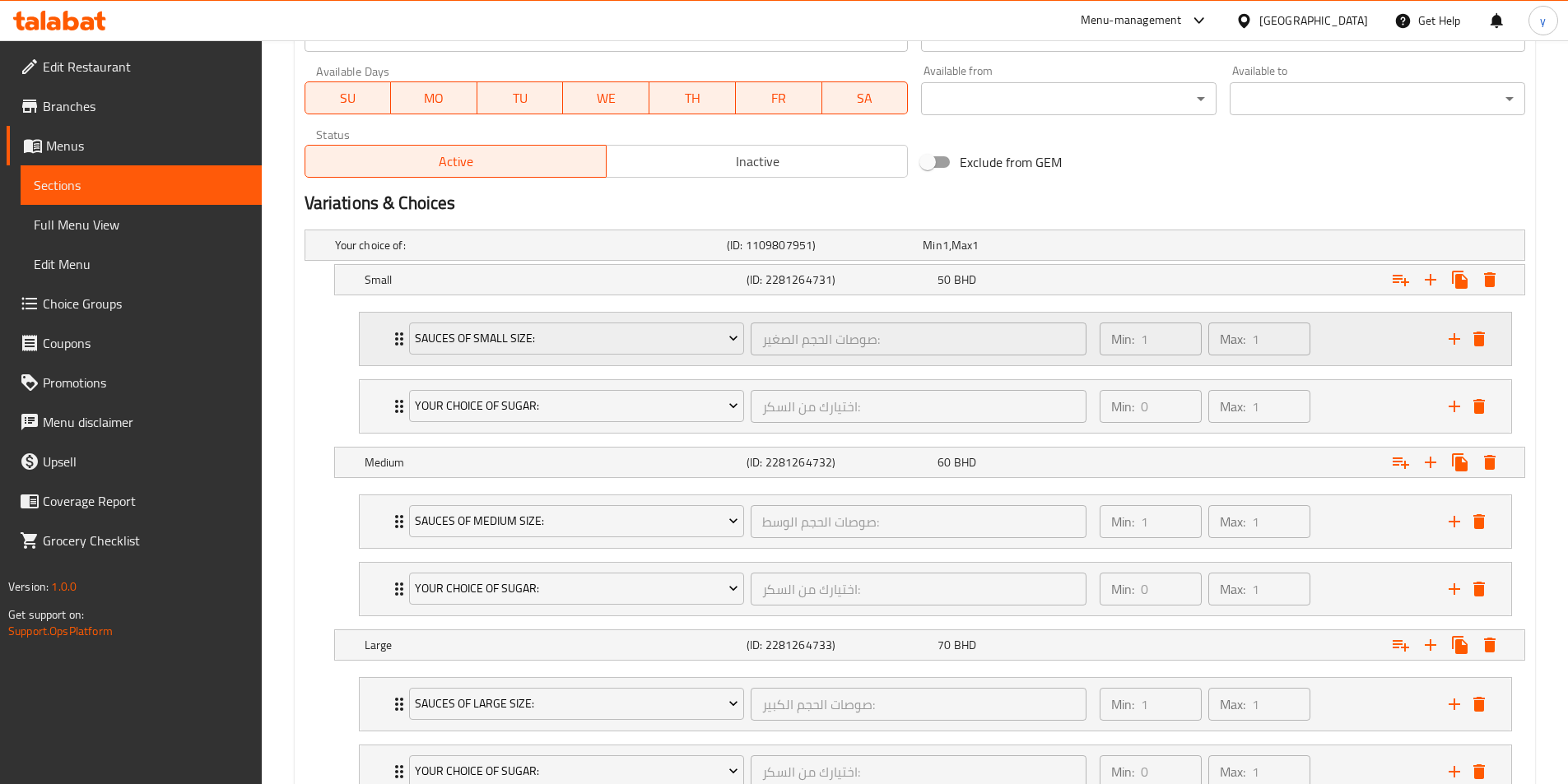
click at [397, 349] on div "Sauces of small size: صوصات الحجم الصغير: ​ Min: 1 ​ Max: 1 ​" at bounding box center [940, 339] width 1102 height 53
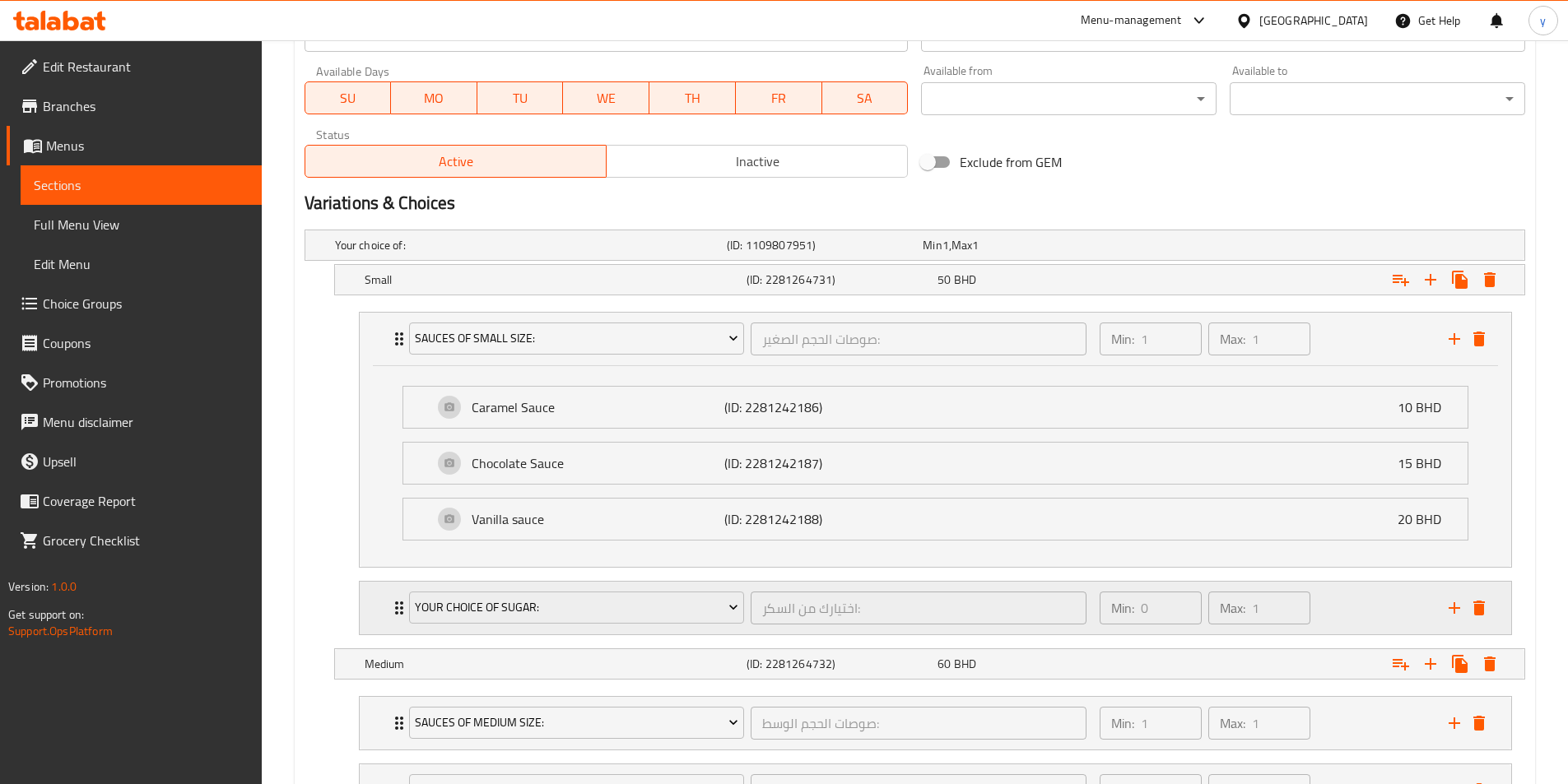
click at [405, 614] on div "Your choice of sugar:" at bounding box center [576, 607] width 342 height 39
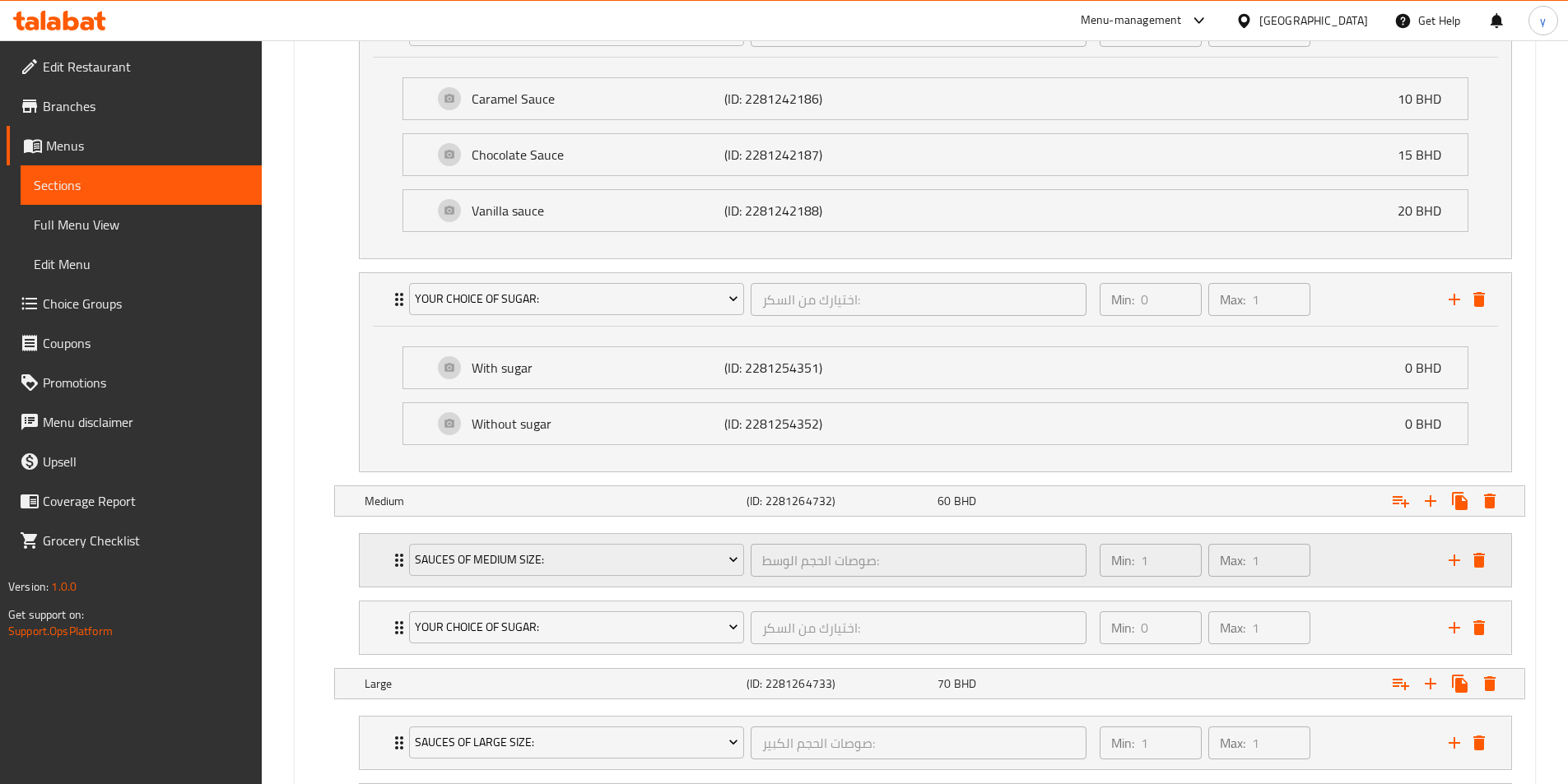
scroll to position [1070, 0]
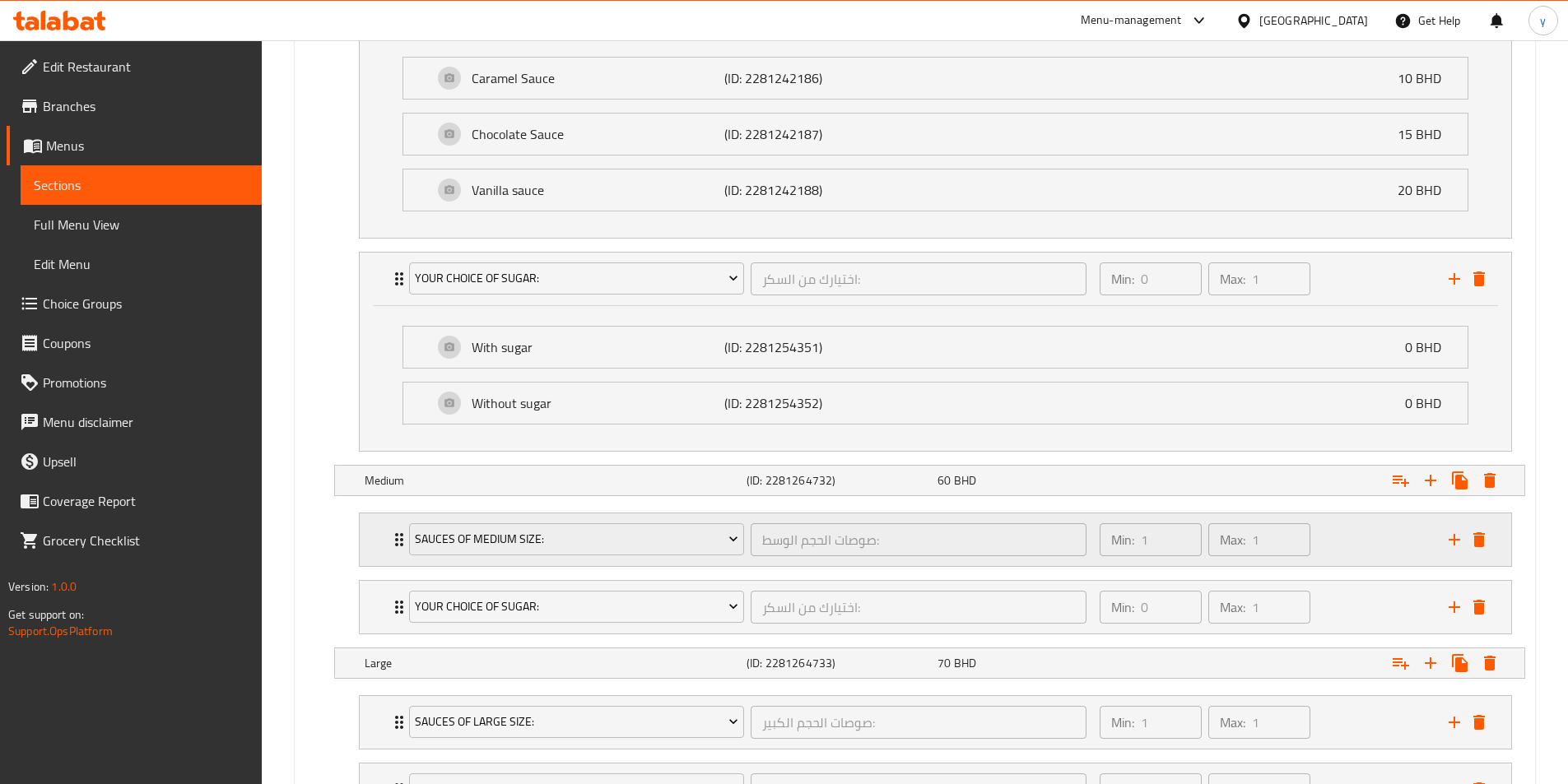
click at [395, 545] on icon "Expand" at bounding box center [400, 540] width 20 height 20
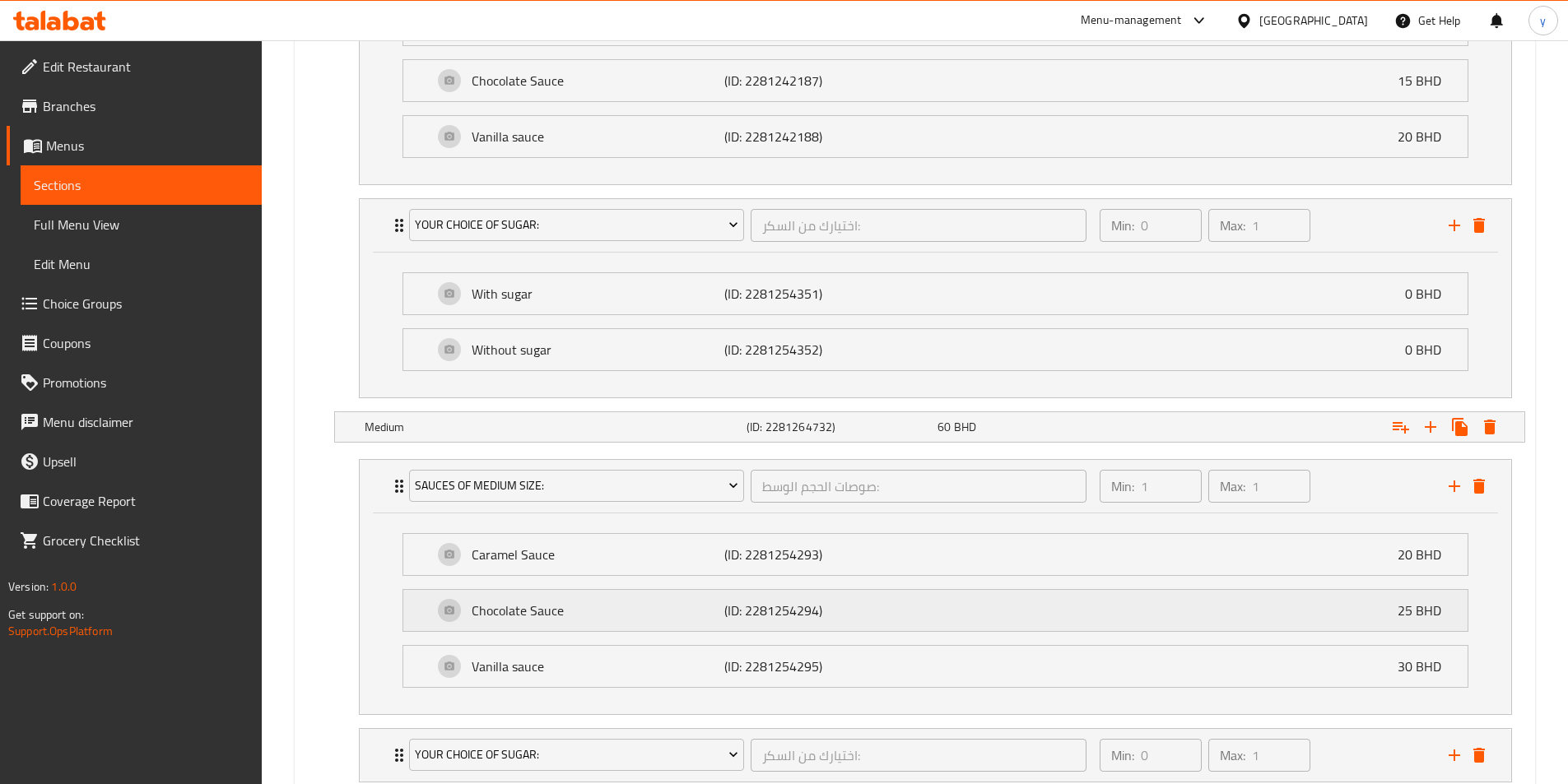
scroll to position [1234, 0]
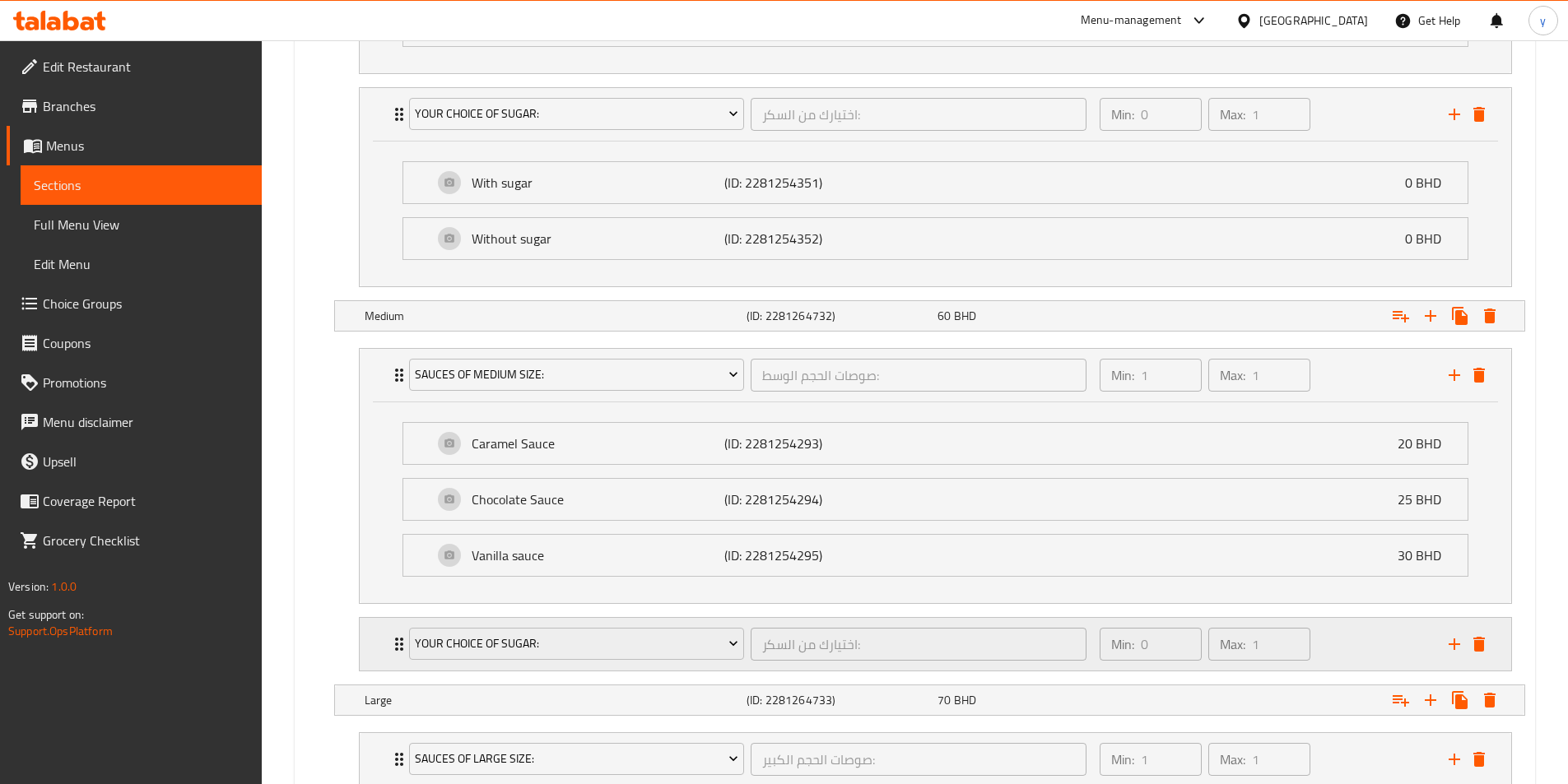
click at [400, 659] on div "Your choice of sugar: اختيارك من السكر: ​" at bounding box center [748, 644] width 698 height 53
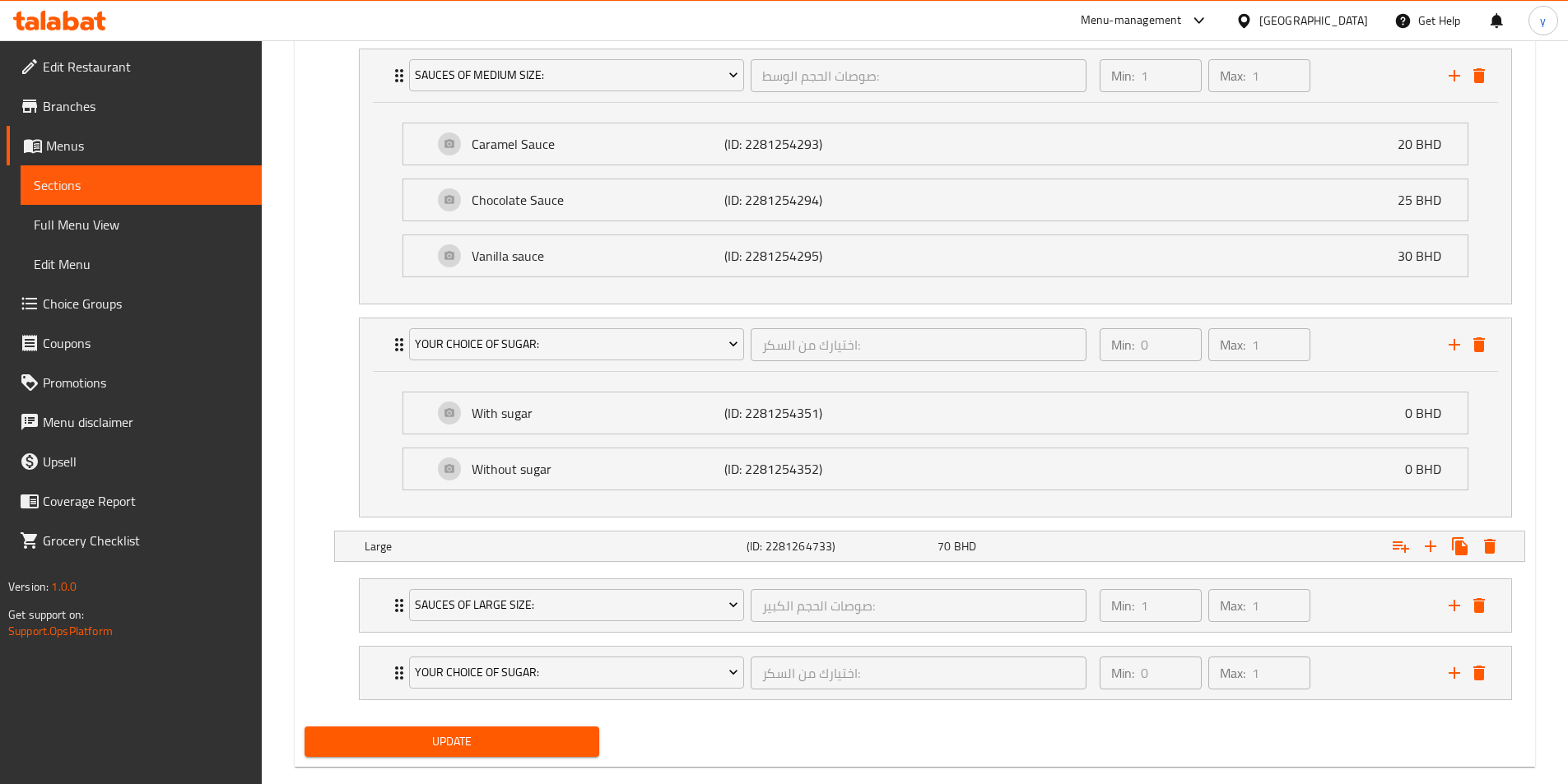
scroll to position [1563, 0]
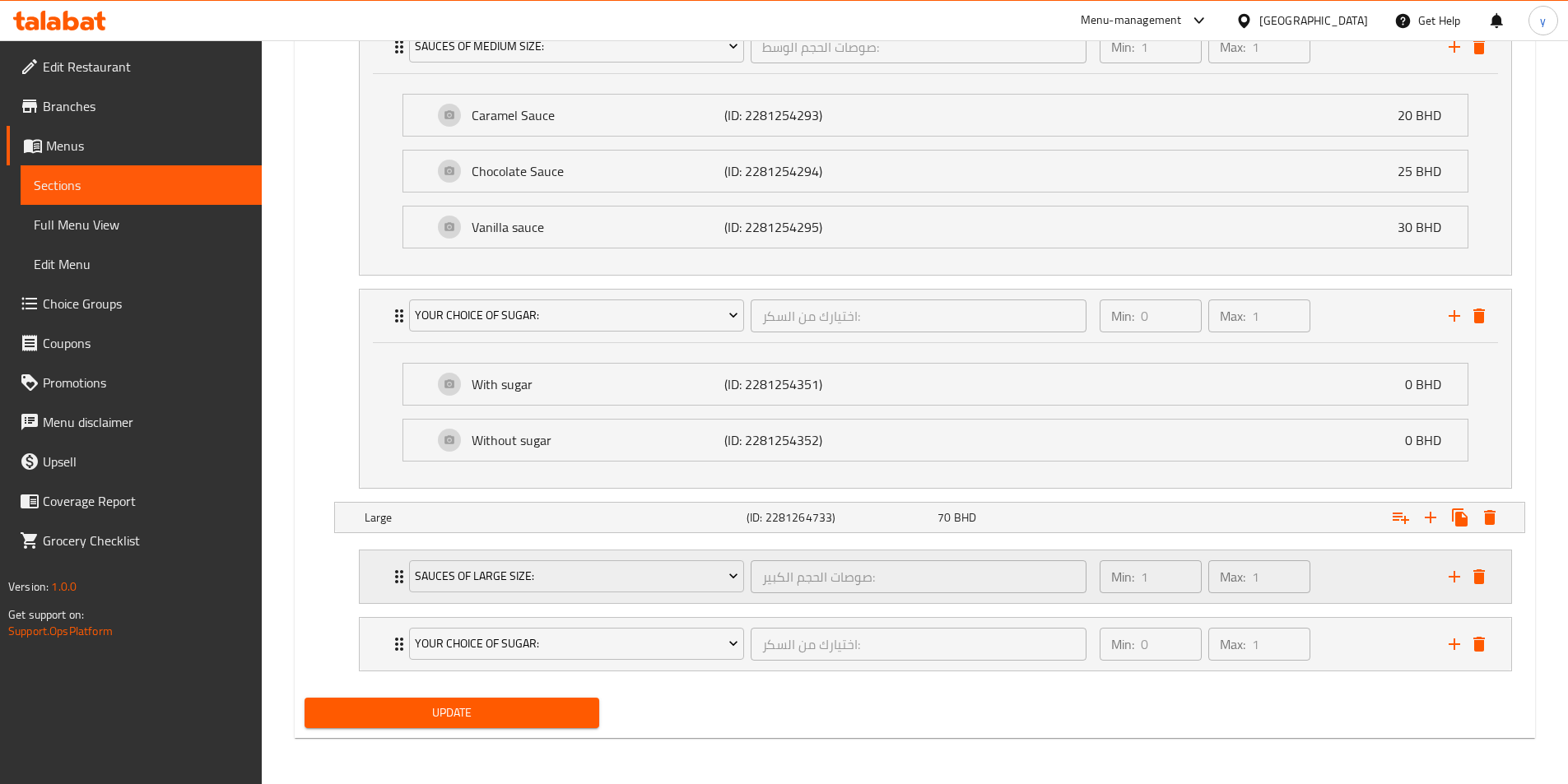
click at [405, 589] on div "Sauces of large size:" at bounding box center [576, 576] width 342 height 39
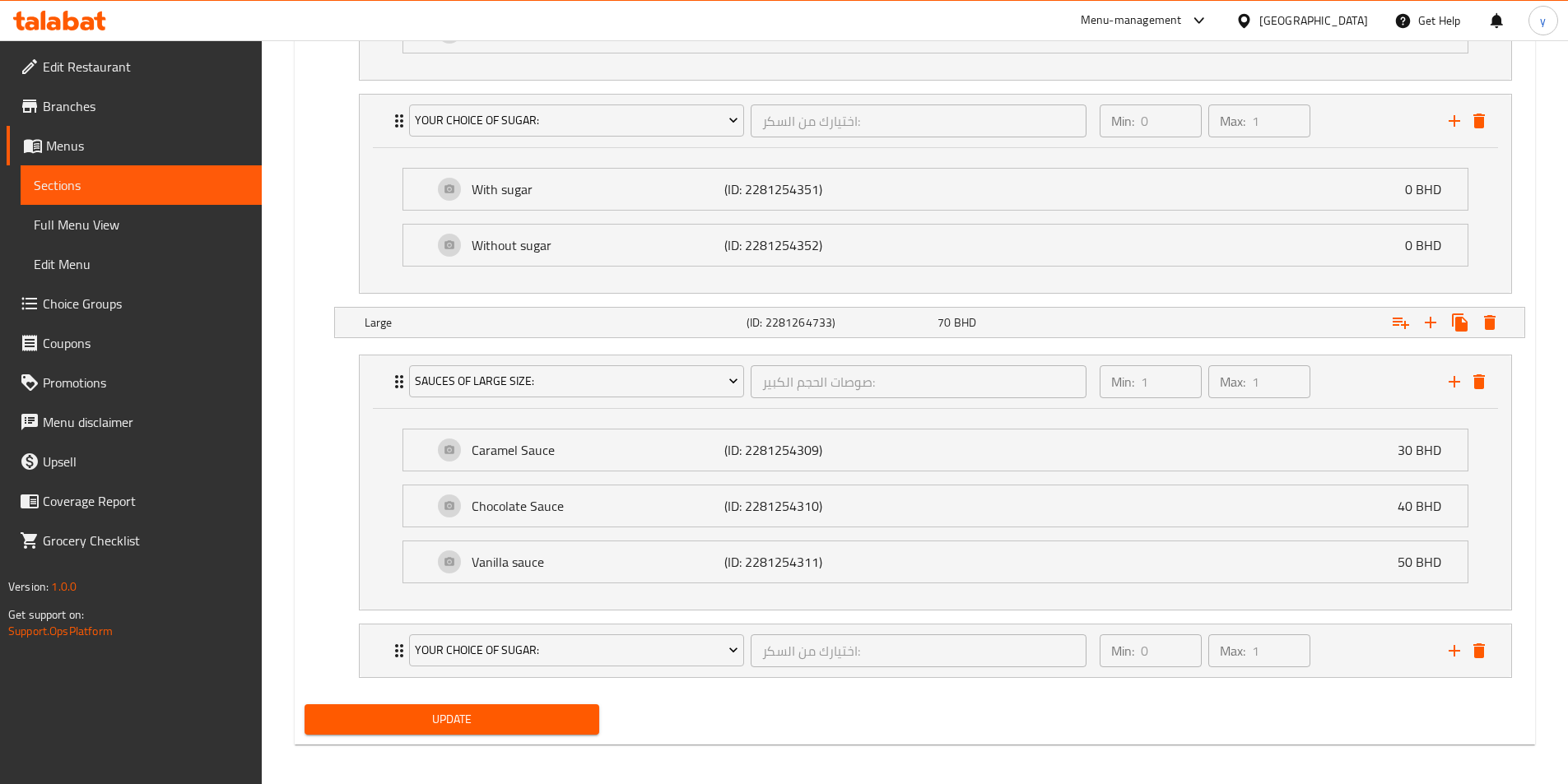
scroll to position [1764, 0]
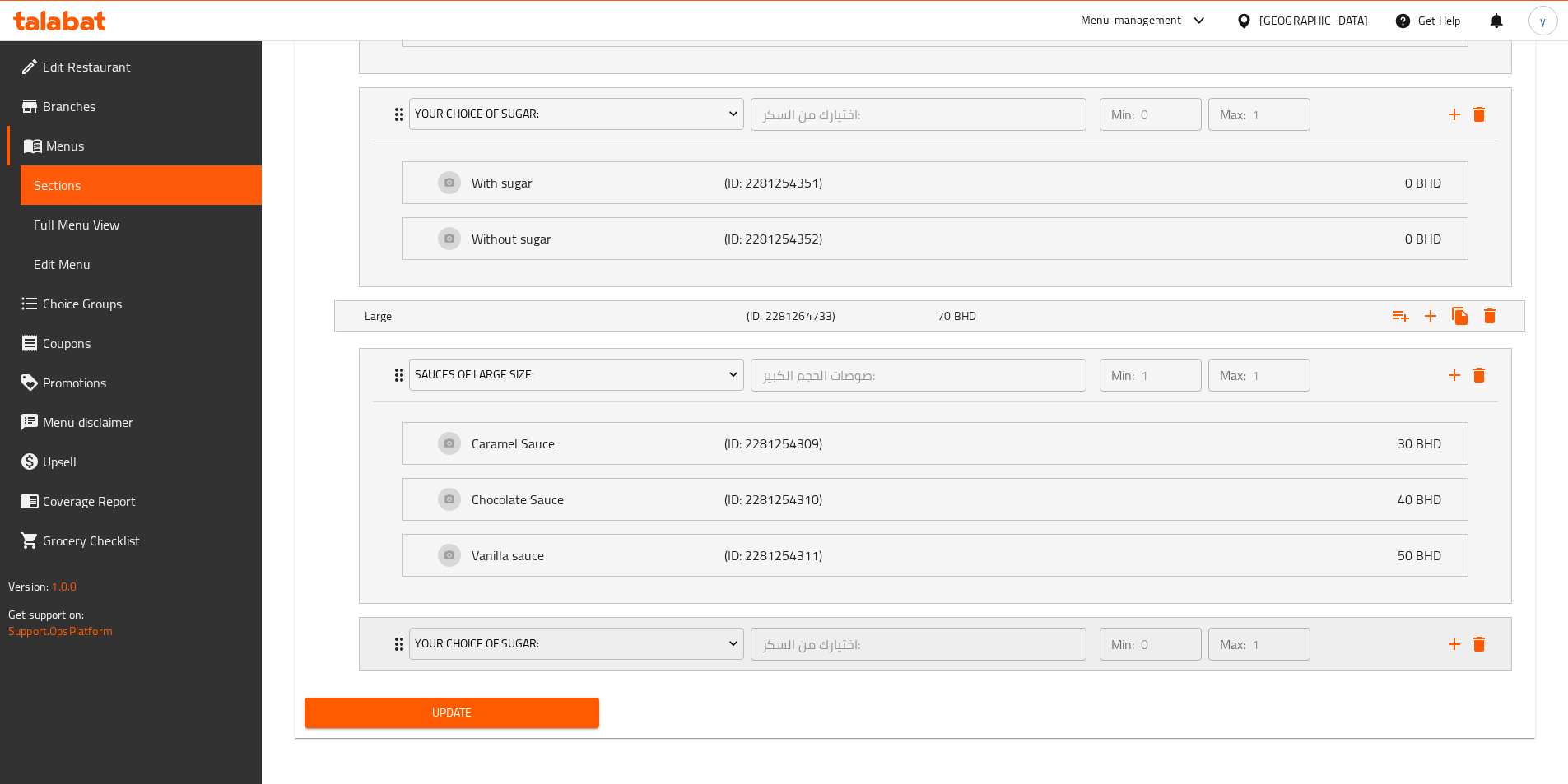
click at [407, 660] on div "Your choice of sugar:" at bounding box center [576, 644] width 342 height 39
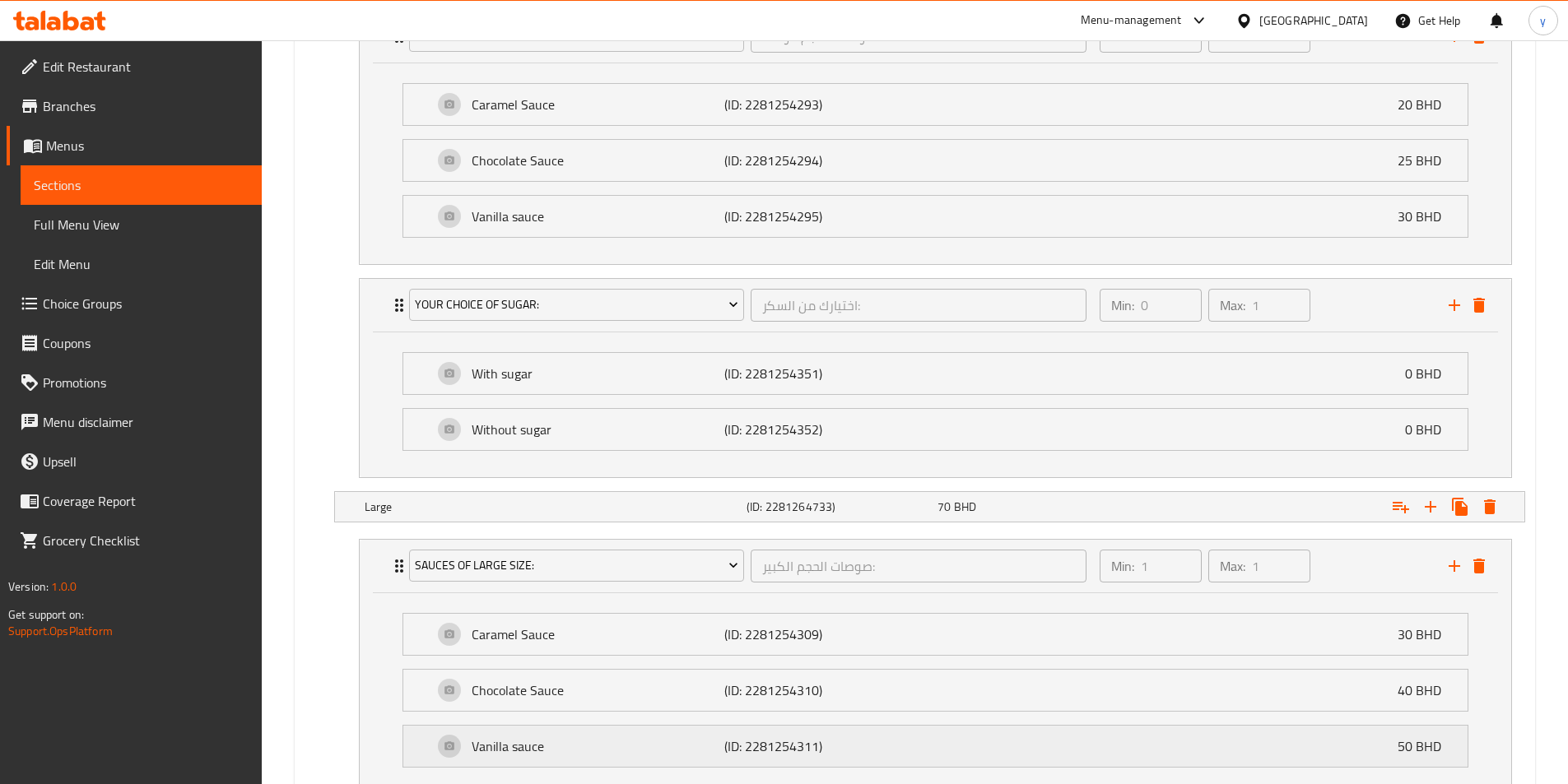
scroll to position [1682, 0]
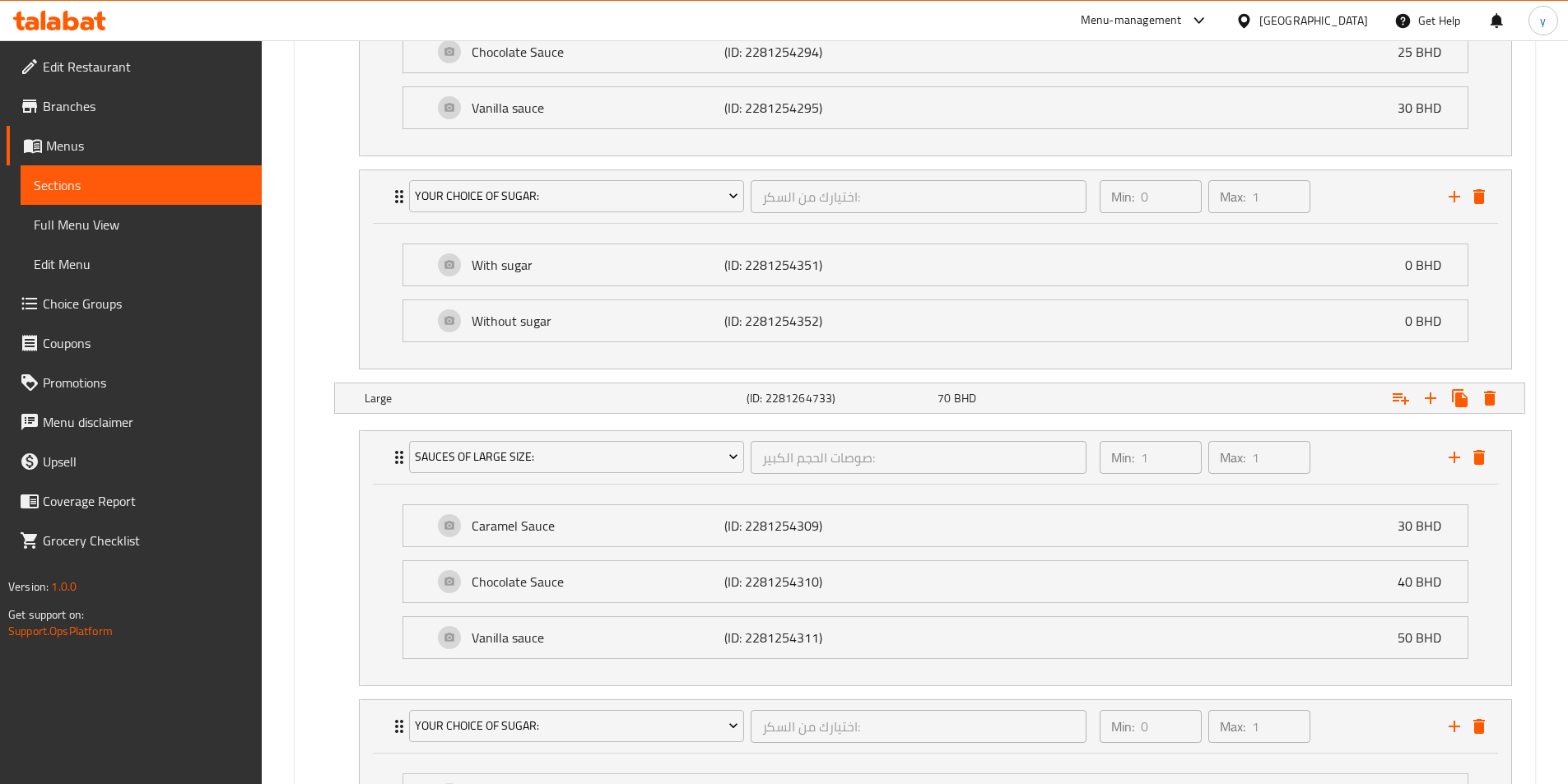
click at [133, 301] on span "Choice Groups" at bounding box center [145, 304] width 206 height 20
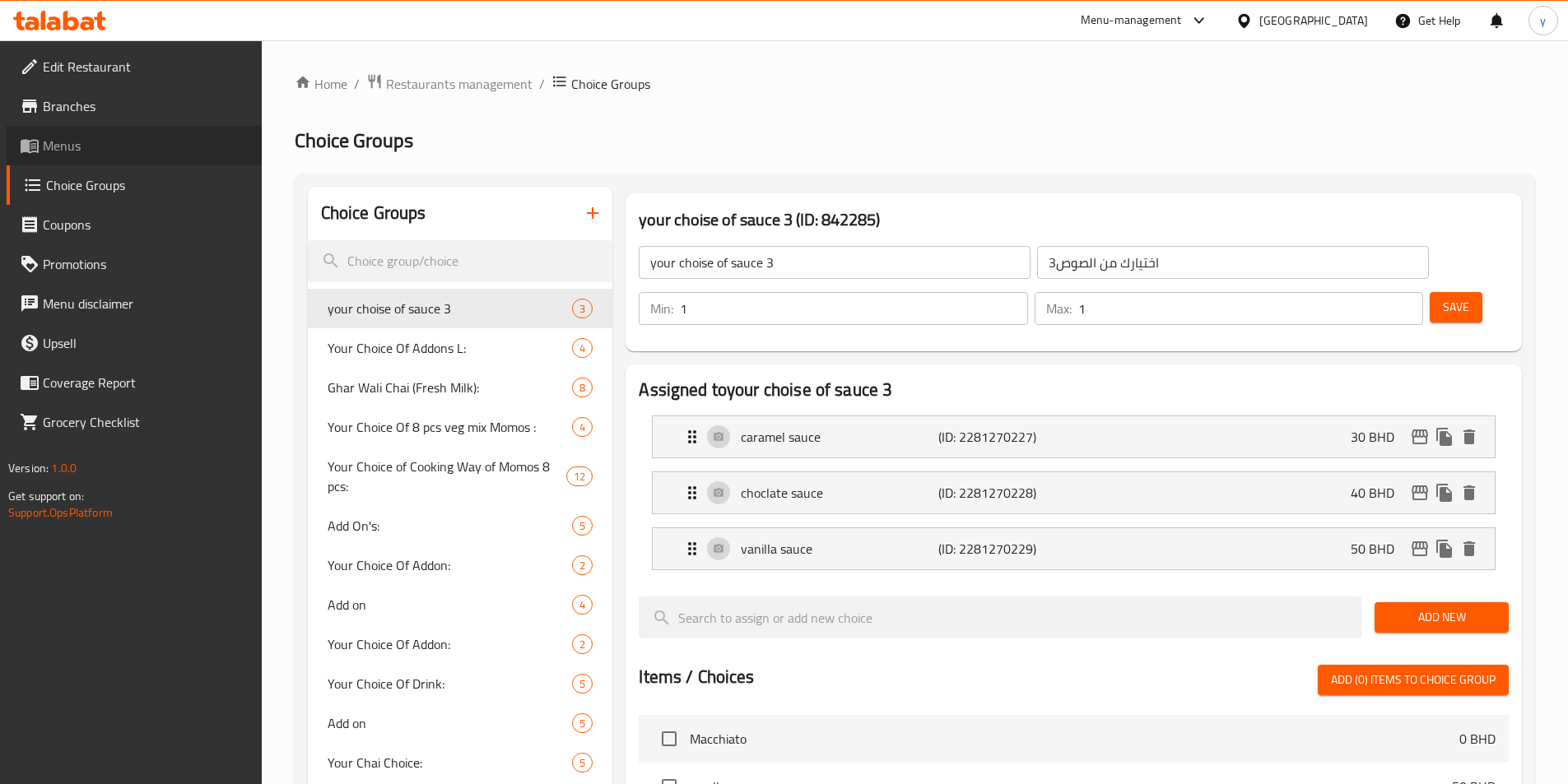
click at [68, 136] on span "Menus" at bounding box center [145, 146] width 206 height 20
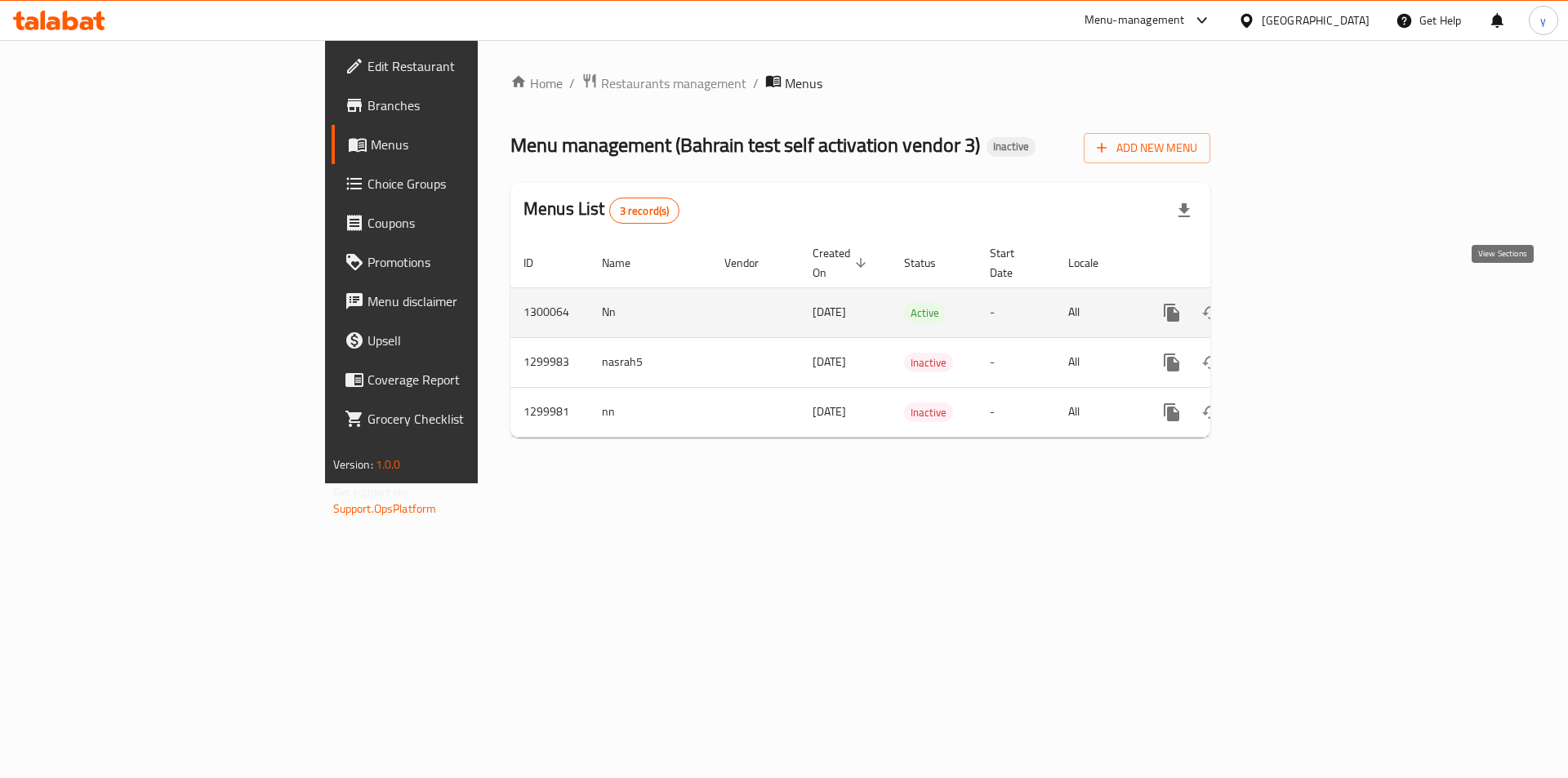
click at [1300, 303] on icon "enhanced table" at bounding box center [1290, 313] width 20 height 20
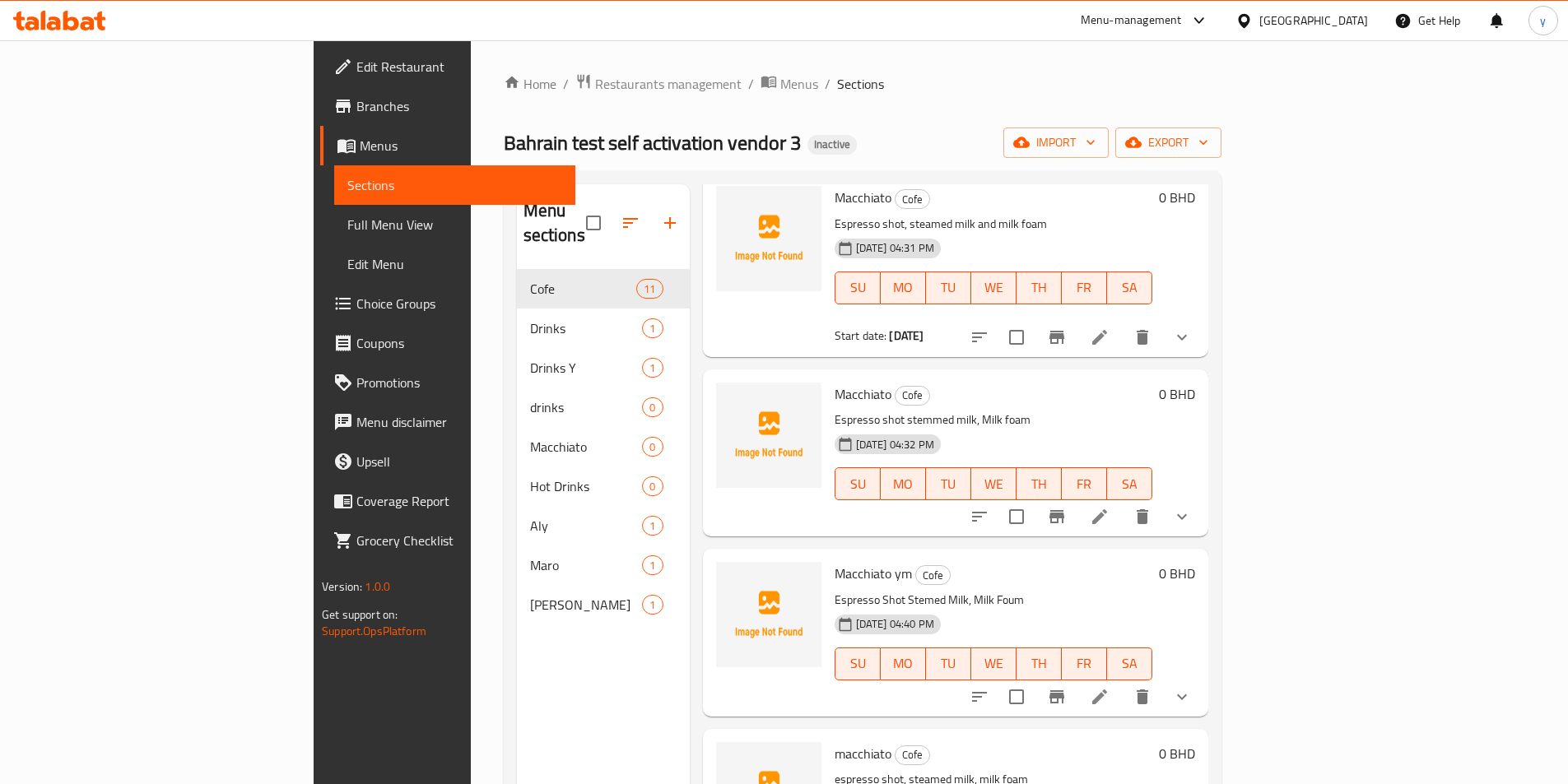
scroll to position [658, 0]
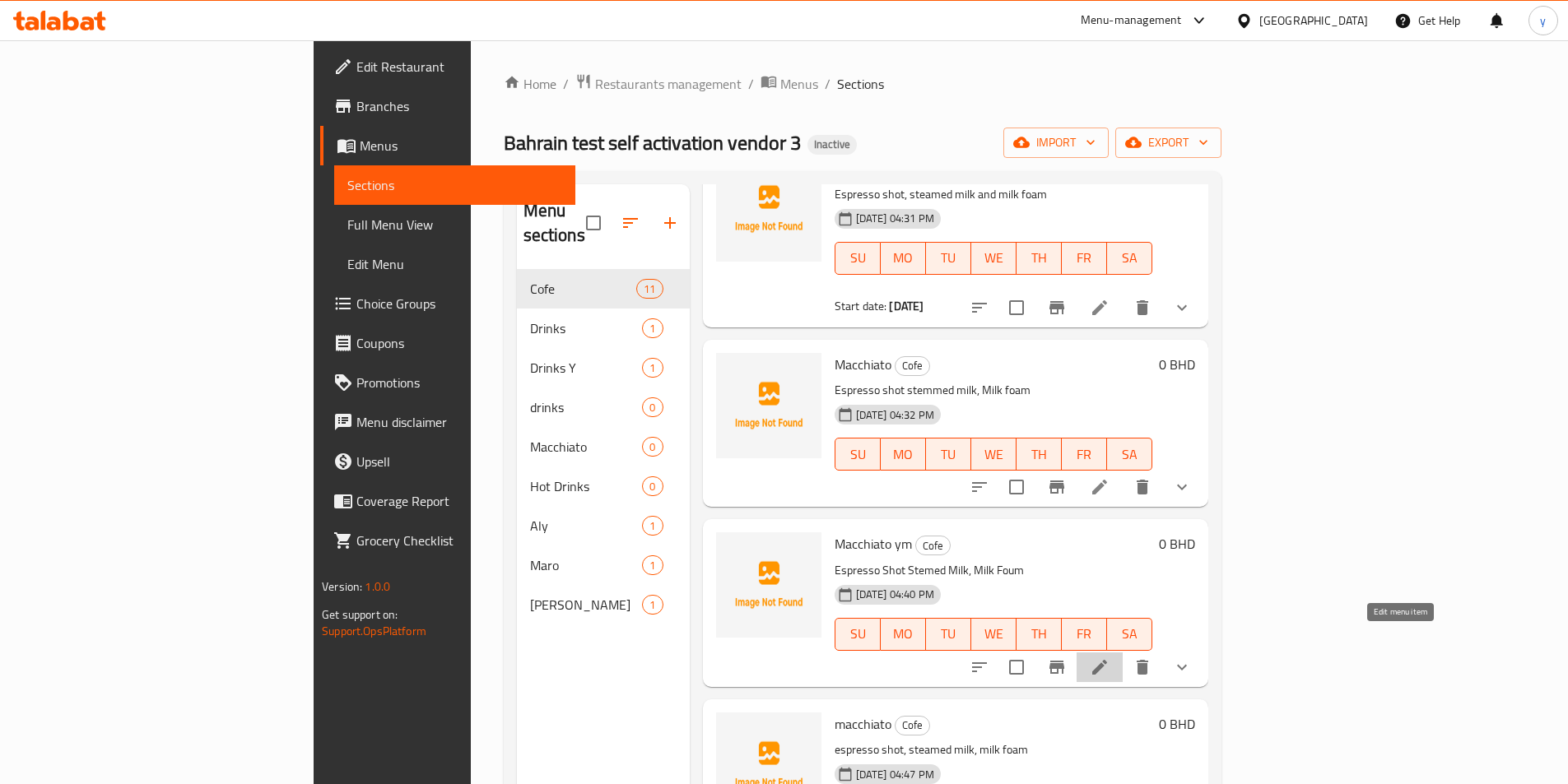
click at [1109, 657] on icon at bounding box center [1099, 667] width 20 height 20
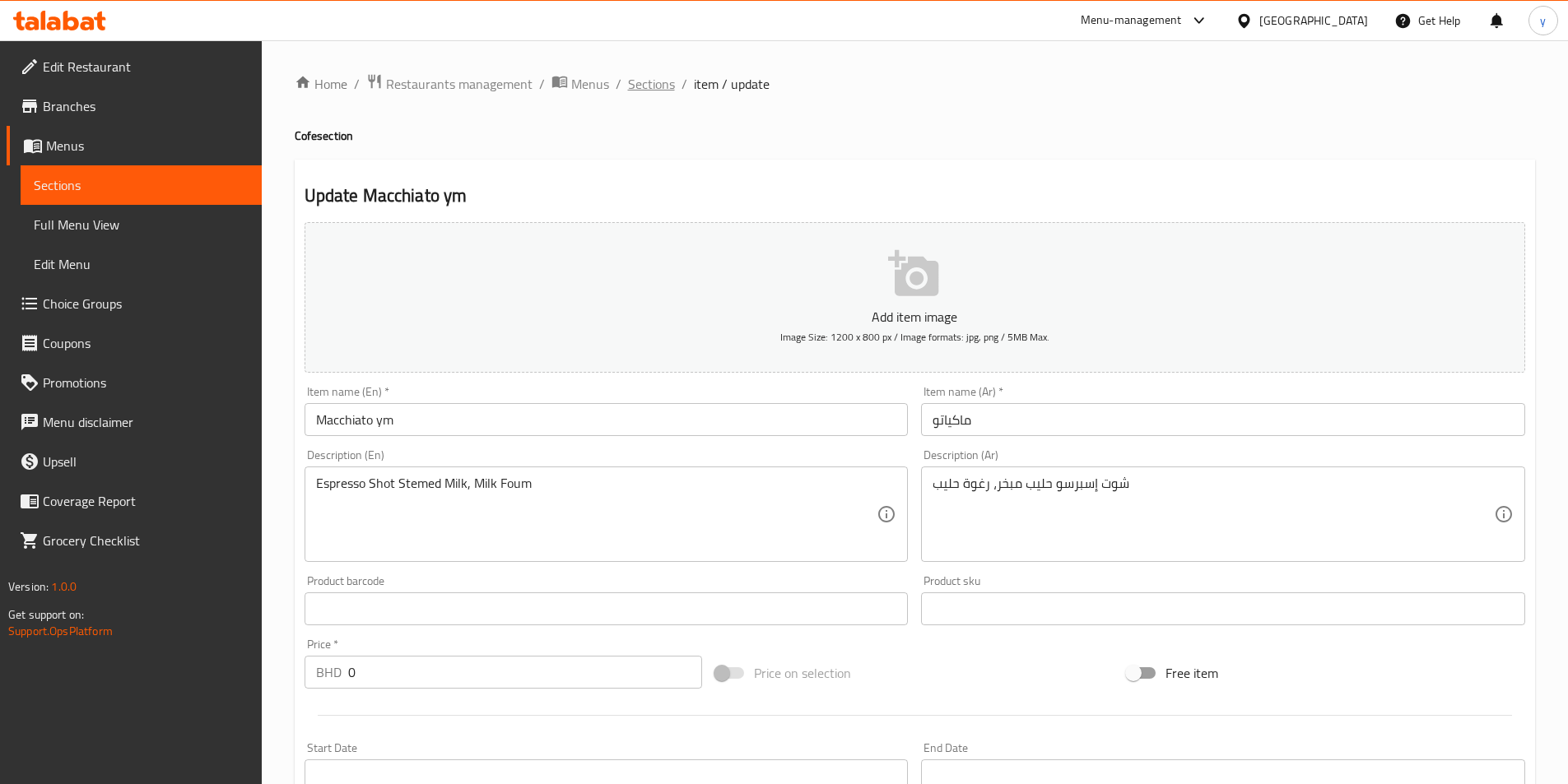
click at [632, 75] on span "Sections" at bounding box center [651, 84] width 47 height 20
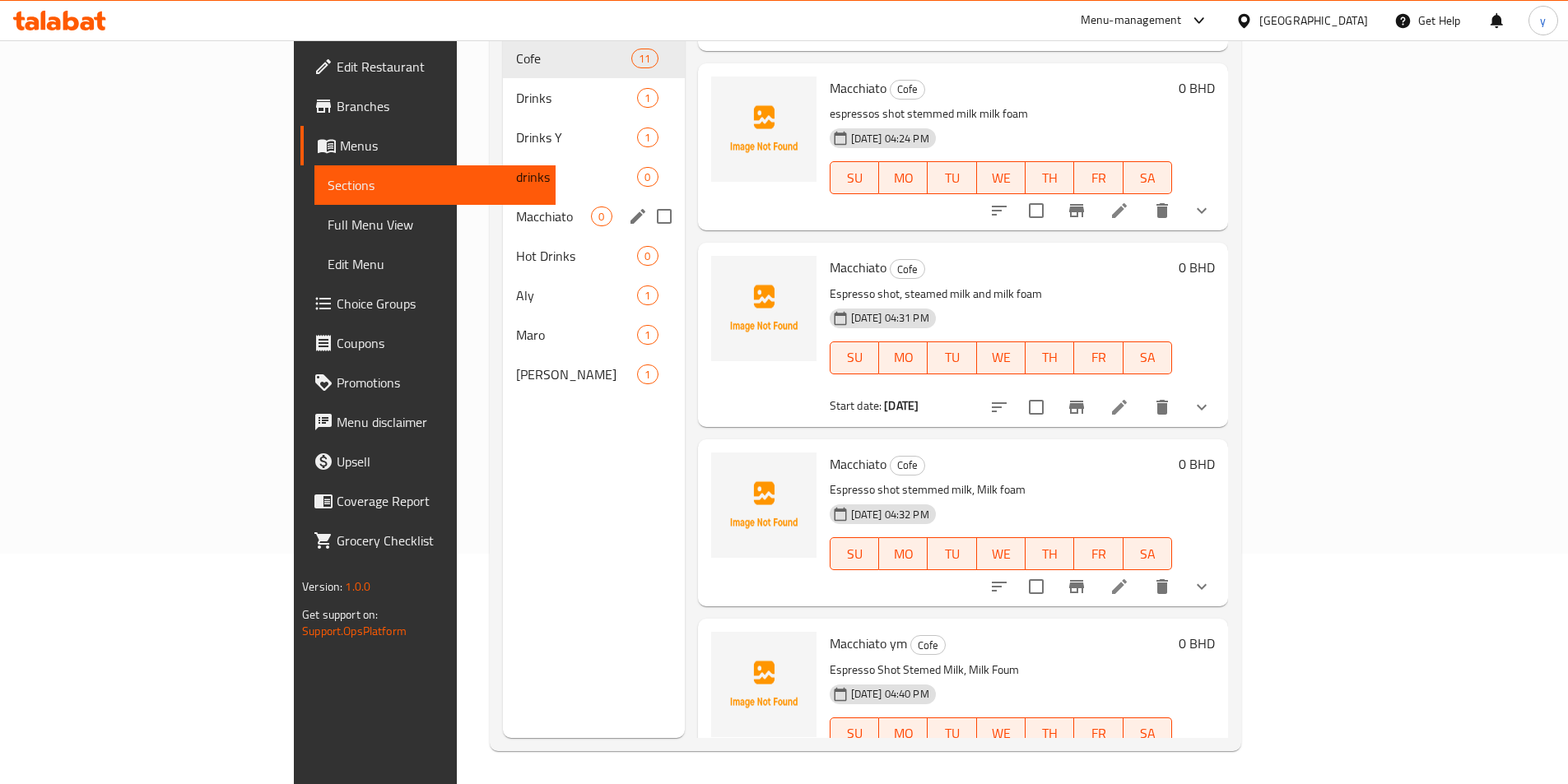
scroll to position [329, 0]
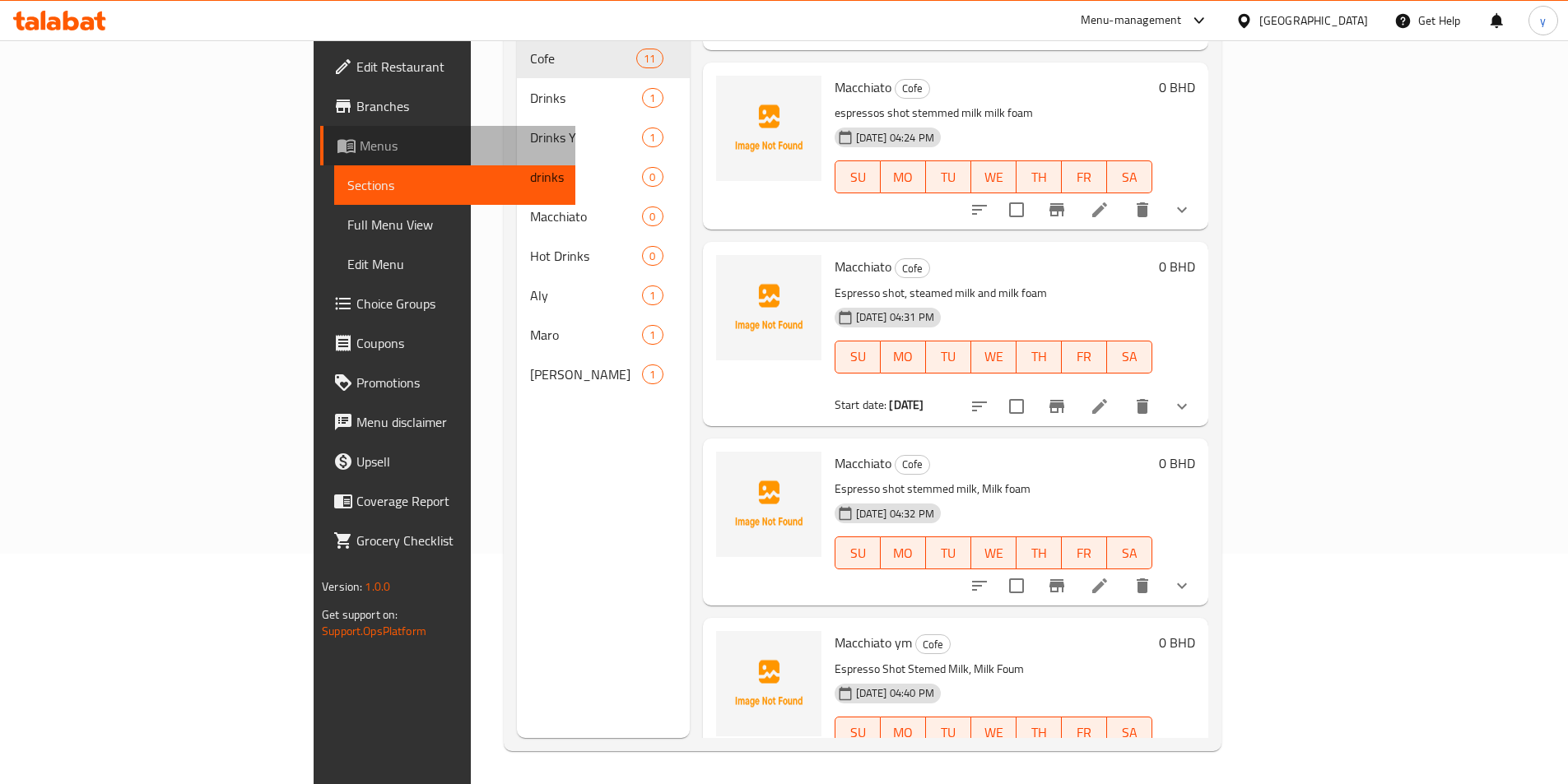
click at [320, 156] on link "Menus" at bounding box center [448, 145] width 255 height 39
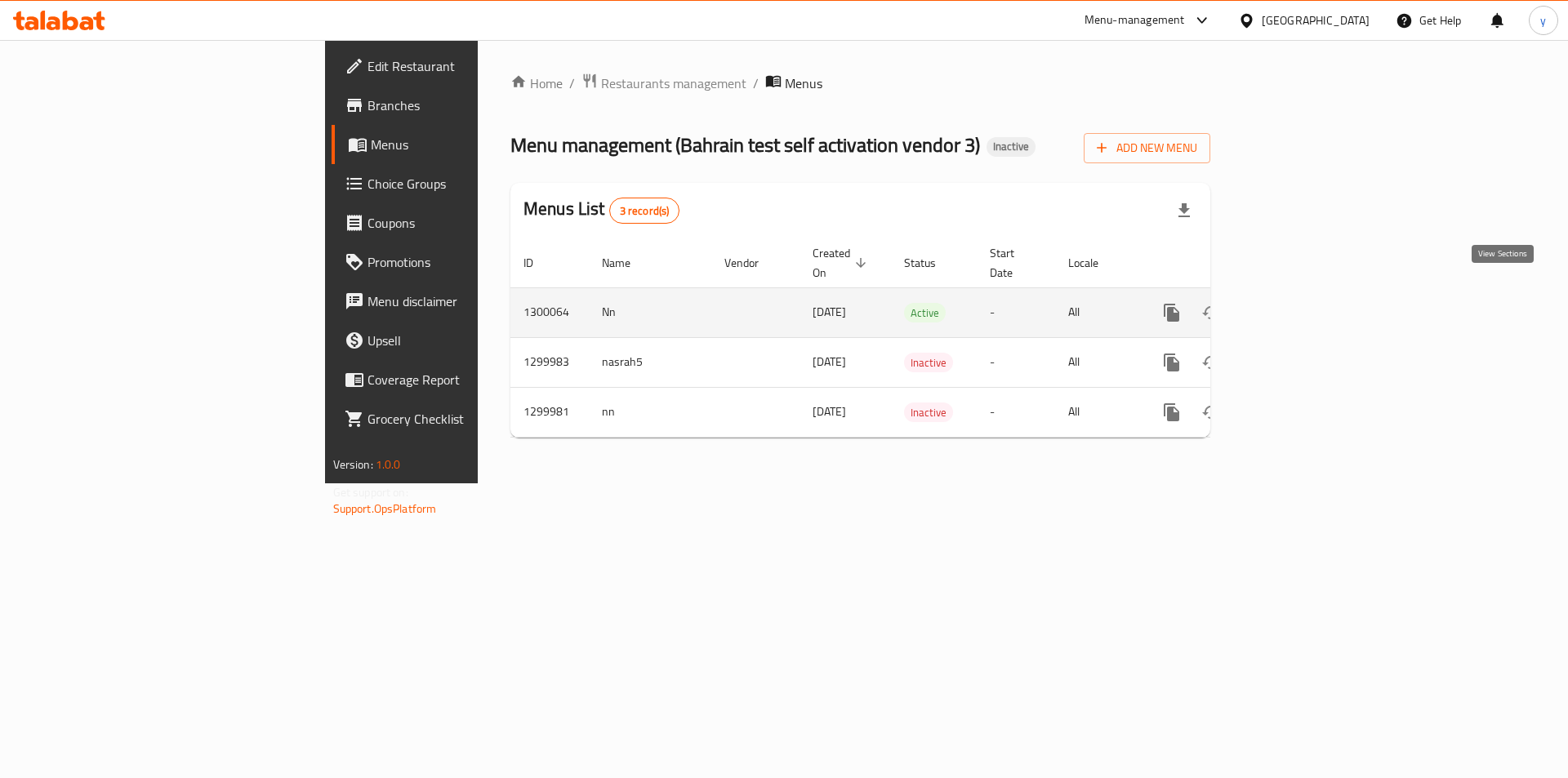
click at [1300, 303] on icon "enhanced table" at bounding box center [1290, 313] width 20 height 20
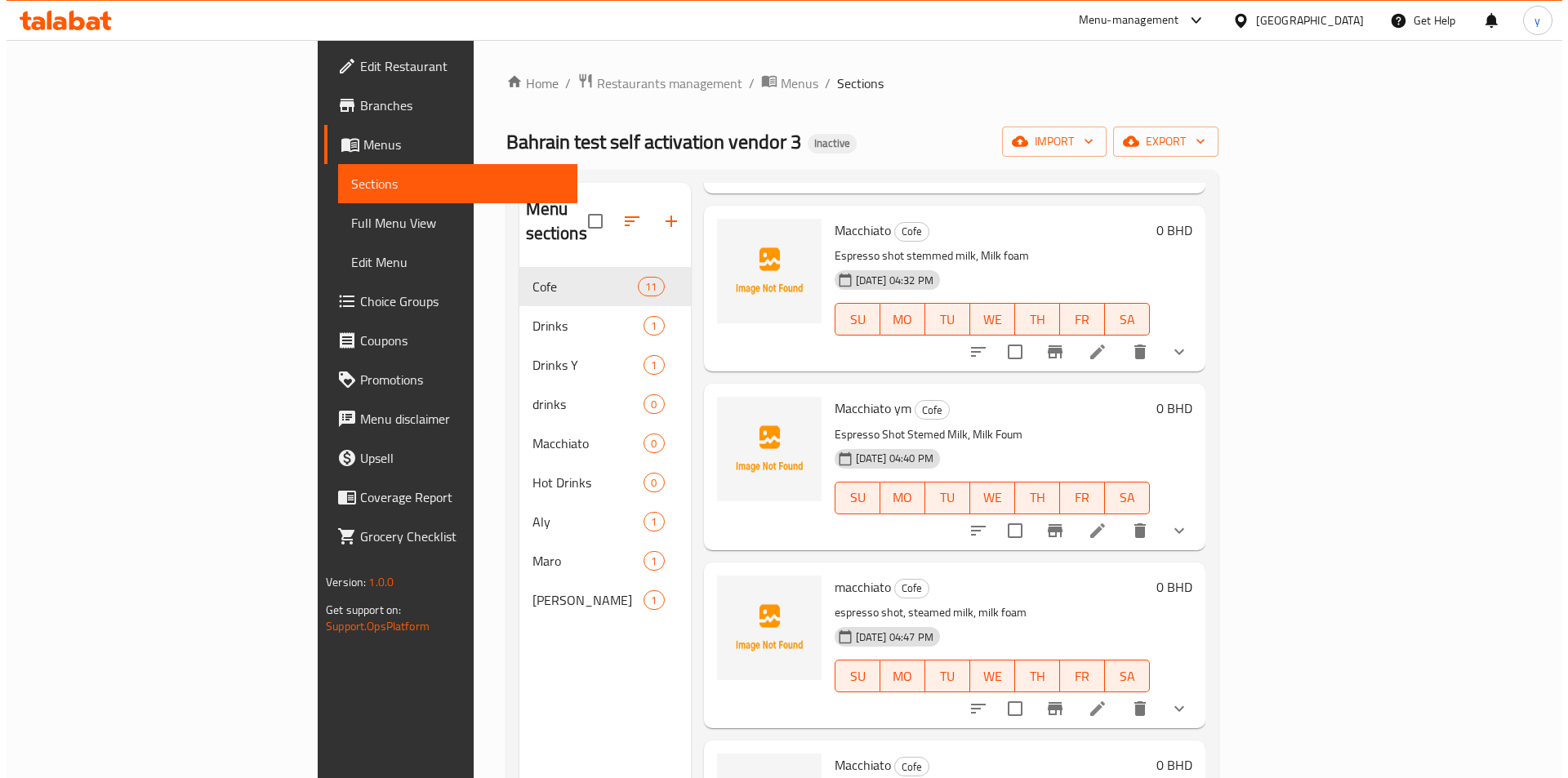
scroll to position [817, 0]
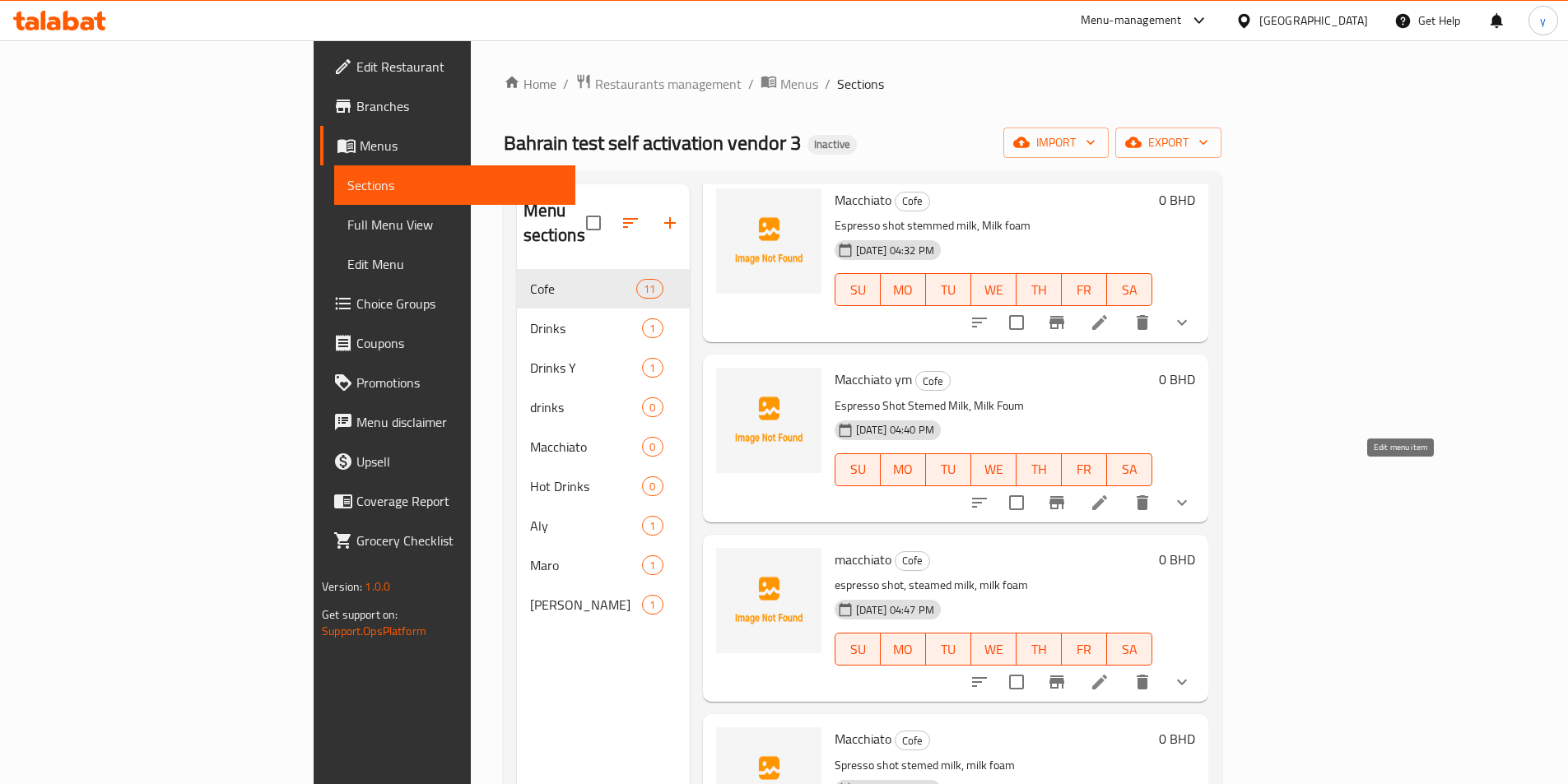
click at [1107, 495] on icon at bounding box center [1099, 503] width 15 height 15
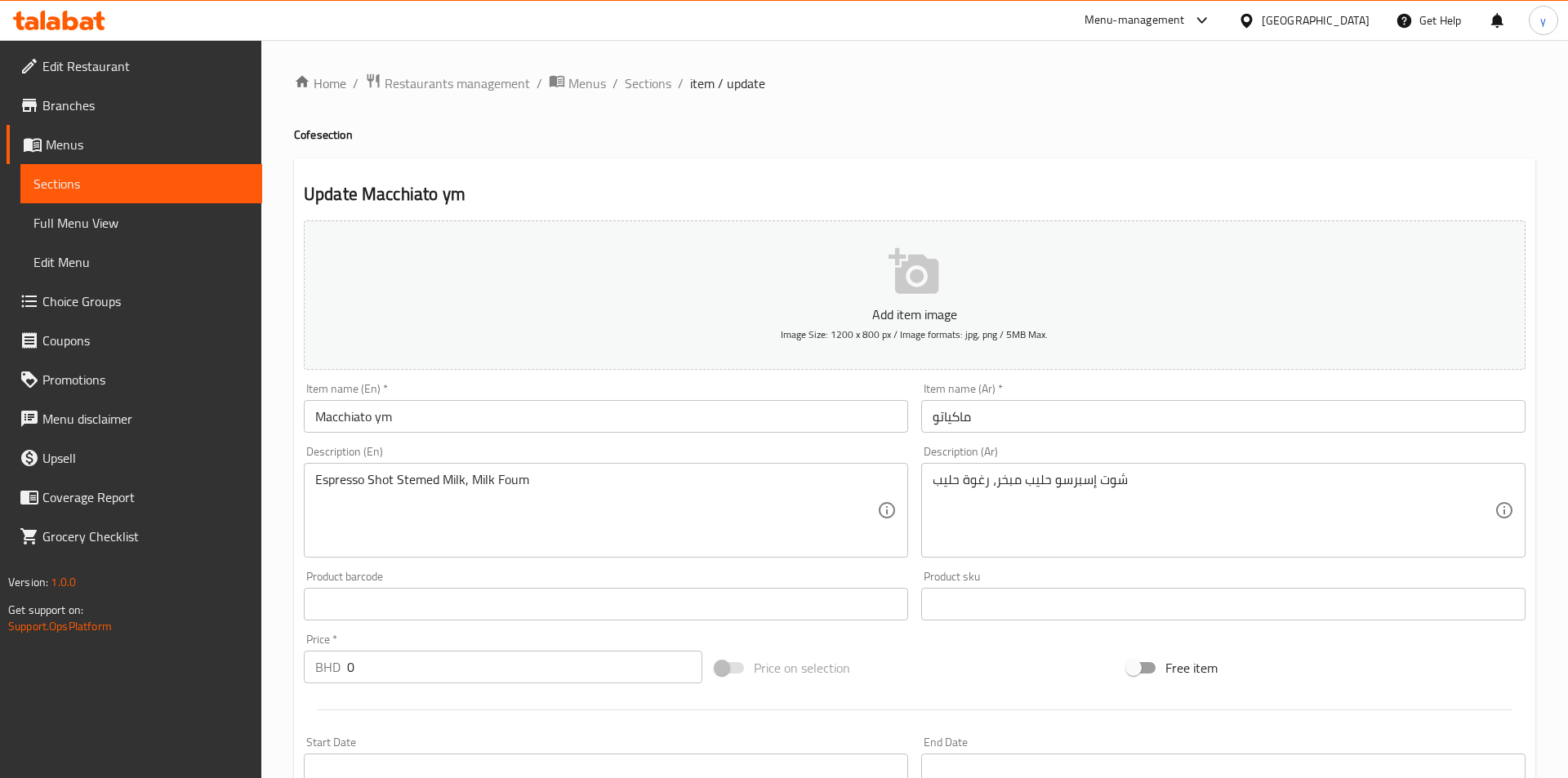
type input "0"
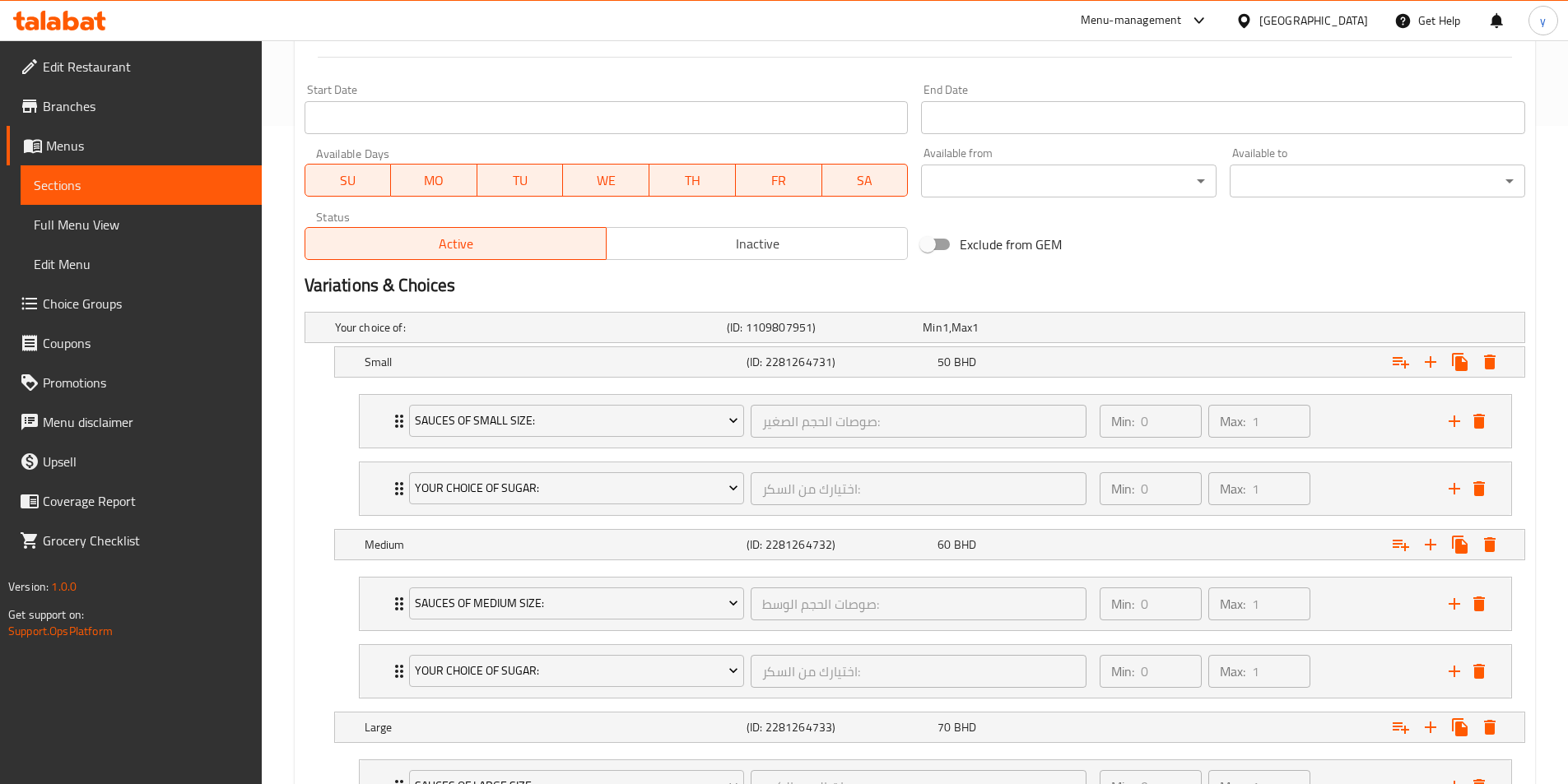
scroll to position [741, 0]
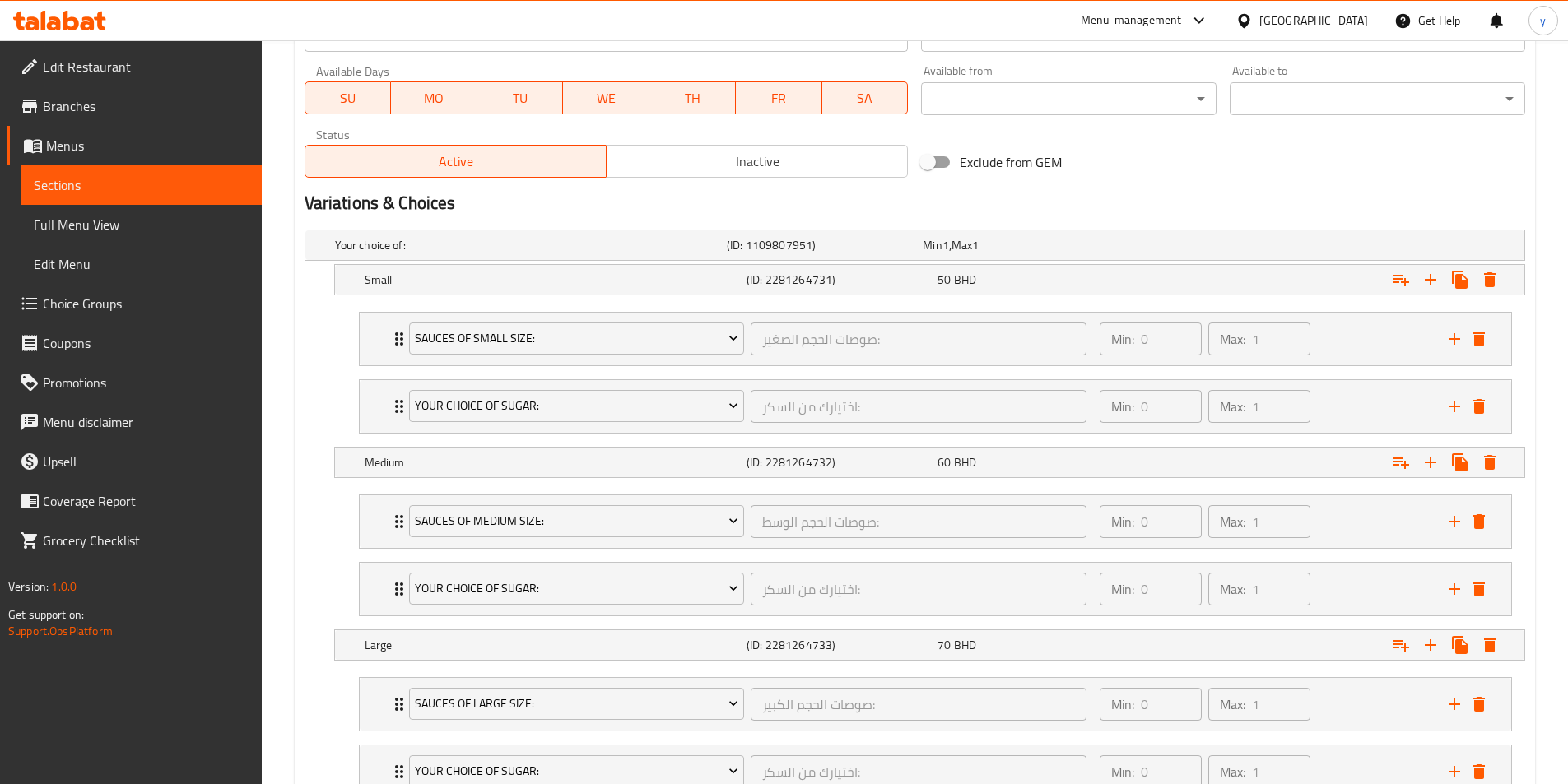
click at [162, 309] on span "Choice Groups" at bounding box center [145, 304] width 206 height 20
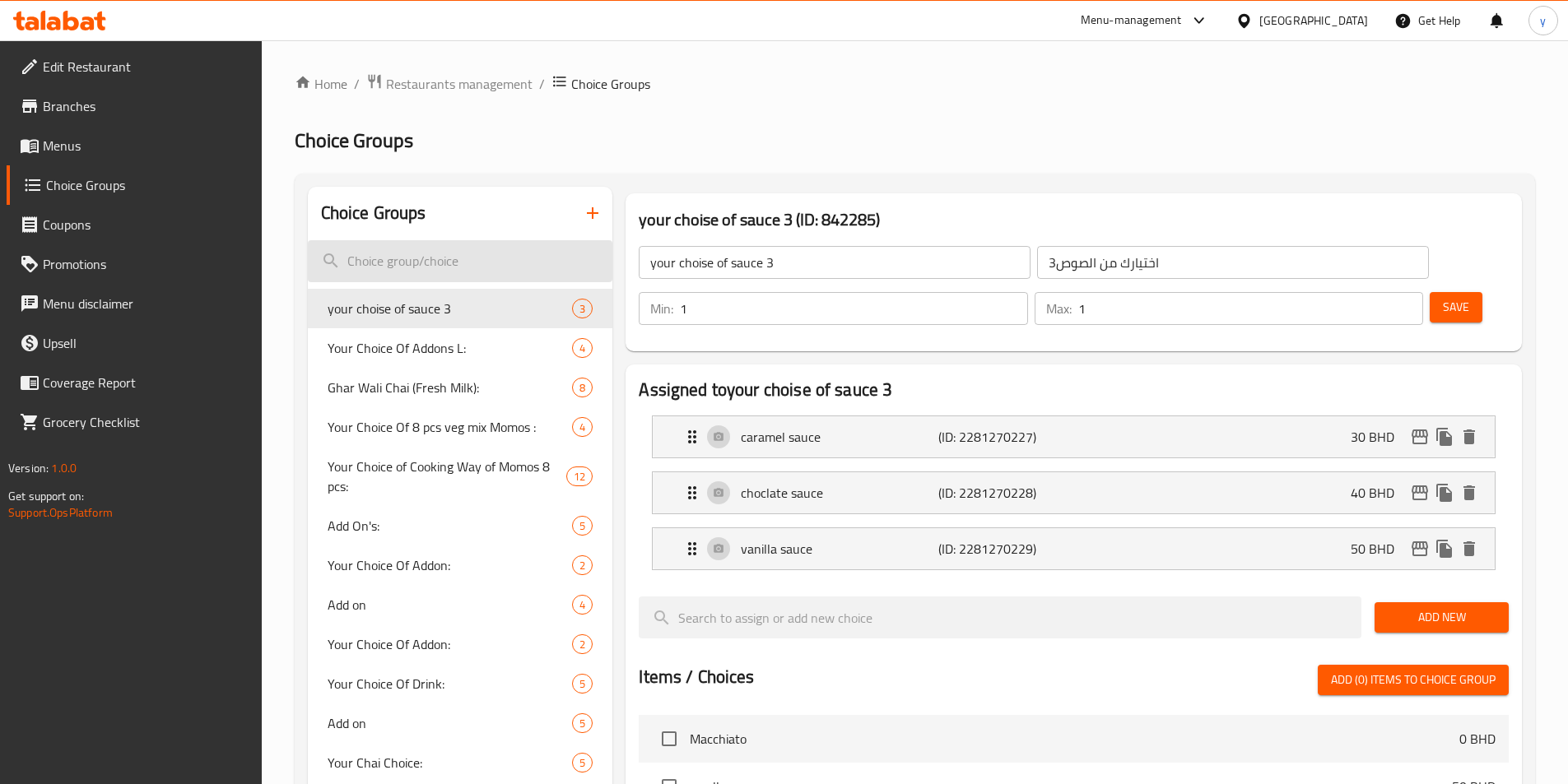
click at [503, 276] on input "search" at bounding box center [460, 261] width 305 height 42
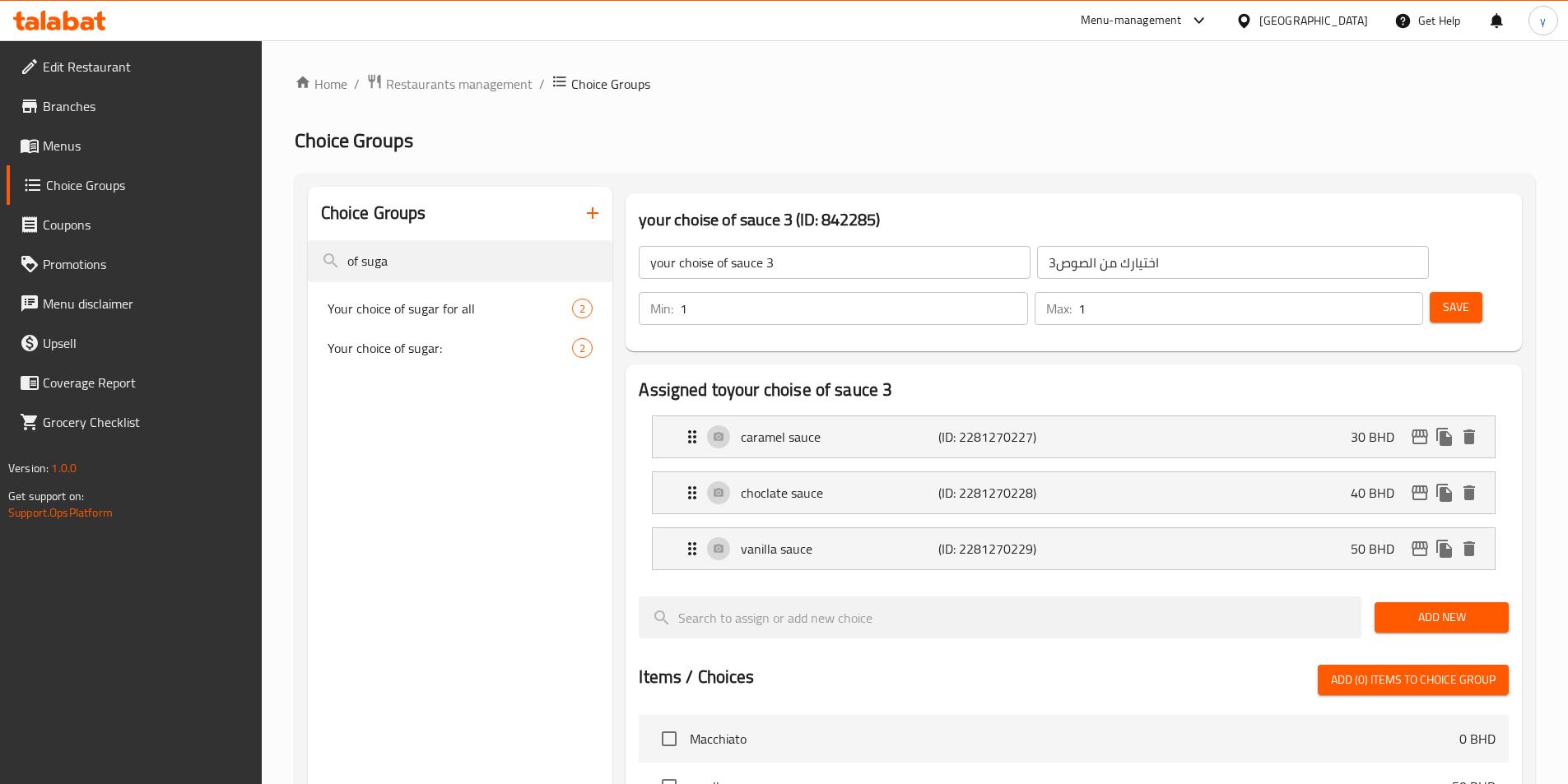
type input "of suga"
click at [475, 354] on span "Your choice of sugar:" at bounding box center [425, 349] width 196 height 20
type input "Your choice of sugar:"
type input "اختيارك من السكر:"
type input "0"
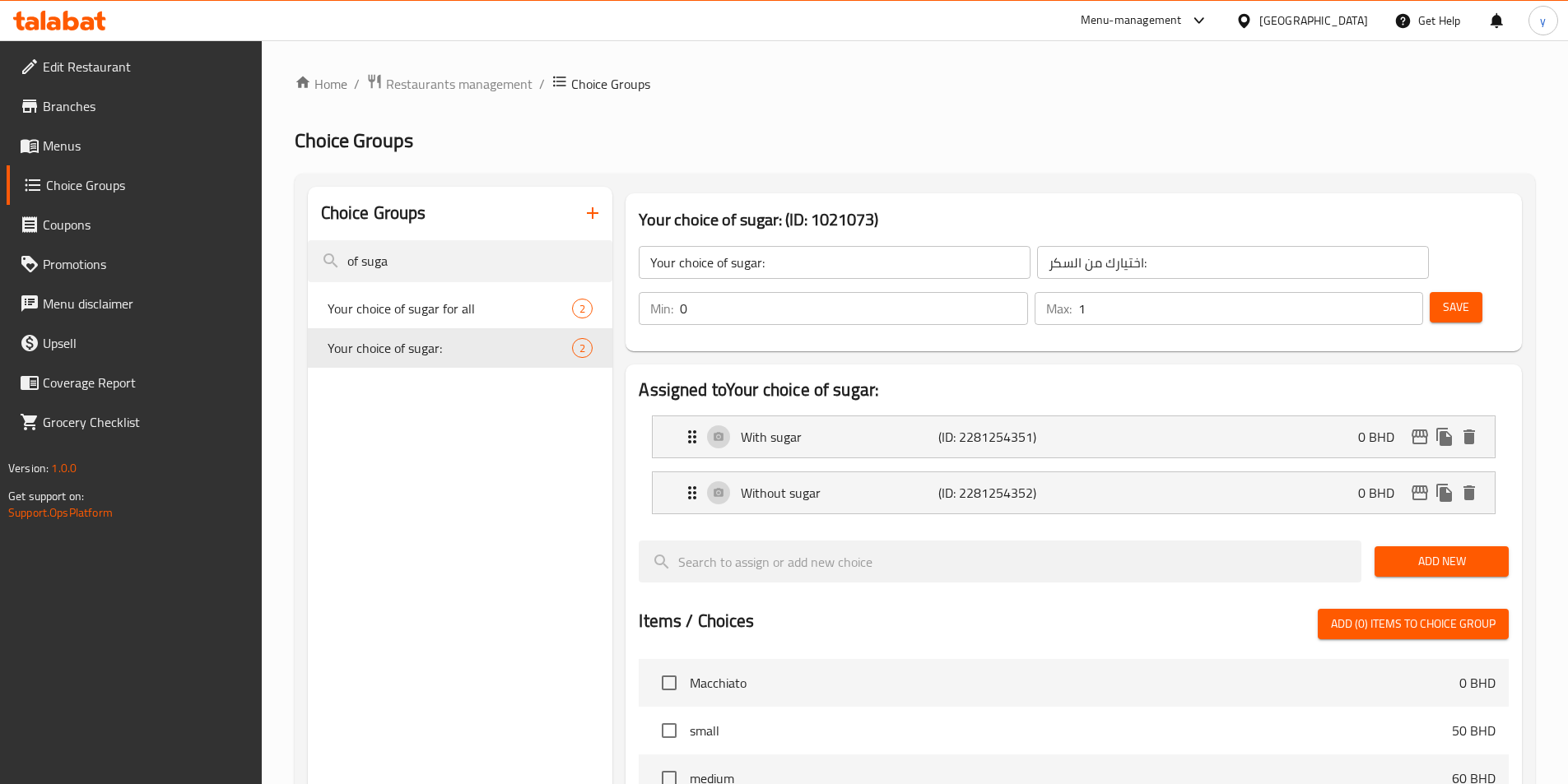
click at [1027, 292] on input "0" at bounding box center [853, 308] width 347 height 33
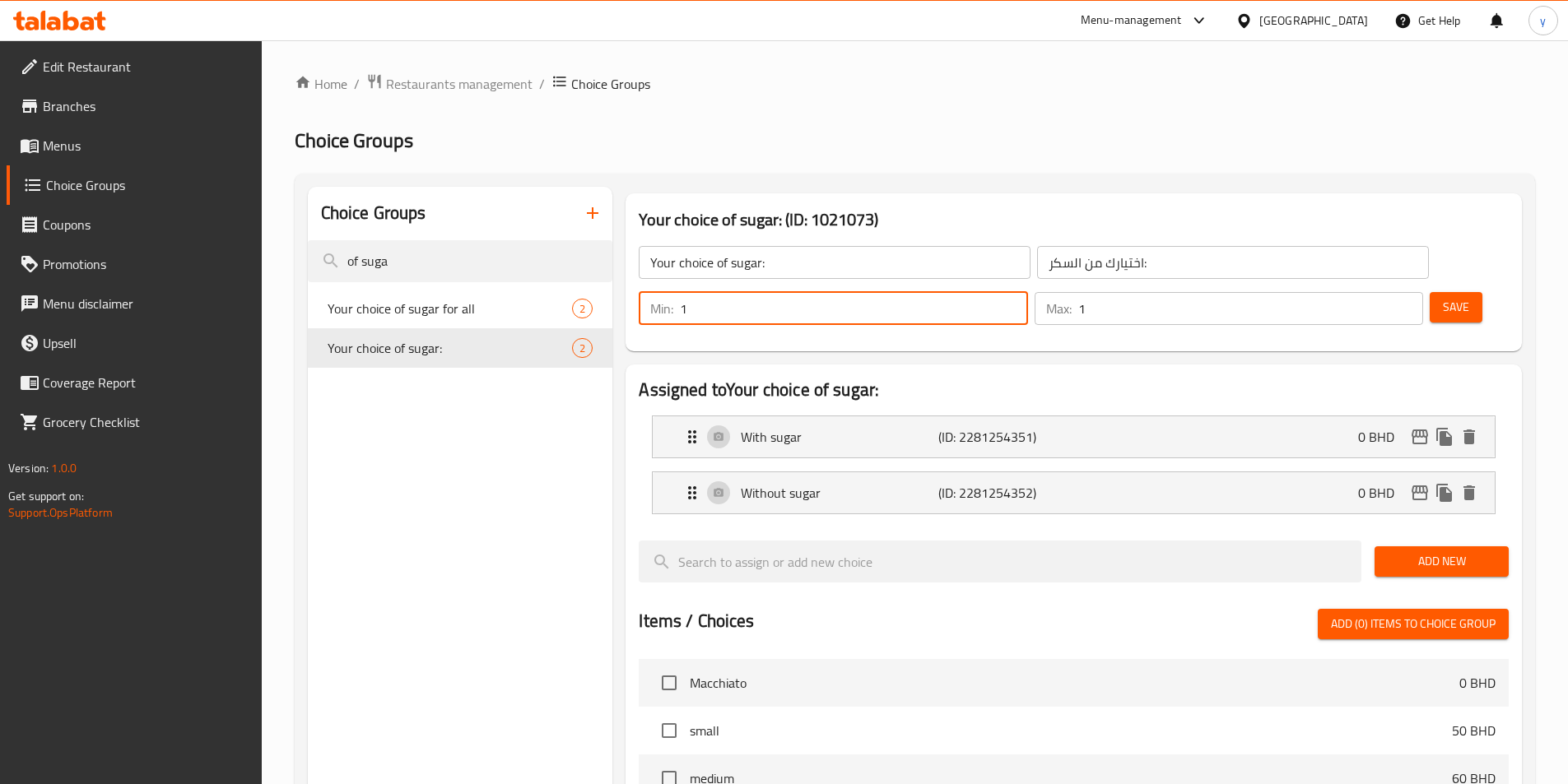
type input "1"
click at [1443, 297] on span "Save" at bounding box center [1456, 307] width 27 height 21
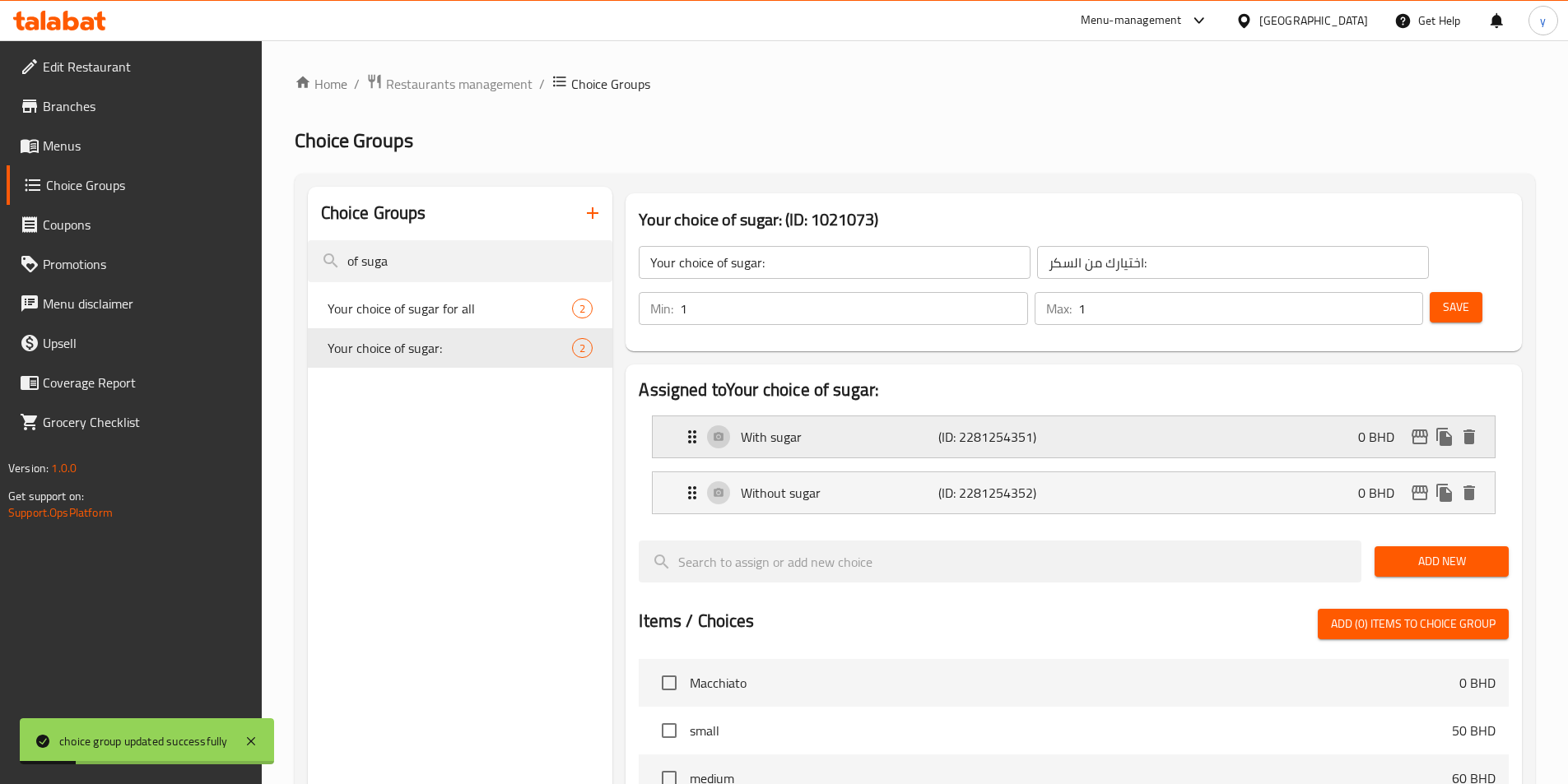
click at [1028, 427] on p "(ID: 2281254351)" at bounding box center [1004, 437] width 132 height 20
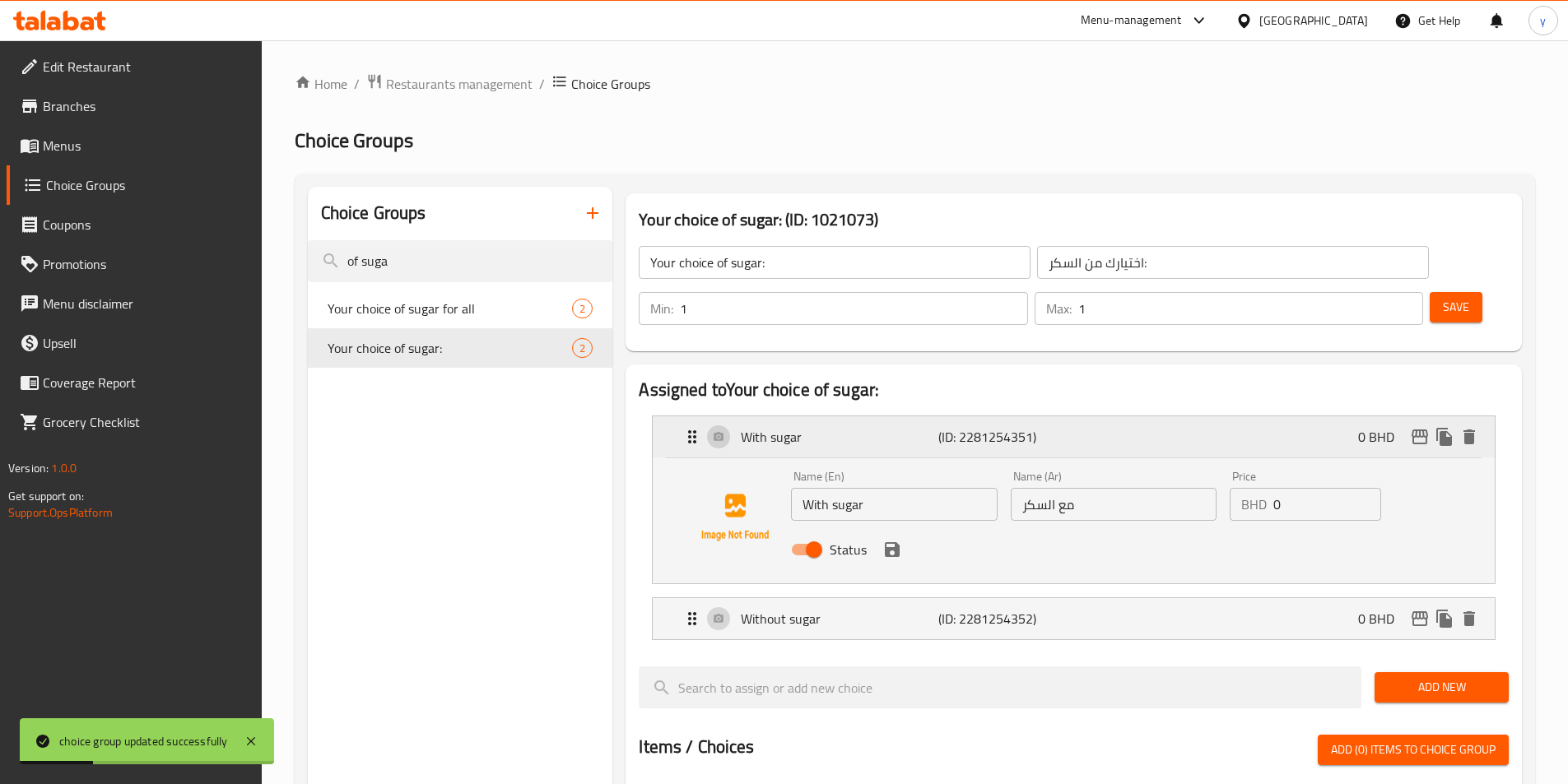
click at [1131, 416] on div "With sugar (ID: 2281254351) 0 BHD" at bounding box center [1078, 436] width 792 height 41
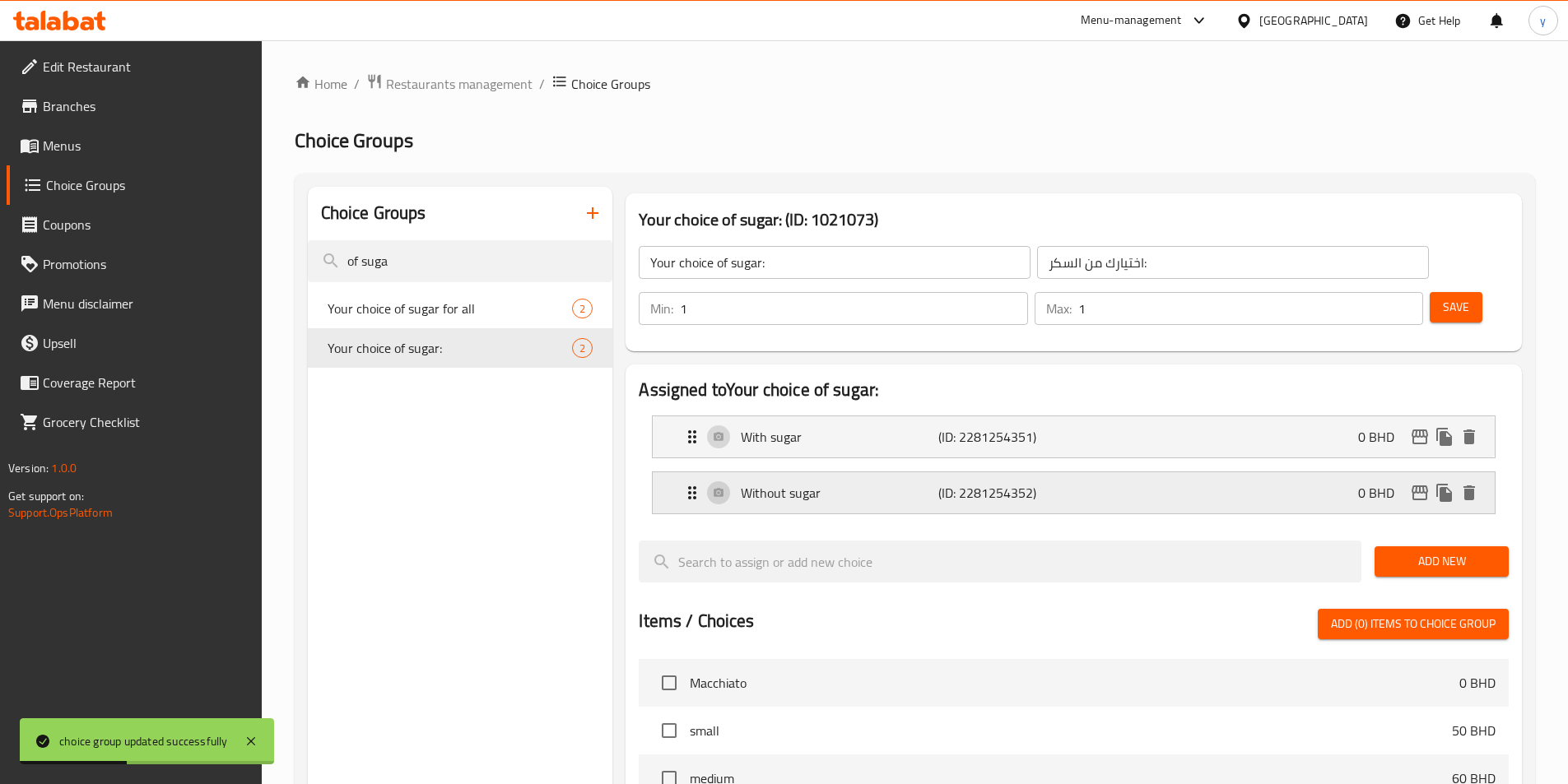
click at [1086, 472] on div "Without sugar (ID: 2281254352) 0 BHD" at bounding box center [1078, 492] width 792 height 41
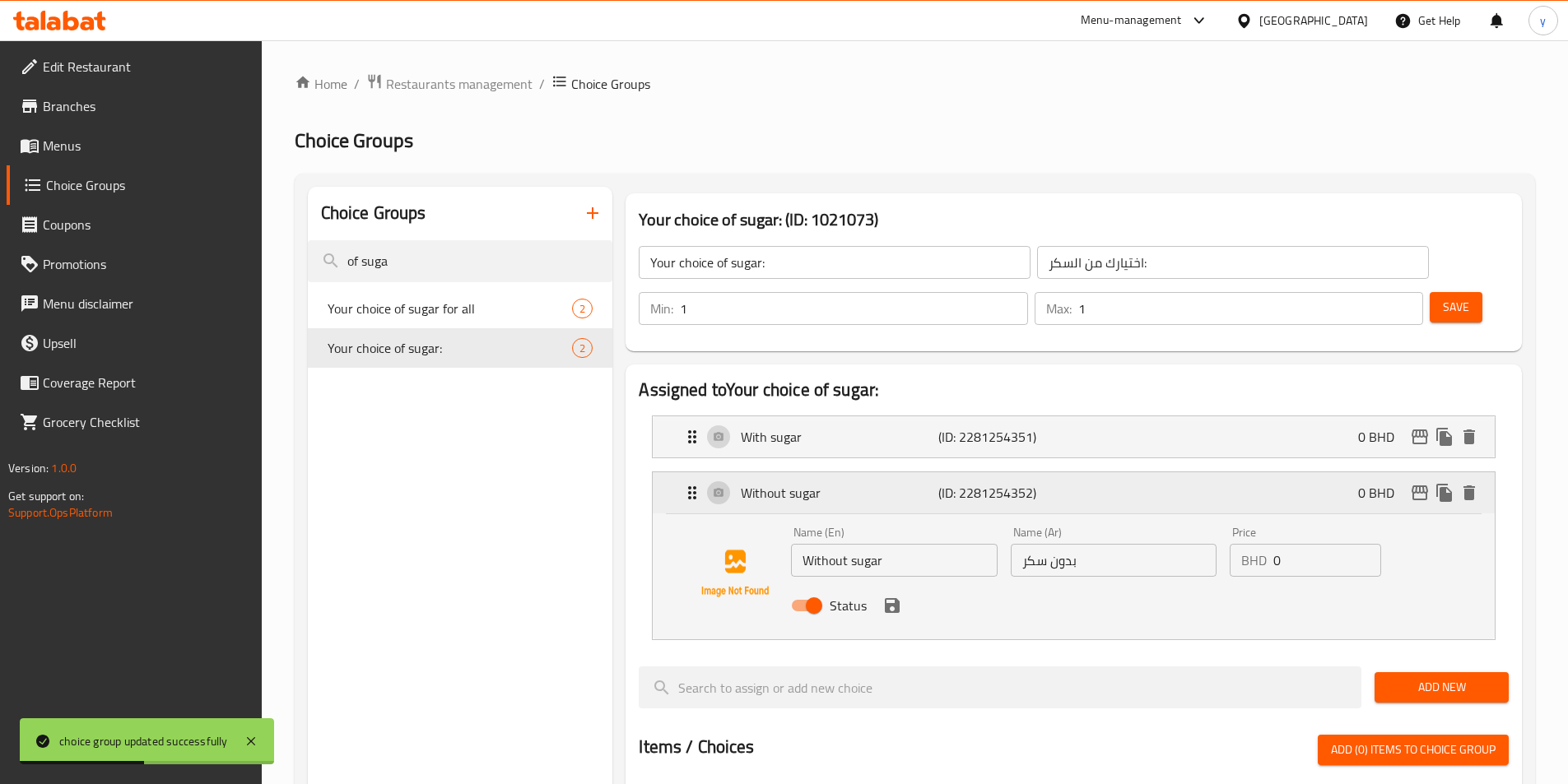
click at [1086, 472] on div "Without sugar (ID: 2281254352) 0 BHD" at bounding box center [1078, 492] width 792 height 41
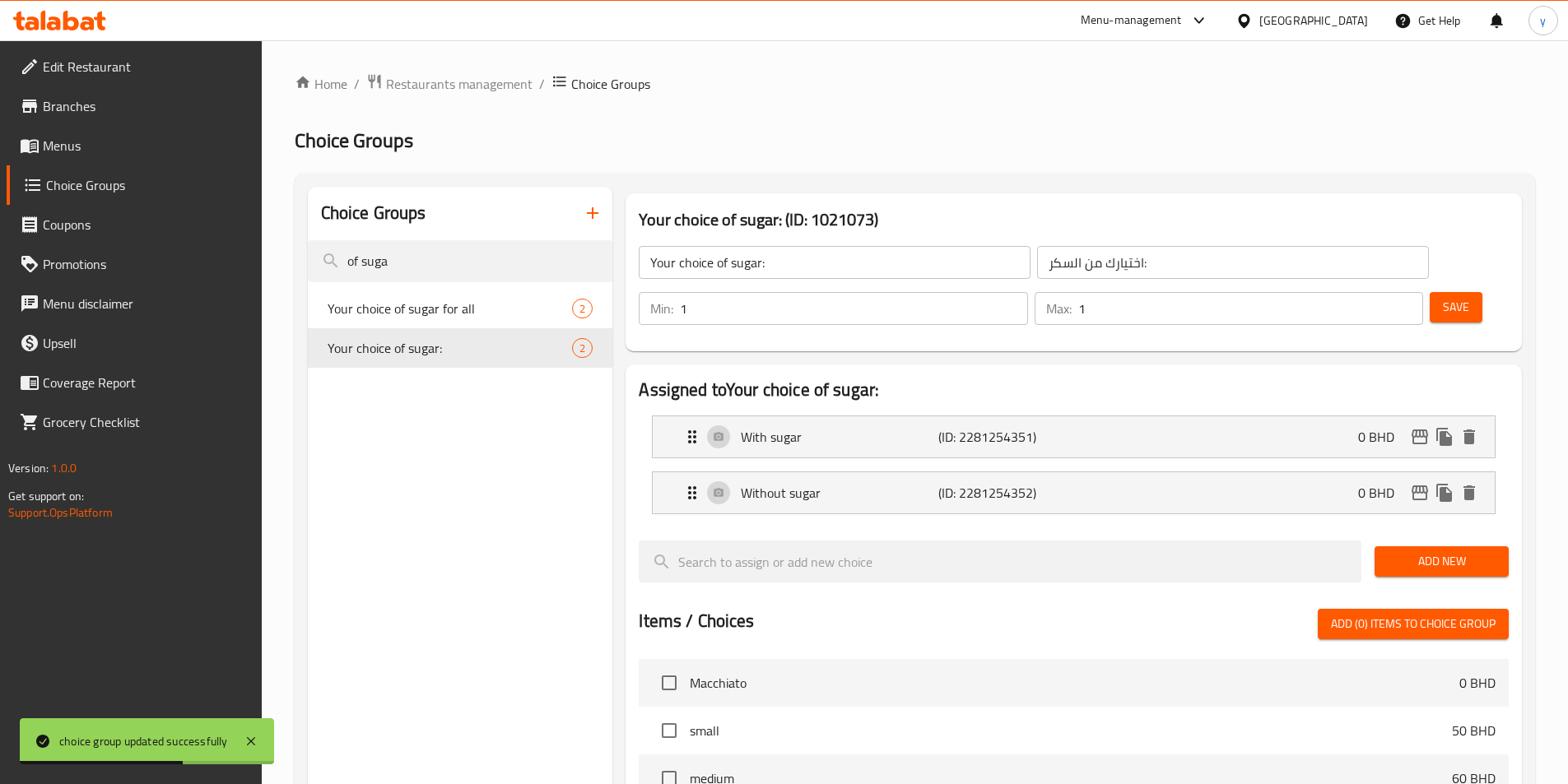
click at [78, 151] on span "Menus" at bounding box center [145, 146] width 206 height 20
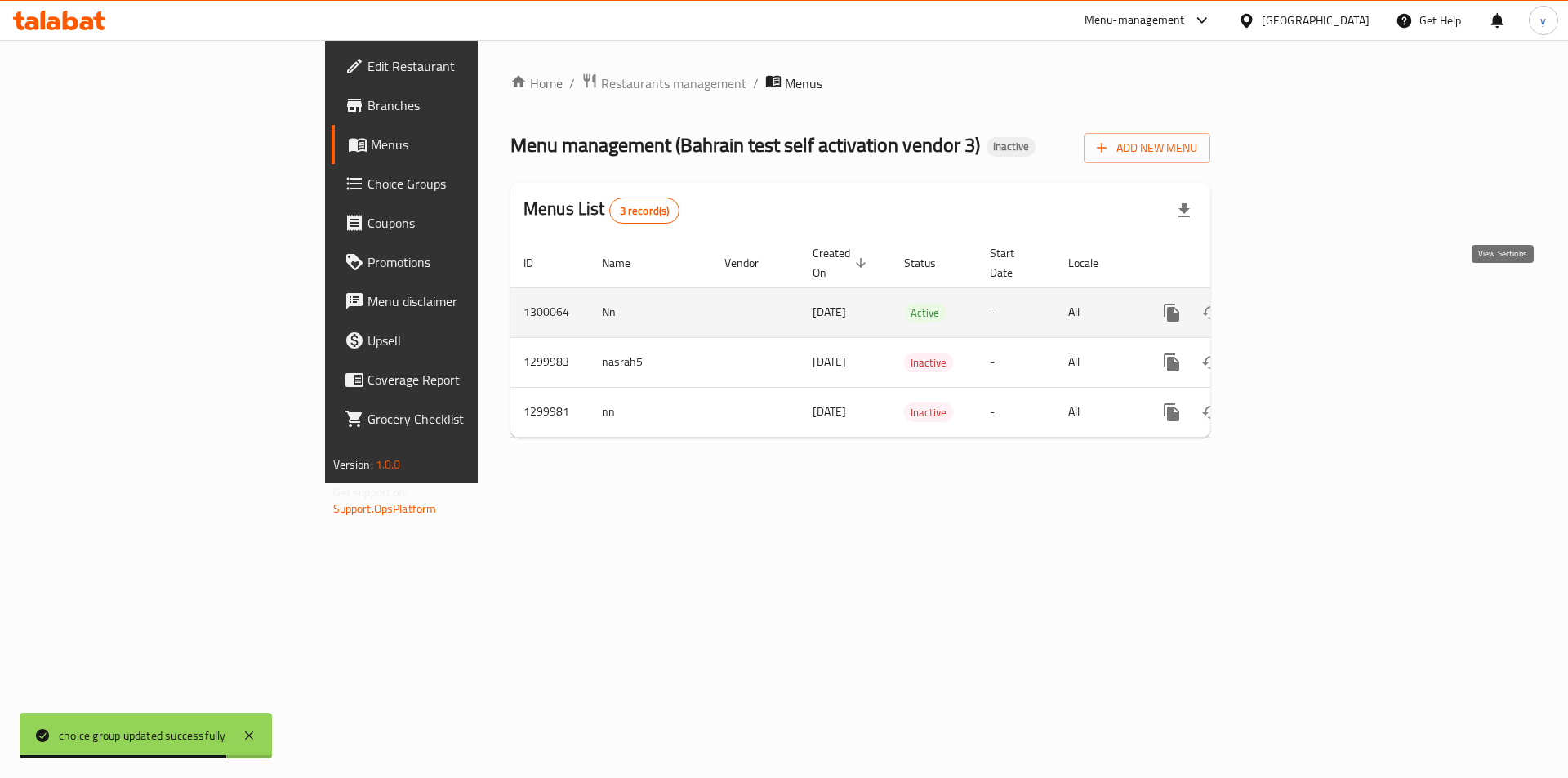
click at [1297, 305] on icon "enhanced table" at bounding box center [1290, 313] width 15 height 15
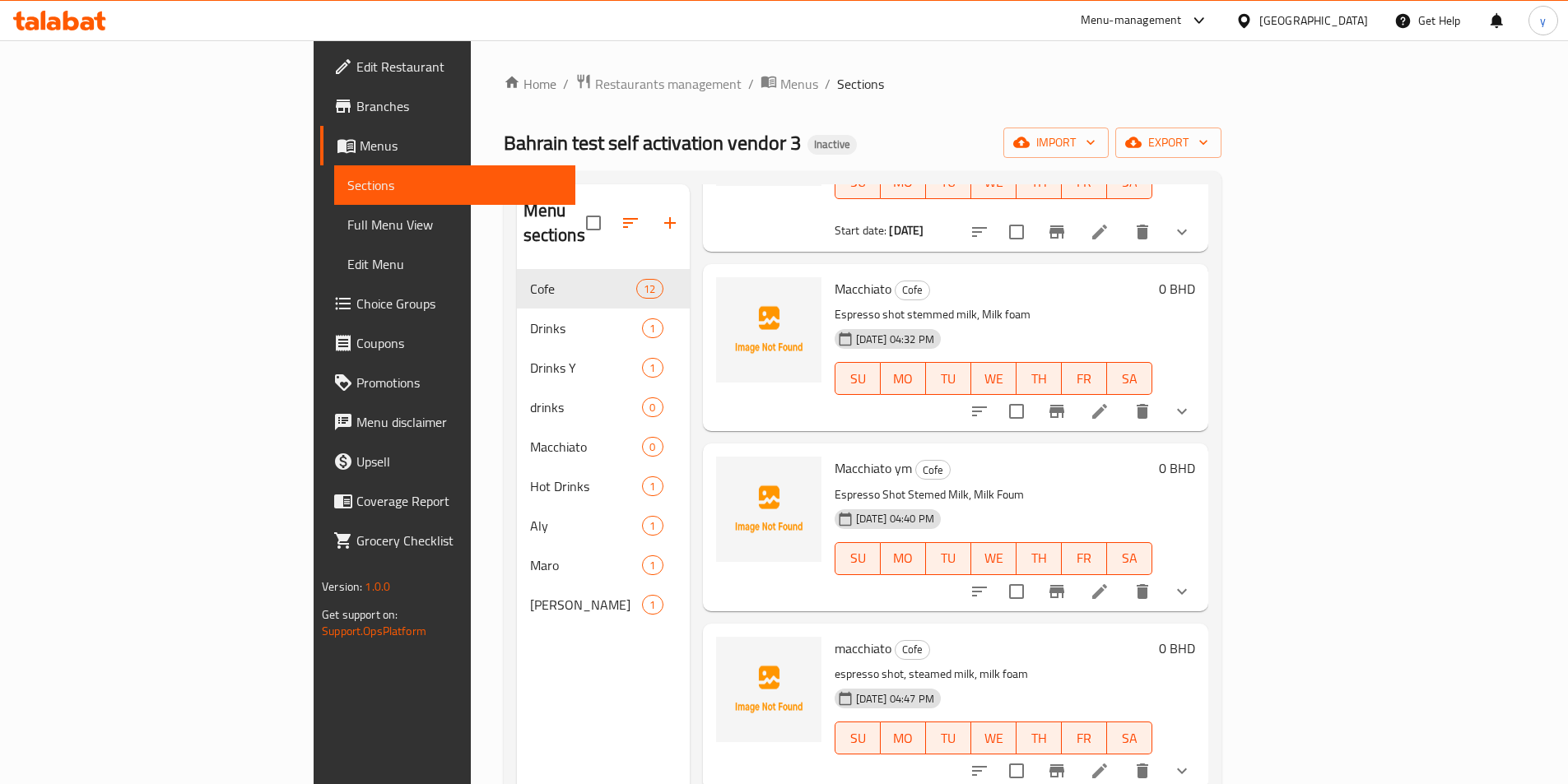
scroll to position [741, 0]
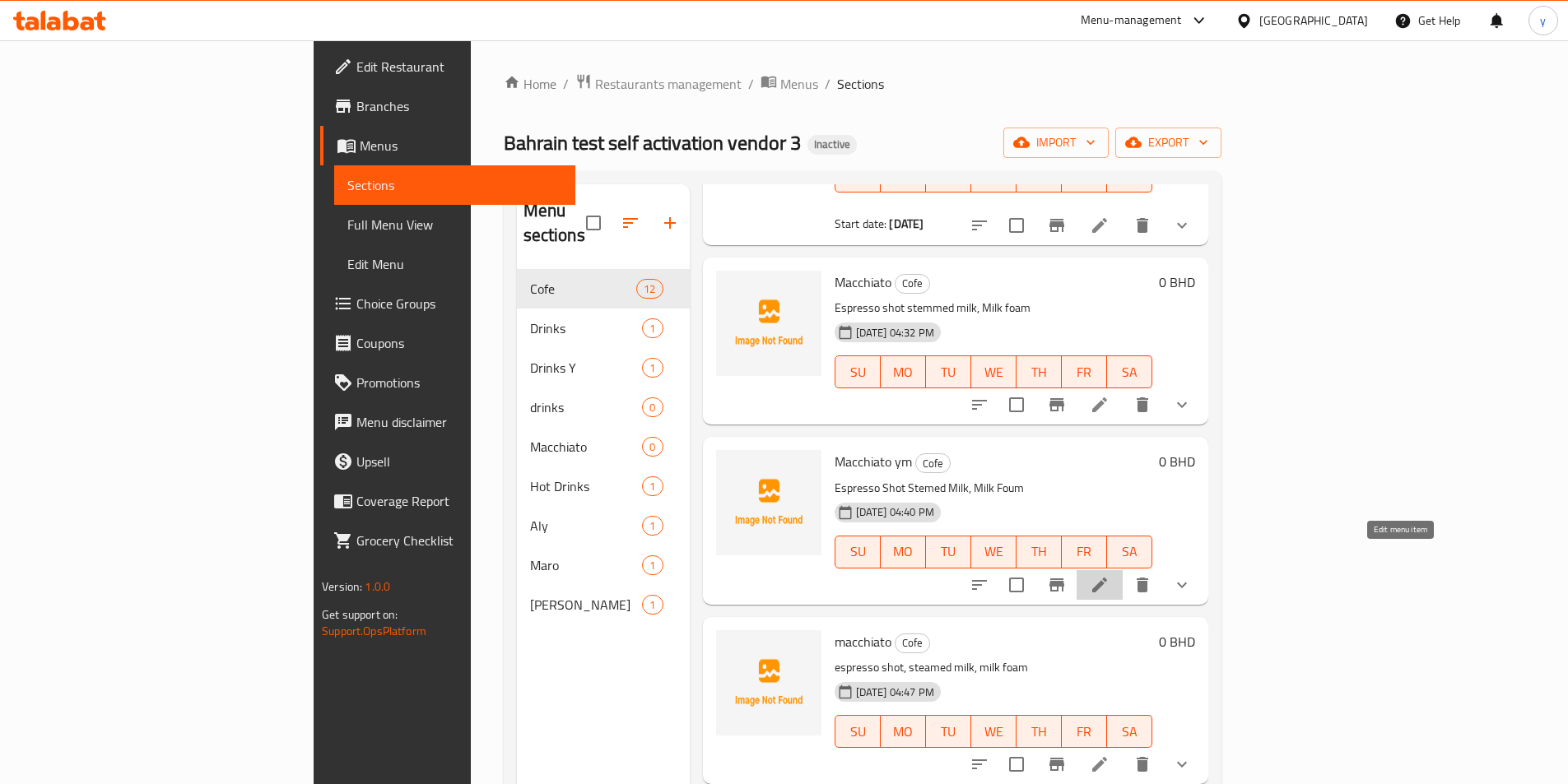
click at [1107, 578] on icon at bounding box center [1099, 585] width 15 height 15
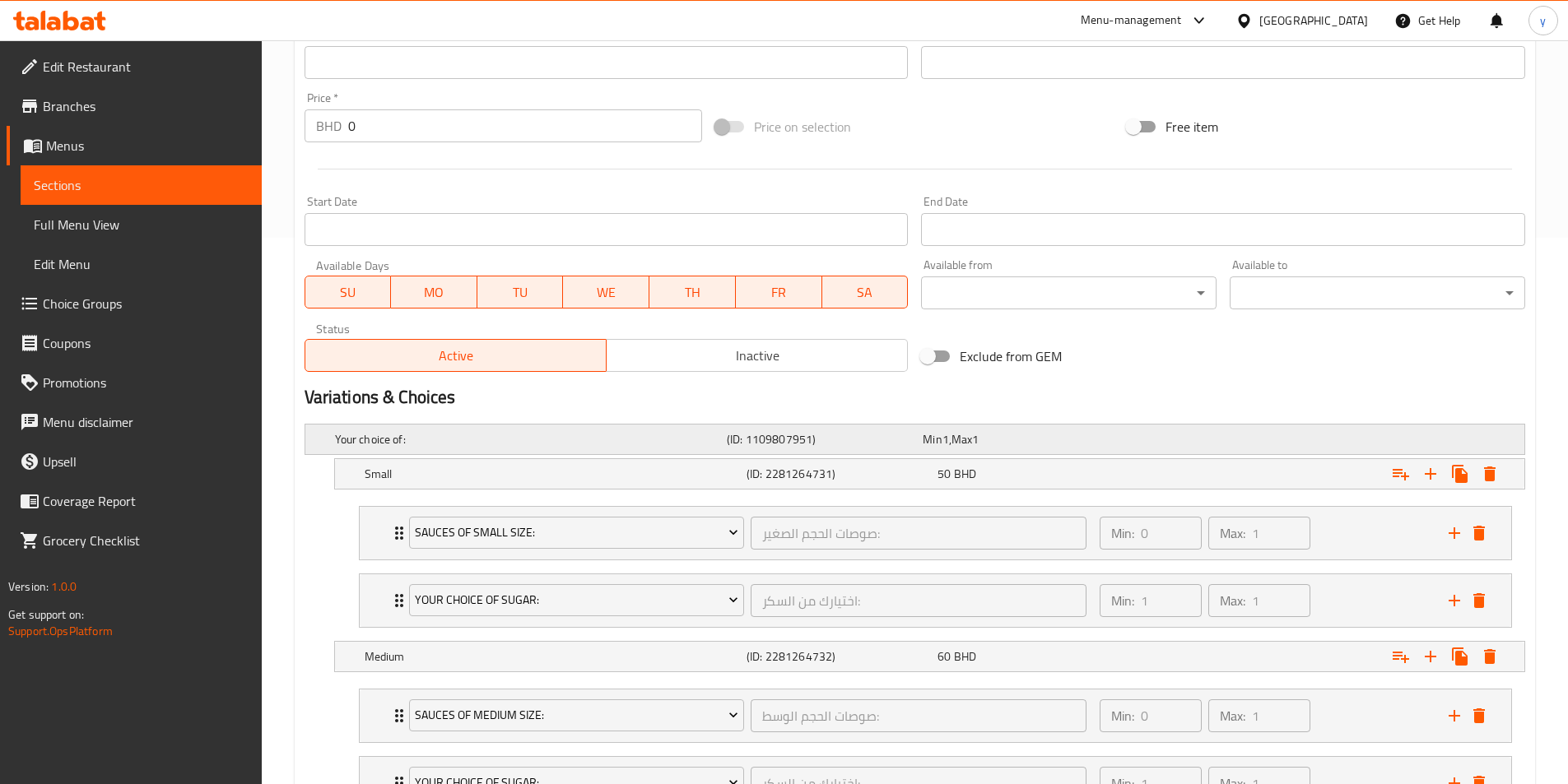
scroll to position [576, 0]
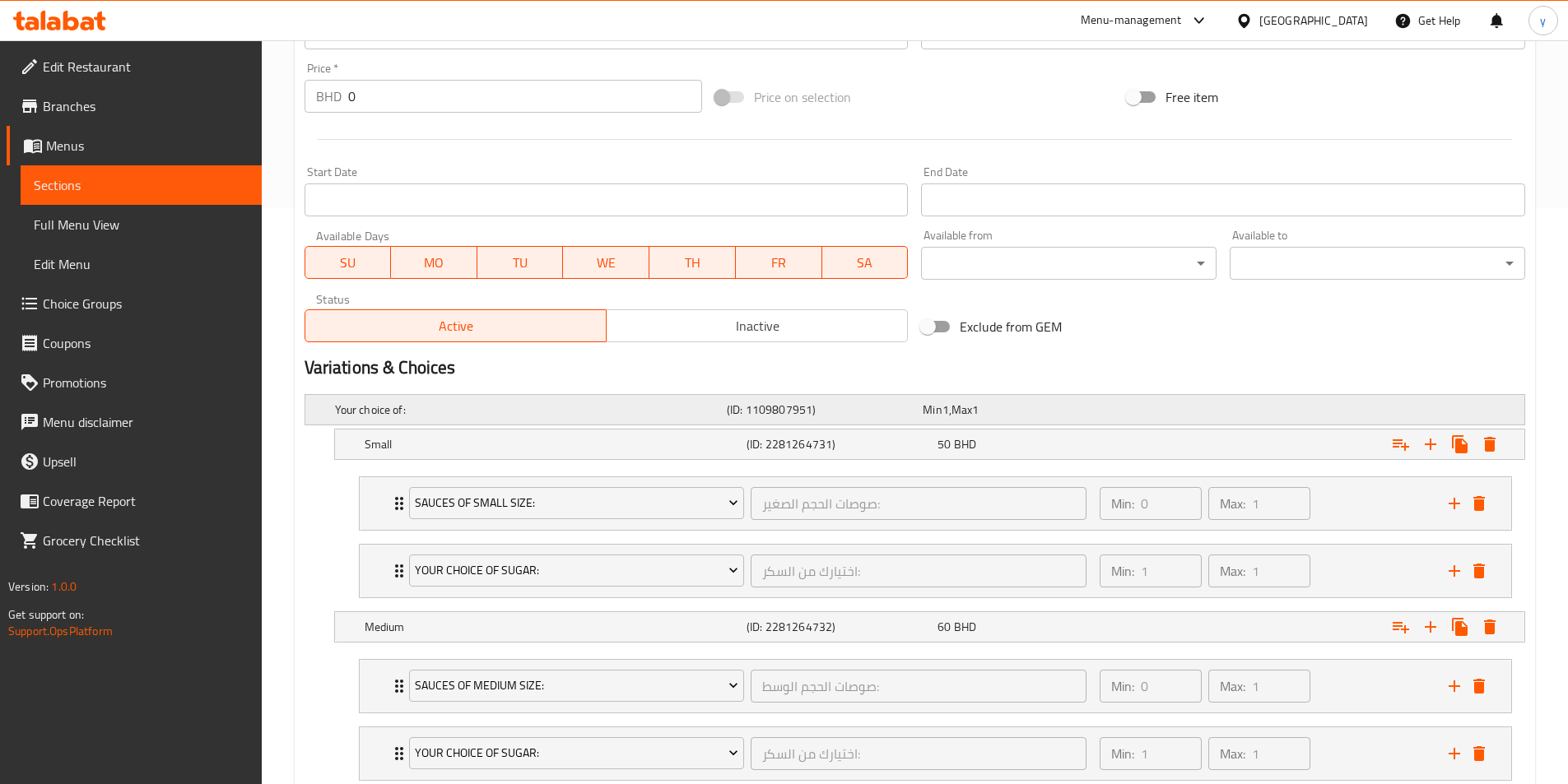
click at [1018, 408] on div "Min 1 , Max 1" at bounding box center [1017, 410] width 189 height 17
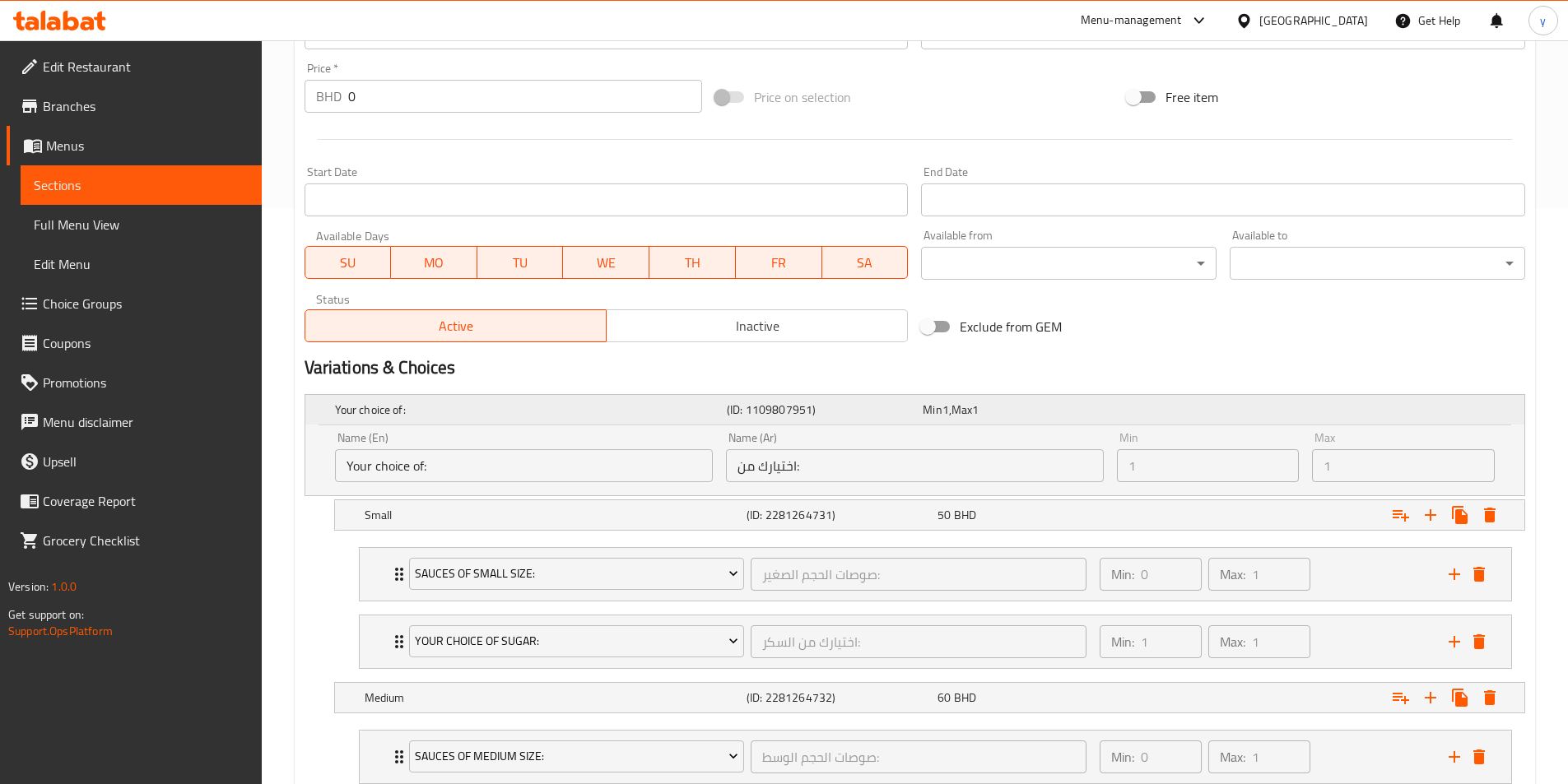
click at [1018, 408] on div "Min 1 , Max 1" at bounding box center [1017, 410] width 189 height 17
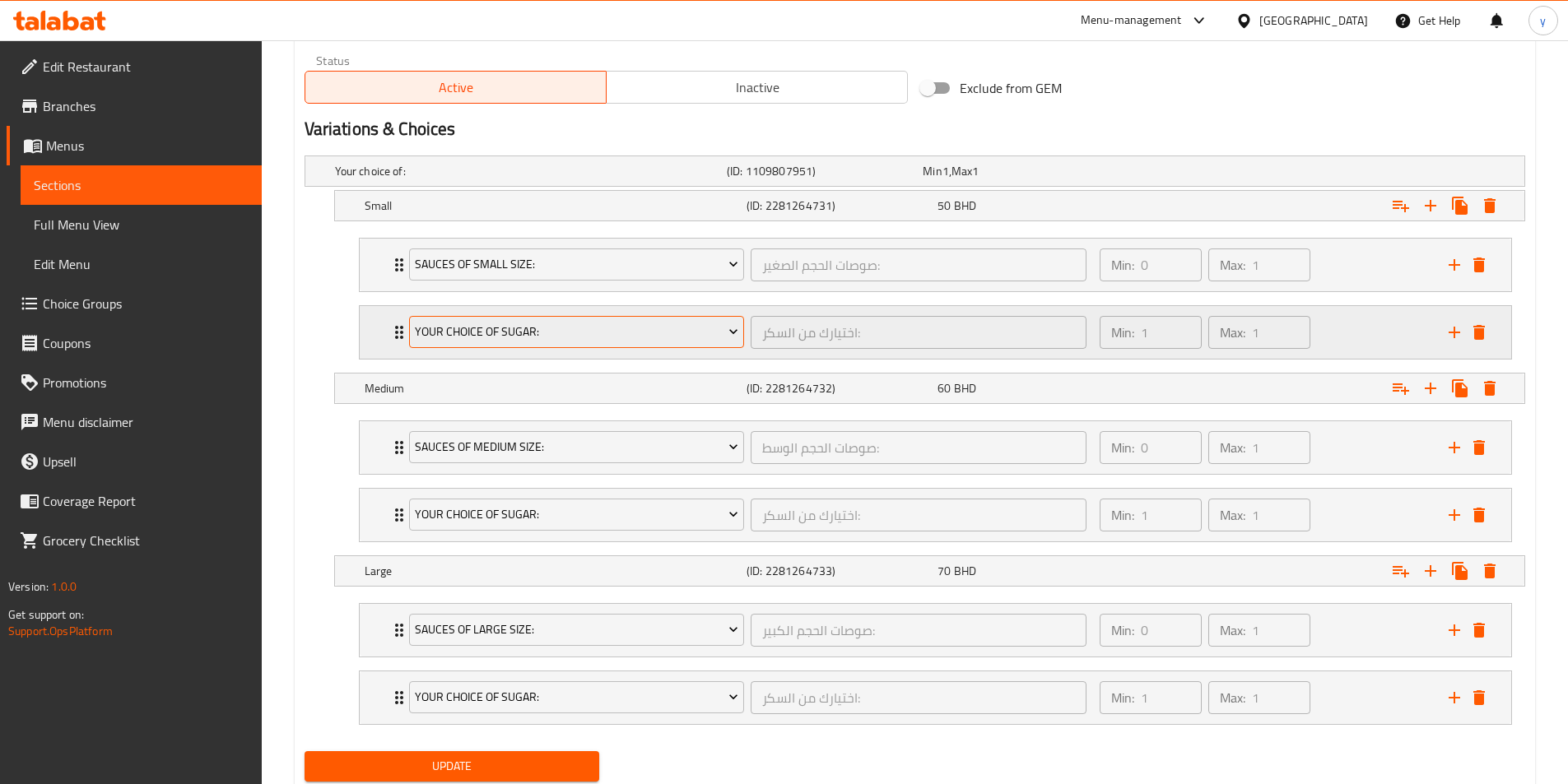
scroll to position [786, 0]
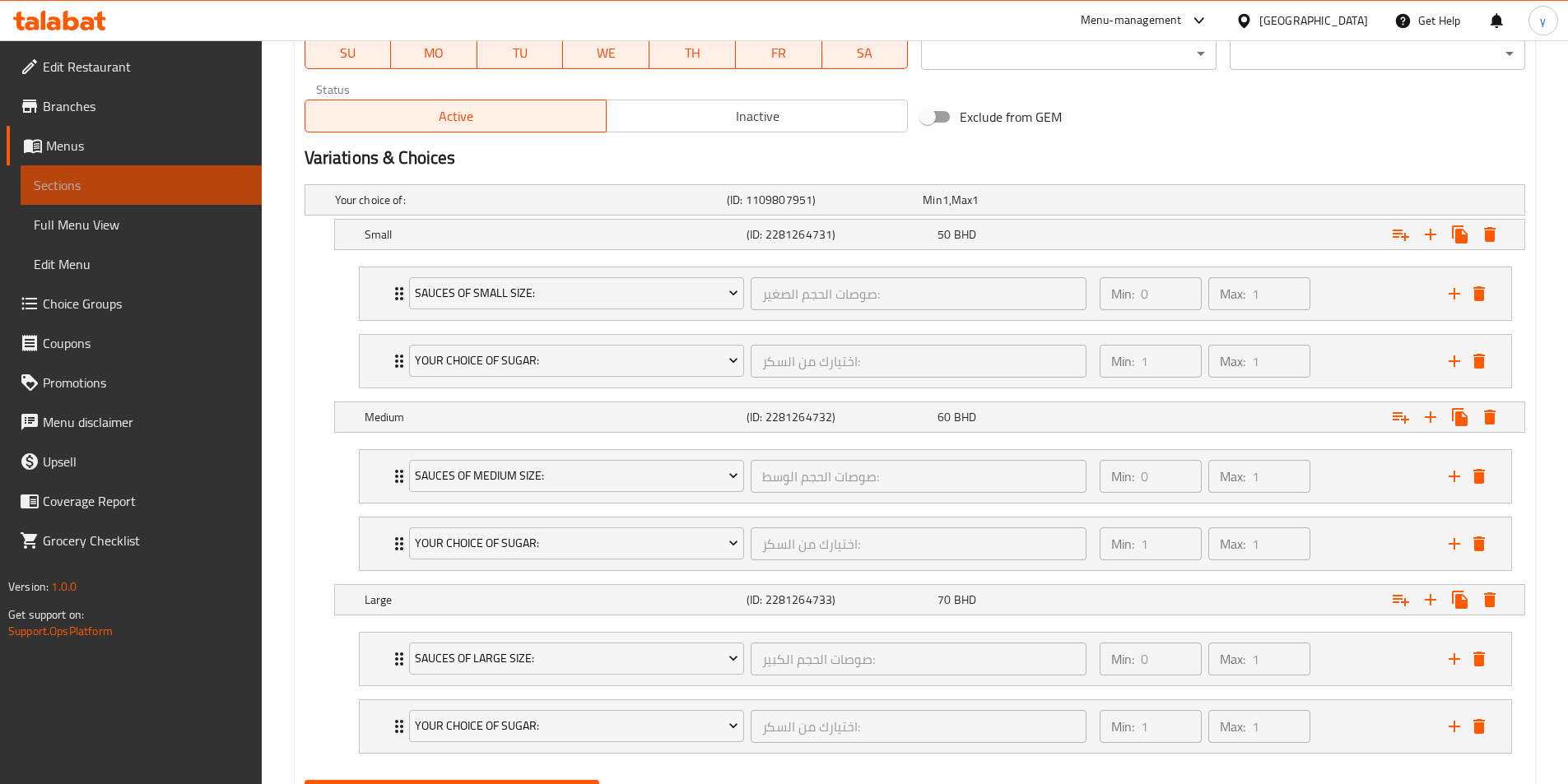
click at [47, 187] on span "Sections" at bounding box center [141, 185] width 215 height 20
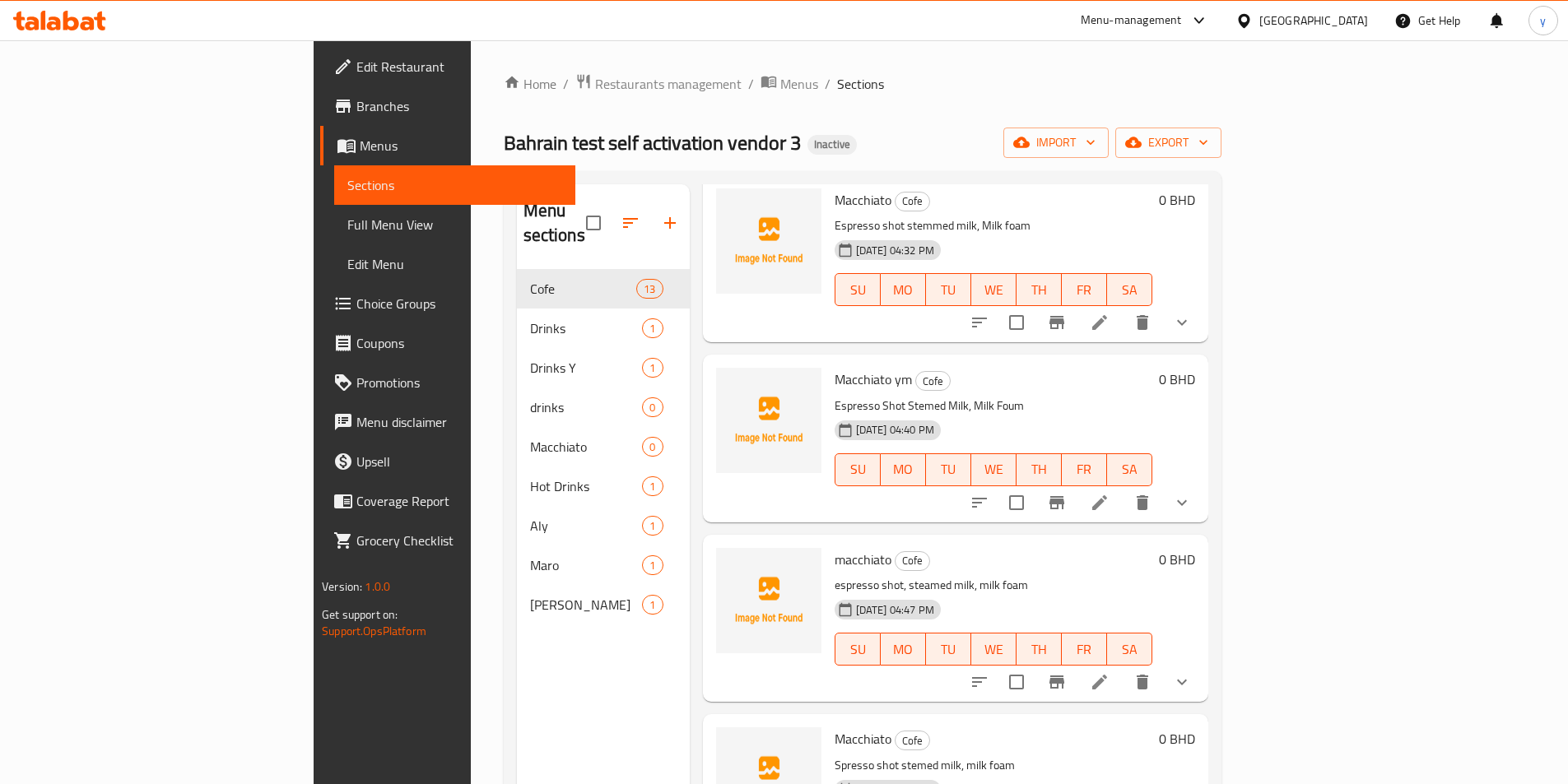
scroll to position [905, 0]
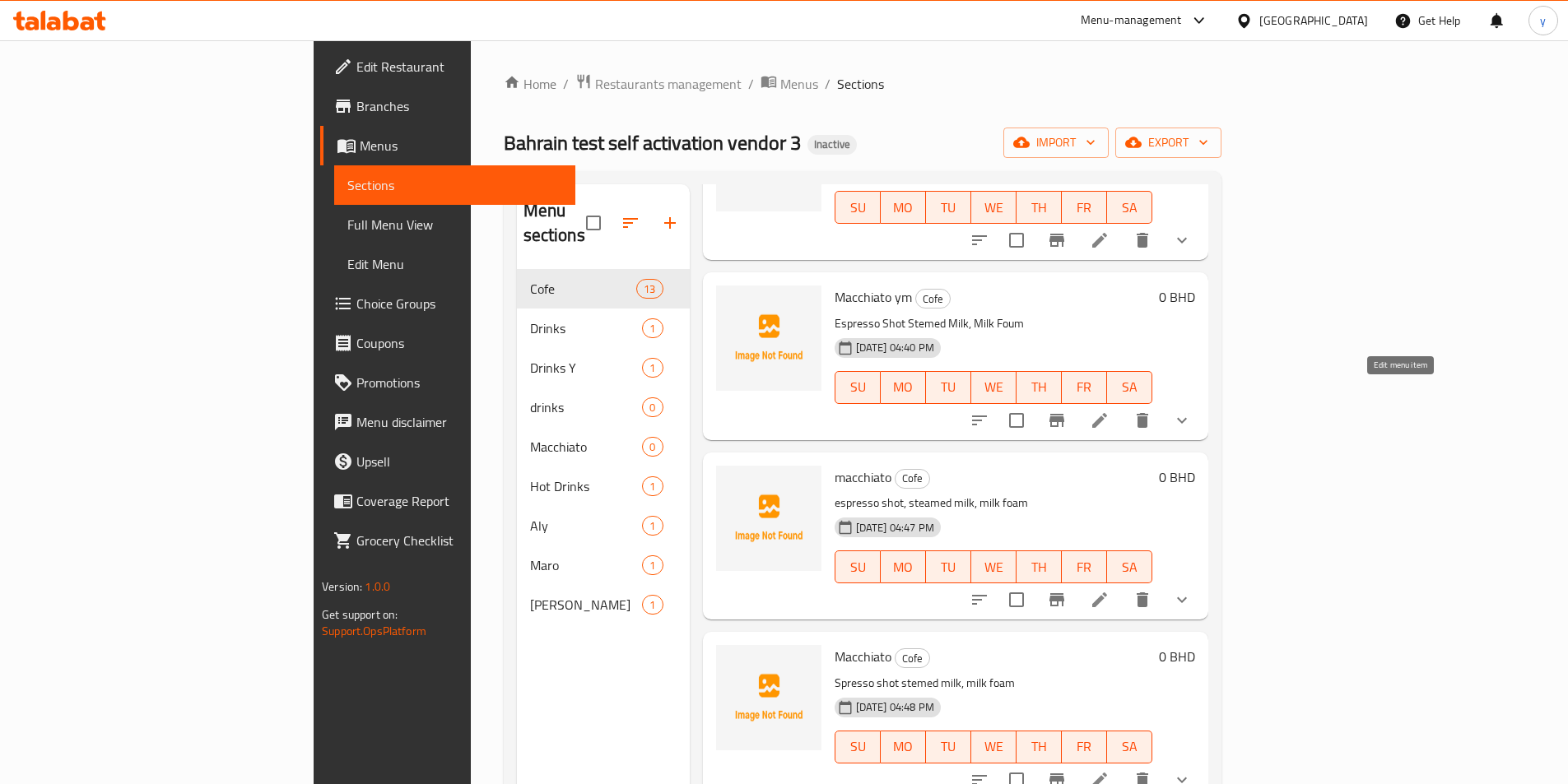
click at [1109, 410] on icon at bounding box center [1099, 420] width 20 height 20
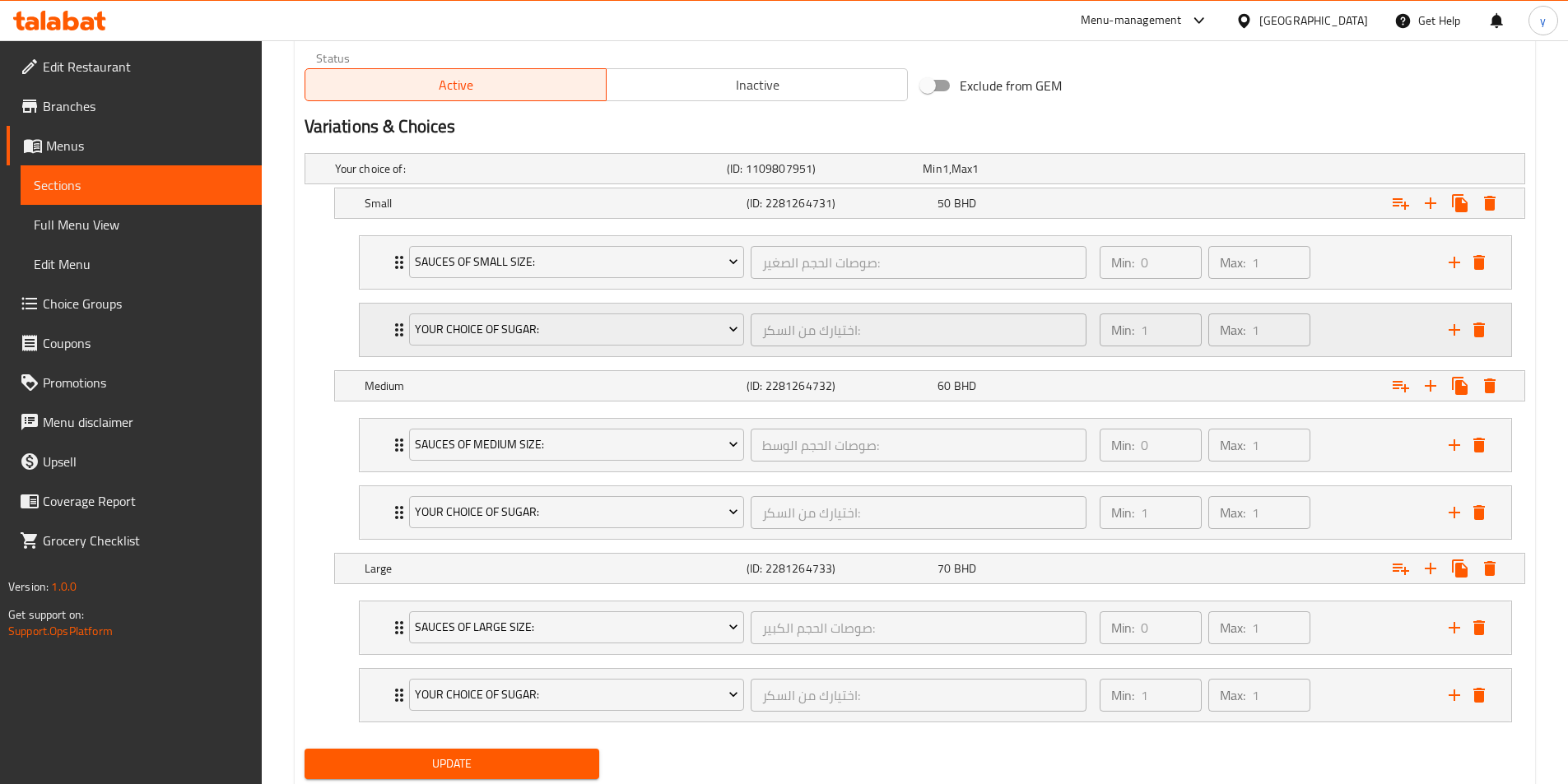
scroll to position [823, 0]
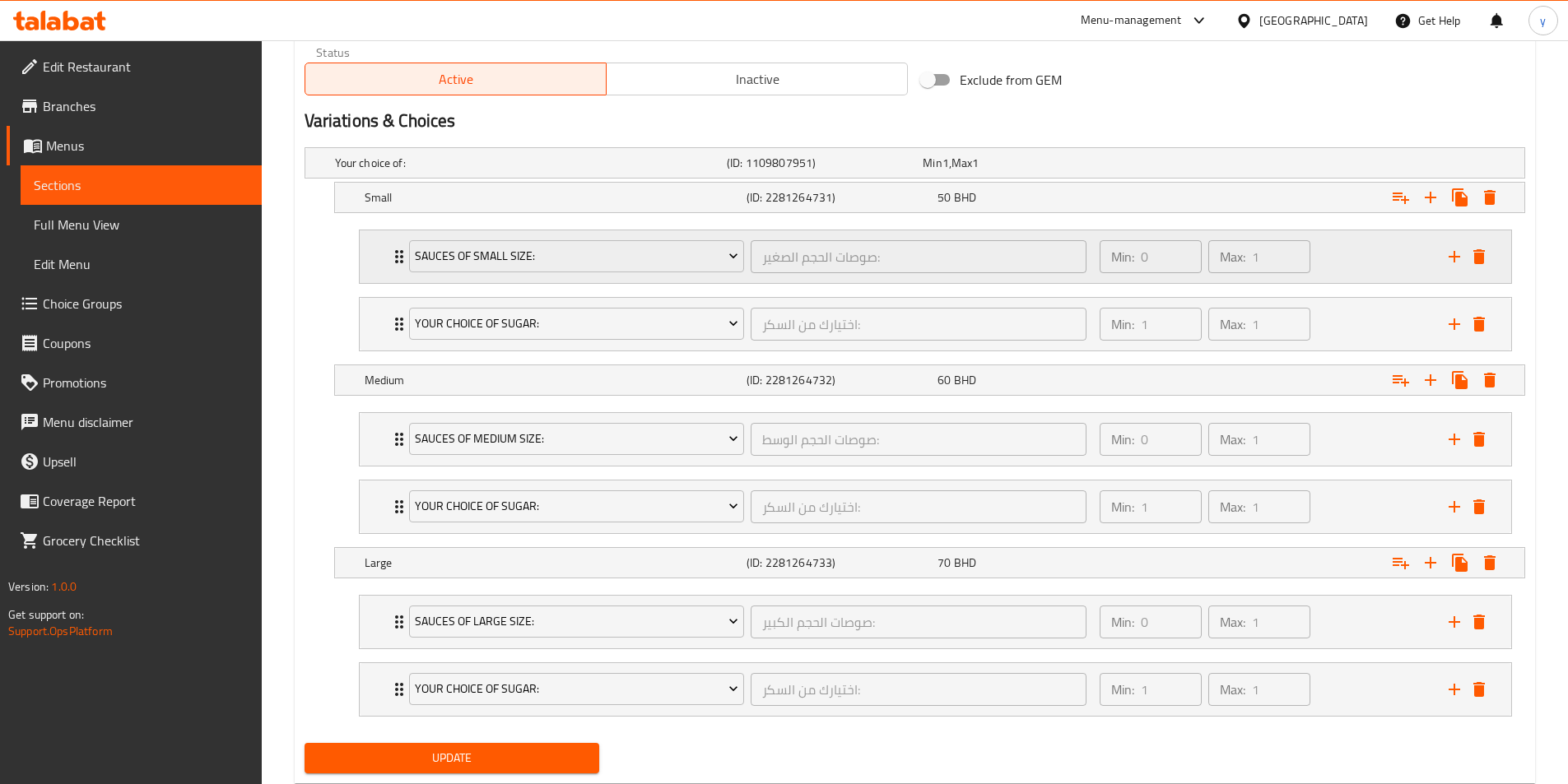
click at [398, 256] on icon "Expand" at bounding box center [400, 257] width 8 height 13
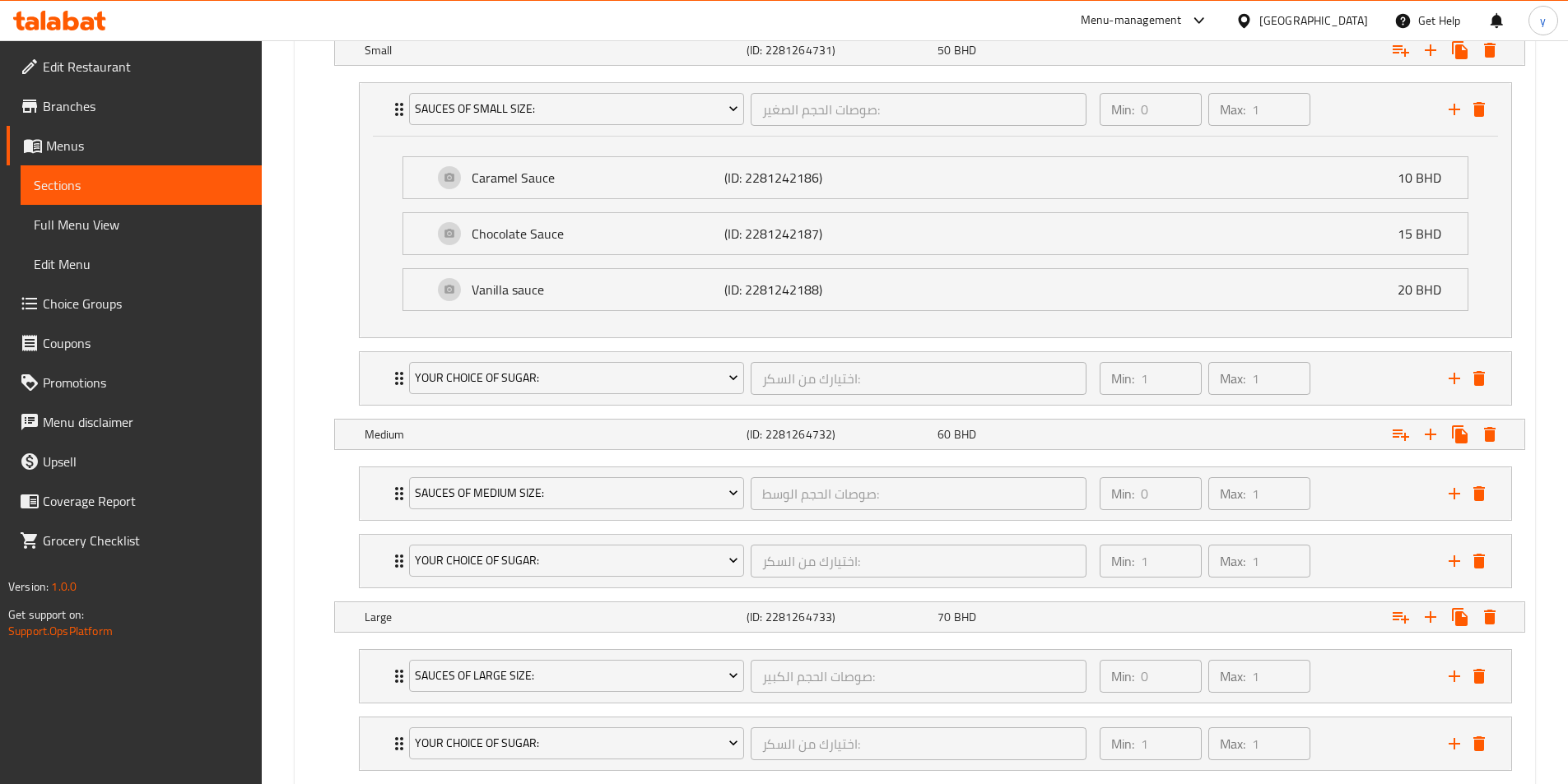
scroll to position [988, 0]
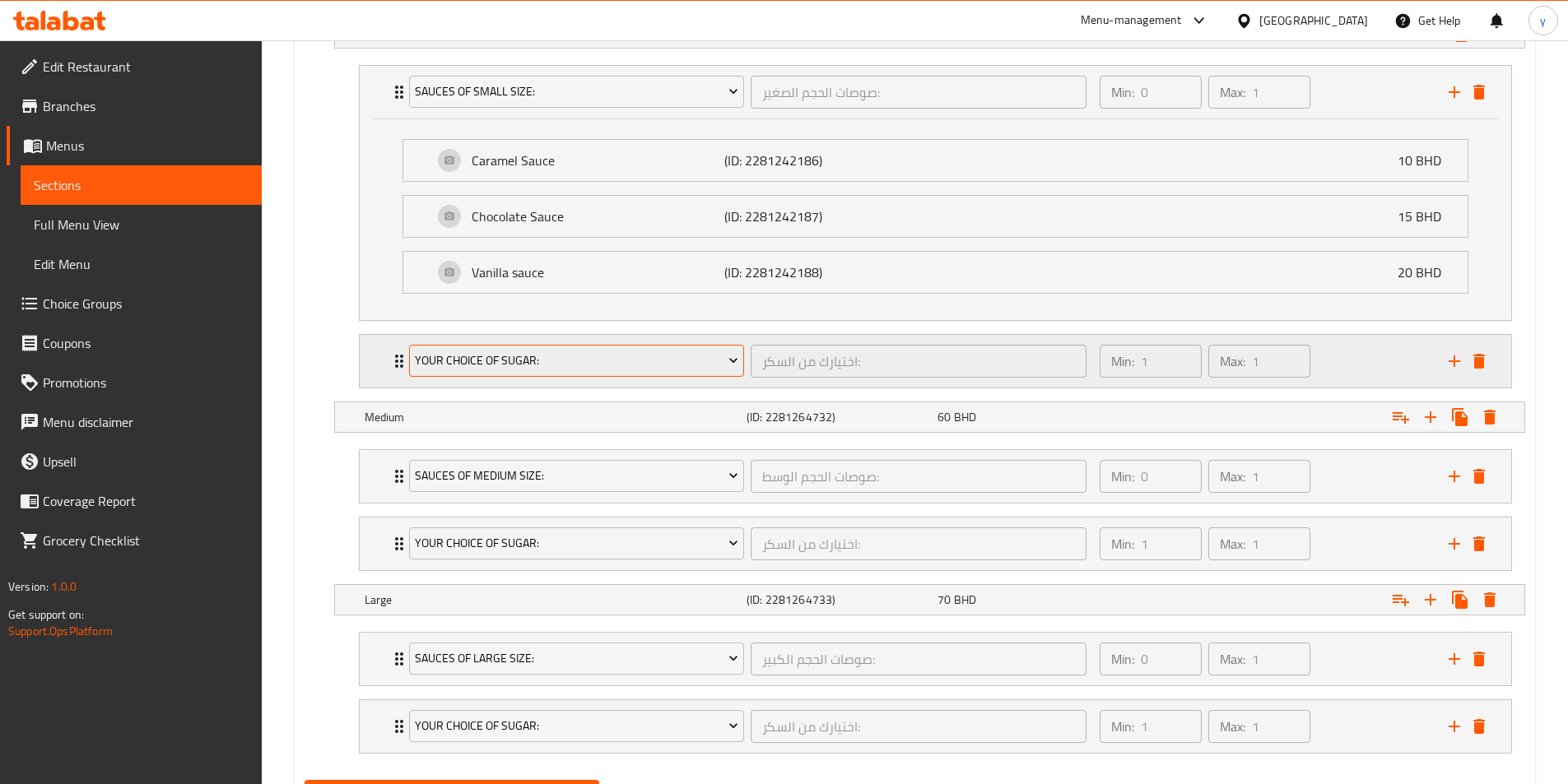
click at [410, 353] on button "Your choice of sugar:" at bounding box center [576, 360] width 336 height 33
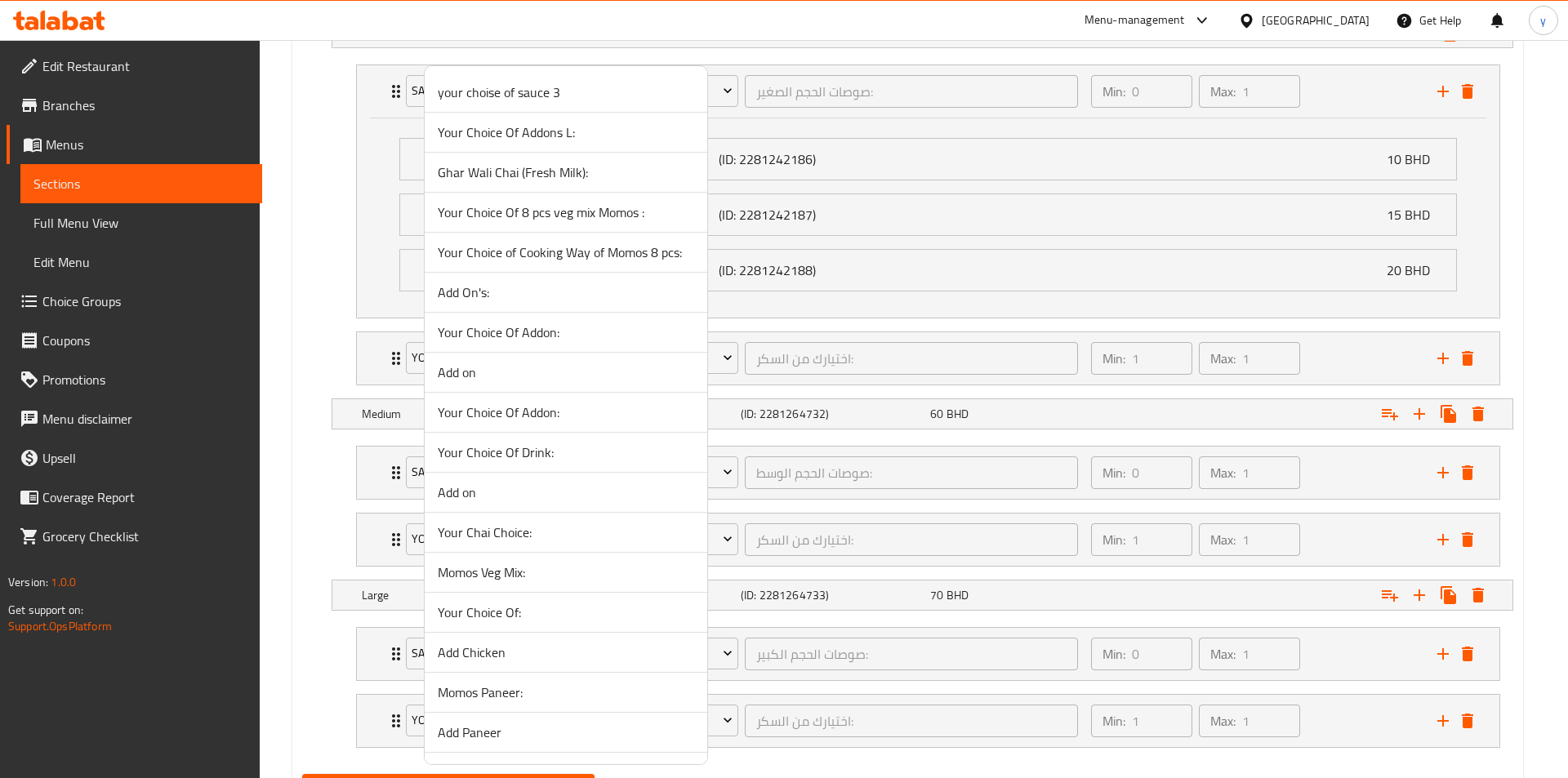
click at [381, 358] on div at bounding box center [784, 389] width 1568 height 778
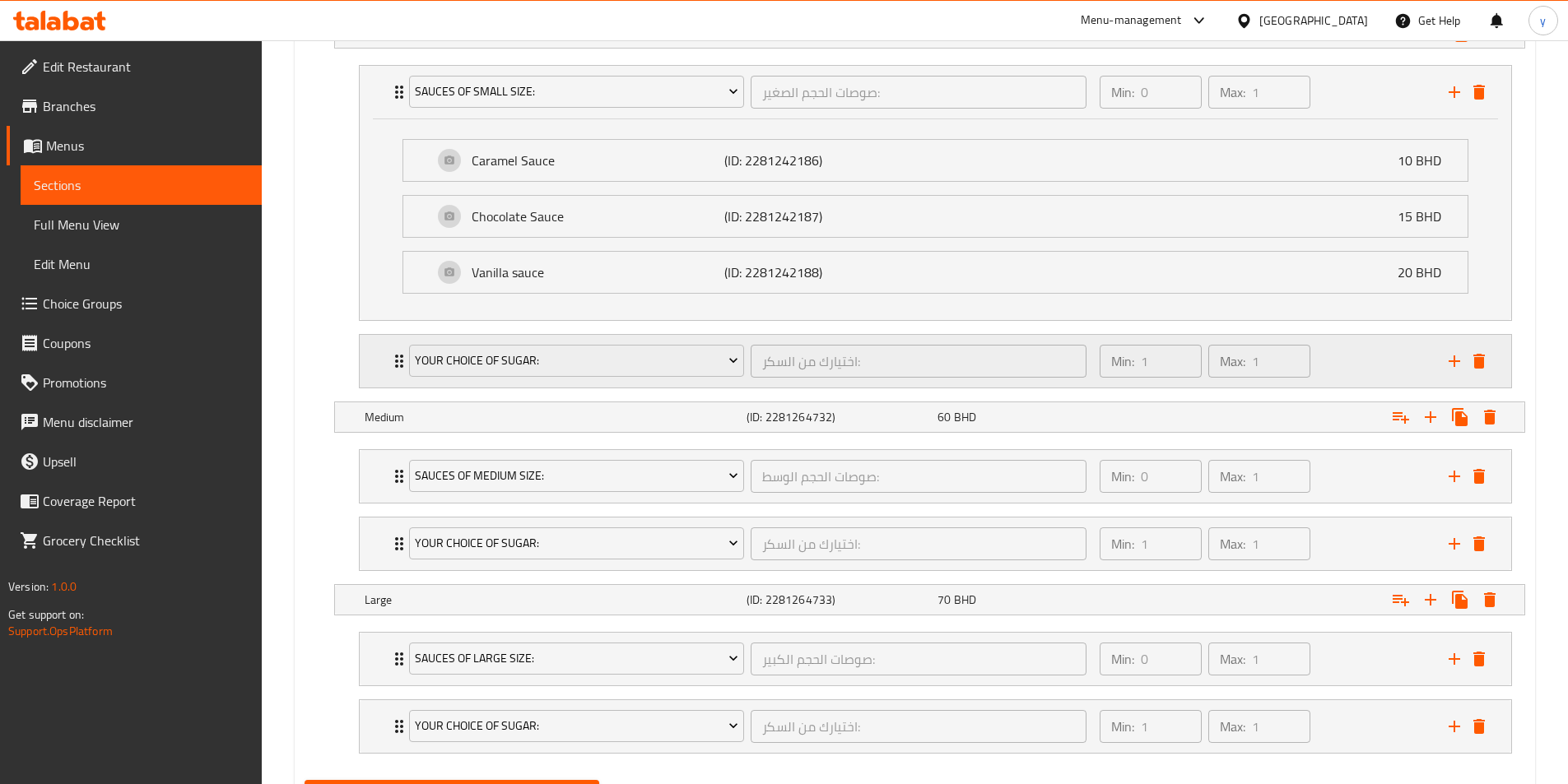
click at [386, 363] on div "Your choice of sugar: اختيارك من السكر: ​ Min: 1 ​ Max: 1 ​" at bounding box center [935, 361] width 1151 height 53
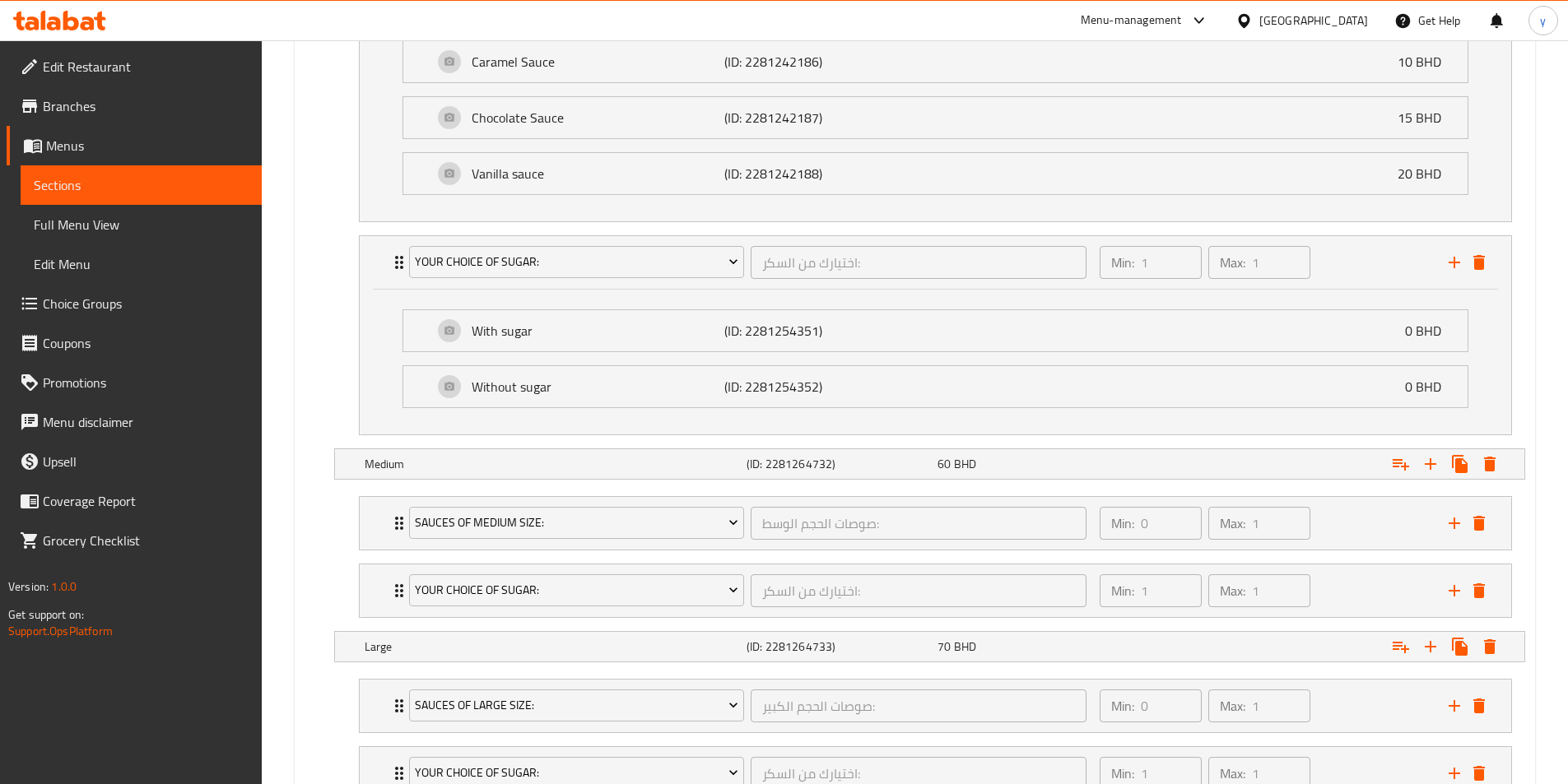
scroll to position [1152, 0]
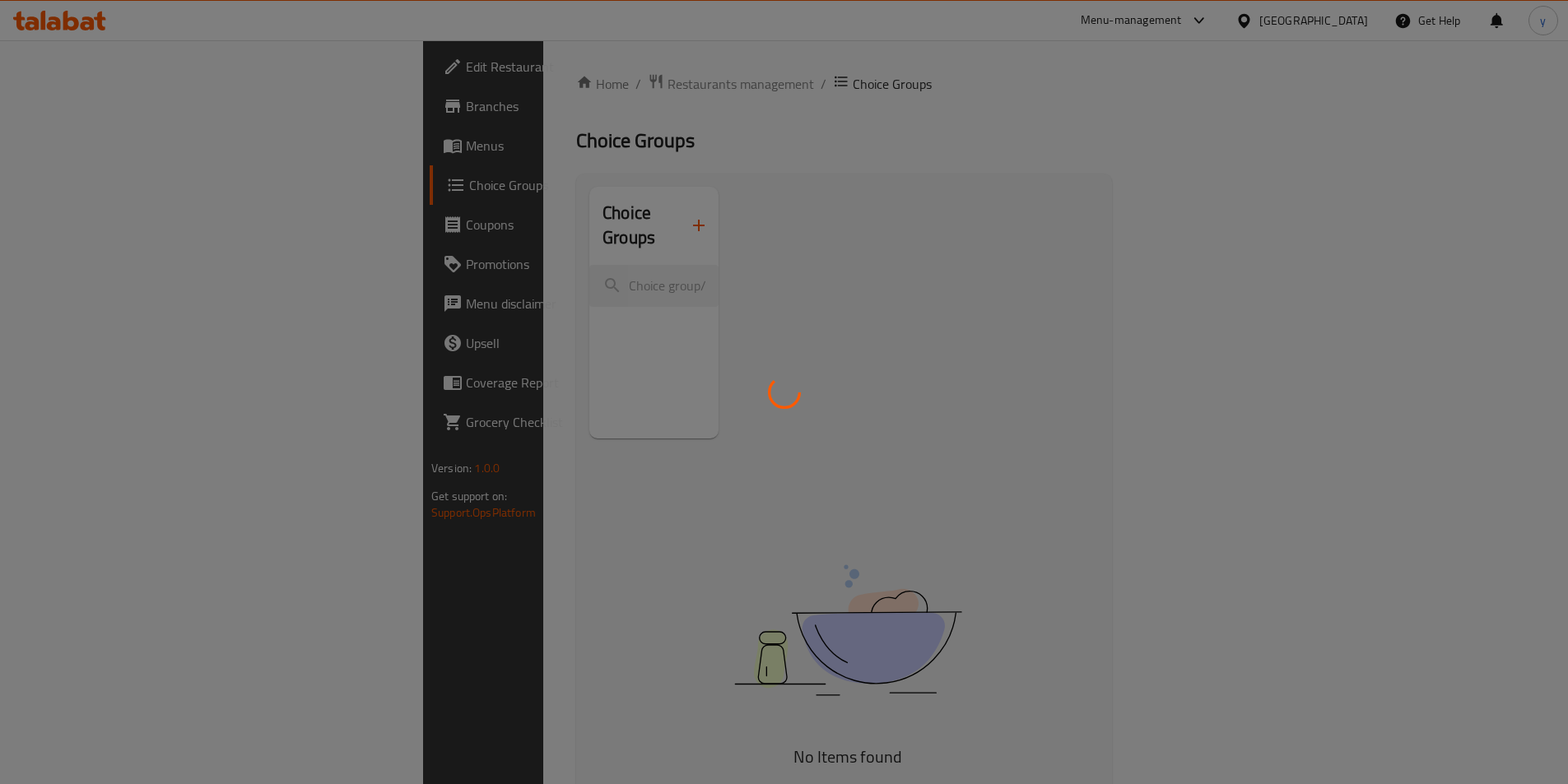
click at [98, 140] on div at bounding box center [784, 392] width 1568 height 784
click at [76, 139] on div at bounding box center [784, 392] width 1568 height 784
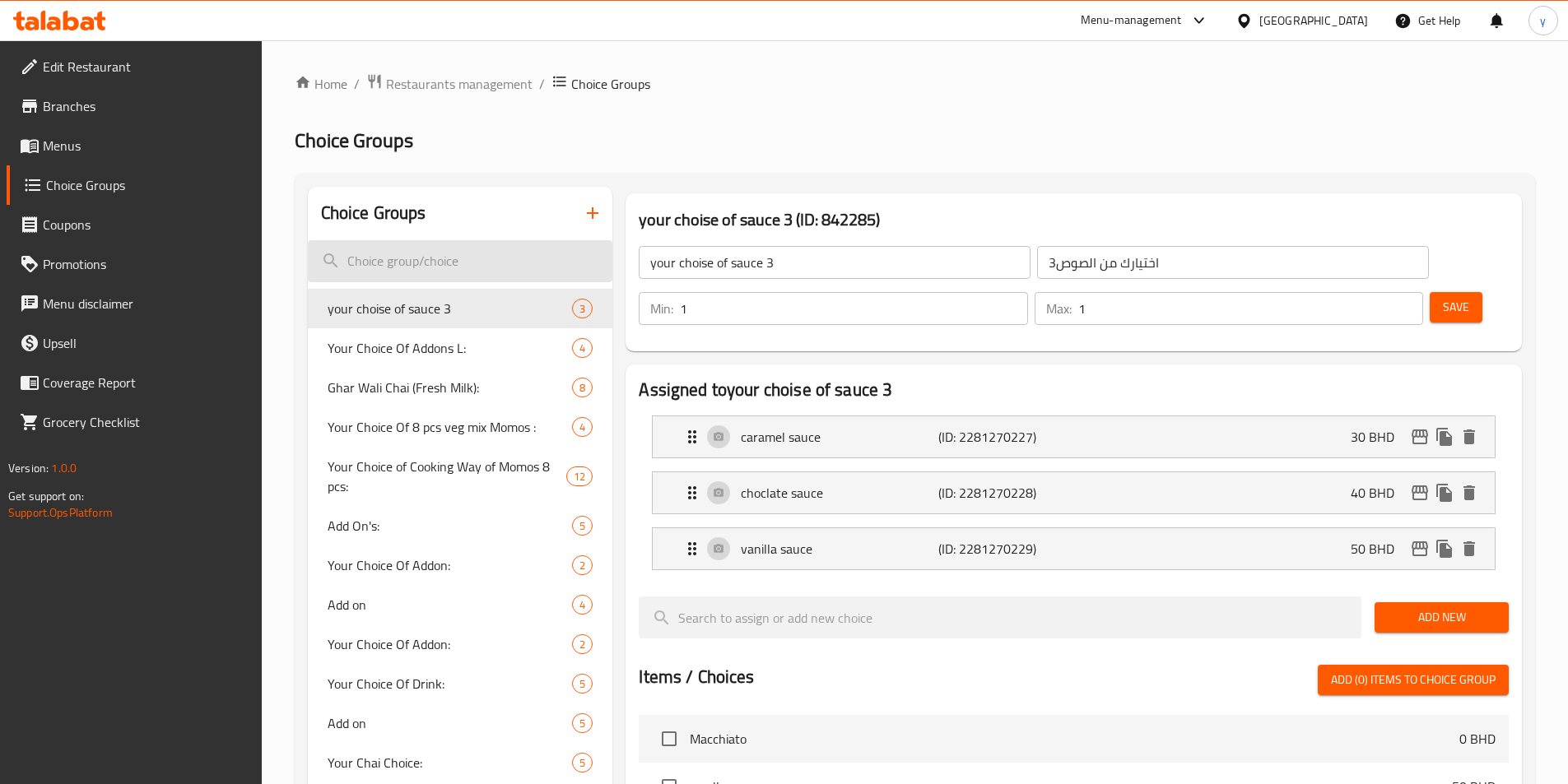
click at [509, 269] on input "search" at bounding box center [460, 261] width 305 height 42
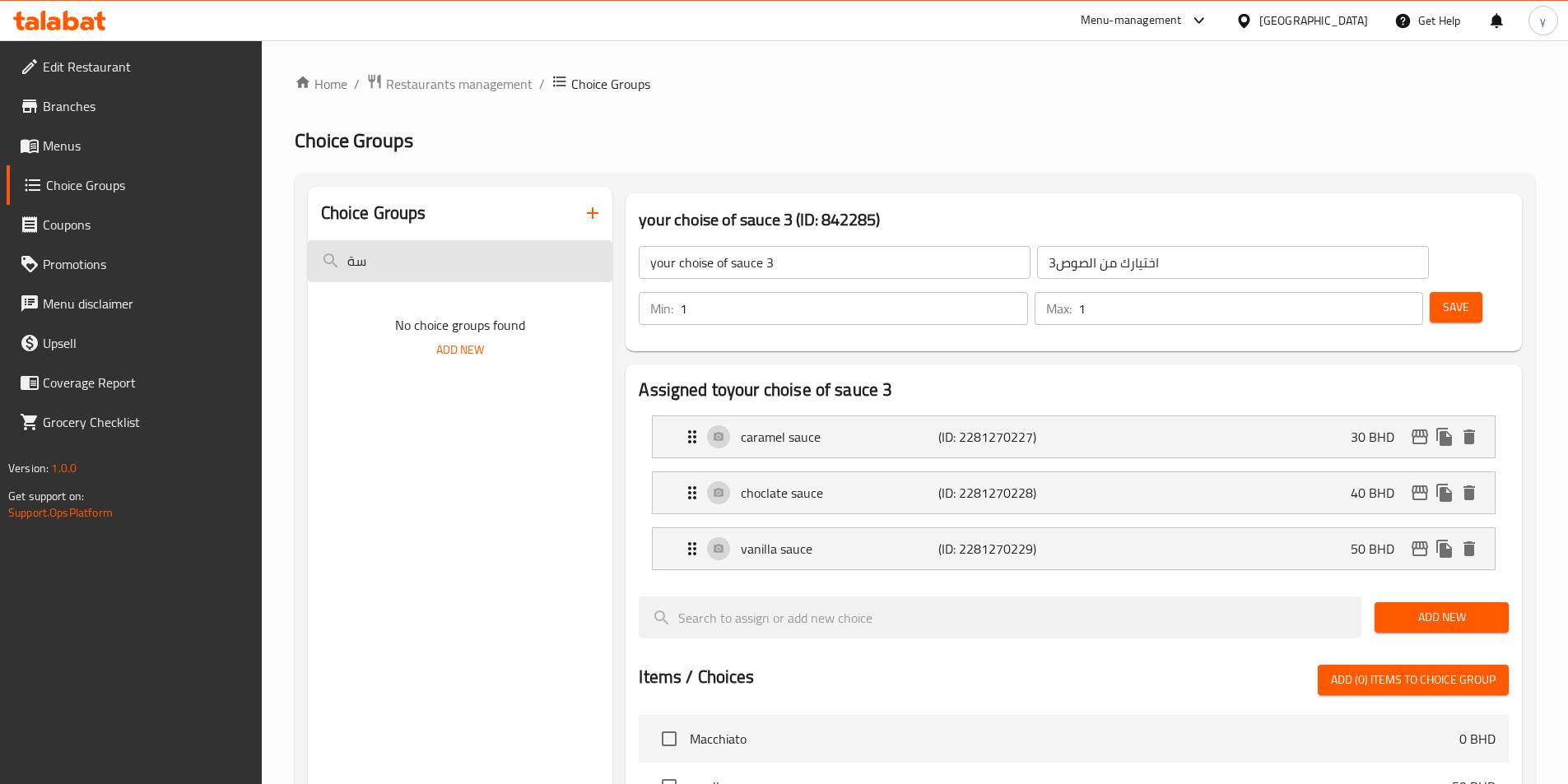
type input "س"
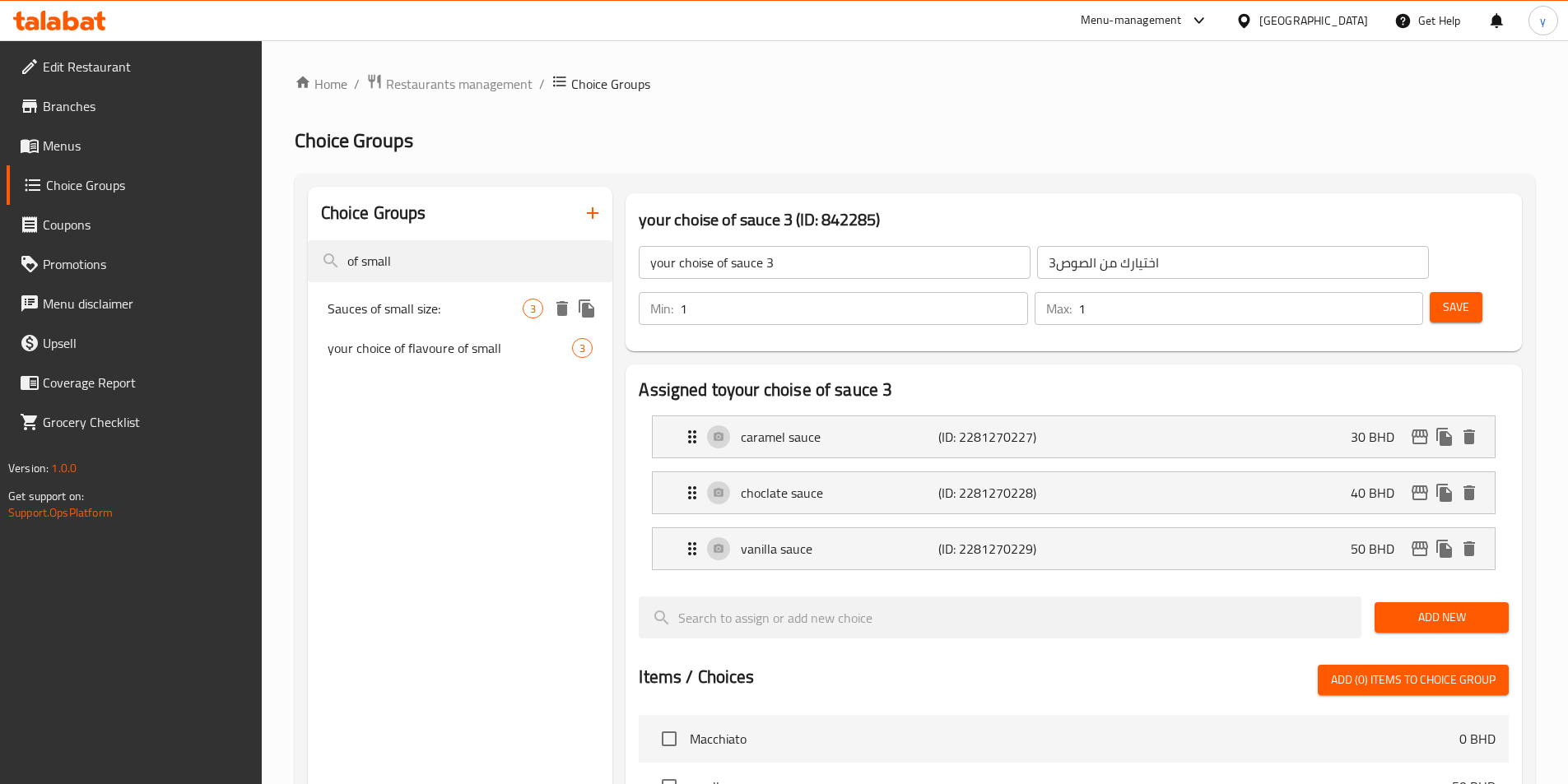
type input "of small"
click at [433, 321] on div "Sauces of small size: 3" at bounding box center [460, 308] width 305 height 39
type input "Sauces of small size:"
type input "صوصات الحجم الصغير:"
click at [1027, 292] on input "1" at bounding box center [853, 308] width 347 height 33
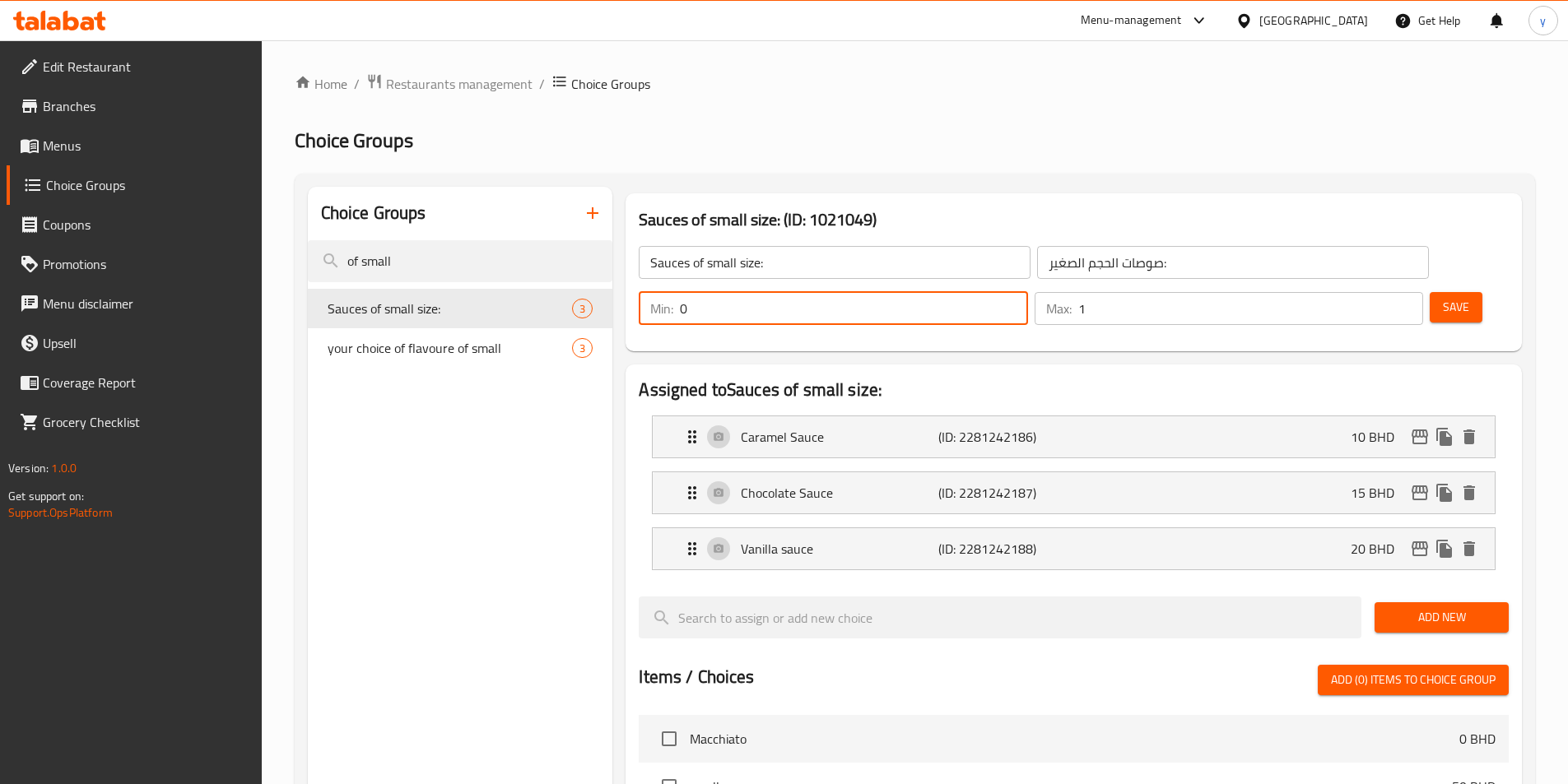
type input "0"
click at [1430, 292] on button "Save" at bounding box center [1455, 307] width 53 height 31
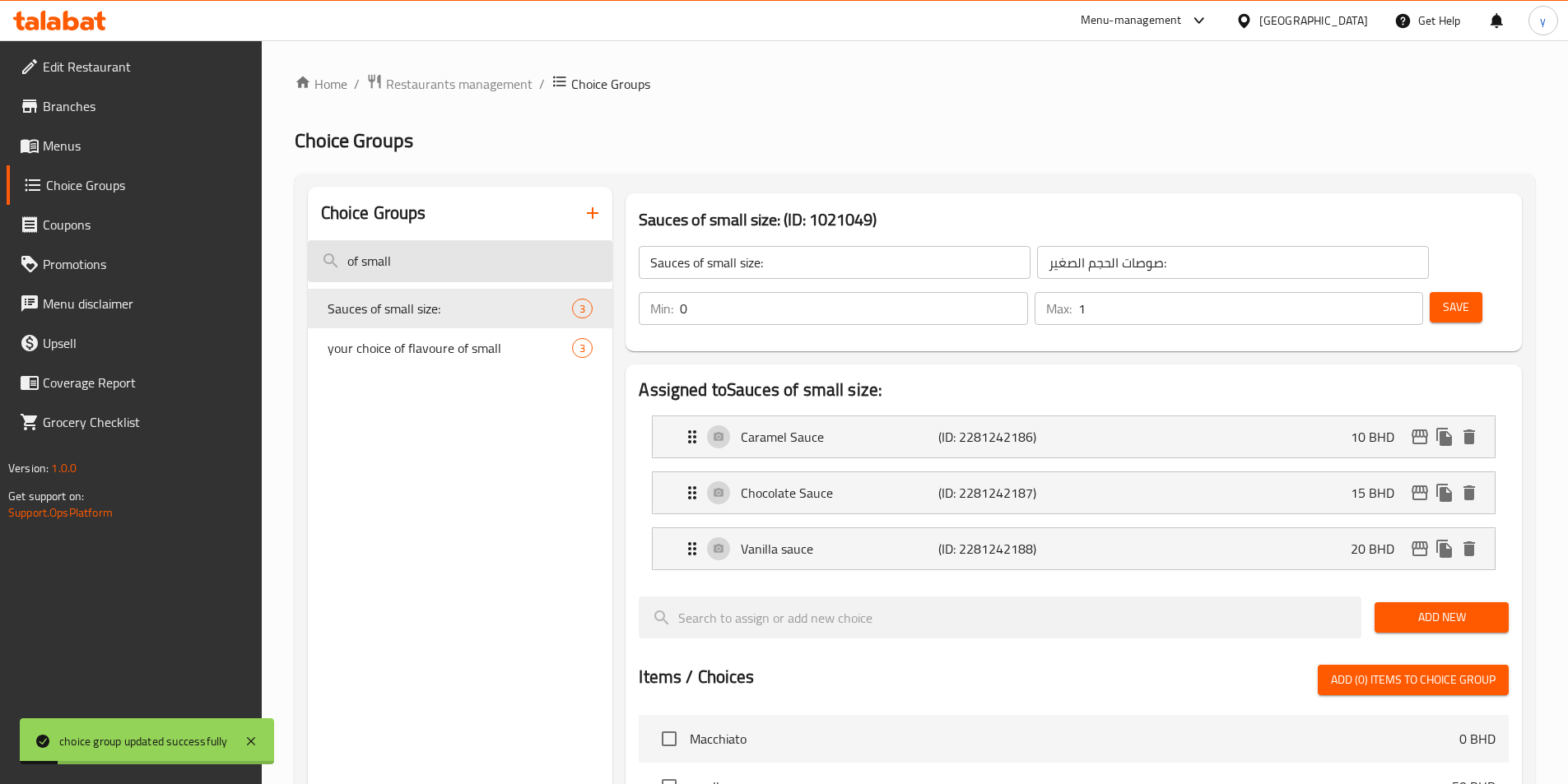
click at [476, 262] on input "of small" at bounding box center [460, 261] width 305 height 42
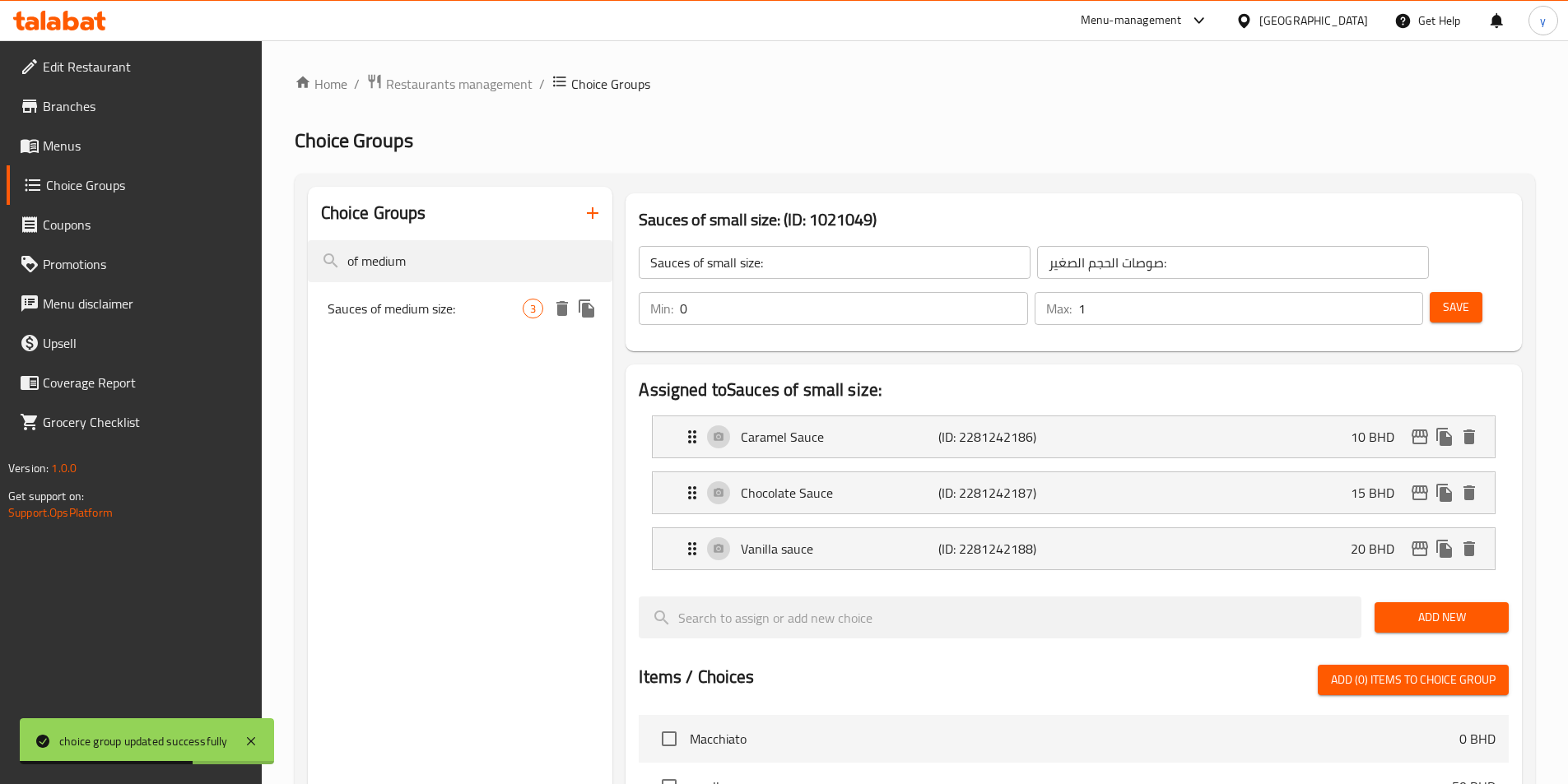
type input "of medium"
click at [472, 314] on span "Sauces of medium size:" at bounding box center [425, 309] width 196 height 20
type input "Sauces of medium size:"
type input "صوصات الحجم الوسط:"
type input "1"
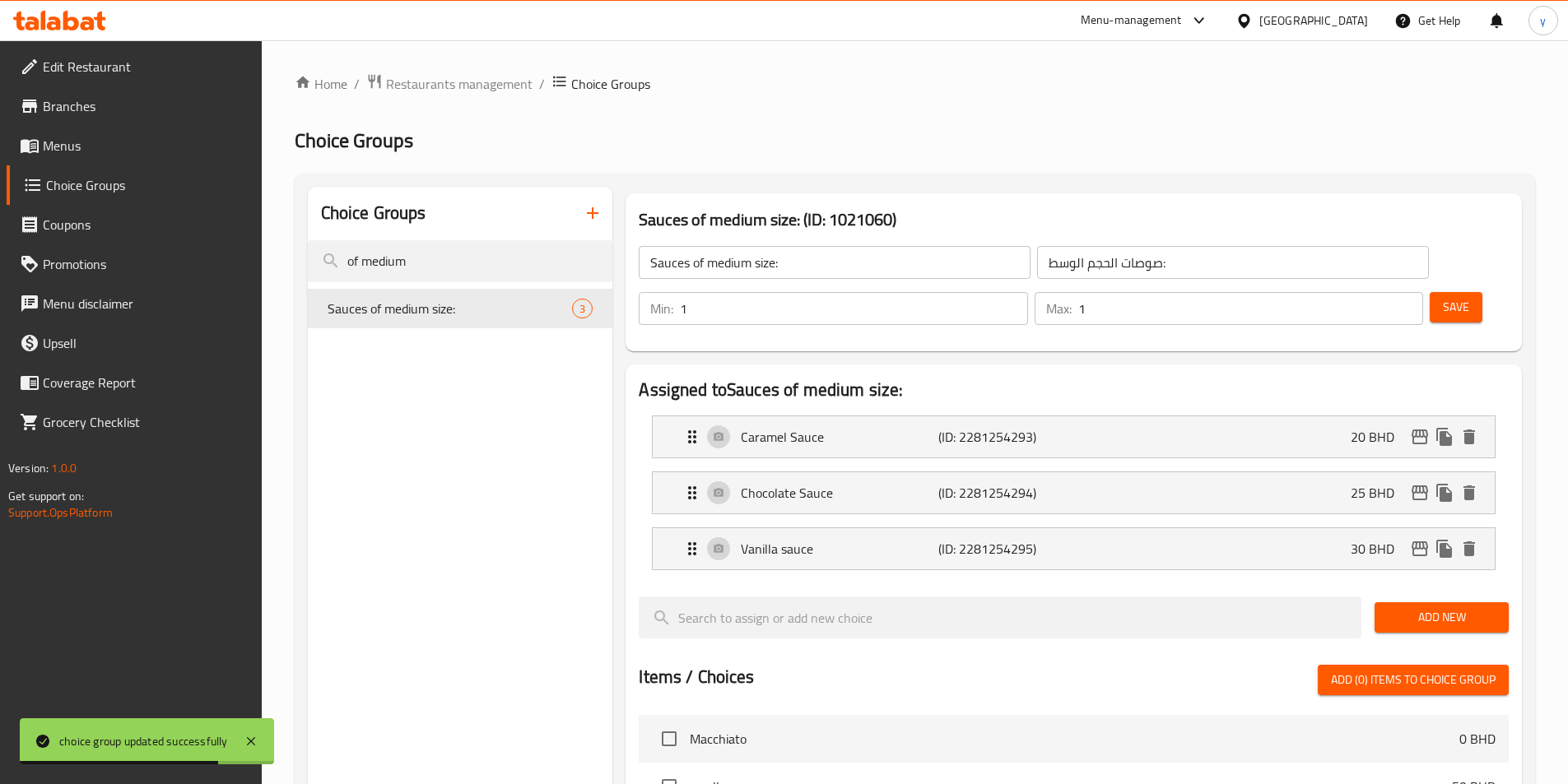
click at [1027, 292] on input "1" at bounding box center [853, 308] width 347 height 33
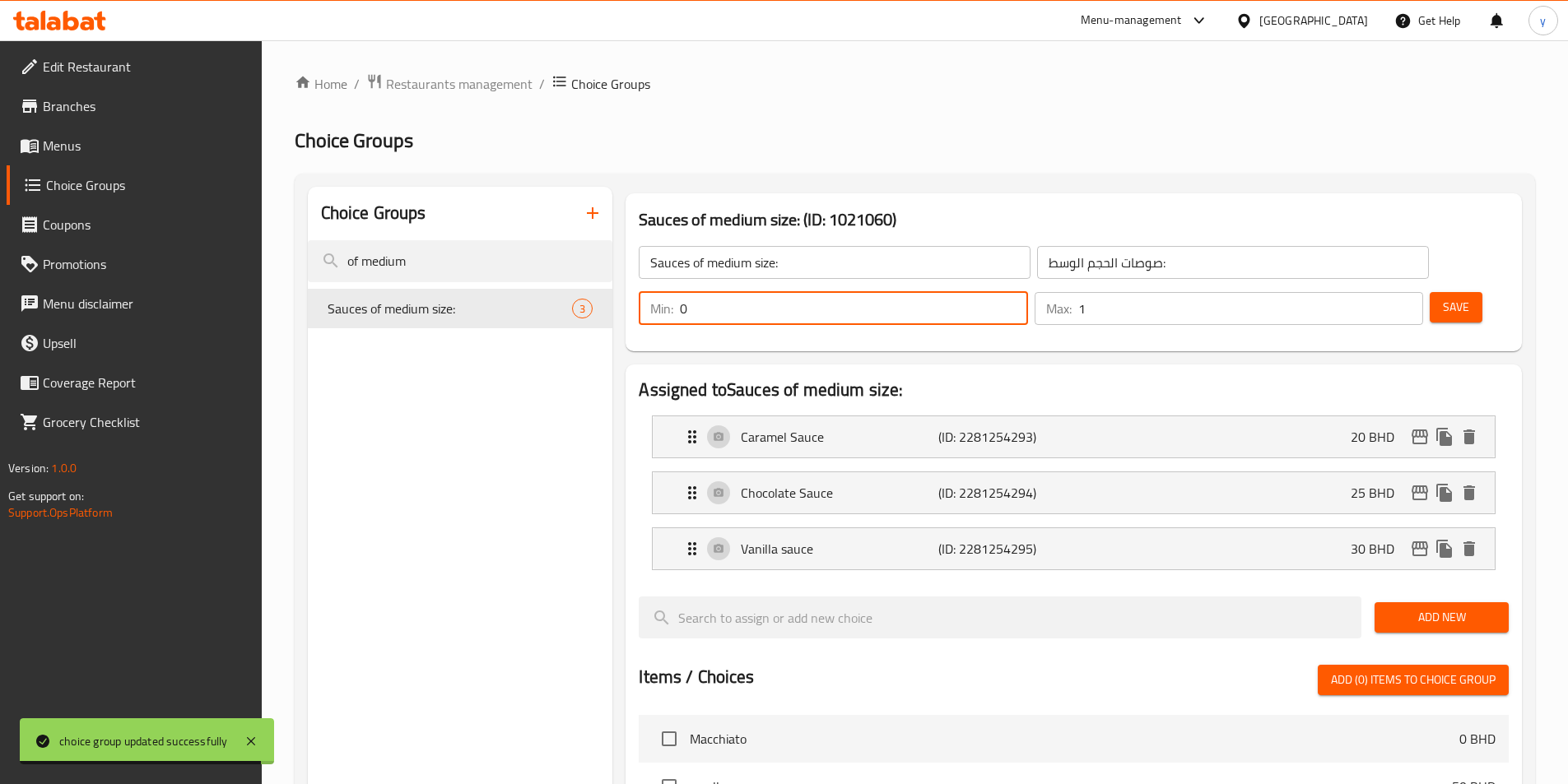
type input "0"
click at [1430, 292] on button "Save" at bounding box center [1455, 307] width 53 height 31
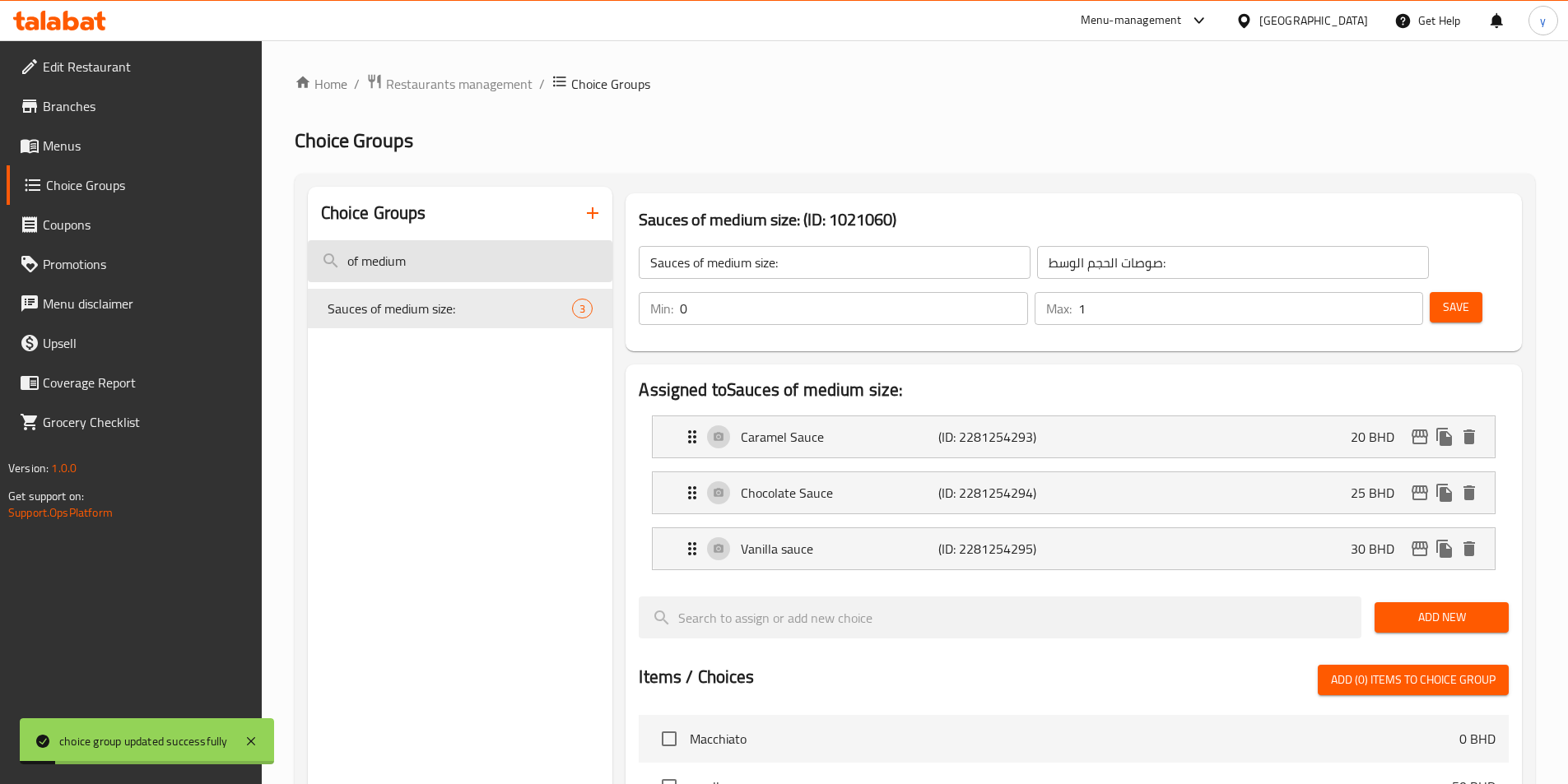
click at [540, 246] on input "of medium" at bounding box center [460, 261] width 305 height 42
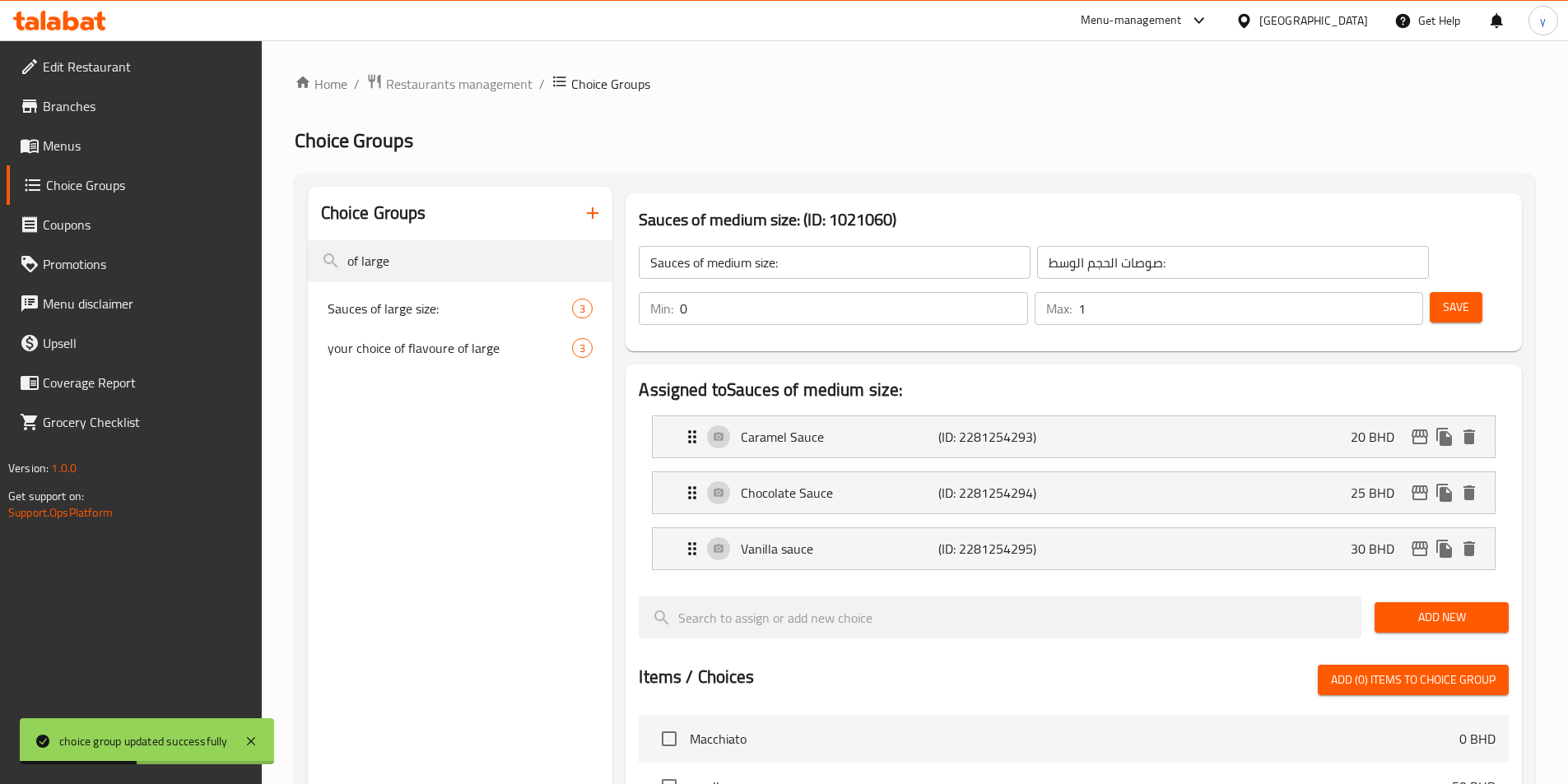
type input "of large"
click at [1027, 292] on input "0" at bounding box center [853, 308] width 347 height 33
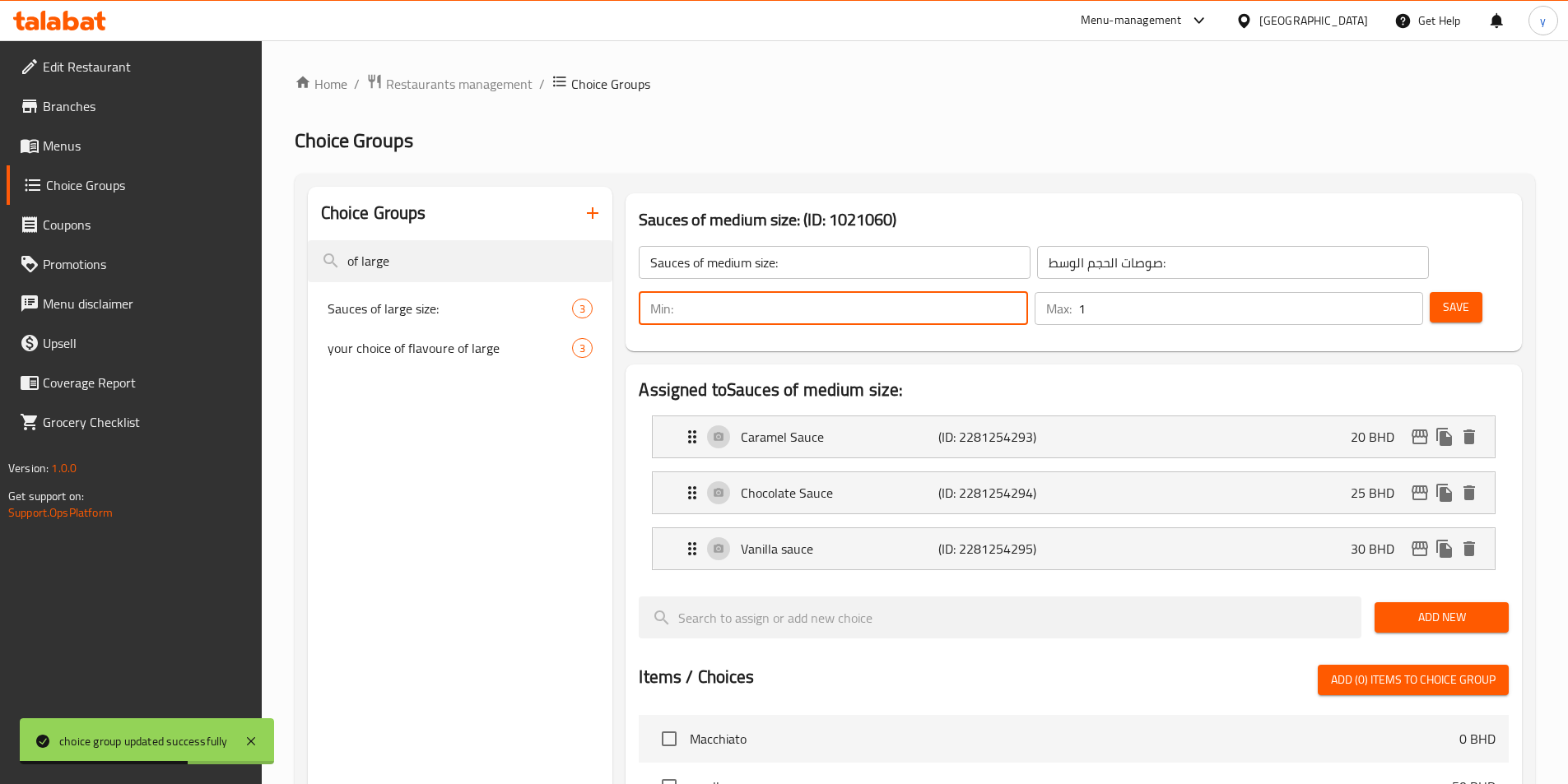
type input "0"
click at [437, 323] on div "Sauces of large size: 3" at bounding box center [460, 308] width 305 height 39
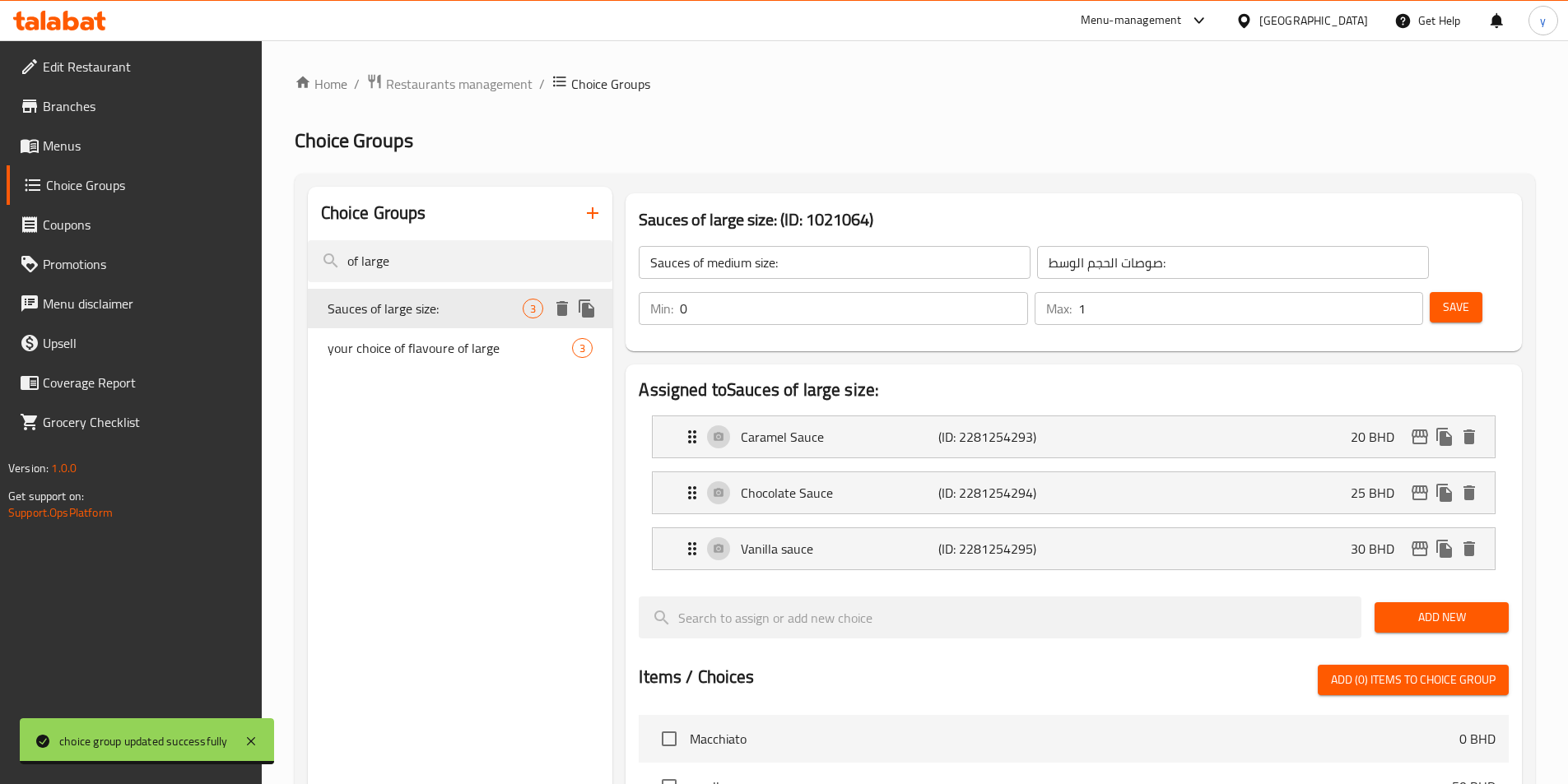
type input "Sauces of large size:"
type input "صوصات الحجم الكبير:"
type input "1"
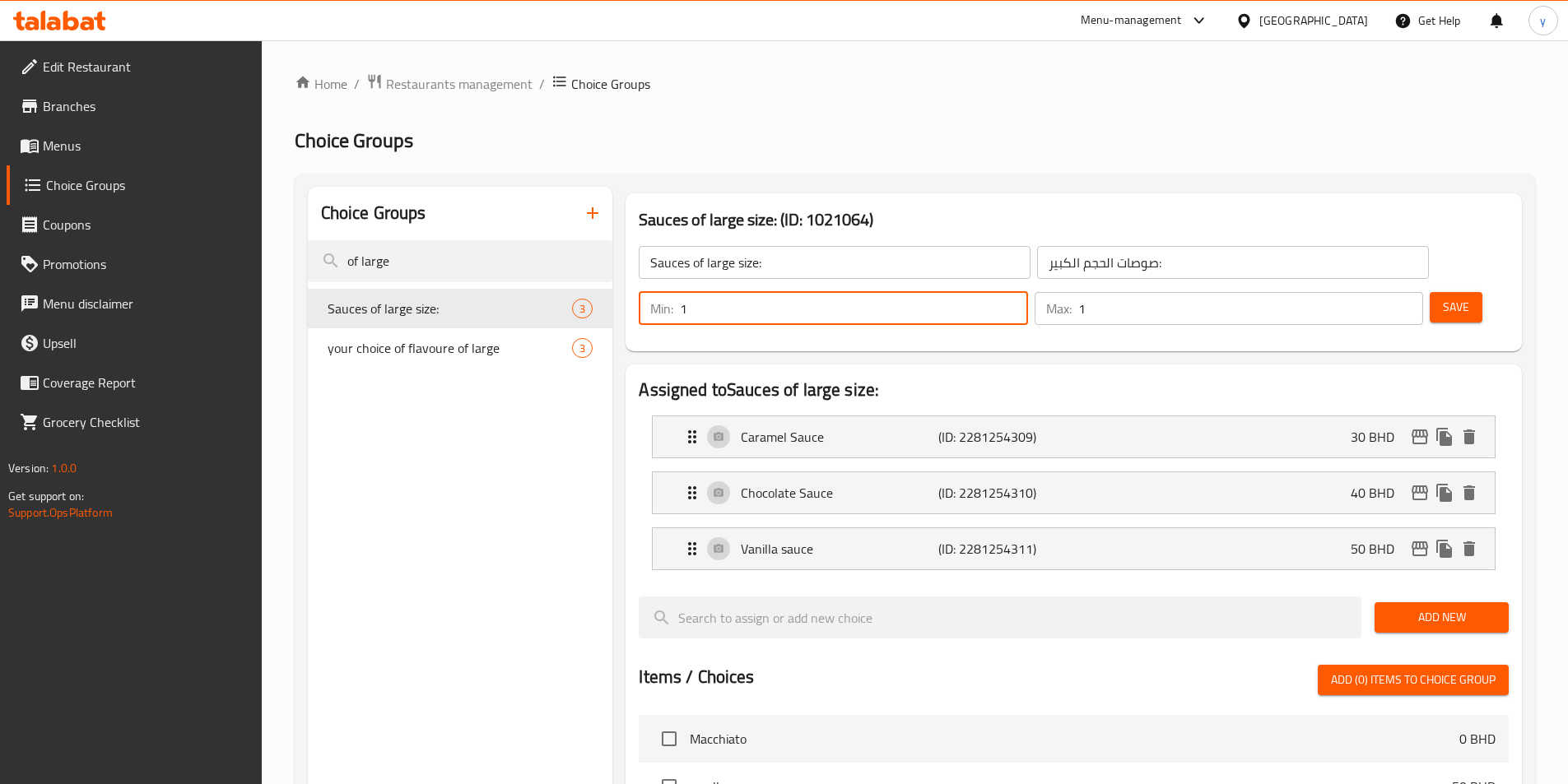
click at [1027, 292] on input "1" at bounding box center [853, 308] width 347 height 33
type input "0"
click at [1443, 297] on span "Save" at bounding box center [1456, 307] width 27 height 21
